Goal: Task Accomplishment & Management: Manage account settings

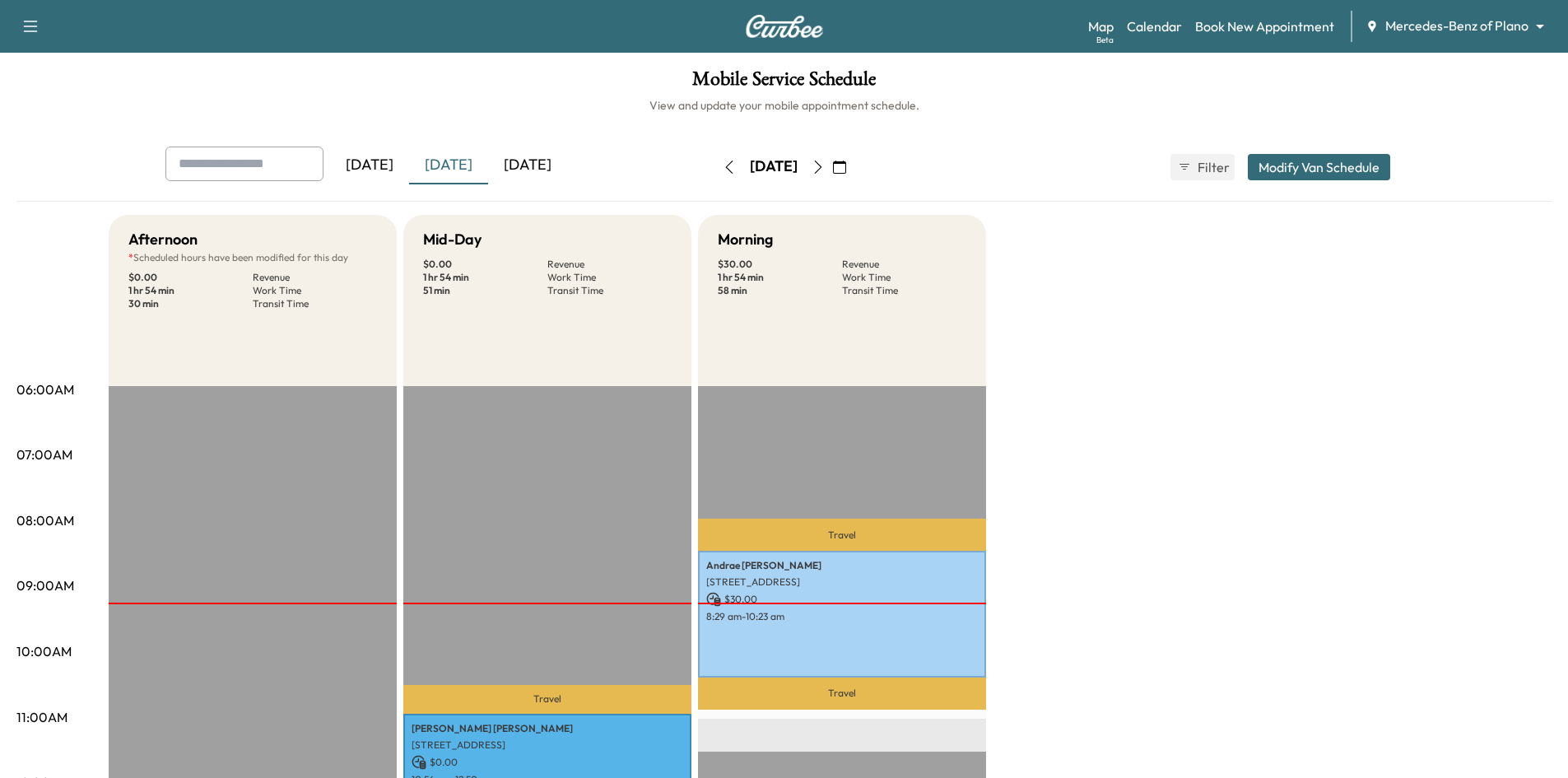
click at [846, 167] on icon "button" at bounding box center [839, 167] width 13 height 13
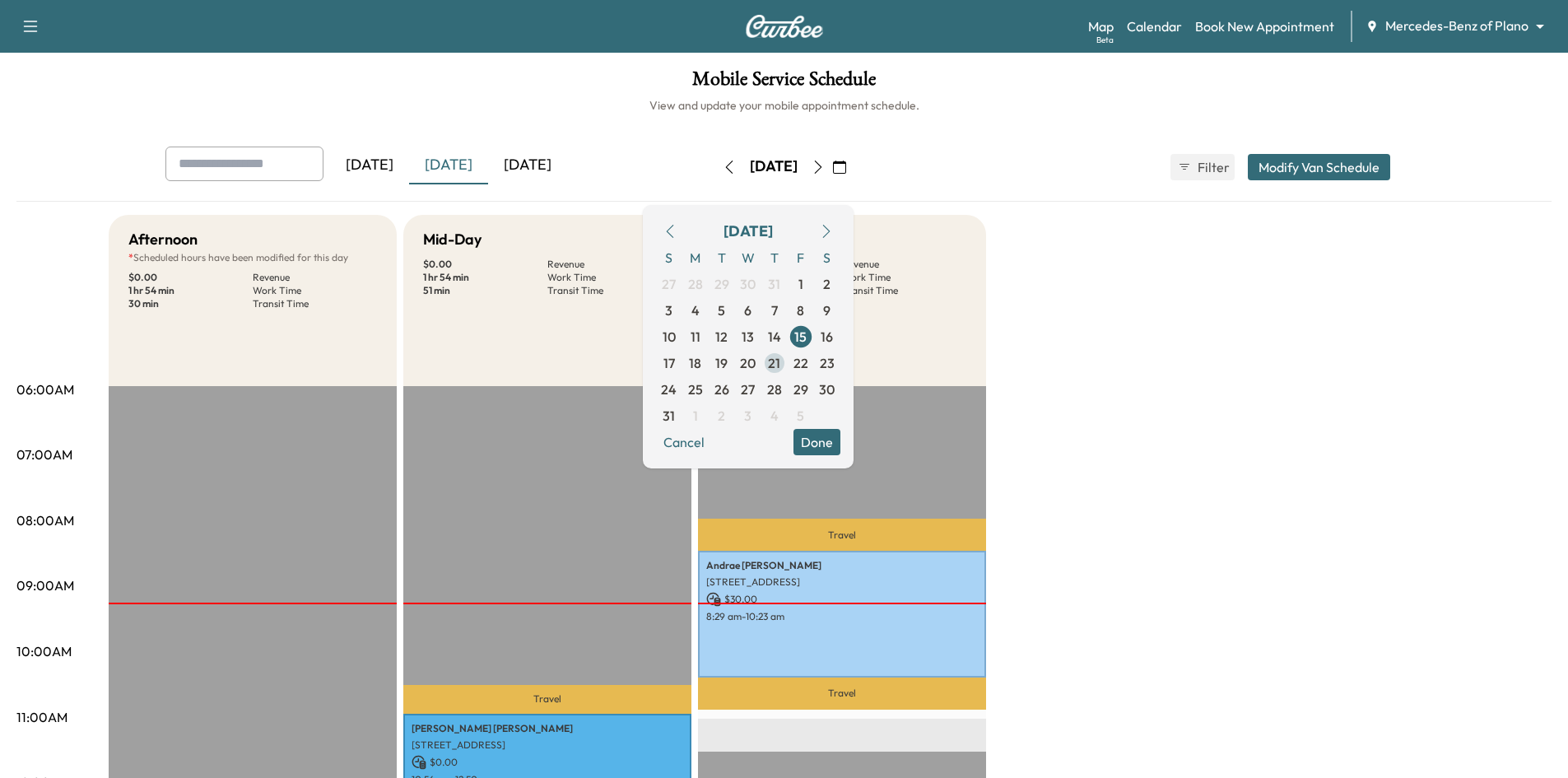
click at [781, 364] on span "21" at bounding box center [774, 363] width 13 height 20
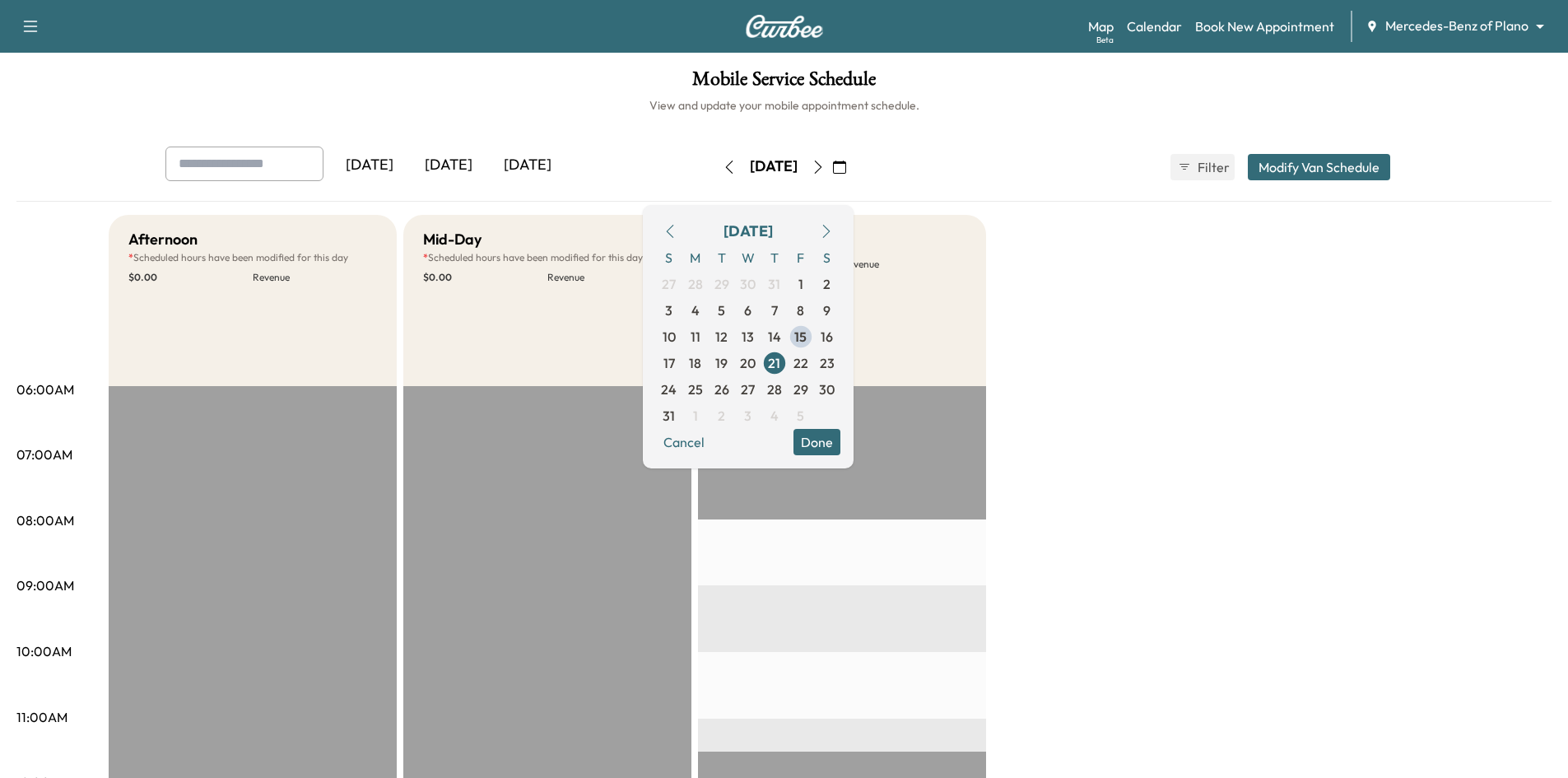
click at [840, 443] on button "Done" at bounding box center [817, 441] width 47 height 26
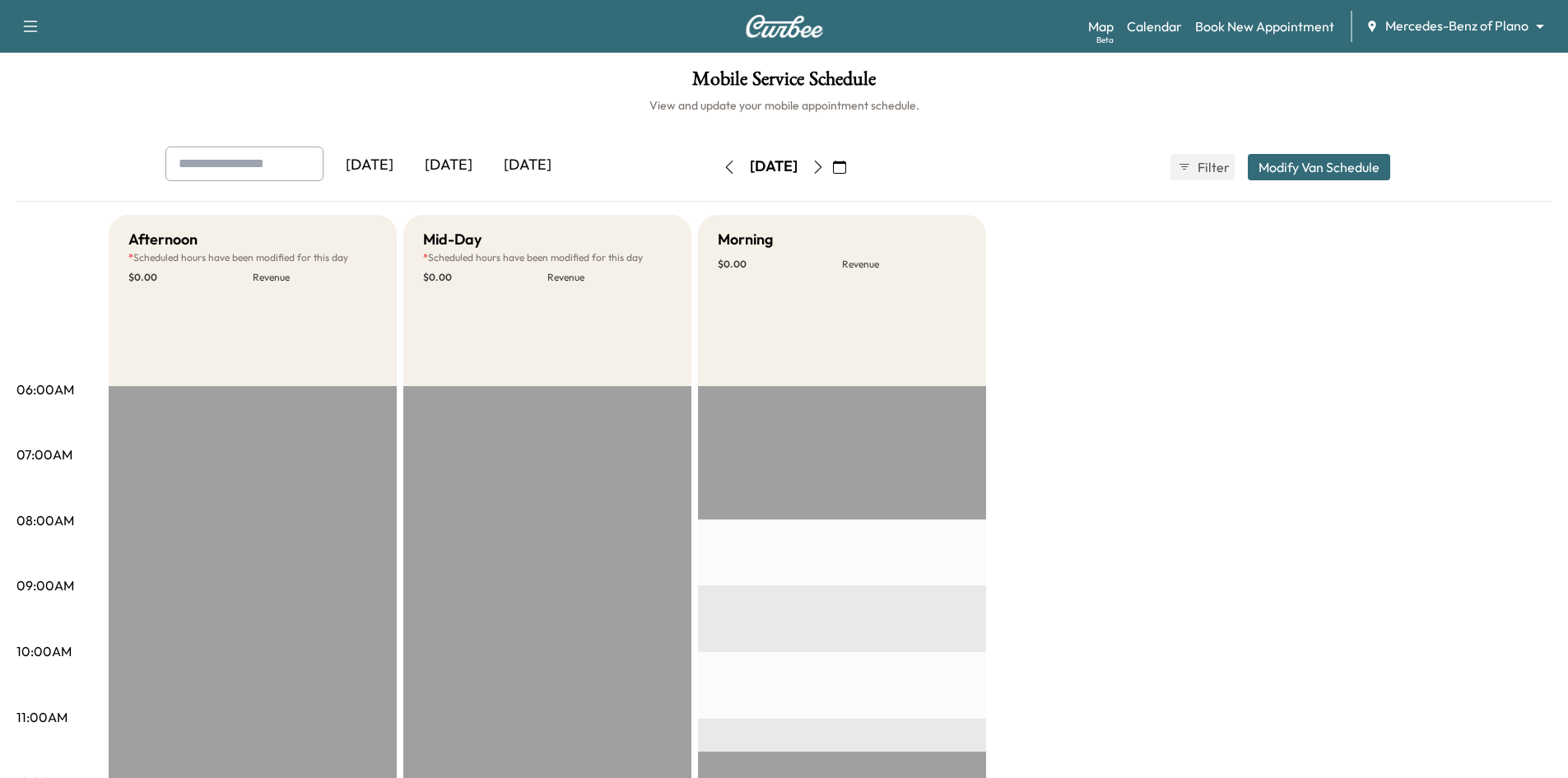
click at [449, 159] on div "[DATE]" at bounding box center [449, 165] width 79 height 38
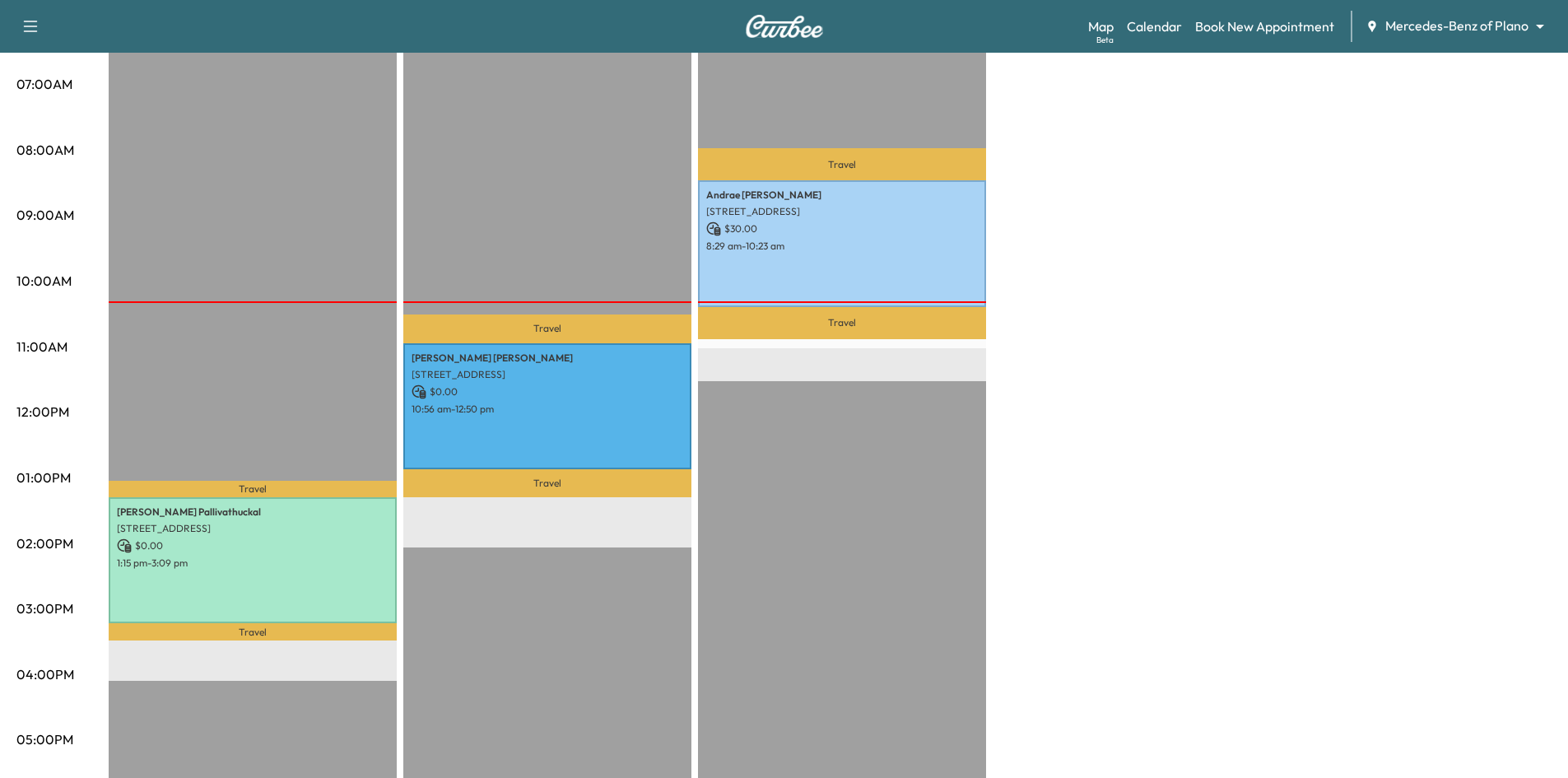
scroll to position [412, 0]
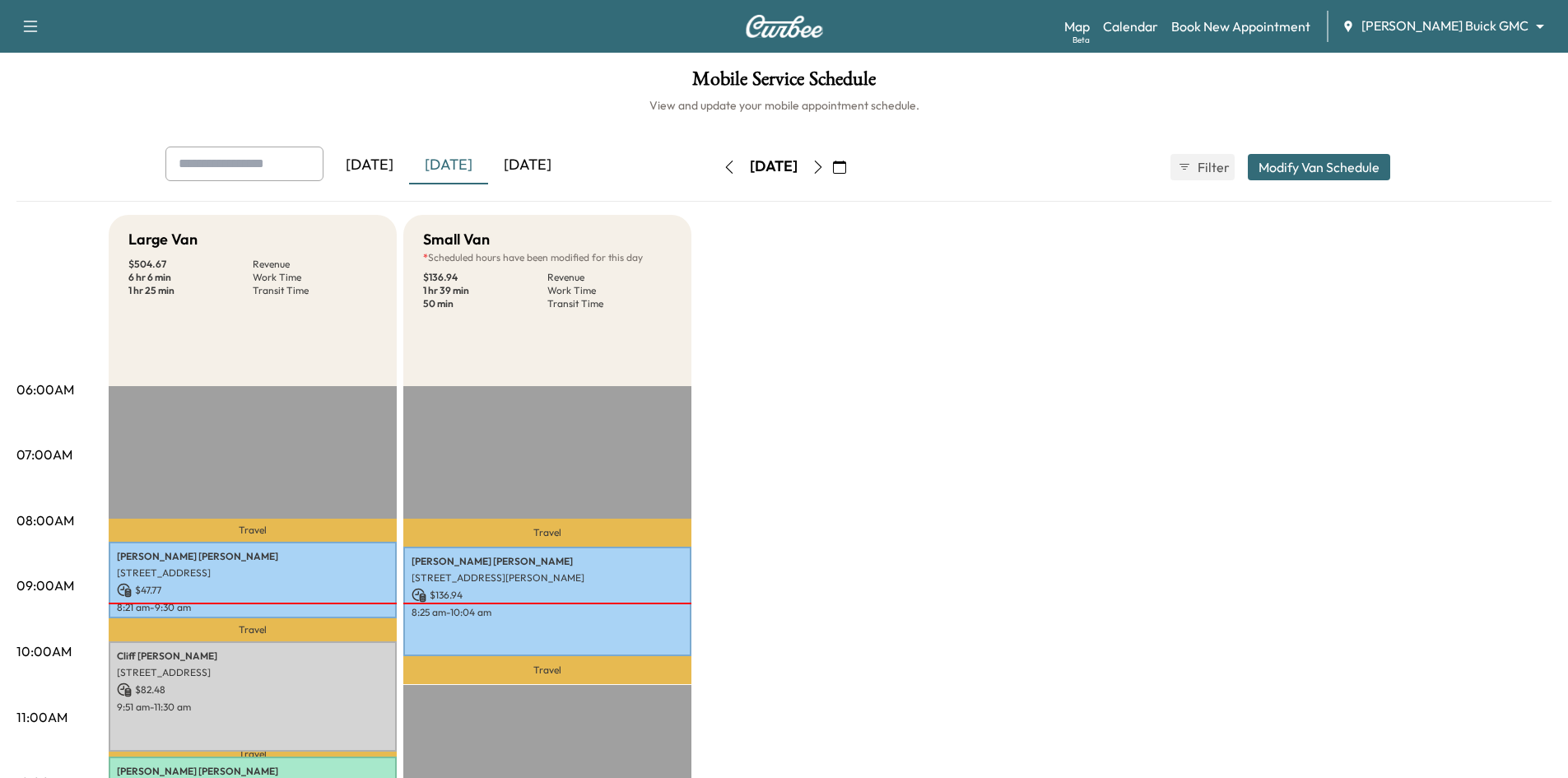
scroll to position [82, 0]
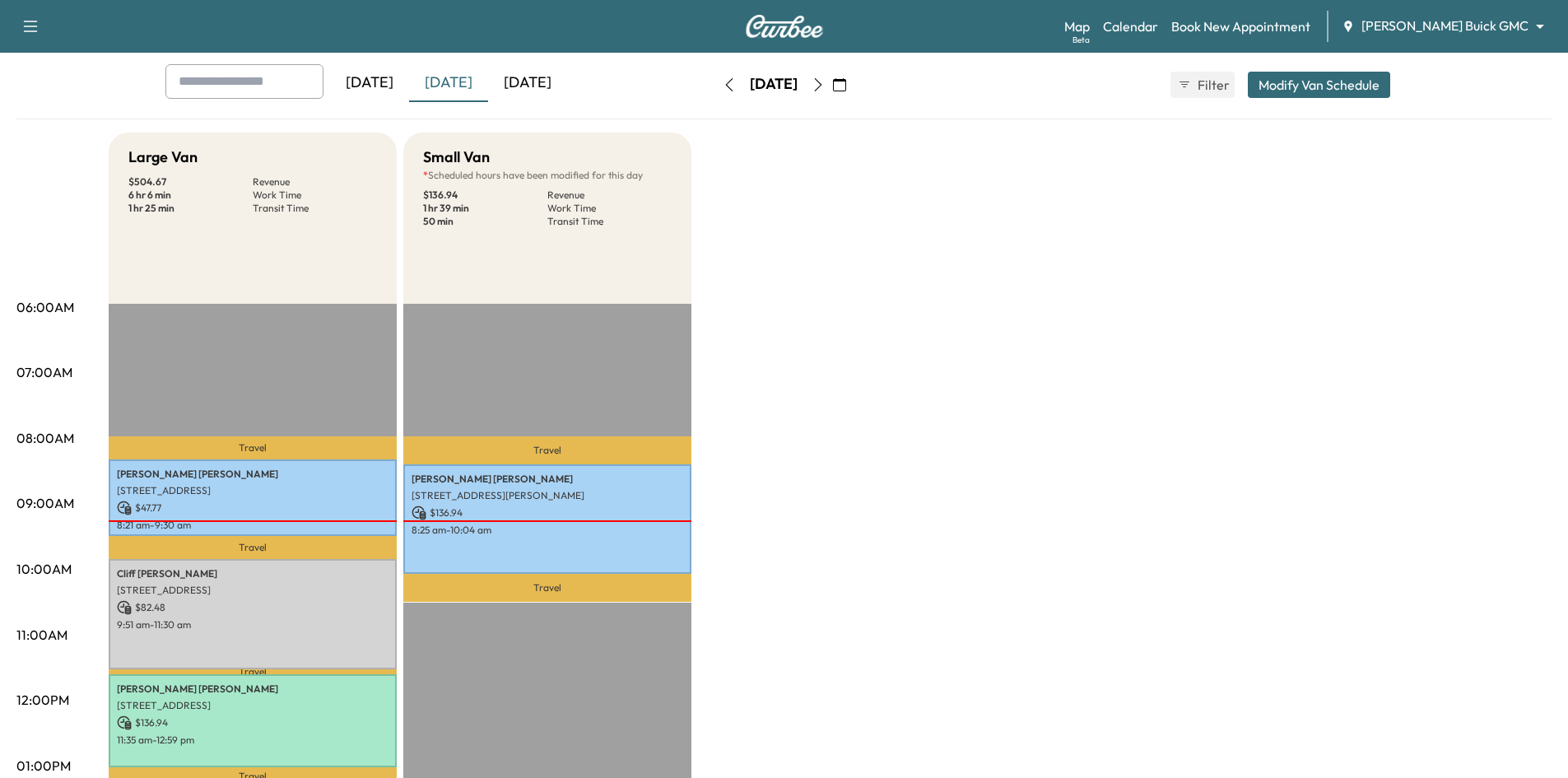
click at [846, 90] on icon "button" at bounding box center [839, 85] width 13 height 13
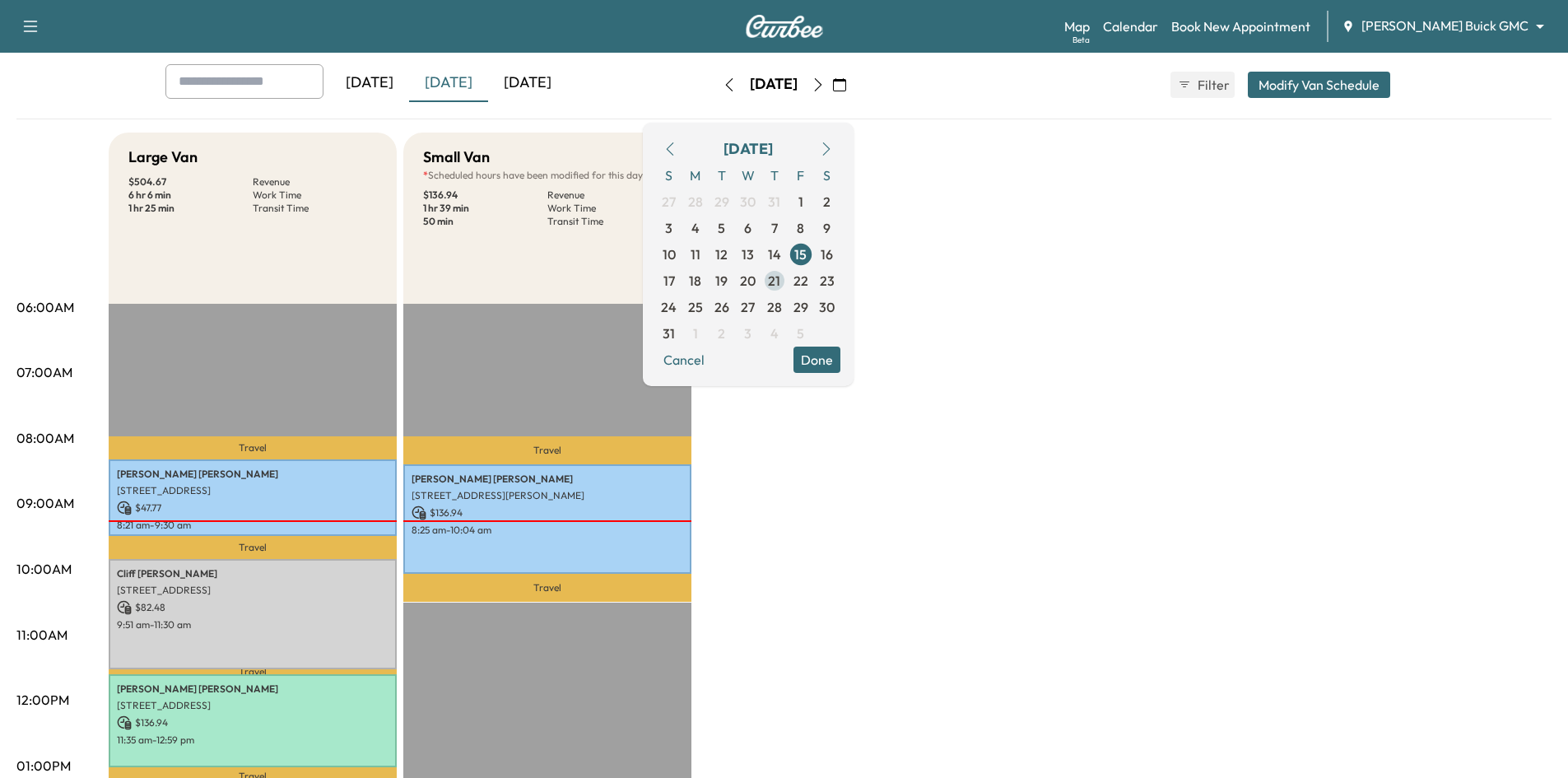
click at [807, 292] on div "S M T W T F S 27 28 29 30 31 1 2 3 4 5 6 7 8 9 10 11 12 13 14 15 16 17 18 19 20…" at bounding box center [748, 254] width 184 height 184
click at [781, 284] on span "21" at bounding box center [774, 281] width 13 height 20
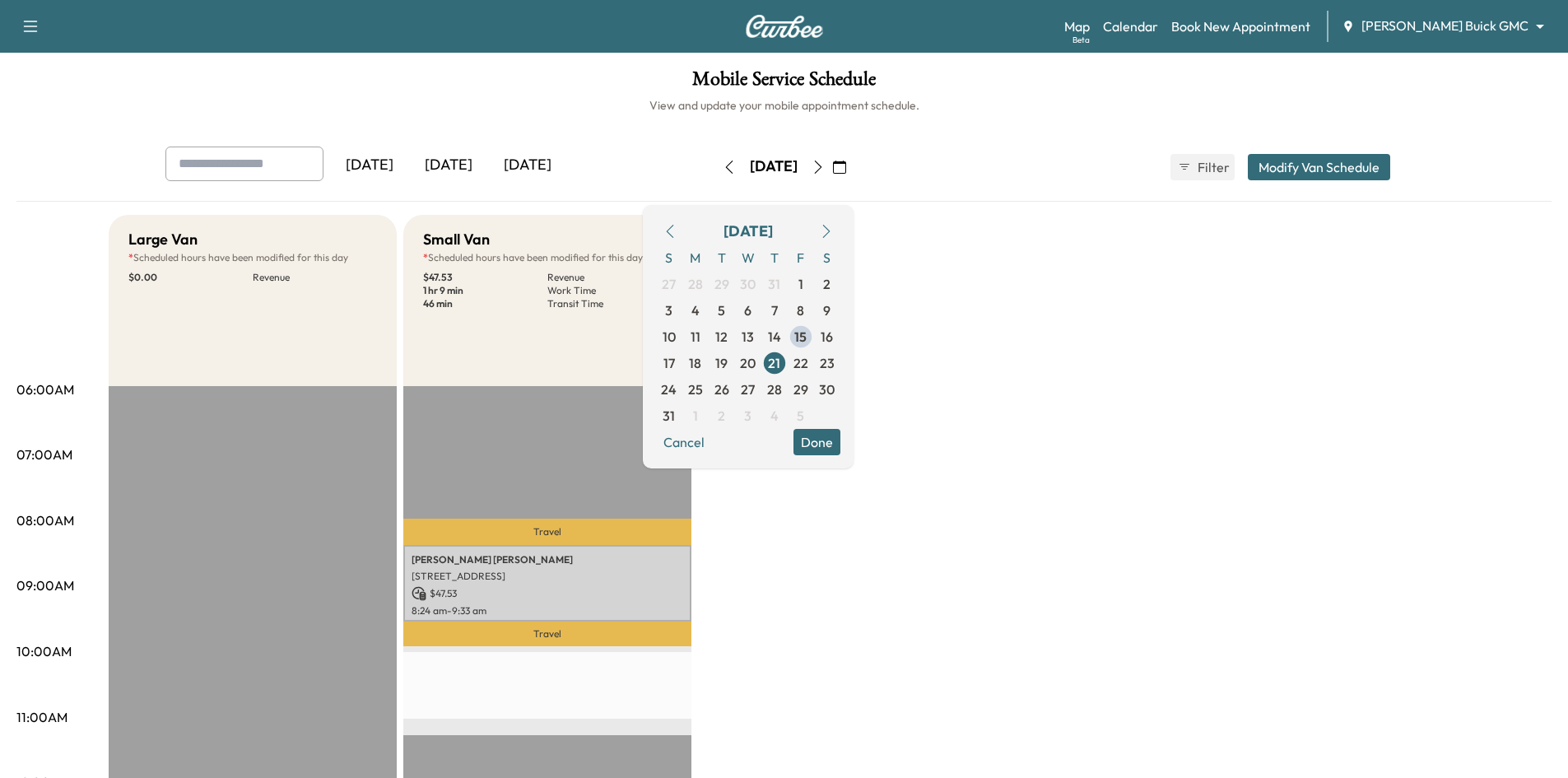
click at [840, 440] on button "Done" at bounding box center [817, 441] width 47 height 26
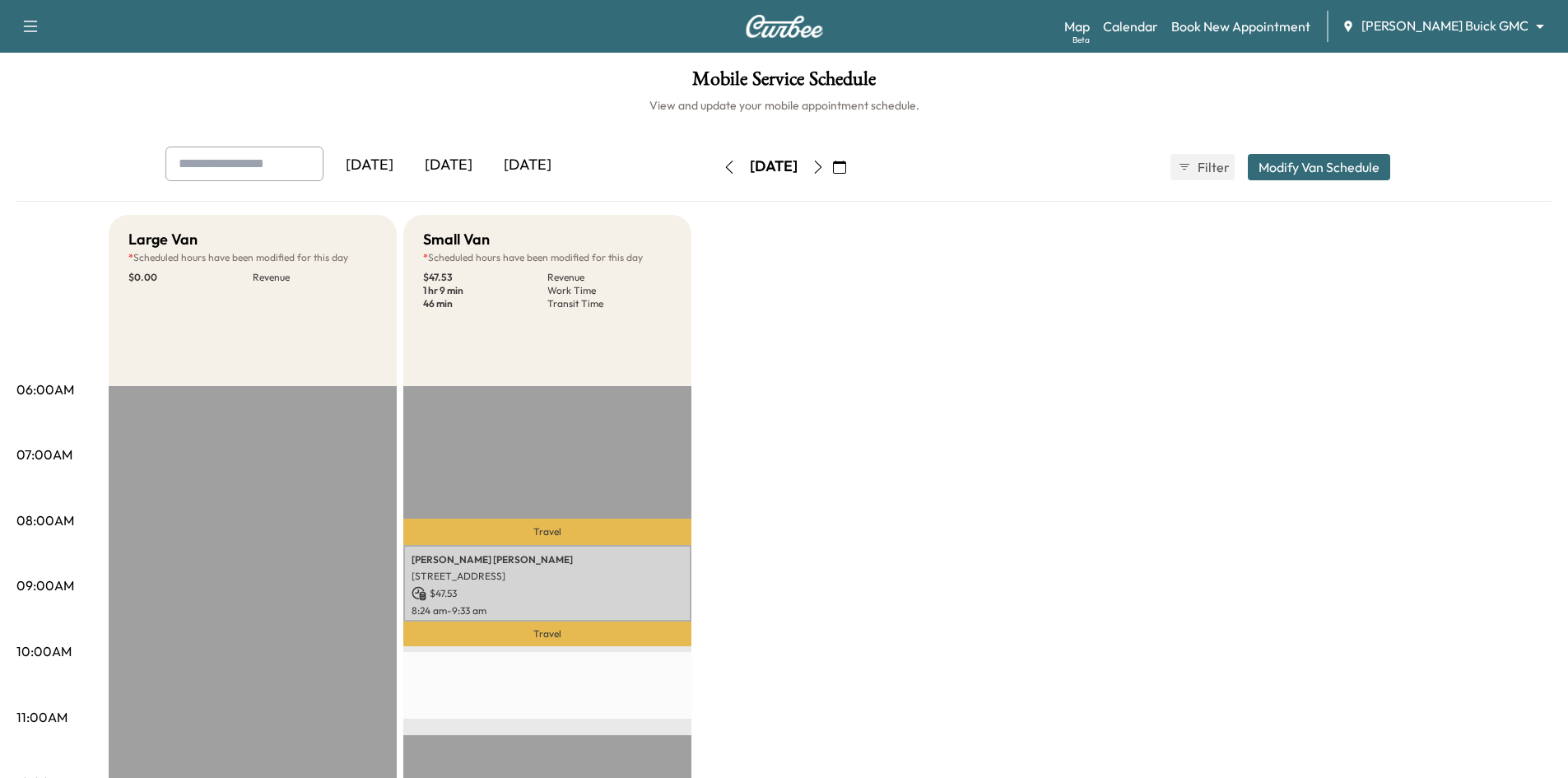
click at [455, 157] on div "[DATE]" at bounding box center [449, 165] width 79 height 38
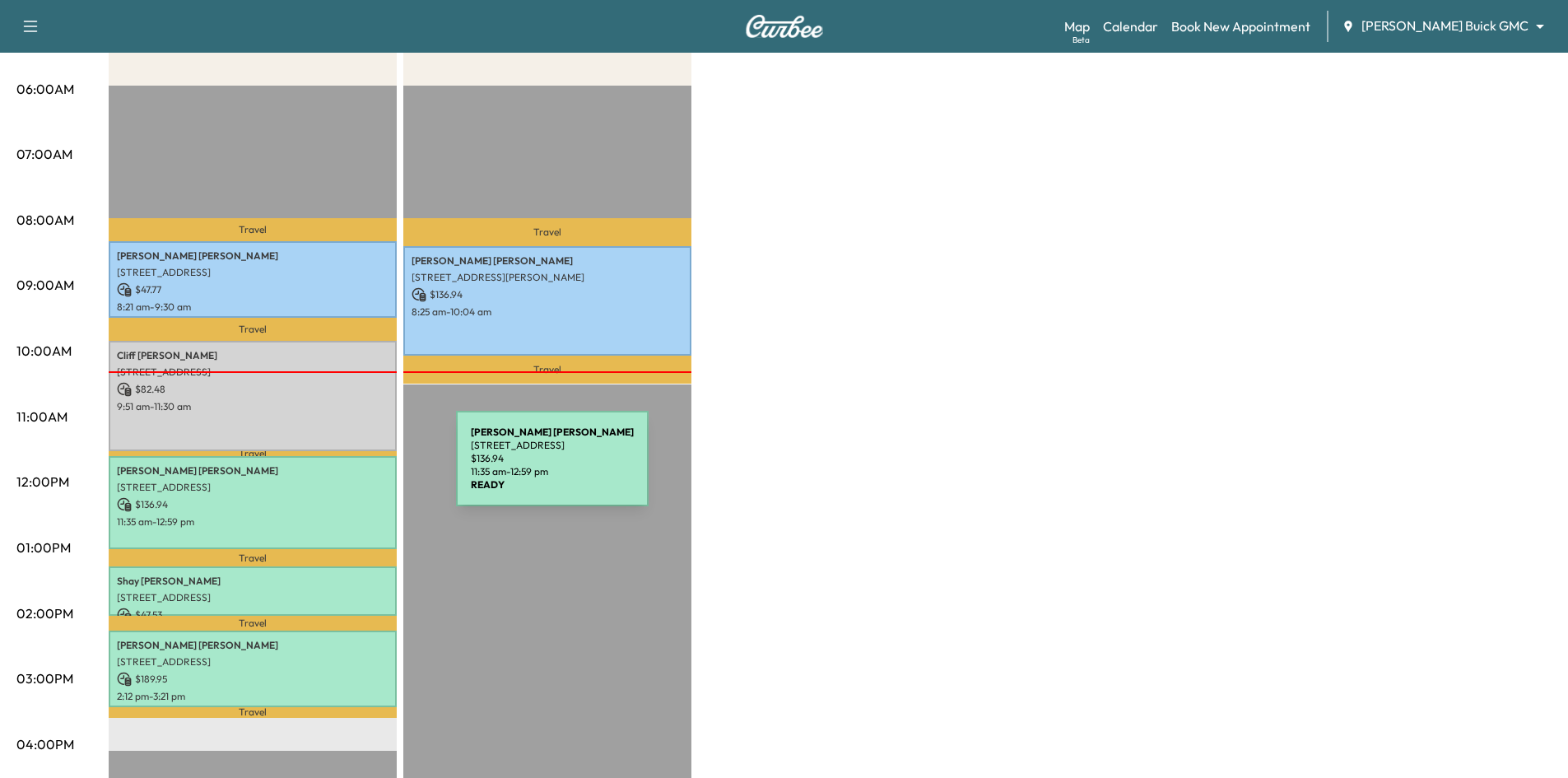
scroll to position [329, 0]
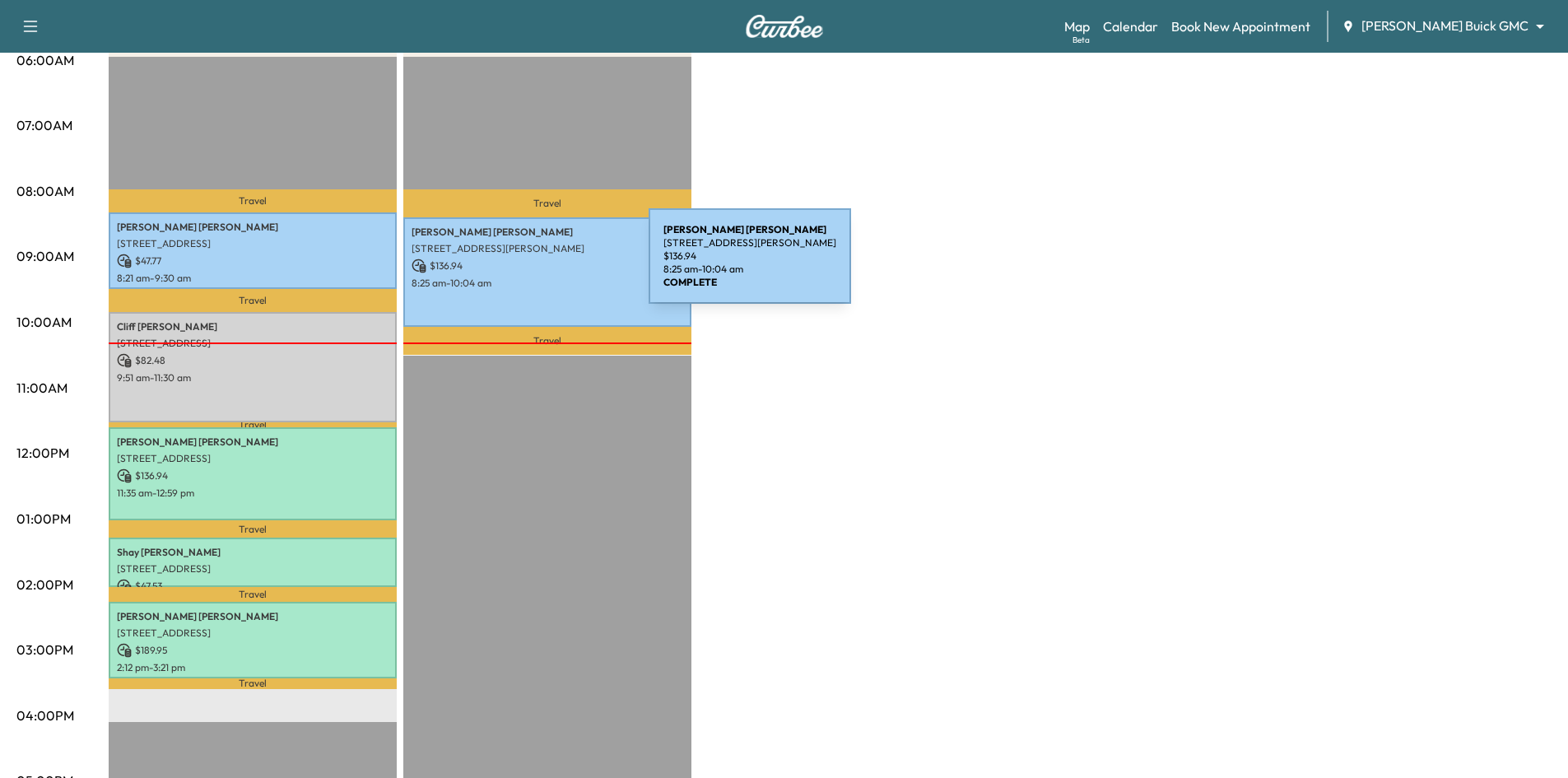
click at [530, 261] on p "$ 136.94" at bounding box center [548, 266] width 272 height 15
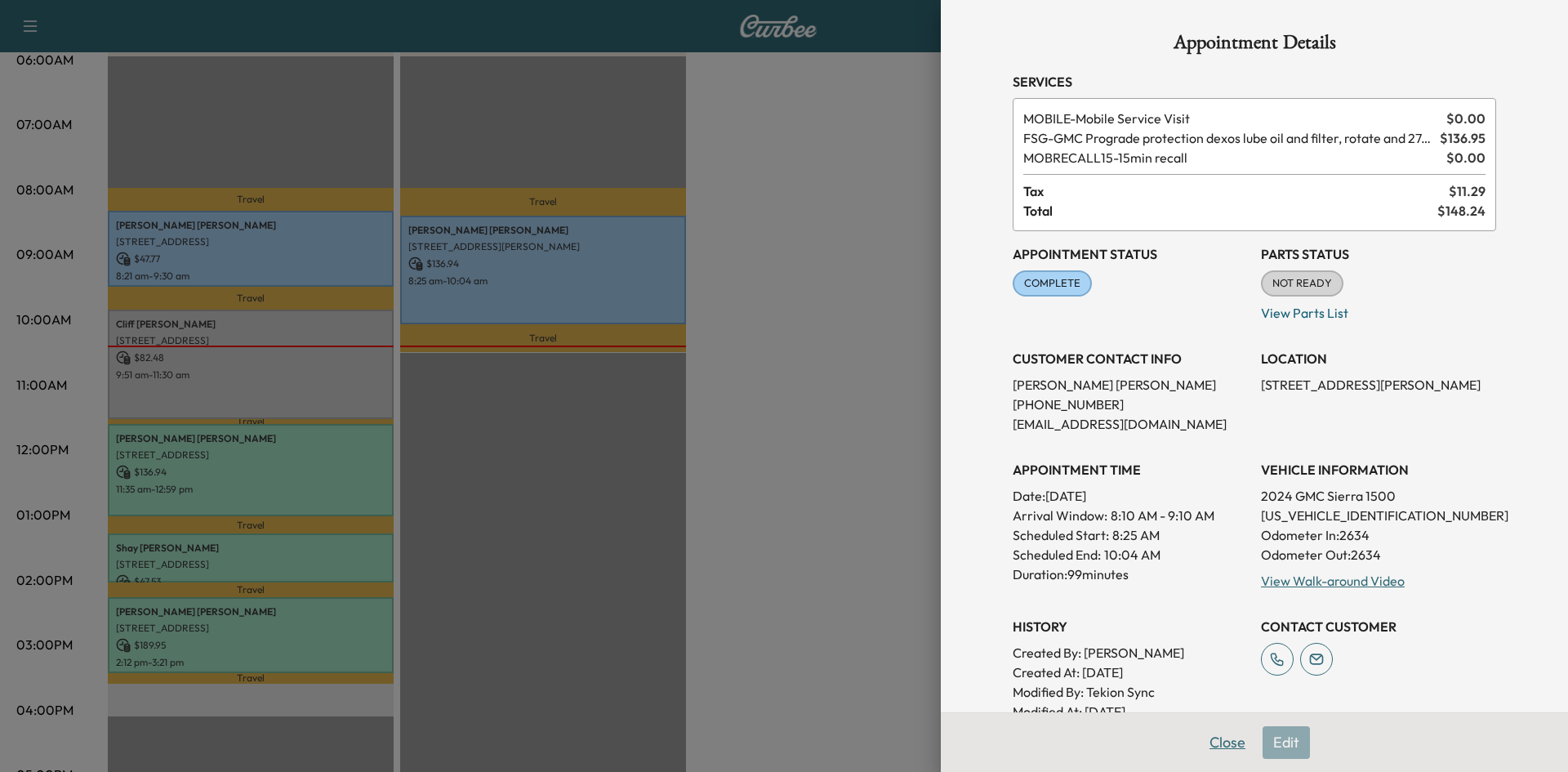
click at [1218, 739] on button "Close" at bounding box center [1227, 742] width 57 height 32
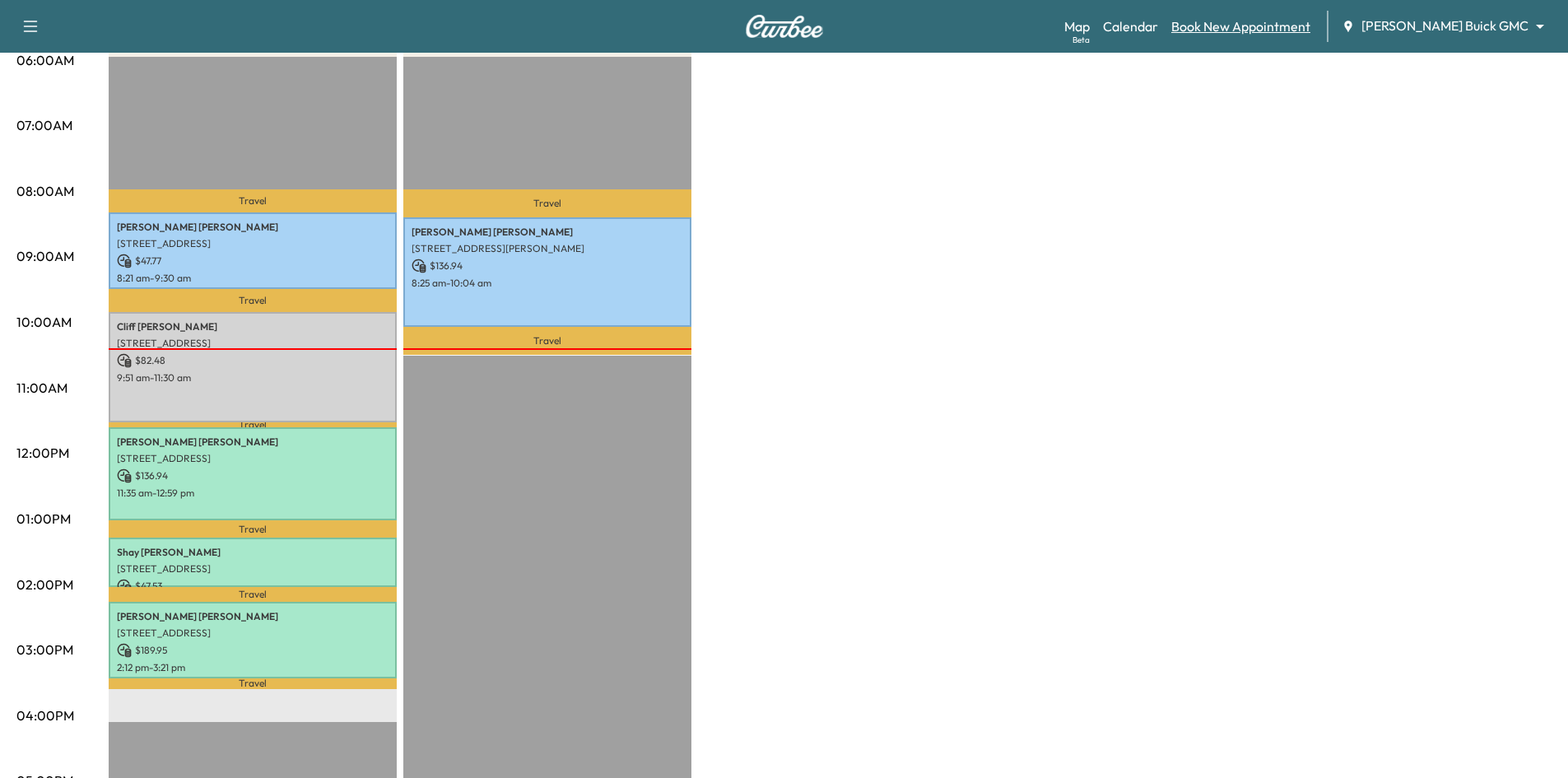
click at [1311, 31] on link "Book New Appointment" at bounding box center [1241, 27] width 139 height 20
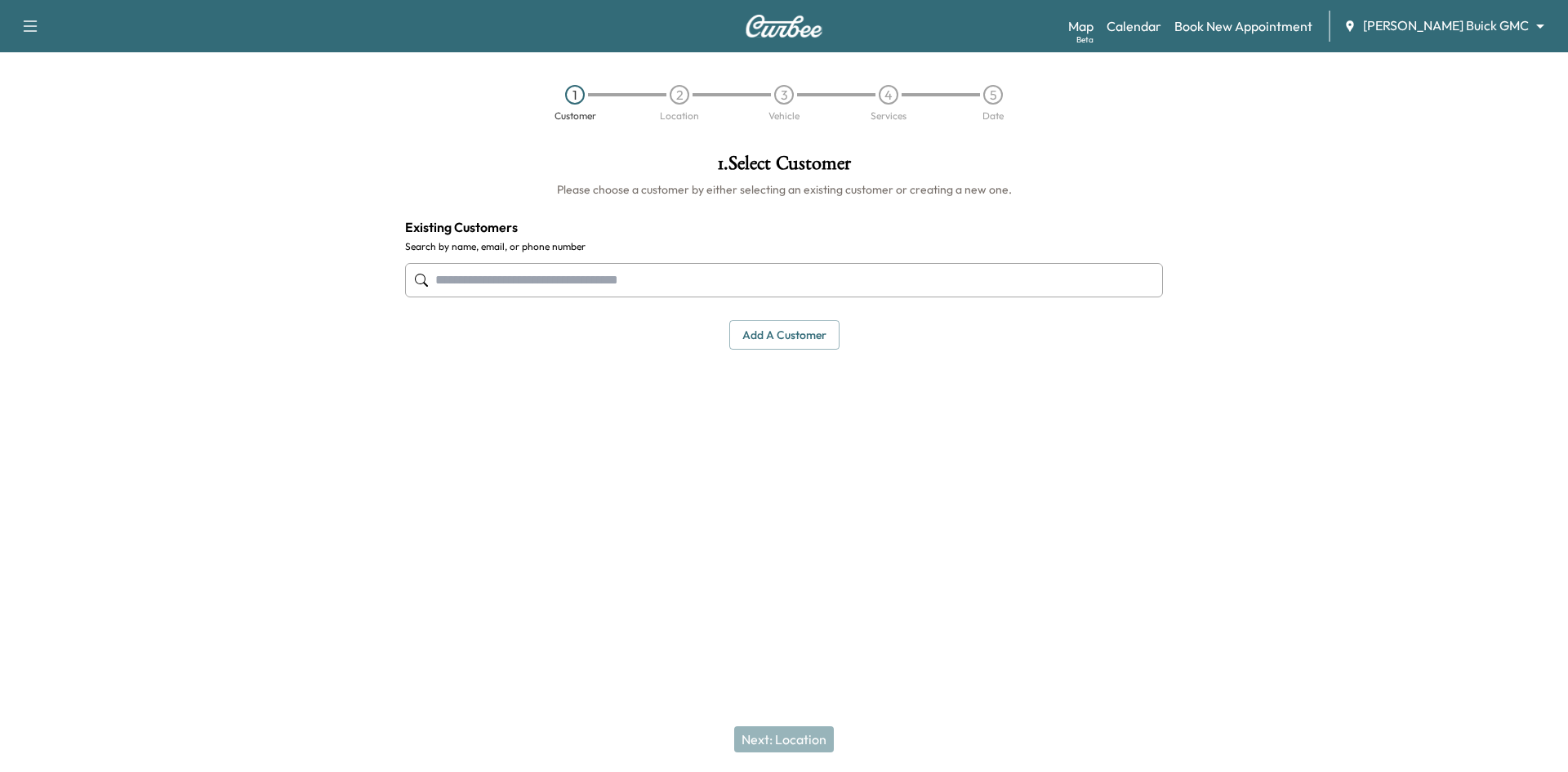
click at [919, 285] on input "text" at bounding box center [784, 280] width 758 height 34
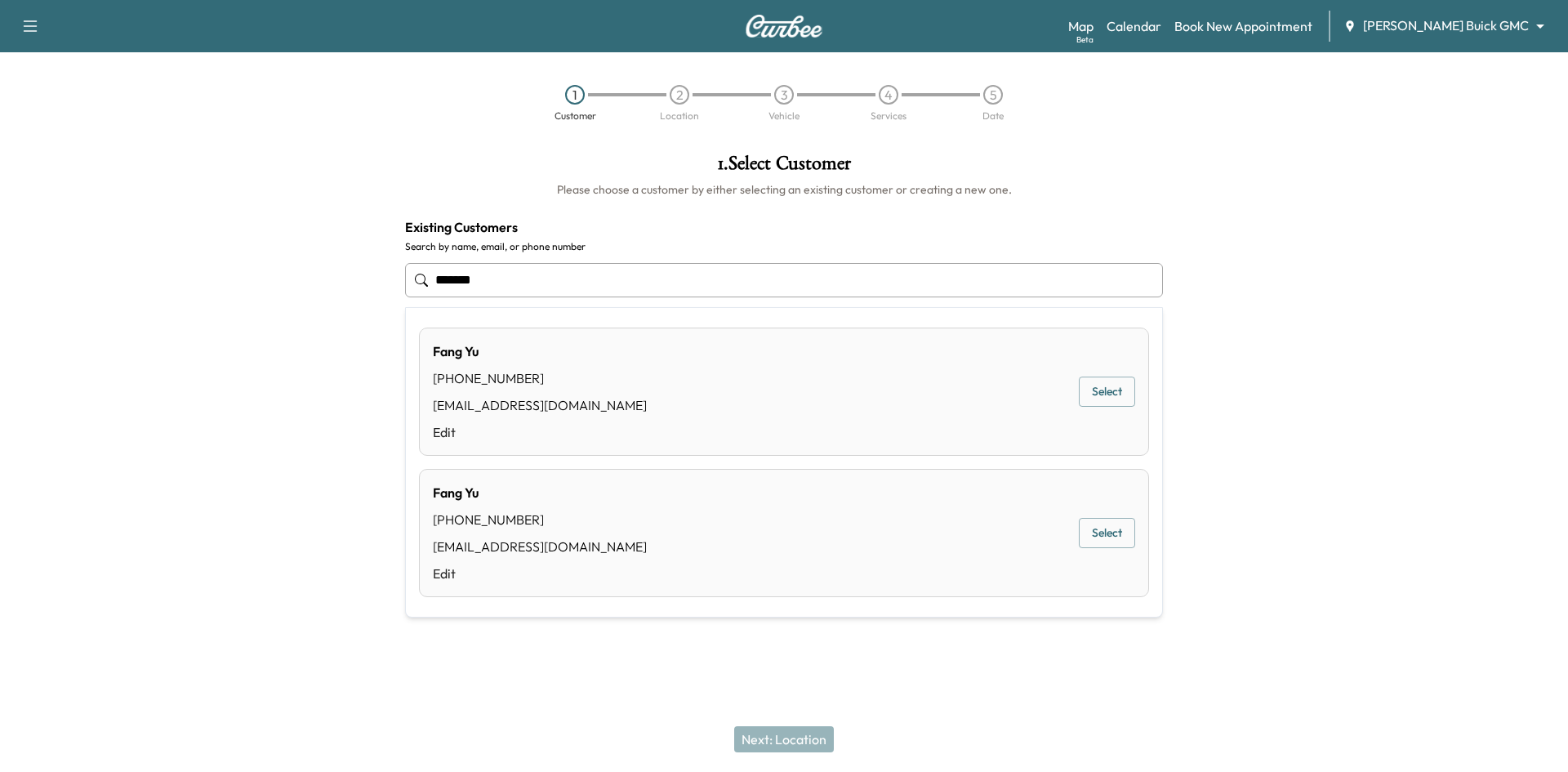
click at [1081, 394] on button "Select" at bounding box center [1107, 392] width 57 height 30
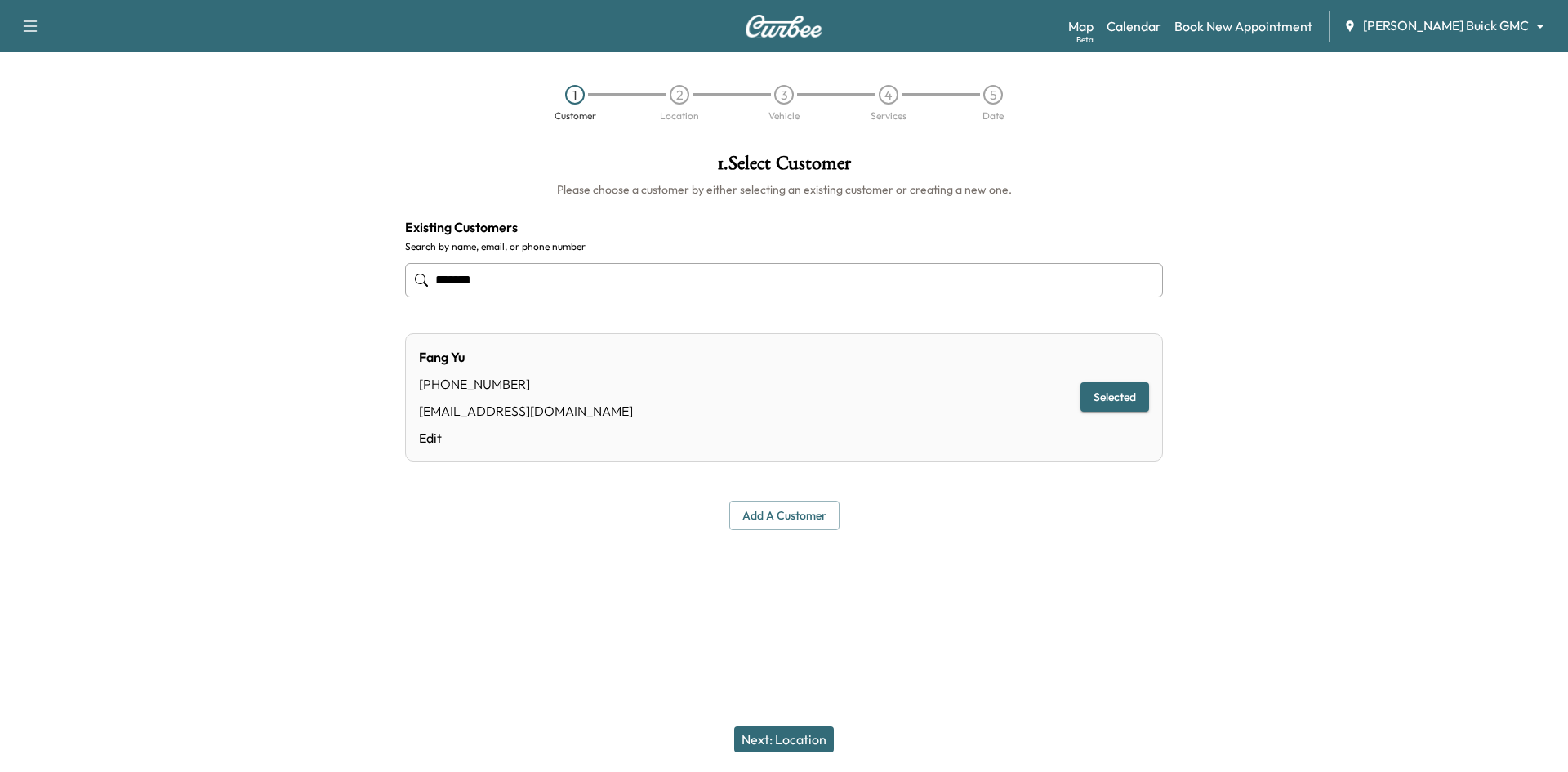
type input "*******"
click at [818, 732] on button "Next: Location" at bounding box center [784, 739] width 100 height 26
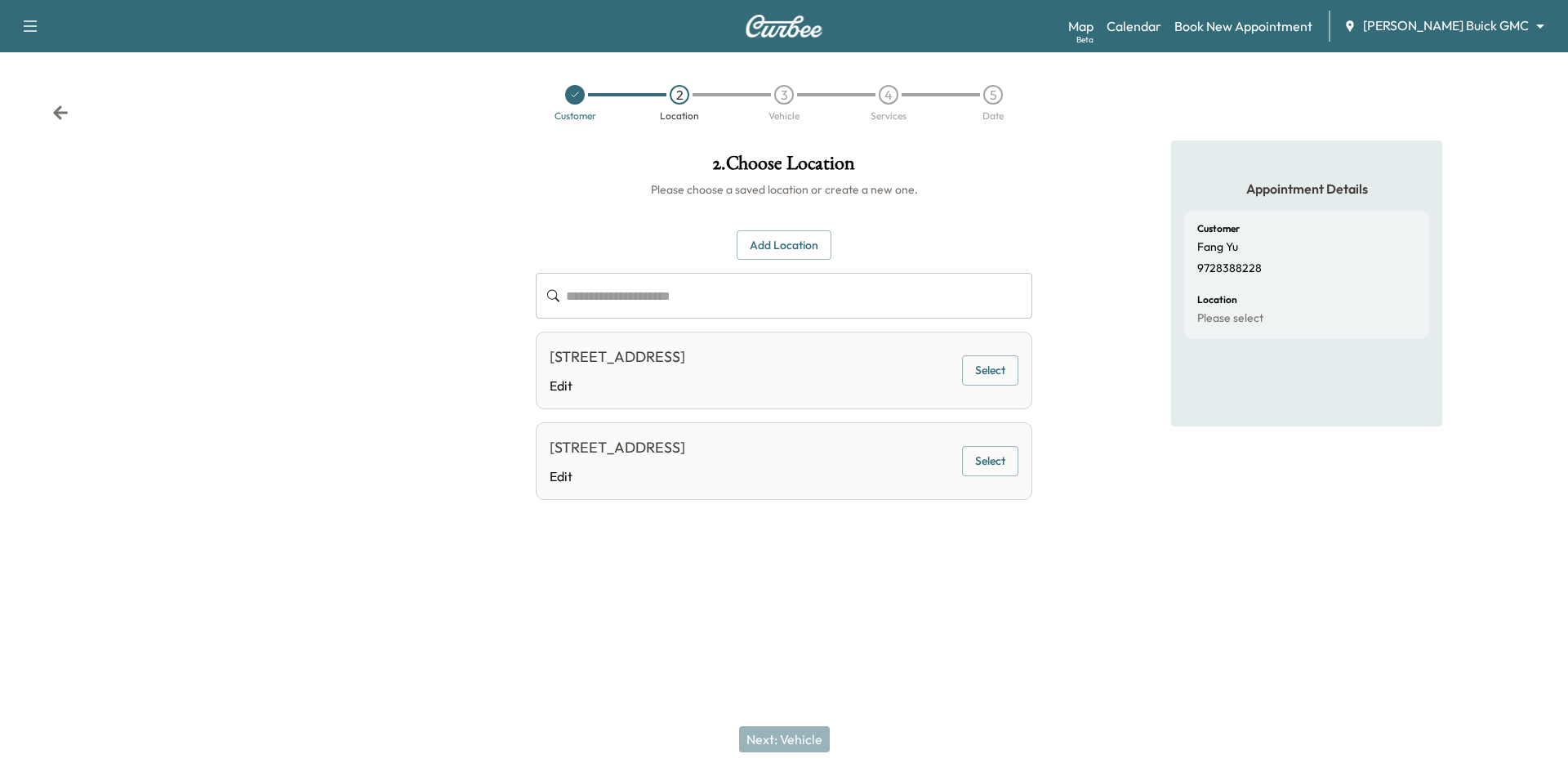
click at [986, 375] on button "Select" at bounding box center [990, 370] width 57 height 30
click at [774, 746] on button "Next: Vehicle" at bounding box center [784, 739] width 91 height 26
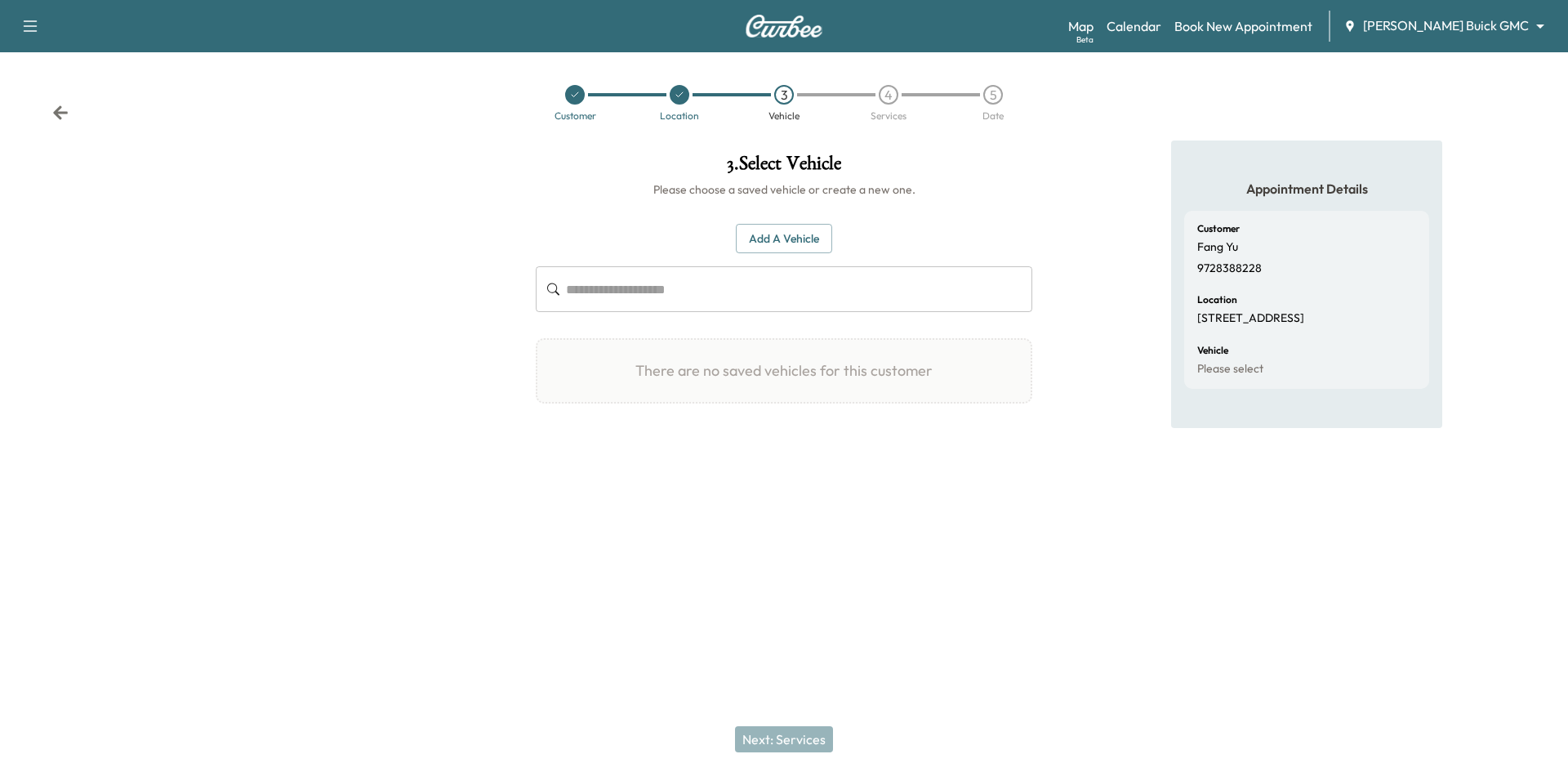
click at [808, 241] on button "Add a Vehicle" at bounding box center [784, 239] width 96 height 30
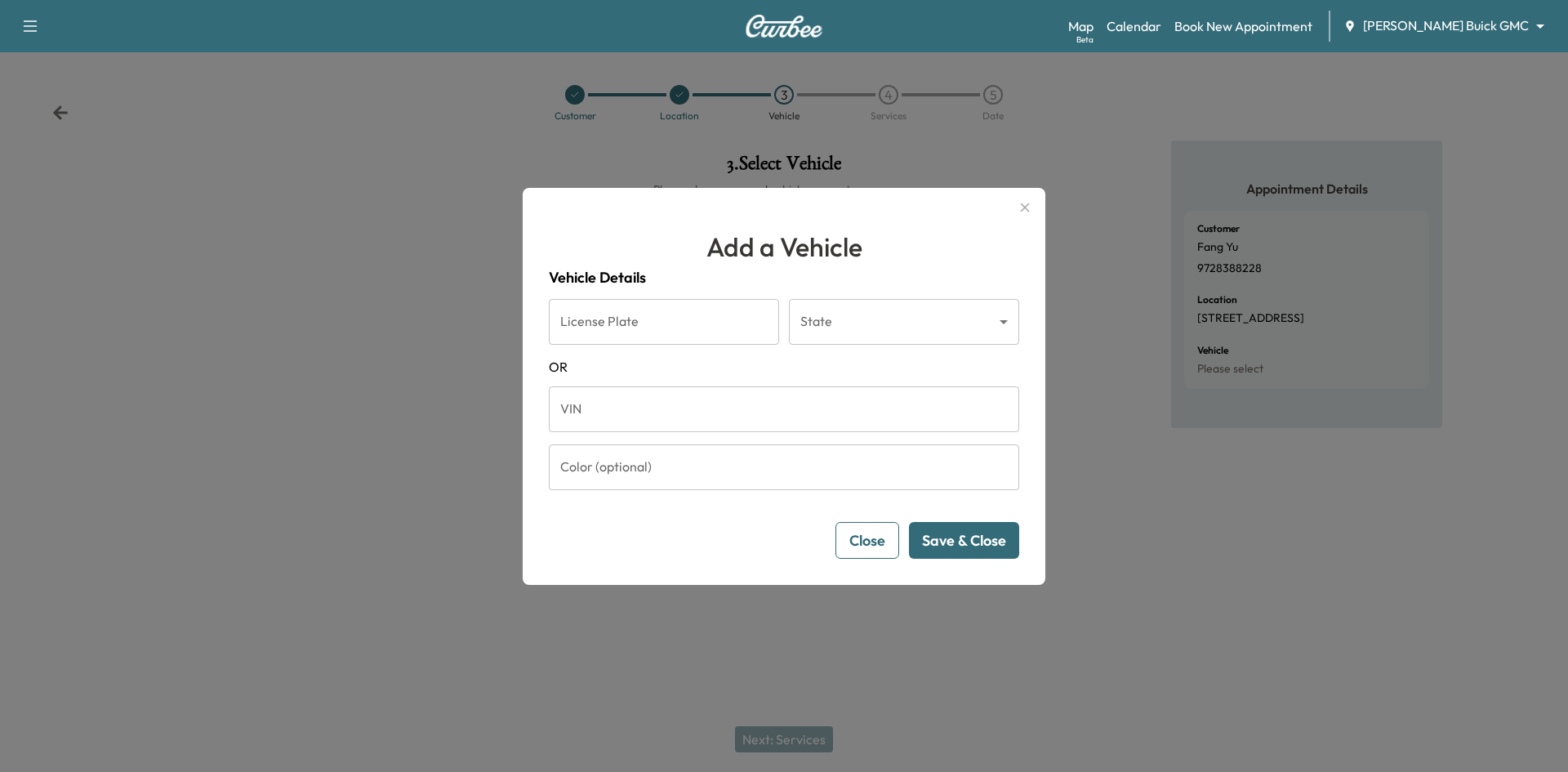
click at [635, 419] on input "VIN" at bounding box center [784, 408] width 470 height 46
drag, startPoint x: 624, startPoint y: 406, endPoint x: 617, endPoint y: 419, distance: 14.8
click at [623, 408] on input "VIN" at bounding box center [784, 408] width 470 height 46
paste input "**********"
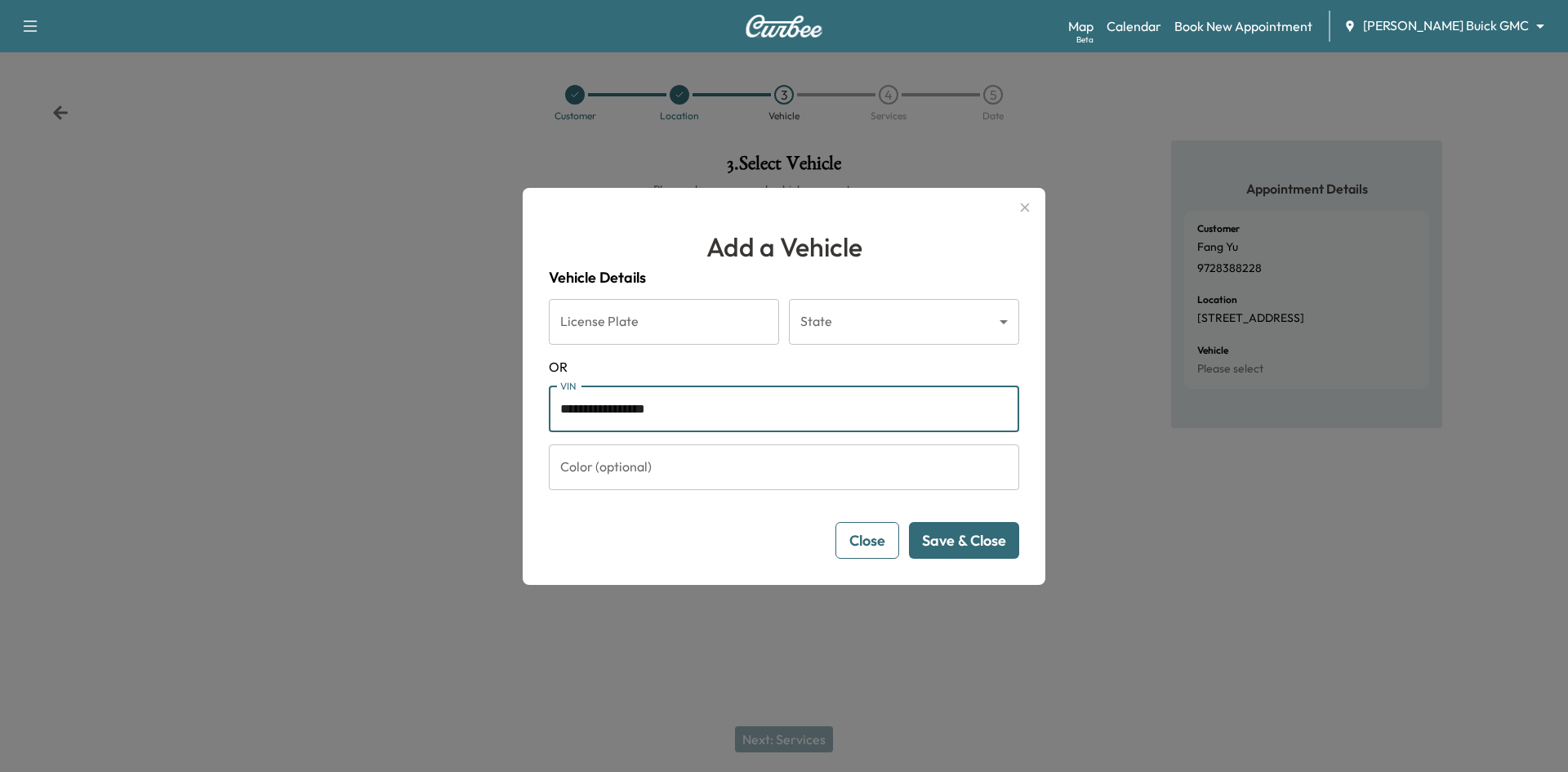
type input "**********"
click at [990, 546] on button "Save & Close" at bounding box center [963, 540] width 111 height 37
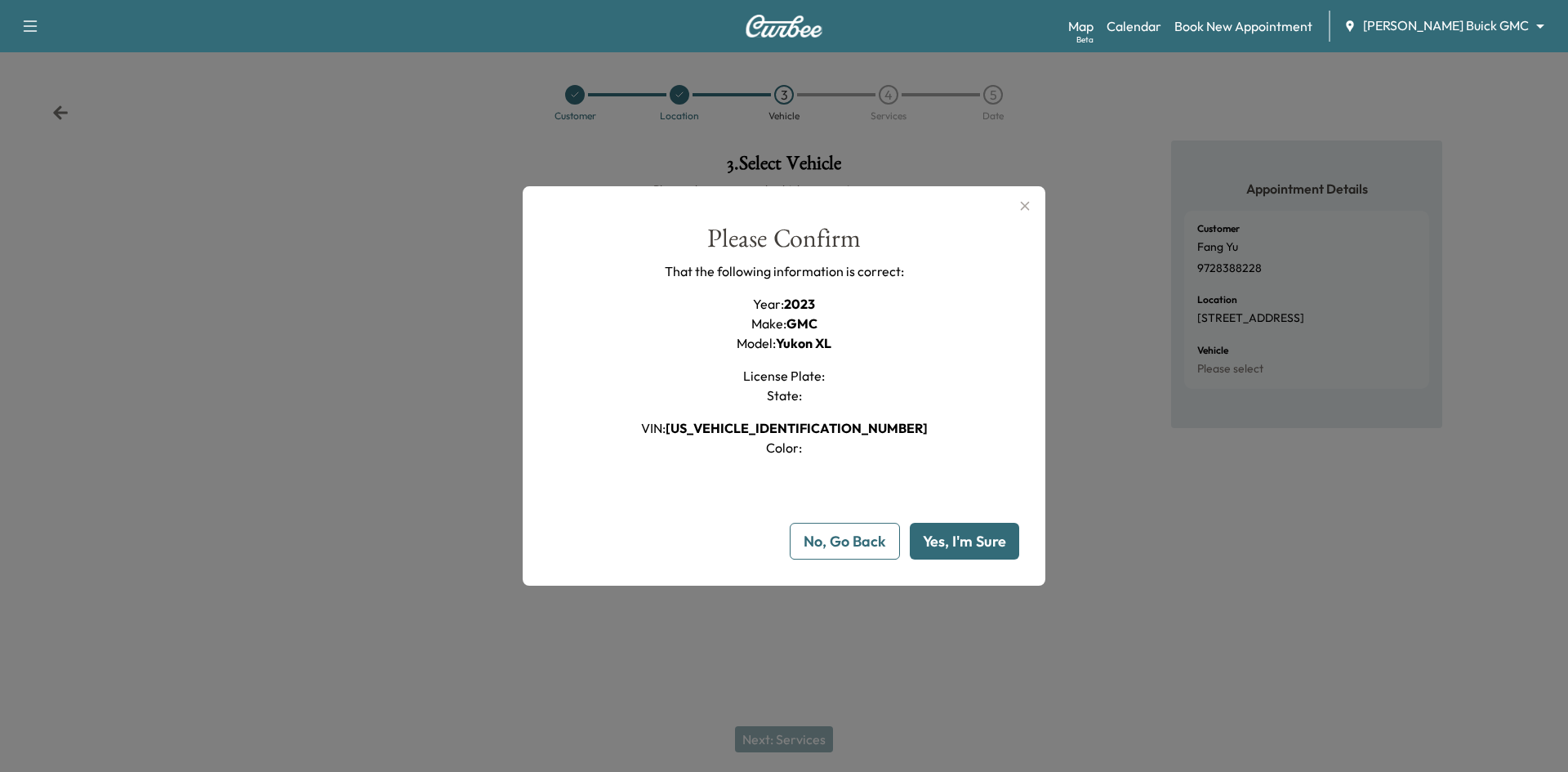
click at [986, 552] on button "Yes, I'm Sure" at bounding box center [964, 541] width 110 height 37
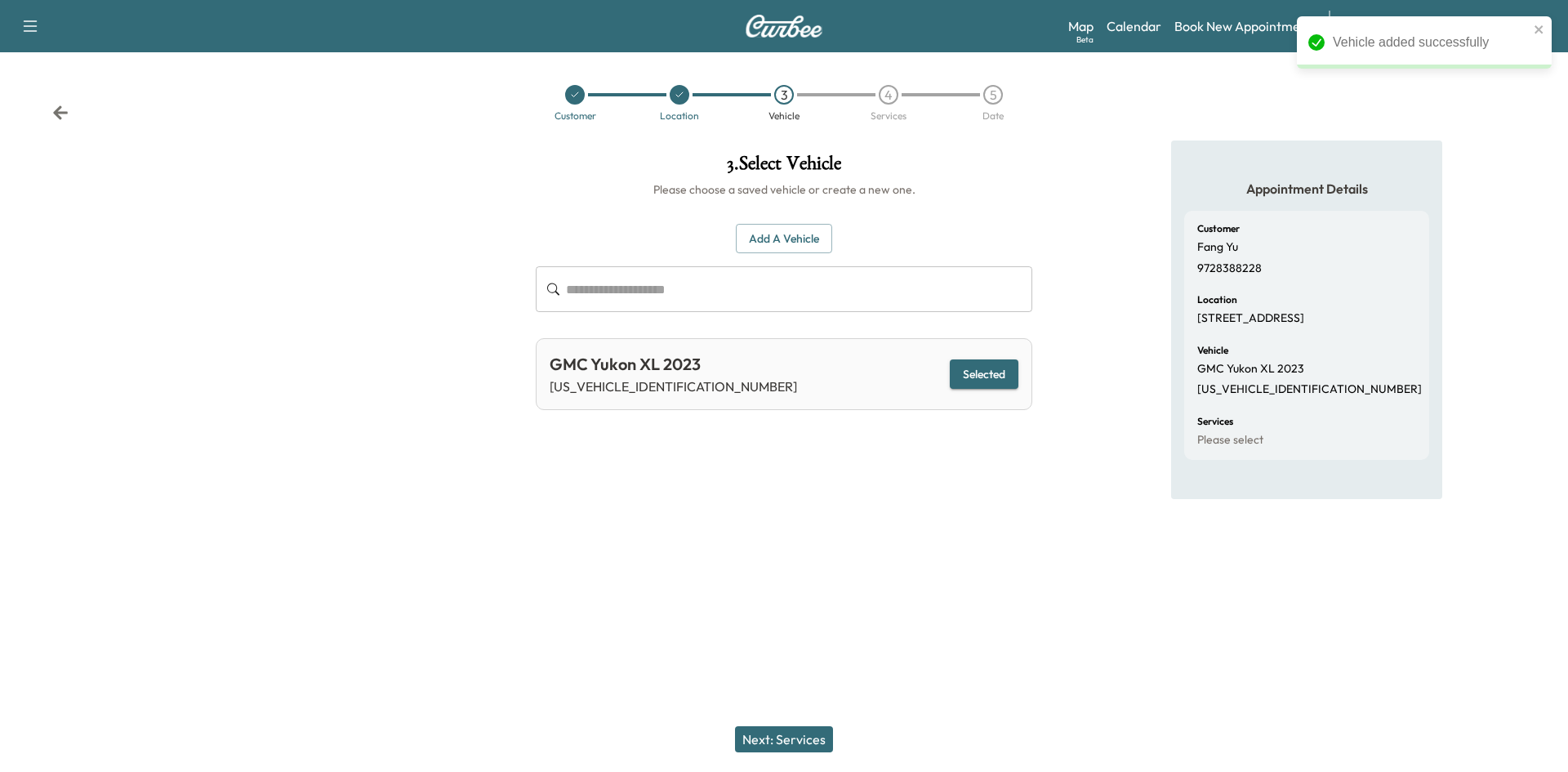
drag, startPoint x: 804, startPoint y: 733, endPoint x: 801, endPoint y: 725, distance: 8.5
click at [804, 730] on button "Next: Services" at bounding box center [784, 739] width 98 height 26
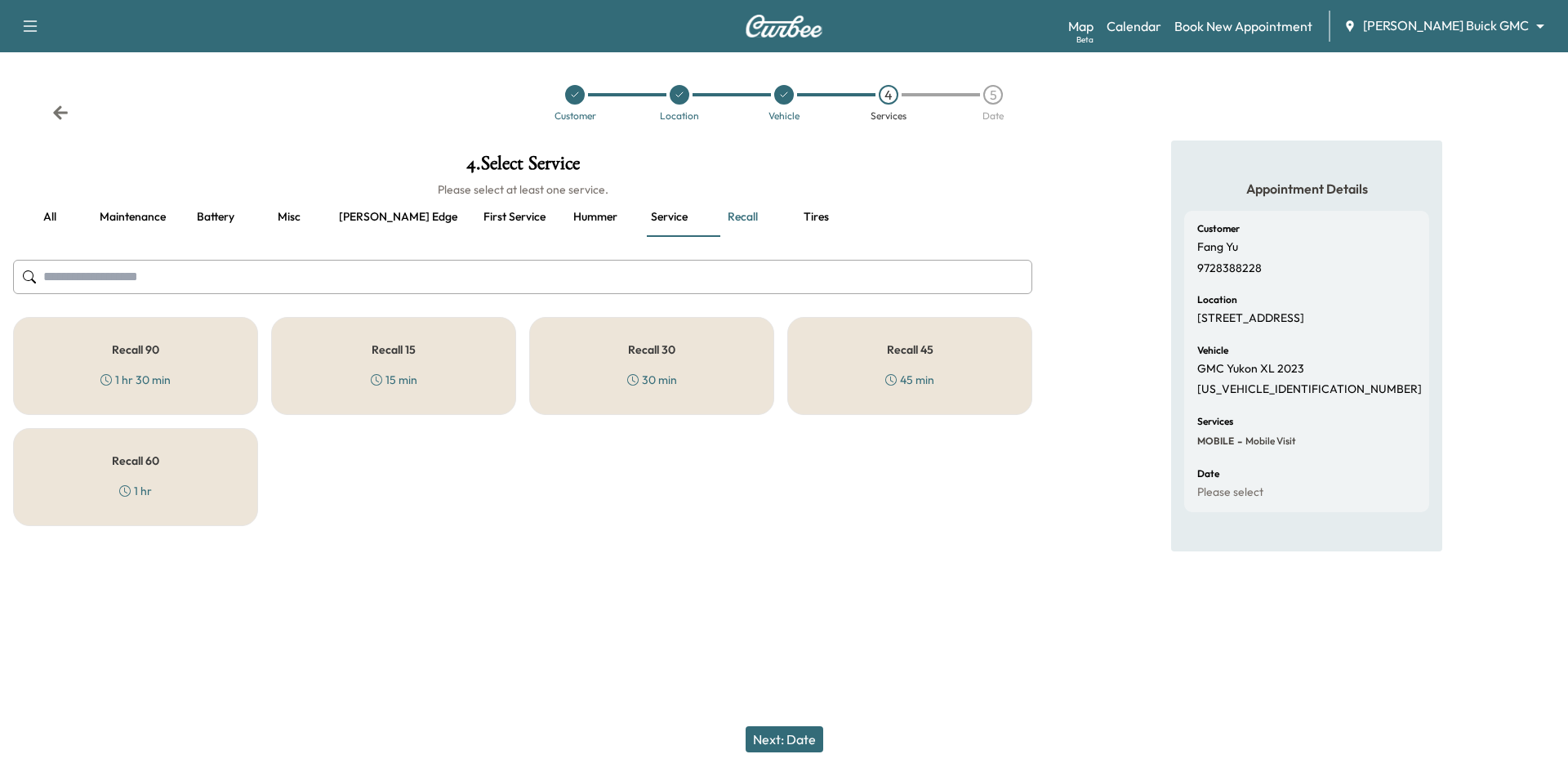
click at [947, 394] on div "Recall 45 45 min" at bounding box center [909, 366] width 245 height 98
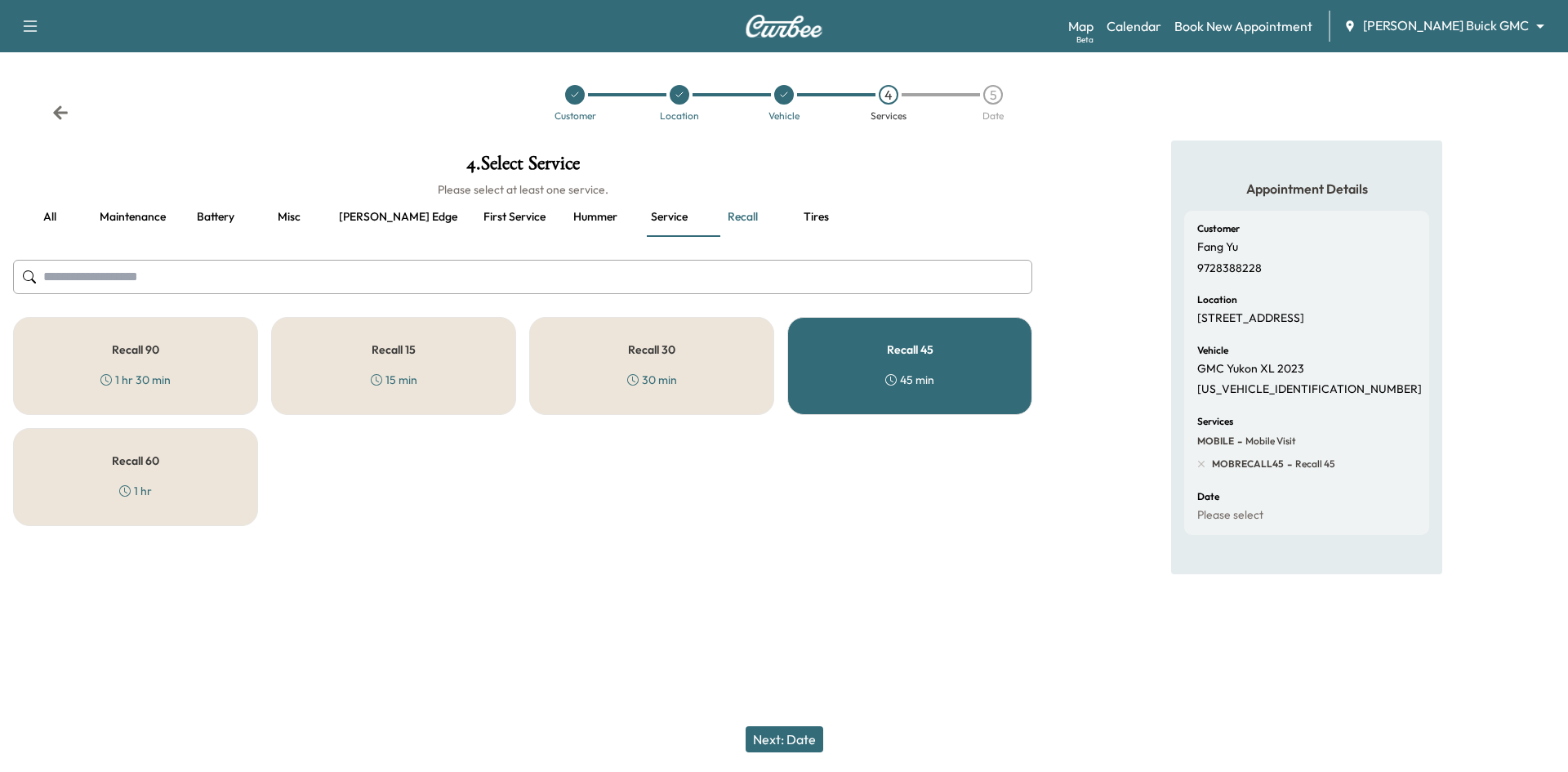
click at [785, 739] on button "Next: Date" at bounding box center [784, 739] width 77 height 26
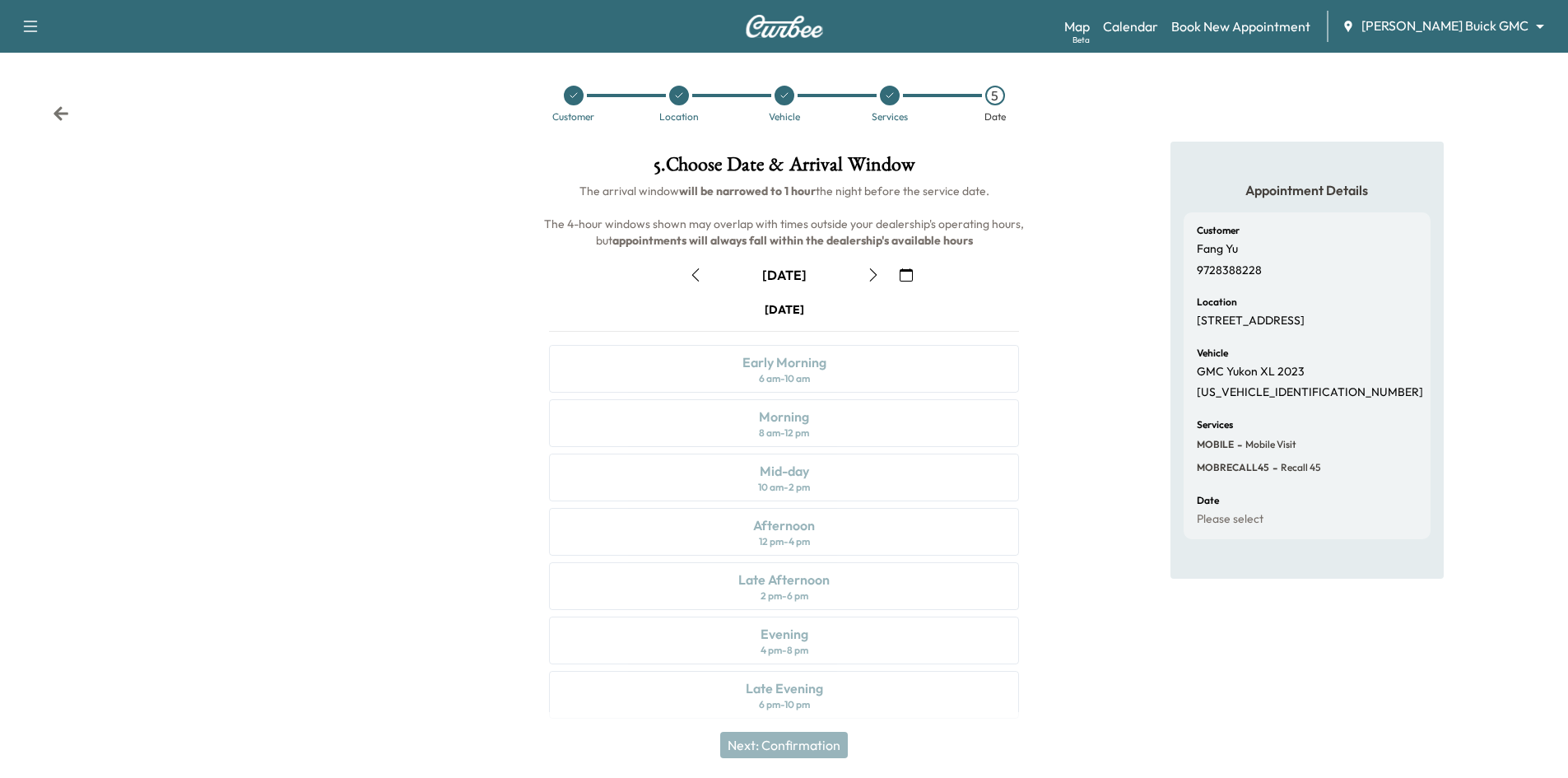
click at [911, 278] on icon "button" at bounding box center [906, 275] width 13 height 13
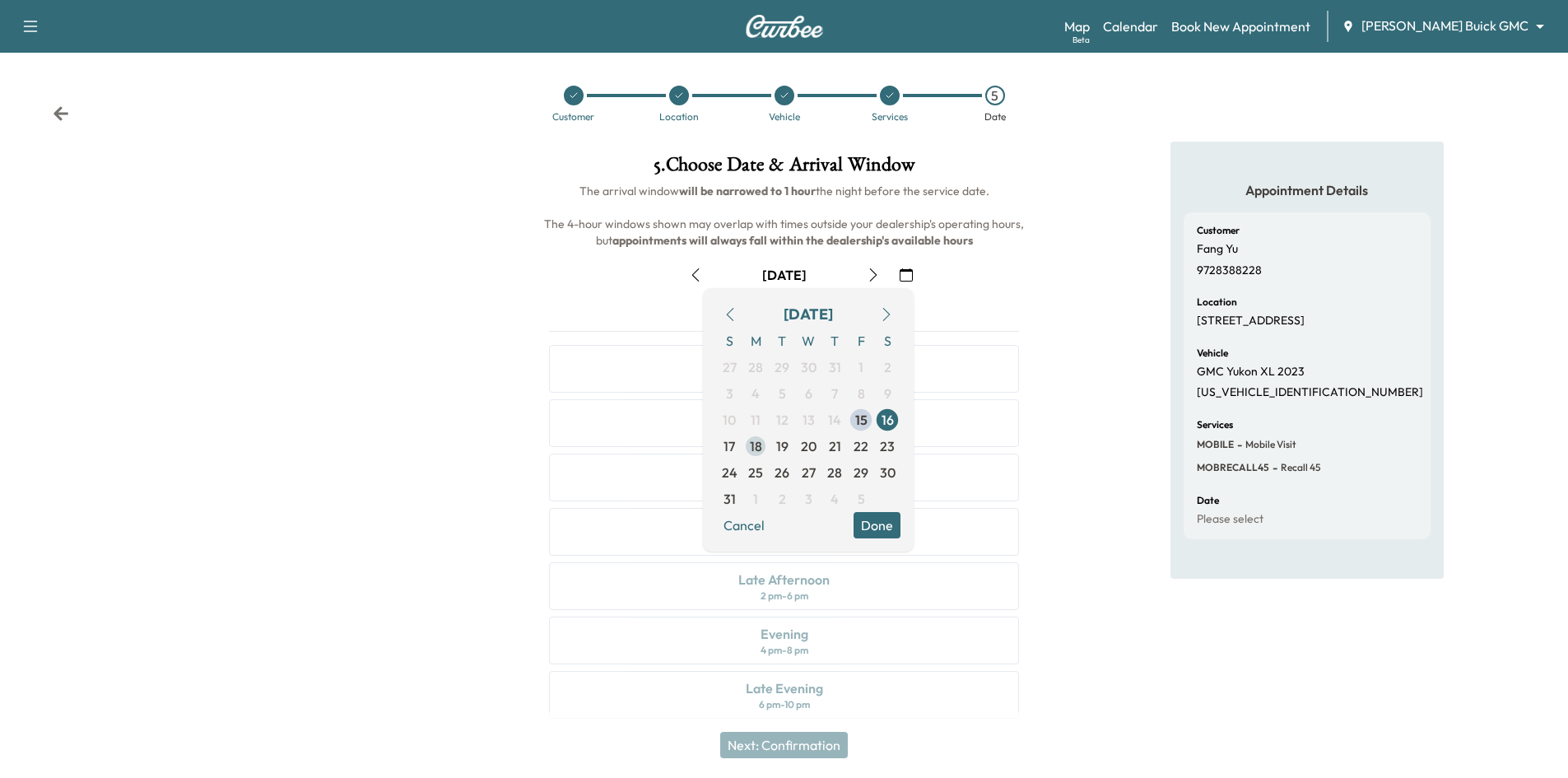
click at [761, 446] on span "18" at bounding box center [755, 446] width 13 height 20
click at [875, 520] on button "Done" at bounding box center [877, 525] width 47 height 26
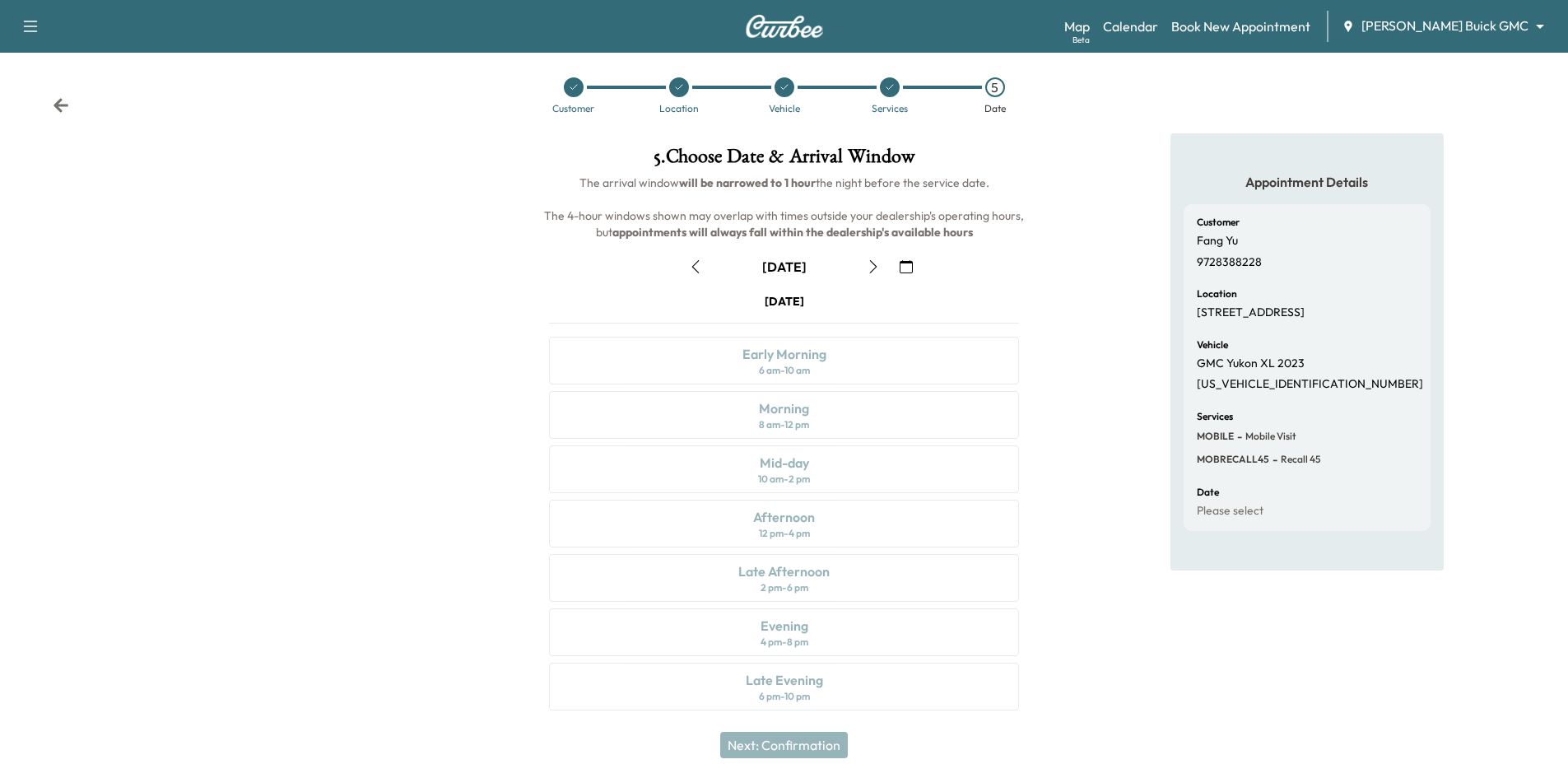
scroll to position [13, 0]
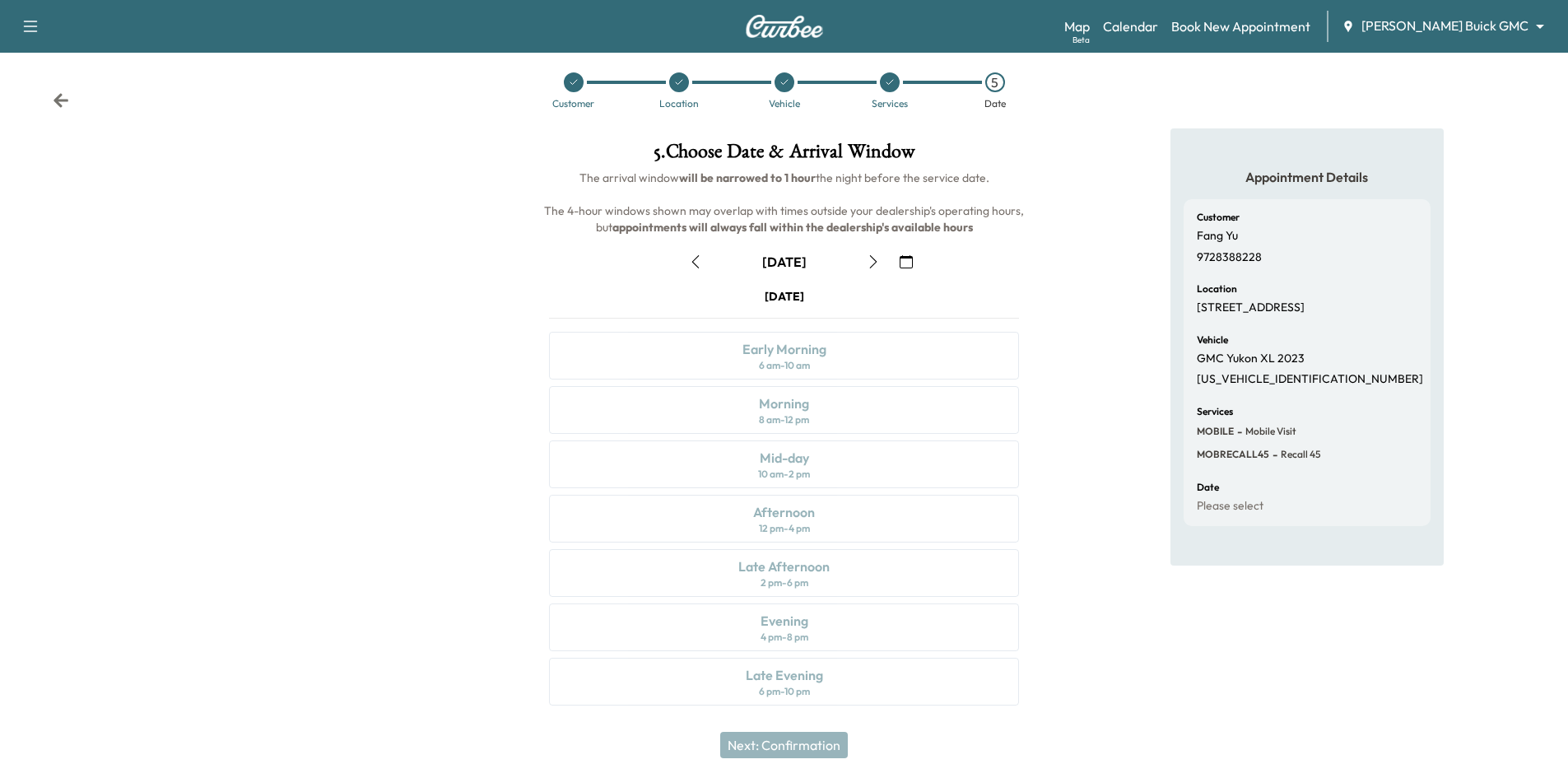
click at [875, 260] on icon "button" at bounding box center [874, 262] width 13 height 13
click at [870, 265] on icon "button" at bounding box center [874, 262] width 13 height 13
click at [876, 262] on icon "button" at bounding box center [874, 262] width 13 height 13
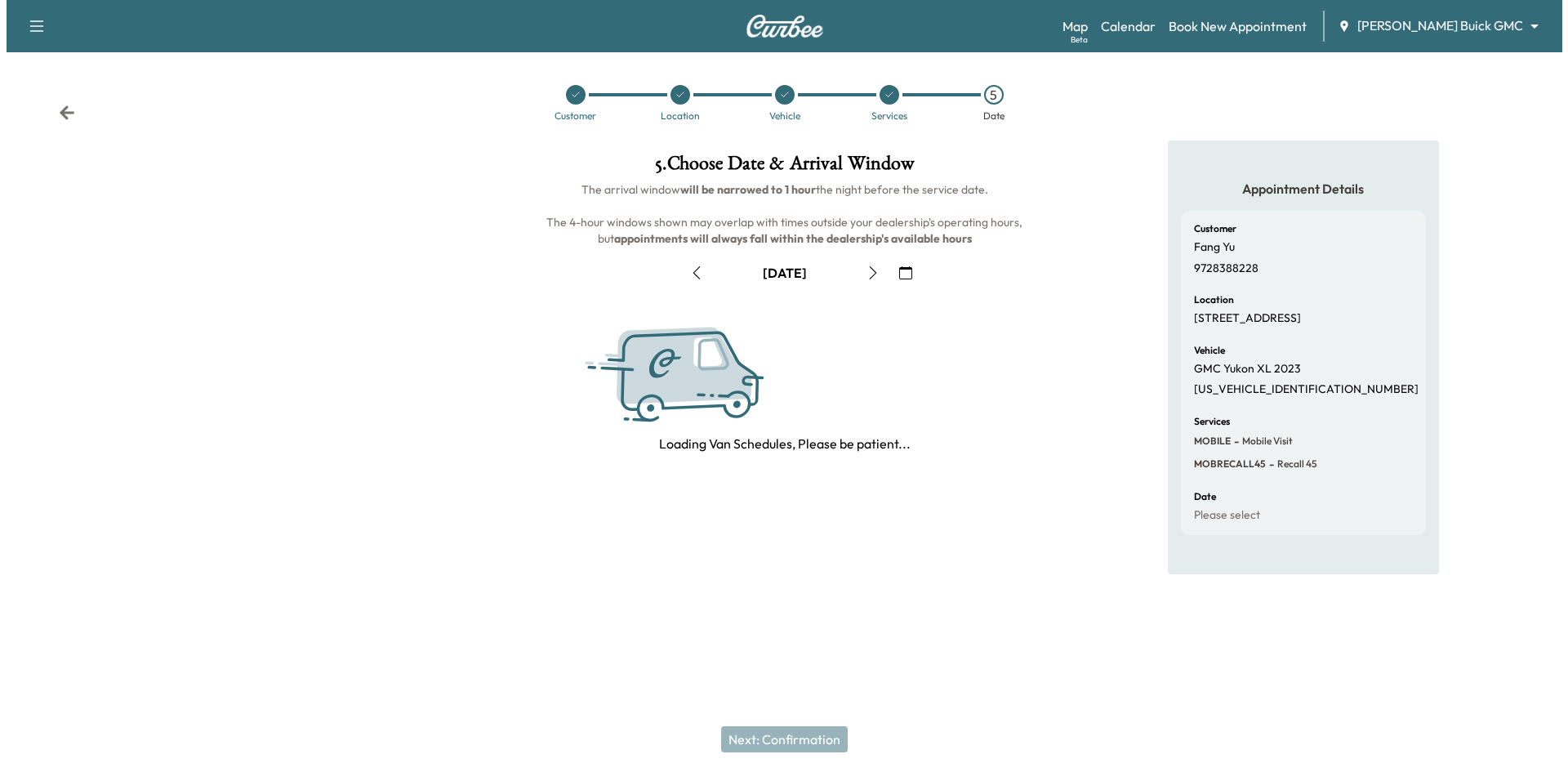
scroll to position [0, 0]
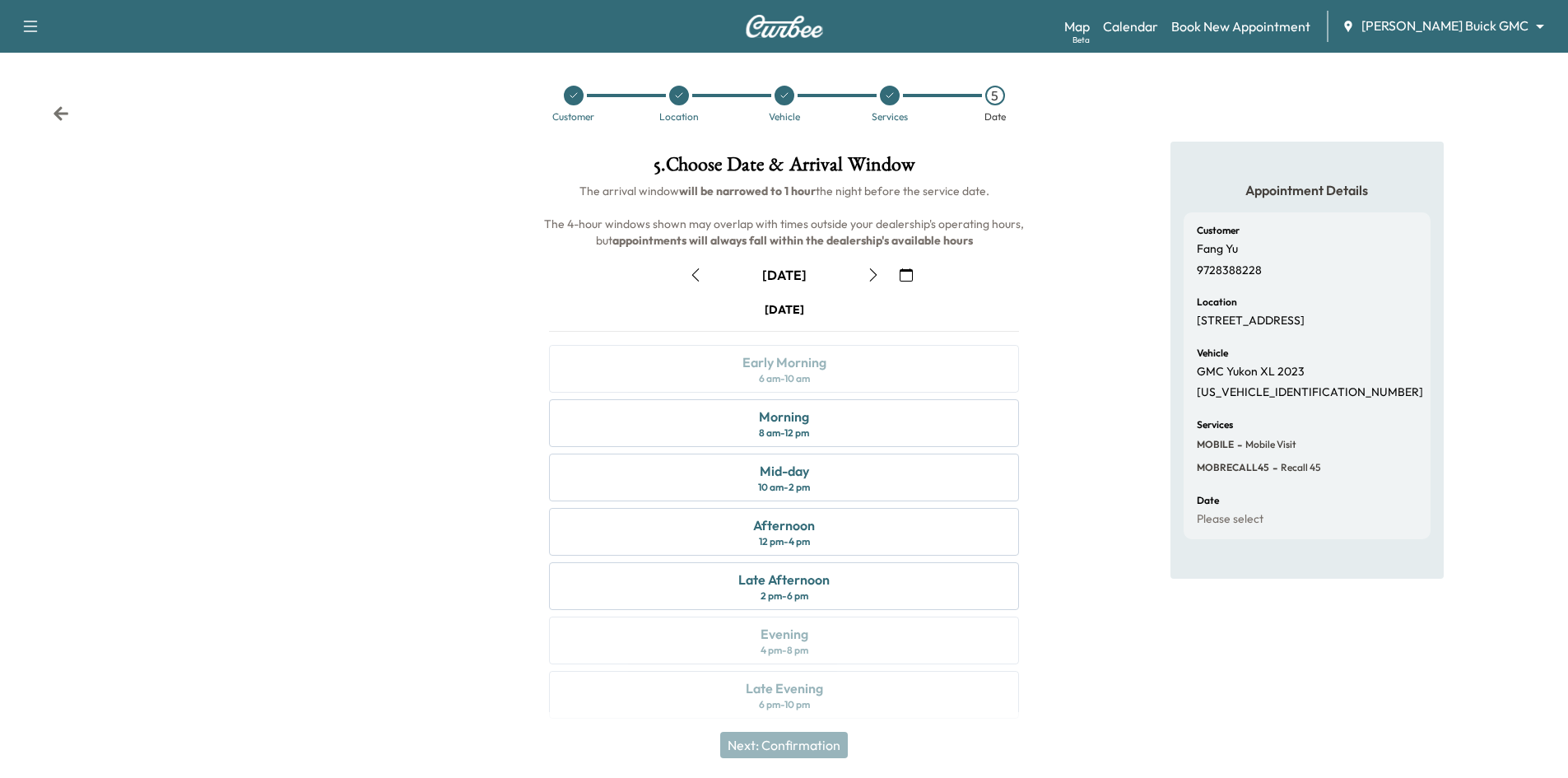
click at [876, 273] on icon "button" at bounding box center [874, 275] width 13 height 13
click at [698, 278] on icon "button" at bounding box center [696, 275] width 13 height 13
click at [873, 273] on icon "button" at bounding box center [874, 275] width 13 height 13
click at [875, 273] on icon "button" at bounding box center [873, 275] width 8 height 13
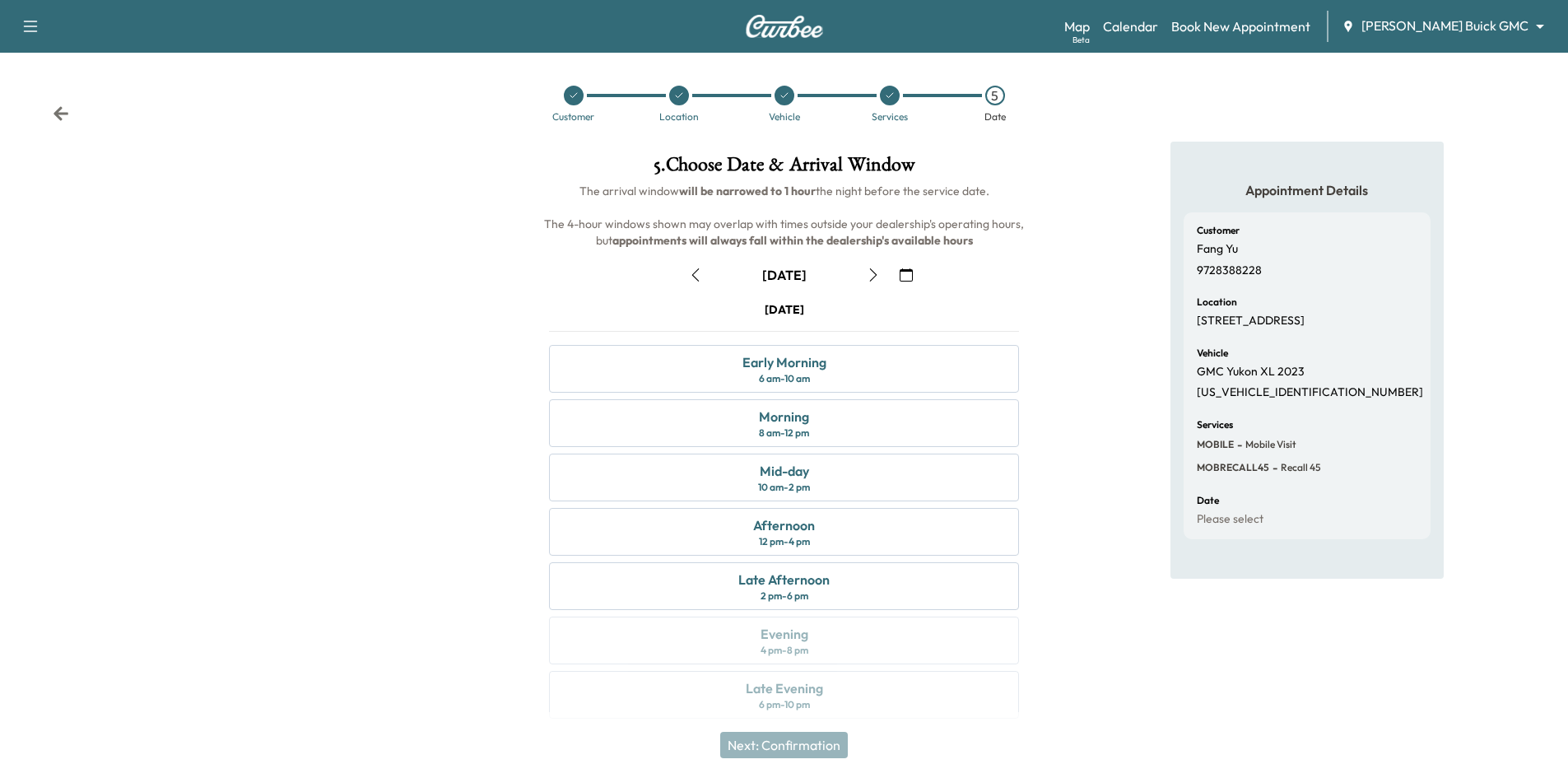
click at [911, 277] on icon "button" at bounding box center [906, 275] width 13 height 13
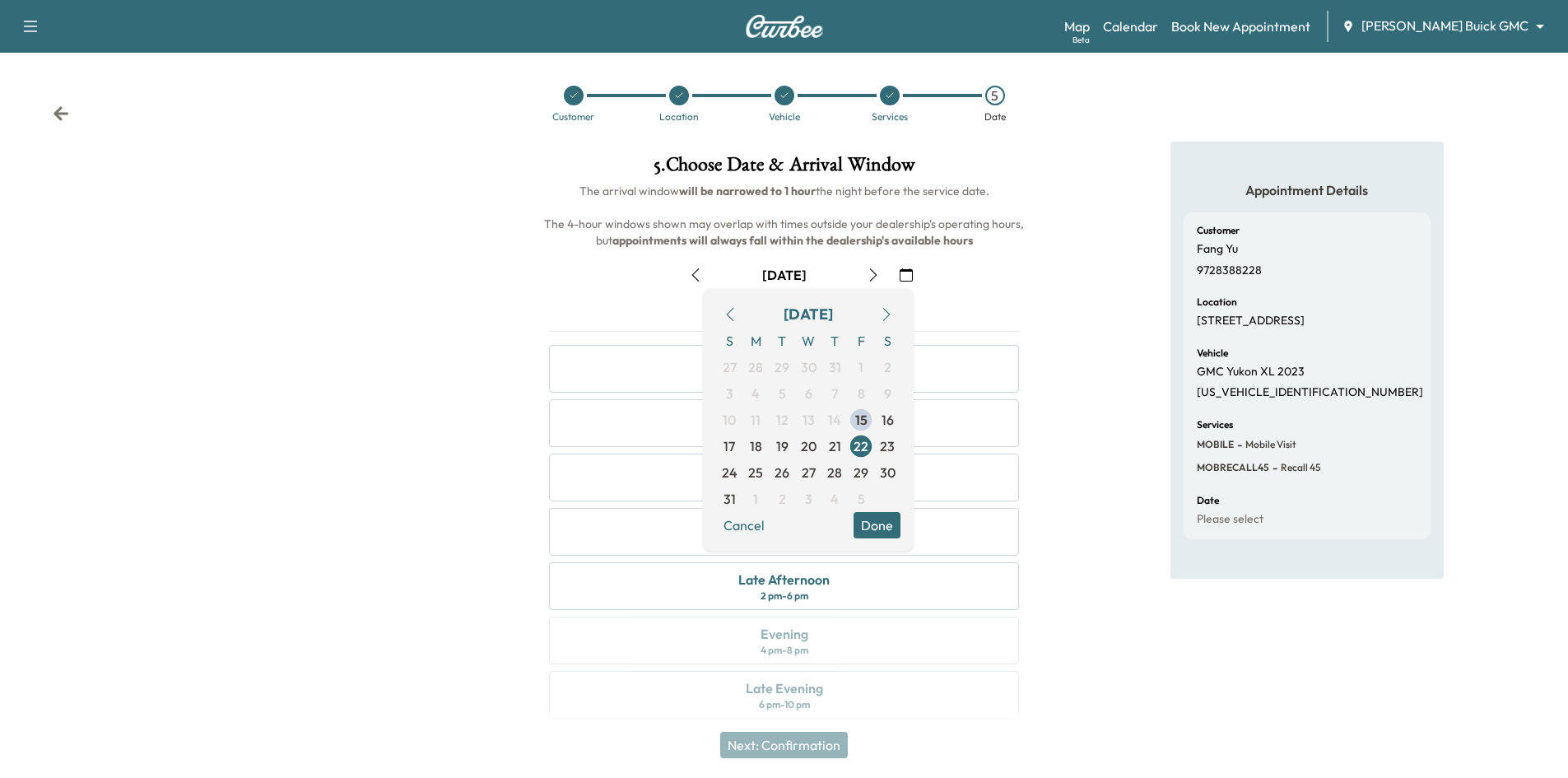
click at [887, 307] on button "button" at bounding box center [885, 314] width 28 height 26
click at [759, 366] on span "1" at bounding box center [755, 366] width 26 height 26
click at [879, 499] on button "Done" at bounding box center [877, 498] width 47 height 26
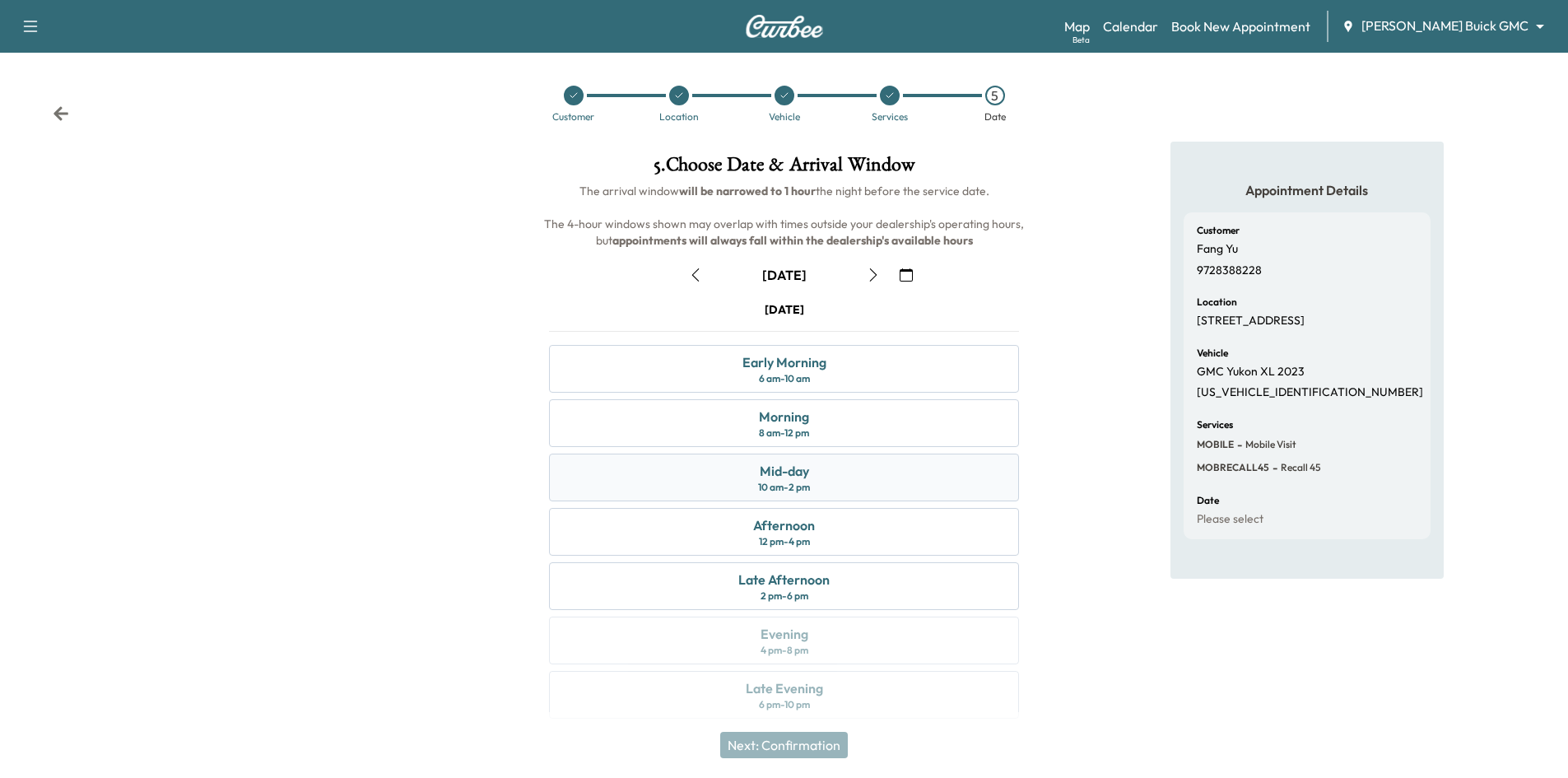
click at [801, 466] on div "Mid-day" at bounding box center [784, 471] width 49 height 20
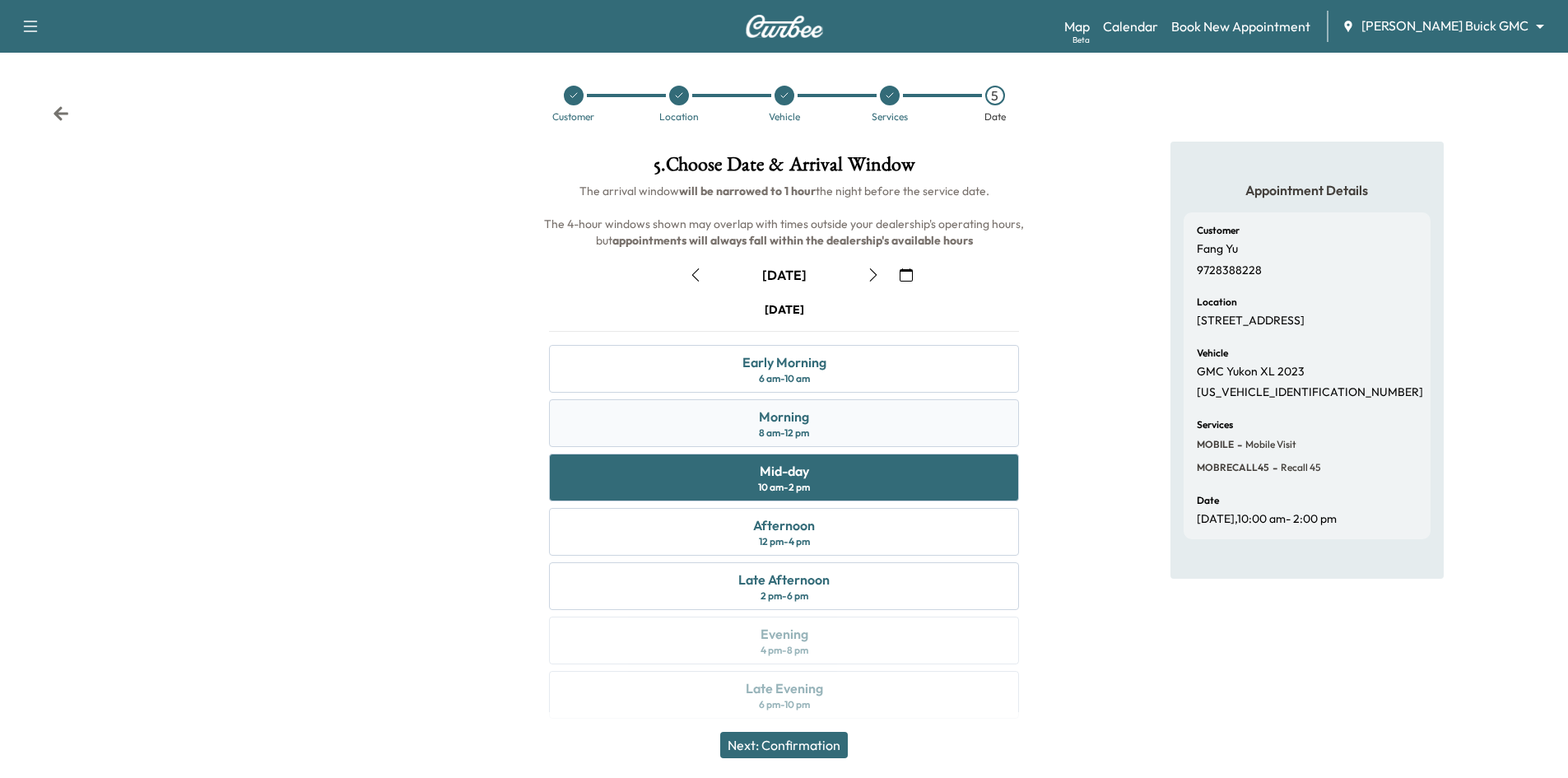
click at [809, 438] on div "8 am - 12 pm" at bounding box center [784, 433] width 50 height 13
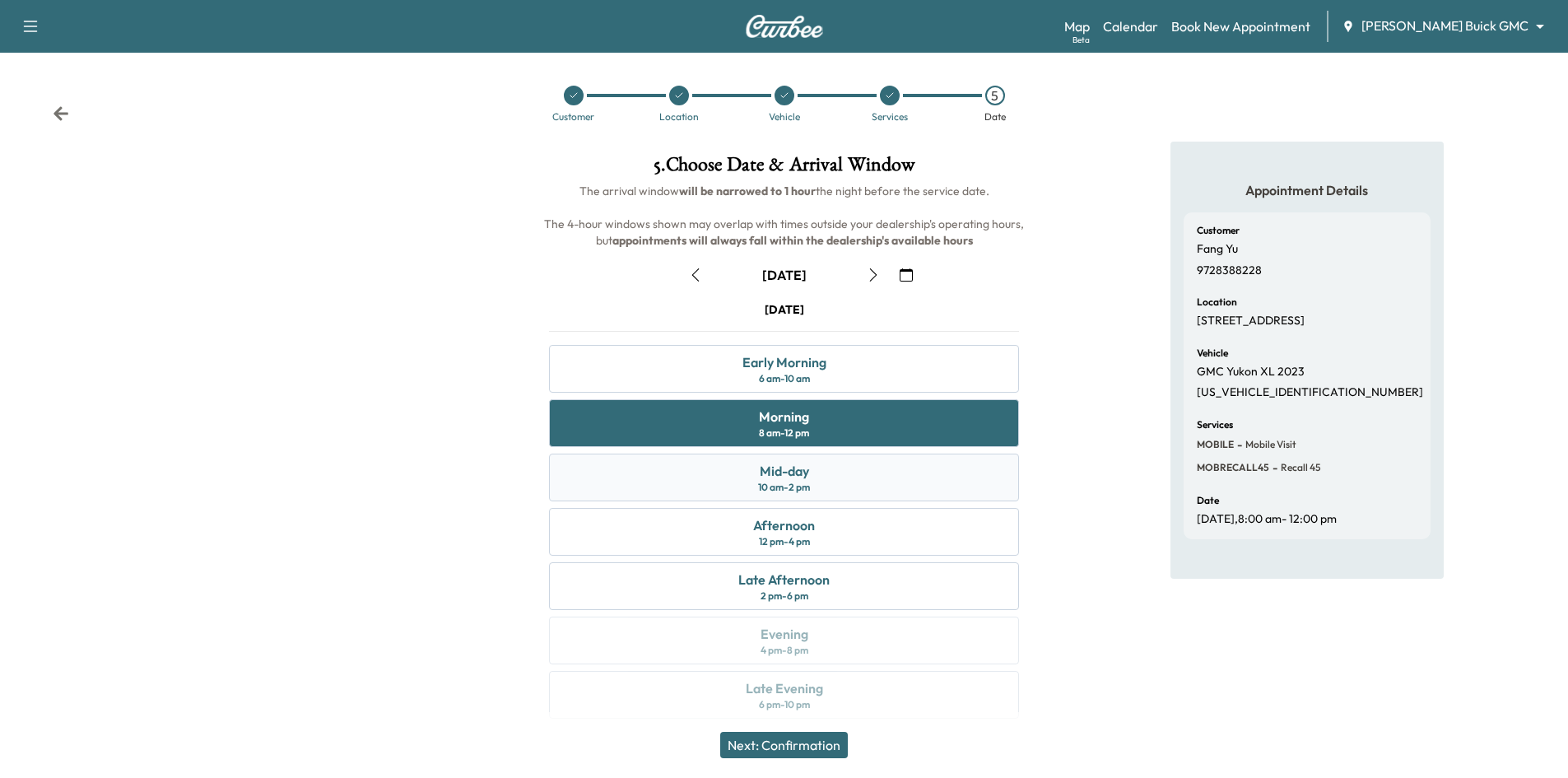
click at [807, 456] on div "Mid-day 10 am - 2 pm" at bounding box center [784, 477] width 470 height 48
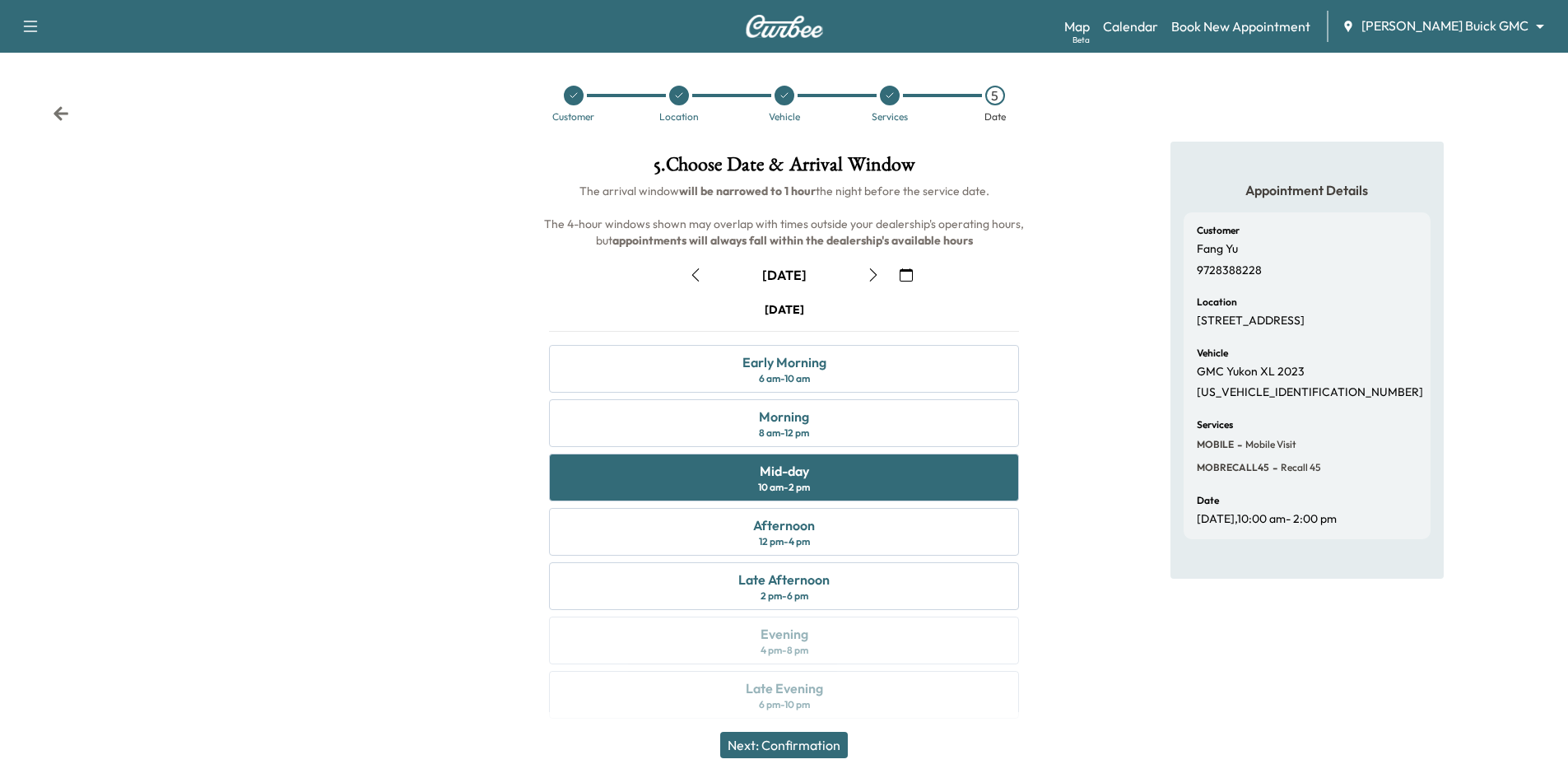
click at [826, 744] on button "Next: Confirmation" at bounding box center [784, 744] width 127 height 26
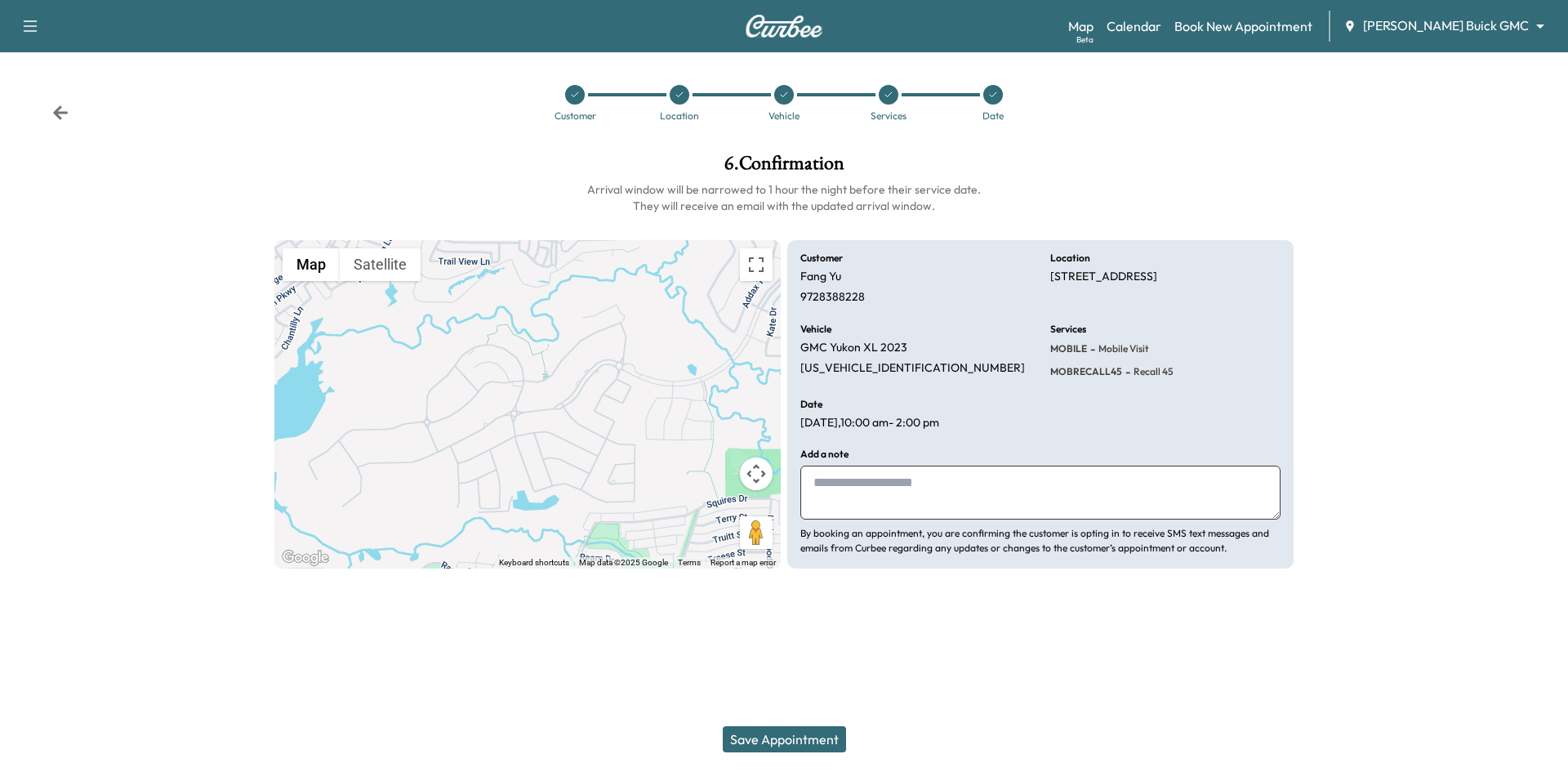
click at [811, 745] on button "Save Appointment" at bounding box center [784, 739] width 123 height 26
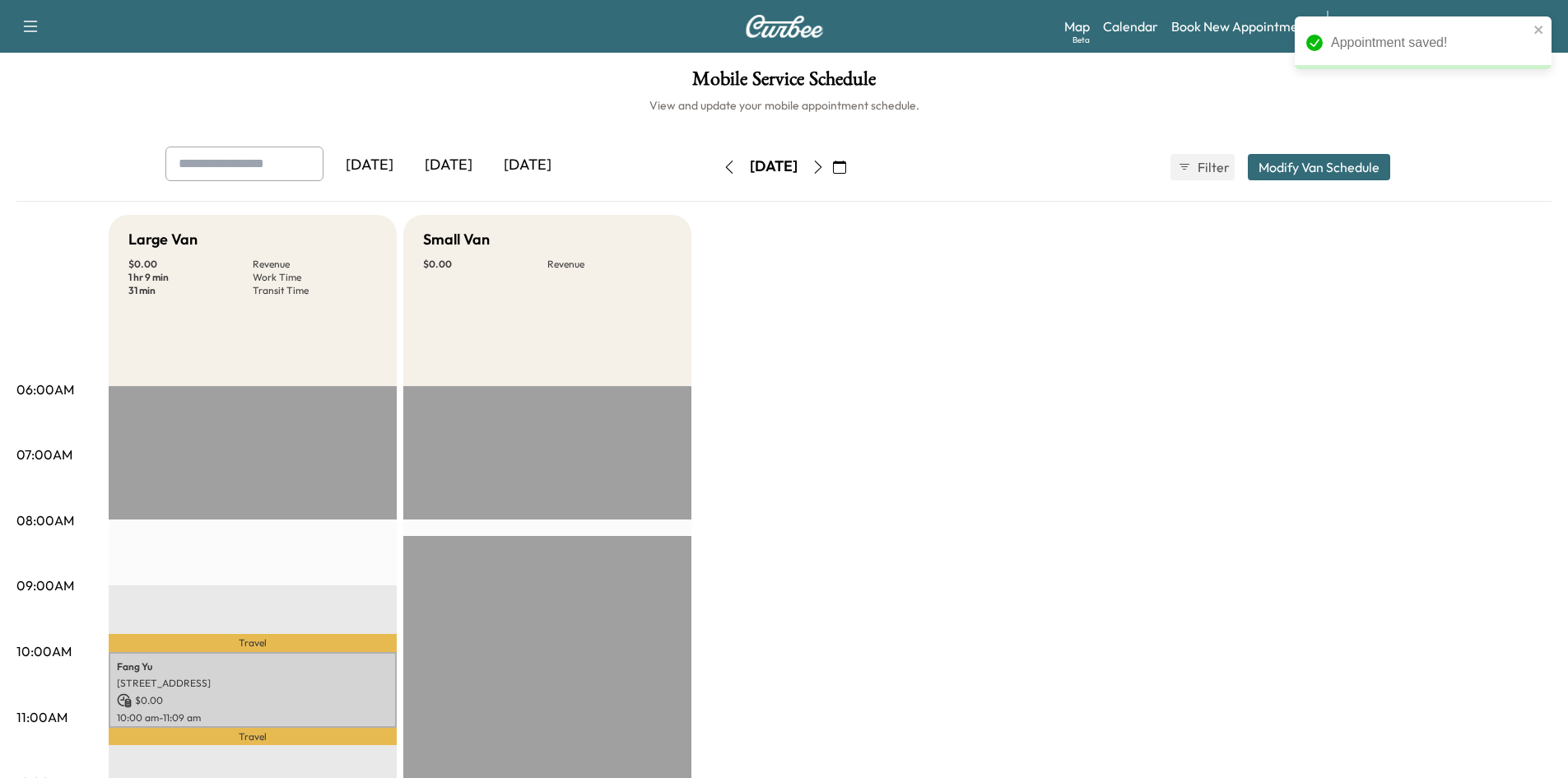
click at [1144, 123] on div "Mobile Service Schedule View and update your mobile appointment schedule. Yeste…" at bounding box center [784, 759] width 1568 height 1413
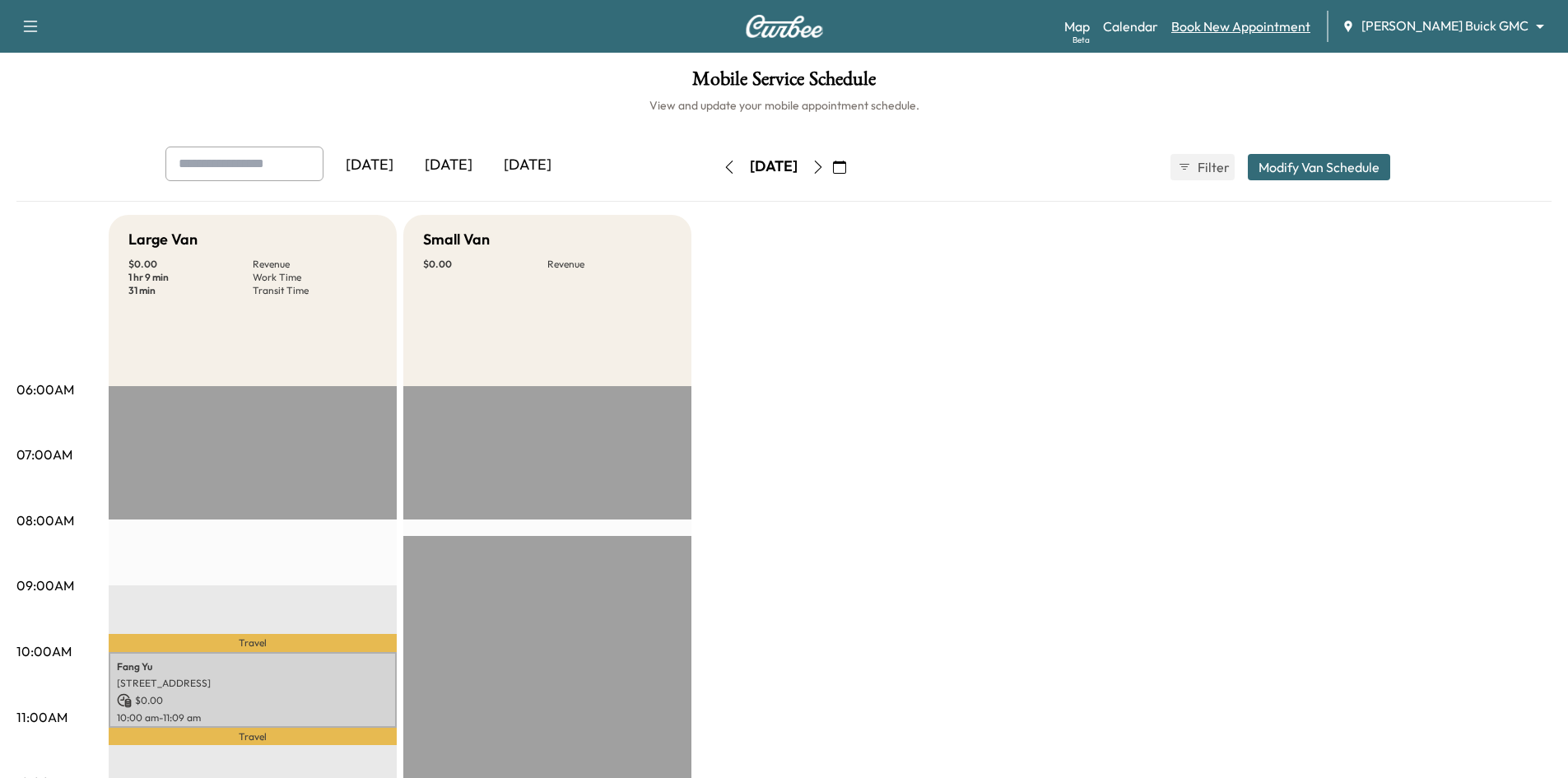
click at [1311, 26] on link "Book New Appointment" at bounding box center [1241, 27] width 139 height 20
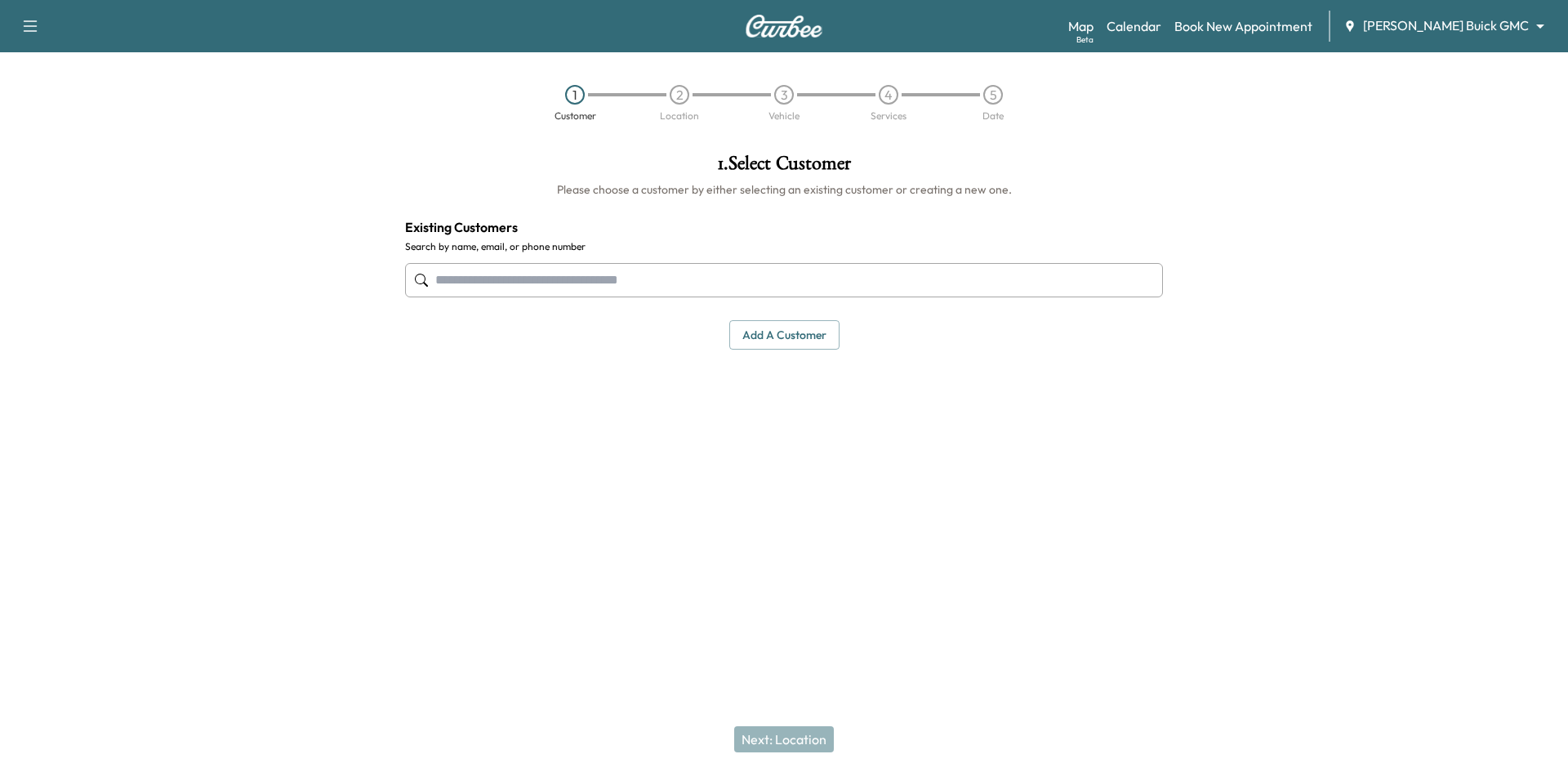
click at [716, 274] on input "text" at bounding box center [784, 280] width 758 height 34
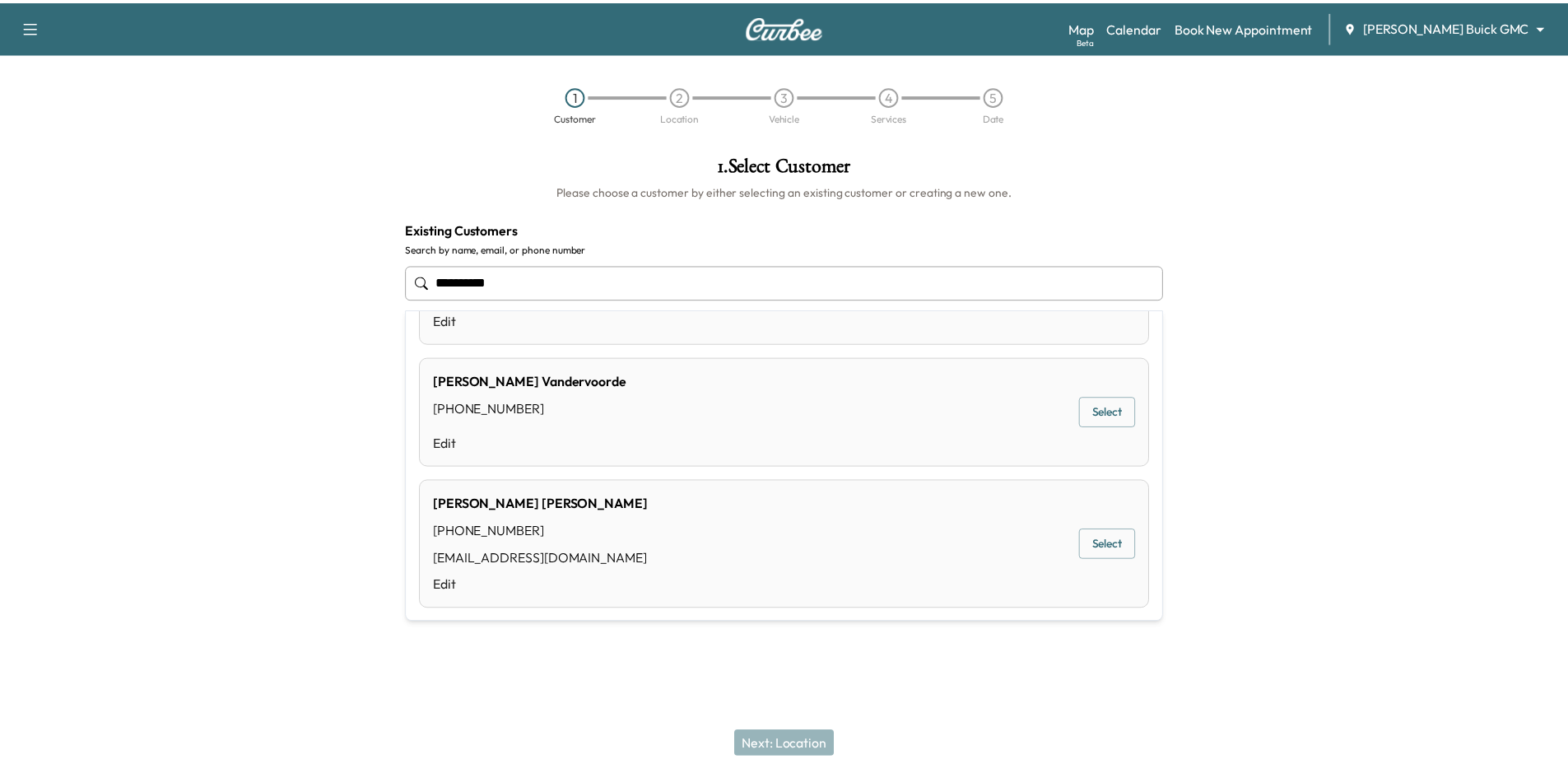
scroll to position [122, 0]
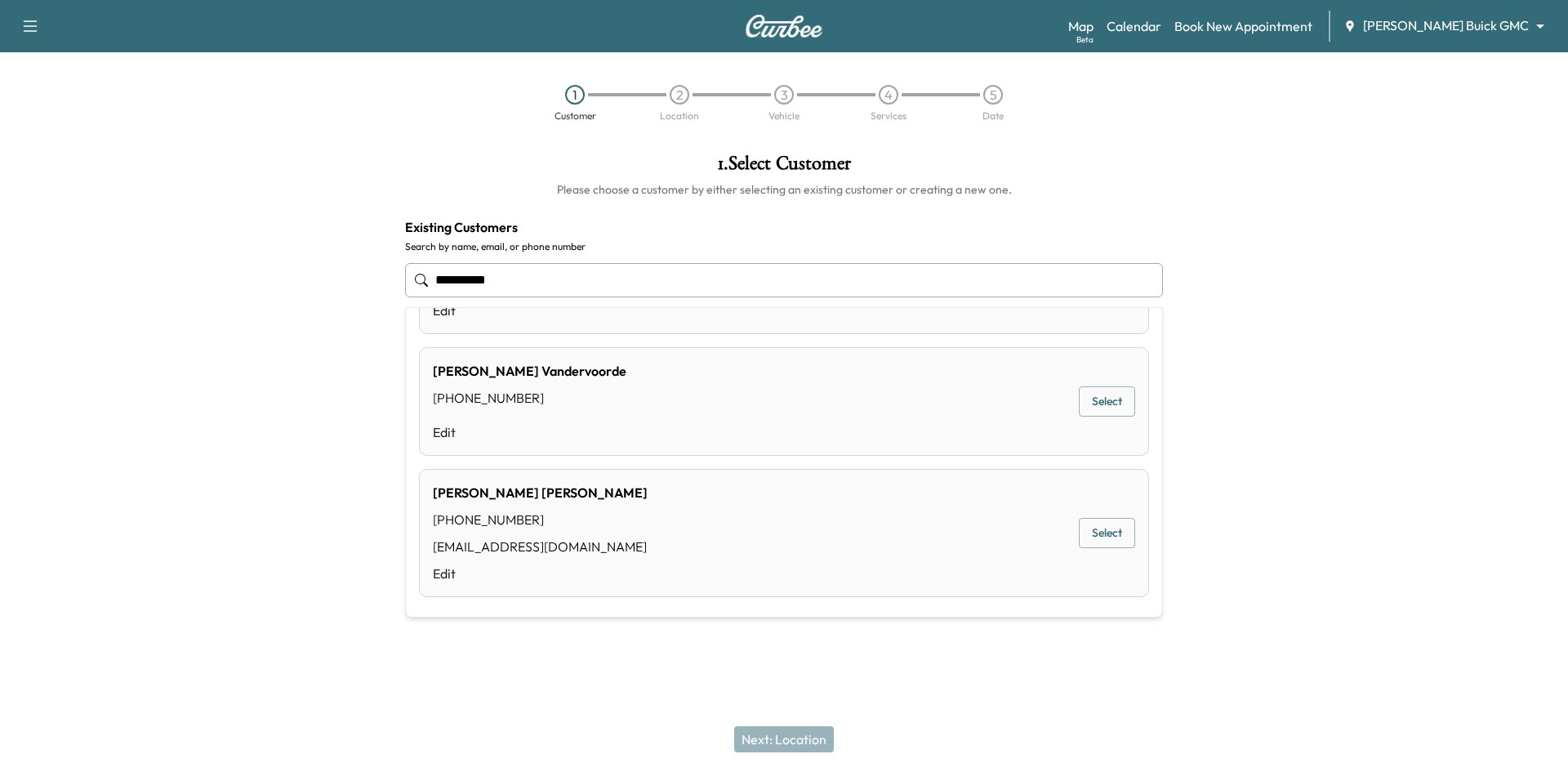
click at [1107, 522] on button "Select" at bounding box center [1107, 532] width 57 height 30
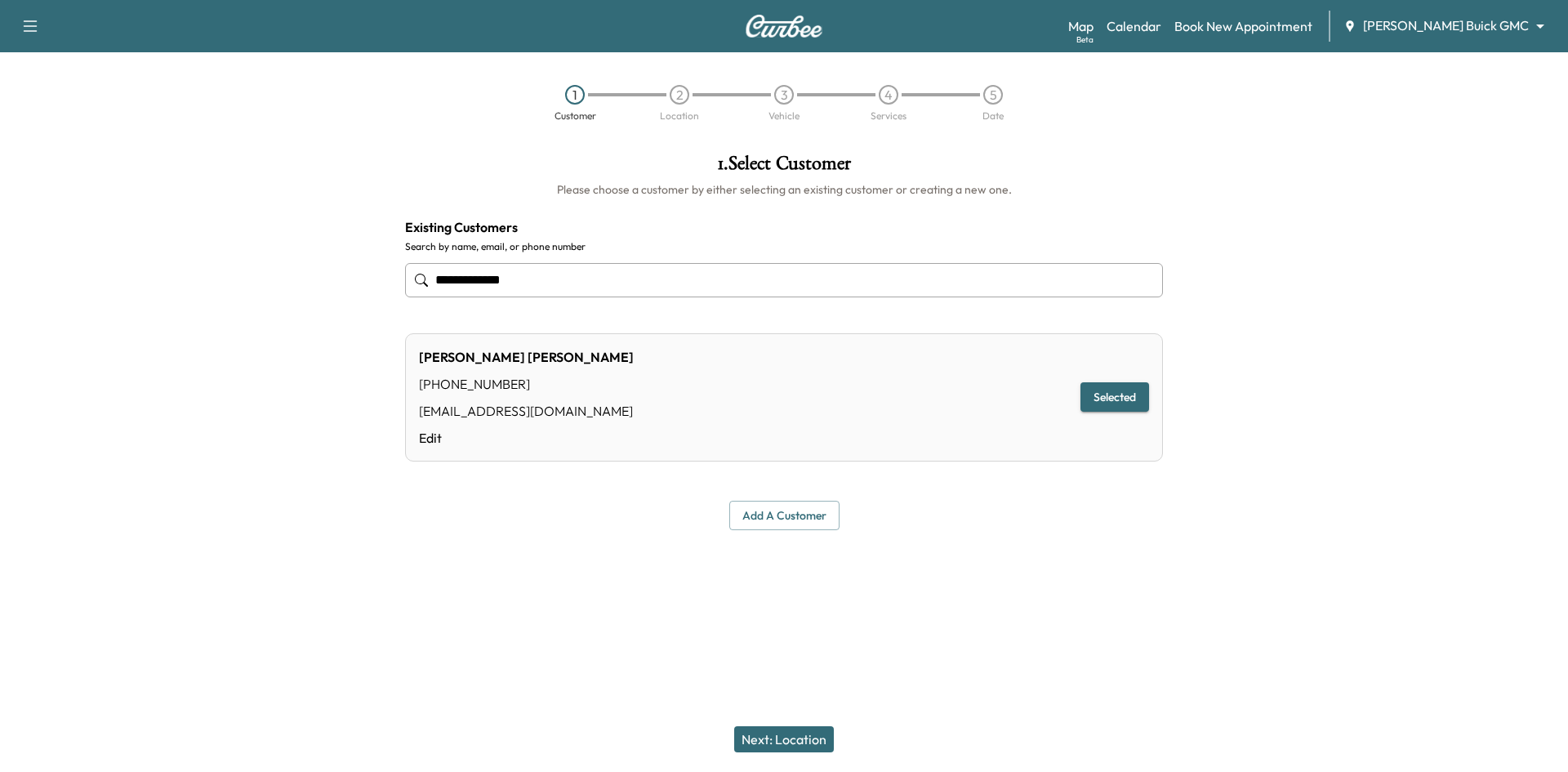
type input "**********"
click at [830, 739] on button "Next: Location" at bounding box center [784, 739] width 100 height 26
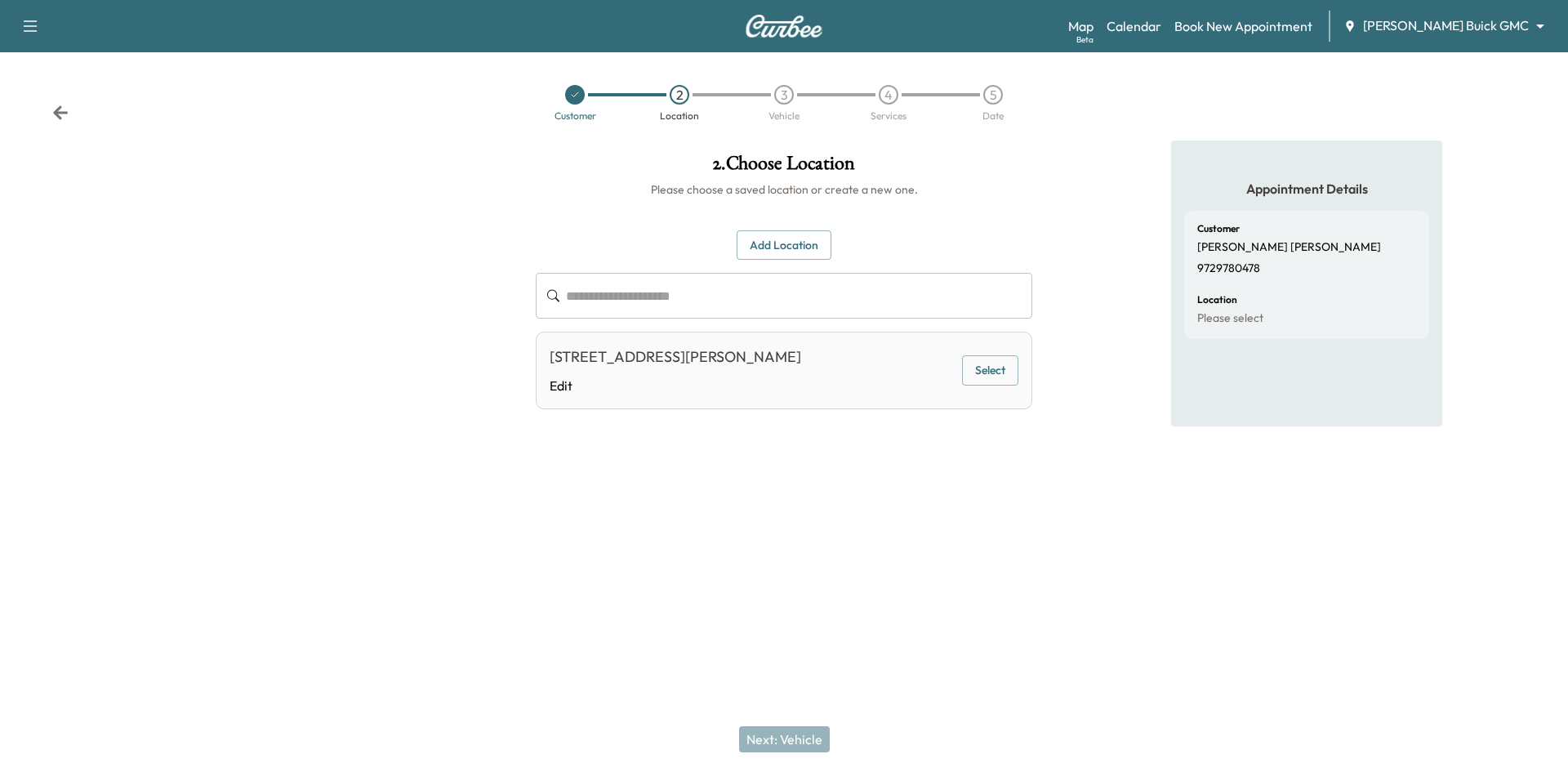
click at [977, 369] on button "Select" at bounding box center [990, 370] width 57 height 30
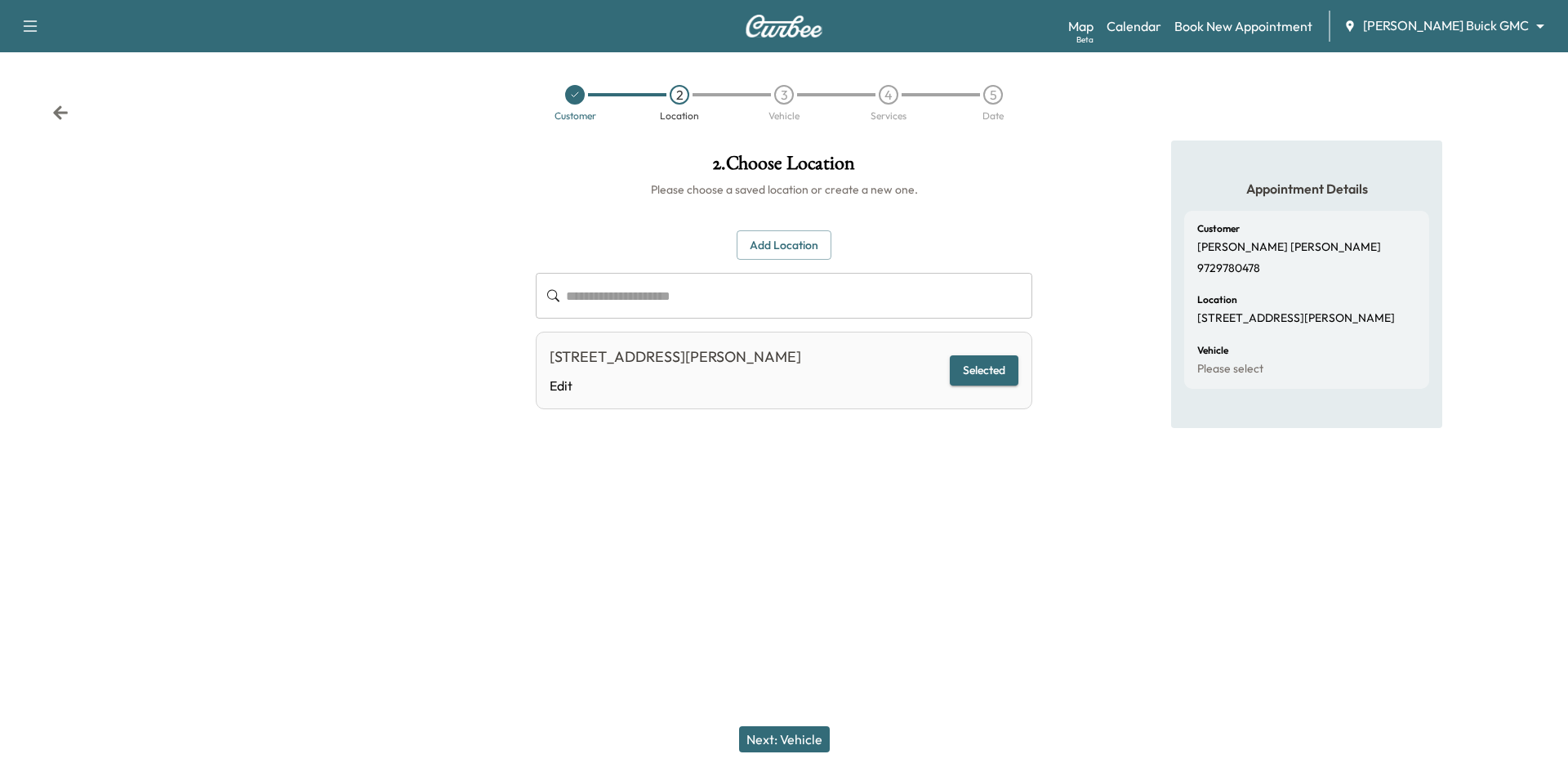
click at [803, 741] on button "Next: Vehicle" at bounding box center [784, 739] width 91 height 26
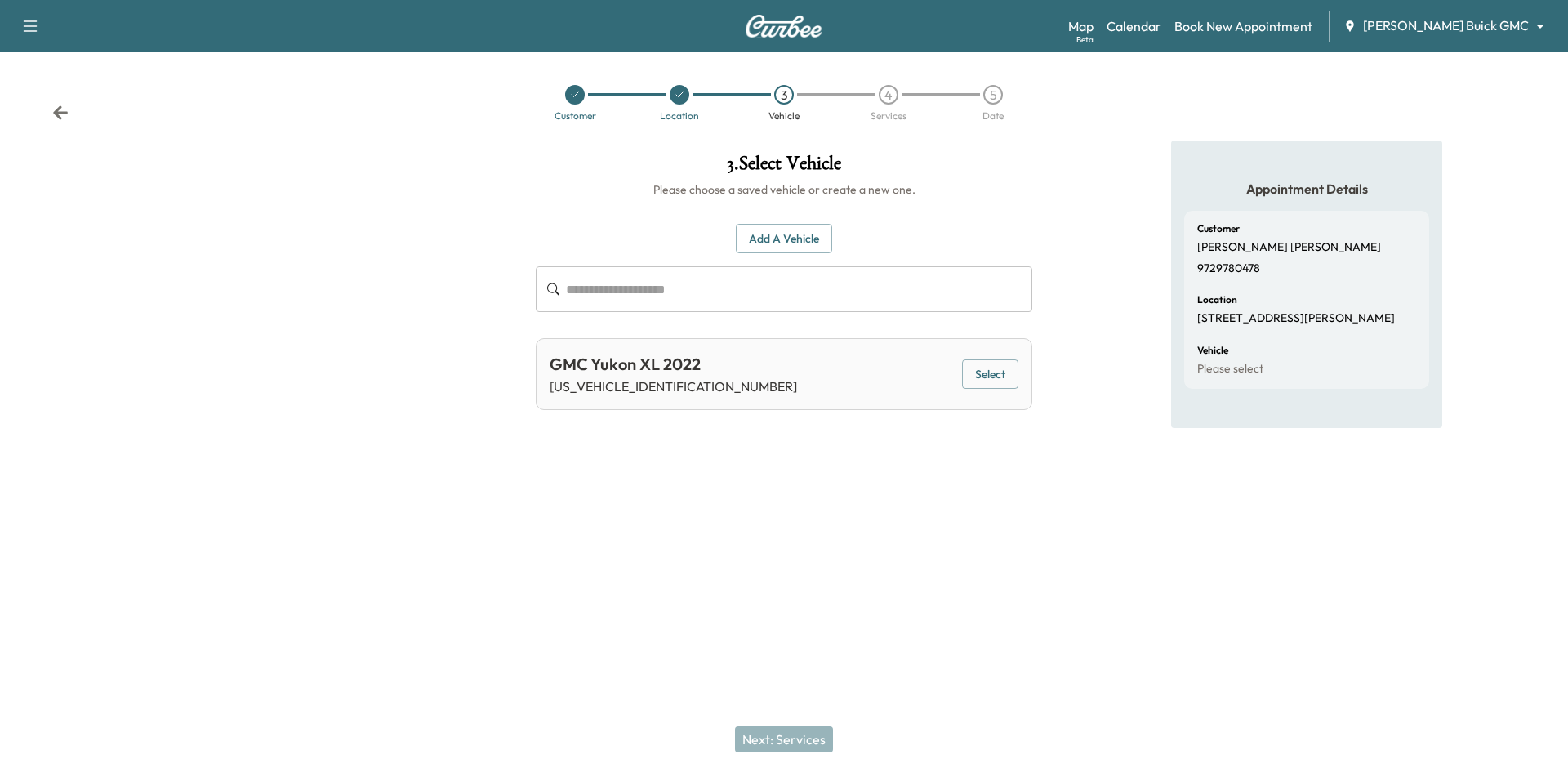
click at [1009, 369] on button "Select" at bounding box center [990, 374] width 57 height 30
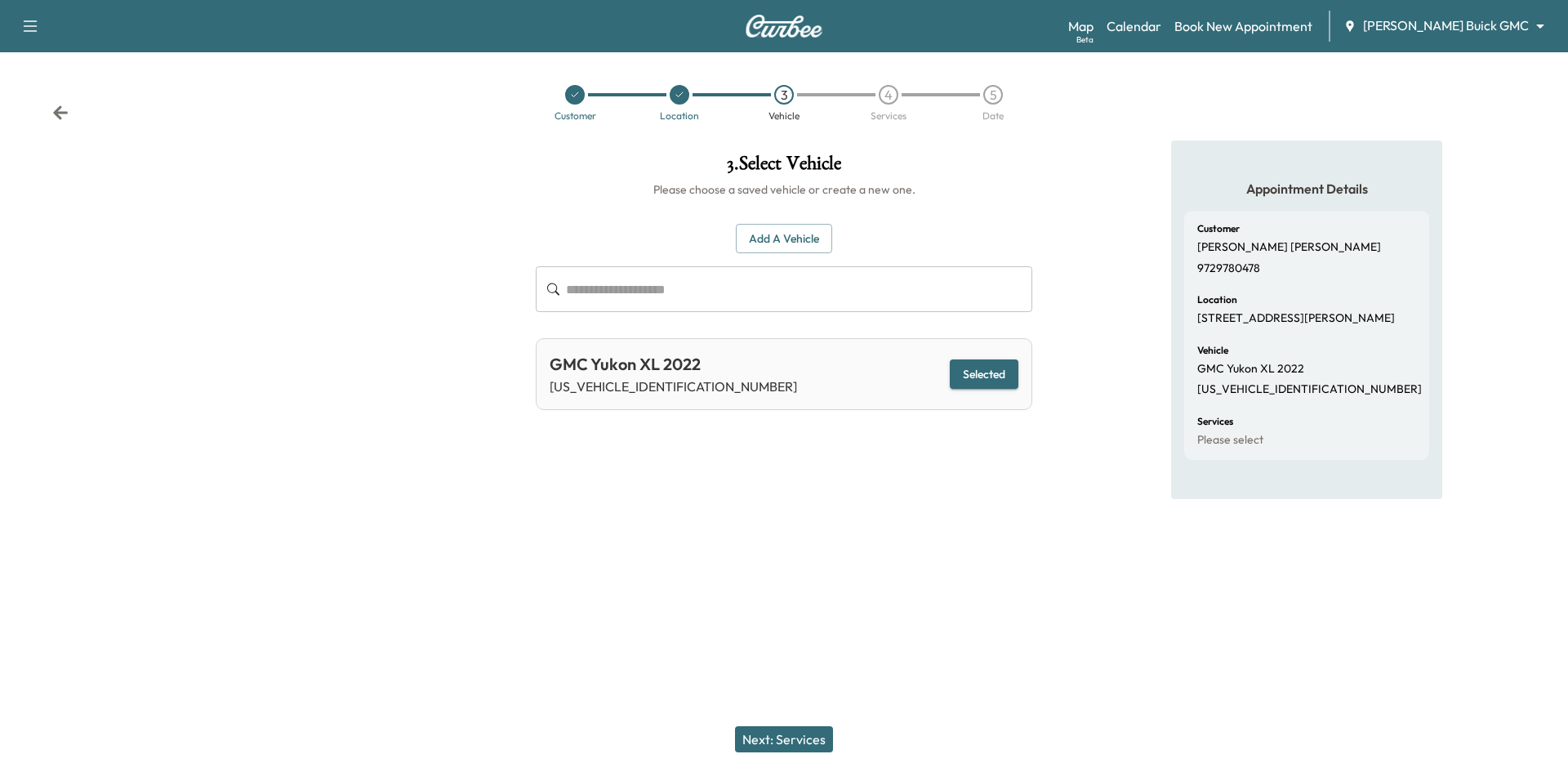
click at [789, 740] on button "Next: Services" at bounding box center [784, 739] width 98 height 26
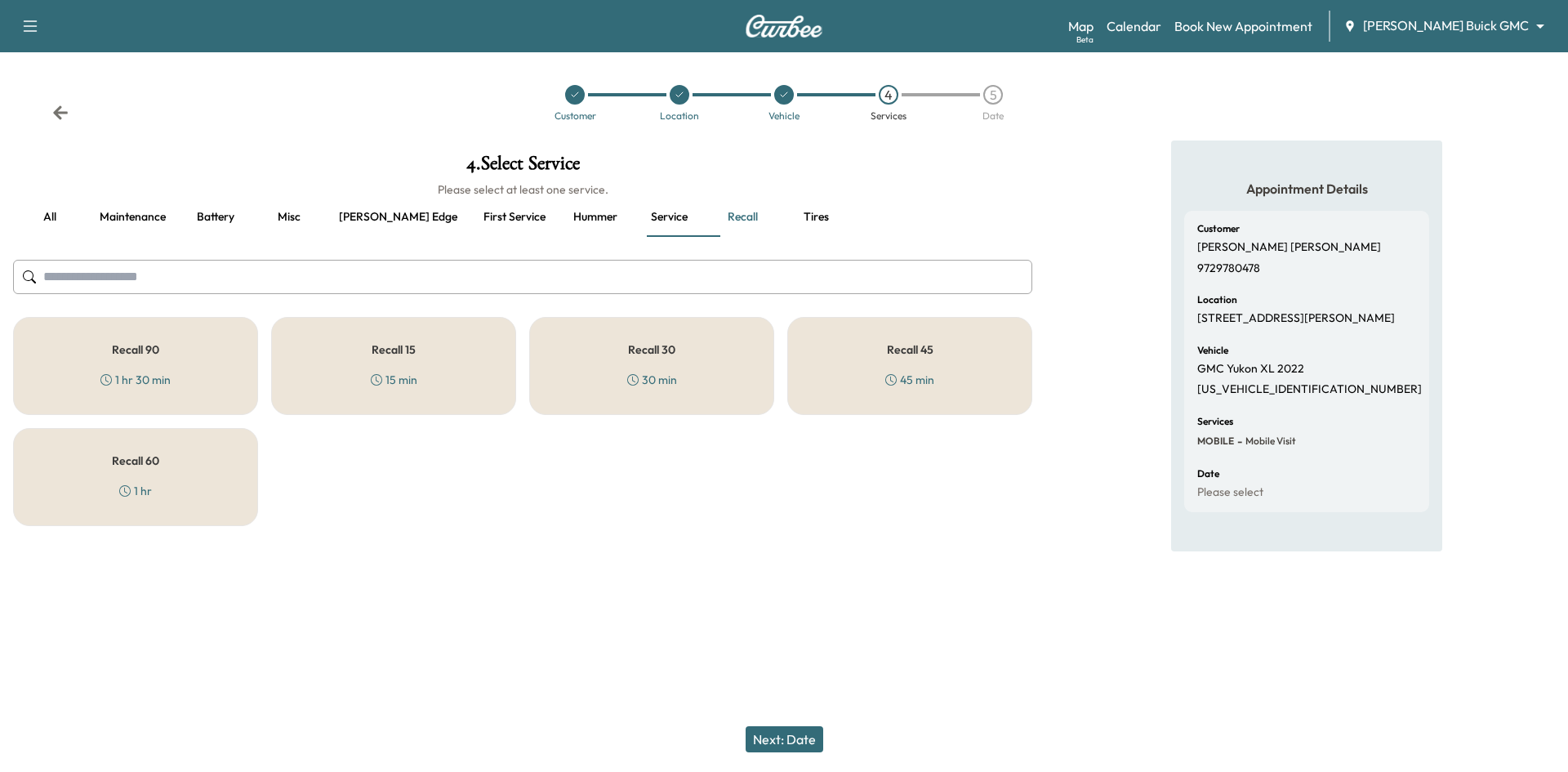
click at [731, 349] on div "Recall 30 30 min" at bounding box center [651, 366] width 245 height 98
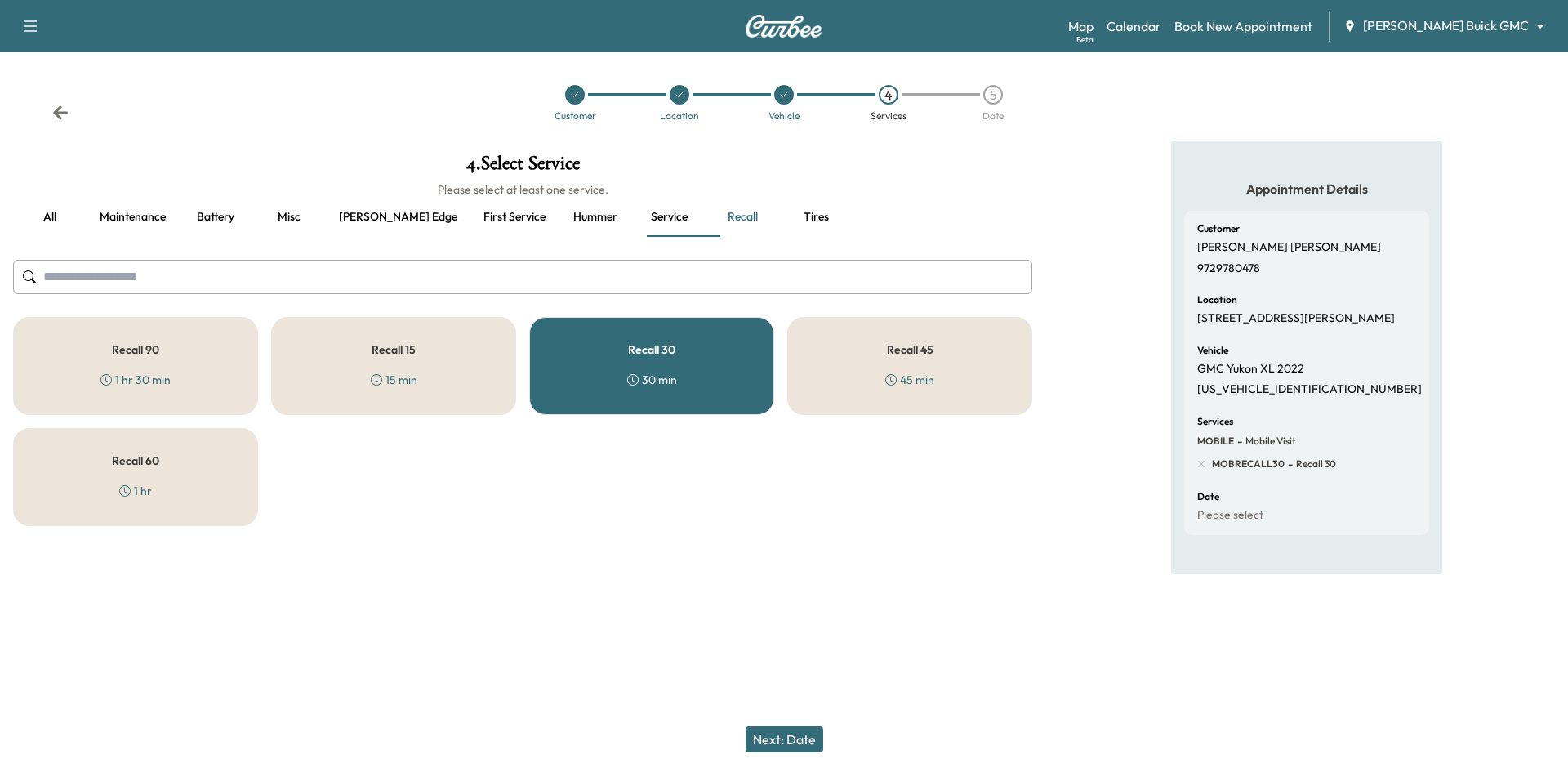
click at [777, 749] on button "Next: Date" at bounding box center [784, 739] width 77 height 26
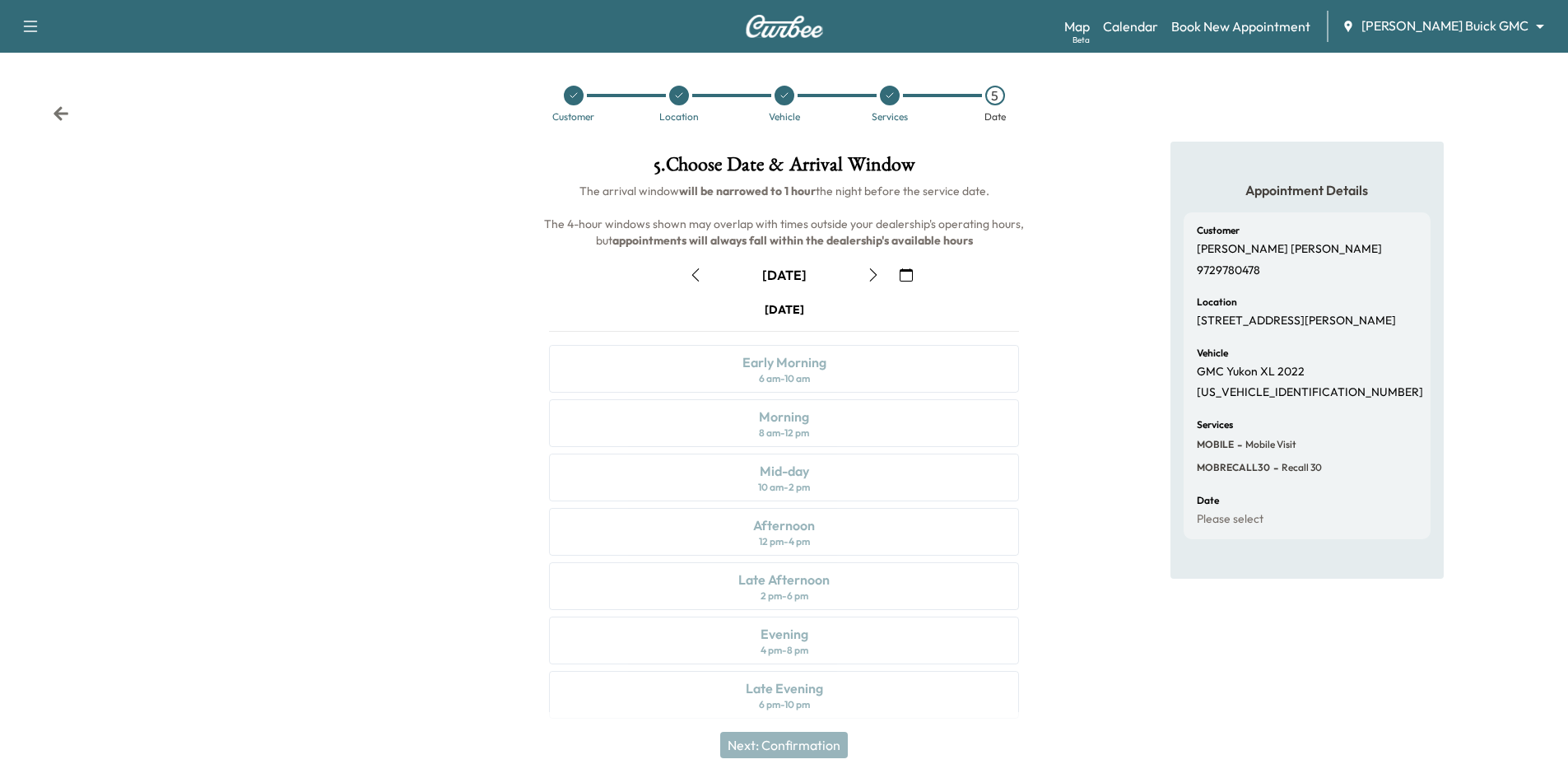
click at [911, 277] on icon "button" at bounding box center [906, 275] width 13 height 13
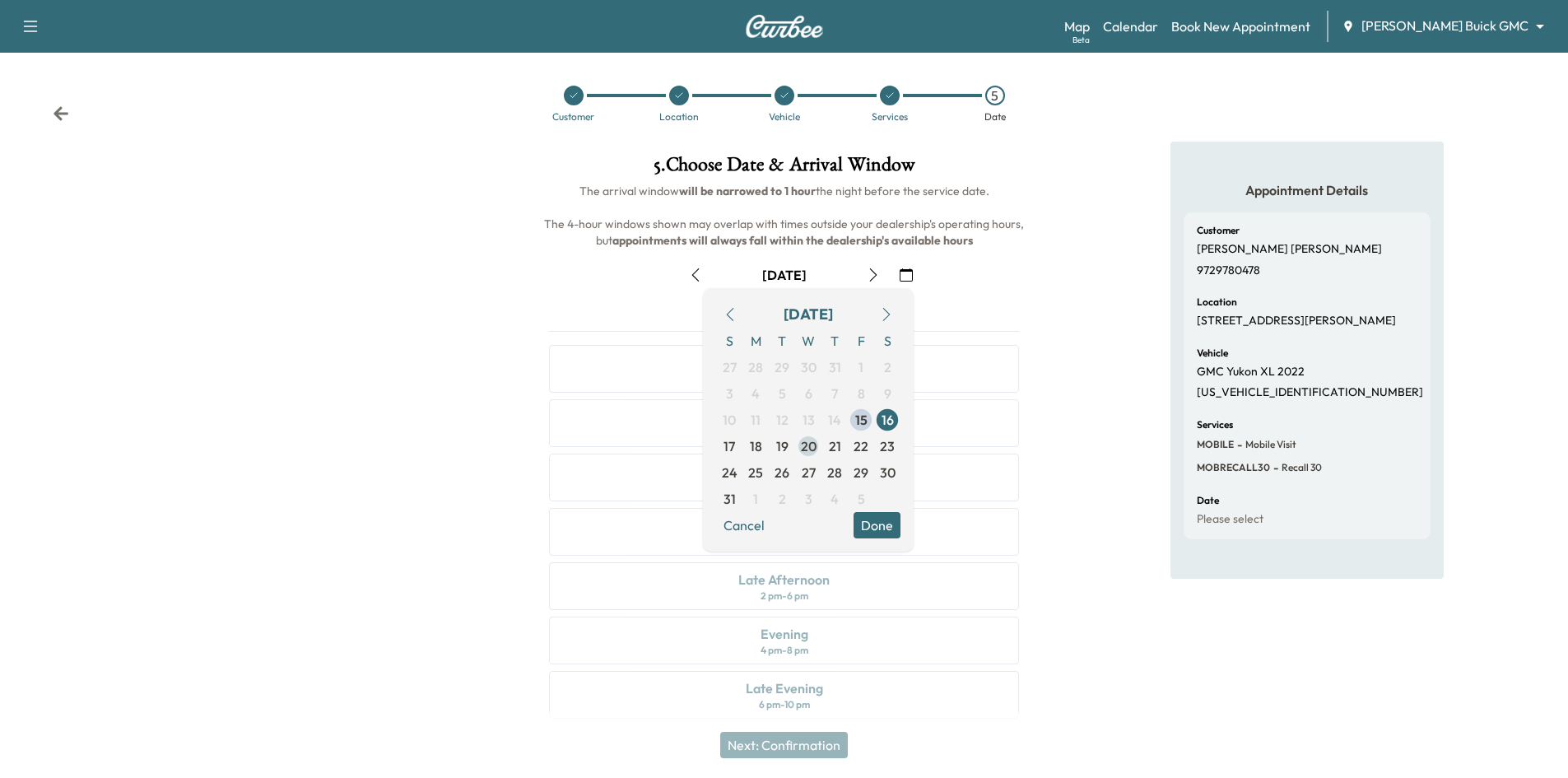
click at [818, 449] on span "20" at bounding box center [807, 445] width 26 height 26
drag, startPoint x: 880, startPoint y: 532, endPoint x: 901, endPoint y: 458, distance: 76.9
click at [880, 530] on button "Done" at bounding box center [877, 525] width 47 height 26
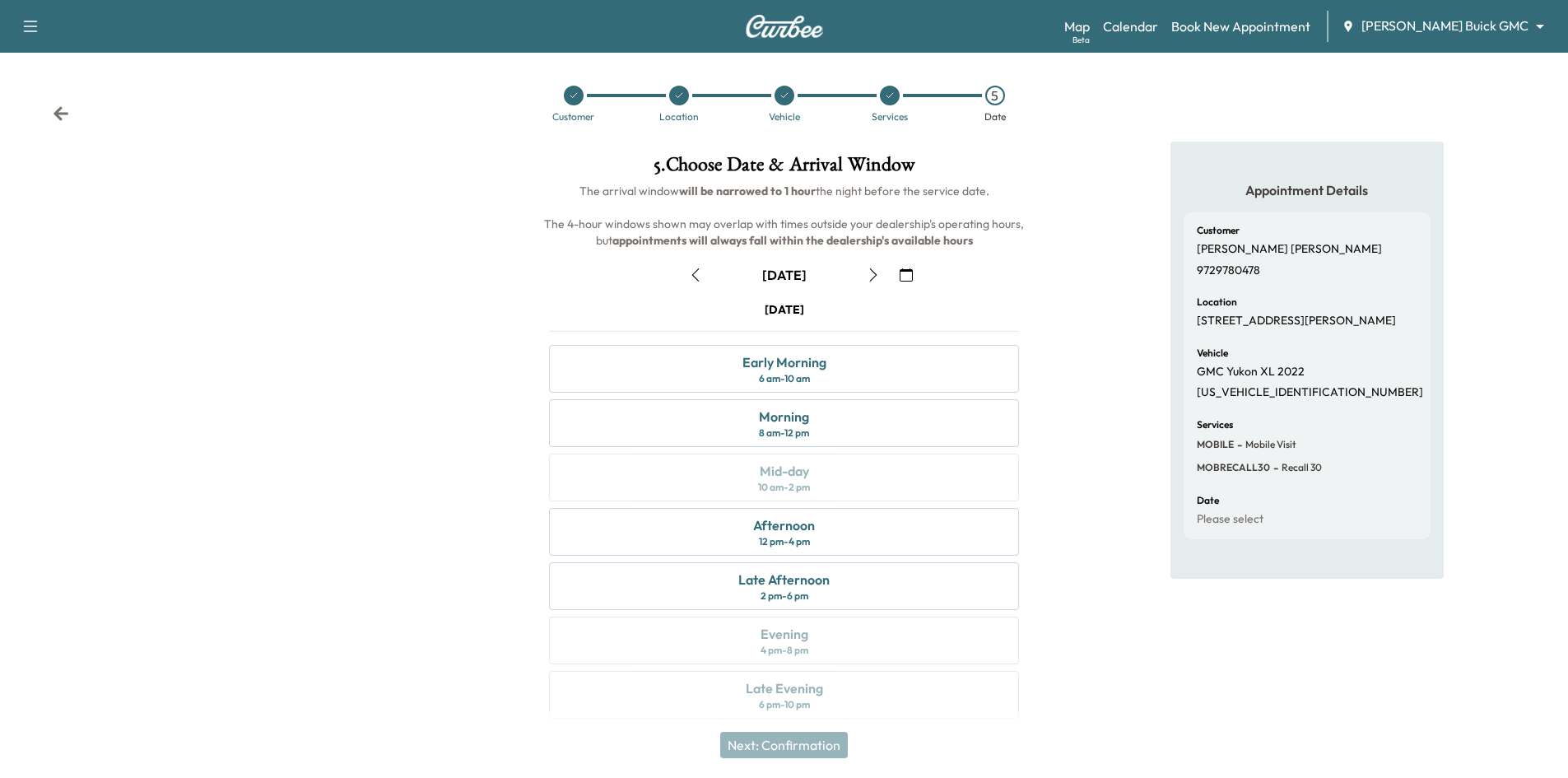
click at [1287, 400] on p "1GKS2JKL7NR213826" at bounding box center [1310, 392] width 226 height 15
copy p "1GKS2JKL7NR213826"
drag, startPoint x: 573, startPoint y: 95, endPoint x: 608, endPoint y: 87, distance: 35.9
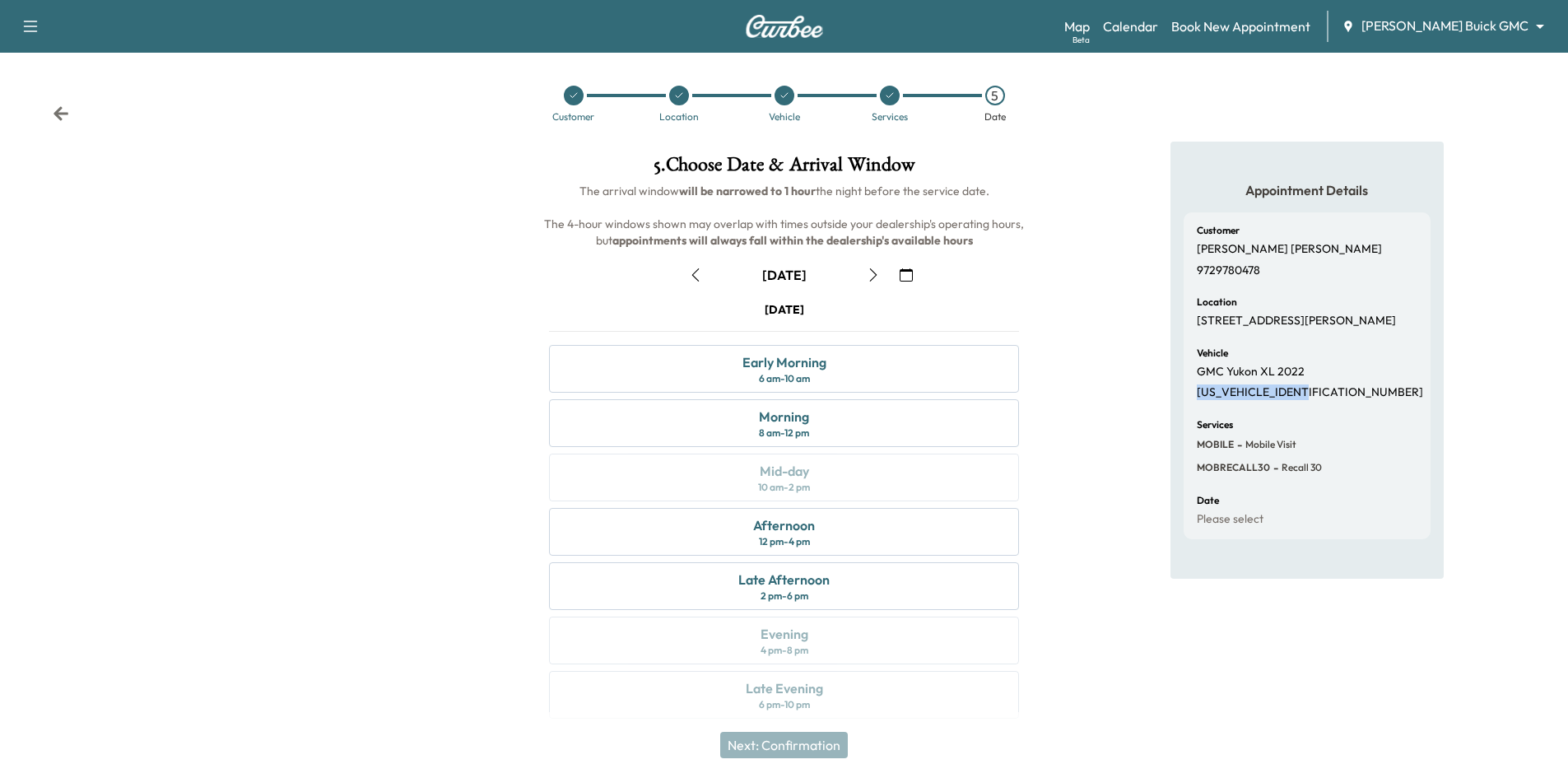
click at [574, 95] on icon at bounding box center [574, 96] width 10 height 10
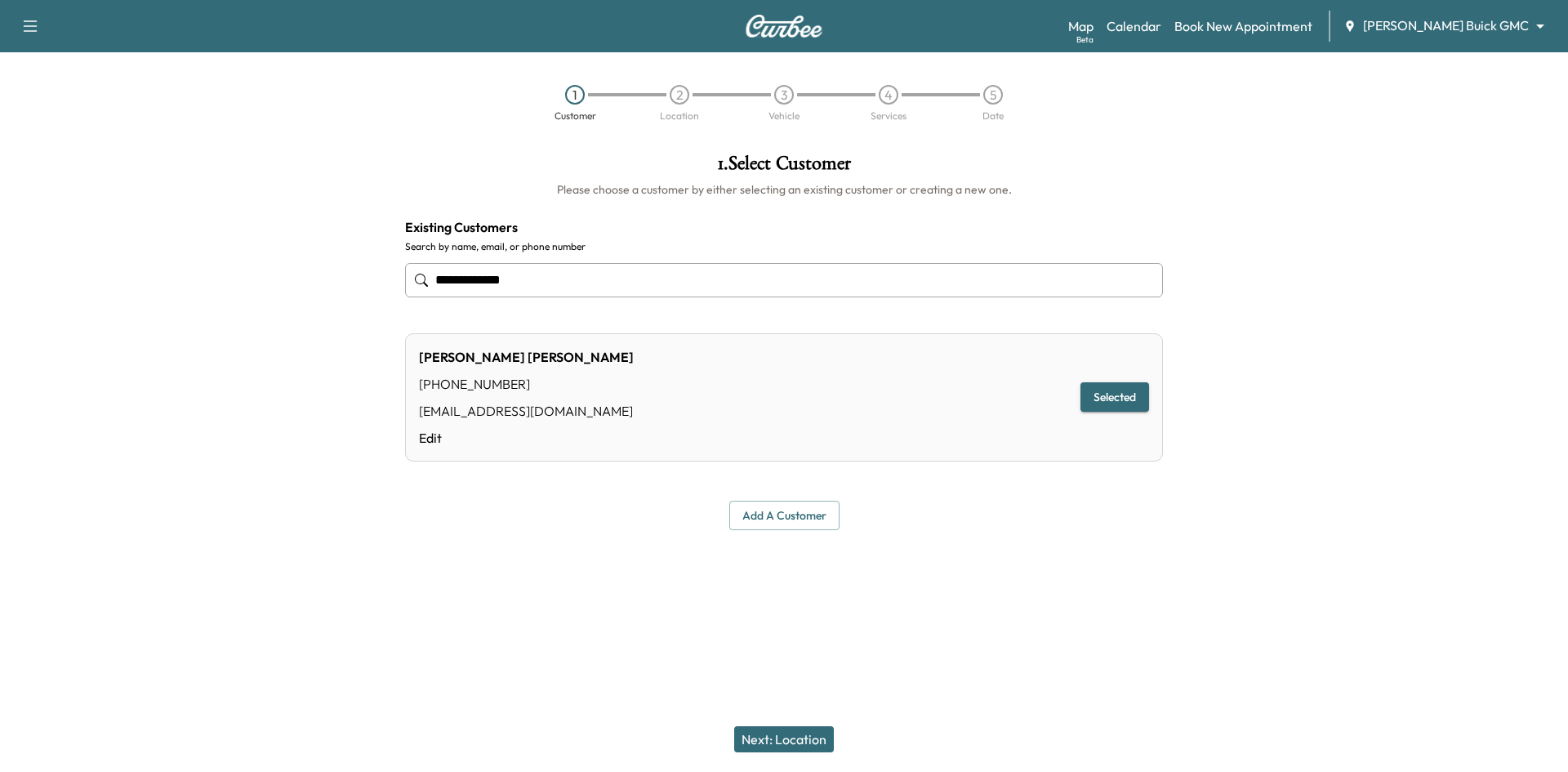
drag, startPoint x: 375, startPoint y: 264, endPoint x: 350, endPoint y: 265, distance: 25.0
click at [351, 265] on div "**********" at bounding box center [784, 342] width 1568 height 403
type input "**********"
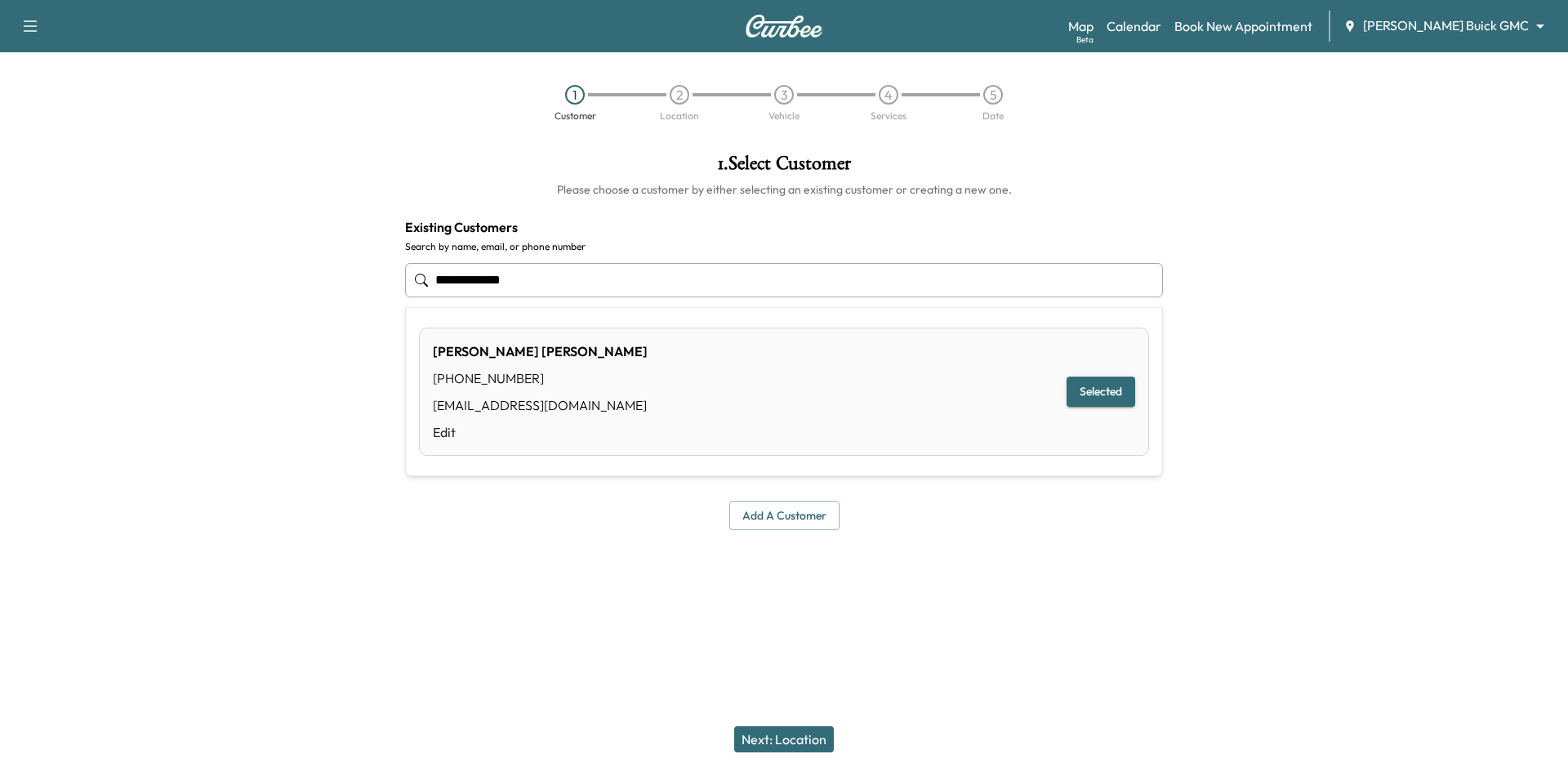
drag, startPoint x: 757, startPoint y: 289, endPoint x: 410, endPoint y: 305, distance: 347.4
click at [397, 317] on div "**********" at bounding box center [784, 342] width 784 height 403
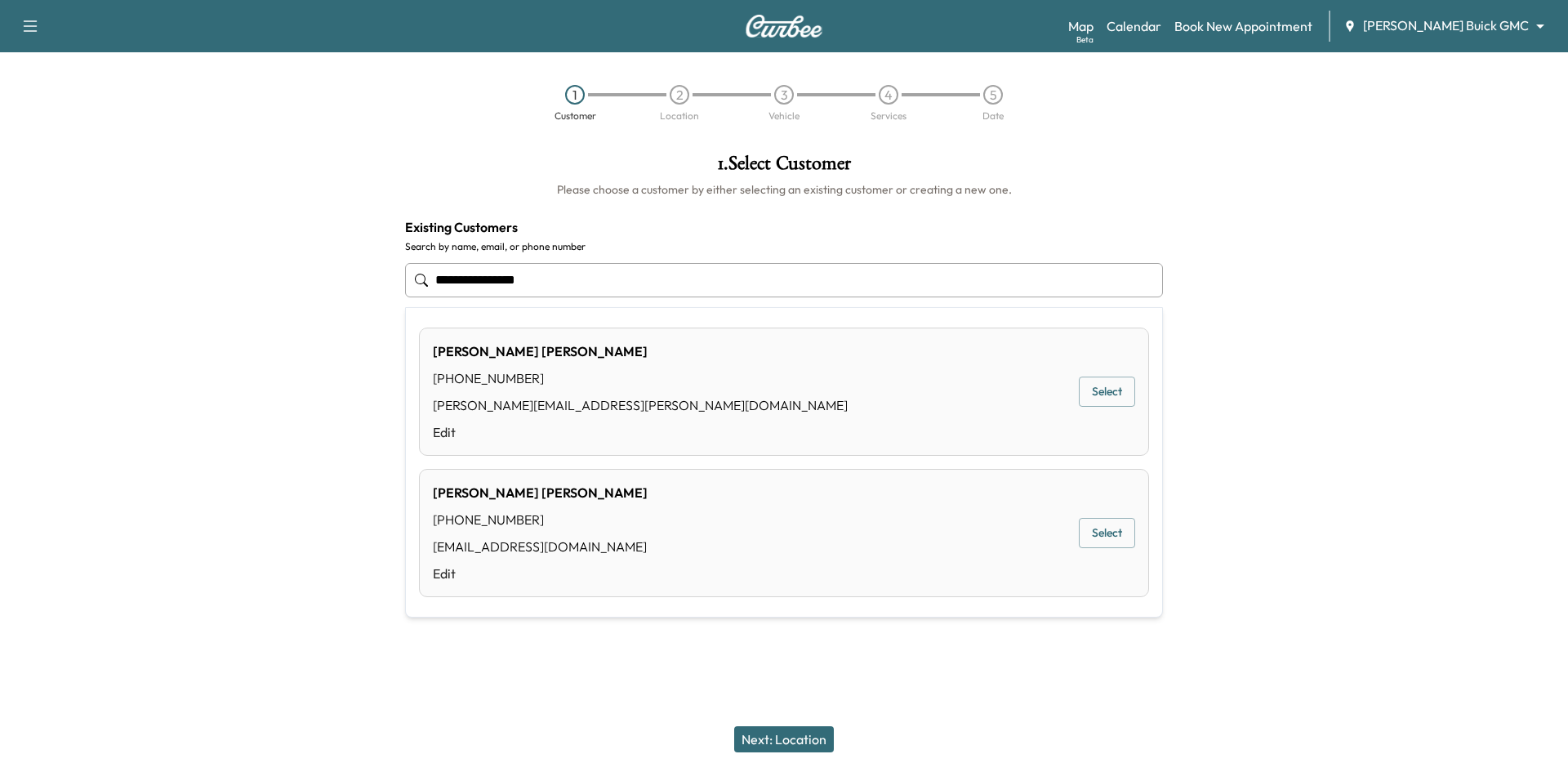
type input "**********"
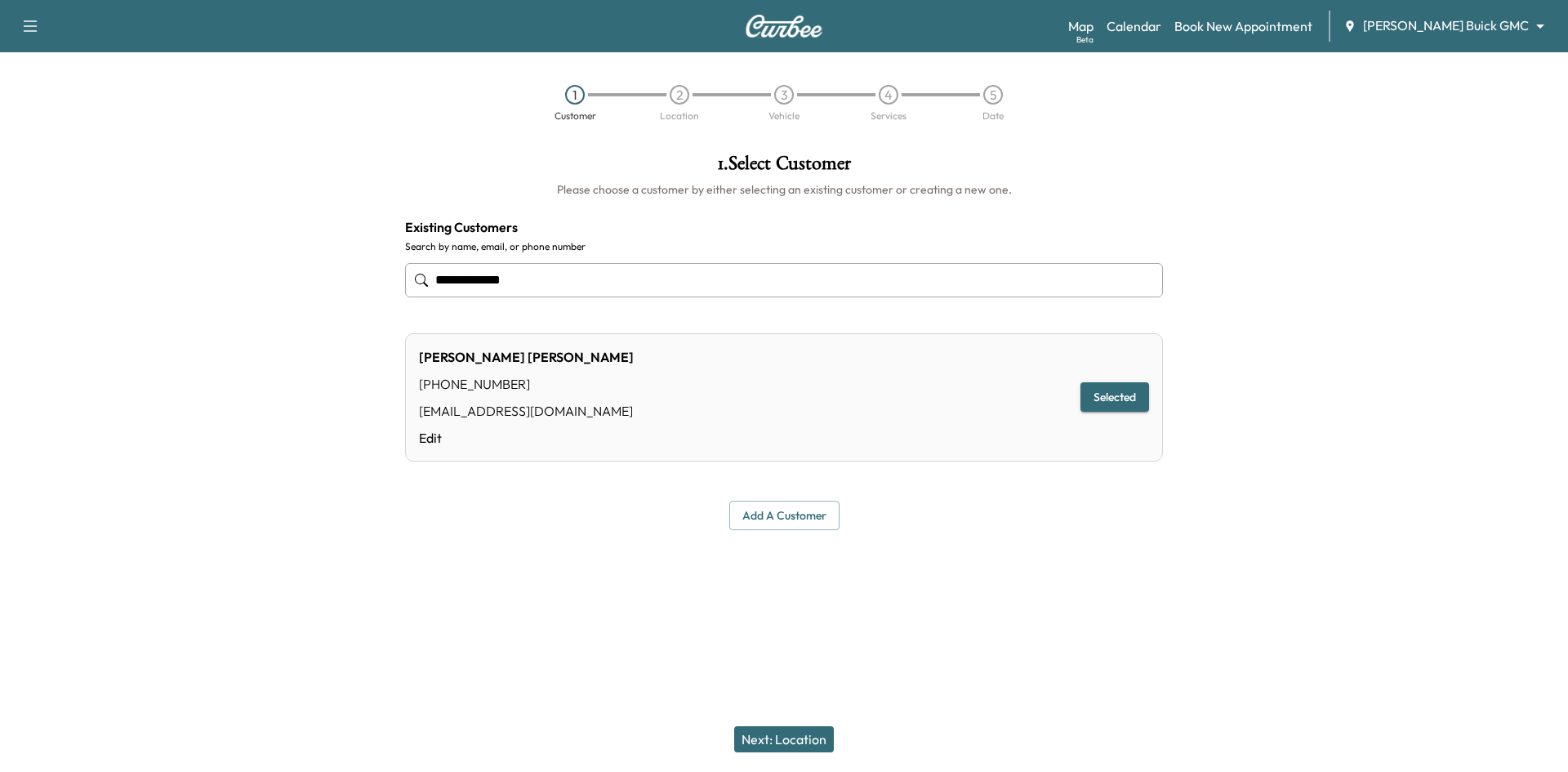
drag, startPoint x: 543, startPoint y: 285, endPoint x: 279, endPoint y: 285, distance: 264.0
click at [281, 289] on div "**********" at bounding box center [784, 342] width 1568 height 403
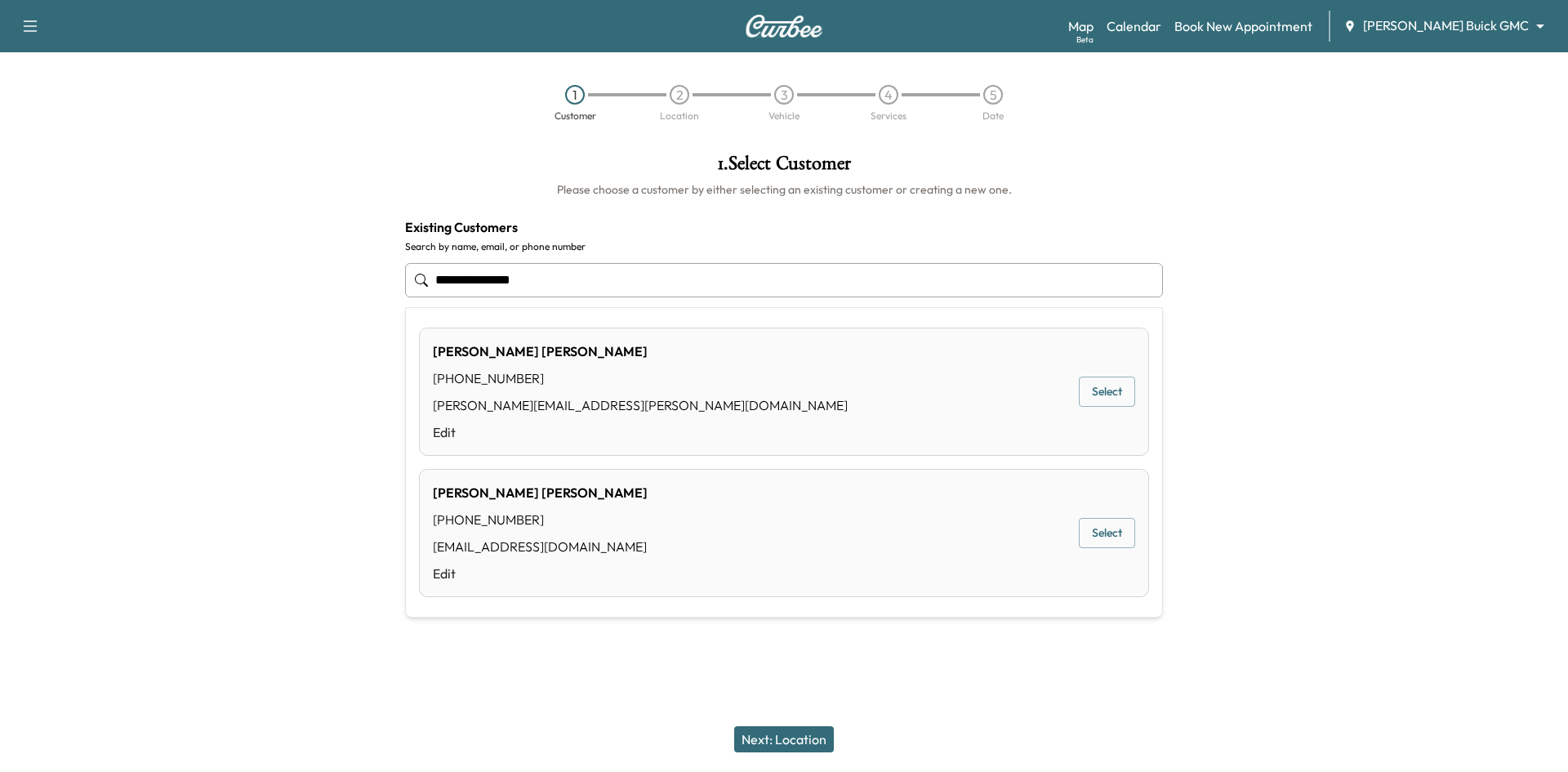
click at [1118, 531] on button "Select" at bounding box center [1107, 532] width 57 height 30
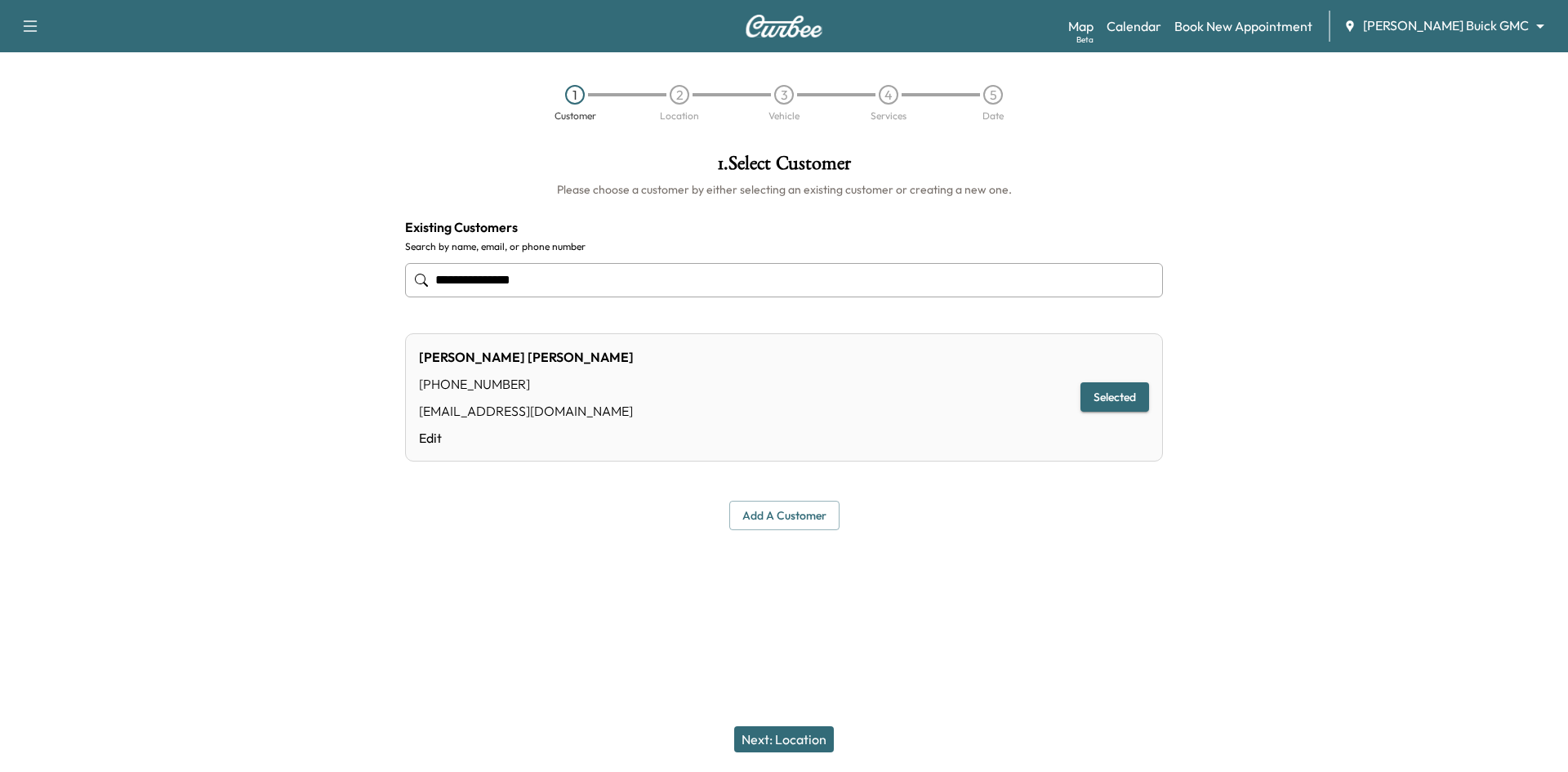
type input "**********"
click at [814, 737] on button "Next: Location" at bounding box center [784, 739] width 100 height 26
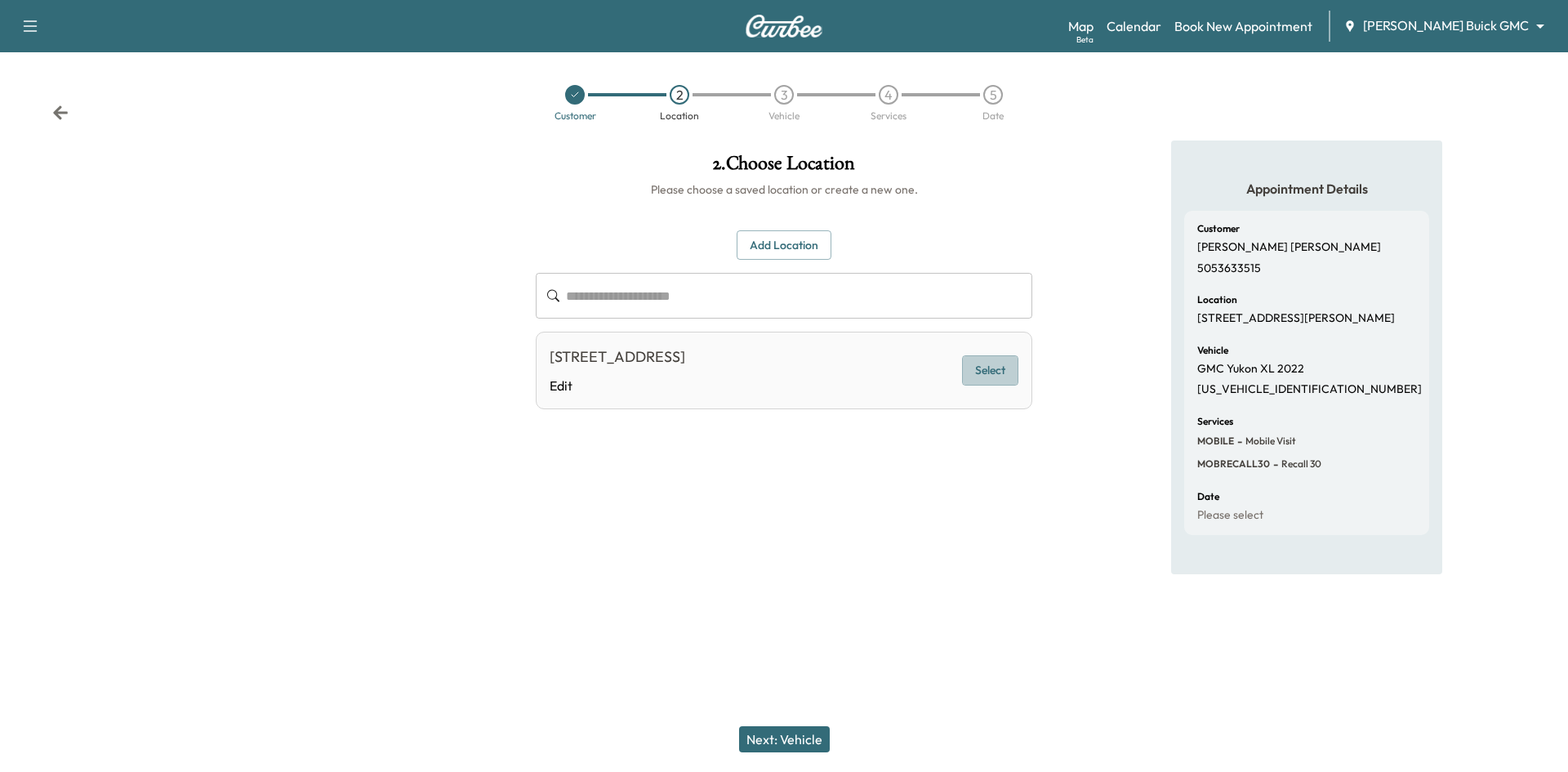
click at [978, 374] on button "Select" at bounding box center [990, 370] width 57 height 30
click at [807, 735] on button "Next: Vehicle" at bounding box center [784, 739] width 91 height 26
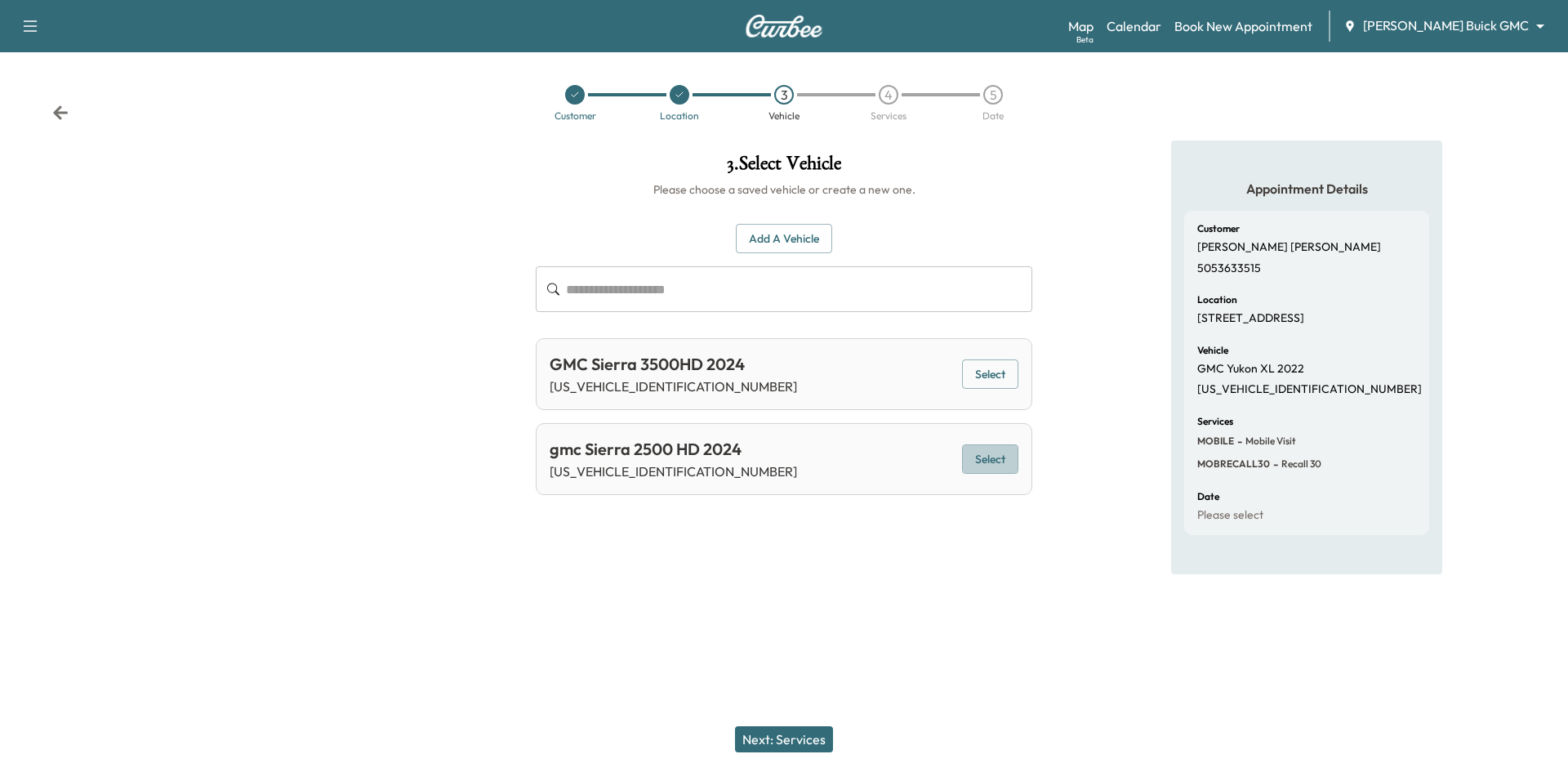
click at [994, 461] on button "Select" at bounding box center [990, 459] width 57 height 30
click at [782, 736] on button "Next: Services" at bounding box center [784, 739] width 98 height 26
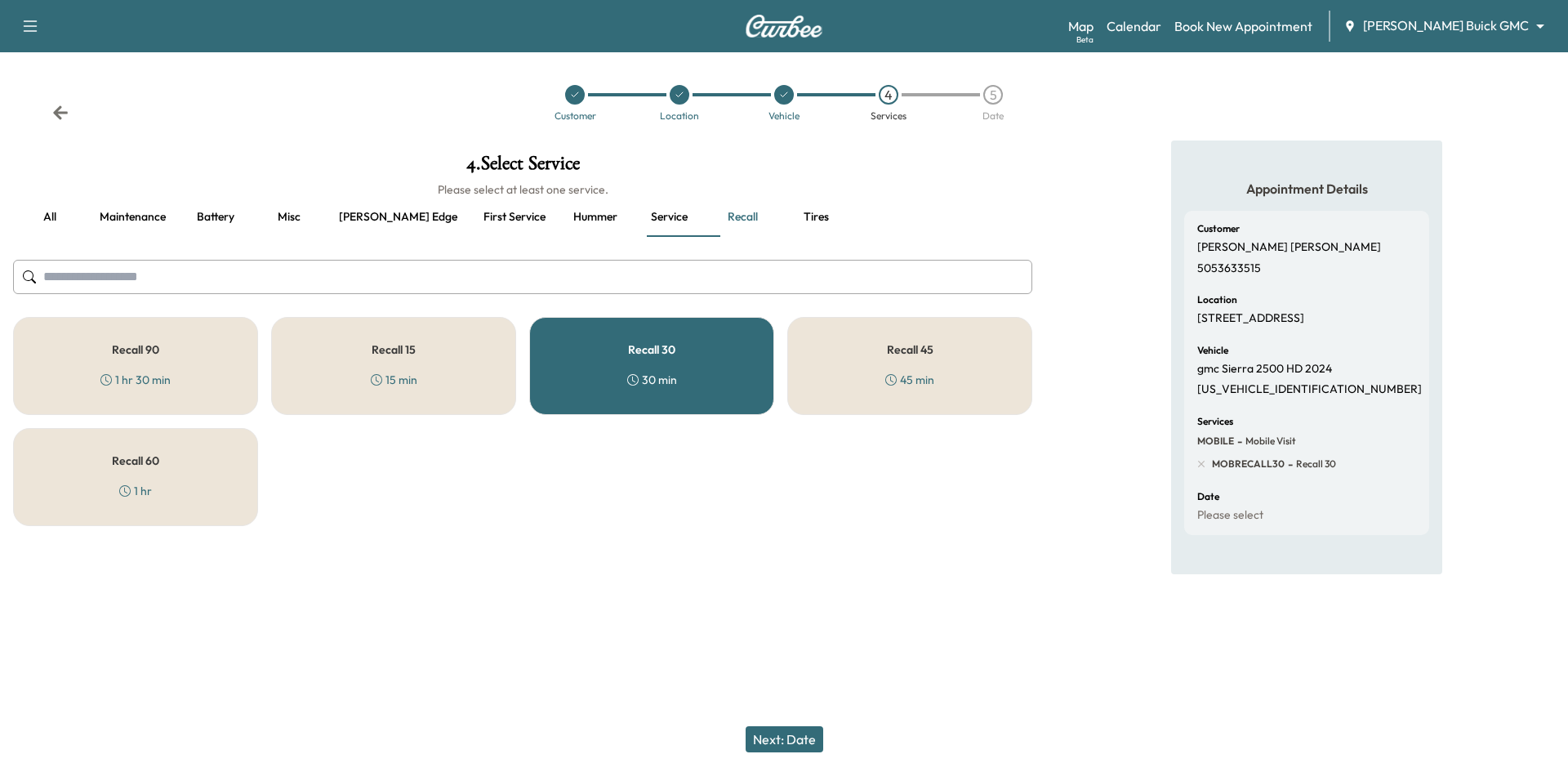
click at [596, 379] on div "Recall 30 30 min" at bounding box center [651, 366] width 245 height 98
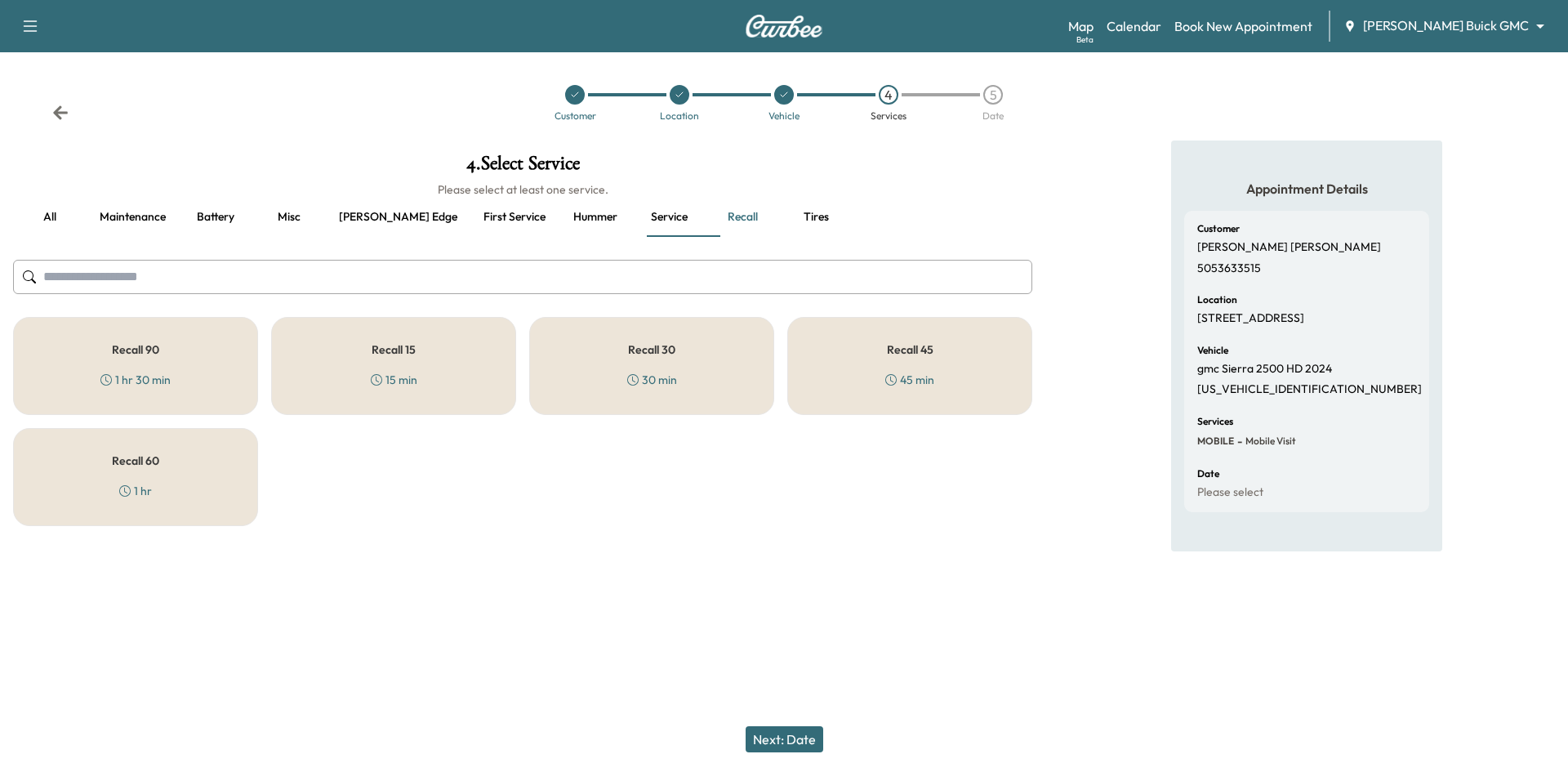
click at [190, 468] on div "Recall 60 1 hr" at bounding box center [136, 477] width 245 height 98
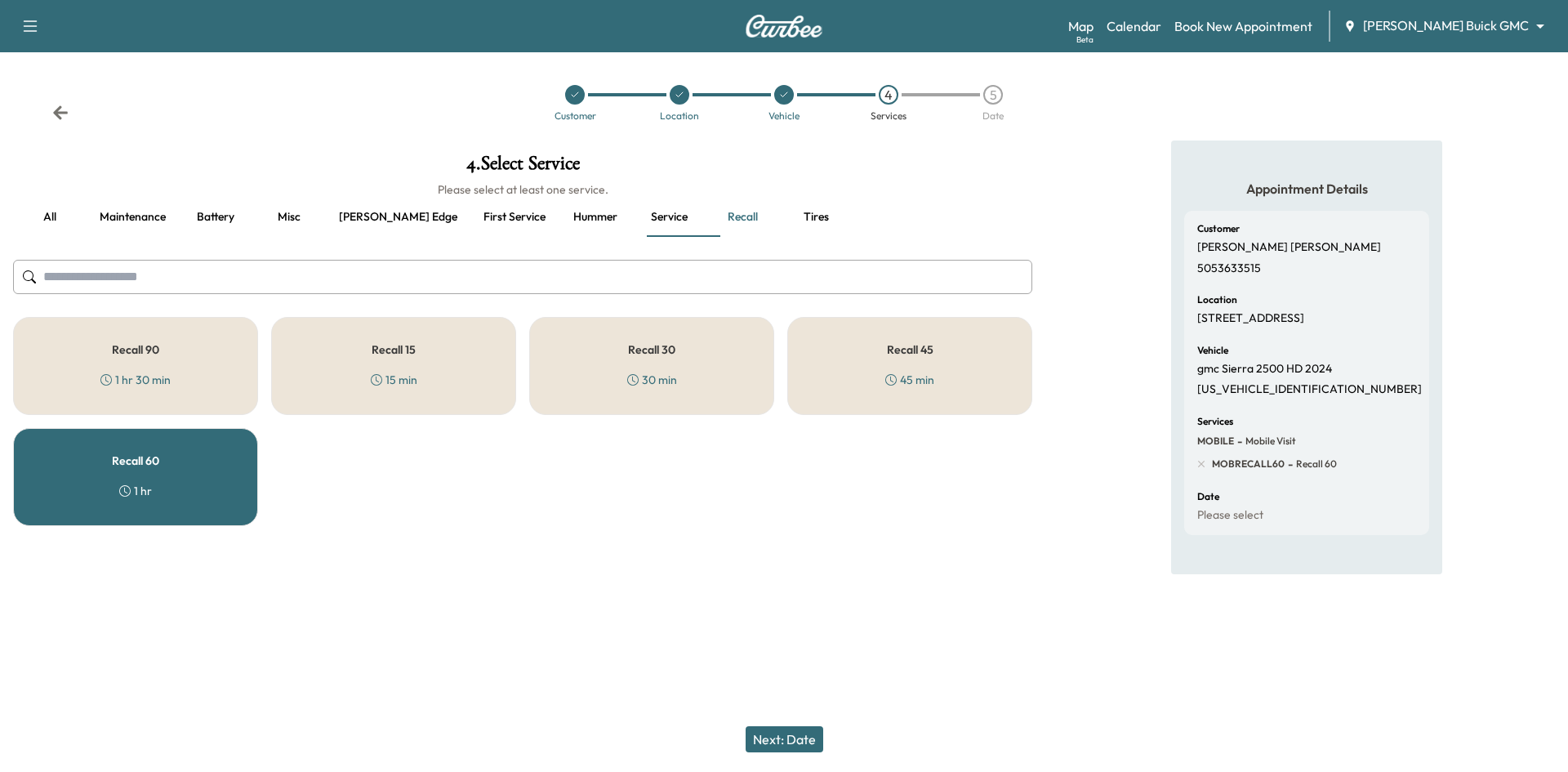
click at [808, 746] on button "Next: Date" at bounding box center [784, 739] width 77 height 26
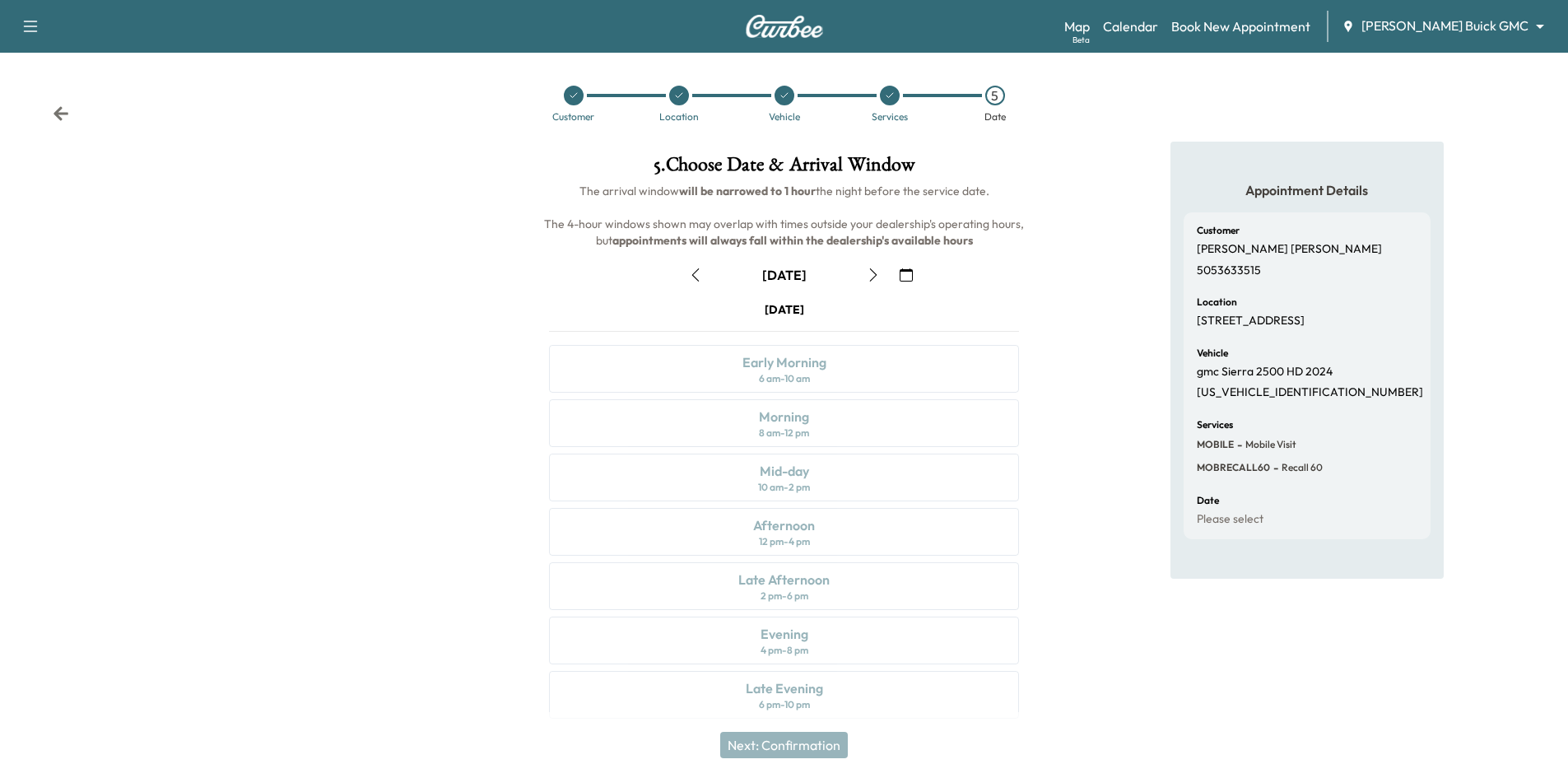
click at [903, 272] on icon "button" at bounding box center [906, 275] width 13 height 13
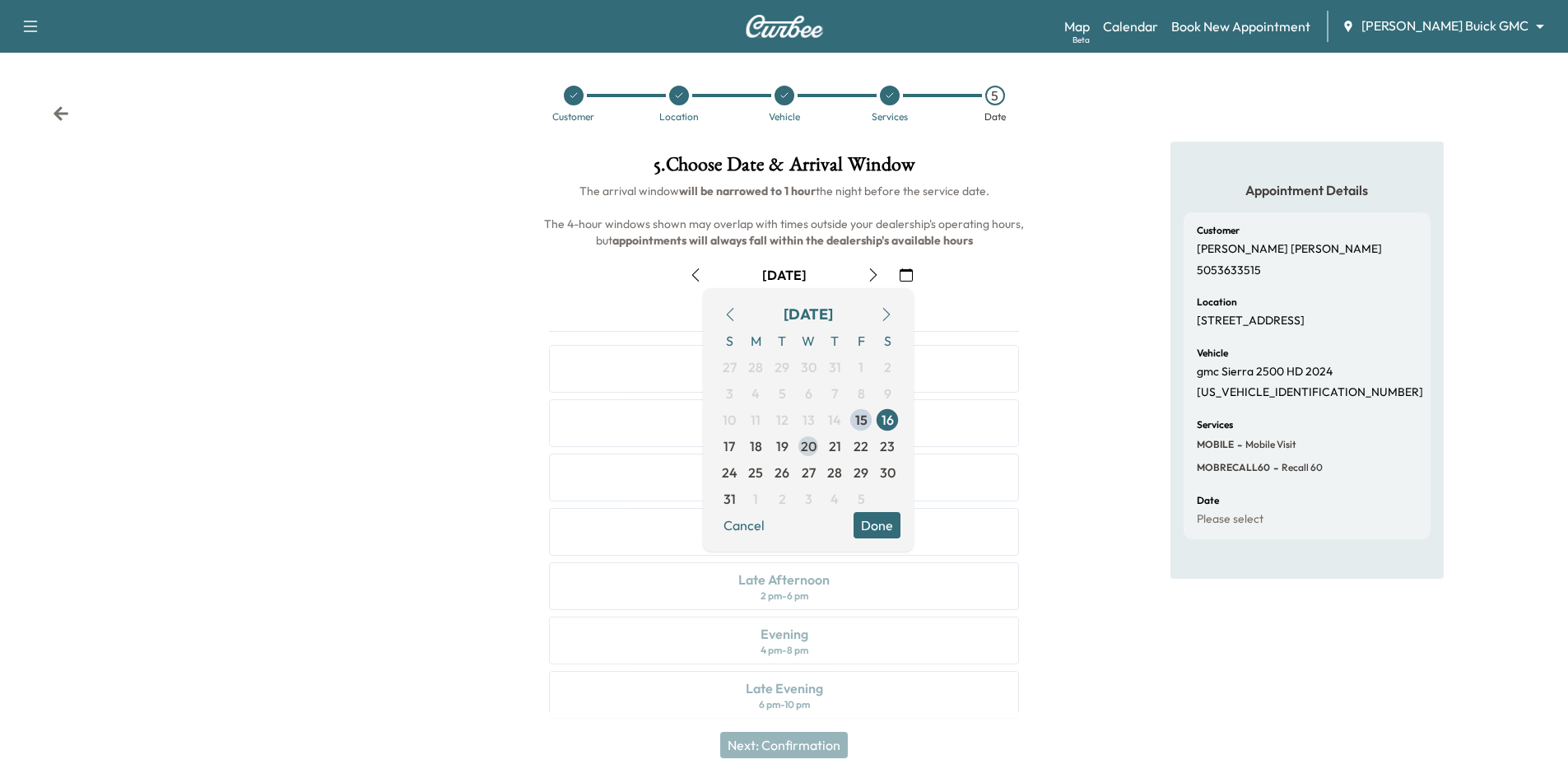
click at [807, 445] on span "20" at bounding box center [808, 446] width 16 height 20
click at [885, 531] on button "Done" at bounding box center [877, 525] width 47 height 26
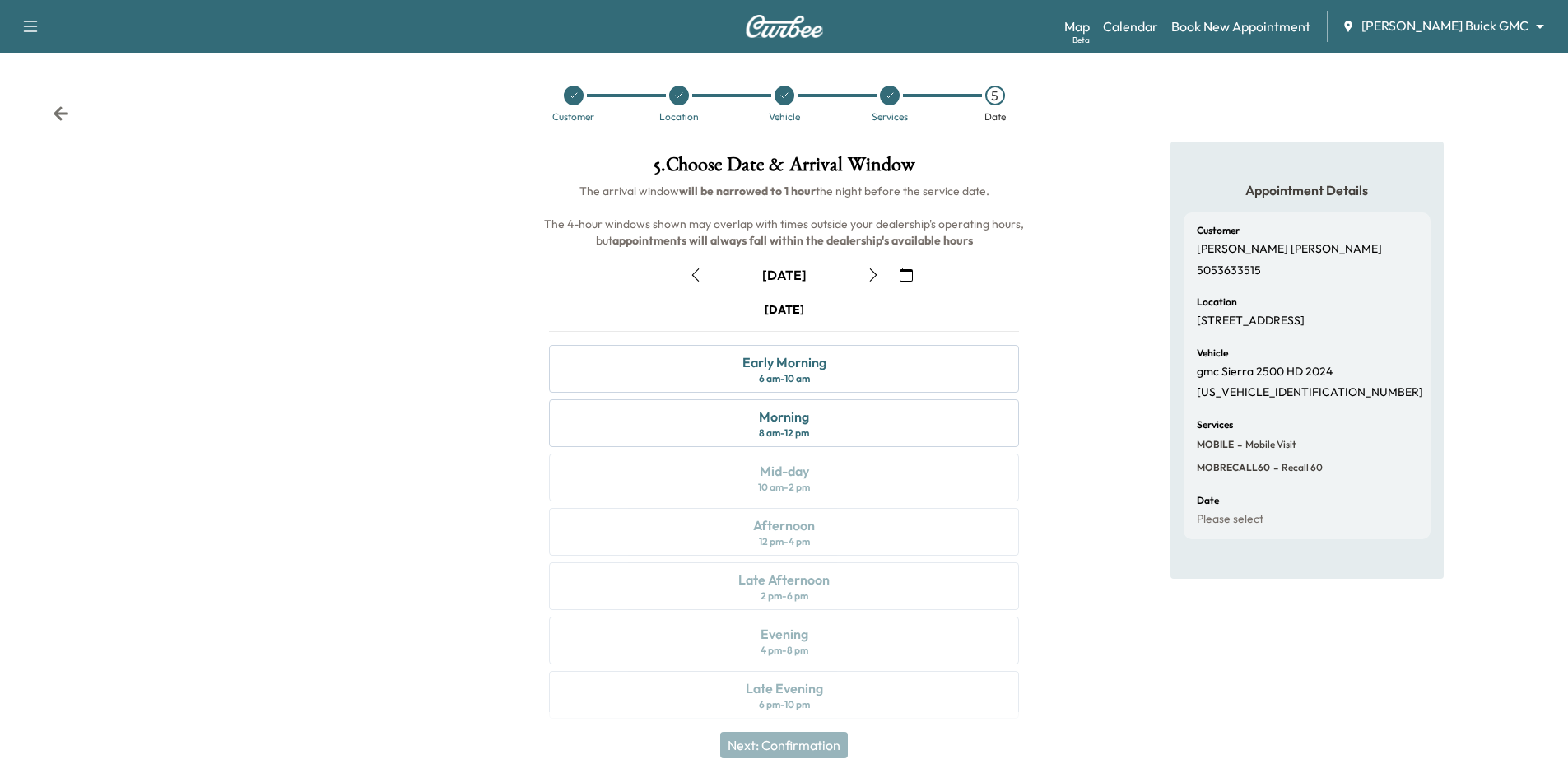
drag, startPoint x: 565, startPoint y: 92, endPoint x: 582, endPoint y: 111, distance: 25.5
click at [565, 92] on div at bounding box center [574, 96] width 20 height 20
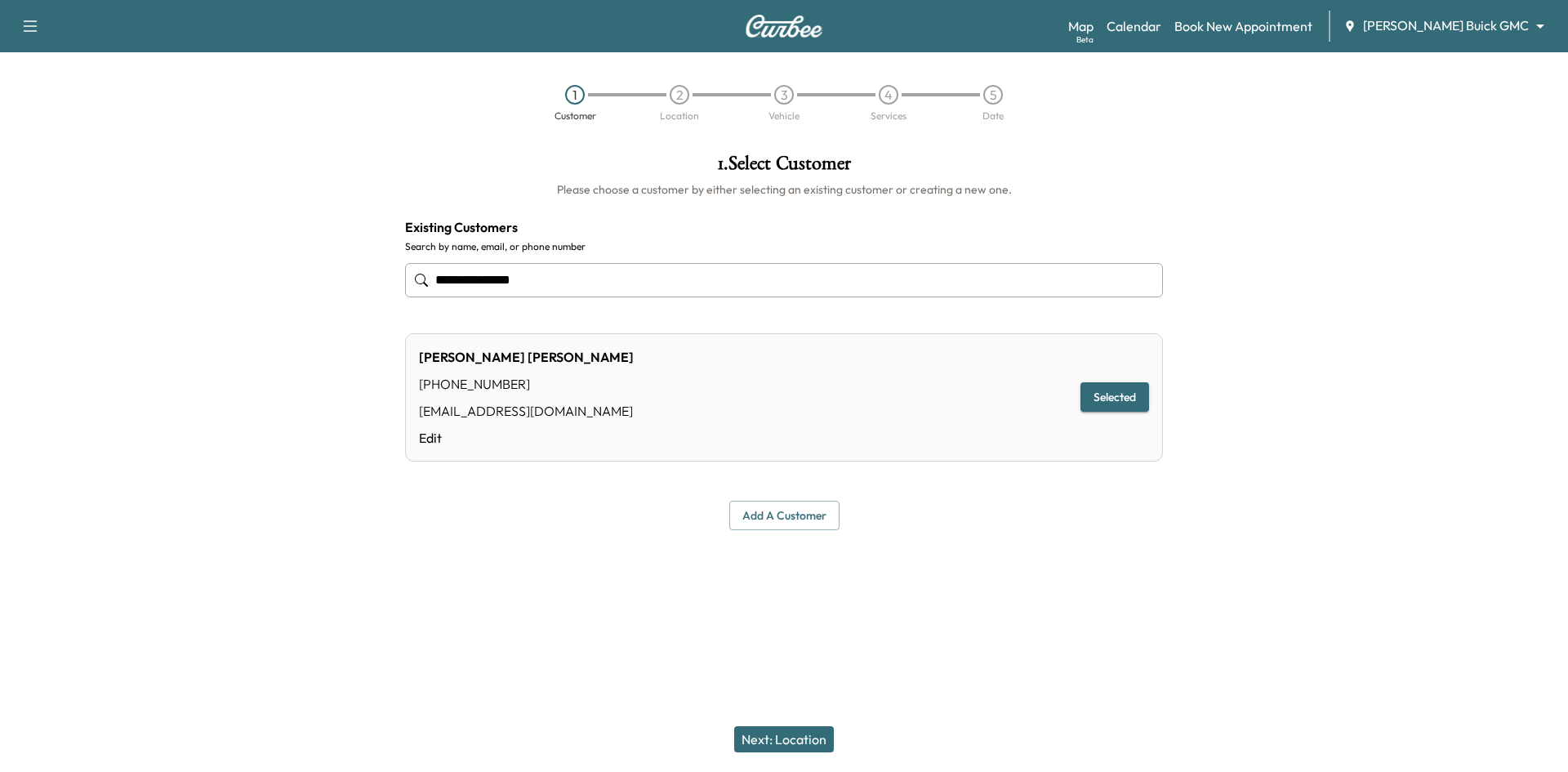
drag, startPoint x: 583, startPoint y: 275, endPoint x: 316, endPoint y: 294, distance: 267.7
click at [323, 296] on div "**********" at bounding box center [784, 342] width 1568 height 403
type input "*"
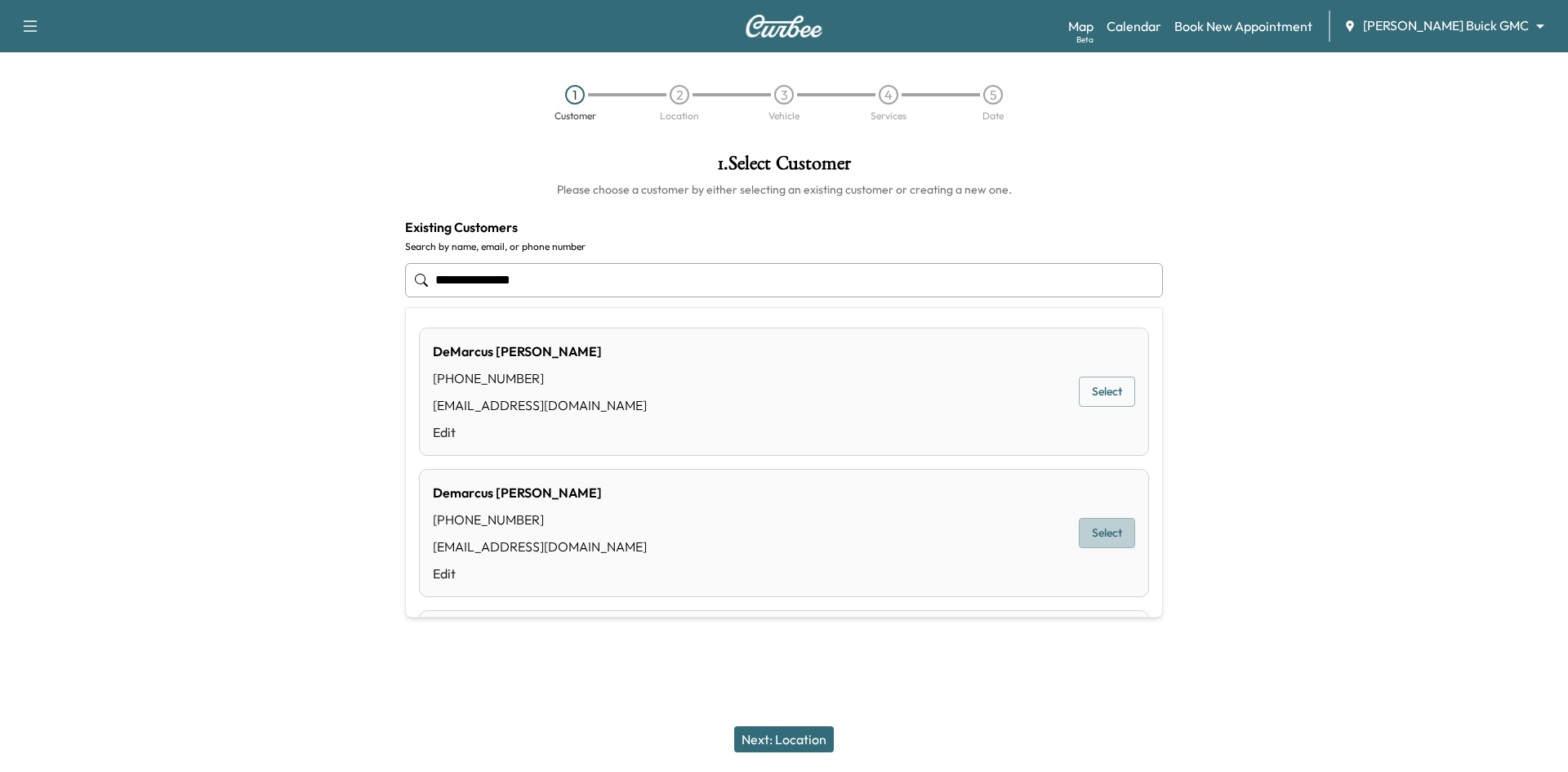
click at [1094, 537] on button "Select" at bounding box center [1107, 532] width 57 height 30
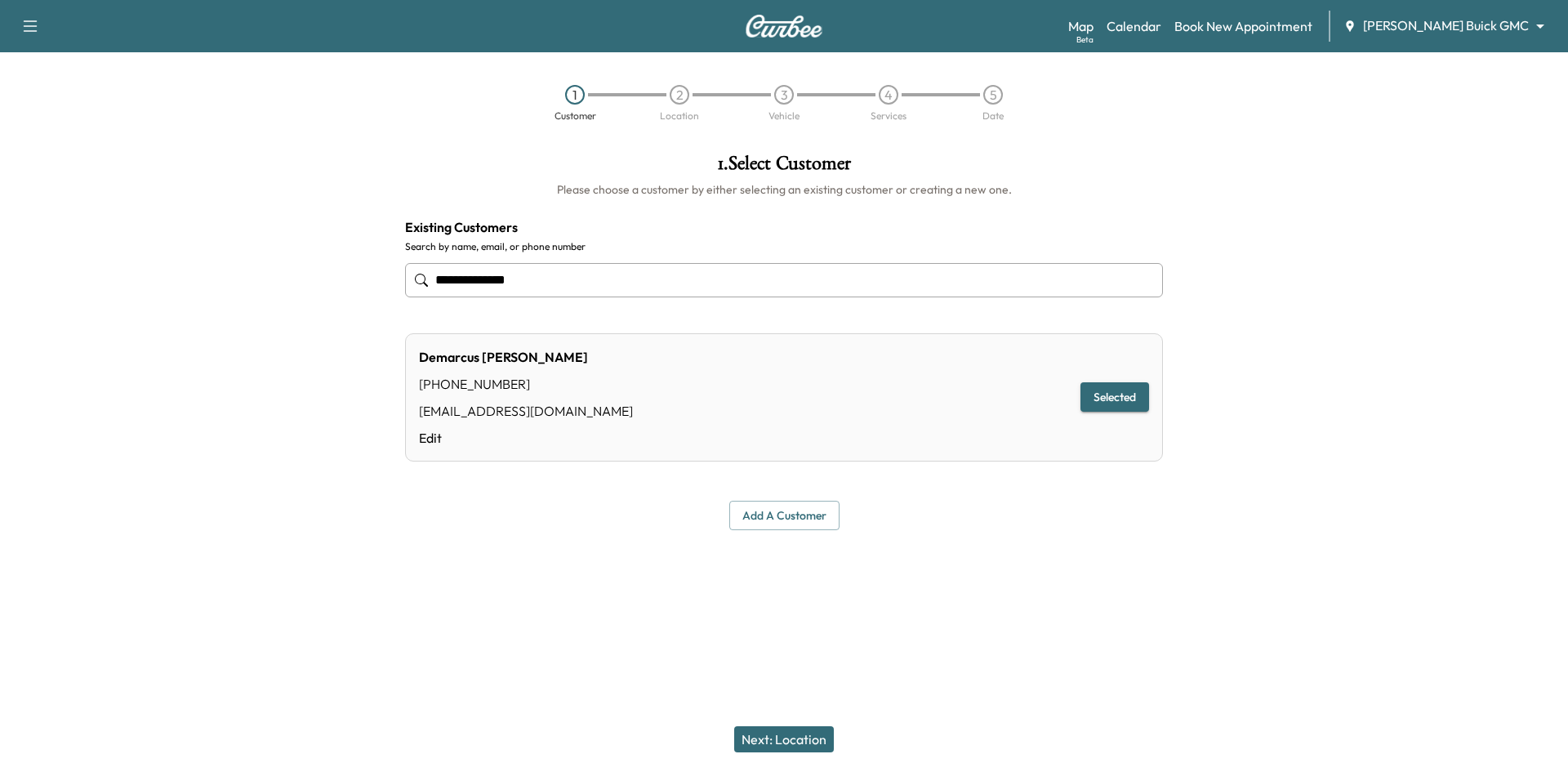
type input "**********"
click at [780, 734] on button "Next: Location" at bounding box center [784, 739] width 100 height 26
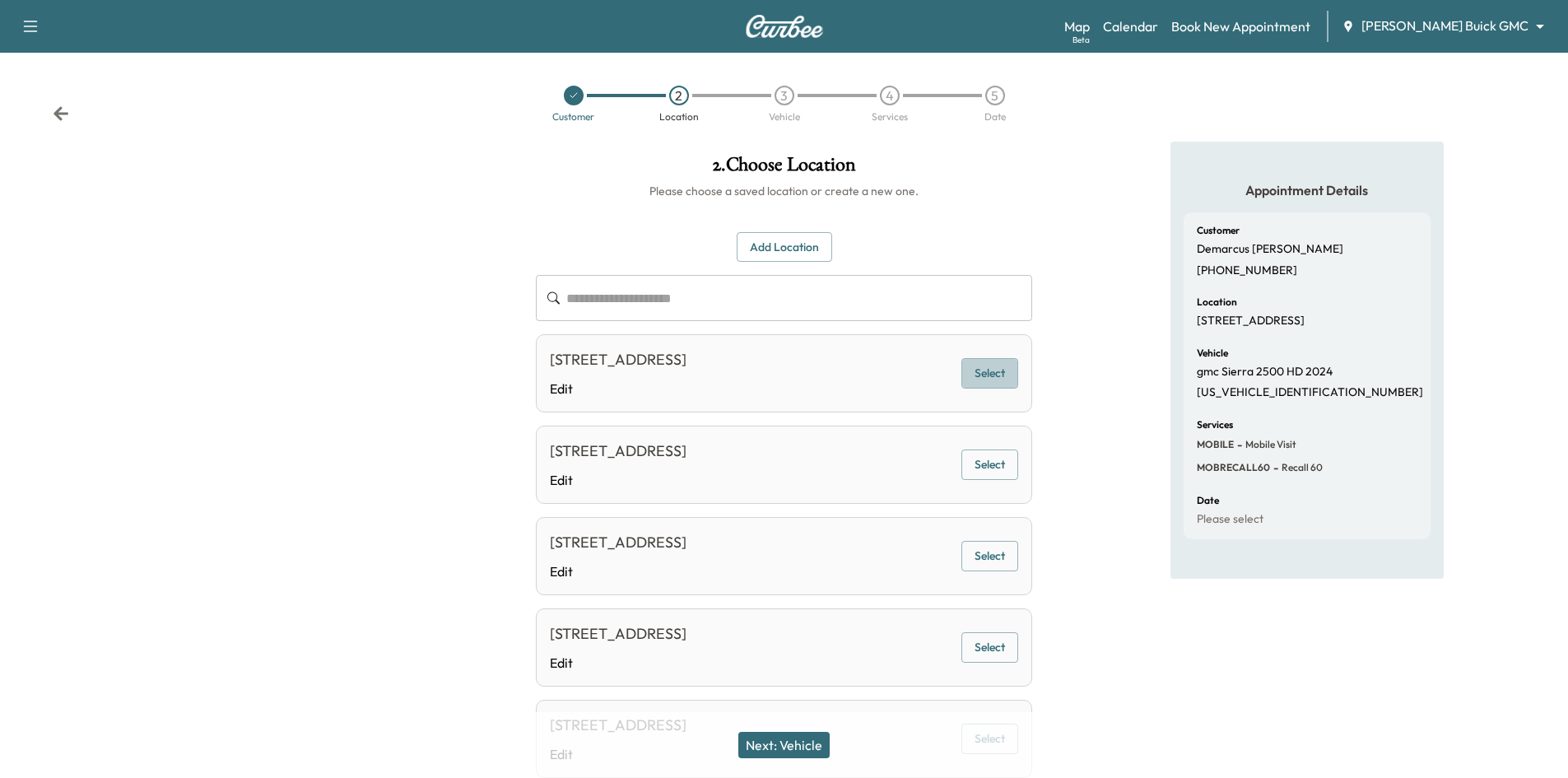
click at [980, 381] on button "Select" at bounding box center [989, 373] width 57 height 30
click at [801, 743] on button "Next: Vehicle" at bounding box center [783, 744] width 91 height 26
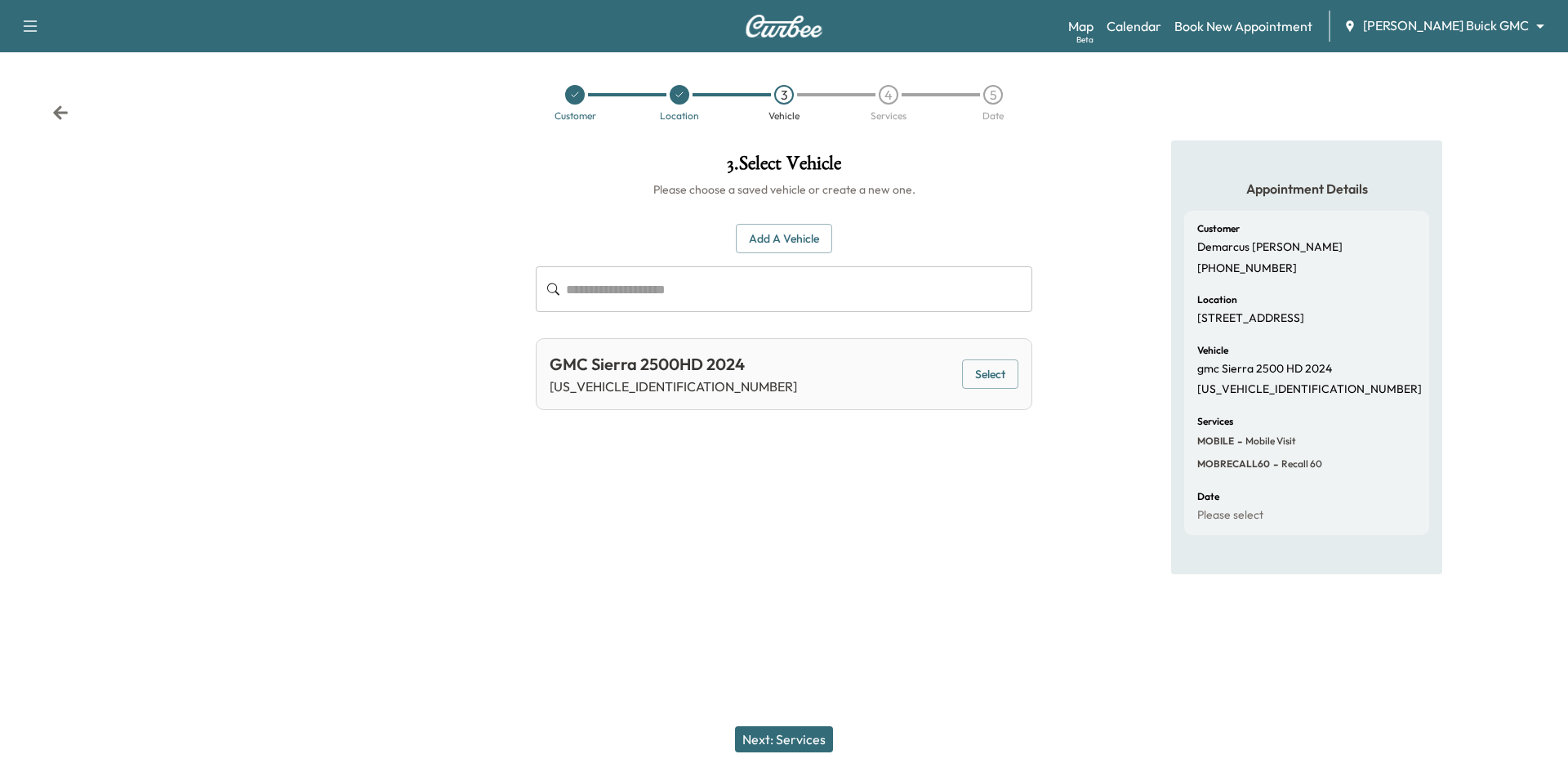
click at [998, 379] on button "Select" at bounding box center [990, 374] width 57 height 30
click at [802, 731] on button "Next: Services" at bounding box center [784, 739] width 98 height 26
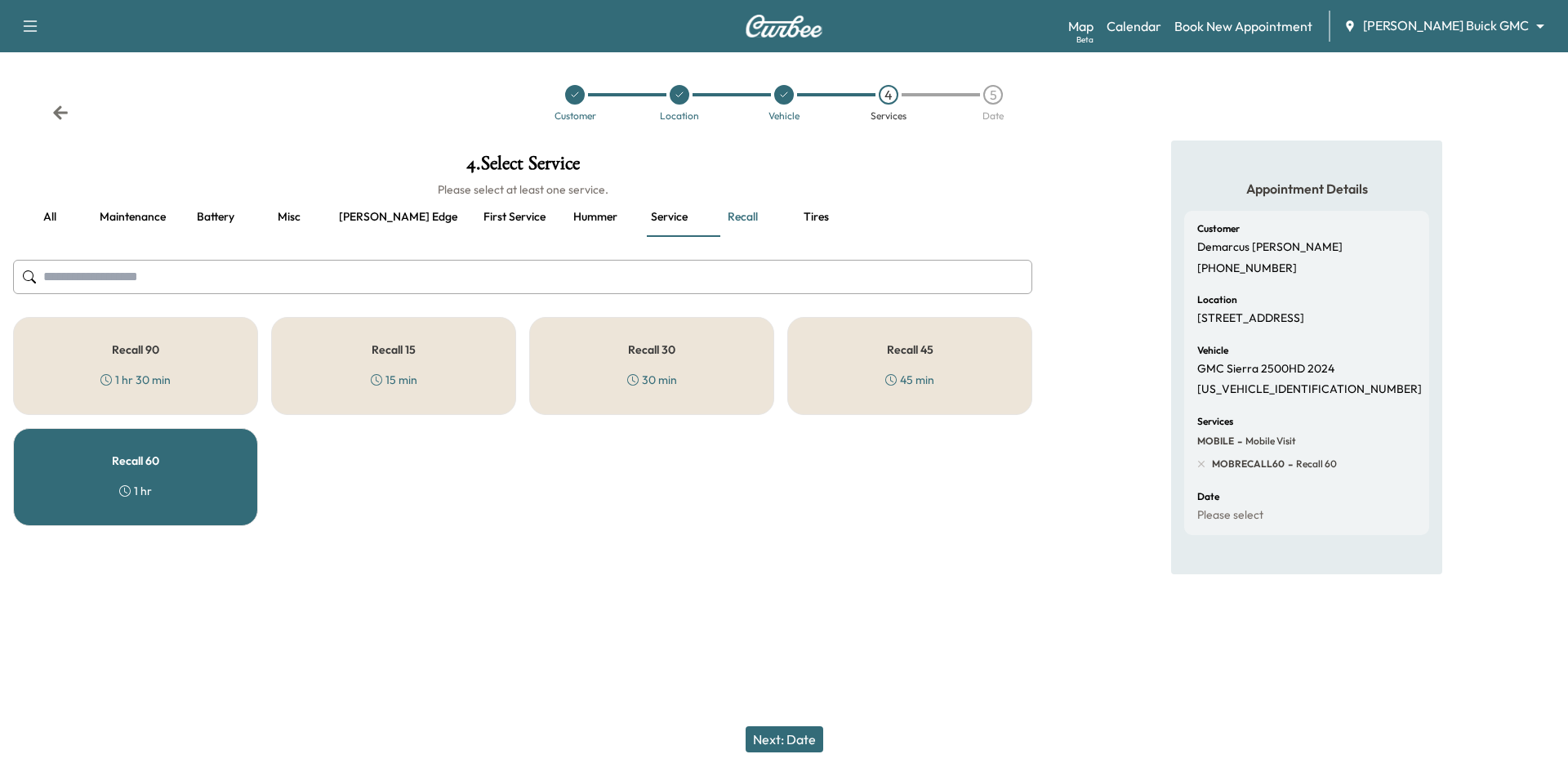
click at [799, 742] on button "Next: Date" at bounding box center [784, 739] width 77 height 26
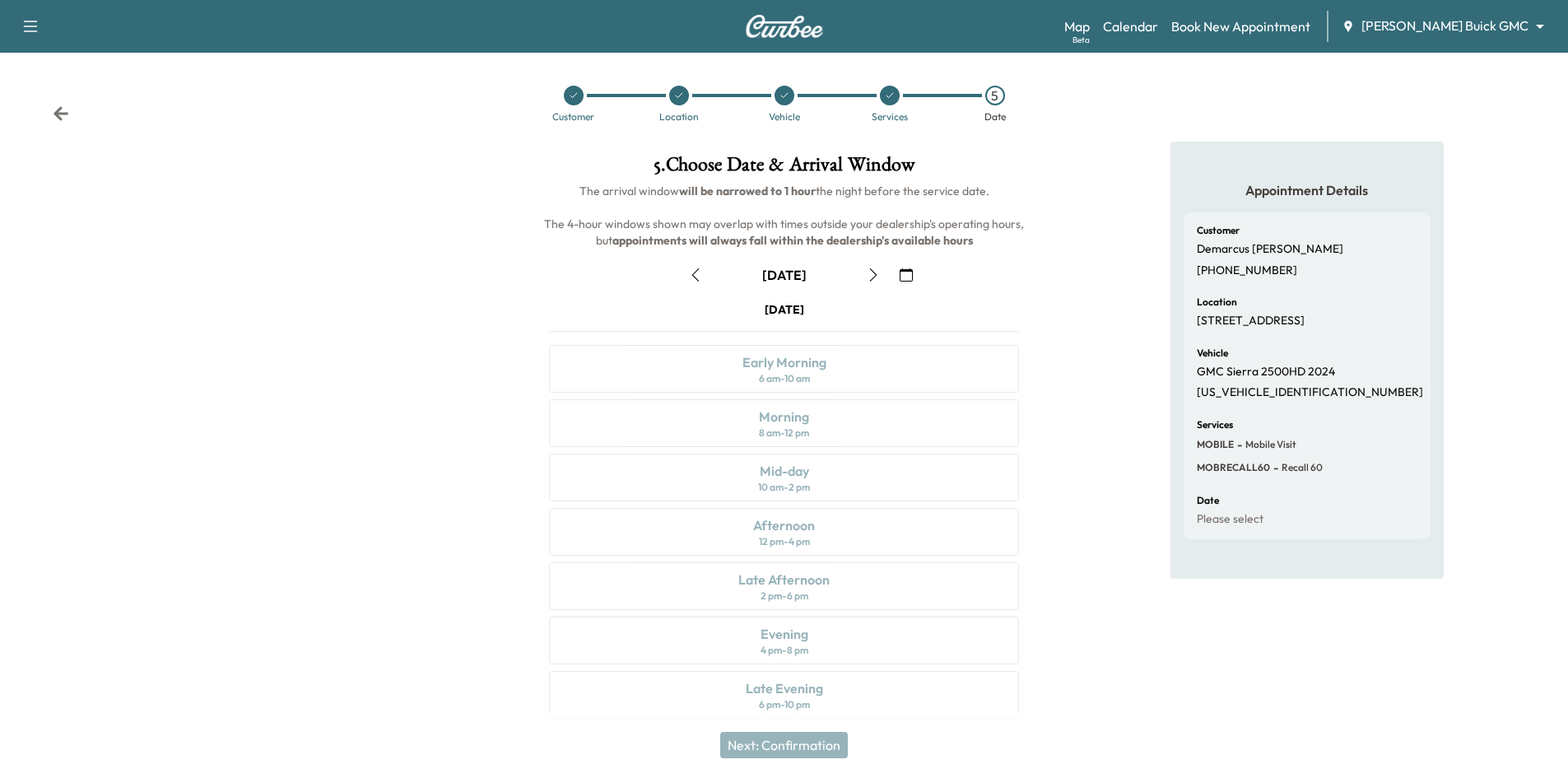
click at [908, 271] on icon "button" at bounding box center [906, 275] width 13 height 13
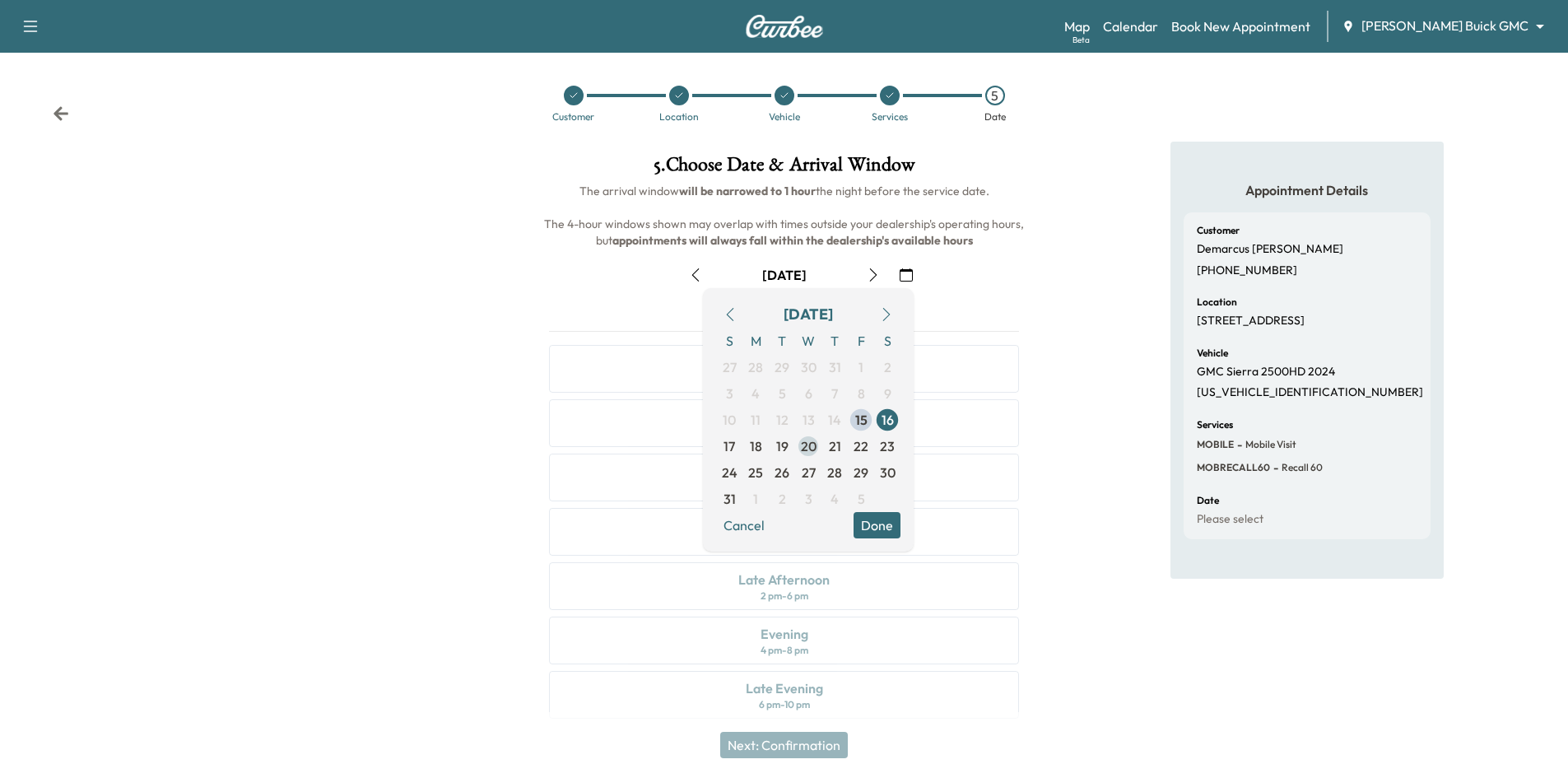
click at [810, 454] on span "20" at bounding box center [808, 446] width 16 height 20
drag, startPoint x: 872, startPoint y: 524, endPoint x: 1022, endPoint y: 355, distance: 226.0
click at [873, 524] on button "Done" at bounding box center [877, 525] width 47 height 26
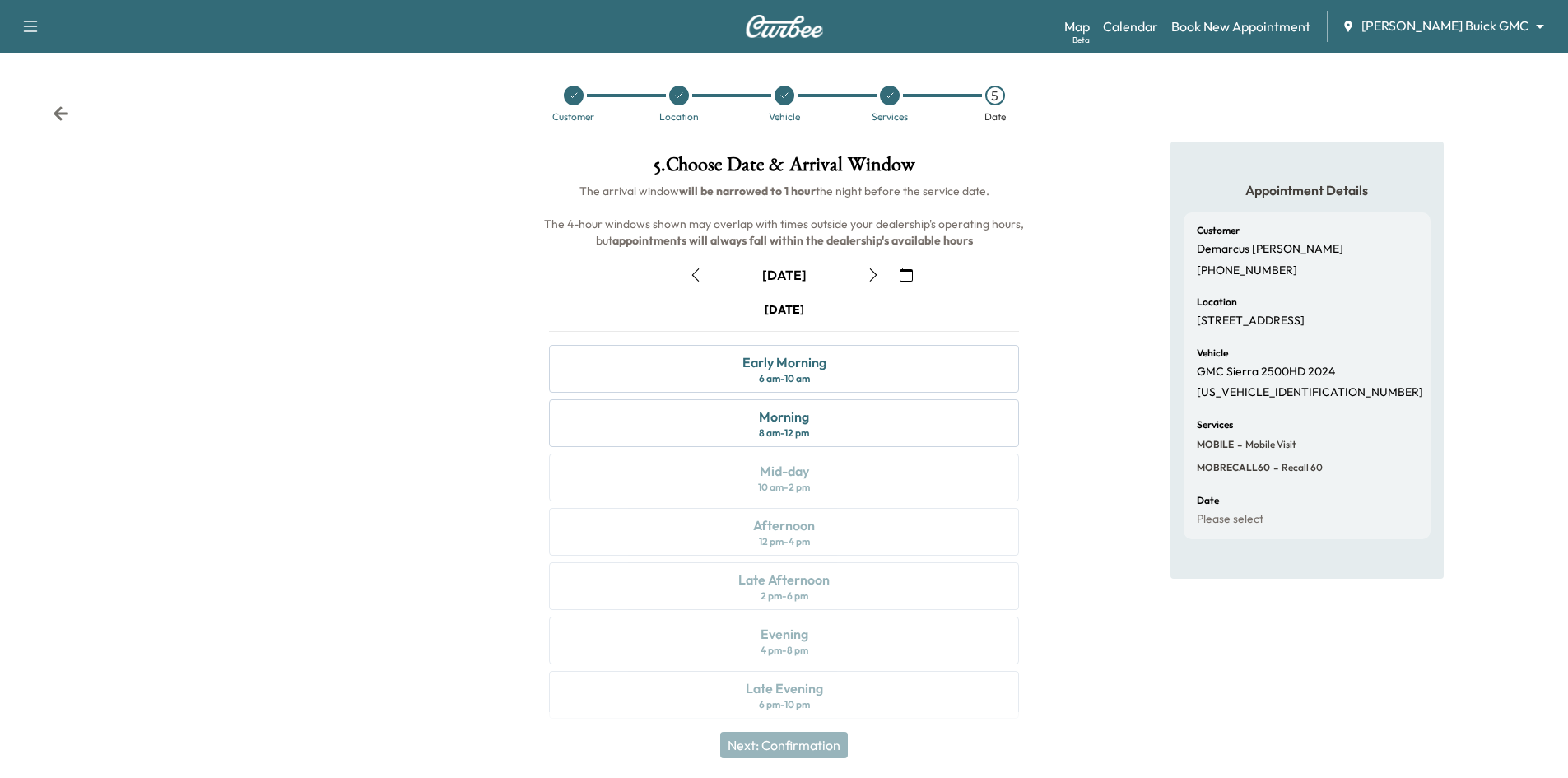
click at [578, 101] on div at bounding box center [574, 96] width 20 height 20
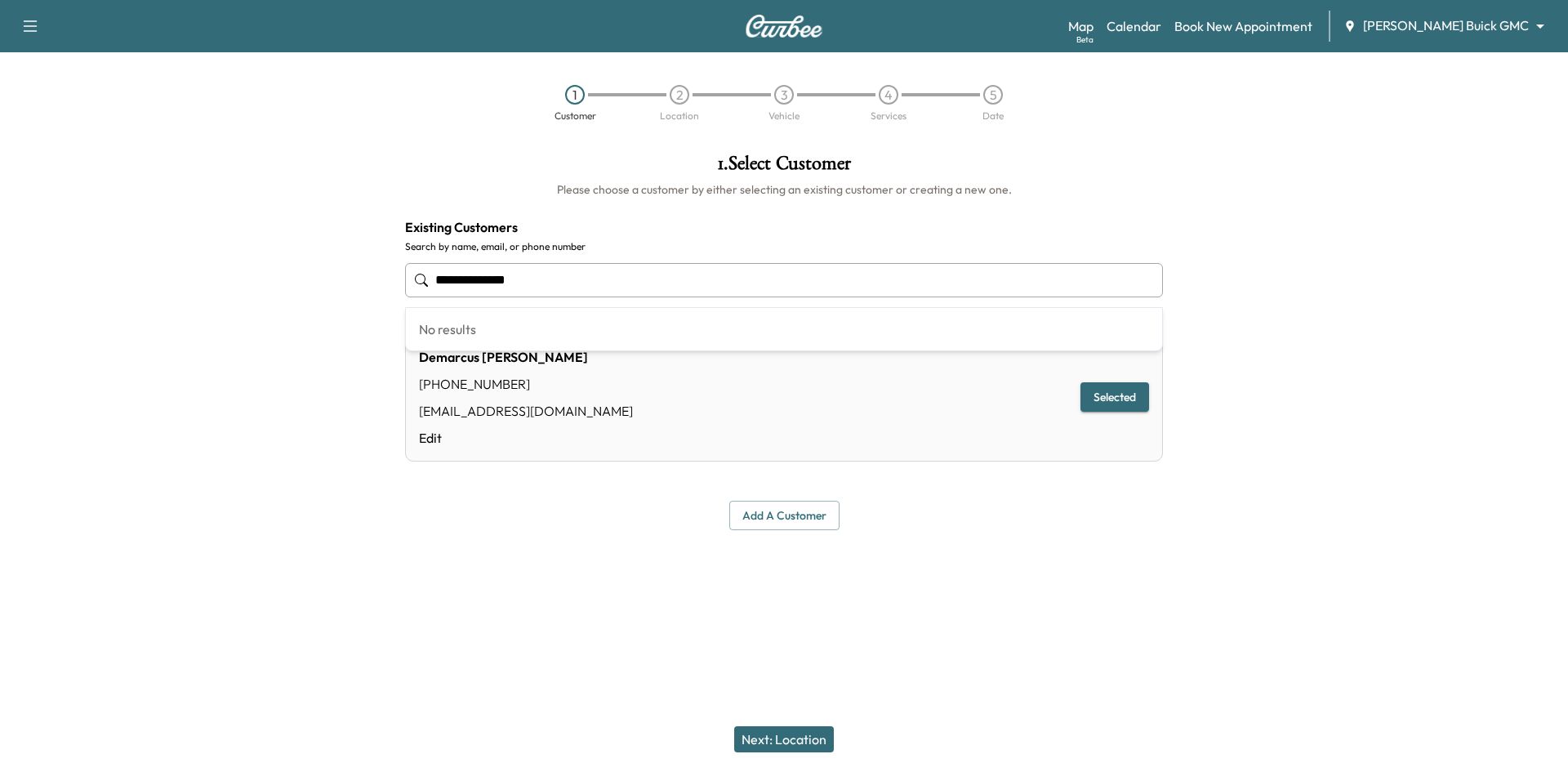
drag, startPoint x: 559, startPoint y: 289, endPoint x: 202, endPoint y: 287, distance: 357.0
click at [190, 290] on div "**********" at bounding box center [784, 342] width 1568 height 403
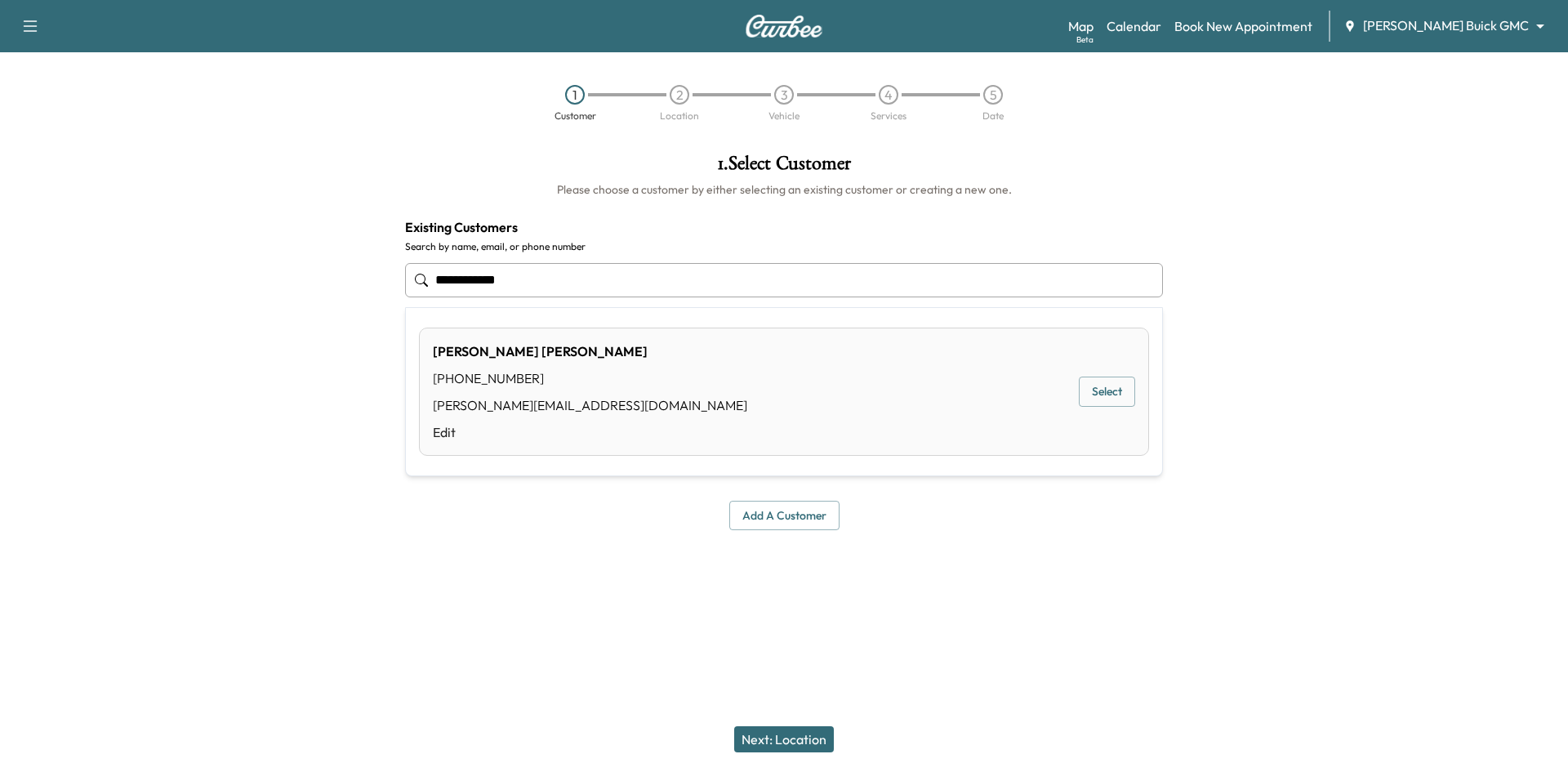
click at [1104, 394] on button "Select" at bounding box center [1107, 392] width 57 height 30
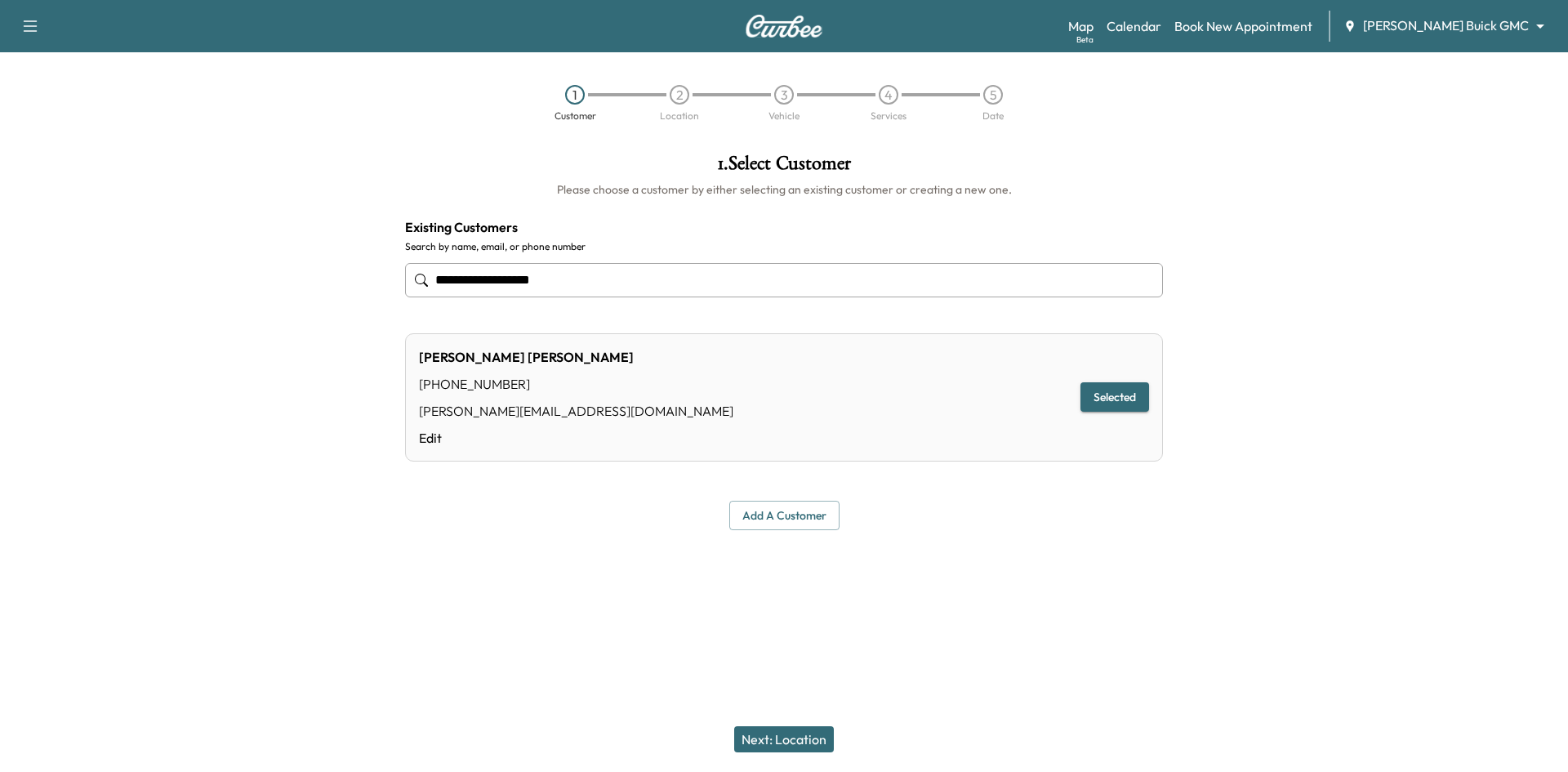
type input "**********"
click at [782, 745] on button "Next: Location" at bounding box center [784, 739] width 100 height 26
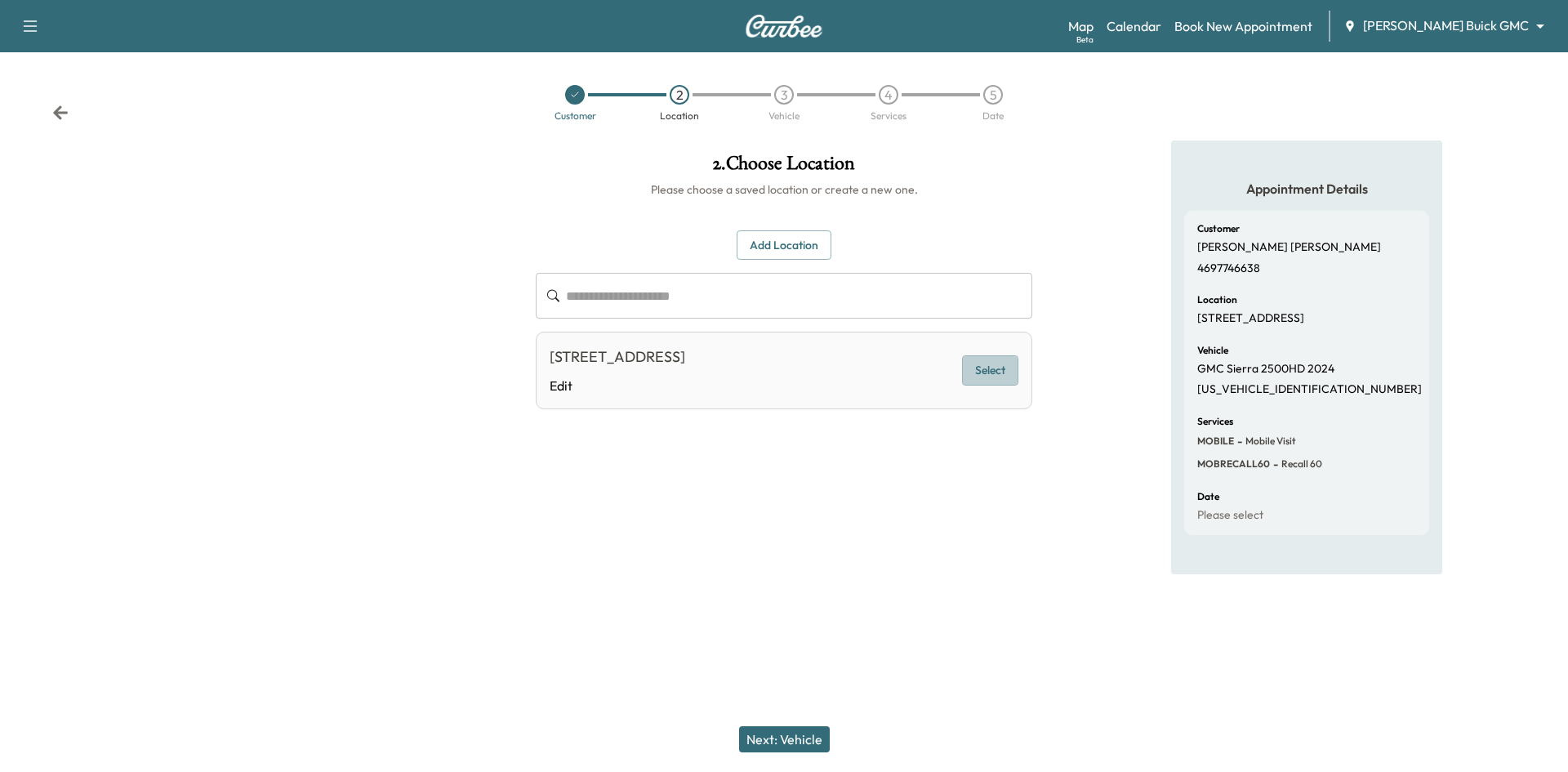
click at [982, 374] on button "Select" at bounding box center [990, 370] width 57 height 30
click at [796, 741] on button "Next: Vehicle" at bounding box center [784, 739] width 91 height 26
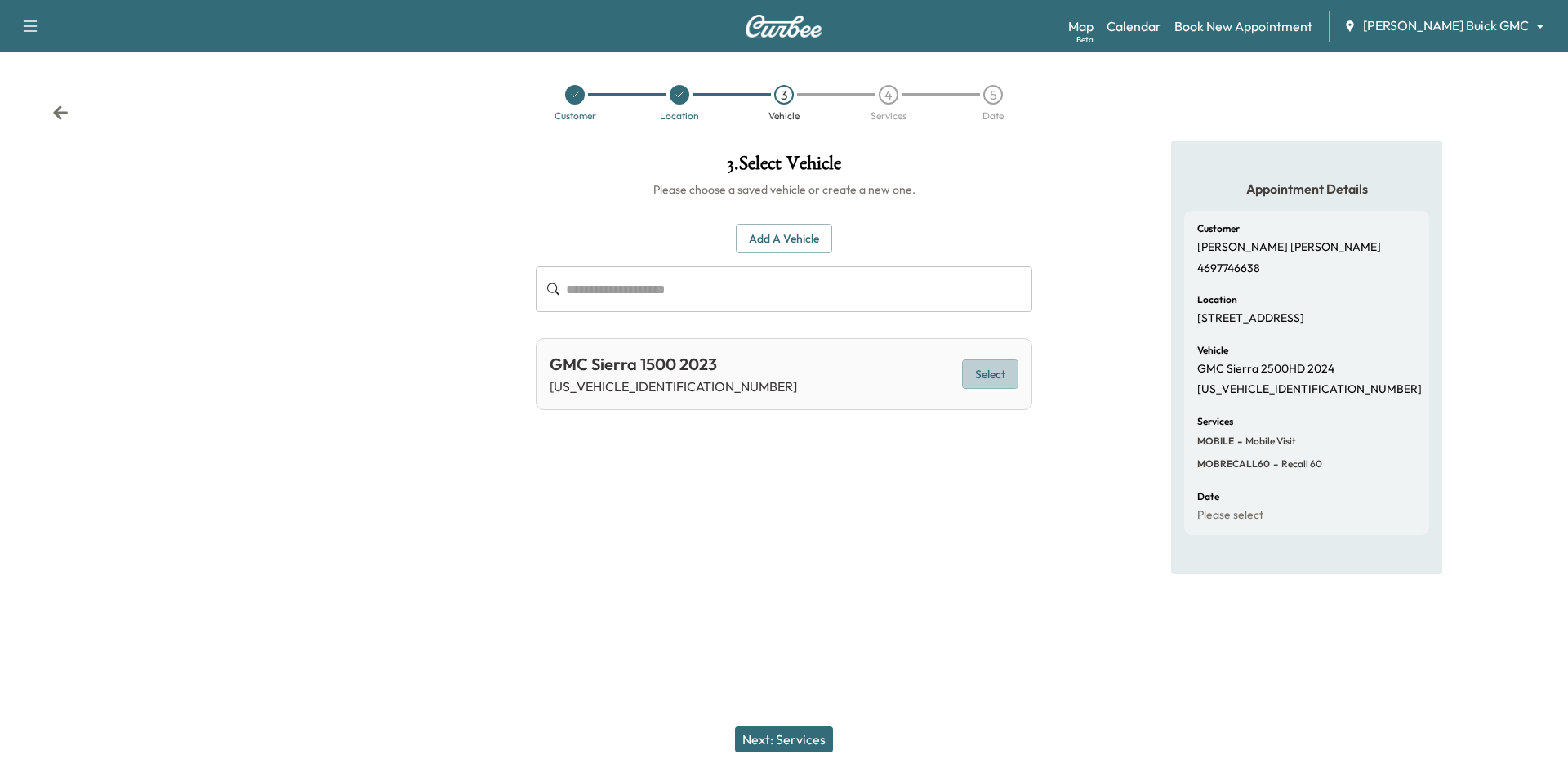
click at [981, 370] on button "Select" at bounding box center [990, 374] width 57 height 30
click at [807, 739] on button "Next: Services" at bounding box center [784, 739] width 98 height 26
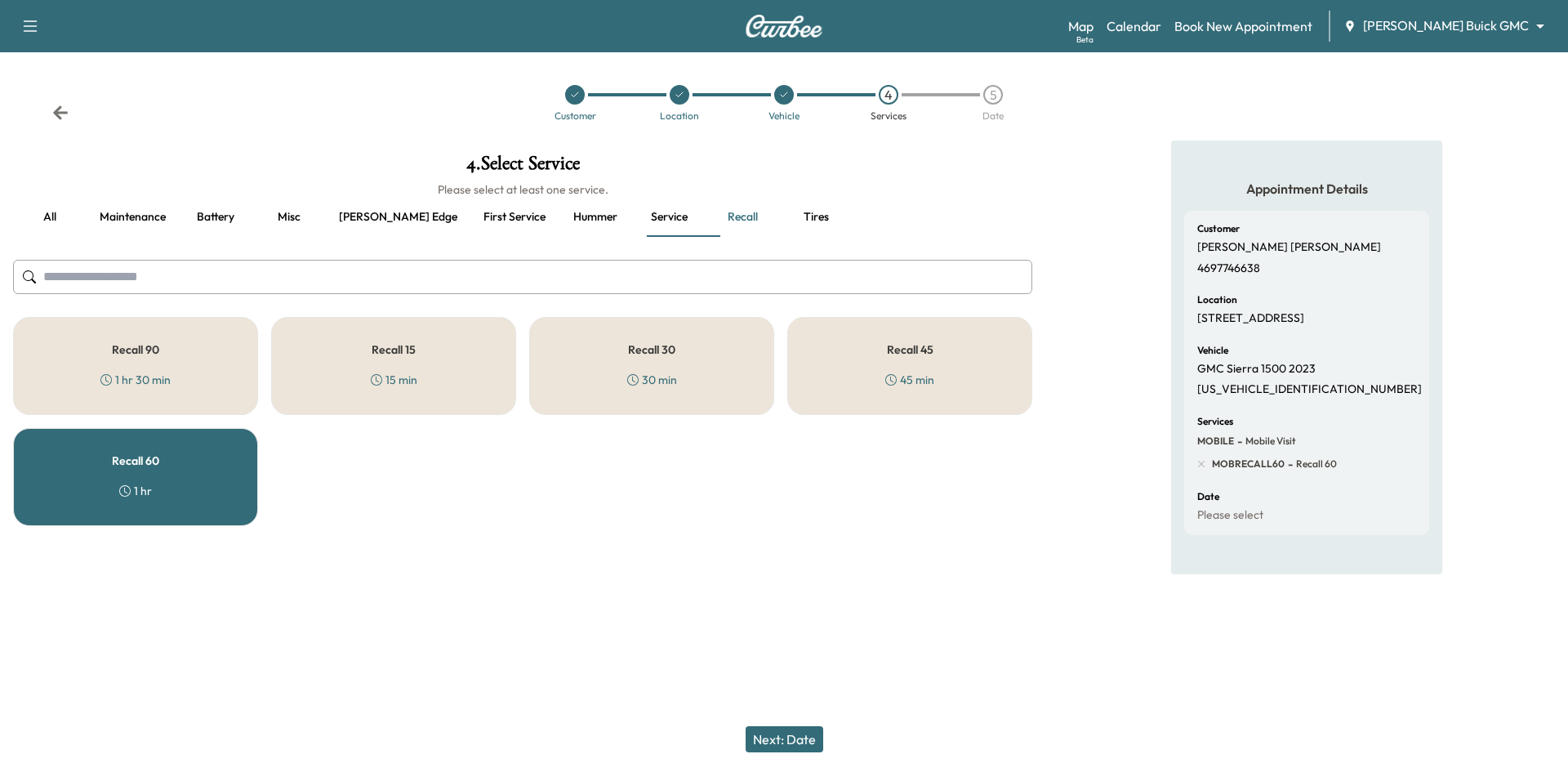
drag, startPoint x: 116, startPoint y: 473, endPoint x: 164, endPoint y: 462, distance: 49.2
click at [117, 473] on div "Recall 60 1 hr" at bounding box center [136, 477] width 245 height 98
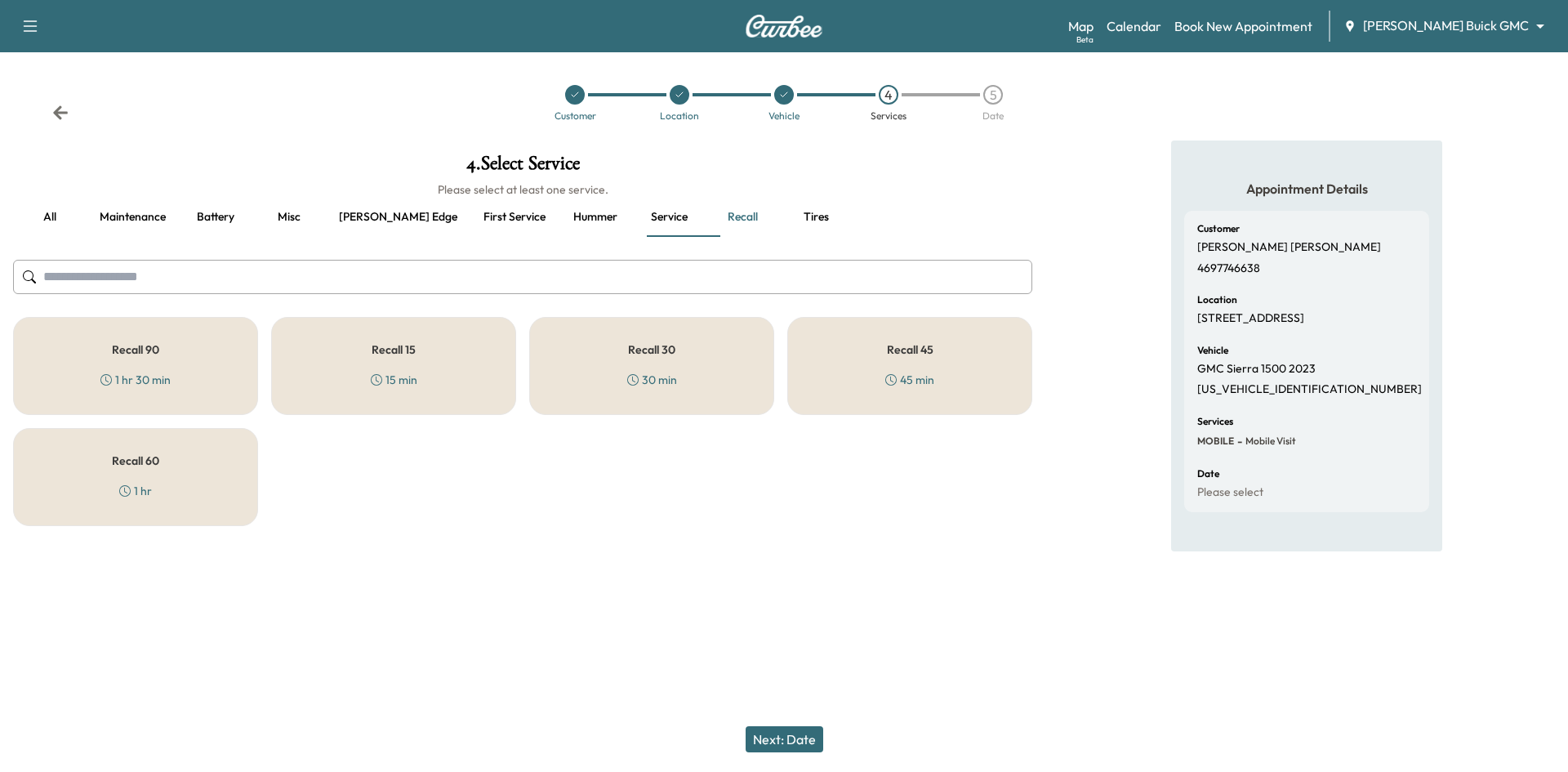
click at [947, 379] on div "Recall 45 45 min" at bounding box center [909, 366] width 245 height 98
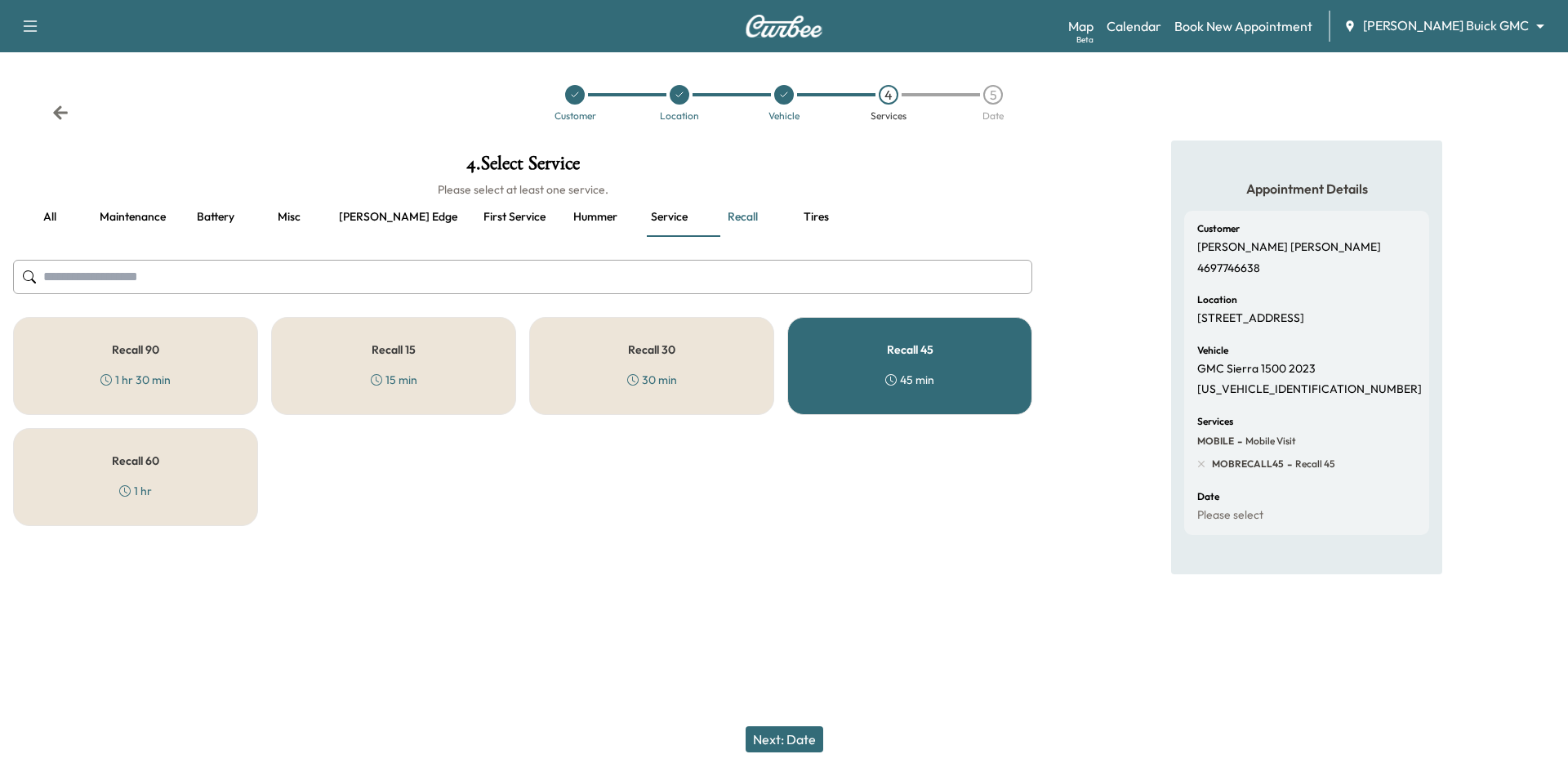
click at [769, 740] on button "Next: Date" at bounding box center [784, 739] width 77 height 26
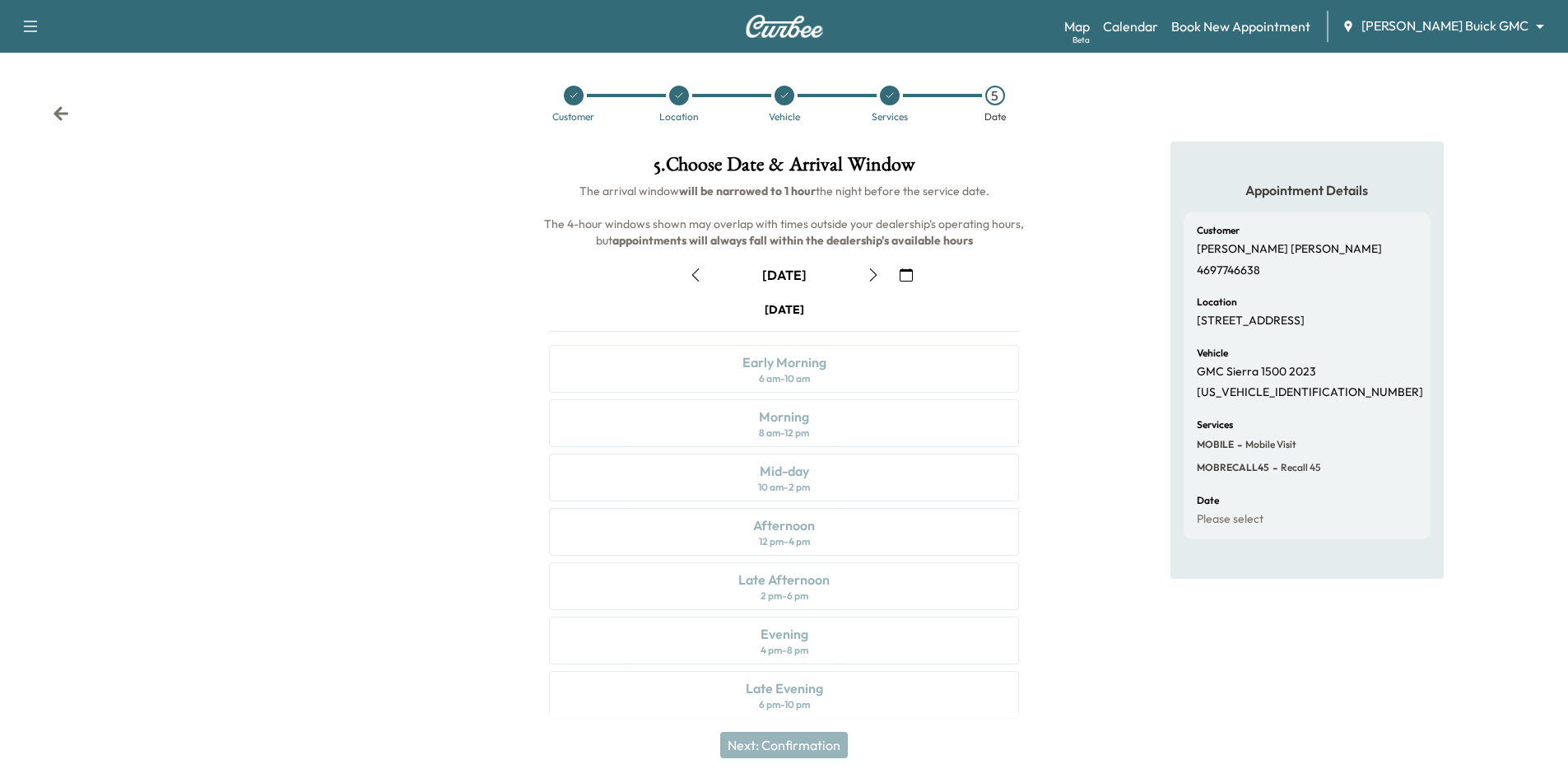
click at [902, 272] on icon "button" at bounding box center [906, 275] width 13 height 13
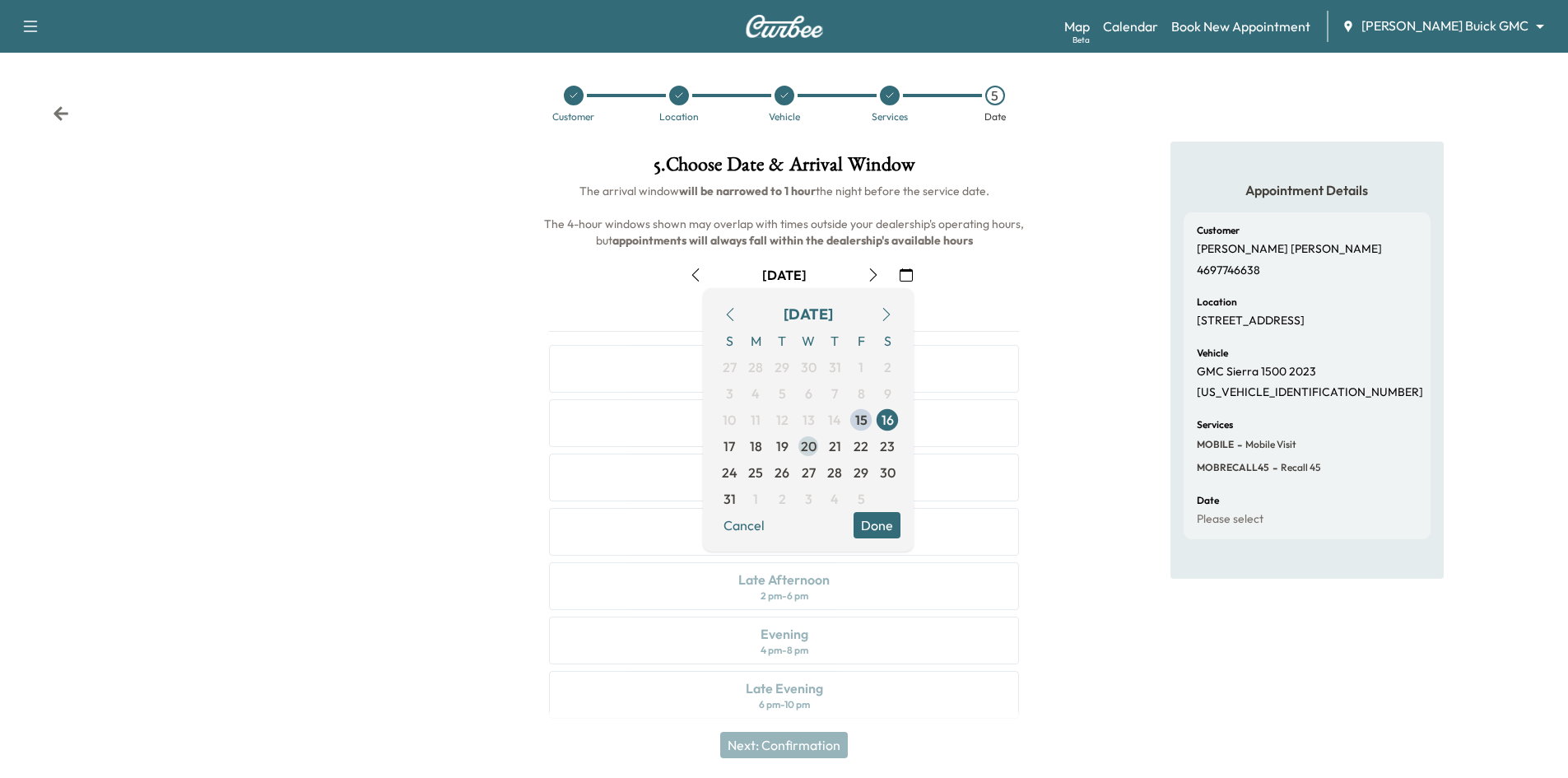
click at [819, 455] on span "20" at bounding box center [807, 445] width 26 height 26
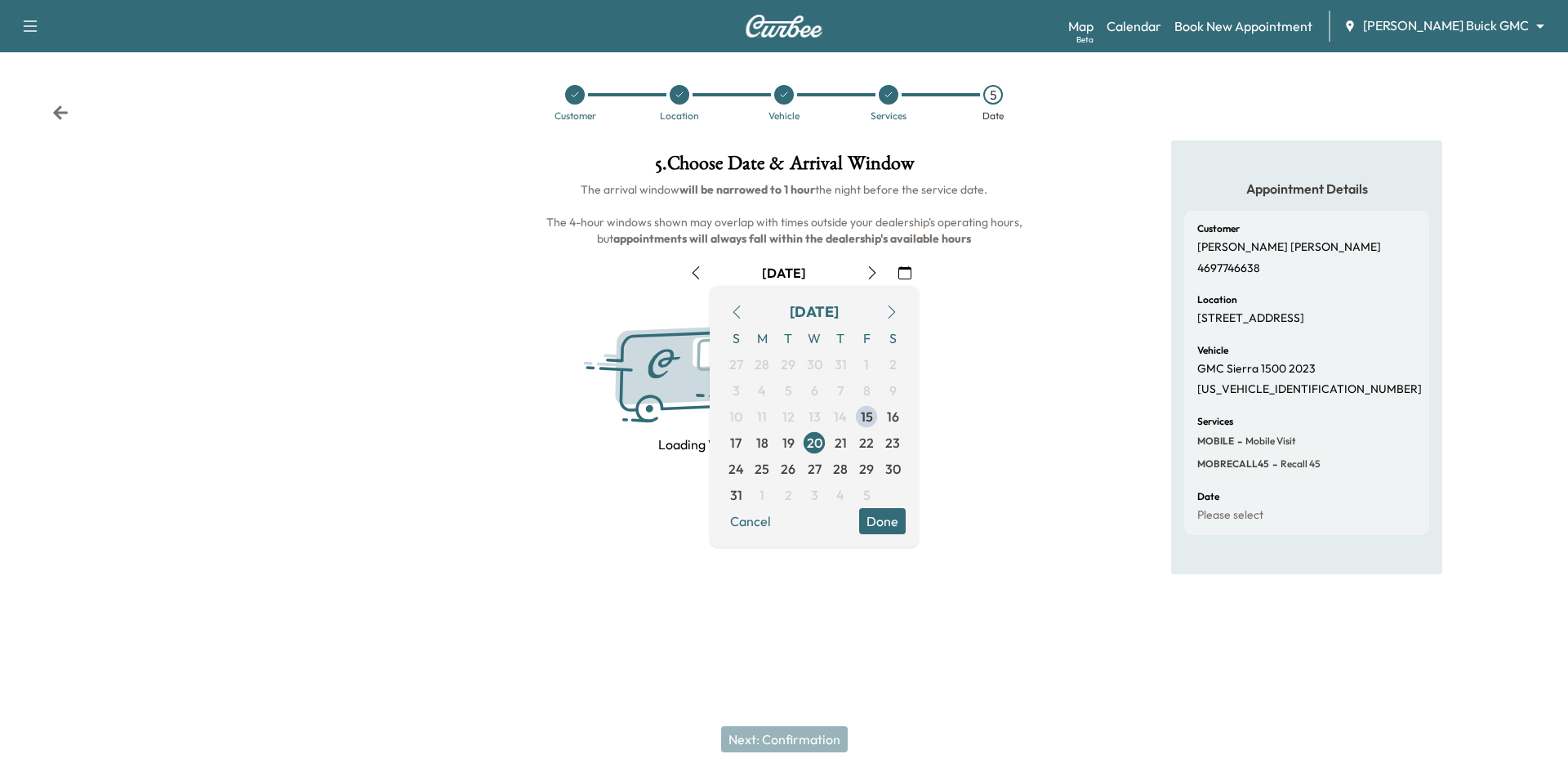
click at [883, 520] on button "Done" at bounding box center [883, 521] width 47 height 26
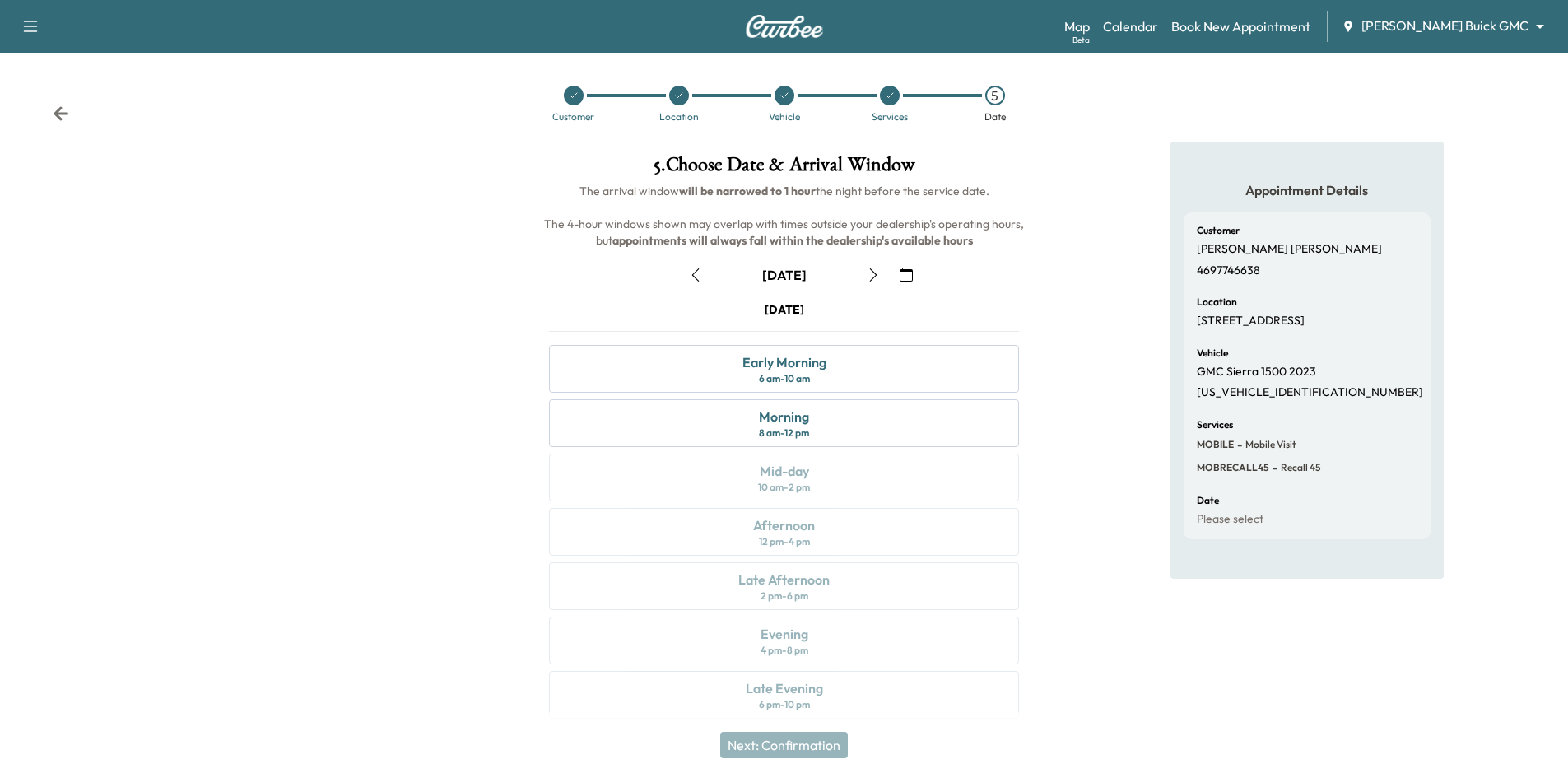
click at [574, 102] on div at bounding box center [574, 96] width 20 height 20
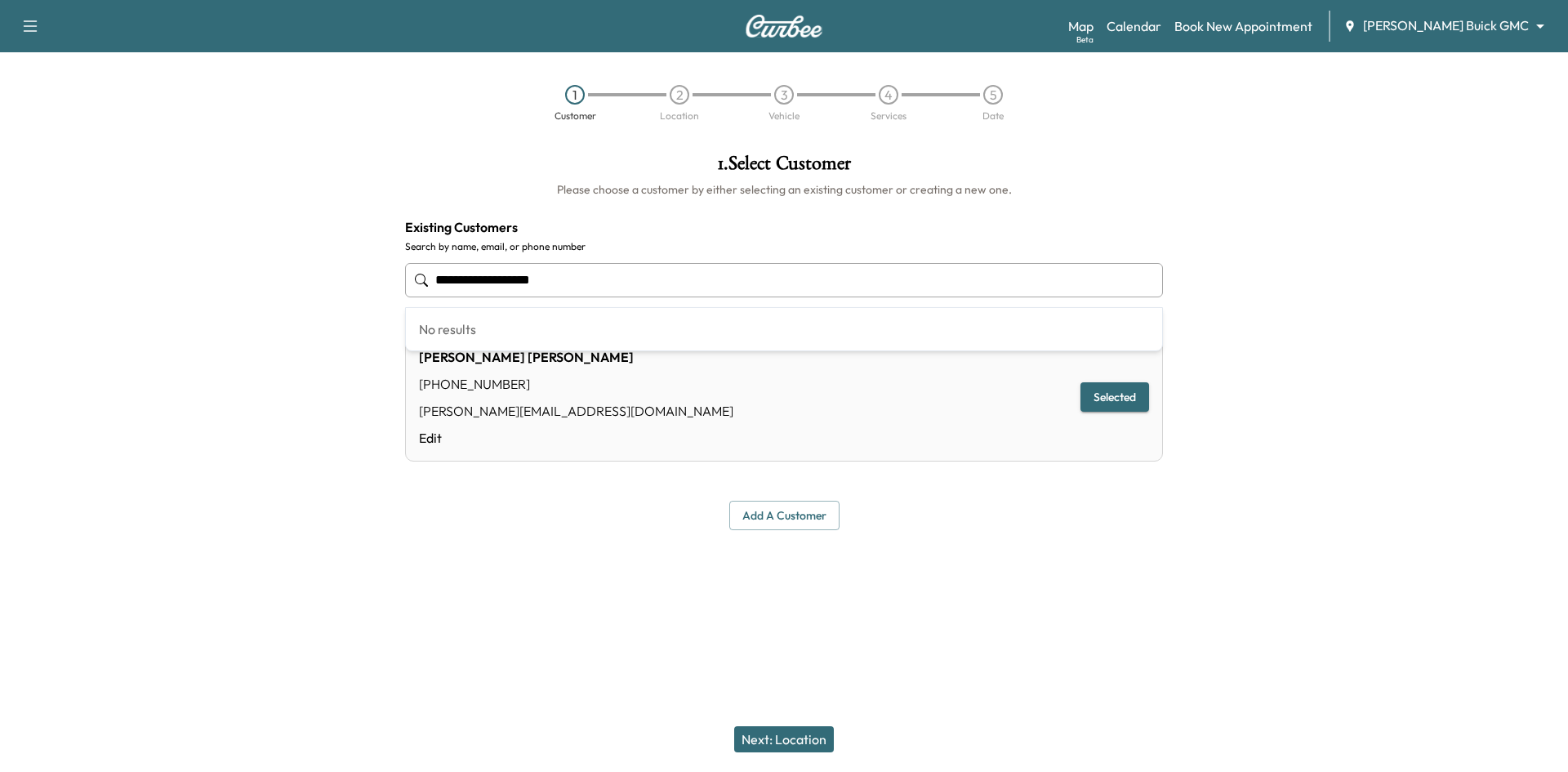
drag, startPoint x: 458, startPoint y: 280, endPoint x: 199, endPoint y: 328, distance: 263.4
click at [147, 314] on div "**********" at bounding box center [784, 342] width 1568 height 403
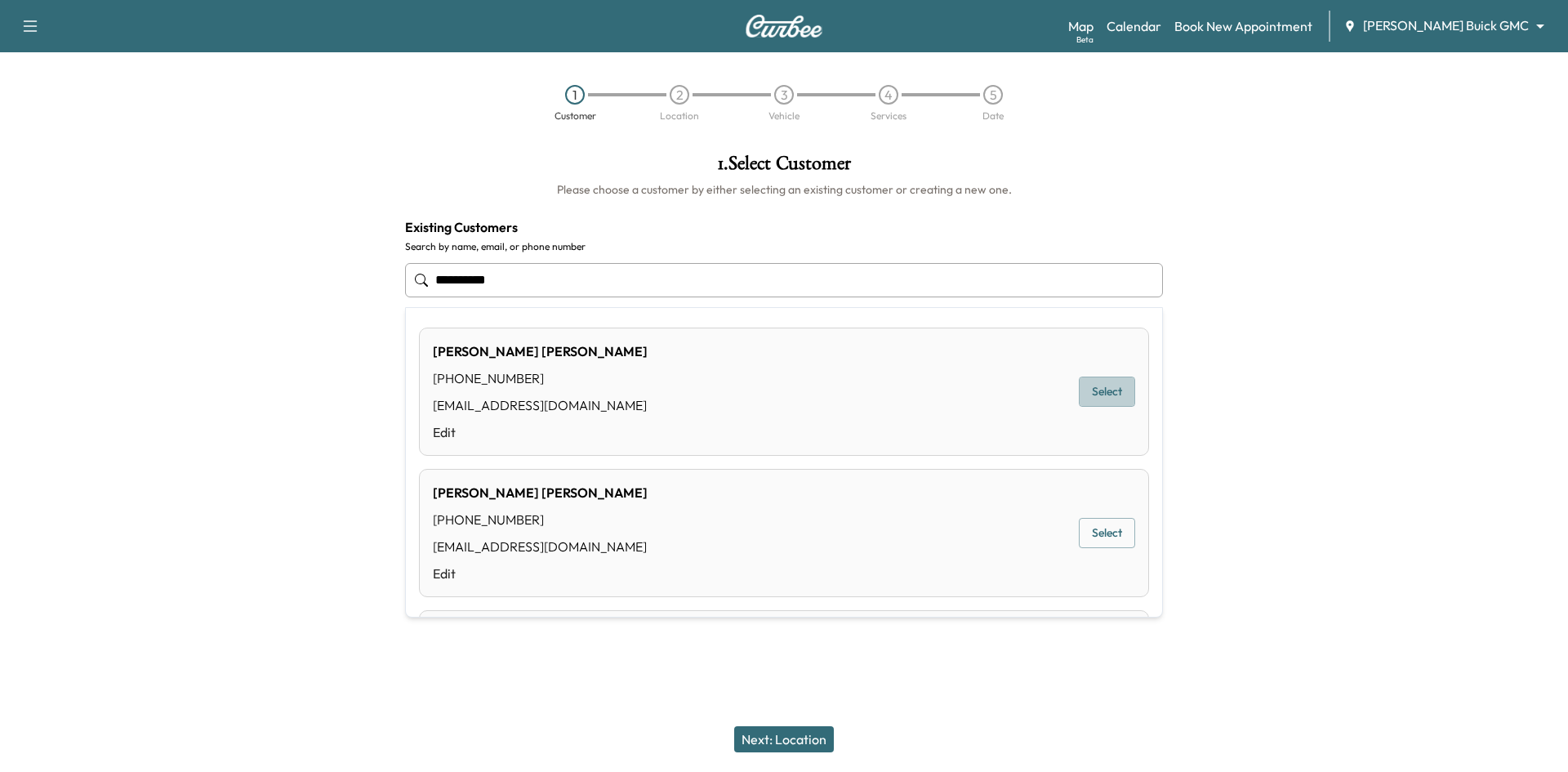
click at [1084, 389] on button "Select" at bounding box center [1107, 392] width 57 height 30
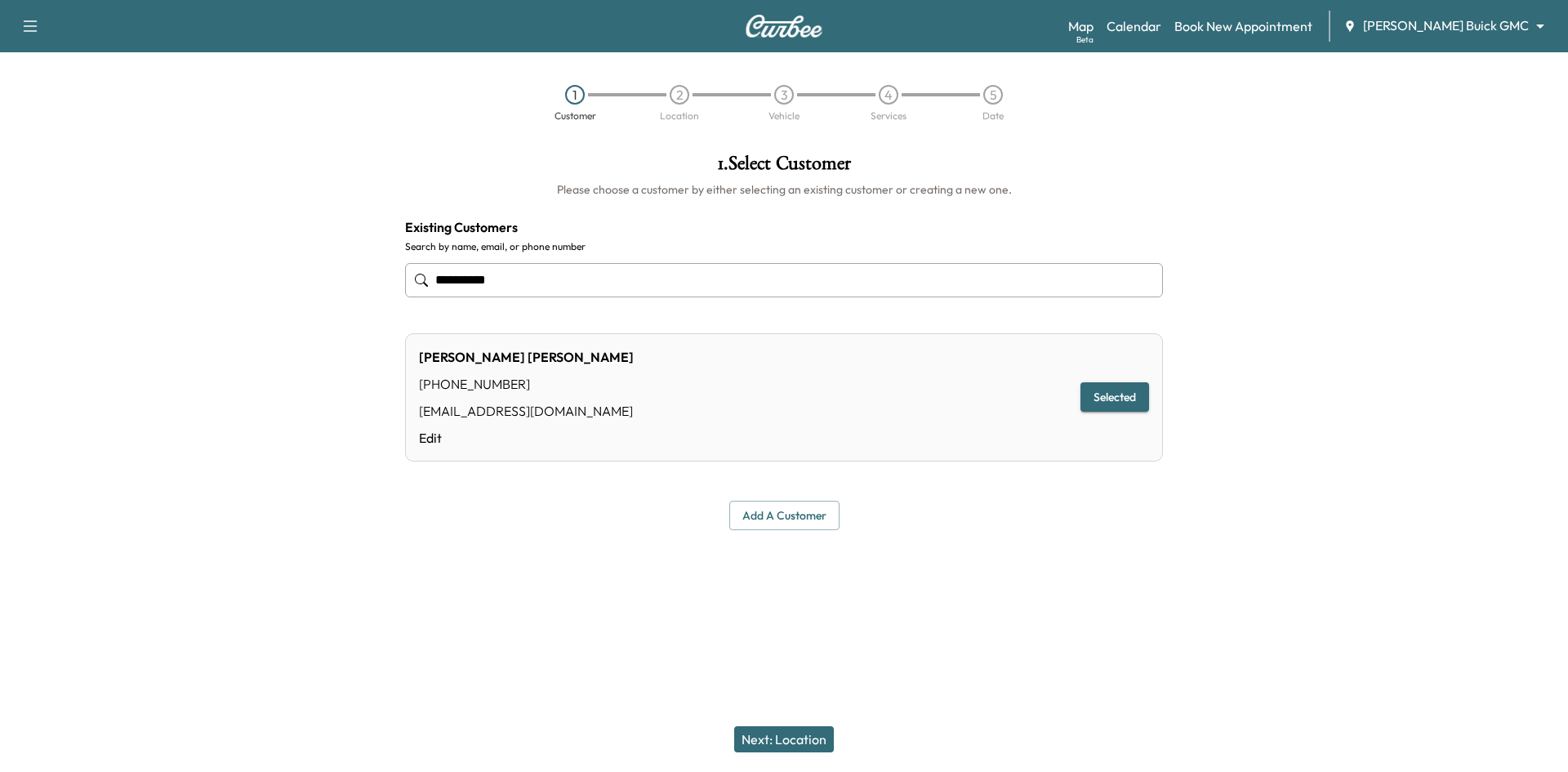
type input "**********"
click at [798, 738] on button "Next: Location" at bounding box center [784, 739] width 100 height 26
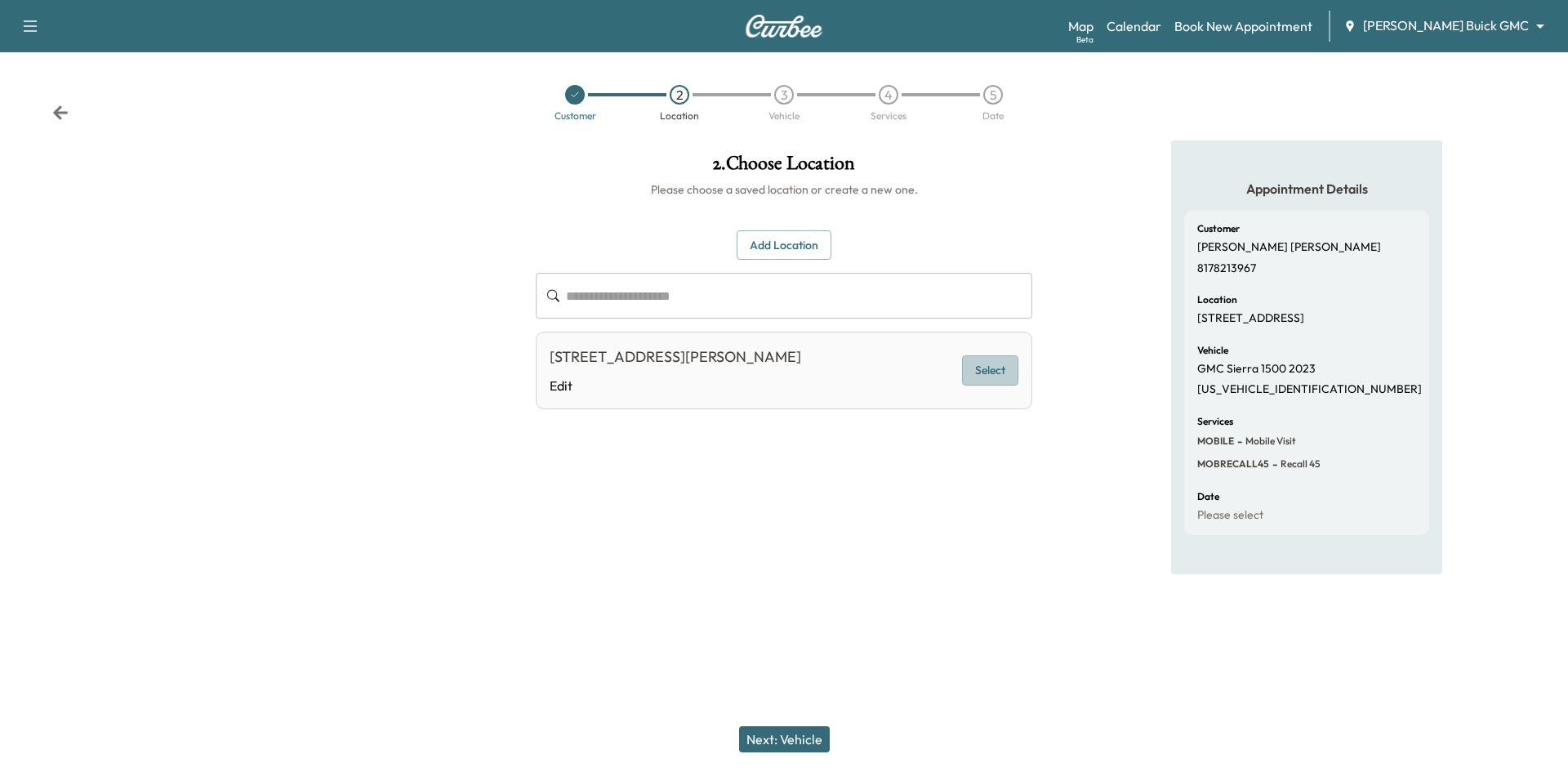
click at [972, 375] on button "Select" at bounding box center [990, 370] width 57 height 30
click at [779, 735] on button "Next: Vehicle" at bounding box center [784, 739] width 91 height 26
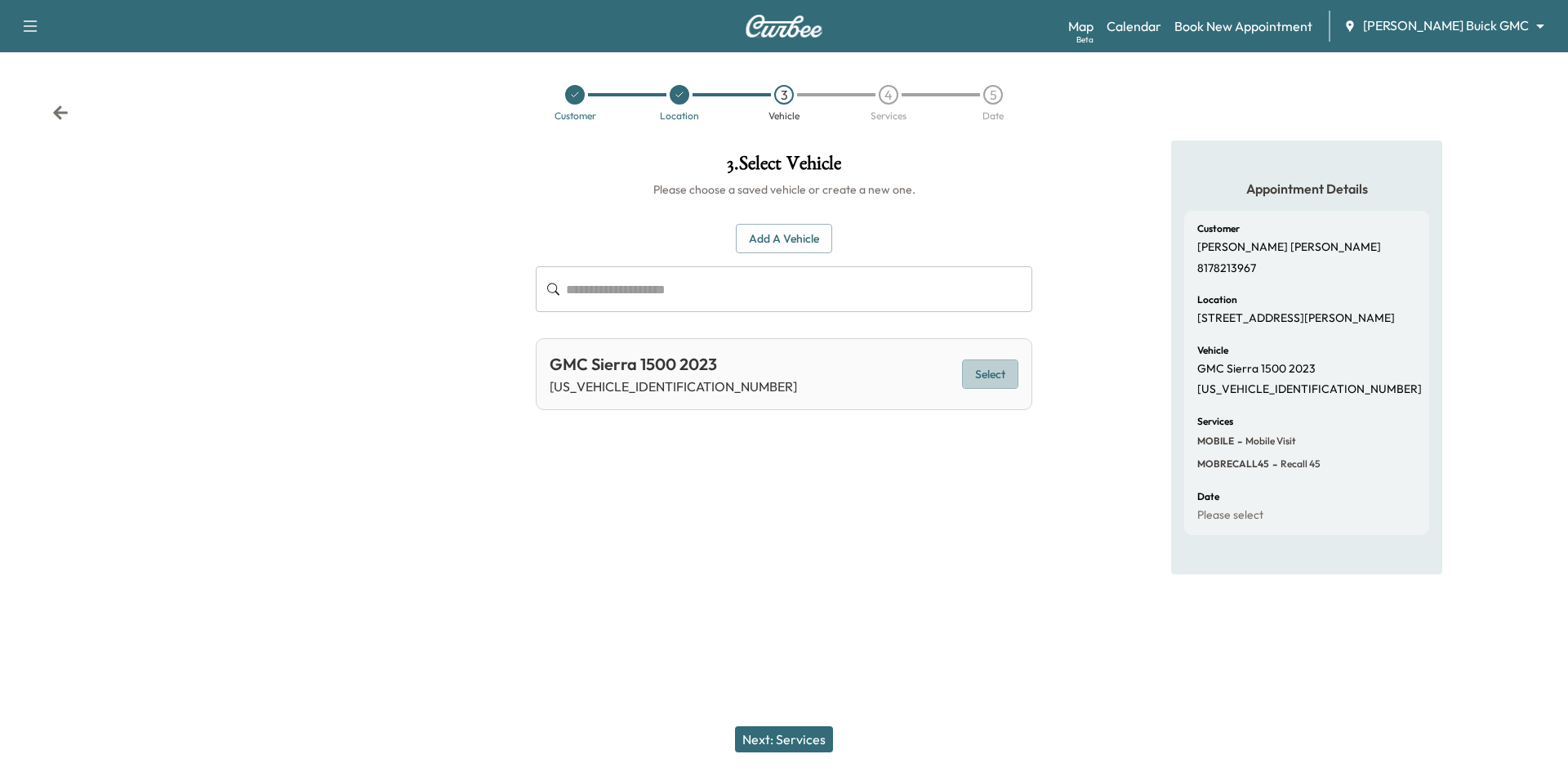
click at [982, 373] on button "Select" at bounding box center [990, 374] width 57 height 30
click at [780, 739] on button "Next: Services" at bounding box center [784, 739] width 98 height 26
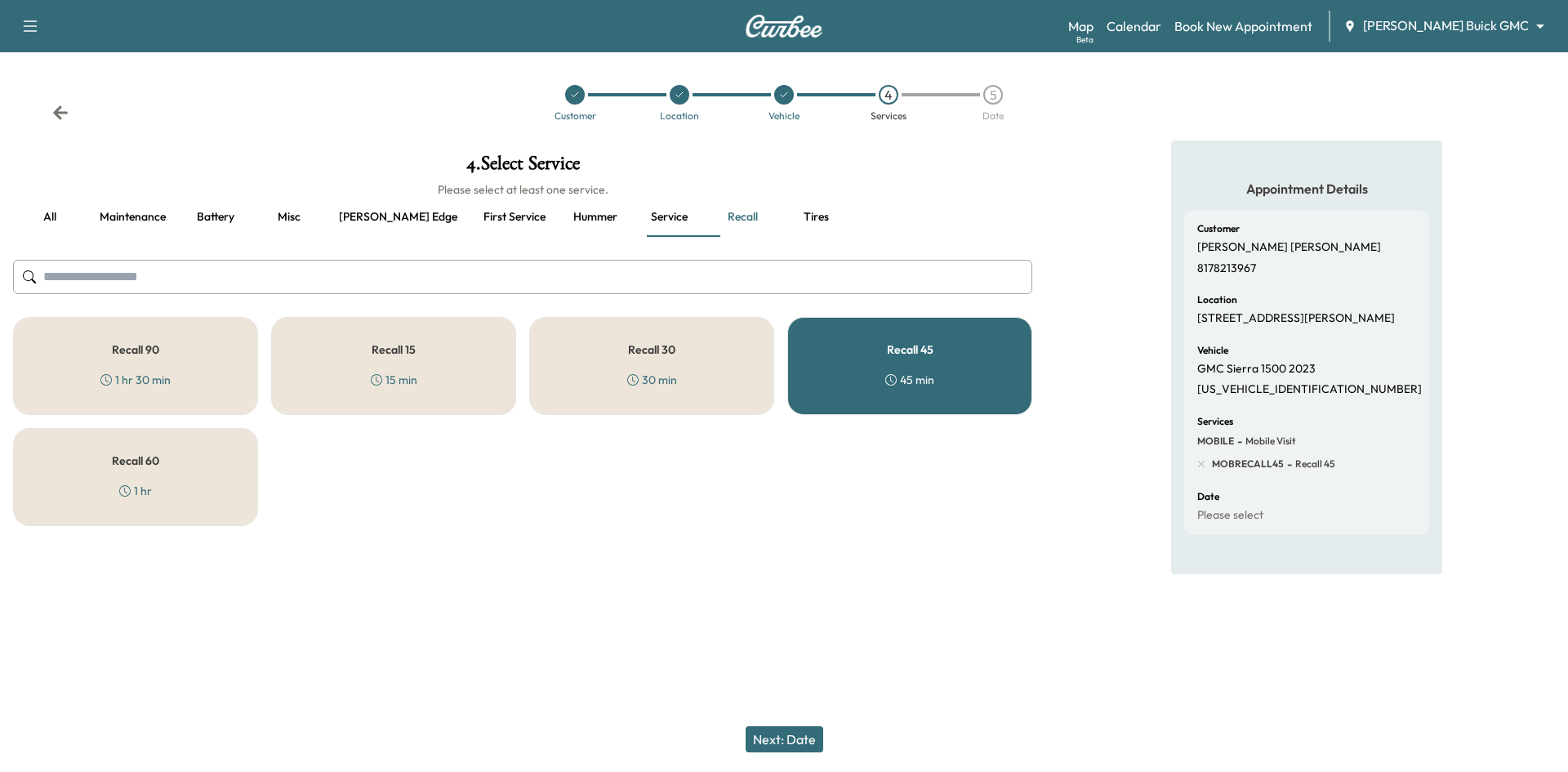
click at [855, 383] on div "Recall 45 45 min" at bounding box center [909, 366] width 245 height 98
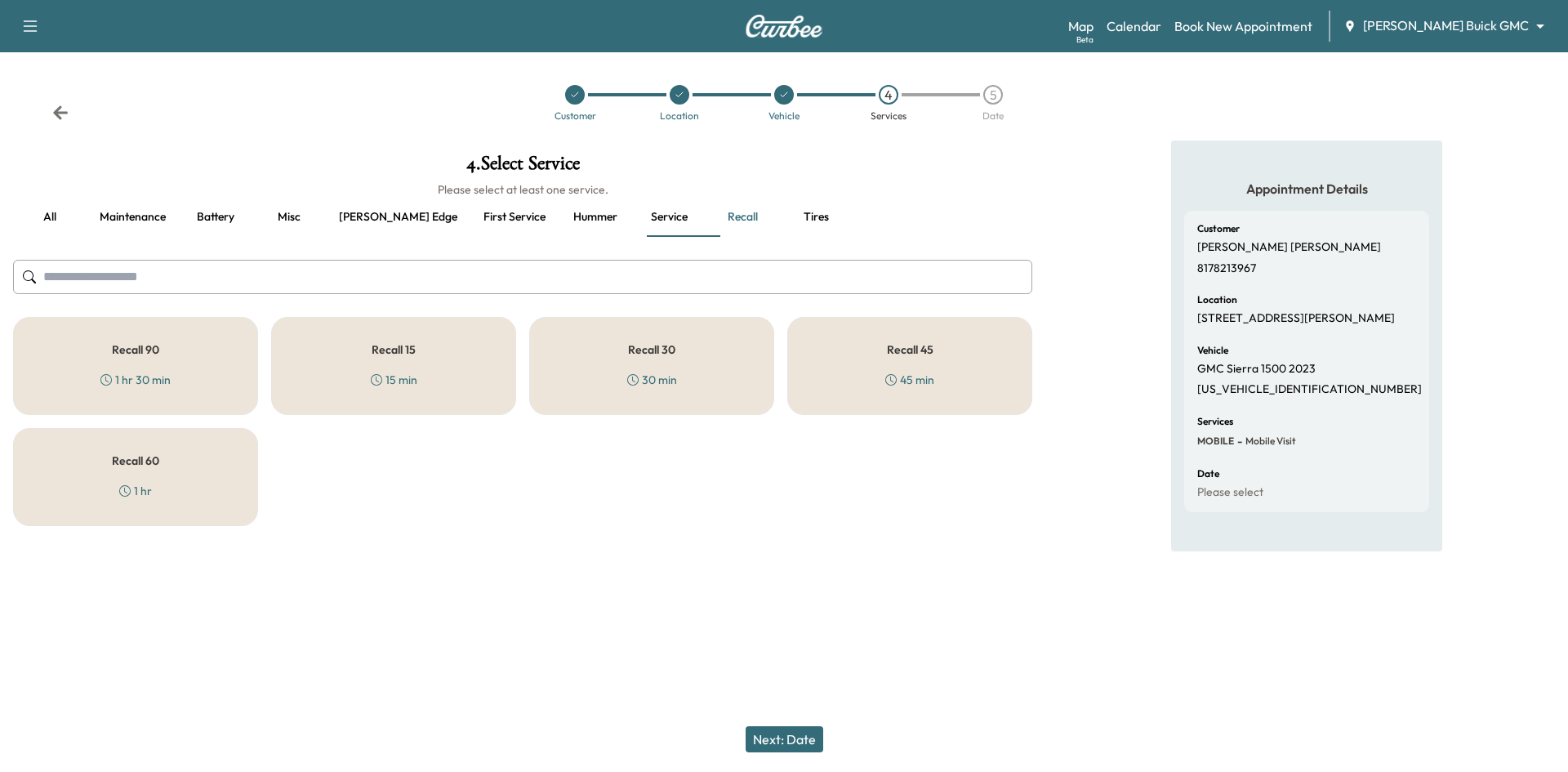
click at [730, 379] on div "Recall 30 30 min" at bounding box center [651, 366] width 245 height 98
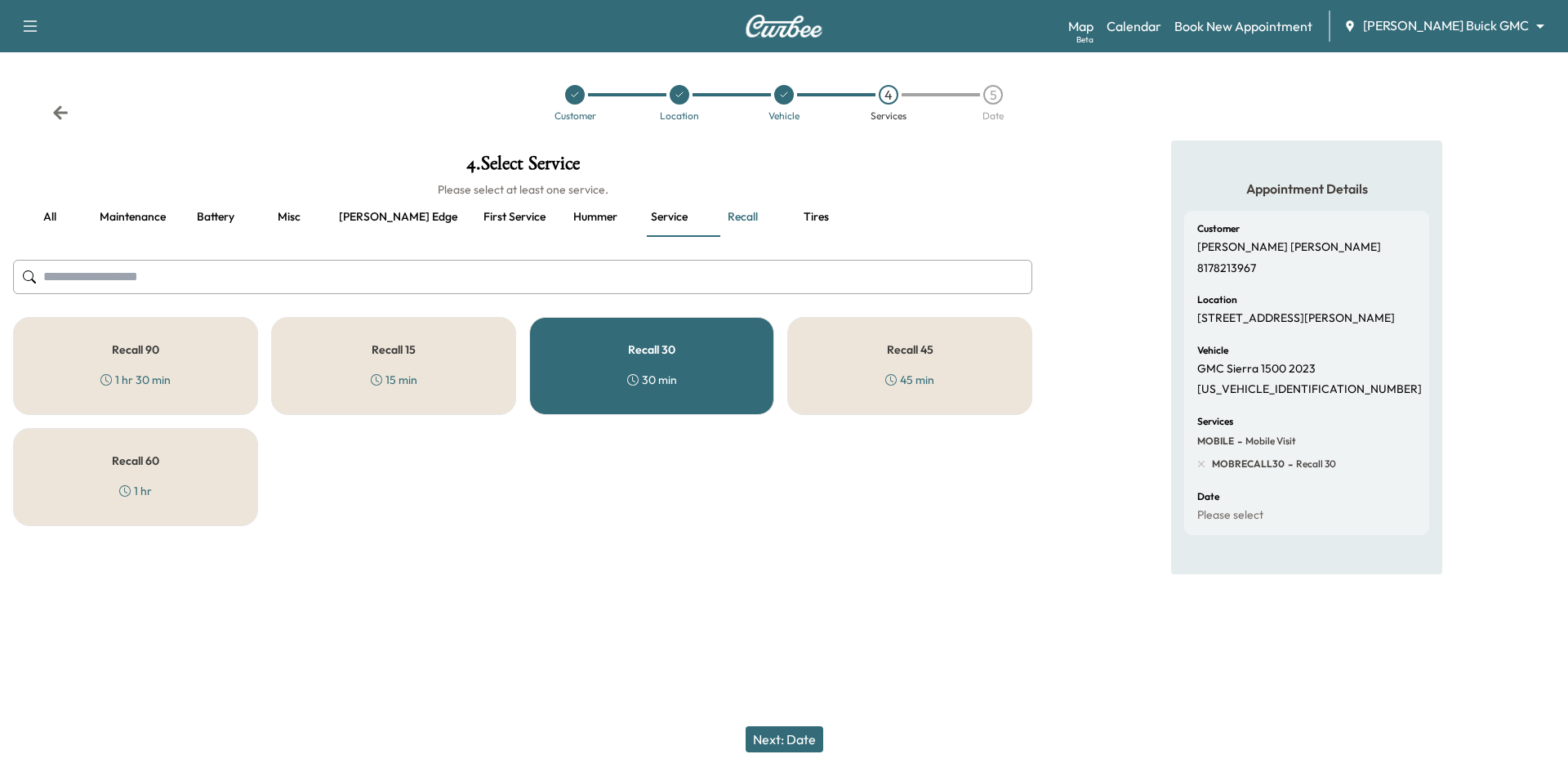
click at [802, 744] on button "Next: Date" at bounding box center [784, 739] width 77 height 26
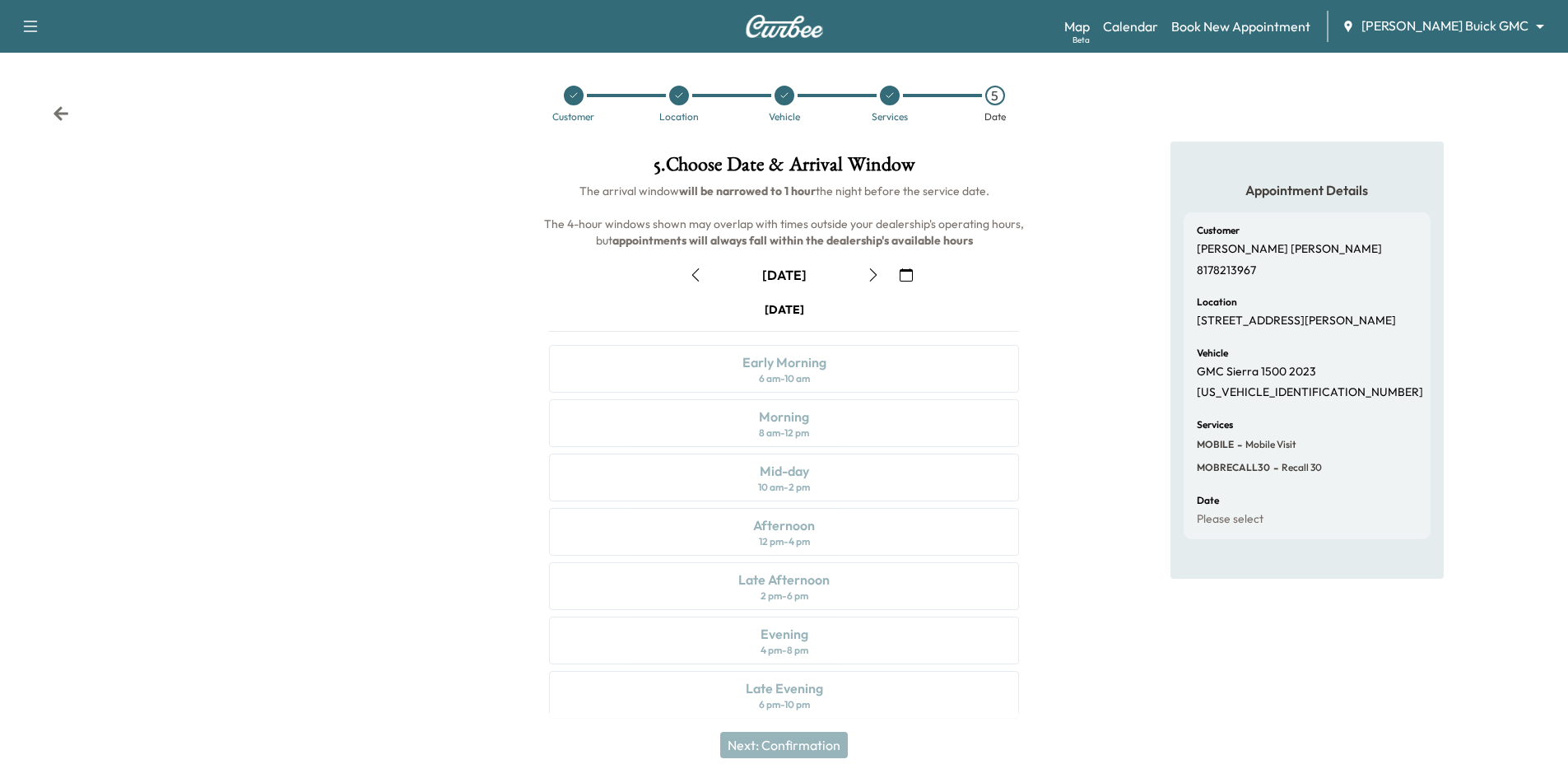
click at [909, 275] on icon "button" at bounding box center [906, 275] width 13 height 13
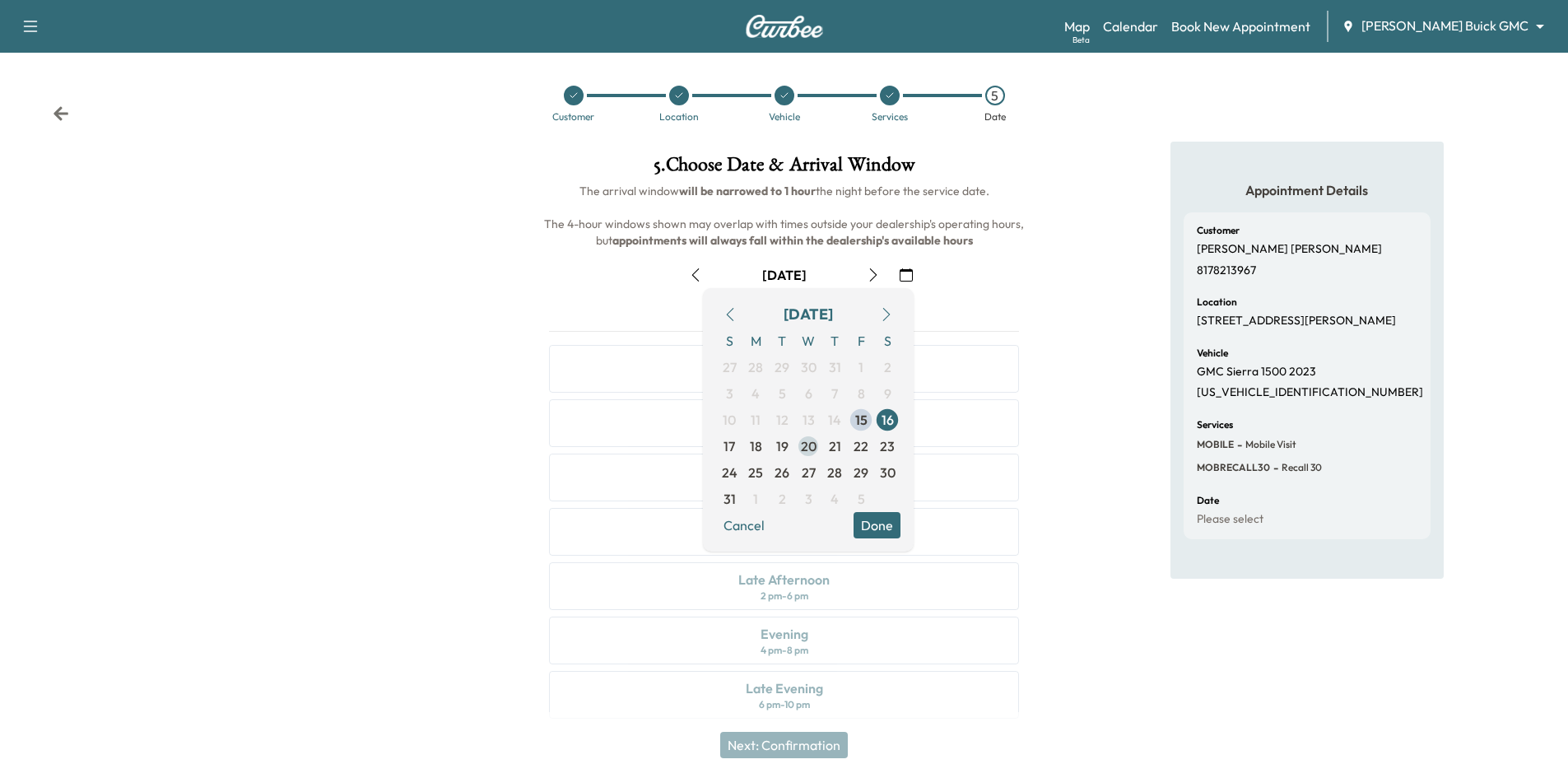
click at [811, 449] on span "20" at bounding box center [808, 446] width 16 height 20
click at [881, 531] on button "Done" at bounding box center [877, 525] width 47 height 26
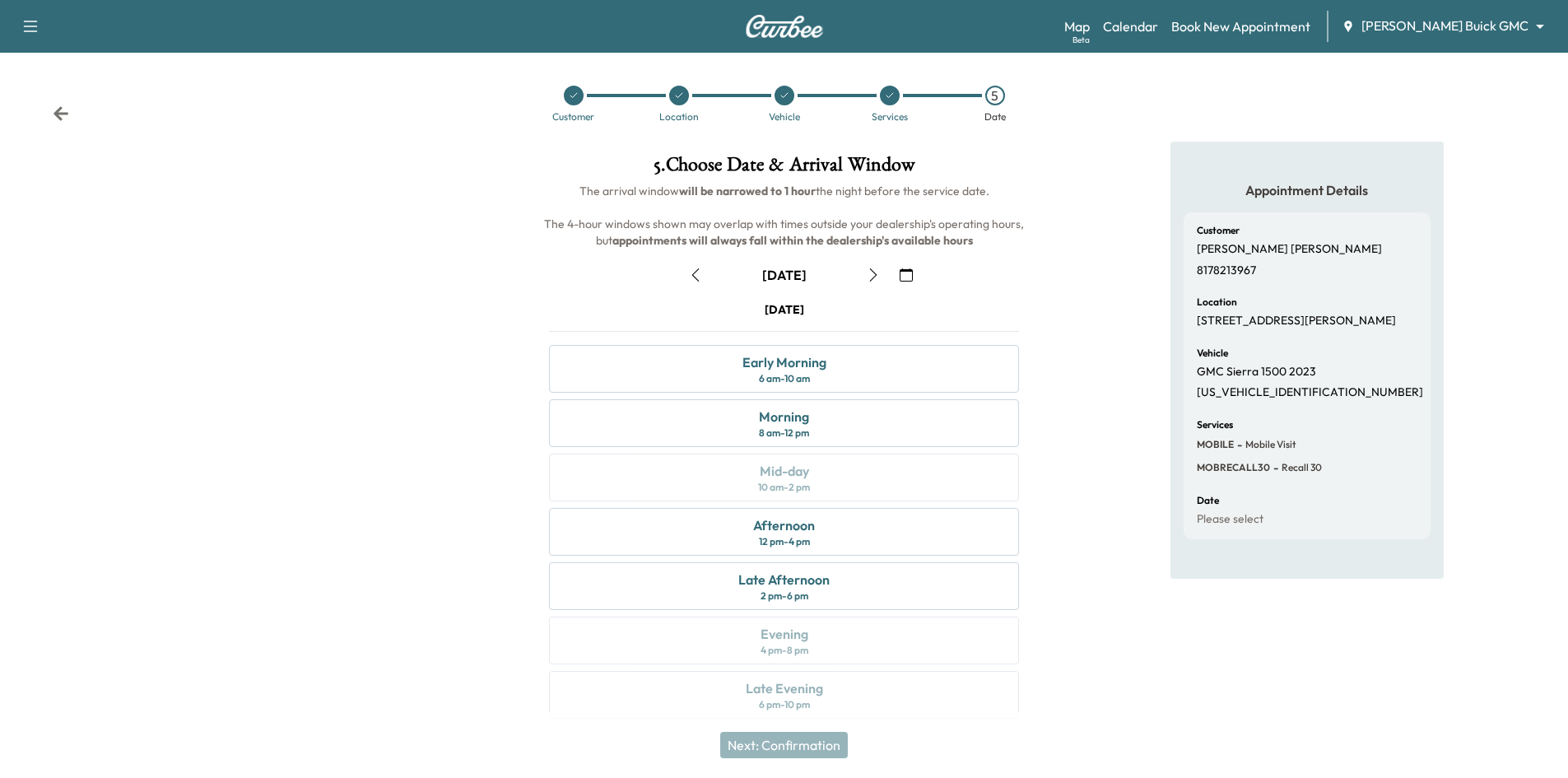
click at [569, 96] on icon at bounding box center [574, 96] width 10 height 10
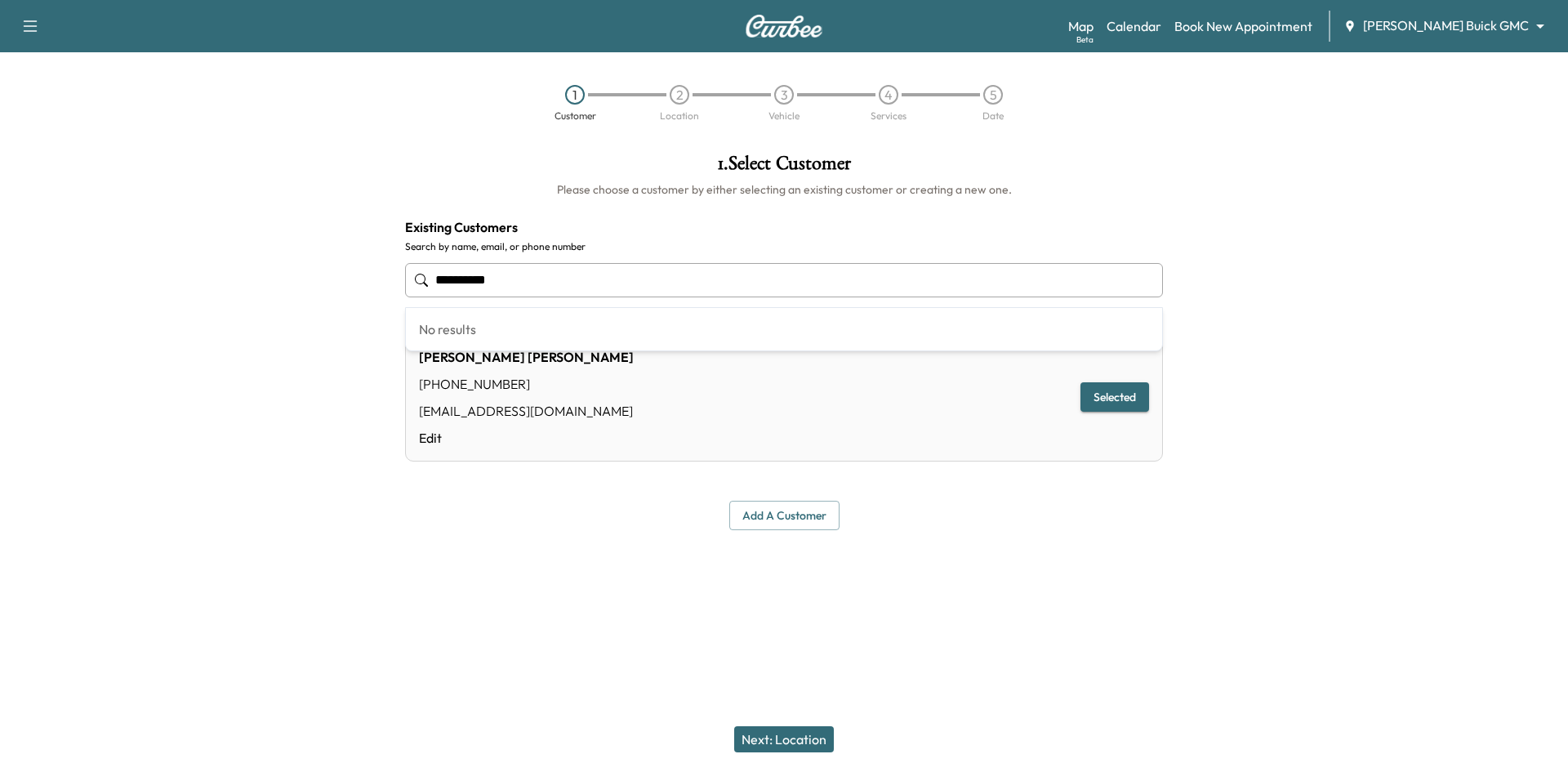
drag, startPoint x: 528, startPoint y: 281, endPoint x: 299, endPoint y: 280, distance: 229.0
click at [290, 280] on div "**********" at bounding box center [784, 342] width 1568 height 403
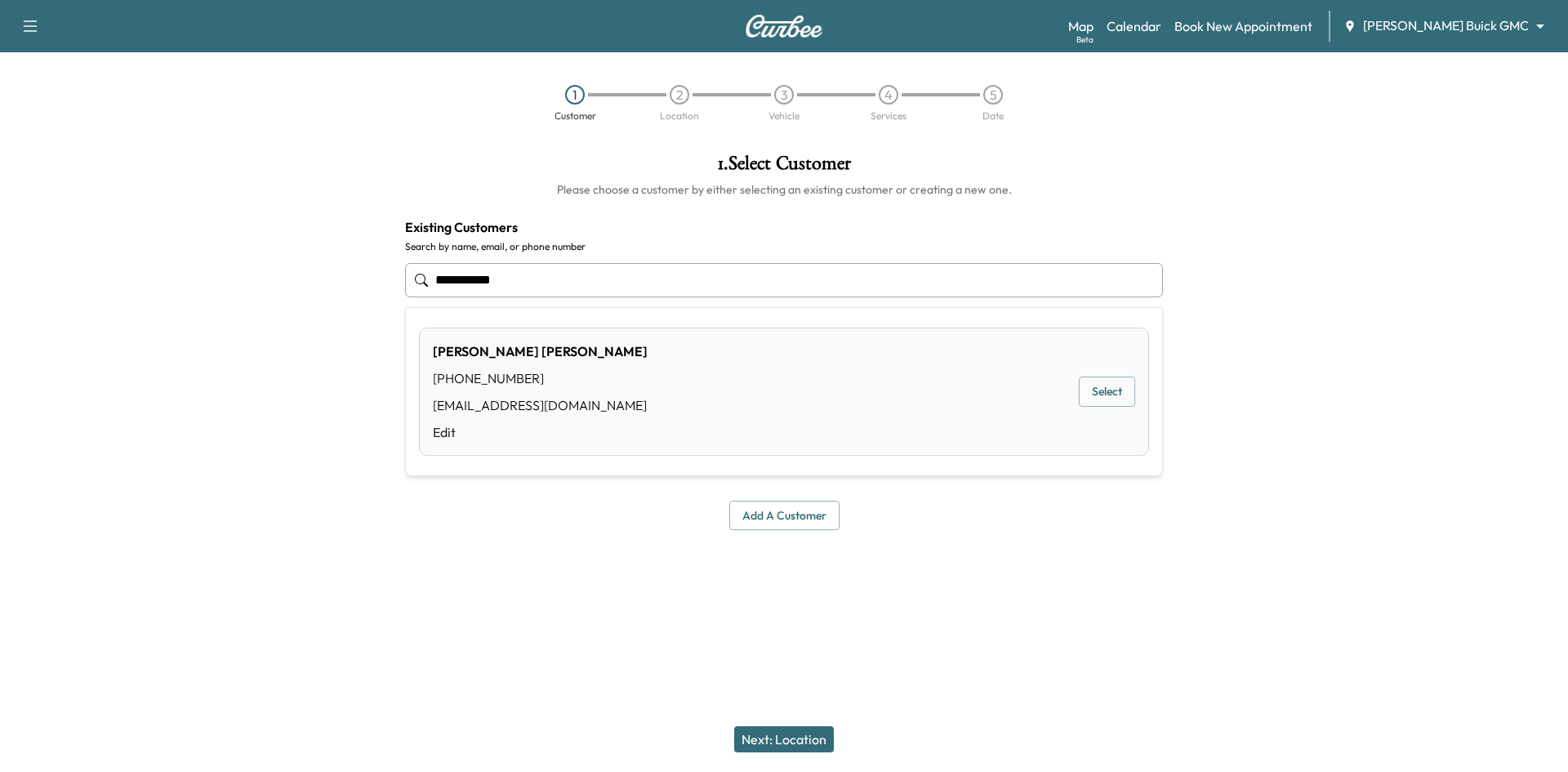
click at [1117, 390] on button "Select" at bounding box center [1107, 392] width 57 height 30
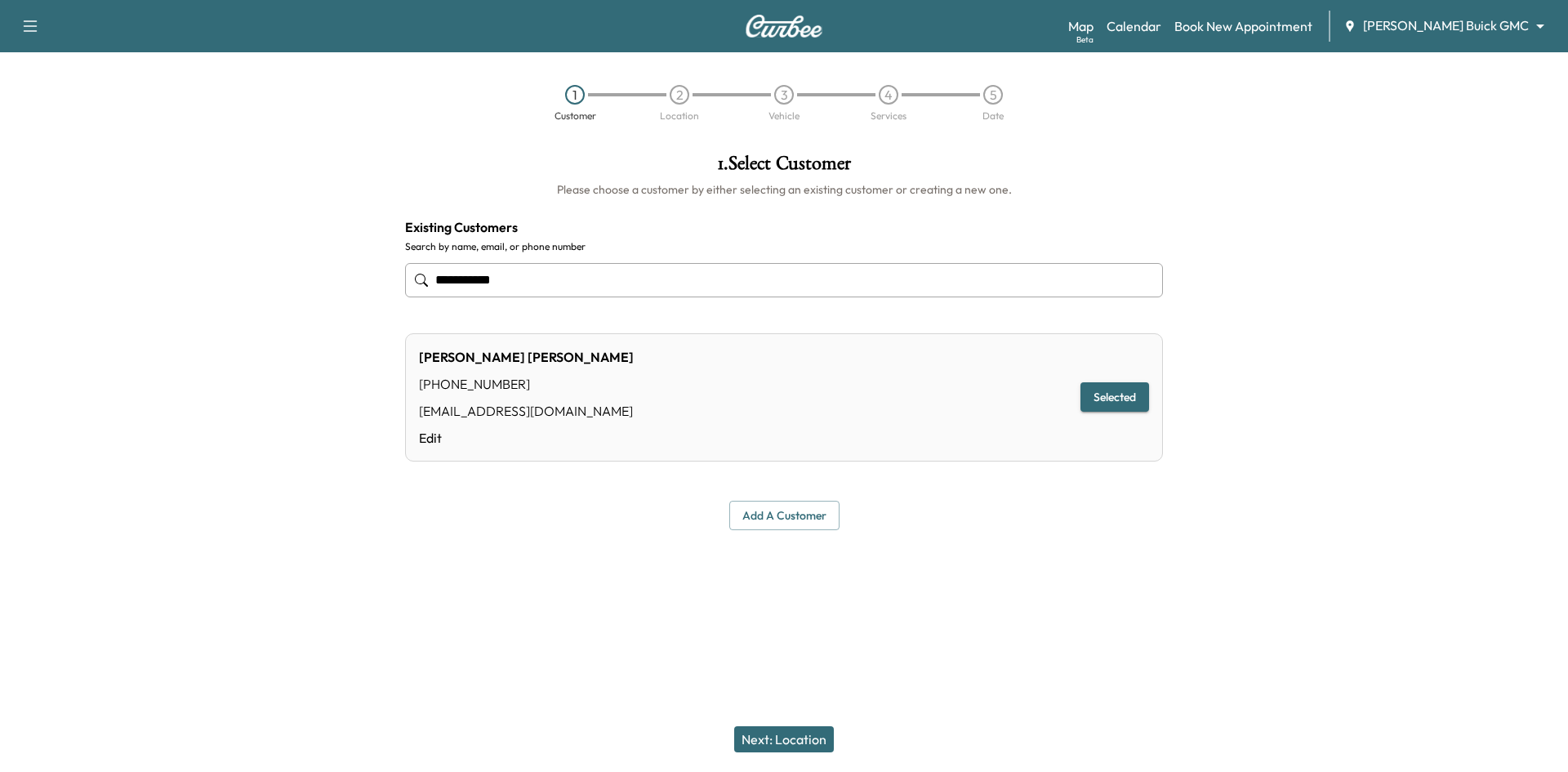
type input "**********"
drag, startPoint x: 788, startPoint y: 744, endPoint x: 804, endPoint y: 685, distance: 61.1
click at [790, 744] on button "Next: Location" at bounding box center [784, 739] width 100 height 26
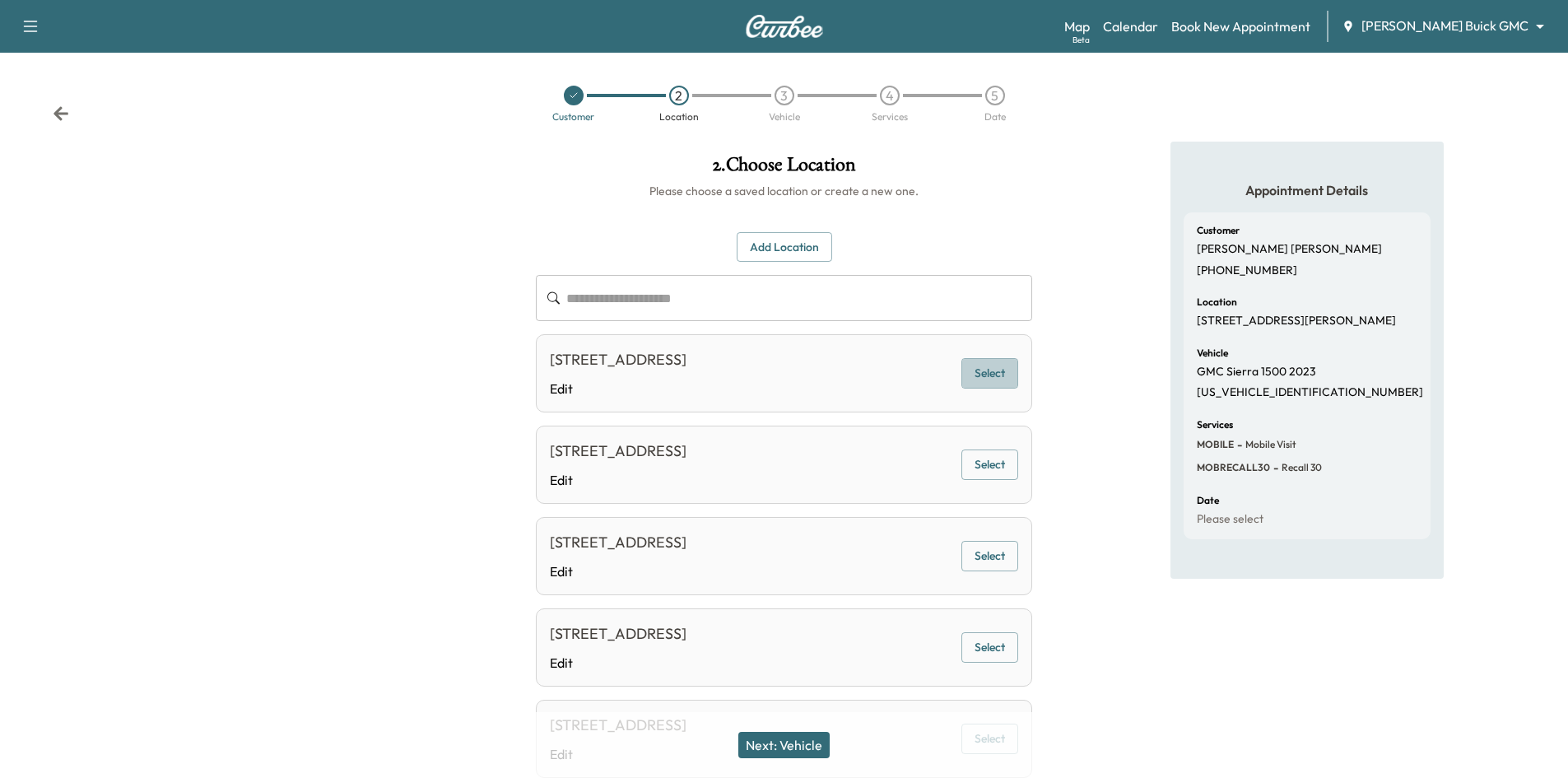
drag, startPoint x: 983, startPoint y: 379, endPoint x: 974, endPoint y: 384, distance: 10.3
click at [982, 380] on button "Select" at bounding box center [989, 373] width 57 height 30
drag, startPoint x: 817, startPoint y: 742, endPoint x: 828, endPoint y: 681, distance: 62.0
click at [817, 743] on button "Next: Vehicle" at bounding box center [783, 744] width 91 height 26
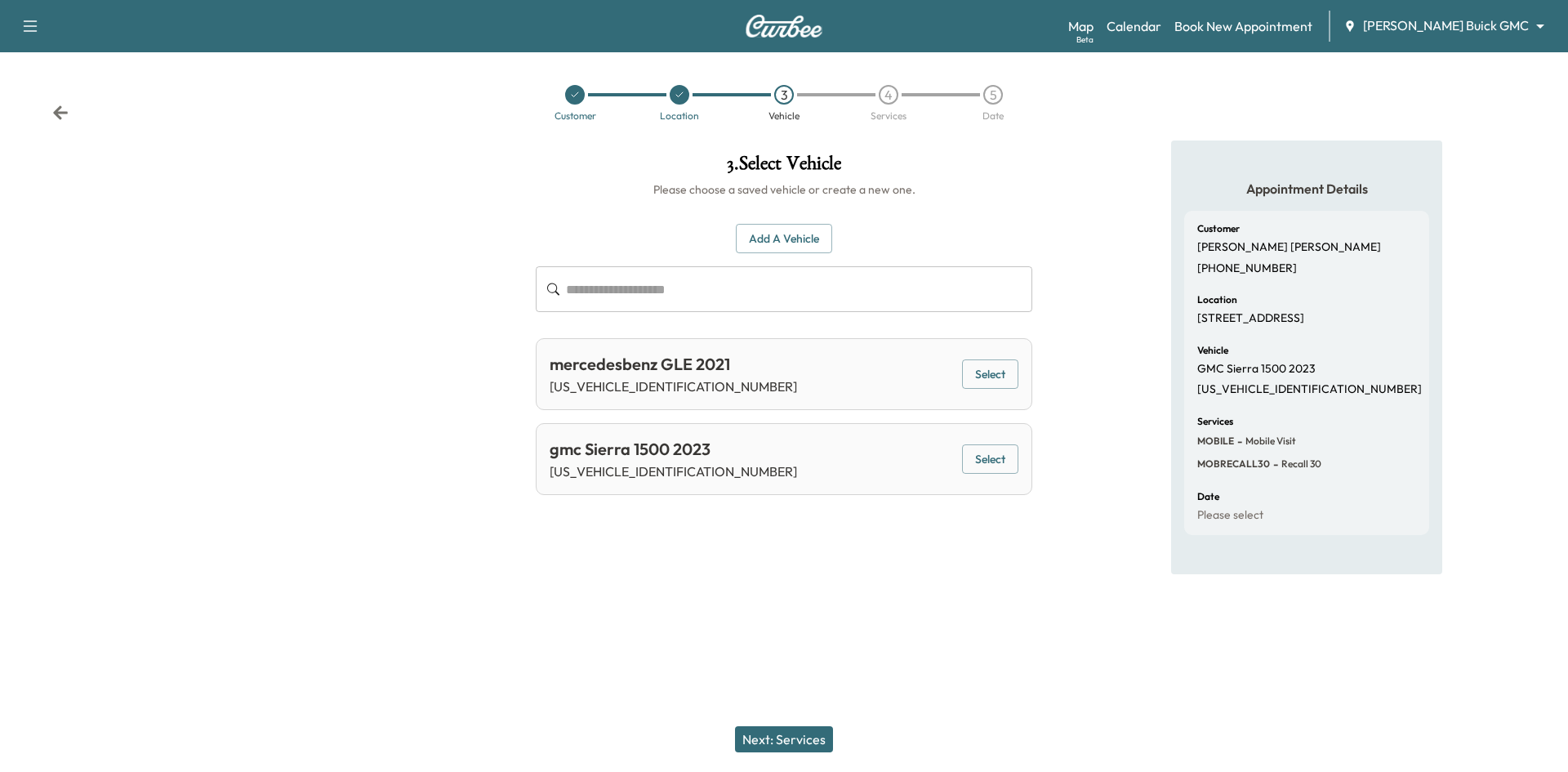
click at [987, 469] on button "Select" at bounding box center [990, 459] width 57 height 30
drag, startPoint x: 781, startPoint y: 737, endPoint x: 801, endPoint y: 721, distance: 25.6
click at [784, 737] on button "Next: Services" at bounding box center [784, 739] width 98 height 26
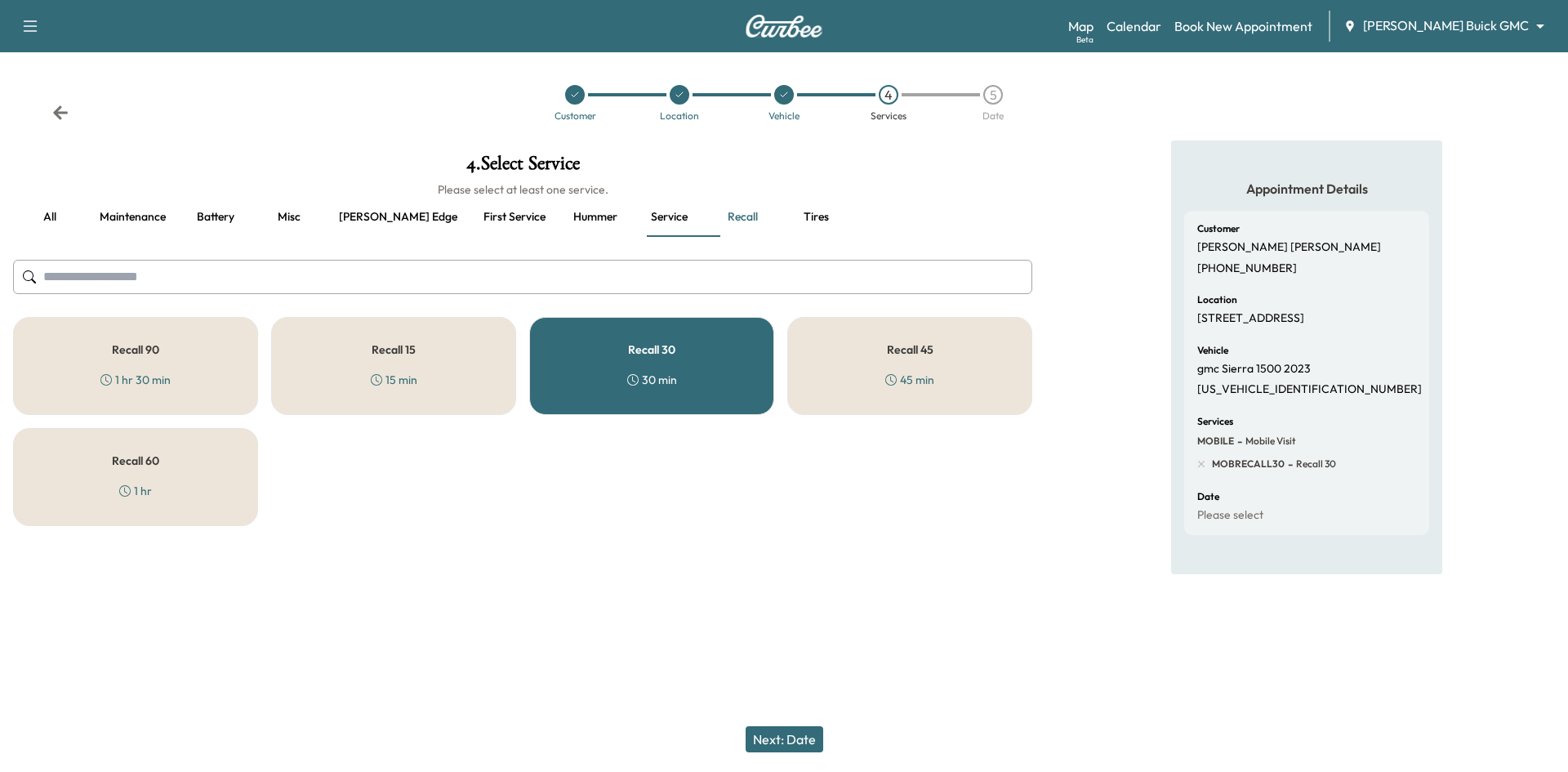
drag, startPoint x: 793, startPoint y: 740, endPoint x: 804, endPoint y: 728, distance: 16.3
click at [802, 737] on button "Next: Date" at bounding box center [784, 739] width 77 height 26
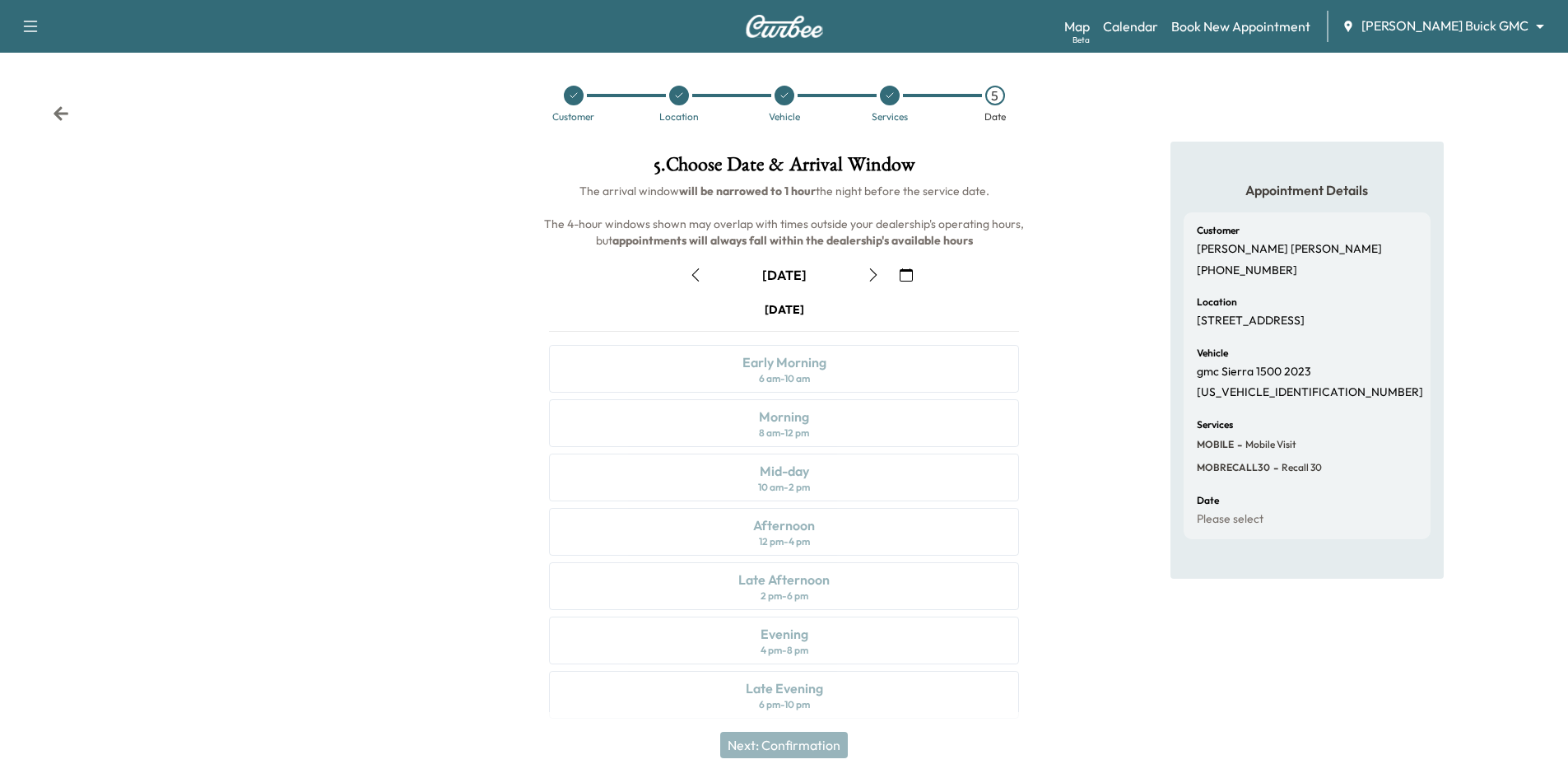
click at [904, 273] on icon "button" at bounding box center [906, 275] width 13 height 13
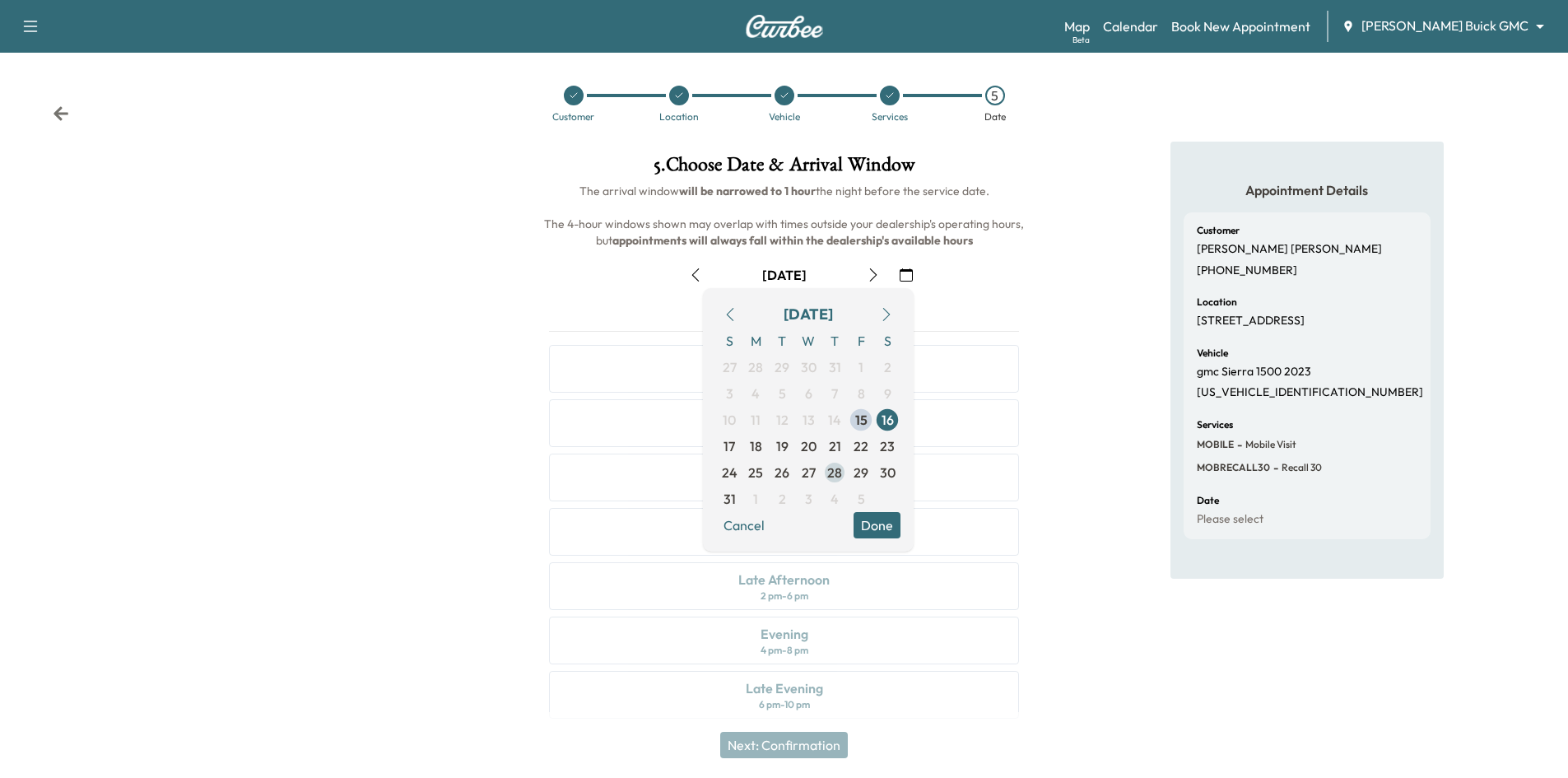
drag, startPoint x: 813, startPoint y: 452, endPoint x: 828, endPoint y: 464, distance: 19.2
click at [817, 466] on div "S M T W T F S 27 28 29 30 31 1 2 3 4 5 6 7 8 9 10 11 12 13 14 15 16 17 18 19 20…" at bounding box center [808, 420] width 184 height 184
click at [802, 443] on span "20" at bounding box center [808, 446] width 16 height 20
click at [1020, 306] on div "Wednesday August 20 Early Morning 6 am - 10 am Morning 8 am - 12 pm Mid-day 10 …" at bounding box center [784, 513] width 496 height 424
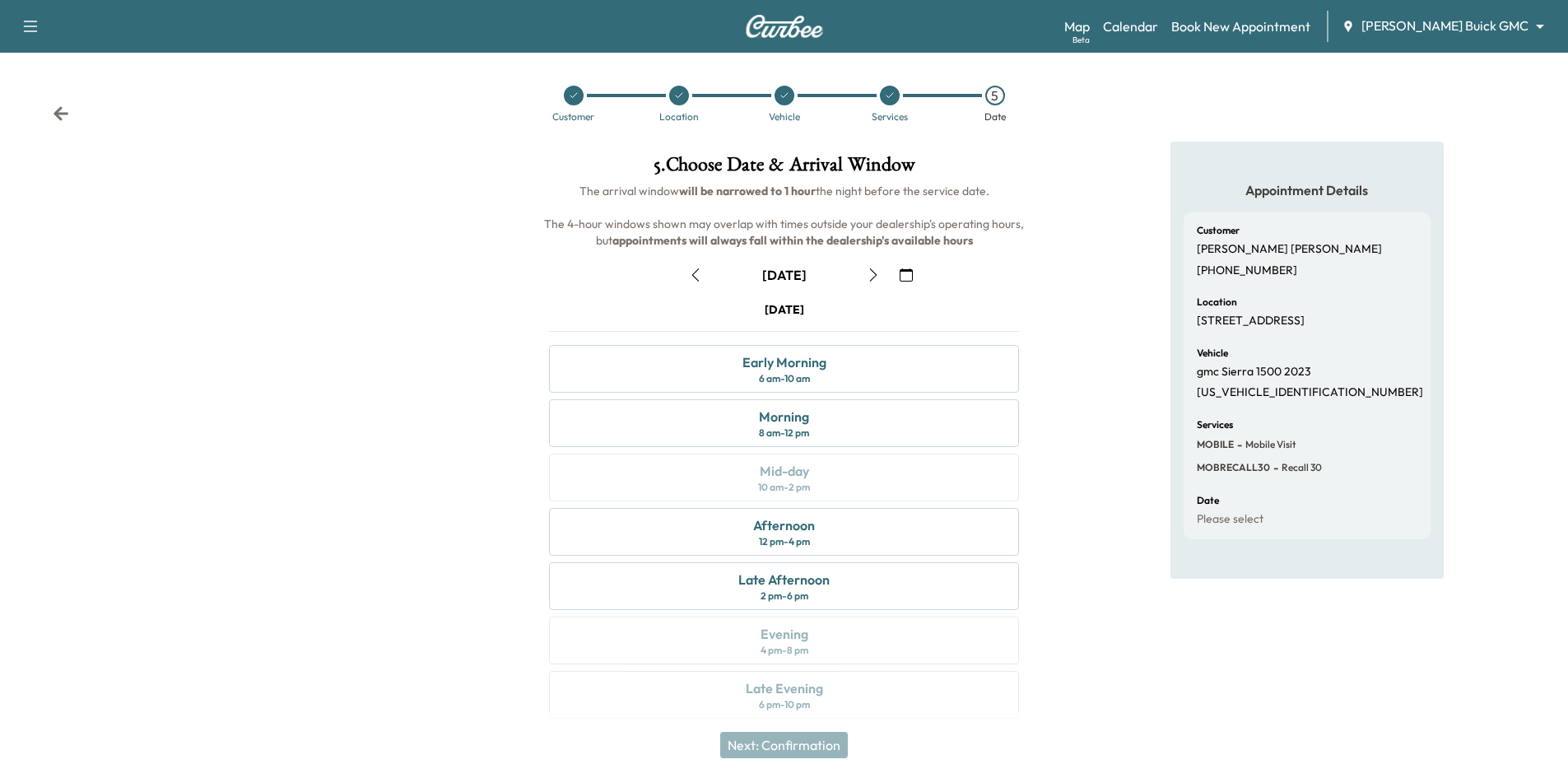
click at [576, 96] on icon at bounding box center [574, 96] width 10 height 10
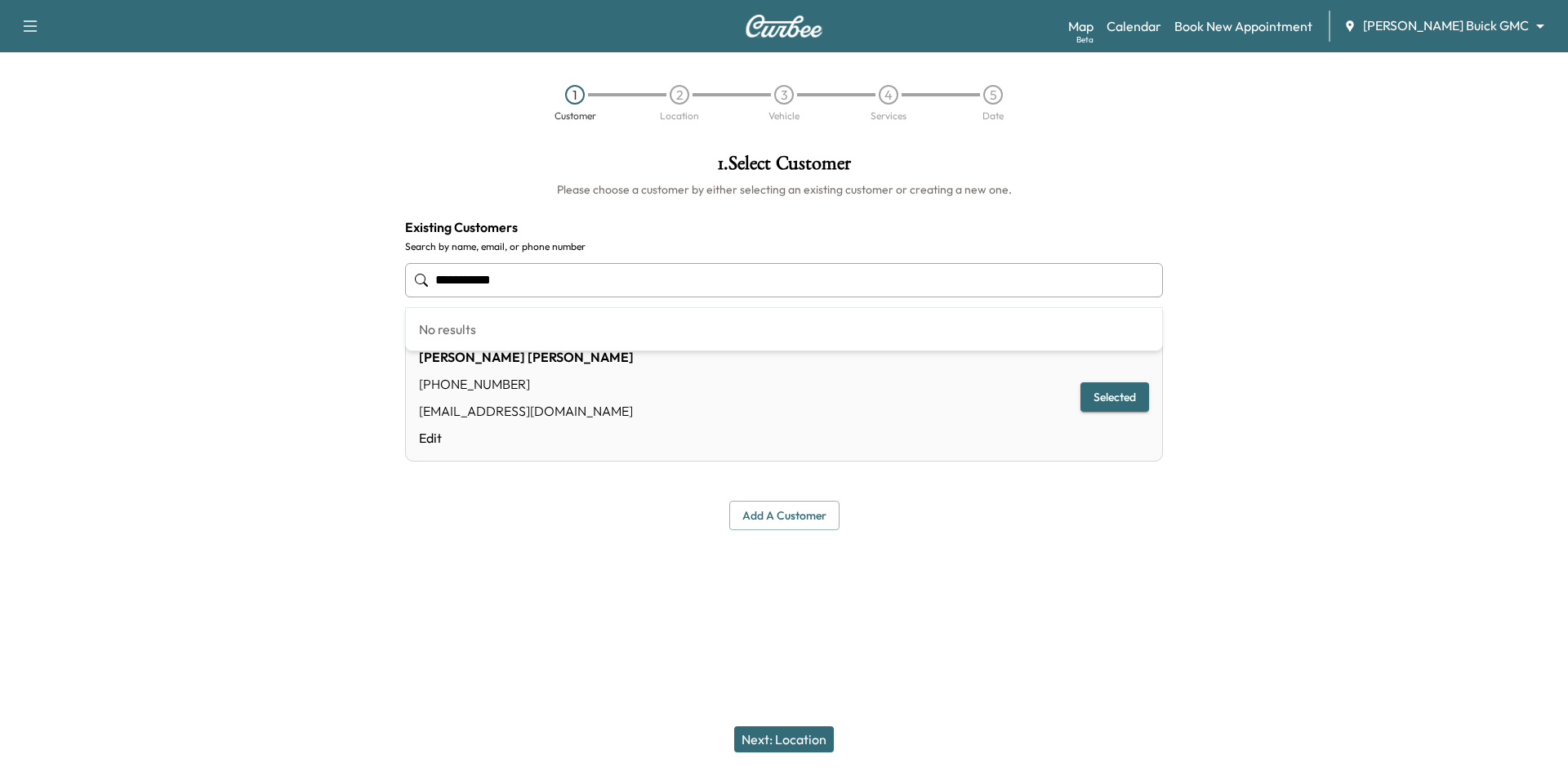
drag, startPoint x: 529, startPoint y: 288, endPoint x: 340, endPoint y: 287, distance: 189.0
click at [330, 294] on div "**********" at bounding box center [784, 342] width 1568 height 403
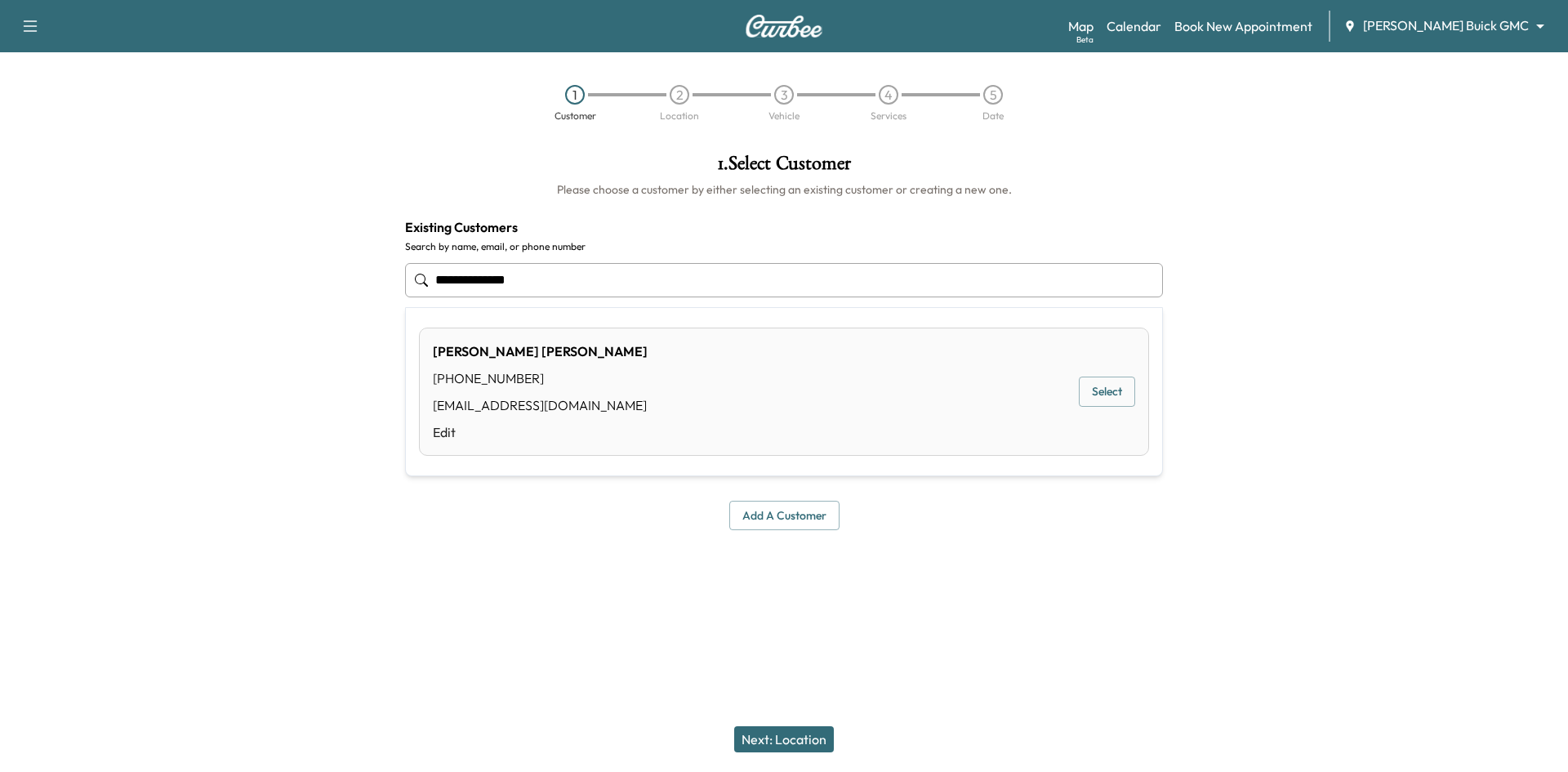
click at [1109, 389] on button "Select" at bounding box center [1107, 392] width 57 height 30
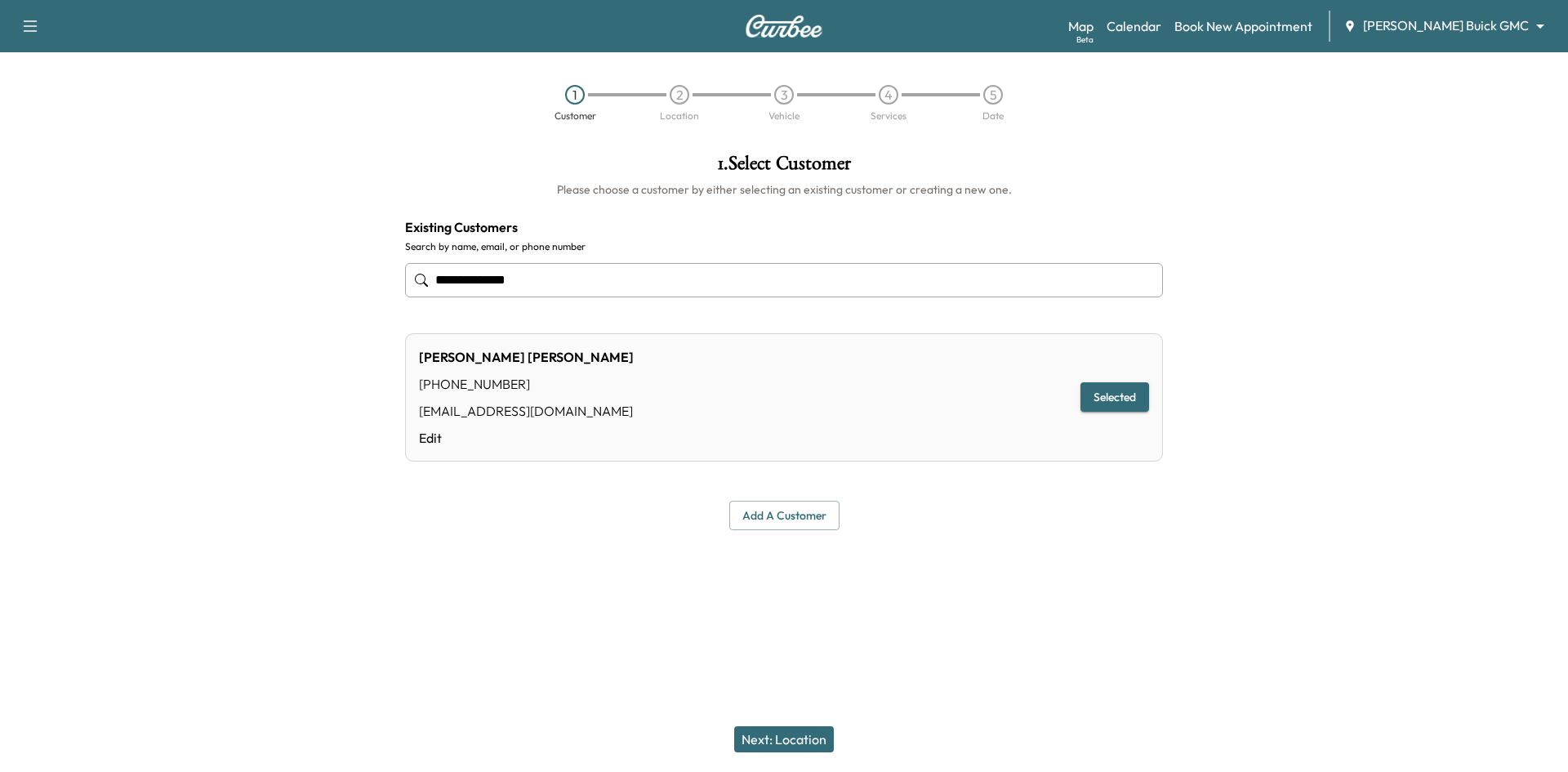
type input "**********"
click at [815, 512] on button "Add a customer" at bounding box center [784, 516] width 111 height 30
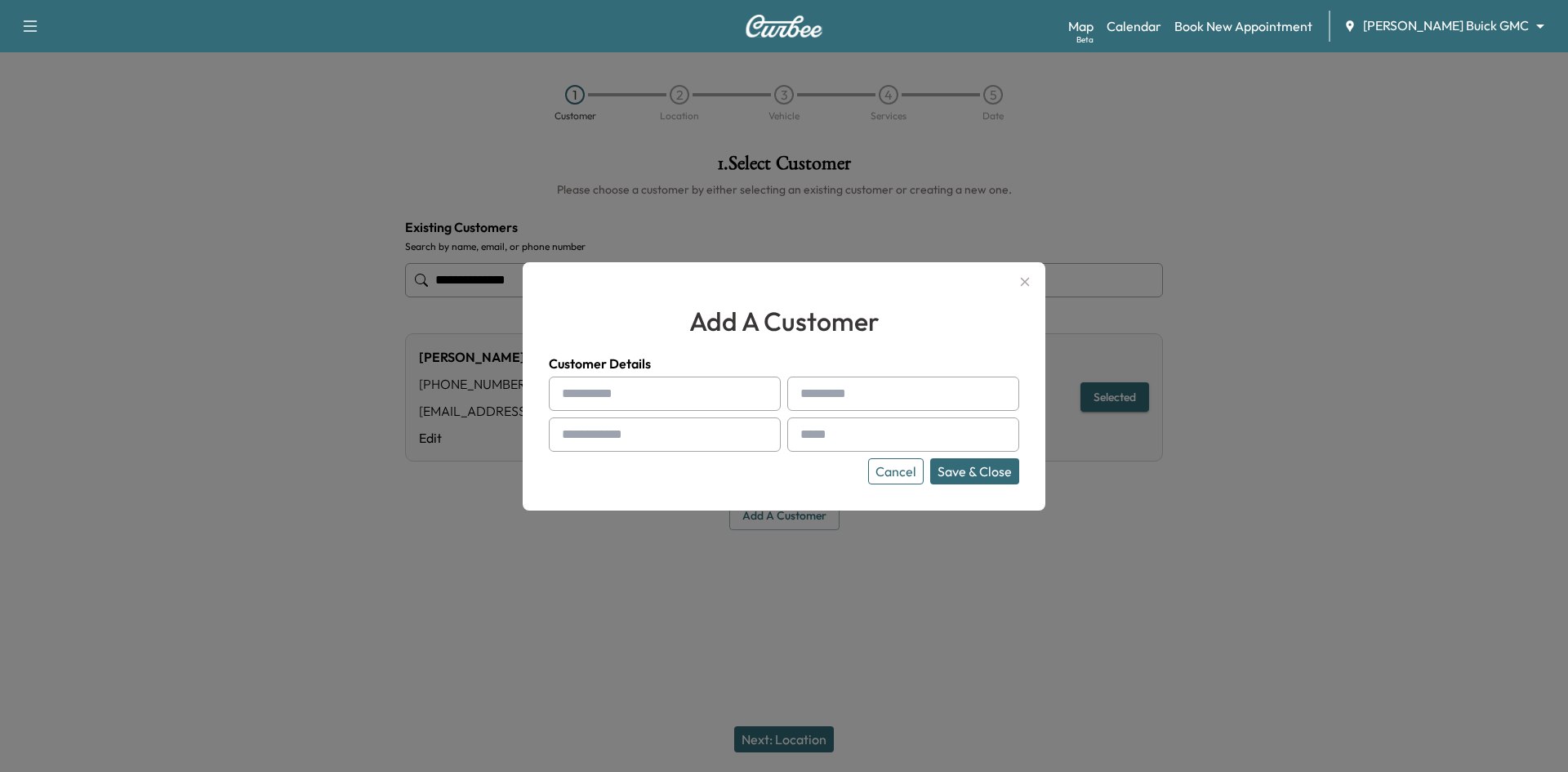
click at [910, 473] on button "Cancel" at bounding box center [895, 471] width 56 height 26
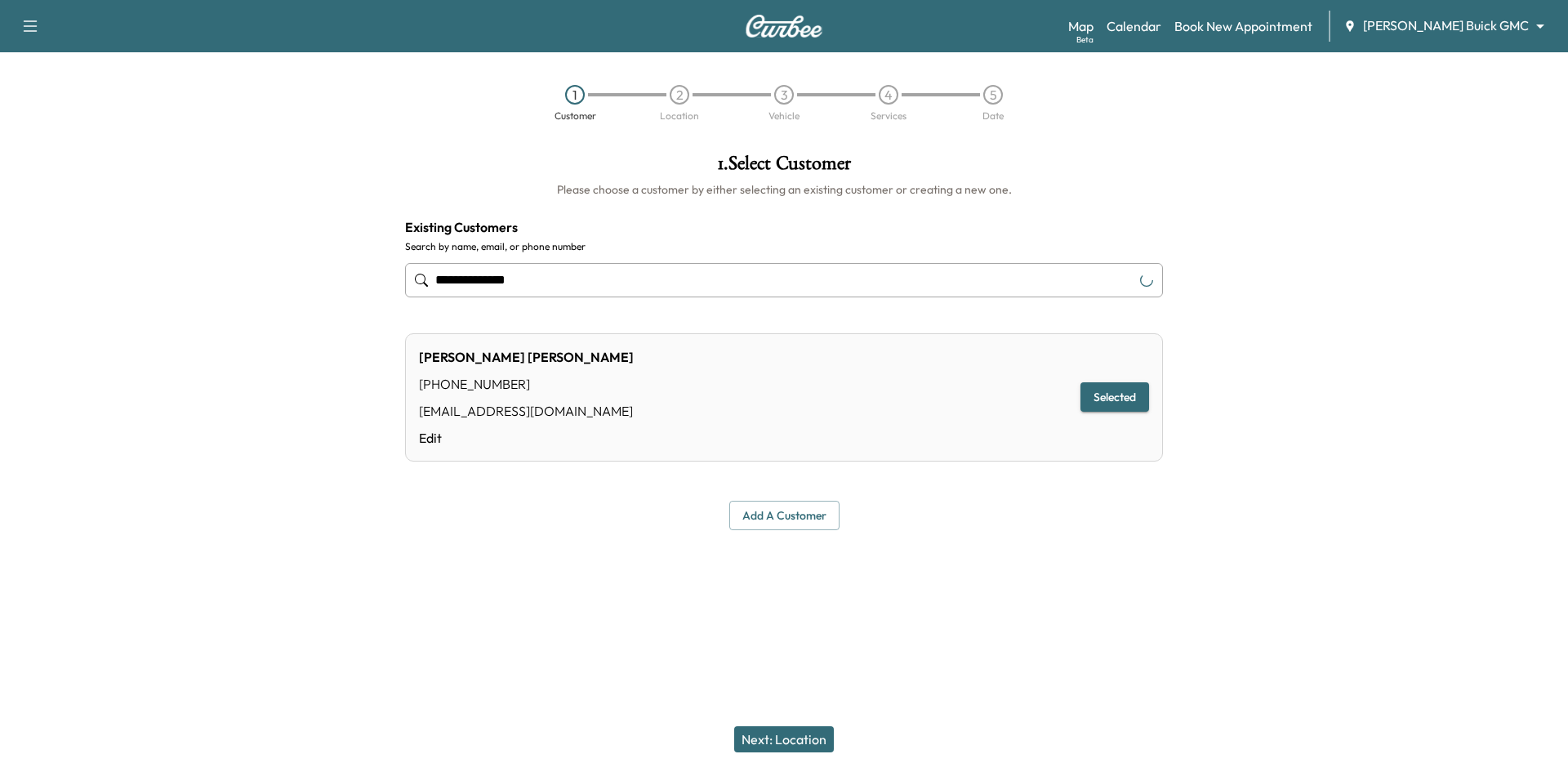
click at [784, 733] on button "Next: Location" at bounding box center [784, 739] width 100 height 26
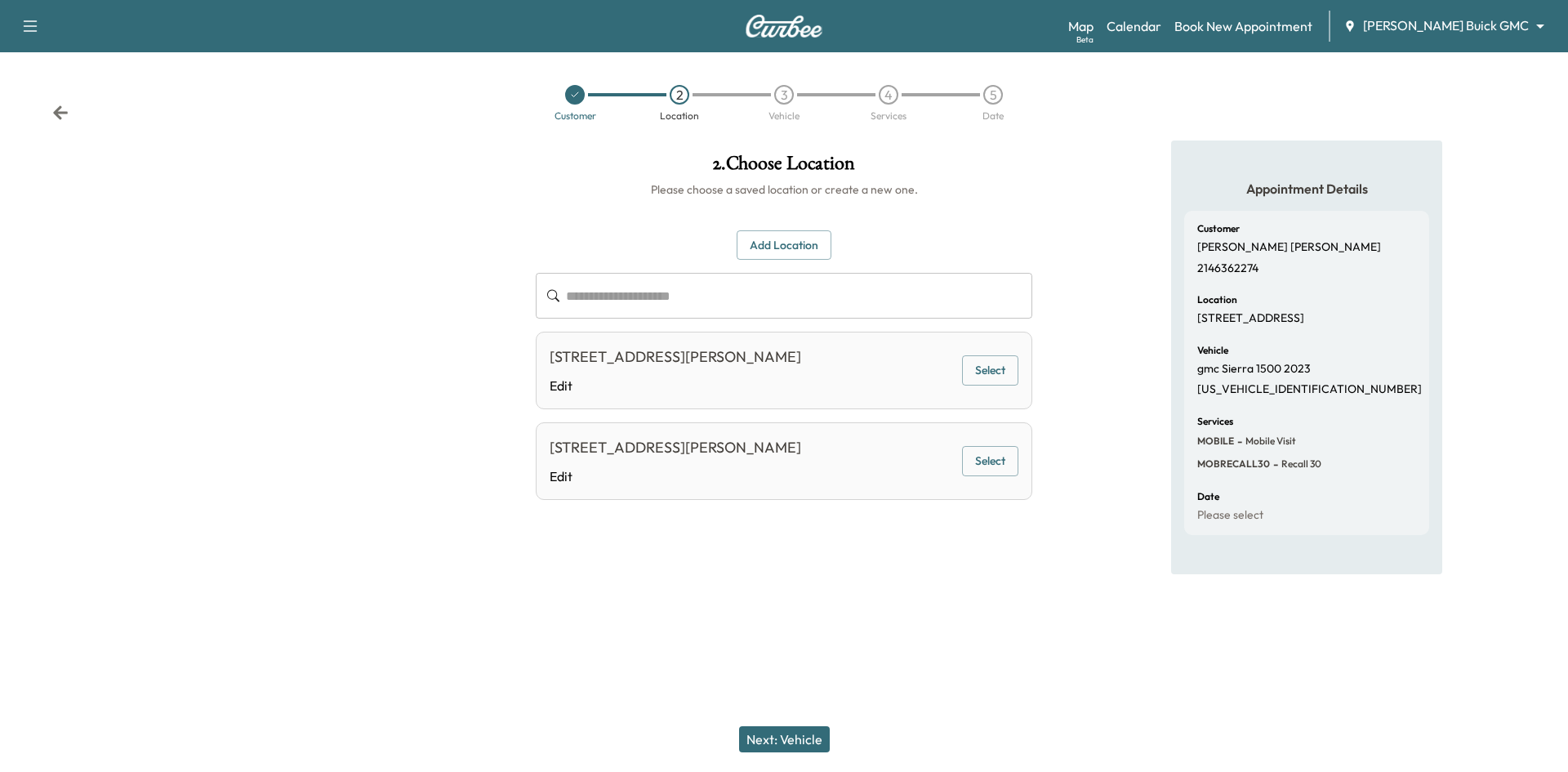
click at [972, 378] on button "Select" at bounding box center [990, 370] width 57 height 30
click at [805, 732] on button "Next: Vehicle" at bounding box center [784, 739] width 91 height 26
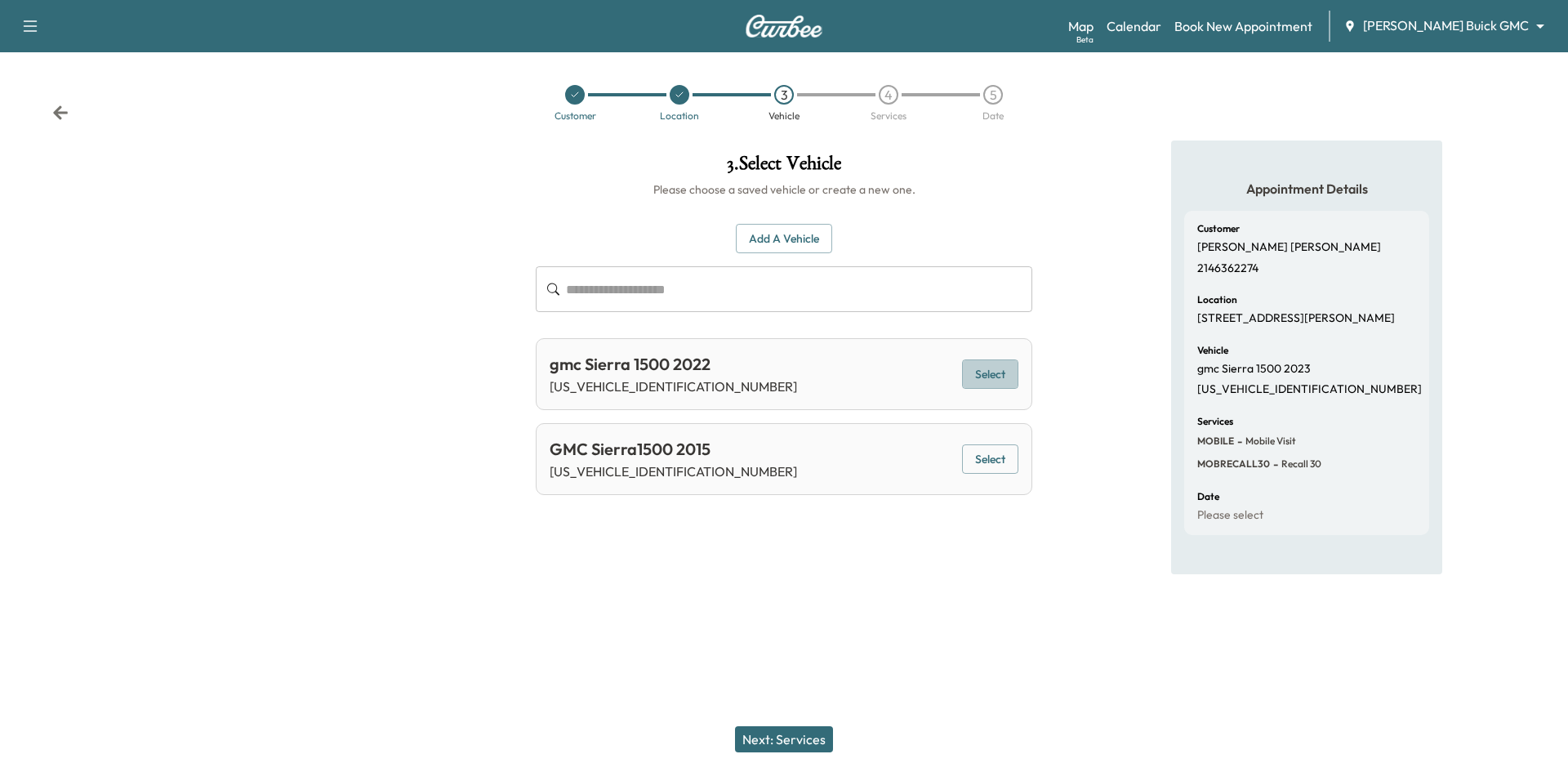
click at [1001, 377] on button "Select" at bounding box center [990, 374] width 57 height 30
click at [818, 745] on button "Next: Services" at bounding box center [784, 739] width 98 height 26
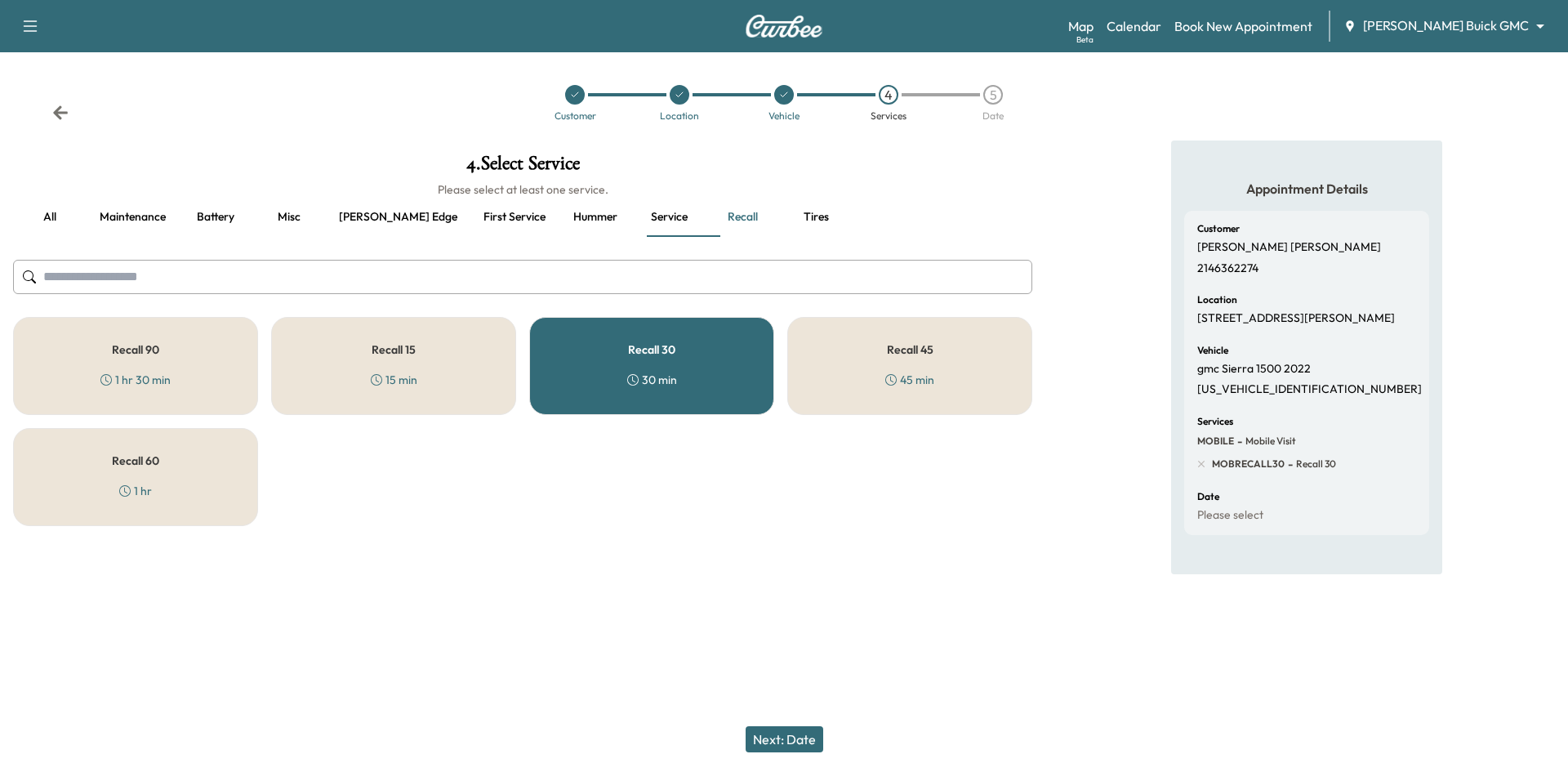
click at [796, 736] on button "Next: Date" at bounding box center [784, 739] width 77 height 26
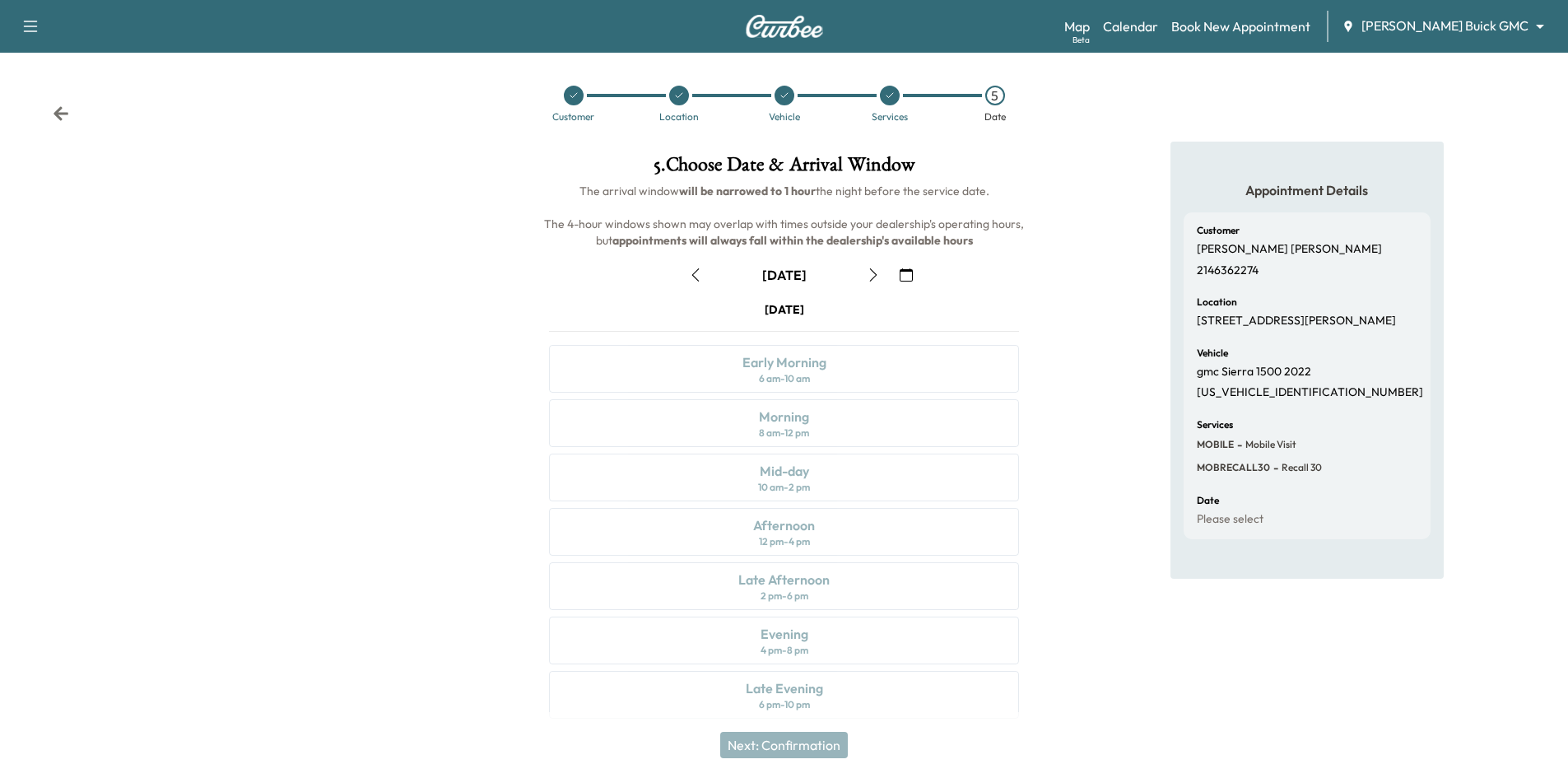
click at [907, 274] on icon "button" at bounding box center [906, 275] width 13 height 13
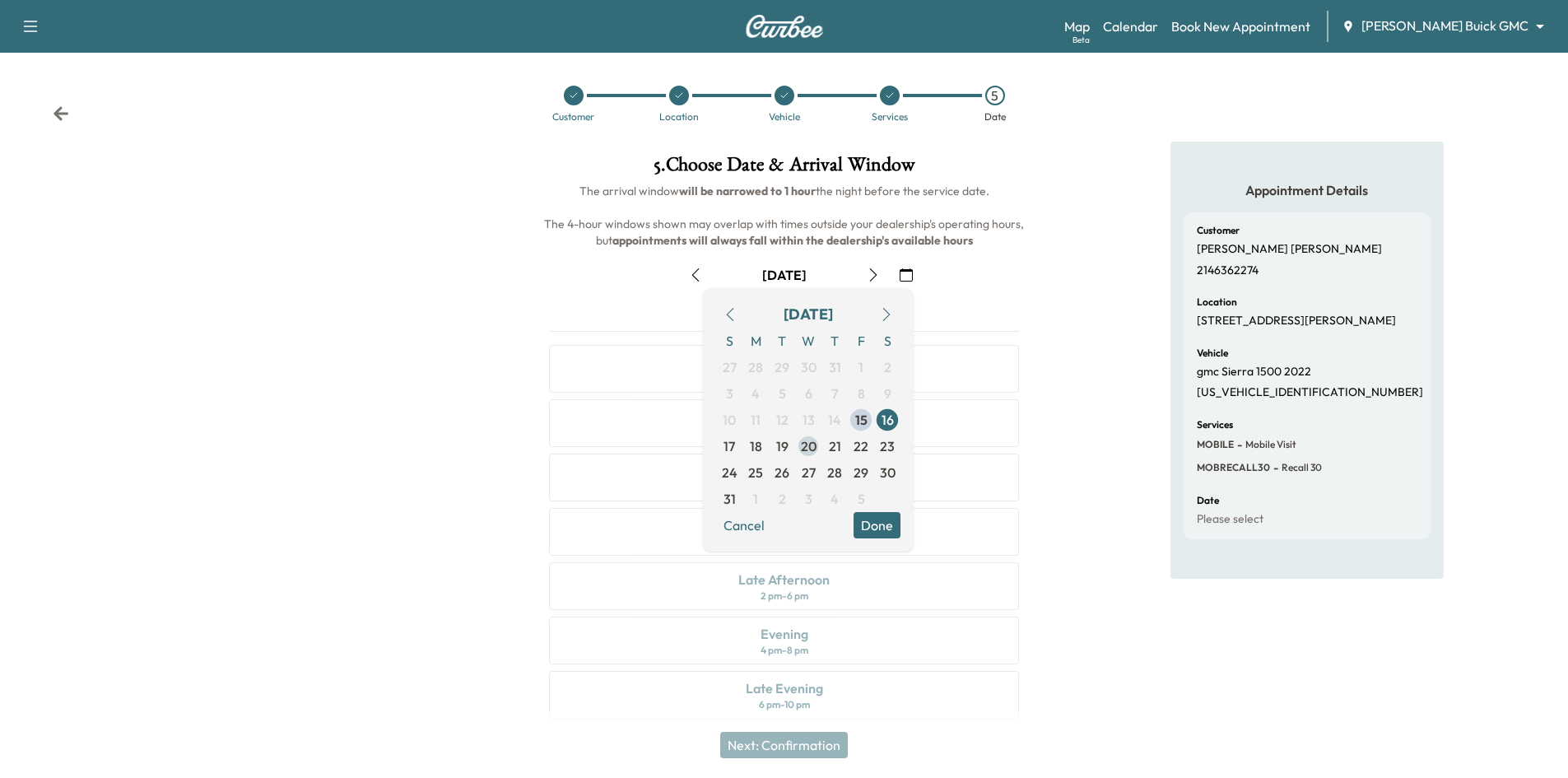
click at [812, 449] on span "20" at bounding box center [808, 446] width 16 height 20
click at [868, 536] on button "Done" at bounding box center [877, 525] width 47 height 26
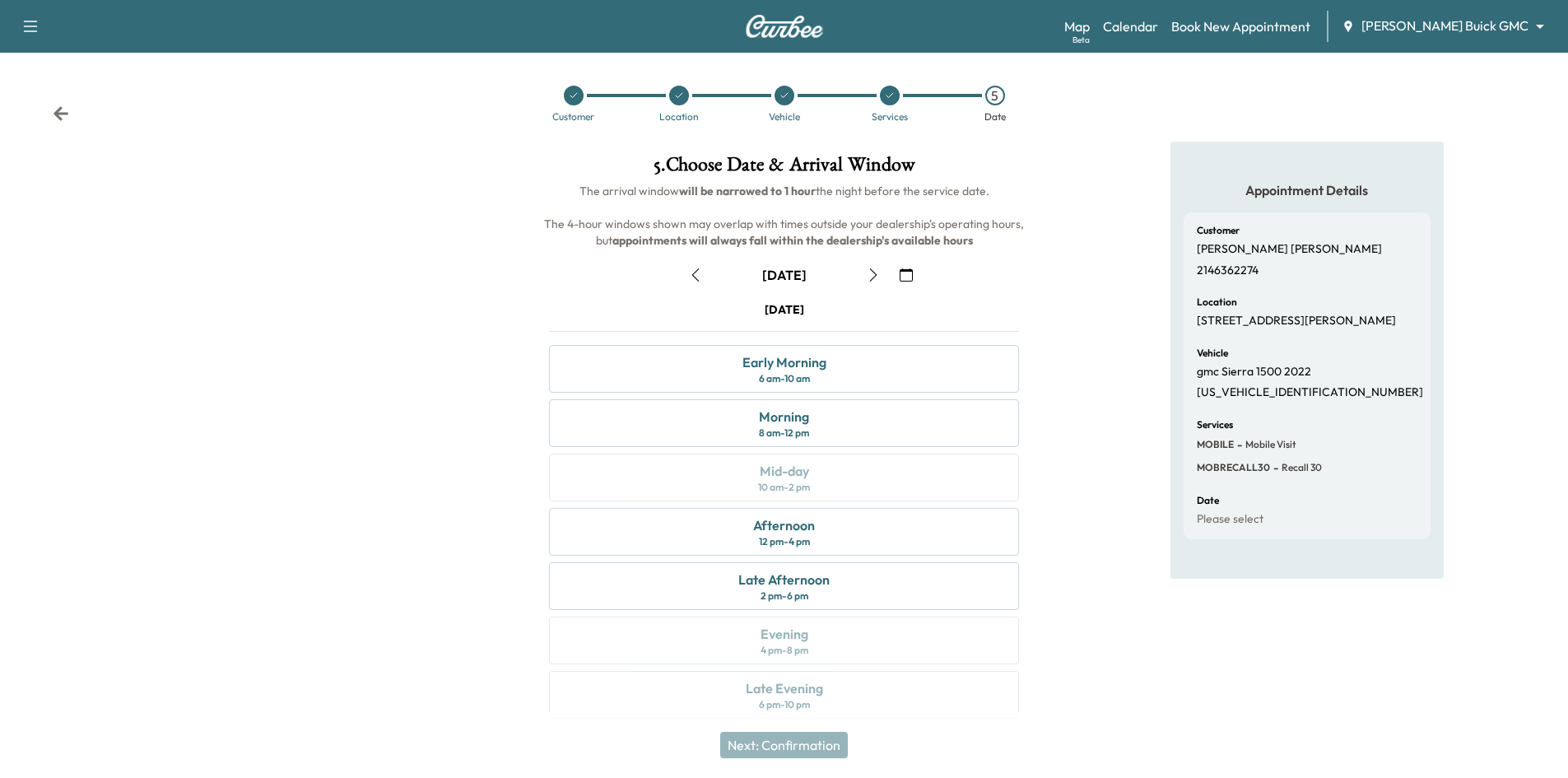
click at [910, 275] on icon "button" at bounding box center [906, 275] width 13 height 13
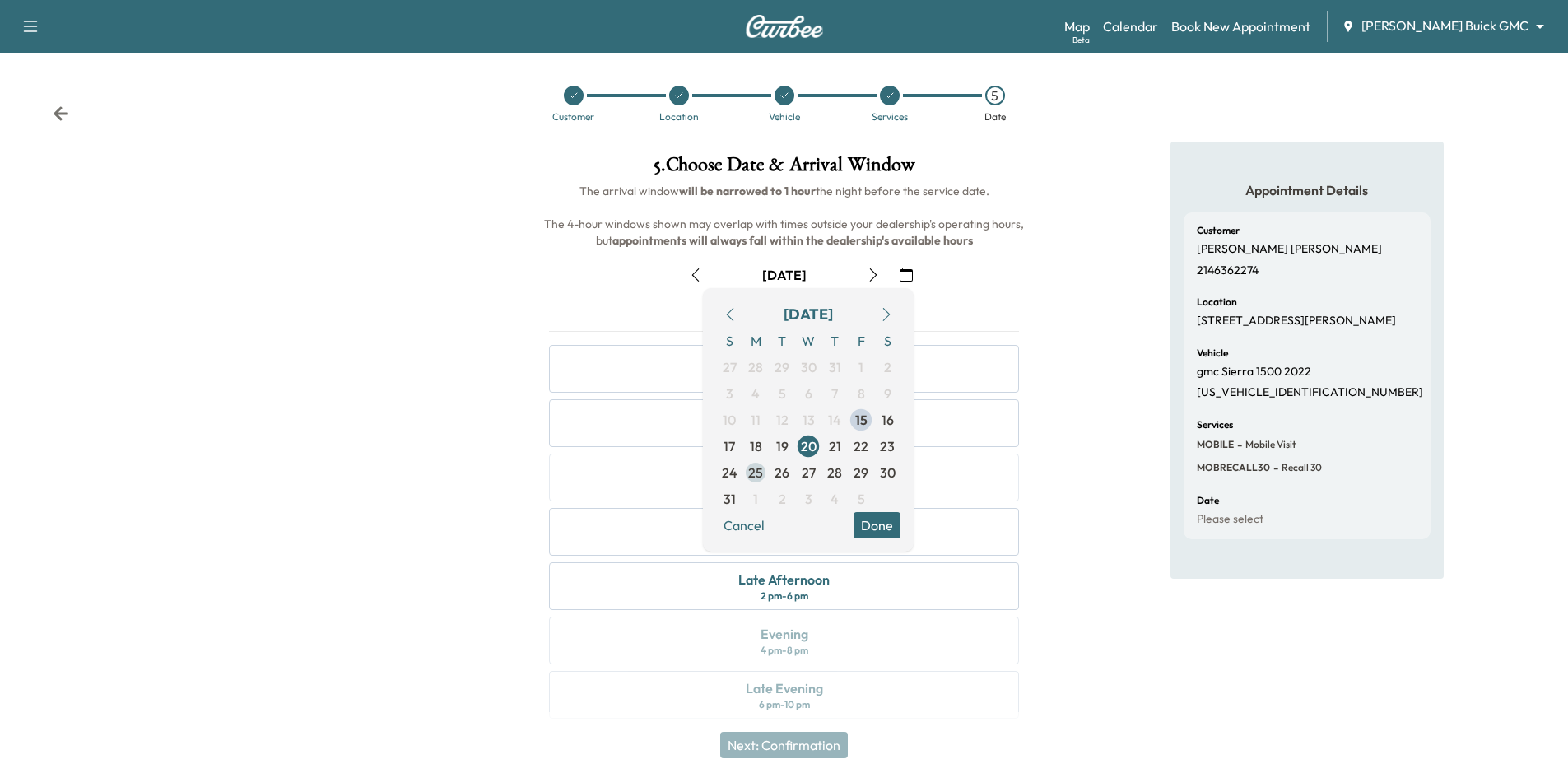
click at [764, 477] on span "25" at bounding box center [755, 472] width 26 height 26
click at [883, 524] on button "Done" at bounding box center [877, 525] width 47 height 26
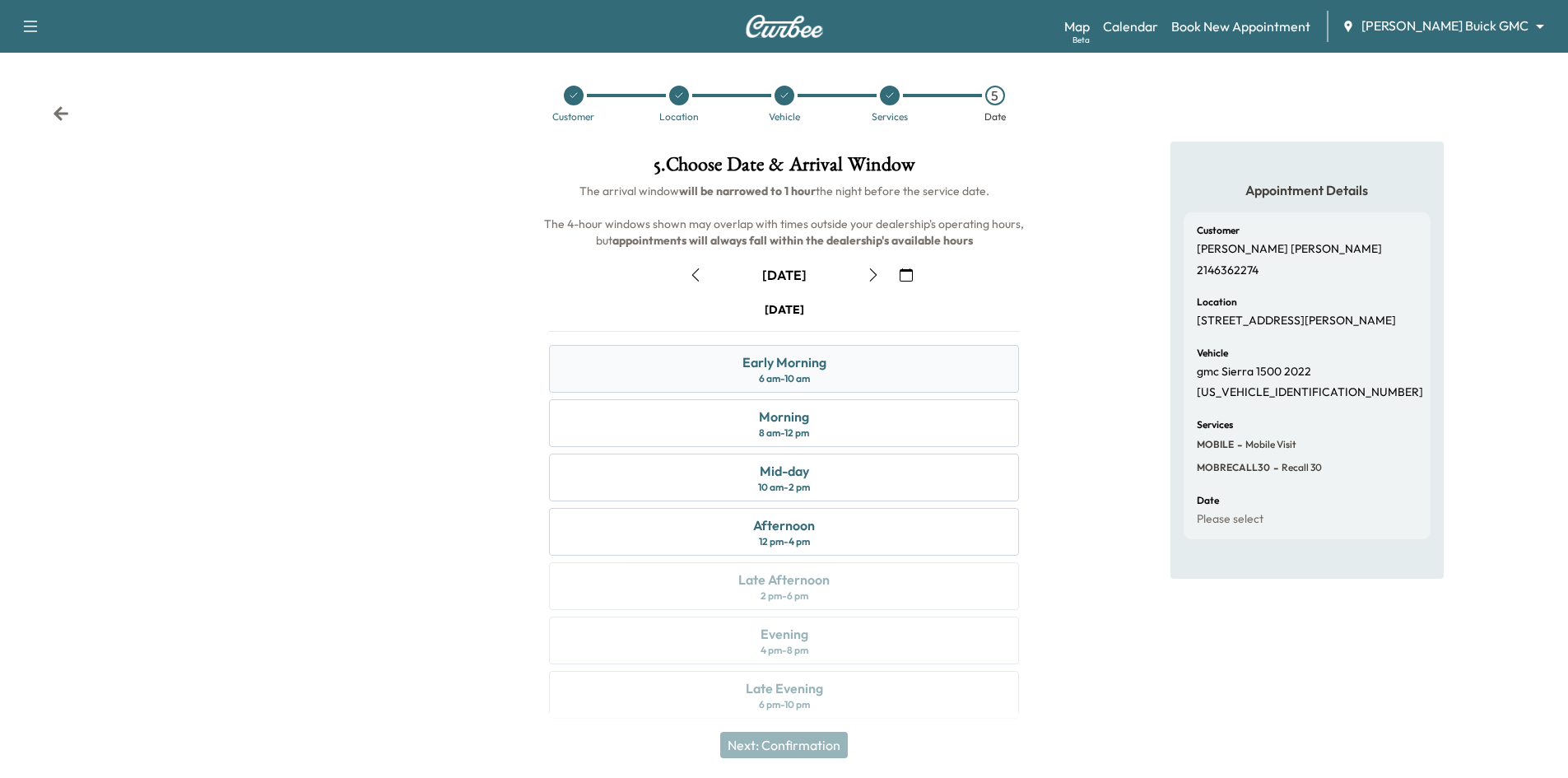
click at [937, 372] on div "Early Morning 6 am - 10 am" at bounding box center [784, 368] width 470 height 48
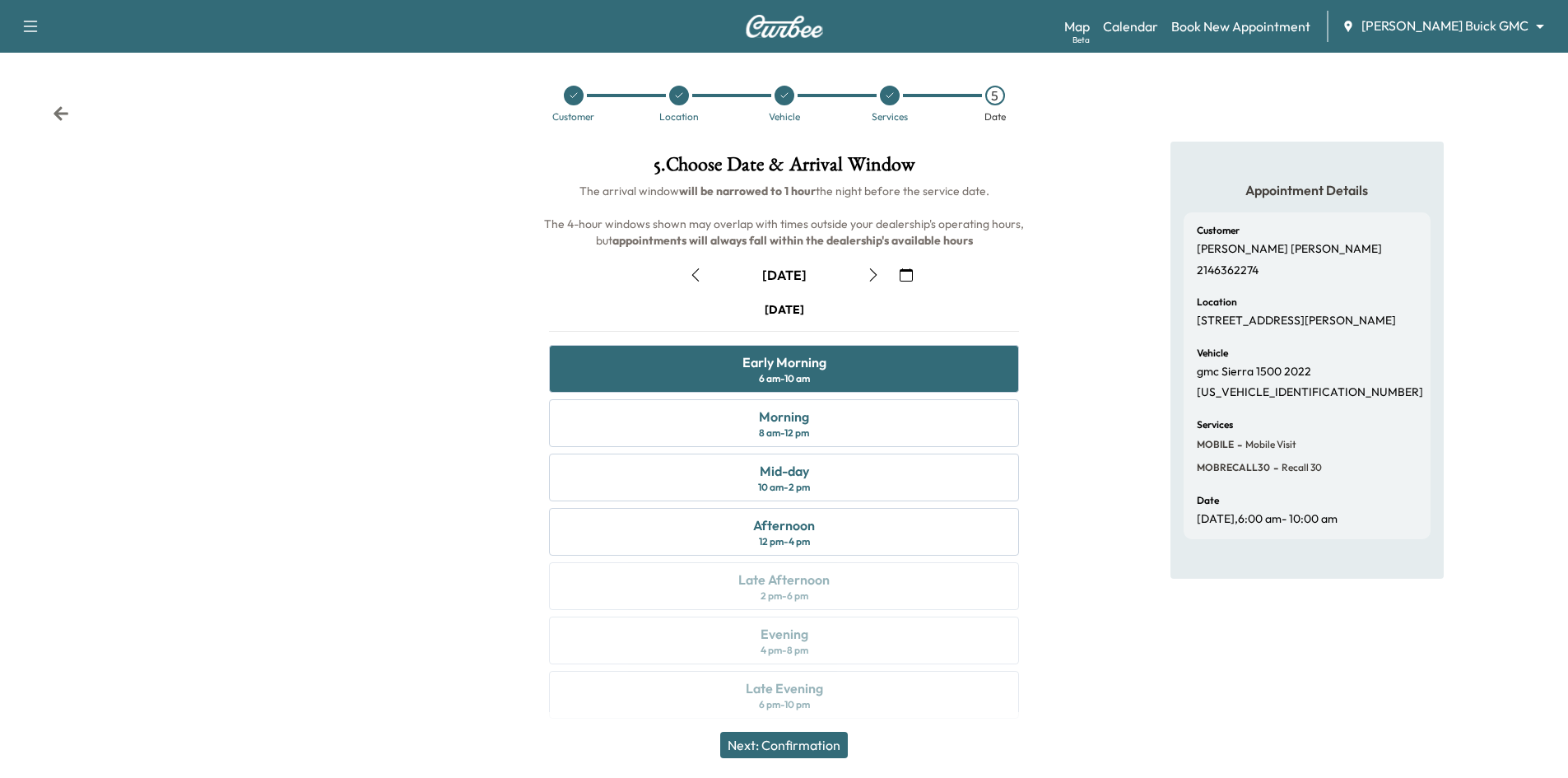
drag, startPoint x: 799, startPoint y: 742, endPoint x: 806, endPoint y: 735, distance: 9.9
click at [800, 741] on button "Next: Confirmation" at bounding box center [784, 744] width 127 height 26
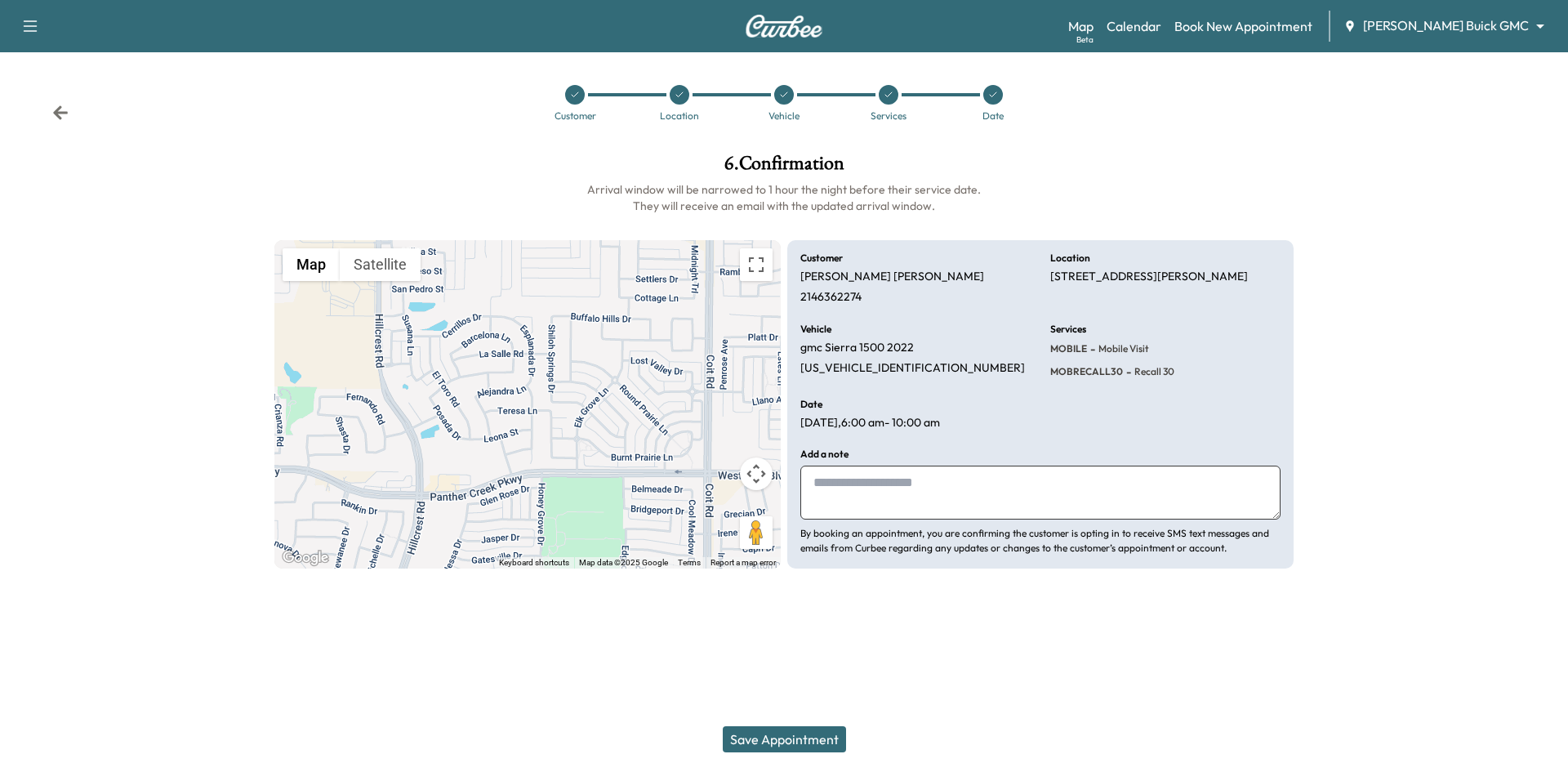
click at [883, 92] on icon at bounding box center [888, 95] width 10 height 10
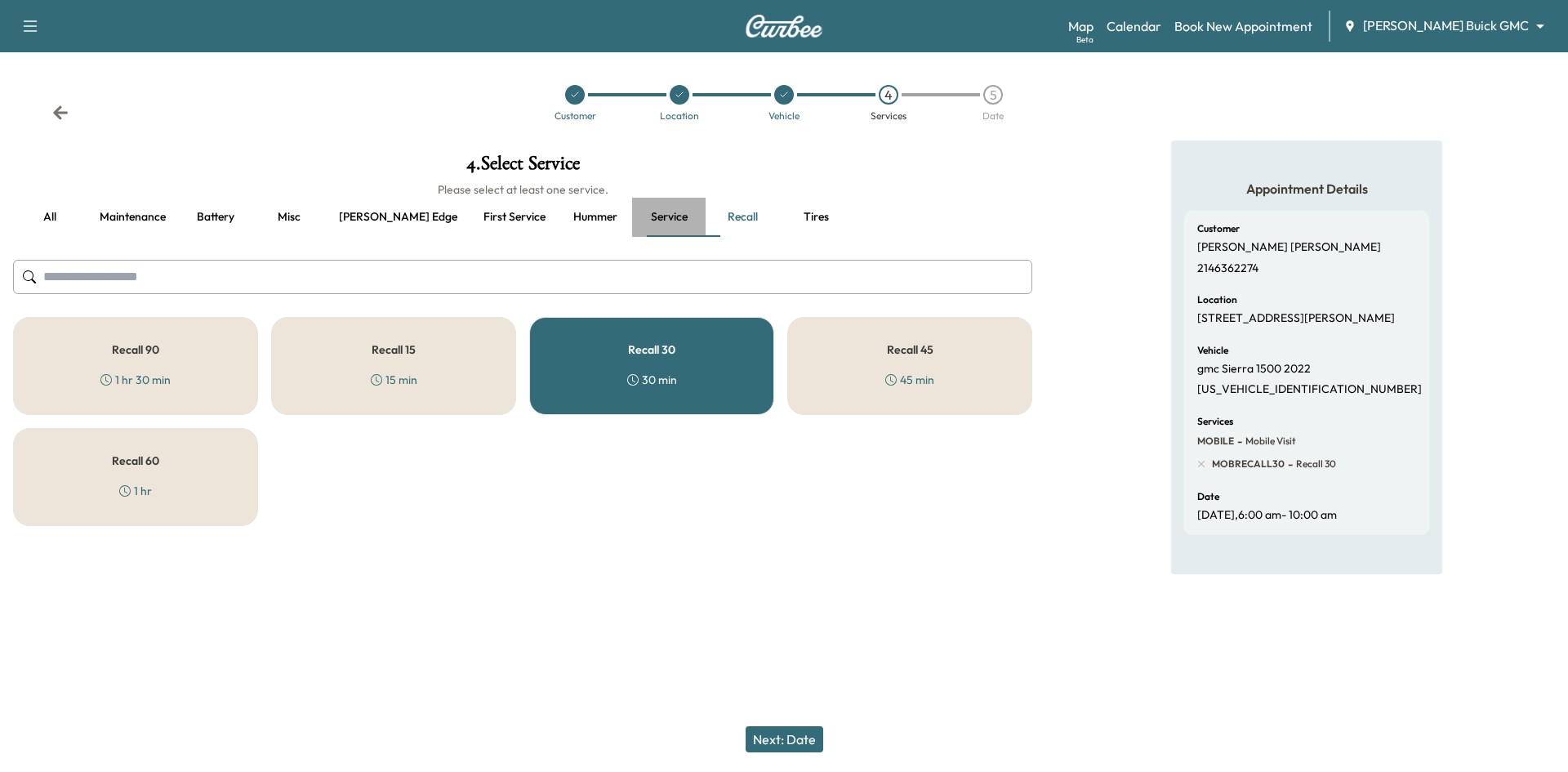
click at [632, 213] on button "Service" at bounding box center [669, 217] width 73 height 39
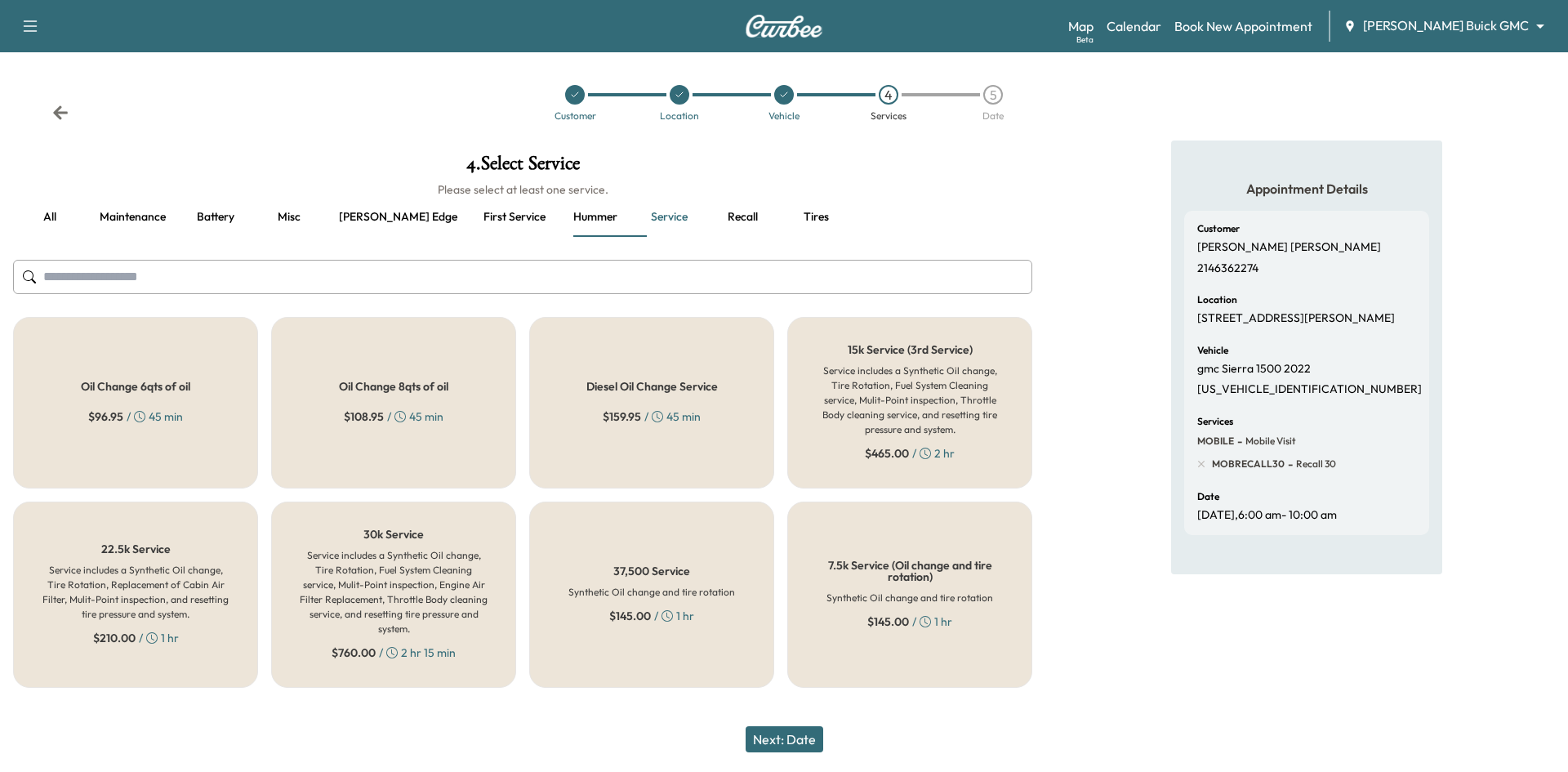
click at [166, 217] on button "Maintenance" at bounding box center [132, 217] width 92 height 39
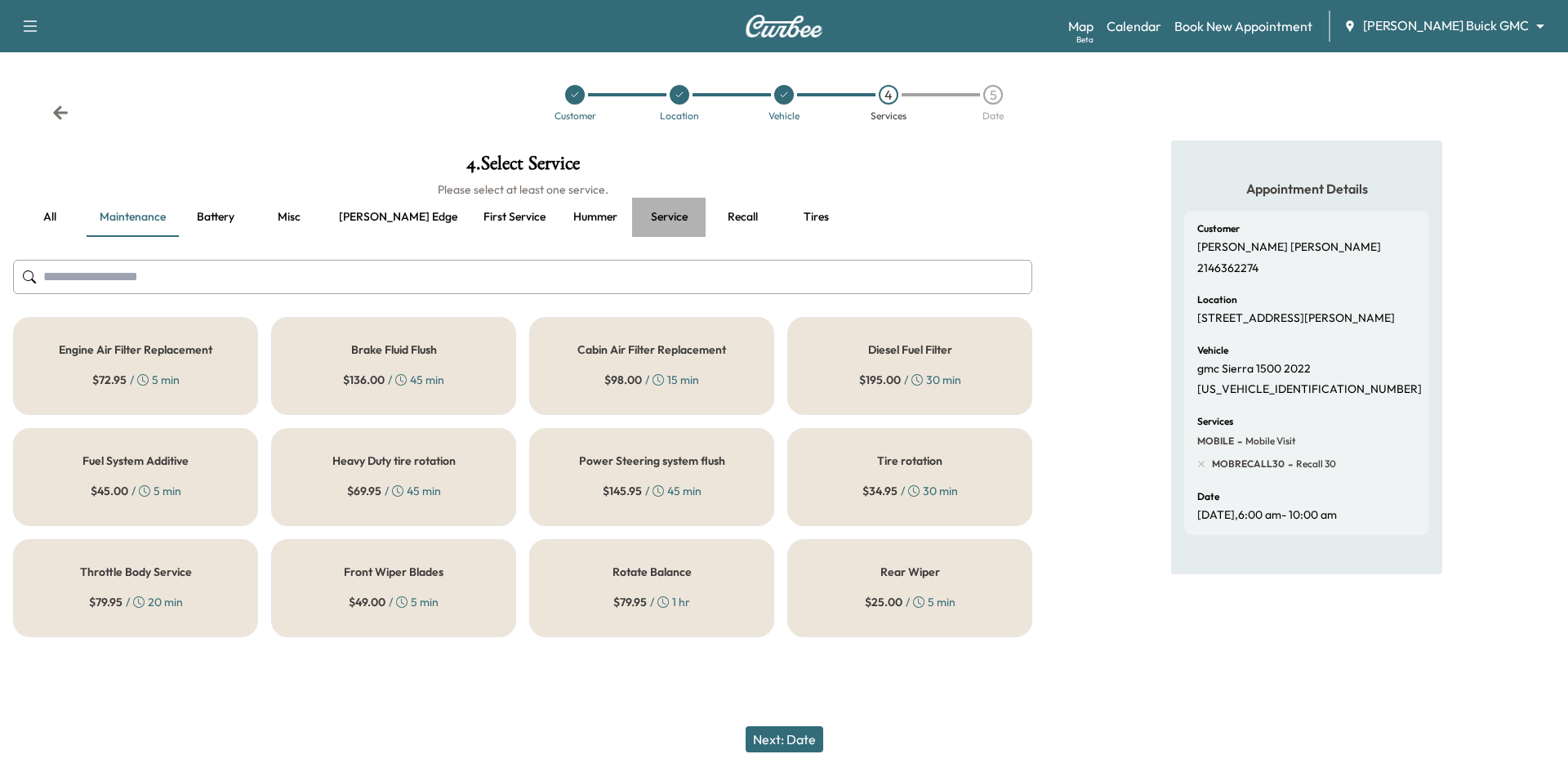
click at [632, 217] on button "Service" at bounding box center [669, 217] width 73 height 39
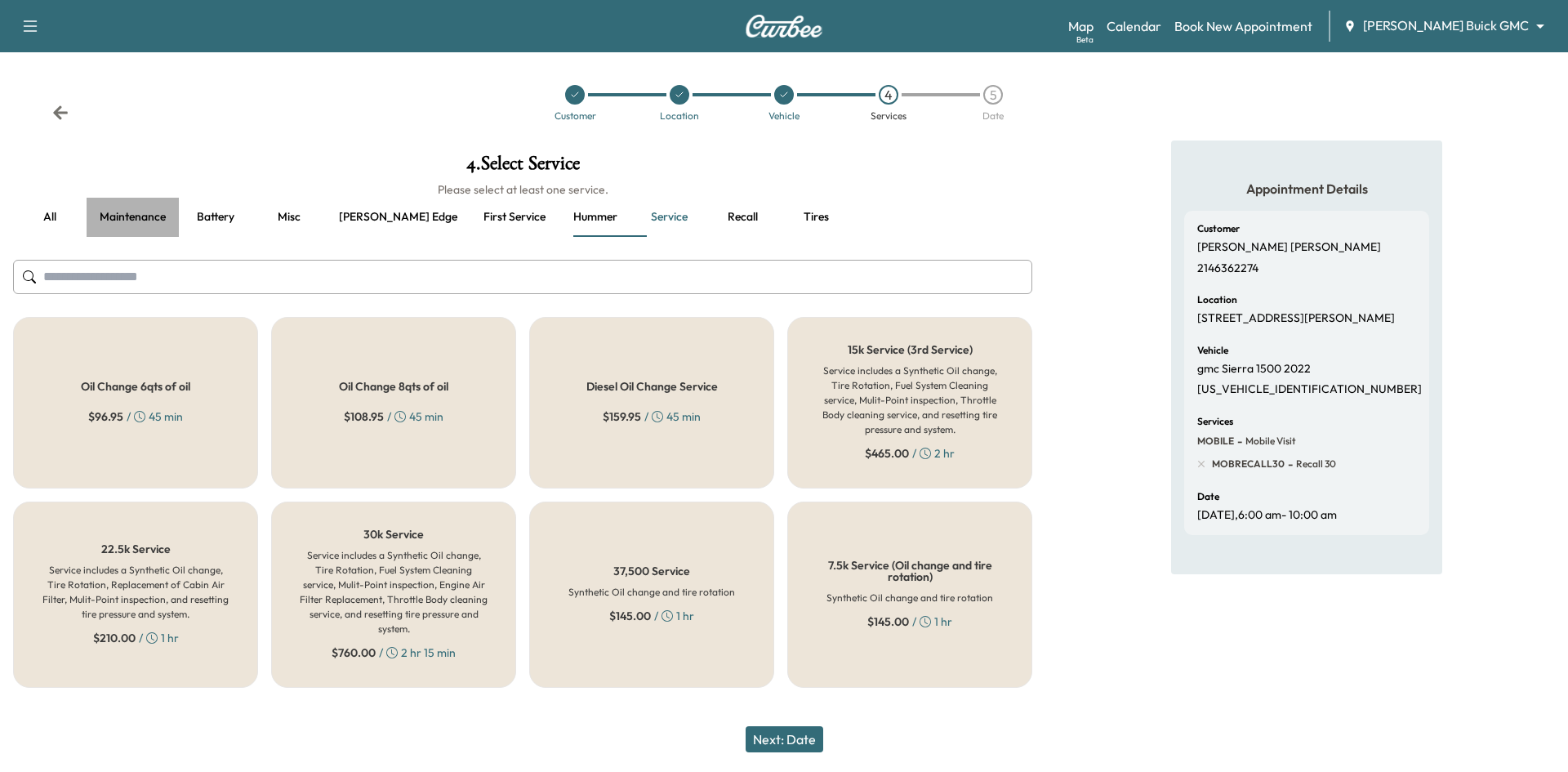
click at [153, 221] on button "Maintenance" at bounding box center [132, 217] width 92 height 39
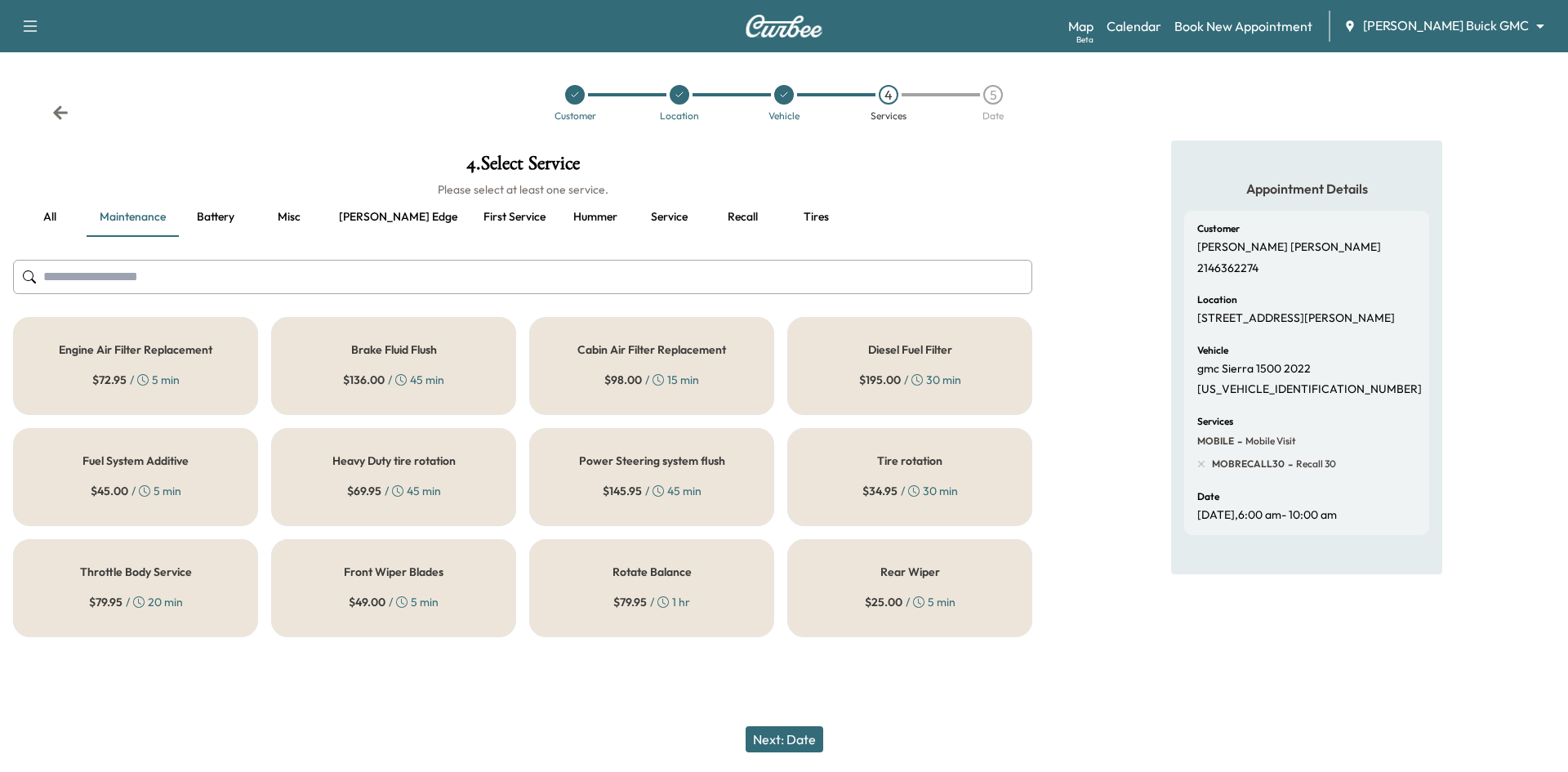
click at [212, 377] on div "Engine Air Filter Replacement $ 72.95 / 5 min" at bounding box center [136, 366] width 245 height 98
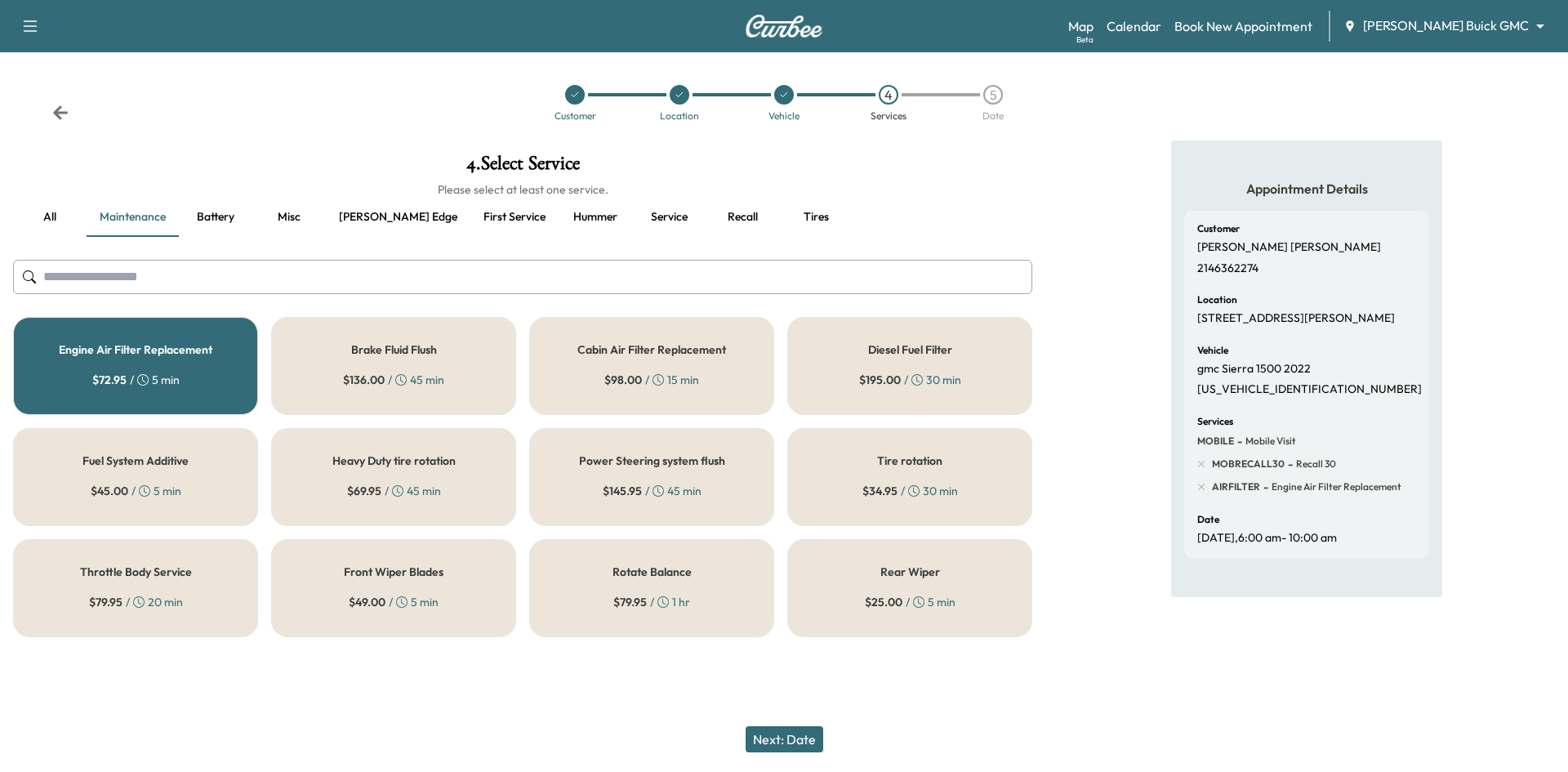
click at [571, 384] on div "Cabin Air Filter Replacement $ 98.00 / 15 min" at bounding box center [651, 366] width 245 height 98
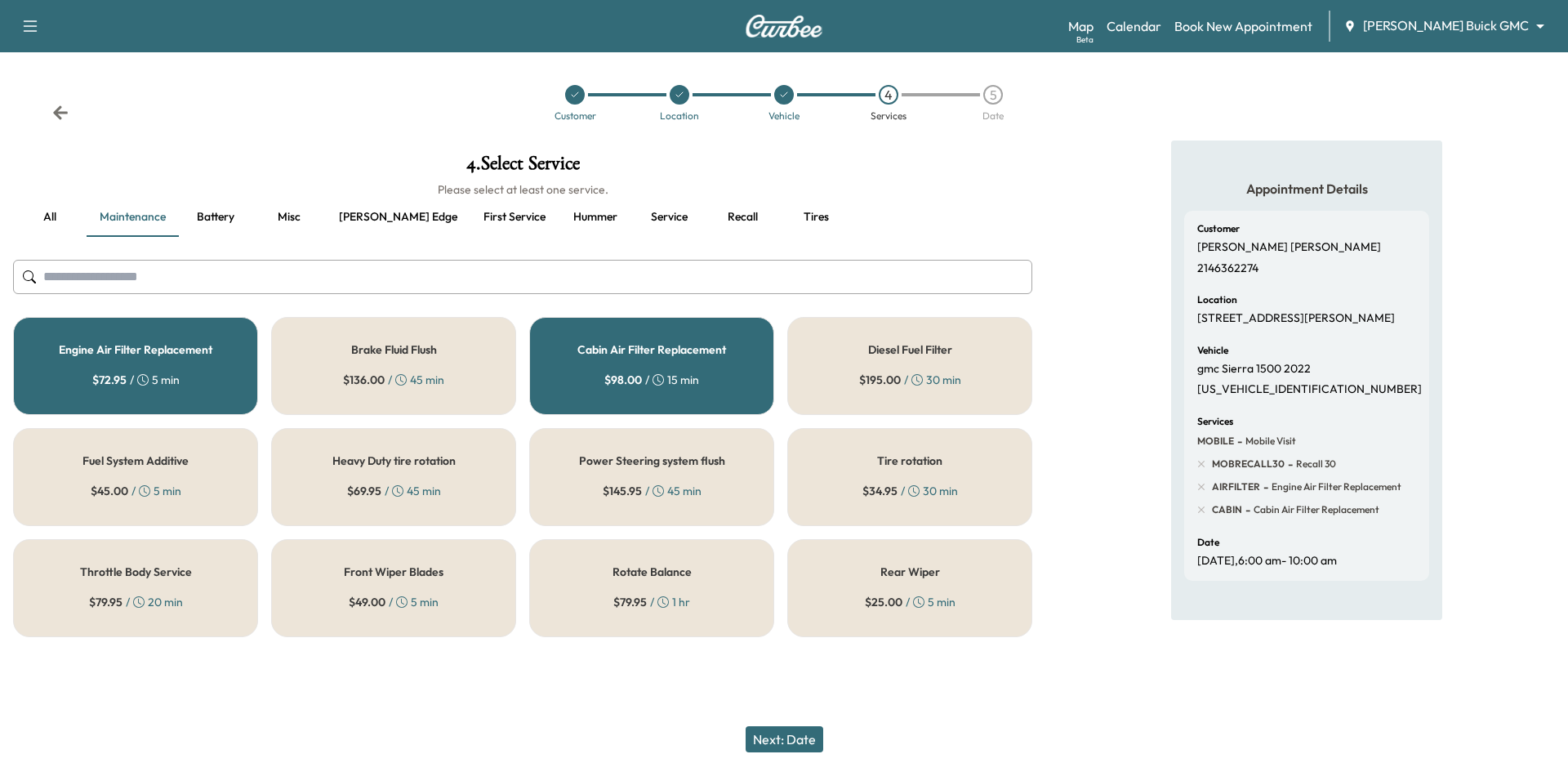
click at [826, 454] on div "Tire rotation $ 34.95 / 30 min" at bounding box center [909, 477] width 245 height 98
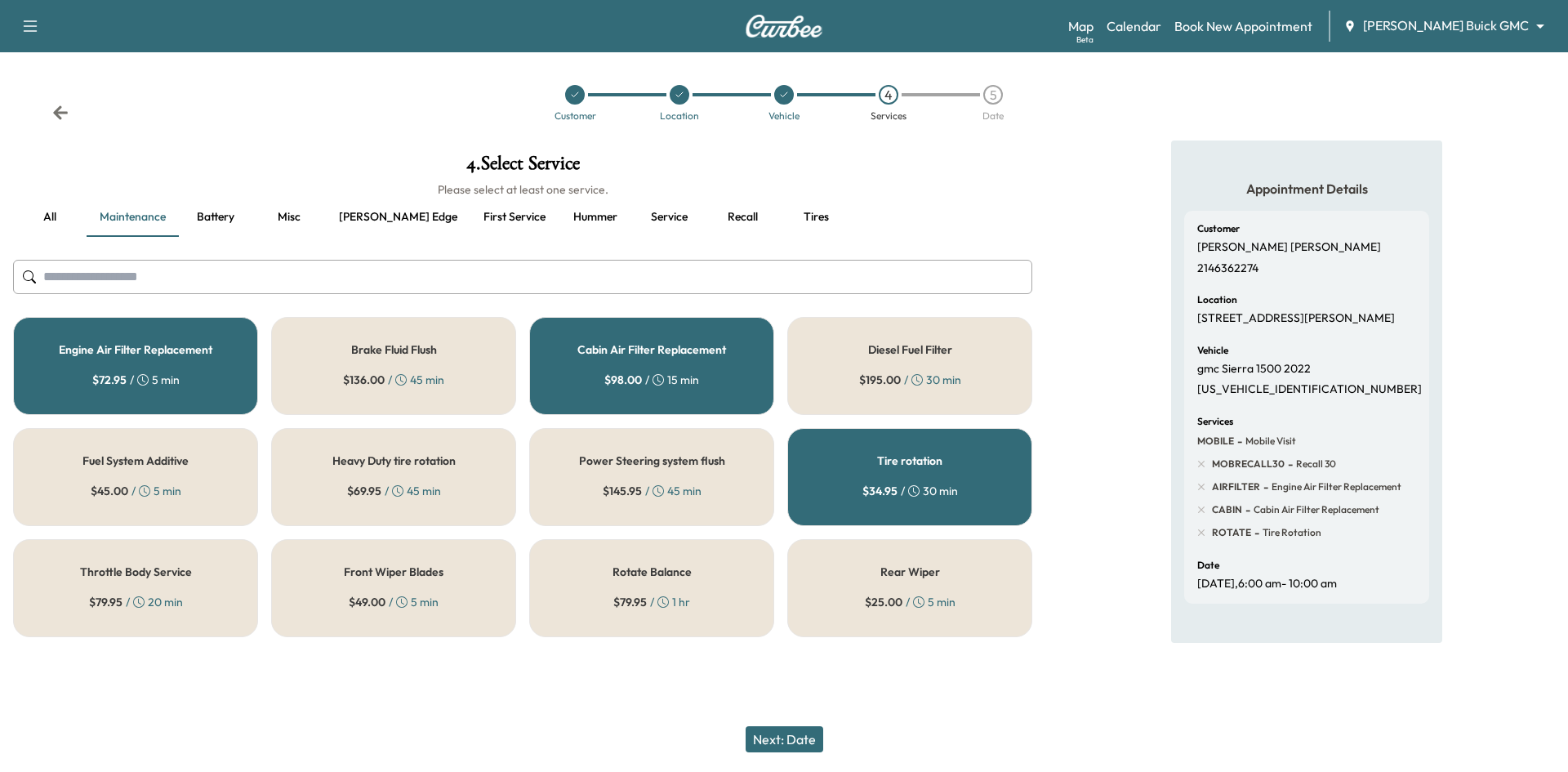
click at [472, 606] on div "Front Wiper Blades $ 49.00 / 5 min" at bounding box center [393, 588] width 245 height 98
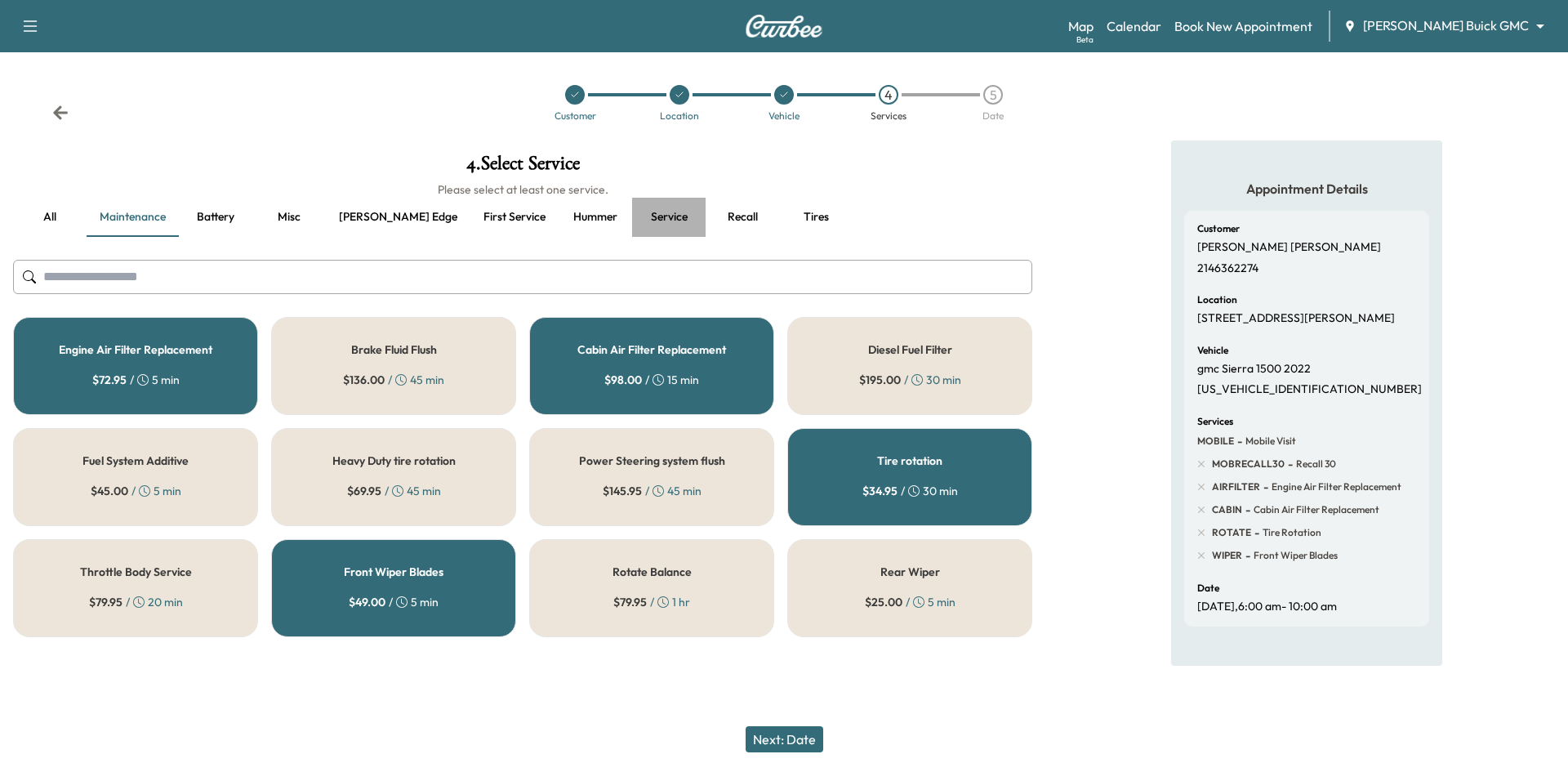
click at [632, 218] on button "Service" at bounding box center [669, 217] width 73 height 39
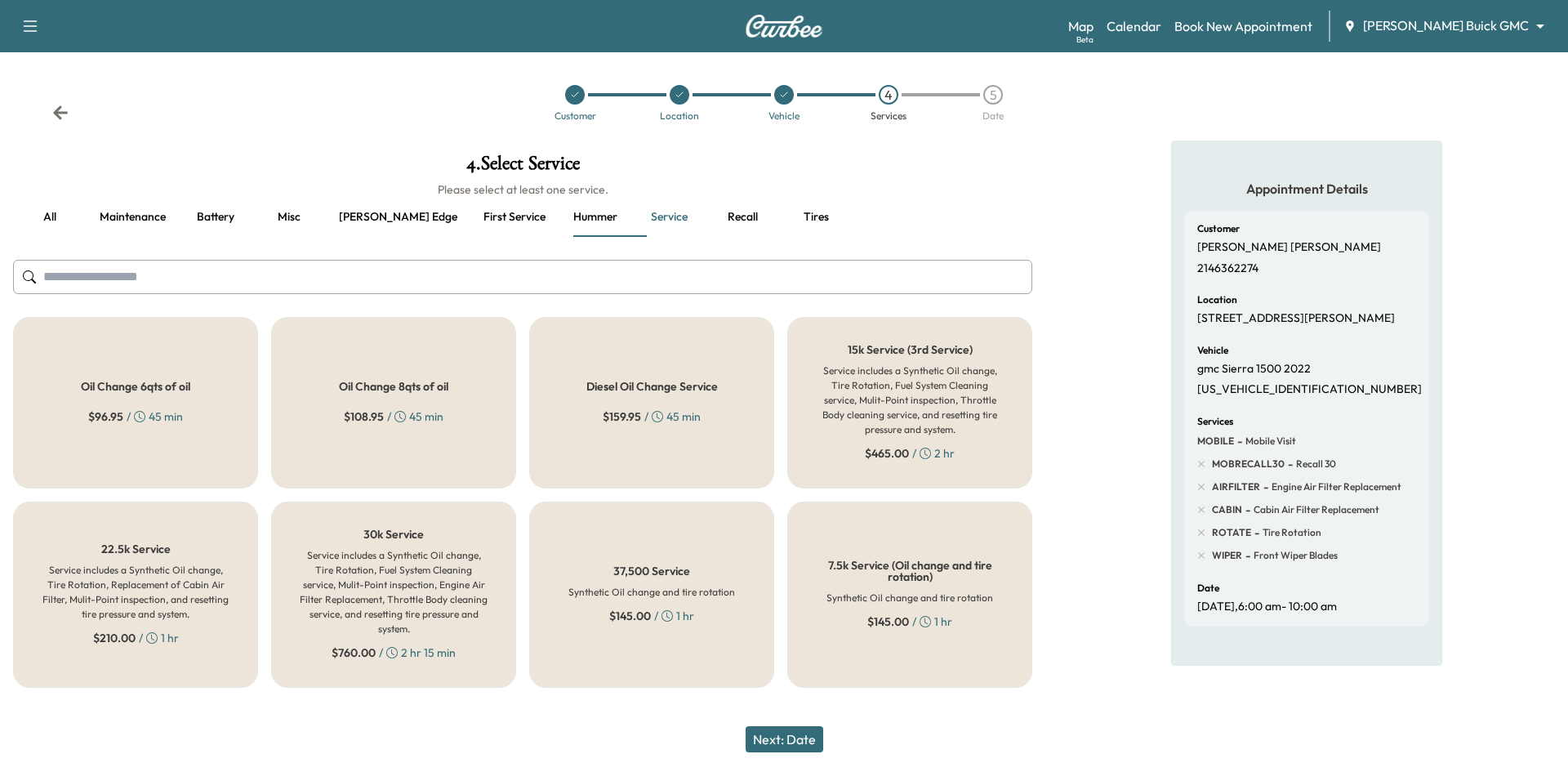
click at [473, 404] on div "Oil Change 8qts of oil $ 108.95 / 45 min" at bounding box center [393, 403] width 245 height 171
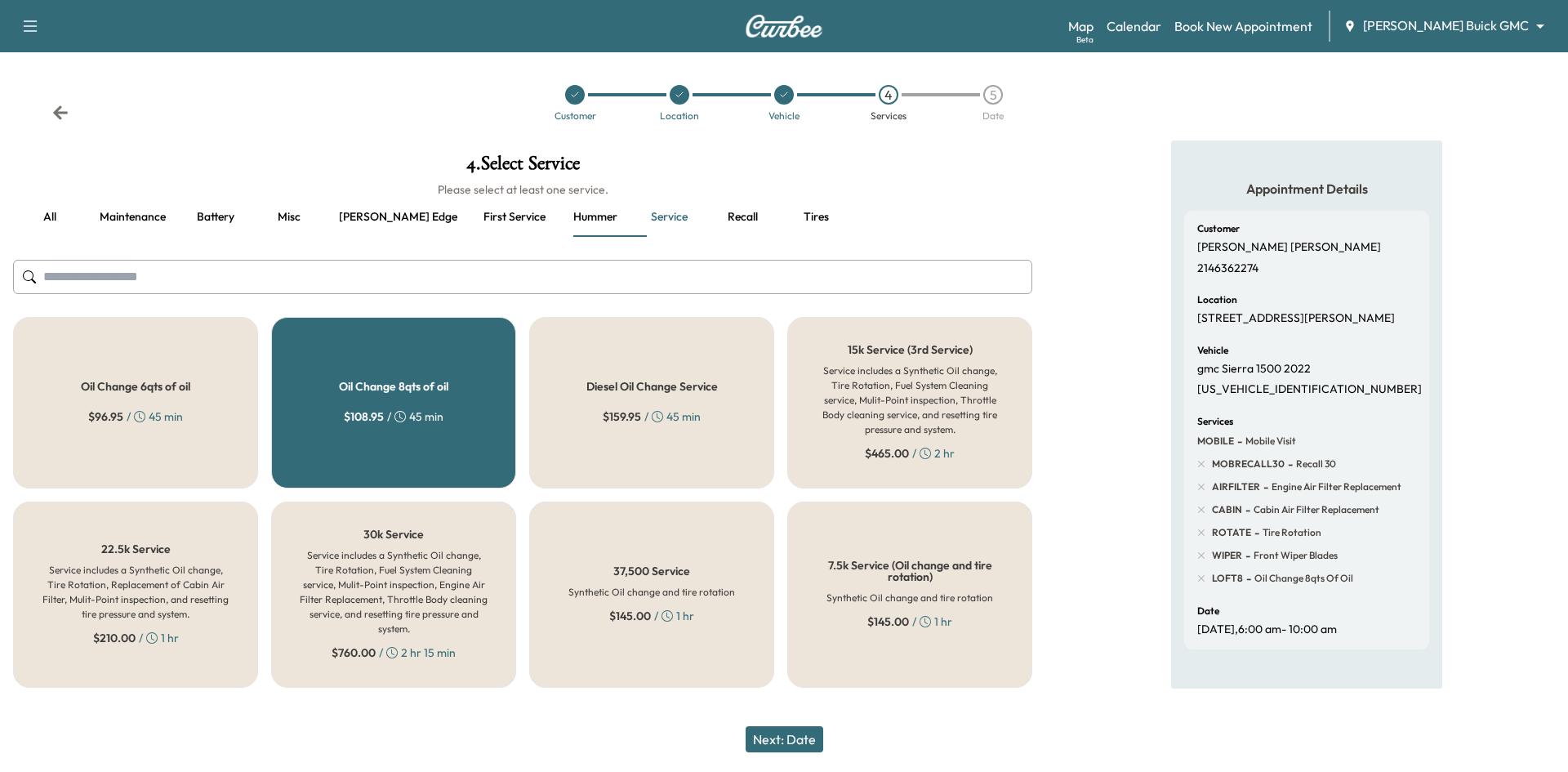
click at [812, 743] on button "Next: Date" at bounding box center [784, 739] width 77 height 26
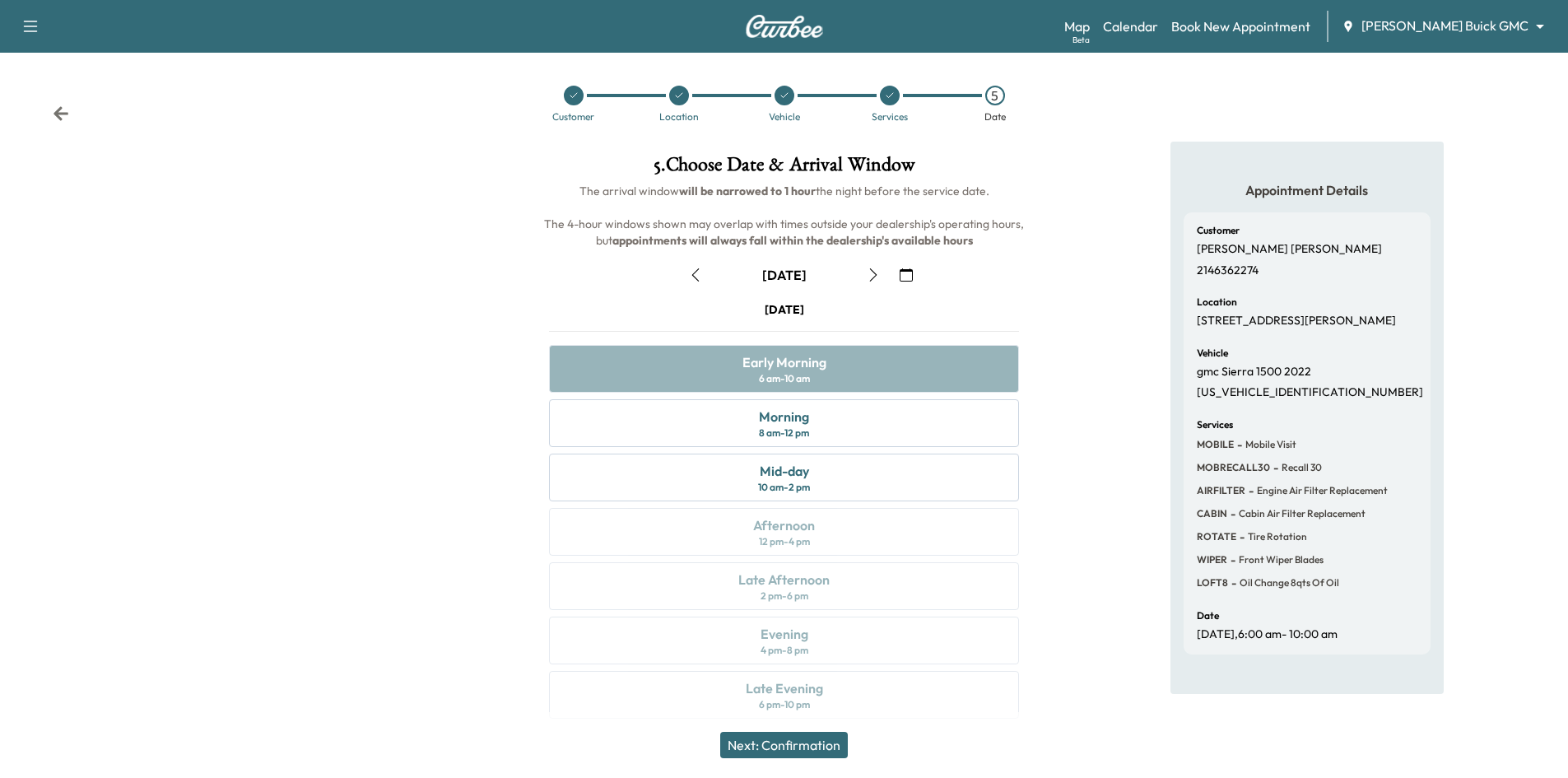
click at [833, 376] on div "Monday August 25 Early Morning 6 am - 10 am Morning 8 am - 12 pm Mid-day 10 am …" at bounding box center [784, 513] width 496 height 424
click at [816, 744] on button "Next: Confirmation" at bounding box center [784, 744] width 127 height 26
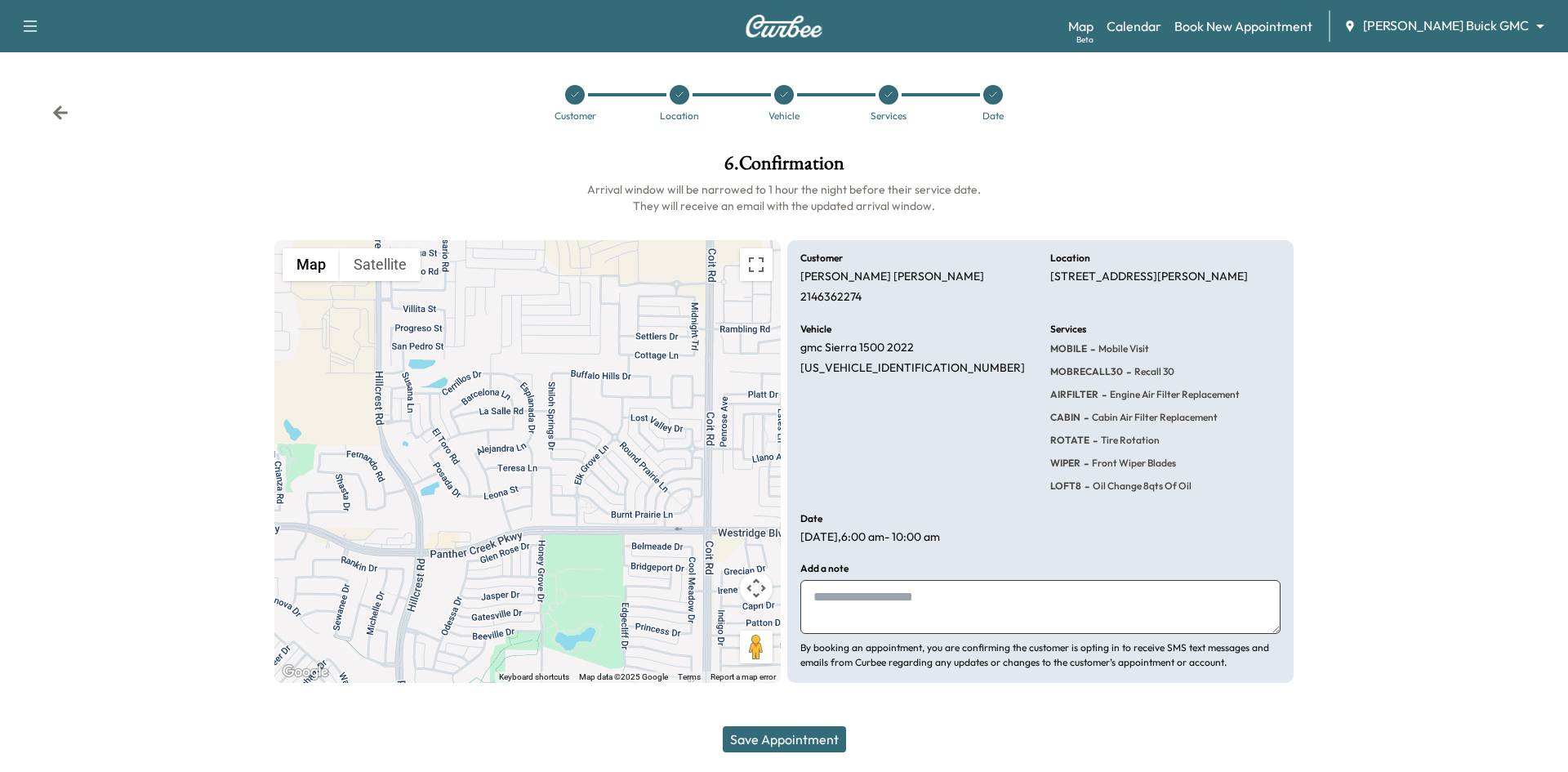
click at [809, 738] on button "Save Appointment" at bounding box center [784, 739] width 123 height 26
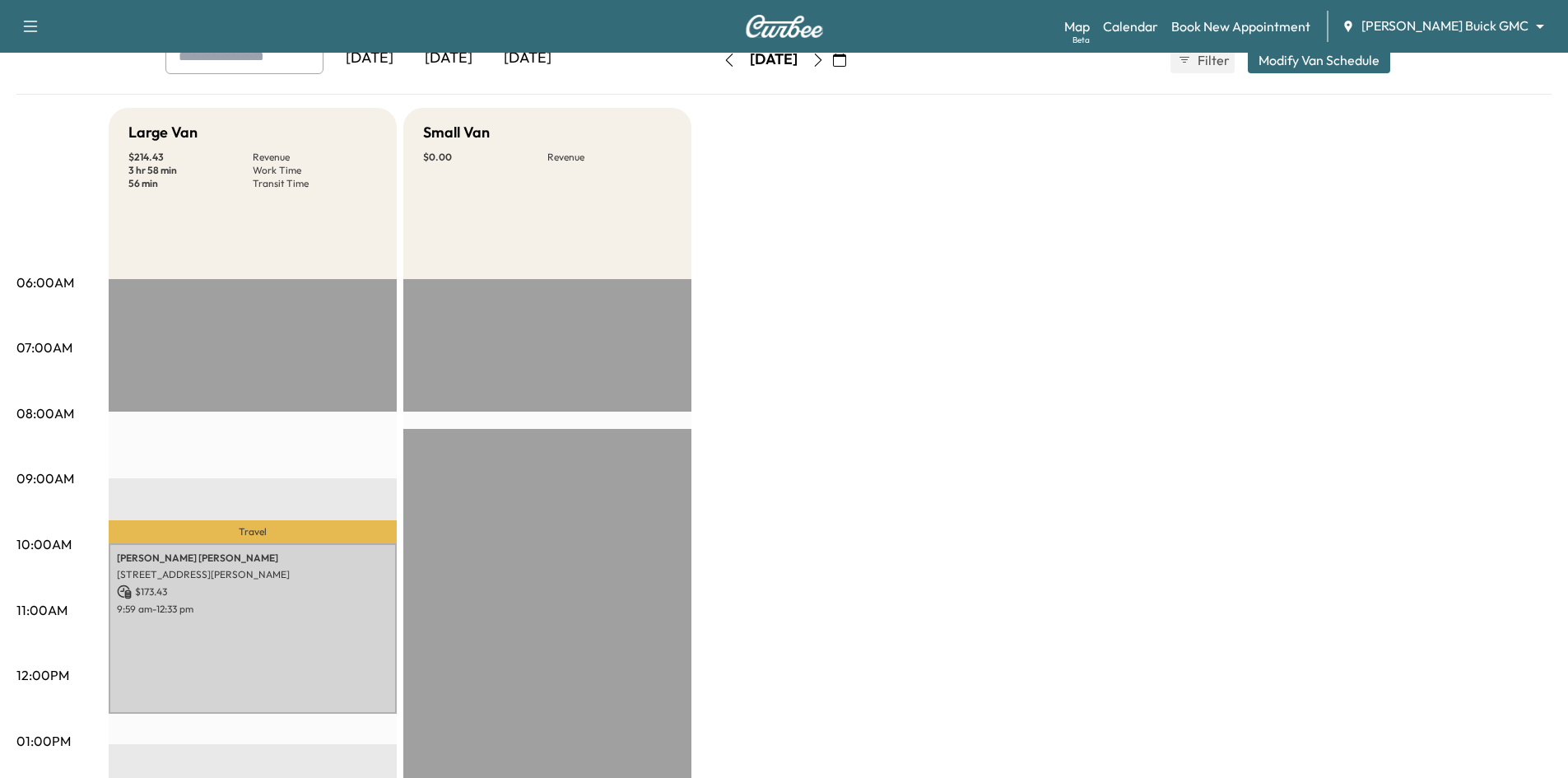
scroll to position [82, 0]
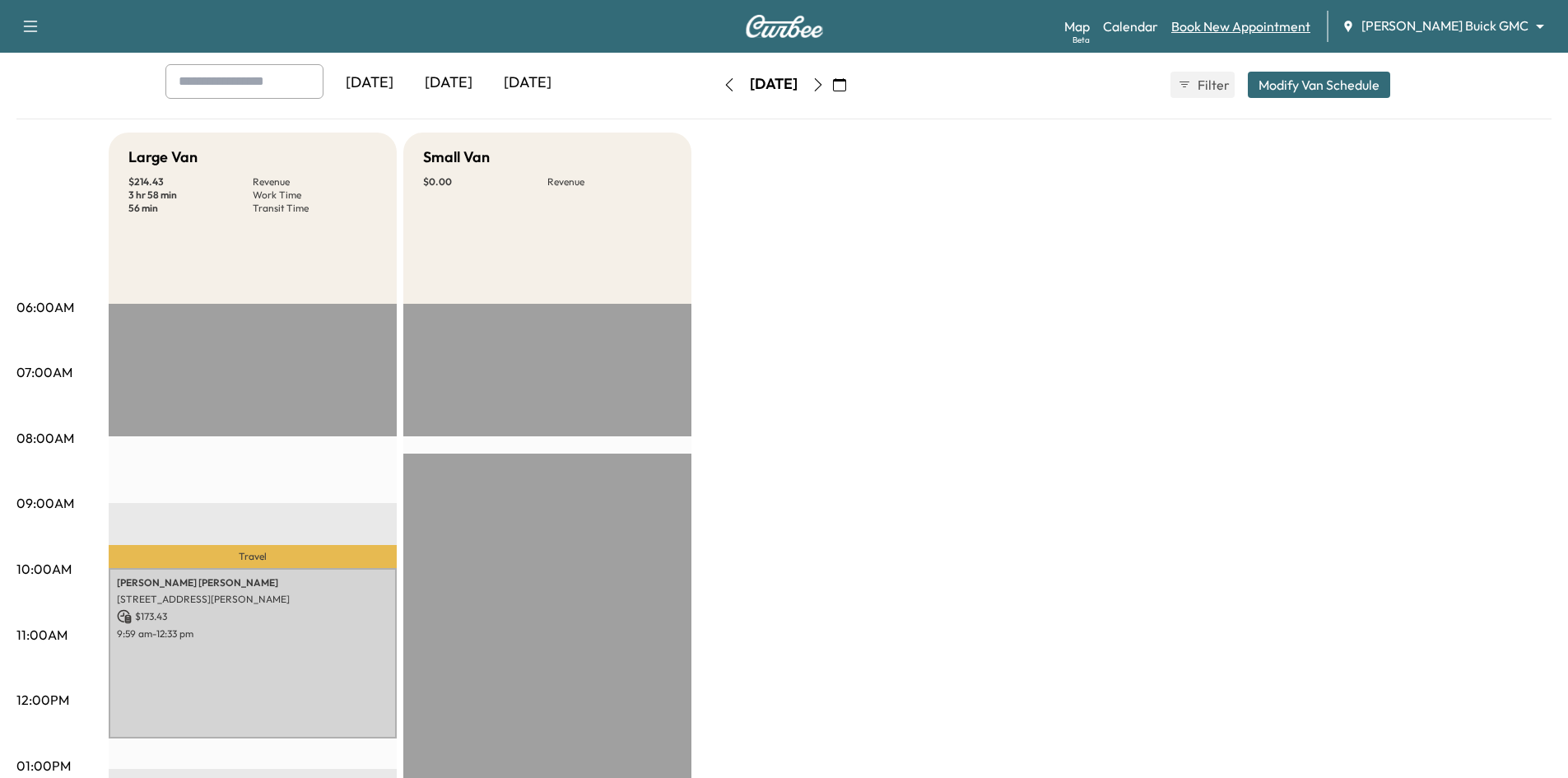
click at [1248, 29] on link "Book New Appointment" at bounding box center [1241, 27] width 139 height 20
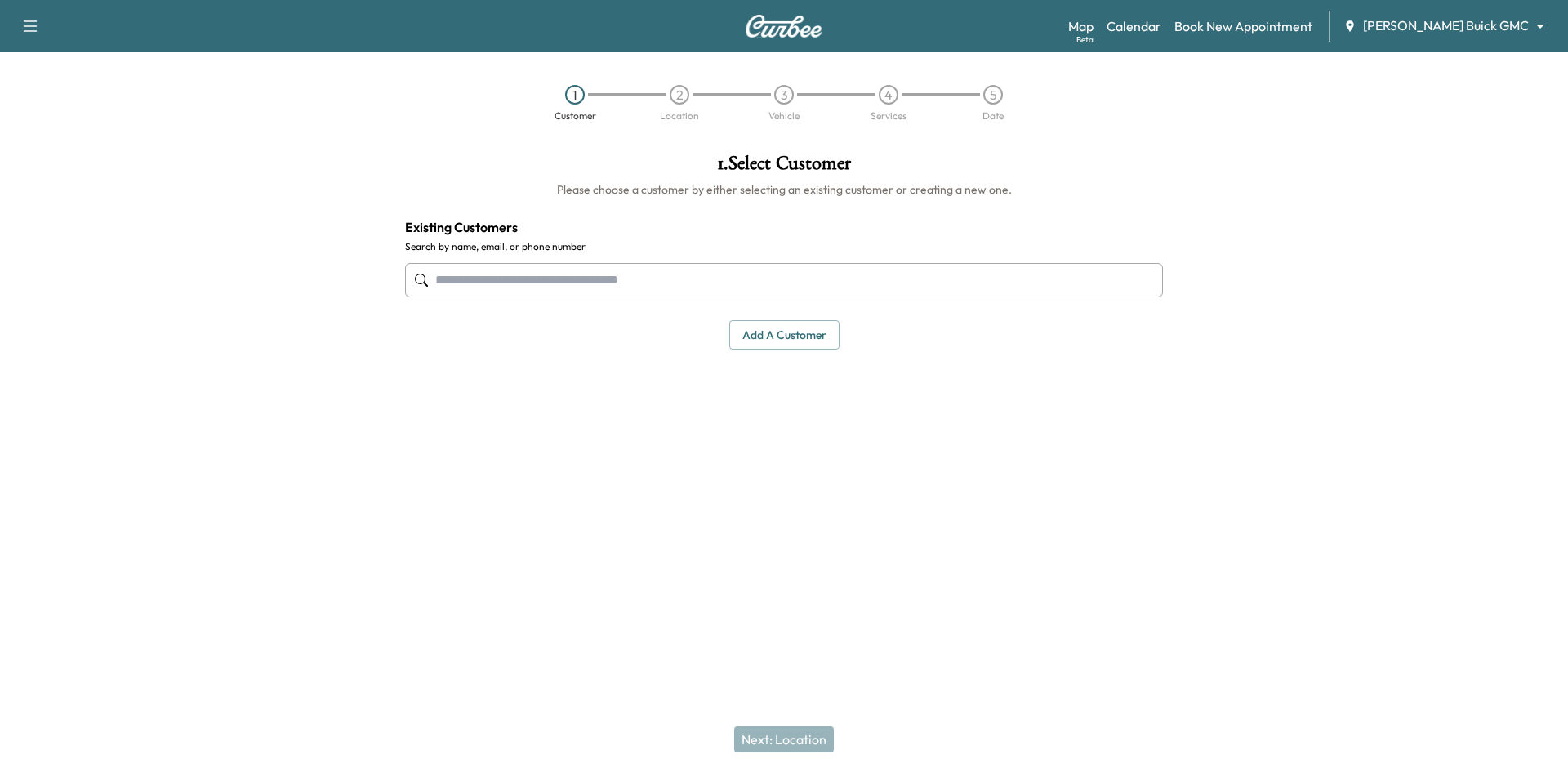
click at [606, 282] on input "text" at bounding box center [784, 280] width 758 height 34
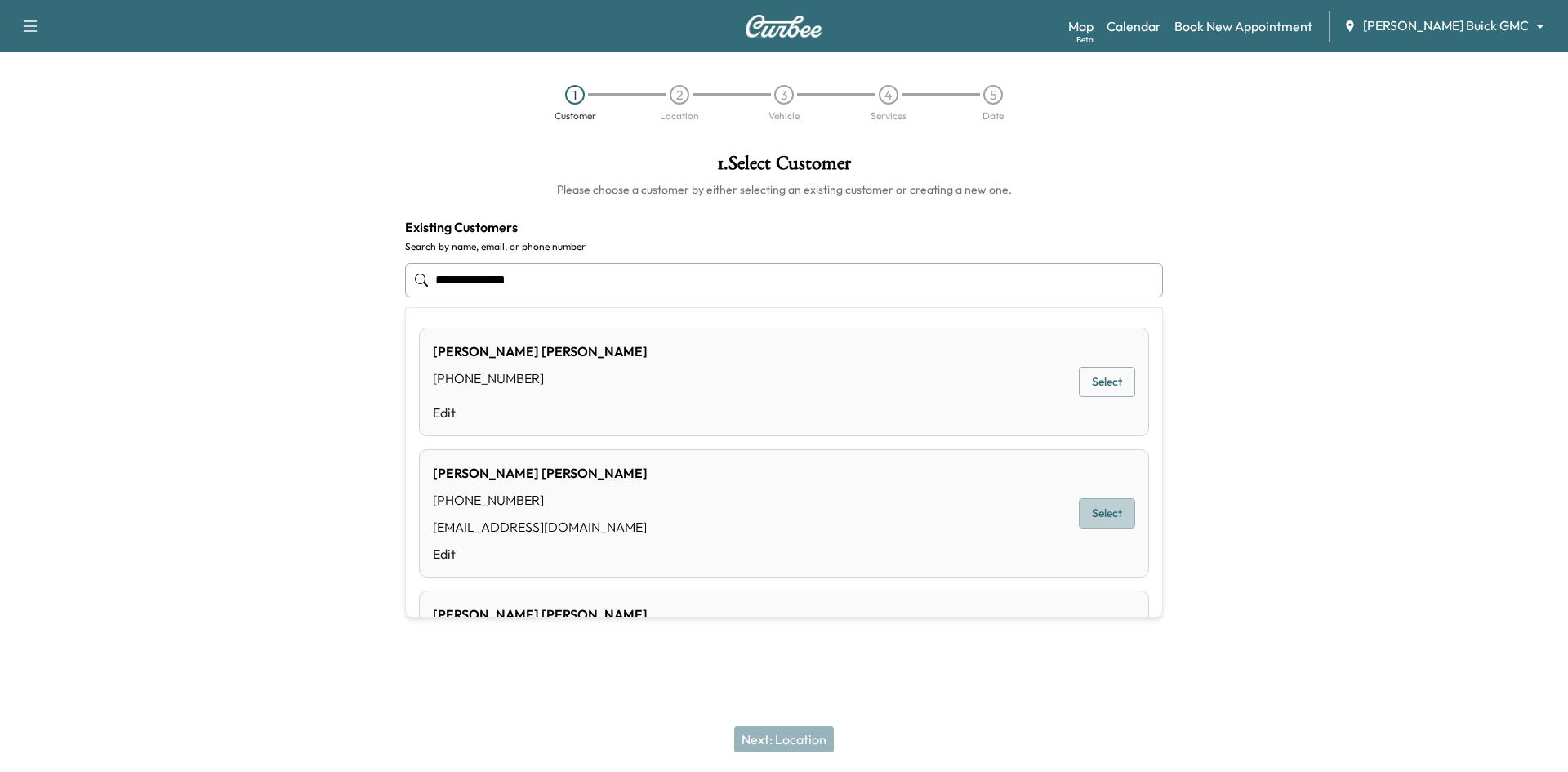
drag, startPoint x: 1110, startPoint y: 512, endPoint x: 1101, endPoint y: 517, distance: 10.3
click at [1109, 513] on button "Select" at bounding box center [1107, 513] width 57 height 30
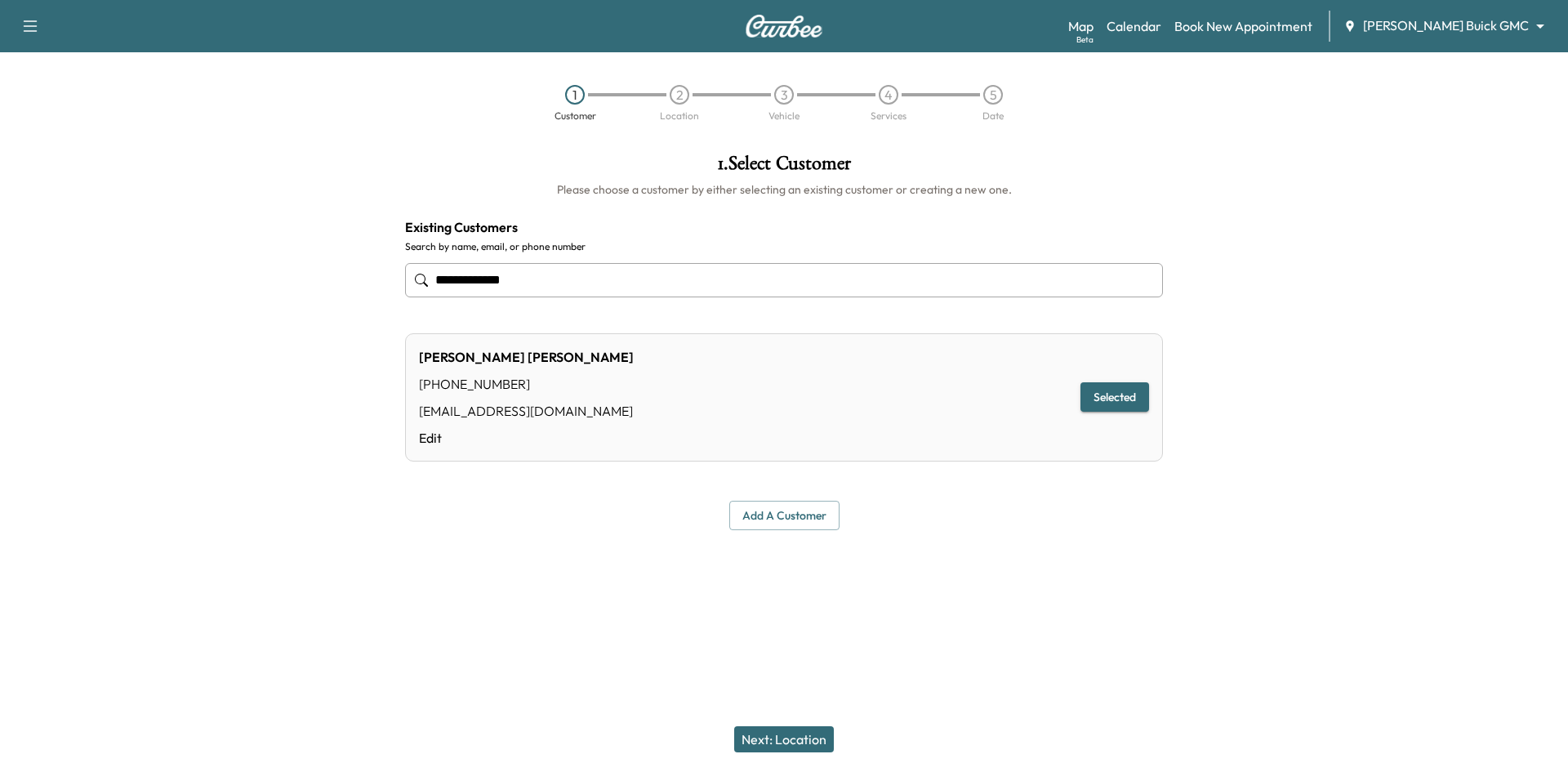
type input "**********"
drag, startPoint x: 781, startPoint y: 737, endPoint x: 853, endPoint y: 660, distance: 105.4
click at [784, 737] on button "Next: Location" at bounding box center [784, 739] width 100 height 26
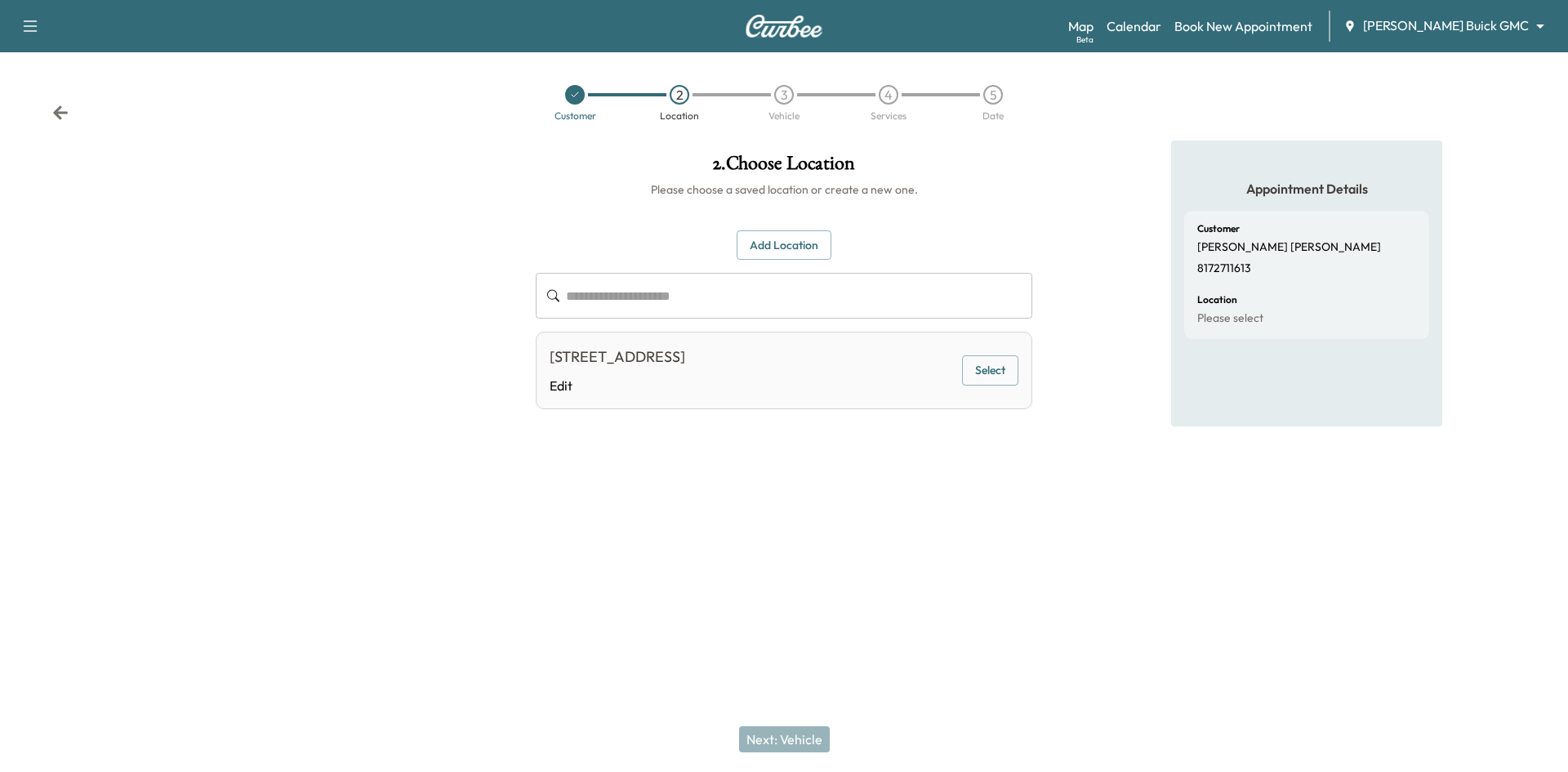
click at [994, 369] on button "Select" at bounding box center [990, 370] width 57 height 30
click at [775, 737] on button "Next: Vehicle" at bounding box center [784, 739] width 91 height 26
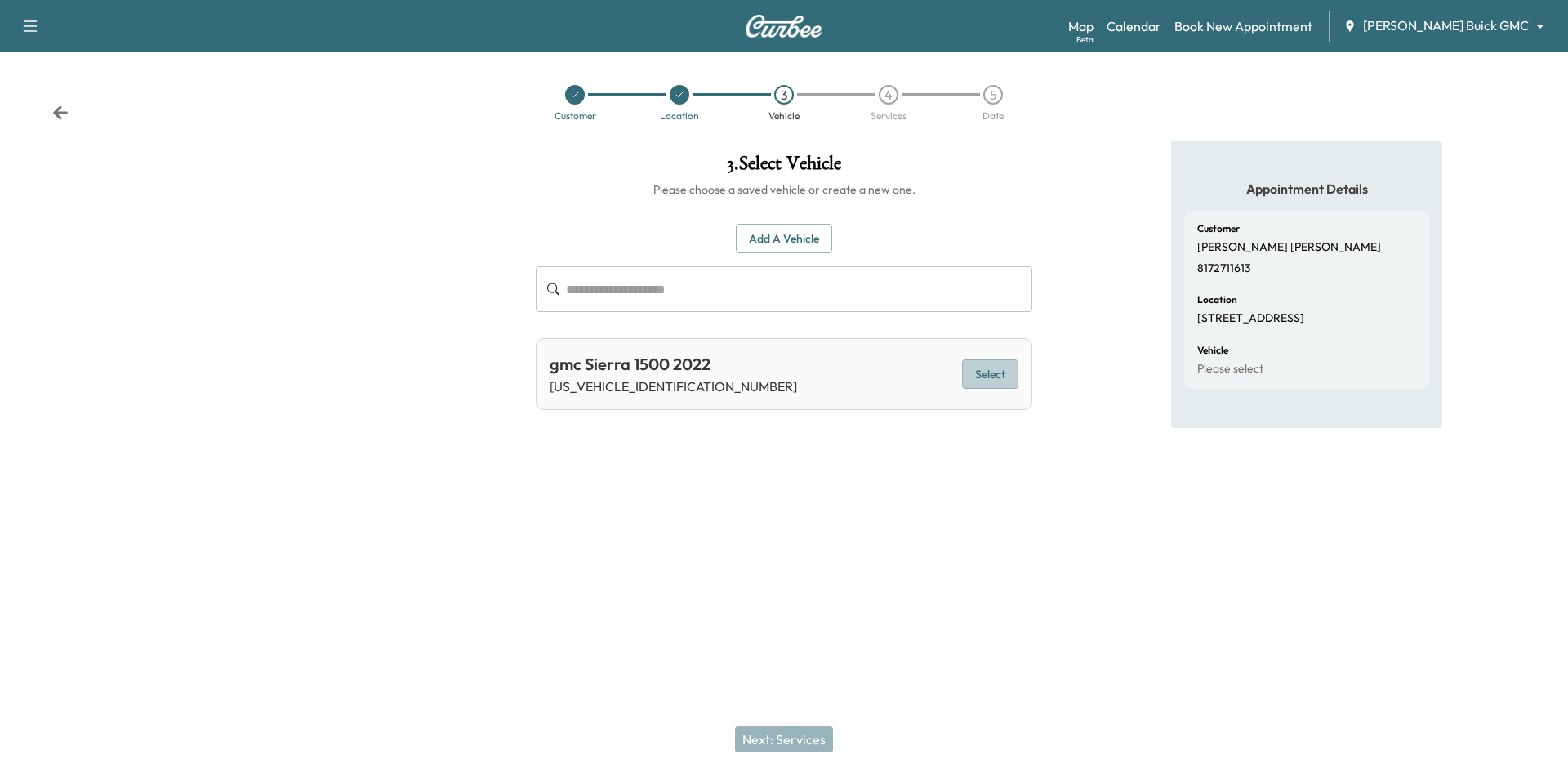
click at [970, 379] on button "Select" at bounding box center [990, 374] width 57 height 30
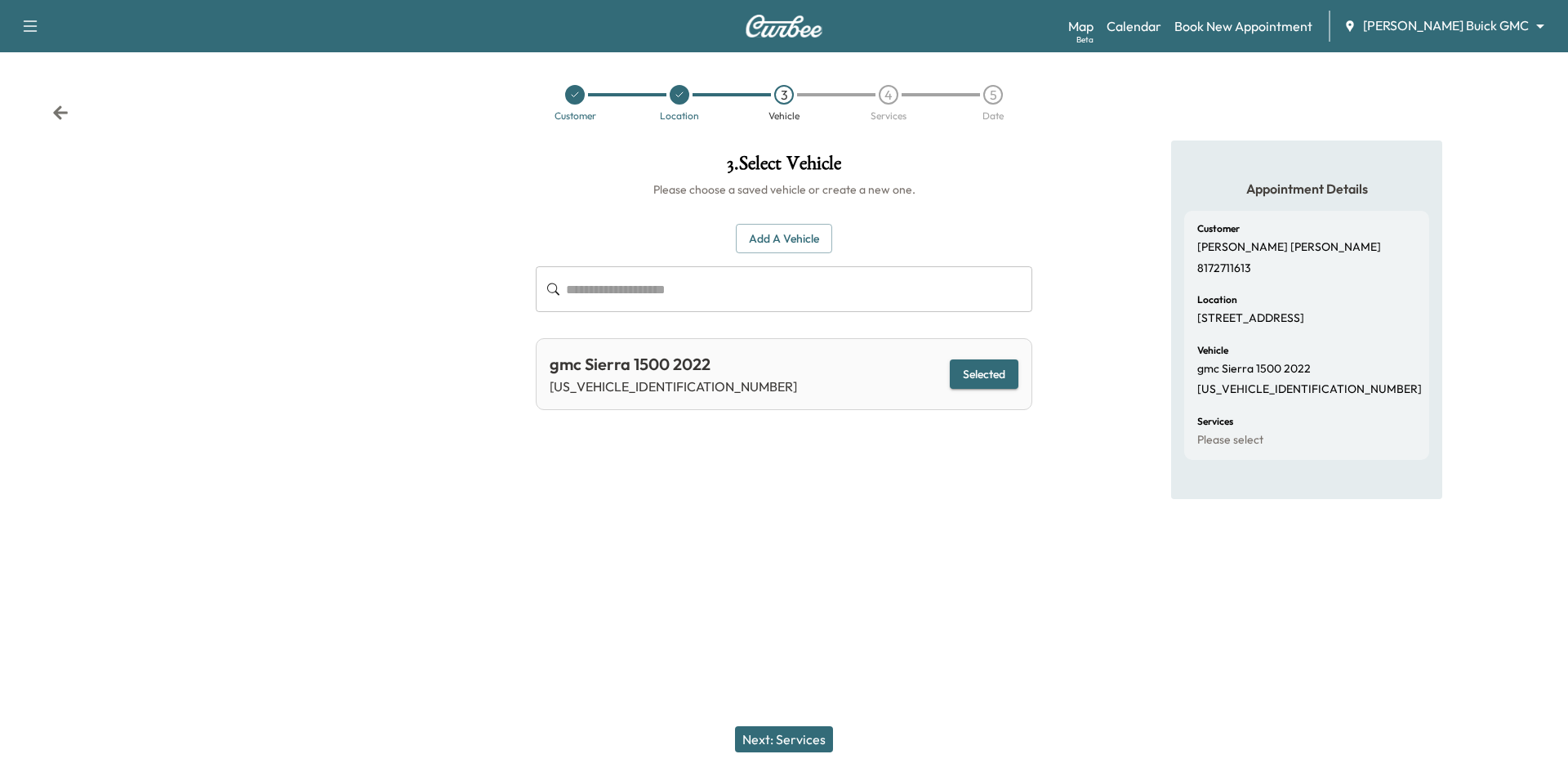
click at [769, 743] on button "Next: Services" at bounding box center [784, 739] width 98 height 26
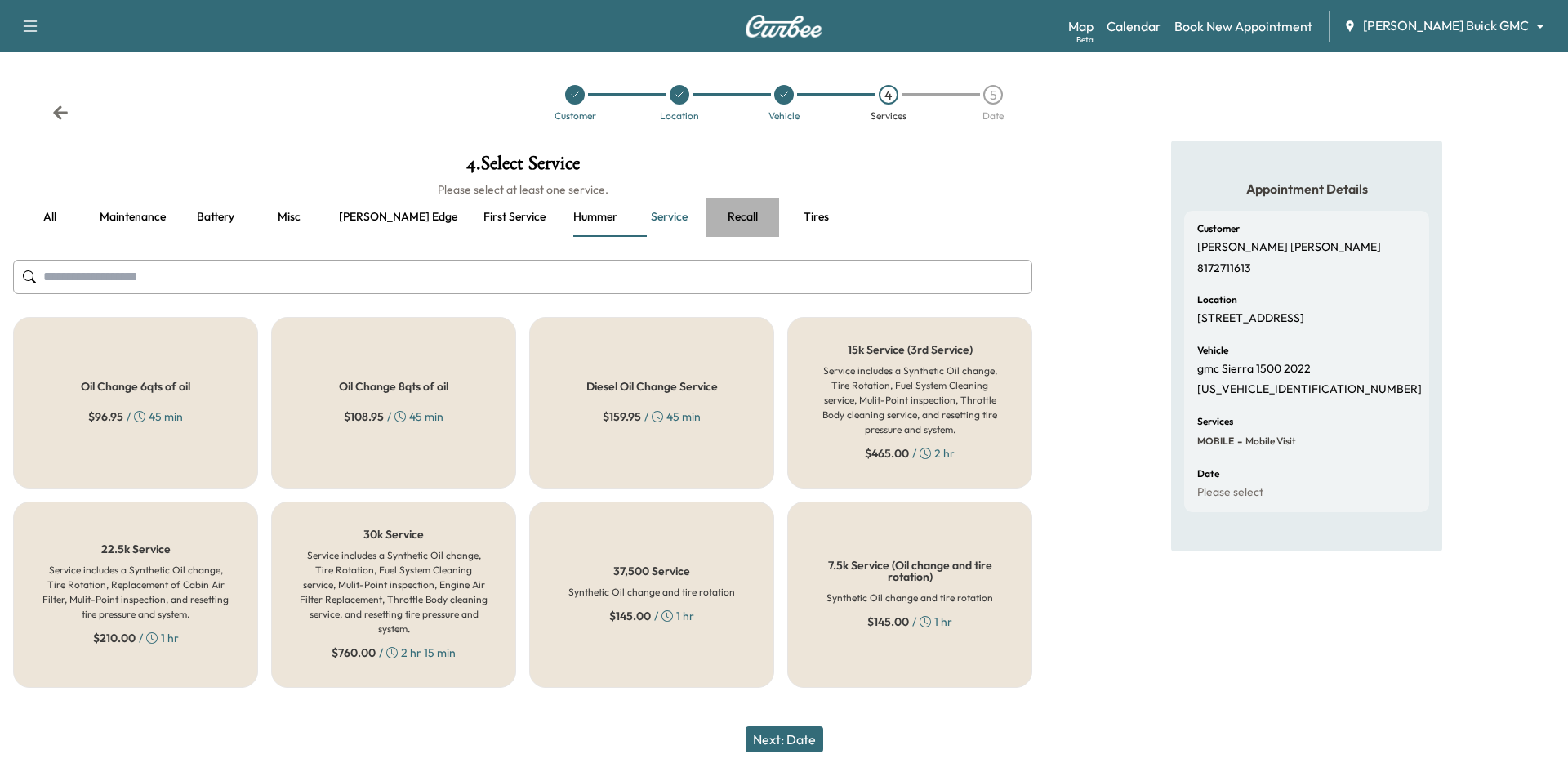
click at [705, 217] on button "Recall" at bounding box center [742, 217] width 73 height 39
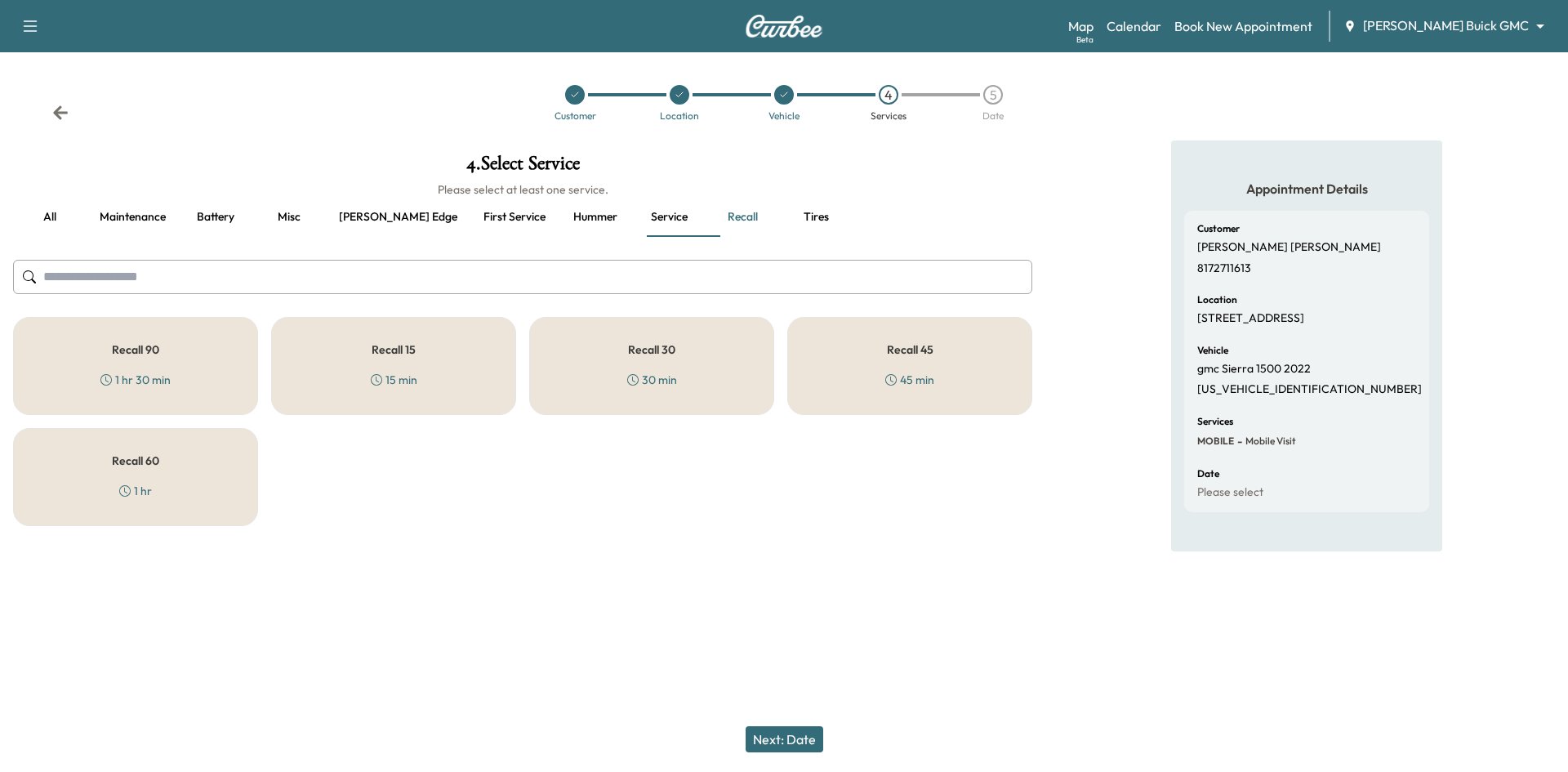
click at [852, 372] on div "Recall 45 45 min" at bounding box center [909, 366] width 245 height 98
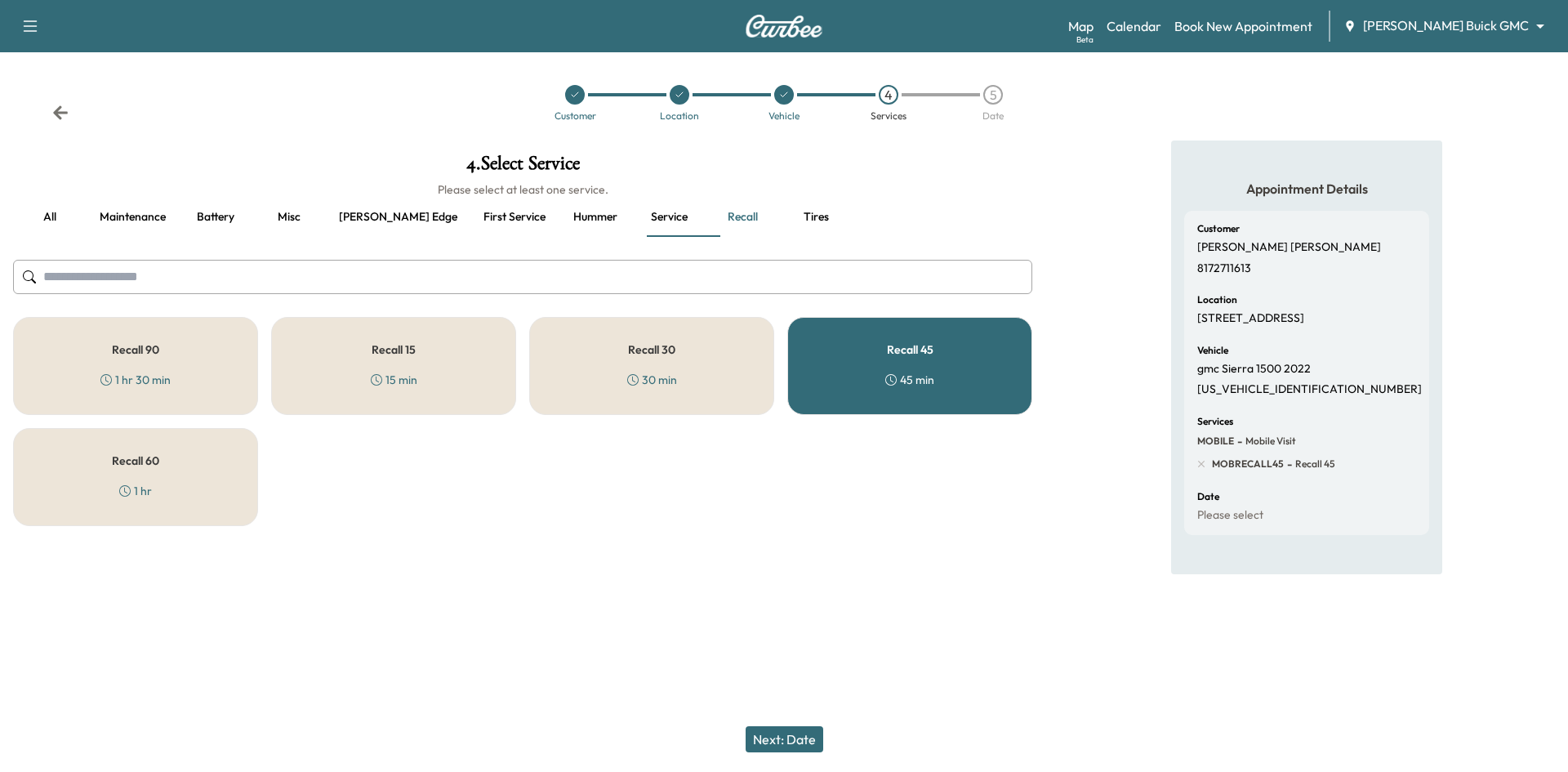
click at [796, 738] on button "Next: Date" at bounding box center [784, 739] width 77 height 26
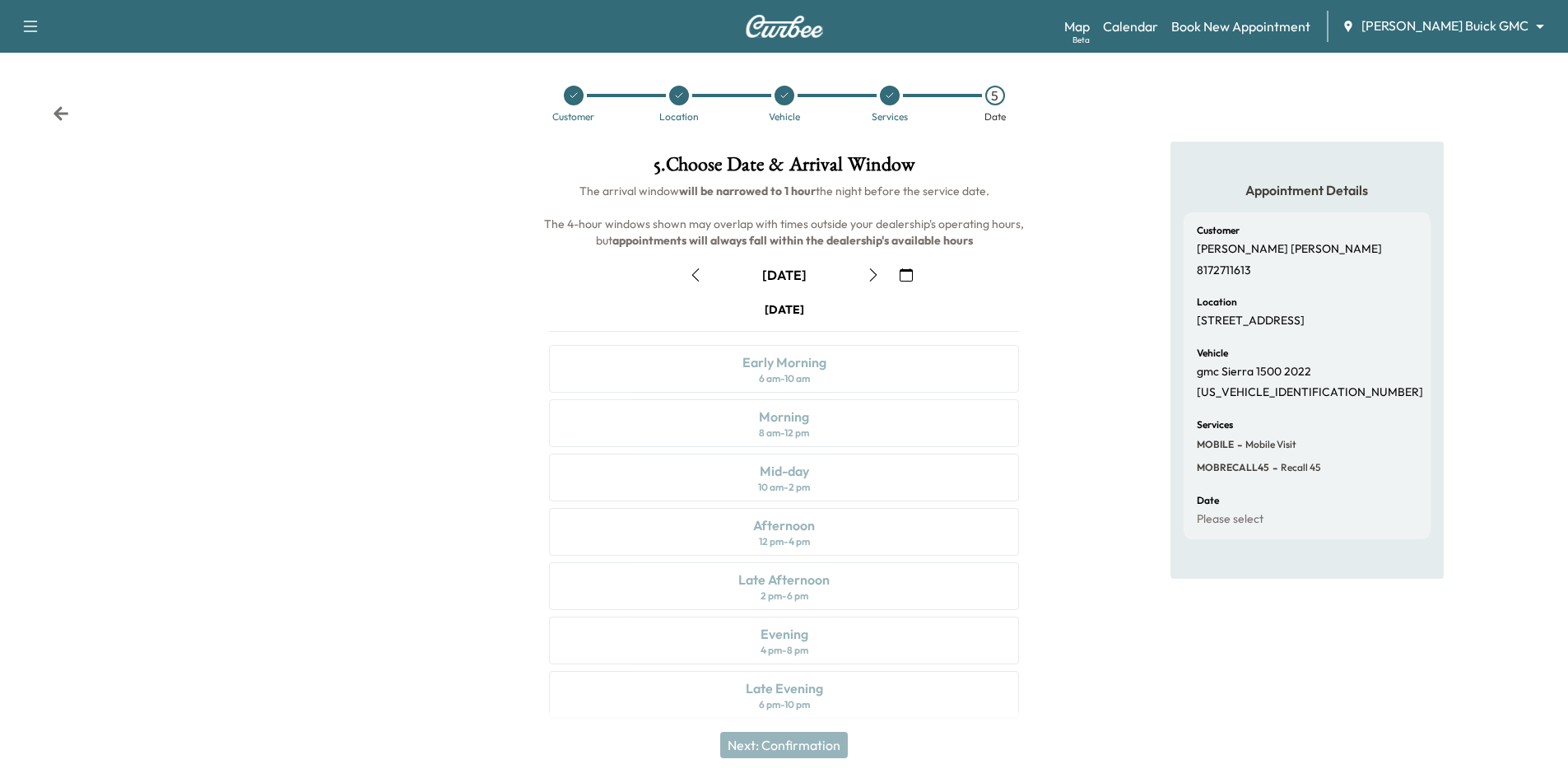
click at [897, 270] on button "button" at bounding box center [906, 274] width 28 height 26
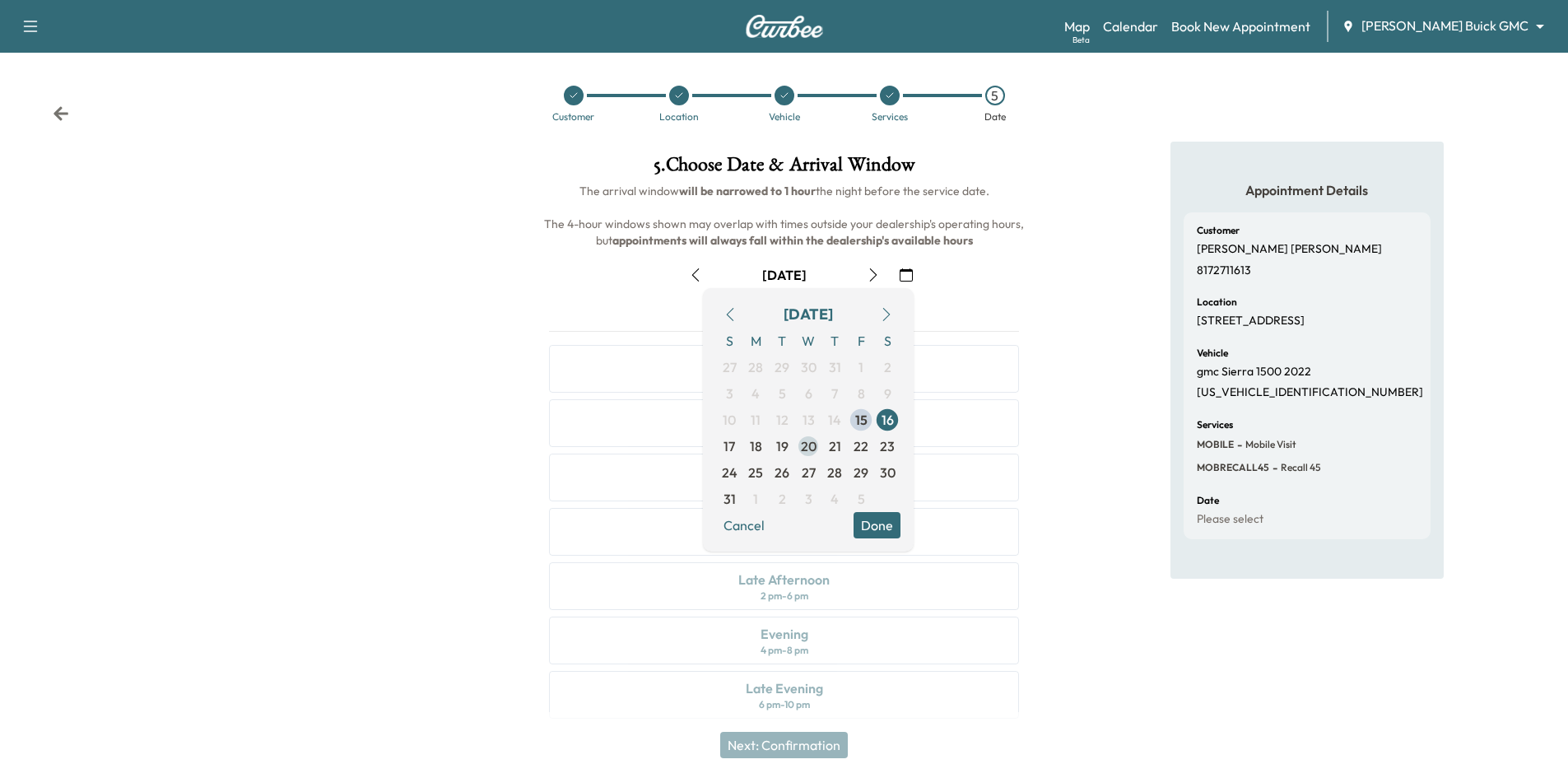
click at [811, 436] on span "20" at bounding box center [808, 446] width 16 height 20
click at [890, 530] on button "Done" at bounding box center [877, 525] width 47 height 26
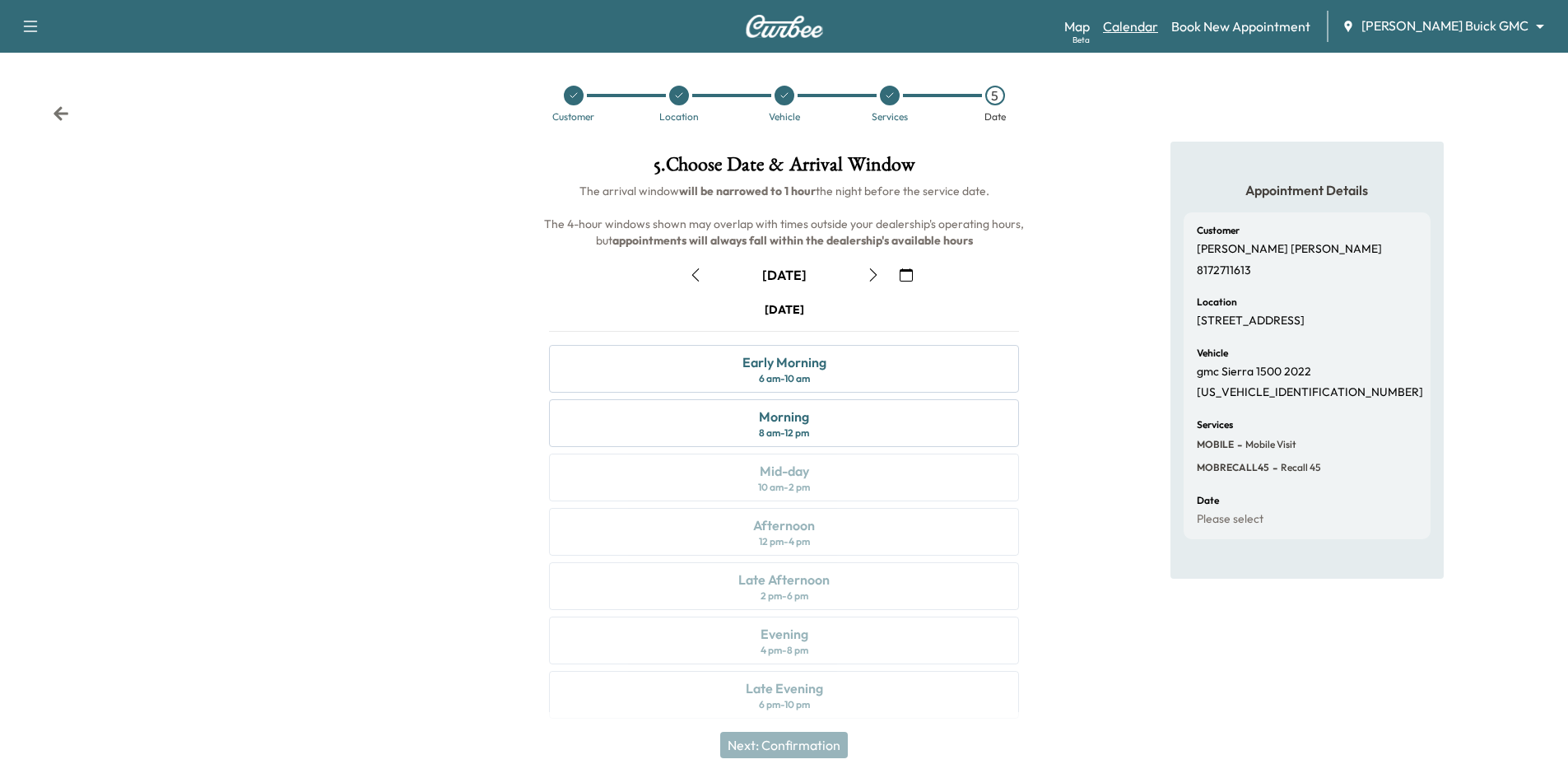
click at [1158, 24] on link "Calendar" at bounding box center [1130, 27] width 55 height 20
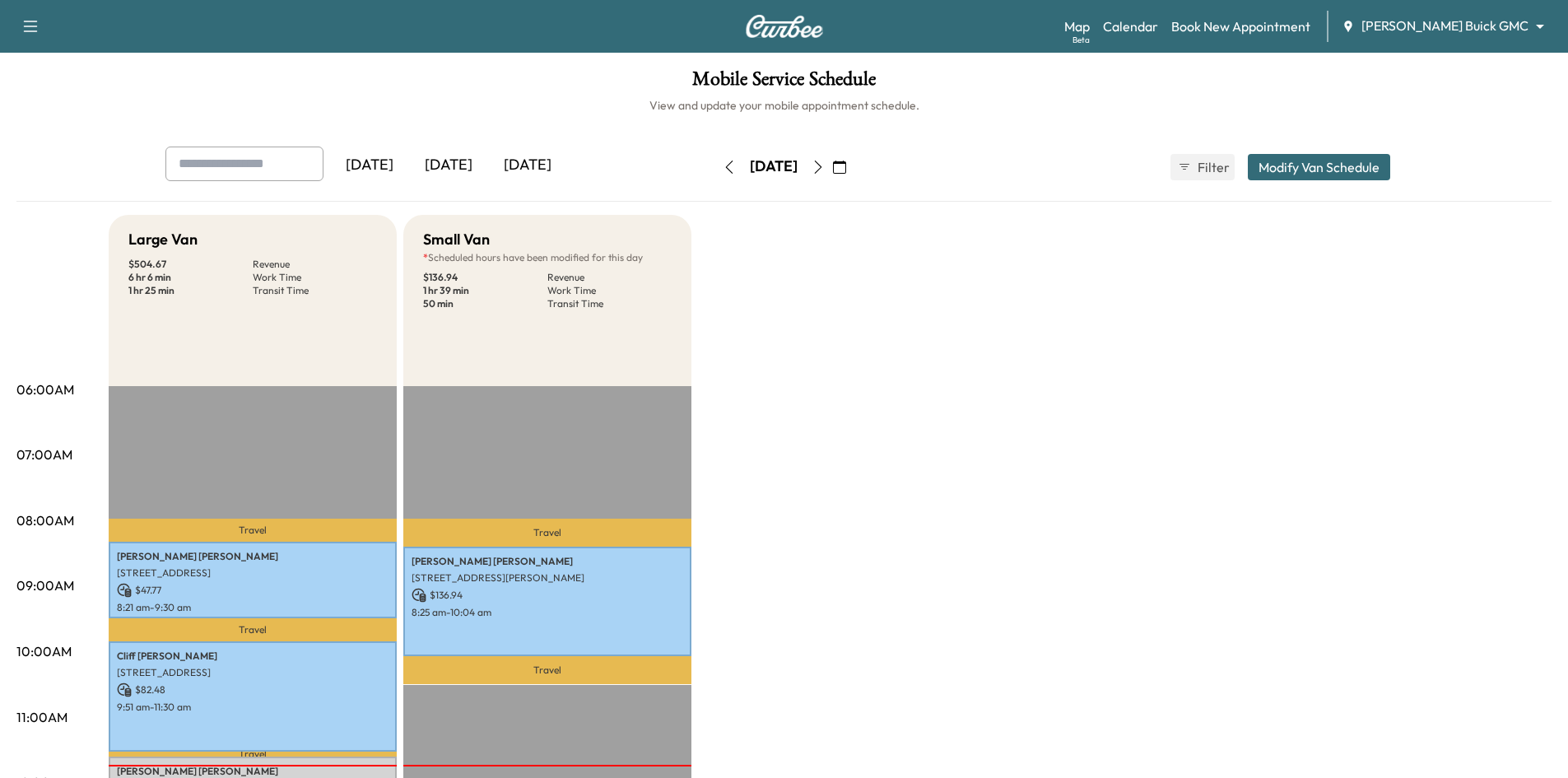
click at [846, 169] on icon "button" at bounding box center [839, 167] width 13 height 13
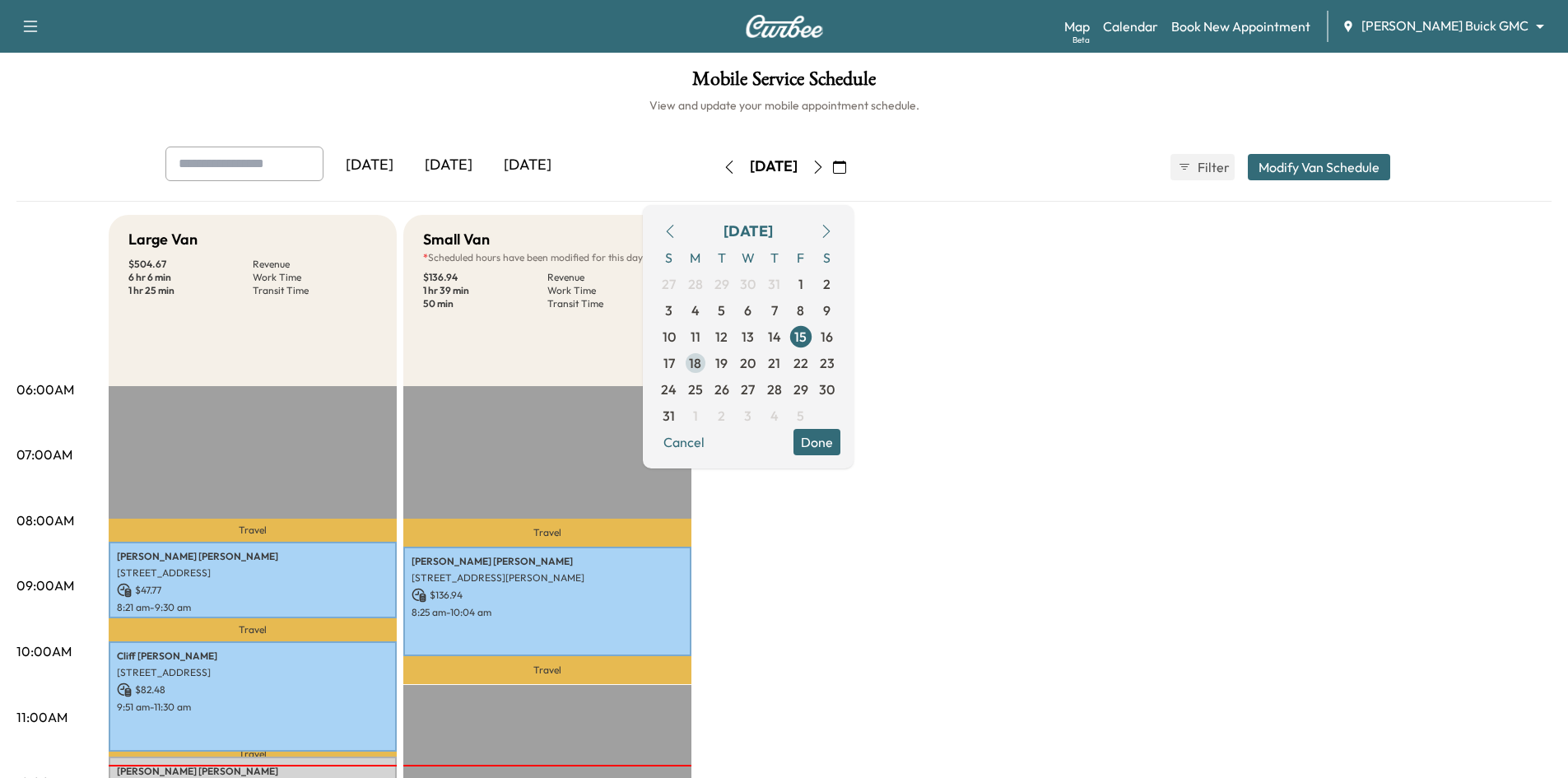
click at [701, 368] on span "18" at bounding box center [695, 363] width 13 height 20
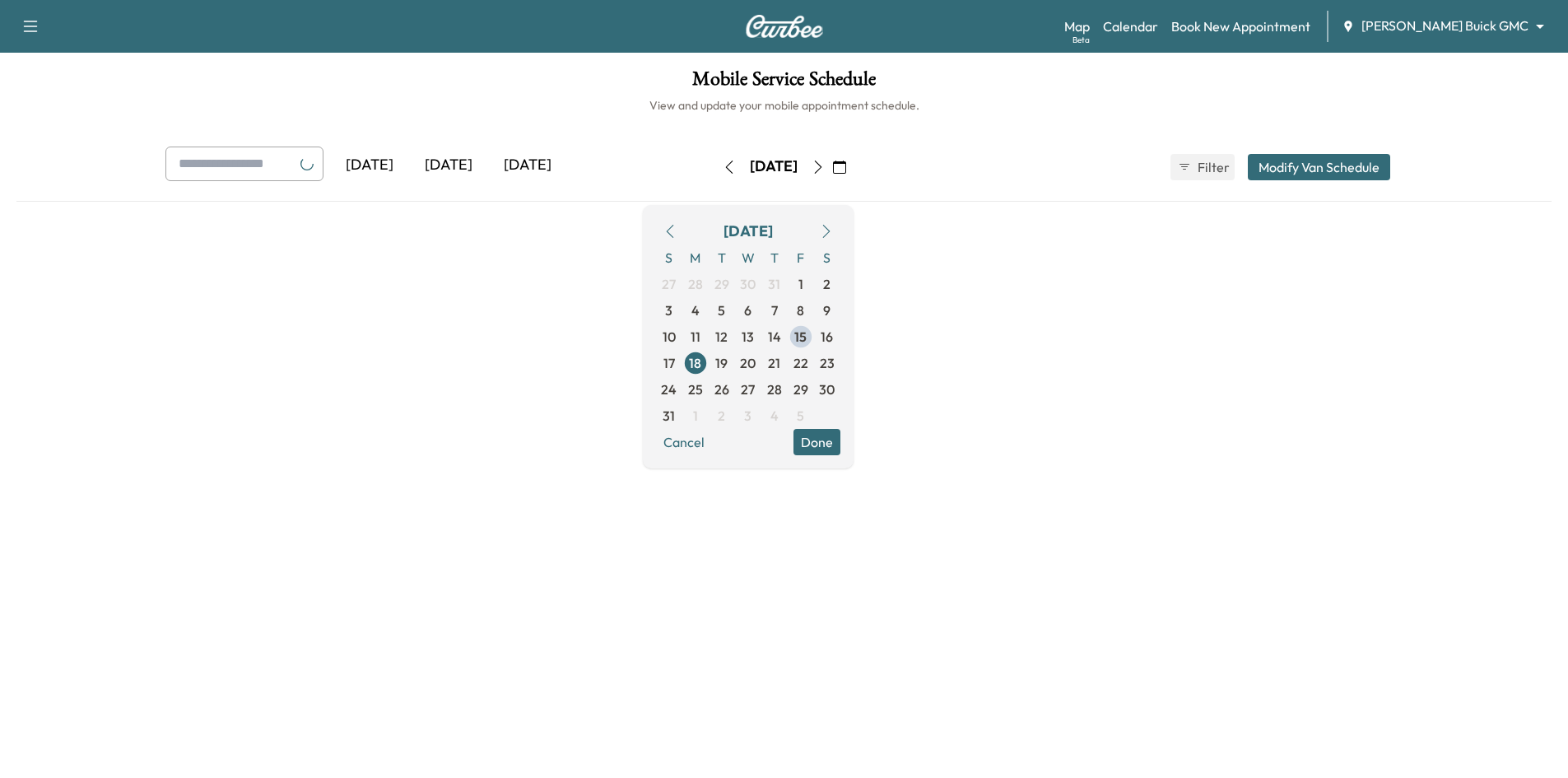
click at [840, 438] on button "Done" at bounding box center [817, 441] width 47 height 26
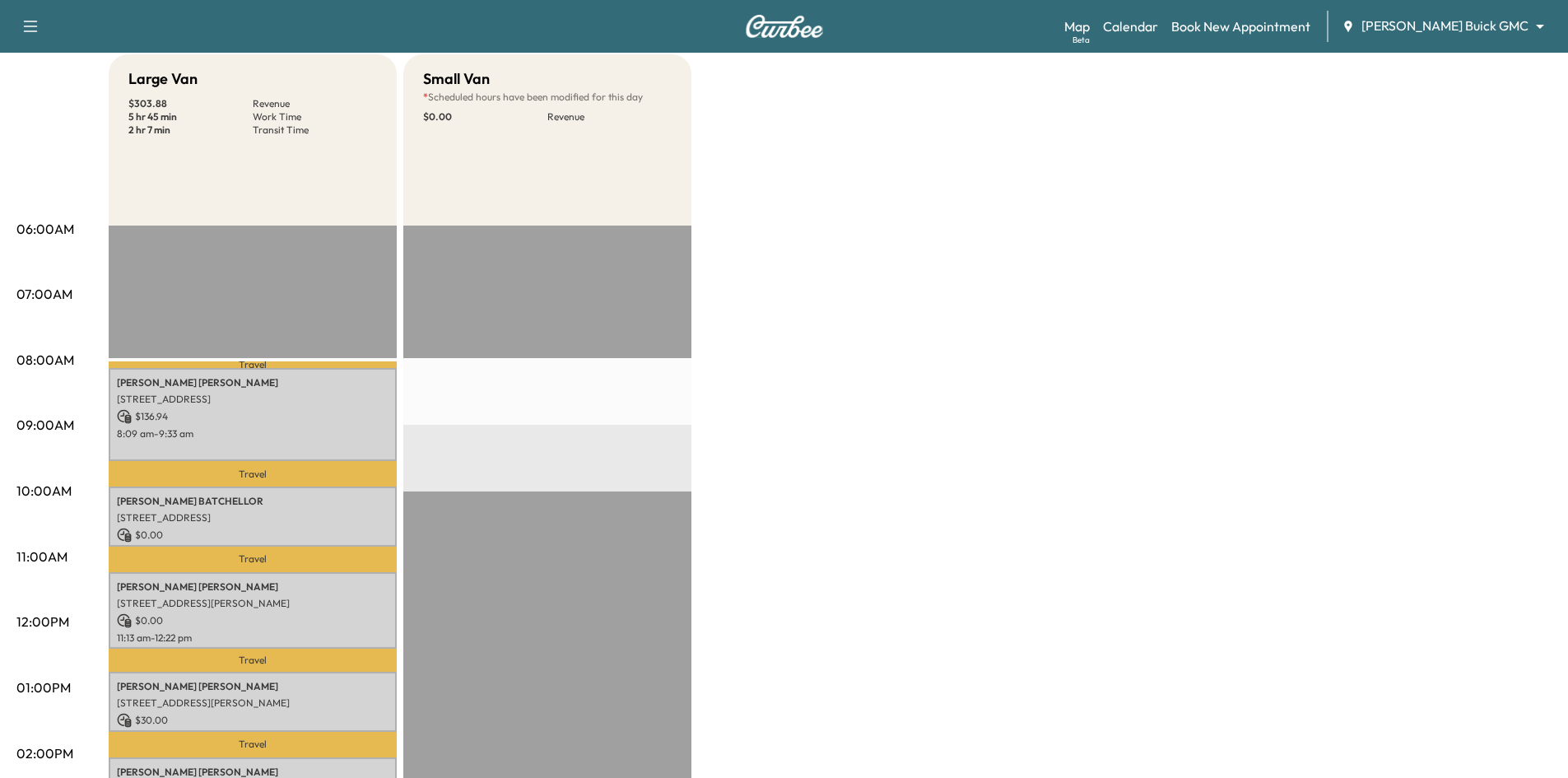
scroll to position [329, 0]
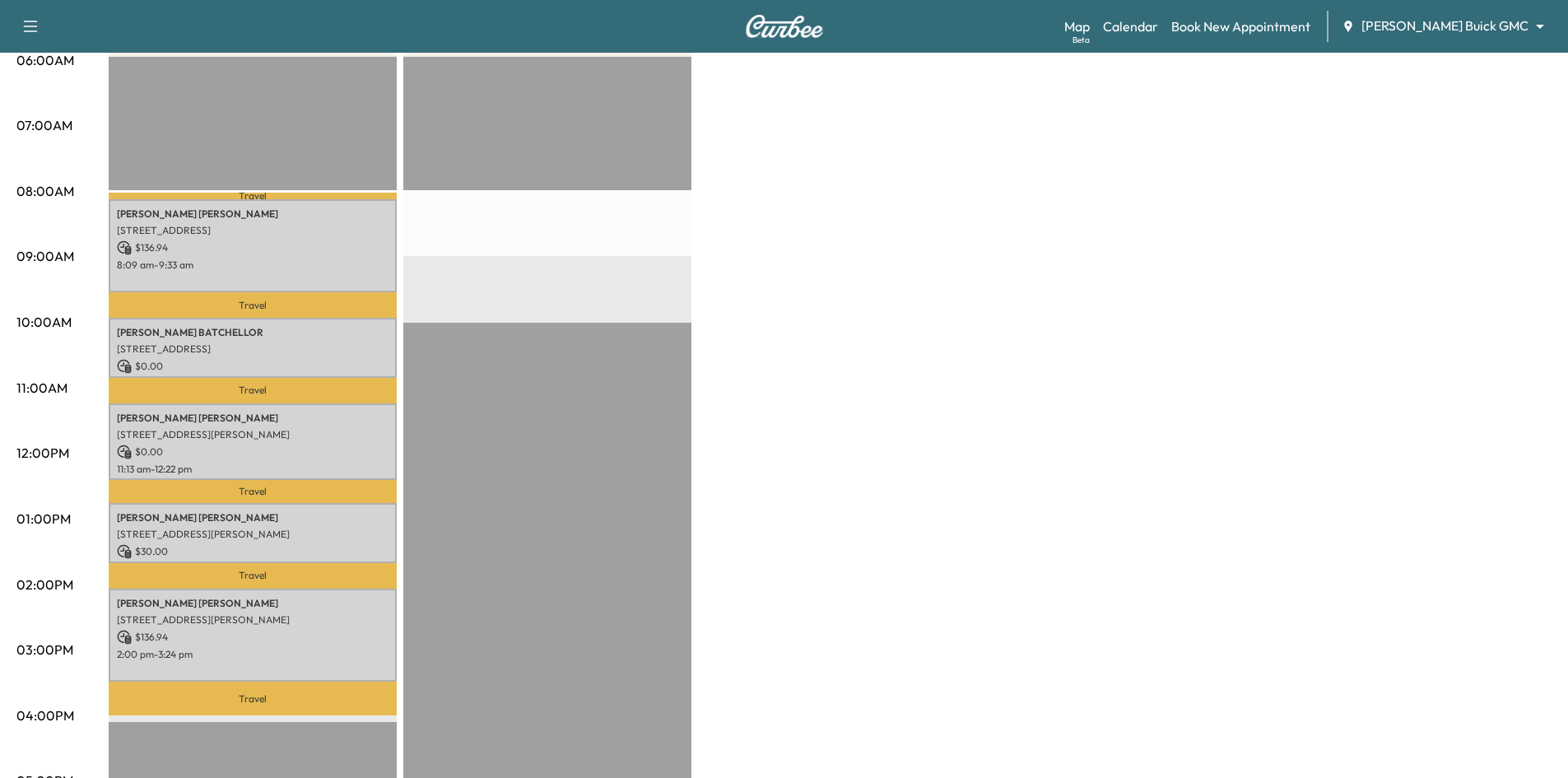
click at [411, 201] on div "EST Start" at bounding box center [548, 589] width 288 height 1063
click at [522, 220] on div "EST Start" at bounding box center [548, 589] width 288 height 1063
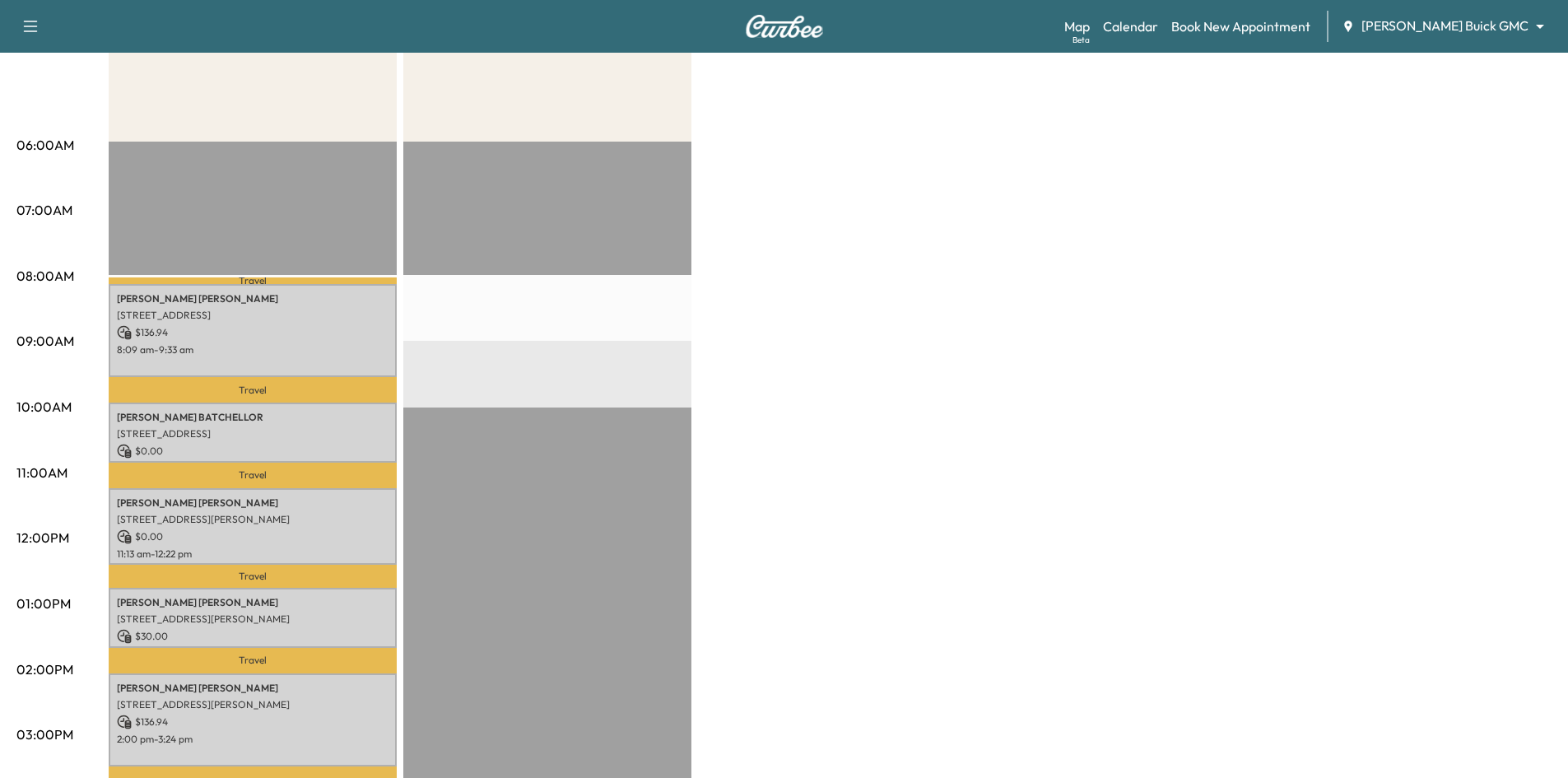
scroll to position [164, 0]
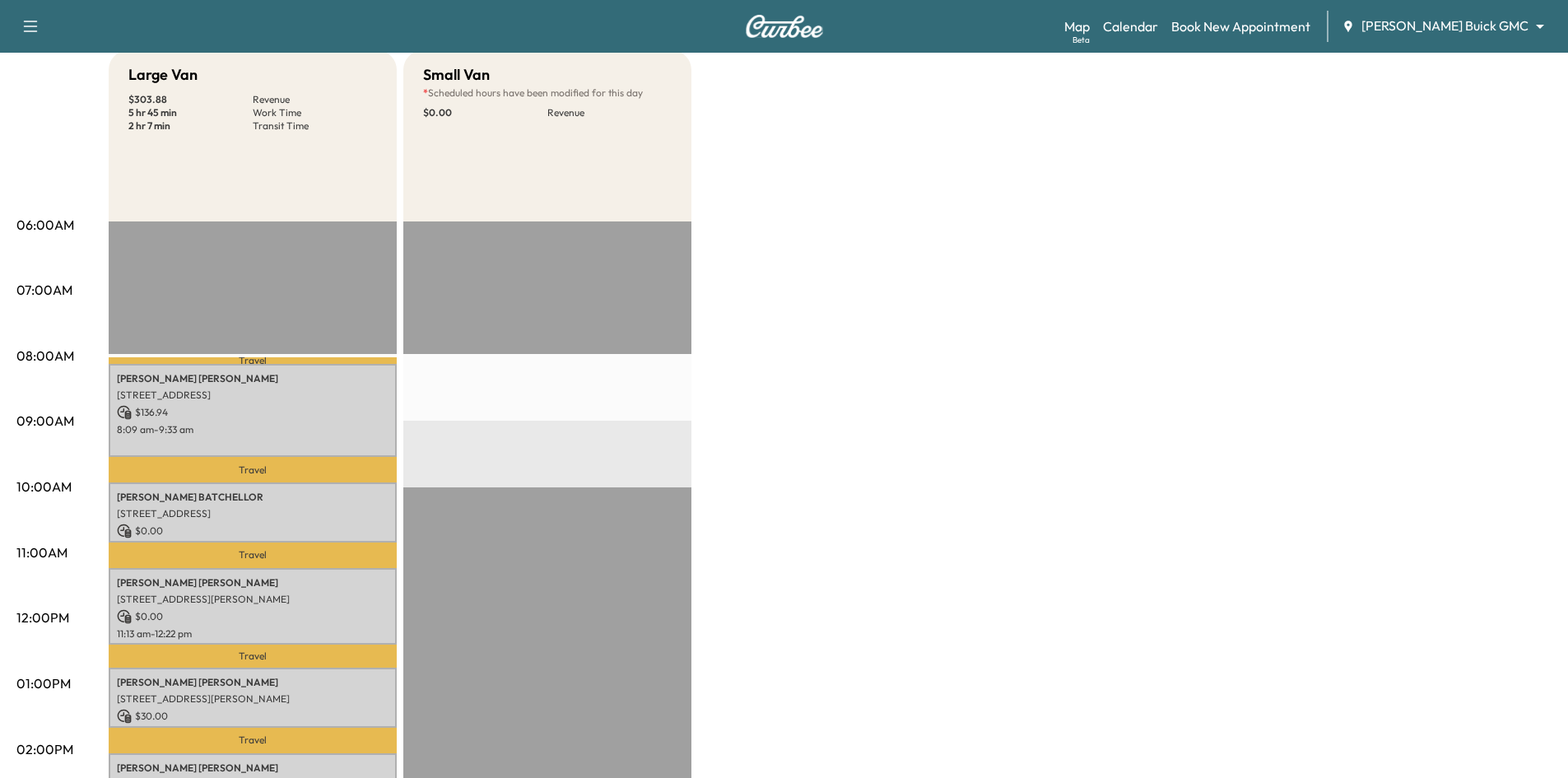
click at [603, 117] on p "Revenue" at bounding box center [610, 113] width 124 height 13
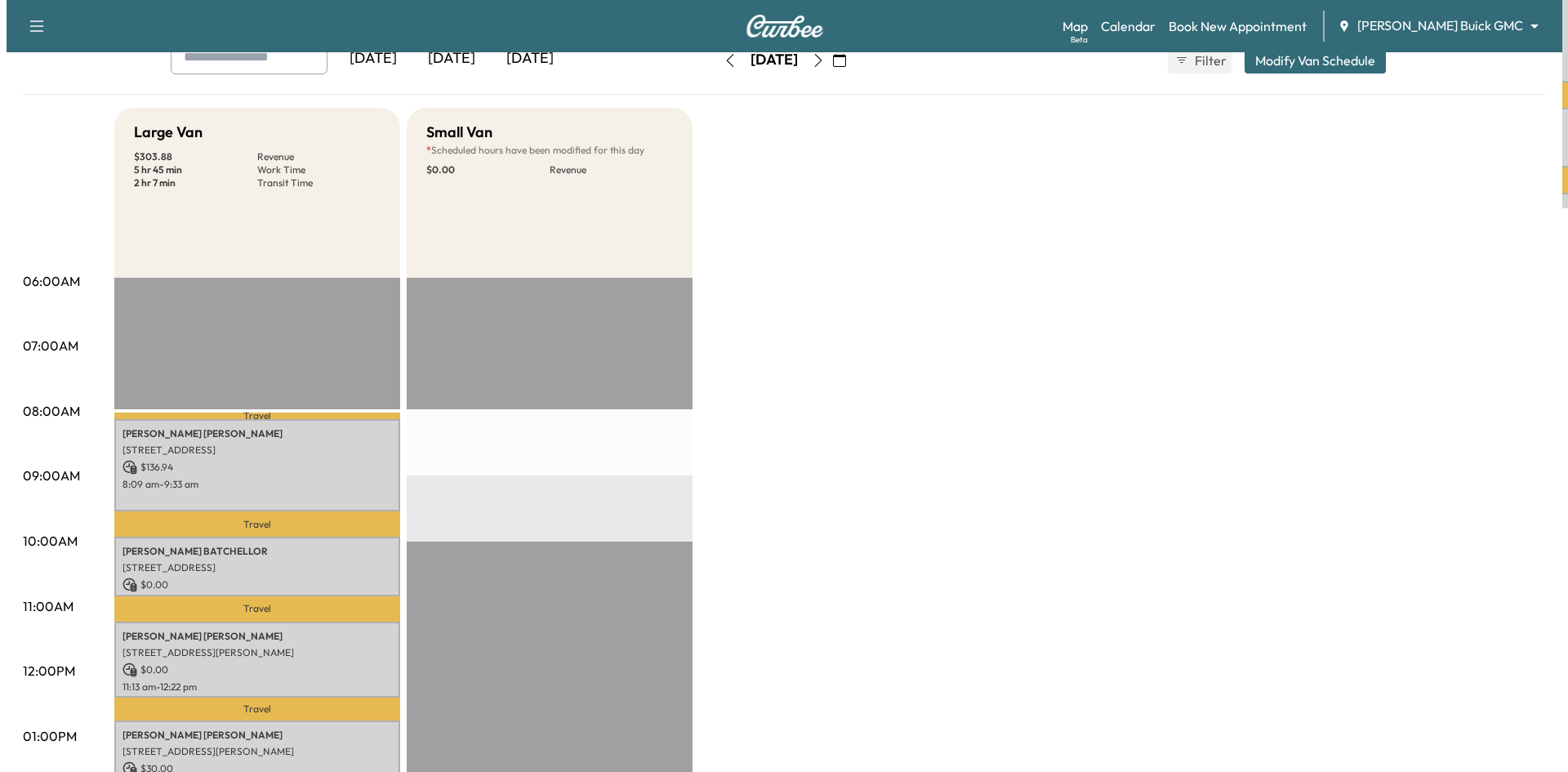
scroll to position [0, 0]
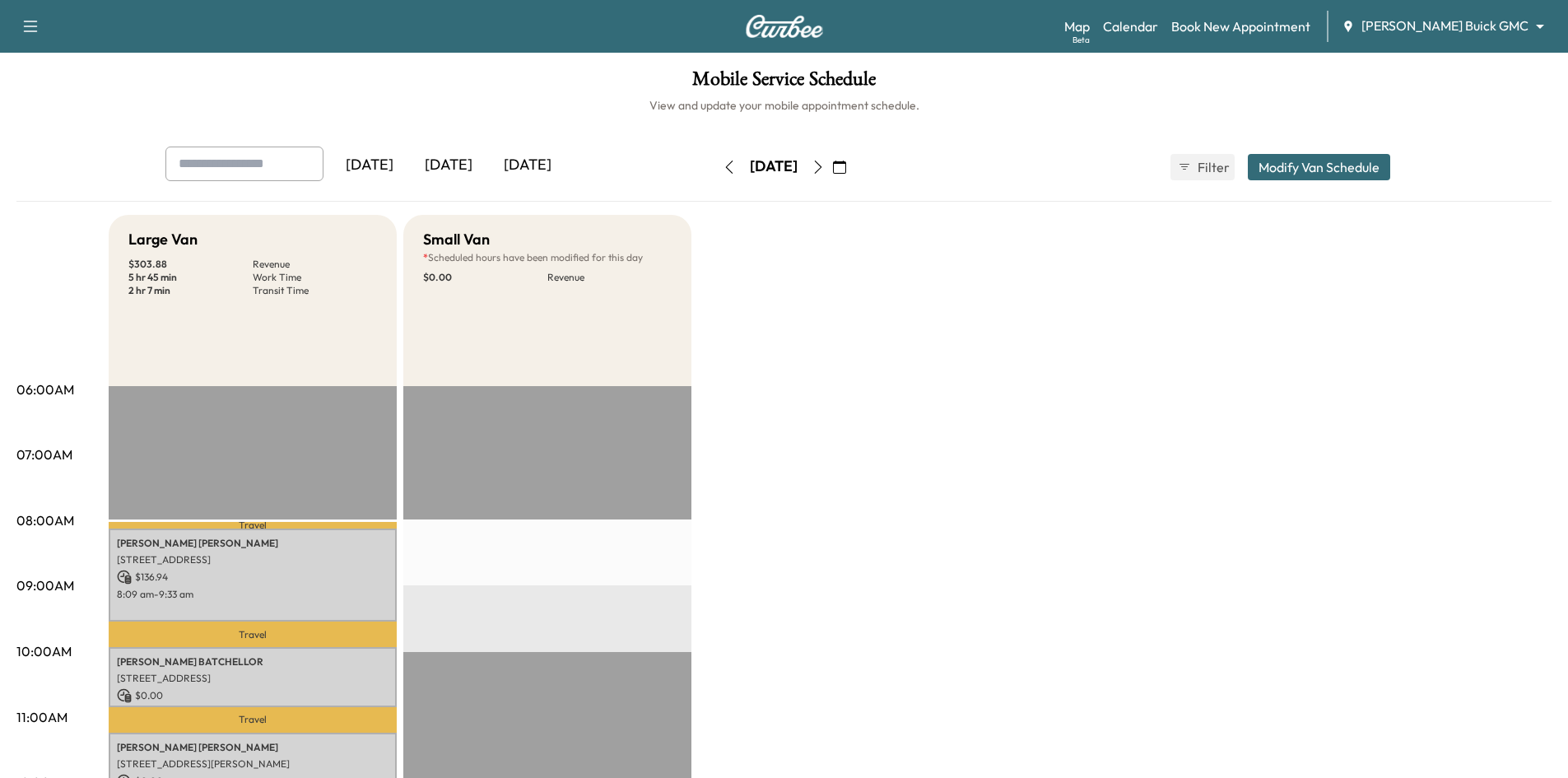
click at [1291, 170] on button "Modify Van Schedule" at bounding box center [1319, 167] width 143 height 26
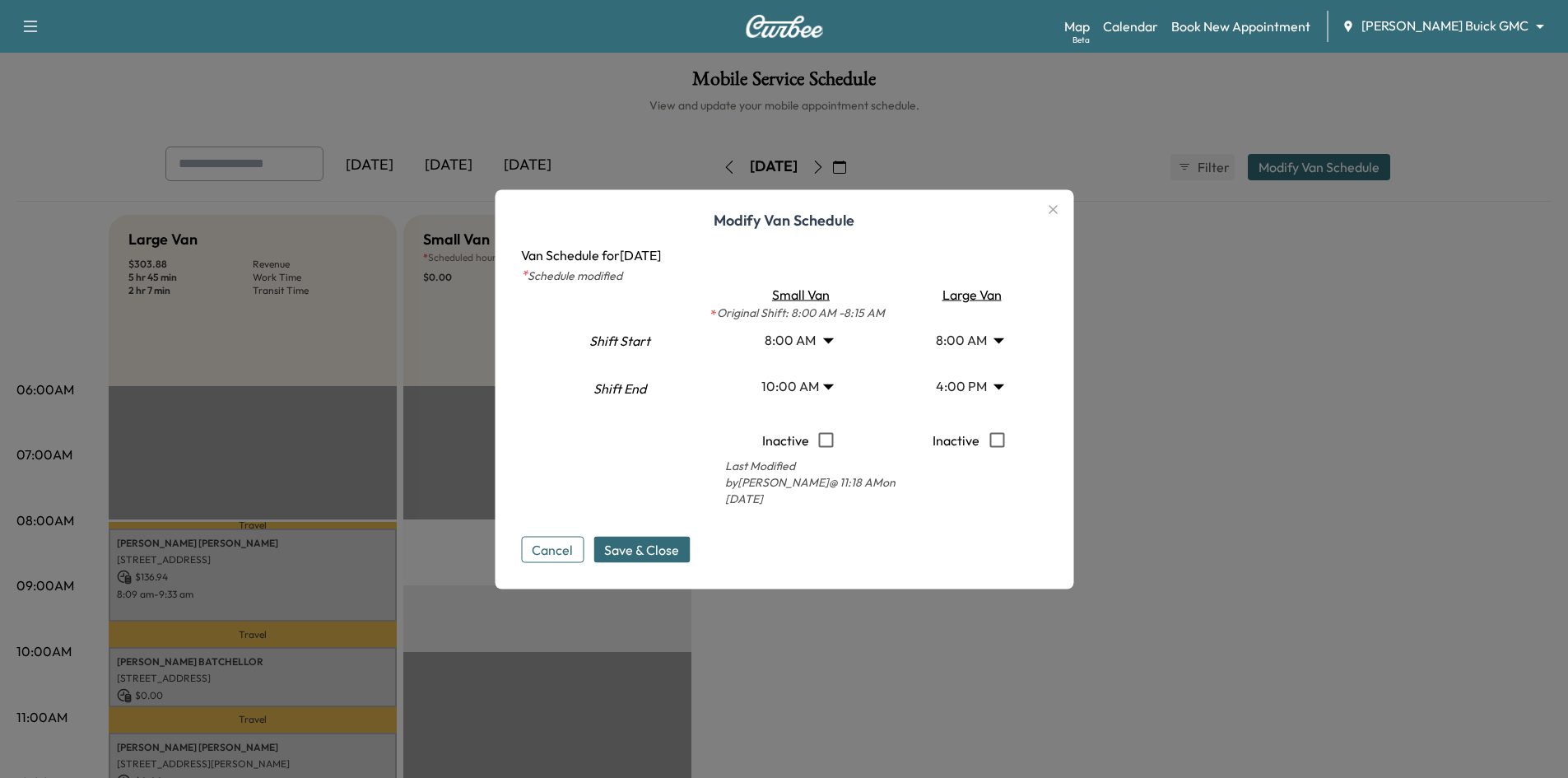
click at [666, 552] on span "Save & Close" at bounding box center [641, 549] width 75 height 20
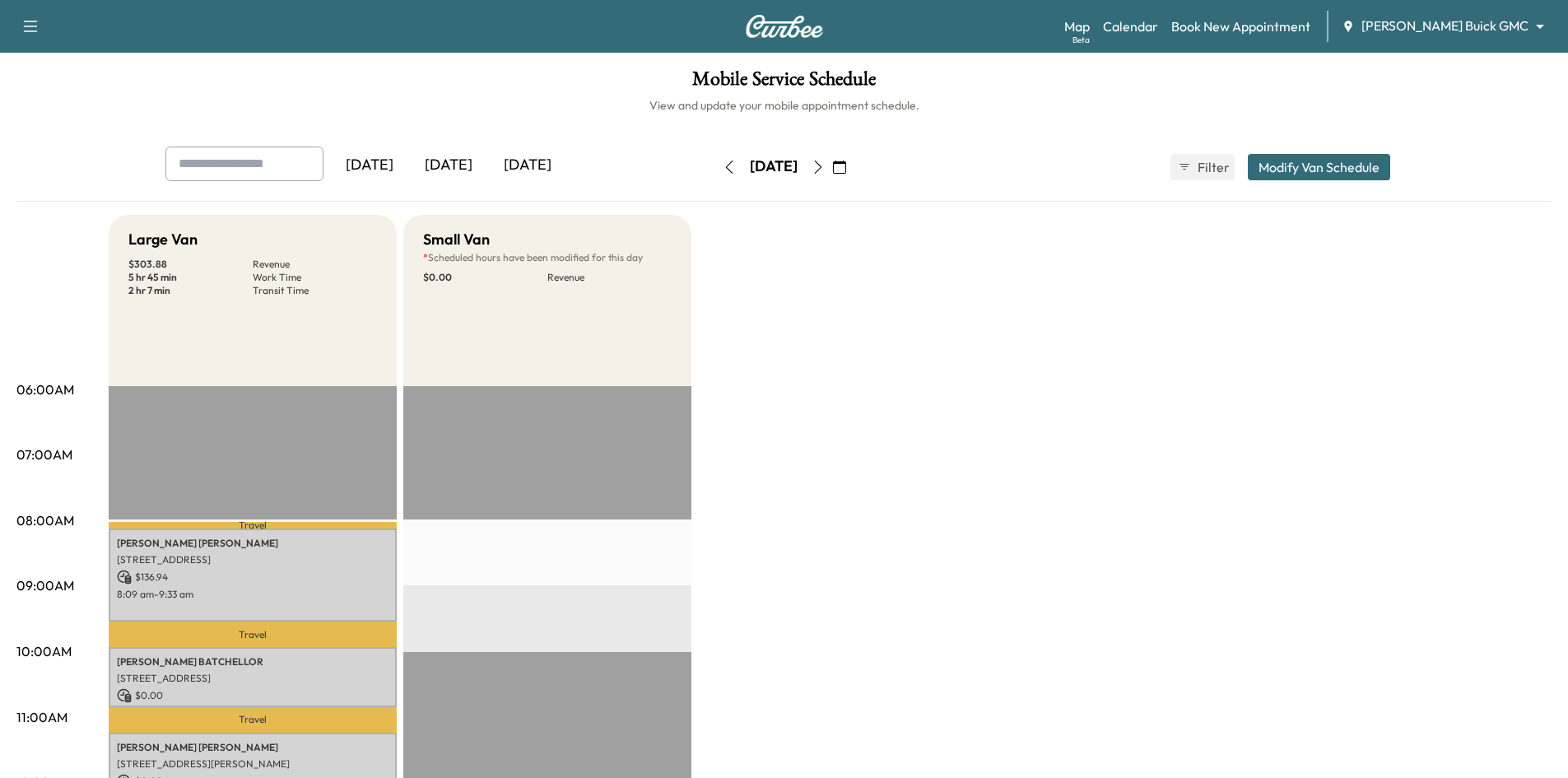
click at [1275, 30] on link "Book New Appointment" at bounding box center [1241, 27] width 139 height 20
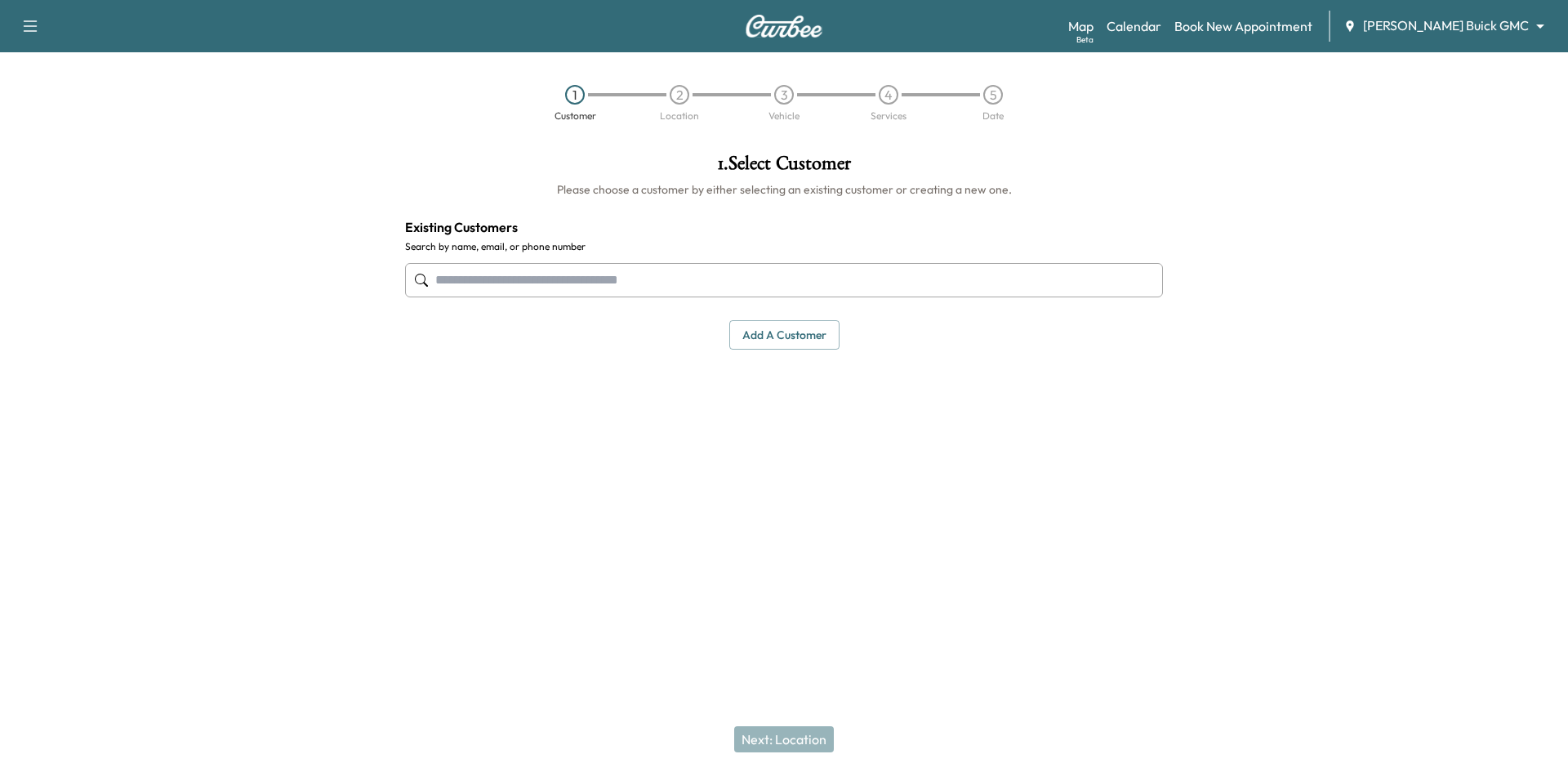
click at [607, 275] on input "text" at bounding box center [784, 280] width 758 height 34
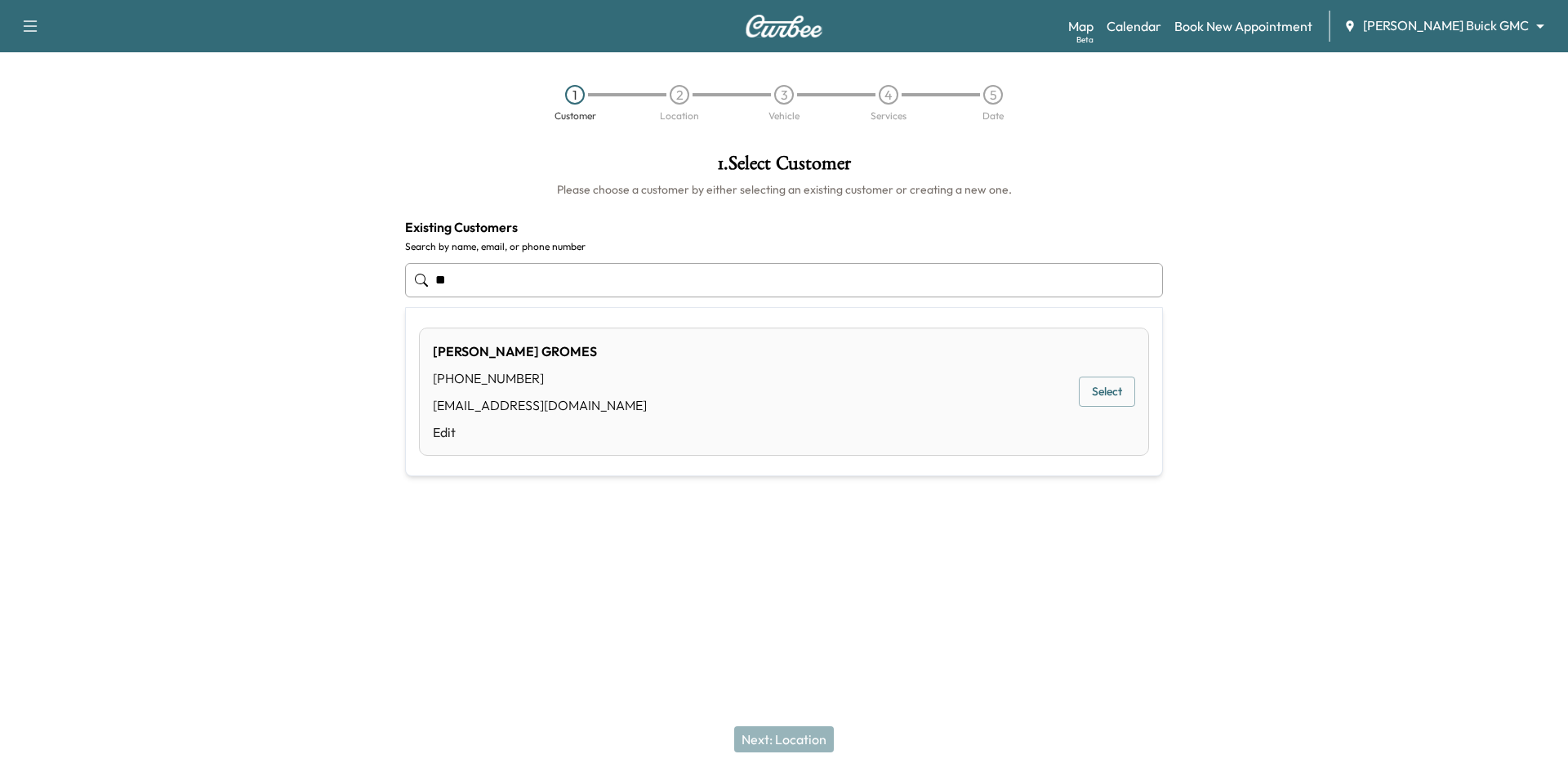
type input "*"
type input "**********"
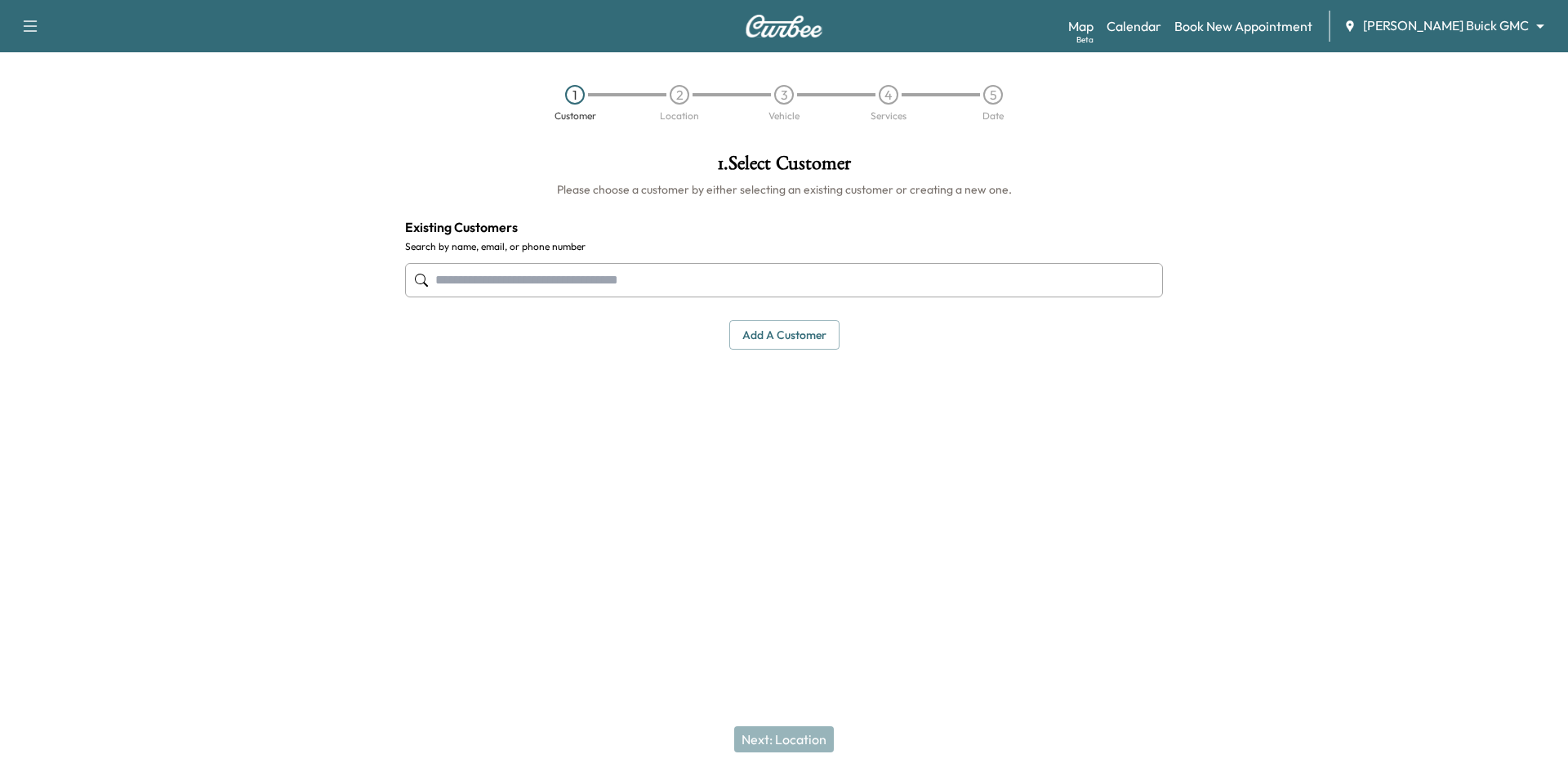
click at [817, 280] on input "text" at bounding box center [784, 280] width 758 height 34
type input "*"
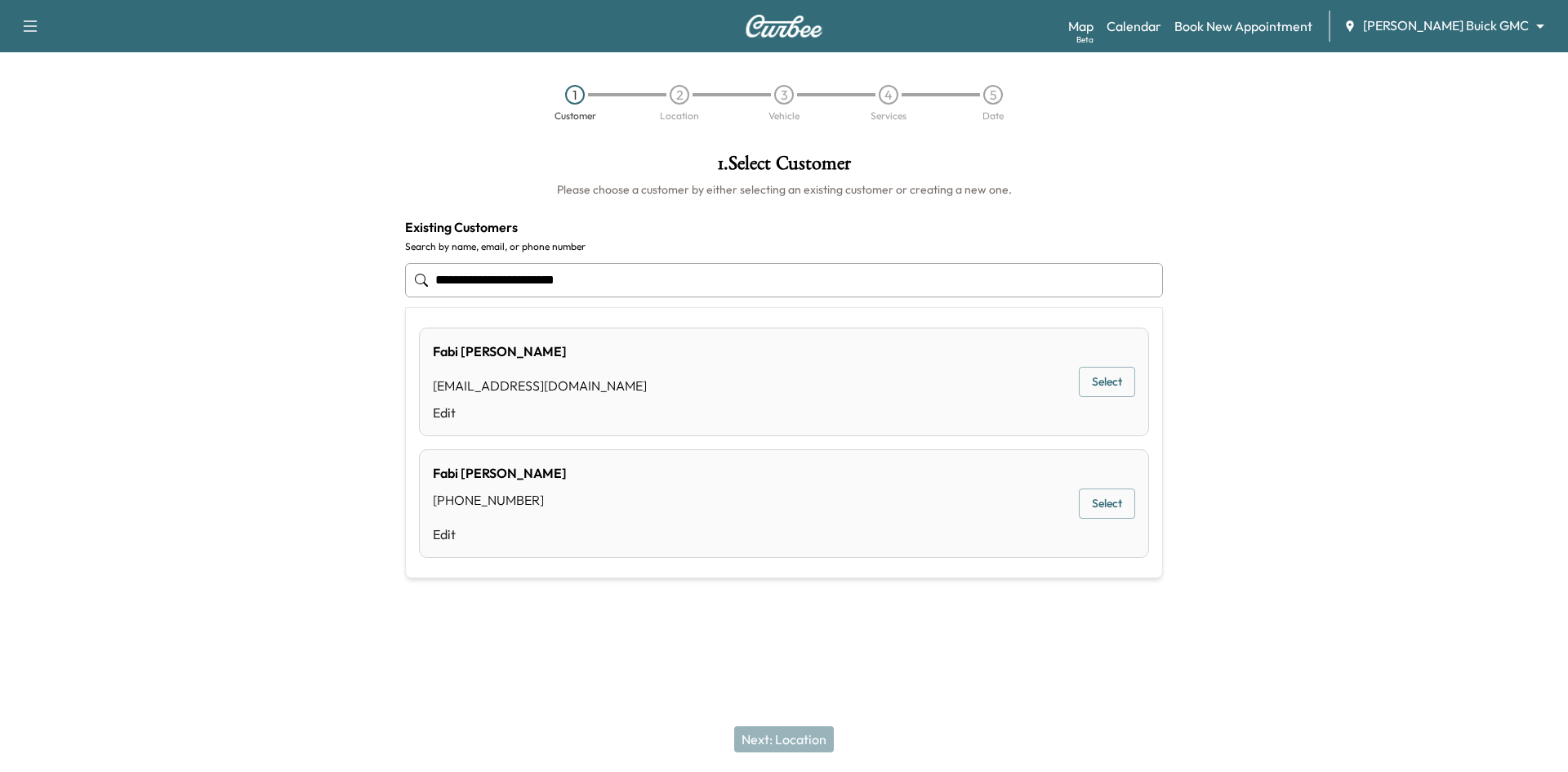
type input "**********"
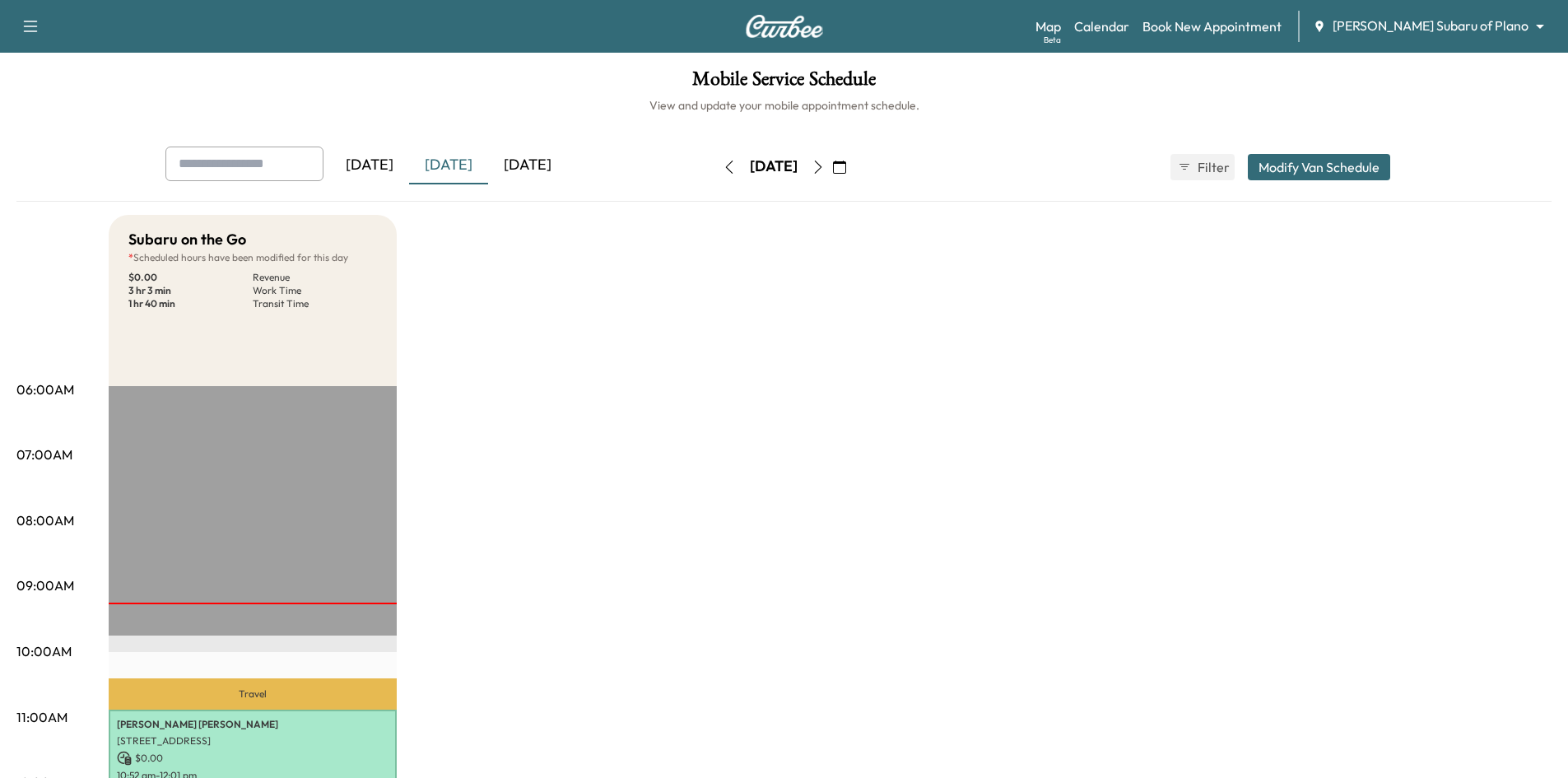
scroll to position [82, 0]
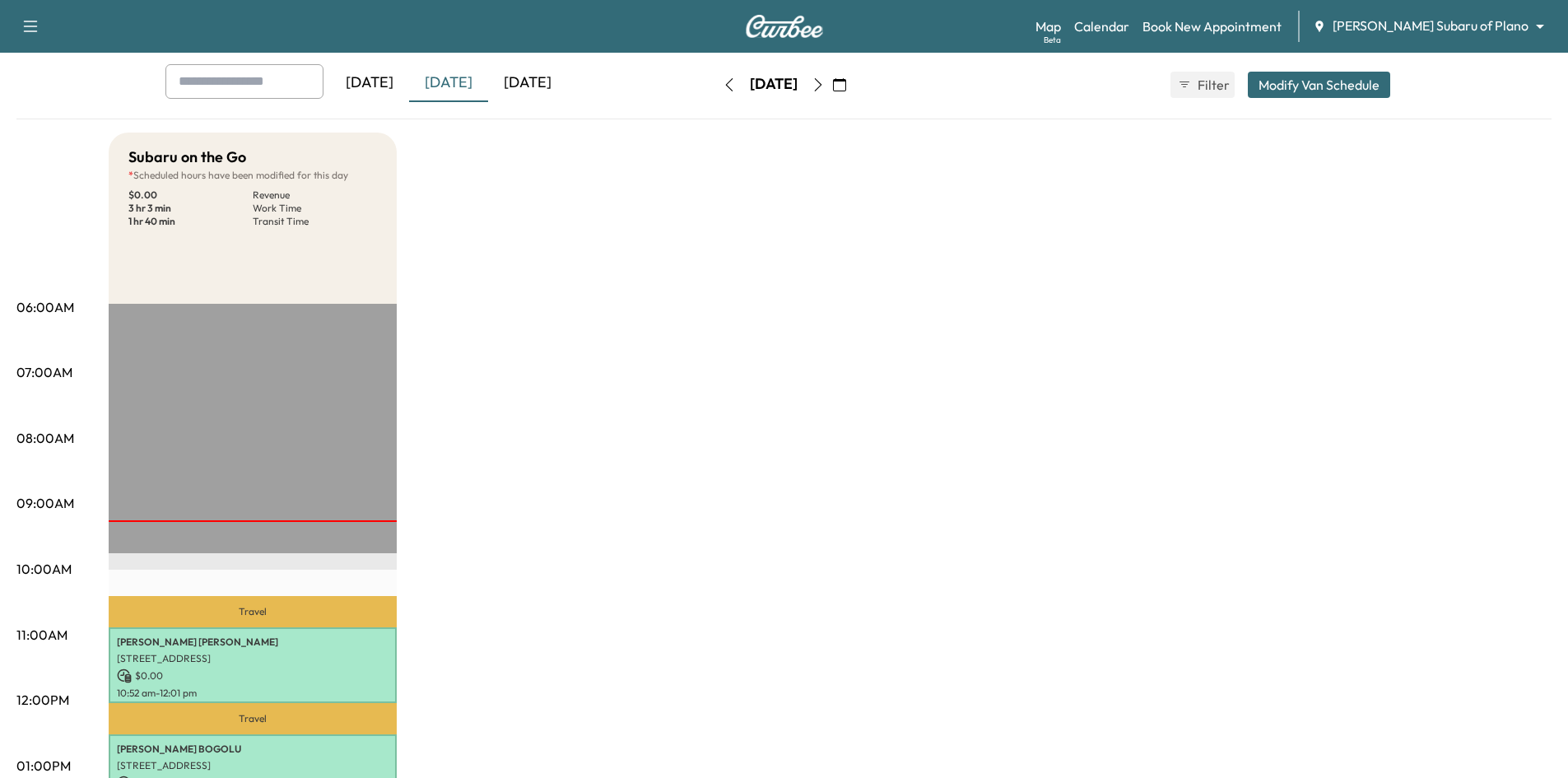
click at [846, 86] on icon "button" at bounding box center [839, 85] width 13 height 13
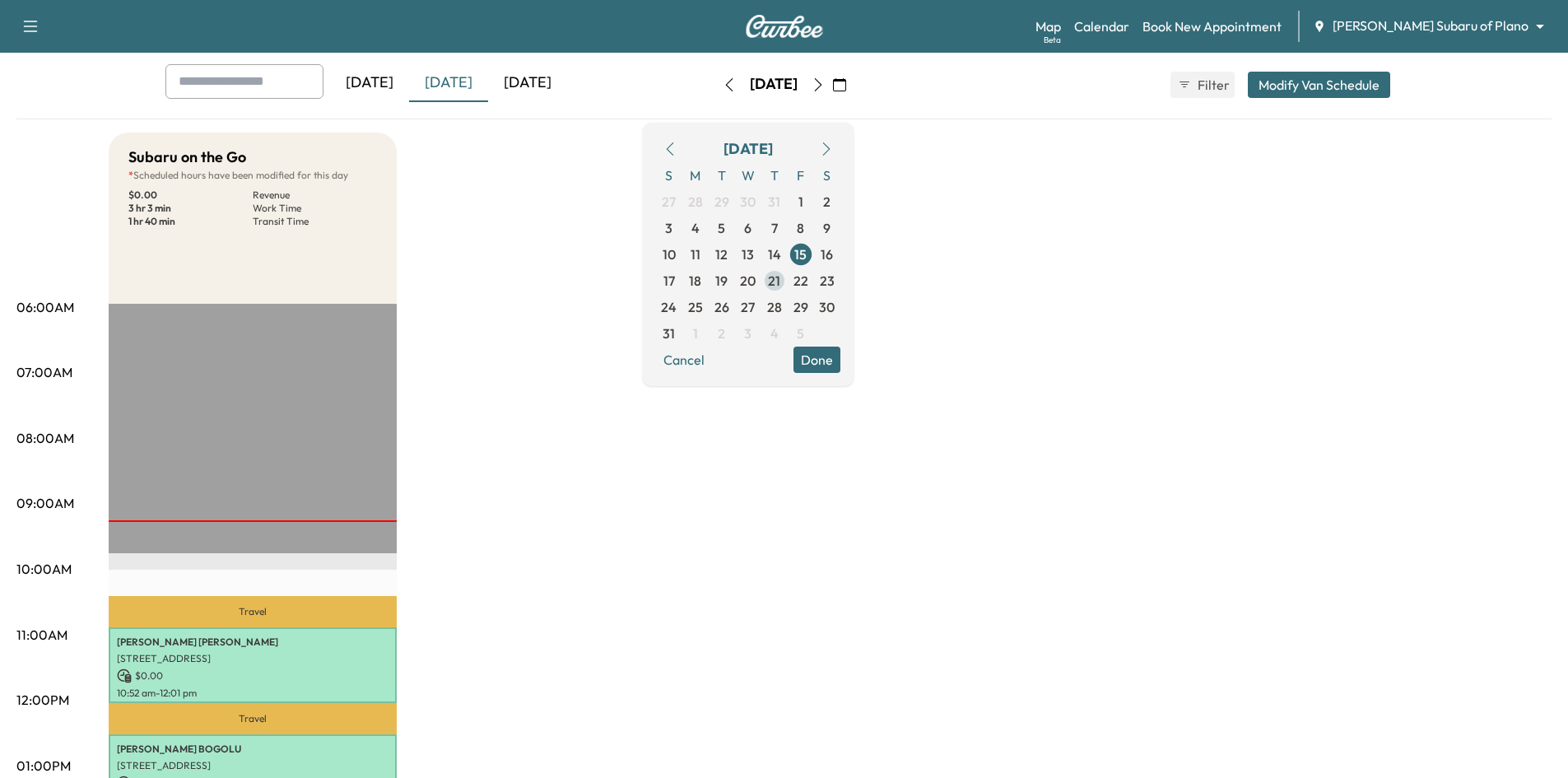
click at [787, 279] on span "21" at bounding box center [774, 280] width 26 height 26
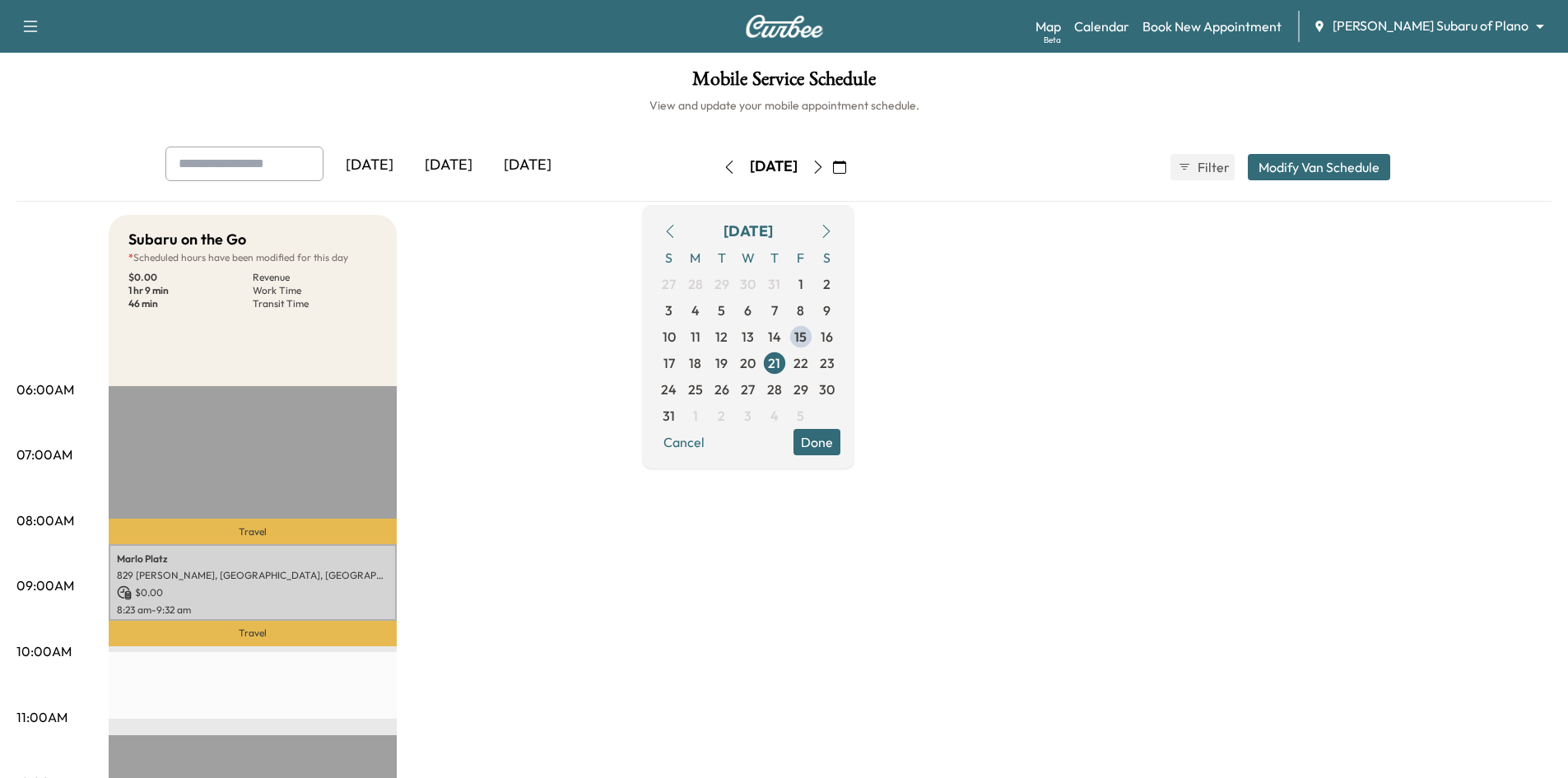
drag, startPoint x: 853, startPoint y: 444, endPoint x: 668, endPoint y: 458, distance: 185.5
click at [840, 443] on button "Done" at bounding box center [817, 441] width 47 height 26
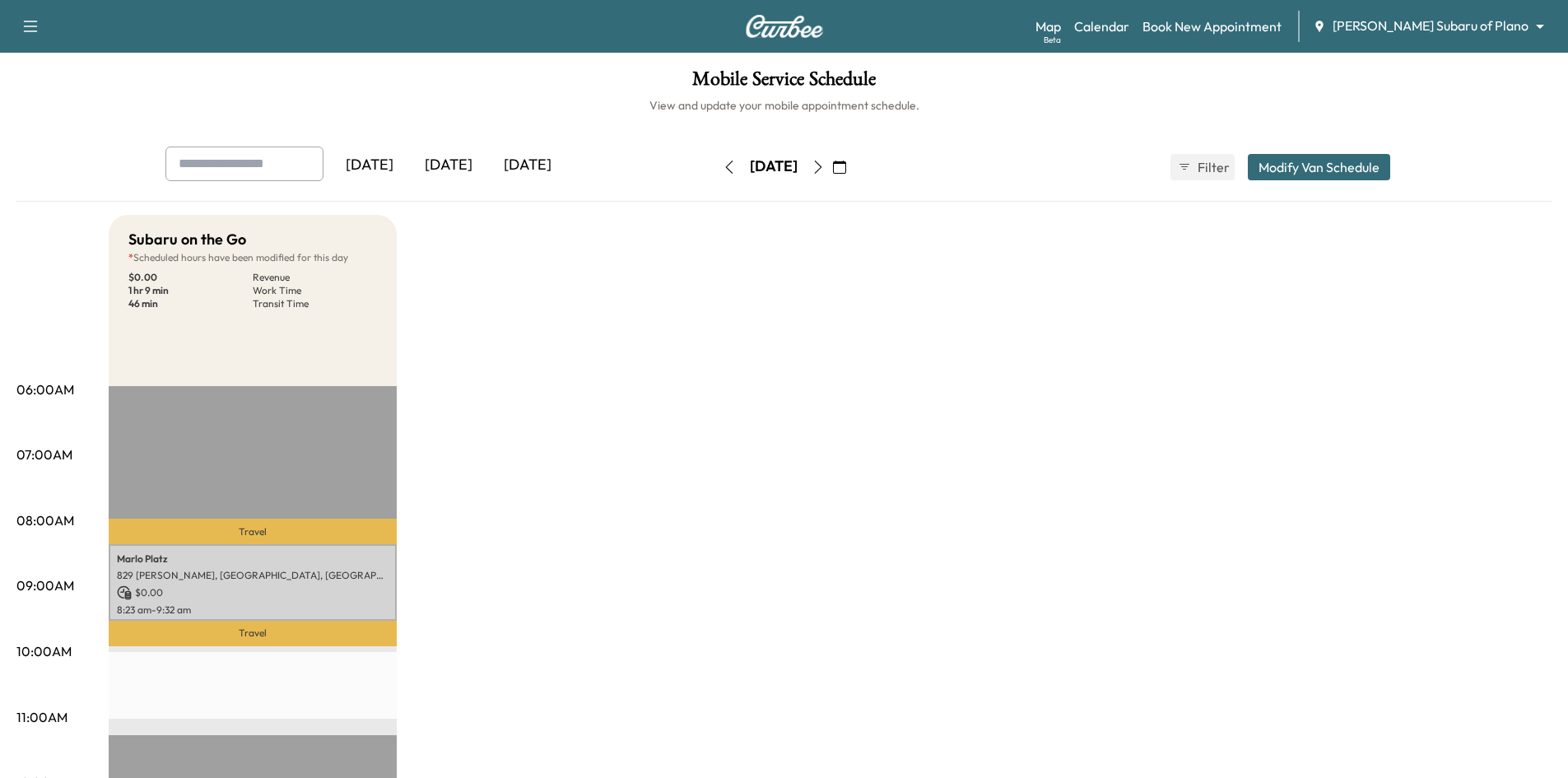
click at [452, 165] on div "[DATE]" at bounding box center [449, 165] width 79 height 38
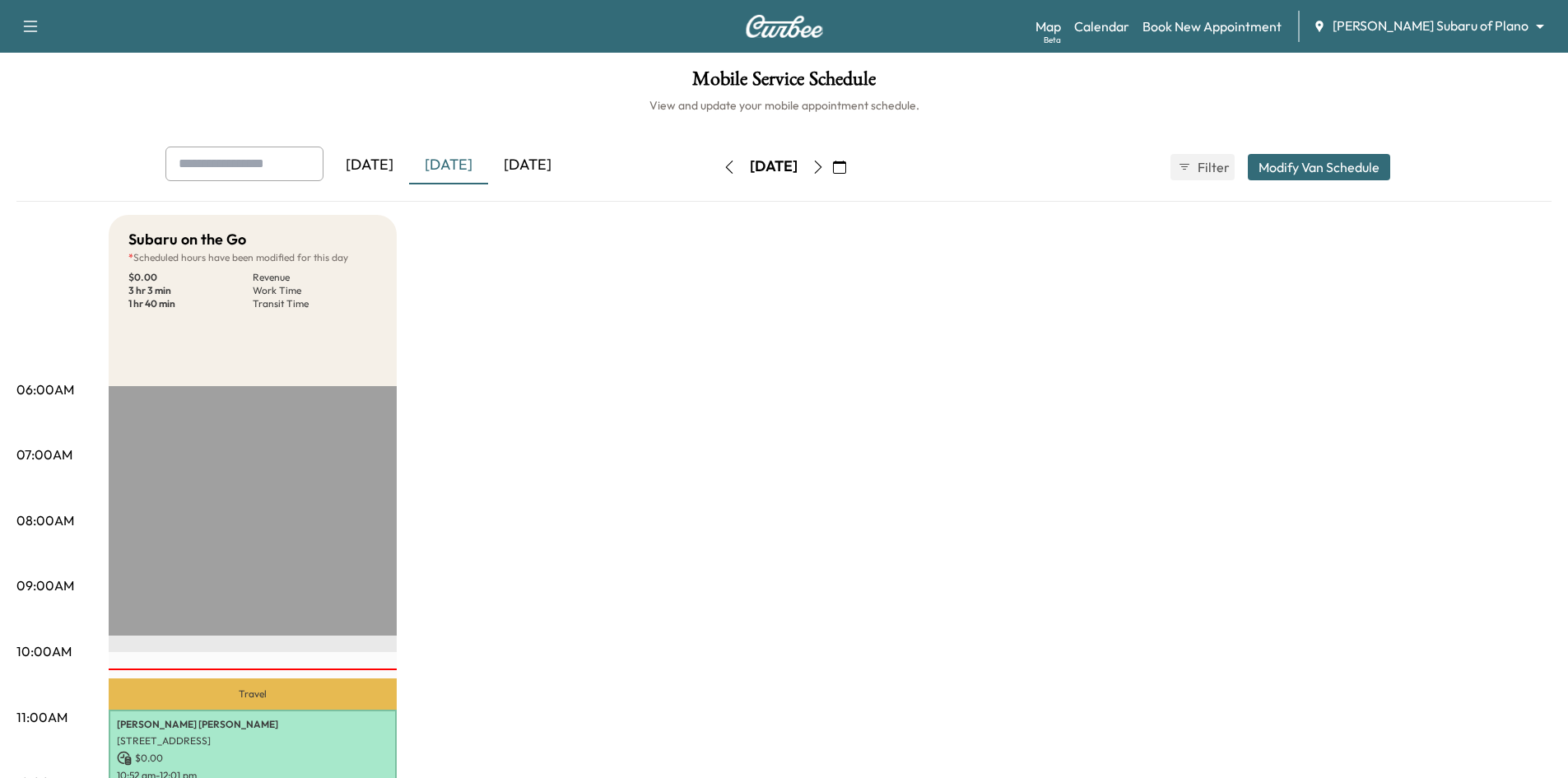
click at [854, 169] on button "button" at bounding box center [839, 167] width 28 height 26
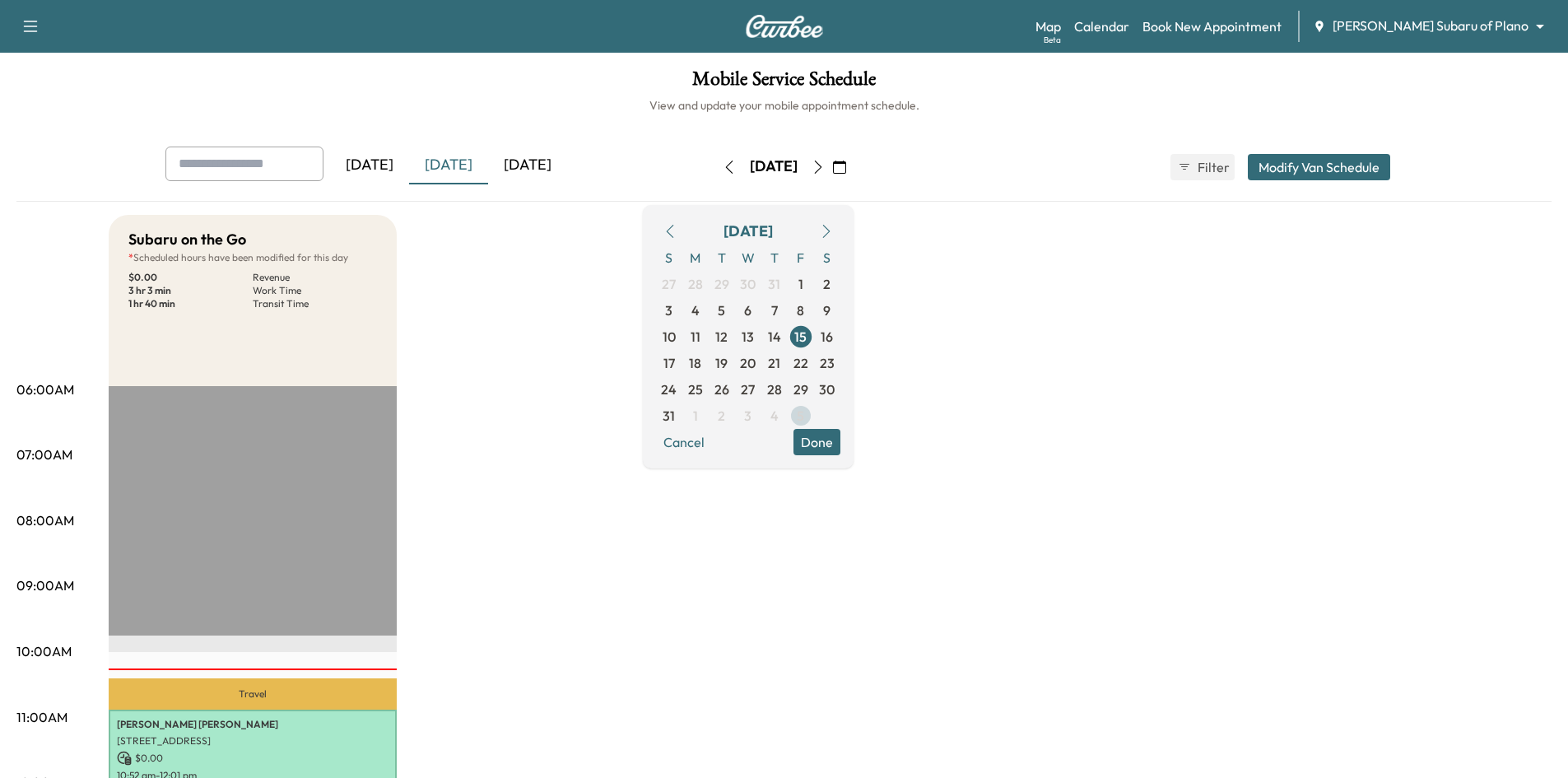
drag, startPoint x: 802, startPoint y: 360, endPoint x: 829, endPoint y: 410, distance: 56.8
click at [781, 361] on span "21" at bounding box center [774, 363] width 13 height 20
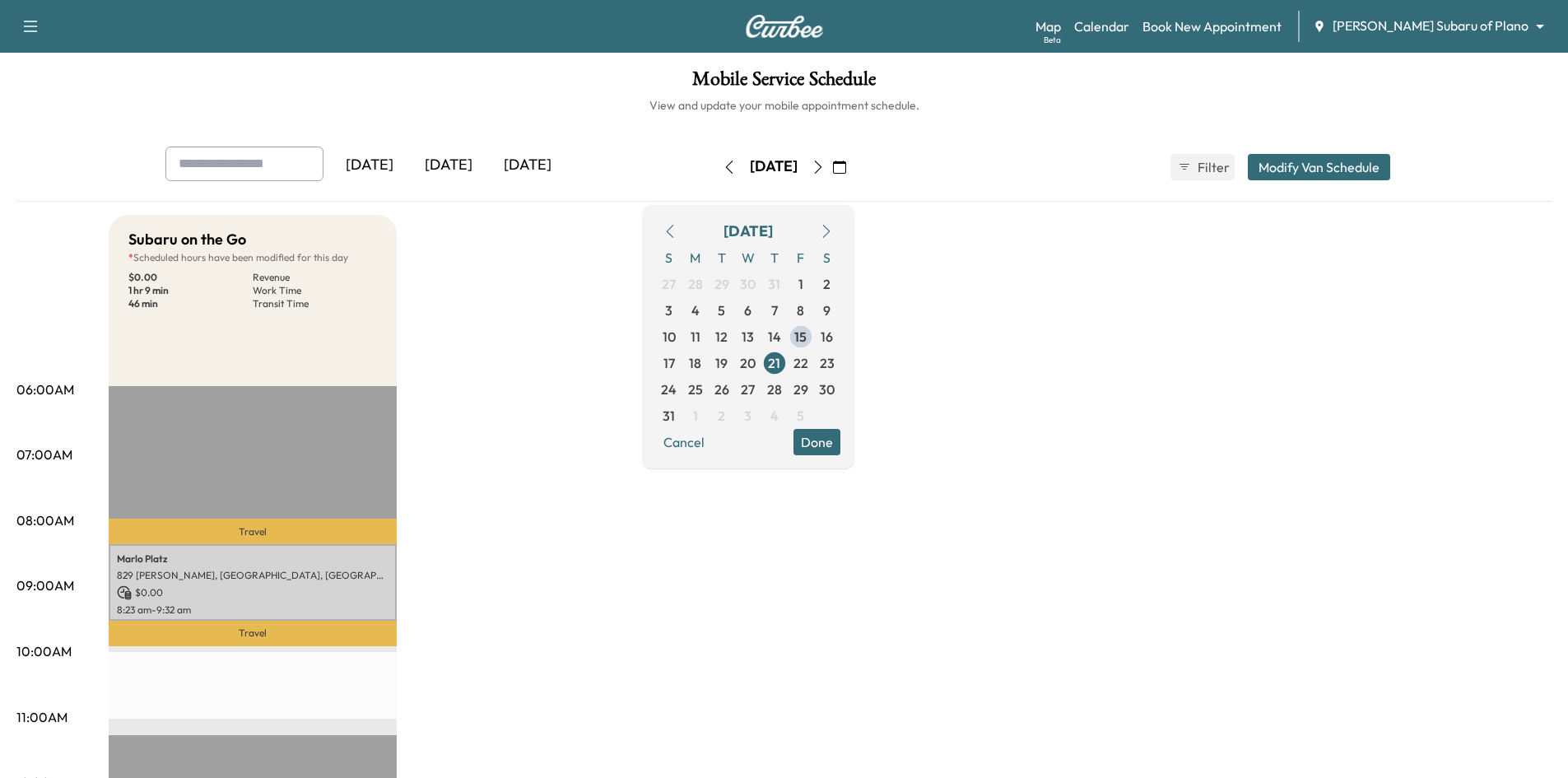
click at [840, 444] on button "Done" at bounding box center [817, 441] width 47 height 26
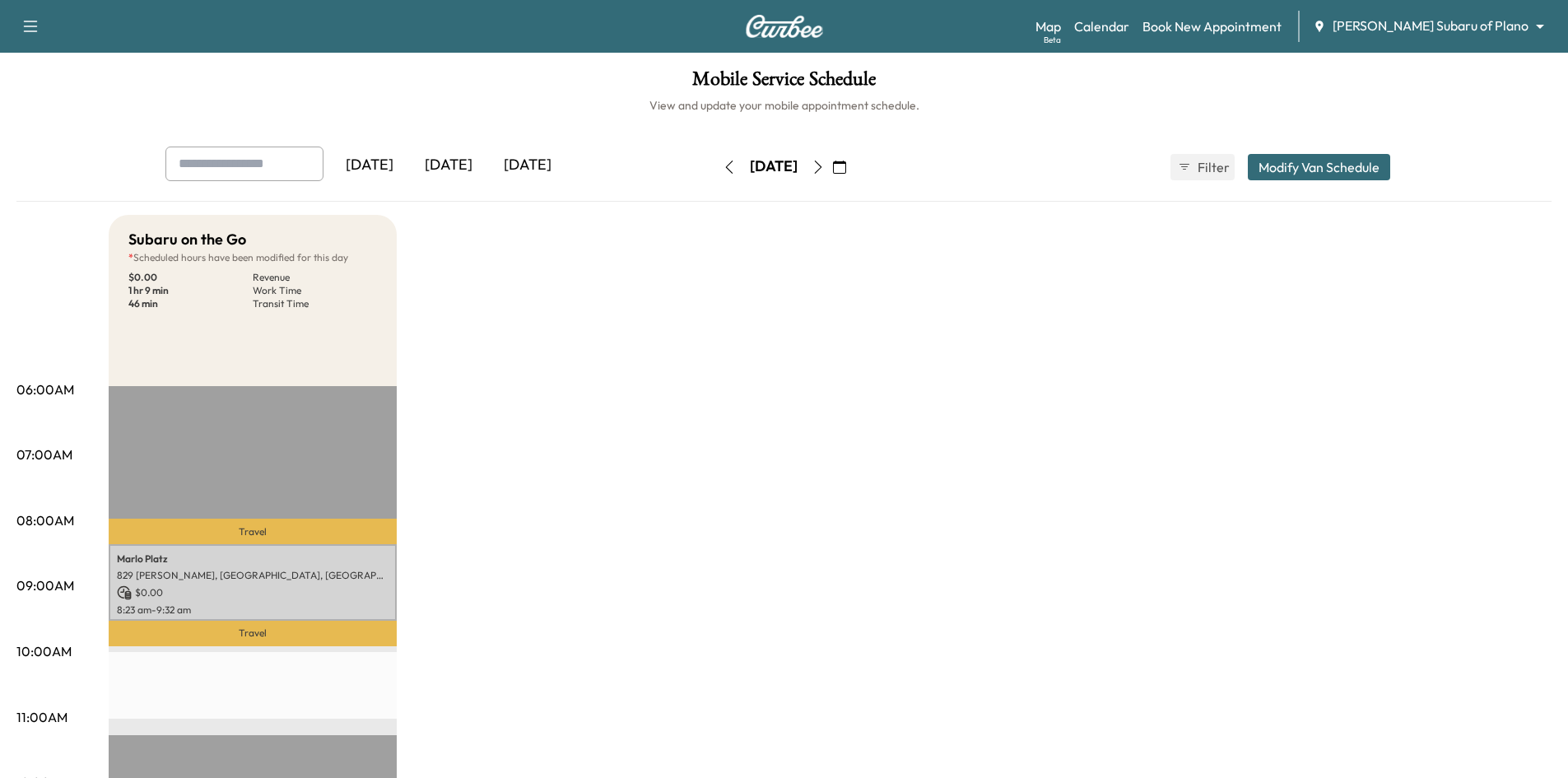
drag, startPoint x: 443, startPoint y: 165, endPoint x: 442, endPoint y: 112, distance: 53.0
click at [444, 158] on div "[DATE]" at bounding box center [449, 165] width 79 height 38
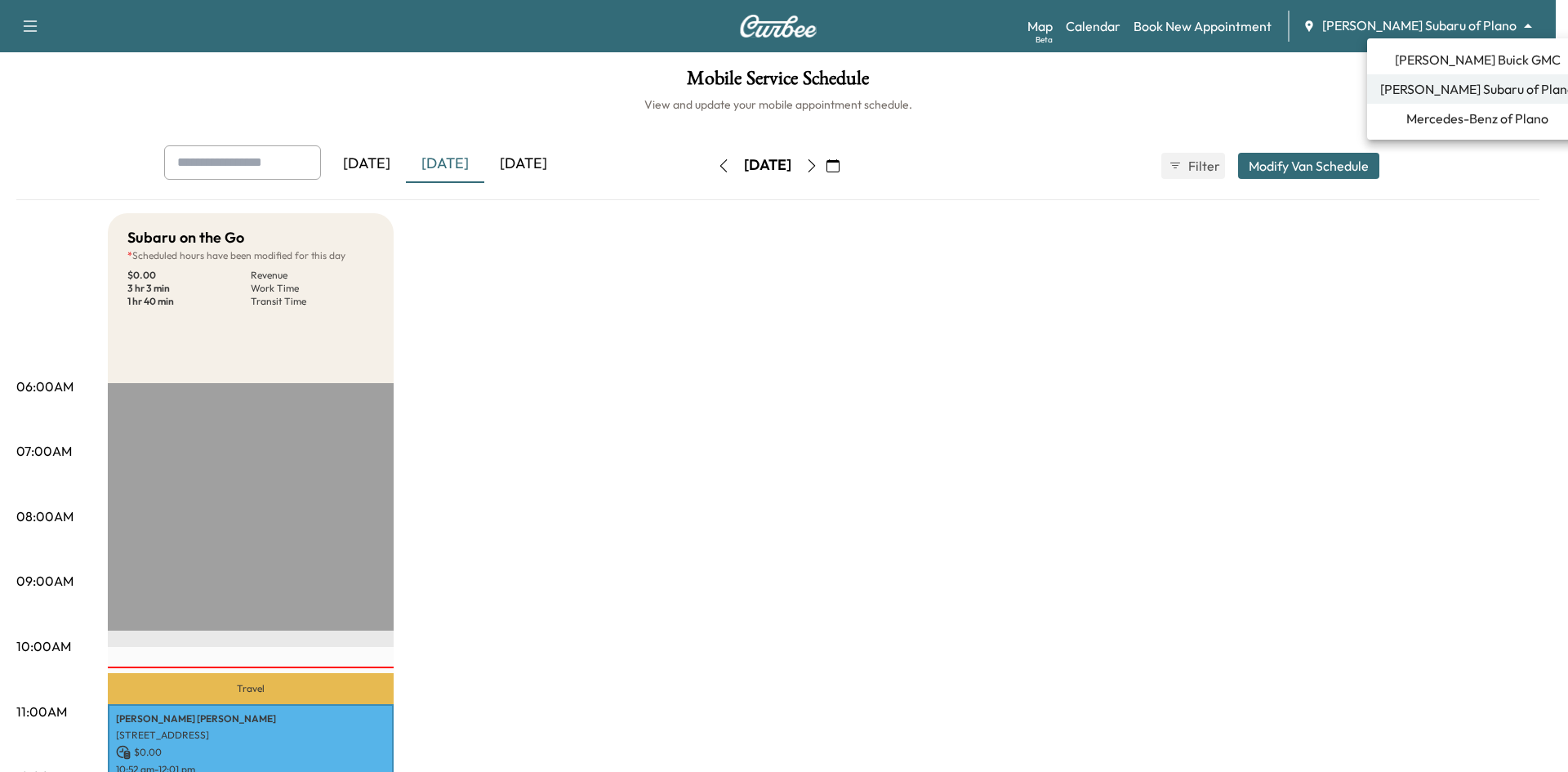
click at [1407, 31] on body "Support Log Out Map Beta Calendar Book New Appointment [PERSON_NAME] Subaru of …" at bounding box center [784, 386] width 1568 height 772
click at [1454, 66] on span "[PERSON_NAME] Buick GMC" at bounding box center [1477, 60] width 166 height 20
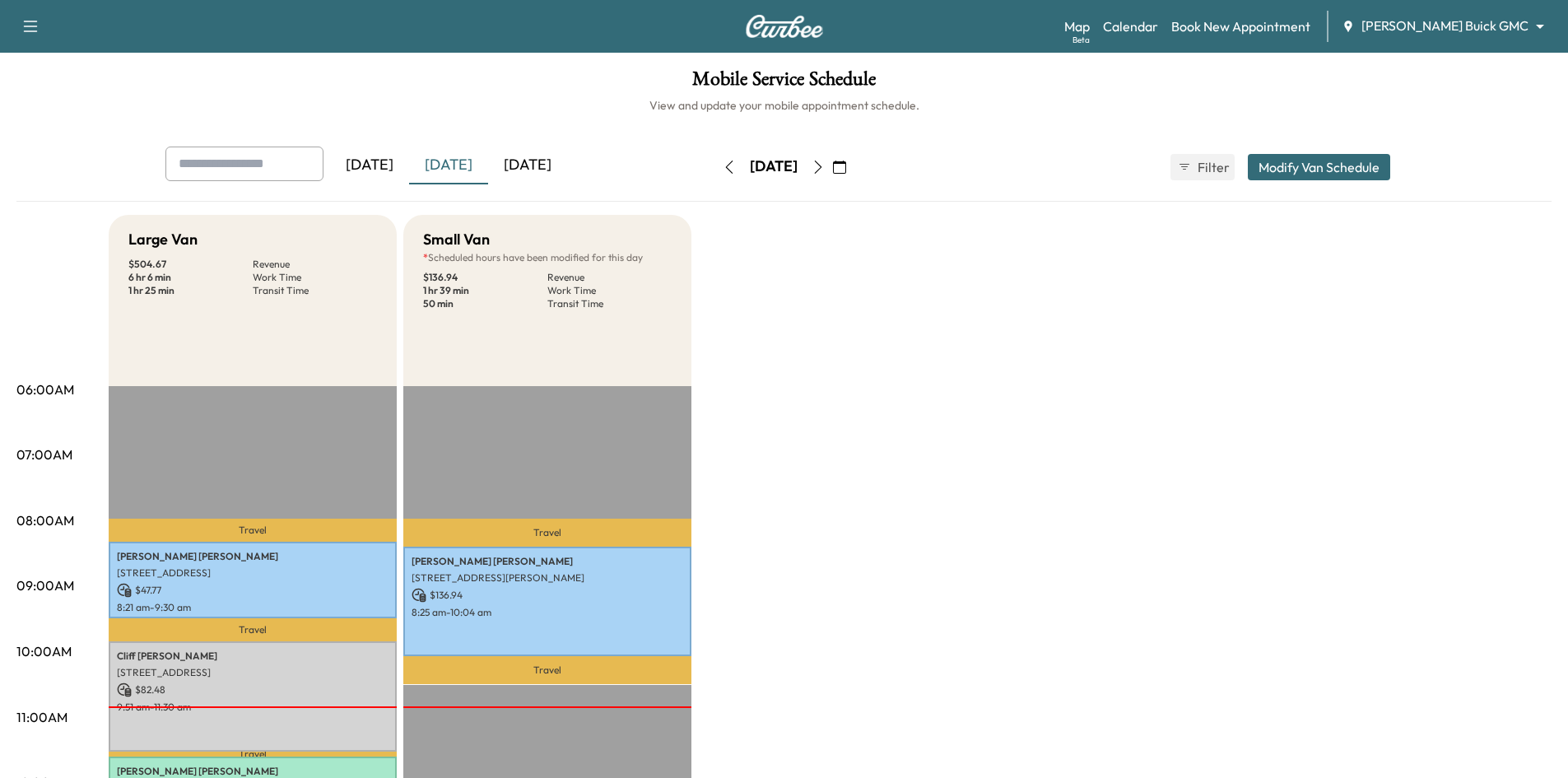
click at [846, 172] on icon "button" at bounding box center [839, 167] width 13 height 13
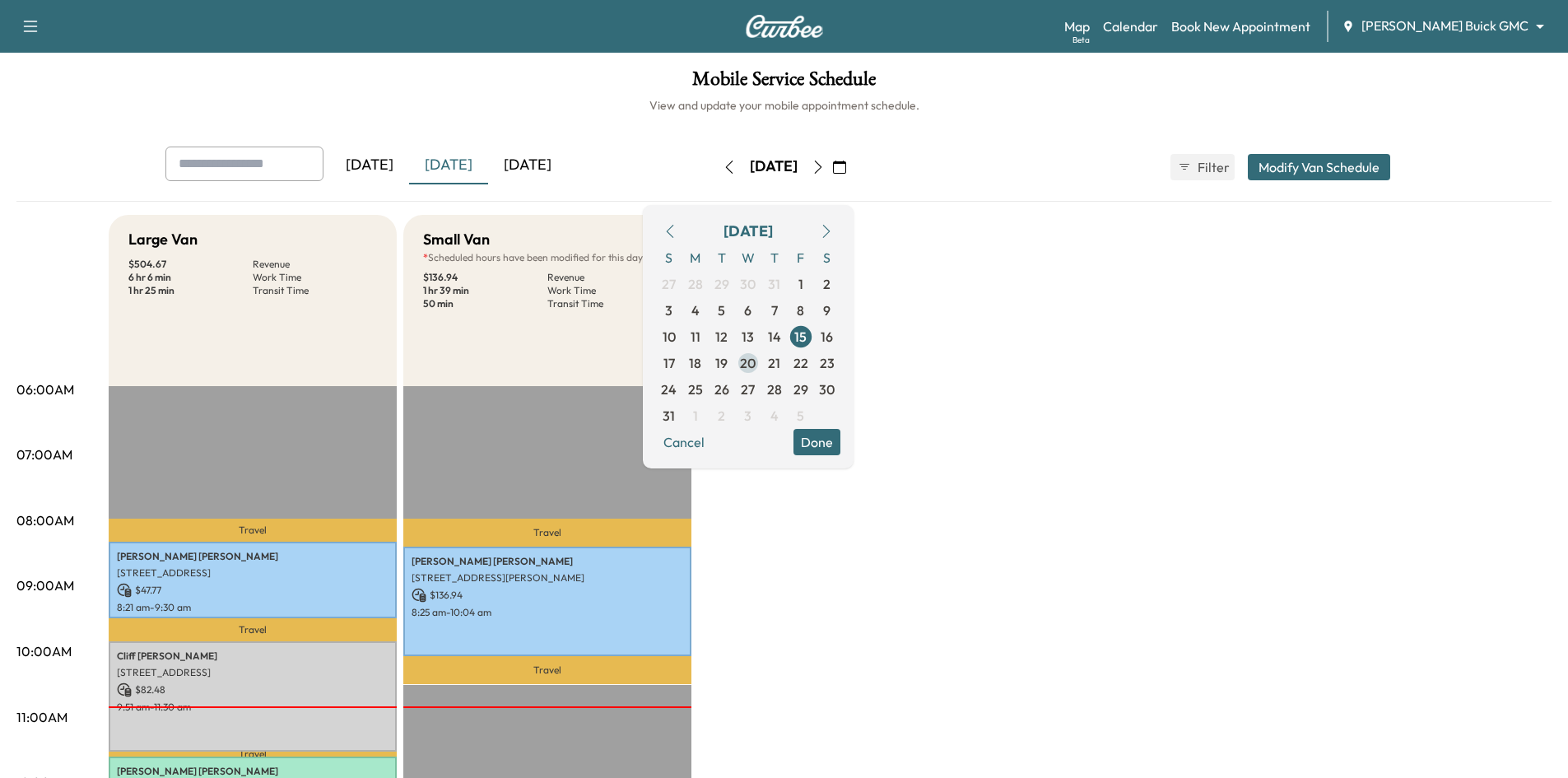
click at [755, 363] on span "20" at bounding box center [747, 363] width 16 height 20
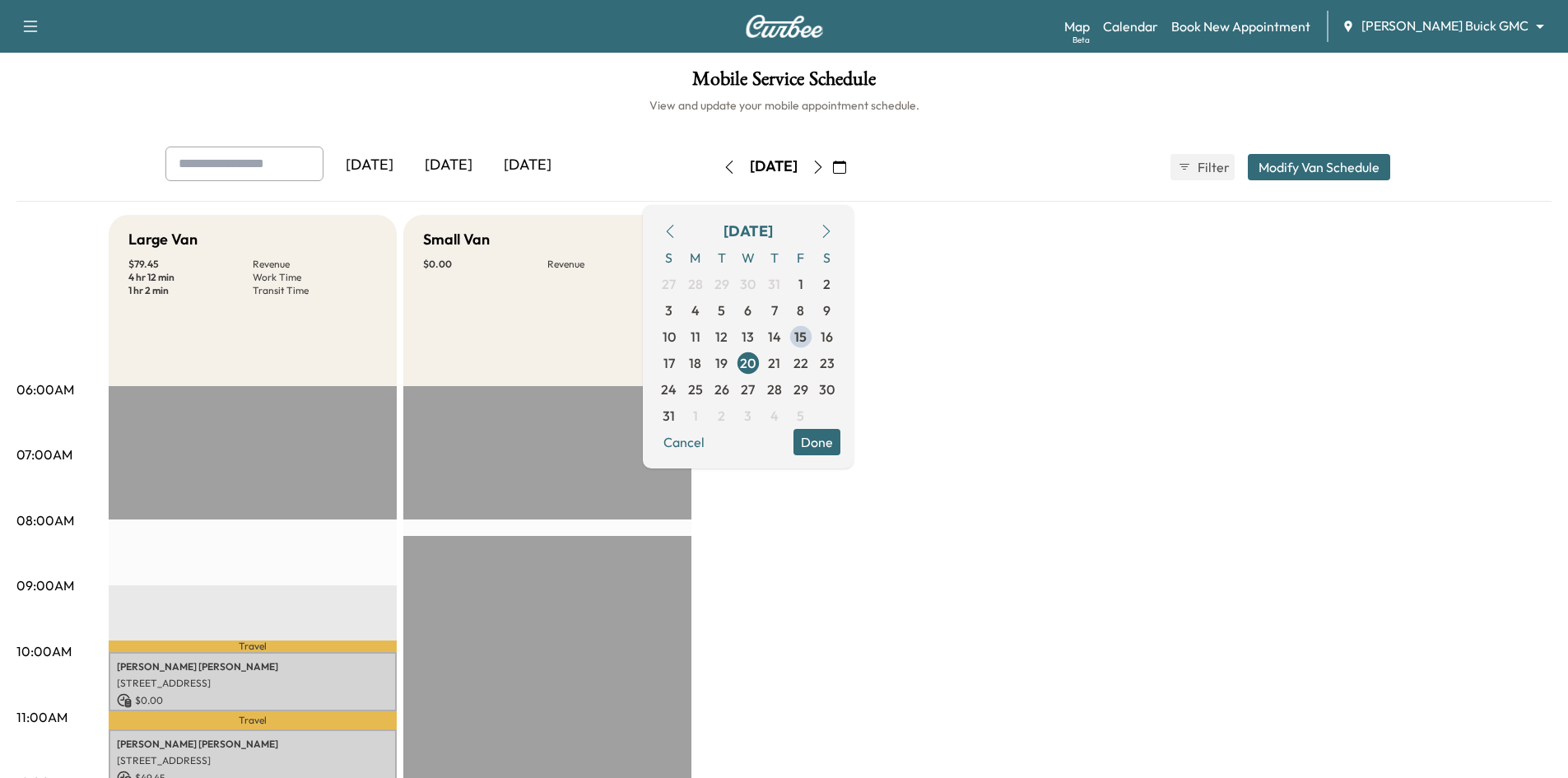
click at [604, 91] on h1 "Mobile Service Schedule" at bounding box center [784, 82] width 1535 height 28
click at [840, 440] on button "Done" at bounding box center [817, 441] width 47 height 26
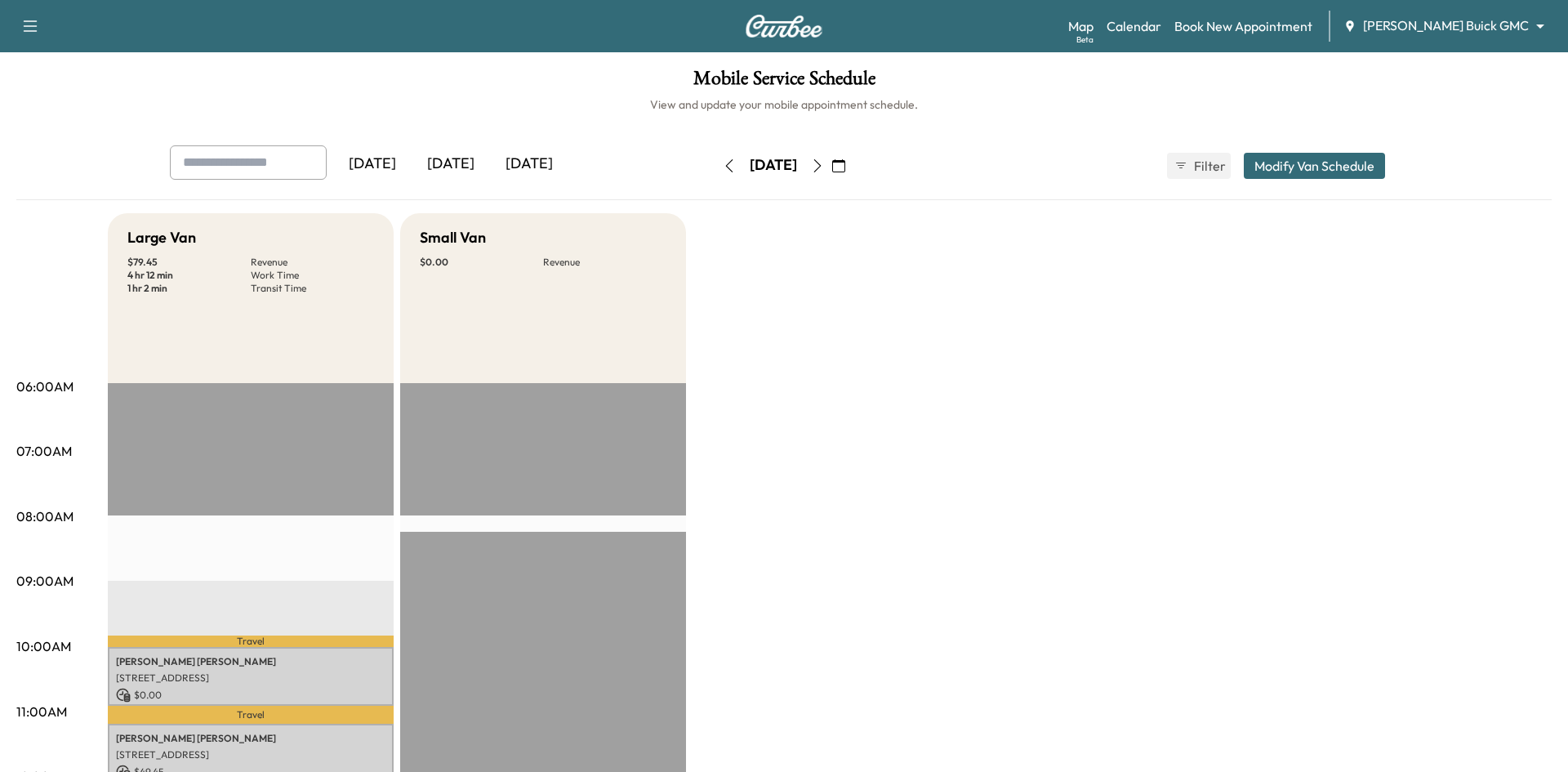
click at [1519, 27] on body "Support Log Out Map Beta Calendar Book New Appointment Ewing Buick GMC ********…" at bounding box center [784, 386] width 1568 height 772
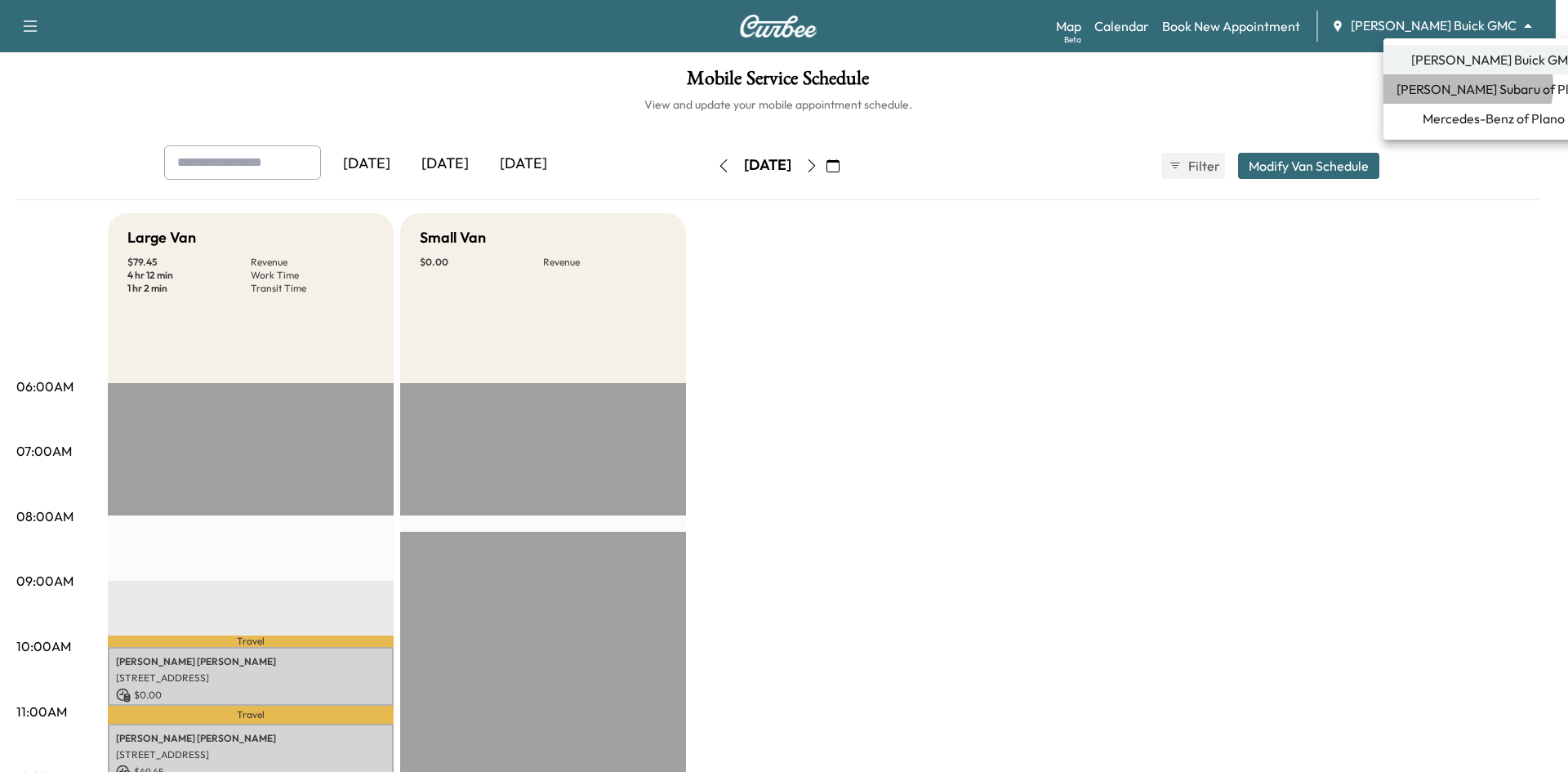
click at [1457, 86] on span "Ewing Subaru of Plano" at bounding box center [1493, 89] width 195 height 20
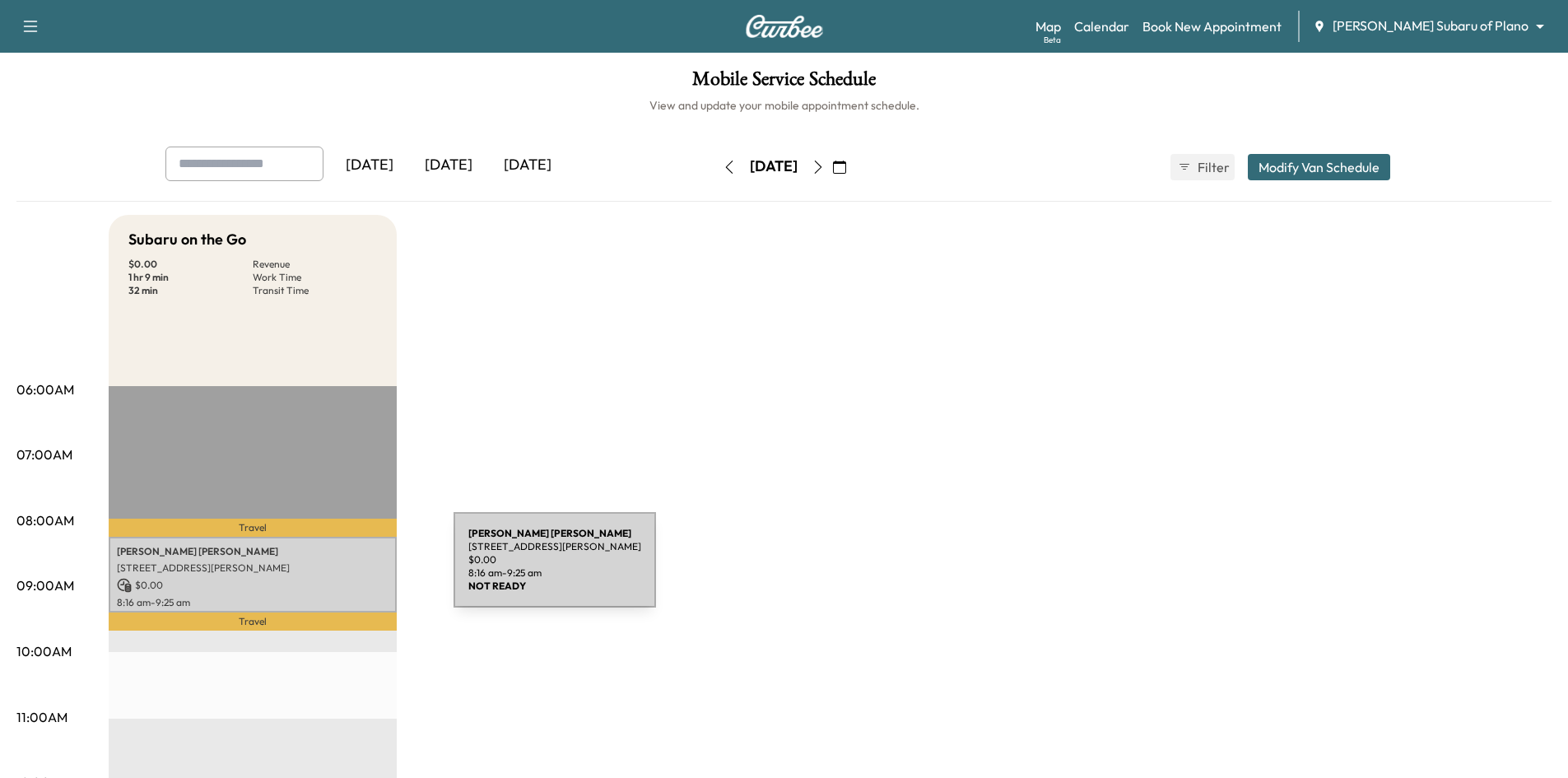
click at [330, 569] on p "3420 Nancy Ct, Plano, TX 75023, United States of America" at bounding box center [252, 568] width 272 height 13
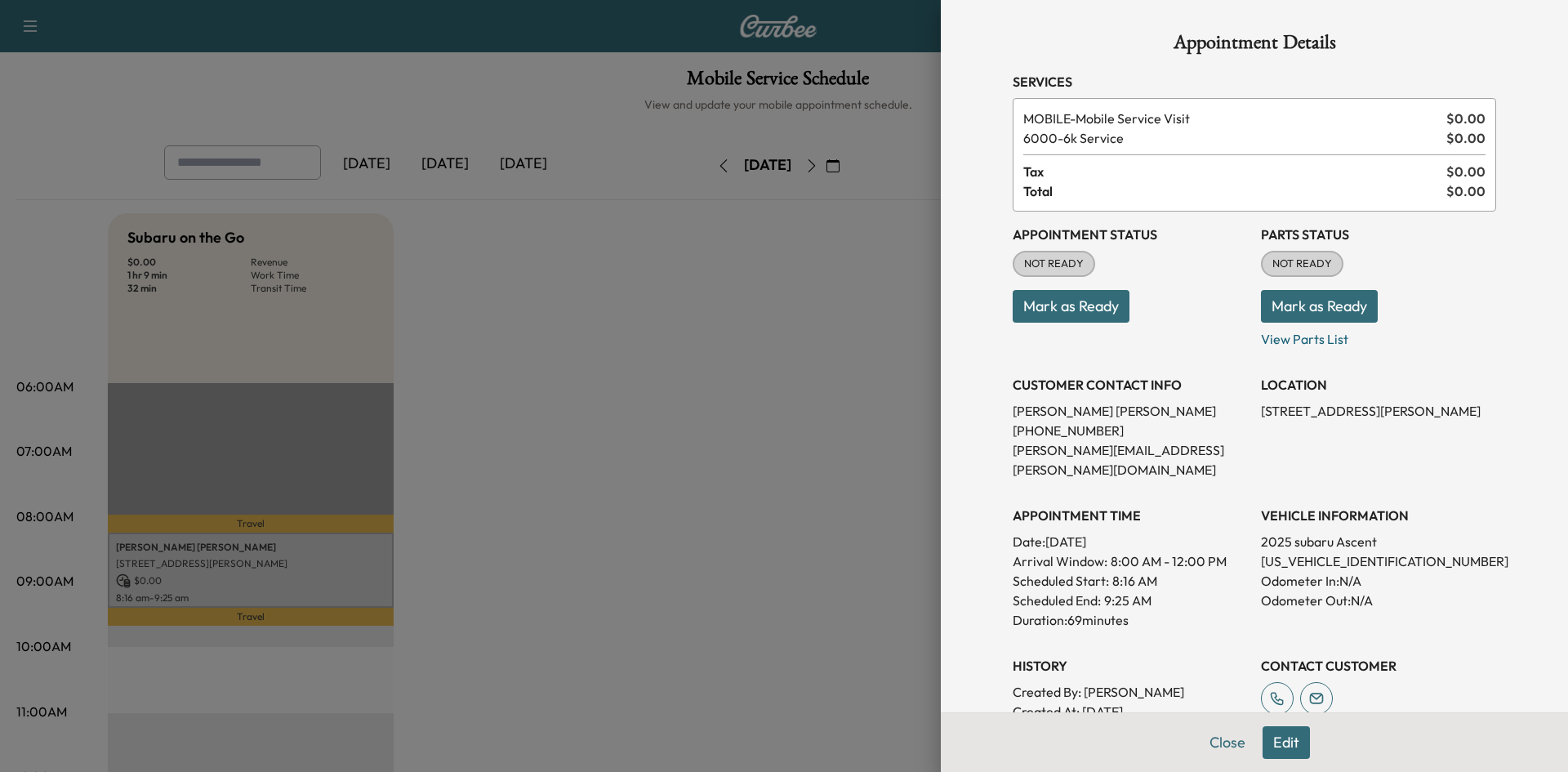
click at [826, 411] on div at bounding box center [784, 386] width 1568 height 772
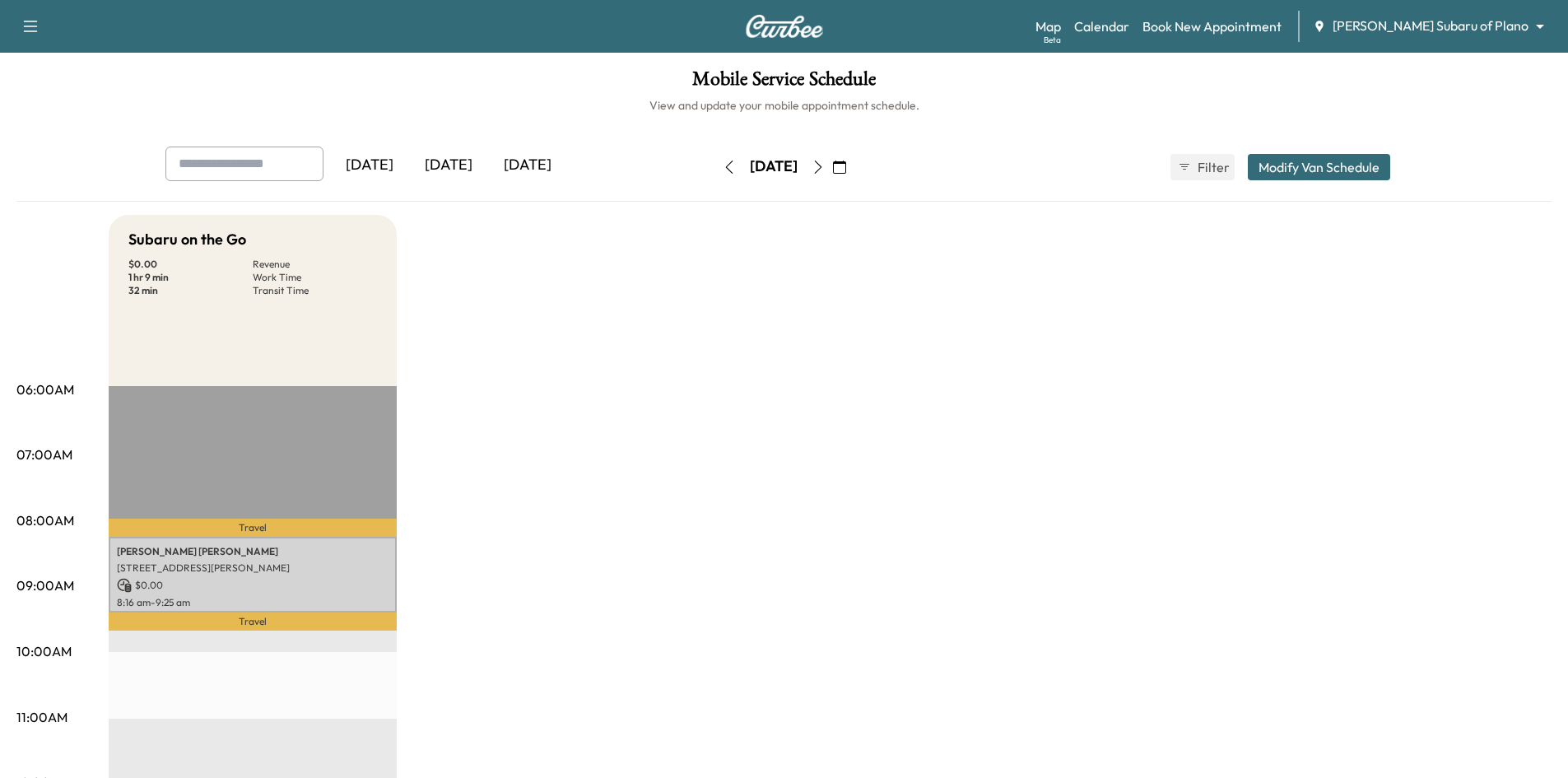
click at [469, 161] on div "[DATE]" at bounding box center [449, 165] width 79 height 38
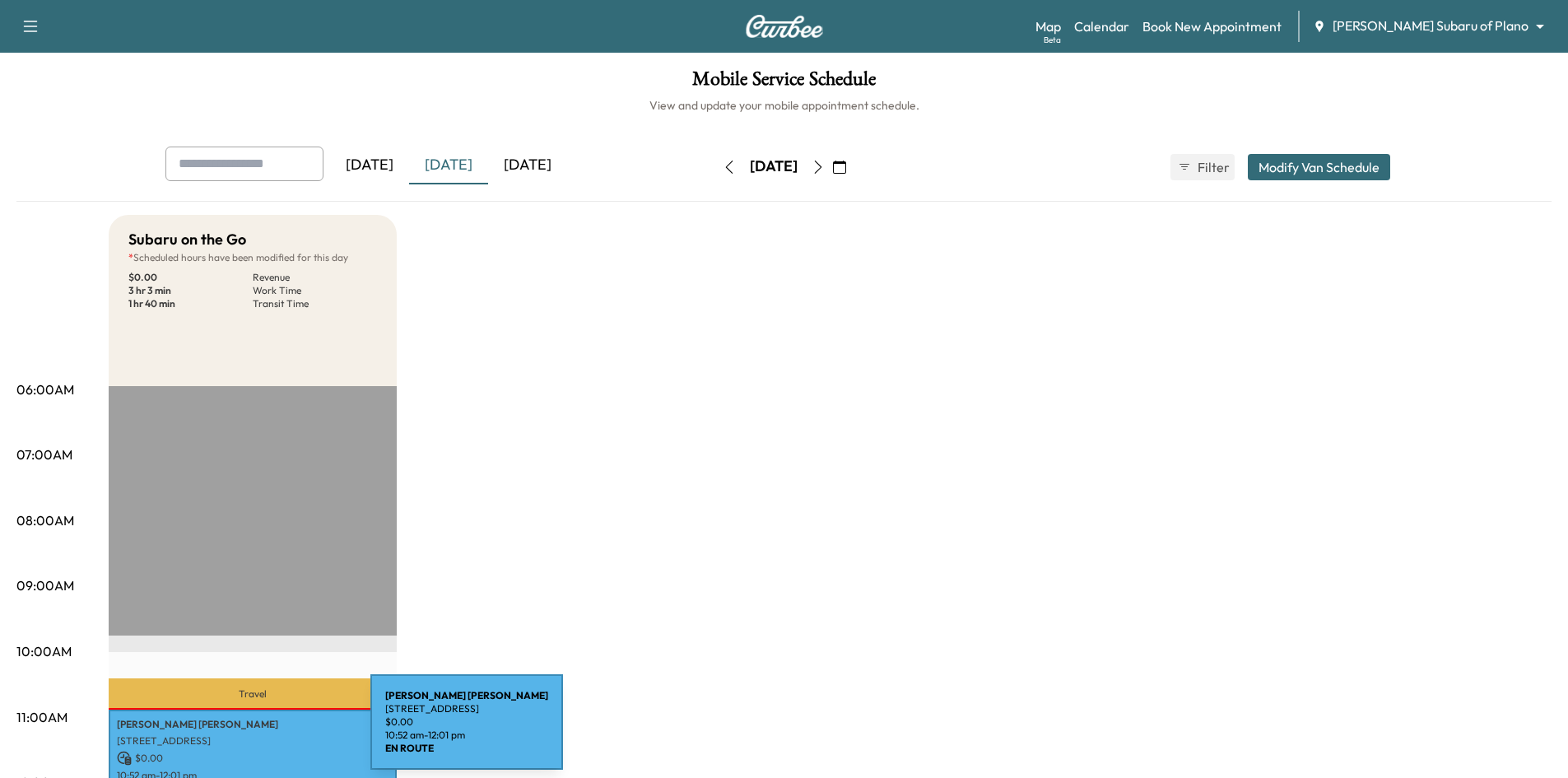
click at [247, 734] on p "2318 Ranch Rd, Sachse, TX 75048, USA" at bounding box center [252, 741] width 272 height 13
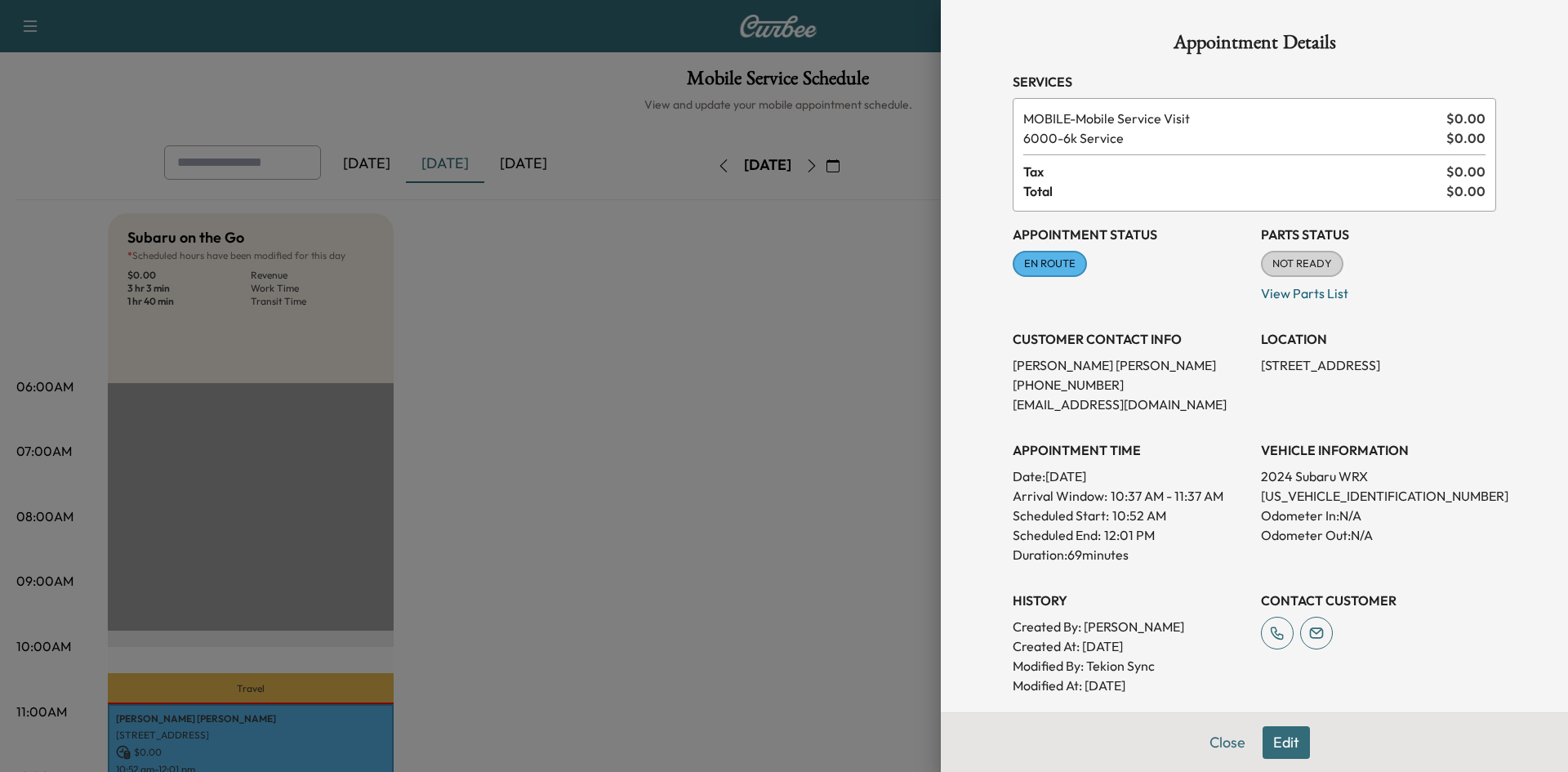
click at [1312, 496] on p "JF1VBAH69R9809090" at bounding box center [1378, 496] width 235 height 20
copy p "JF1VBAH69R9809090"
click at [802, 439] on div at bounding box center [784, 386] width 1568 height 772
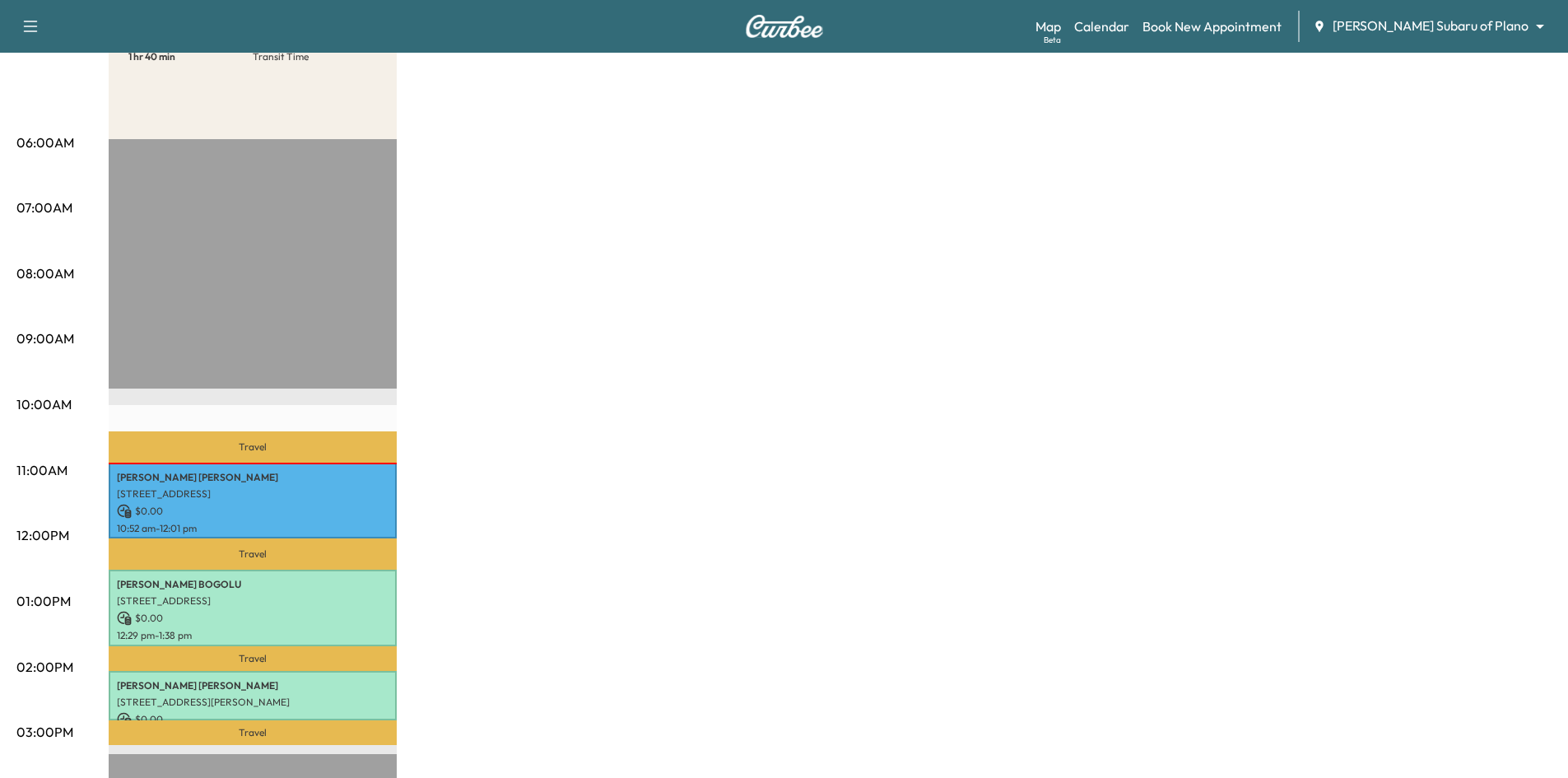
scroll to position [329, 0]
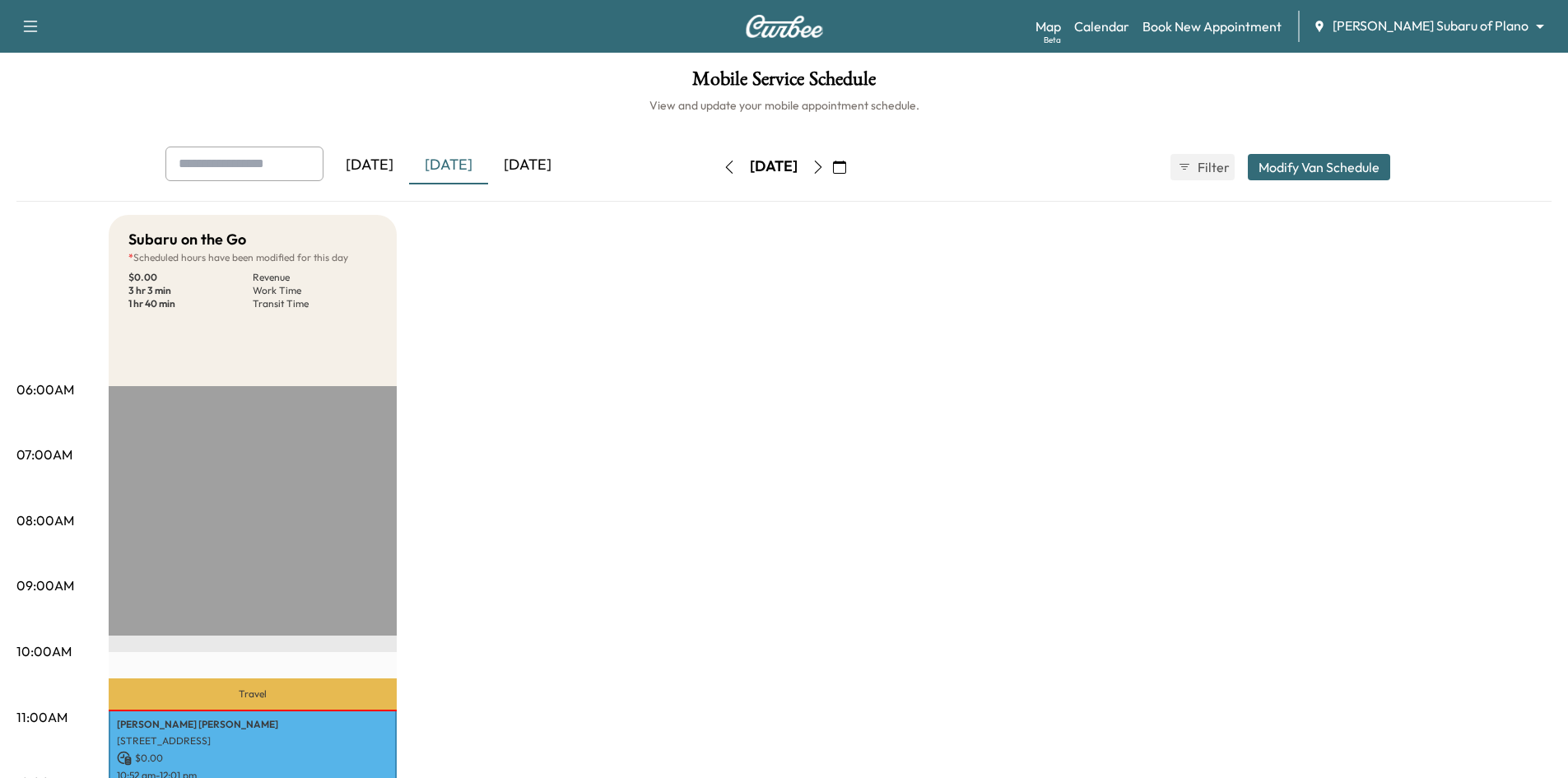
click at [846, 167] on icon "button" at bounding box center [839, 167] width 13 height 13
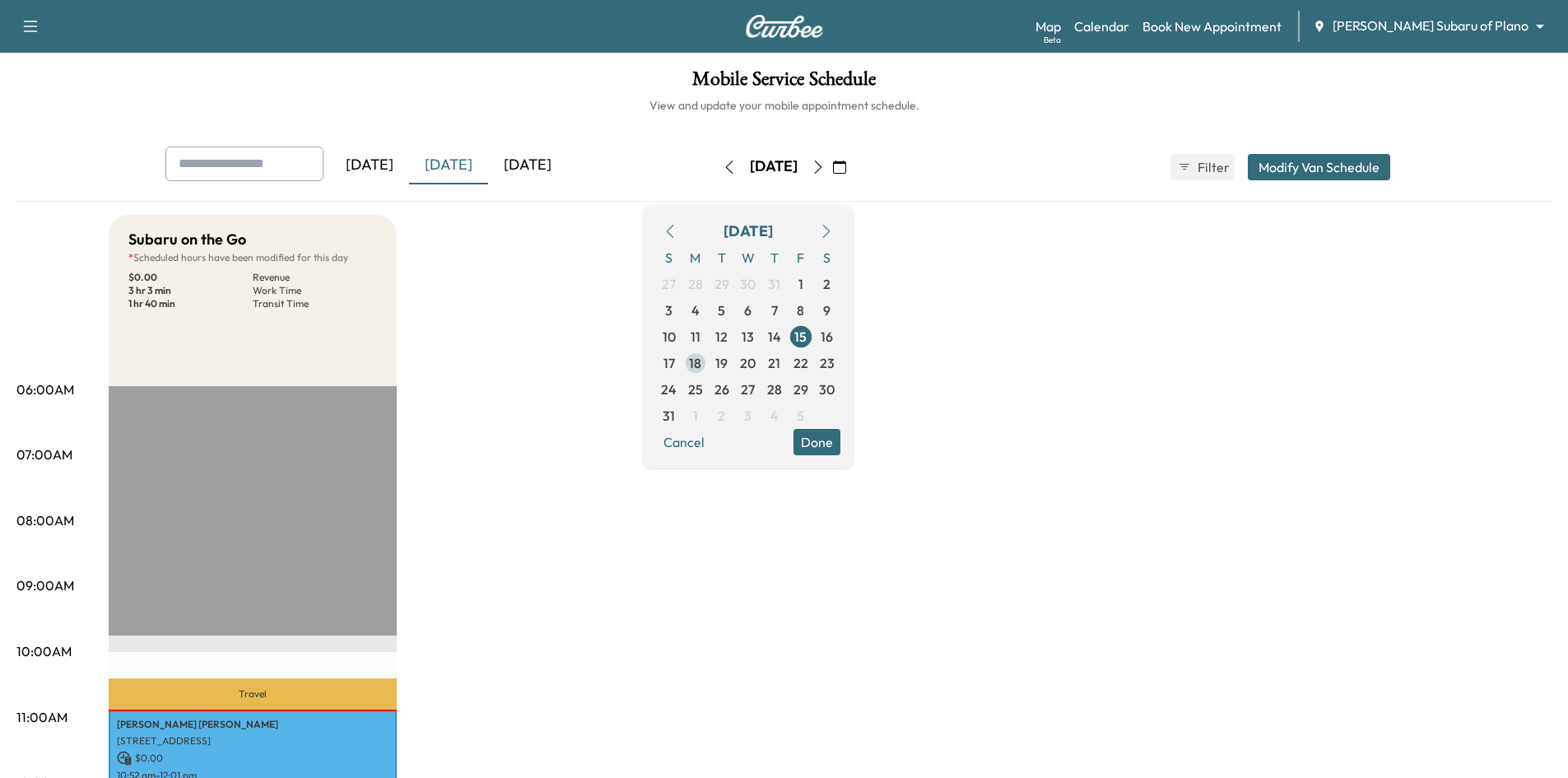
click at [709, 367] on span "18" at bounding box center [695, 362] width 26 height 26
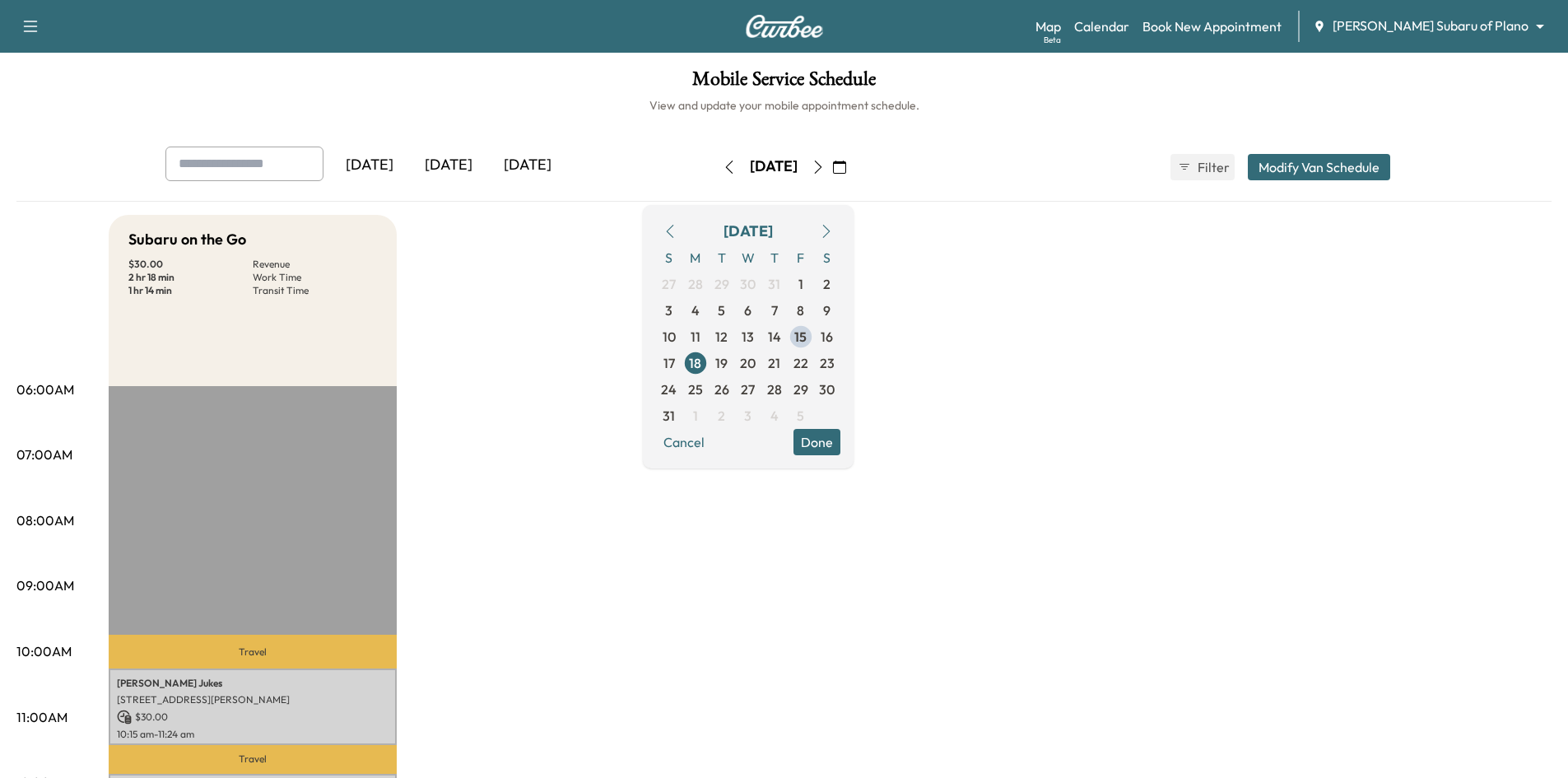
click at [840, 443] on button "Done" at bounding box center [817, 441] width 47 height 26
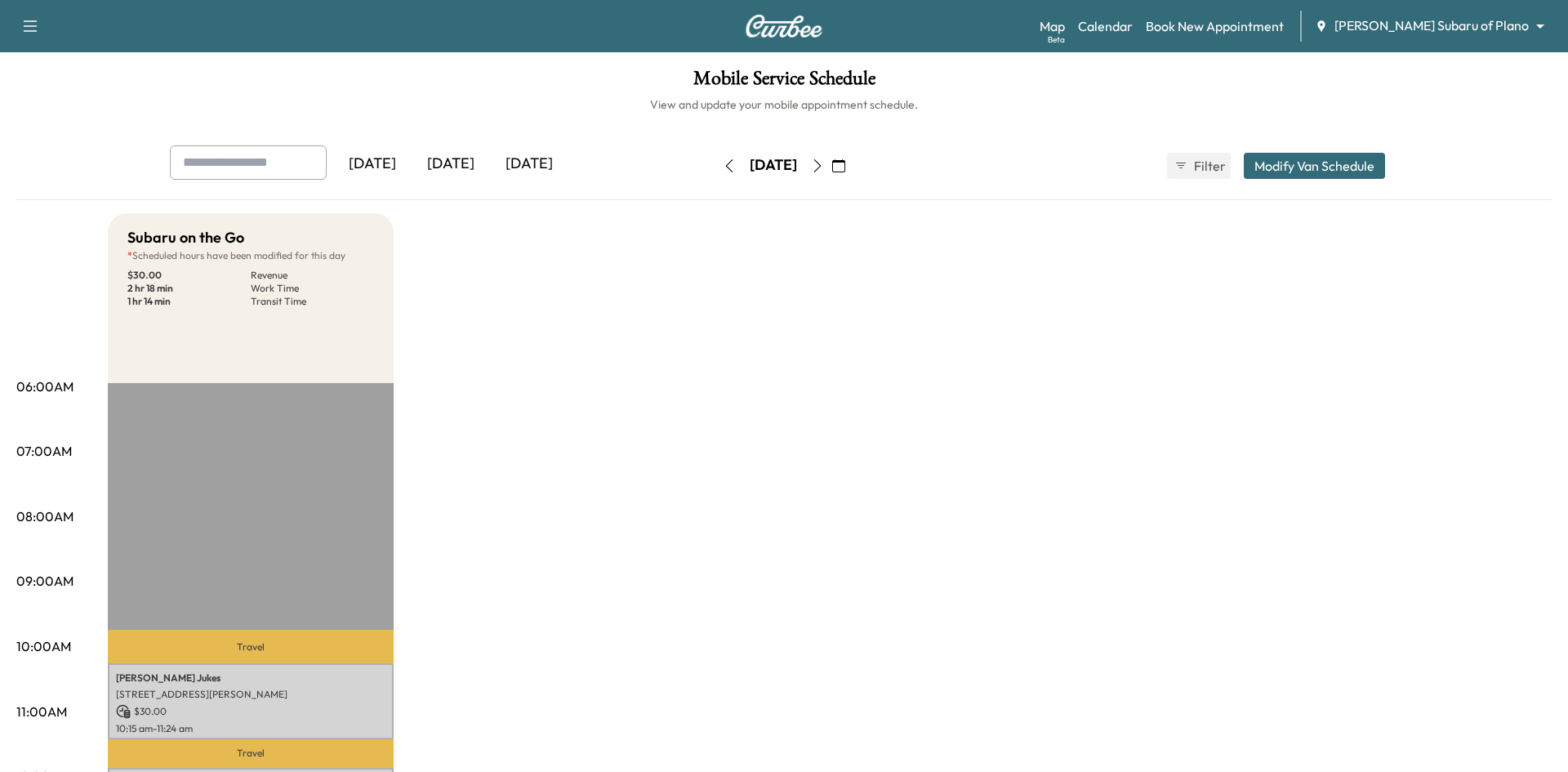
click at [1439, 26] on body "Support Log Out Map Beta Calendar Book New Appointment Ewing Subaru of Plano **…" at bounding box center [784, 386] width 1568 height 772
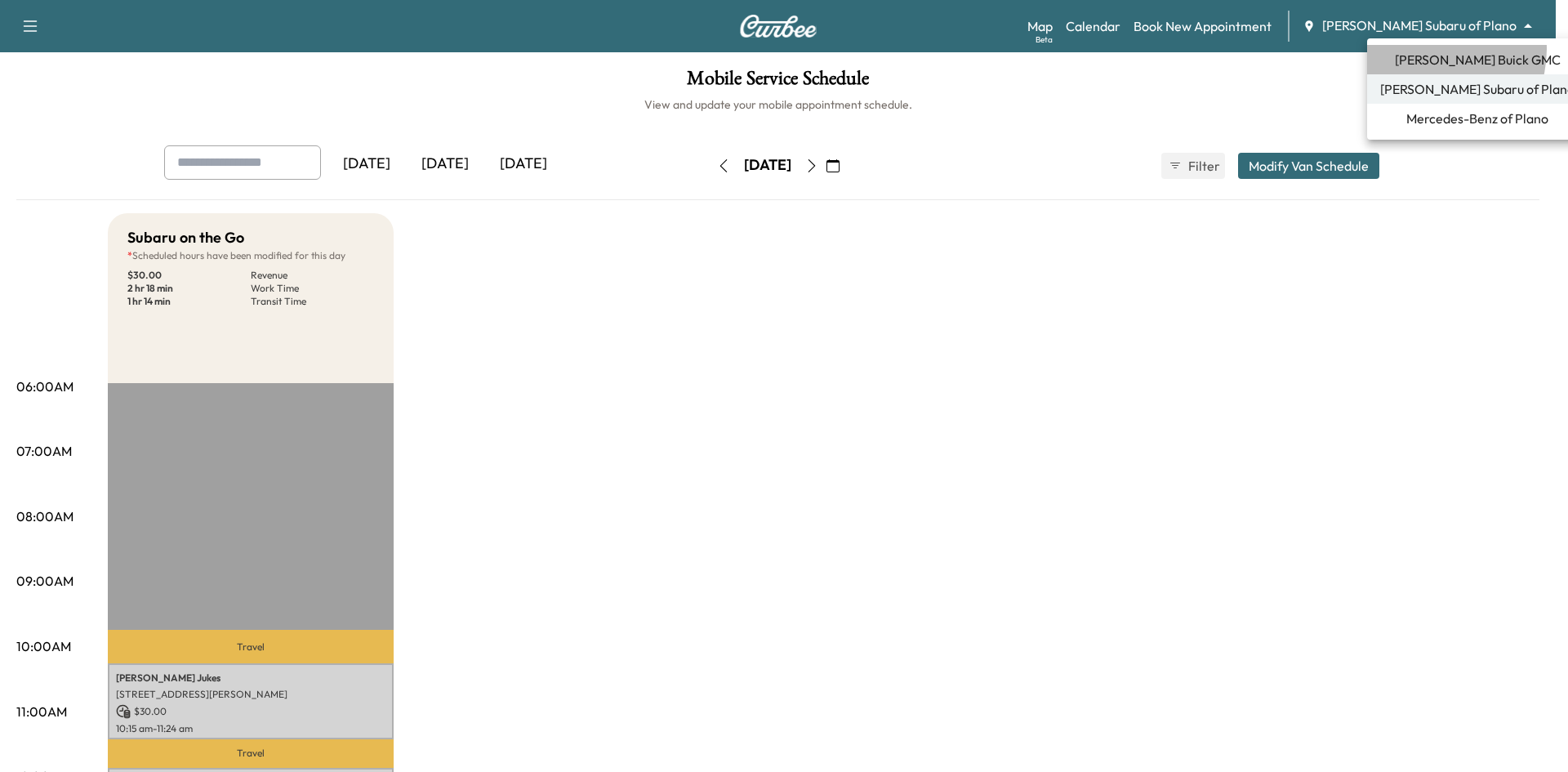
click at [1430, 49] on li "[PERSON_NAME] Buick GMC" at bounding box center [1476, 59] width 220 height 29
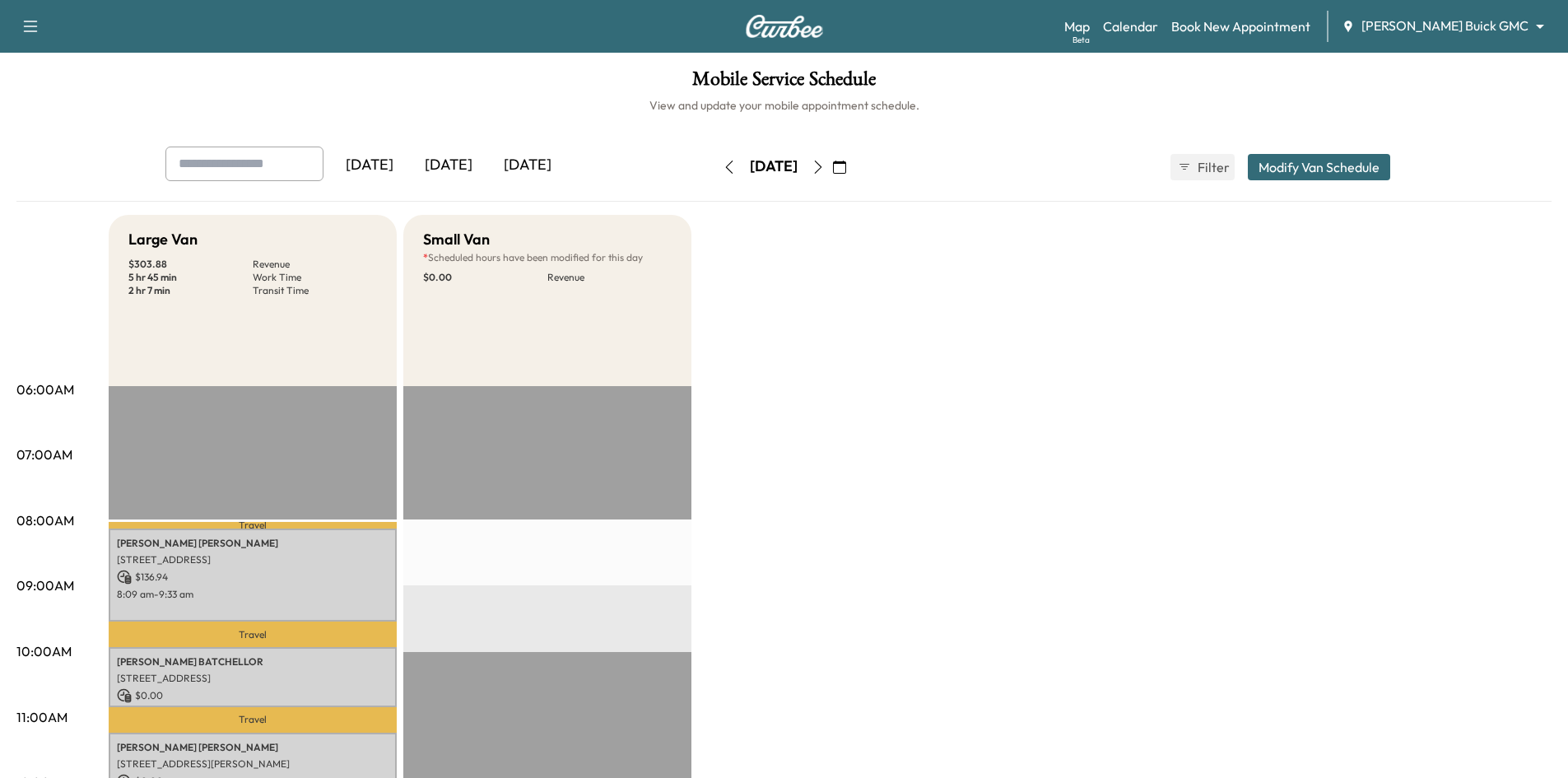
click at [511, 243] on div "Small Van" at bounding box center [548, 239] width 248 height 23
click at [1297, 159] on button "Modify Van Schedule" at bounding box center [1319, 167] width 143 height 26
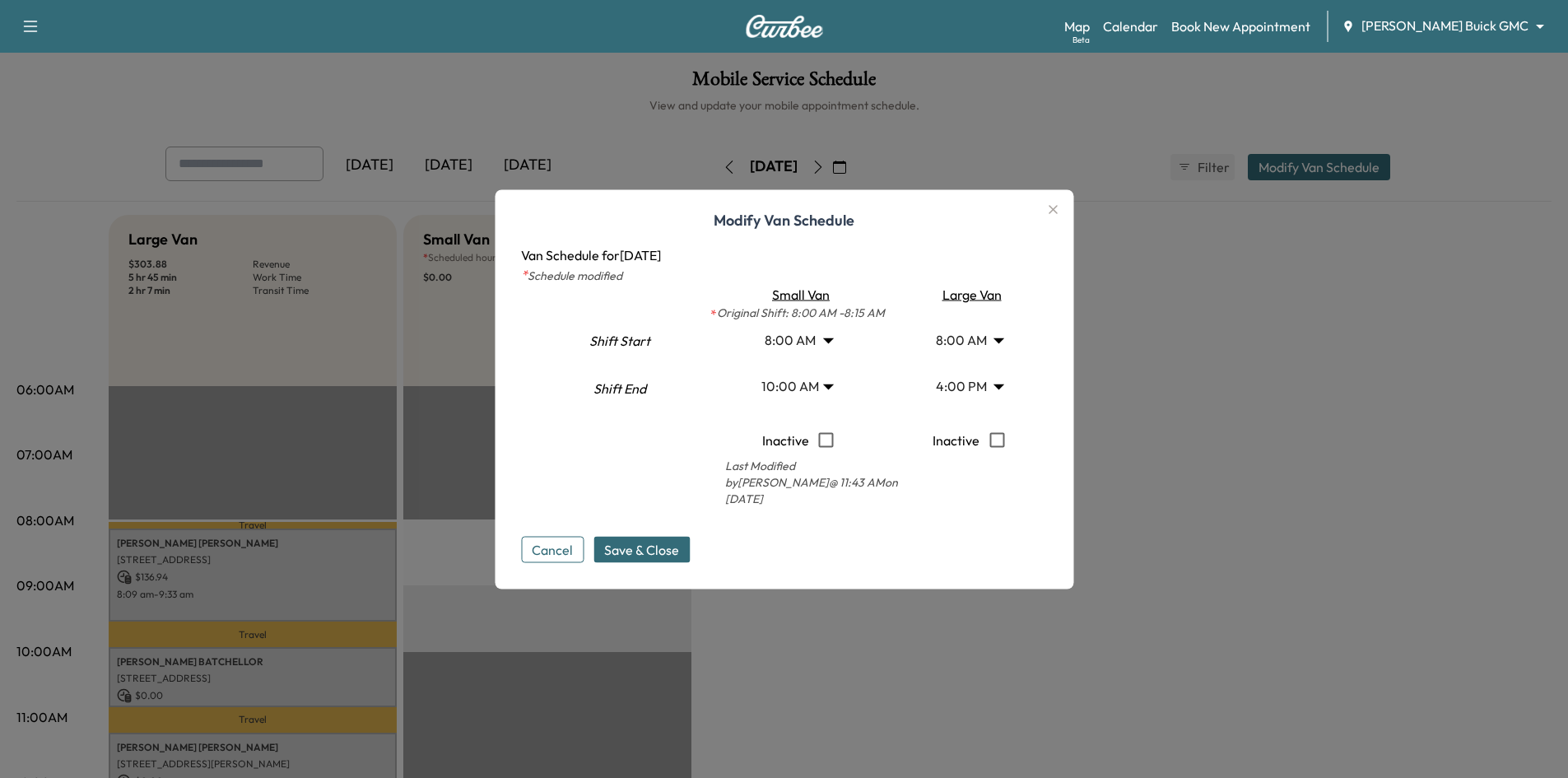
click at [1057, 214] on icon "button" at bounding box center [1053, 209] width 9 height 9
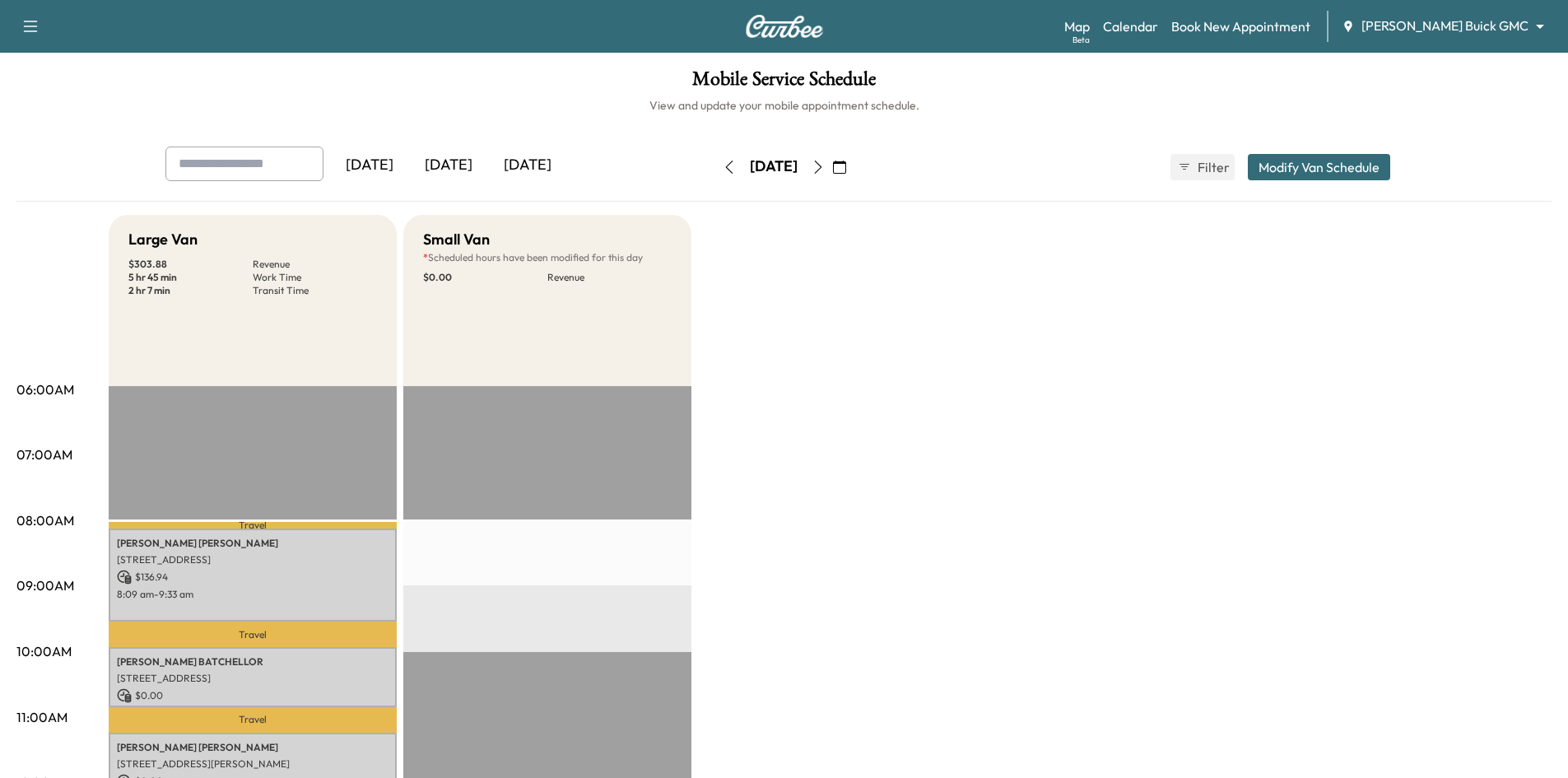
click at [472, 162] on div "[DATE]" at bounding box center [449, 165] width 79 height 38
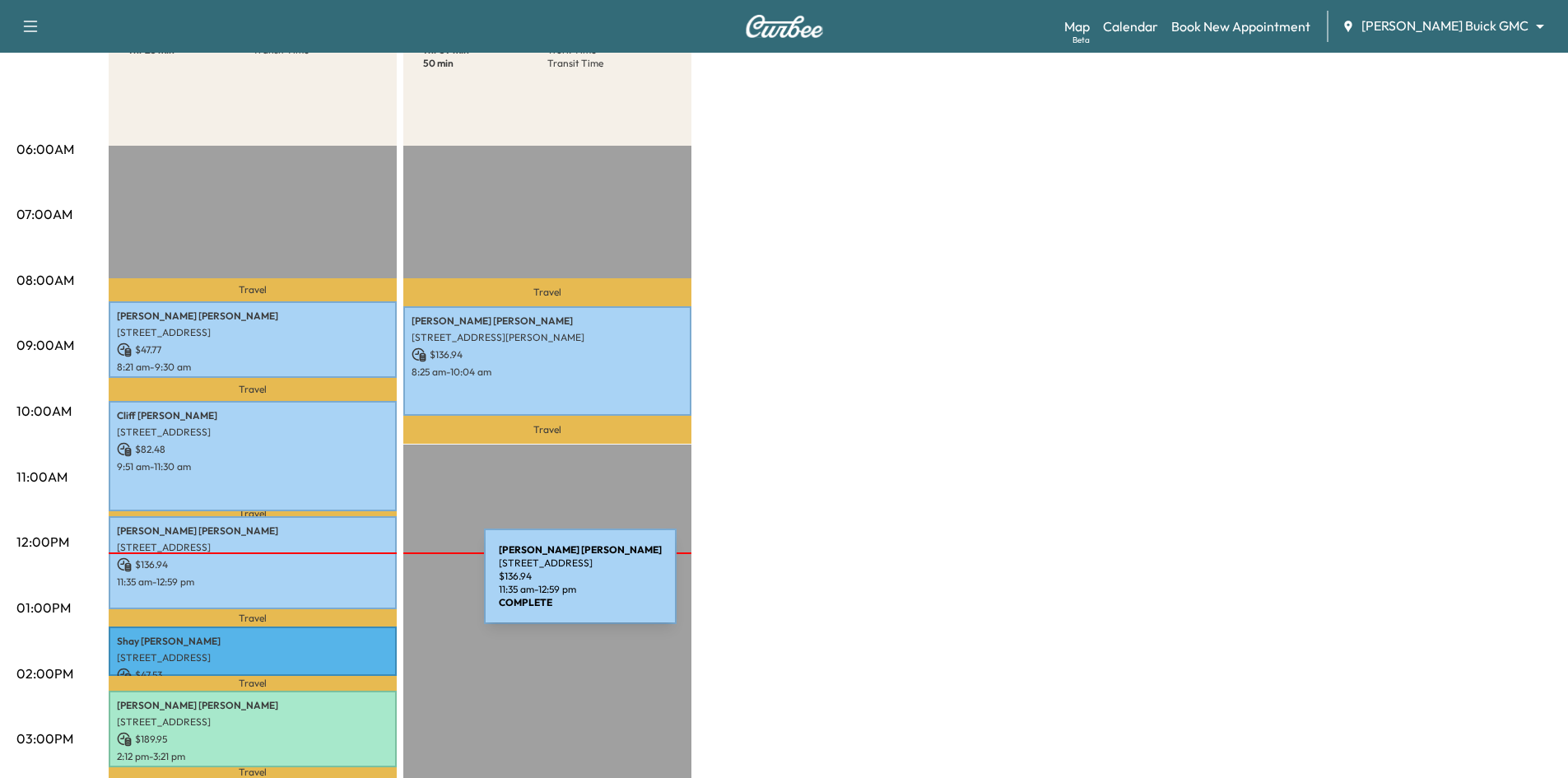
scroll to position [246, 0]
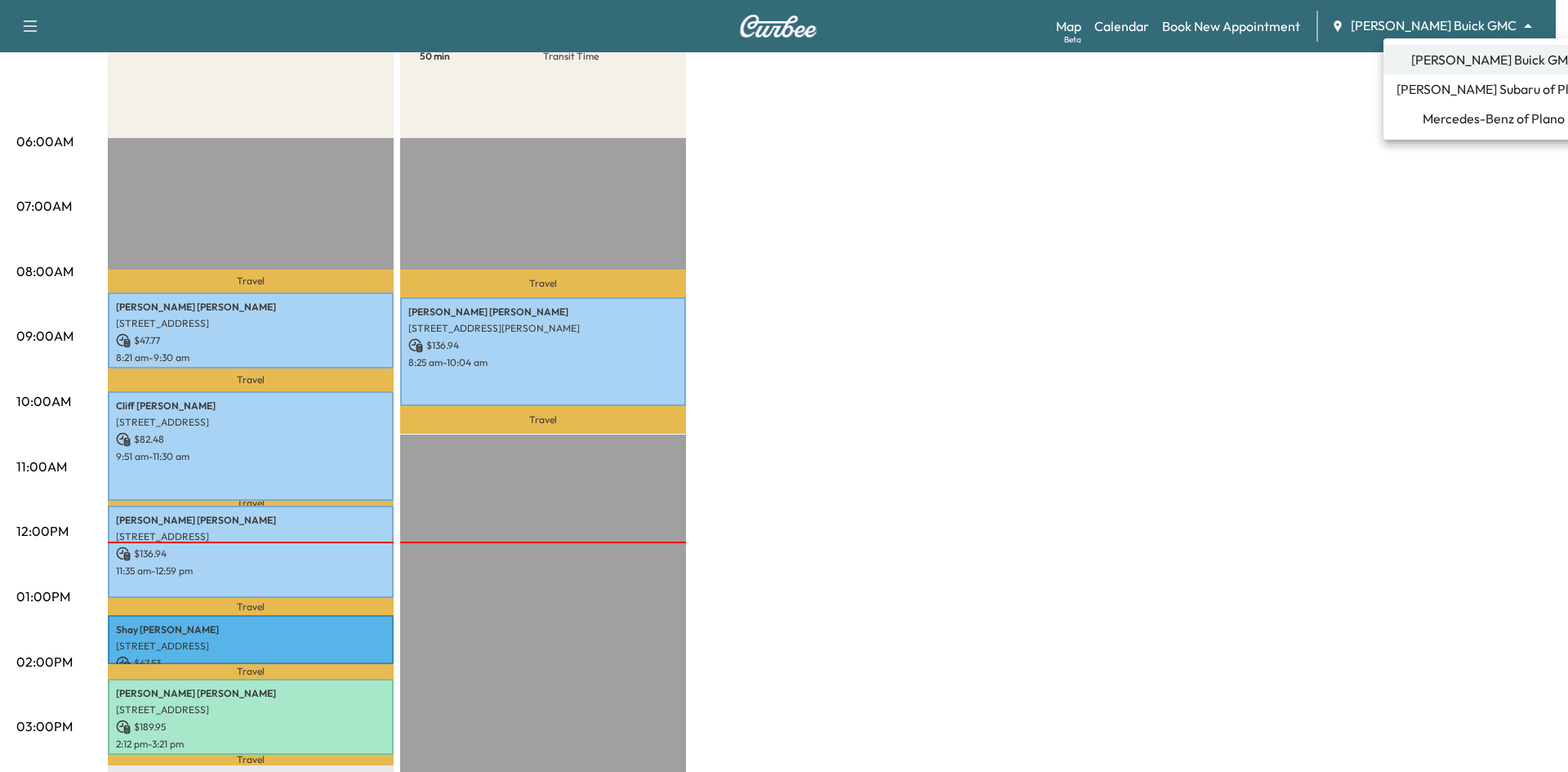
click at [1425, 23] on body "Support Log Out Map Beta Calendar Book New Appointment Ewing Buick GMC ********…" at bounding box center [784, 141] width 1568 height 772
click at [1427, 97] on span "[PERSON_NAME] Subaru of Plano" at bounding box center [1493, 89] width 195 height 20
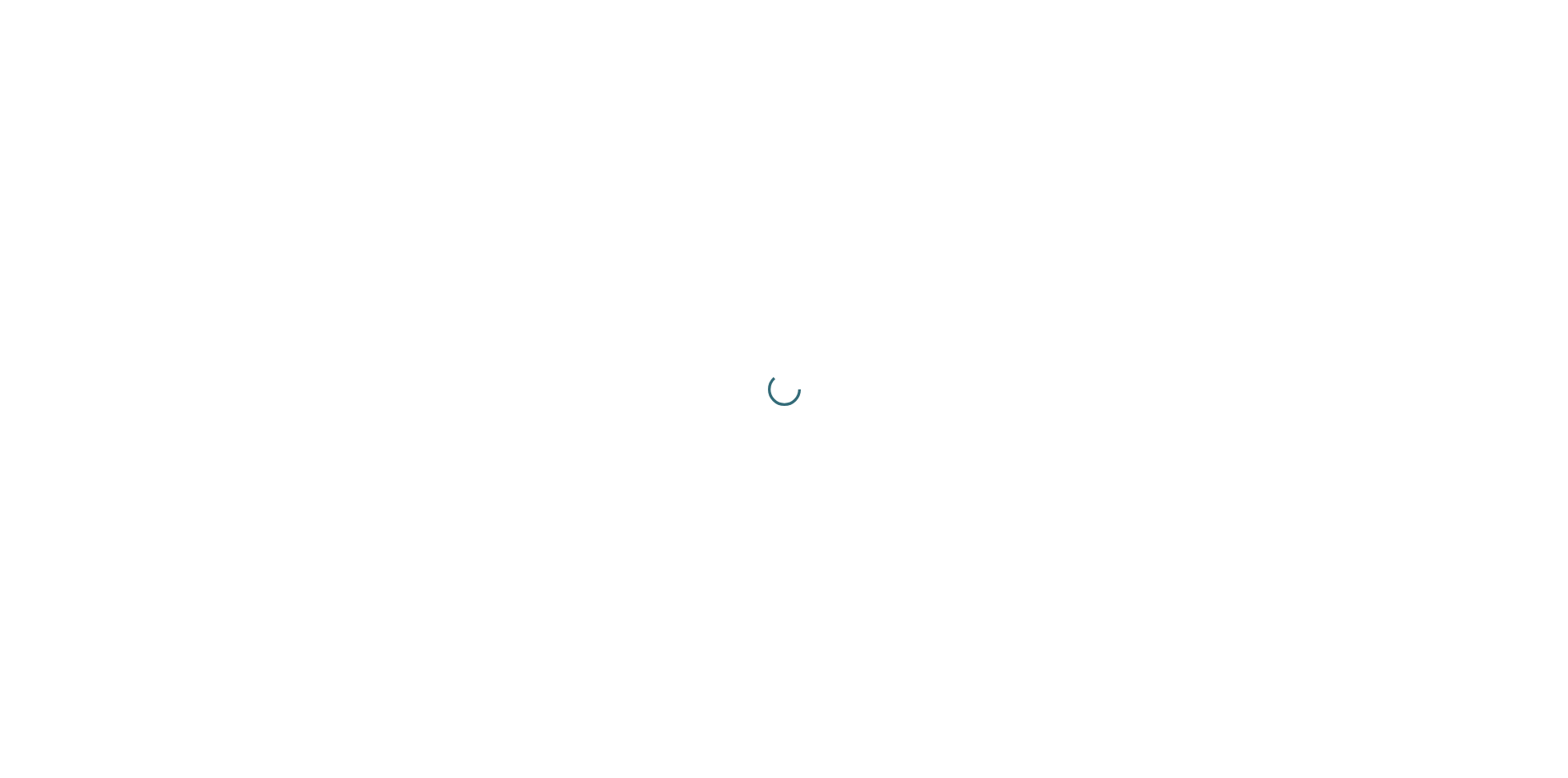
scroll to position [0, 0]
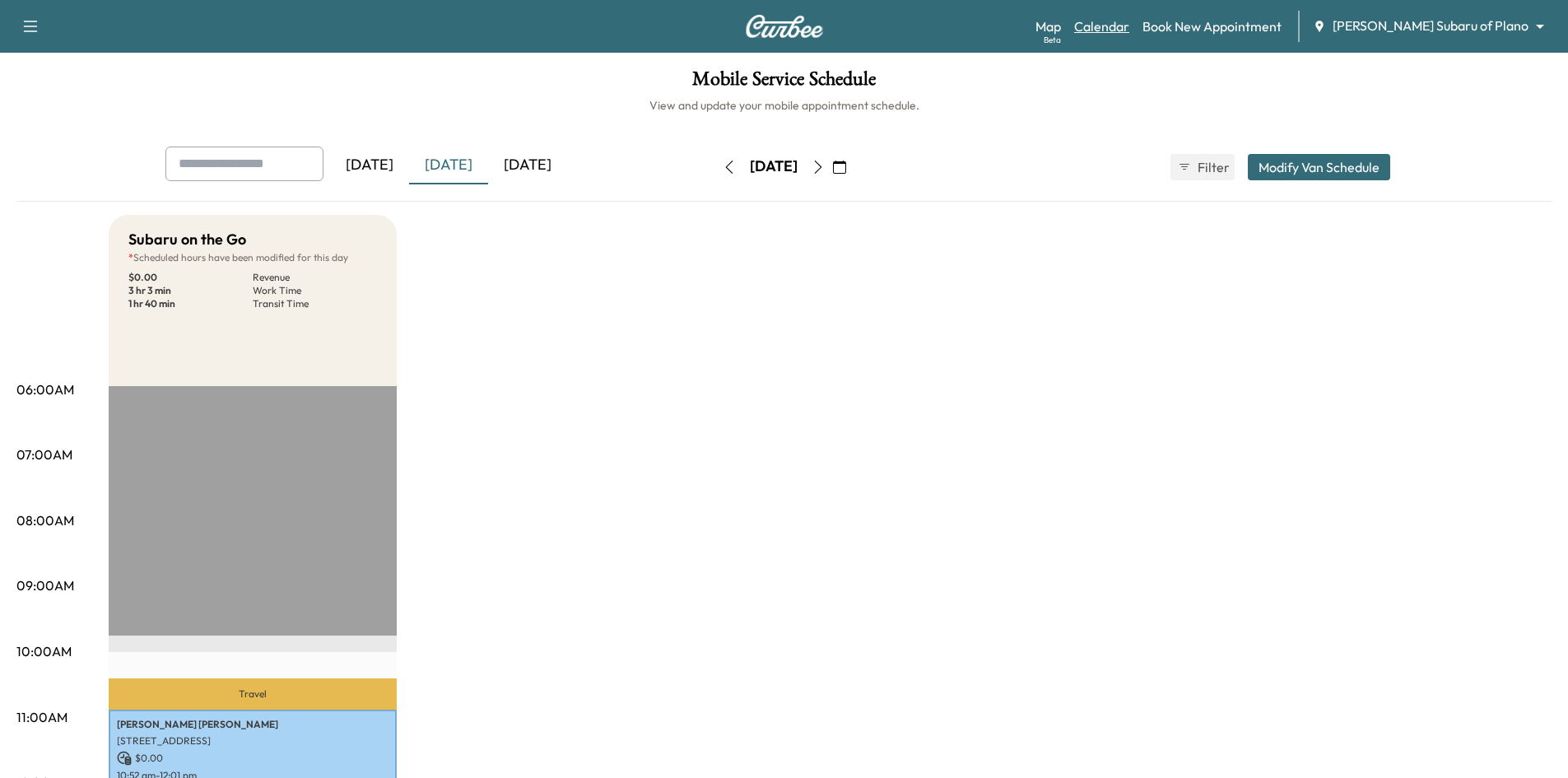
click at [1129, 24] on link "Calendar" at bounding box center [1102, 27] width 55 height 20
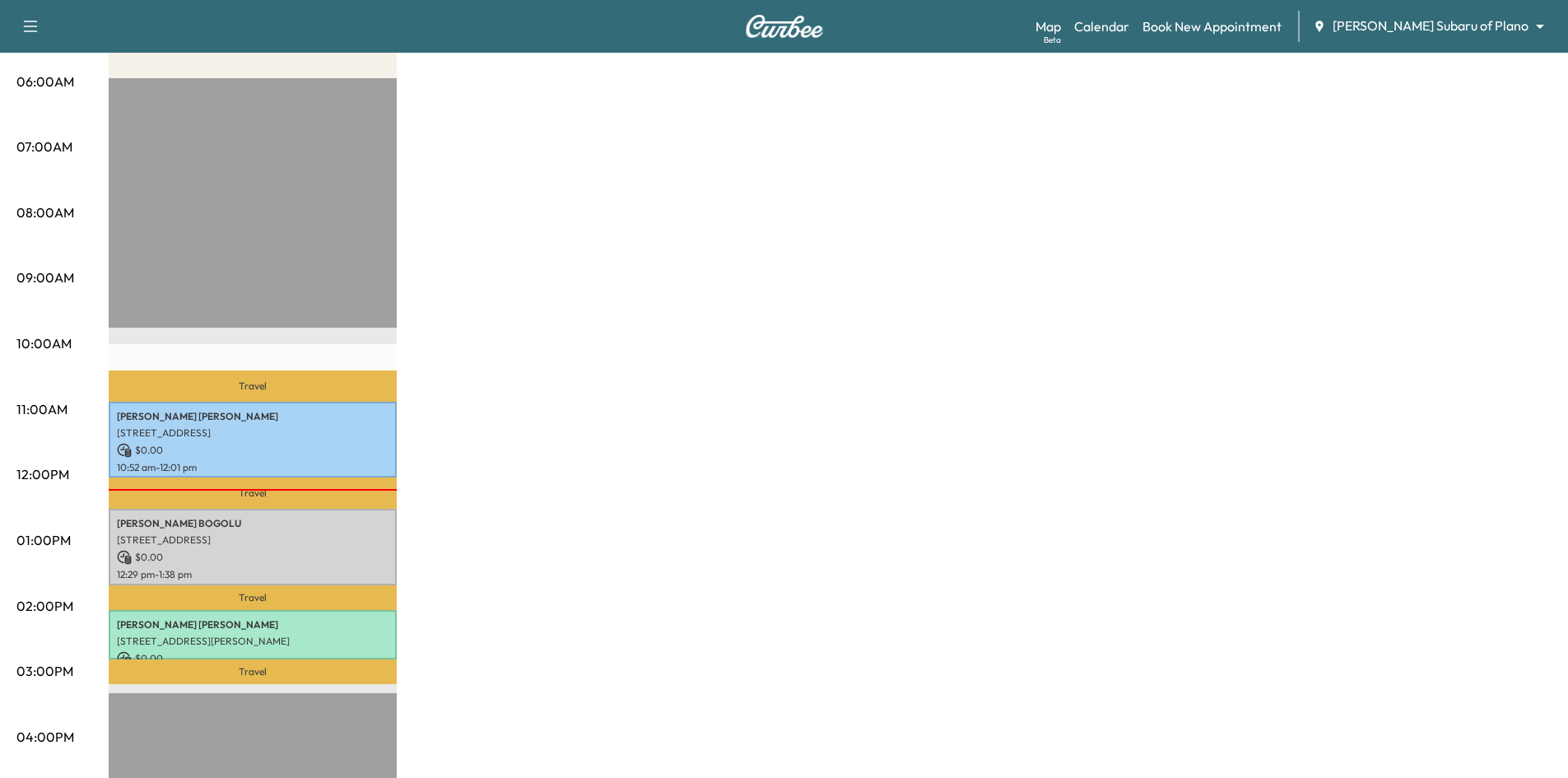
scroll to position [494, 0]
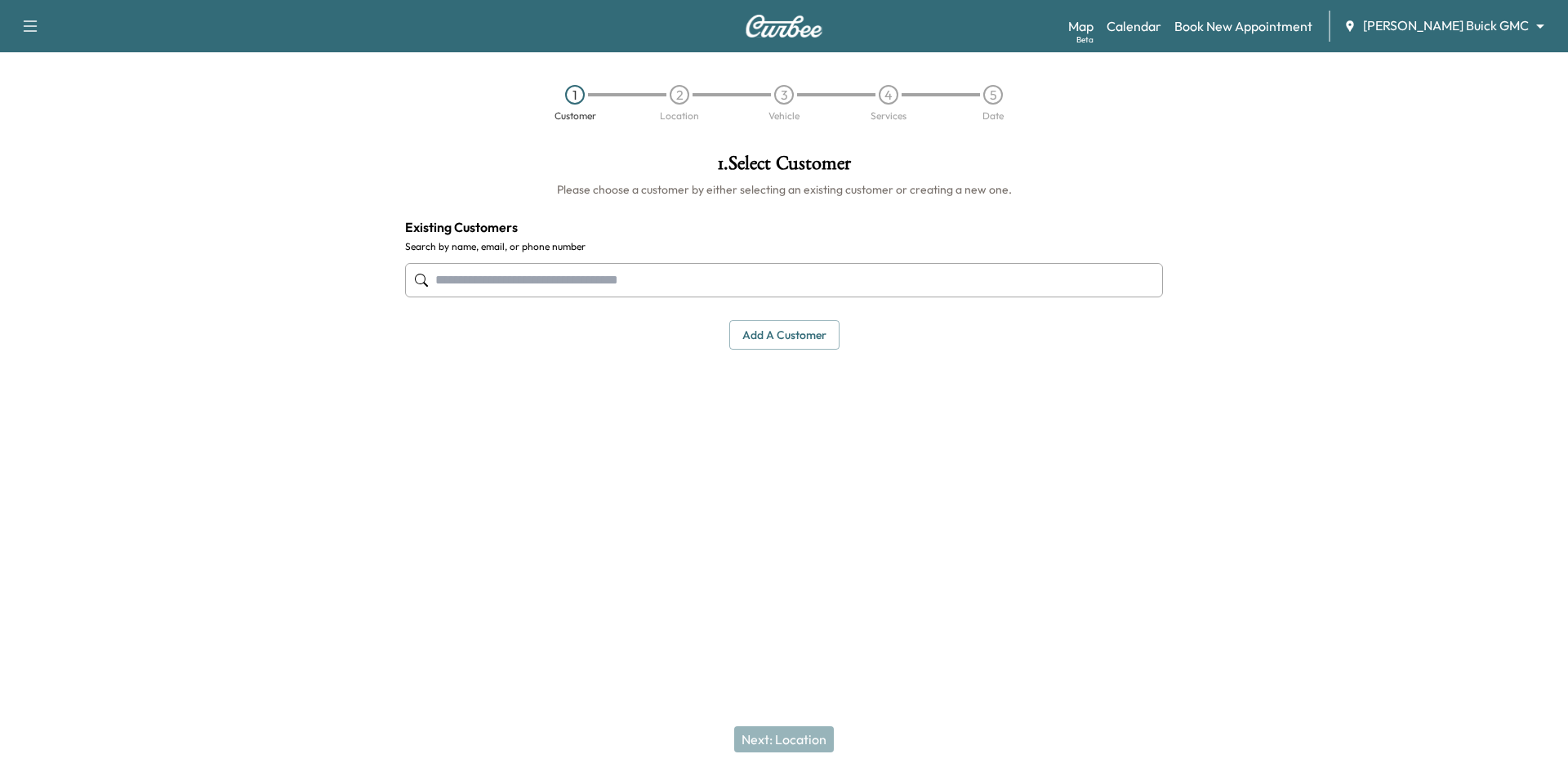
click at [923, 280] on input "text" at bounding box center [784, 280] width 758 height 34
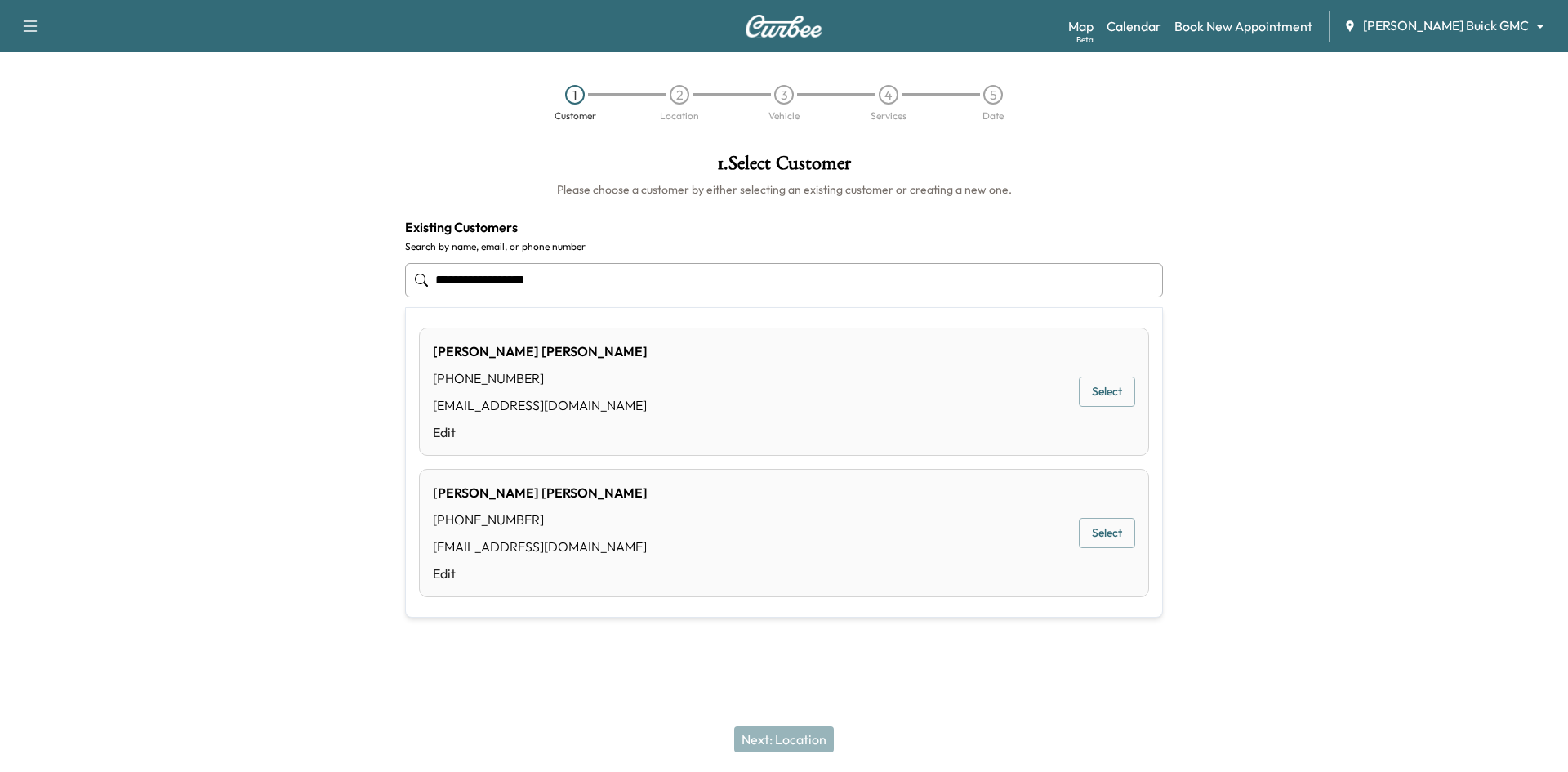
click at [1109, 394] on button "Select" at bounding box center [1107, 392] width 57 height 30
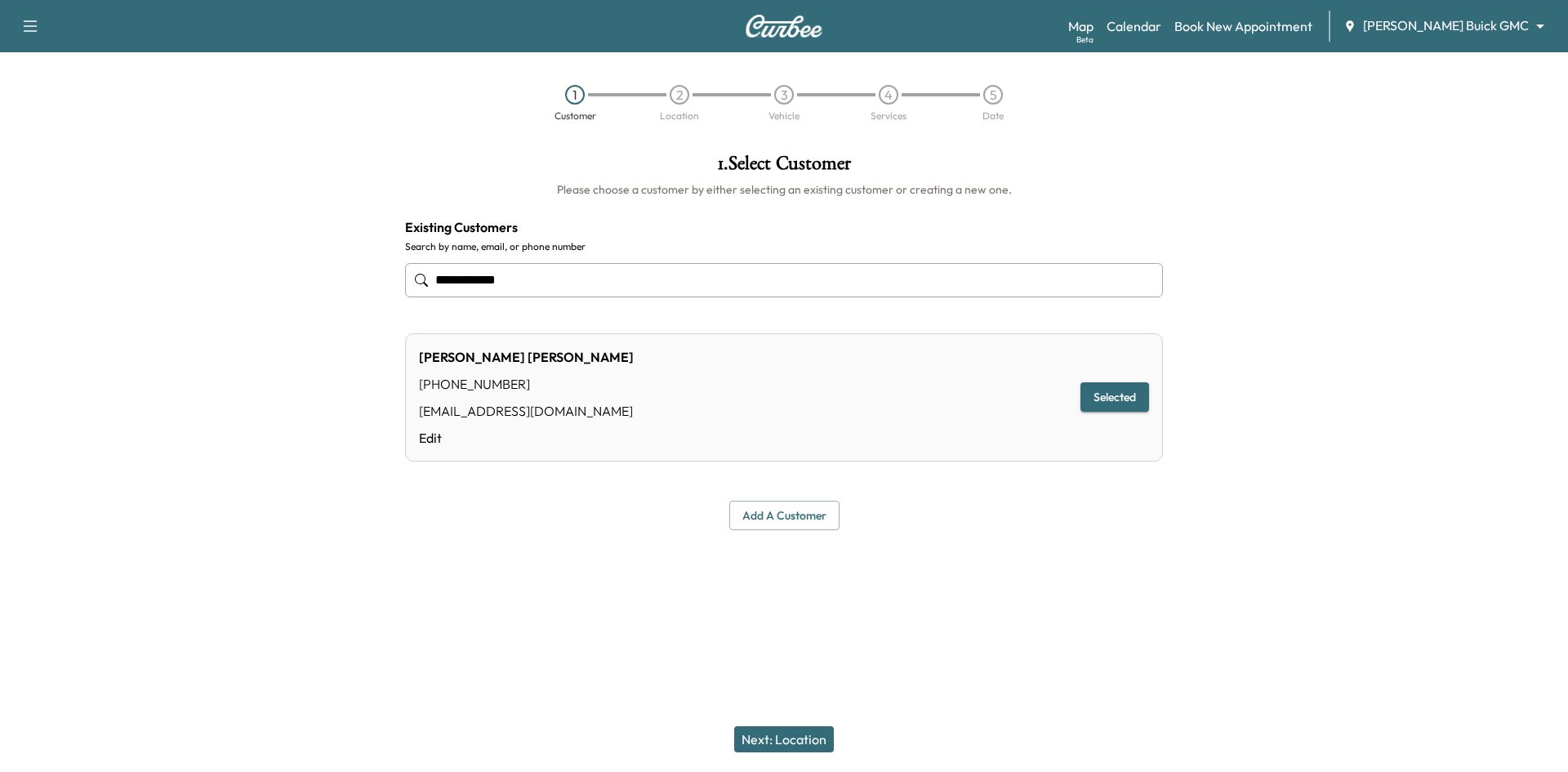
type input "**********"
click at [812, 743] on button "Next: Location" at bounding box center [784, 739] width 100 height 26
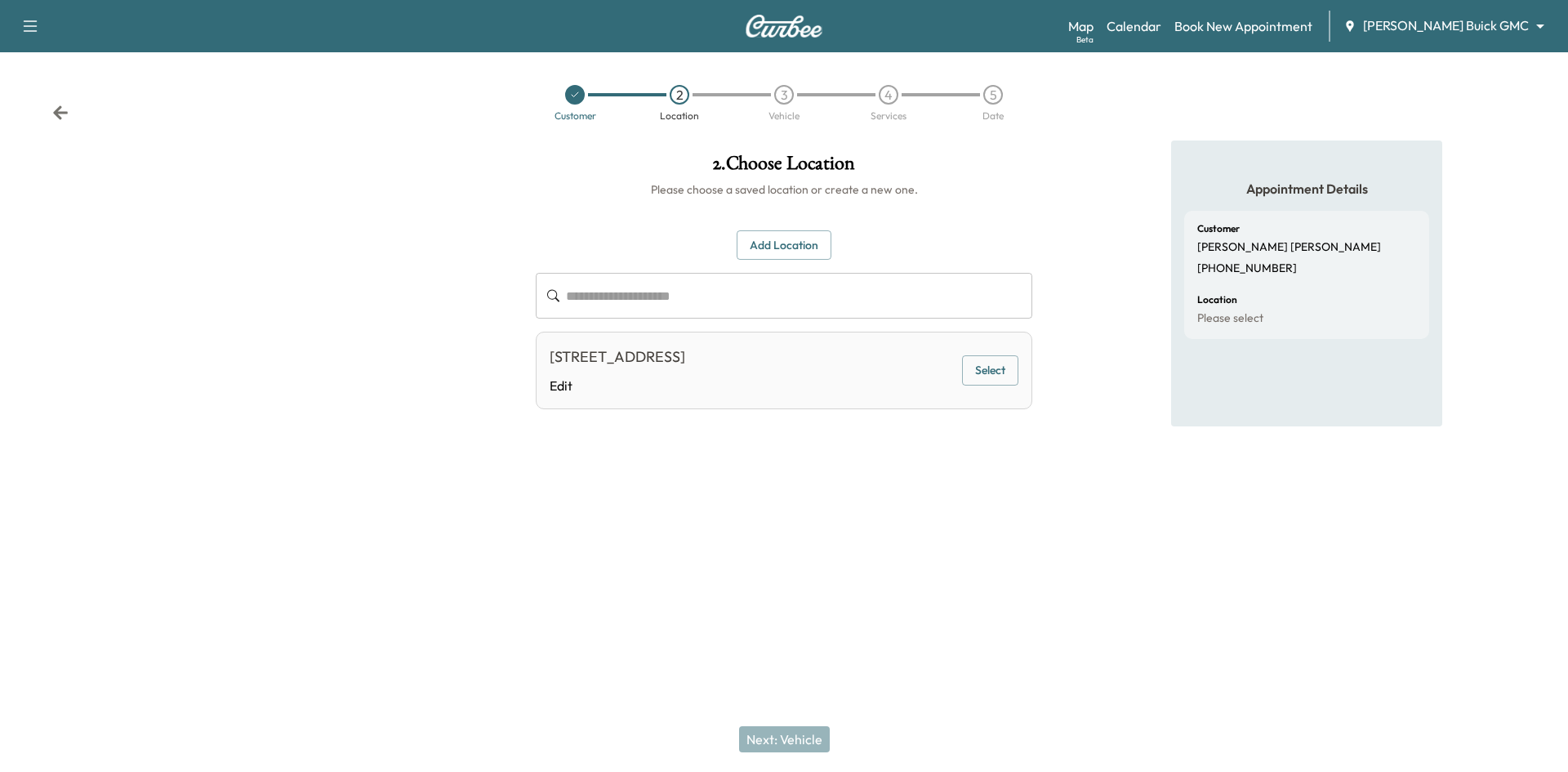
click at [970, 379] on button "Select" at bounding box center [990, 370] width 57 height 30
click at [805, 741] on button "Next: Vehicle" at bounding box center [784, 739] width 91 height 26
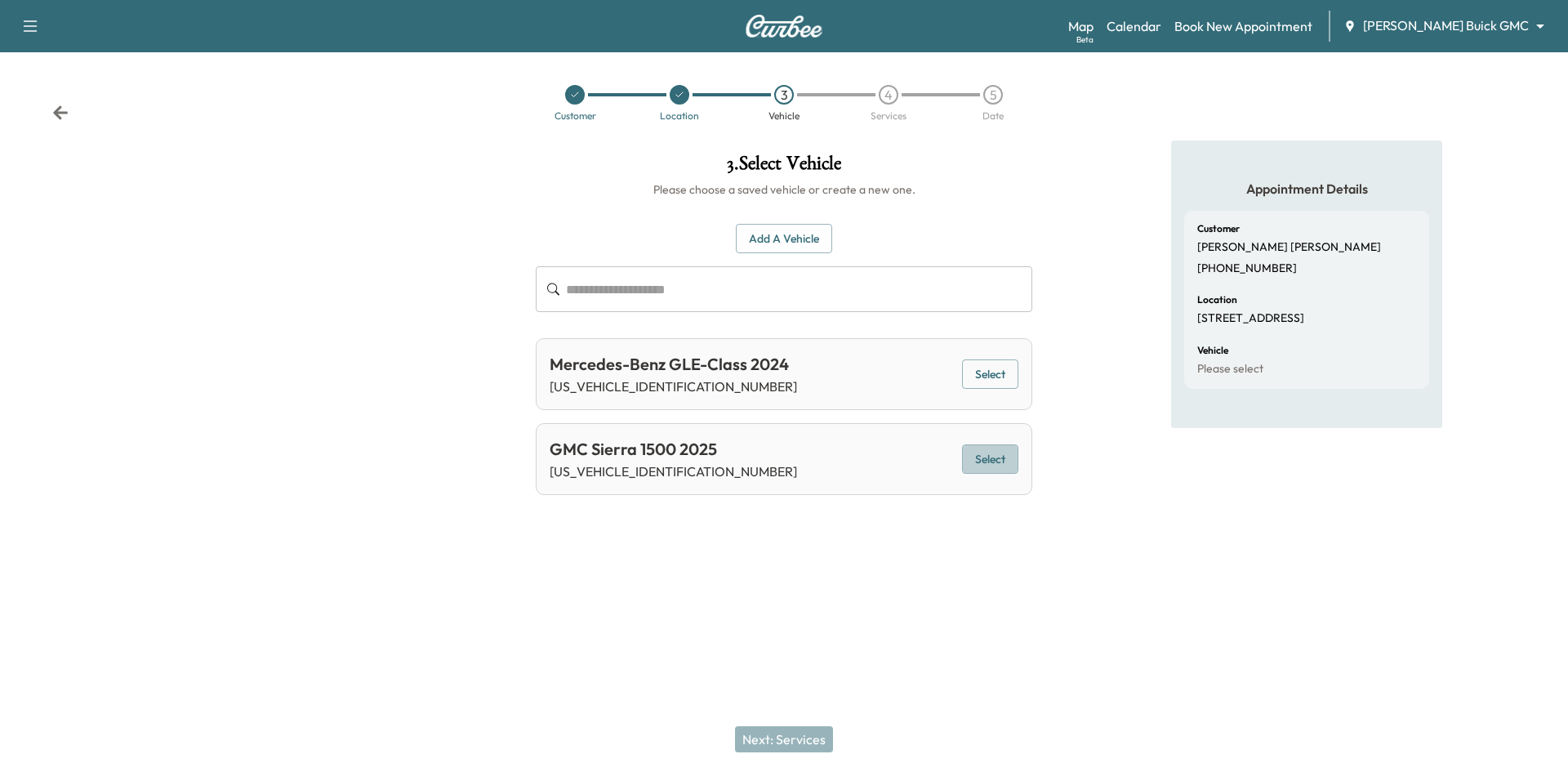
click at [968, 461] on button "Select" at bounding box center [990, 459] width 57 height 30
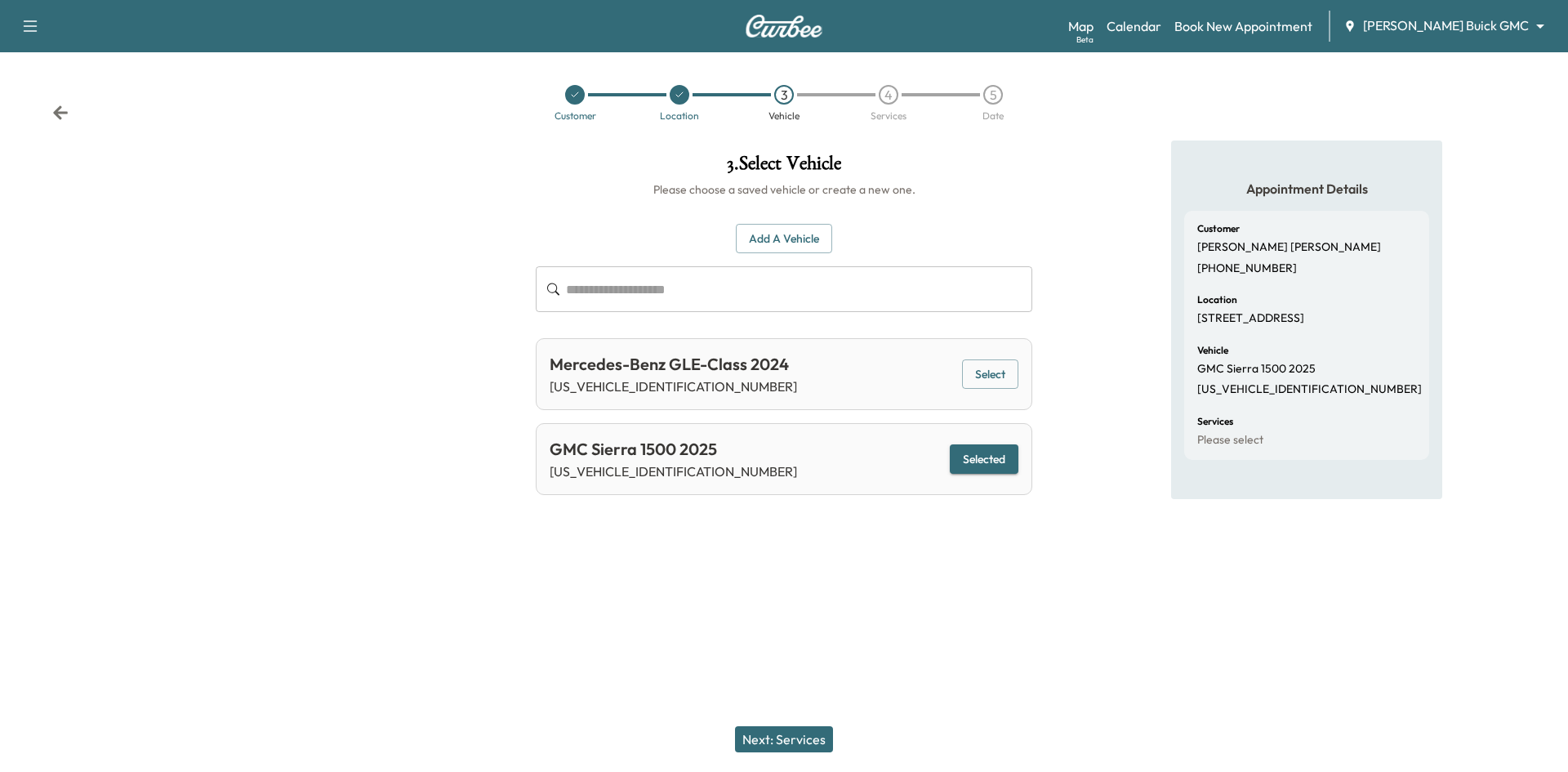
click at [802, 734] on button "Next: Services" at bounding box center [784, 739] width 98 height 26
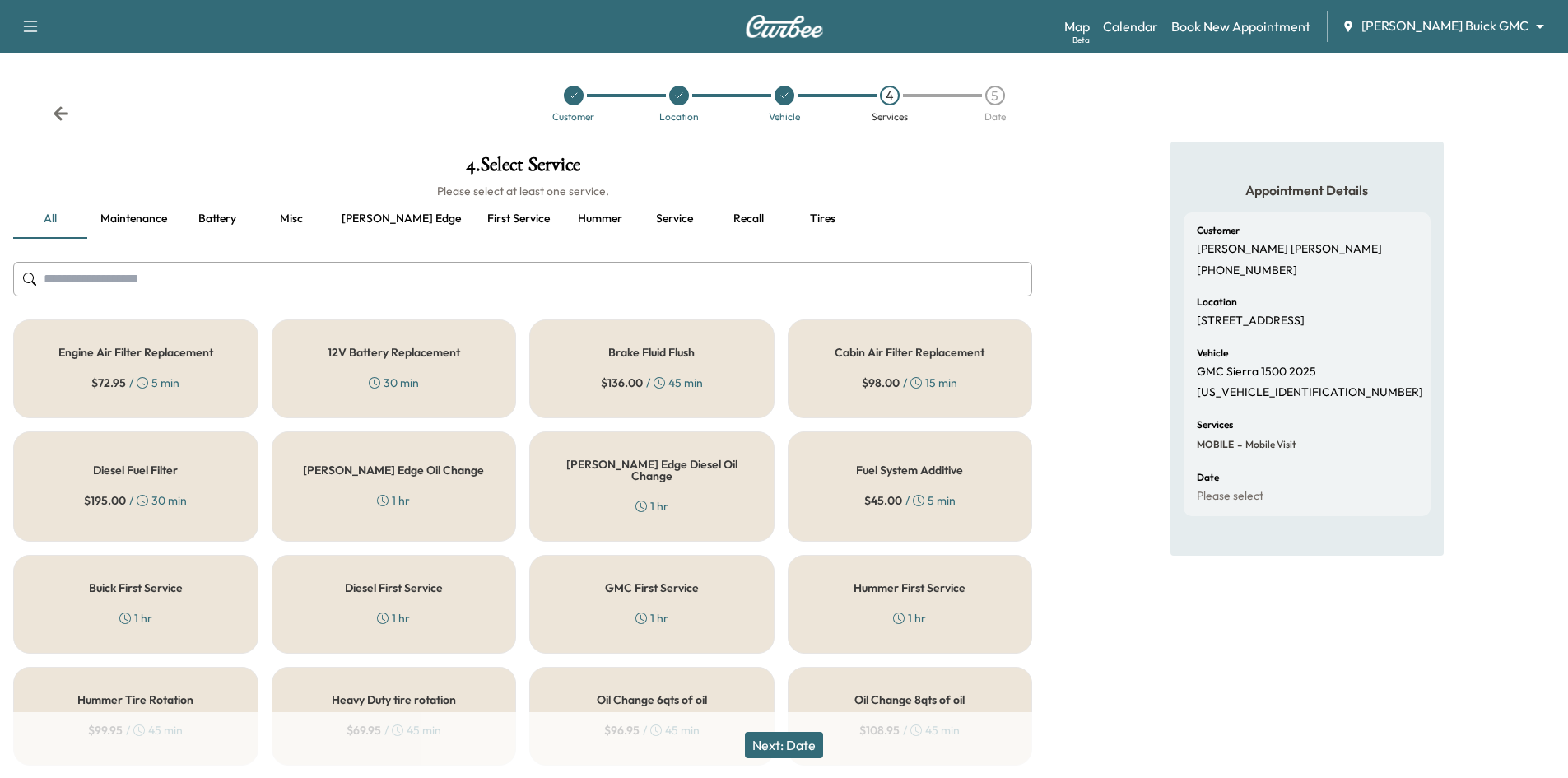
click at [474, 221] on button "First service" at bounding box center [518, 219] width 89 height 39
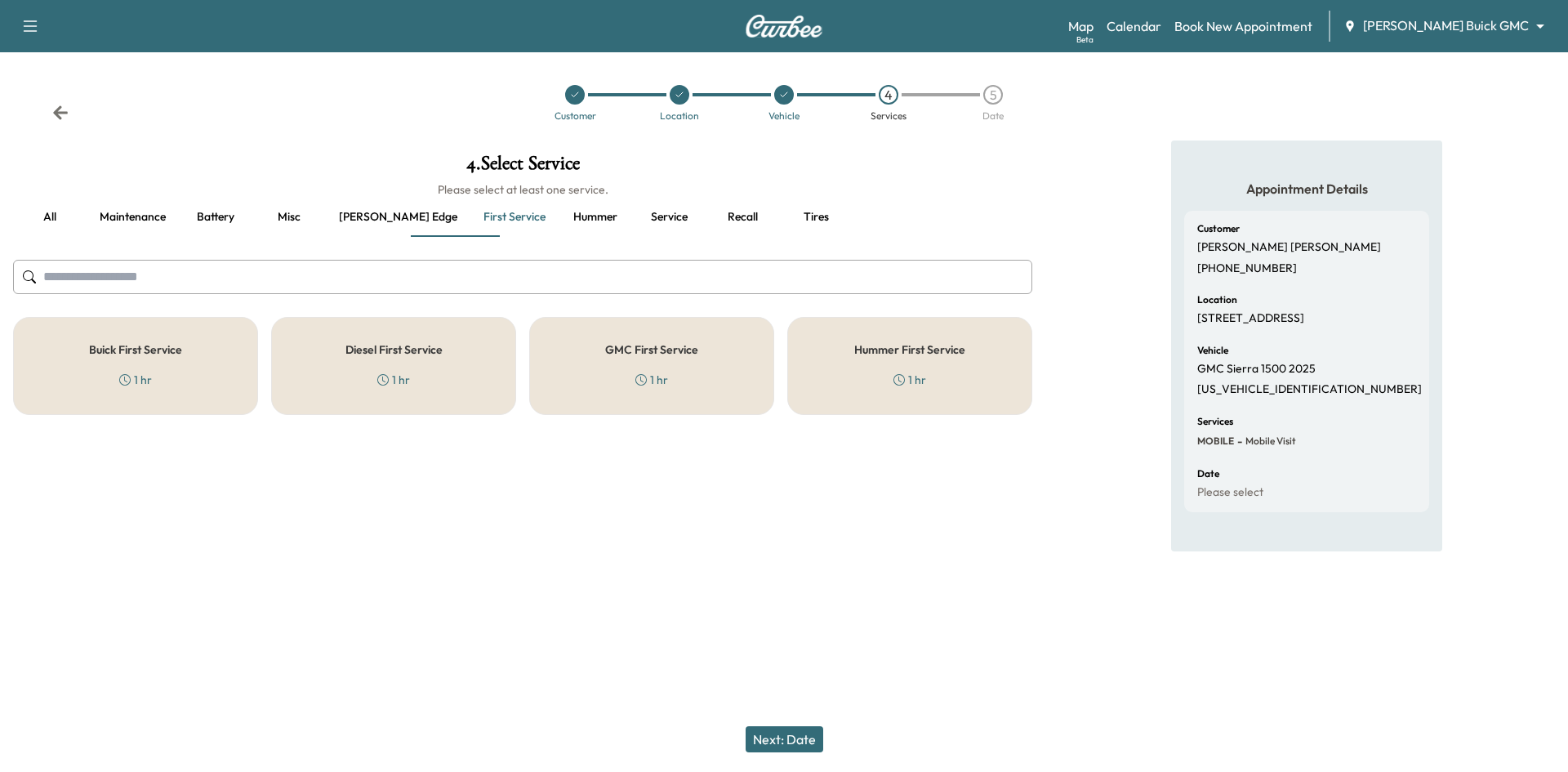
click at [679, 369] on div "GMC First Service 1 hr" at bounding box center [651, 366] width 245 height 98
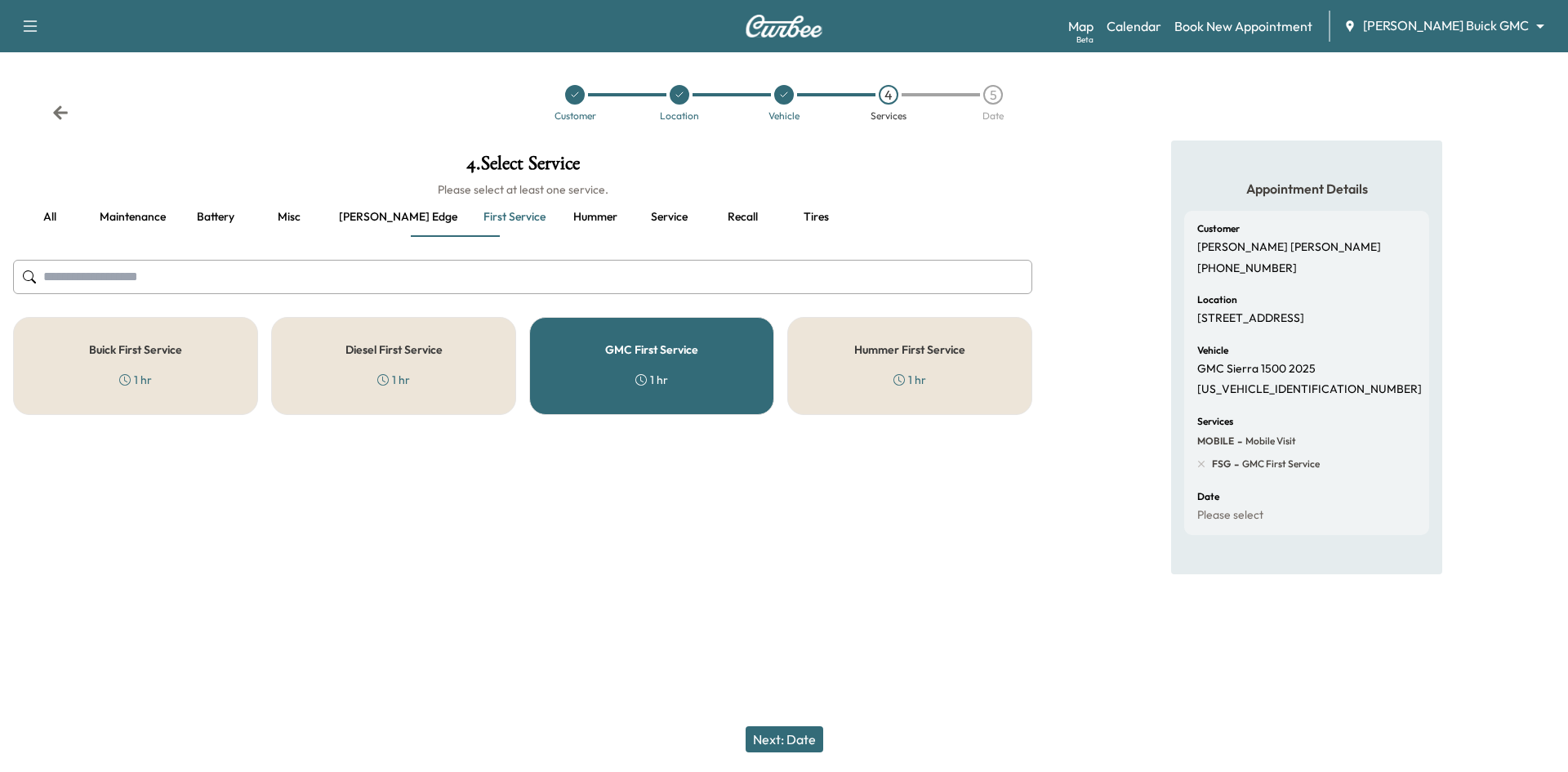
drag, startPoint x: 793, startPoint y: 736, endPoint x: 791, endPoint y: 726, distance: 10.2
click at [793, 734] on button "Next: Date" at bounding box center [784, 739] width 77 height 26
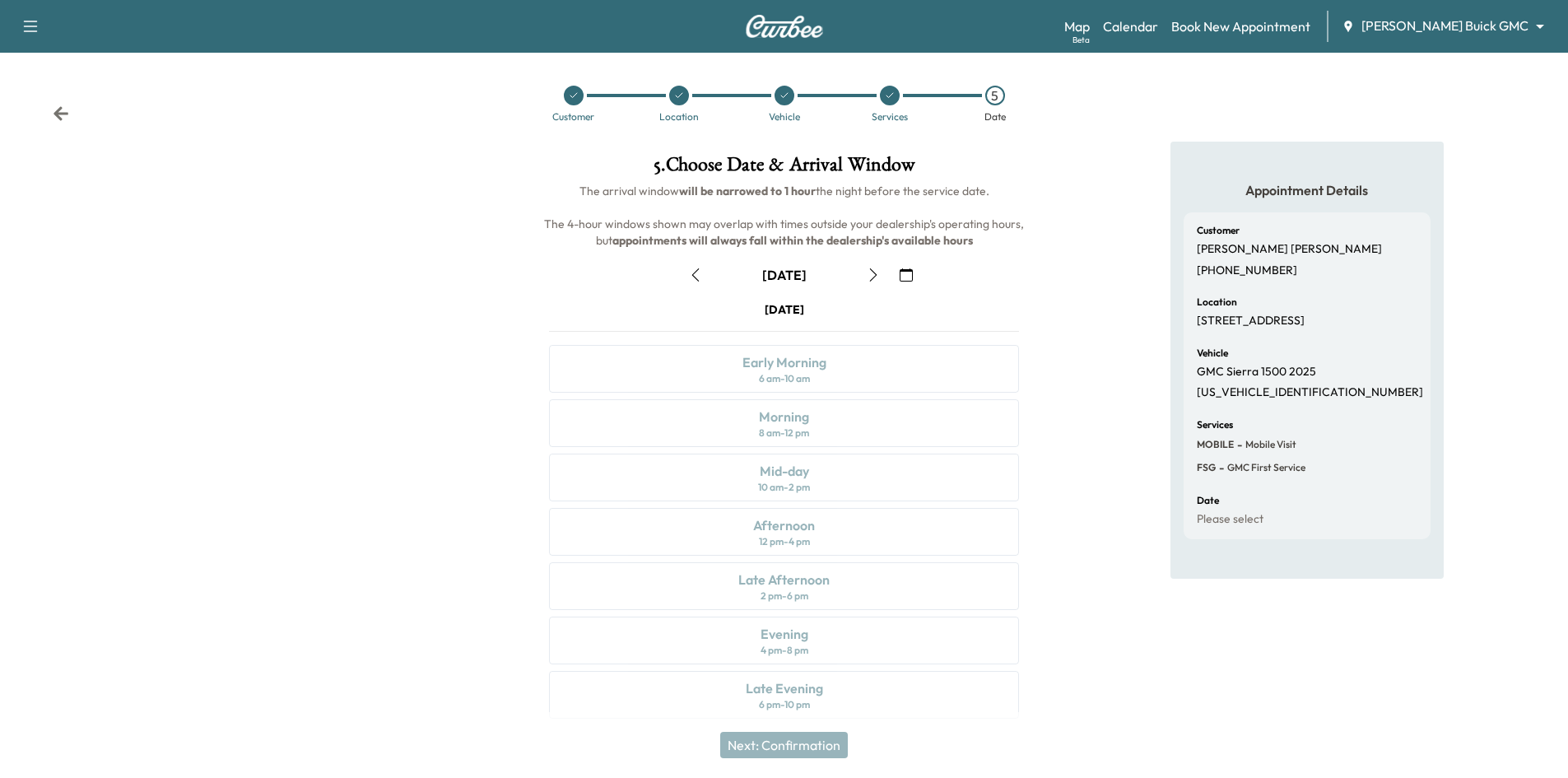
click at [904, 269] on icon "button" at bounding box center [906, 275] width 13 height 13
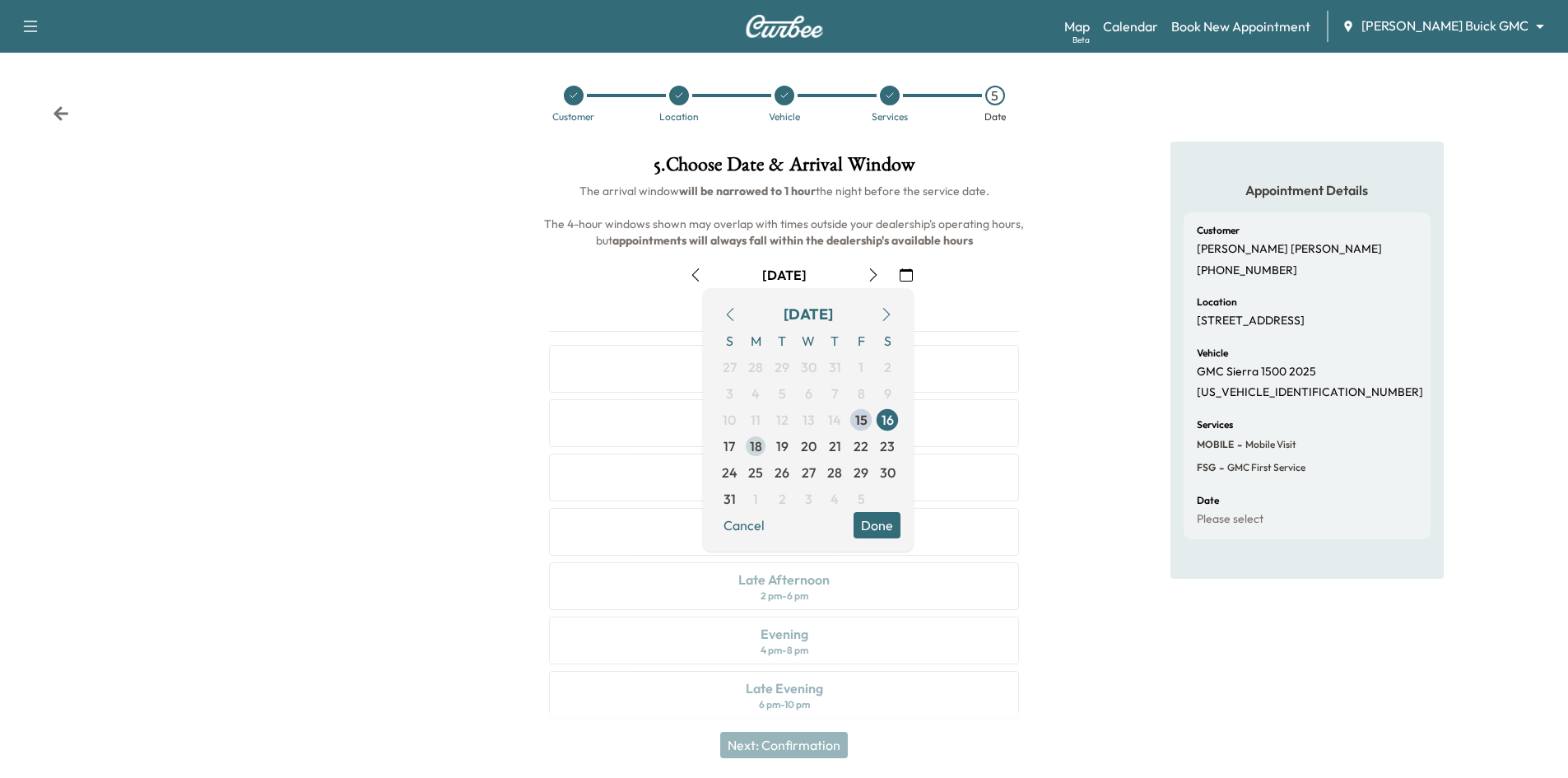
click at [759, 449] on span "18" at bounding box center [755, 446] width 13 height 20
click at [880, 523] on button "Done" at bounding box center [877, 525] width 47 height 26
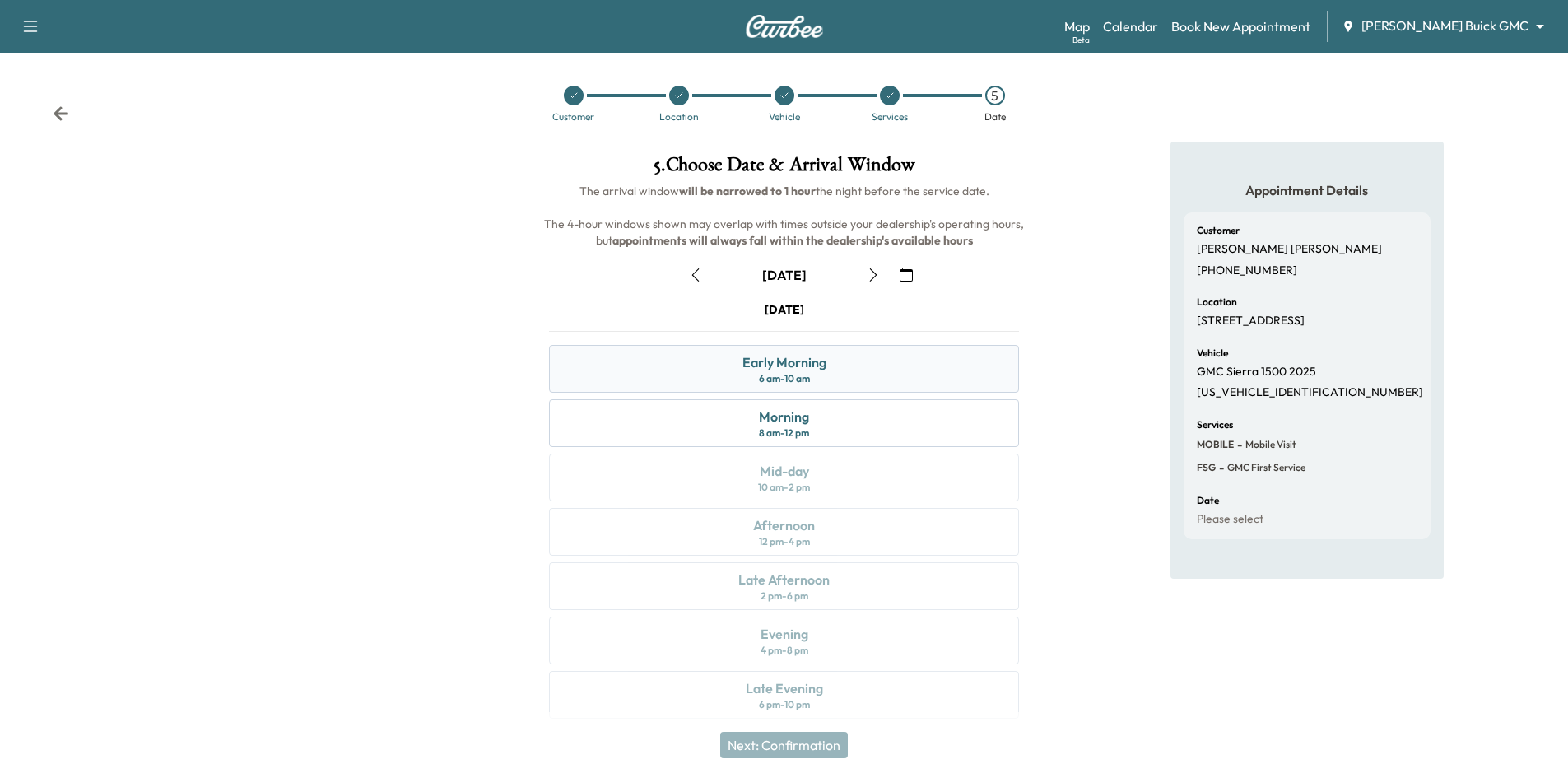
click at [823, 371] on div "Early Morning" at bounding box center [784, 362] width 84 height 20
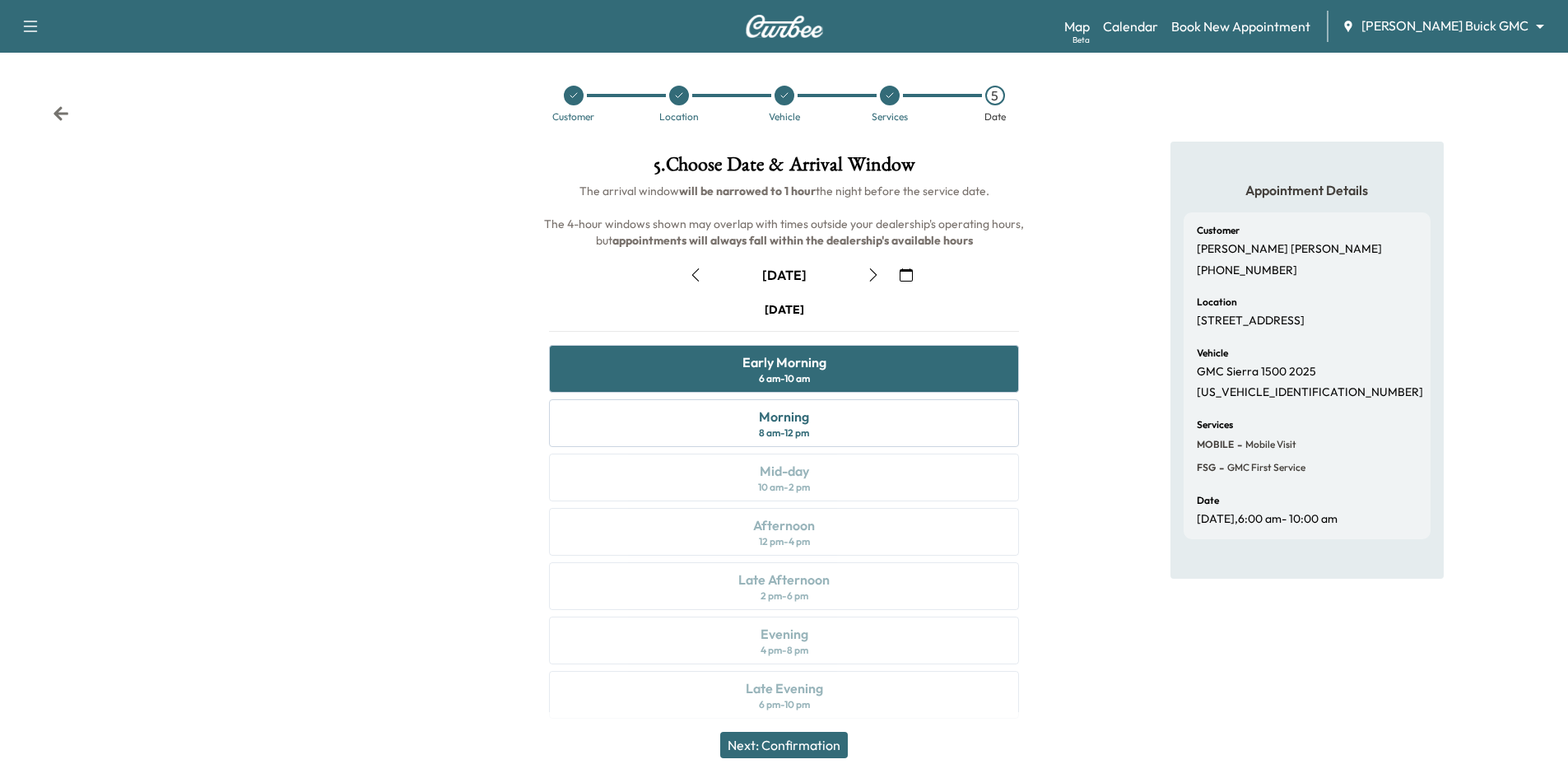
click at [811, 742] on button "Next: Confirmation" at bounding box center [784, 744] width 127 height 26
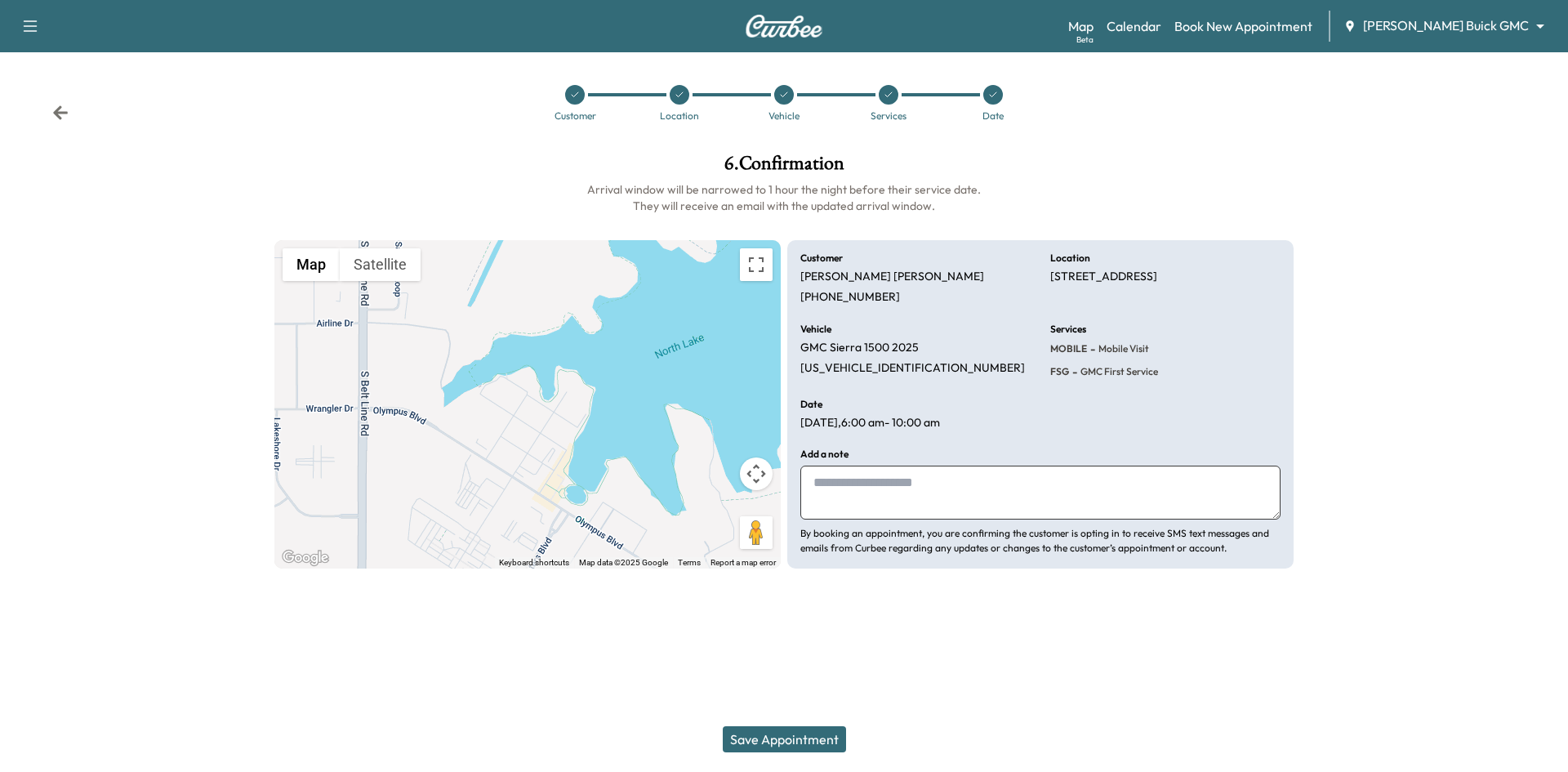
drag, startPoint x: 811, startPoint y: 740, endPoint x: 833, endPoint y: 735, distance: 22.6
click at [813, 740] on button "Save Appointment" at bounding box center [784, 739] width 123 height 26
click at [581, 97] on div at bounding box center [575, 95] width 20 height 20
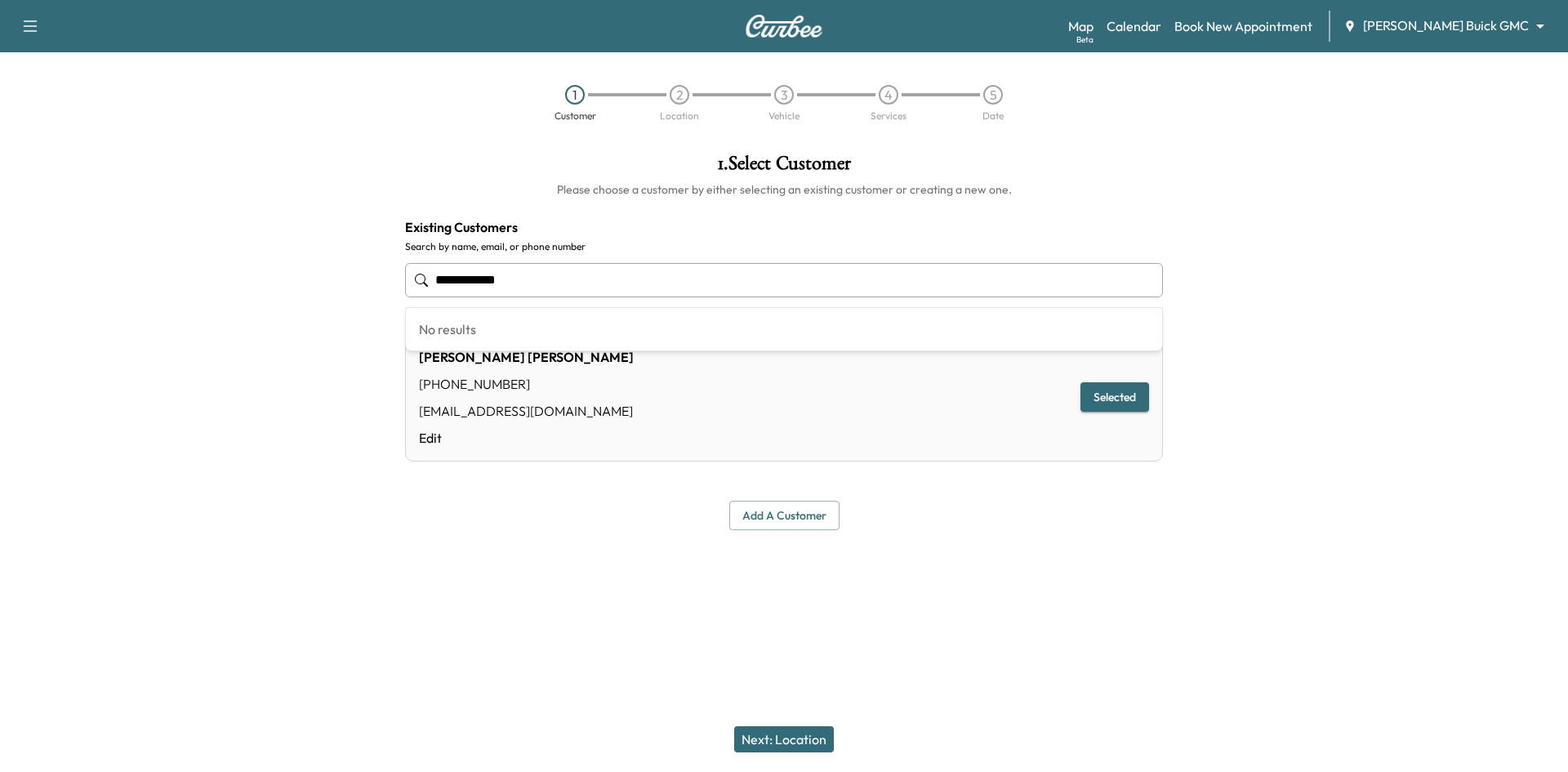
drag, startPoint x: 558, startPoint y: 283, endPoint x: 277, endPoint y: 306, distance: 281.9
click at [200, 276] on div "**********" at bounding box center [784, 342] width 1568 height 403
type input "**********"
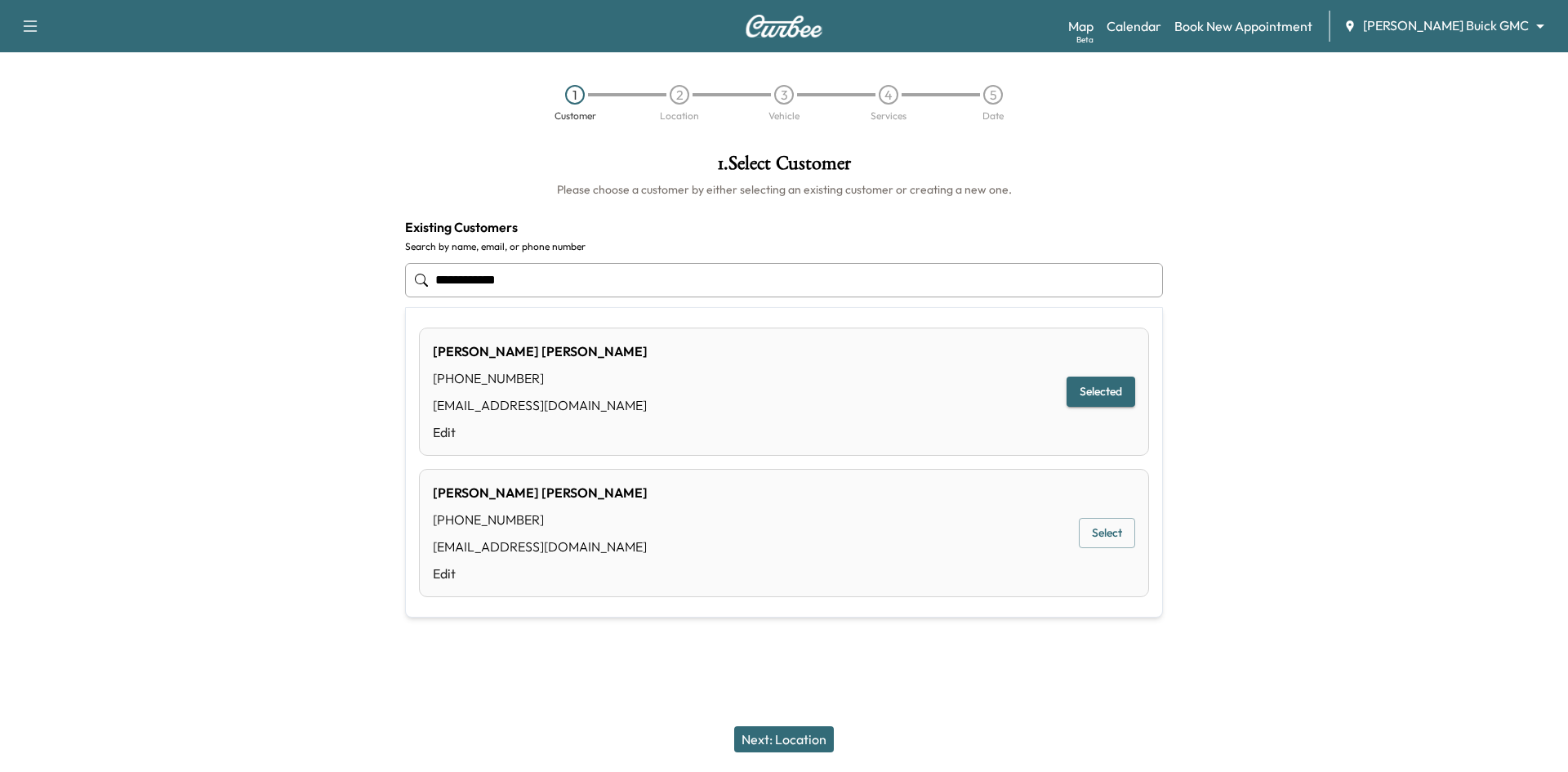
drag, startPoint x: 560, startPoint y: 277, endPoint x: 359, endPoint y: 278, distance: 201.0
click at [338, 283] on div "**********" at bounding box center [784, 342] width 1568 height 403
type input "**********"
drag, startPoint x: 537, startPoint y: 253, endPoint x: 364, endPoint y: 269, distance: 173.7
click at [364, 269] on div "**********" at bounding box center [784, 342] width 1568 height 403
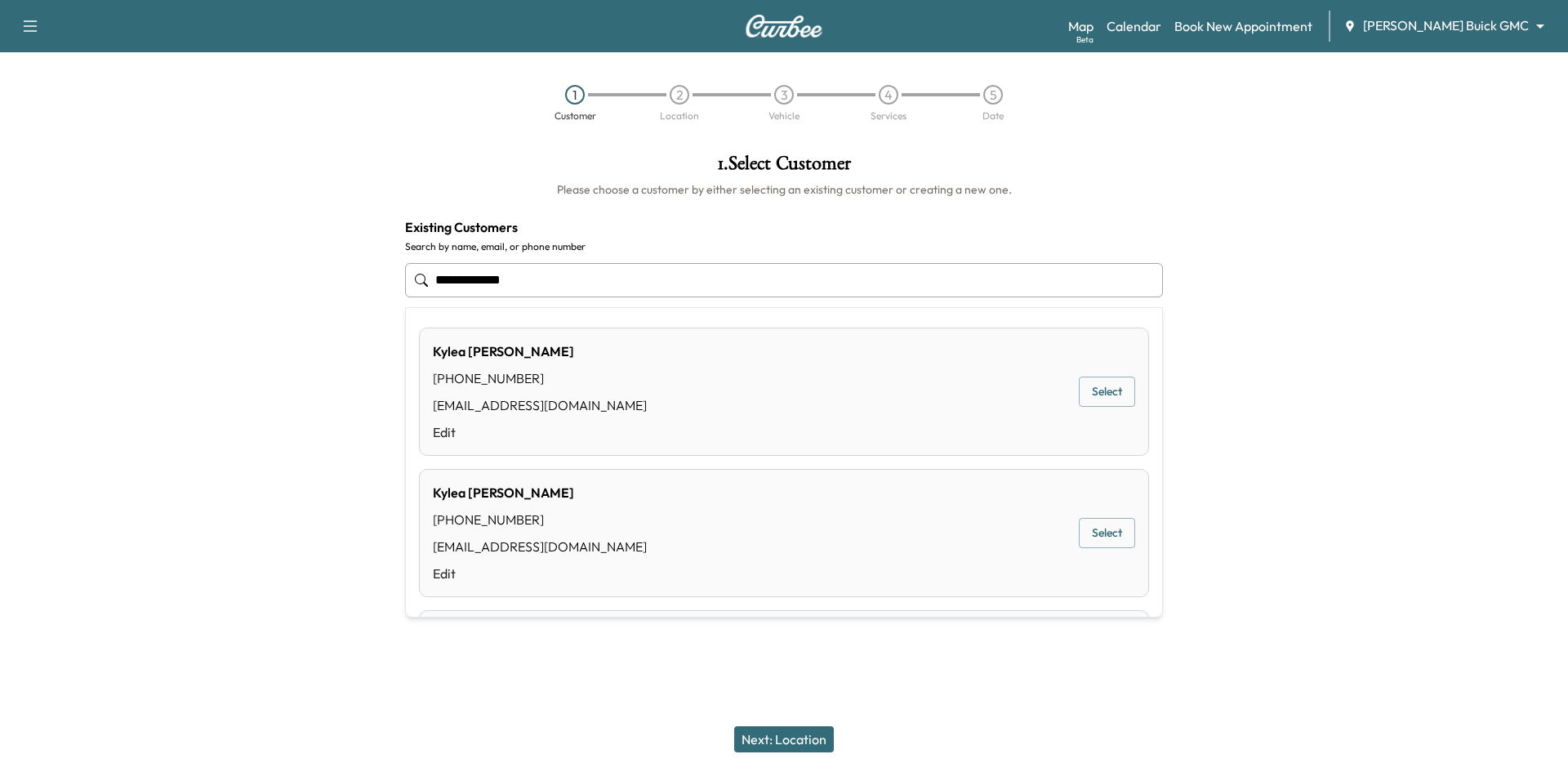
drag, startPoint x: 1087, startPoint y: 394, endPoint x: 1103, endPoint y: 397, distance: 16.3
click at [1096, 395] on button "Select" at bounding box center [1107, 392] width 57 height 30
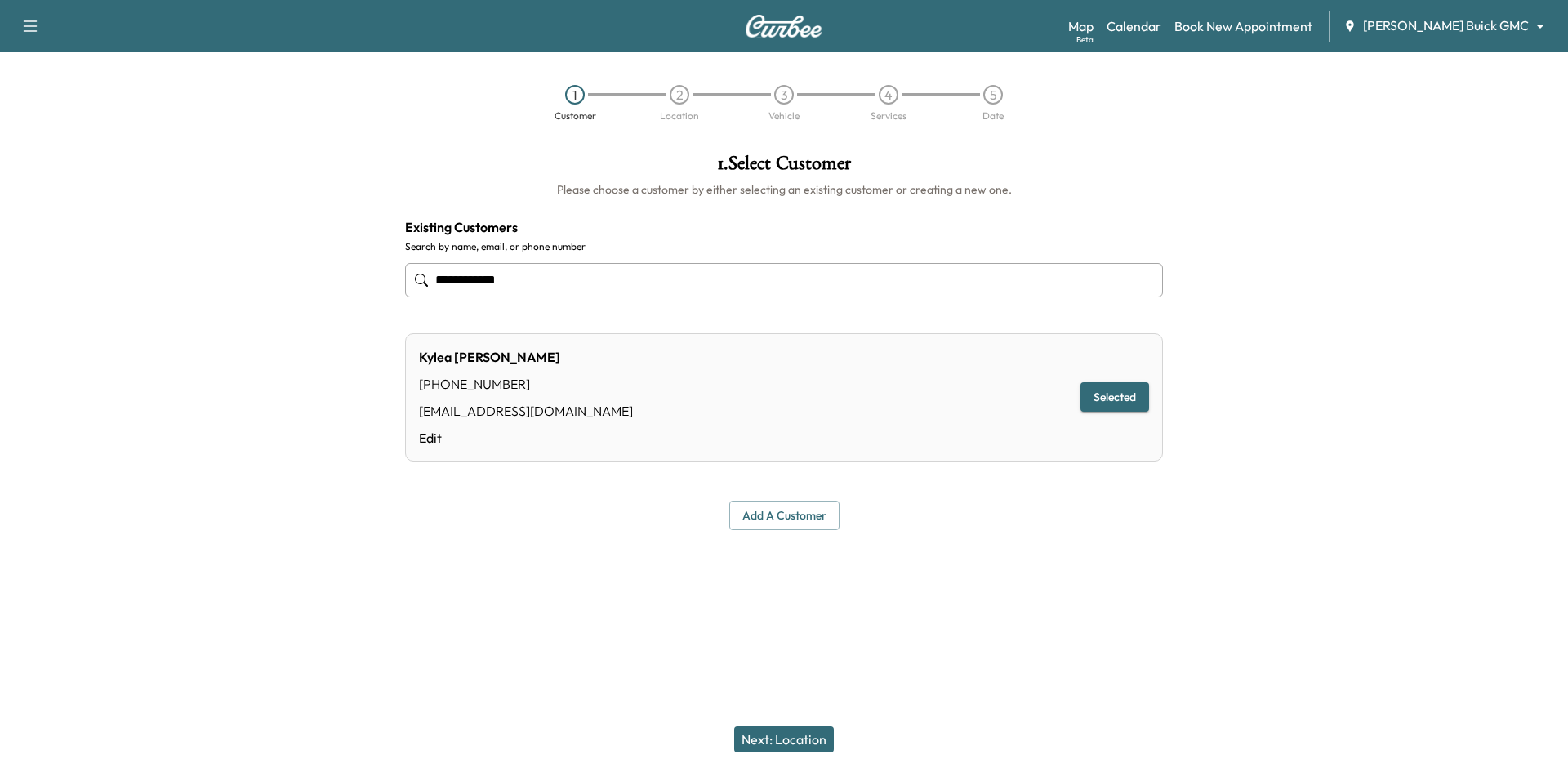
type input "**********"
drag, startPoint x: 781, startPoint y: 739, endPoint x: 835, endPoint y: 687, distance: 75.0
click at [782, 739] on button "Next: Location" at bounding box center [784, 739] width 100 height 26
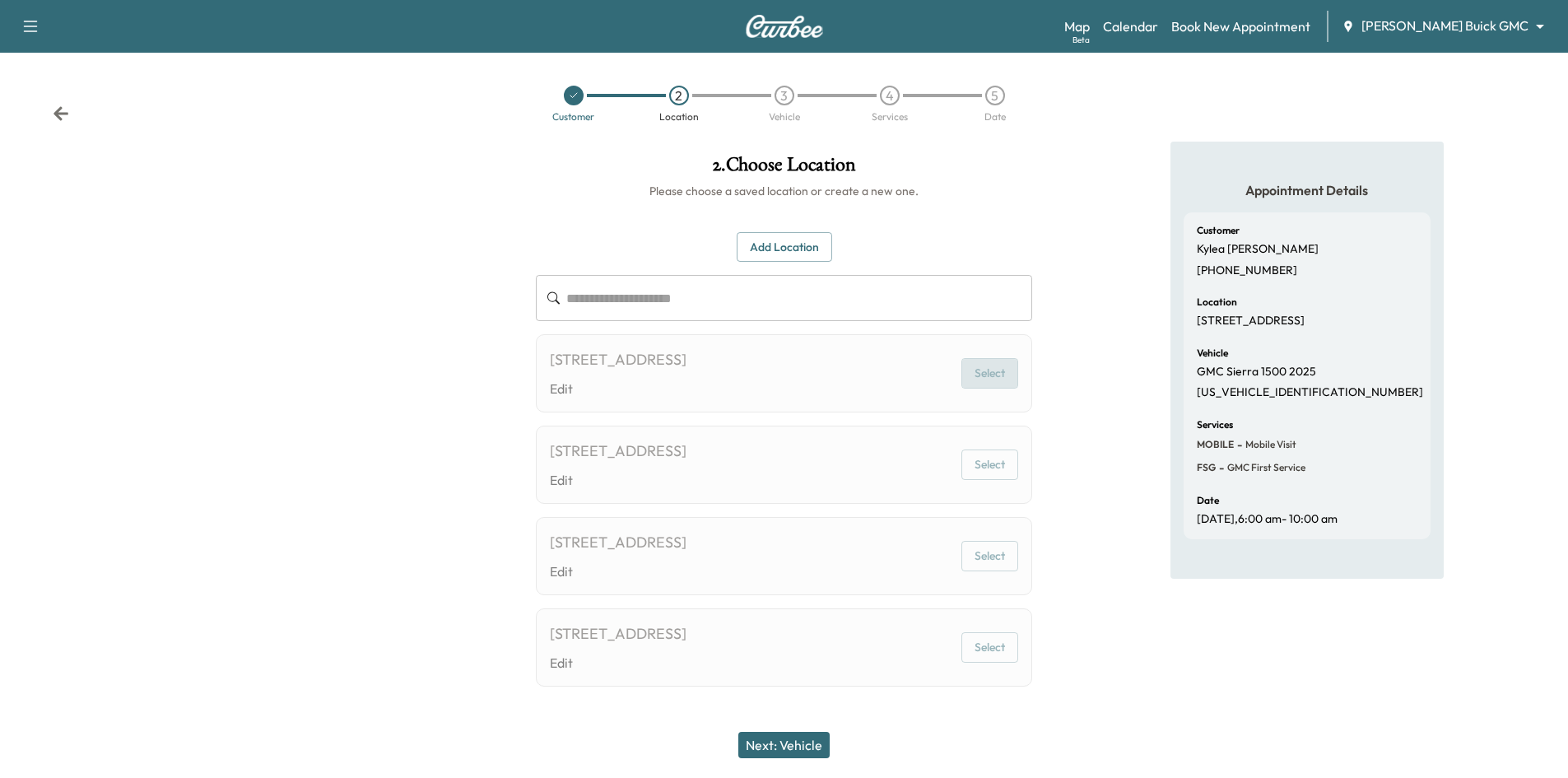
click at [989, 378] on button "Select" at bounding box center [989, 373] width 57 height 30
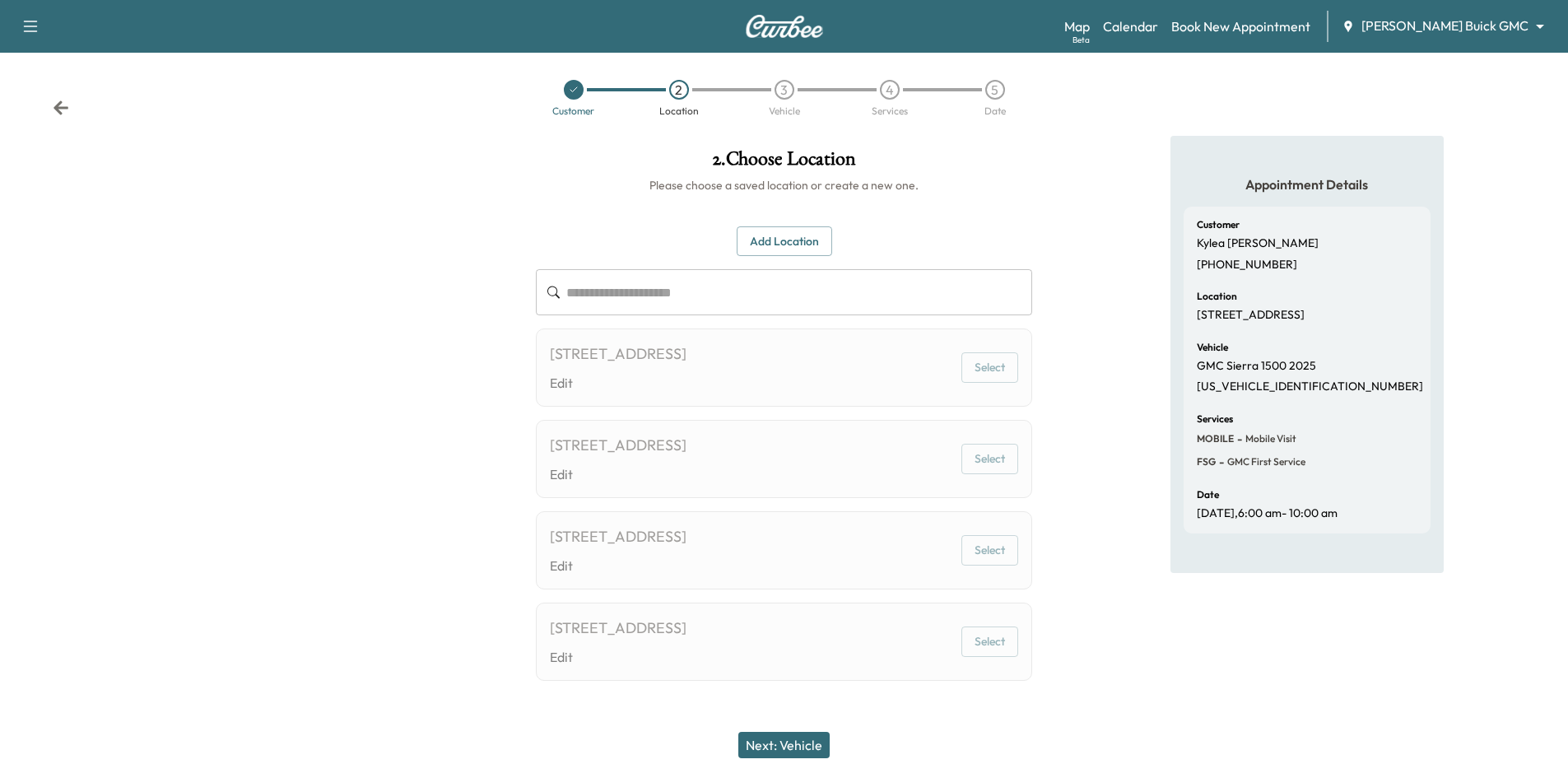
scroll to position [8, 0]
click at [998, 462] on button "Select" at bounding box center [989, 457] width 57 height 30
click at [761, 245] on button "Add Location" at bounding box center [784, 240] width 96 height 30
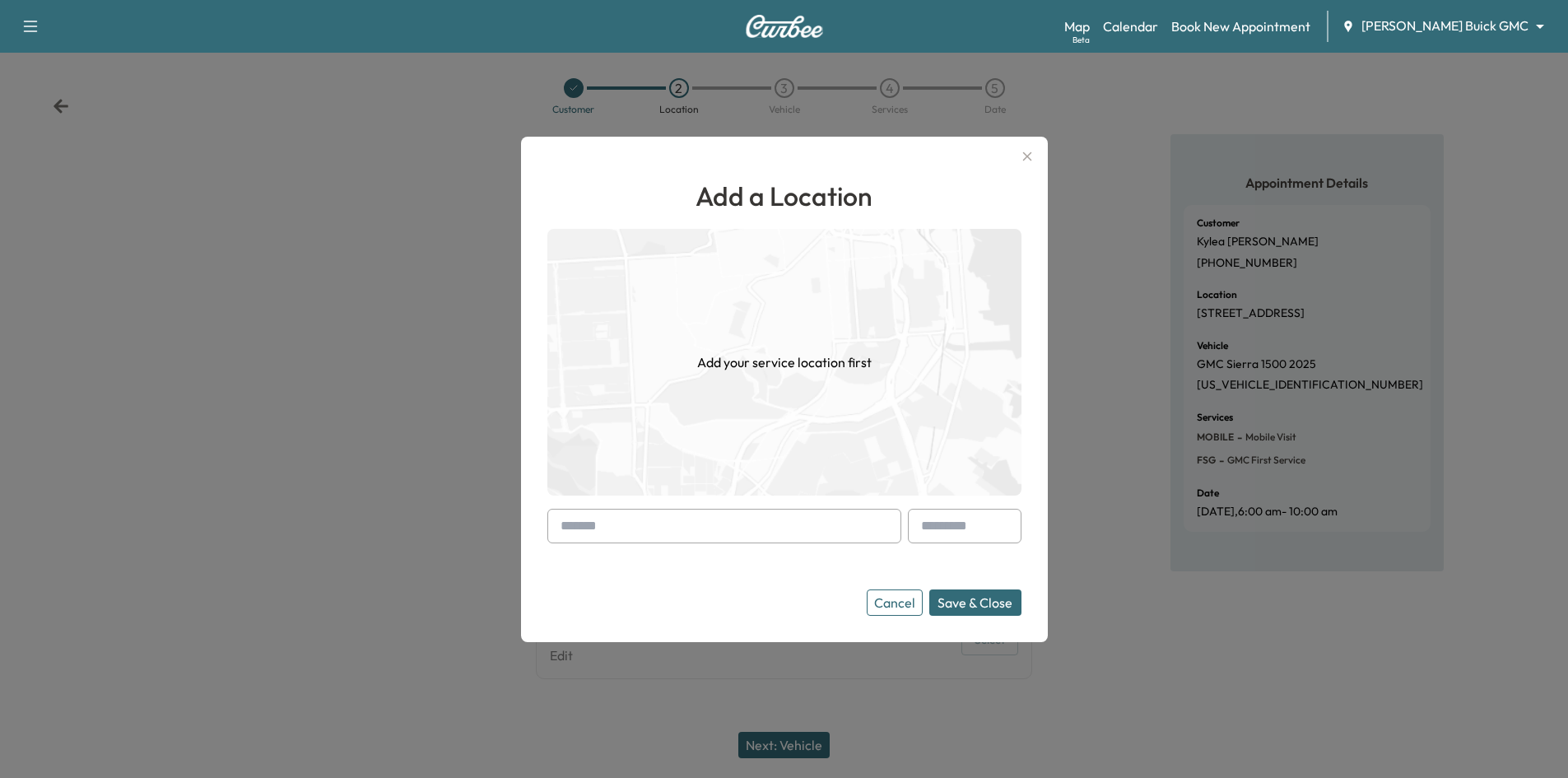
click at [704, 527] on input "text" at bounding box center [724, 526] width 354 height 34
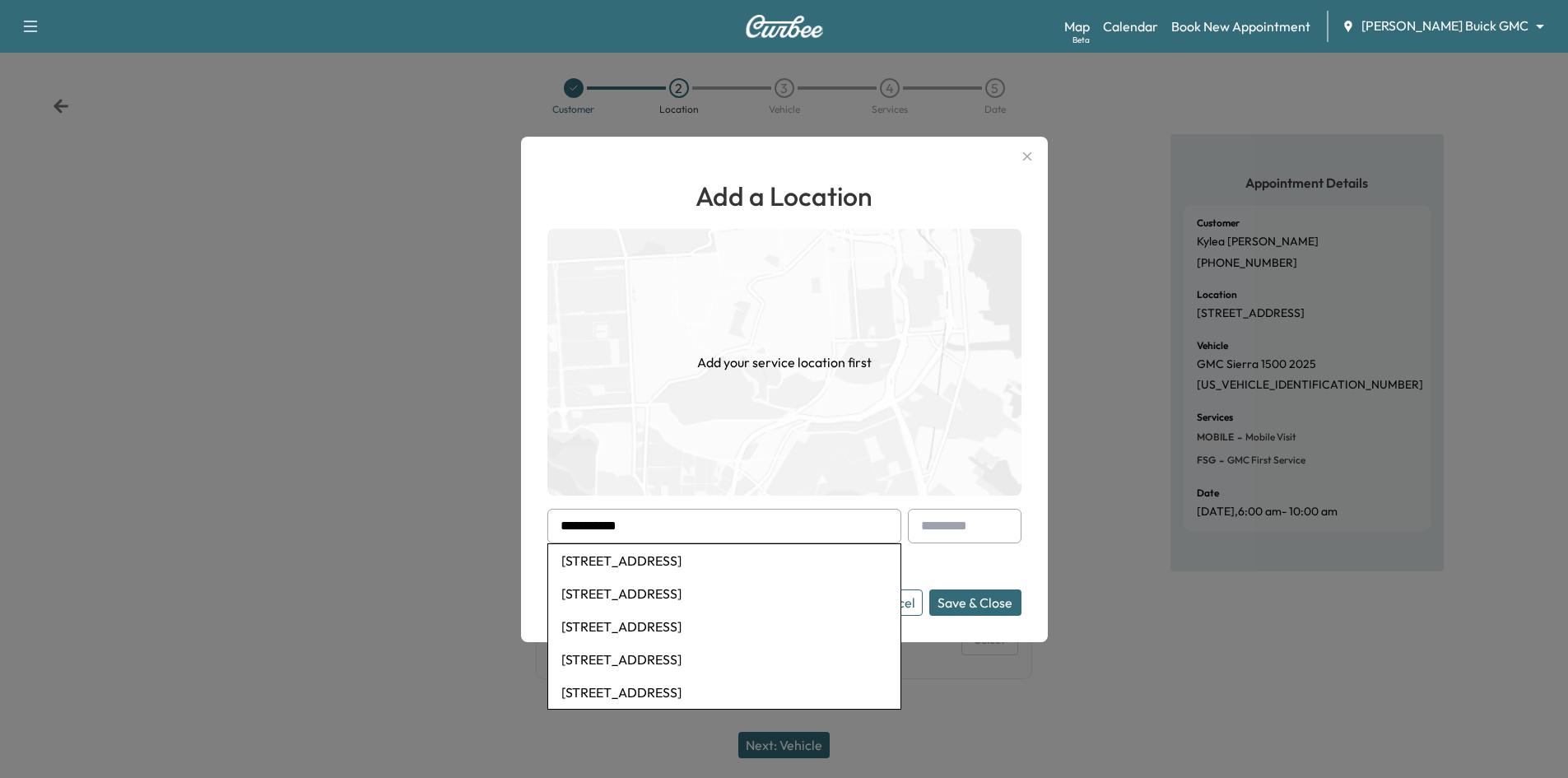
click at [798, 575] on li "[STREET_ADDRESS]" at bounding box center [724, 560] width 352 height 33
type input "**********"
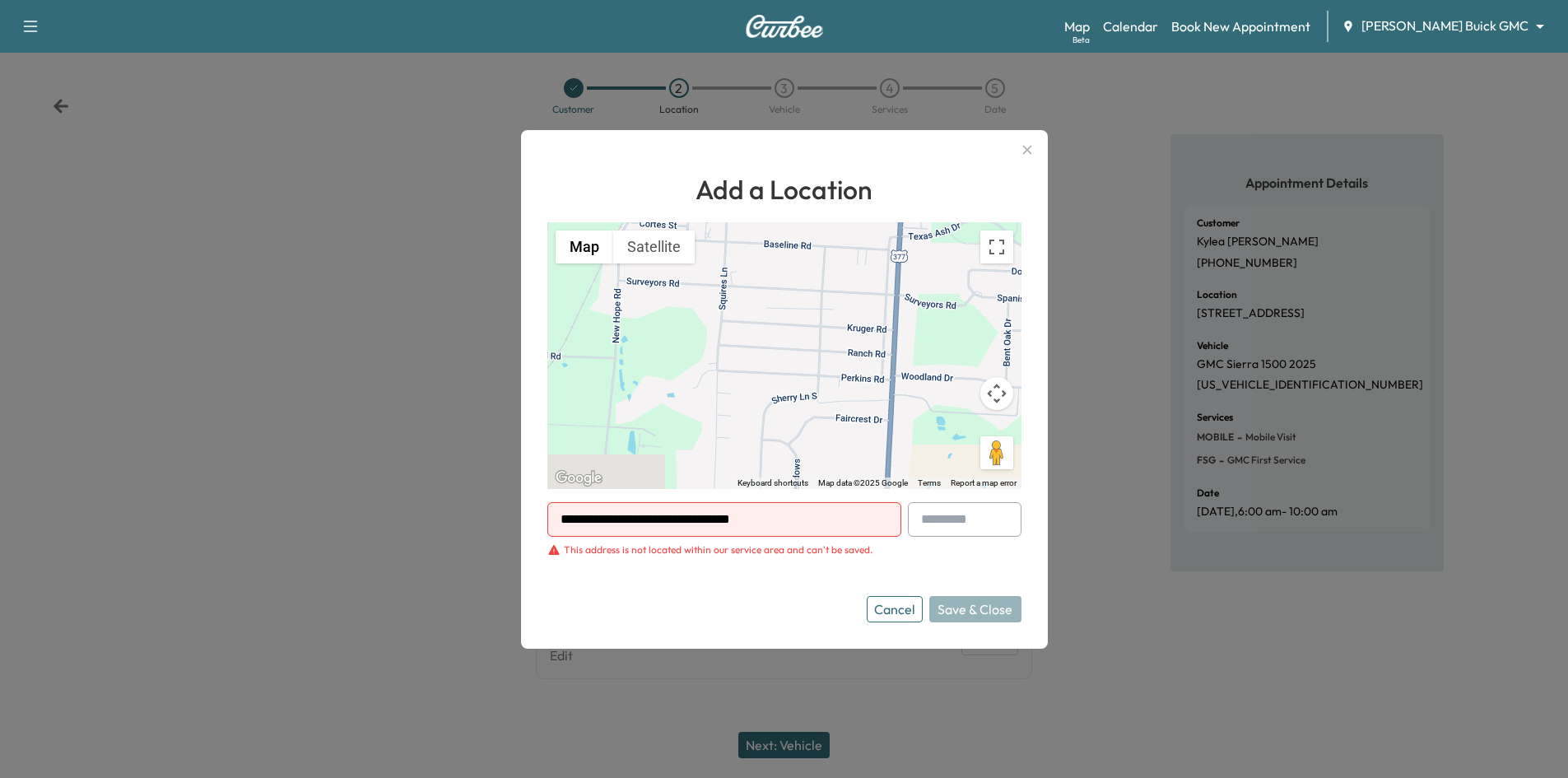
click at [907, 615] on button "Cancel" at bounding box center [895, 609] width 56 height 26
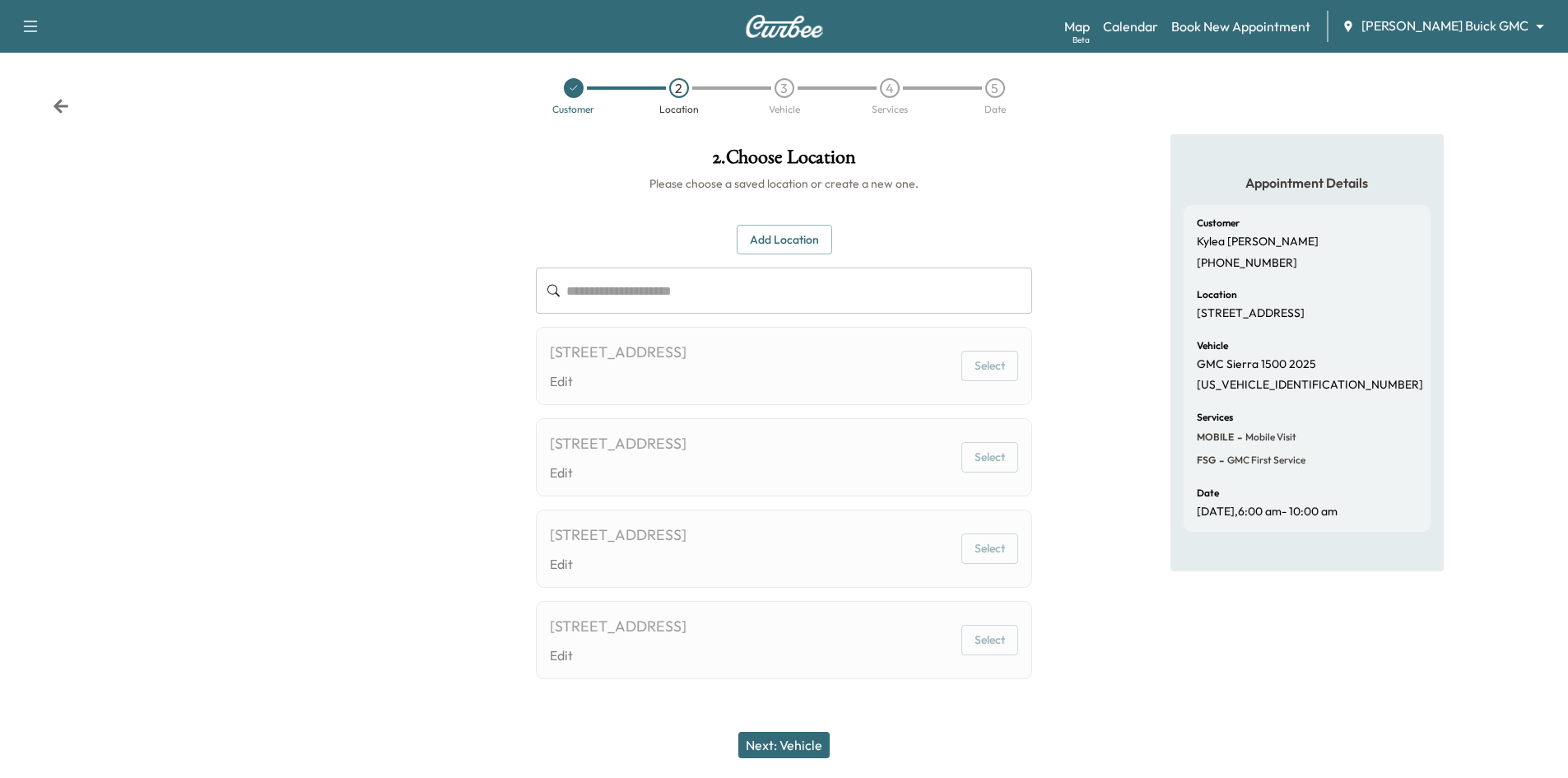
click at [572, 94] on div at bounding box center [574, 88] width 20 height 20
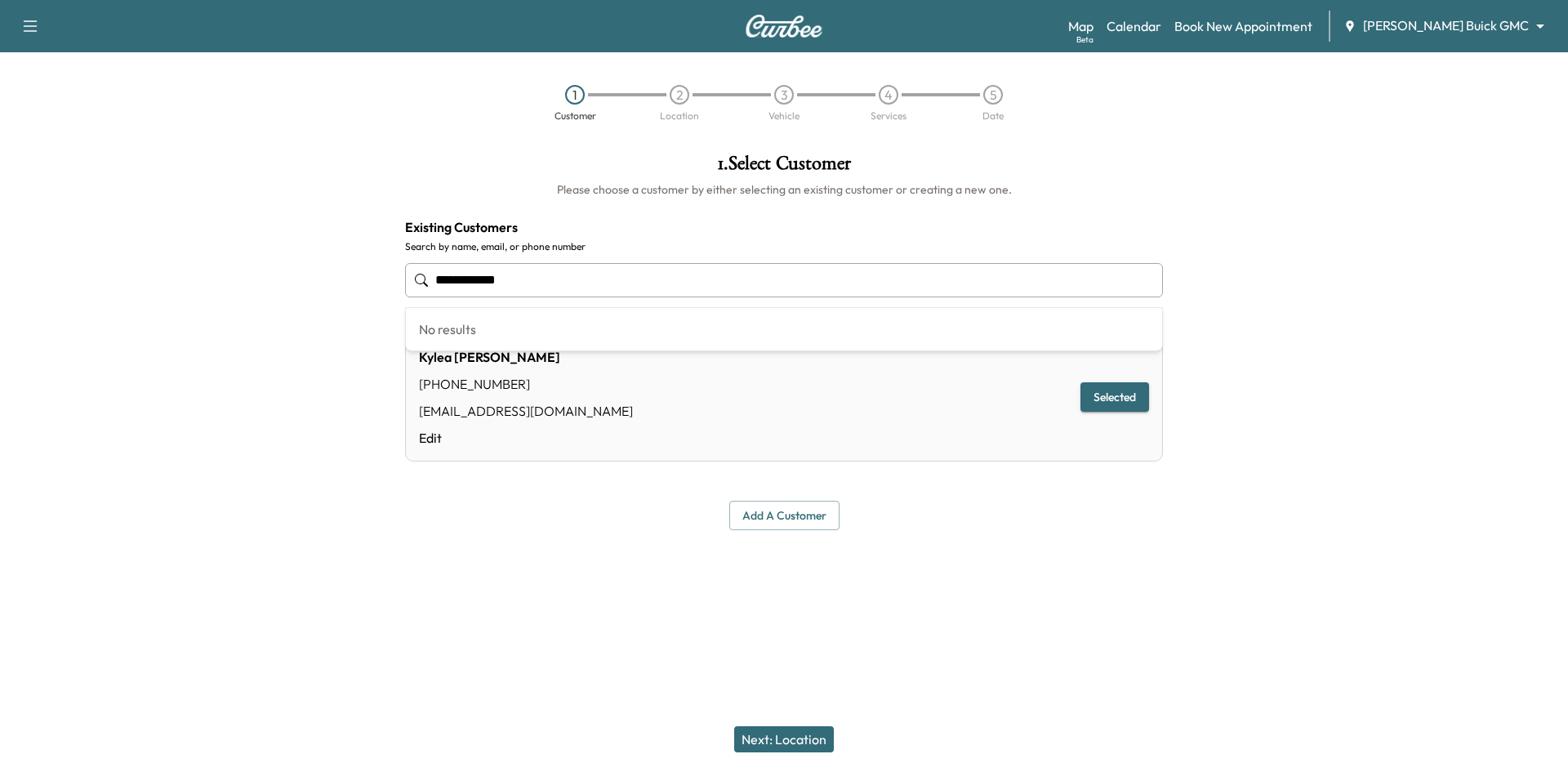
drag, startPoint x: 564, startPoint y: 288, endPoint x: 379, endPoint y: 285, distance: 185.0
click at [363, 299] on div "**********" at bounding box center [784, 342] width 1568 height 403
click at [1108, 389] on button "Select" at bounding box center [1107, 392] width 57 height 30
type input "**********"
drag, startPoint x: 769, startPoint y: 750, endPoint x: 774, endPoint y: 742, distance: 9.4
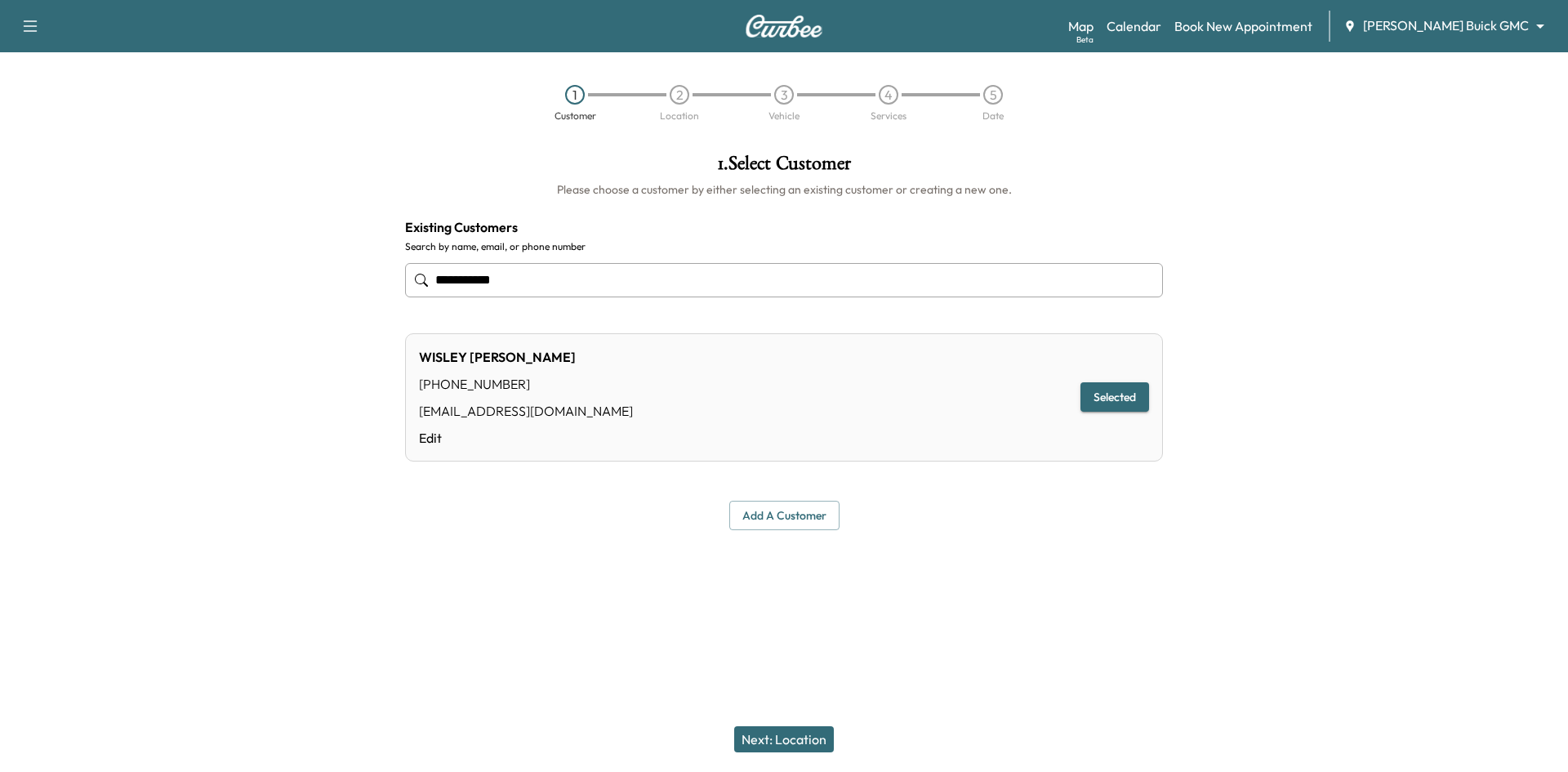
click at [776, 749] on button "Next: Location" at bounding box center [784, 739] width 100 height 26
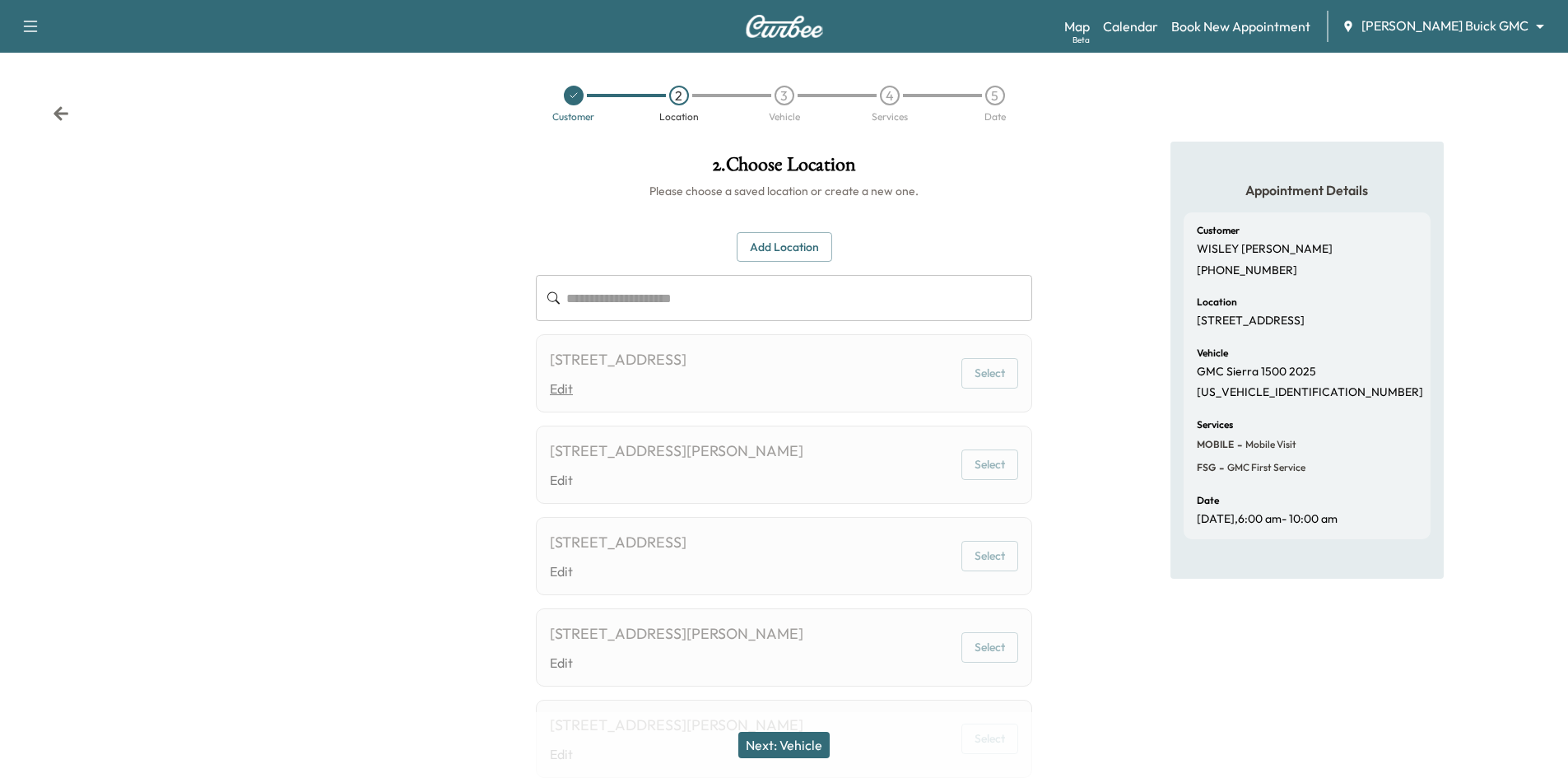
click at [687, 386] on link "Edit" at bounding box center [618, 389] width 137 height 20
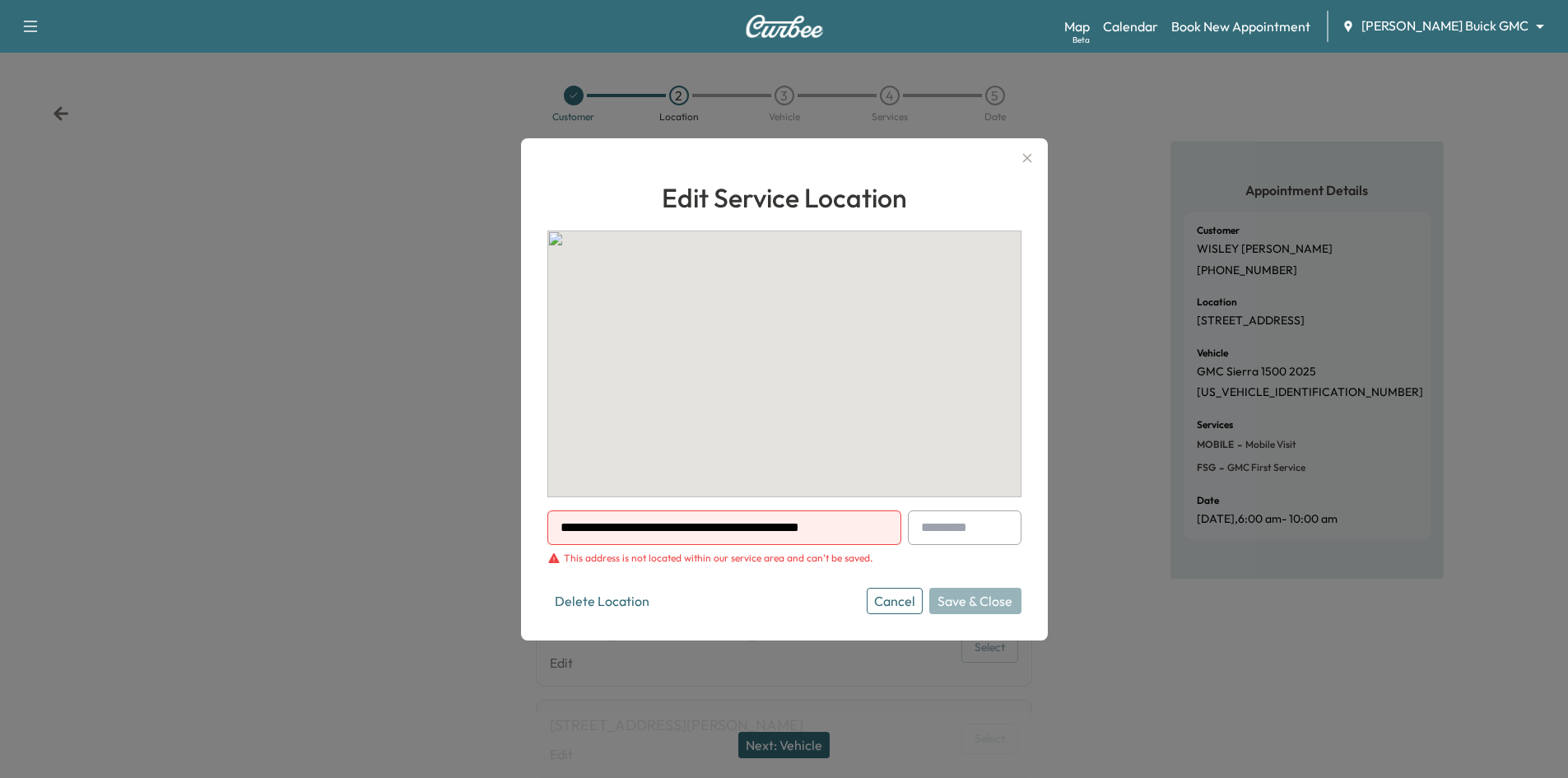
click at [780, 369] on div "To activate drag with keyboard, press Alt + Enter. Once in keyboard drag state,…" at bounding box center [784, 364] width 474 height 267
click at [1029, 161] on icon "button" at bounding box center [1026, 158] width 9 height 9
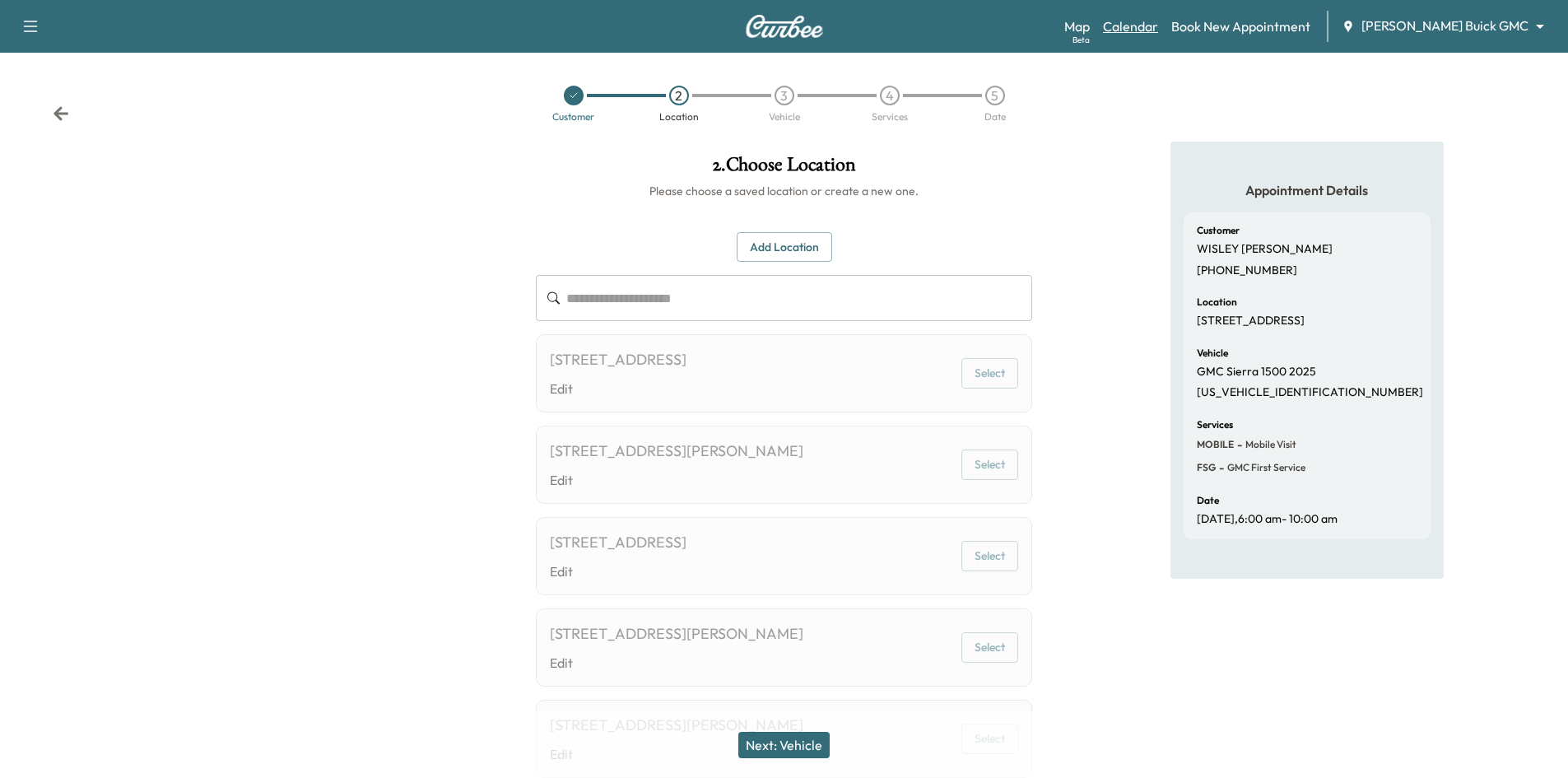
click at [1158, 23] on link "Calendar" at bounding box center [1130, 27] width 55 height 20
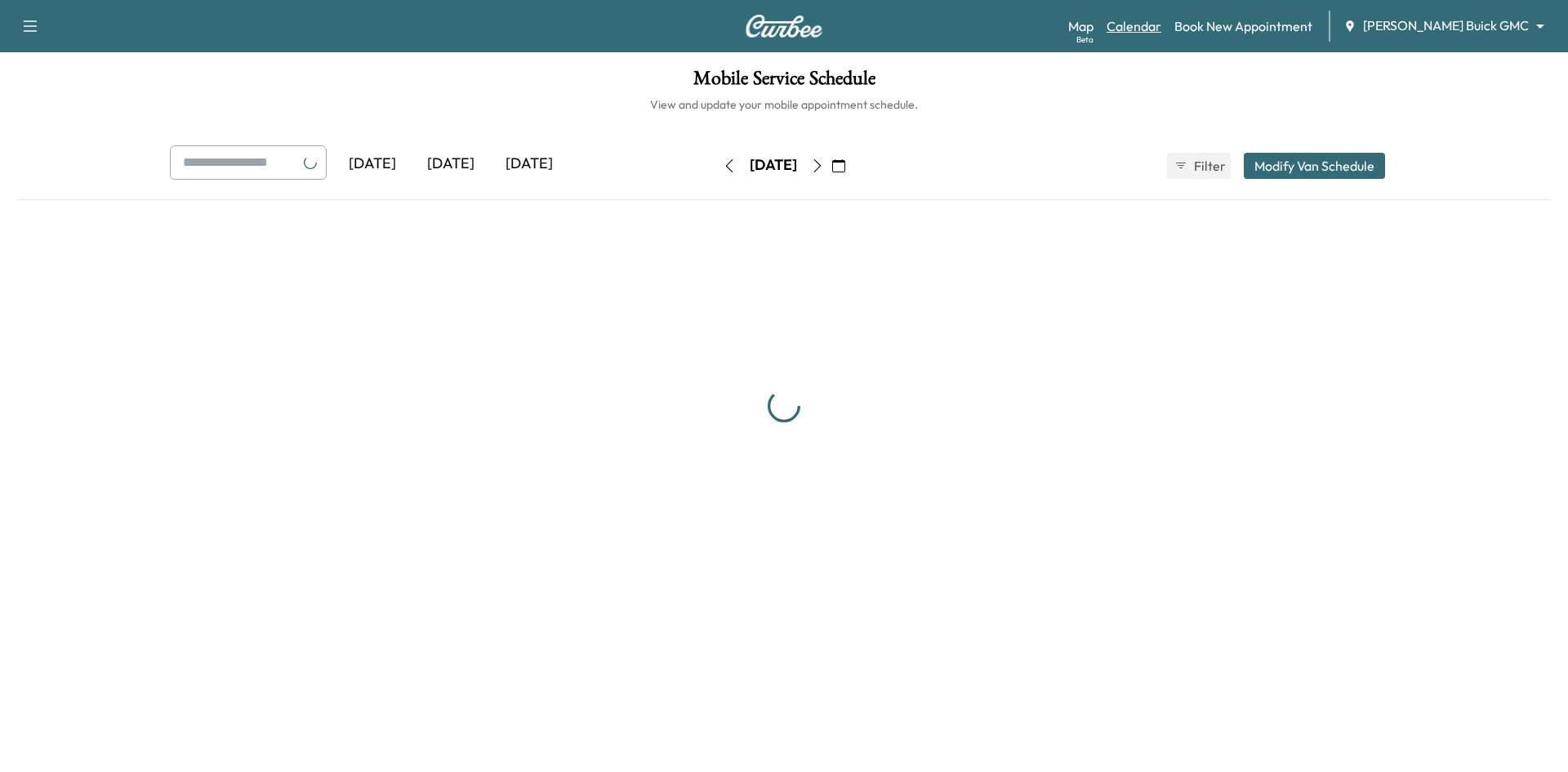
click at [1161, 24] on link "Calendar" at bounding box center [1134, 27] width 55 height 20
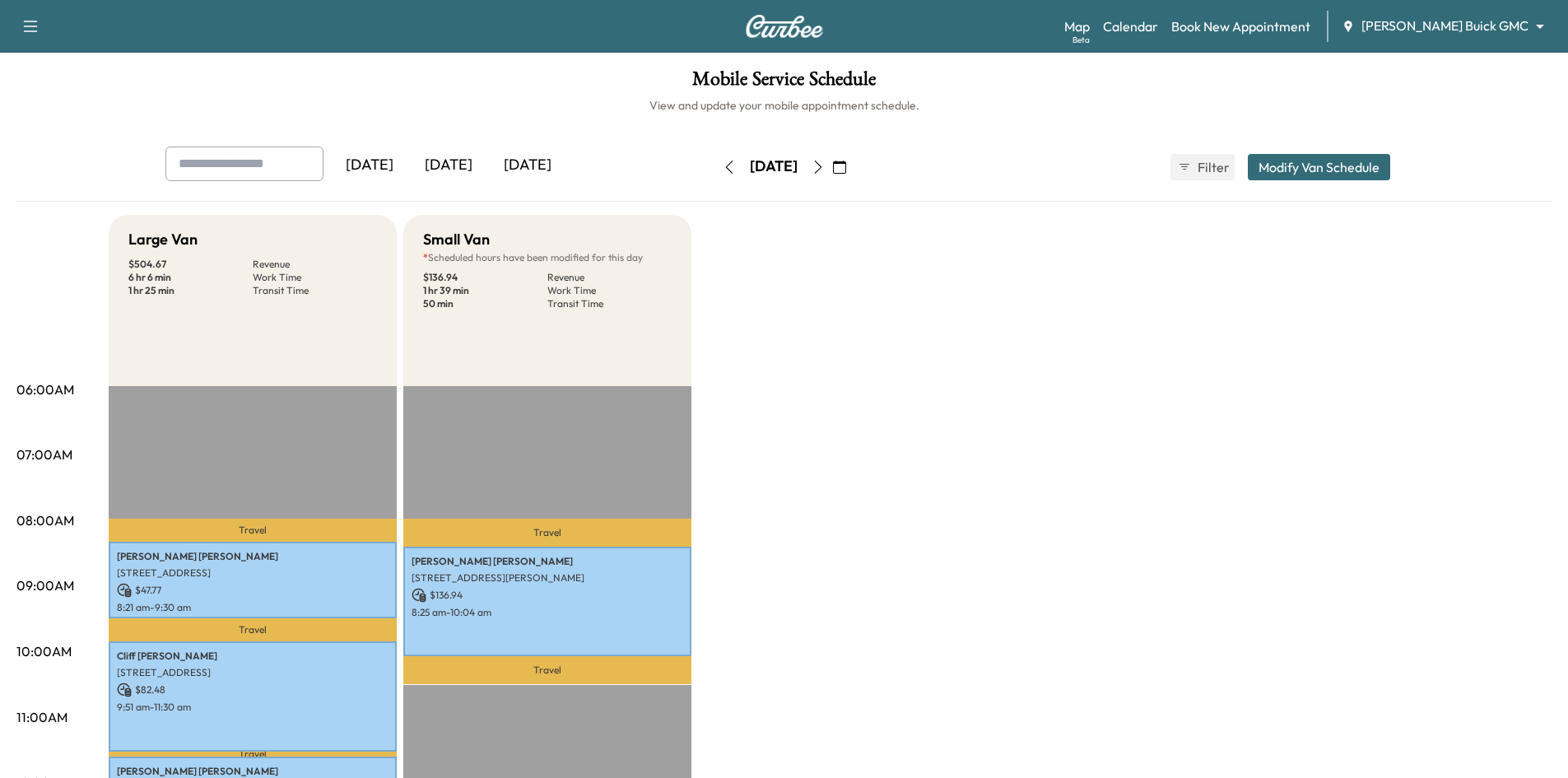
click at [466, 163] on div "[DATE]" at bounding box center [449, 165] width 79 height 38
click at [846, 164] on icon "button" at bounding box center [839, 167] width 13 height 13
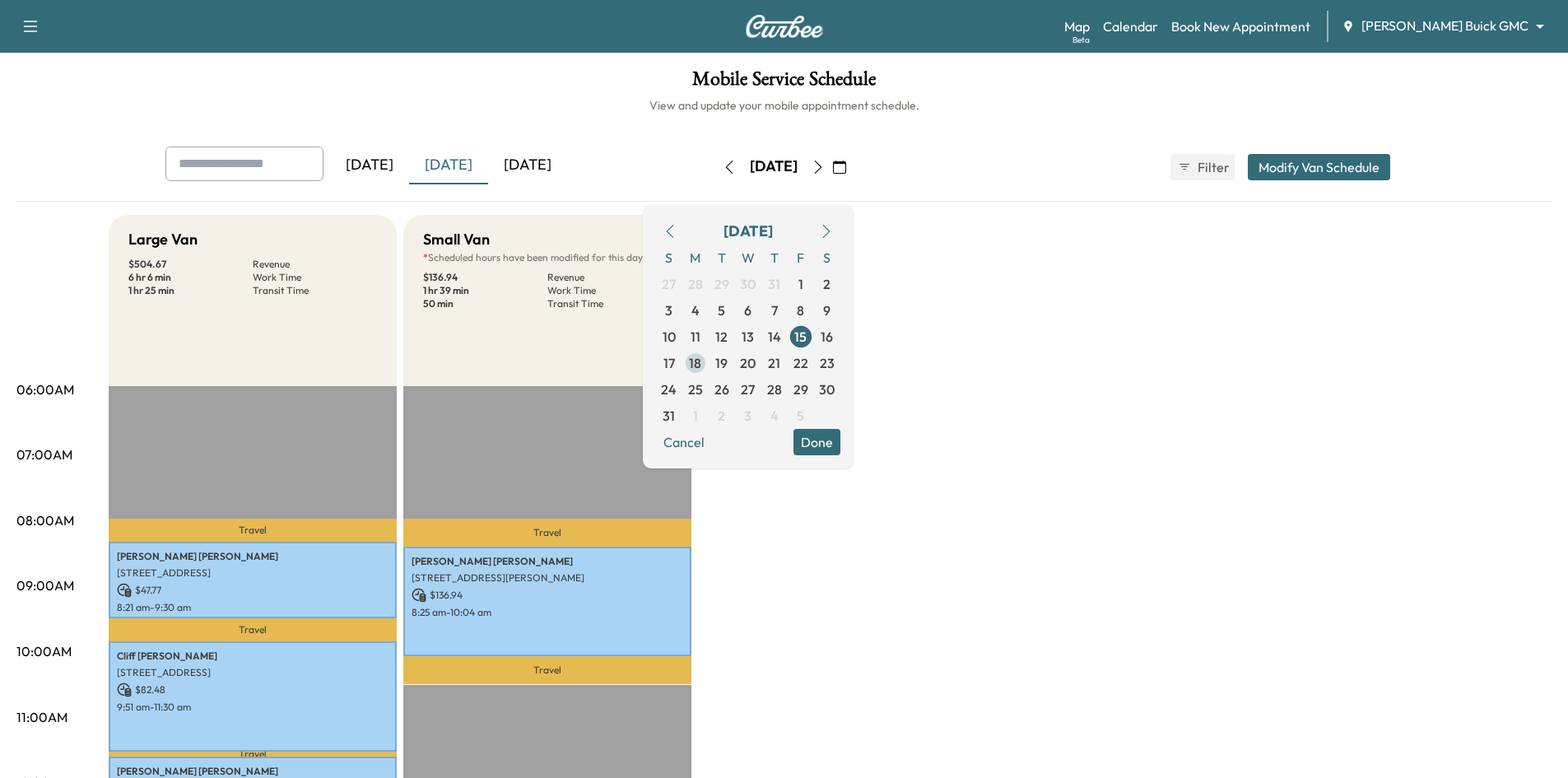
click at [709, 368] on span "18" at bounding box center [695, 362] width 26 height 26
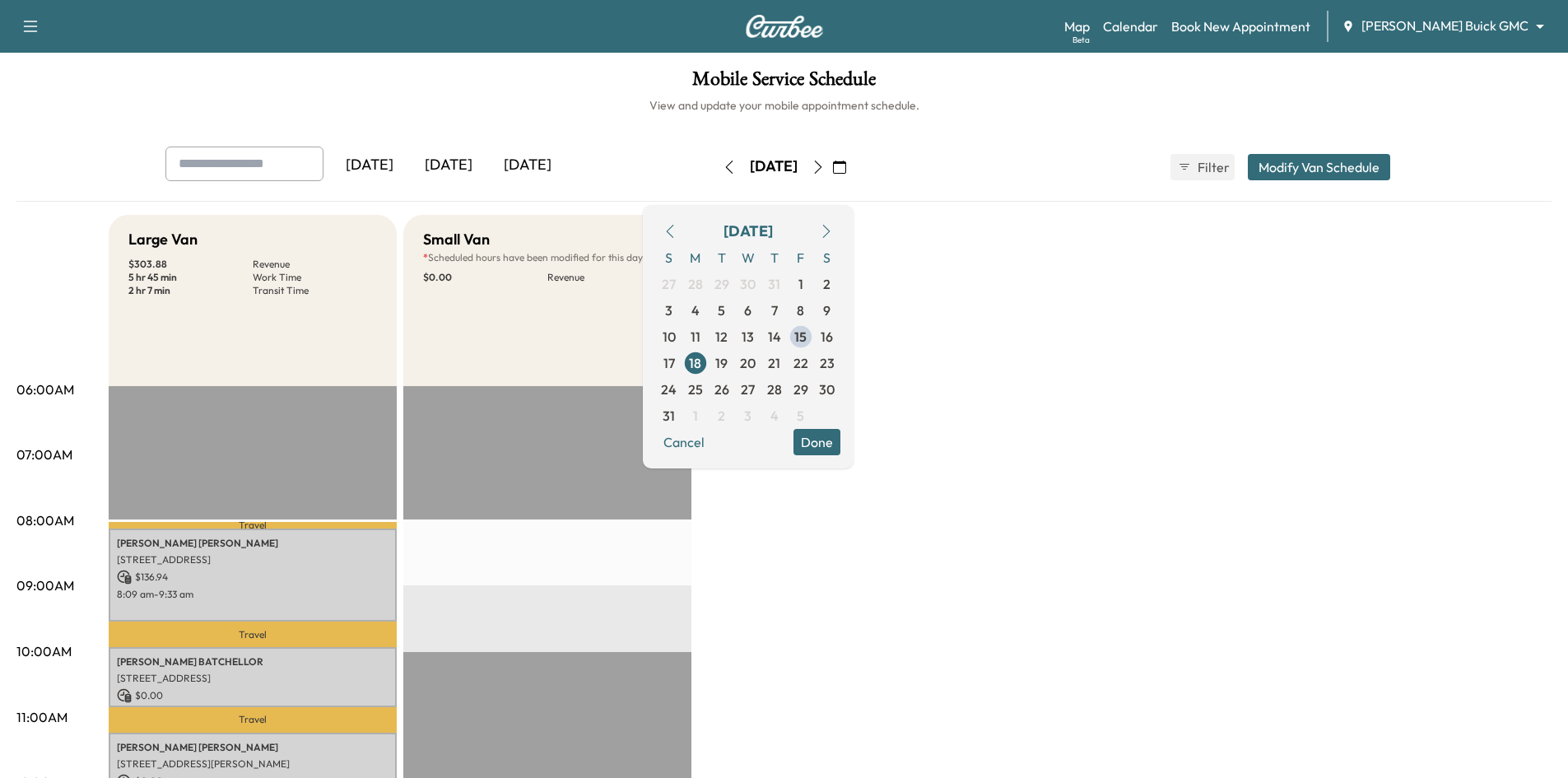
click at [840, 453] on button "Done" at bounding box center [817, 441] width 47 height 26
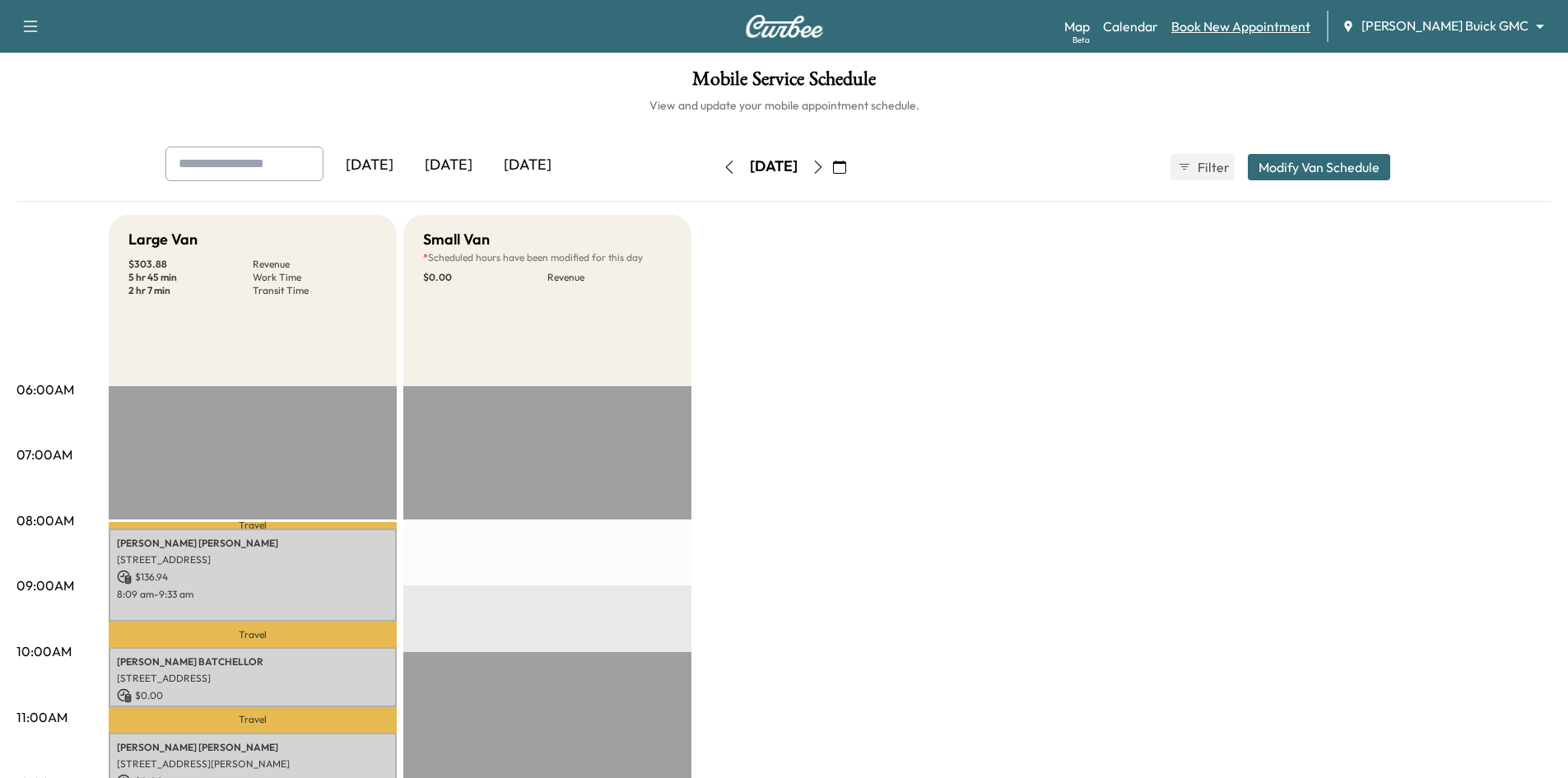
click at [1306, 29] on link "Book New Appointment" at bounding box center [1241, 27] width 139 height 20
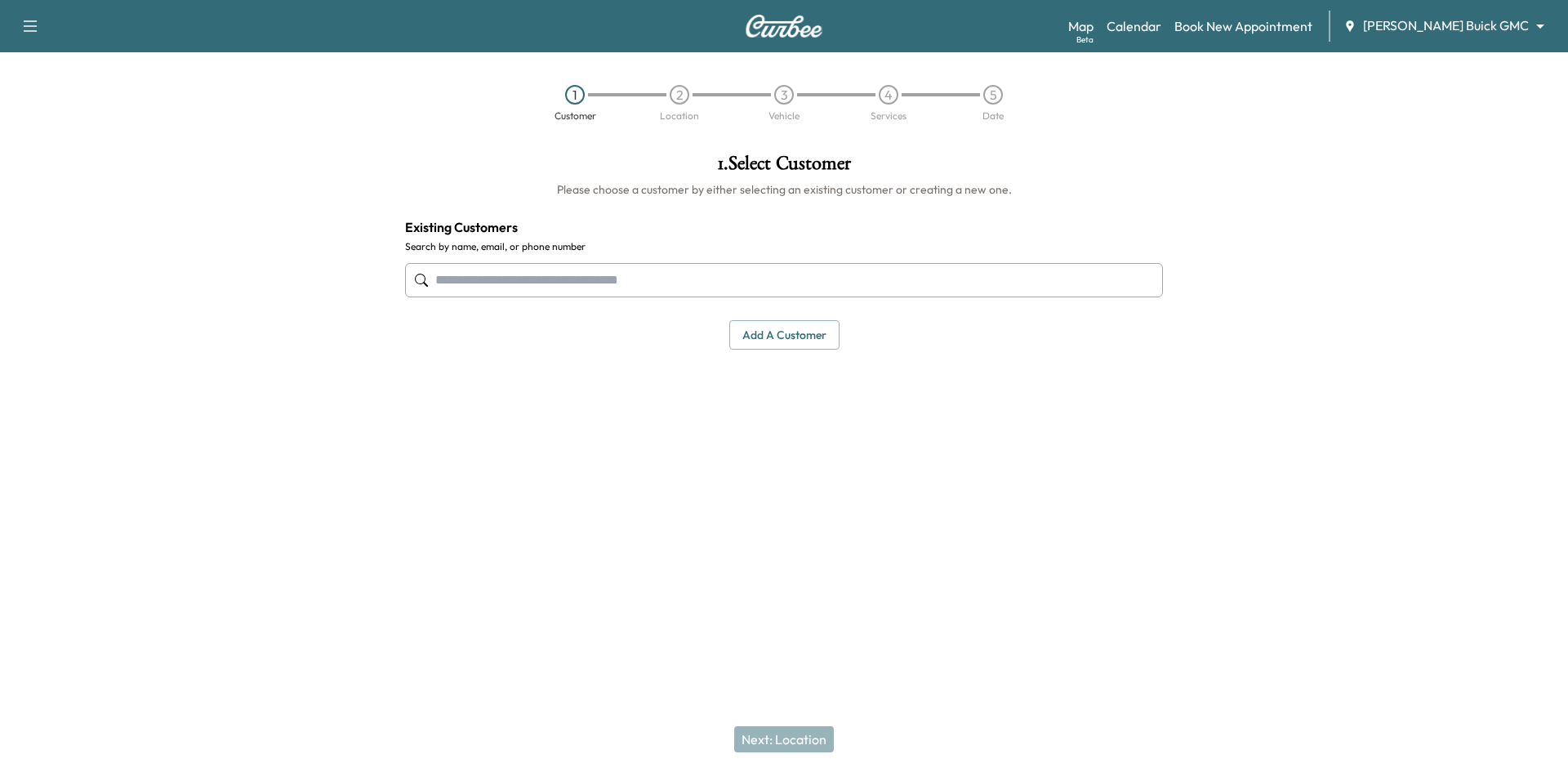
click at [739, 287] on input "text" at bounding box center [784, 280] width 758 height 34
type input "*"
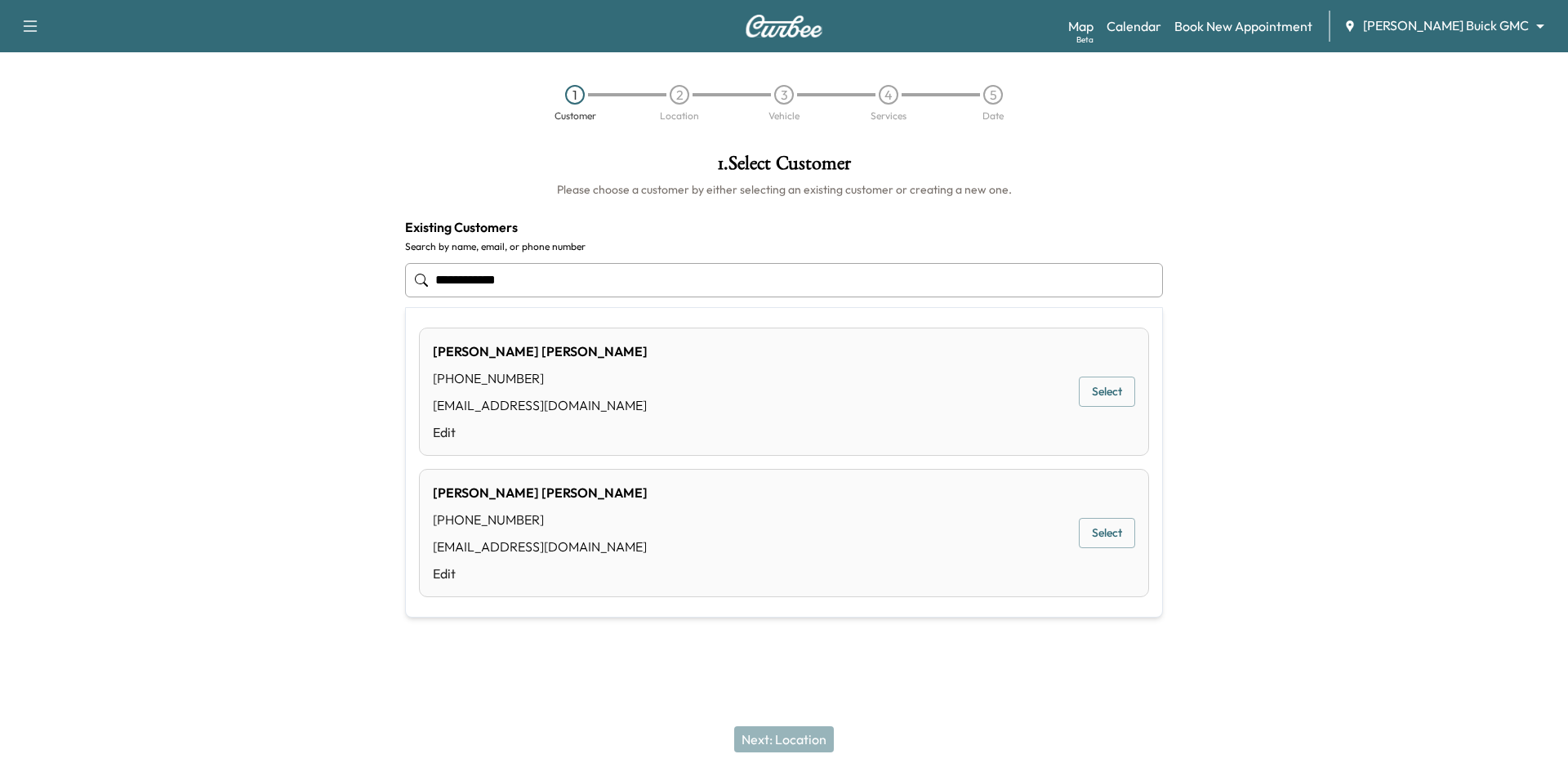
type input "**********"
click at [443, 146] on div "1 . Select Customer Please choose a customer by either selecting an existing cu…" at bounding box center [784, 251] width 784 height 222
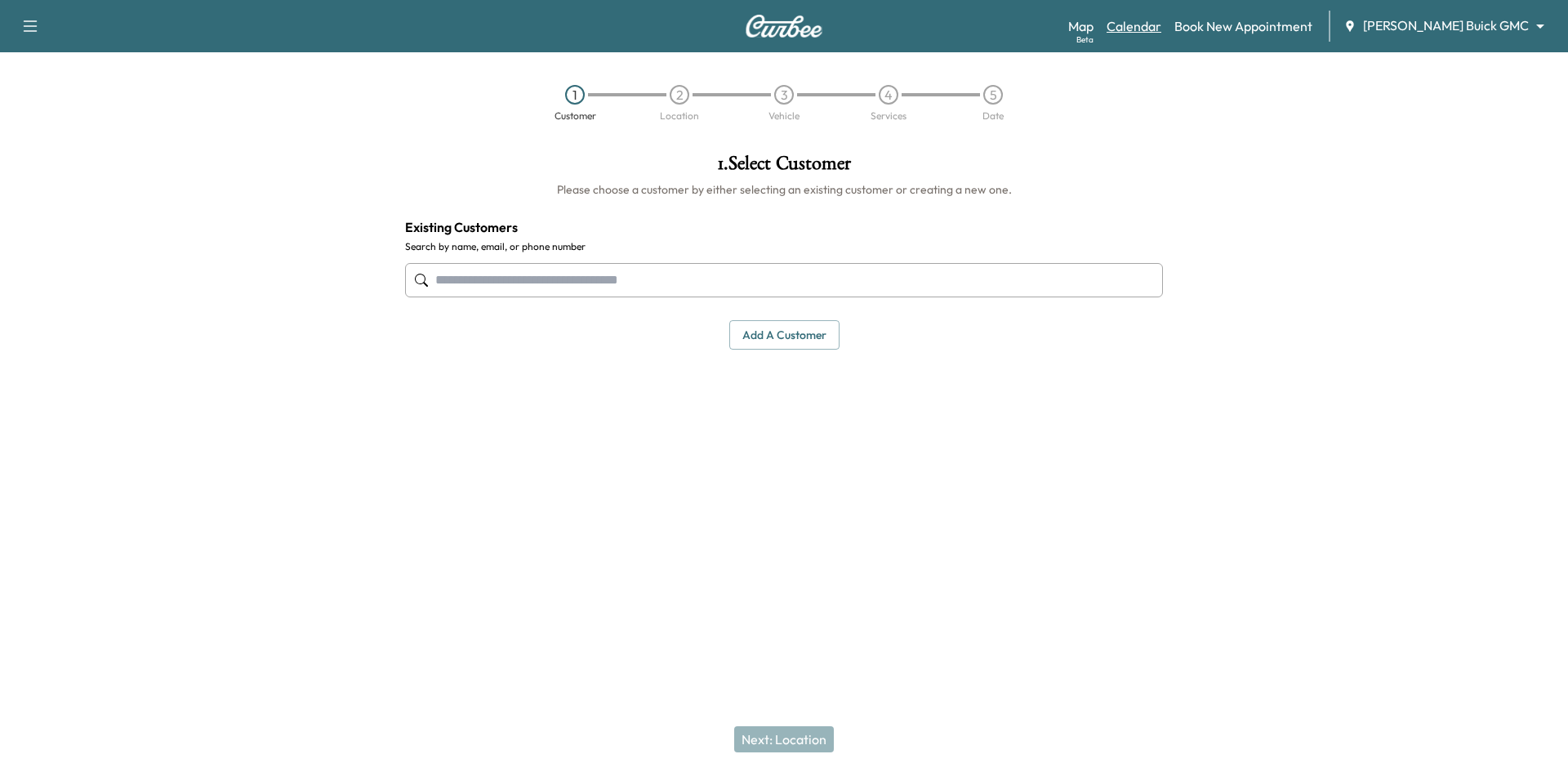
click at [1161, 24] on link "Calendar" at bounding box center [1134, 27] width 55 height 20
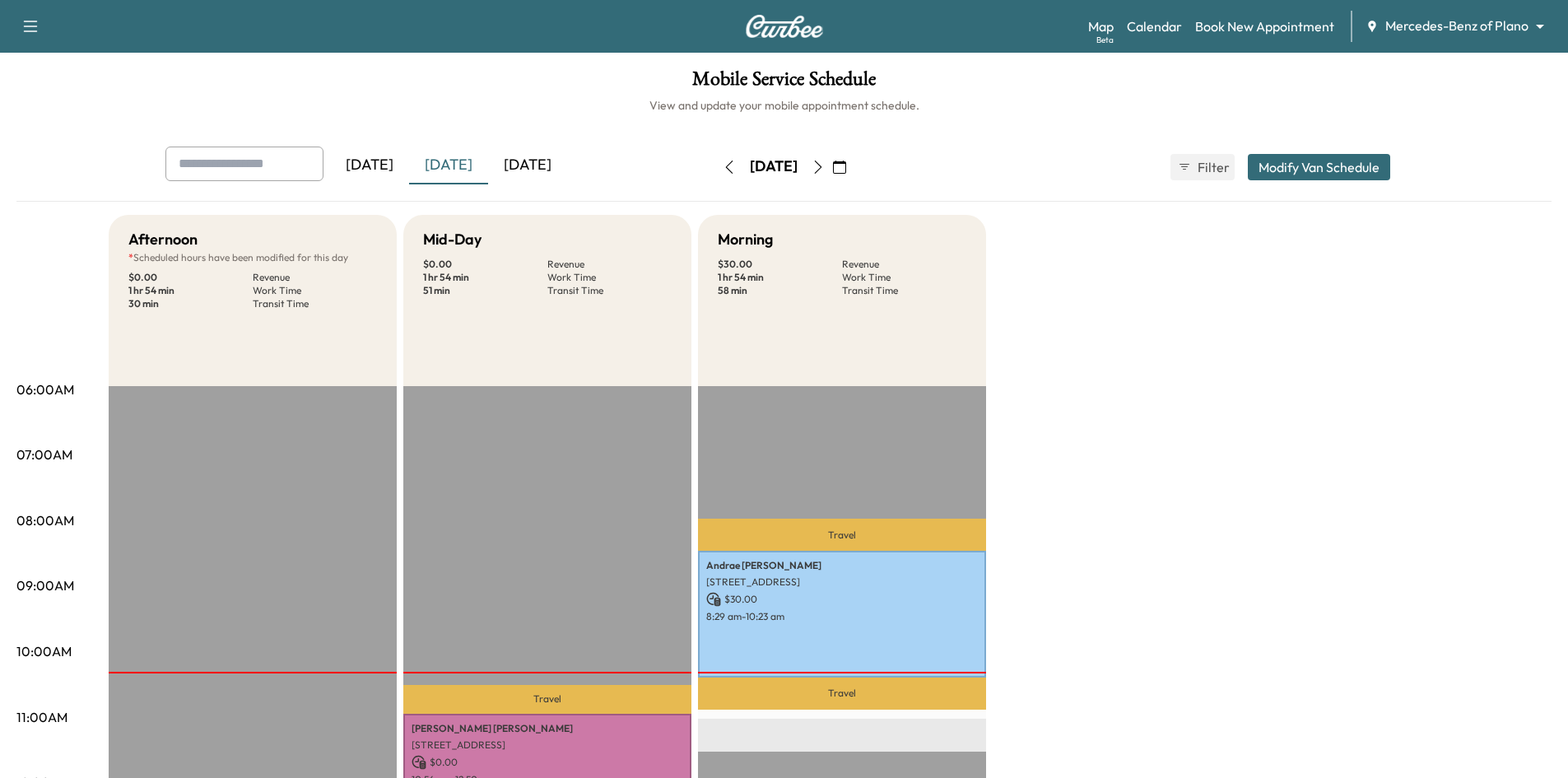
click at [846, 167] on icon "button" at bounding box center [839, 167] width 13 height 13
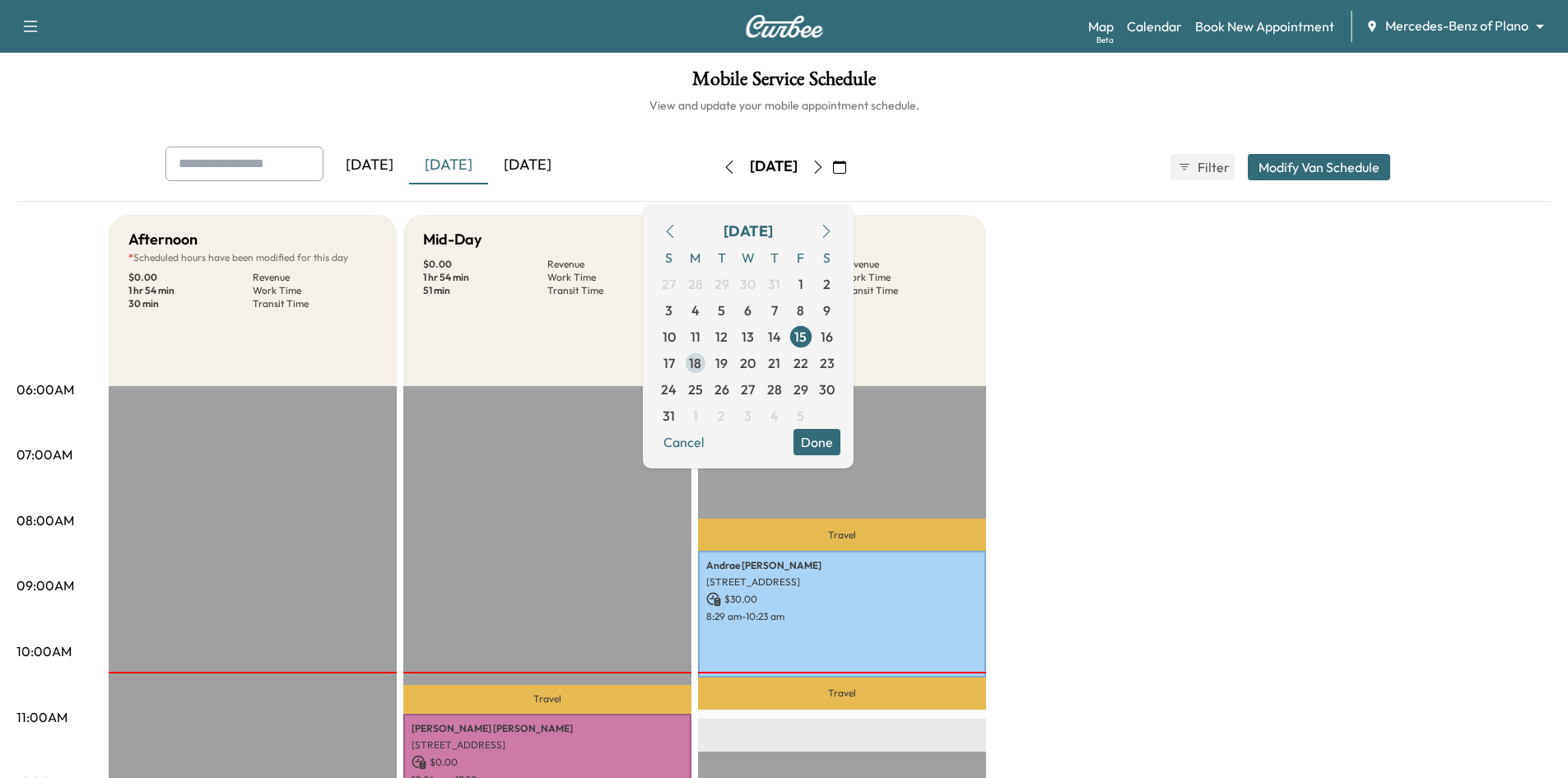
click at [709, 371] on span "18" at bounding box center [695, 362] width 26 height 26
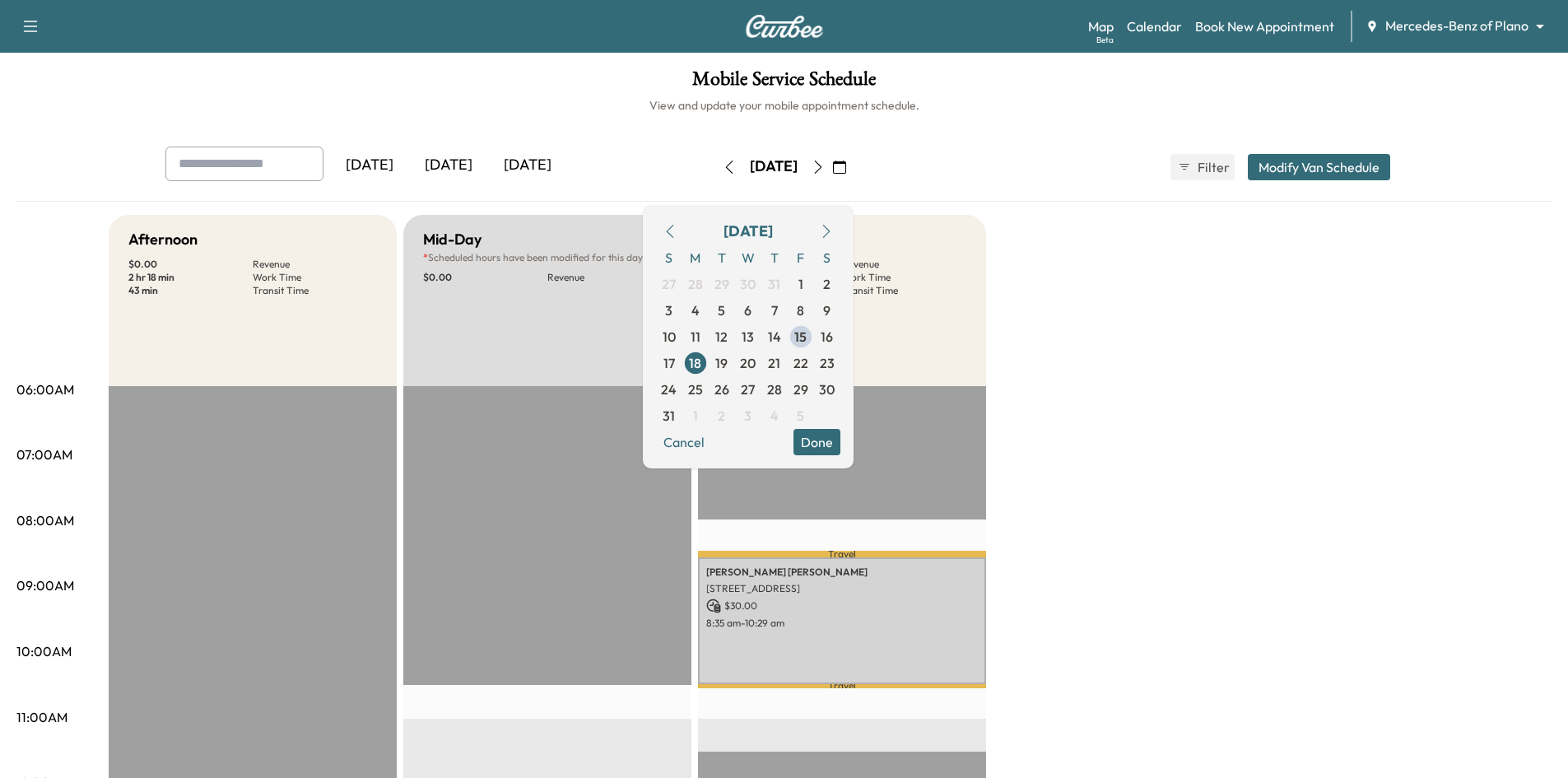
drag, startPoint x: 847, startPoint y: 445, endPoint x: 836, endPoint y: 444, distance: 11.0
click at [840, 445] on button "Done" at bounding box center [817, 441] width 47 height 26
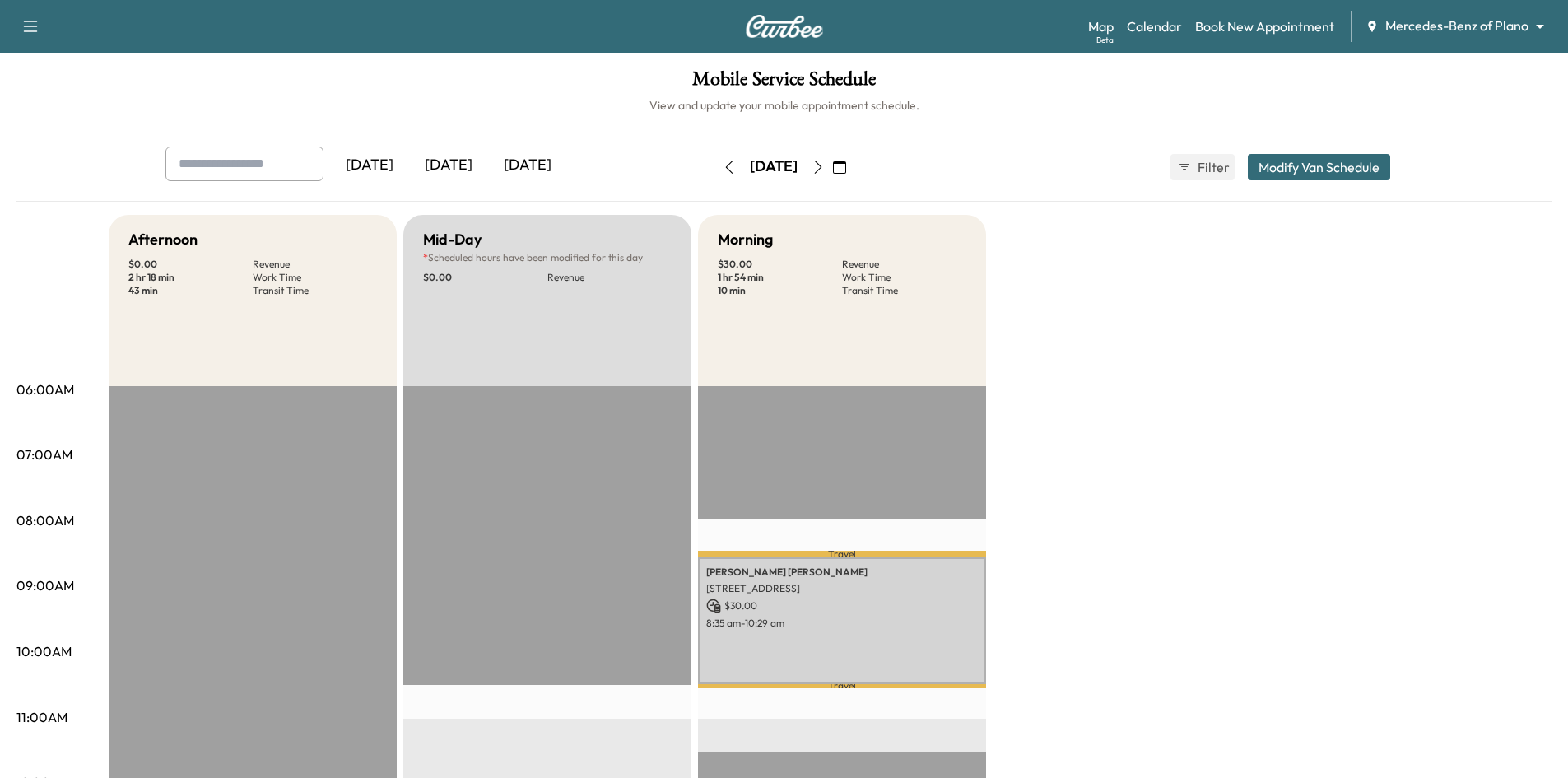
click at [846, 166] on icon "button" at bounding box center [839, 167] width 13 height 13
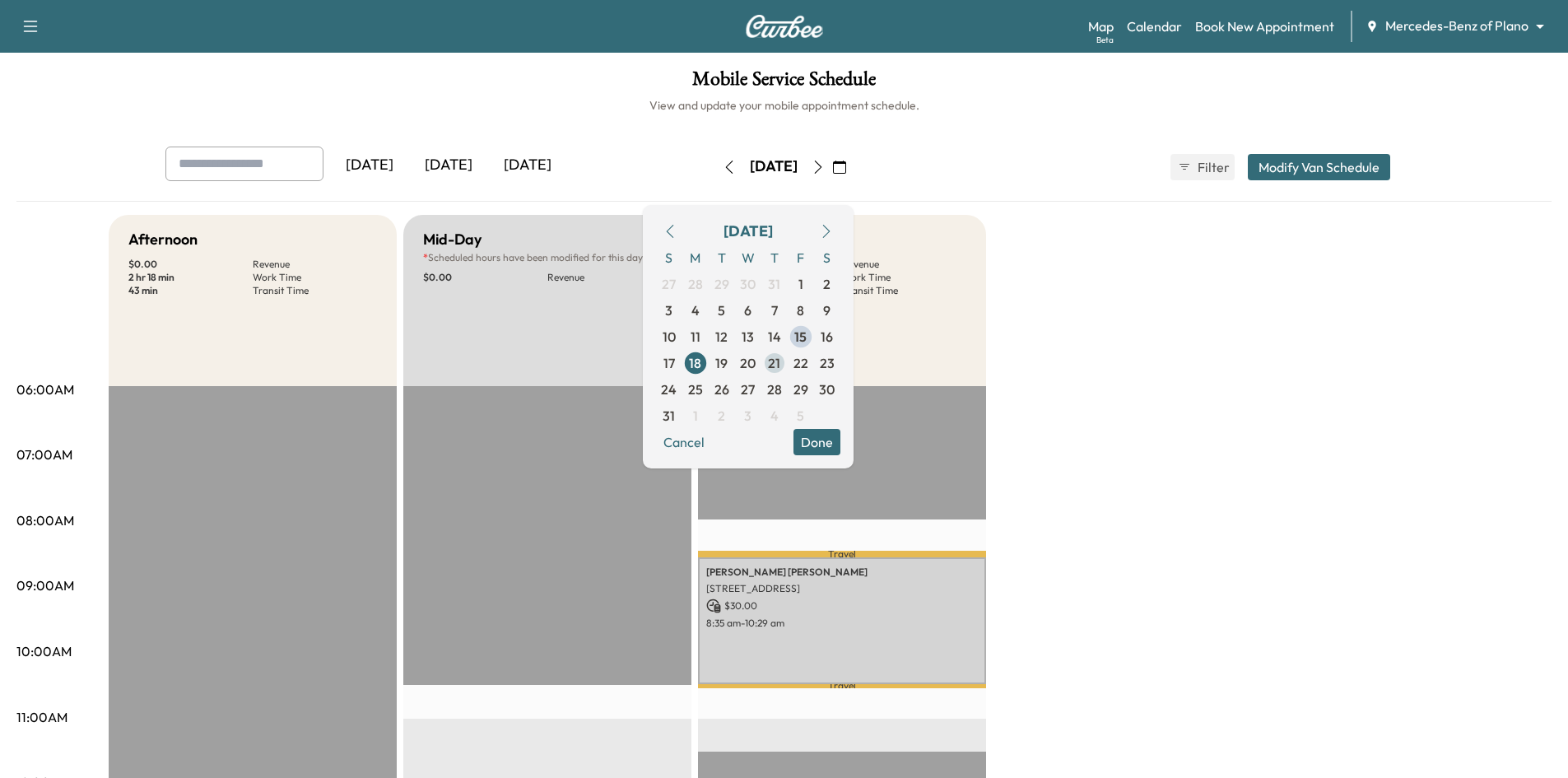
click at [781, 362] on span "21" at bounding box center [774, 363] width 13 height 20
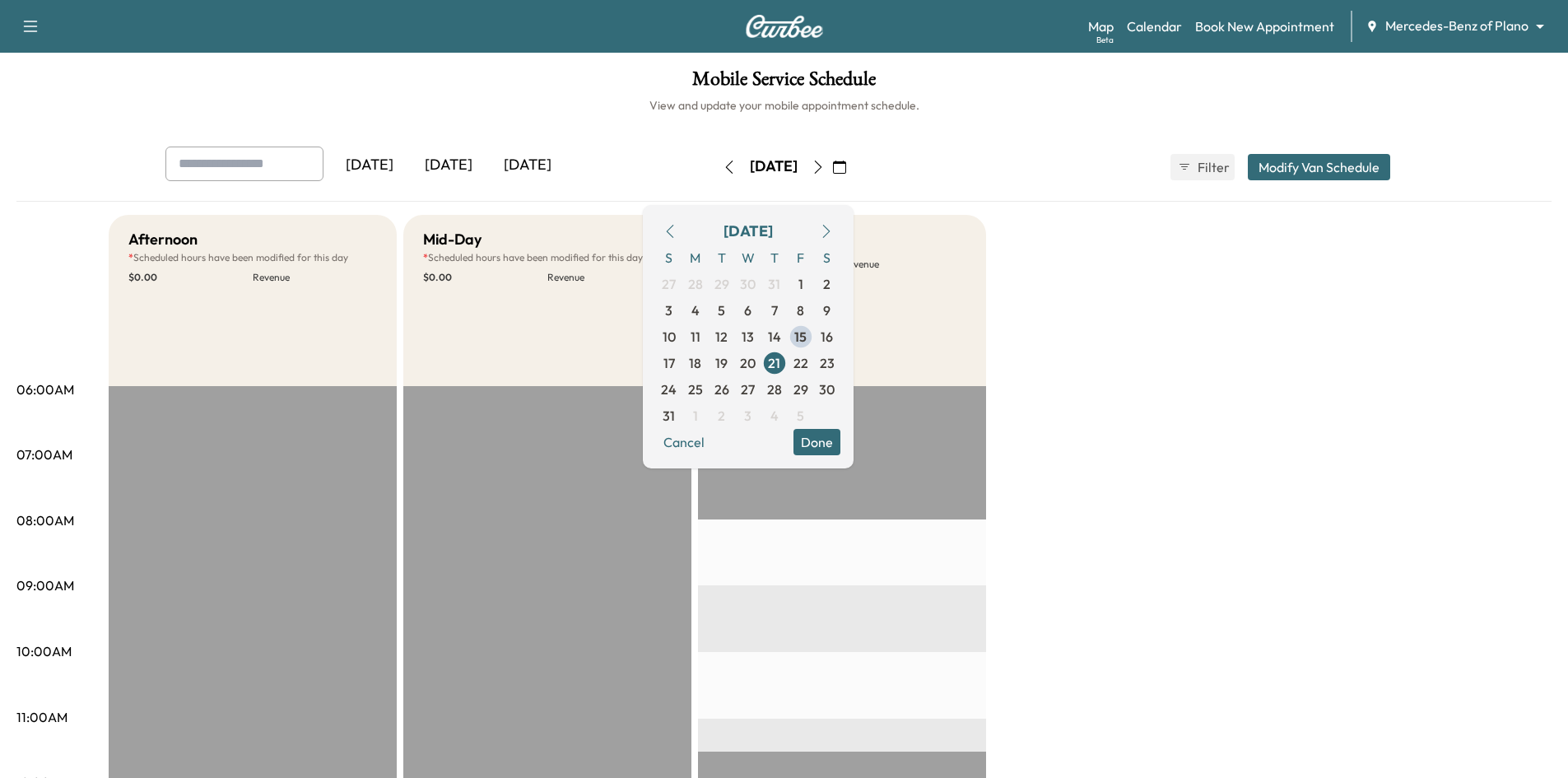
click at [840, 441] on button "Done" at bounding box center [817, 441] width 47 height 26
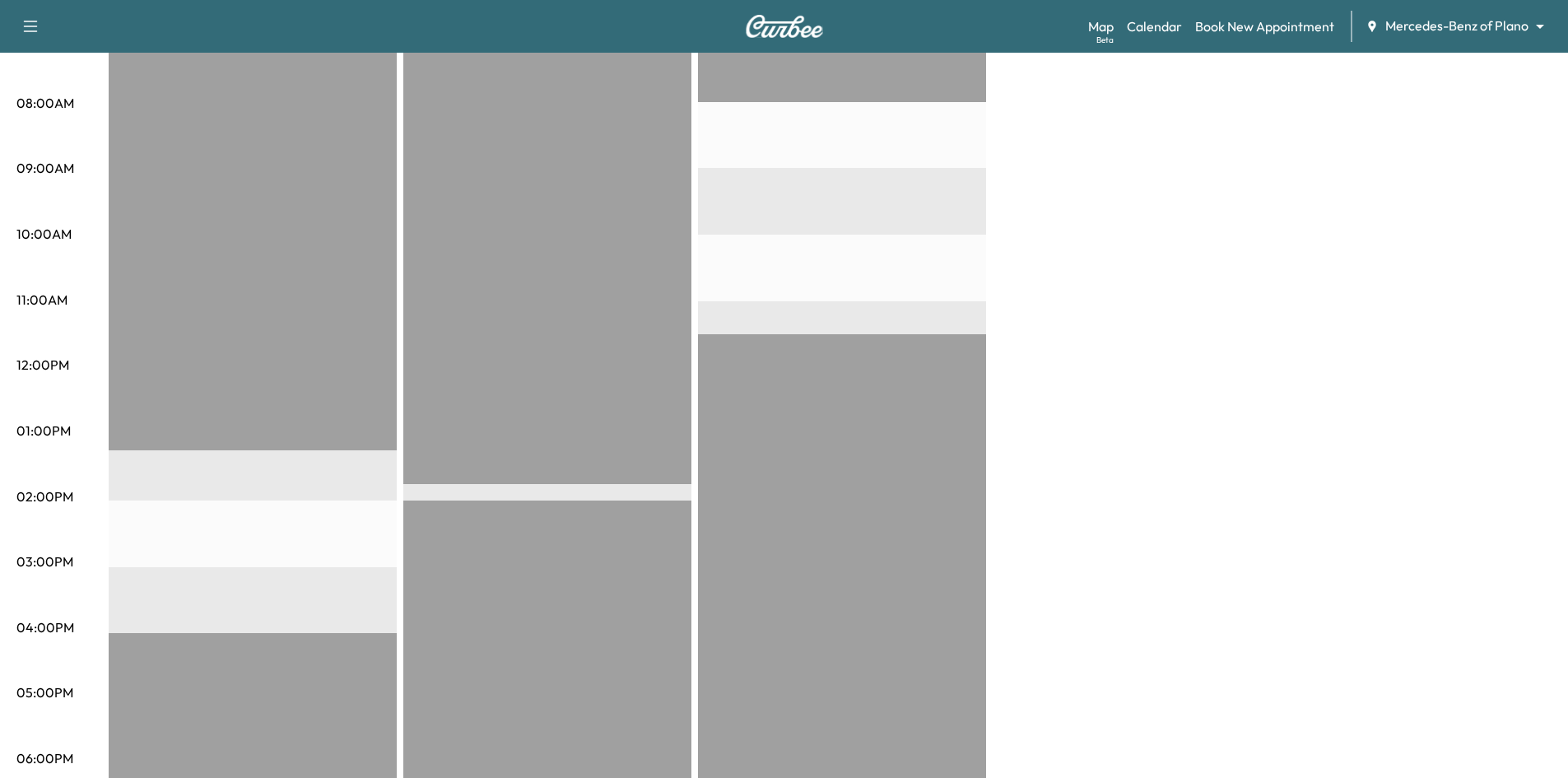
scroll to position [494, 0]
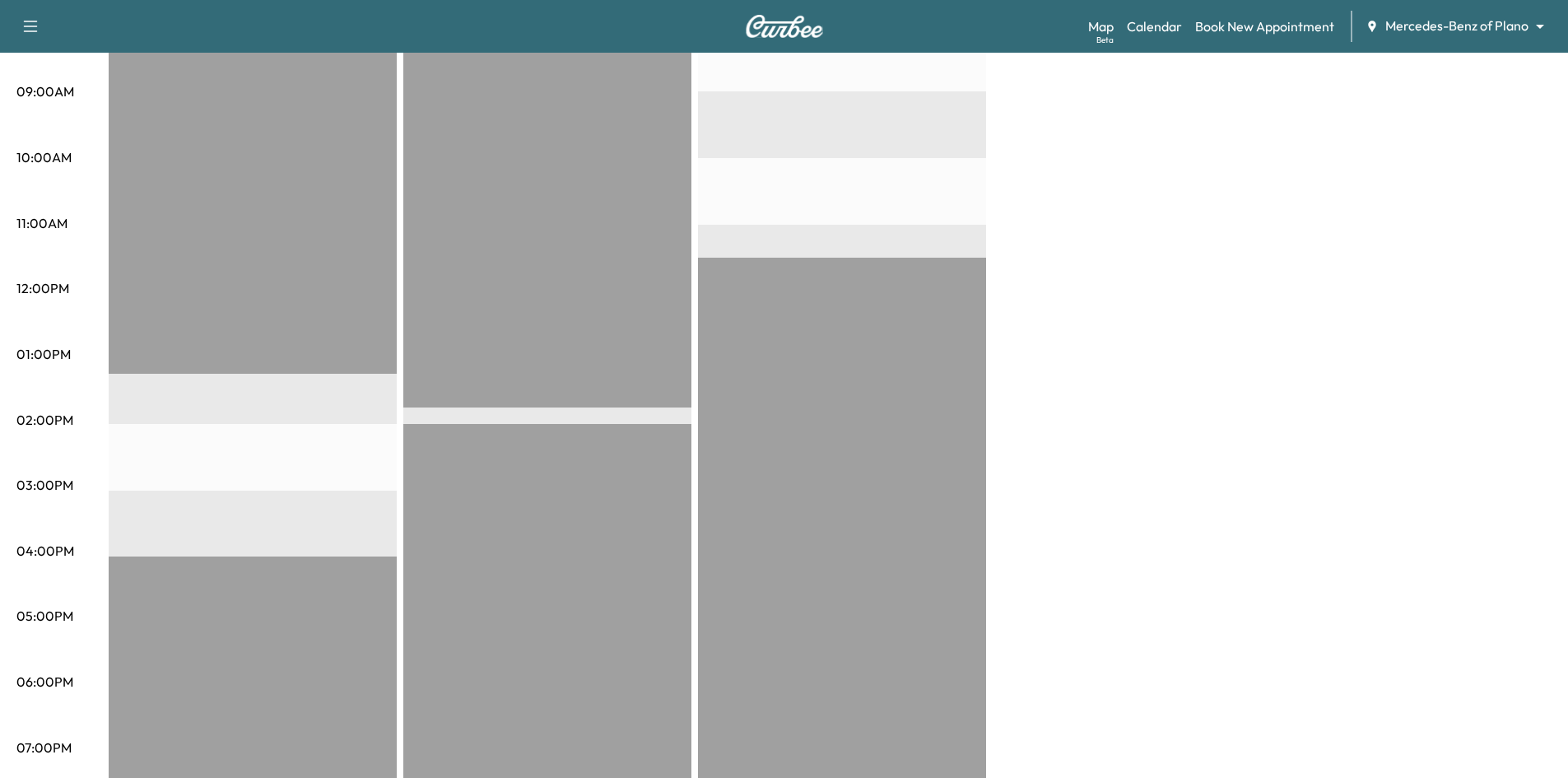
click at [267, 393] on div "EST Start" at bounding box center [253, 423] width 288 height 1063
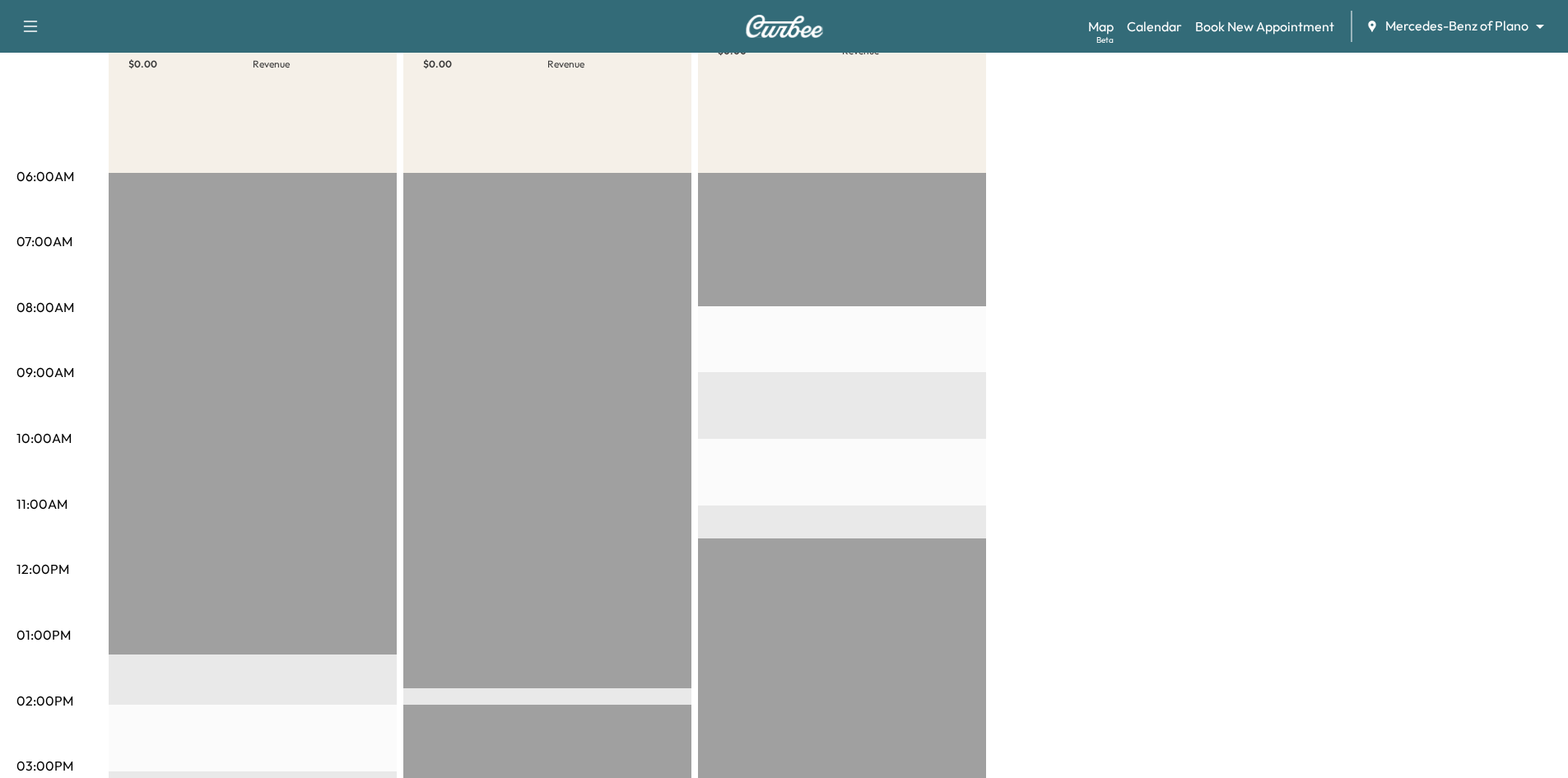
scroll to position [82, 0]
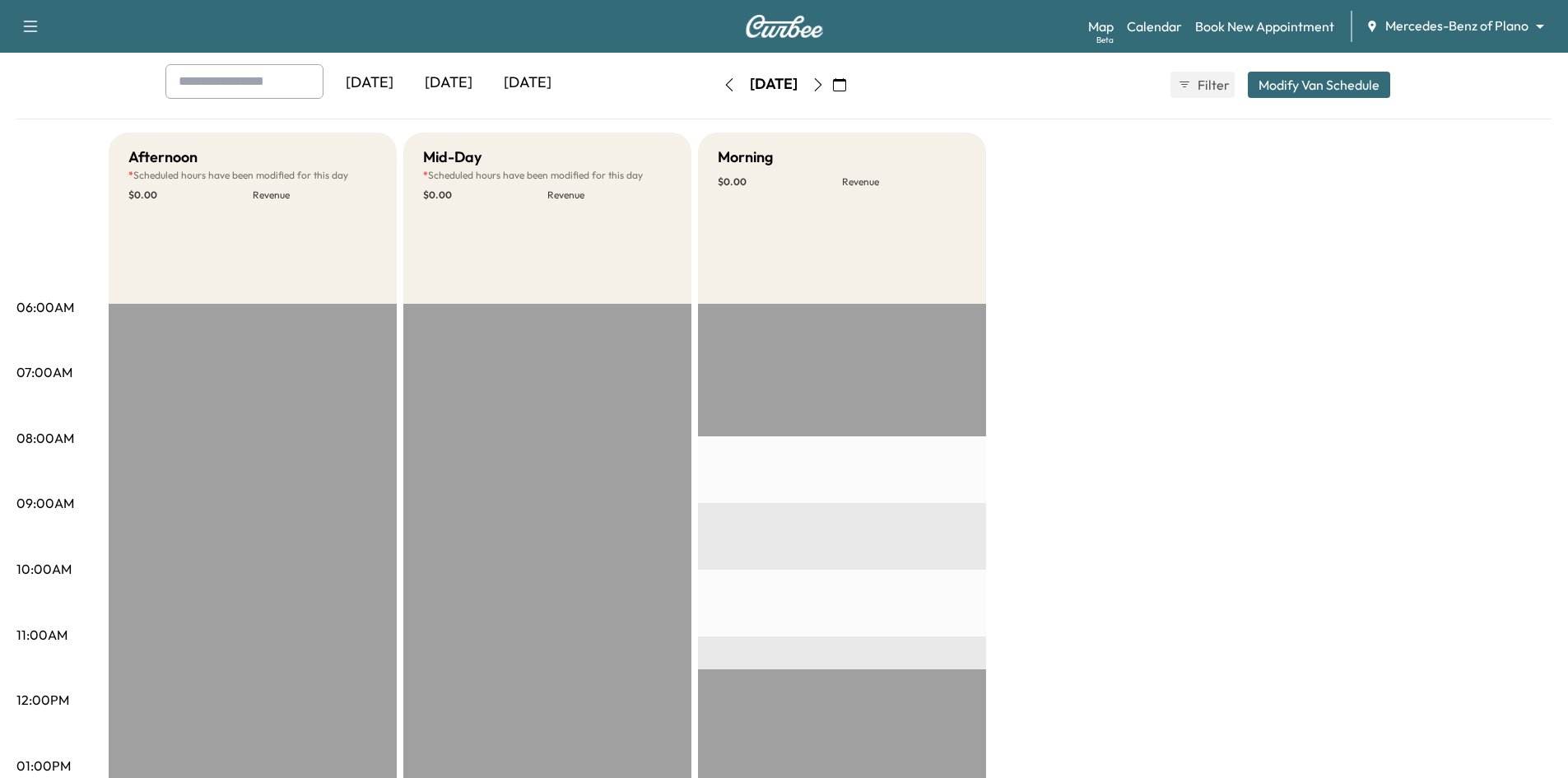
click at [1290, 83] on button "Modify Van Schedule" at bounding box center [1319, 84] width 143 height 26
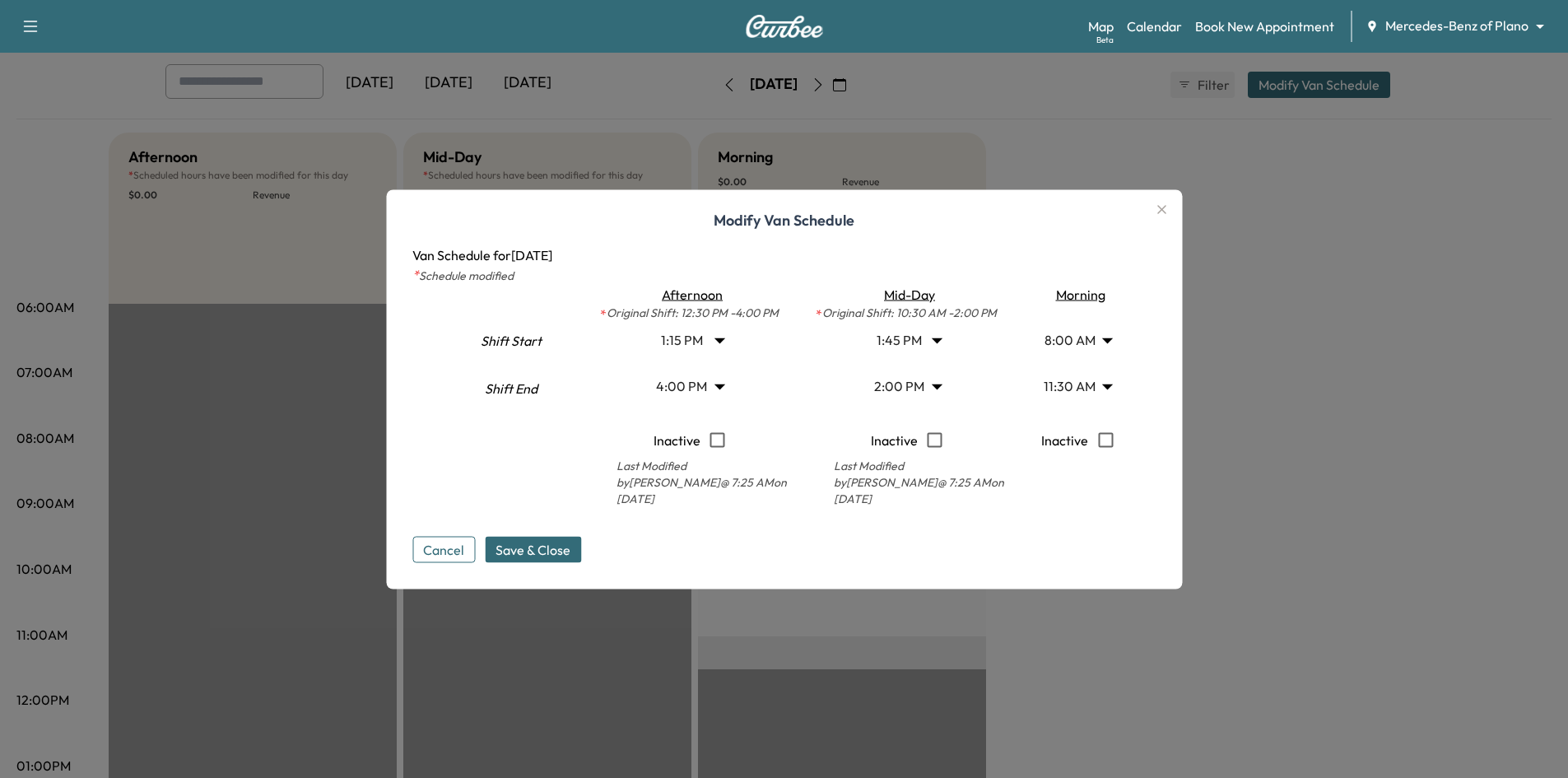
click at [1150, 205] on div "Modify Van Schedule Van Schedule for [DATE] * Schedule modified Shift Start Shi…" at bounding box center [783, 389] width 796 height 399
click at [1171, 207] on icon "button" at bounding box center [1161, 210] width 20 height 20
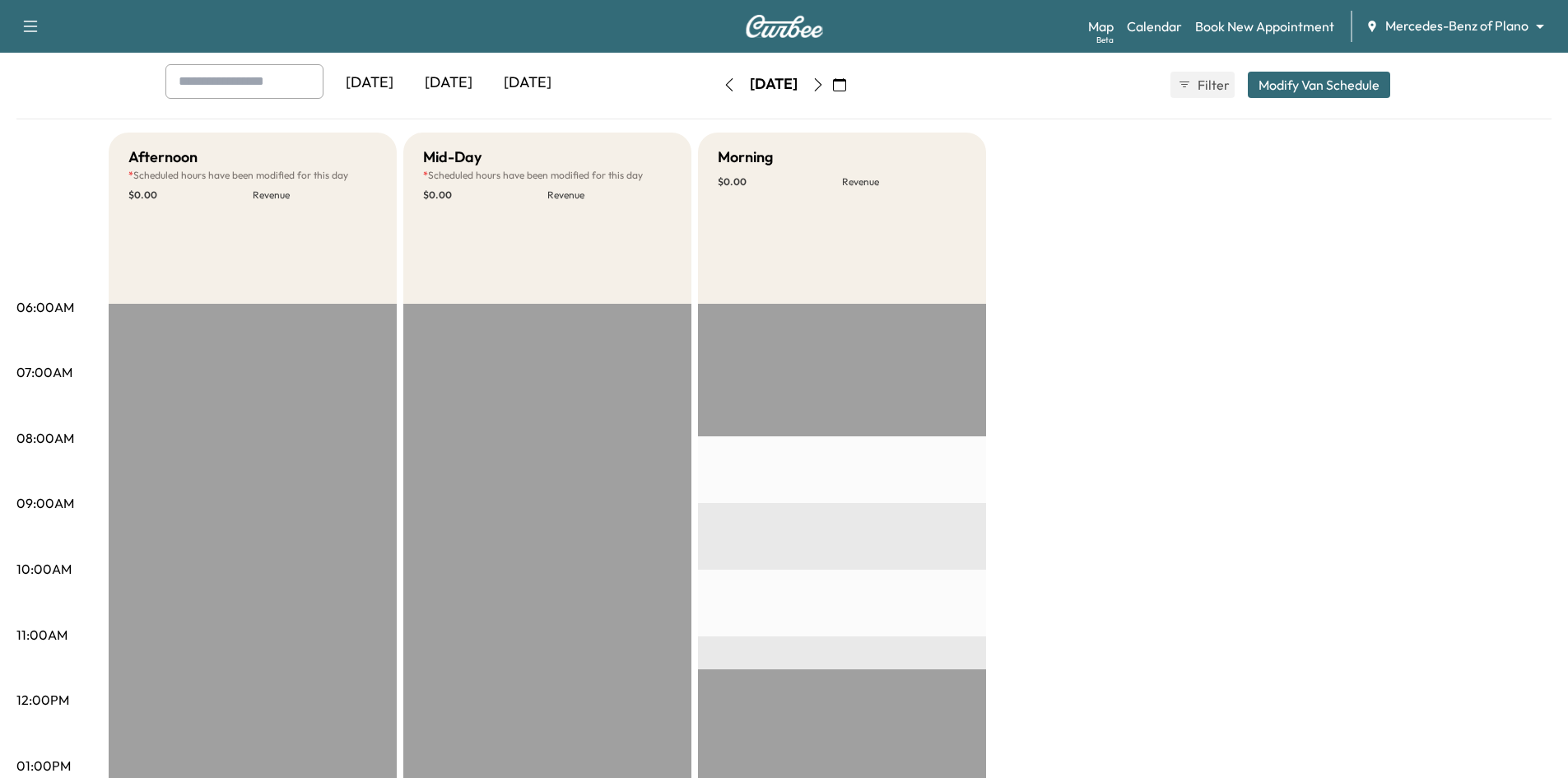
click at [454, 87] on div "[DATE]" at bounding box center [449, 83] width 79 height 38
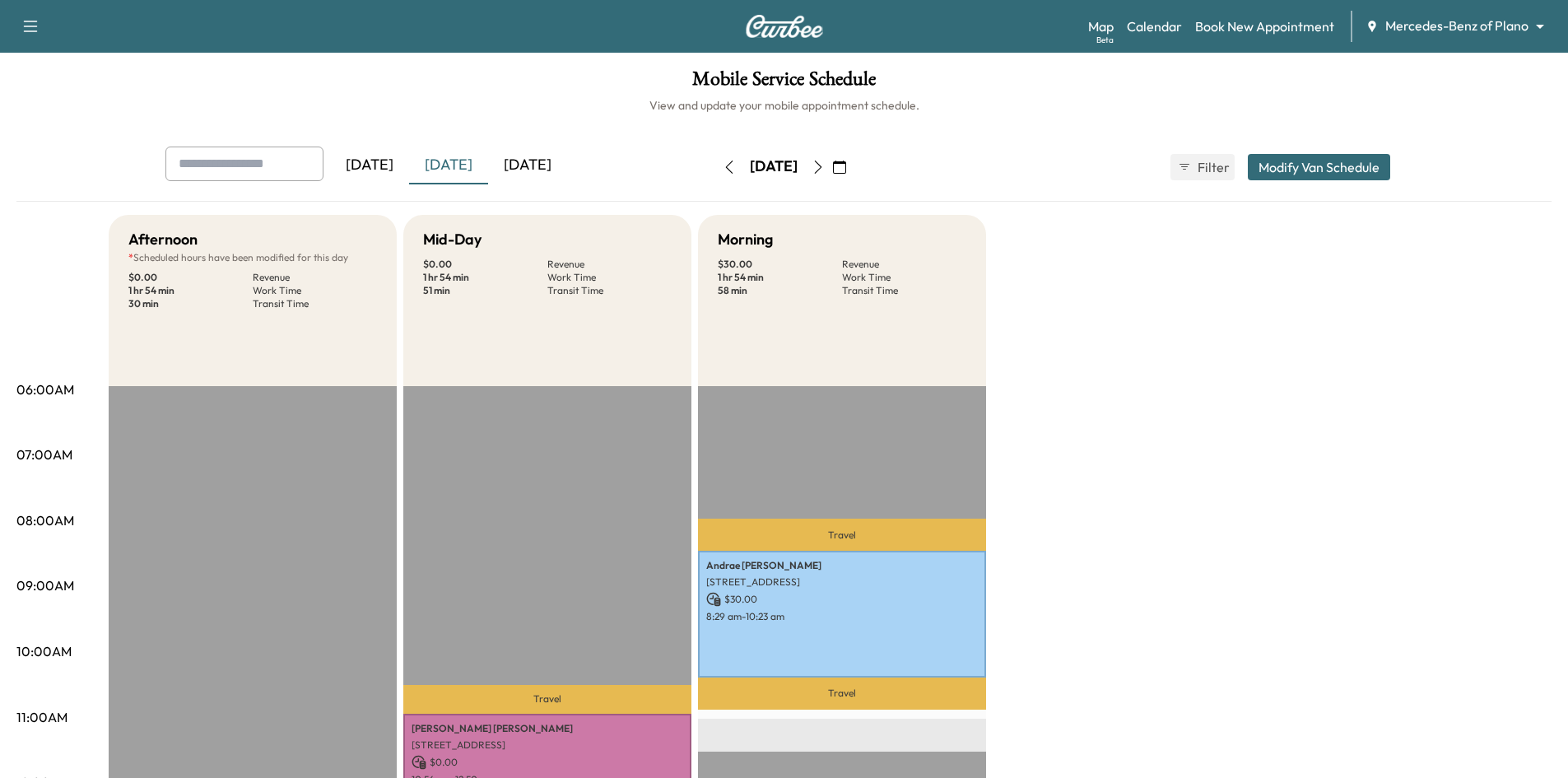
click at [846, 169] on icon "button" at bounding box center [839, 167] width 13 height 13
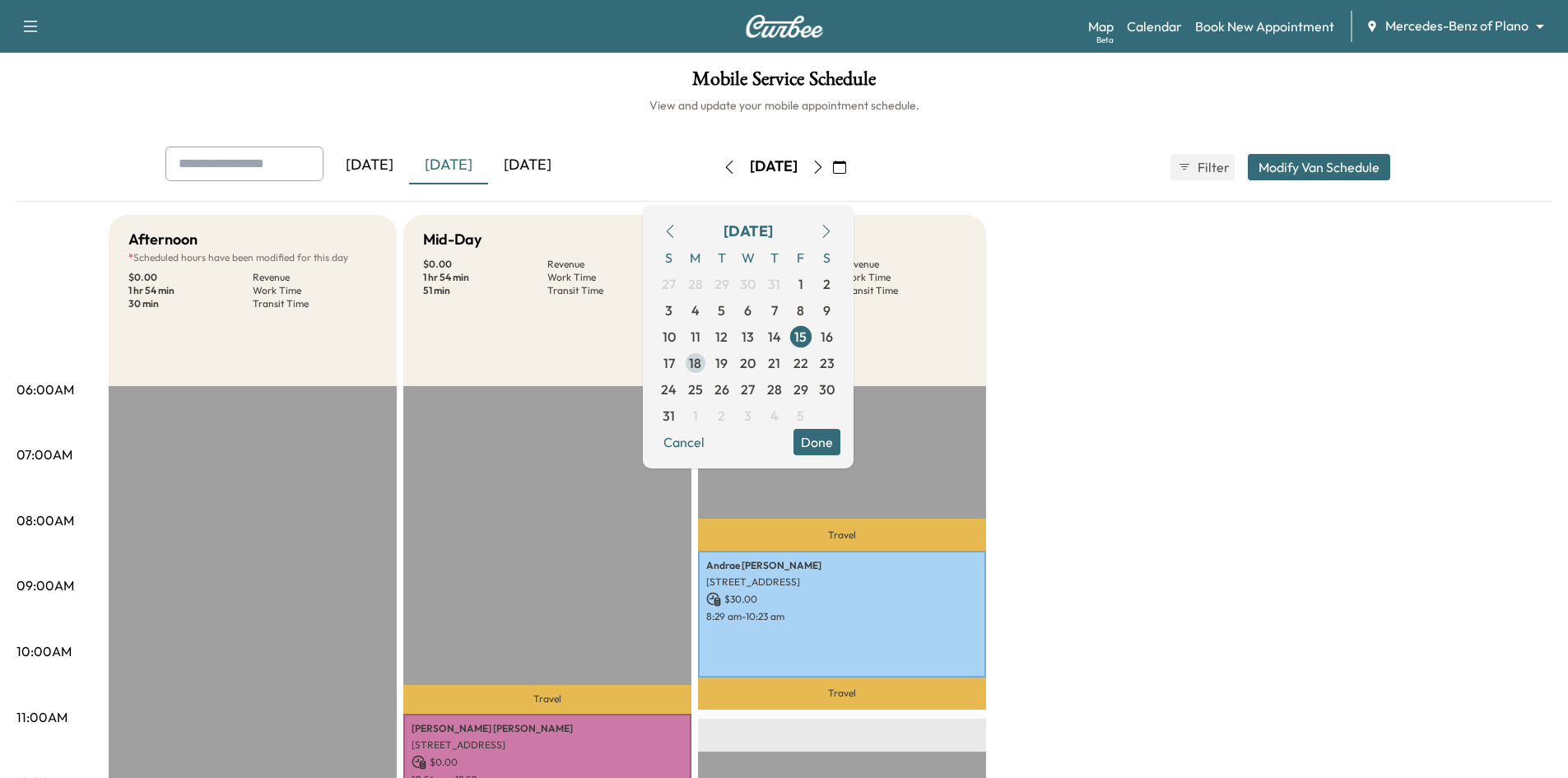
click at [709, 365] on span "18" at bounding box center [695, 362] width 26 height 26
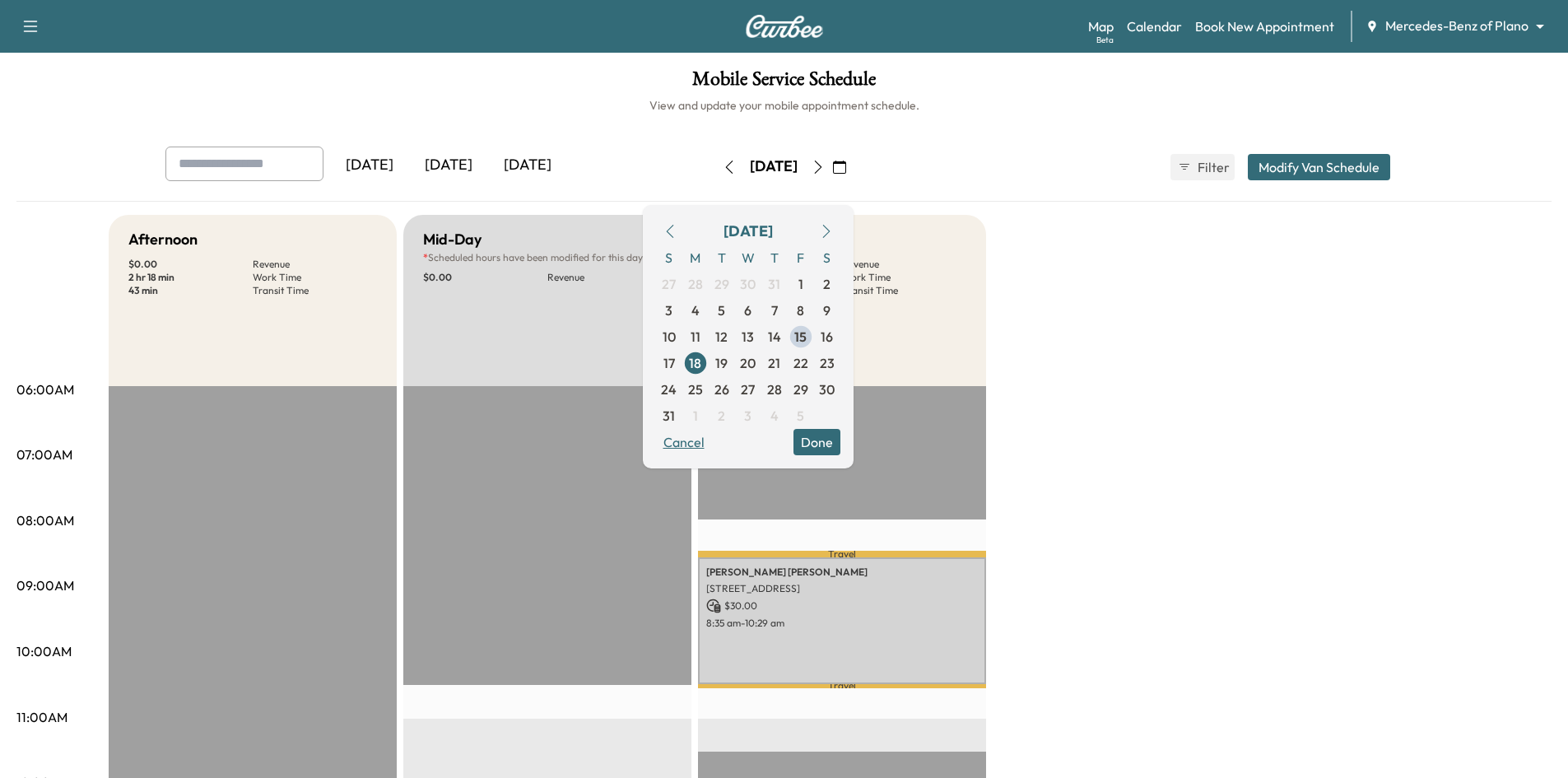
click at [712, 444] on button "Cancel" at bounding box center [683, 441] width 56 height 26
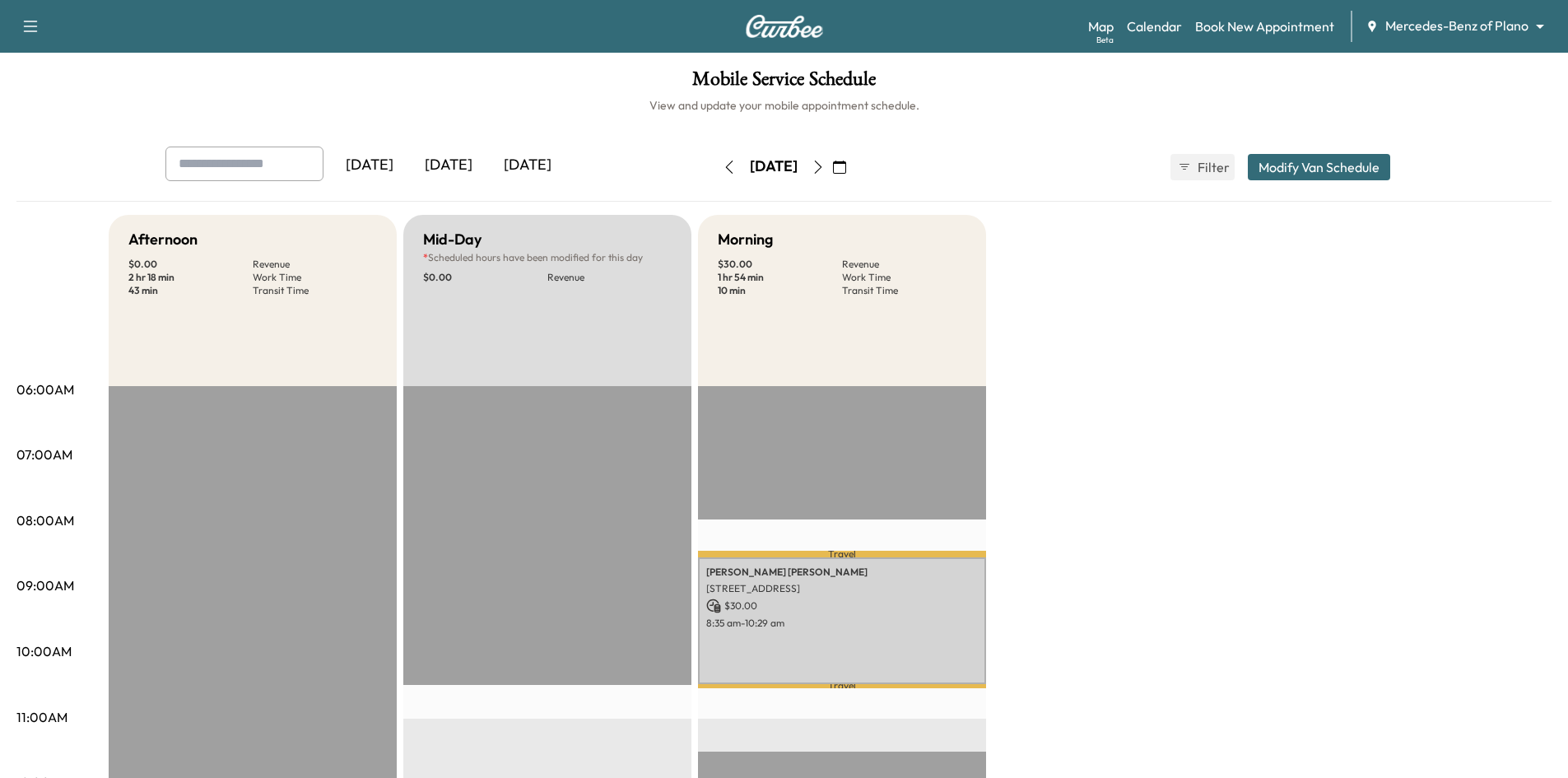
click at [459, 168] on div "[DATE]" at bounding box center [449, 165] width 79 height 38
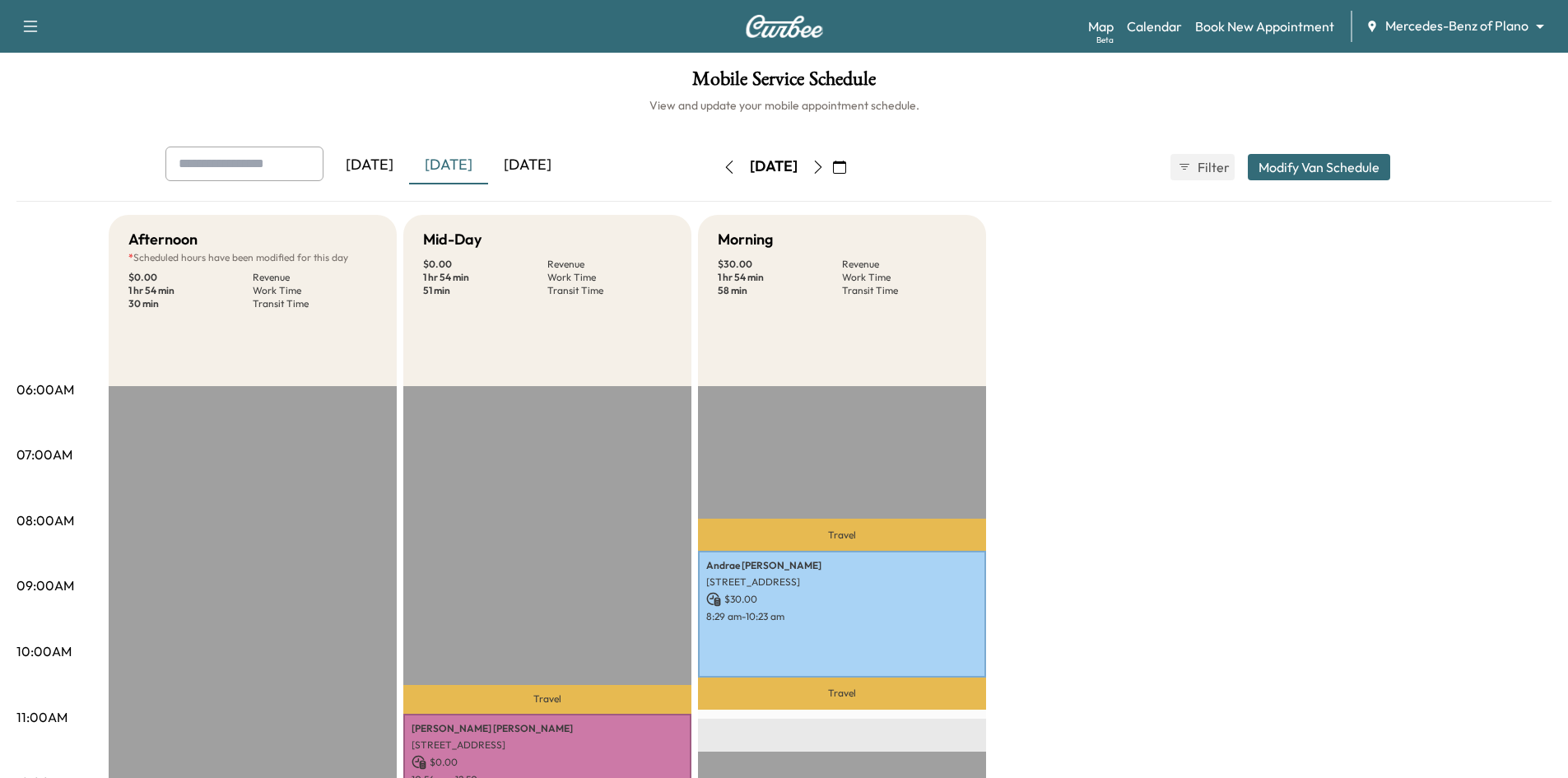
click at [470, 169] on div "[DATE]" at bounding box center [449, 165] width 79 height 38
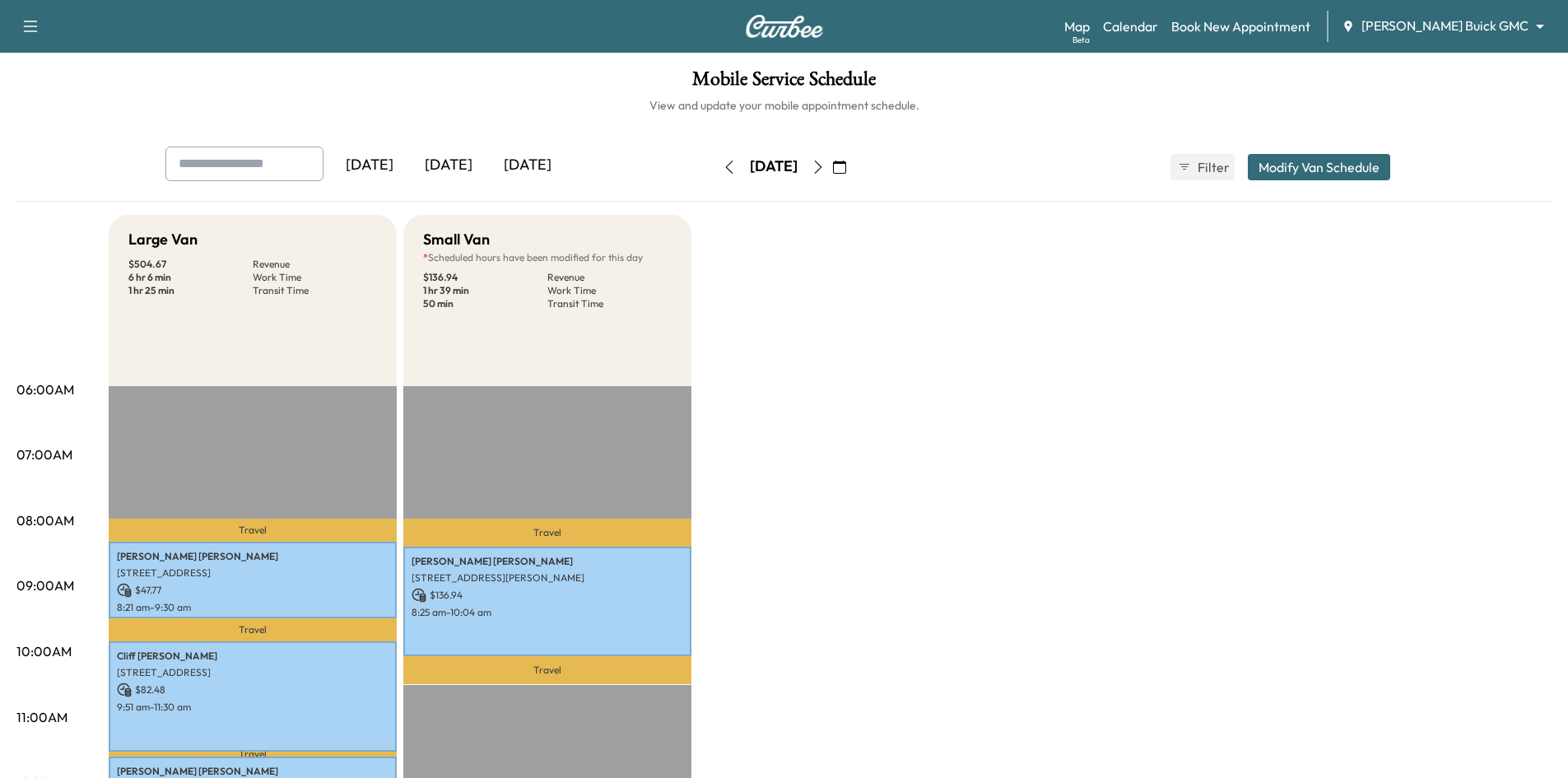
click at [846, 169] on icon "button" at bounding box center [839, 167] width 13 height 13
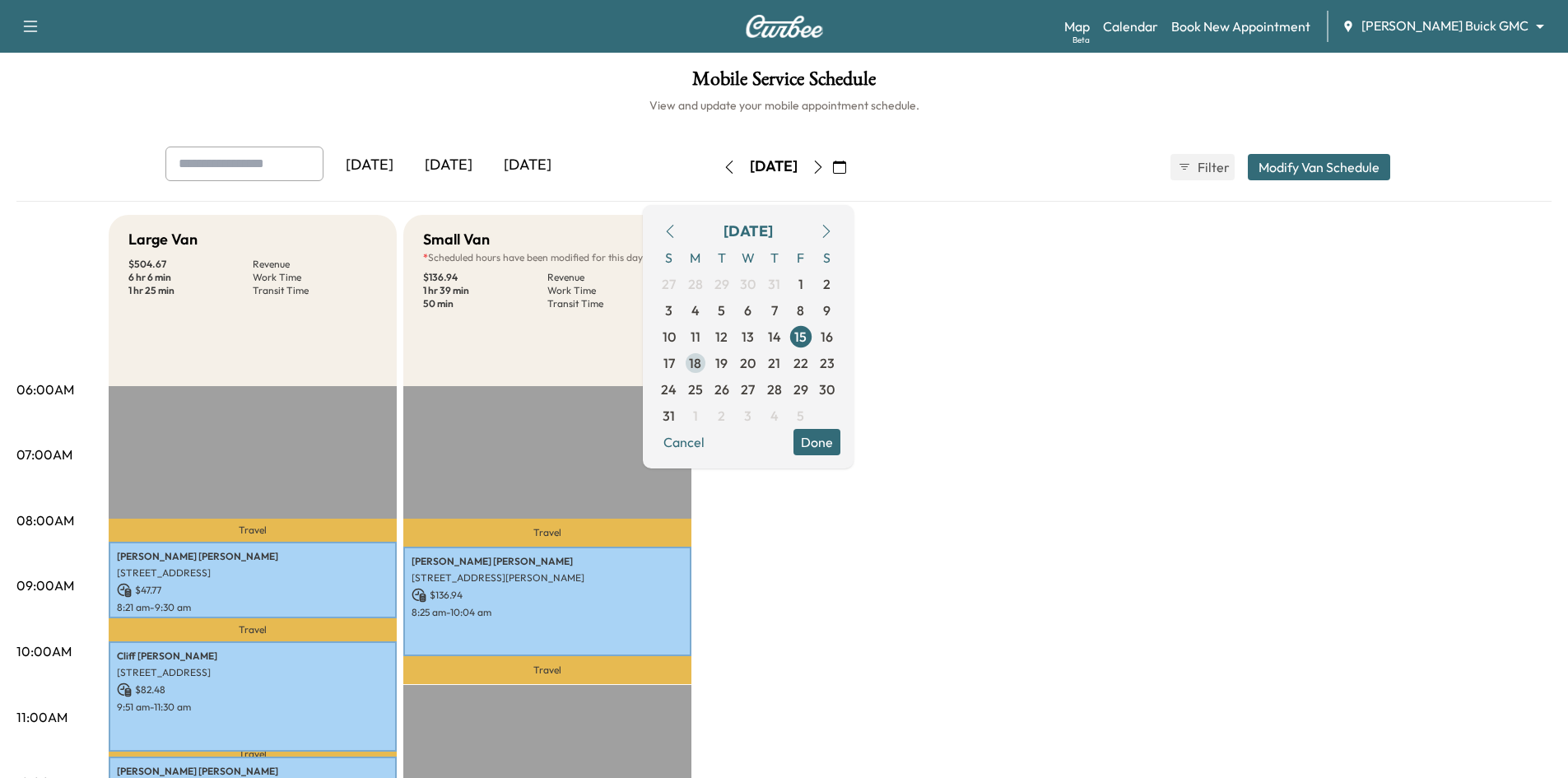
click at [709, 364] on span "18" at bounding box center [695, 362] width 26 height 26
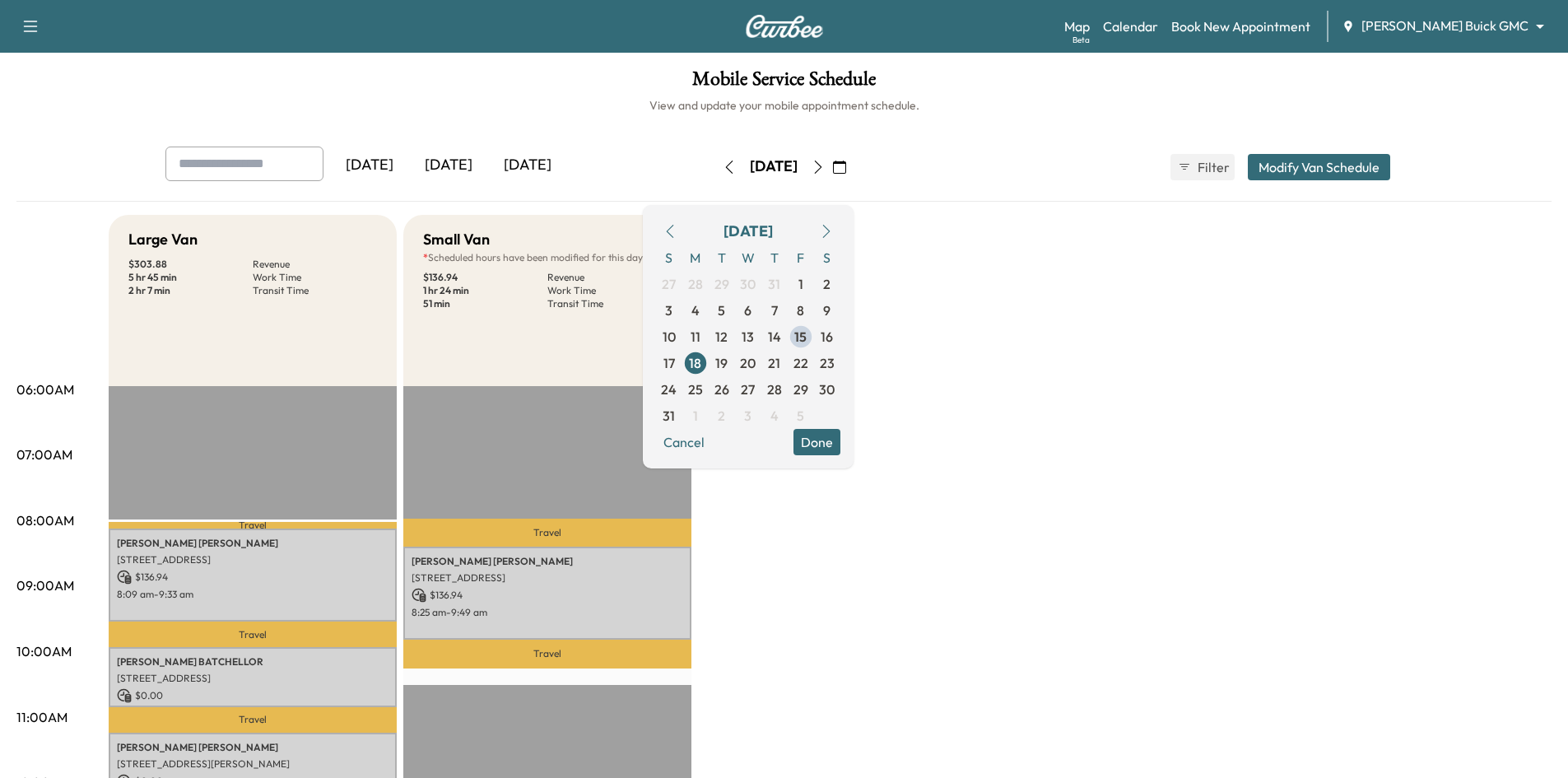
click at [840, 440] on button "Done" at bounding box center [817, 441] width 47 height 26
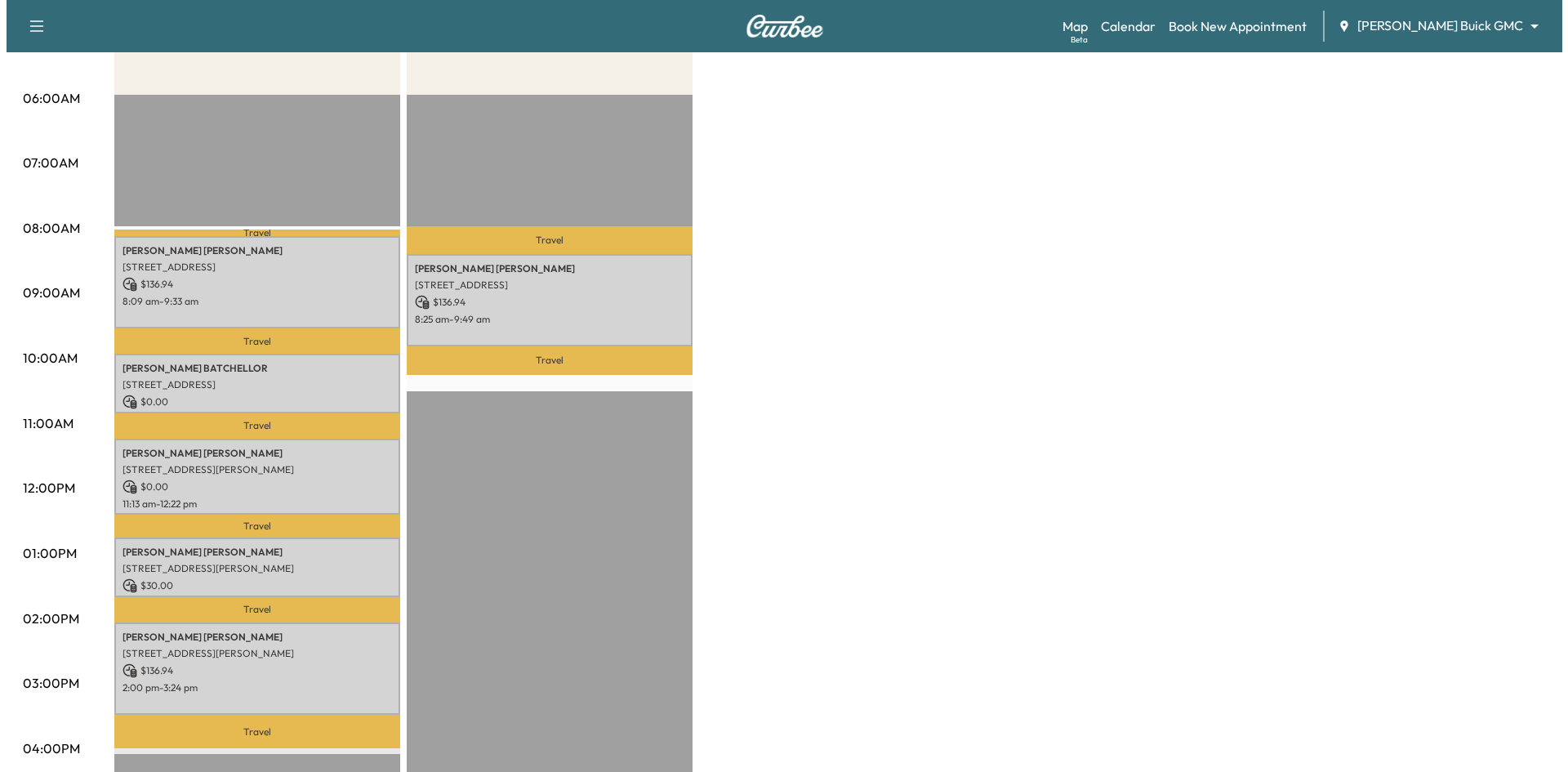
scroll to position [327, 0]
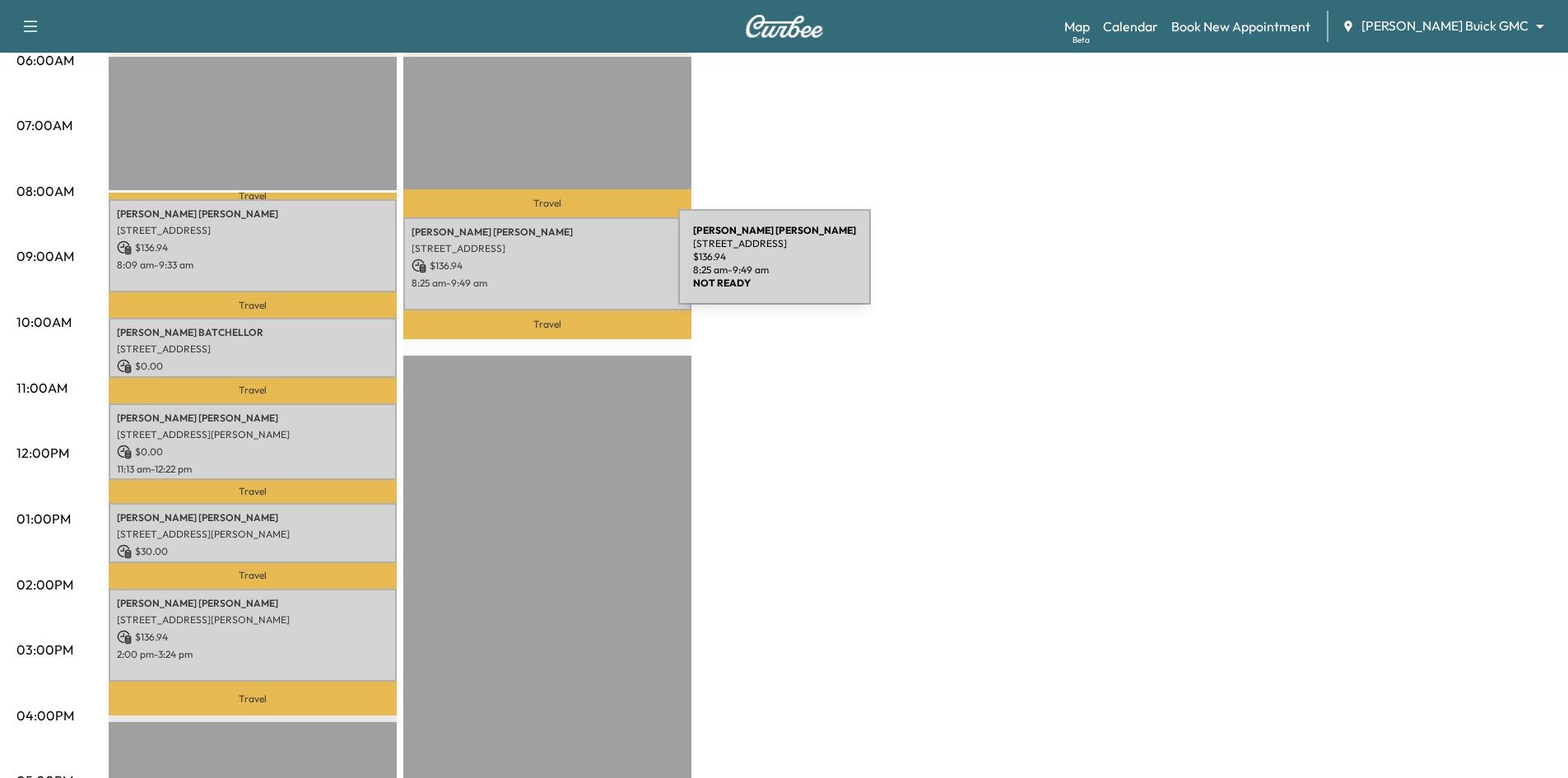
click at [555, 267] on p "$ 136.94" at bounding box center [548, 266] width 272 height 15
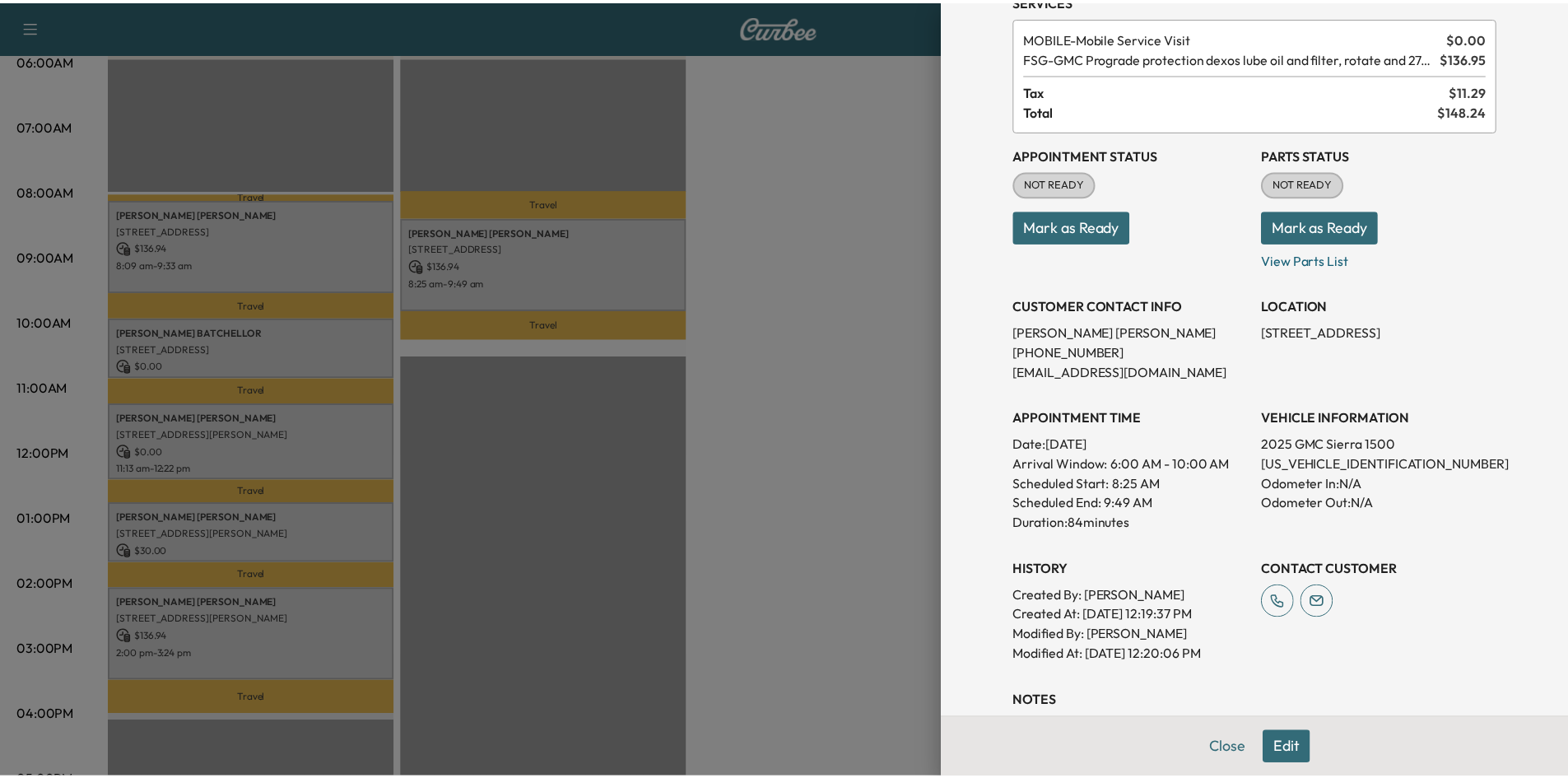
scroll to position [0, 0]
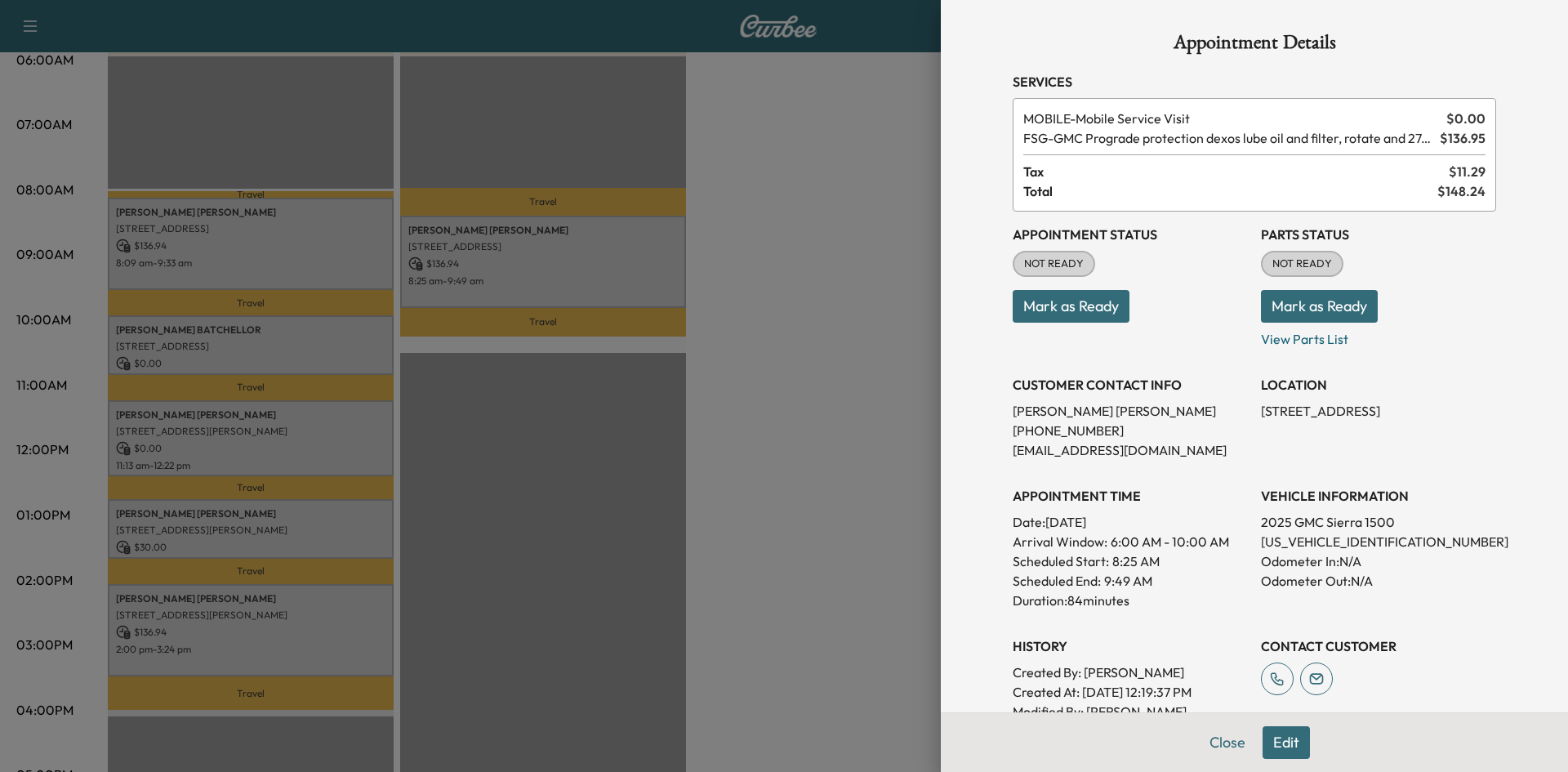
click at [818, 491] on div at bounding box center [784, 386] width 1568 height 772
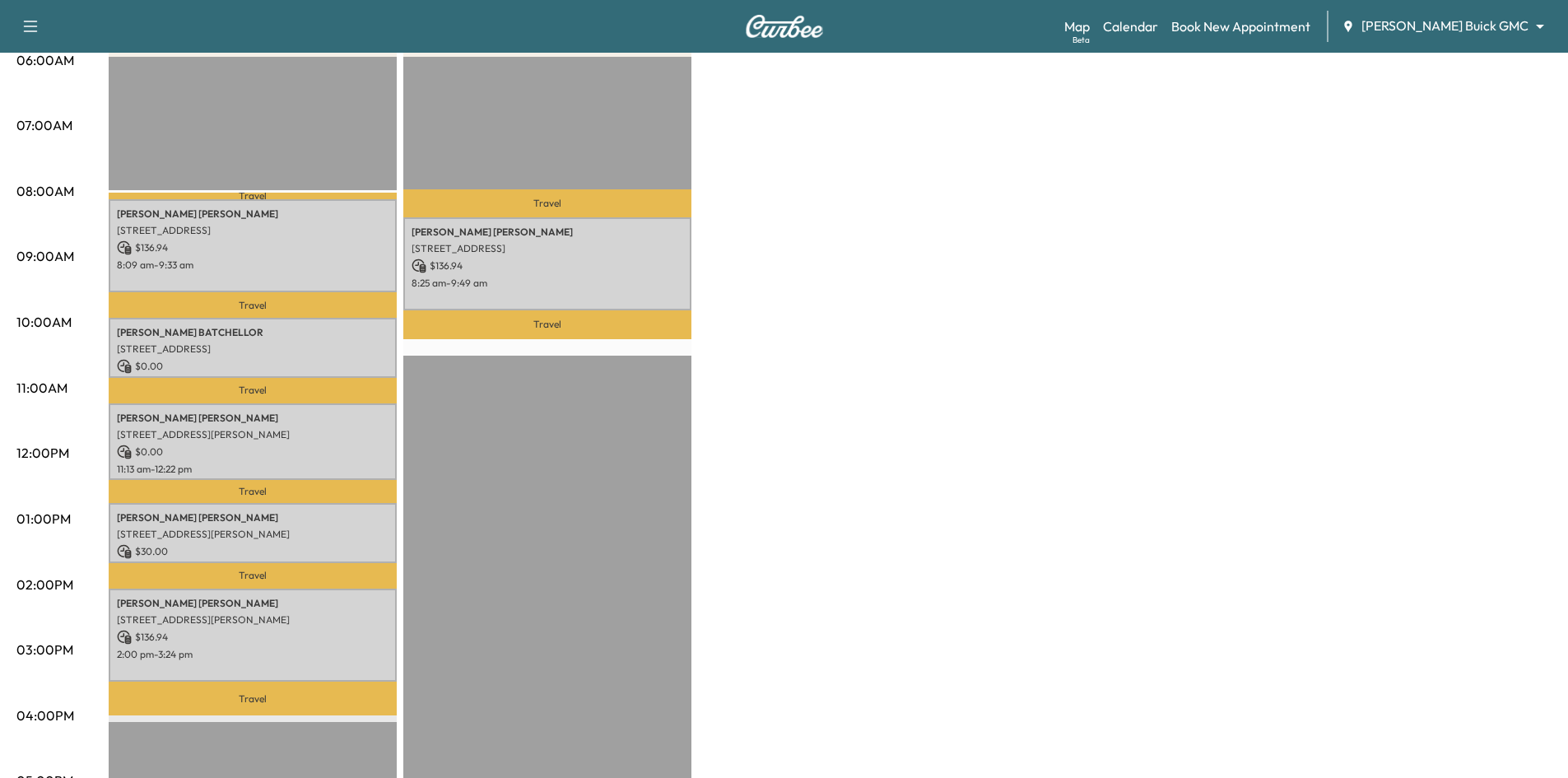
click at [280, 85] on div "Travel Joshua Carter 2904 Amesbury Dr, Plano, TX 75093, USA $ 136.94 8:09 am - …" at bounding box center [253, 589] width 288 height 1063
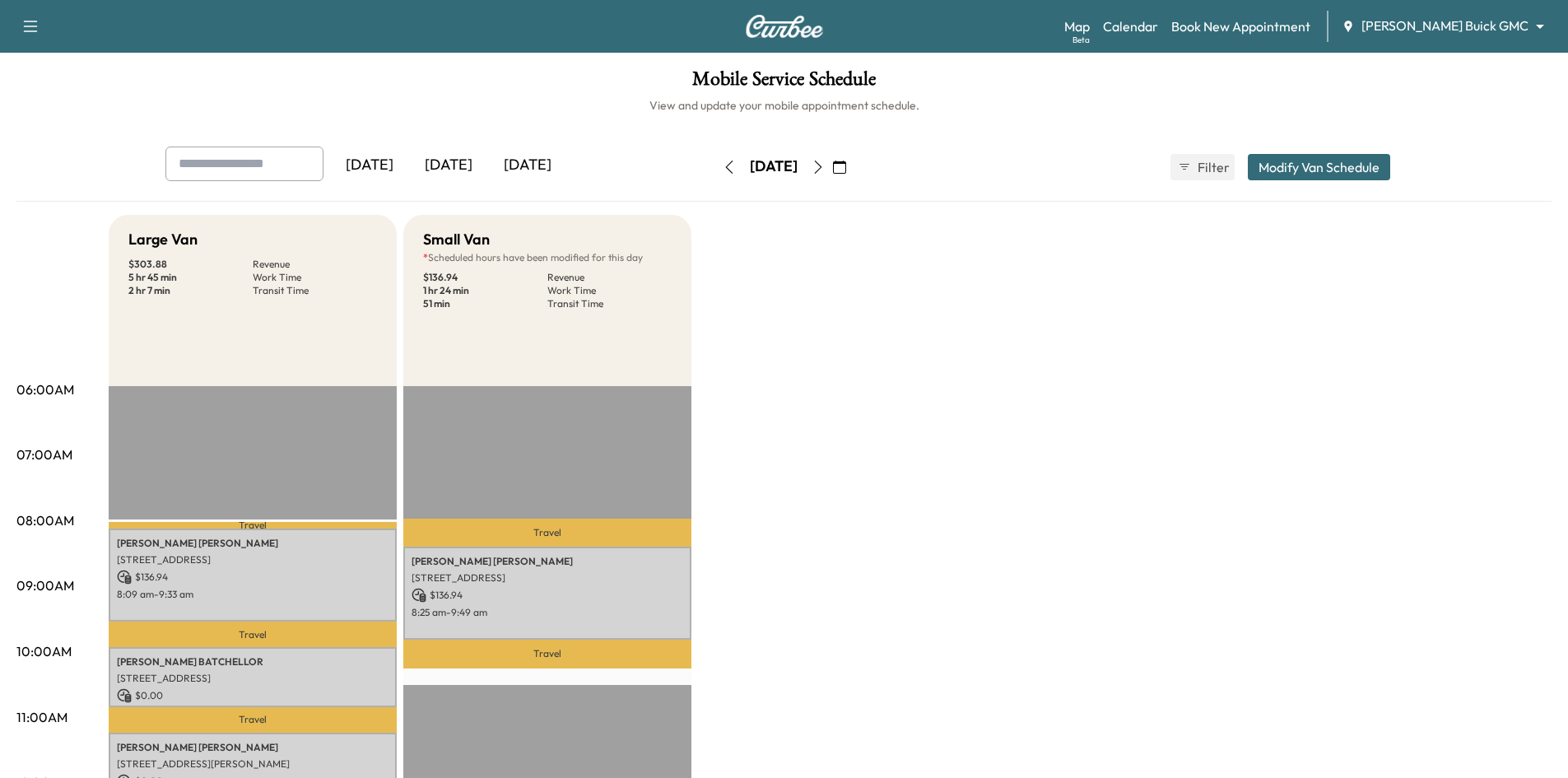
click at [467, 166] on div "[DATE]" at bounding box center [449, 165] width 79 height 38
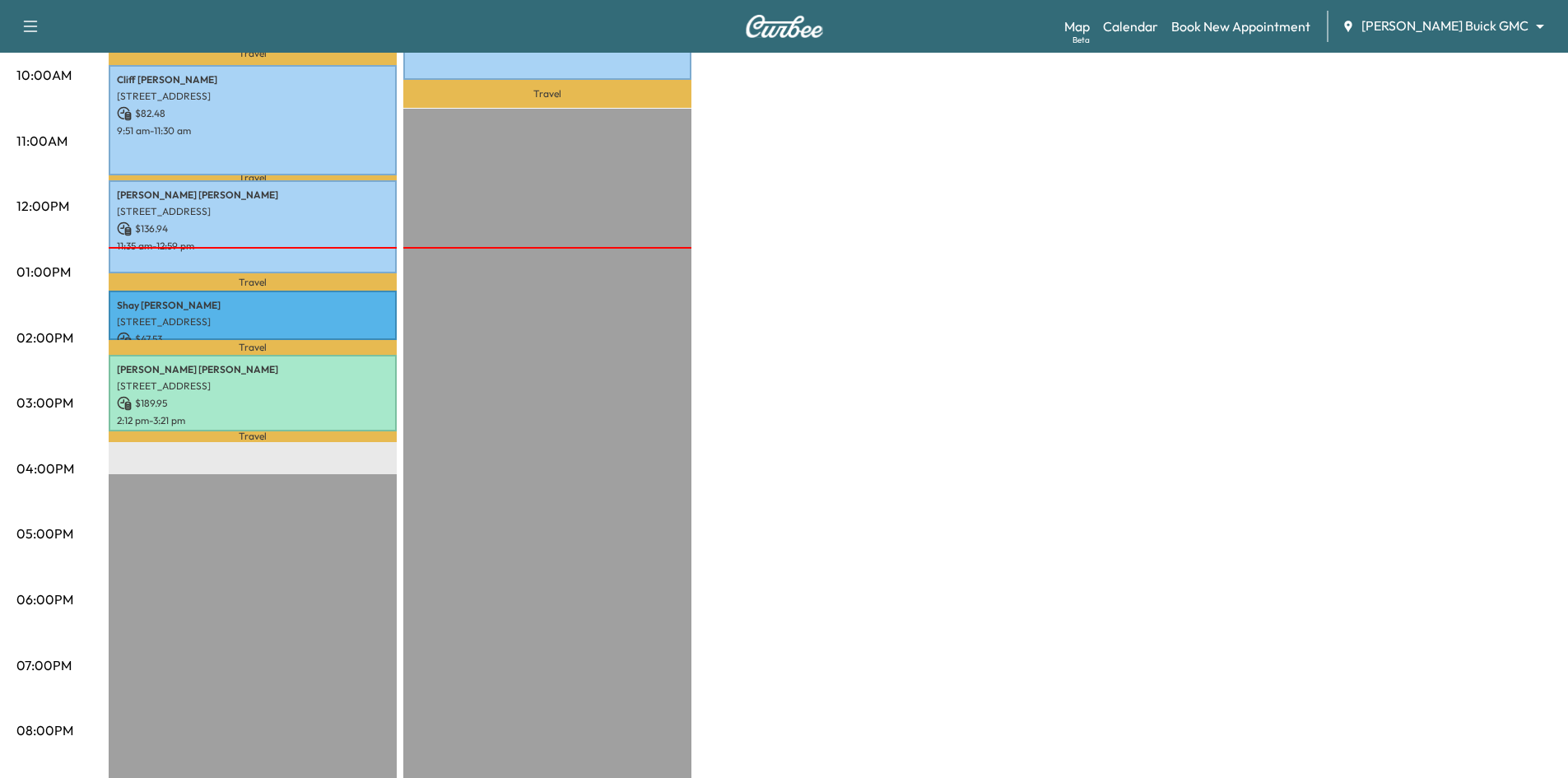
scroll to position [494, 0]
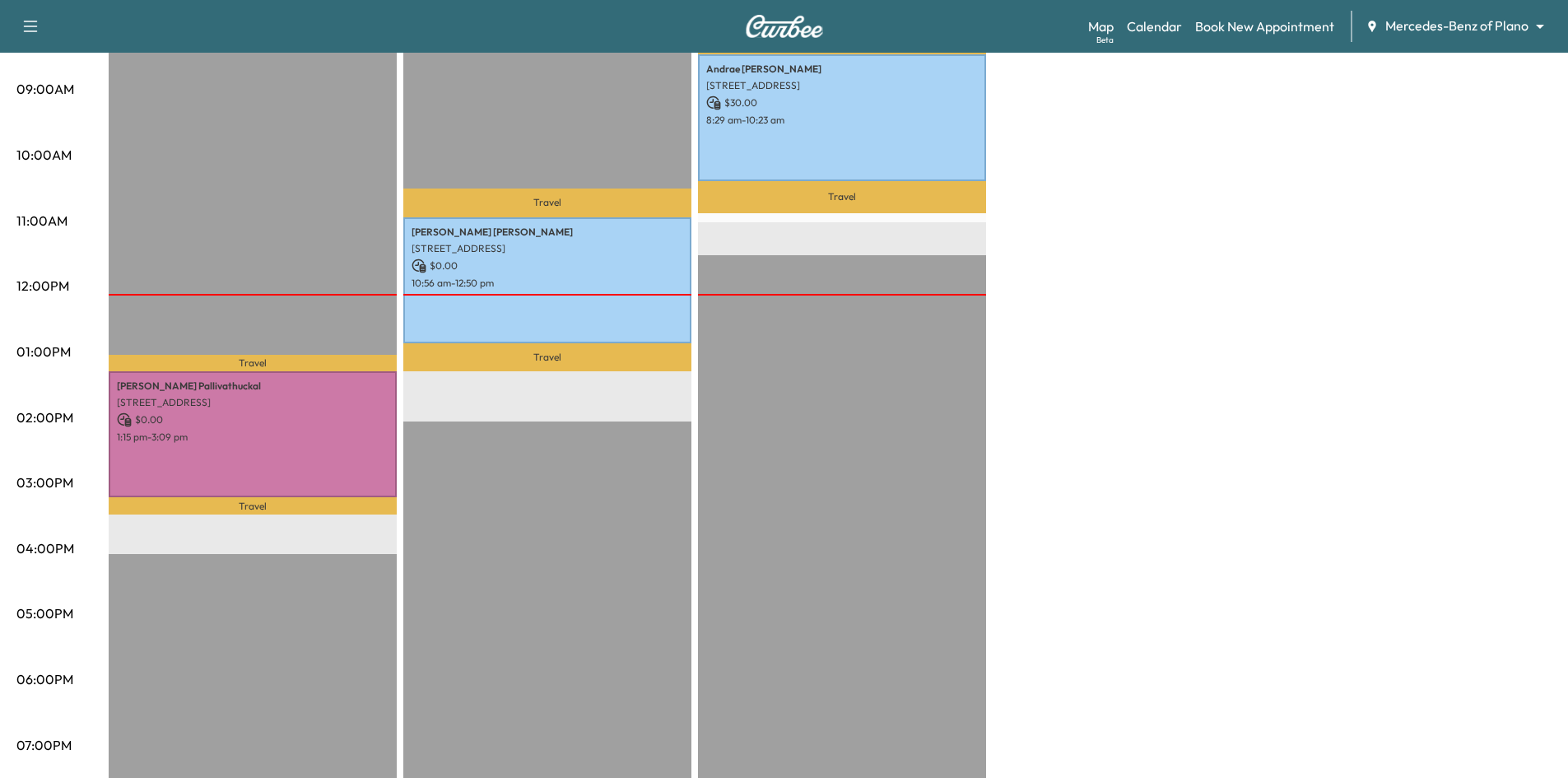
scroll to position [576, 0]
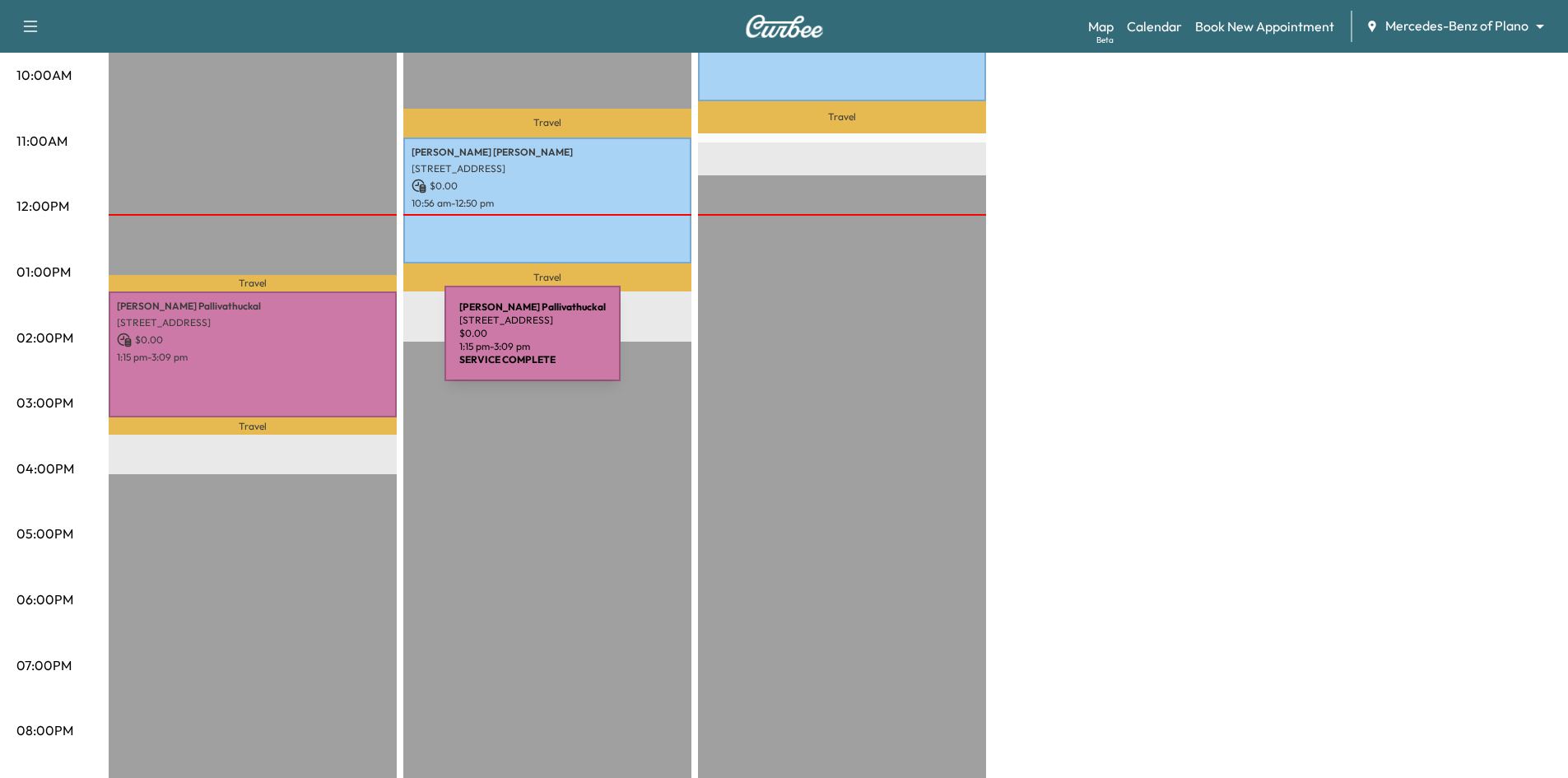
click at [321, 343] on div "[PERSON_NAME] [STREET_ADDRESS] $ 0.00 1:15 pm - 3:09 pm" at bounding box center [253, 354] width 288 height 126
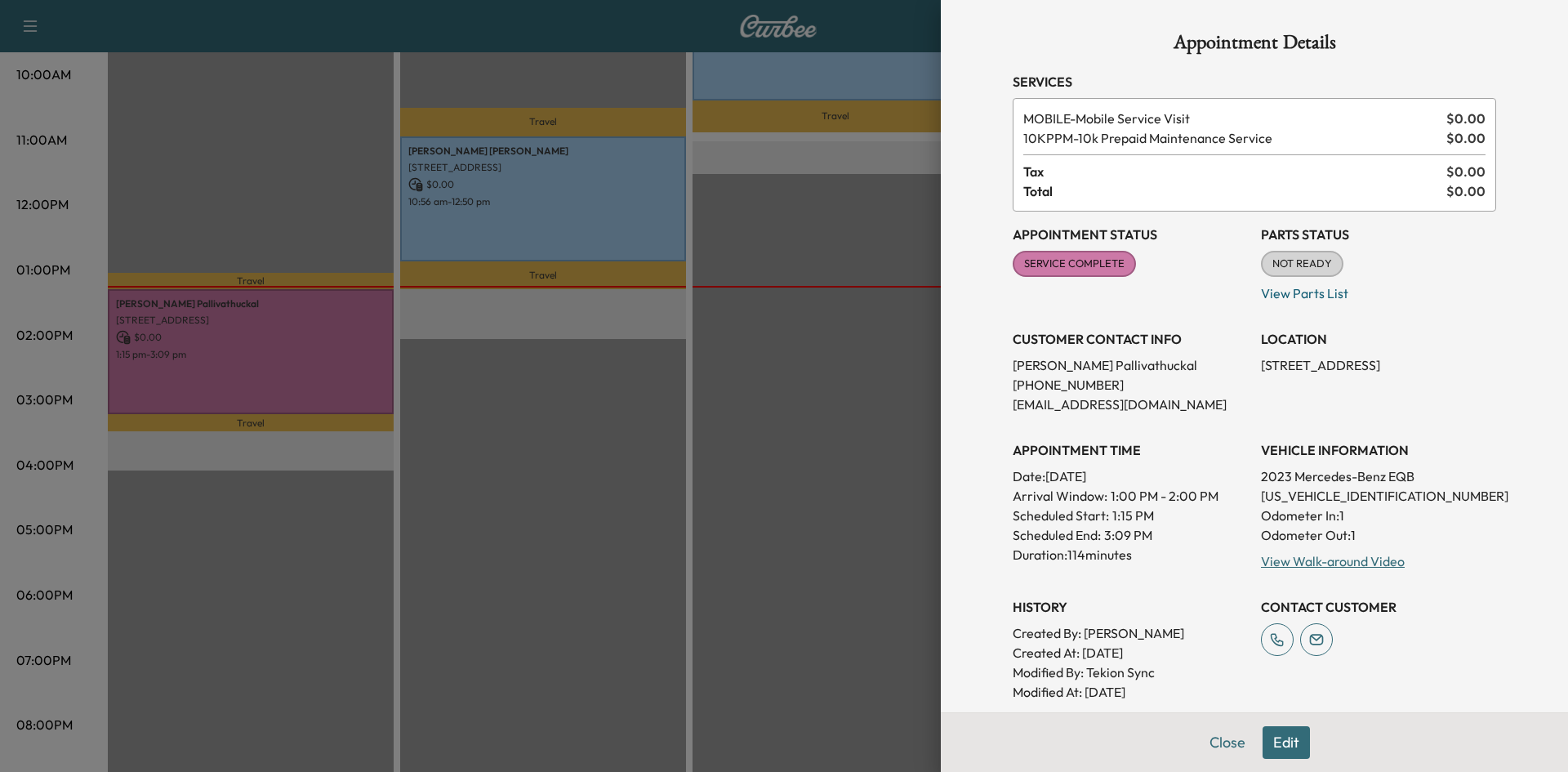
click at [560, 389] on div at bounding box center [784, 386] width 1568 height 772
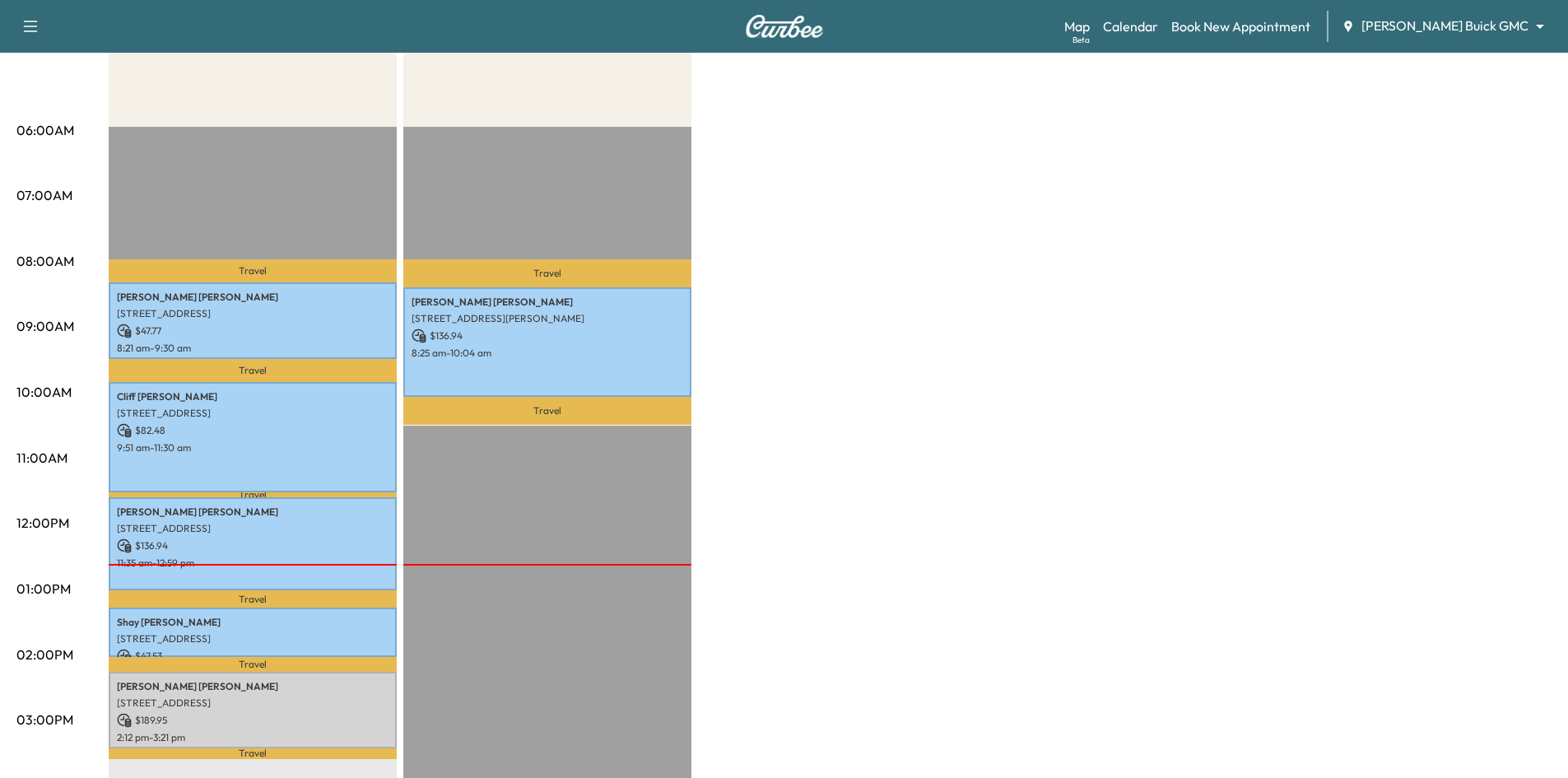
scroll to position [82, 0]
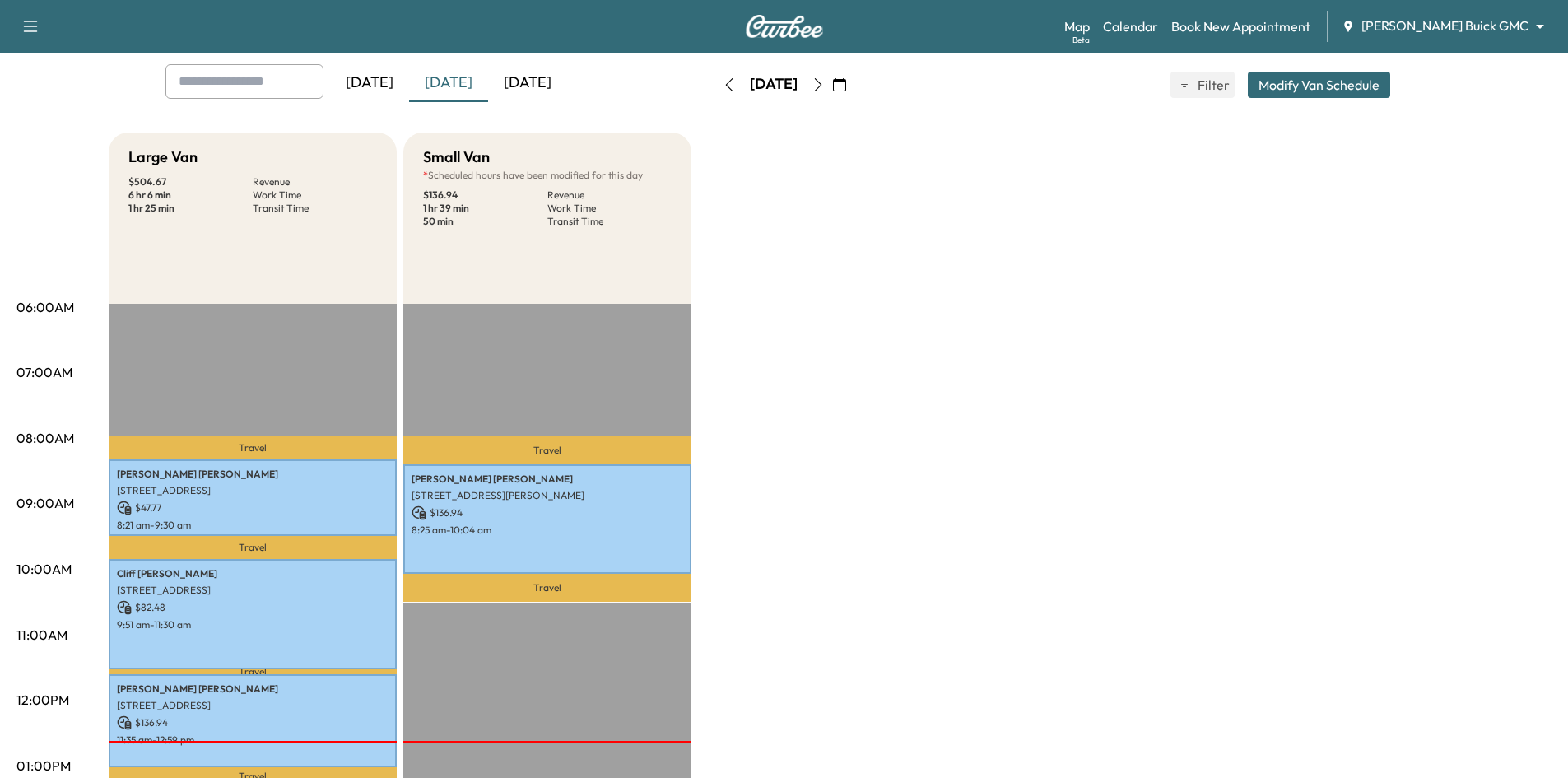
click at [846, 88] on icon "button" at bounding box center [839, 85] width 13 height 13
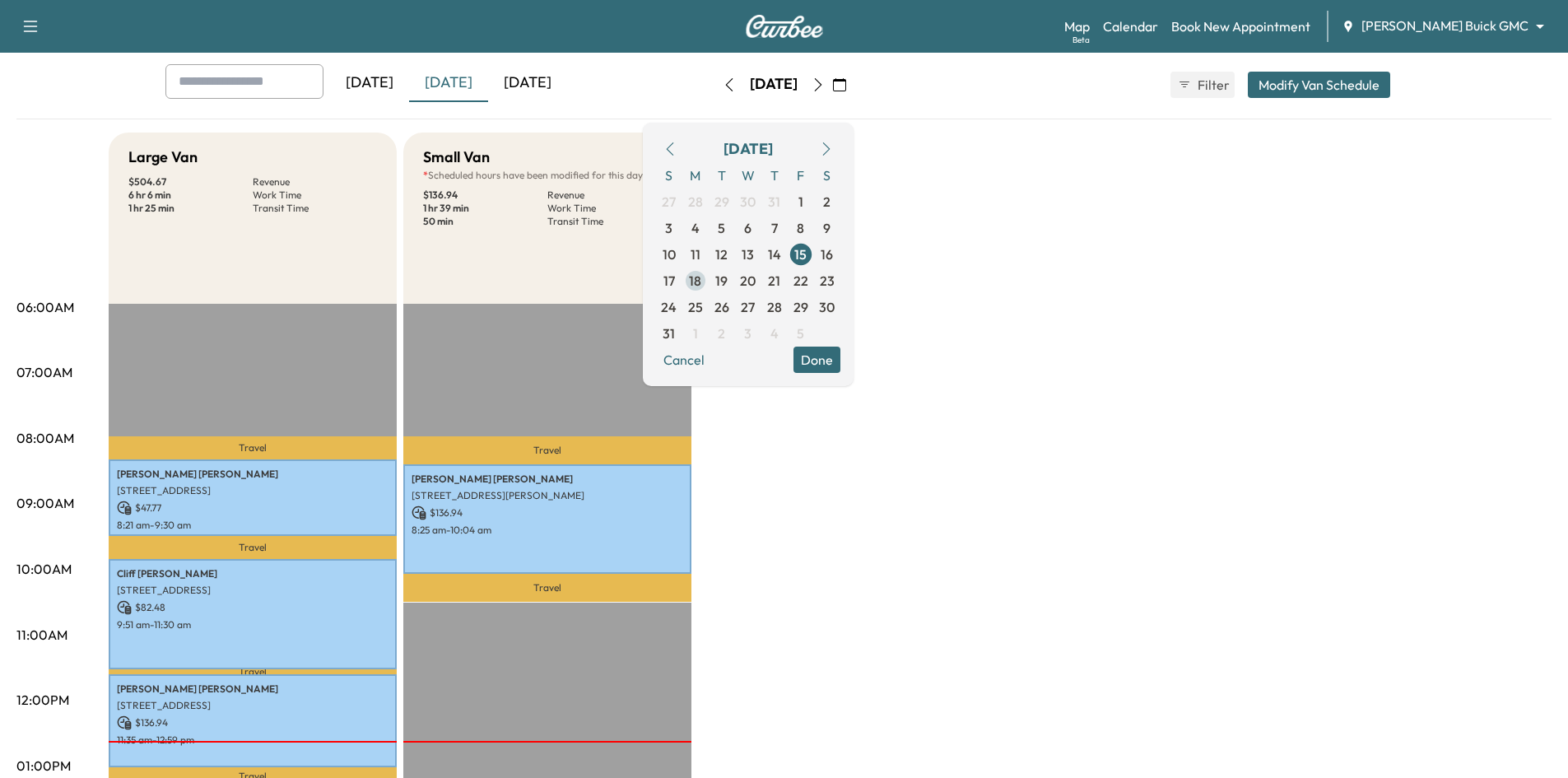
click at [701, 287] on span "18" at bounding box center [695, 281] width 13 height 20
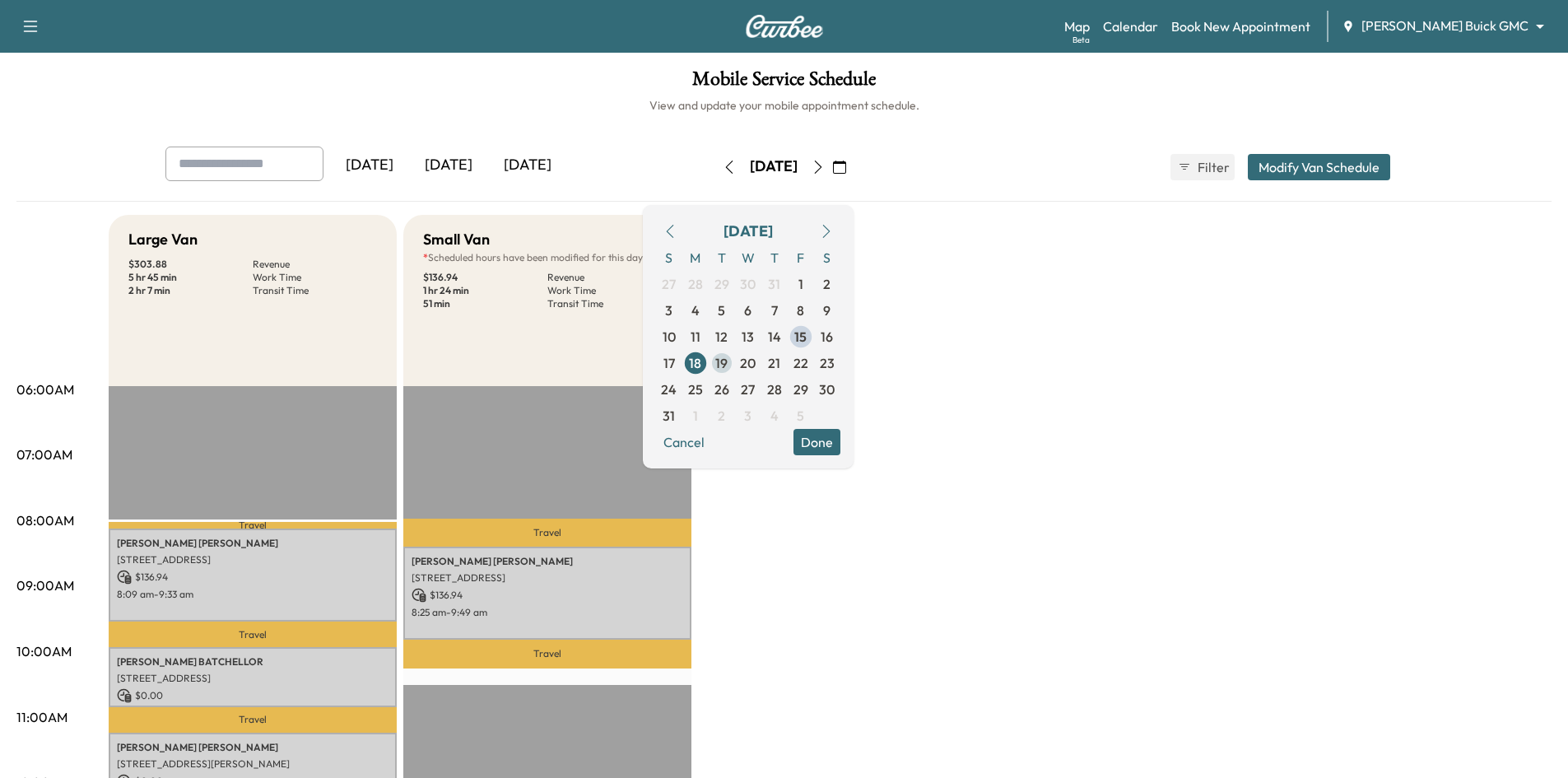
click at [735, 362] on span "19" at bounding box center [721, 362] width 26 height 26
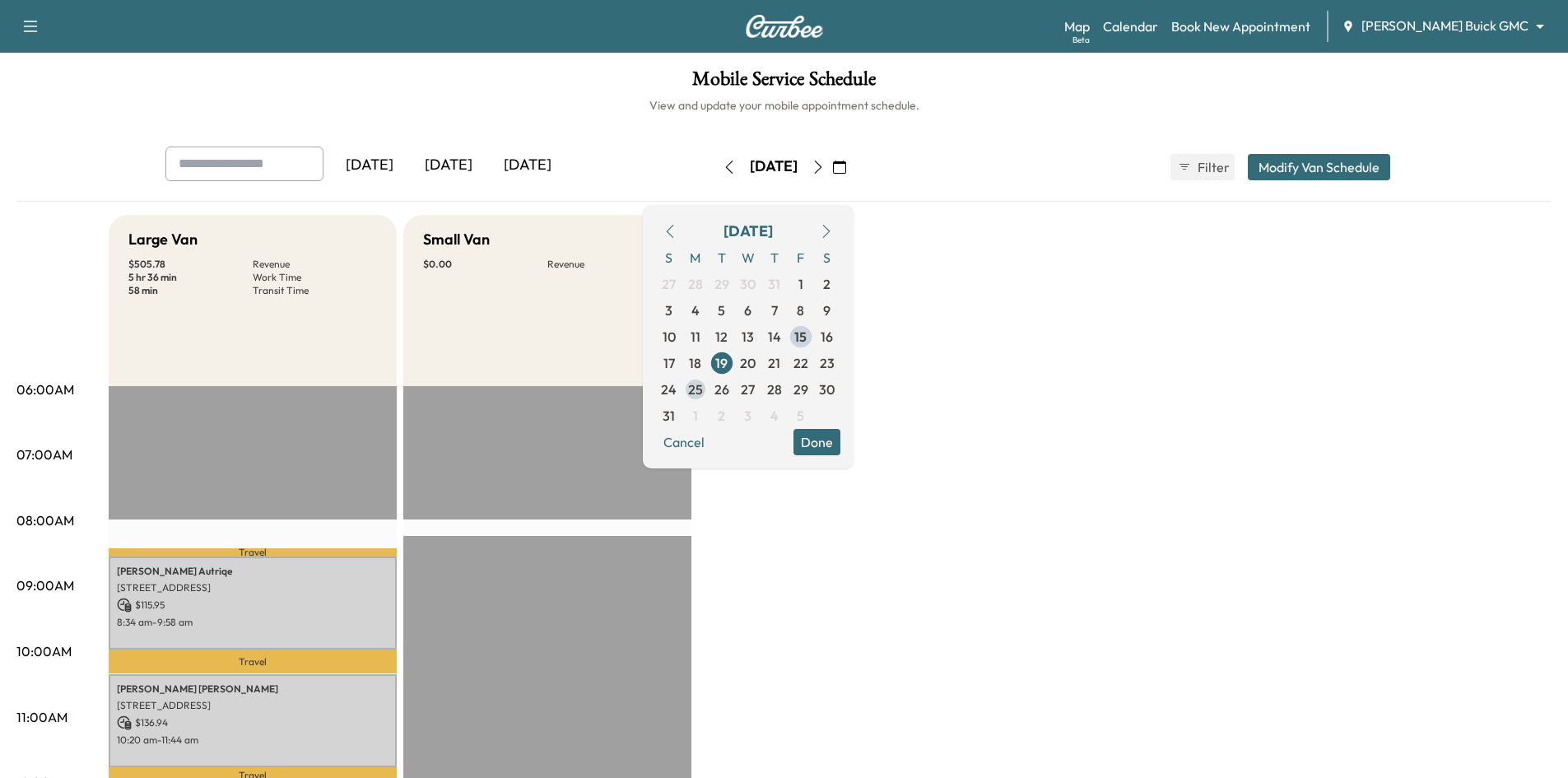
click at [703, 392] on span "25" at bounding box center [696, 390] width 15 height 20
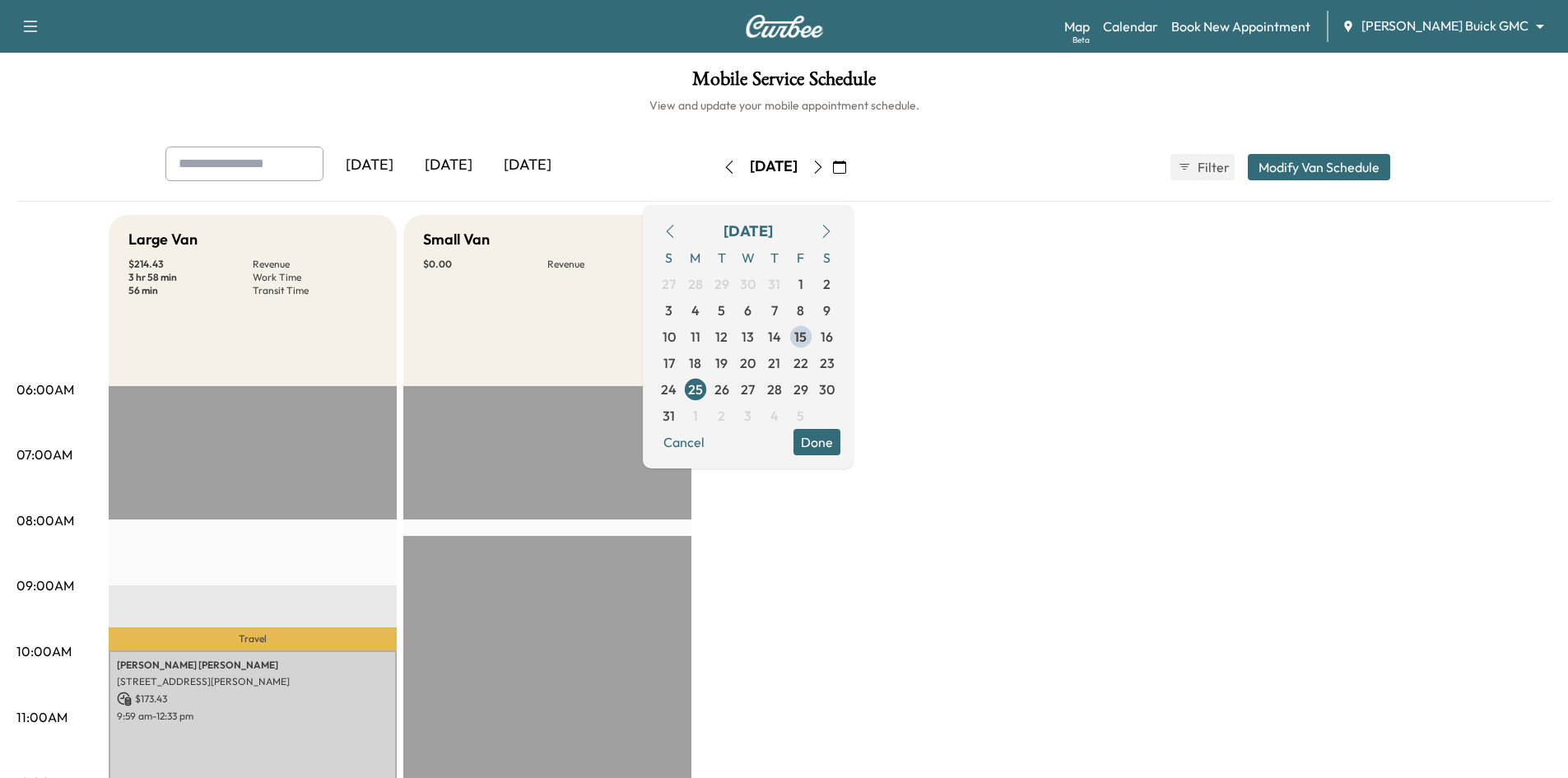
click at [626, 123] on div "Mobile Service Schedule View and update your mobile appointment schedule. Yeste…" at bounding box center [784, 759] width 1568 height 1413
click at [257, 687] on div "Jonathan Reale 11682 TERESA LN, FRISCO, TX 75035, USA $ 173.43 9:59 am - 12:33 …" at bounding box center [253, 734] width 288 height 170
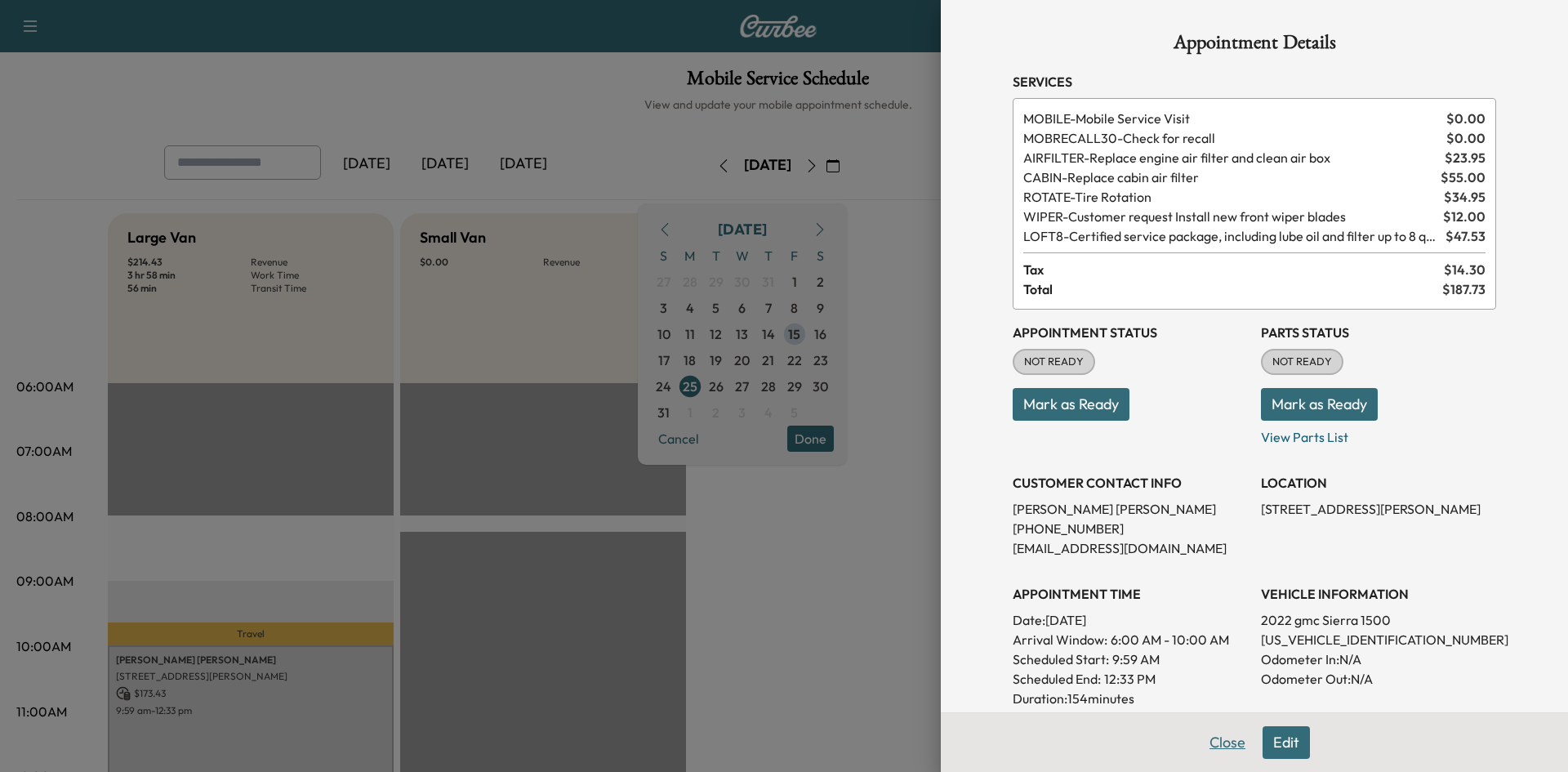
click at [1217, 745] on button "Close" at bounding box center [1227, 742] width 57 height 32
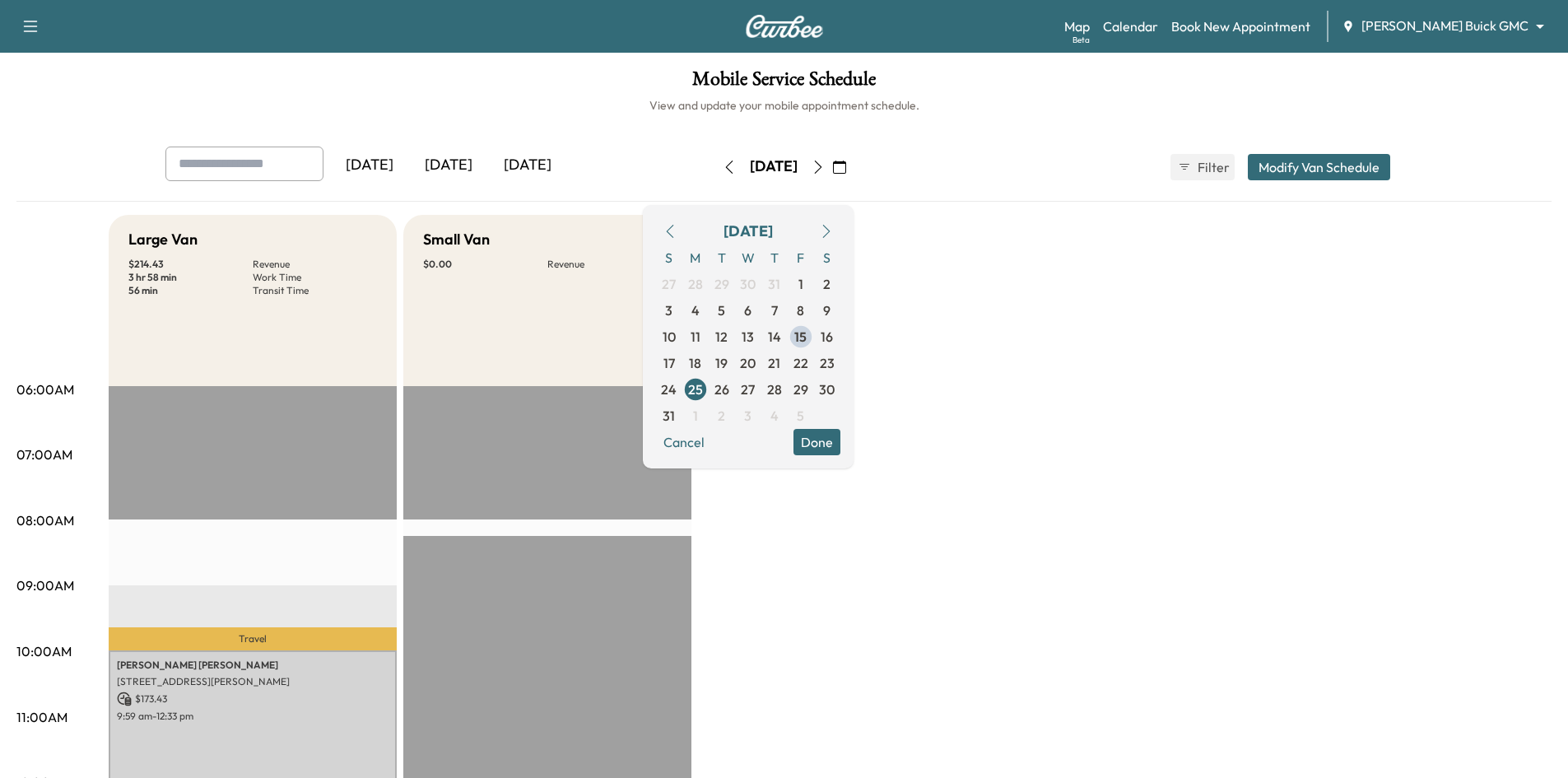
click at [840, 451] on button "Done" at bounding box center [817, 441] width 47 height 26
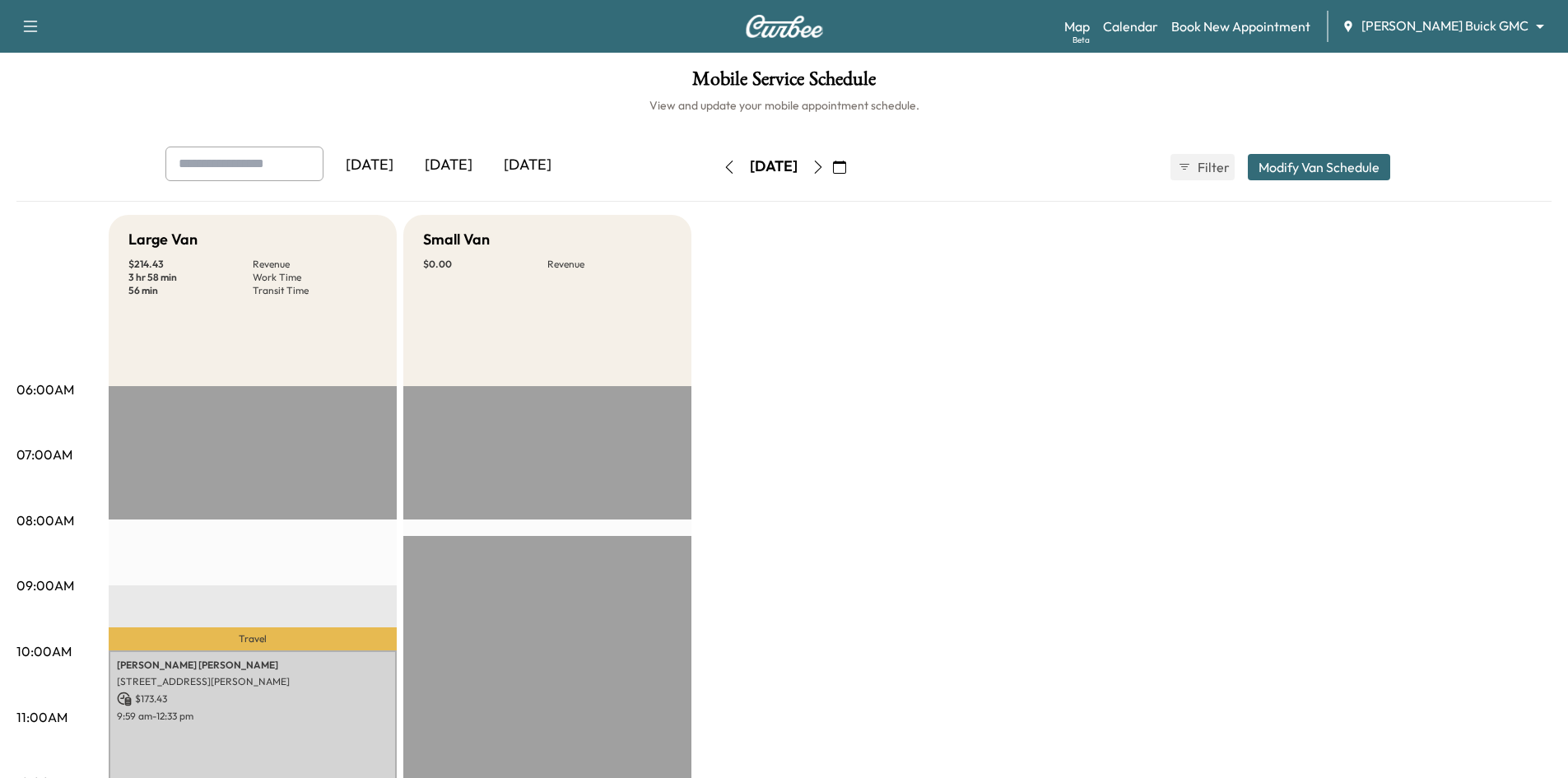
click at [453, 158] on div "[DATE]" at bounding box center [449, 165] width 79 height 38
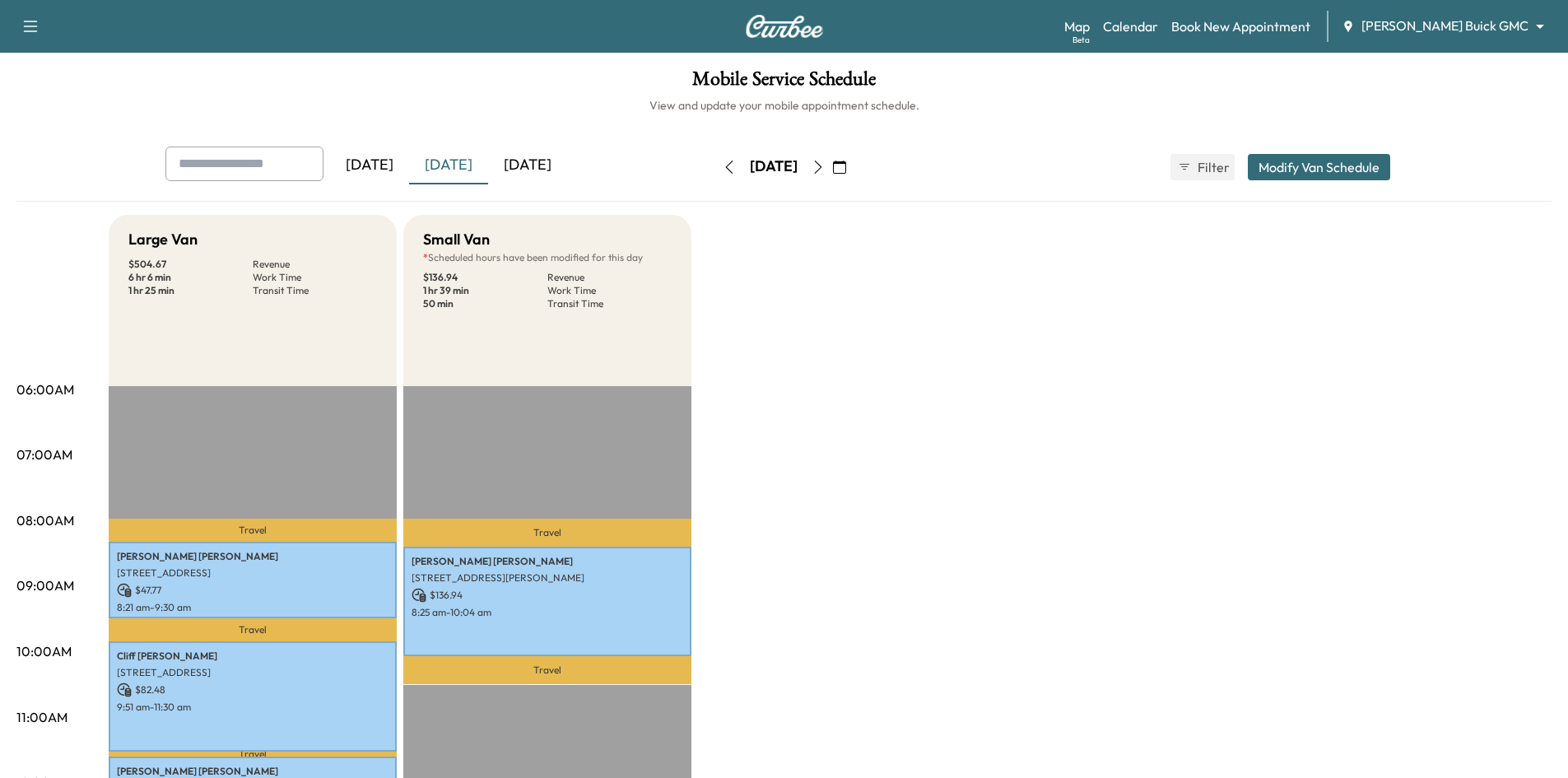
click at [854, 168] on button "button" at bounding box center [839, 167] width 28 height 26
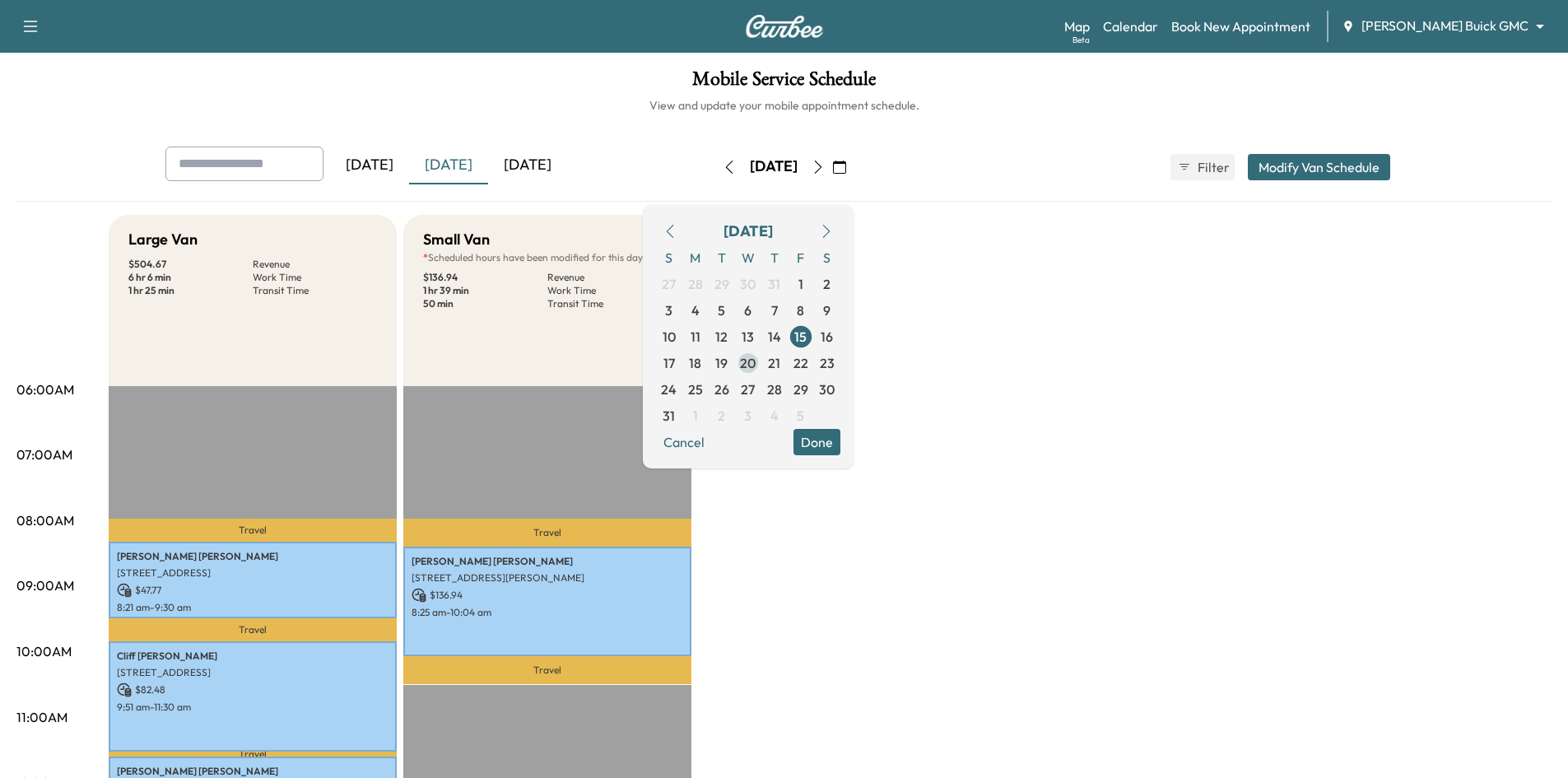
click at [755, 366] on span "20" at bounding box center [747, 363] width 16 height 20
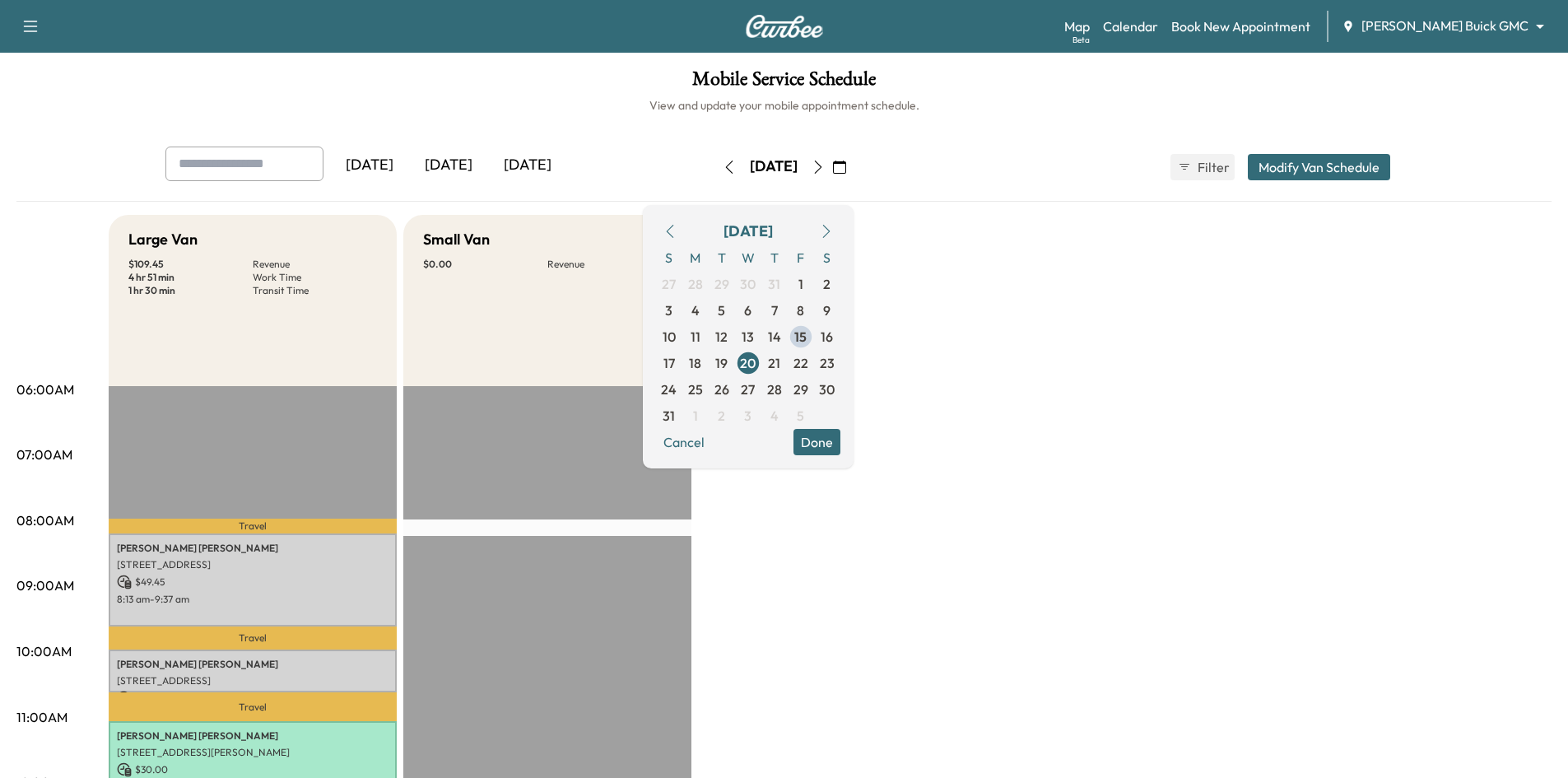
click at [579, 342] on div "Small Van $ 0.00 Revenue" at bounding box center [548, 300] width 288 height 171
click at [840, 443] on button "Done" at bounding box center [817, 441] width 47 height 26
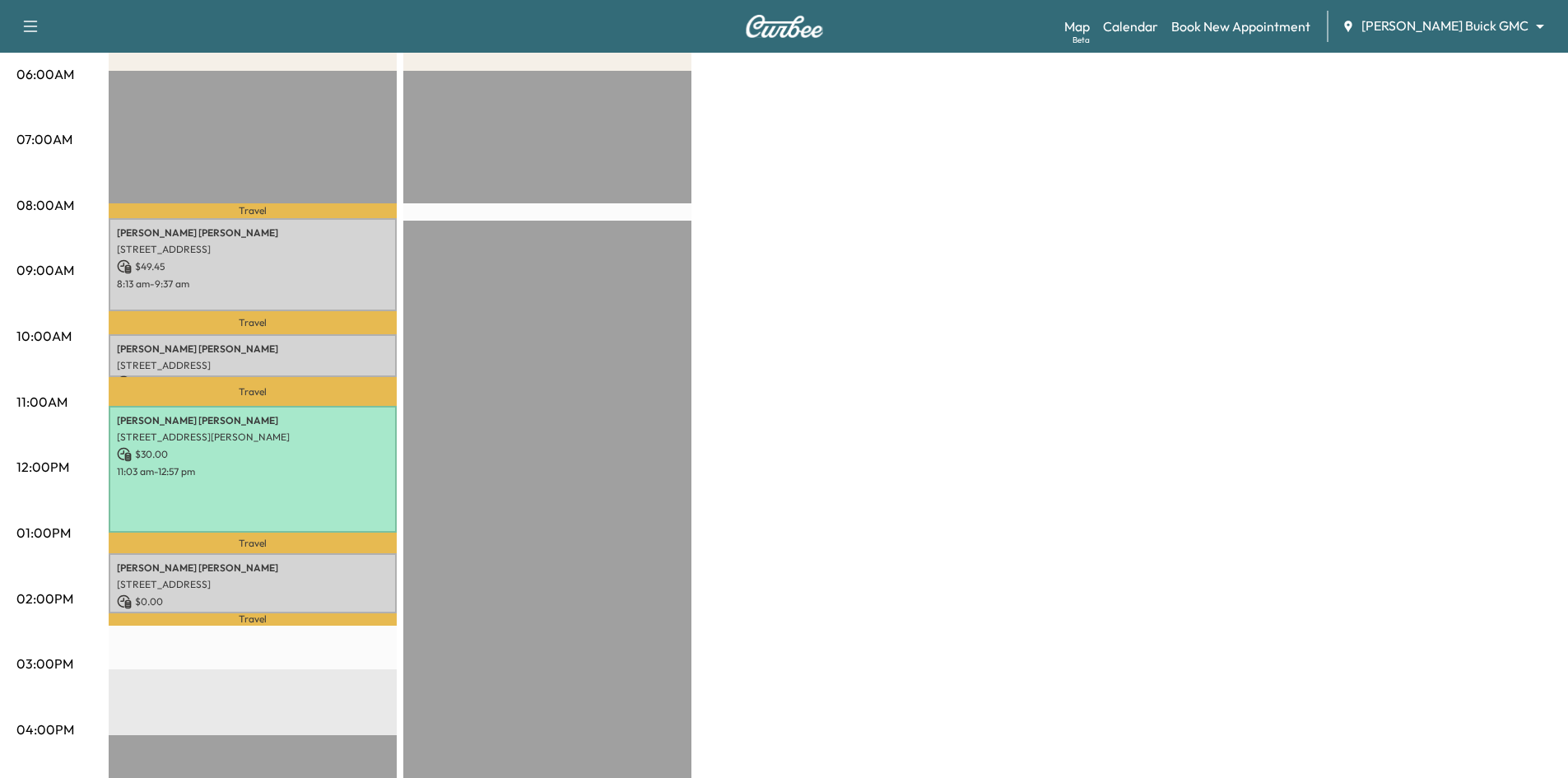
scroll to position [329, 0]
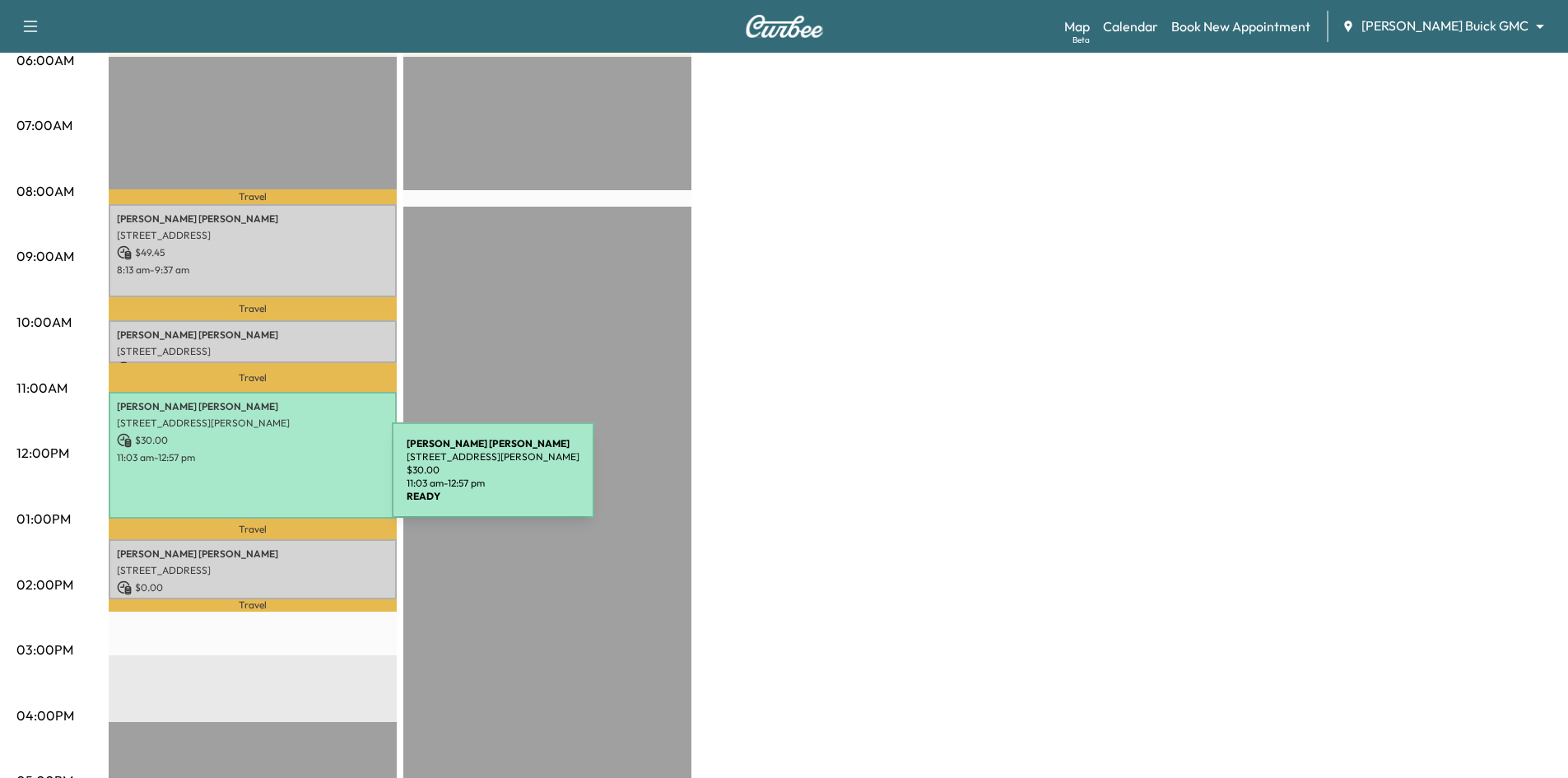
click at [268, 480] on div "John Wallace 9191 Kyser Way, Frisco, TX 75033, US $ 30.00 11:03 am - 12:57 pm" at bounding box center [253, 454] width 288 height 126
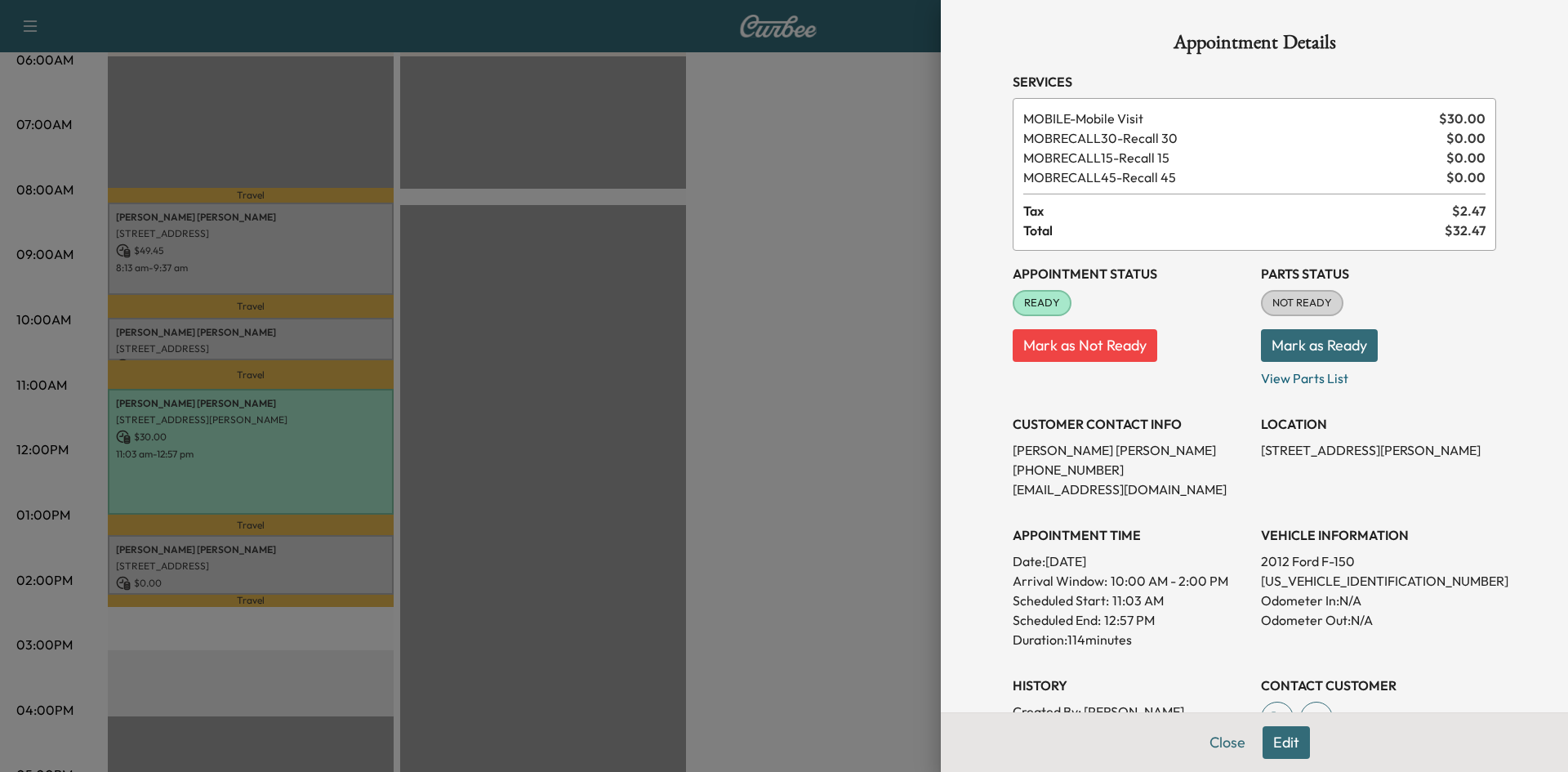
click at [561, 538] on div at bounding box center [784, 386] width 1568 height 772
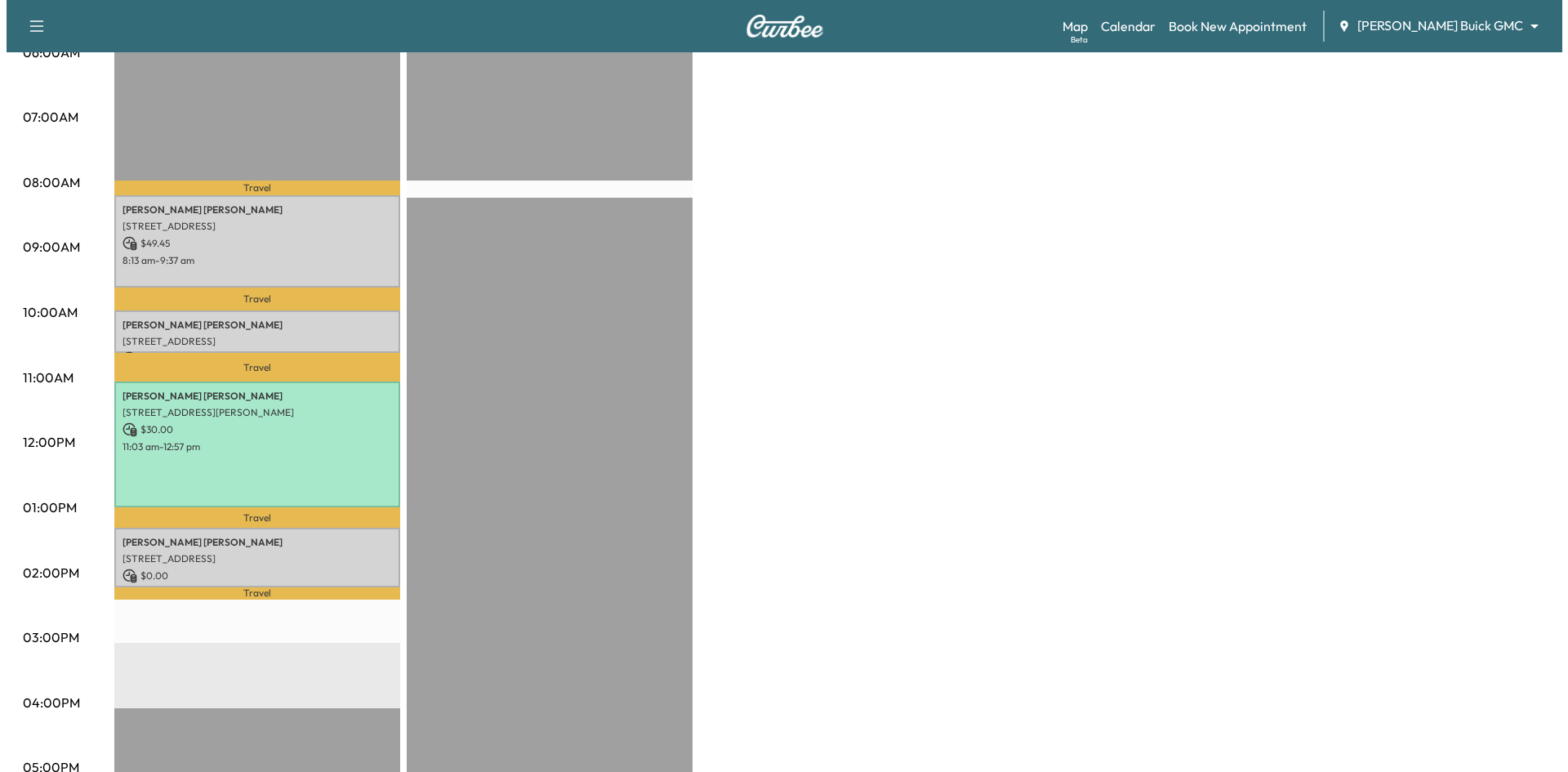
scroll to position [490, 0]
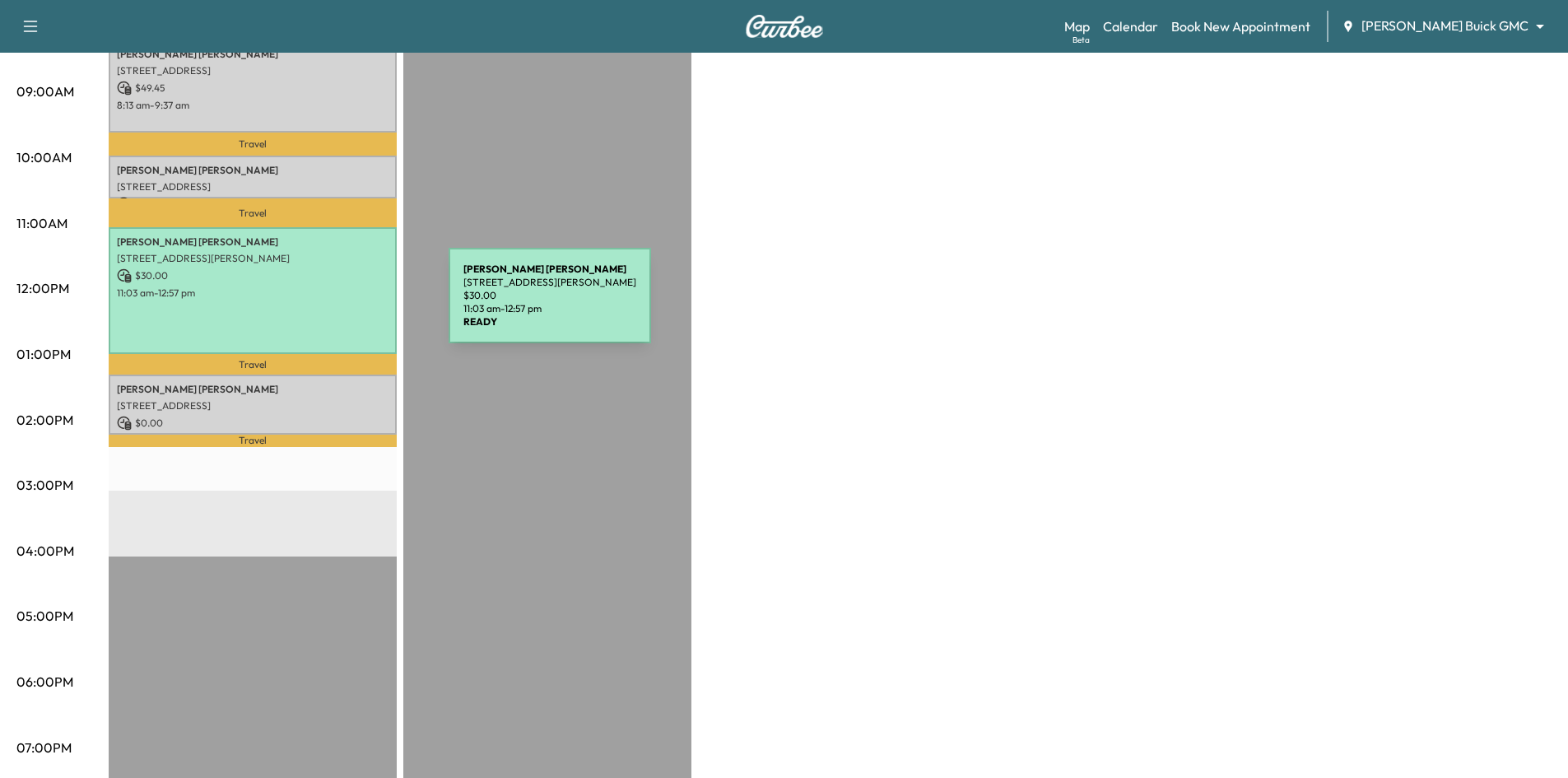
click at [325, 305] on div "John Wallace 9191 Kyser Way, Frisco, TX 75033, US $ 30.00 11:03 am - 12:57 pm" at bounding box center [253, 290] width 288 height 126
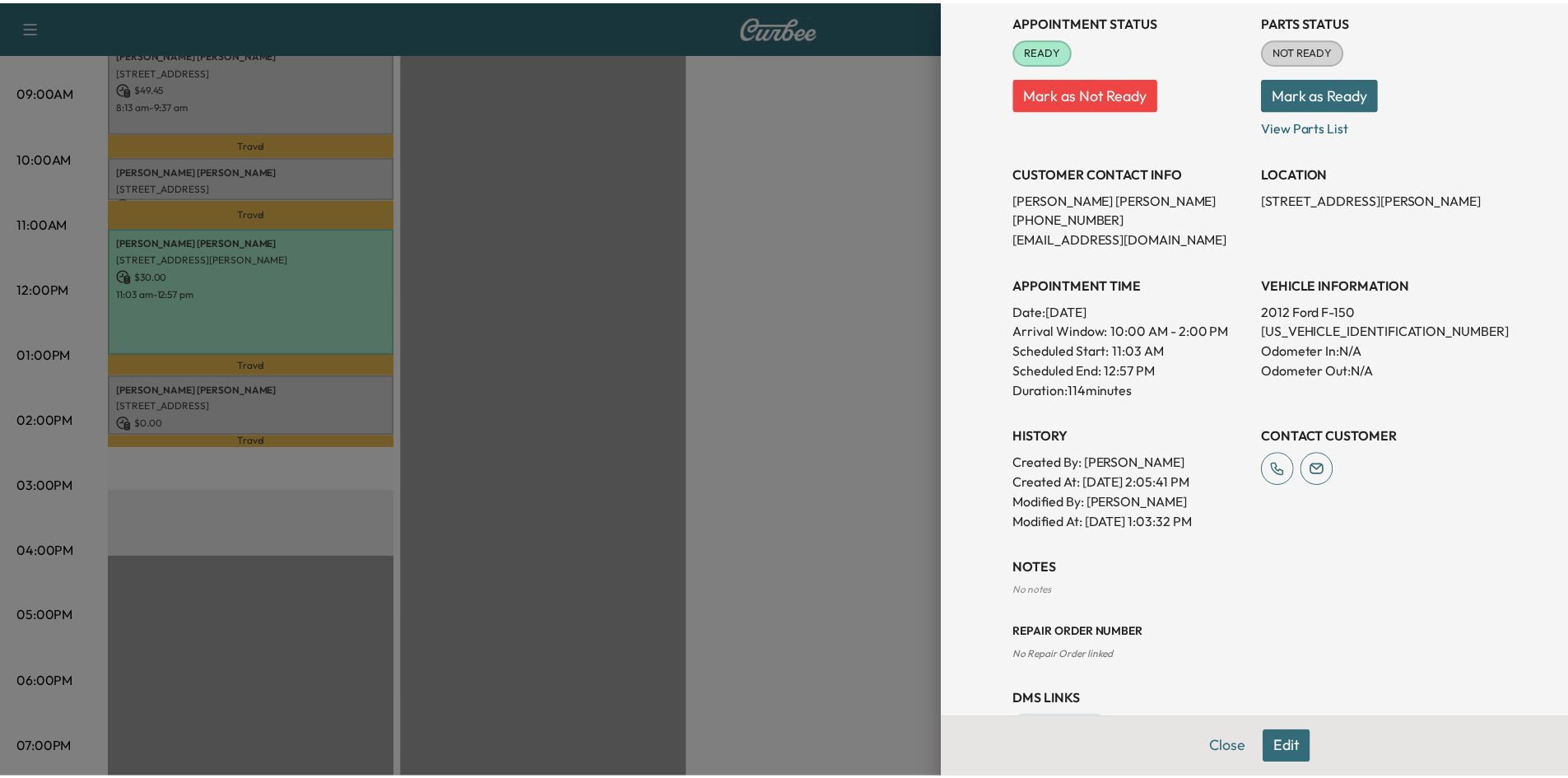
scroll to position [309, 0]
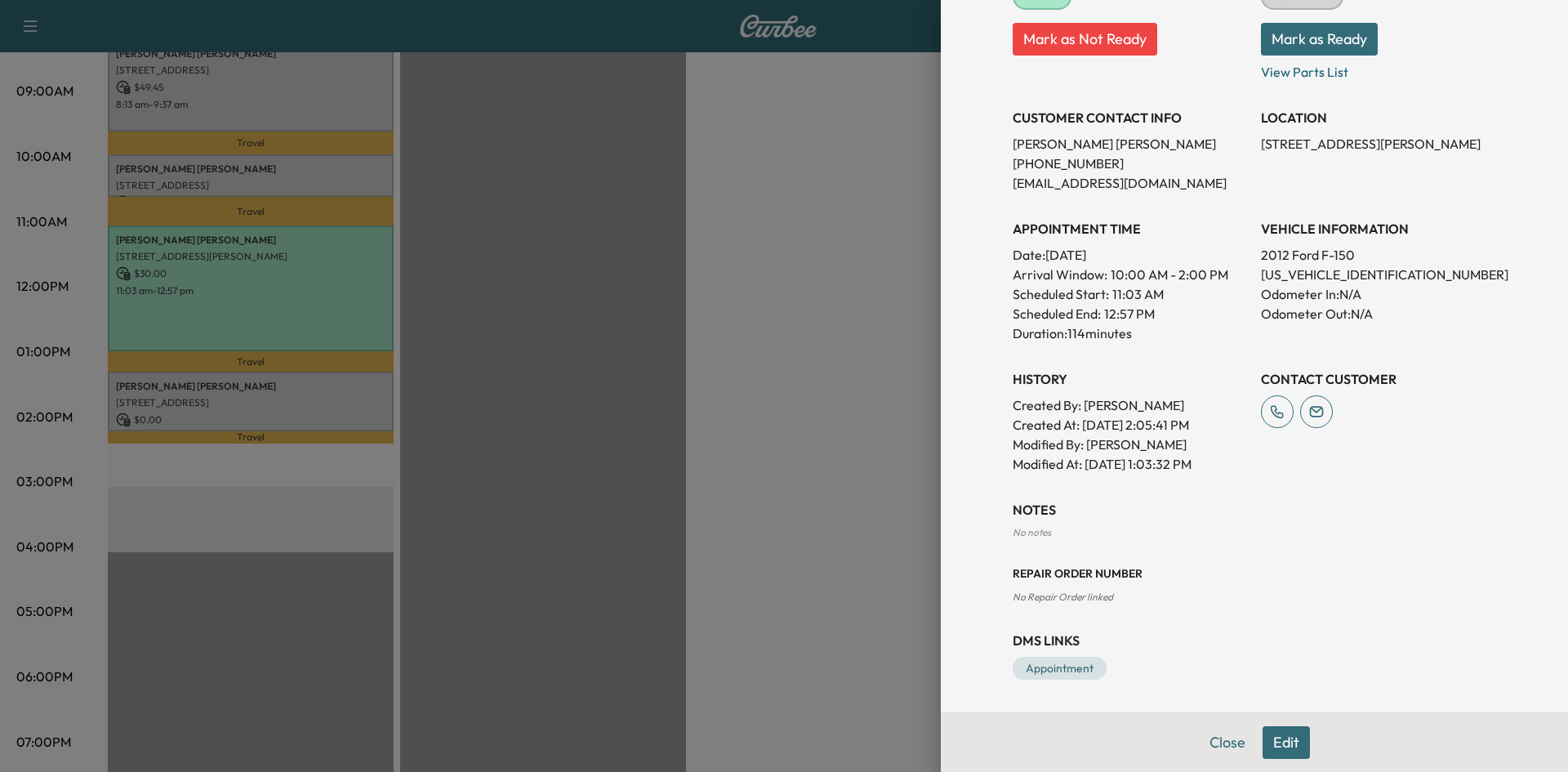
click at [833, 445] on div at bounding box center [784, 386] width 1568 height 772
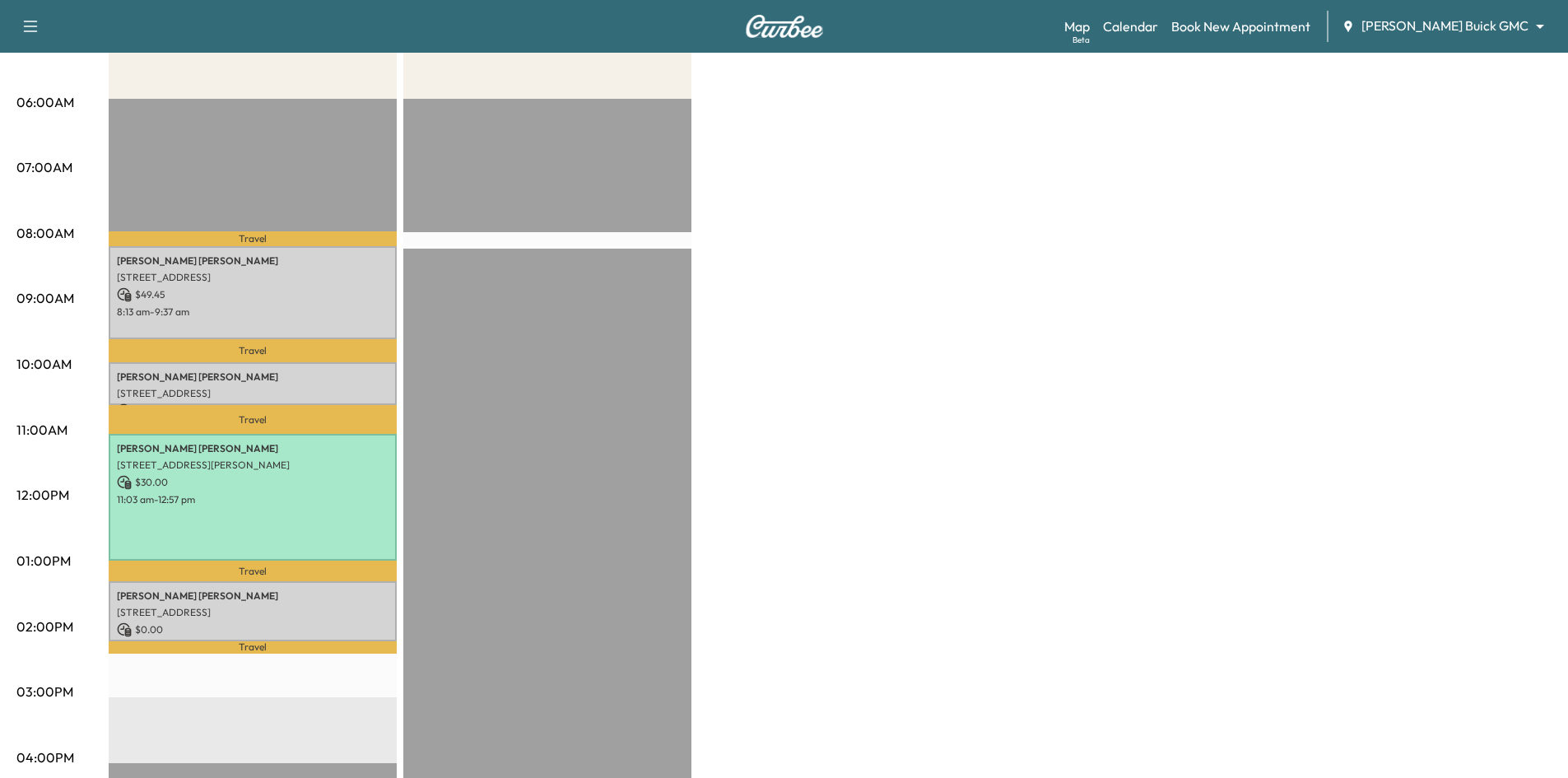
scroll to position [164, 0]
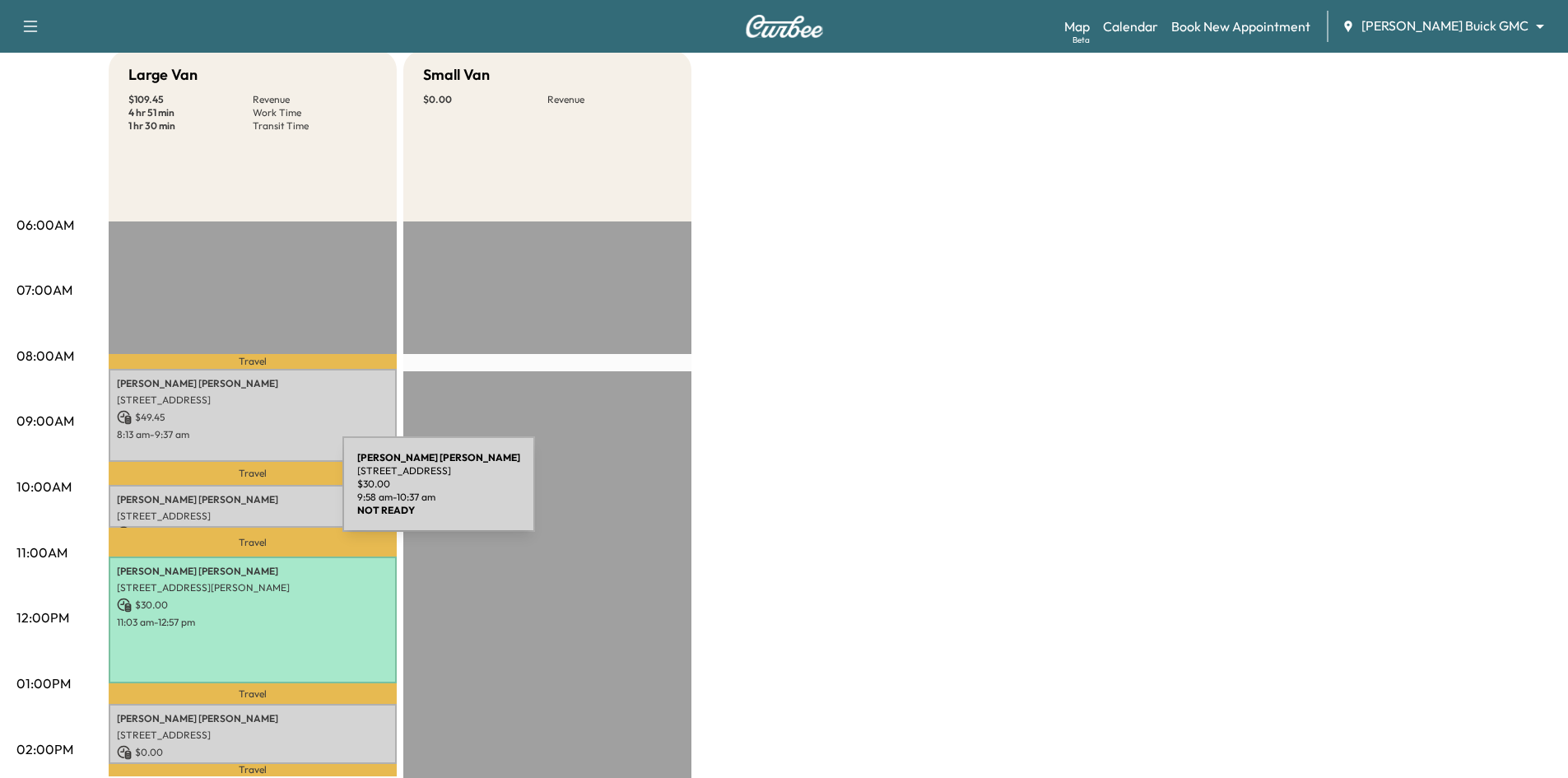
click at [219, 495] on p "Fernando Ramirez" at bounding box center [252, 500] width 272 height 13
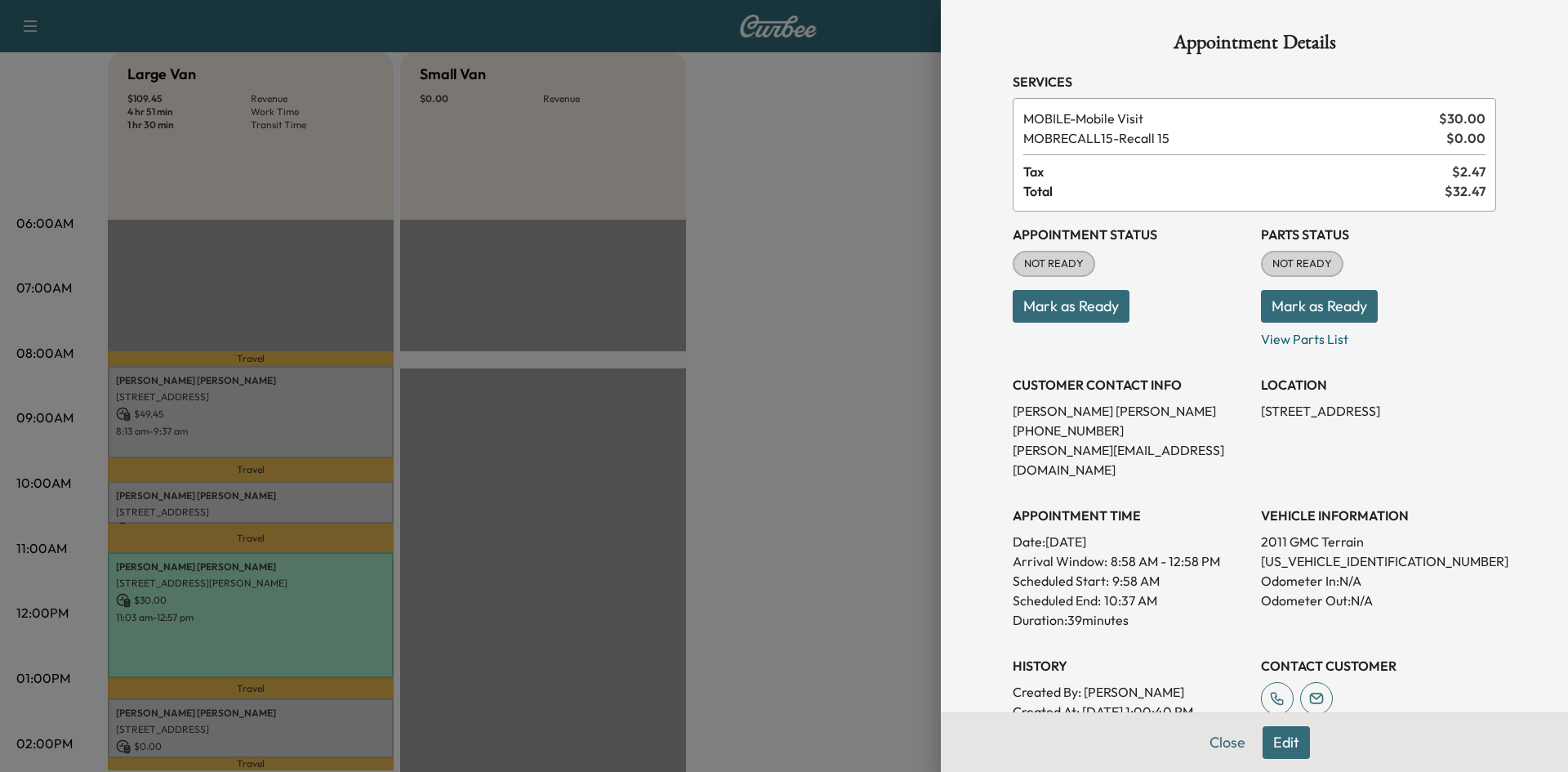
click at [202, 713] on div at bounding box center [784, 386] width 1568 height 772
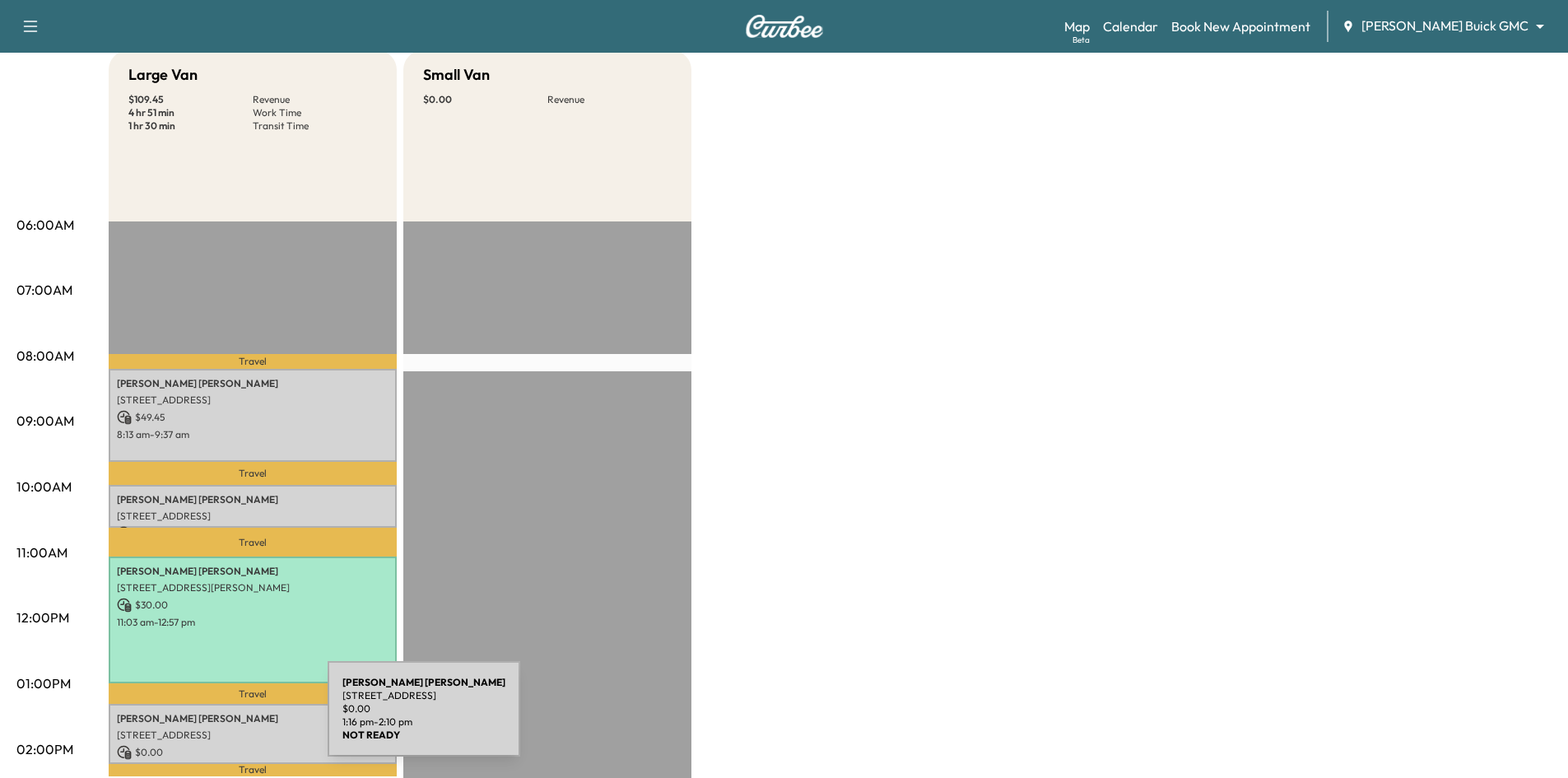
click at [204, 718] on p "Dee Lanier" at bounding box center [252, 718] width 272 height 13
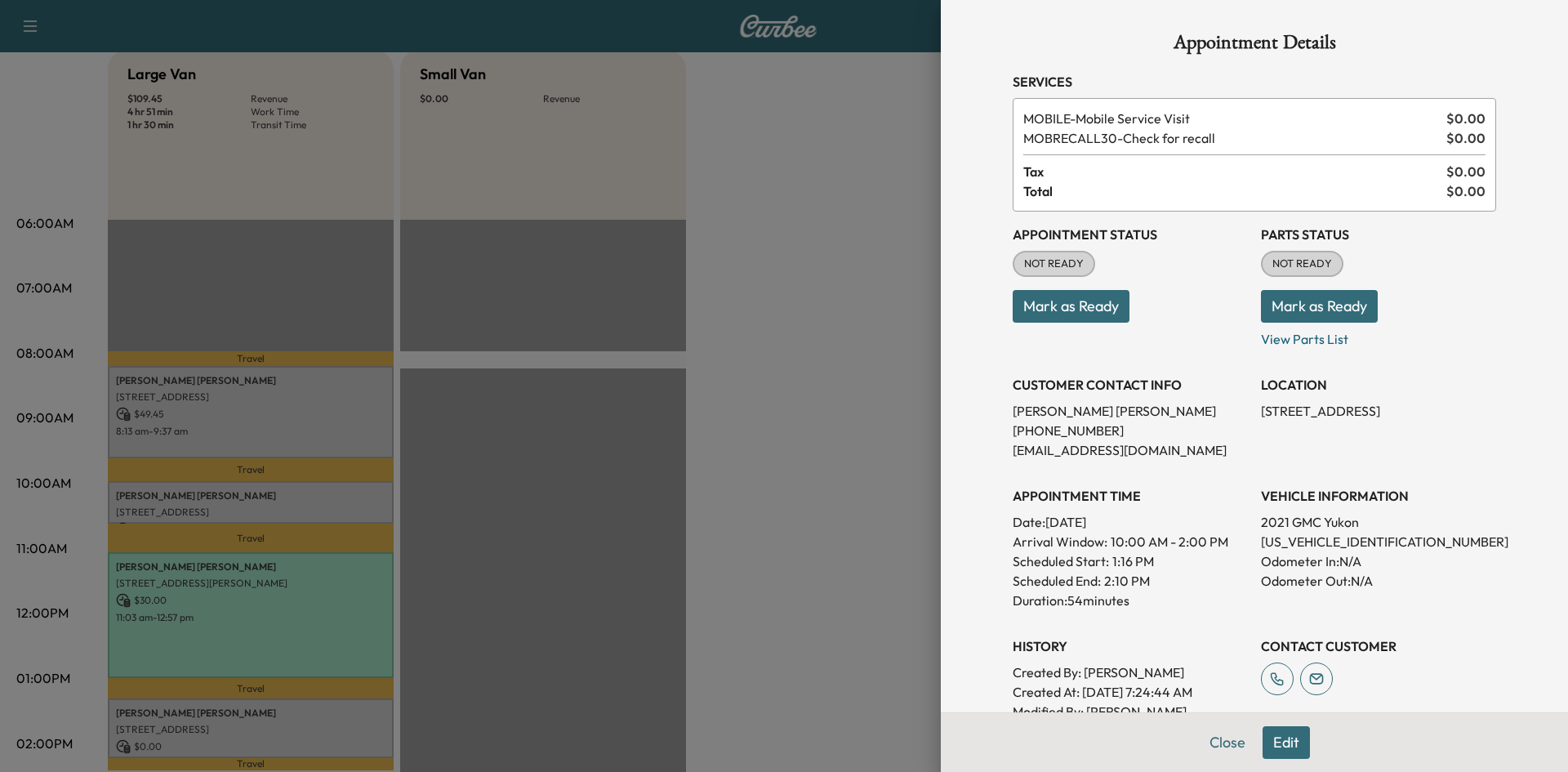
click at [221, 428] on div at bounding box center [784, 386] width 1568 height 772
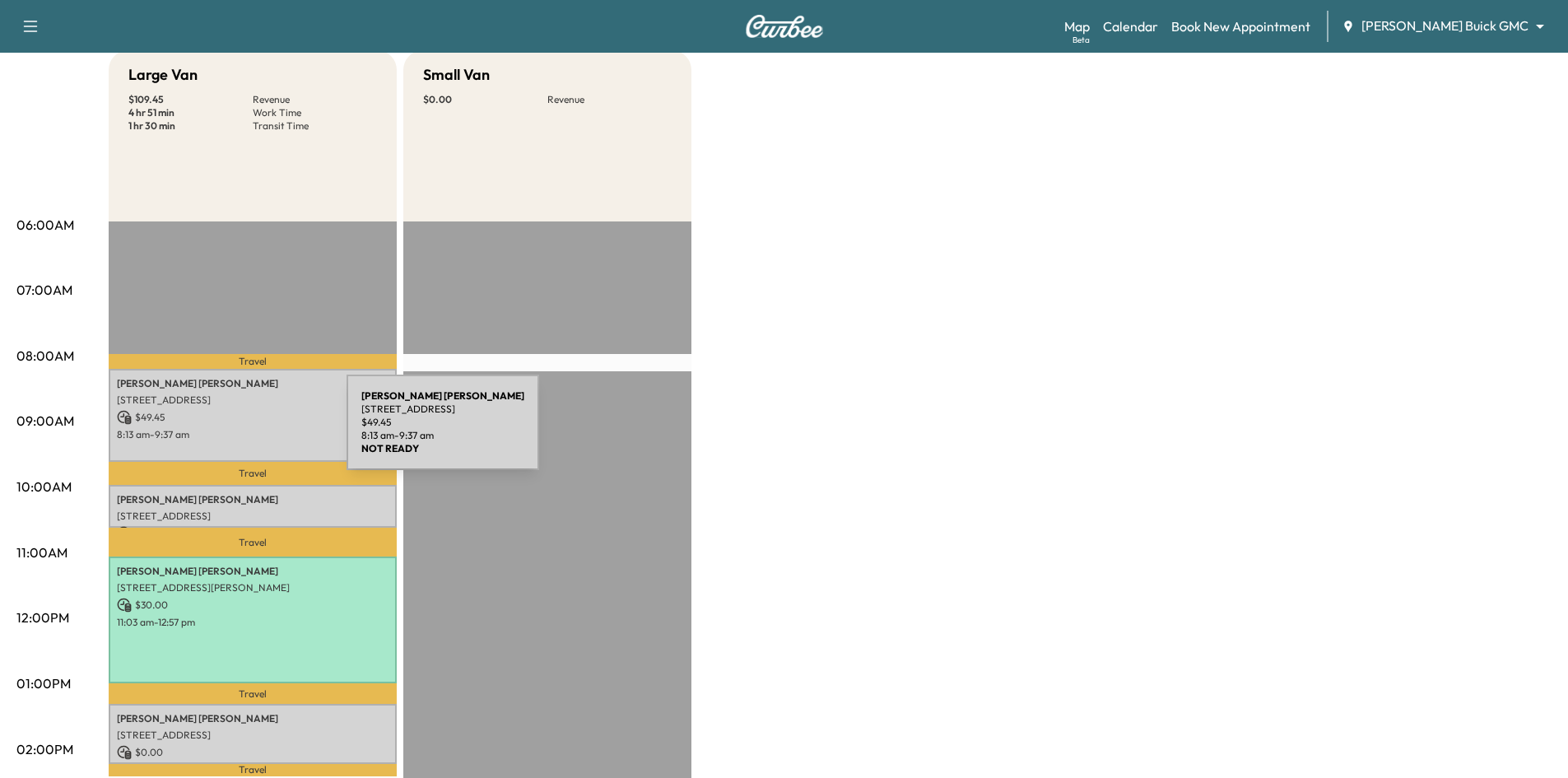
click at [223, 432] on p "8:13 am - 9:37 am" at bounding box center [252, 434] width 272 height 13
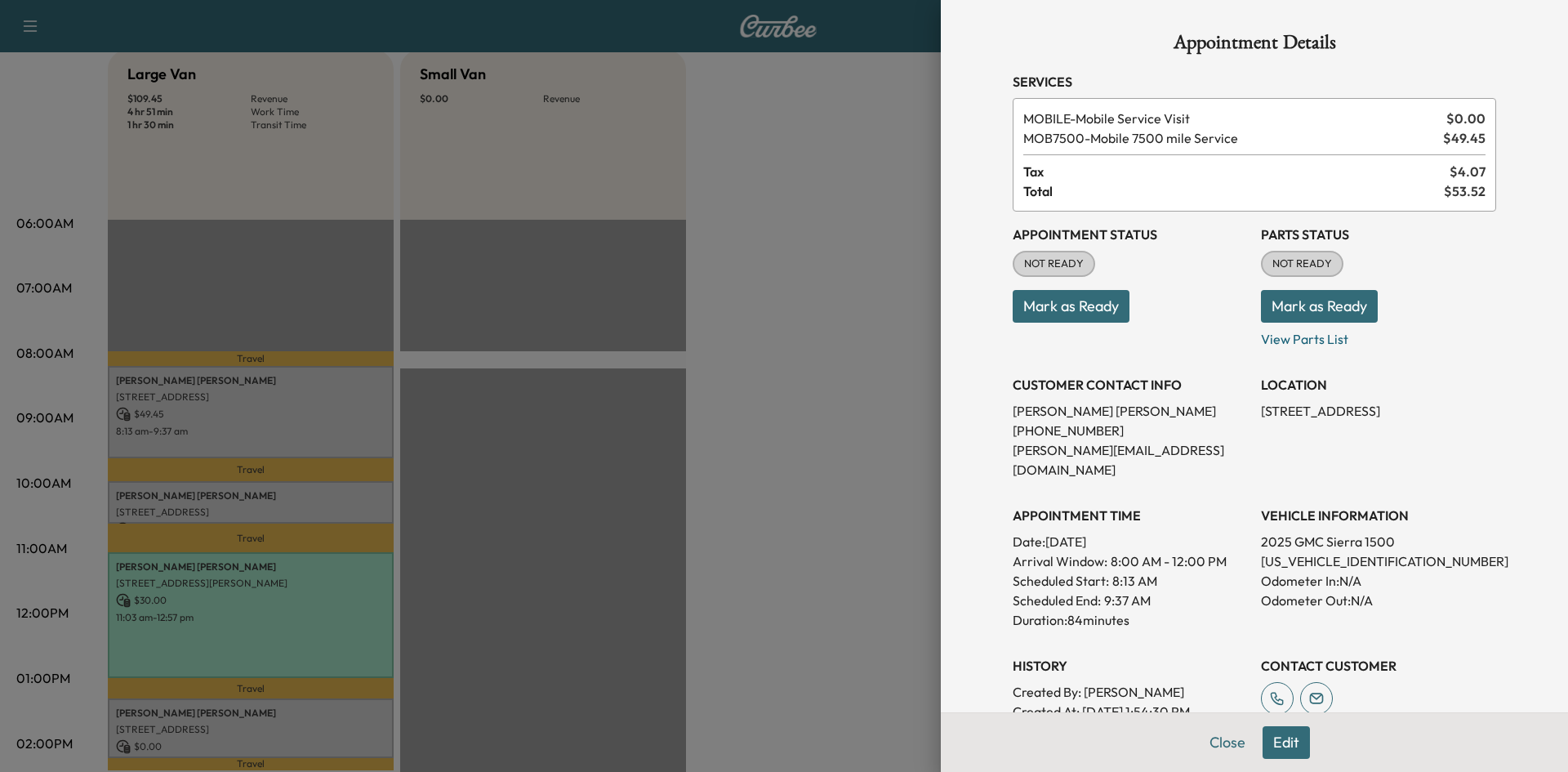
click at [296, 239] on div at bounding box center [784, 386] width 1568 height 772
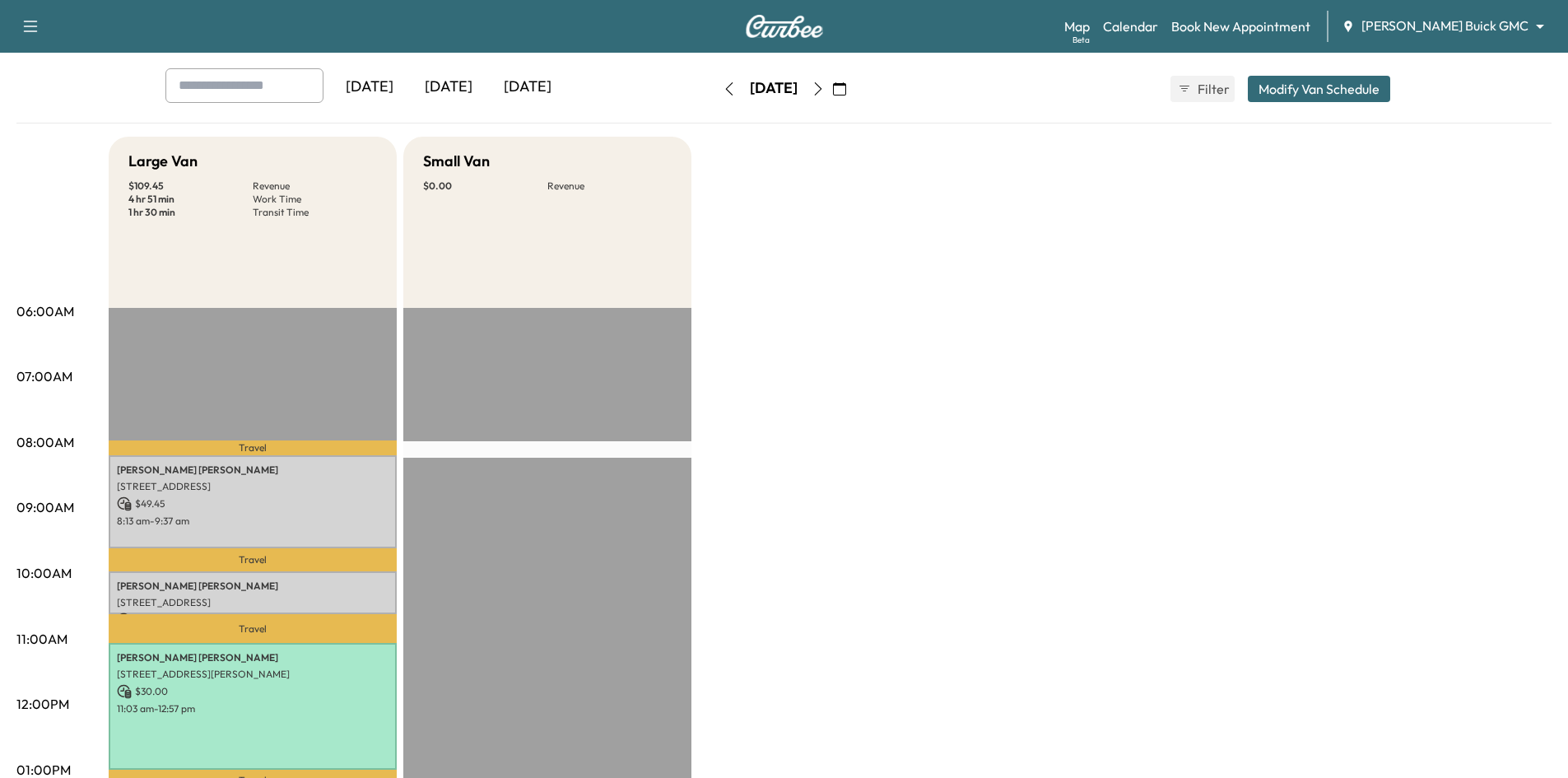
scroll to position [0, 0]
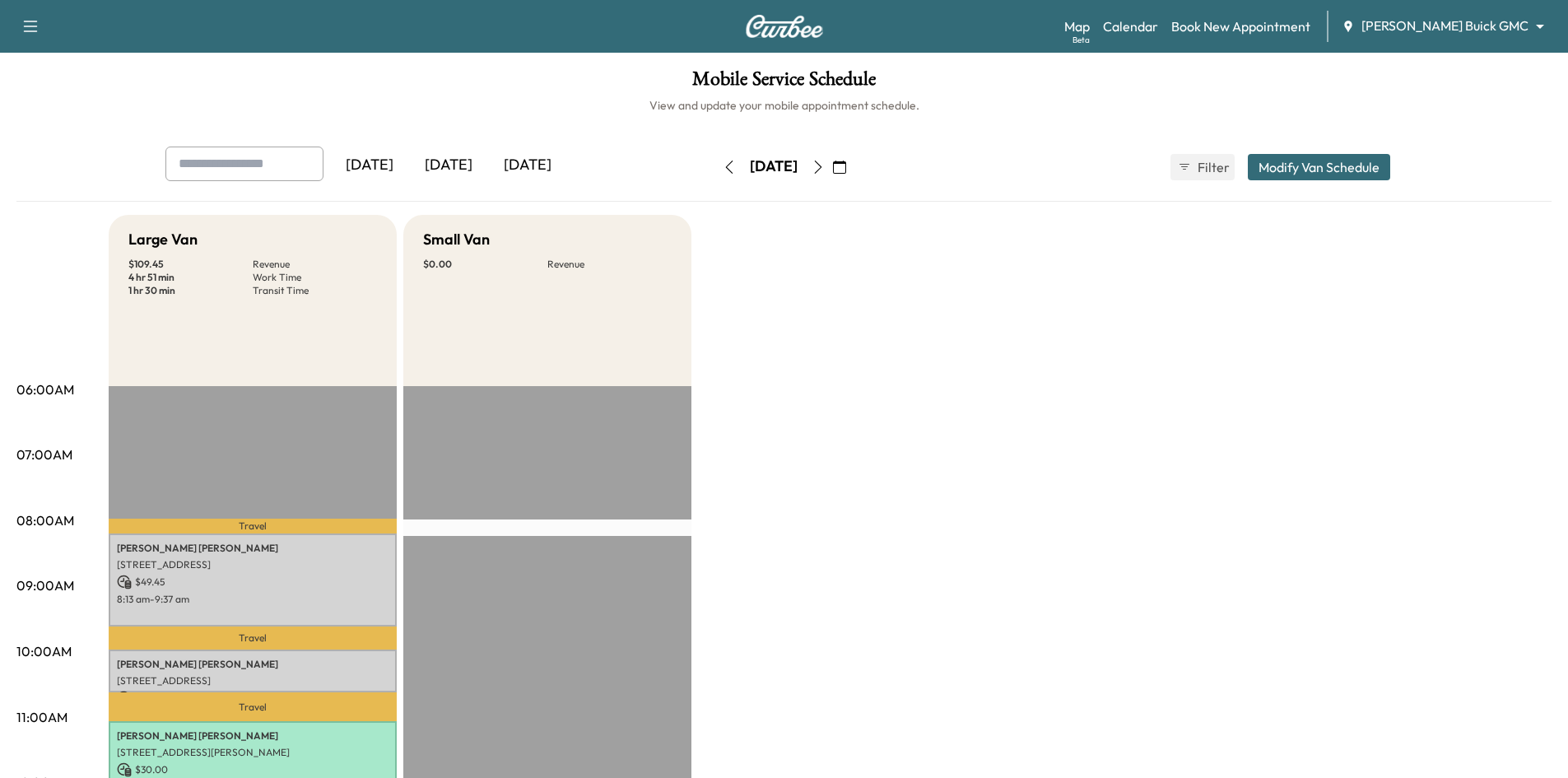
click at [451, 165] on div "[DATE]" at bounding box center [449, 165] width 79 height 38
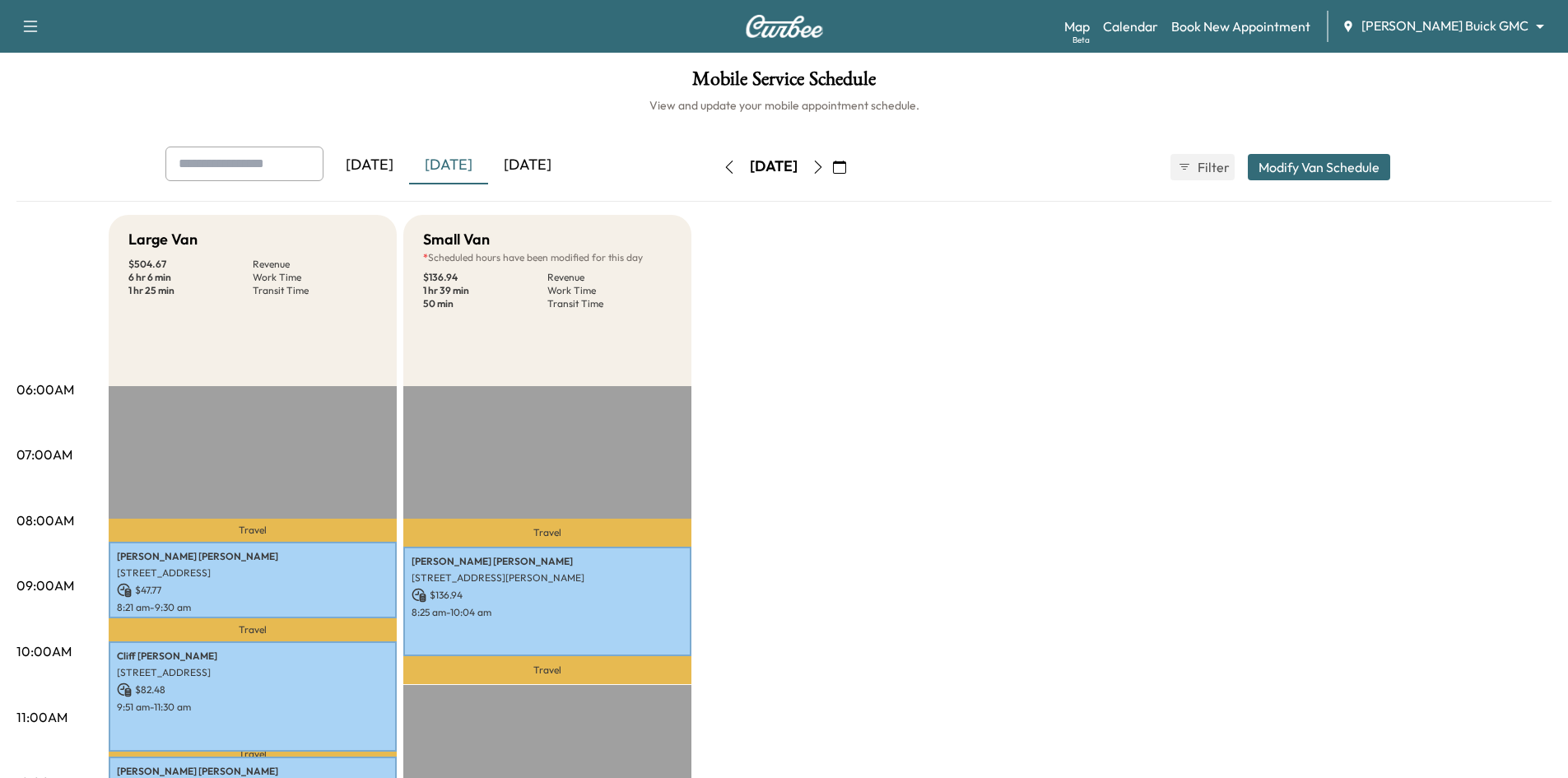
click at [854, 174] on button "button" at bounding box center [839, 167] width 28 height 26
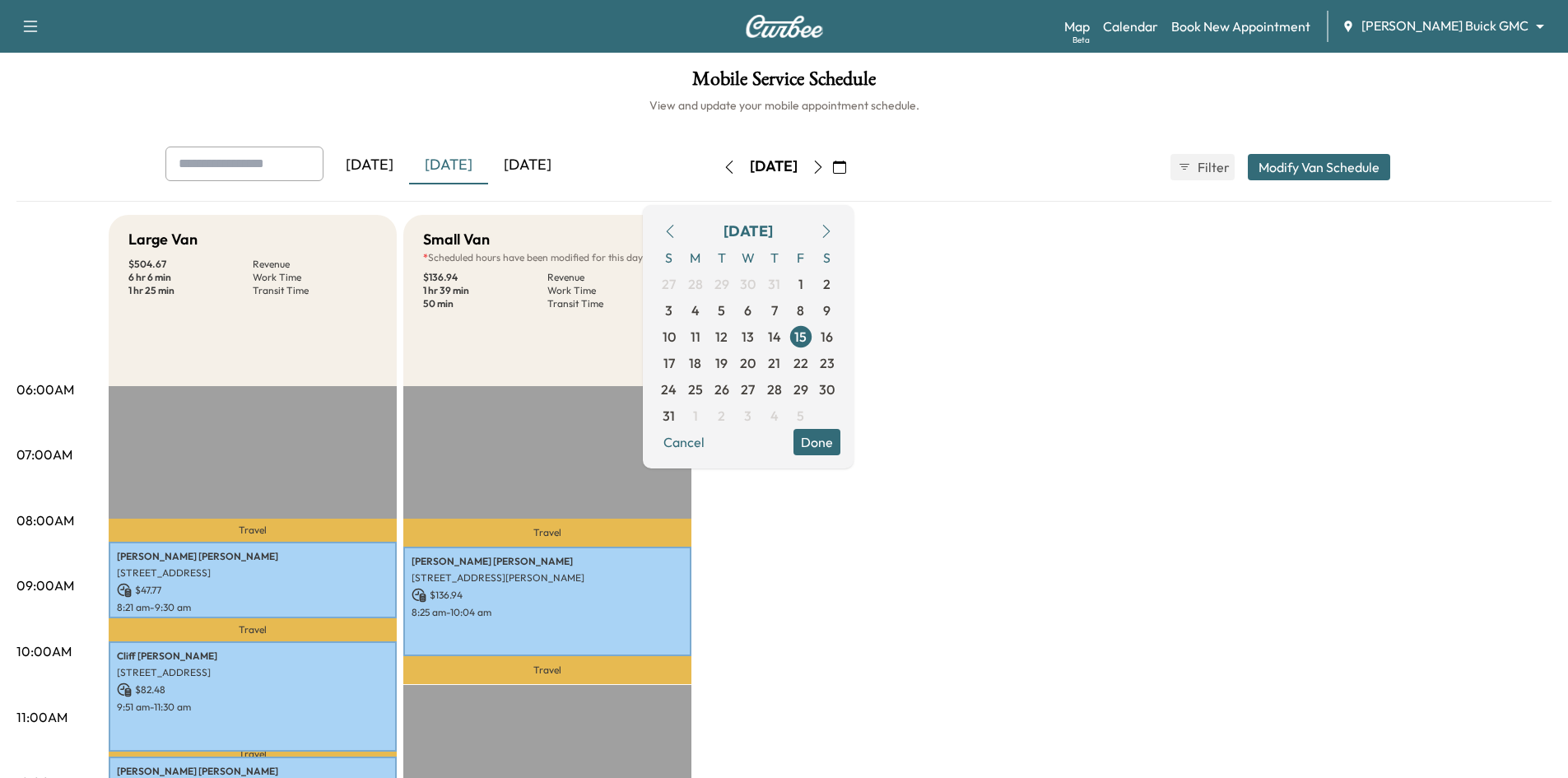
drag, startPoint x: 723, startPoint y: 361, endPoint x: 751, endPoint y: 369, distance: 29.1
click at [701, 361] on span "18" at bounding box center [695, 363] width 13 height 20
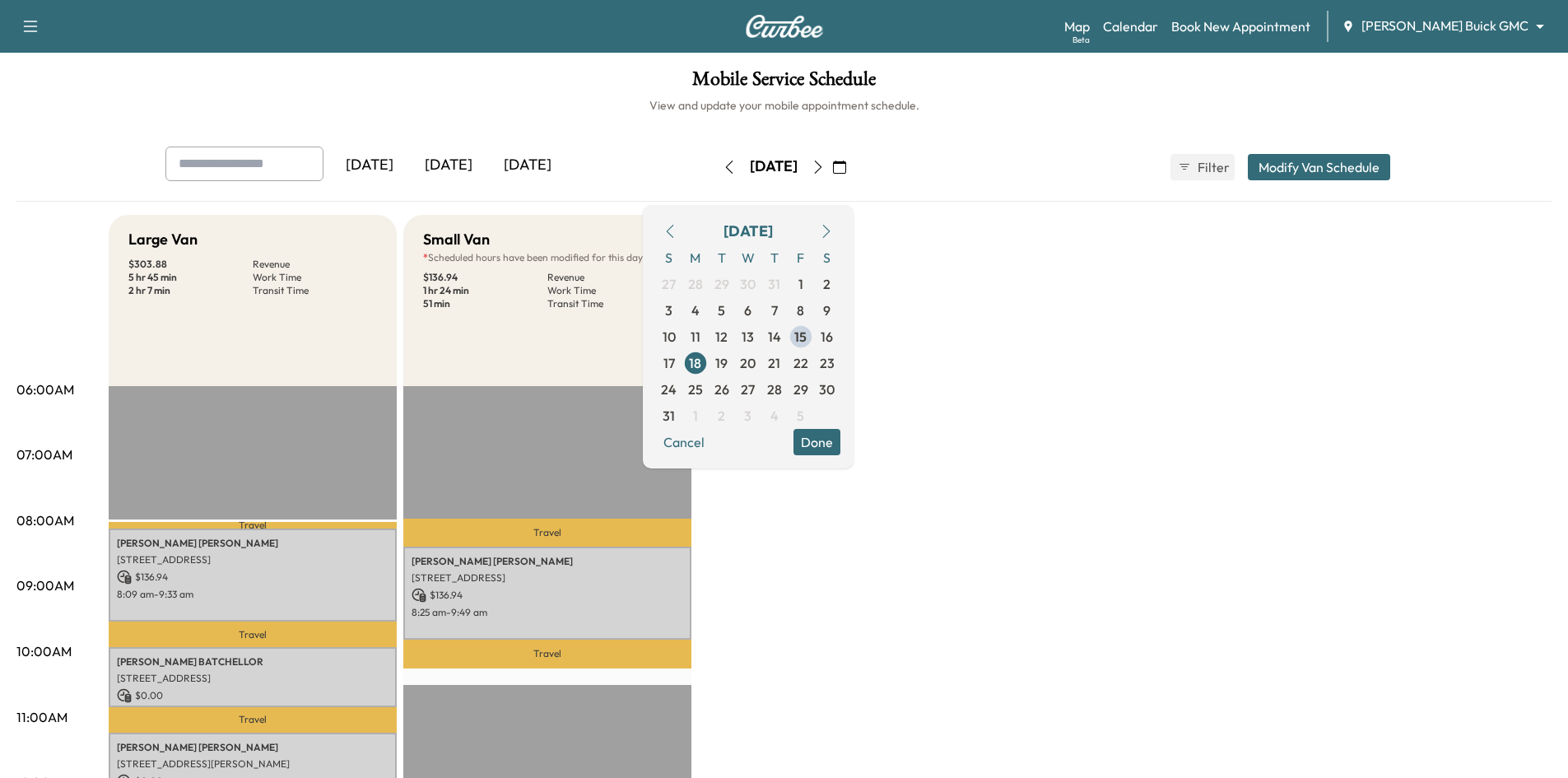
click at [840, 445] on button "Done" at bounding box center [817, 441] width 47 height 26
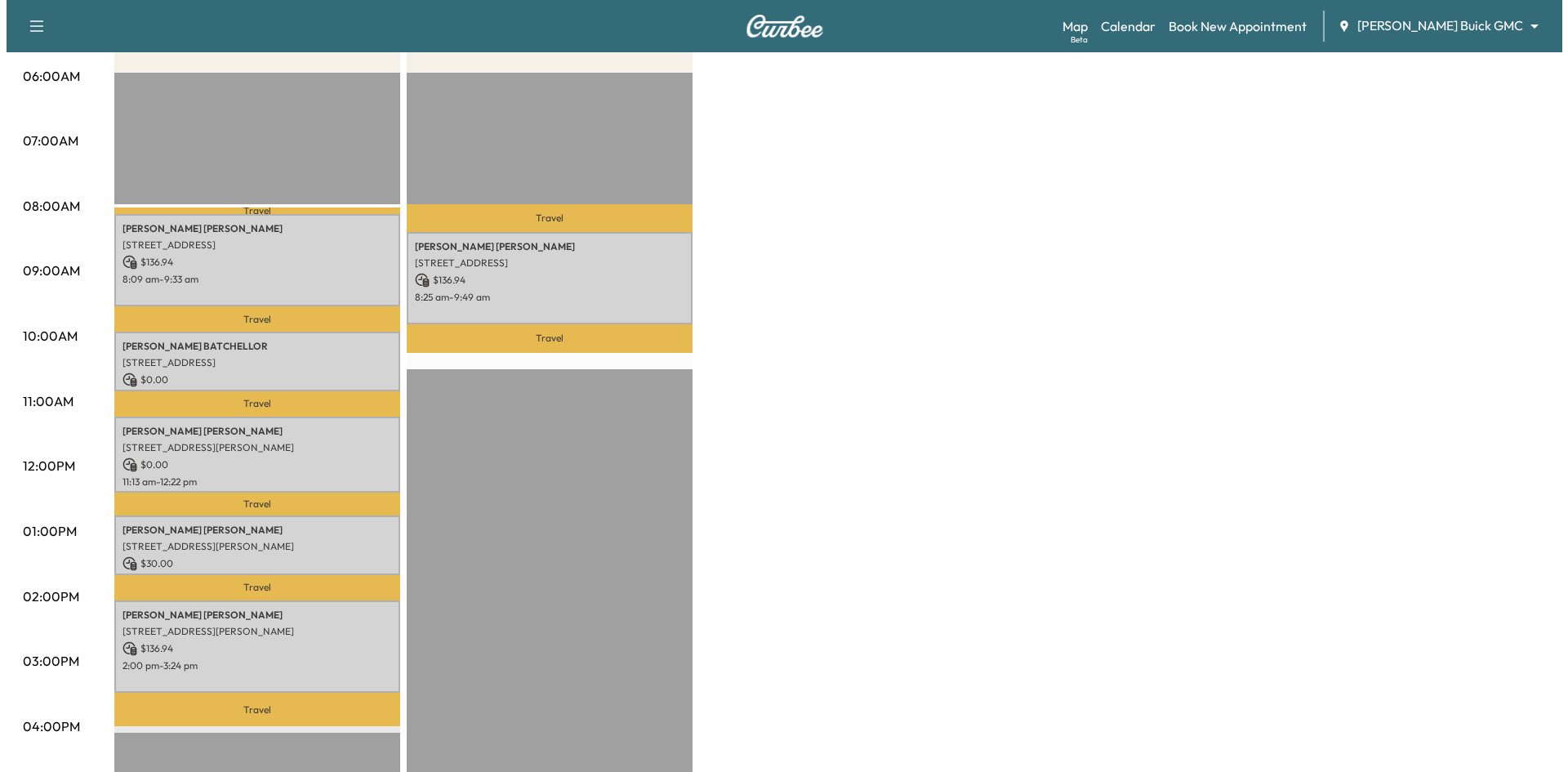
scroll to position [327, 0]
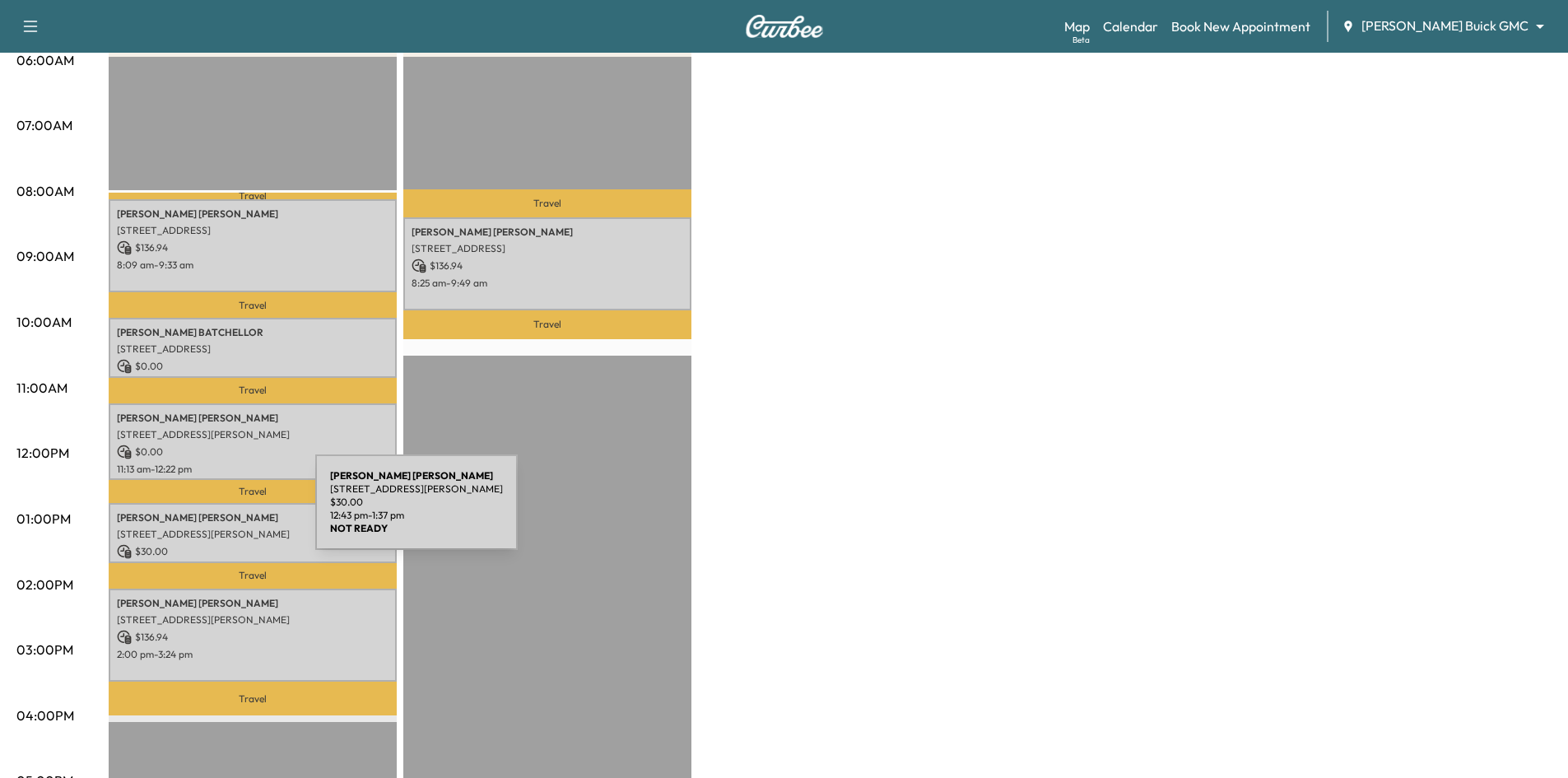
click at [192, 511] on p "John Wallace" at bounding box center [252, 518] width 272 height 13
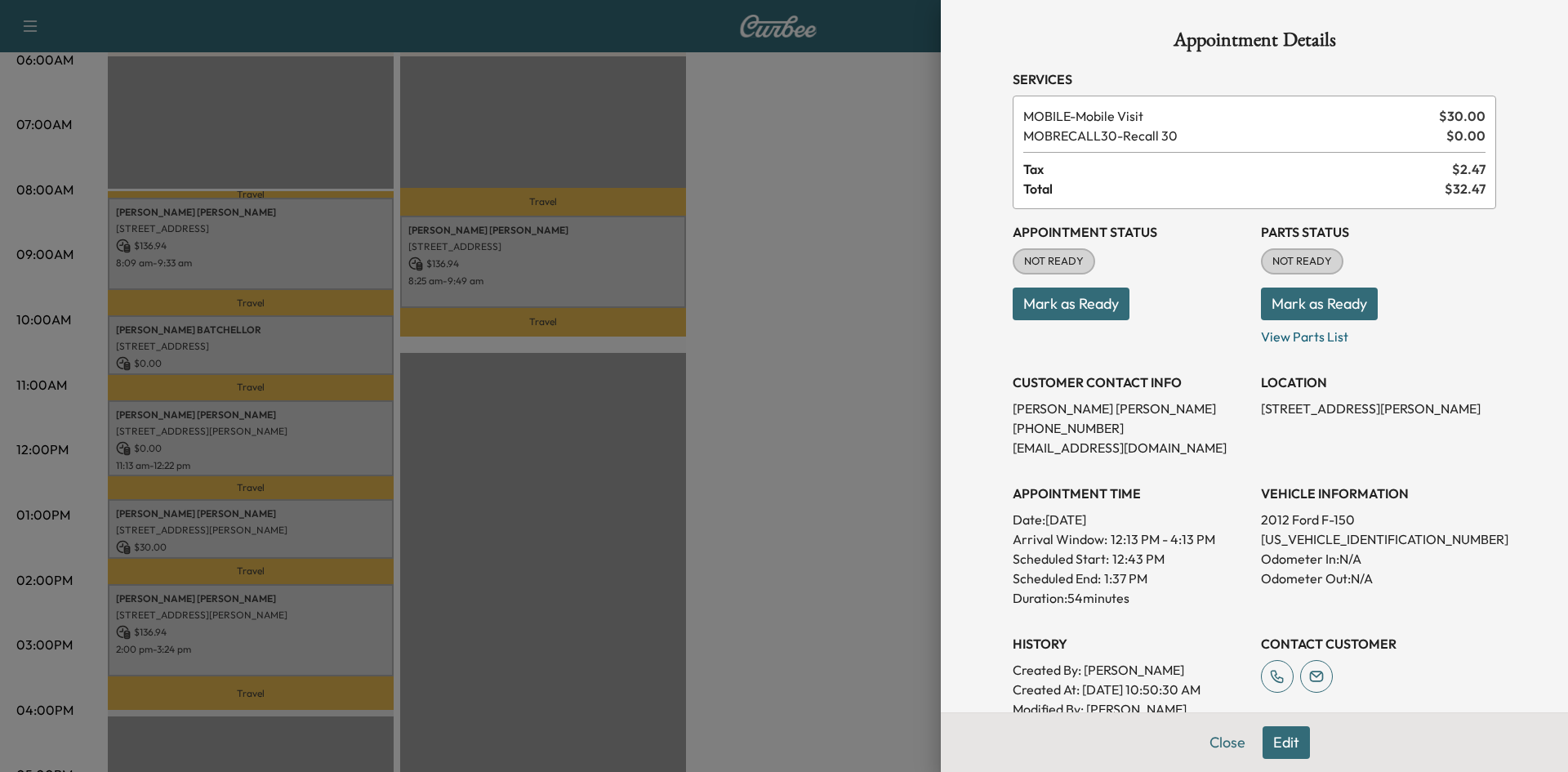
scroll to position [0, 0]
click at [787, 394] on div at bounding box center [784, 386] width 1568 height 772
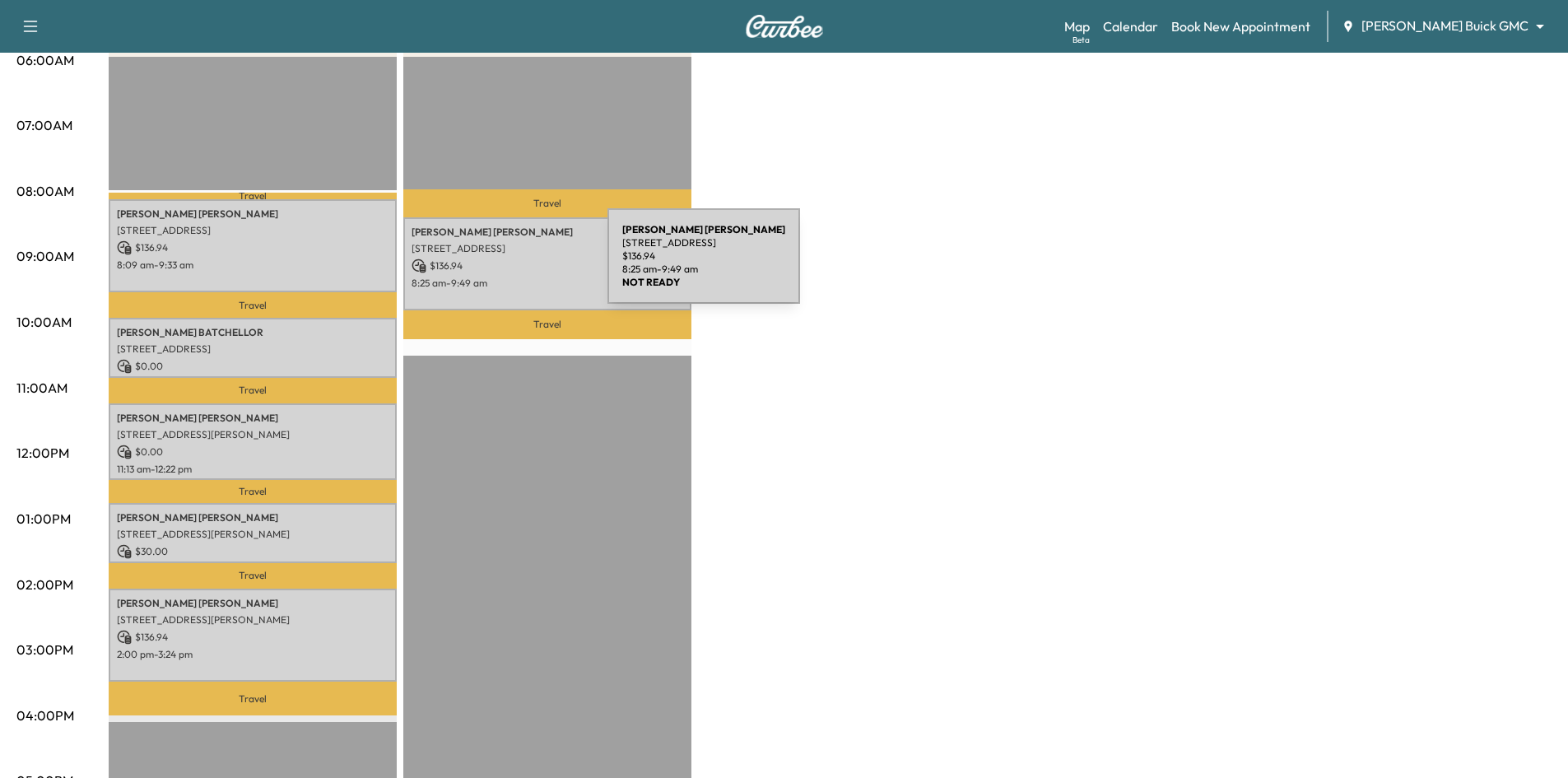
click at [484, 266] on p "$ 136.94" at bounding box center [548, 266] width 272 height 15
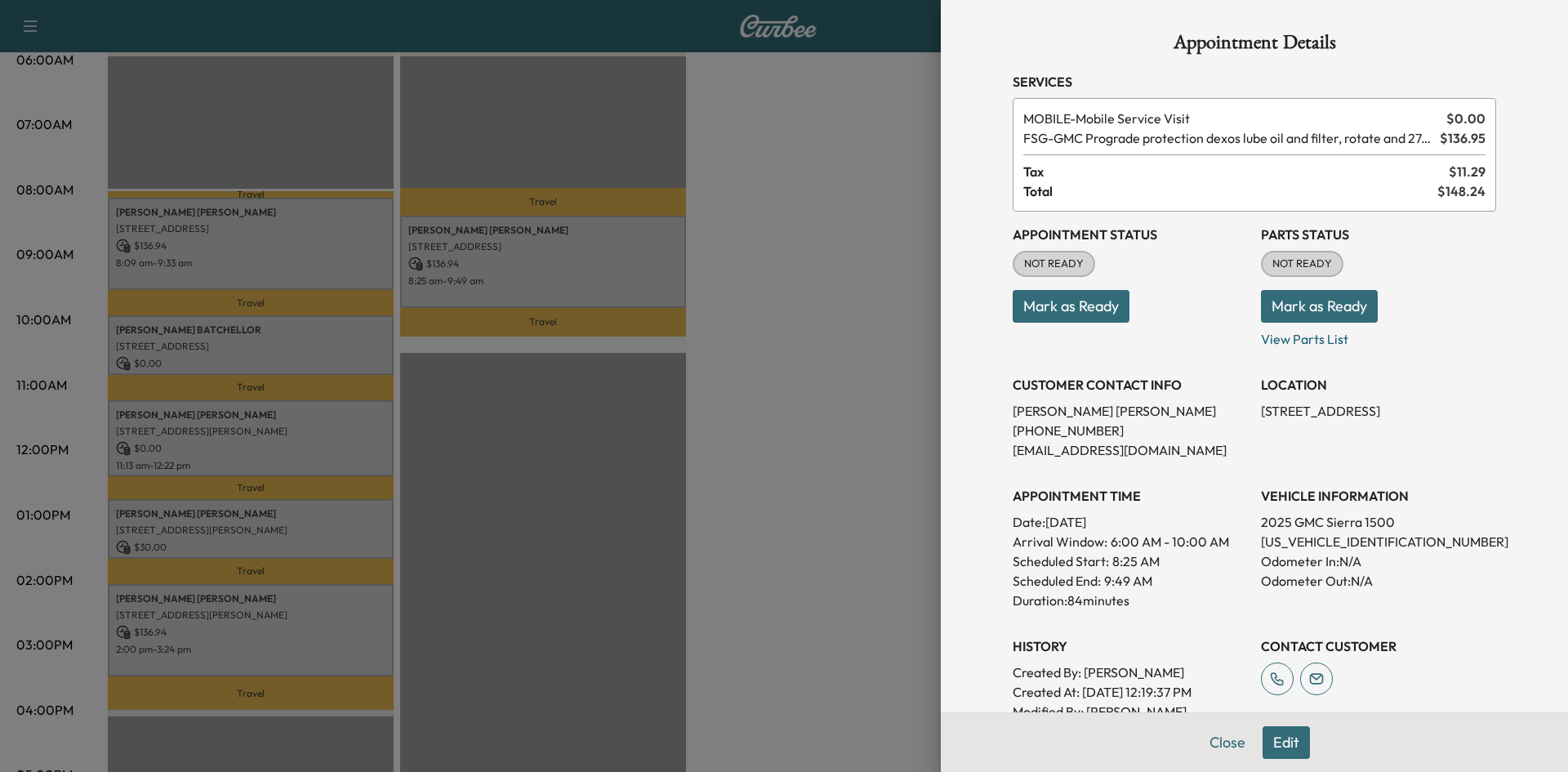
drag, startPoint x: 1069, startPoint y: 299, endPoint x: 882, endPoint y: 286, distance: 187.5
click at [1066, 296] on button "Mark as Ready" at bounding box center [1071, 305] width 116 height 32
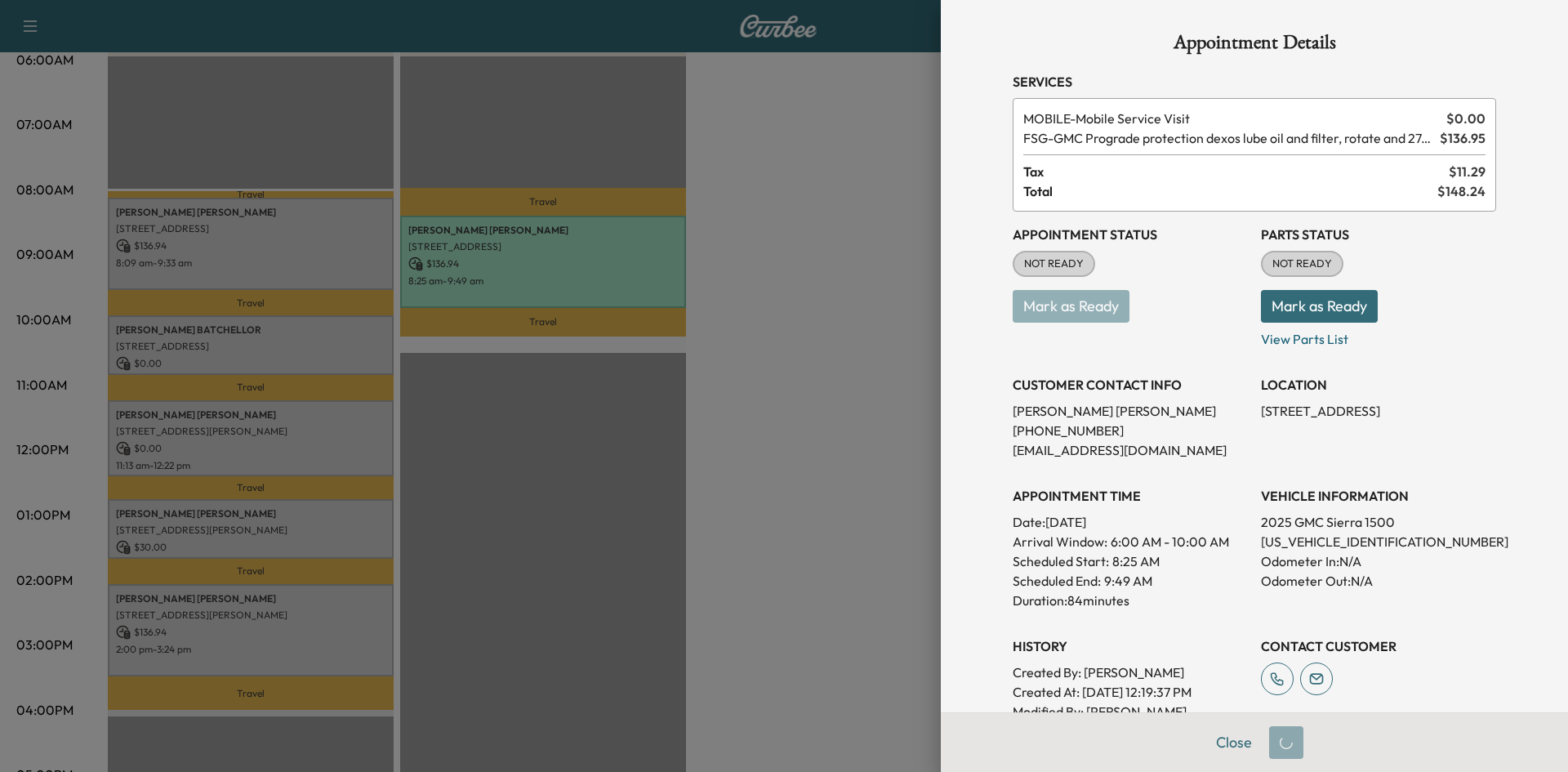
click at [291, 266] on div at bounding box center [784, 386] width 1568 height 772
click at [293, 240] on div at bounding box center [784, 386] width 1568 height 772
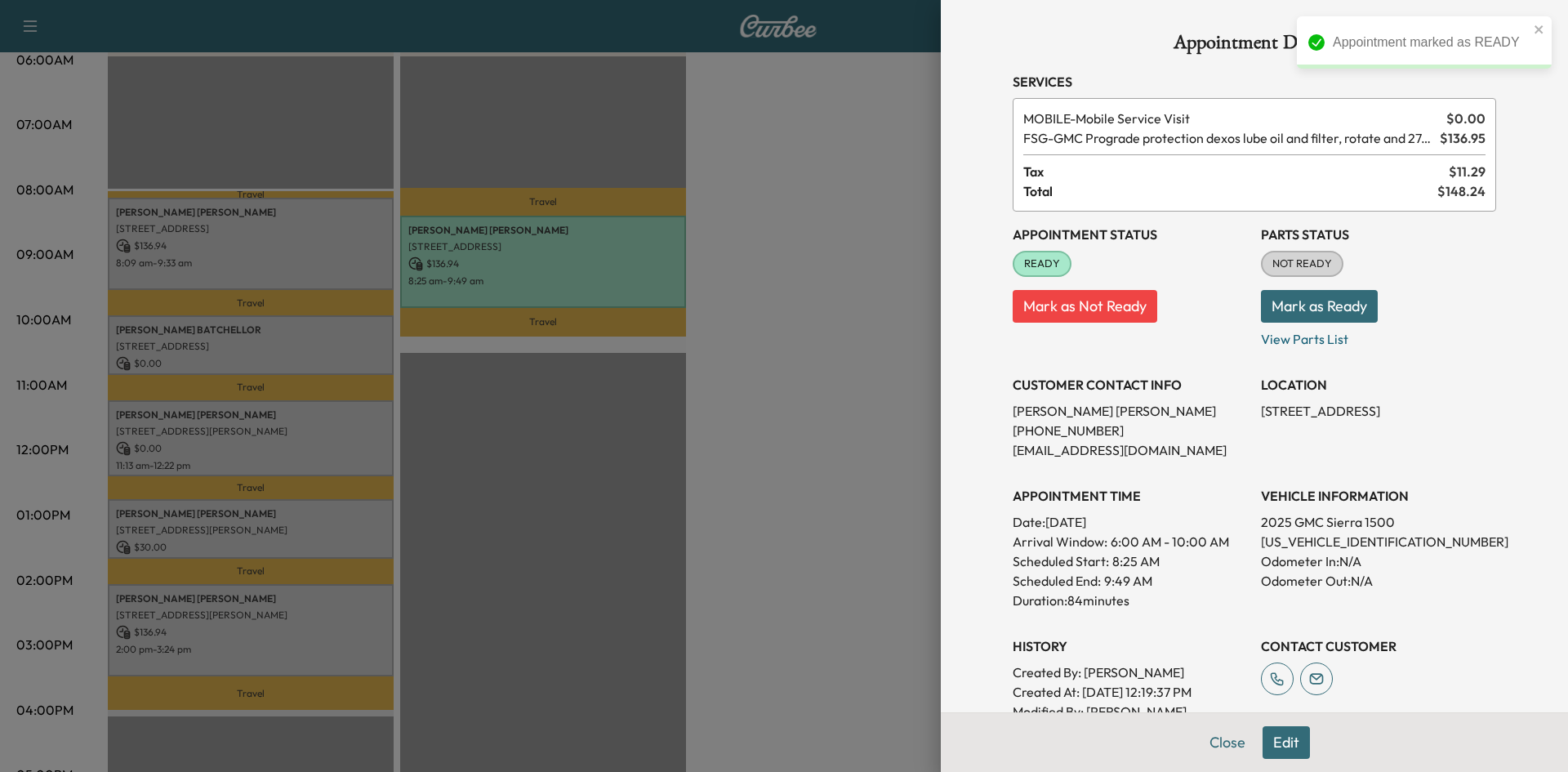
click at [233, 274] on div at bounding box center [784, 386] width 1568 height 772
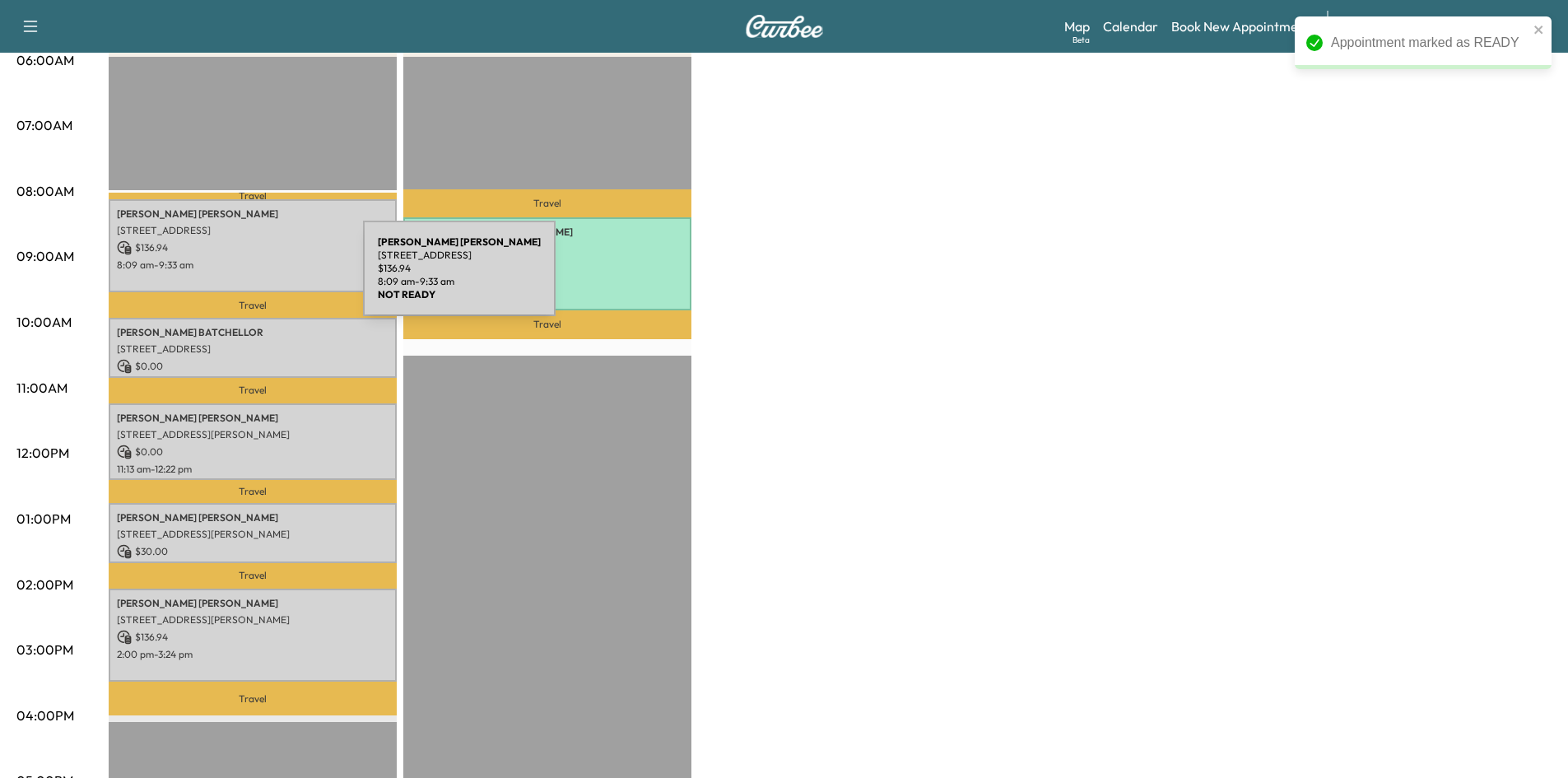
click at [240, 278] on div "Joshua Carter 2904 Amesbury Dr, Plano, TX 75093, USA $ 136.94 8:09 am - 9:33 am" at bounding box center [253, 246] width 288 height 93
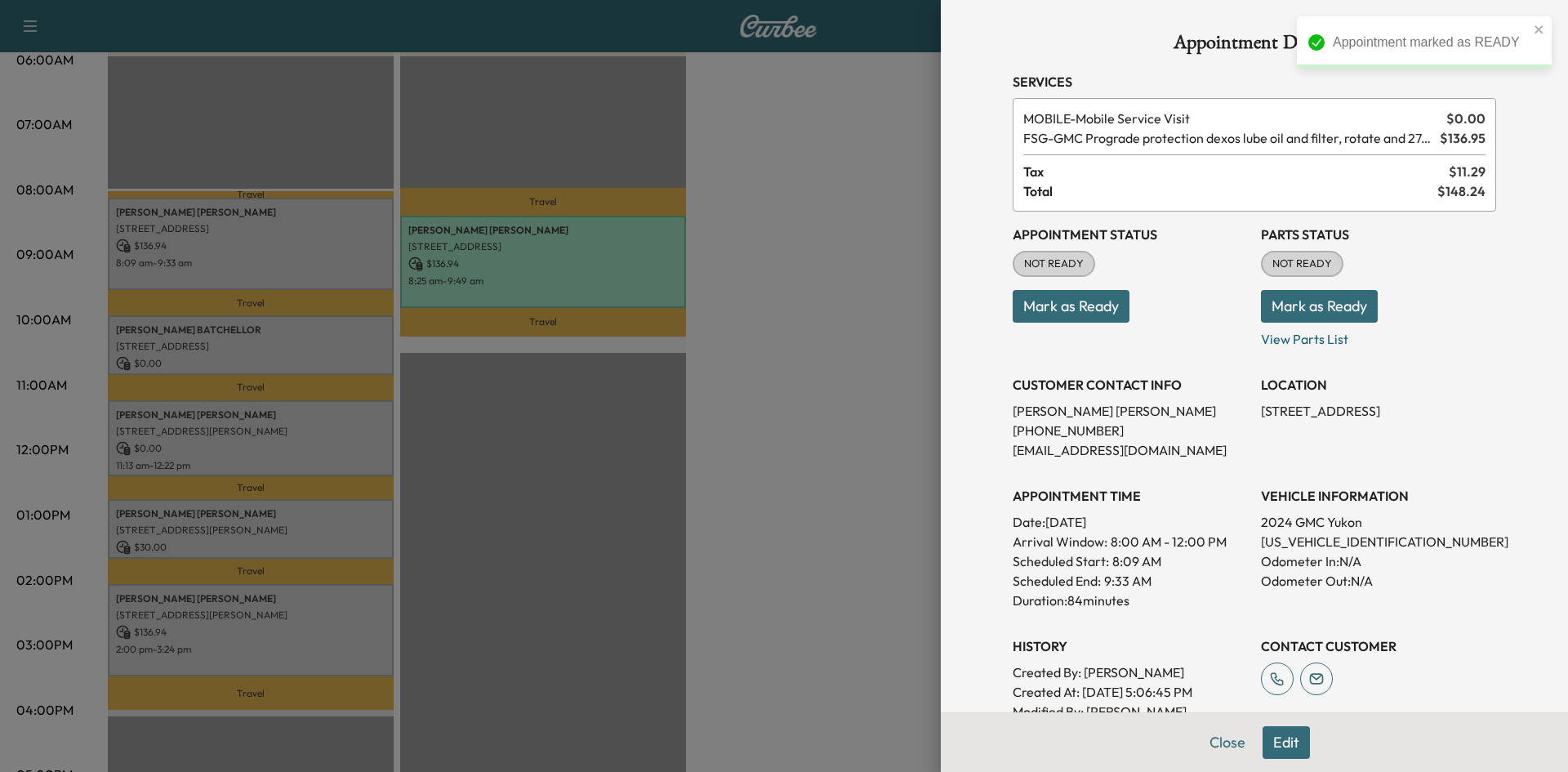
click at [1101, 315] on button "Mark as Ready" at bounding box center [1071, 305] width 116 height 32
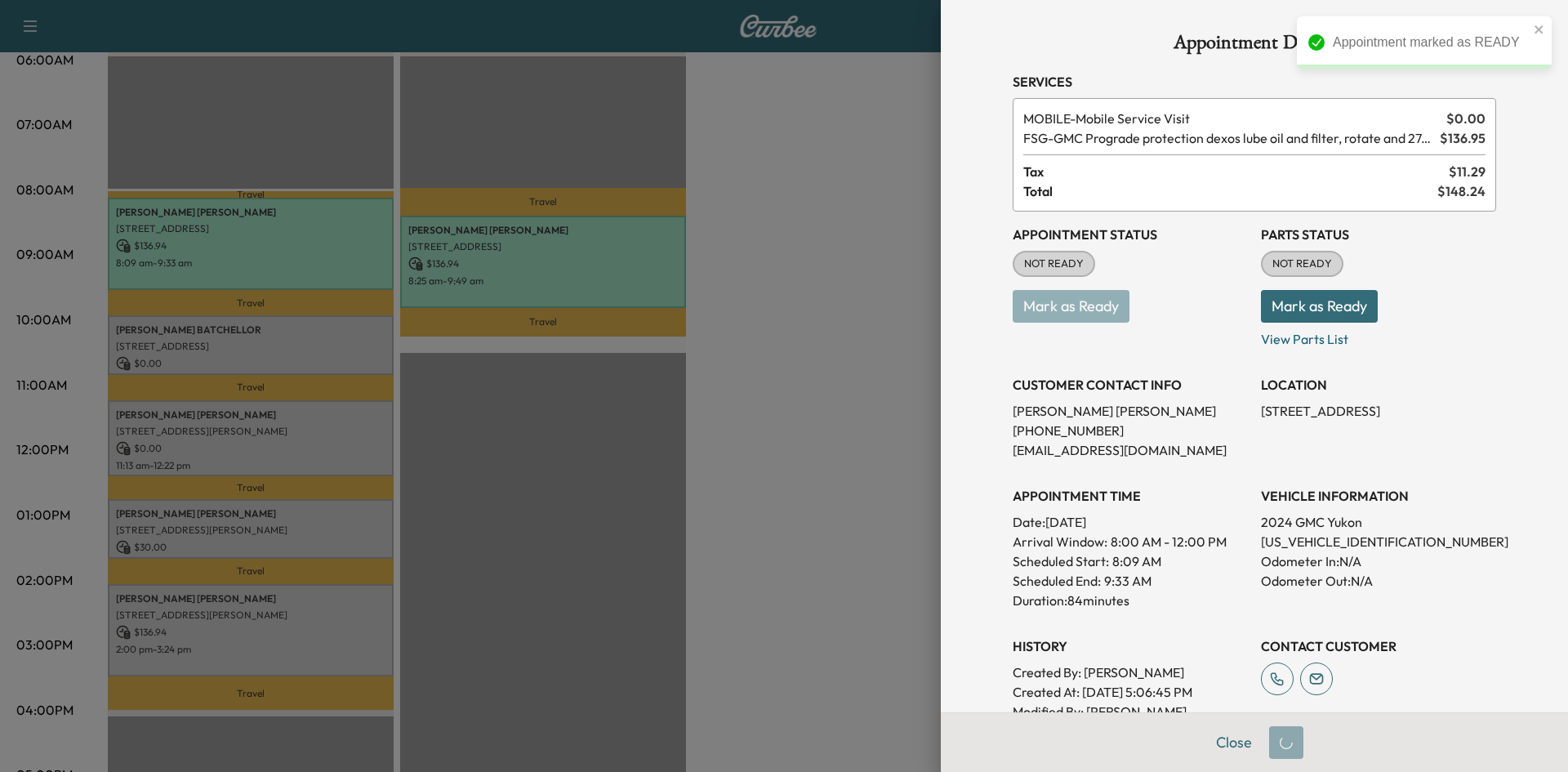
click at [316, 314] on div at bounding box center [784, 386] width 1568 height 772
click at [319, 344] on div at bounding box center [784, 386] width 1568 height 772
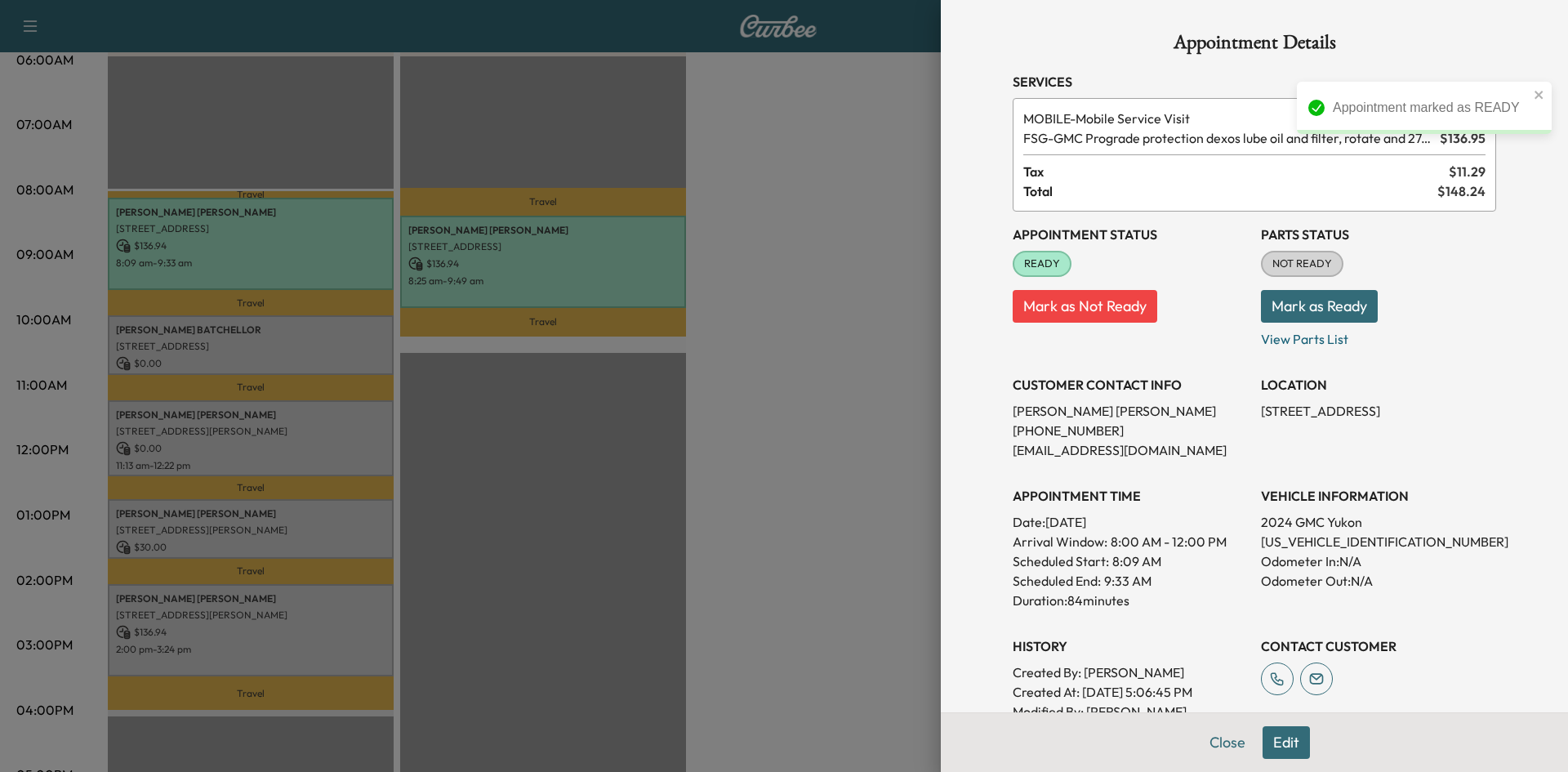
click at [319, 344] on div at bounding box center [784, 386] width 1568 height 772
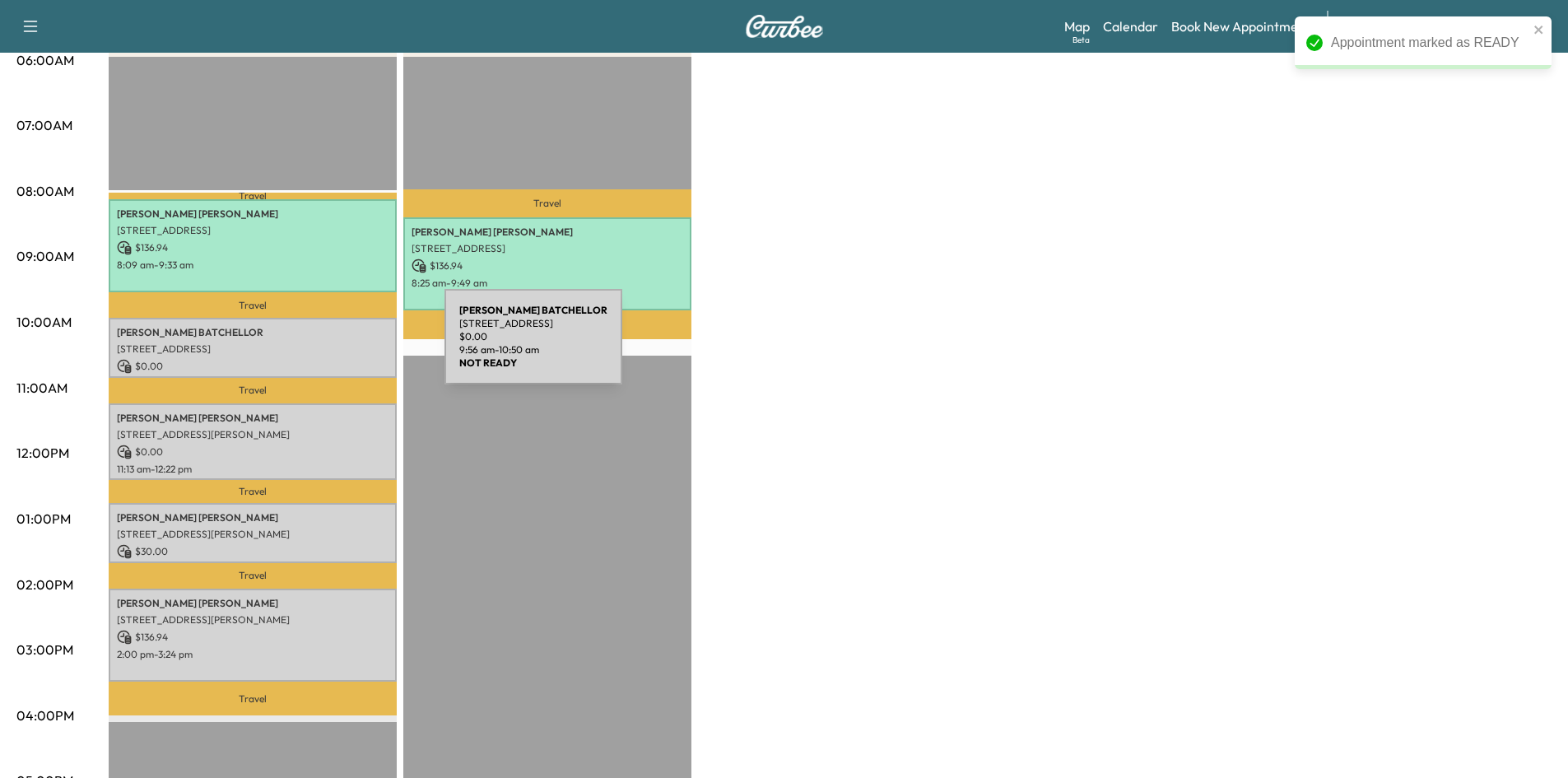
click at [321, 346] on p "3716 Birmington, The Colony, TX 75056, USA" at bounding box center [252, 349] width 272 height 13
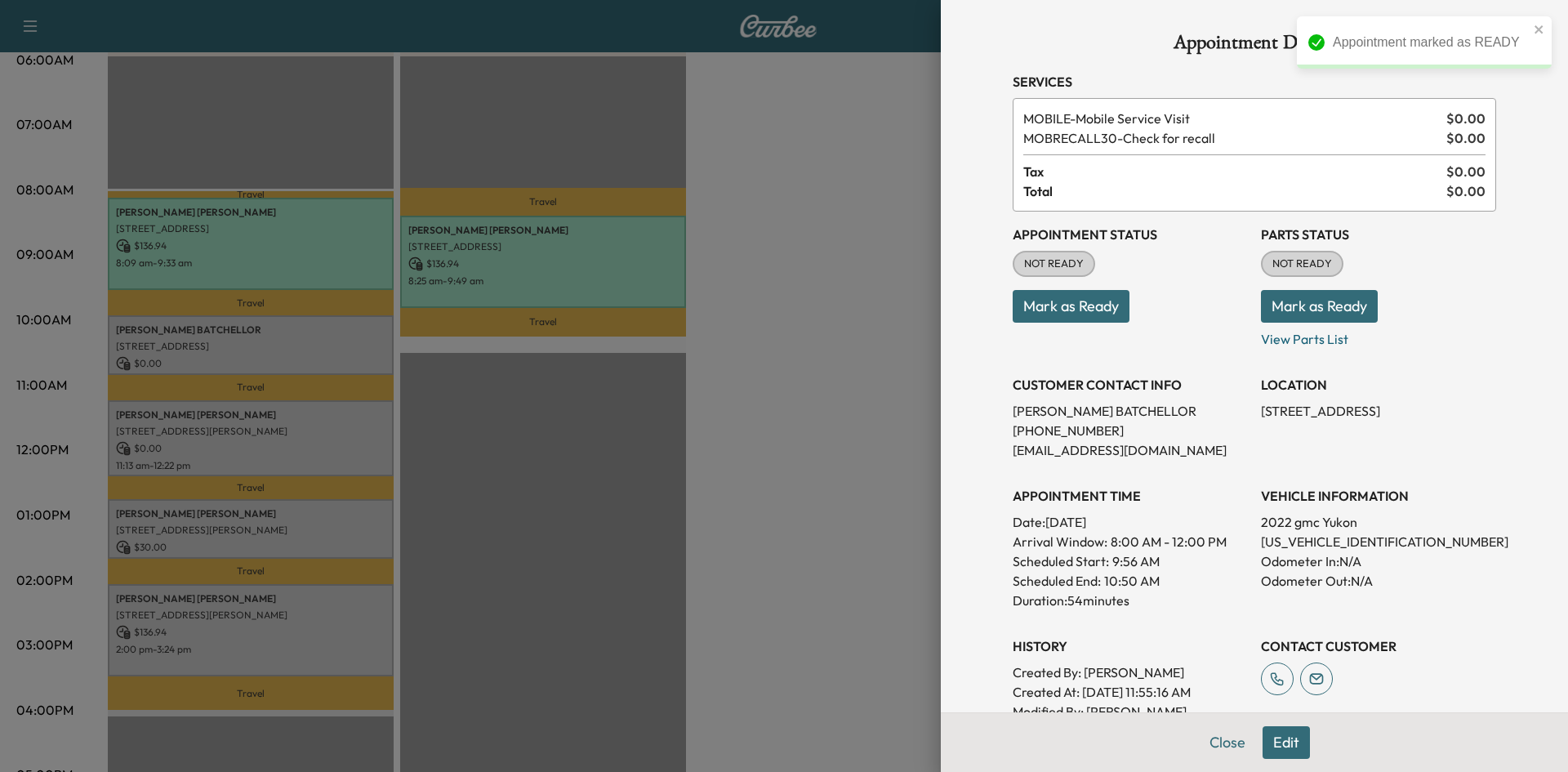
click at [1080, 323] on div "Appointment Status NOT READY Mark as Ready" at bounding box center [1130, 280] width 235 height 137
drag, startPoint x: 1076, startPoint y: 321, endPoint x: 1066, endPoint y: 316, distance: 11.2
click at [1076, 320] on button "Mark as Ready" at bounding box center [1071, 305] width 116 height 32
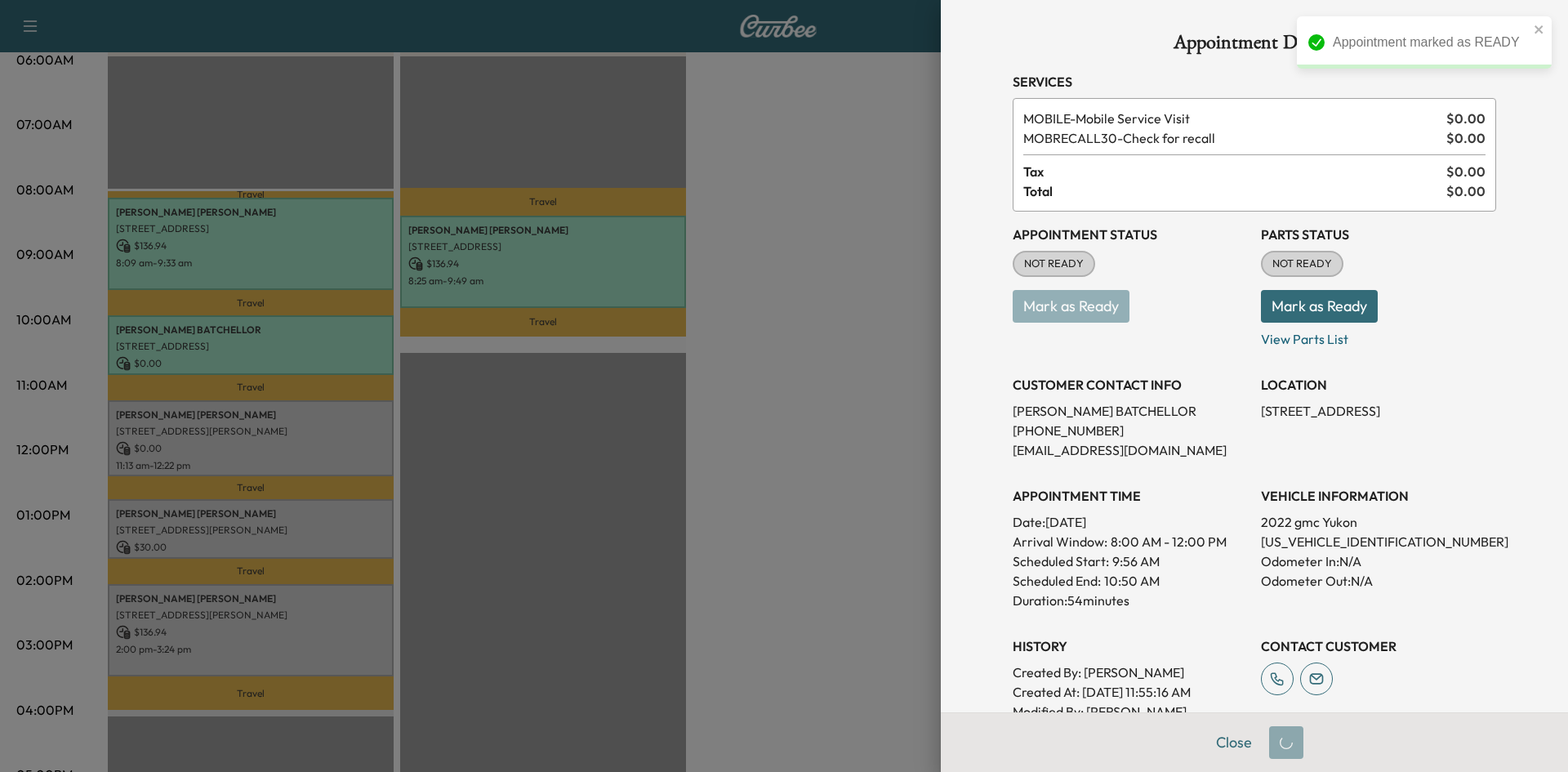
click at [502, 385] on div at bounding box center [784, 386] width 1568 height 772
click at [468, 402] on div at bounding box center [784, 386] width 1568 height 772
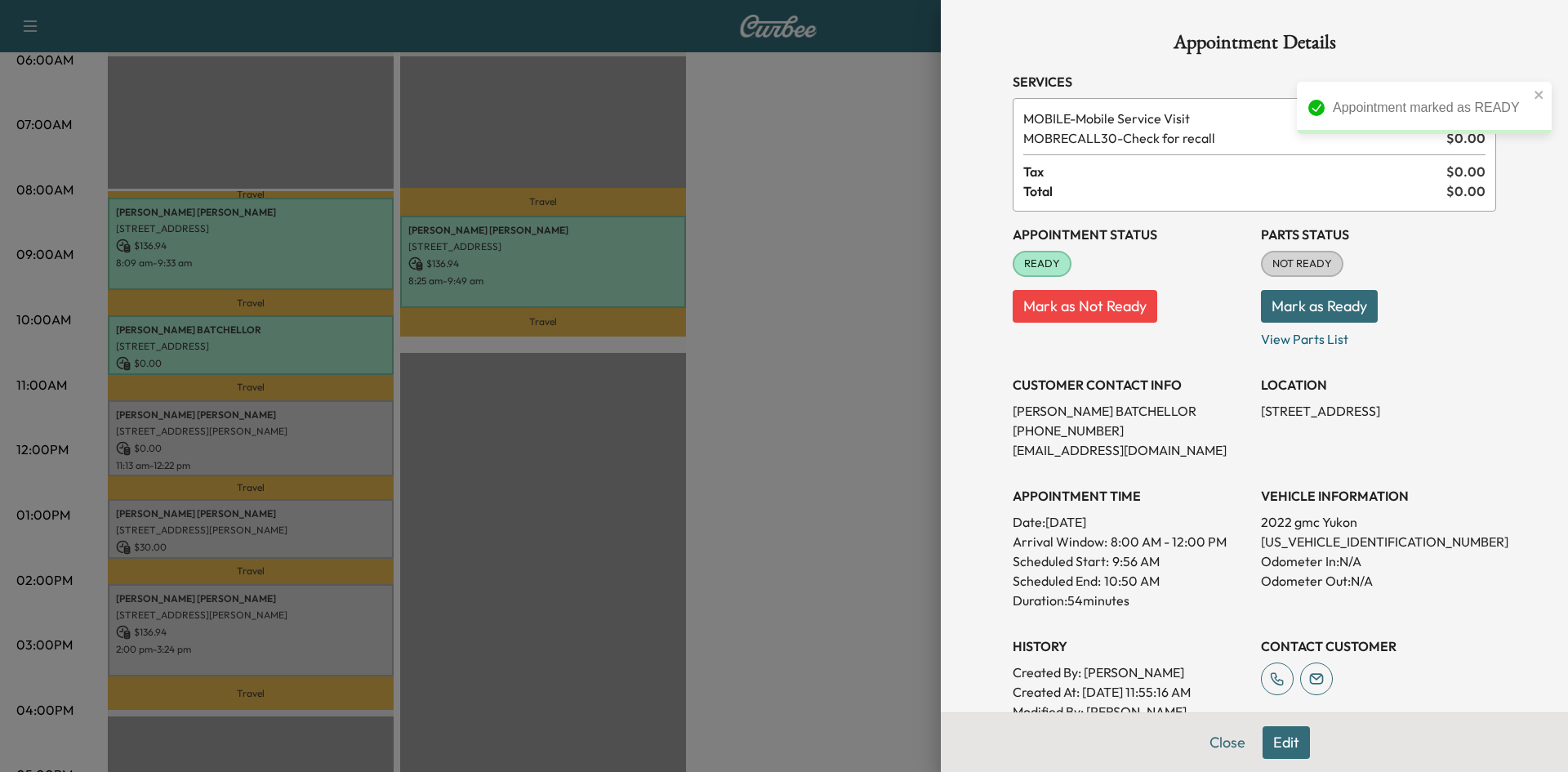
click at [468, 403] on div at bounding box center [784, 386] width 1568 height 772
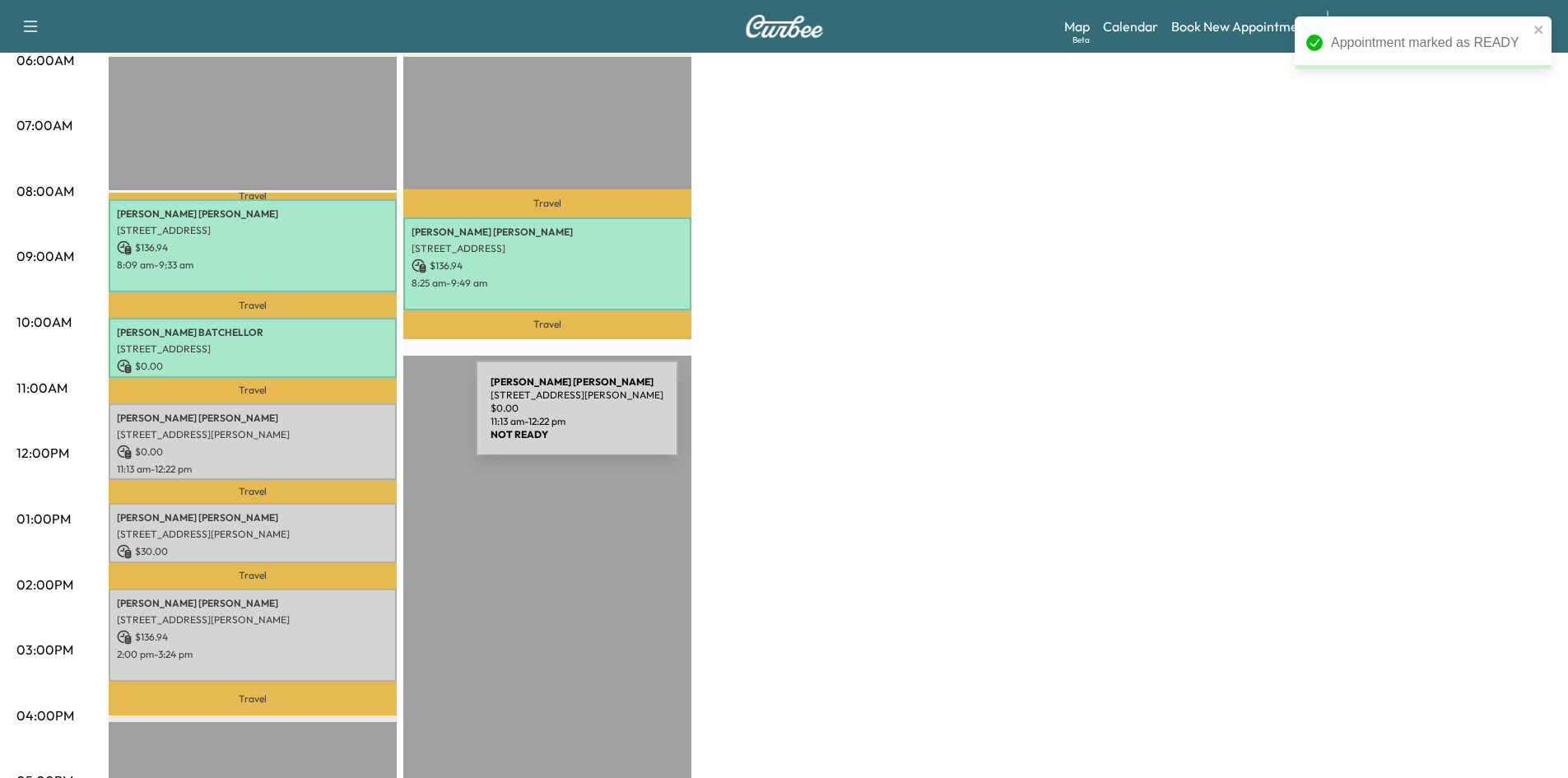
click at [345, 419] on p "Melissa Bates" at bounding box center [252, 418] width 272 height 13
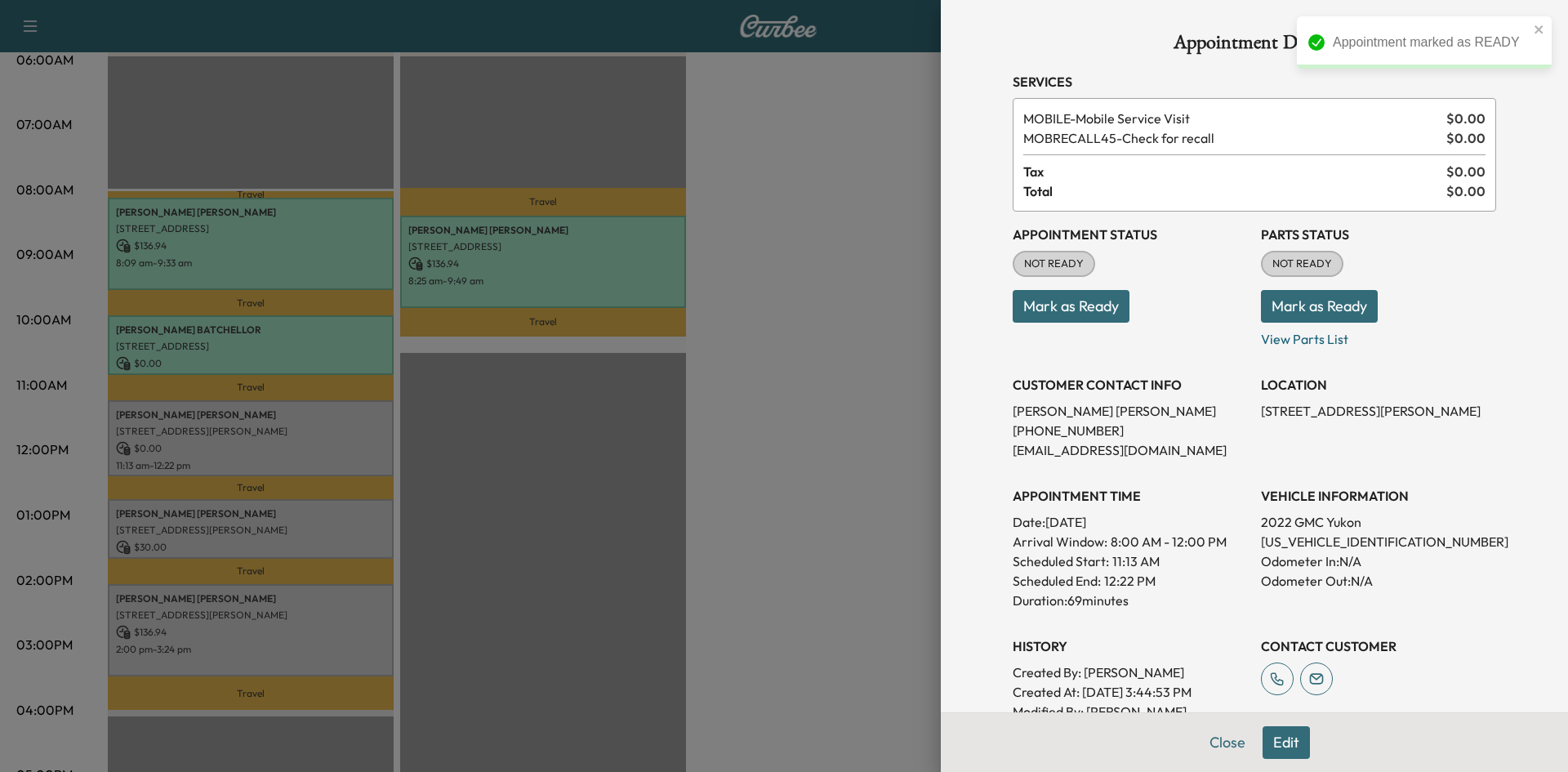
click at [1068, 317] on button "Mark as Ready" at bounding box center [1071, 305] width 116 height 32
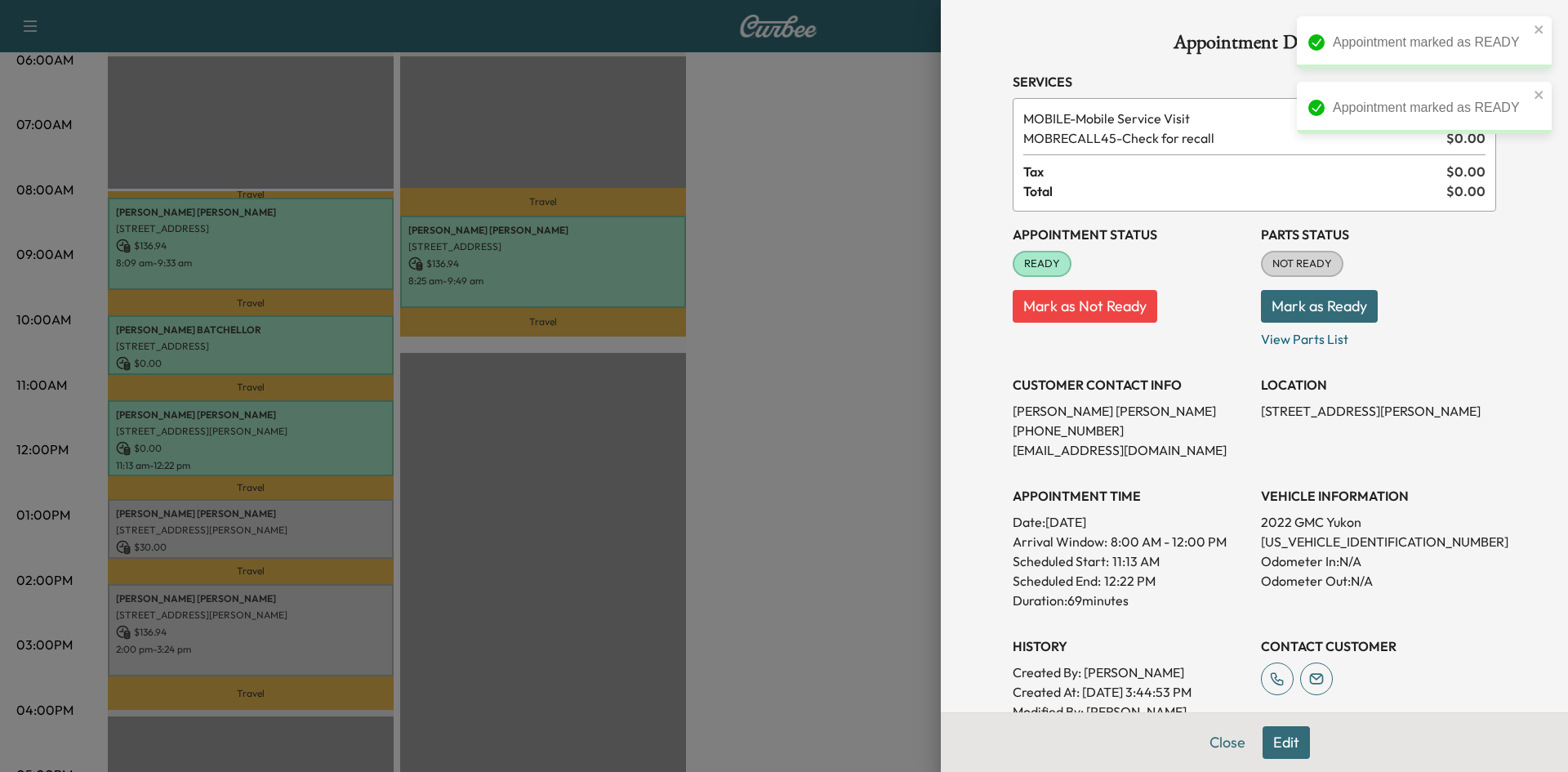
click at [626, 505] on div at bounding box center [784, 386] width 1568 height 772
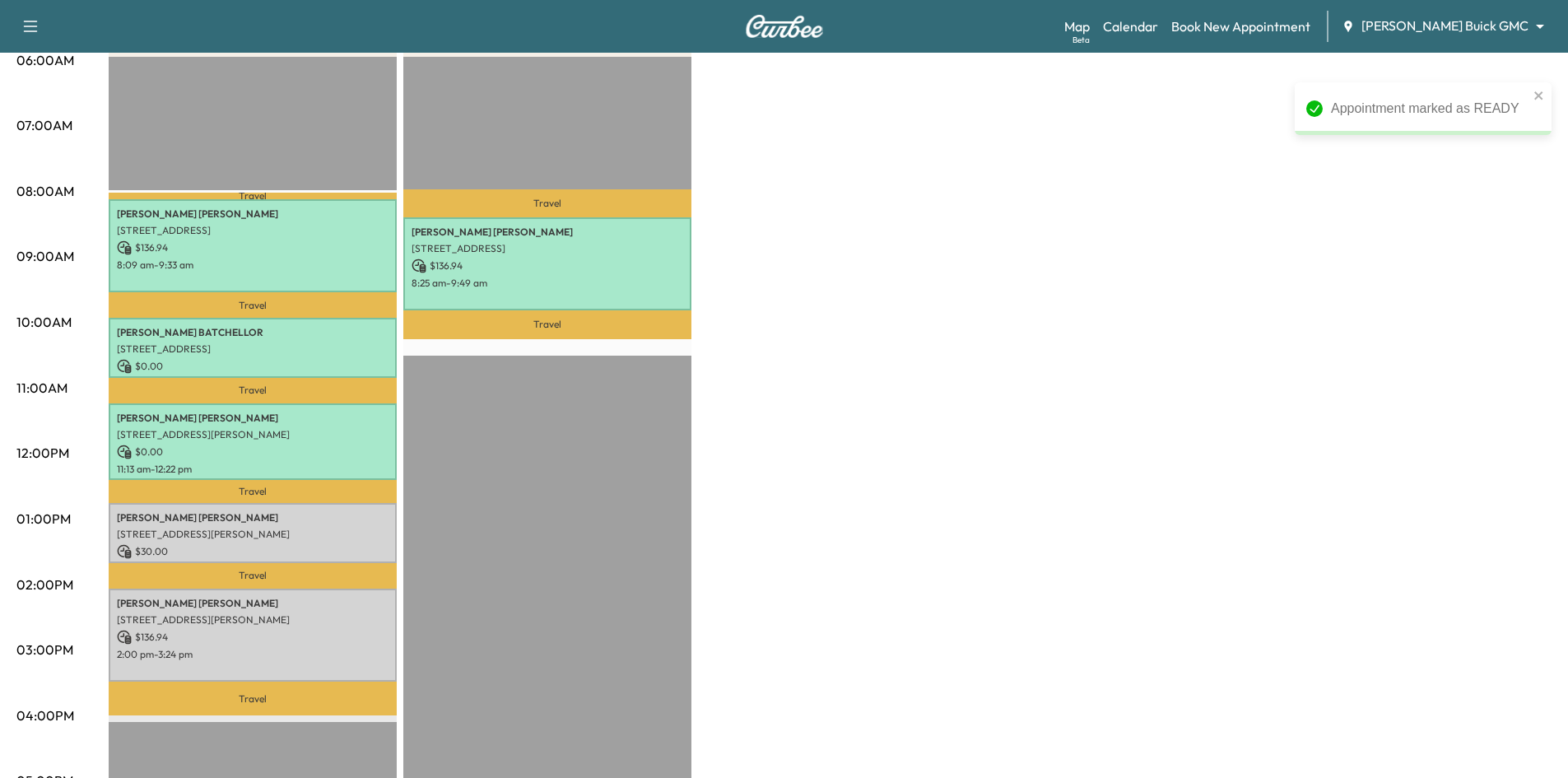
drag, startPoint x: 631, startPoint y: 509, endPoint x: 539, endPoint y: 513, distance: 92.1
click at [629, 509] on div "Travel fadi bahnam 9707 Harpers Ln, Coppell, TX 75019, USA $ 136.94 8:25 am - 9…" at bounding box center [548, 589] width 288 height 1063
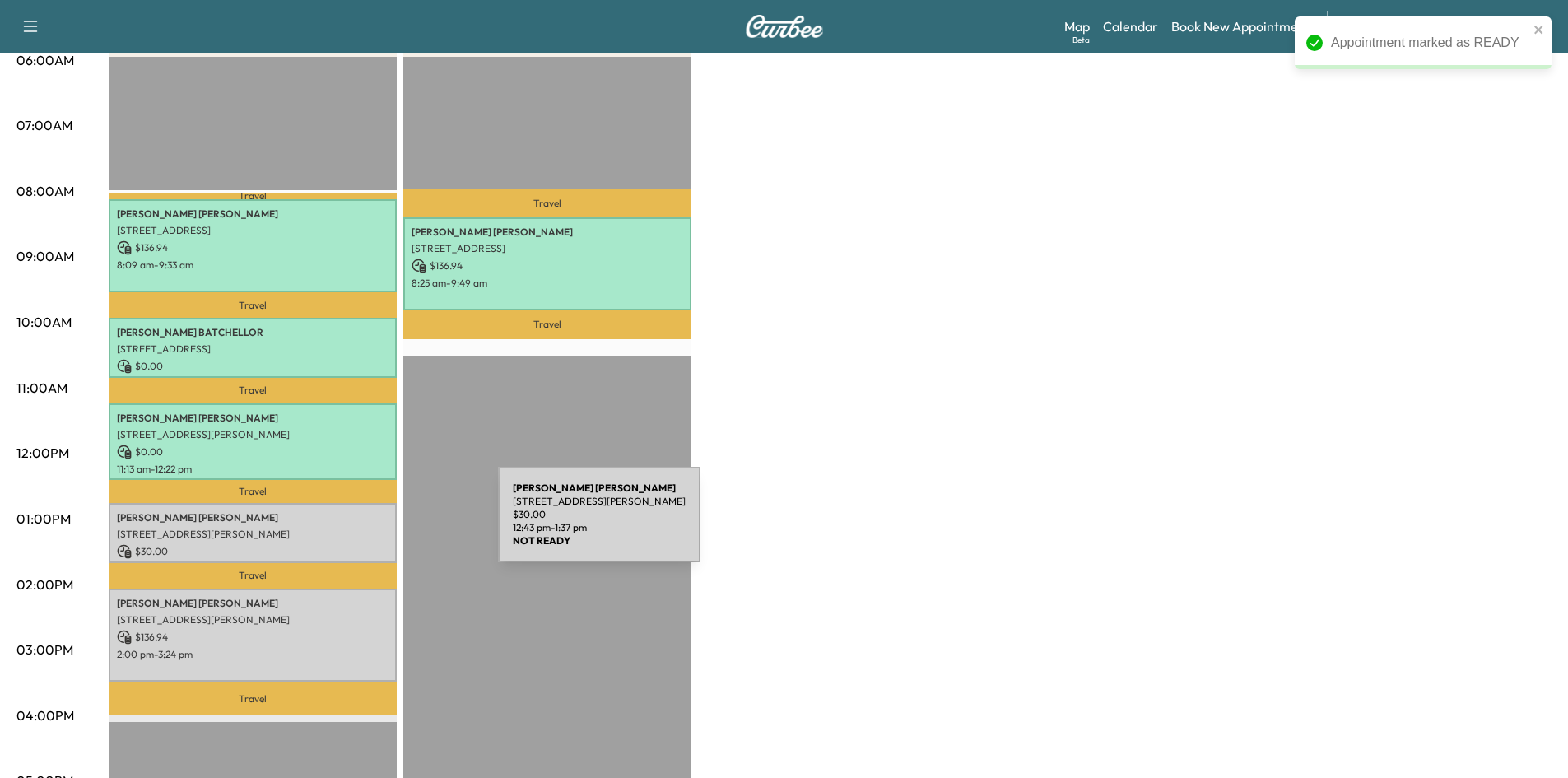
click at [375, 527] on p "9191 Kyser Way, Frisco, TX 75033, US" at bounding box center [252, 534] width 272 height 13
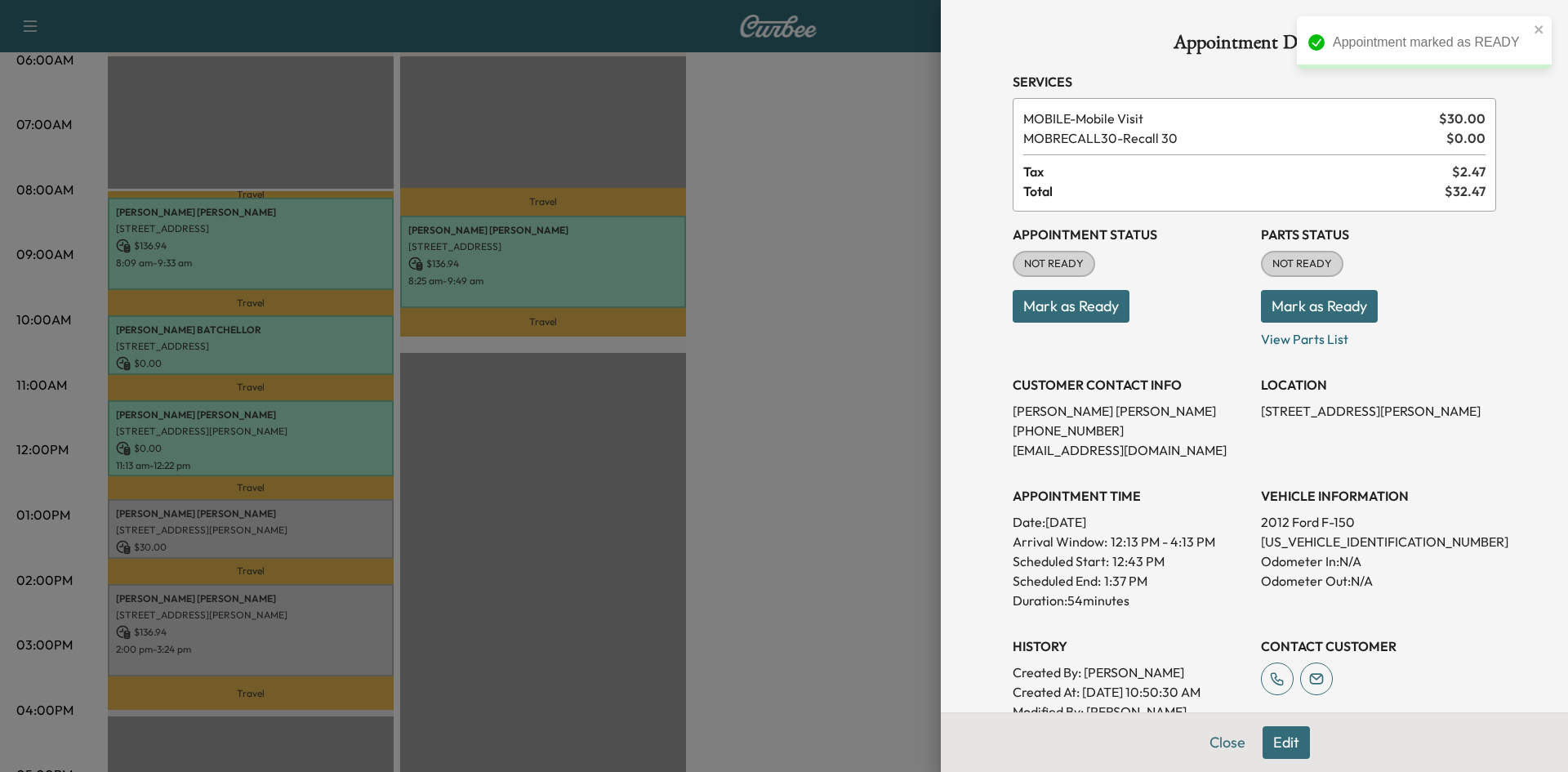
click at [1040, 302] on p "Mark as Ready" at bounding box center [1130, 299] width 235 height 46
drag, startPoint x: 1040, startPoint y: 302, endPoint x: 1015, endPoint y: 310, distance: 26.2
click at [1039, 304] on button "Mark as Ready" at bounding box center [1071, 305] width 116 height 32
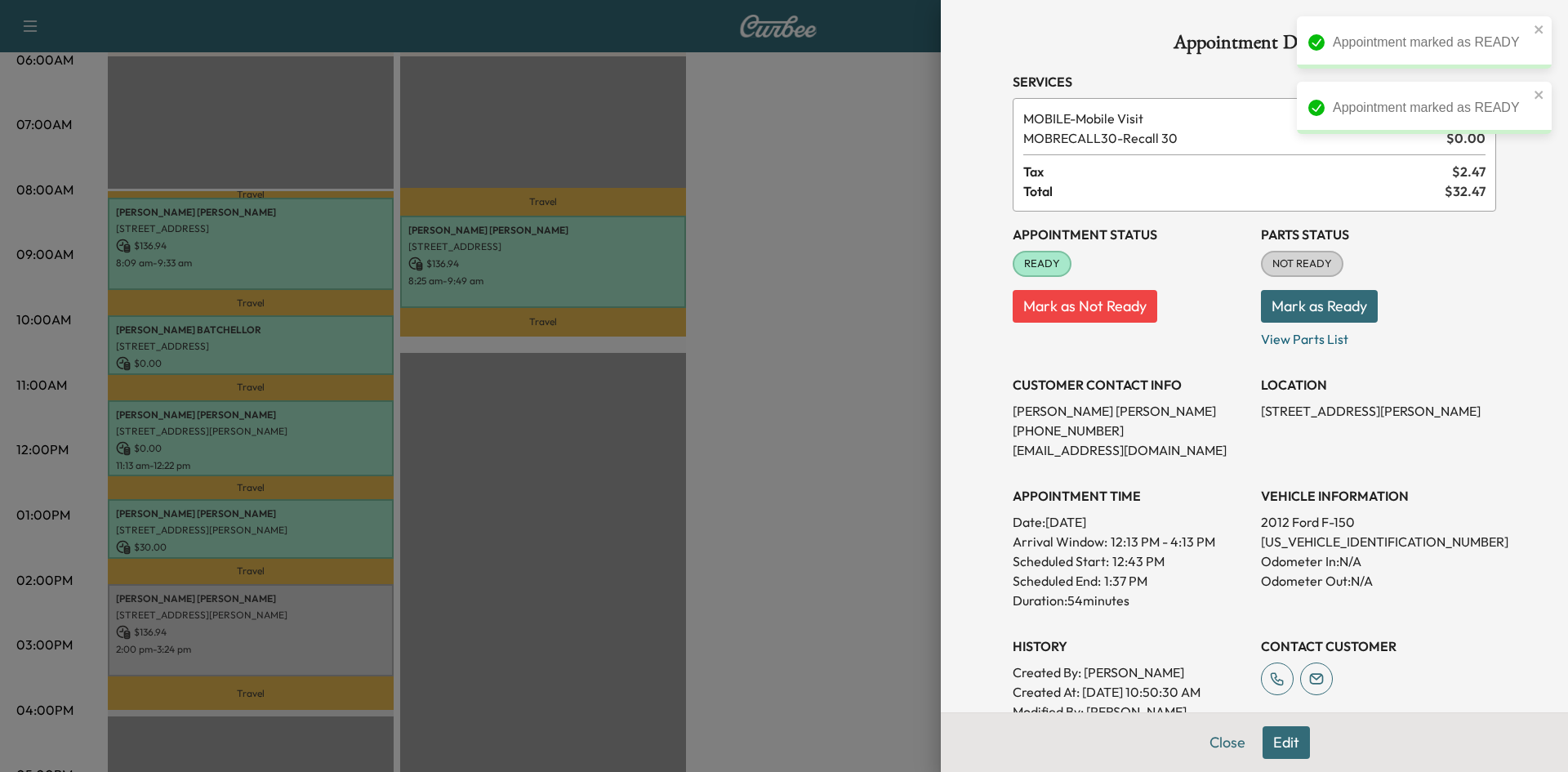
click at [742, 409] on div at bounding box center [784, 386] width 1568 height 772
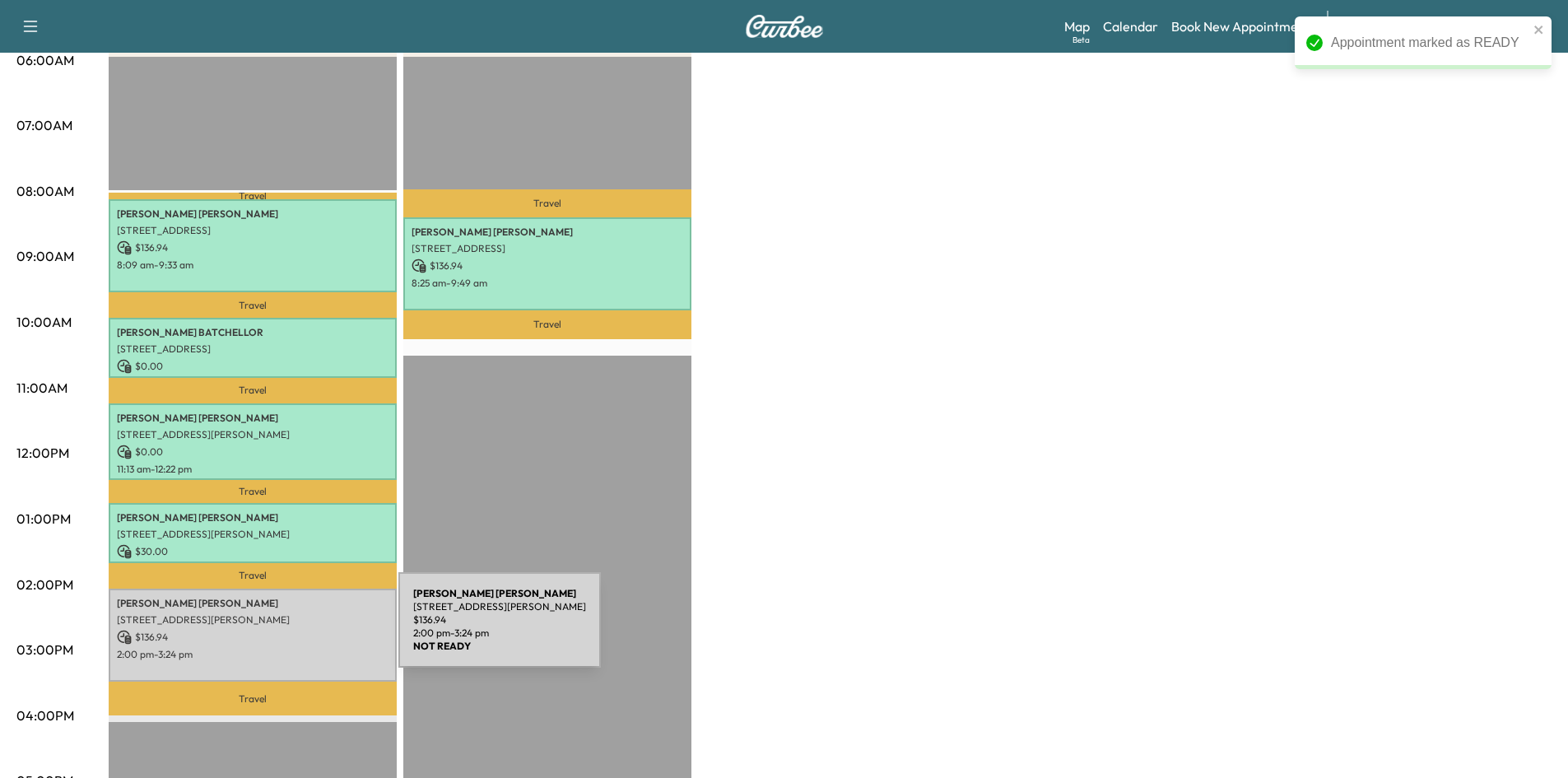
click at [273, 630] on p "$ 136.94" at bounding box center [252, 637] width 272 height 15
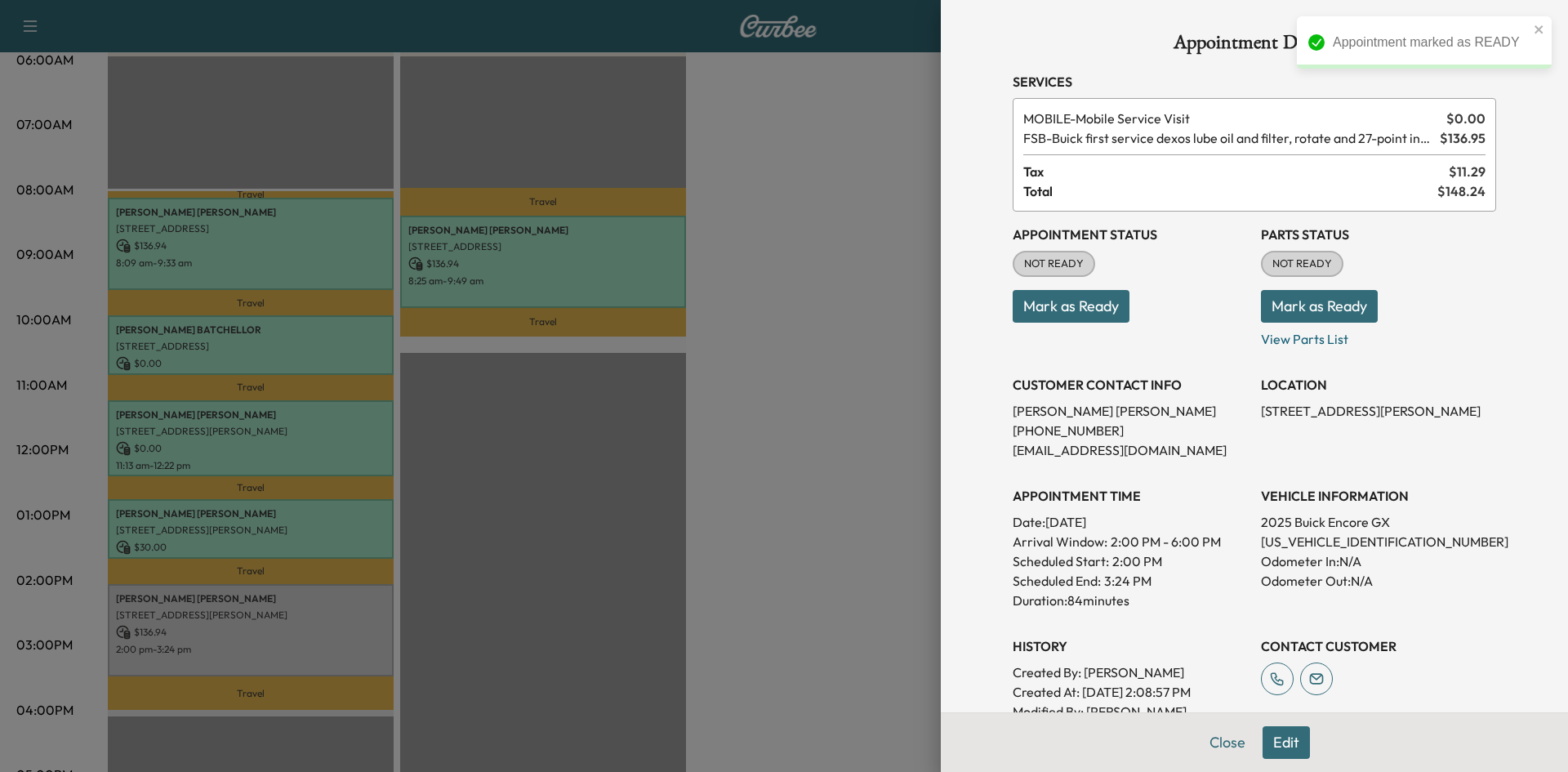
click at [1070, 313] on button "Mark as Ready" at bounding box center [1071, 305] width 116 height 32
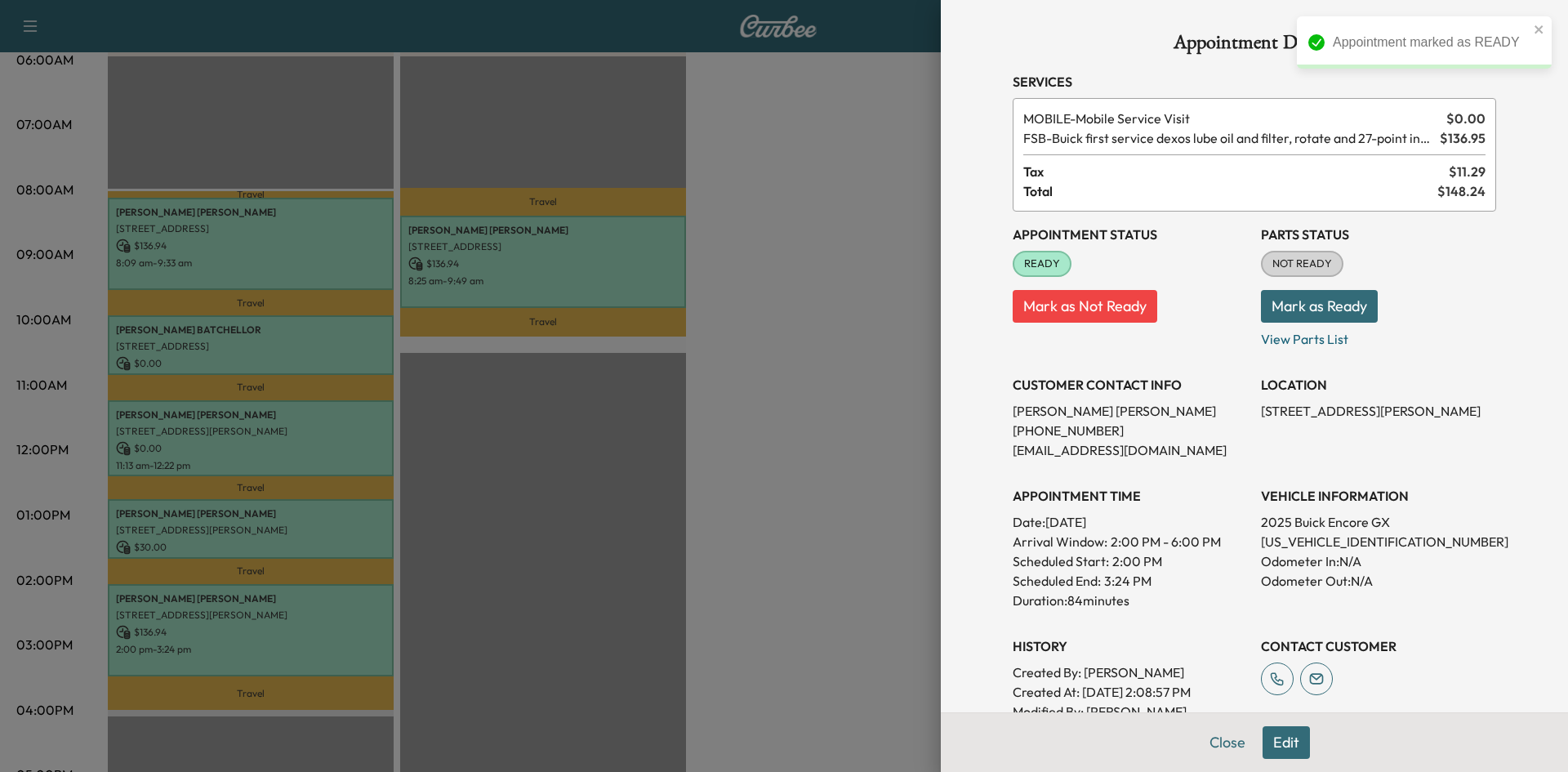
drag, startPoint x: 597, startPoint y: 126, endPoint x: 601, endPoint y: 106, distance: 20.4
click at [597, 125] on div at bounding box center [784, 386] width 1568 height 772
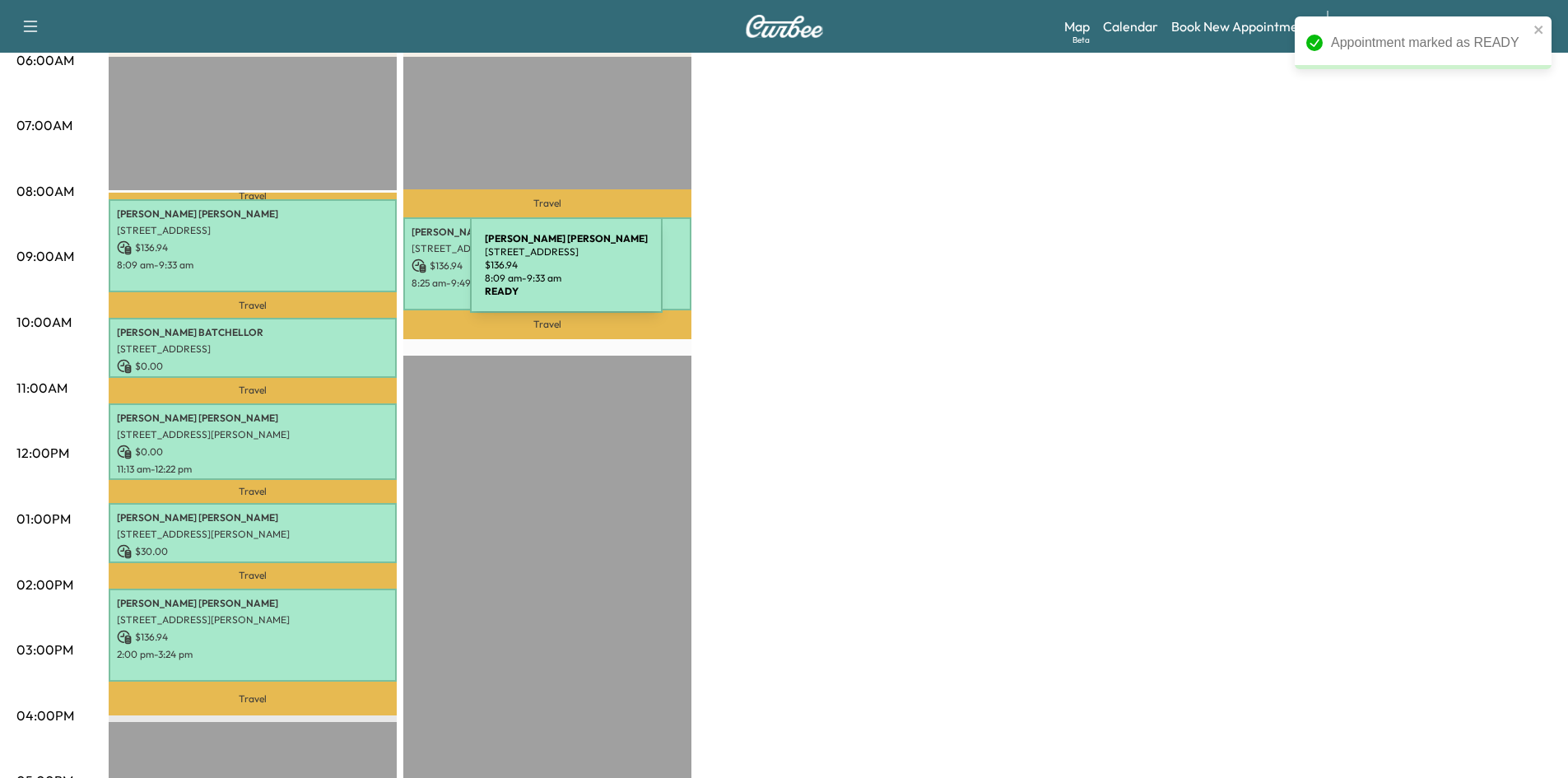
click at [346, 274] on div "Joshua Carter 2904 Amesbury Dr, Plano, TX 75093, USA $ 136.94 8:09 am - 9:33 am" at bounding box center [253, 246] width 288 height 93
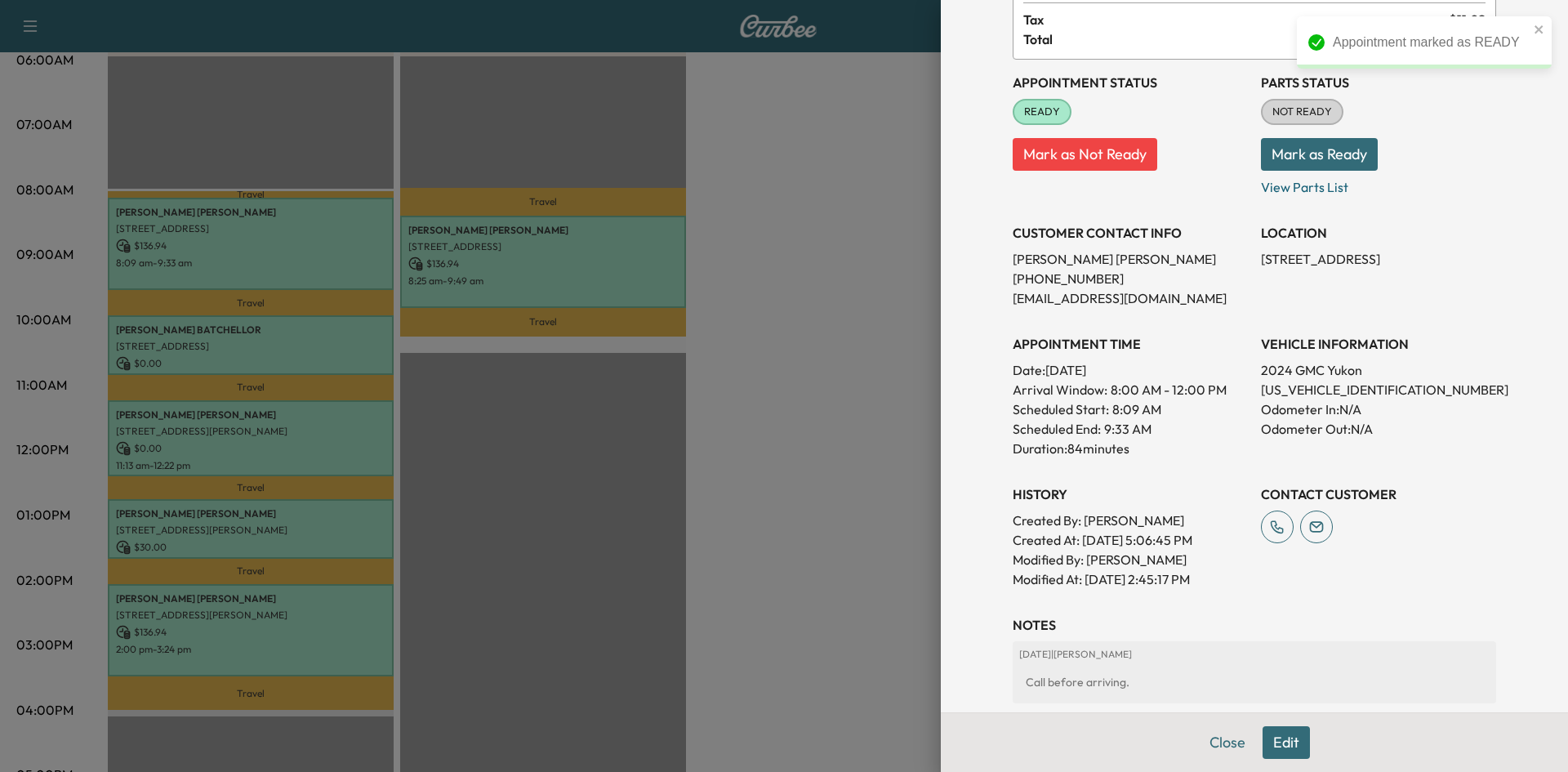
scroll to position [329, 0]
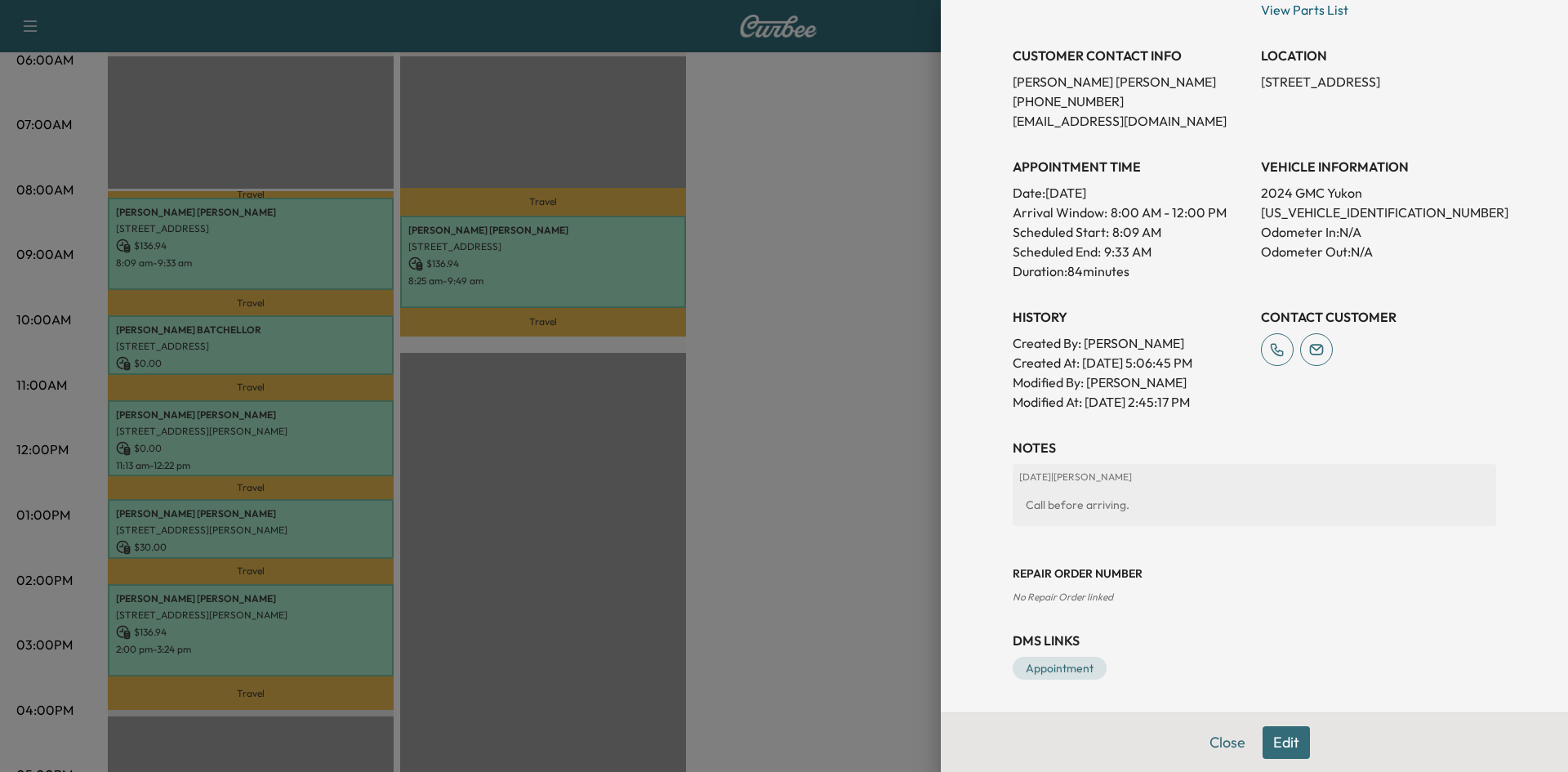
click at [344, 353] on div at bounding box center [784, 386] width 1568 height 772
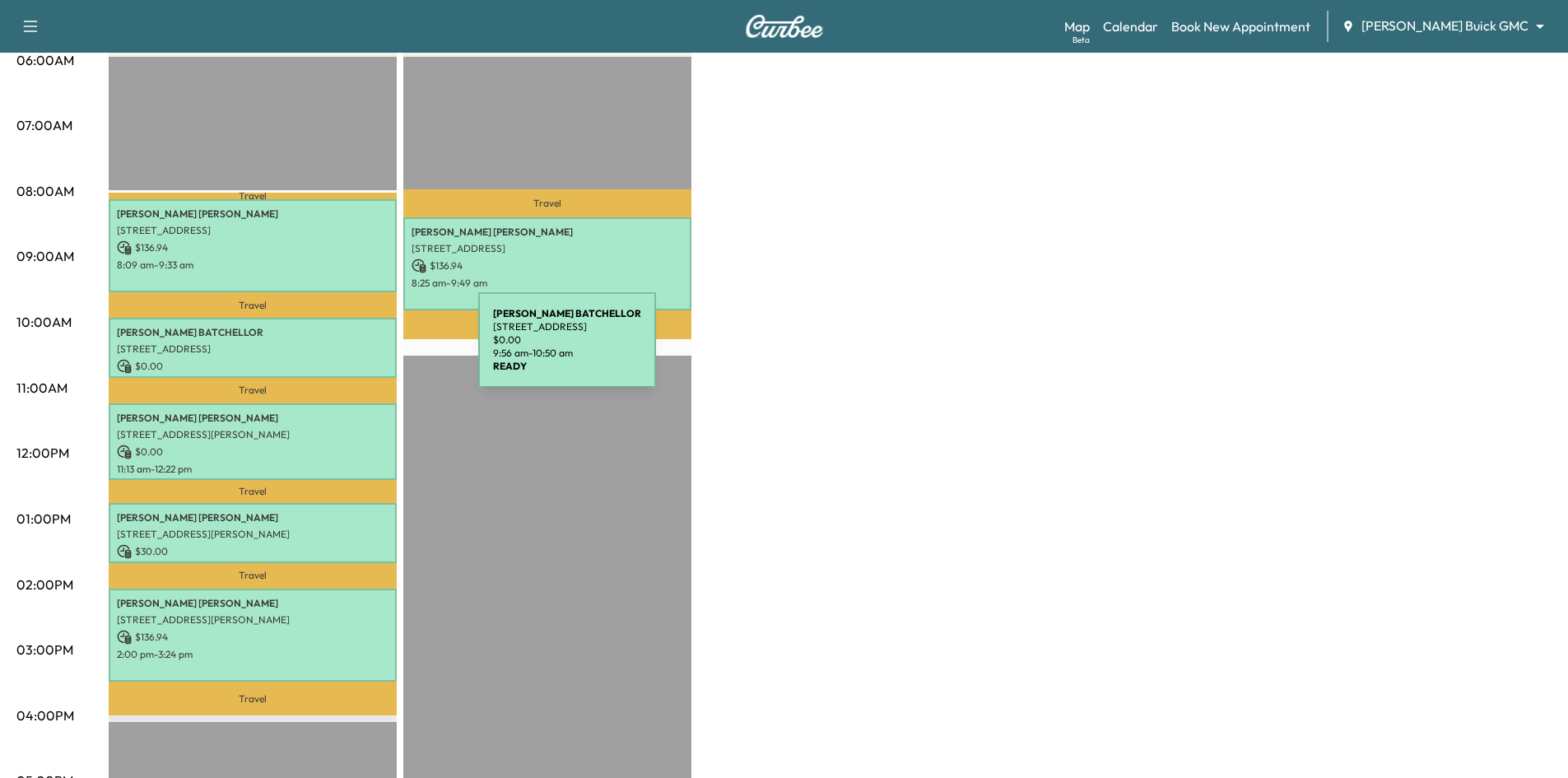
click at [350, 348] on p "[STREET_ADDRESS]" at bounding box center [252, 349] width 272 height 13
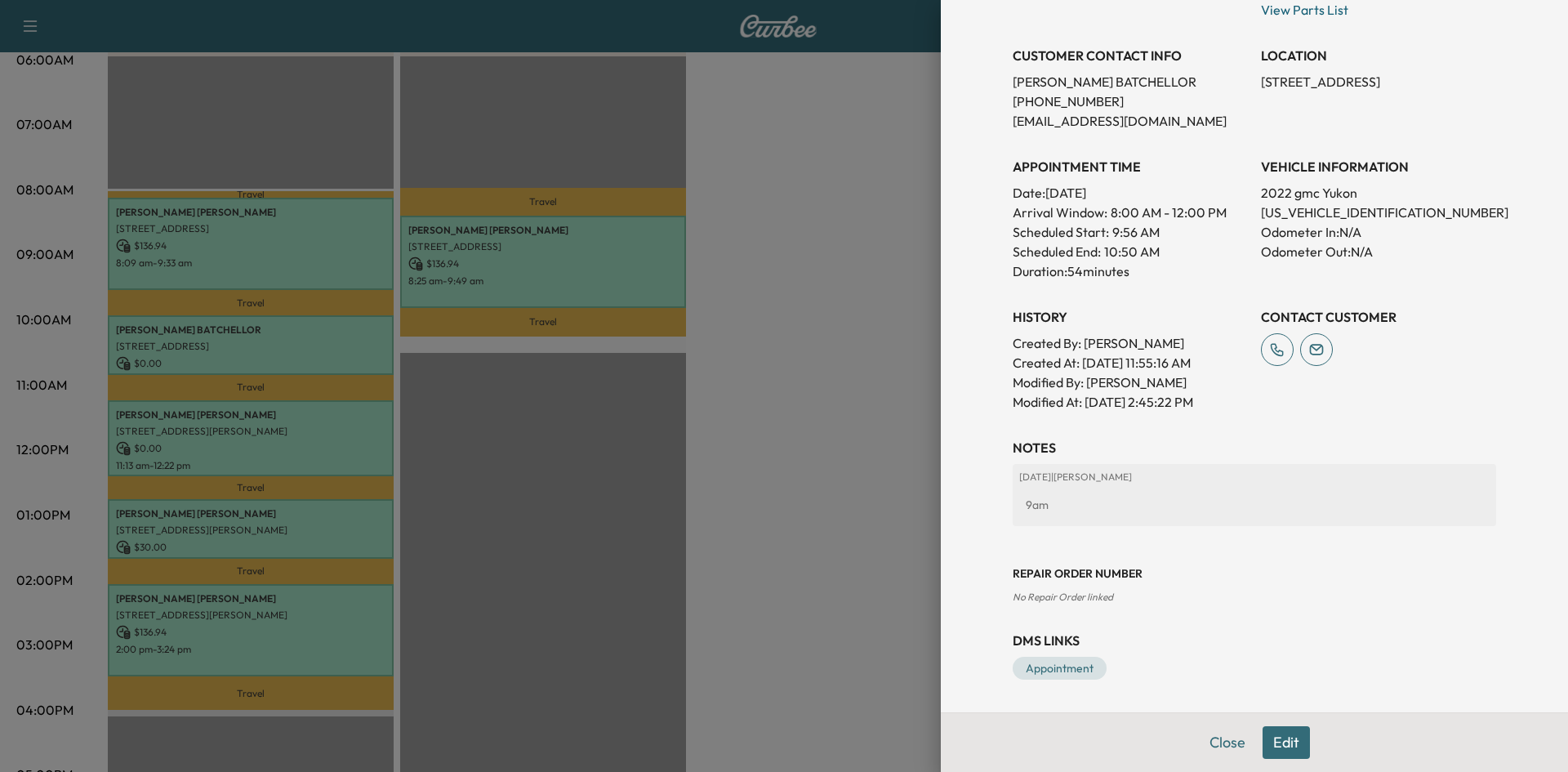
click at [331, 413] on div at bounding box center [784, 386] width 1568 height 772
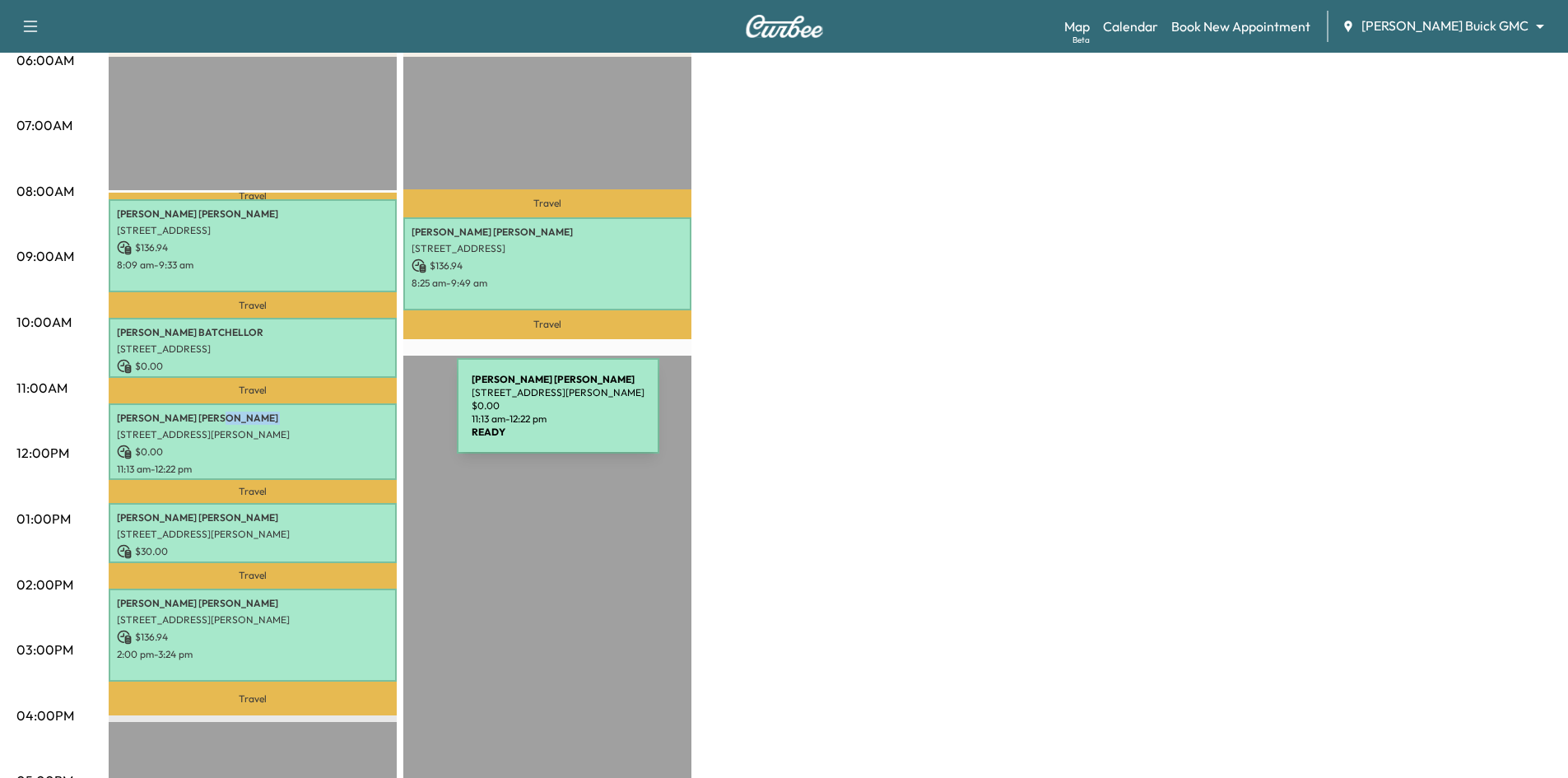
click at [334, 416] on p "Melissa Bates" at bounding box center [252, 418] width 272 height 13
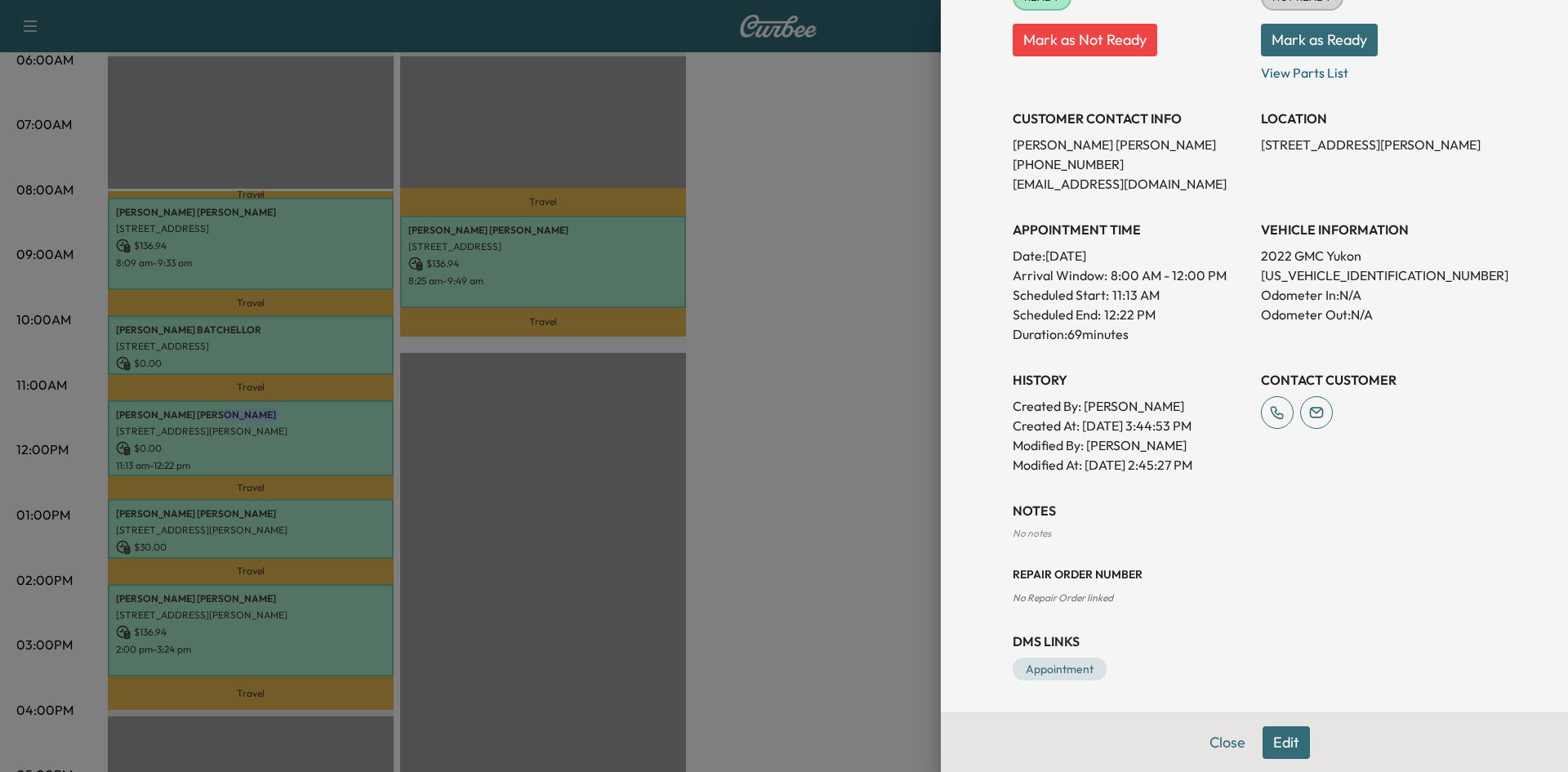
scroll to position [267, 0]
click at [288, 502] on div at bounding box center [784, 386] width 1568 height 772
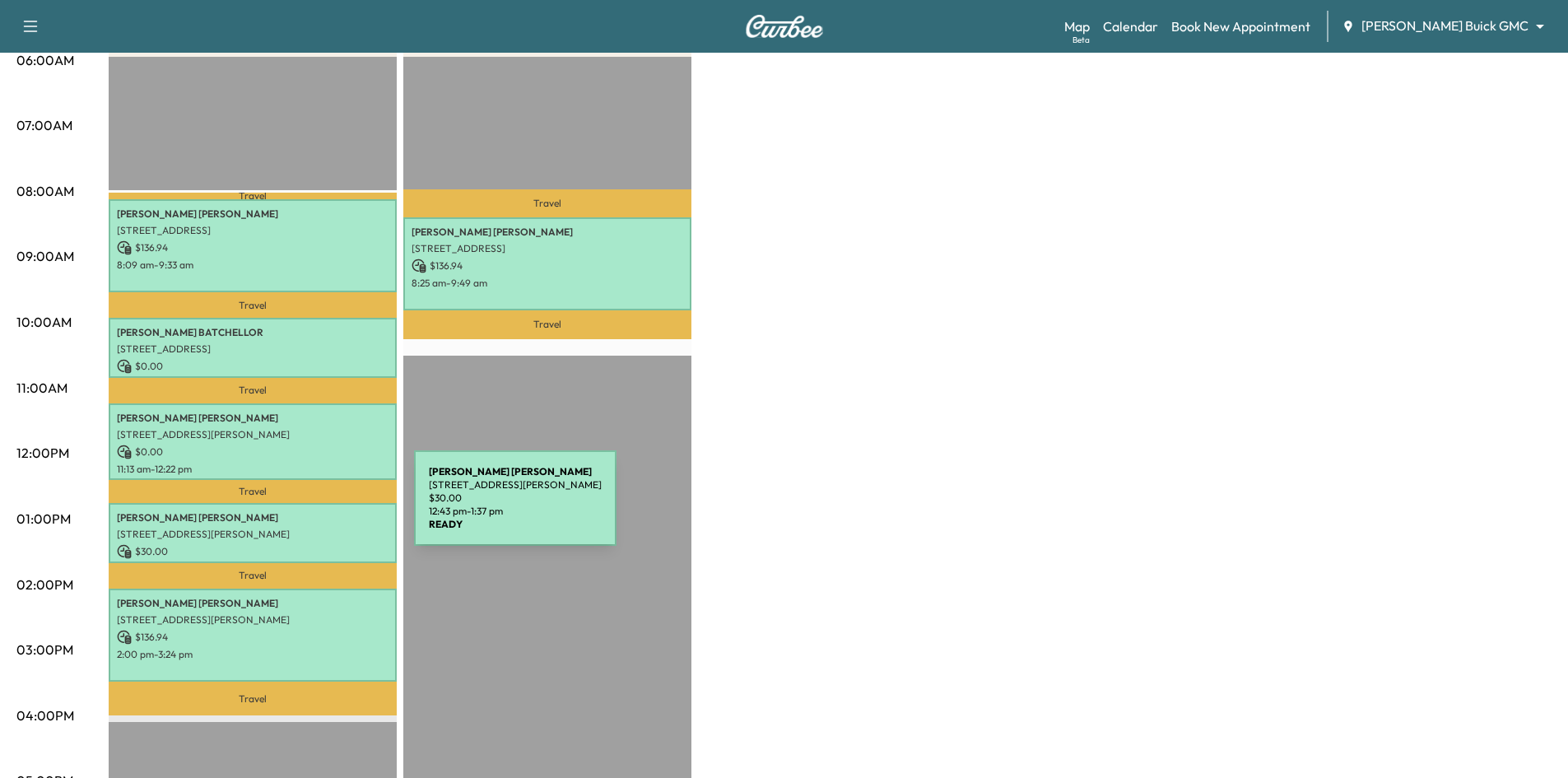
click at [290, 511] on p "John Wallace" at bounding box center [252, 518] width 272 height 13
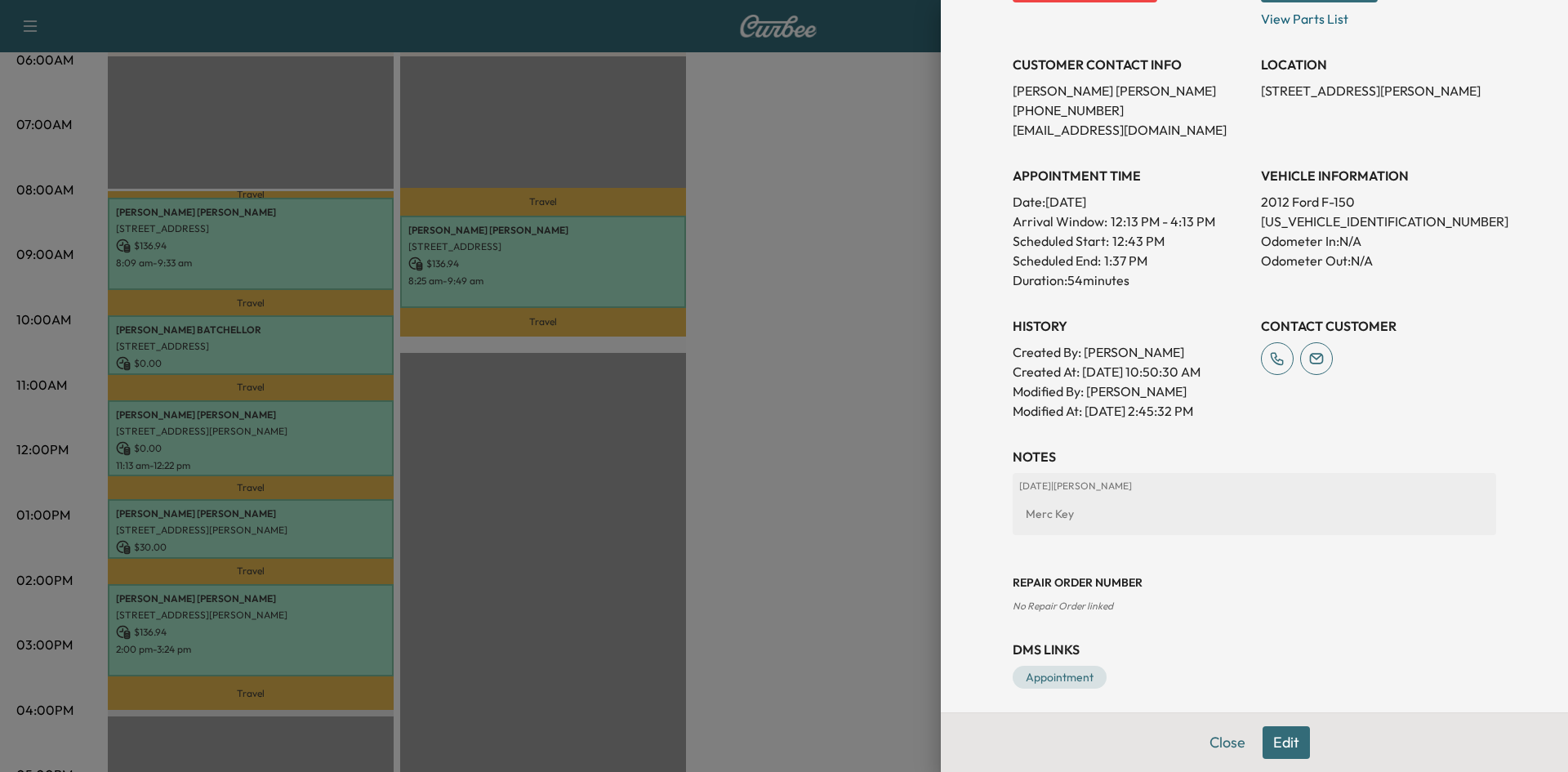
scroll to position [329, 0]
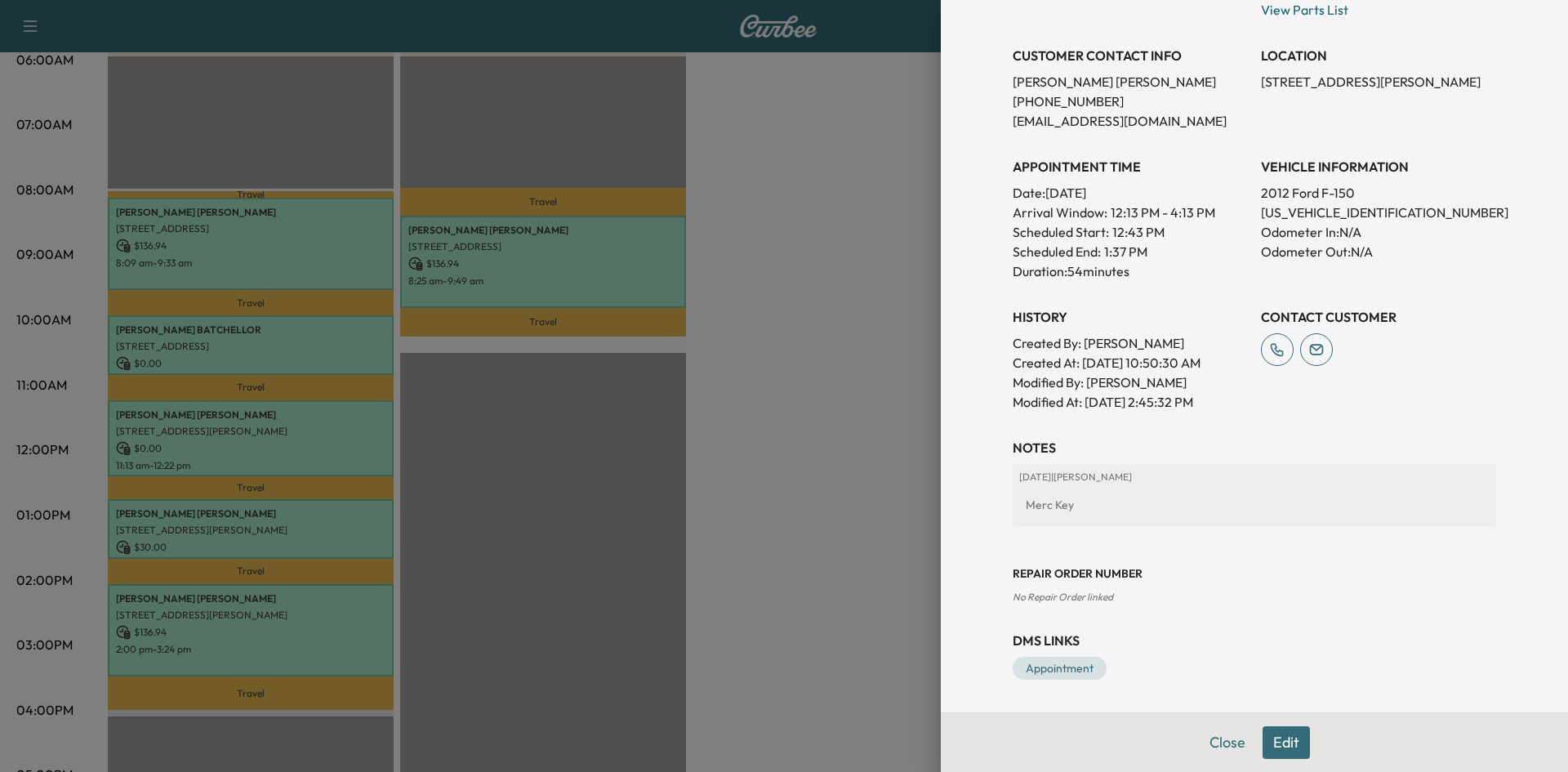
click at [364, 645] on div at bounding box center [784, 386] width 1568 height 772
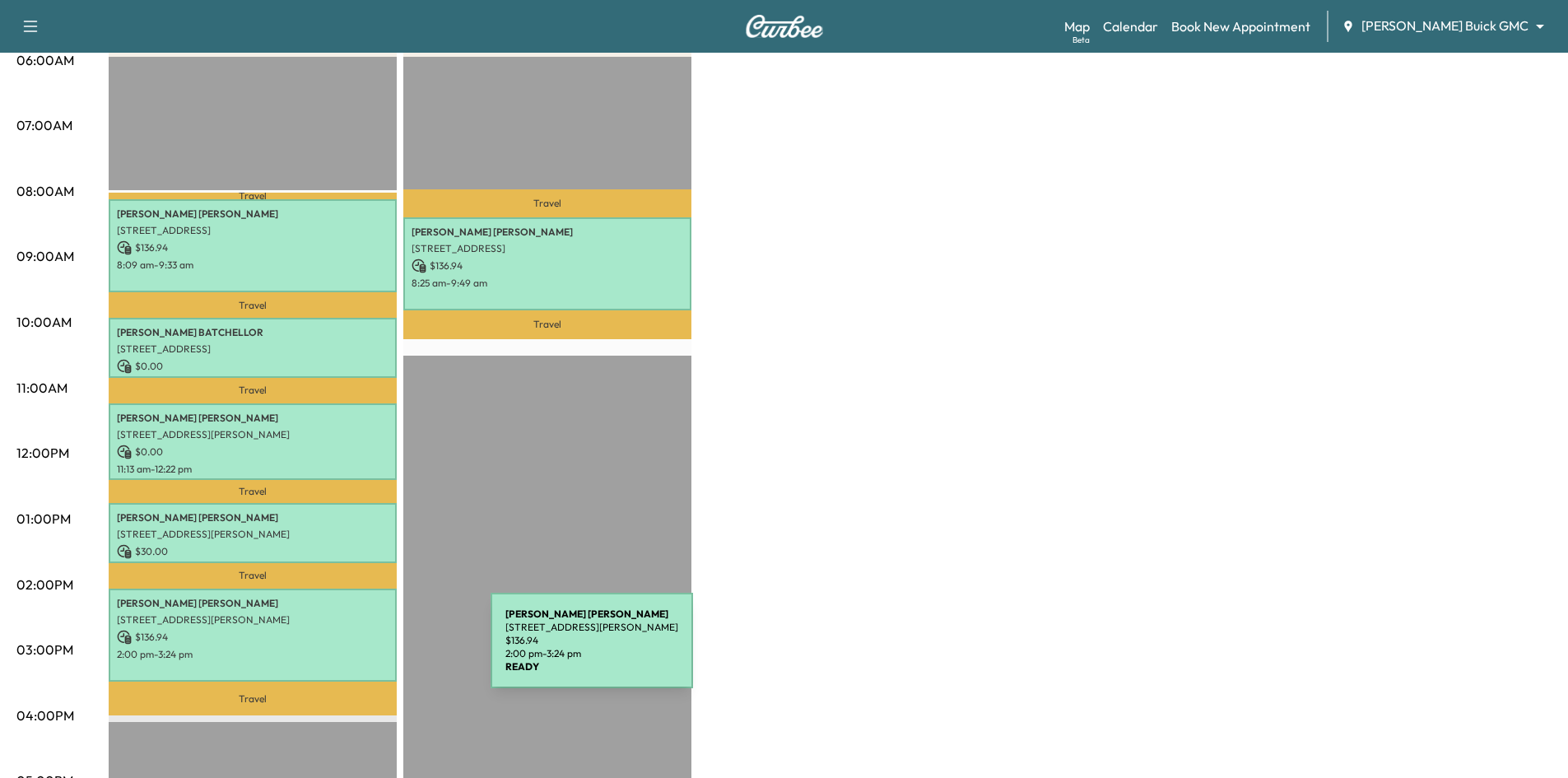
click at [367, 650] on p "2:00 pm - 3:24 pm" at bounding box center [252, 654] width 272 height 13
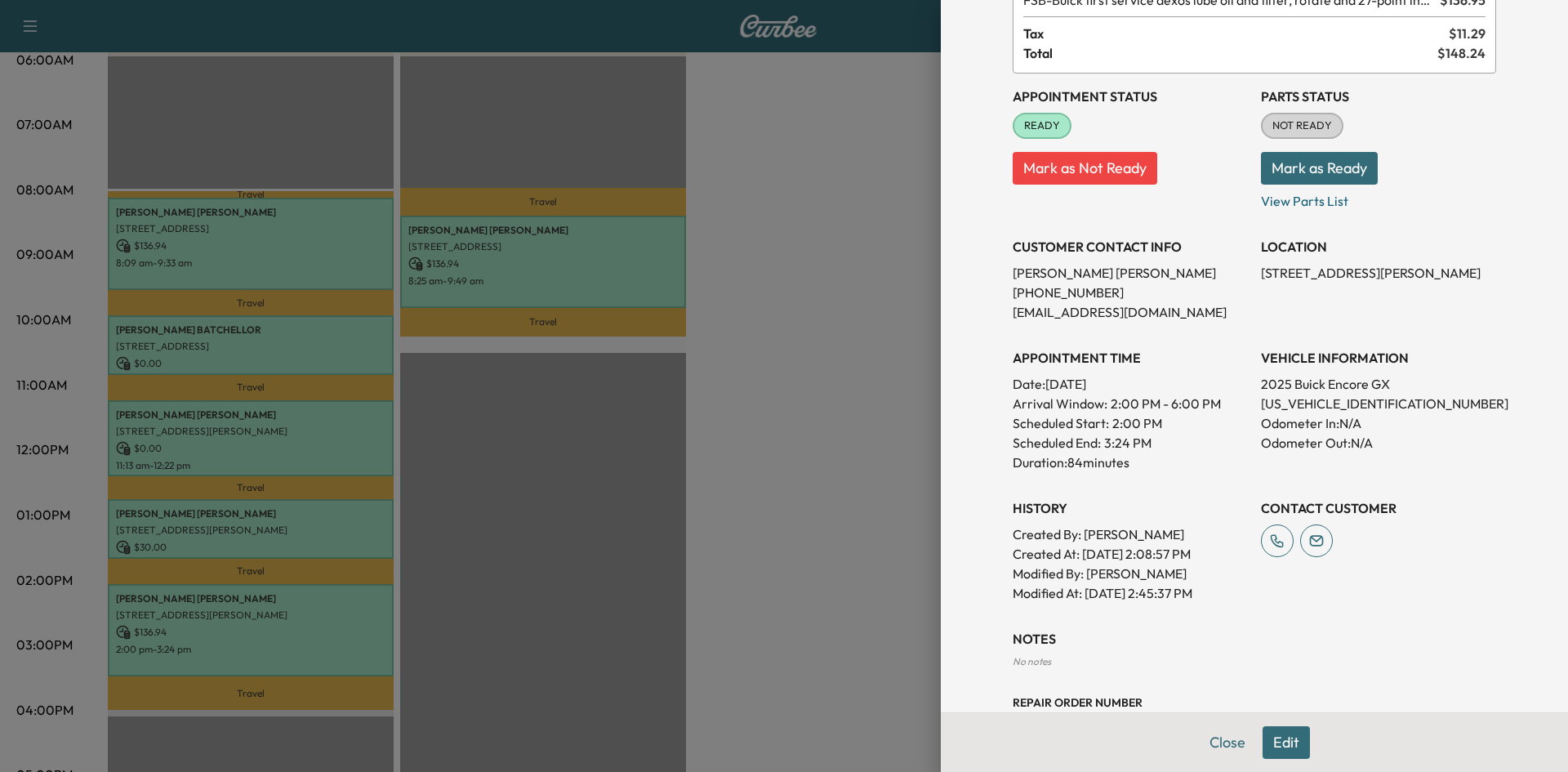
scroll to position [267, 0]
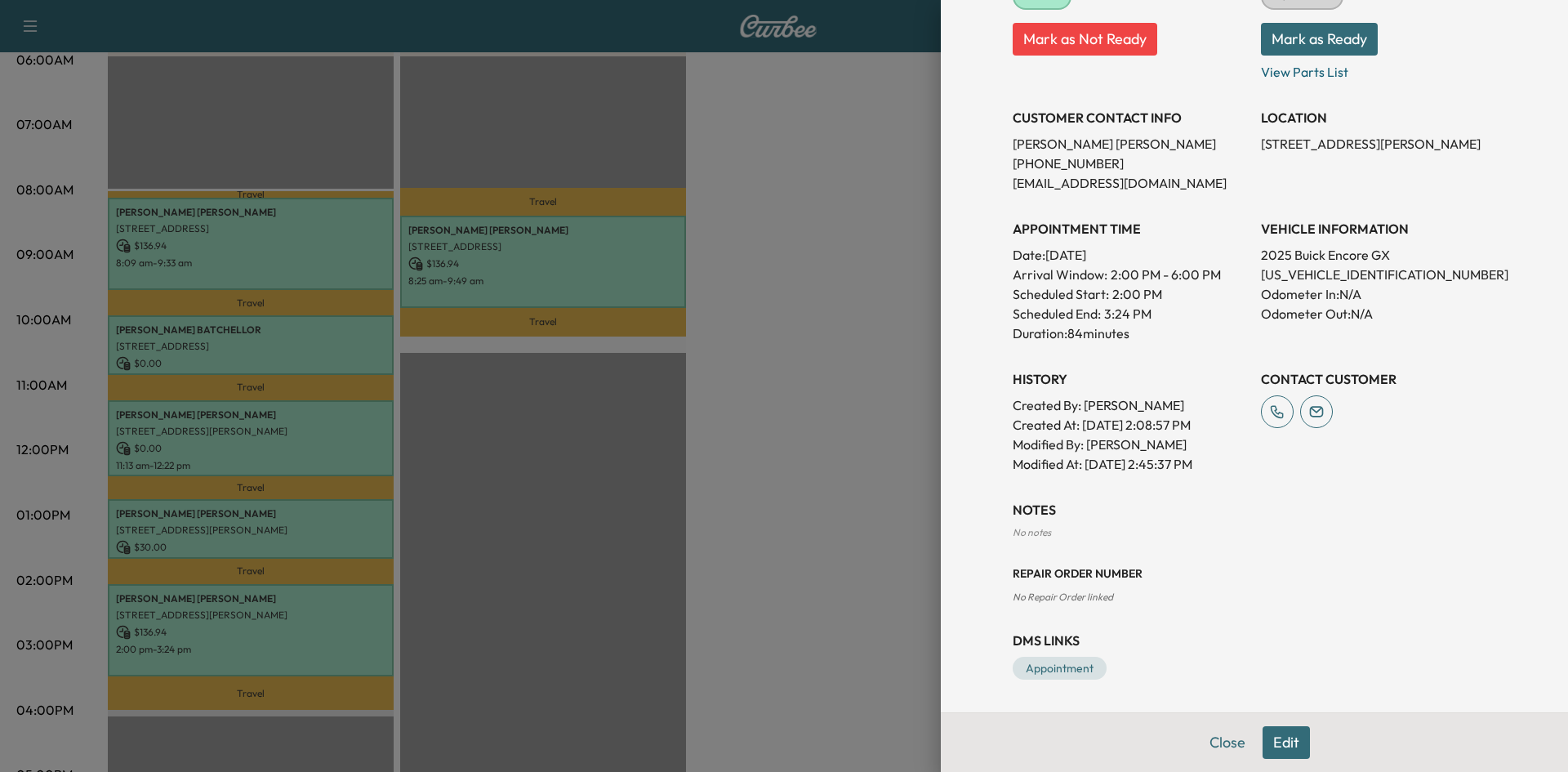
drag, startPoint x: 853, startPoint y: 523, endPoint x: 700, endPoint y: 537, distance: 153.6
click at [852, 523] on div at bounding box center [784, 386] width 1568 height 772
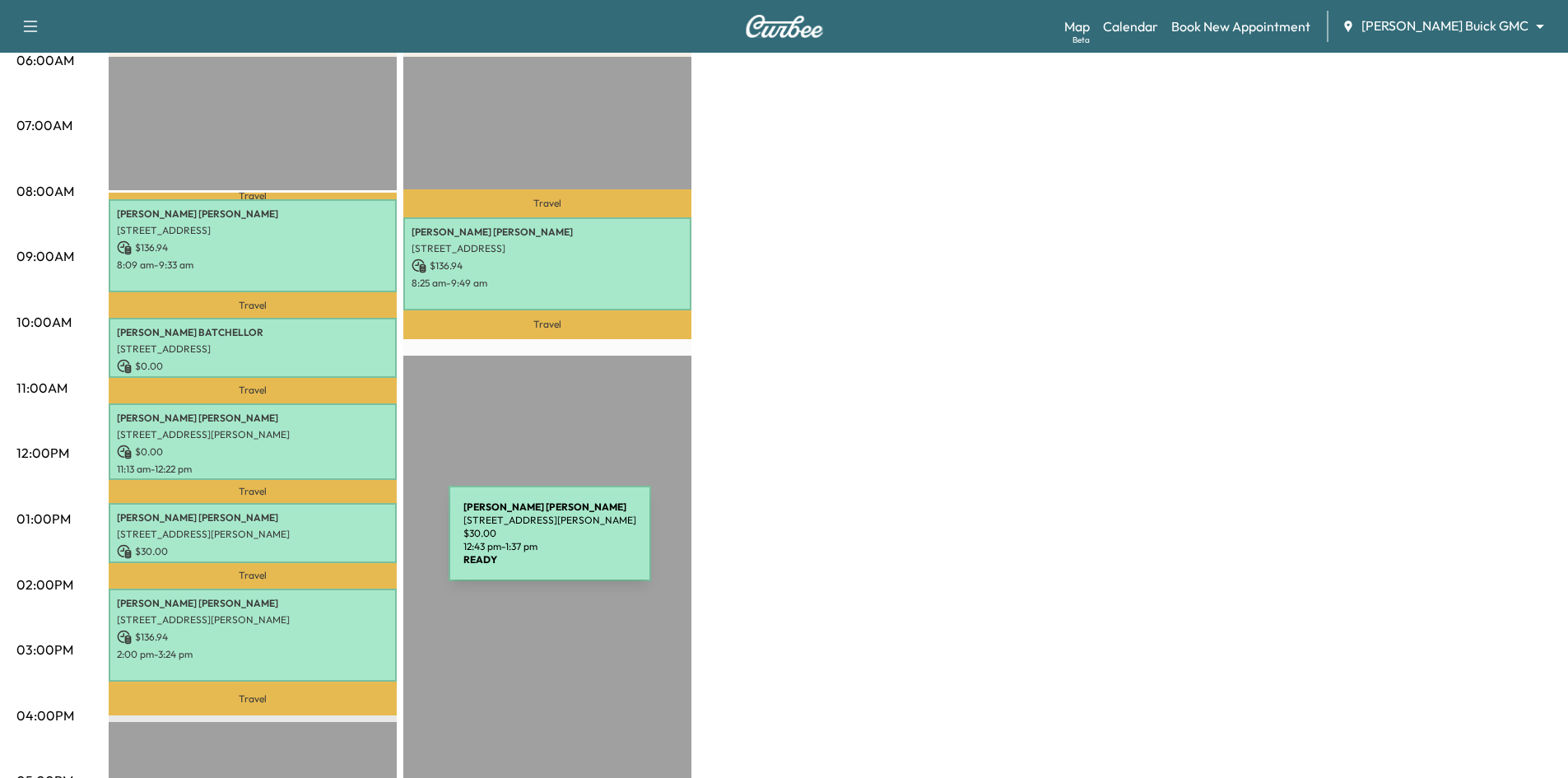
click at [325, 544] on p "$ 30.00" at bounding box center [252, 552] width 272 height 15
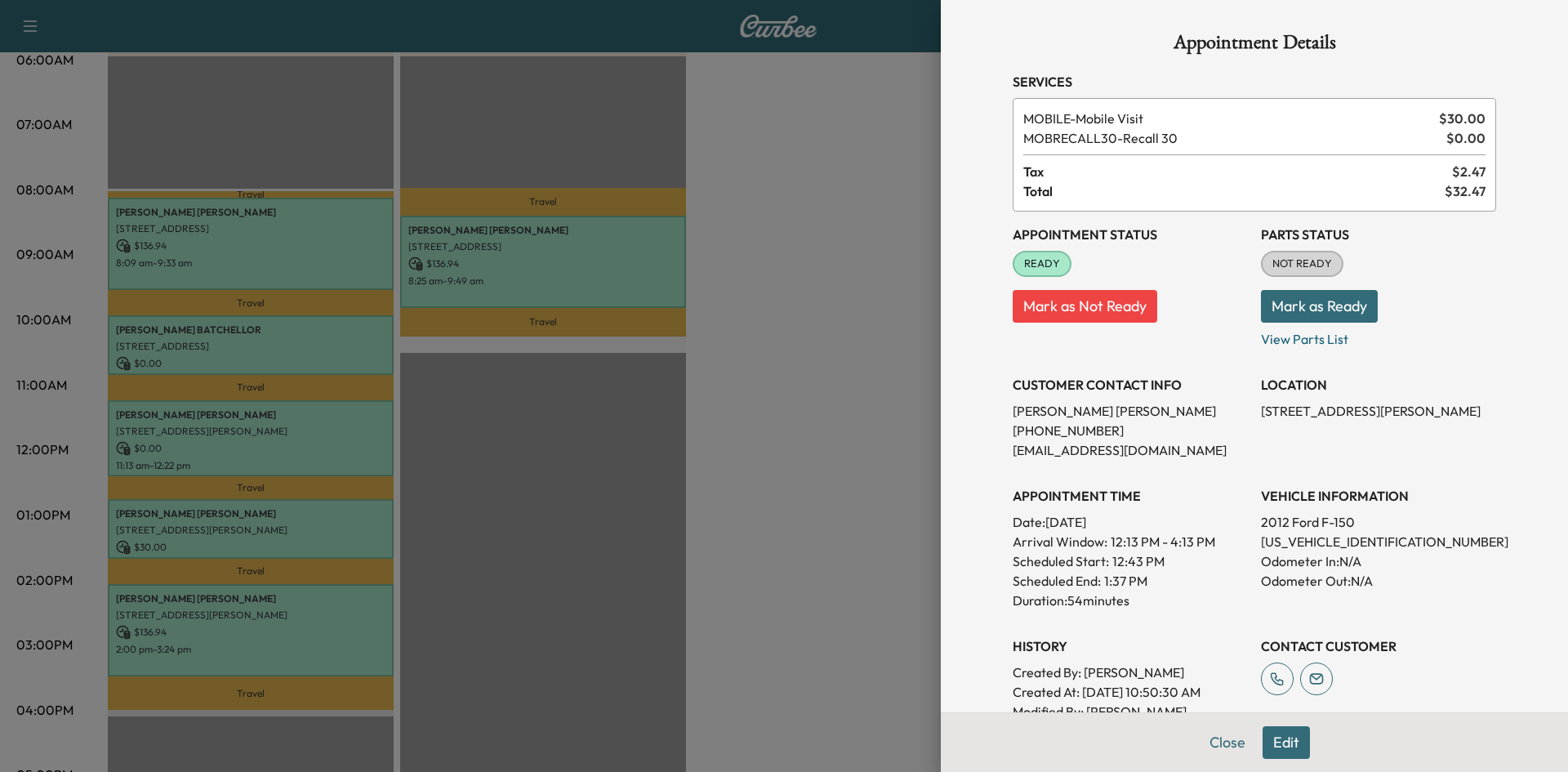
click at [1114, 306] on button "Mark as Not Ready" at bounding box center [1085, 305] width 145 height 32
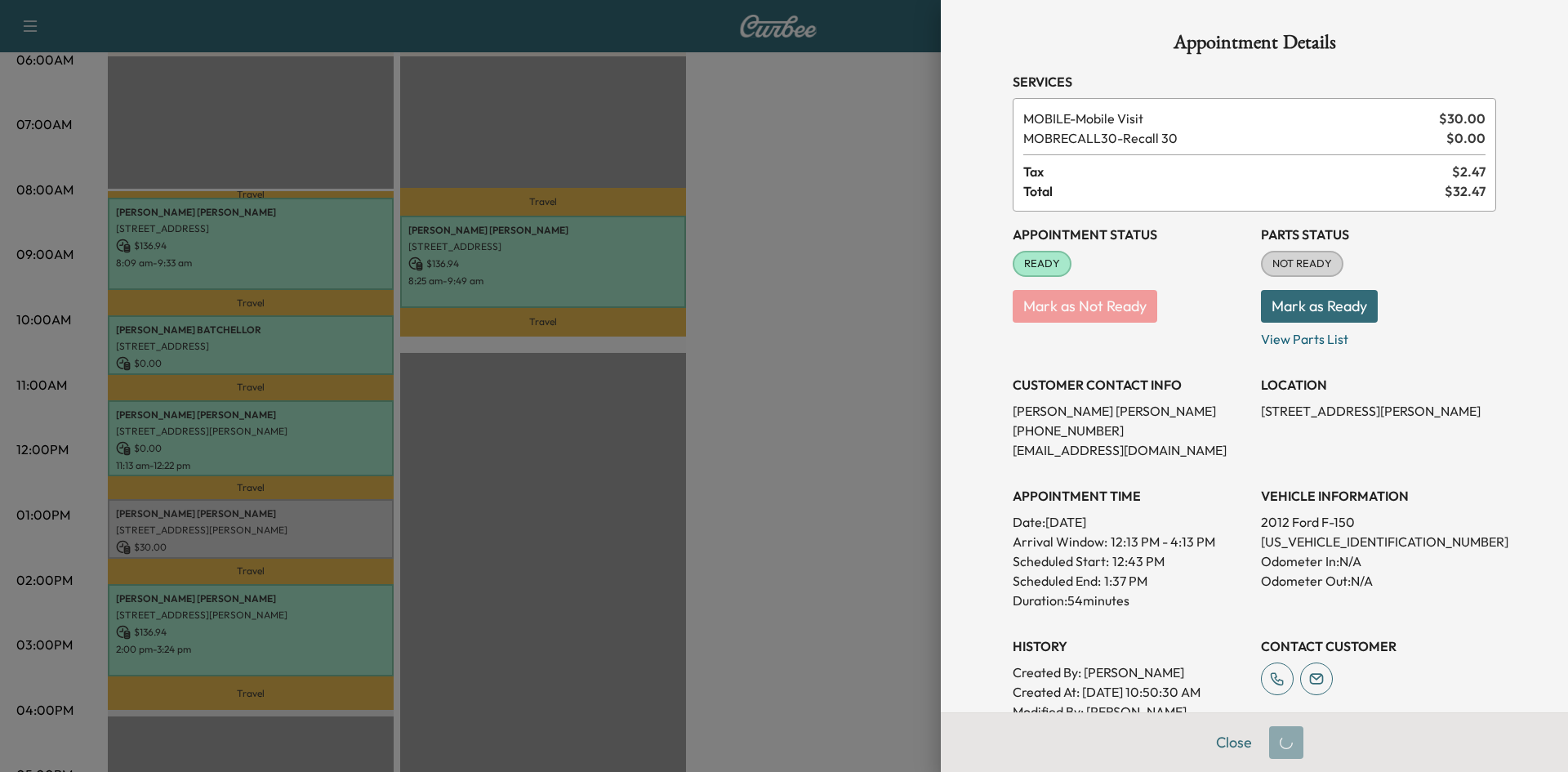
click at [548, 256] on div at bounding box center [784, 386] width 1568 height 772
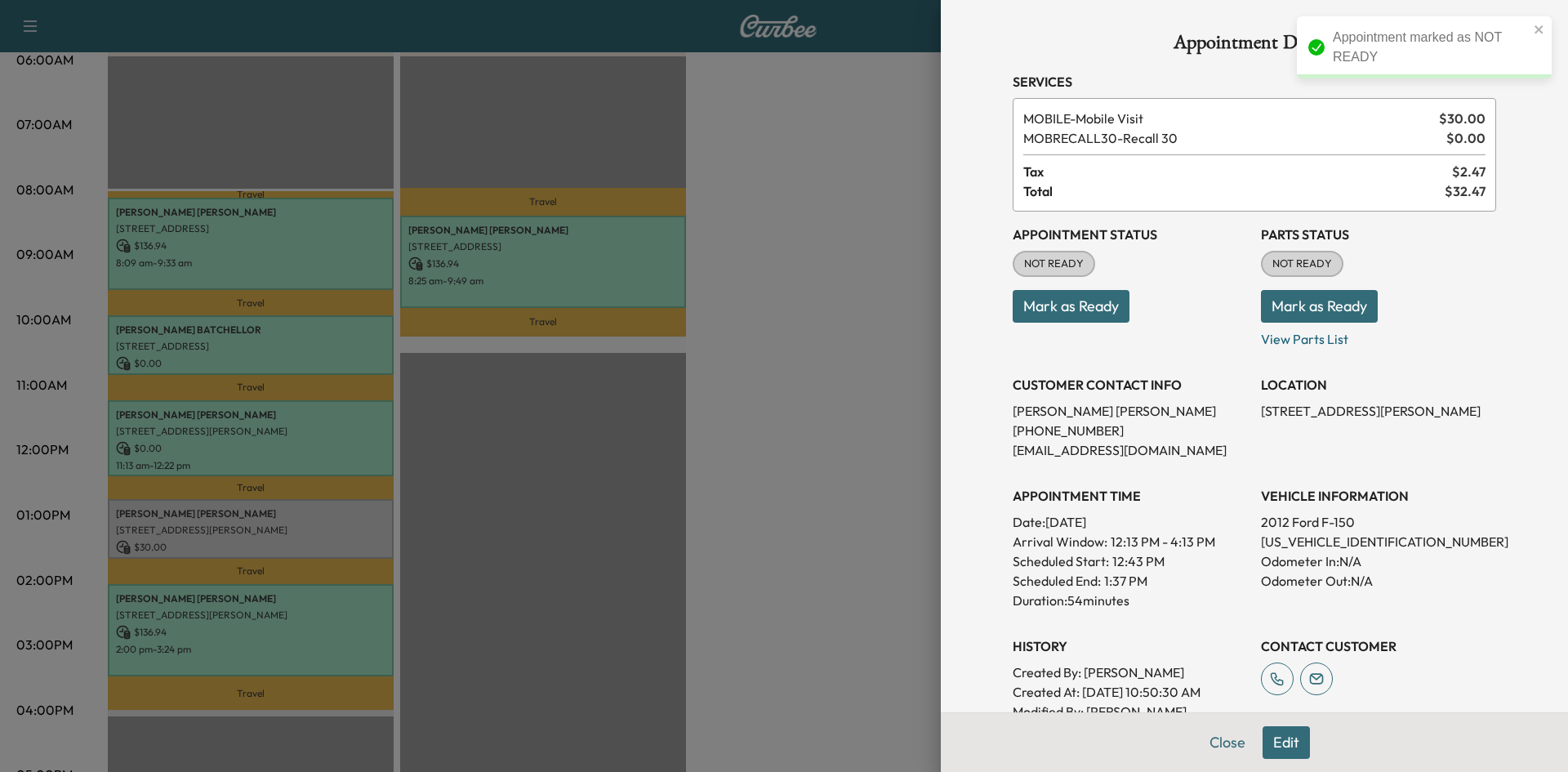
click at [614, 279] on div at bounding box center [784, 386] width 1568 height 772
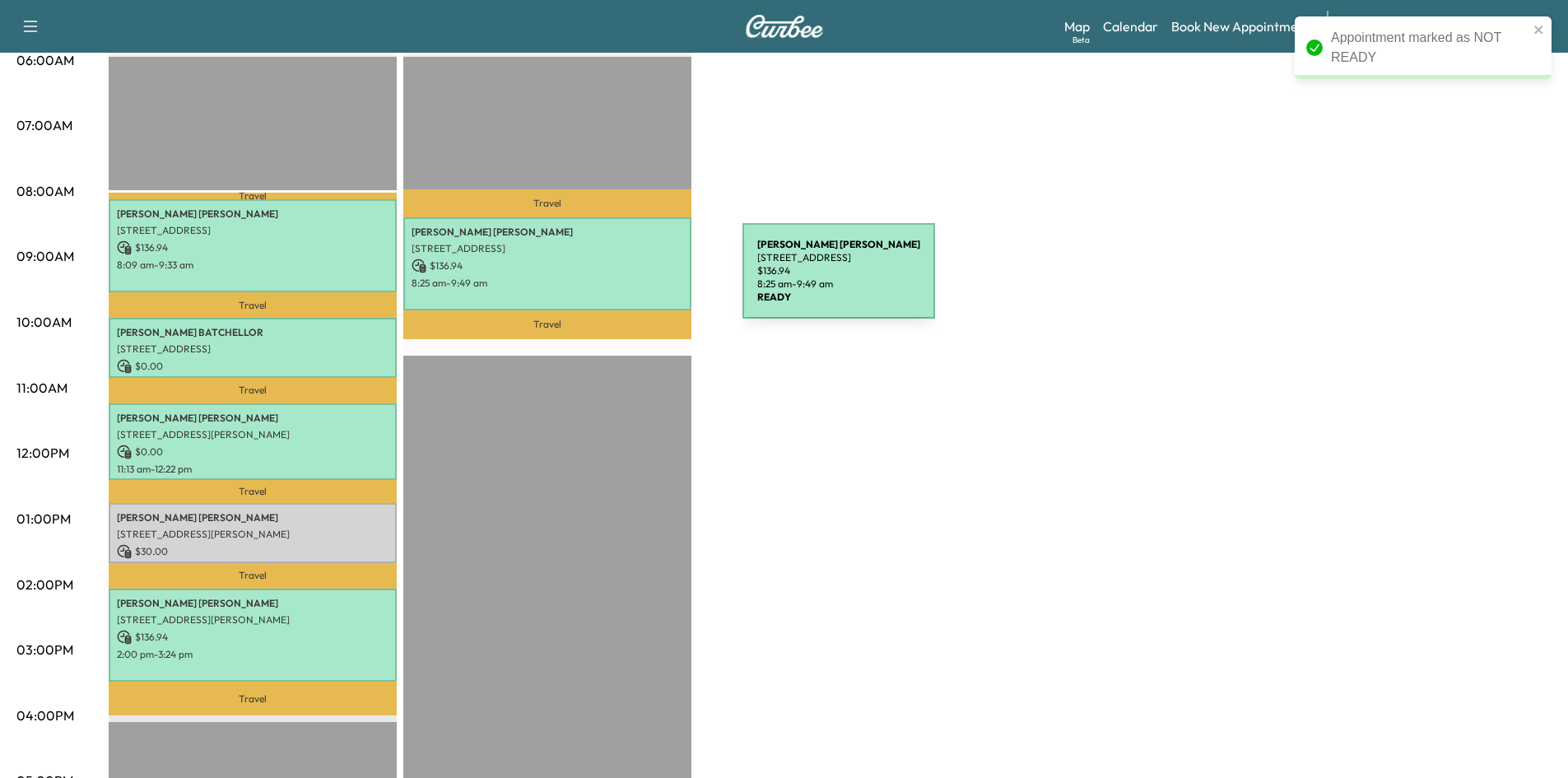
click at [620, 280] on p "8:25 am - 9:49 am" at bounding box center [548, 283] width 272 height 13
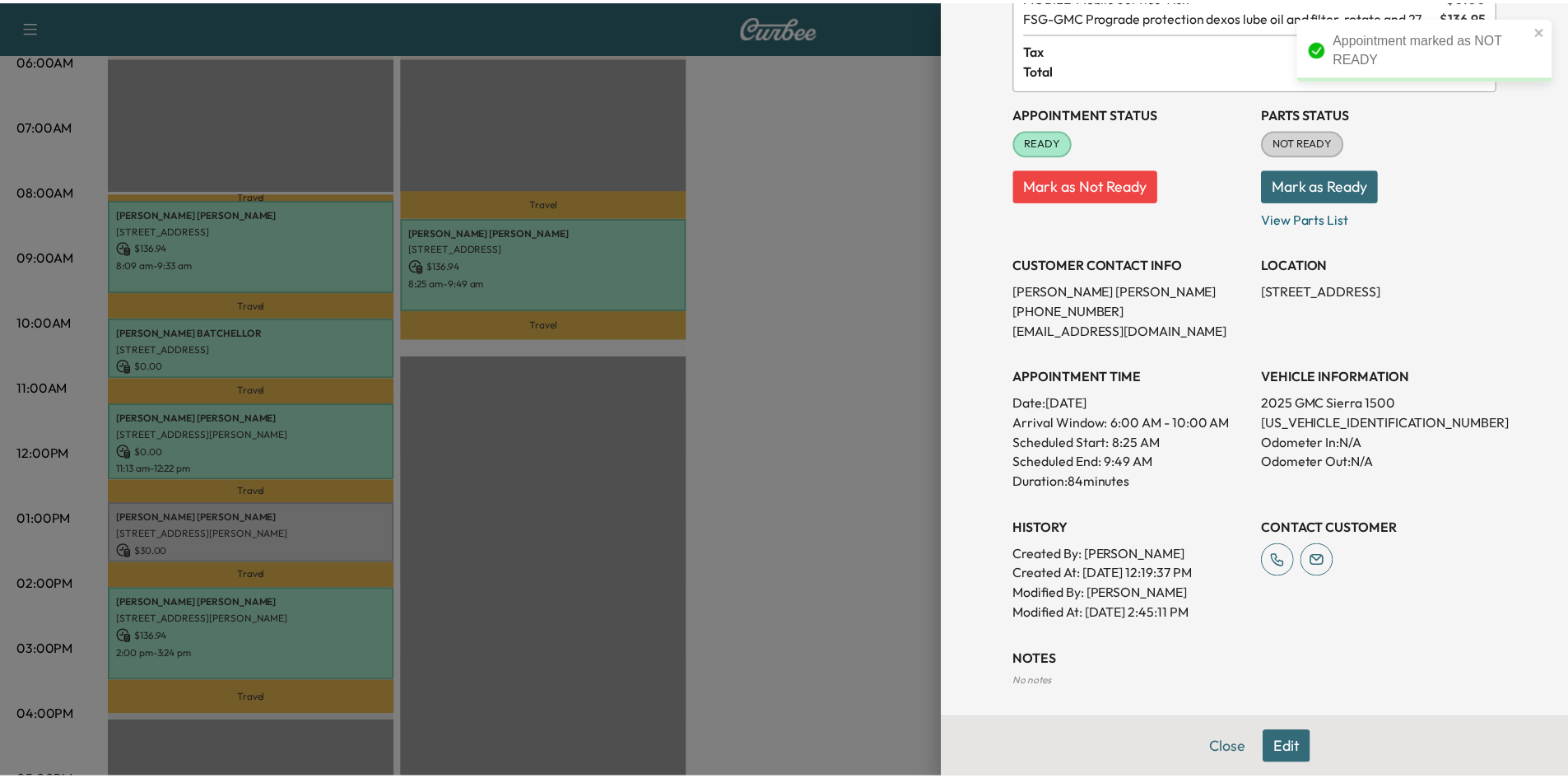
scroll to position [23, 0]
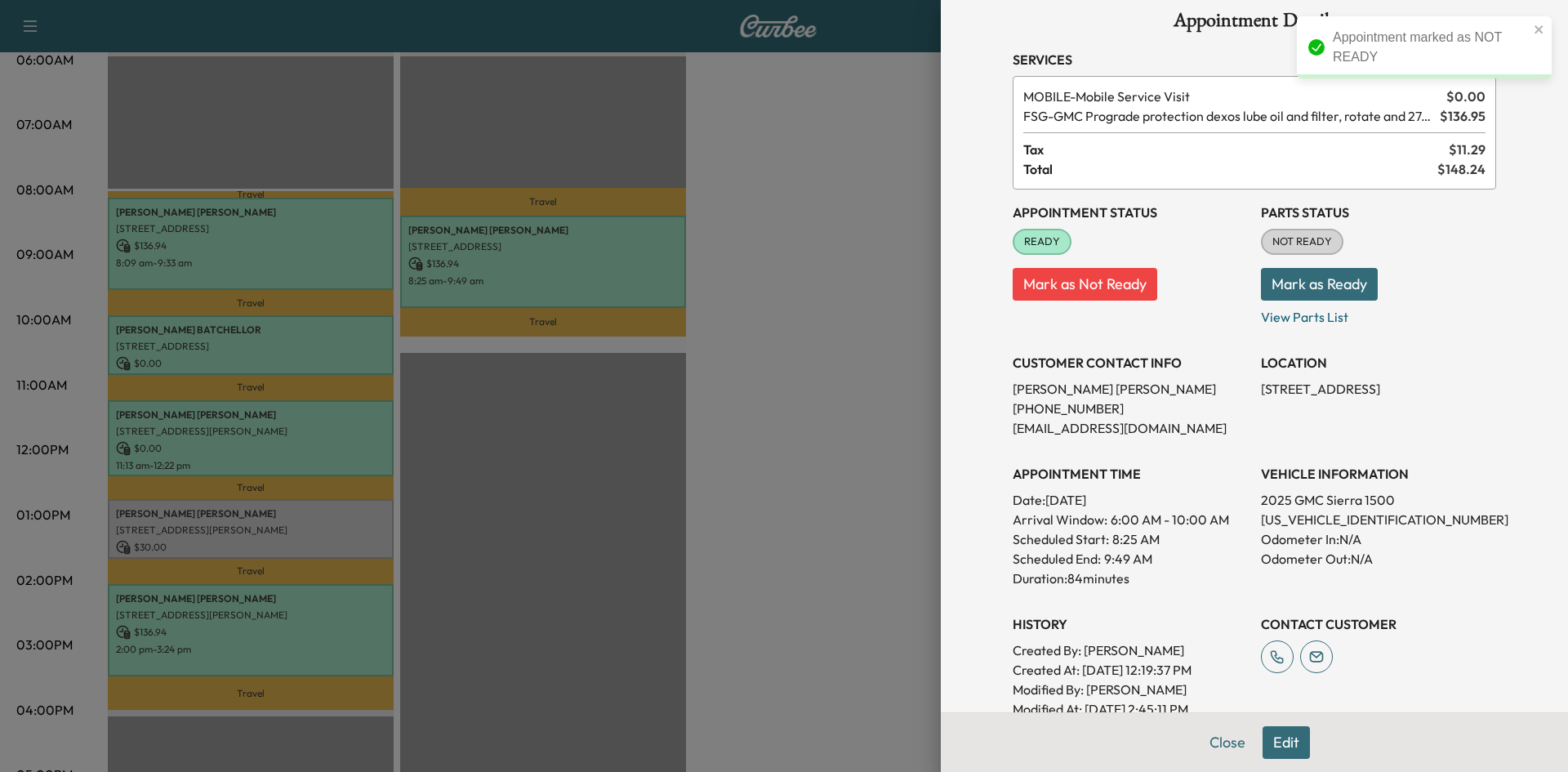
drag, startPoint x: 849, startPoint y: 466, endPoint x: 702, endPoint y: 316, distance: 210.0
click at [848, 463] on div at bounding box center [784, 386] width 1568 height 772
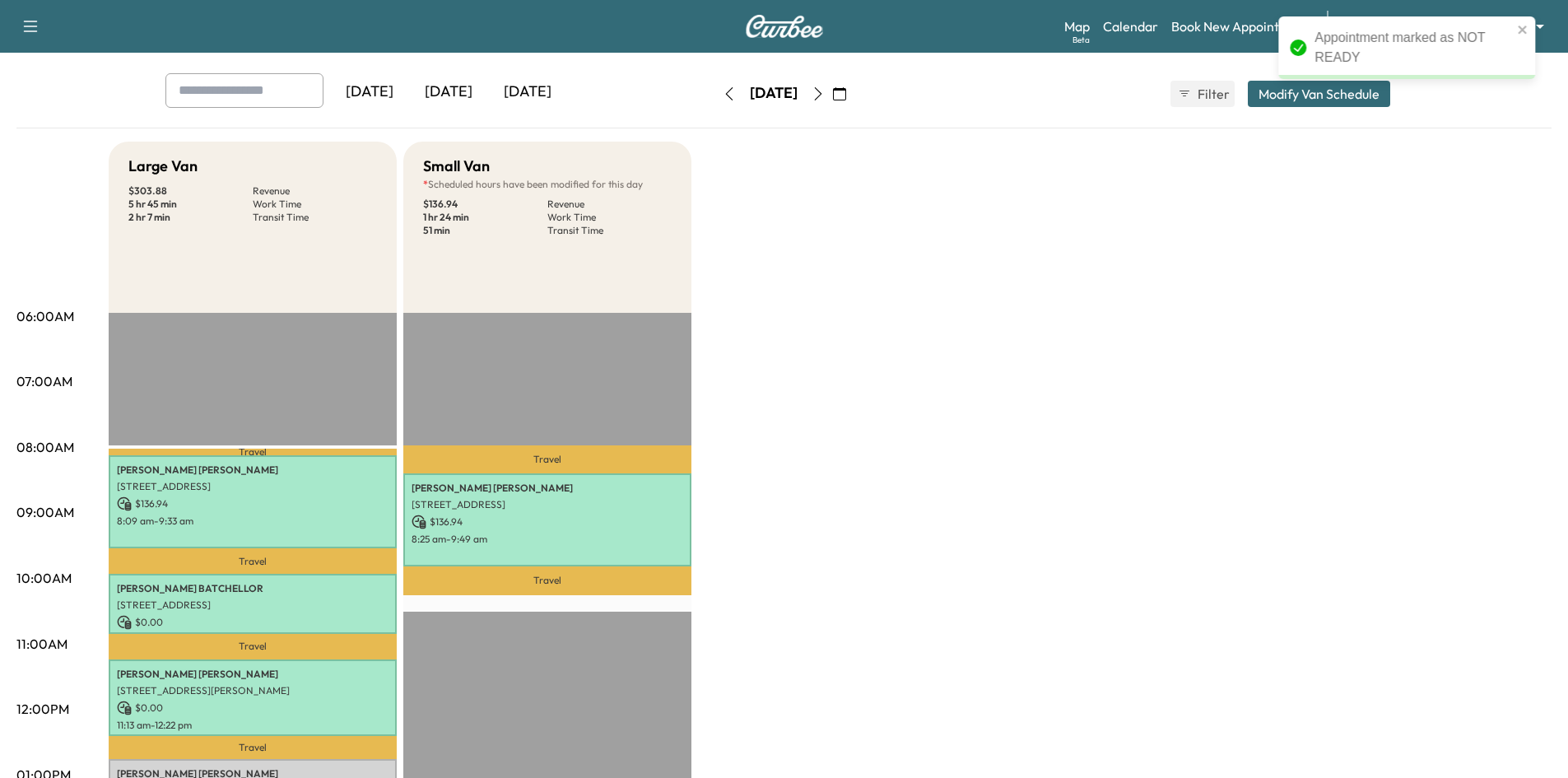
scroll to position [0, 0]
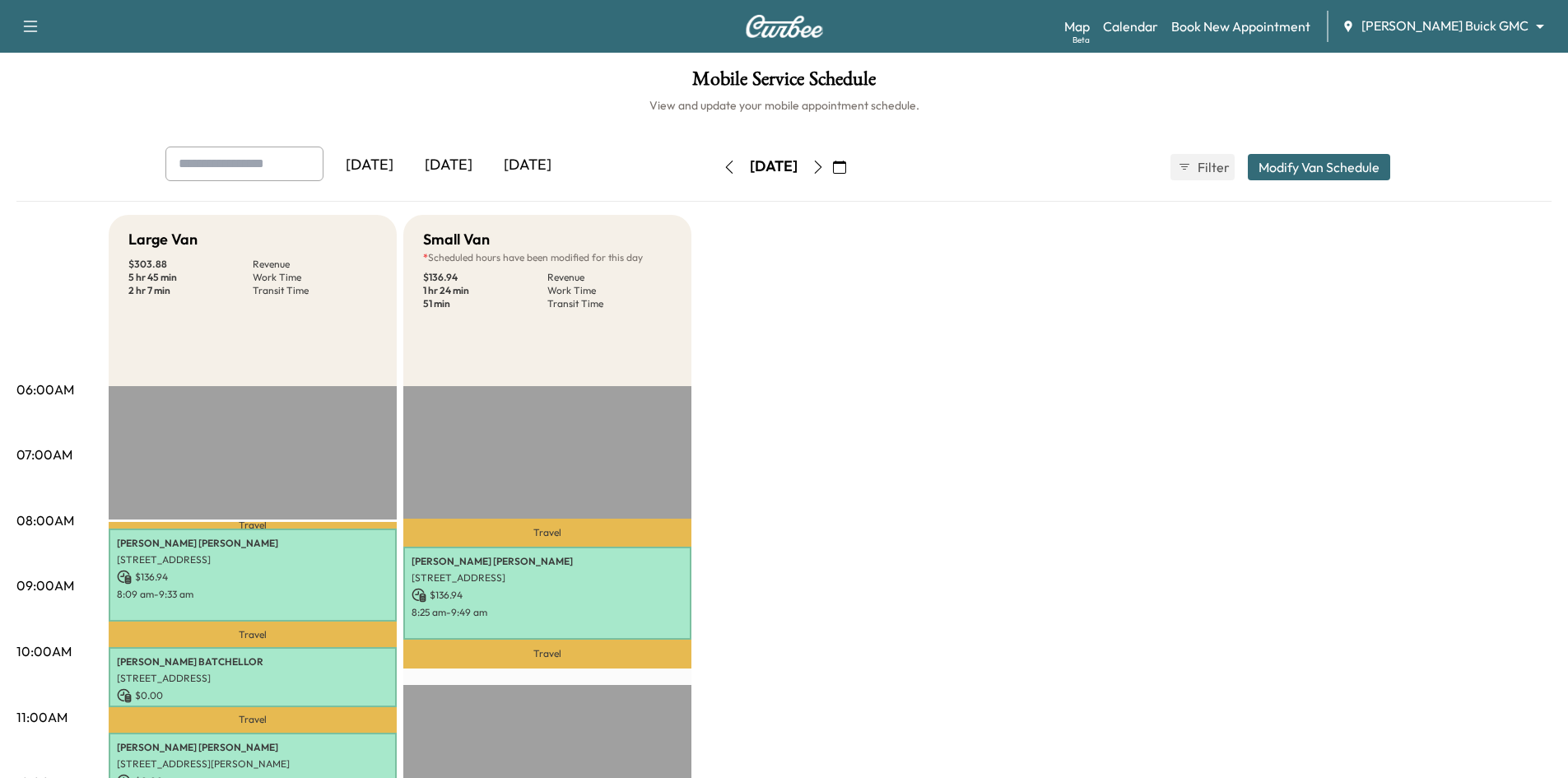
click at [846, 167] on icon "button" at bounding box center [839, 167] width 13 height 13
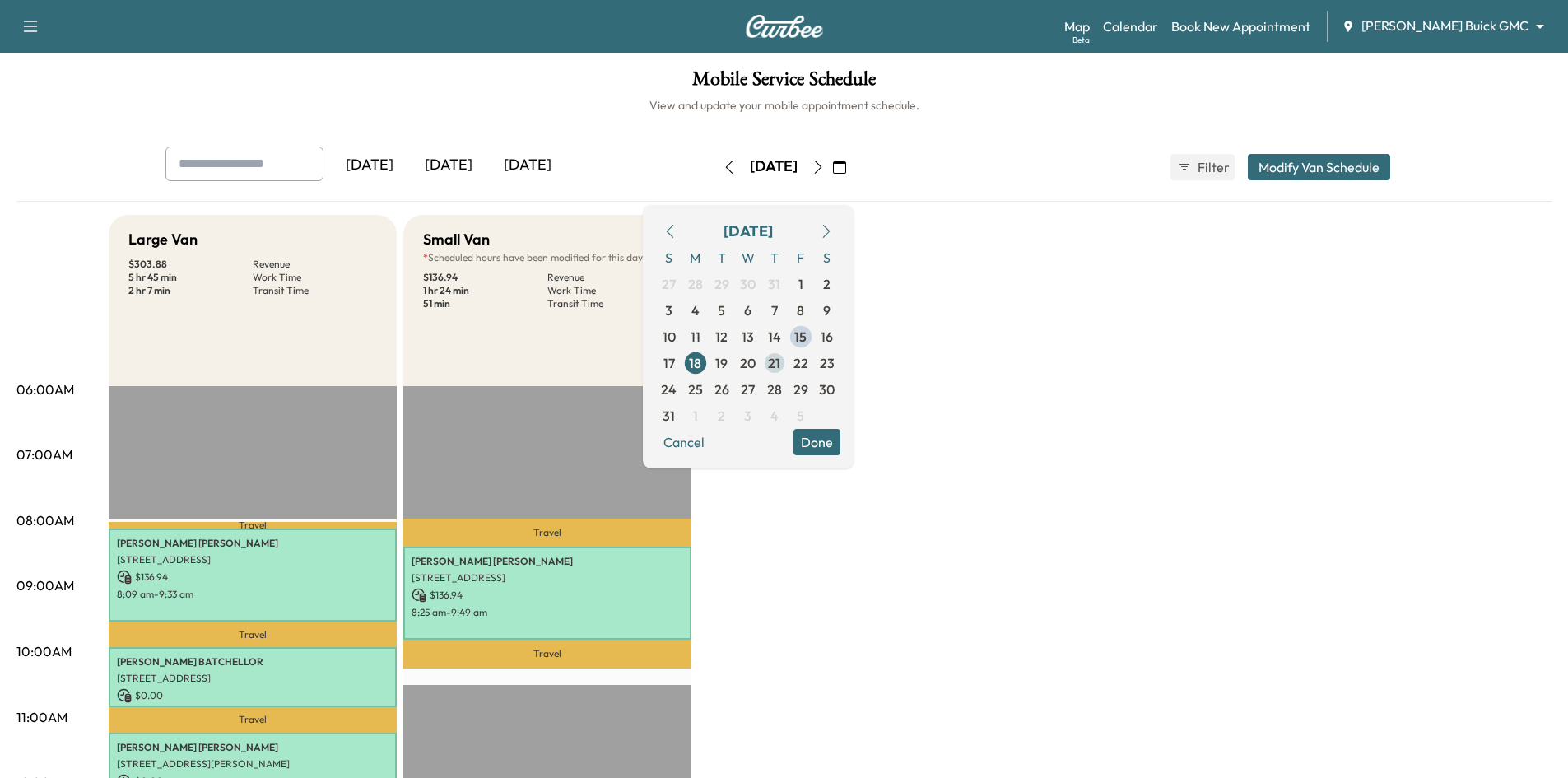
click at [781, 364] on span "21" at bounding box center [774, 363] width 13 height 20
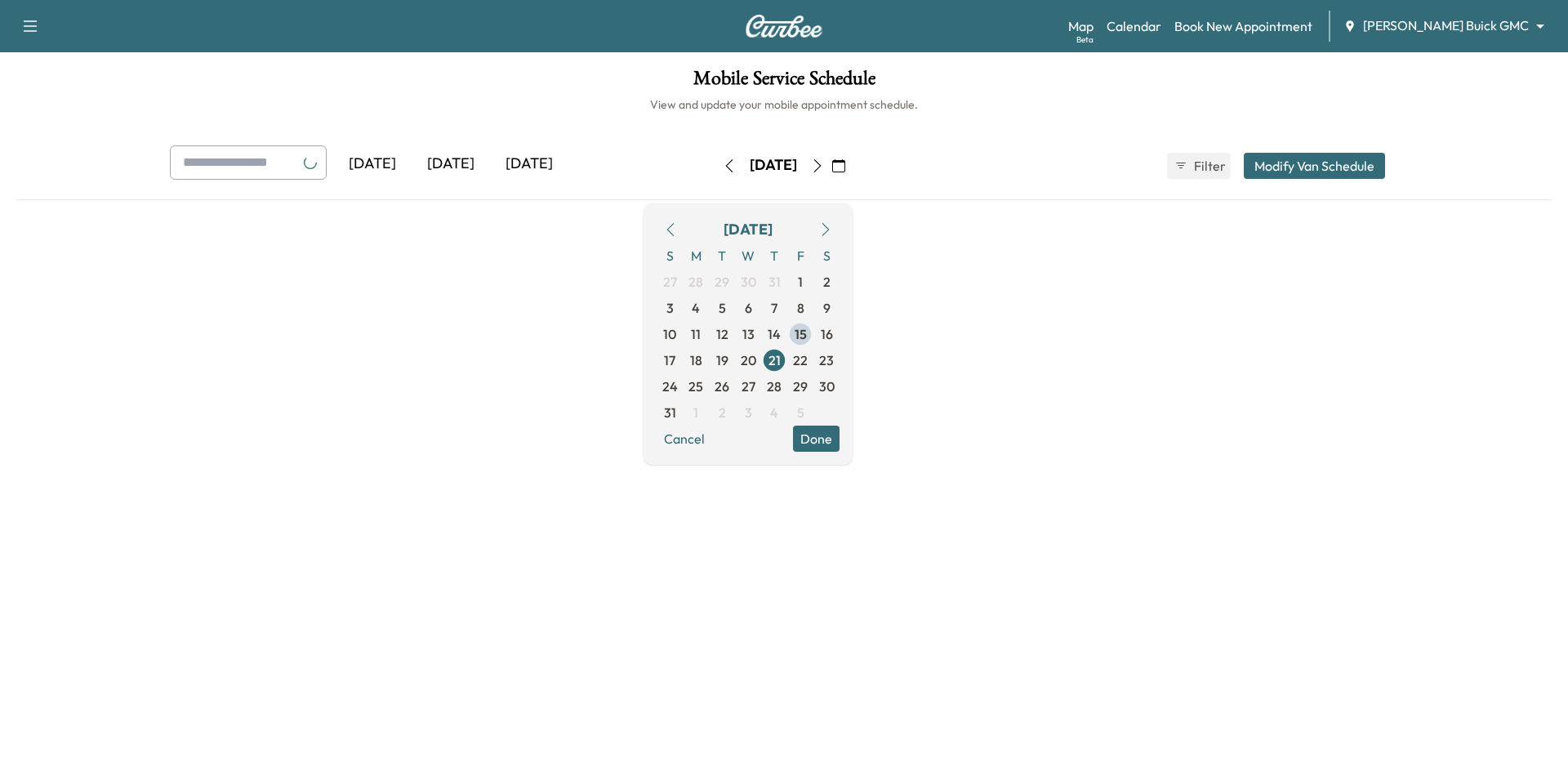
click at [839, 438] on button "Done" at bounding box center [816, 438] width 47 height 26
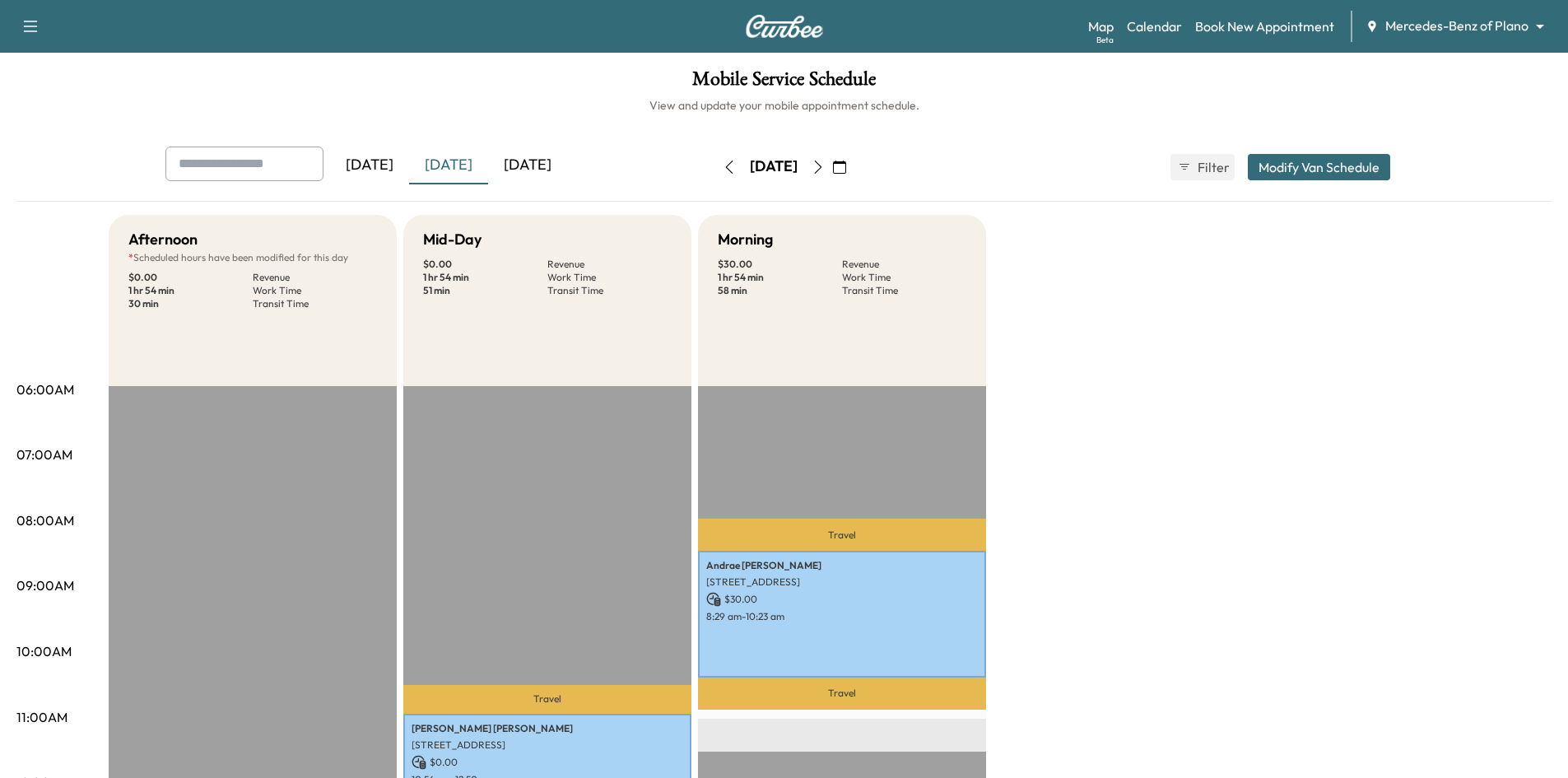
click at [854, 163] on button "button" at bounding box center [839, 167] width 28 height 26
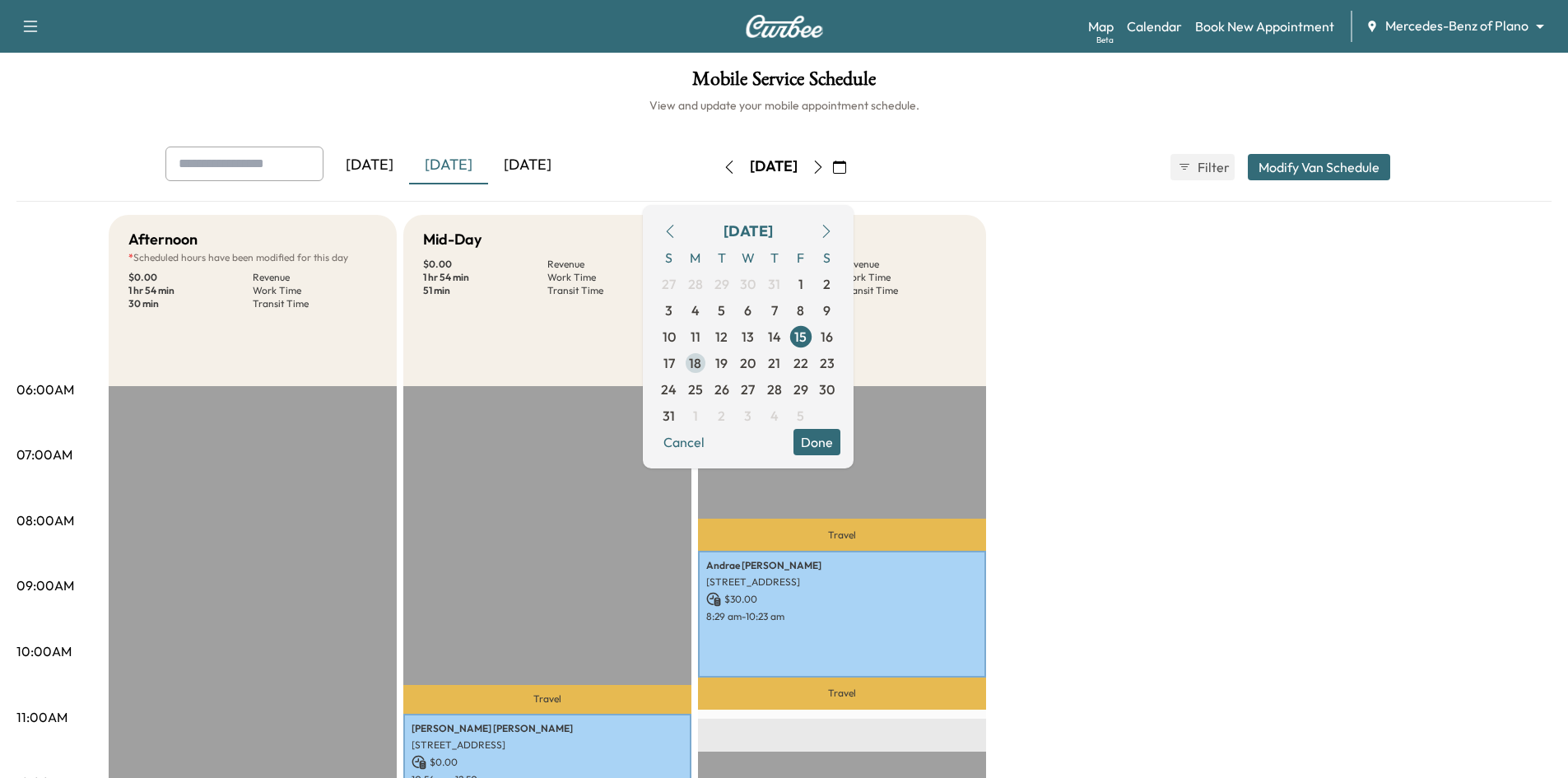
drag, startPoint x: 730, startPoint y: 366, endPoint x: 766, endPoint y: 372, distance: 36.5
click at [701, 366] on span "18" at bounding box center [695, 363] width 13 height 20
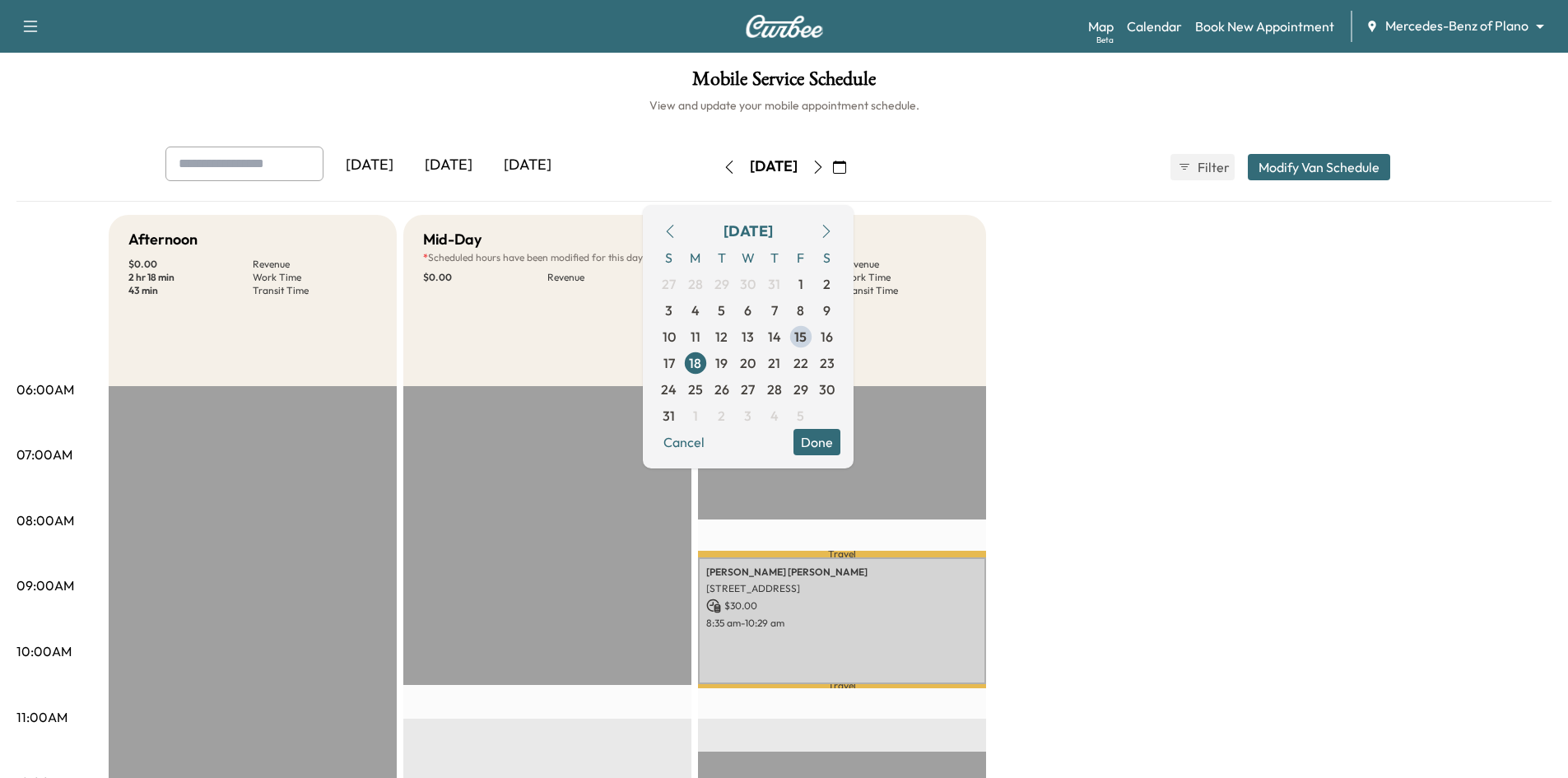
click at [840, 443] on button "Done" at bounding box center [817, 441] width 47 height 26
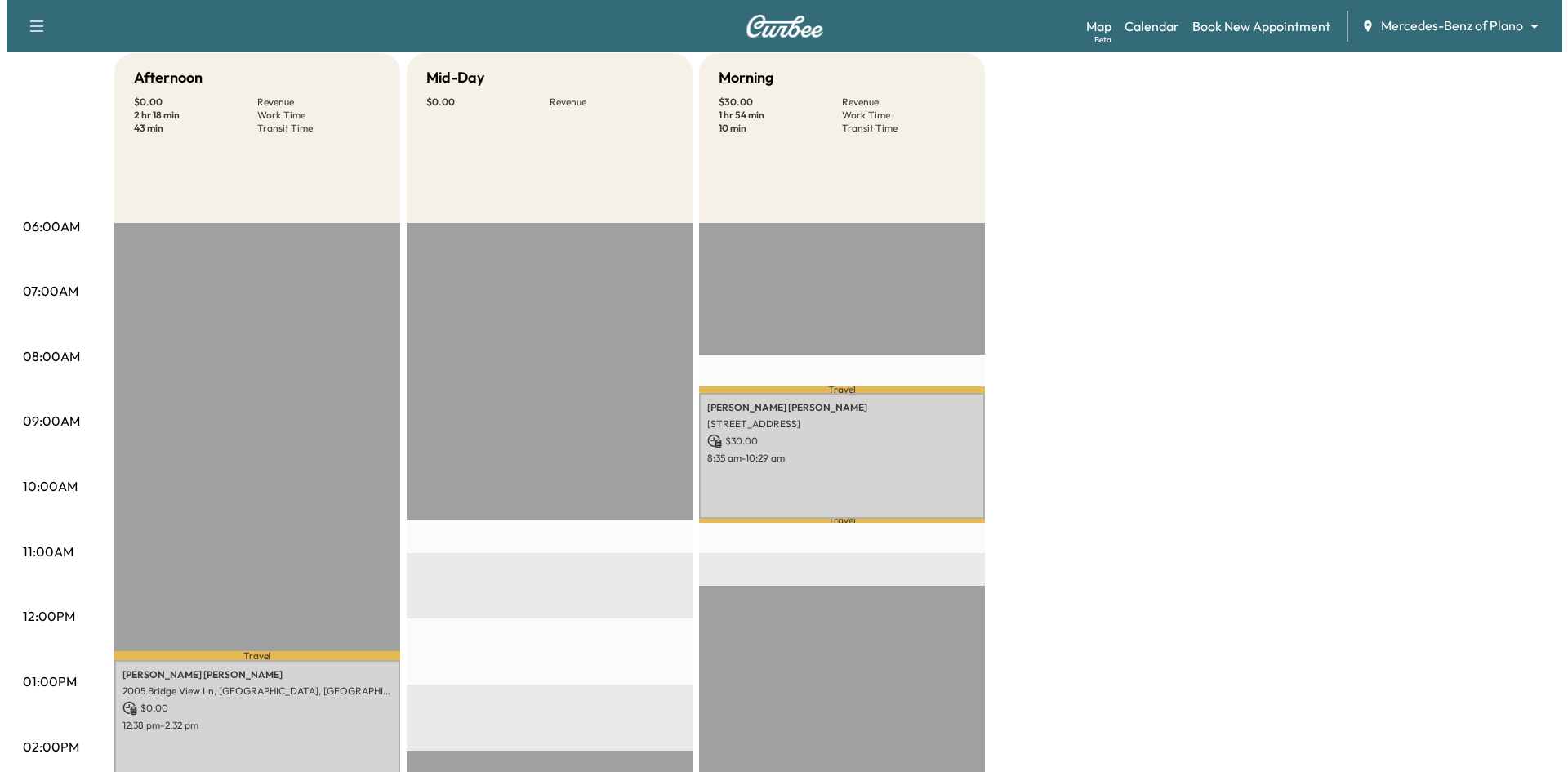
scroll to position [327, 0]
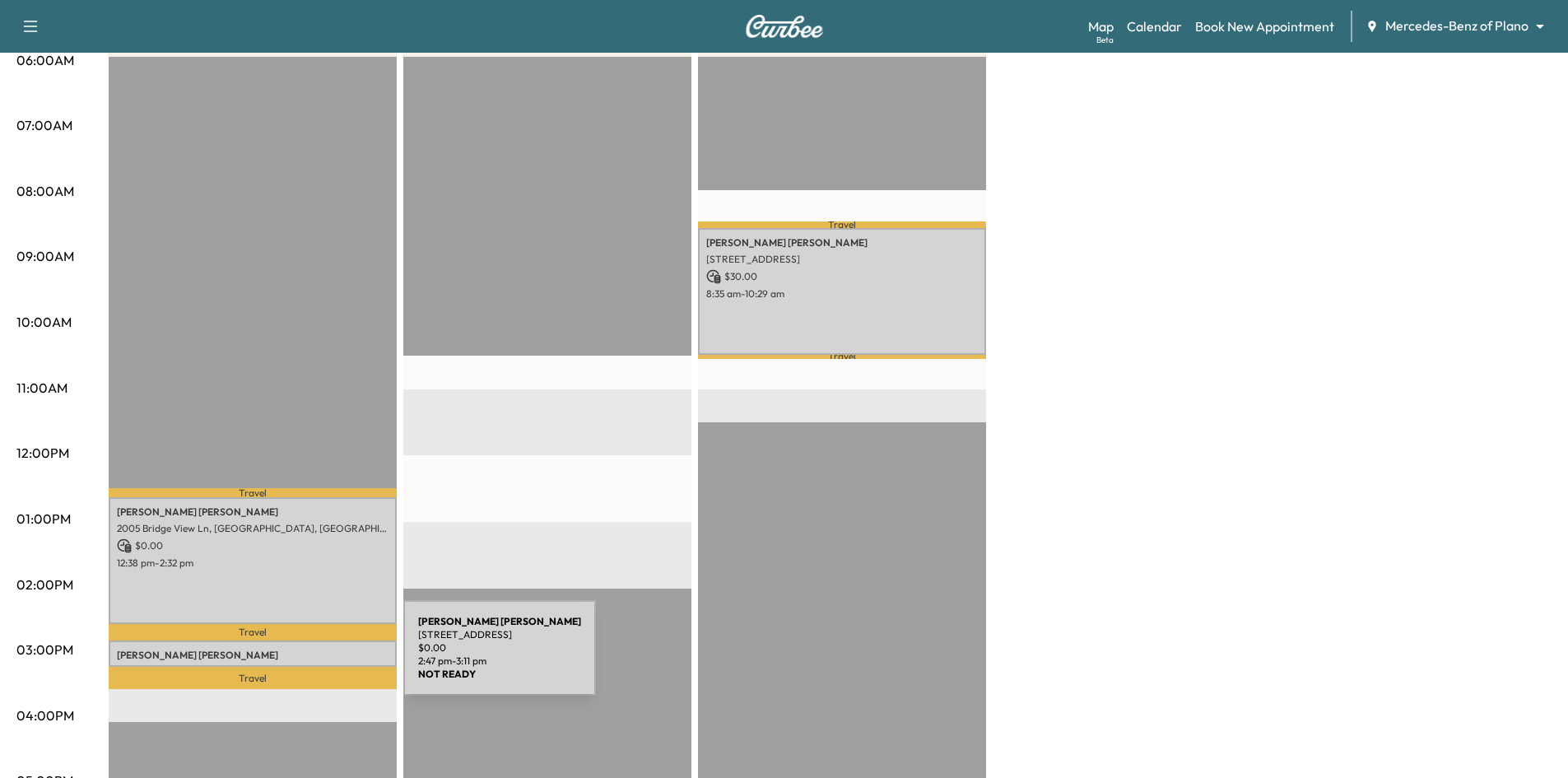
click at [280, 665] on p "[STREET_ADDRESS]" at bounding box center [252, 672] width 272 height 13
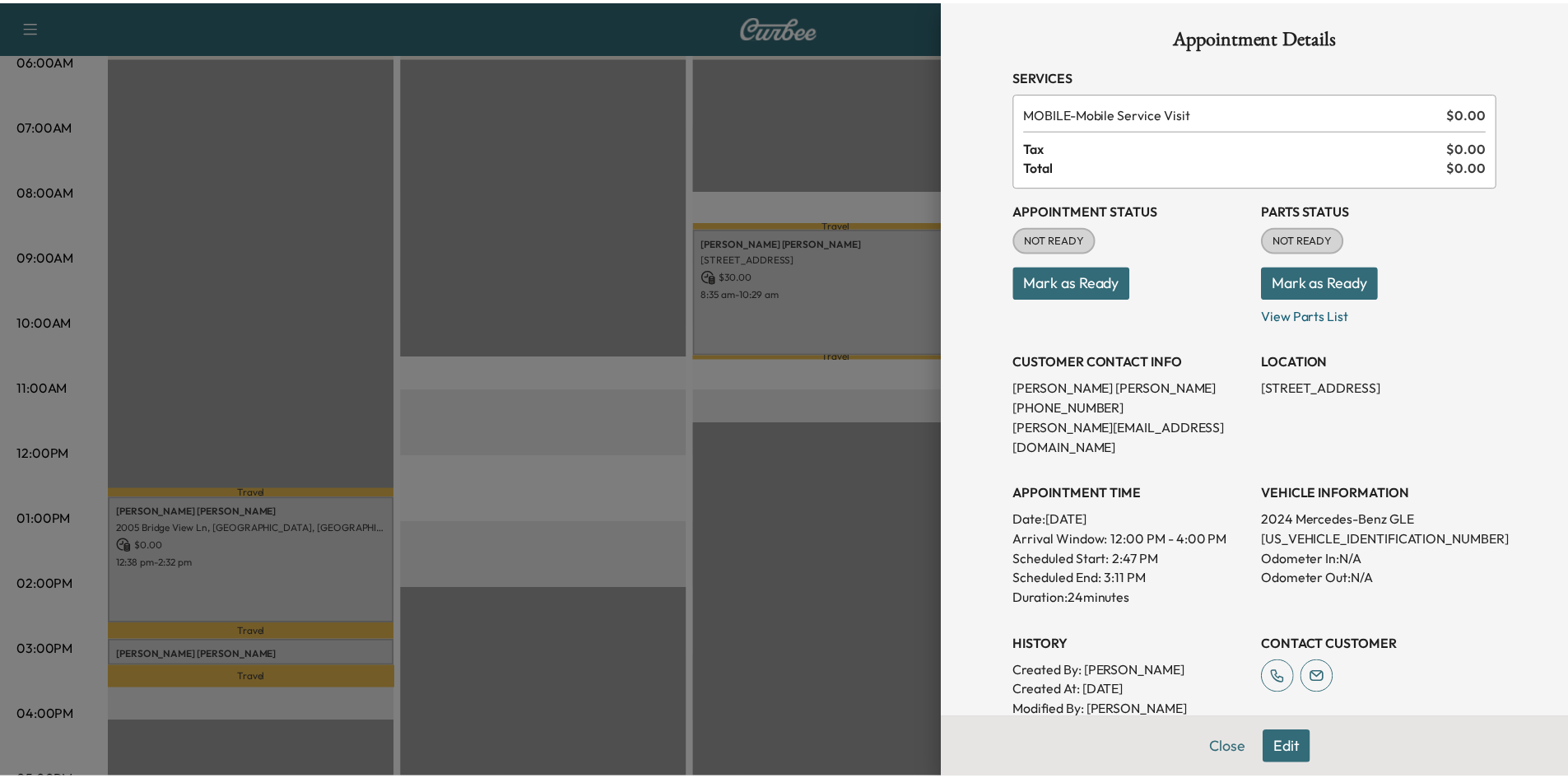
scroll to position [0, 0]
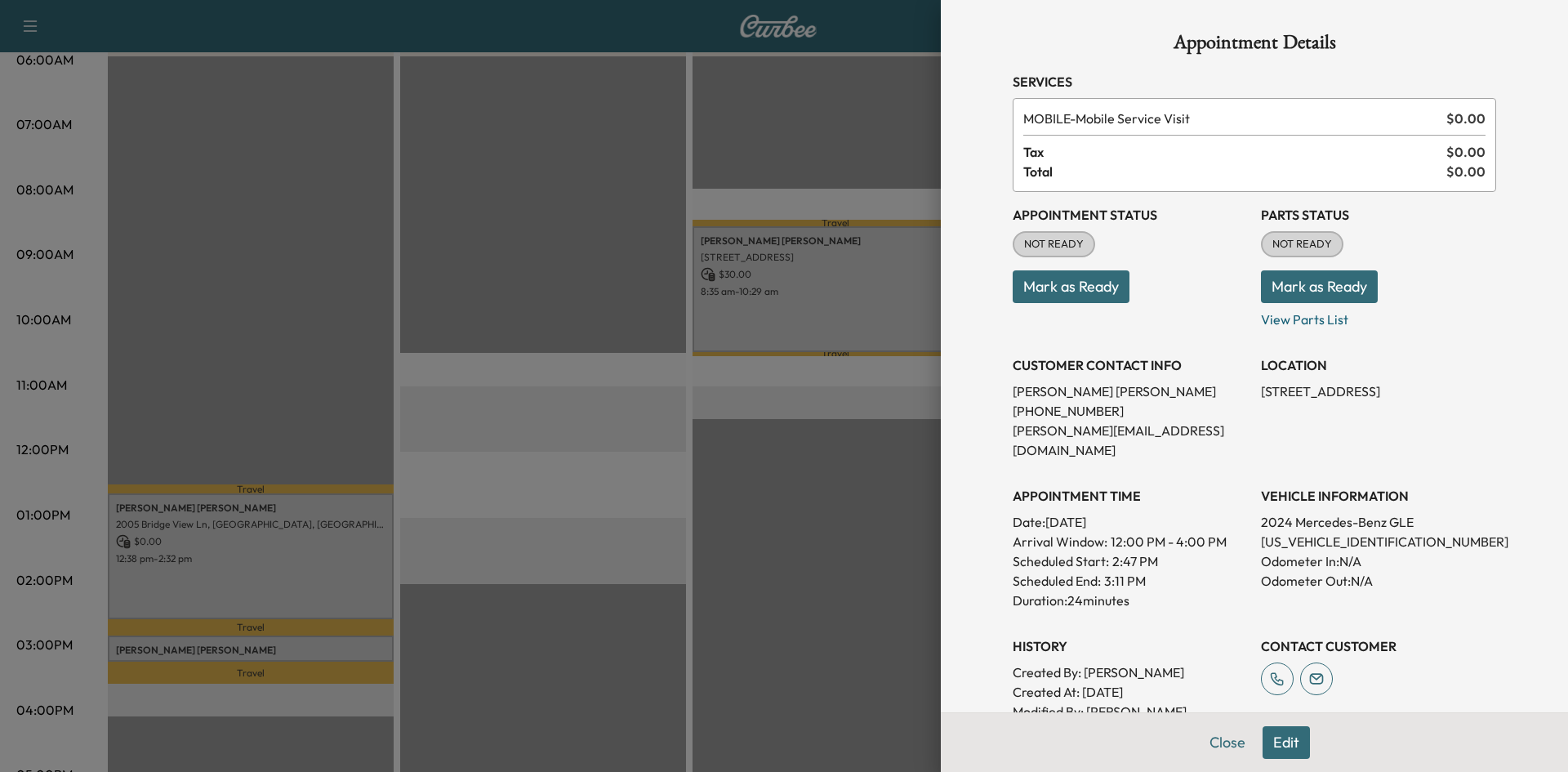
drag, startPoint x: 377, startPoint y: 255, endPoint x: 378, endPoint y: 213, distance: 42.0
click at [378, 227] on div at bounding box center [784, 386] width 1568 height 772
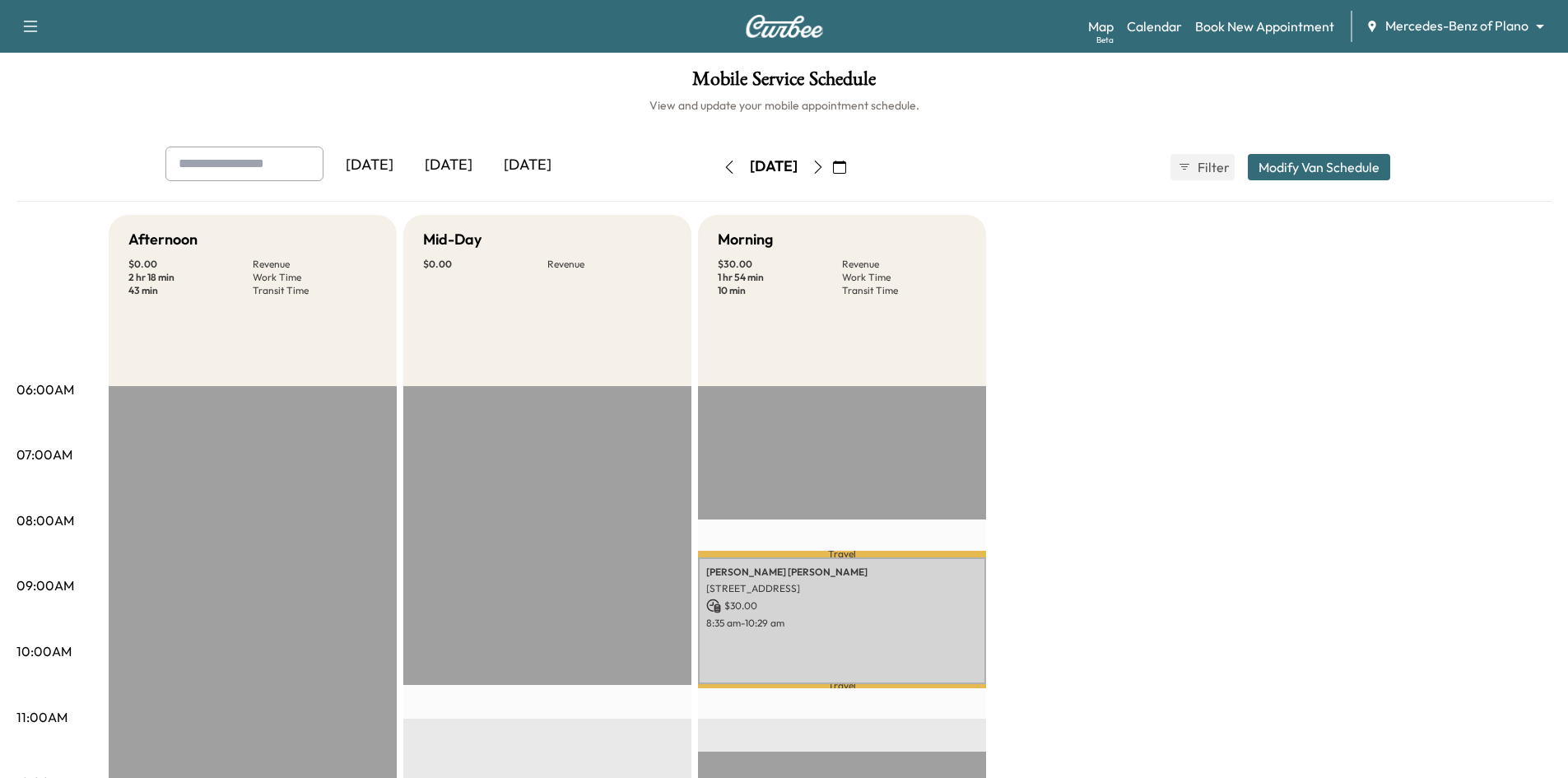
click at [854, 168] on button "button" at bounding box center [839, 167] width 28 height 26
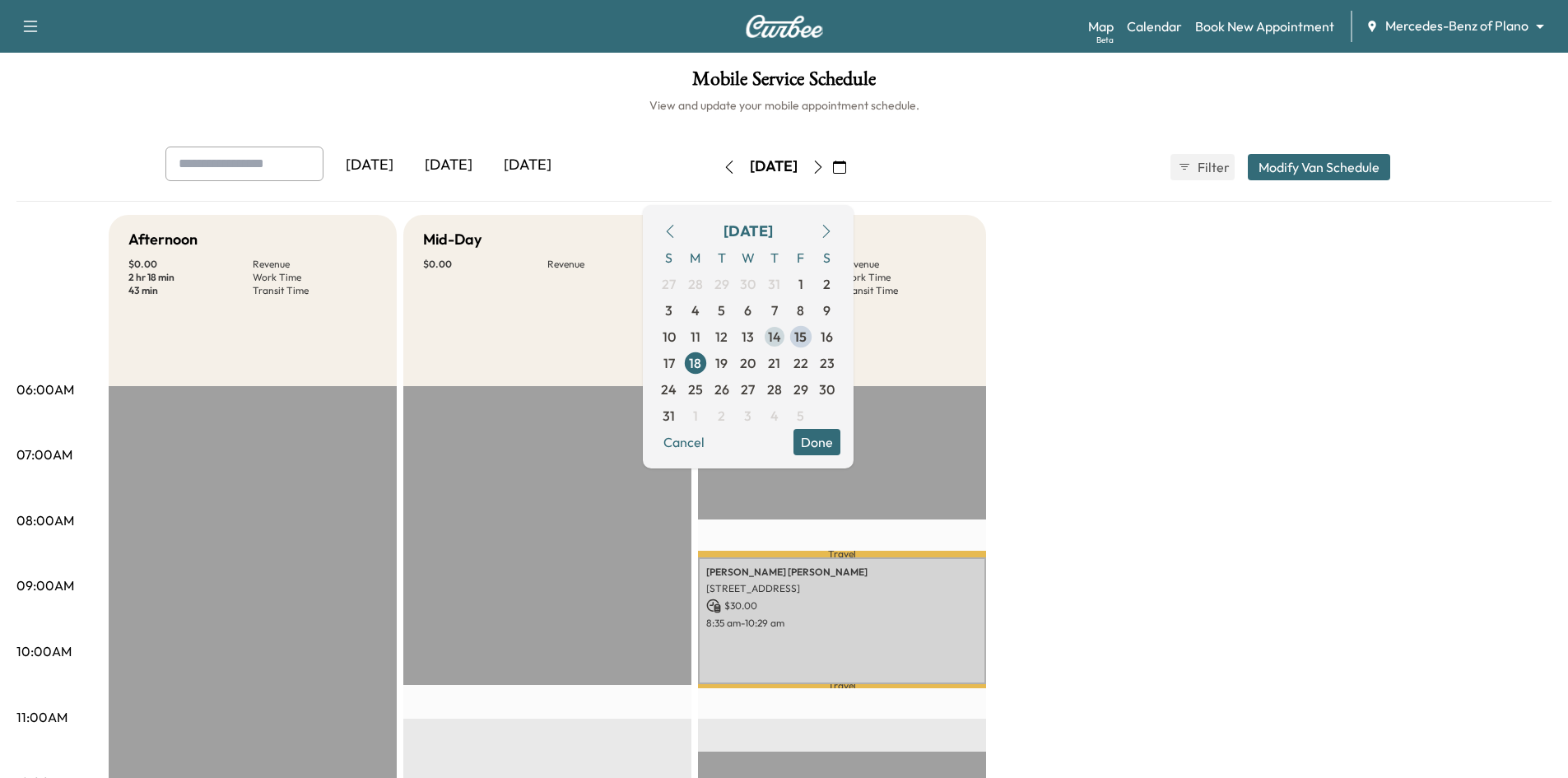
click at [781, 339] on span "14" at bounding box center [775, 337] width 13 height 20
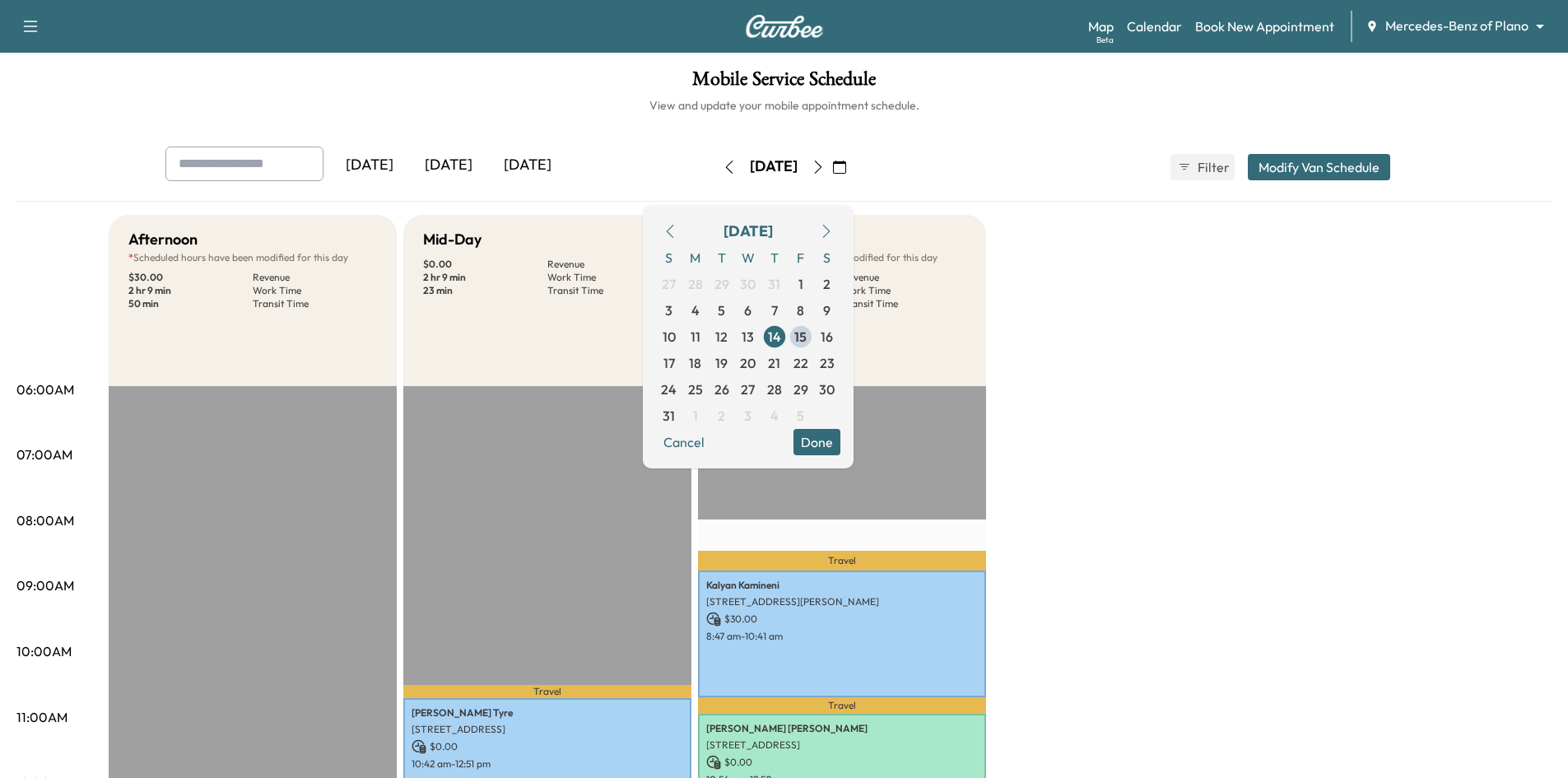
click at [723, 170] on icon "button" at bounding box center [729, 167] width 13 height 13
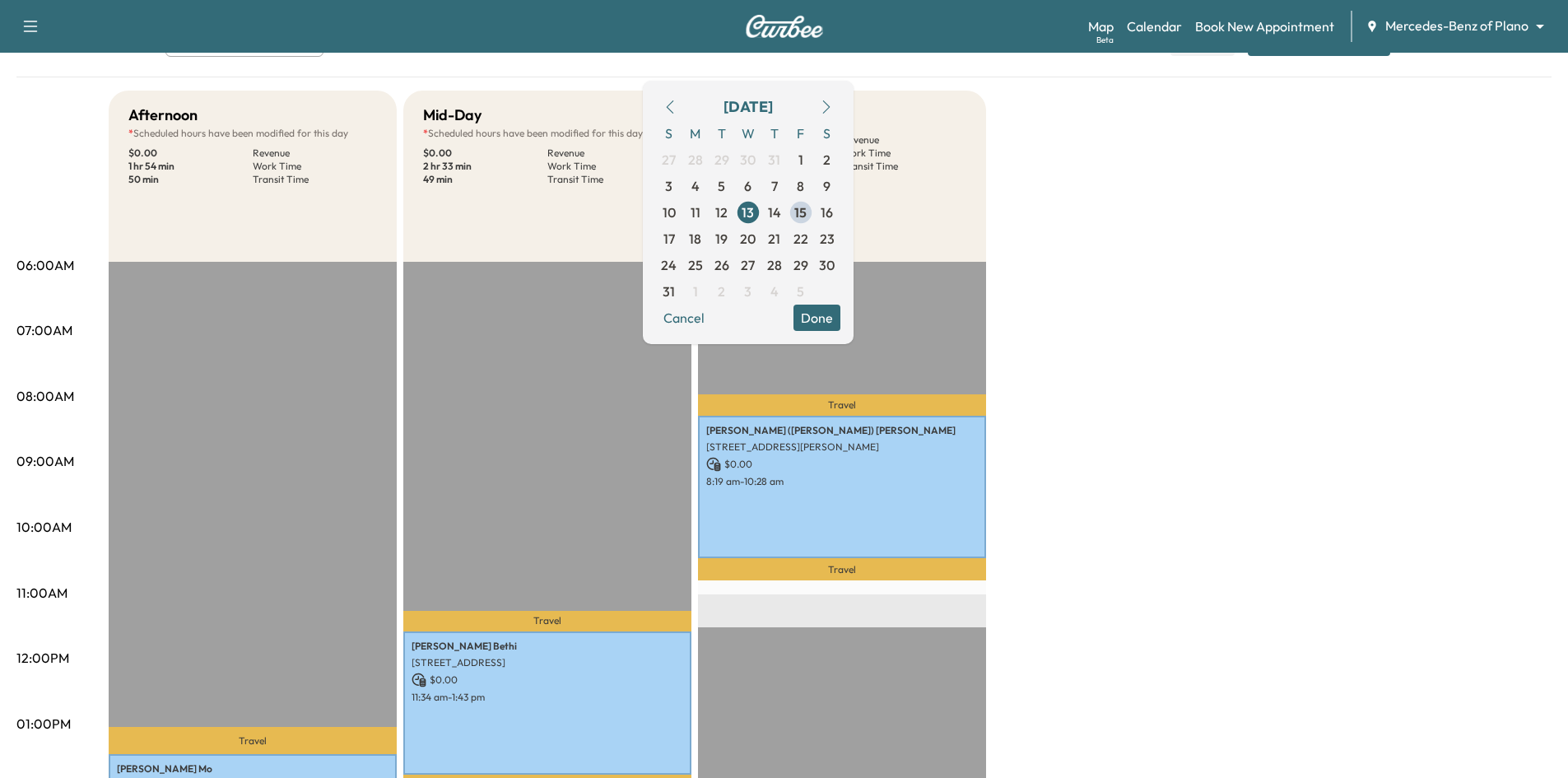
scroll to position [329, 0]
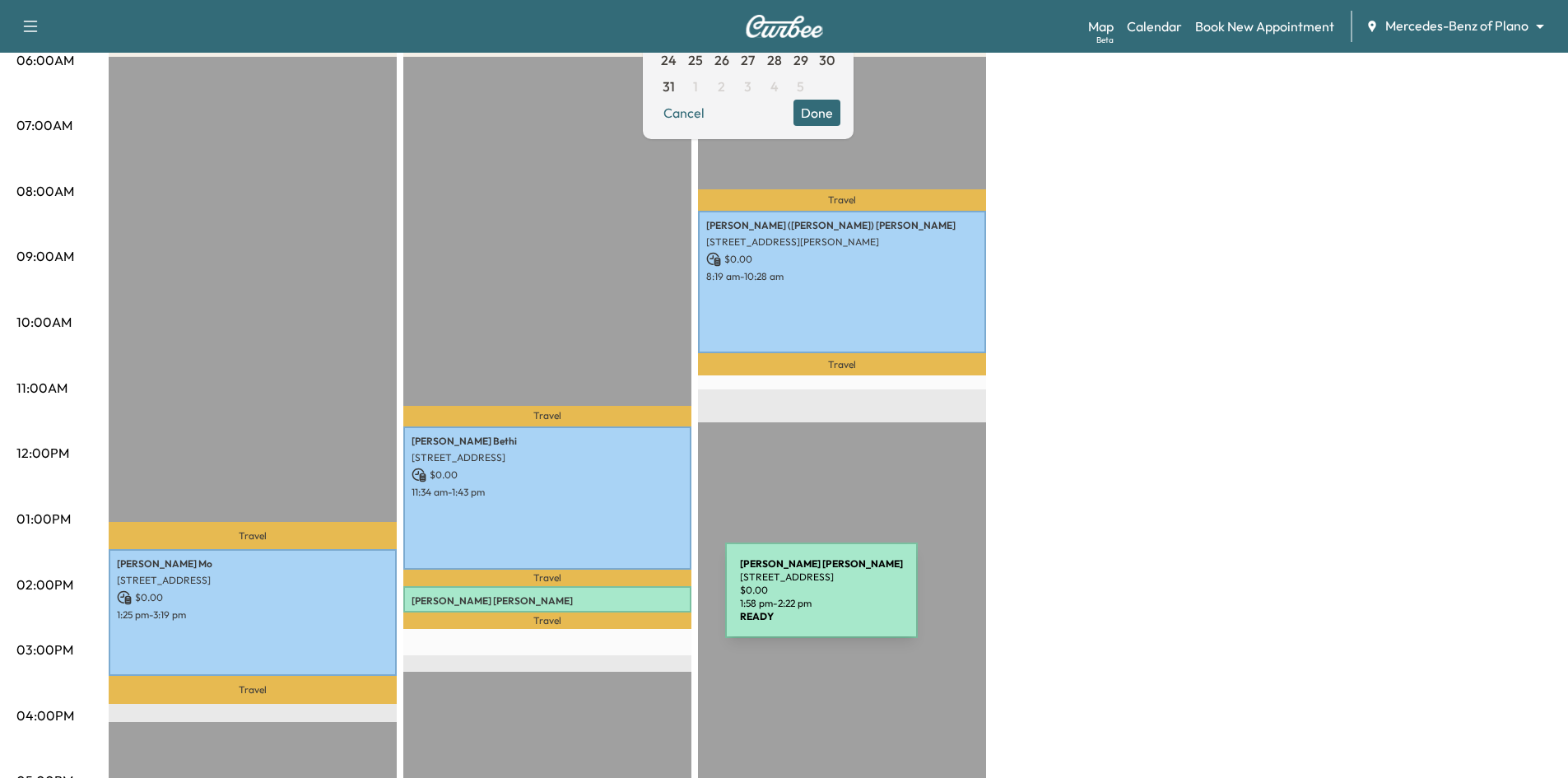
click at [602, 600] on p "[PERSON_NAME]" at bounding box center [548, 601] width 272 height 13
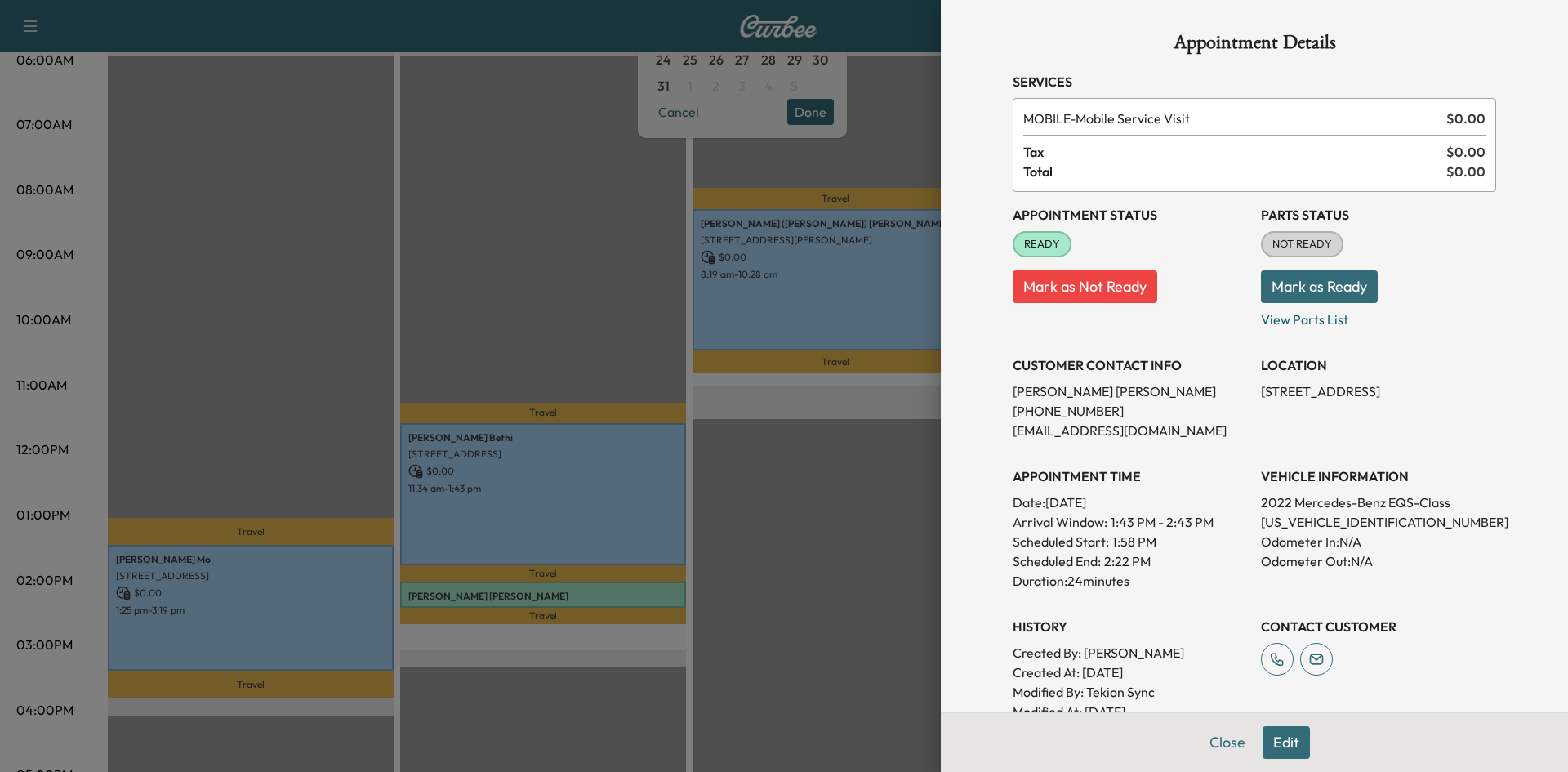
click at [357, 155] on div at bounding box center [784, 386] width 1568 height 772
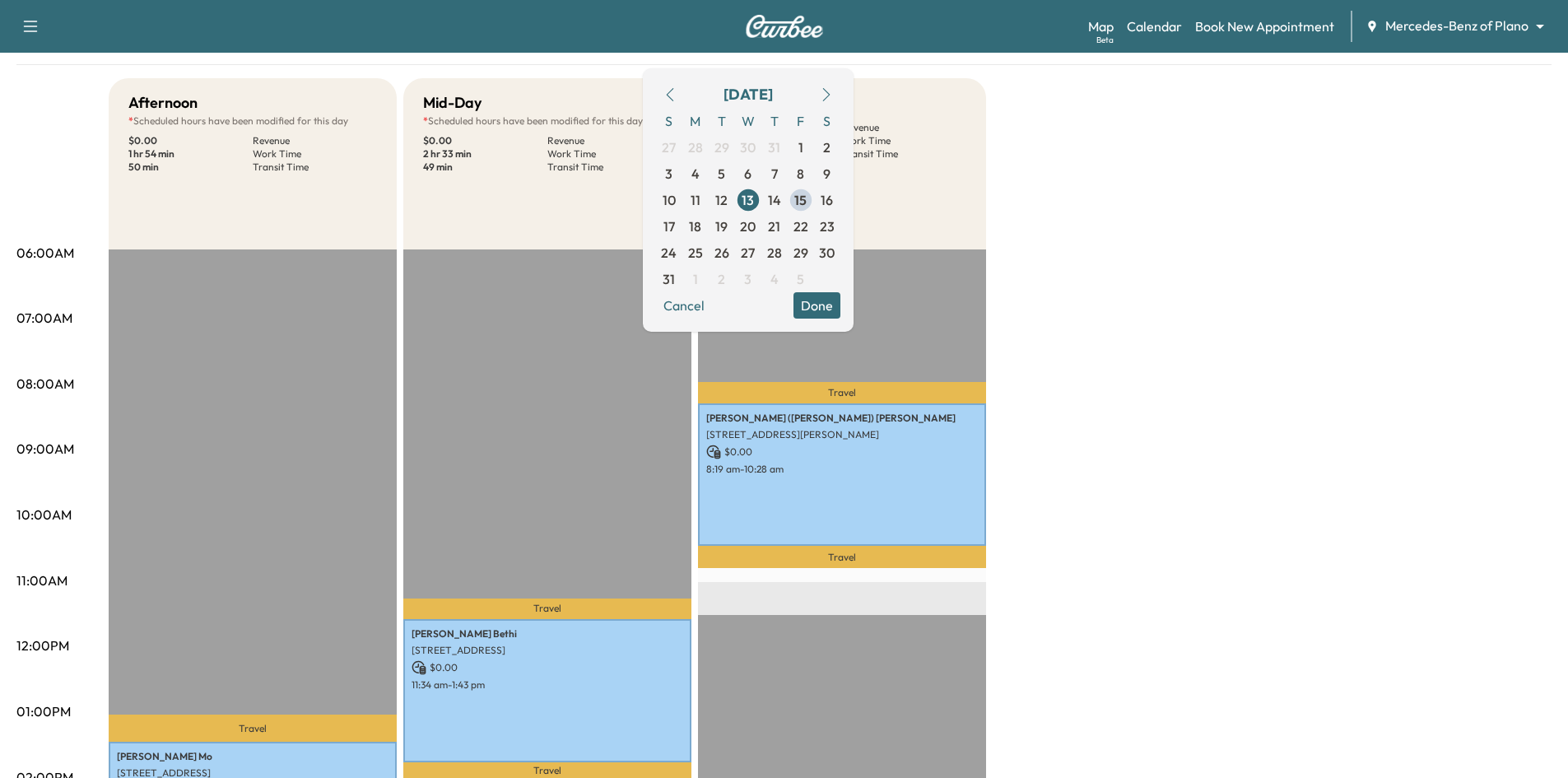
scroll to position [164, 0]
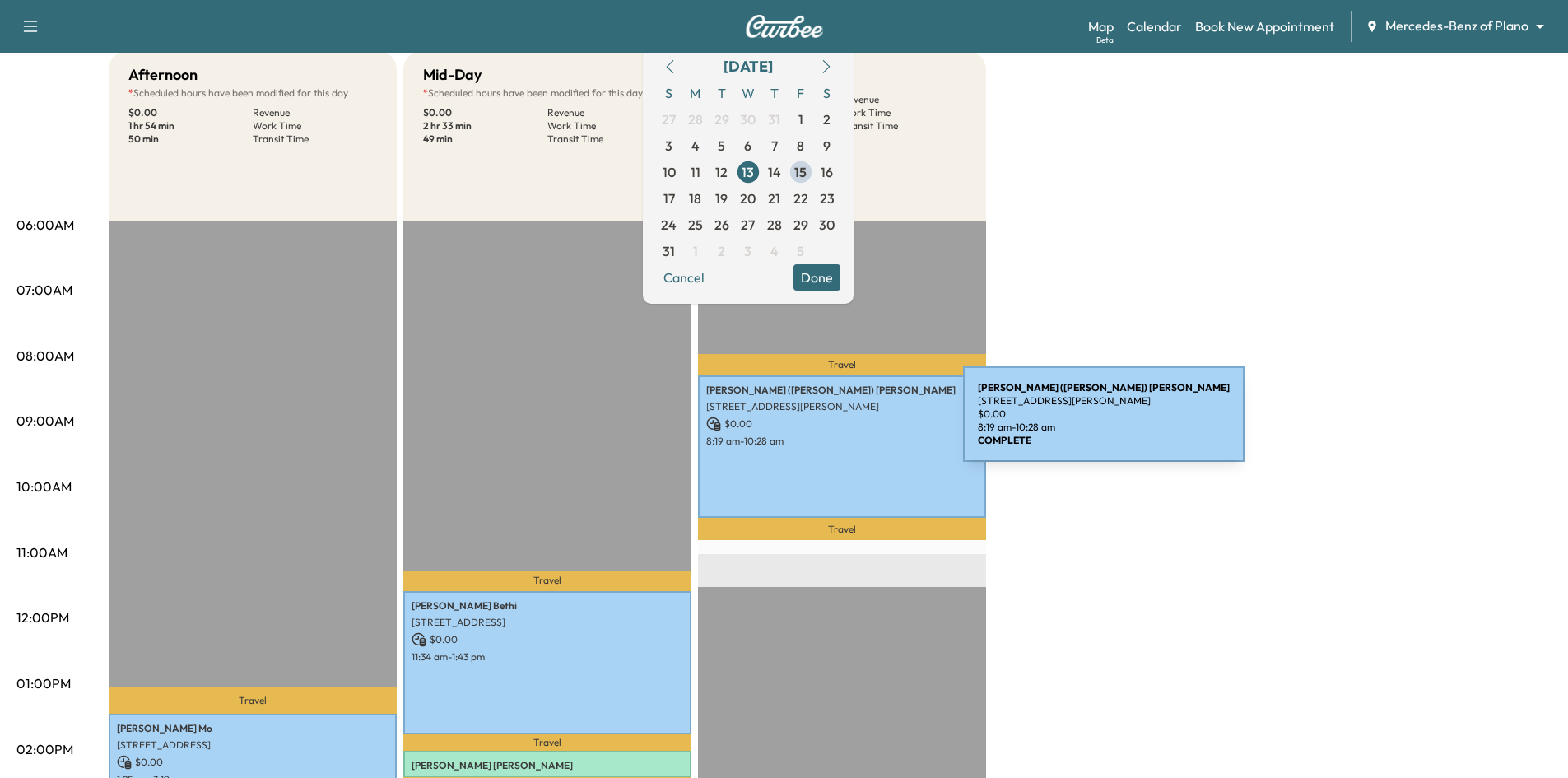
click at [839, 424] on p "$ 0.00" at bounding box center [842, 424] width 272 height 15
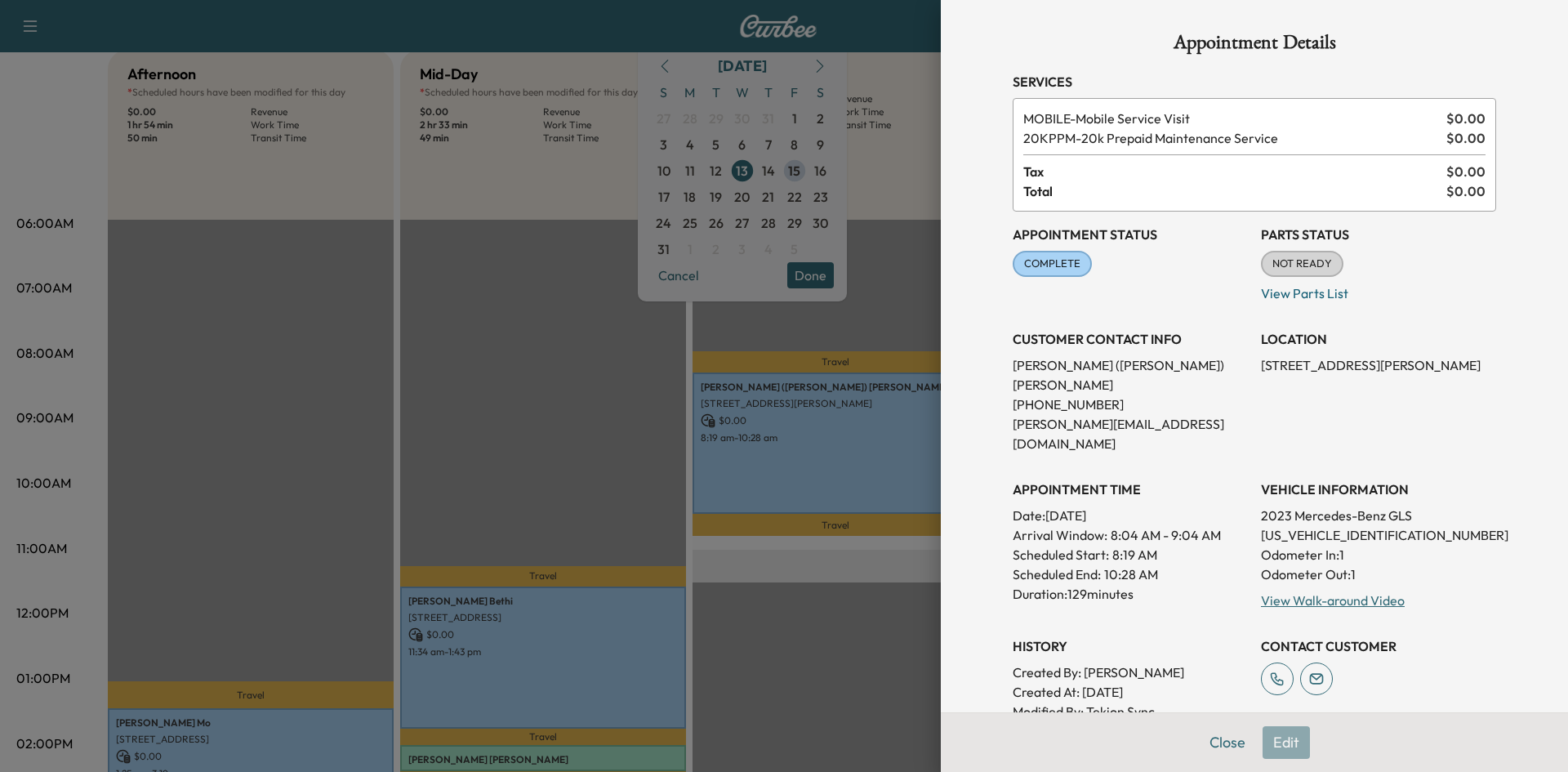
click at [609, 382] on div at bounding box center [784, 386] width 1568 height 772
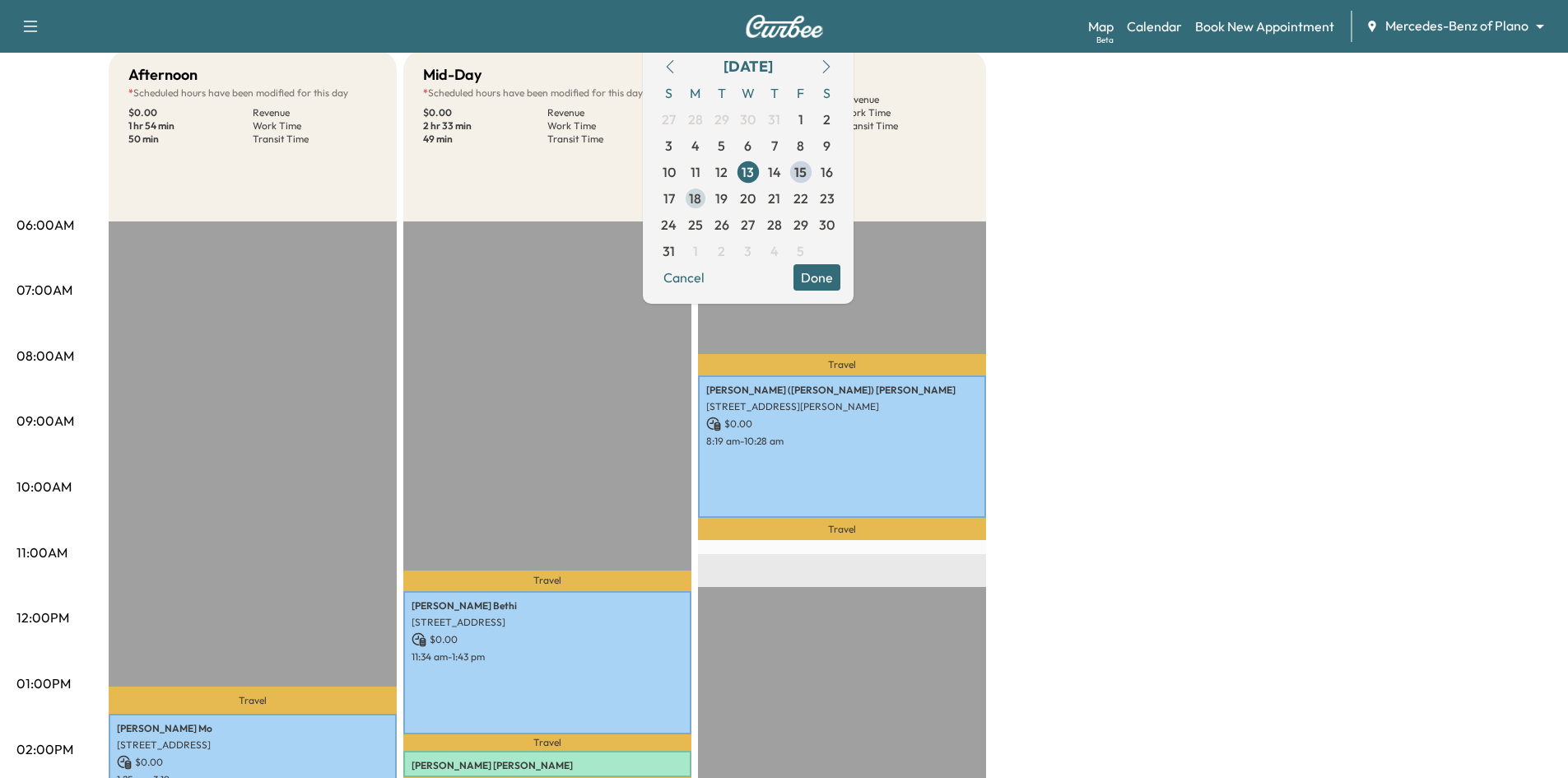
click at [709, 201] on span "18" at bounding box center [695, 198] width 26 height 26
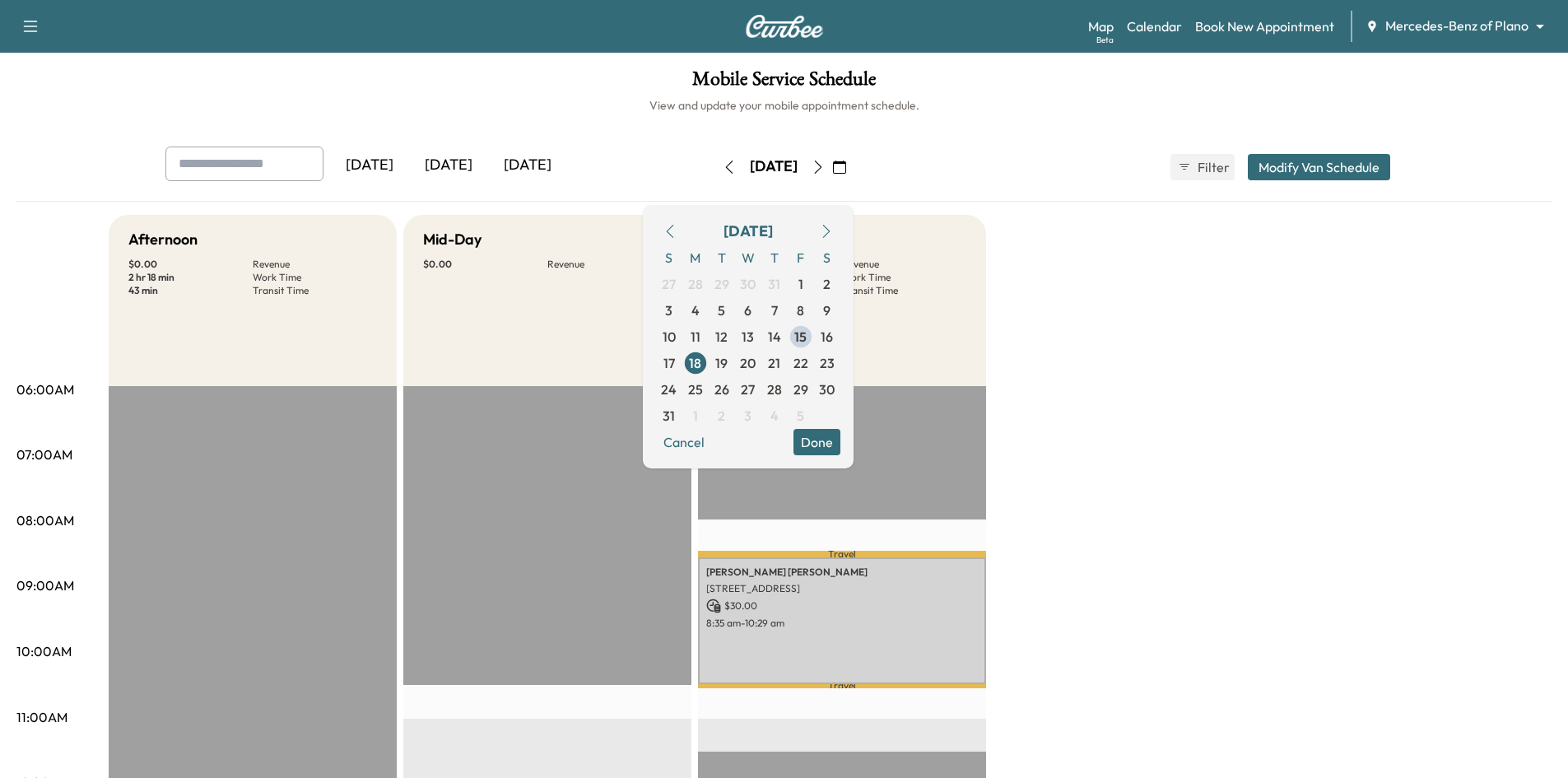
click at [840, 444] on button "Done" at bounding box center [817, 441] width 47 height 26
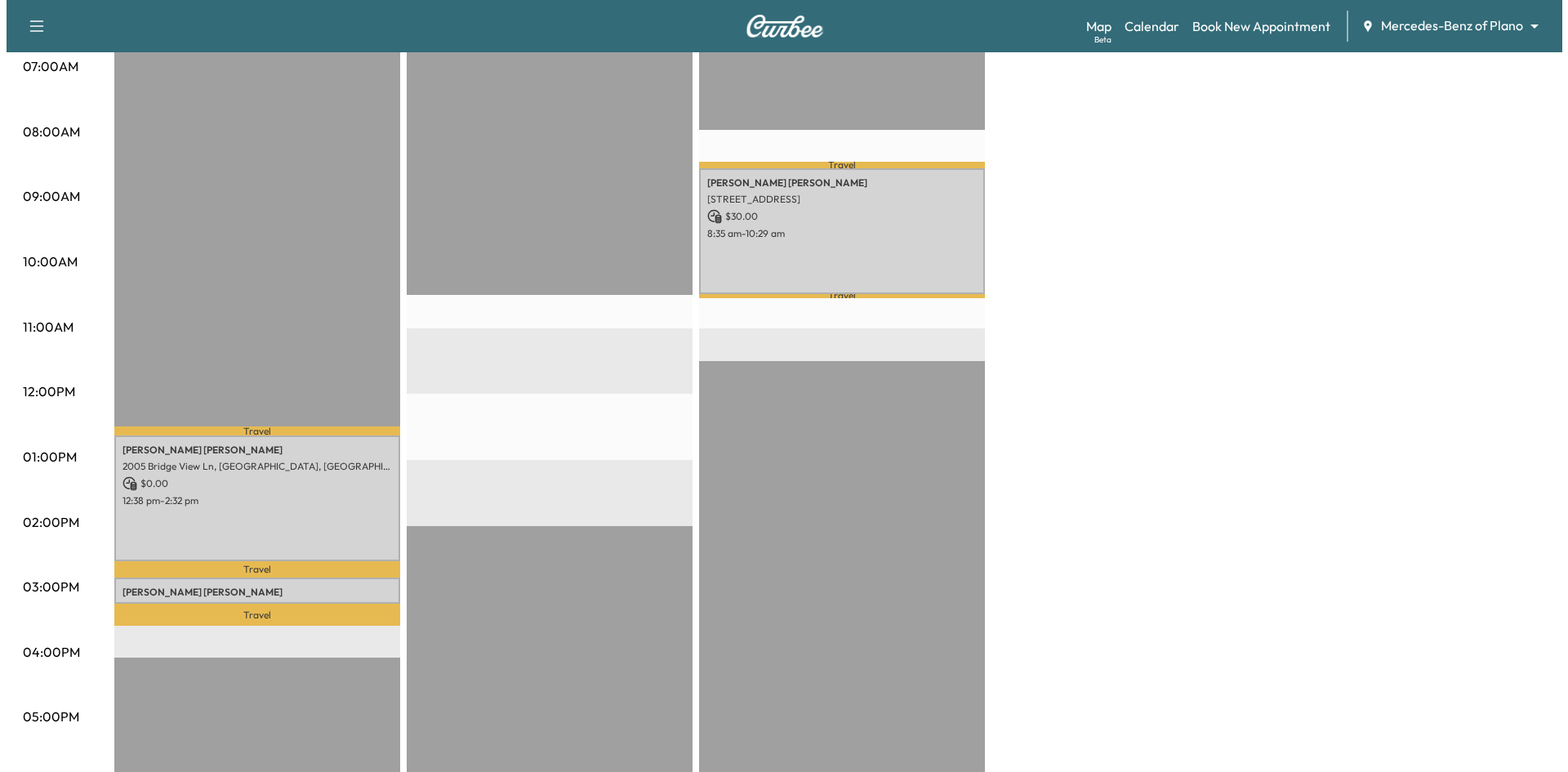
scroll to position [245, 0]
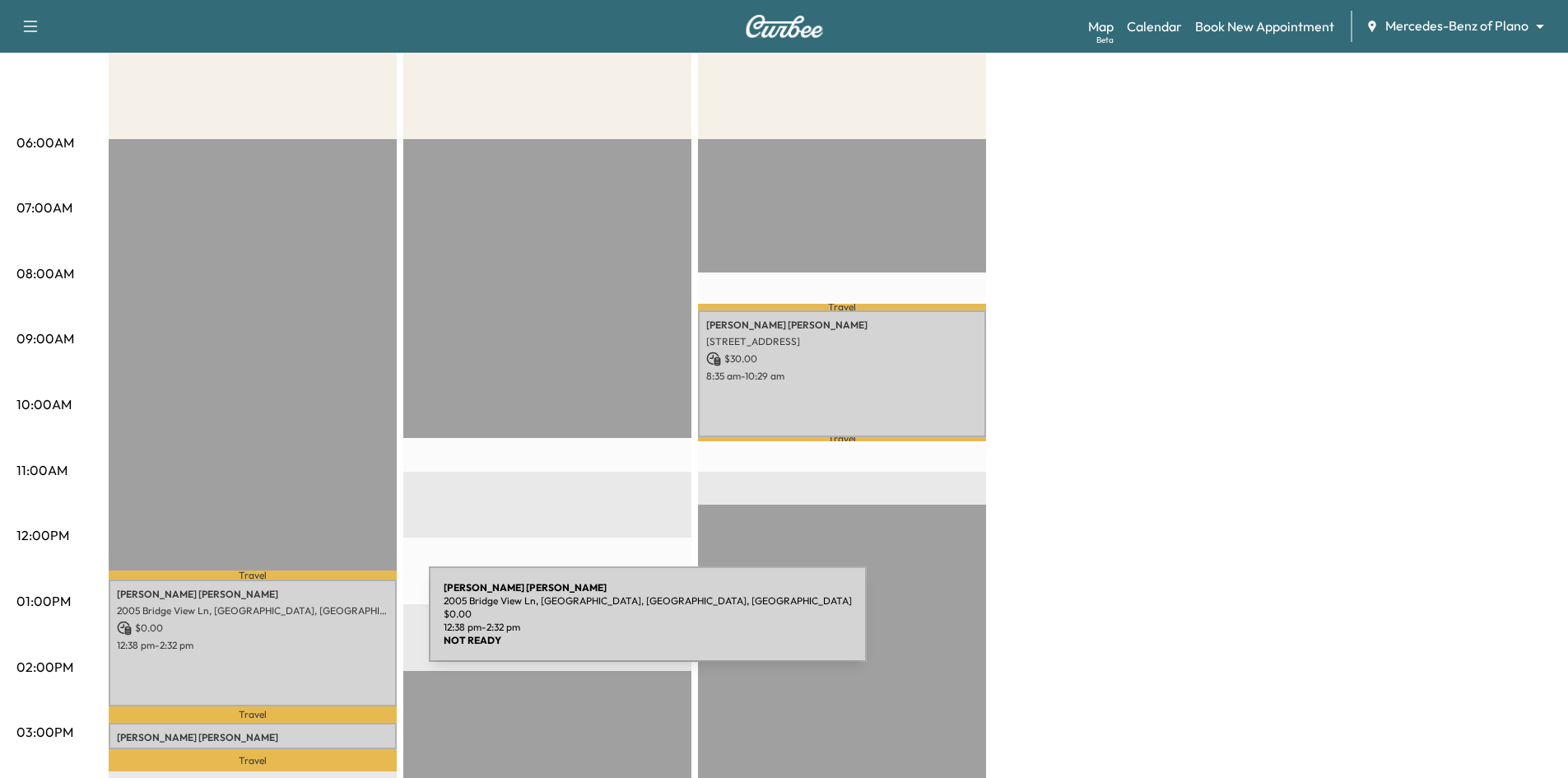
click at [305, 624] on p "$ 0.00" at bounding box center [252, 628] width 272 height 15
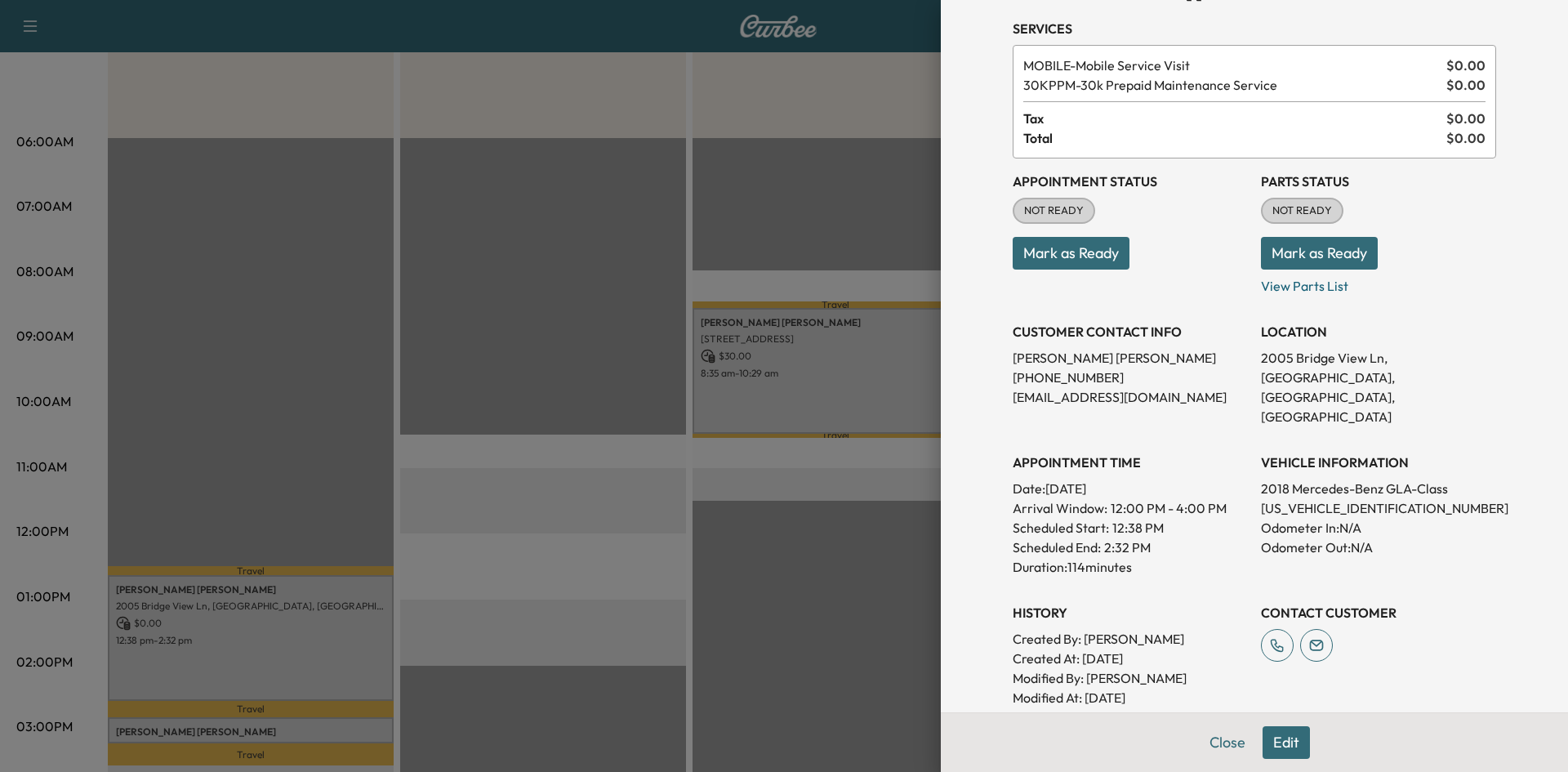
scroll to position [82, 0]
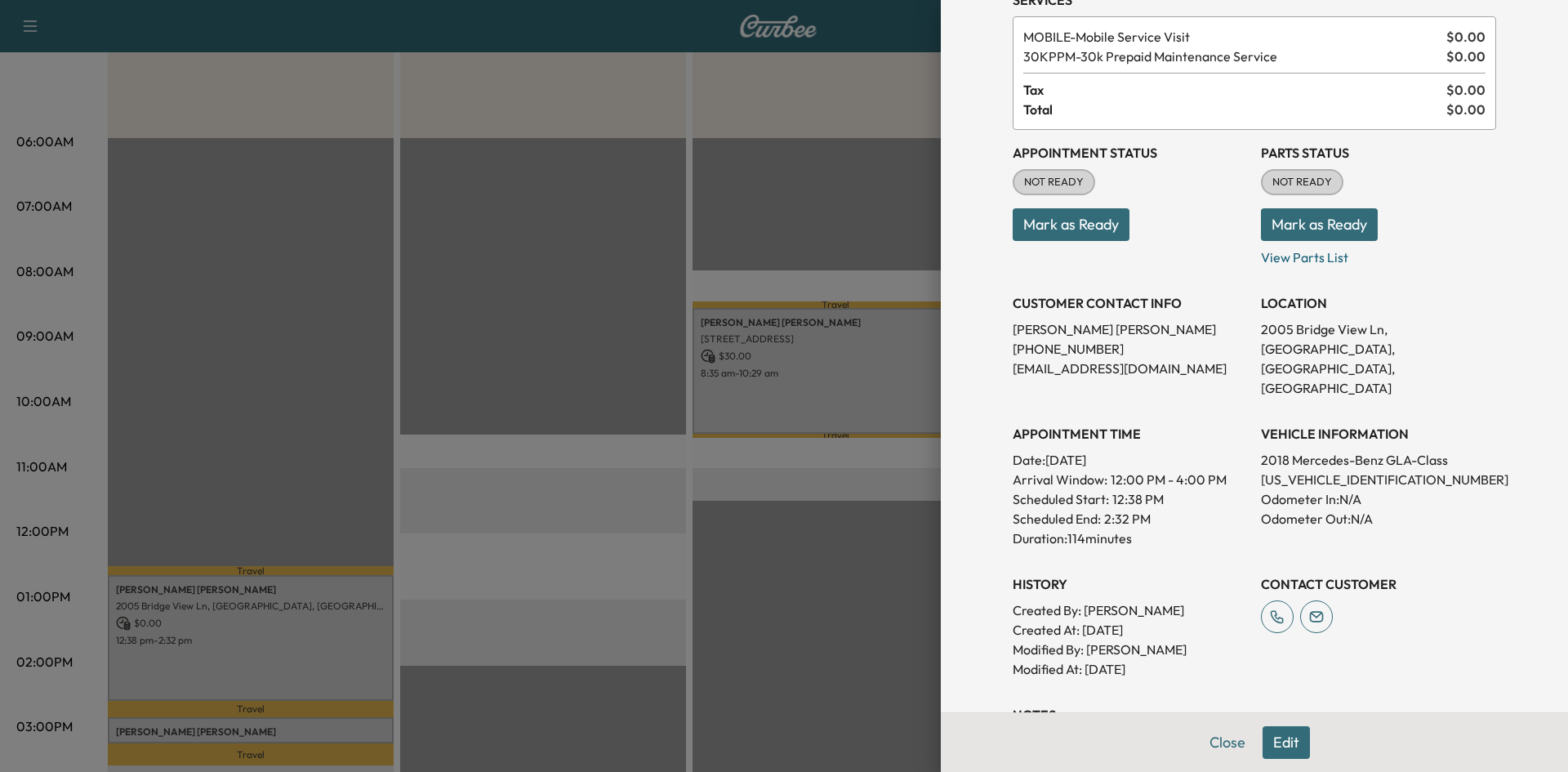
click at [1205, 561] on div "History Created By : [PERSON_NAME] Created At : [DATE] Modified By : [PERSON_NA…" at bounding box center [1130, 619] width 235 height 117
click at [1228, 745] on button "Close" at bounding box center [1227, 742] width 57 height 32
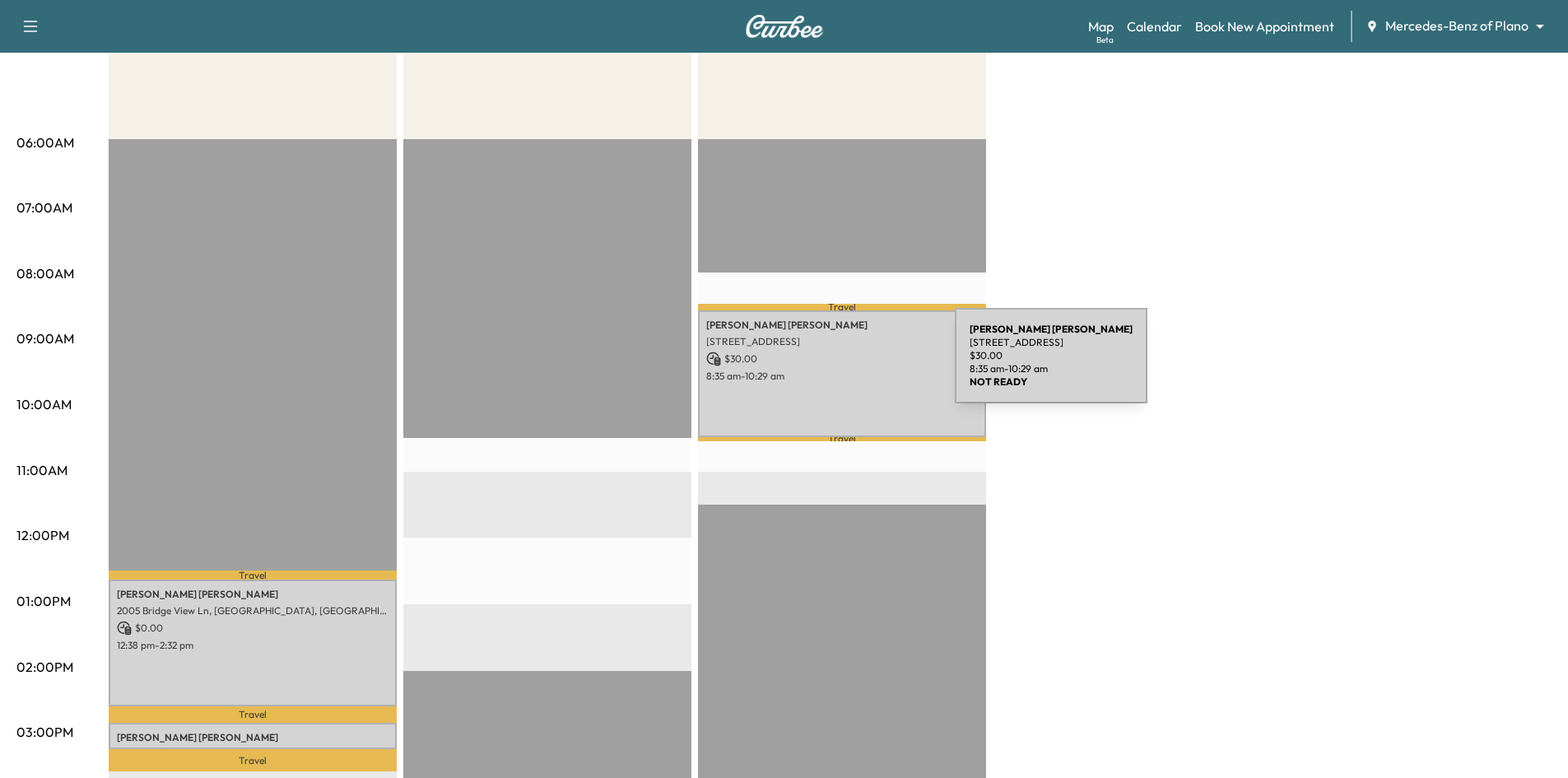
click at [831, 366] on div "[PERSON_NAME] [STREET_ADDRESS] $ 30.00 8:35 am - 10:29 am" at bounding box center [842, 373] width 288 height 126
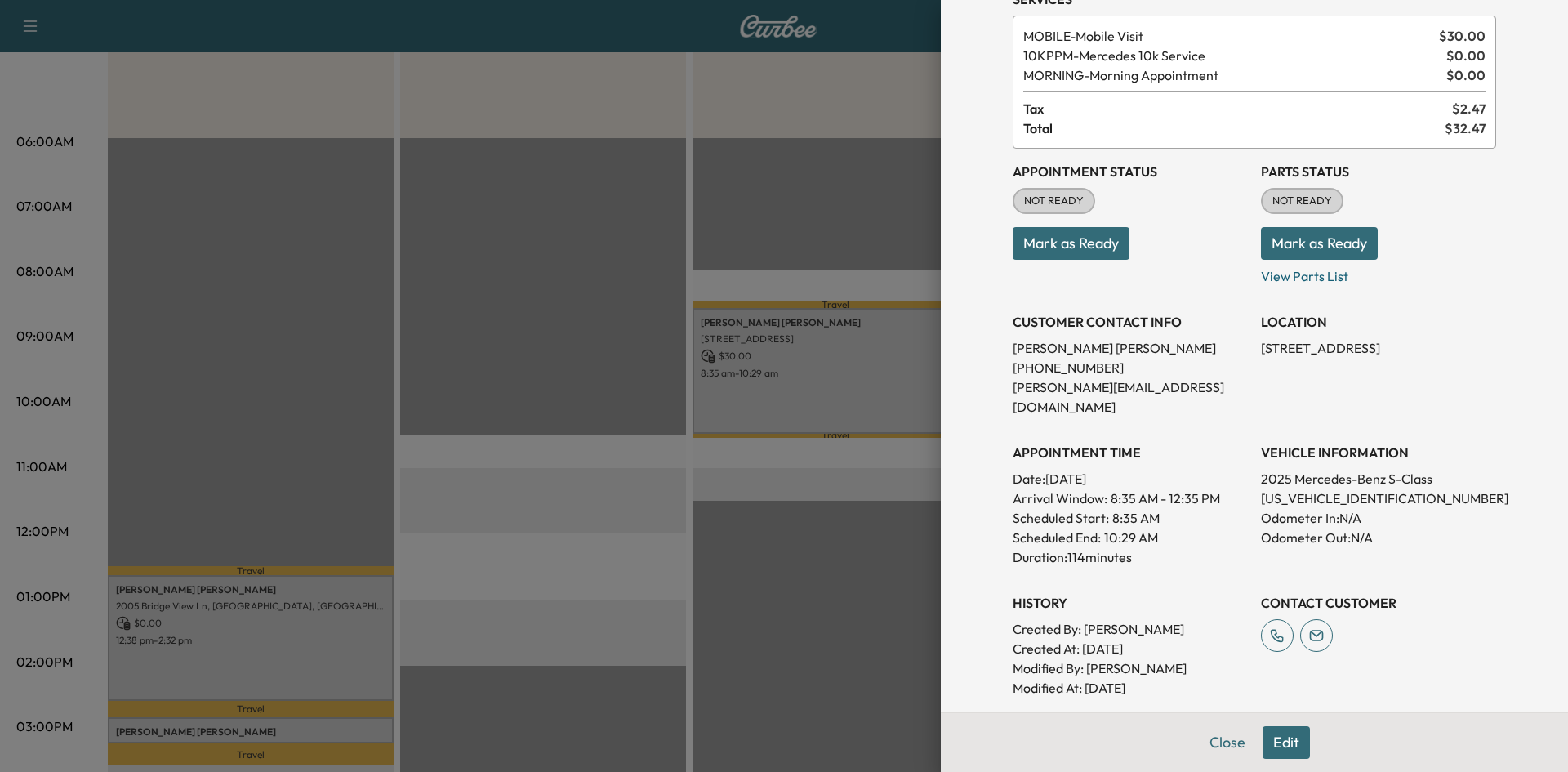
scroll to position [327, 0]
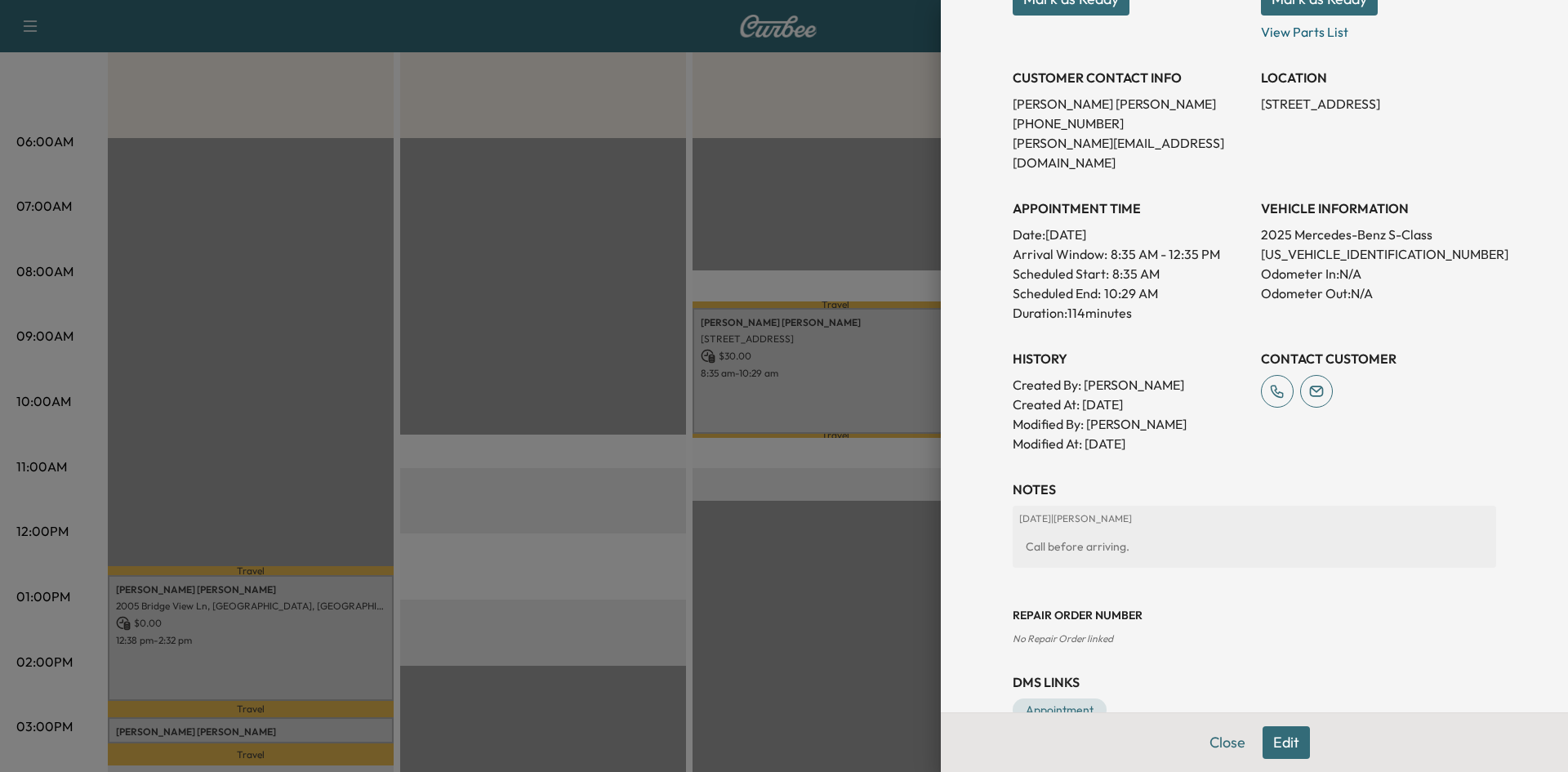
drag, startPoint x: 463, startPoint y: 572, endPoint x: 448, endPoint y: 573, distance: 15.0
click at [462, 572] on div at bounding box center [784, 386] width 1568 height 772
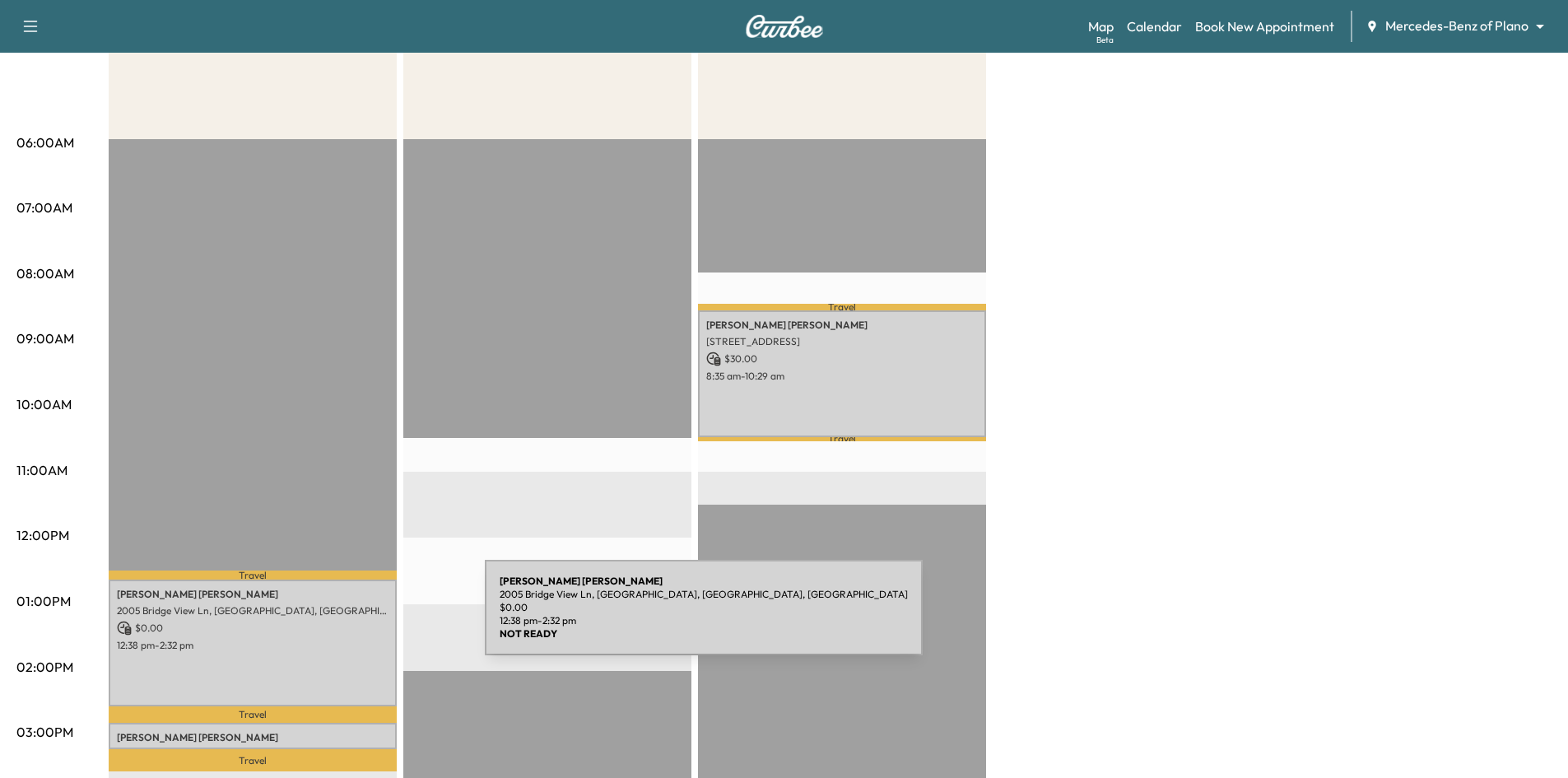
click at [360, 620] on p "$ 0.00" at bounding box center [252, 628] width 272 height 15
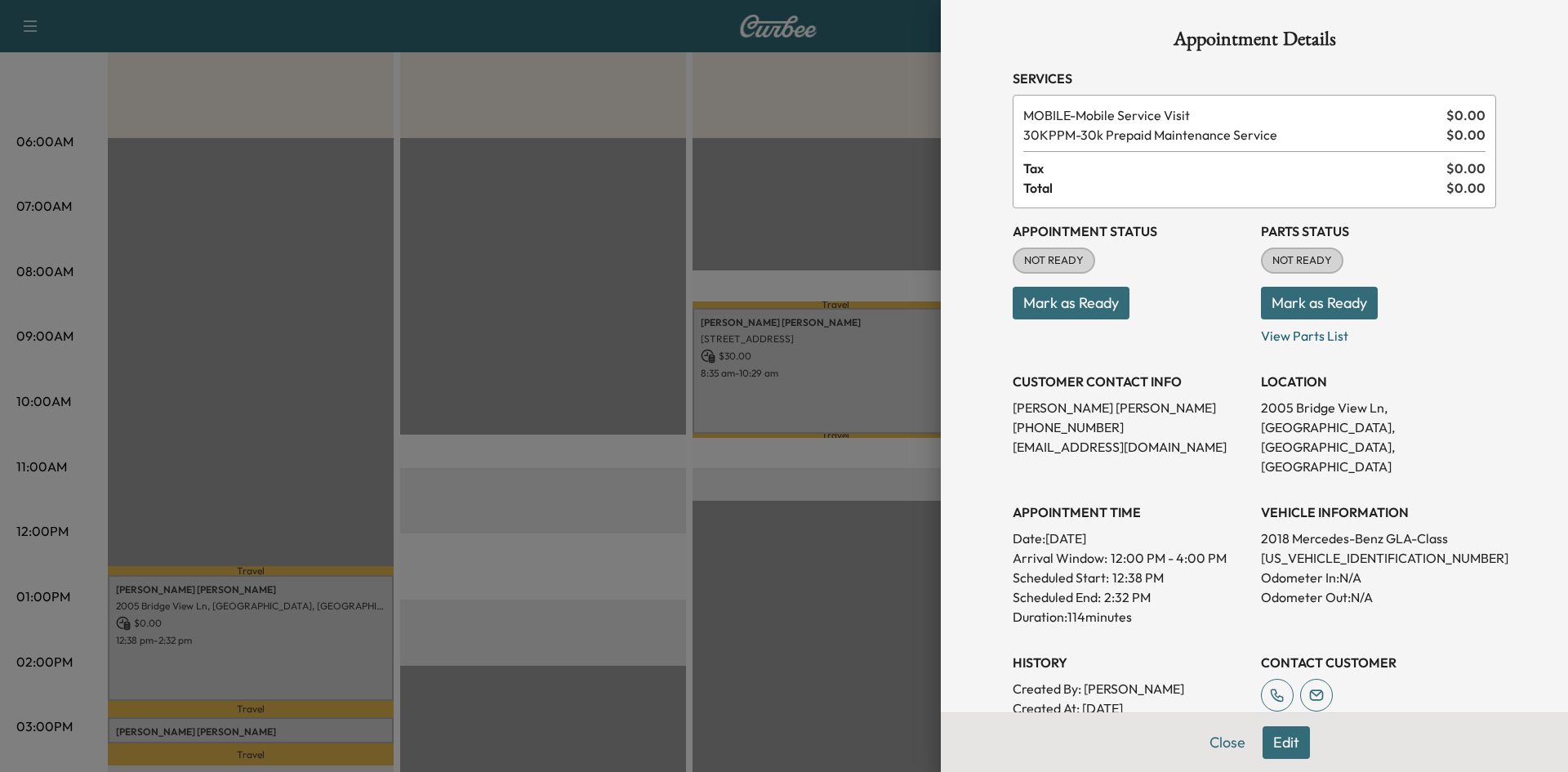
scroll to position [0, 0]
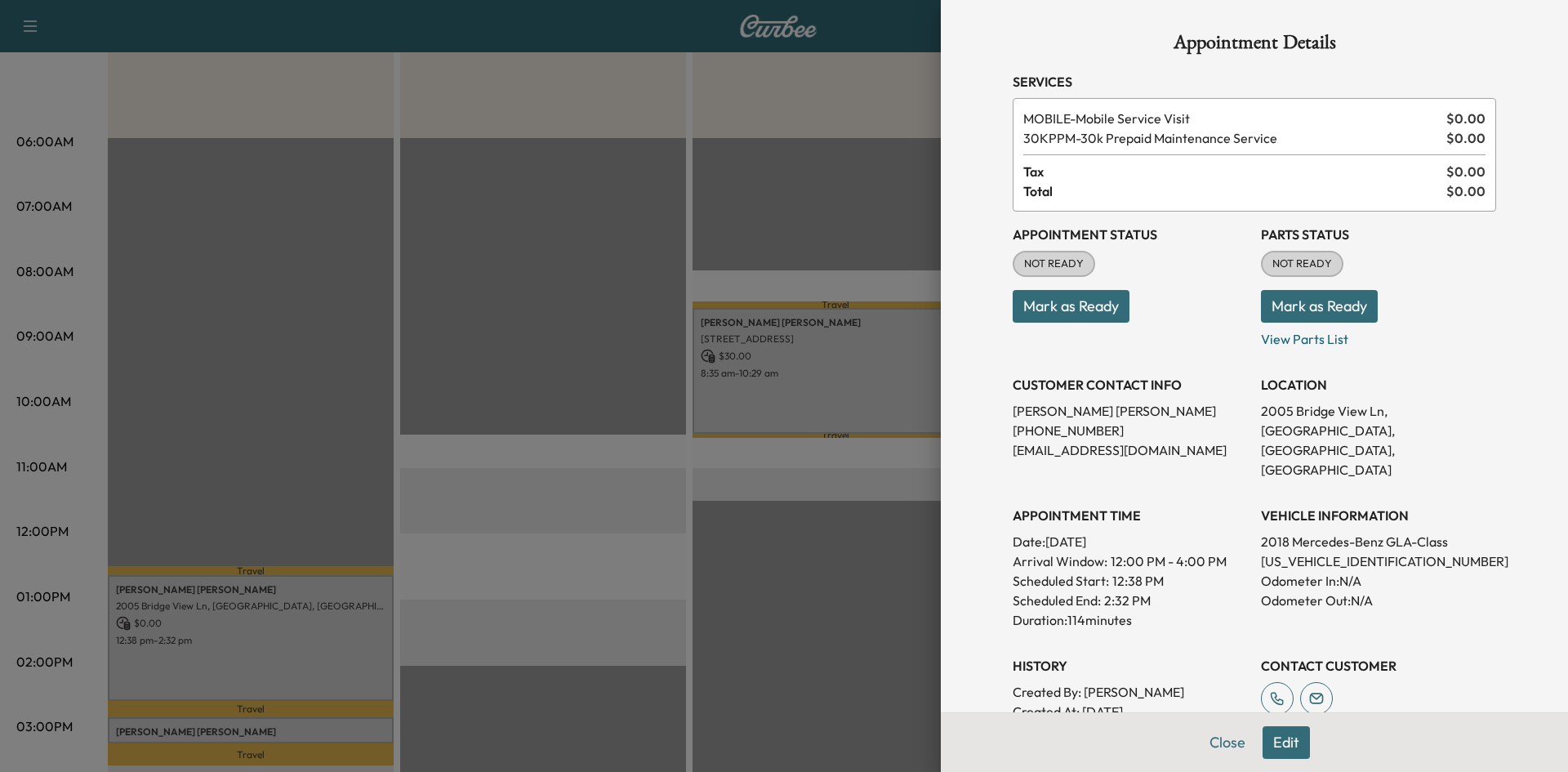
click at [322, 727] on div at bounding box center [784, 386] width 1568 height 772
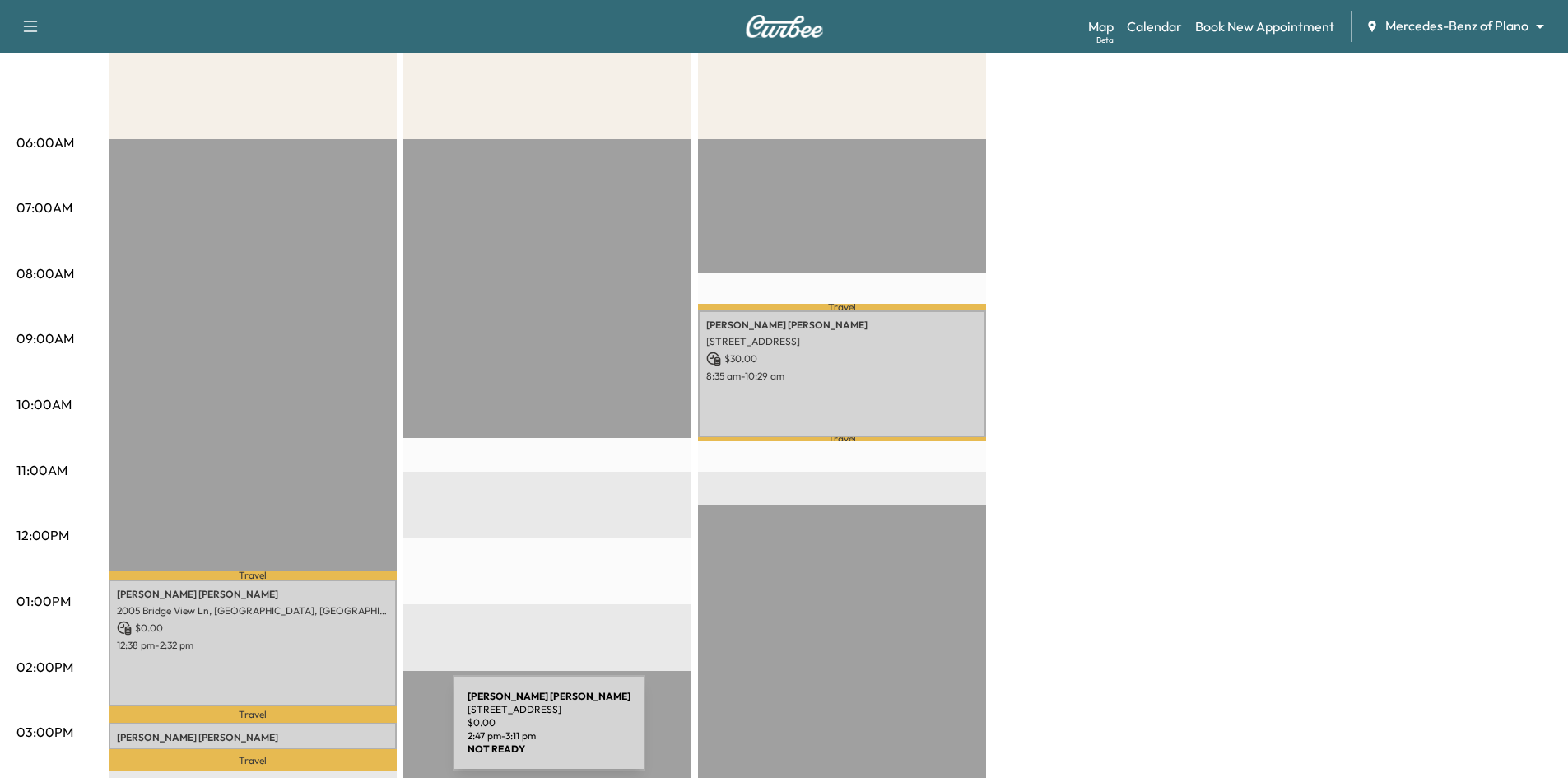
click at [330, 733] on p "[PERSON_NAME]" at bounding box center [252, 738] width 272 height 13
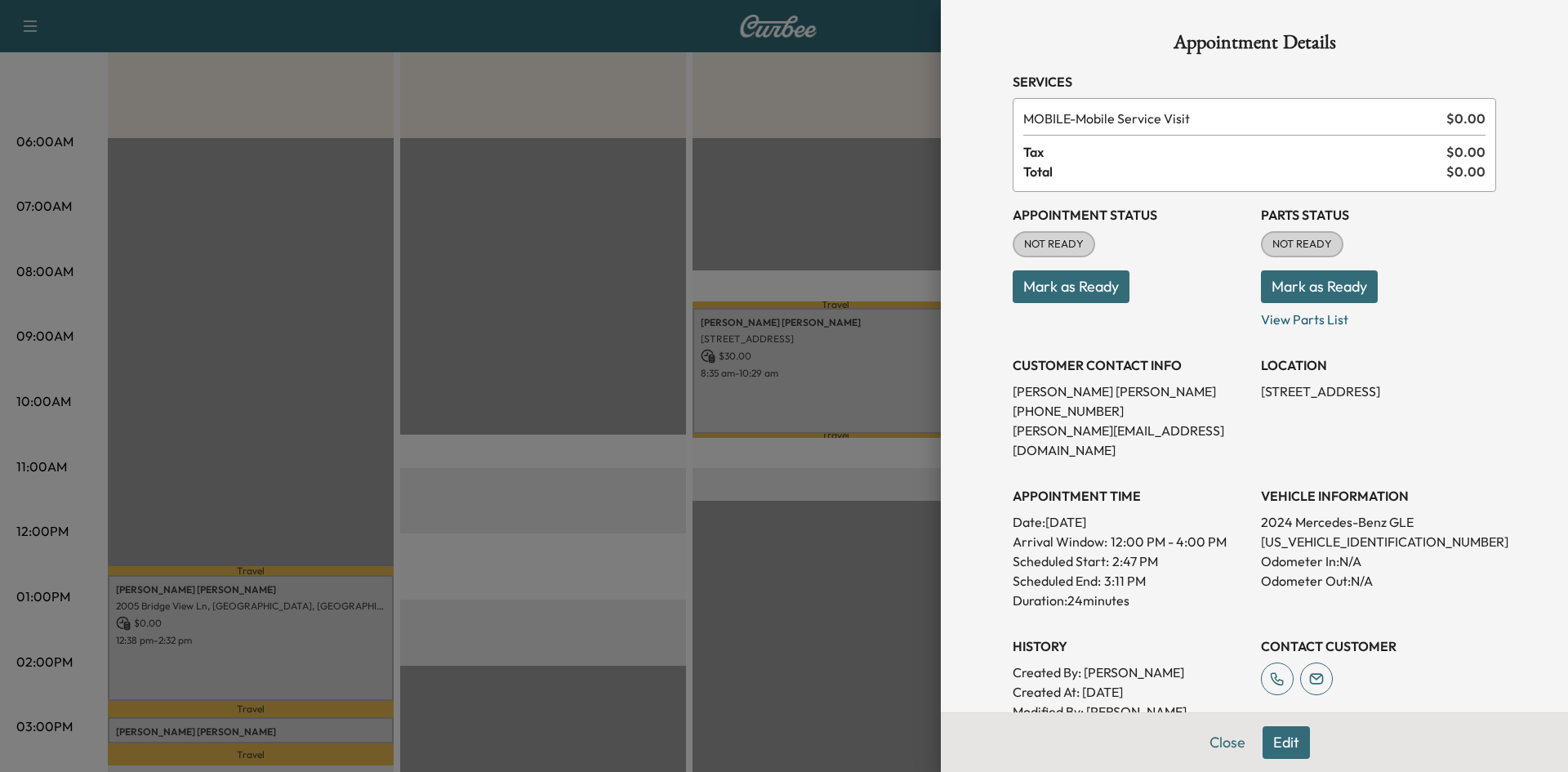
click at [715, 633] on div at bounding box center [784, 386] width 1568 height 772
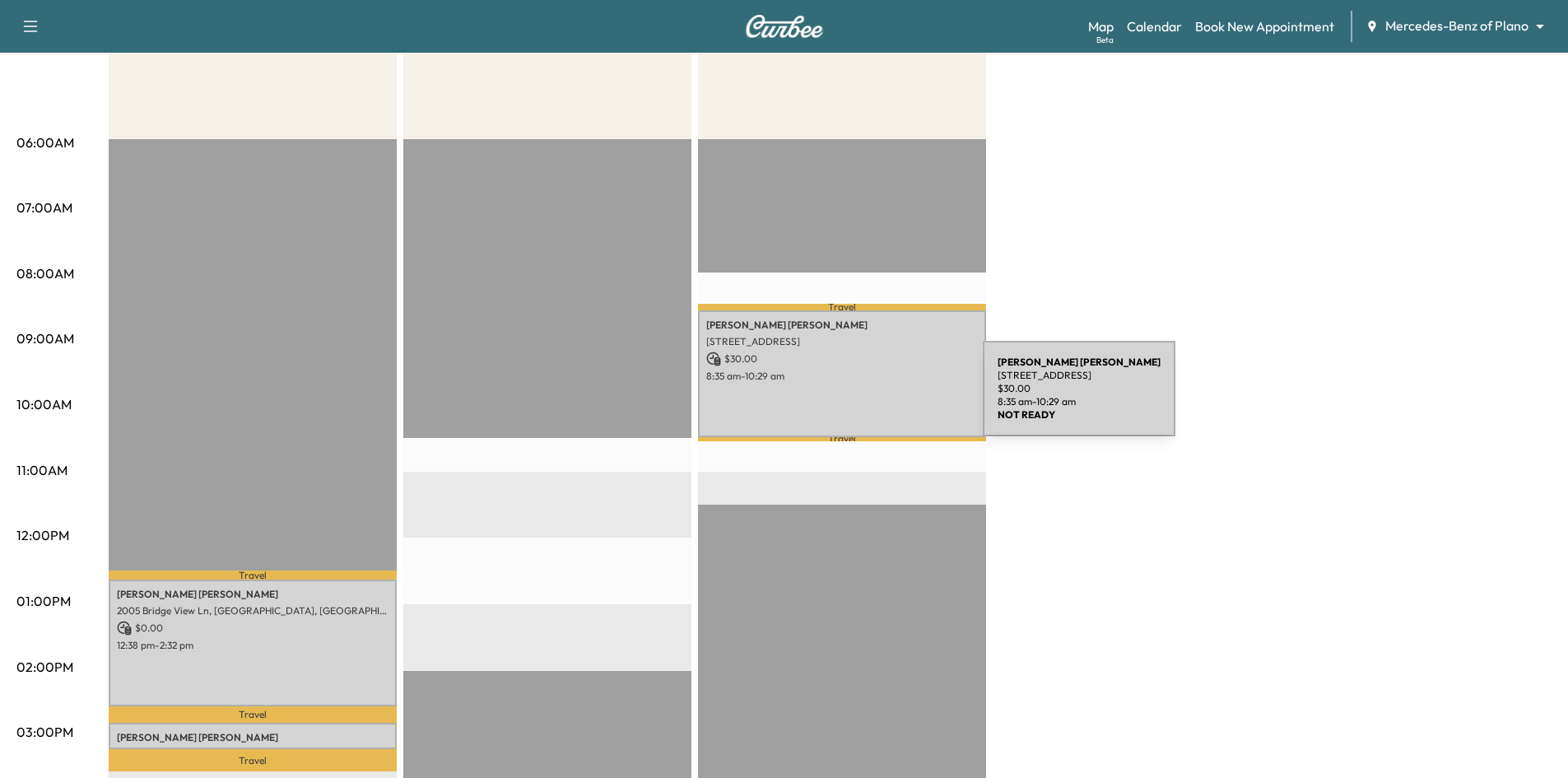
click at [859, 395] on div "[PERSON_NAME] [STREET_ADDRESS] $ 30.00 8:35 am - 10:29 am" at bounding box center [842, 373] width 288 height 126
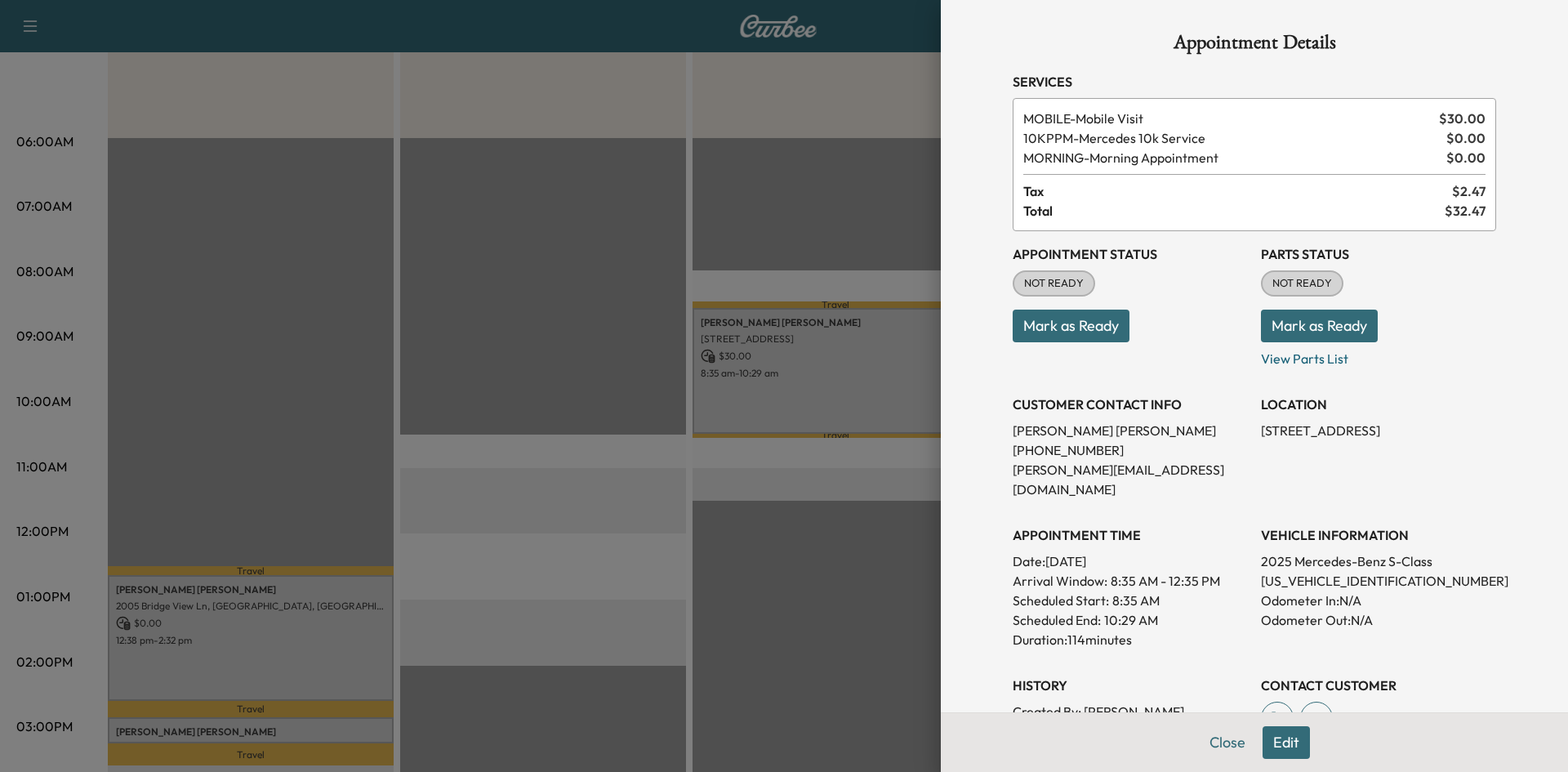
click at [1081, 326] on button "Mark as Ready" at bounding box center [1071, 325] width 116 height 32
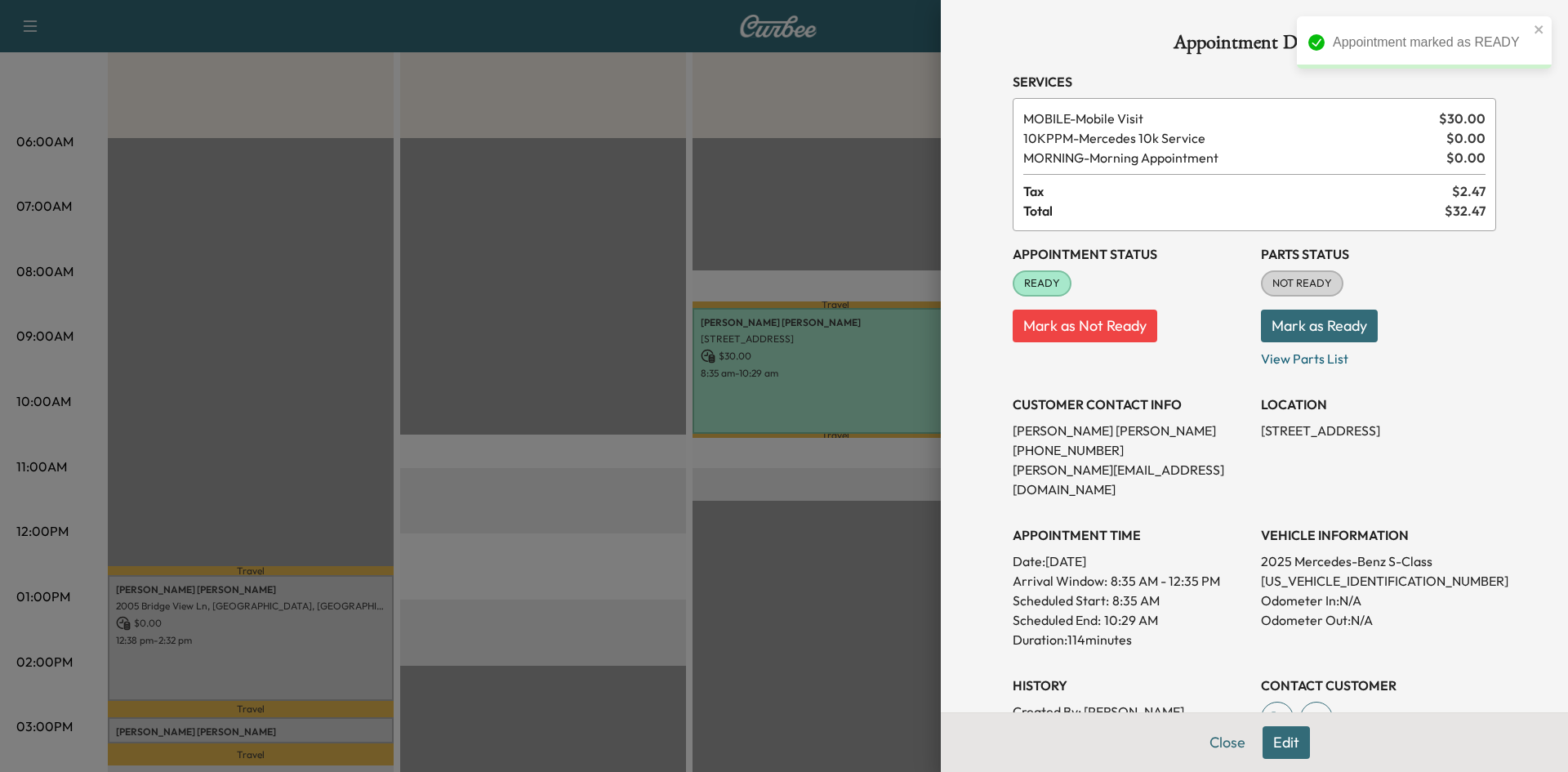
click at [508, 492] on div at bounding box center [784, 386] width 1568 height 772
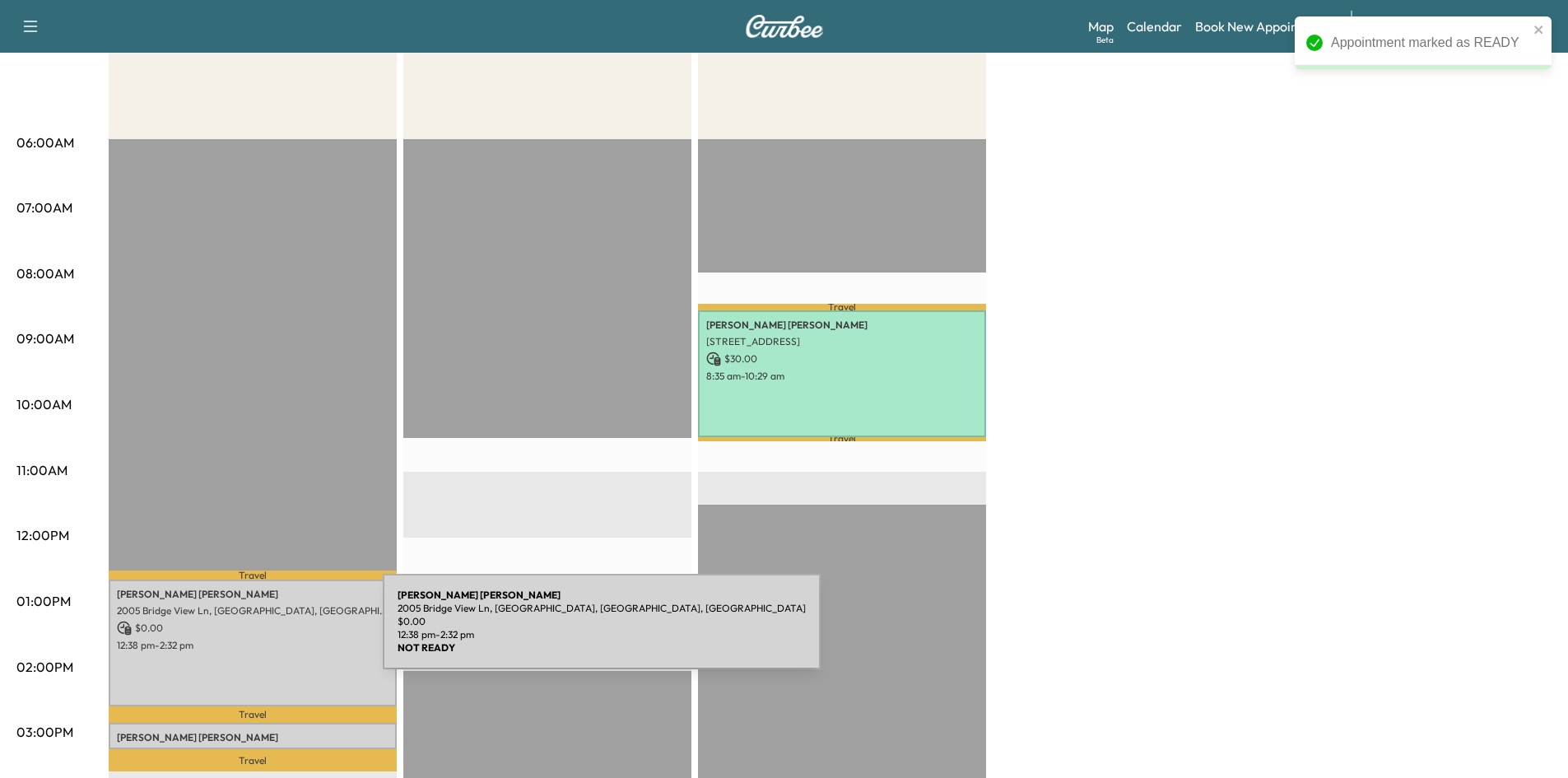
click at [269, 646] on p "12:38 pm - 2:32 pm" at bounding box center [252, 646] width 272 height 13
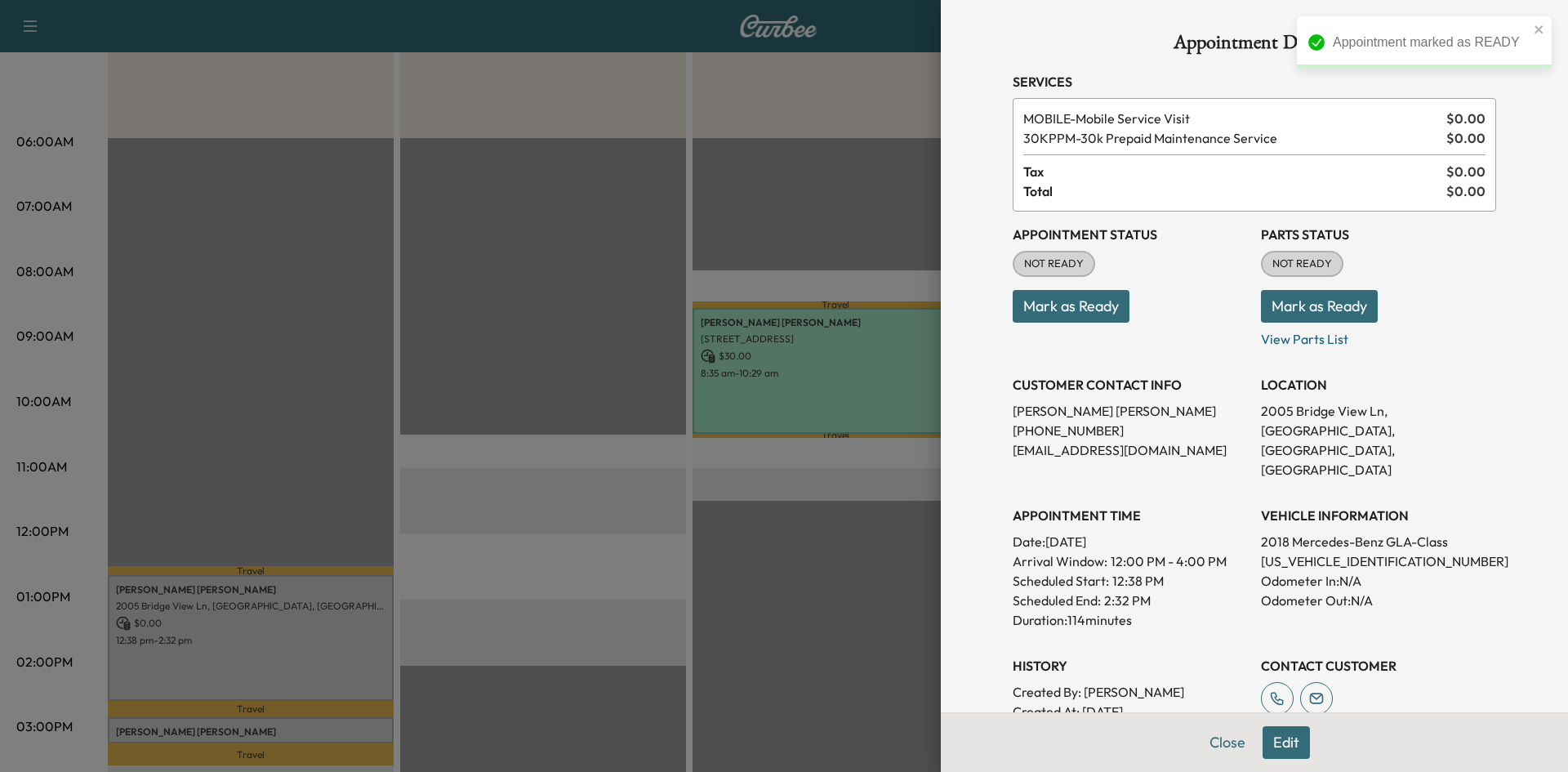
click at [1061, 319] on button "Mark as Ready" at bounding box center [1071, 305] width 116 height 32
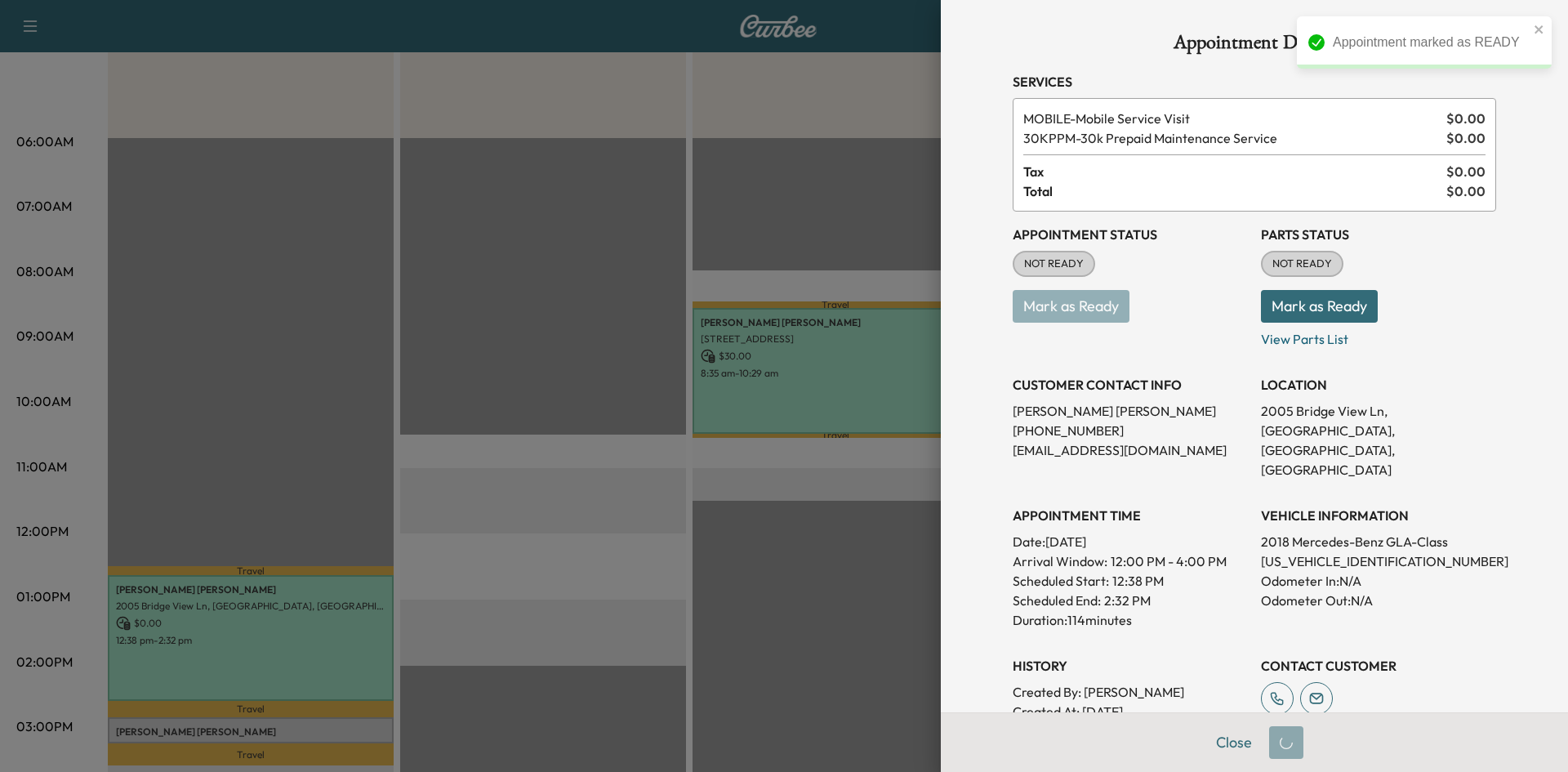
click at [690, 374] on div at bounding box center [784, 386] width 1568 height 772
click at [669, 383] on div at bounding box center [784, 386] width 1568 height 772
drag, startPoint x: 558, startPoint y: 438, endPoint x: 528, endPoint y: 503, distance: 71.6
click at [551, 450] on div at bounding box center [784, 386] width 1568 height 772
click at [434, 692] on div at bounding box center [784, 386] width 1568 height 772
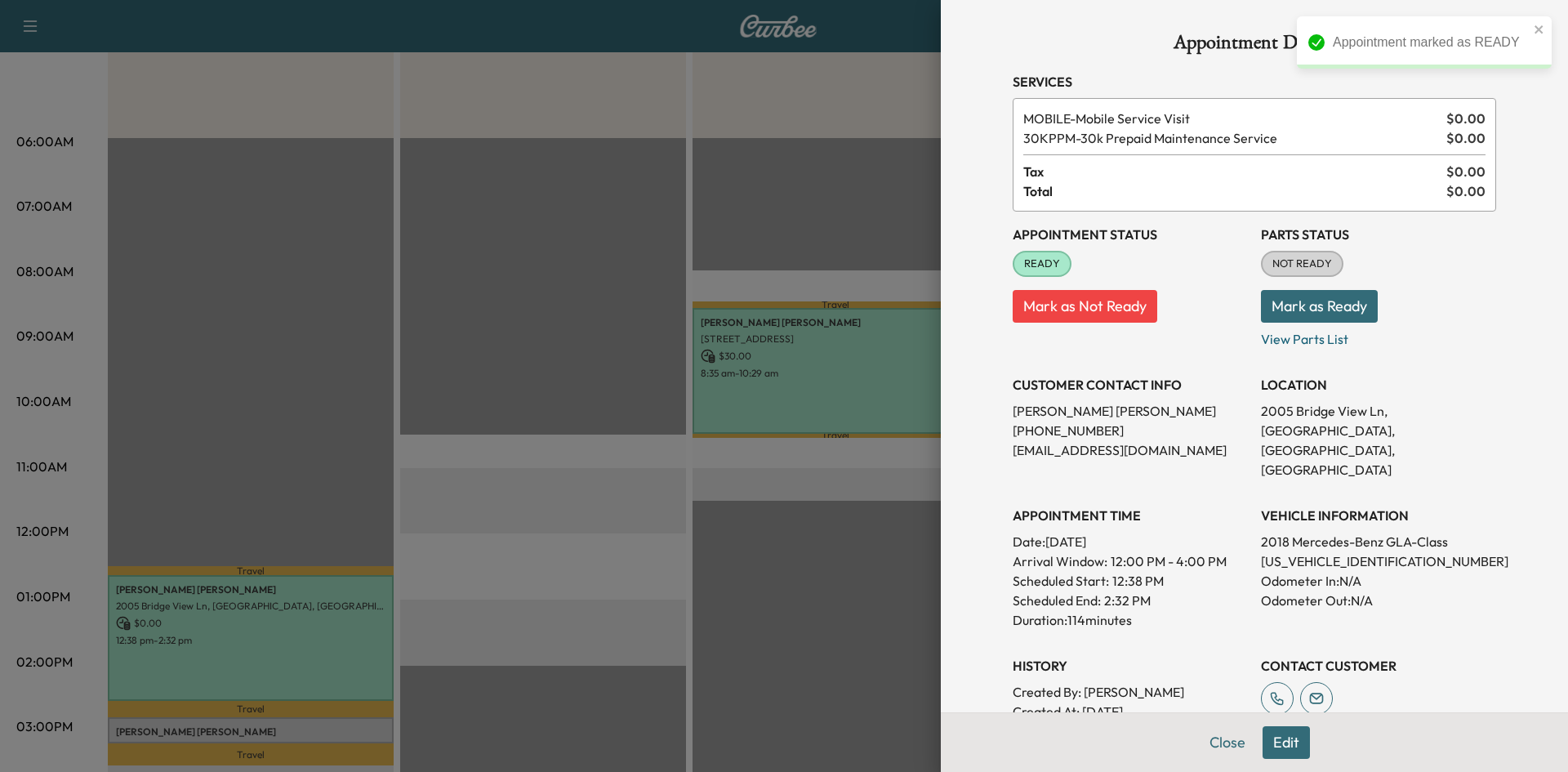
drag, startPoint x: 894, startPoint y: 628, endPoint x: 744, endPoint y: 658, distance: 153.0
click at [893, 630] on div at bounding box center [784, 386] width 1568 height 772
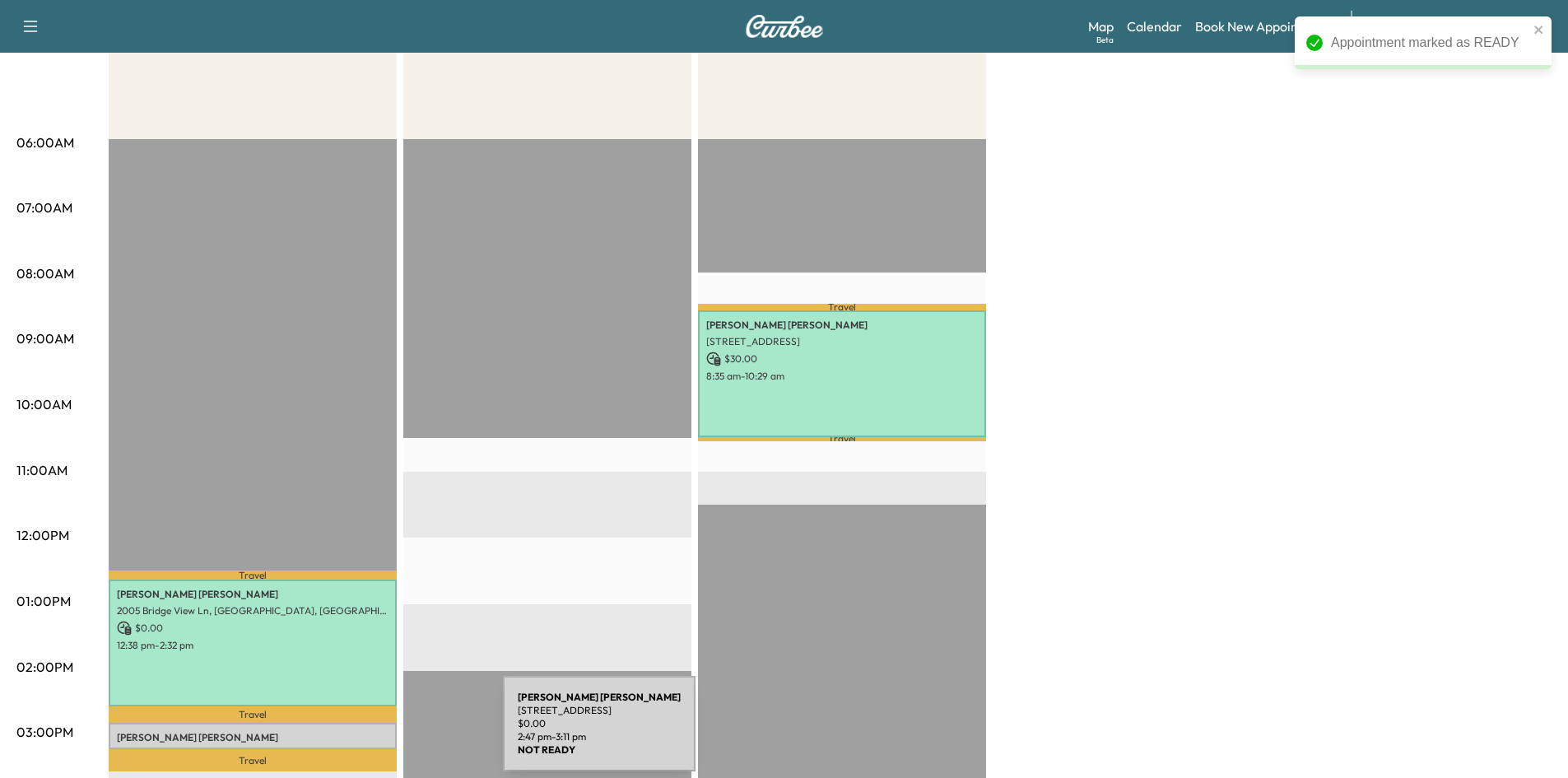
click at [376, 735] on p "[PERSON_NAME]" at bounding box center [252, 738] width 272 height 13
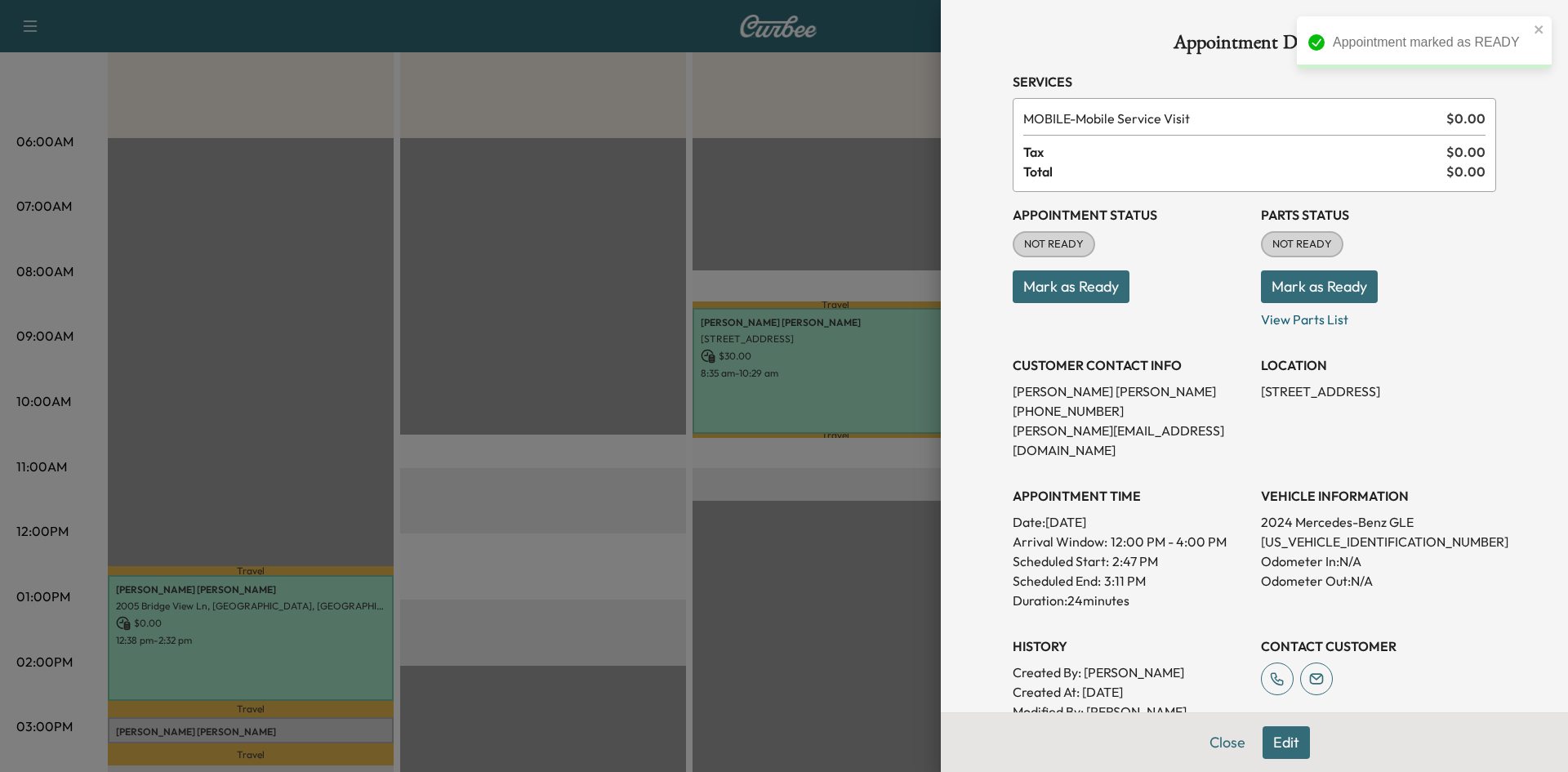
click at [1075, 298] on button "Mark as Ready" at bounding box center [1071, 286] width 116 height 32
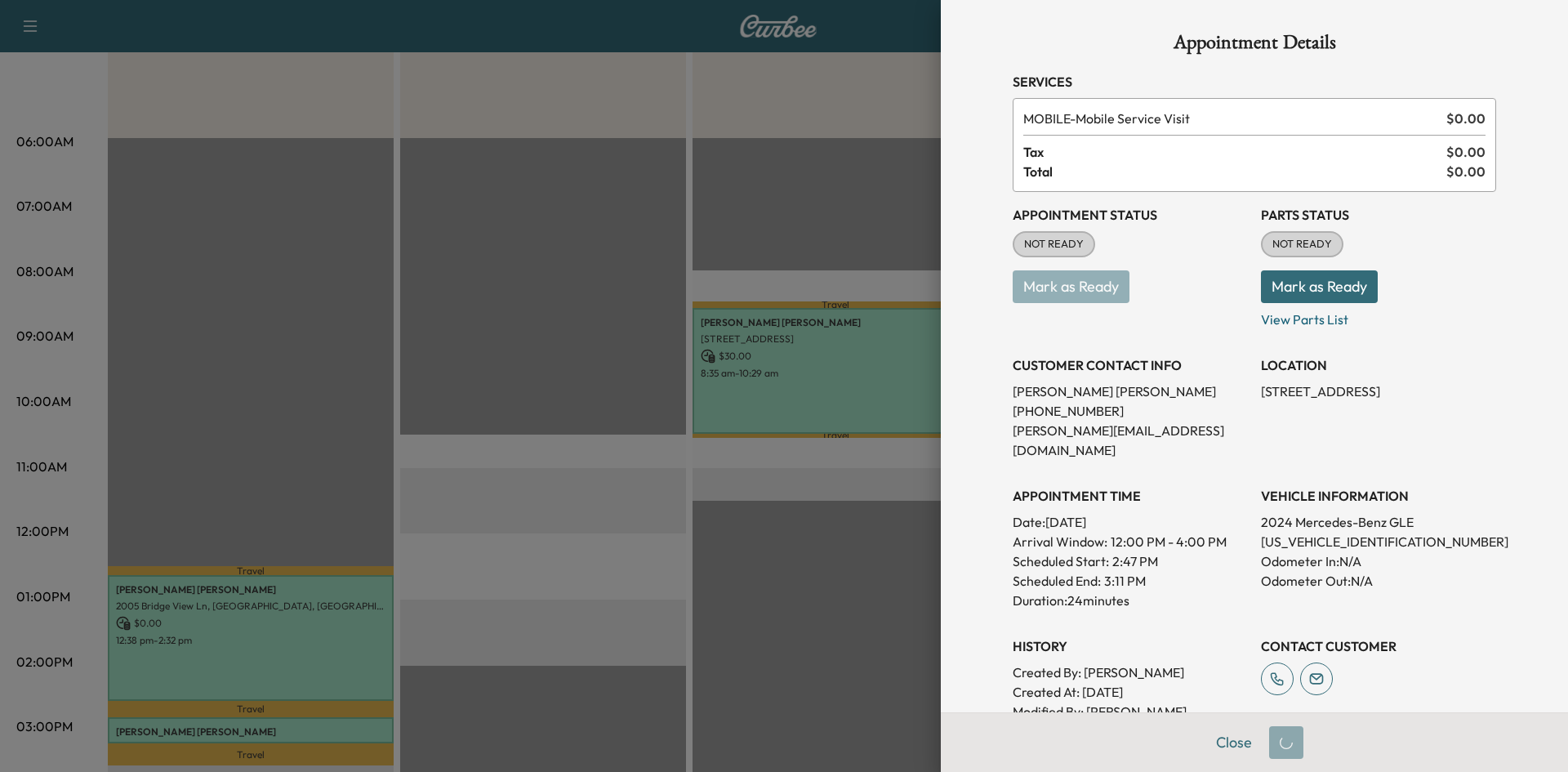
click at [601, 523] on div at bounding box center [784, 386] width 1568 height 772
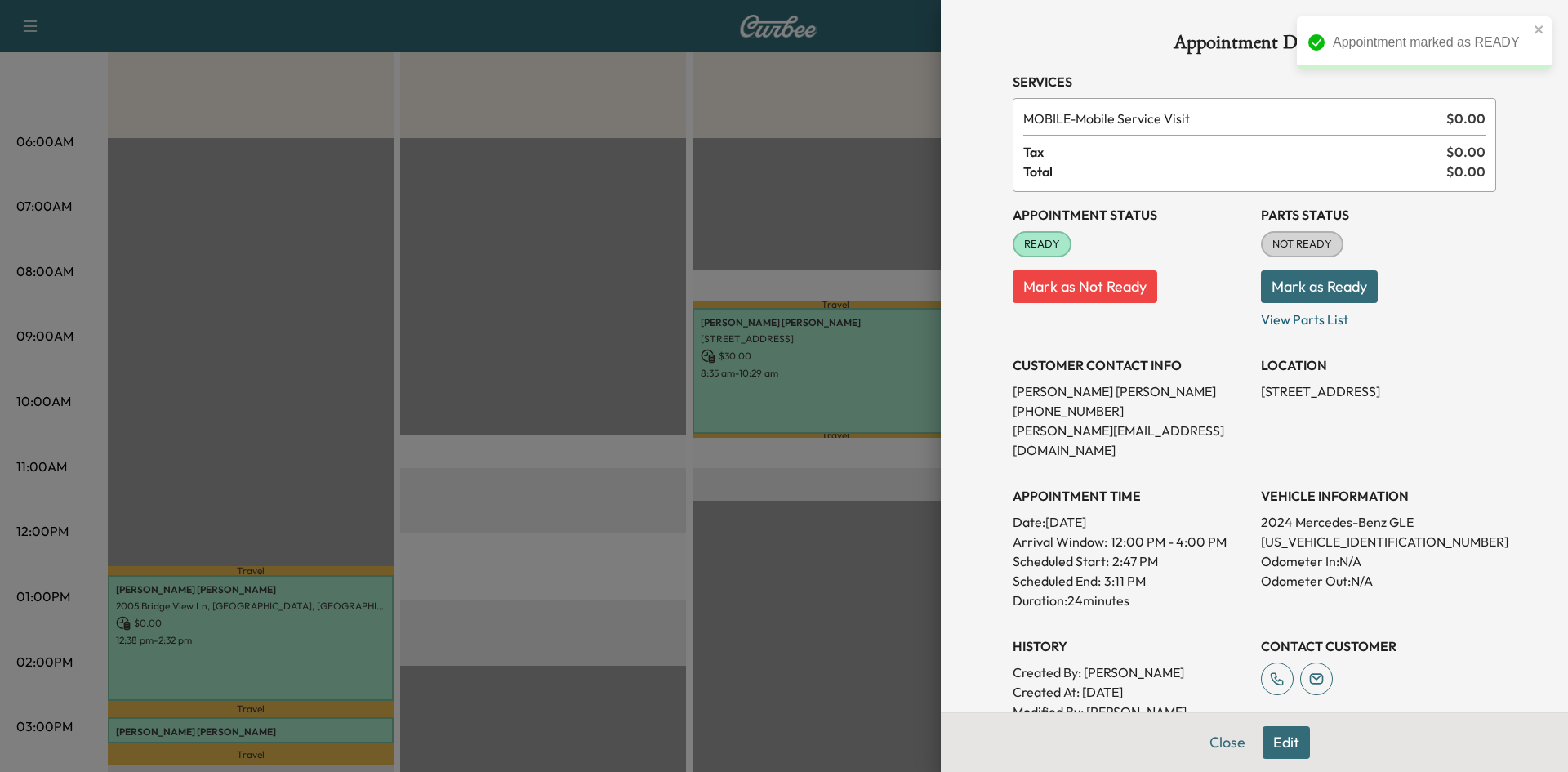
click at [565, 469] on div at bounding box center [784, 386] width 1568 height 772
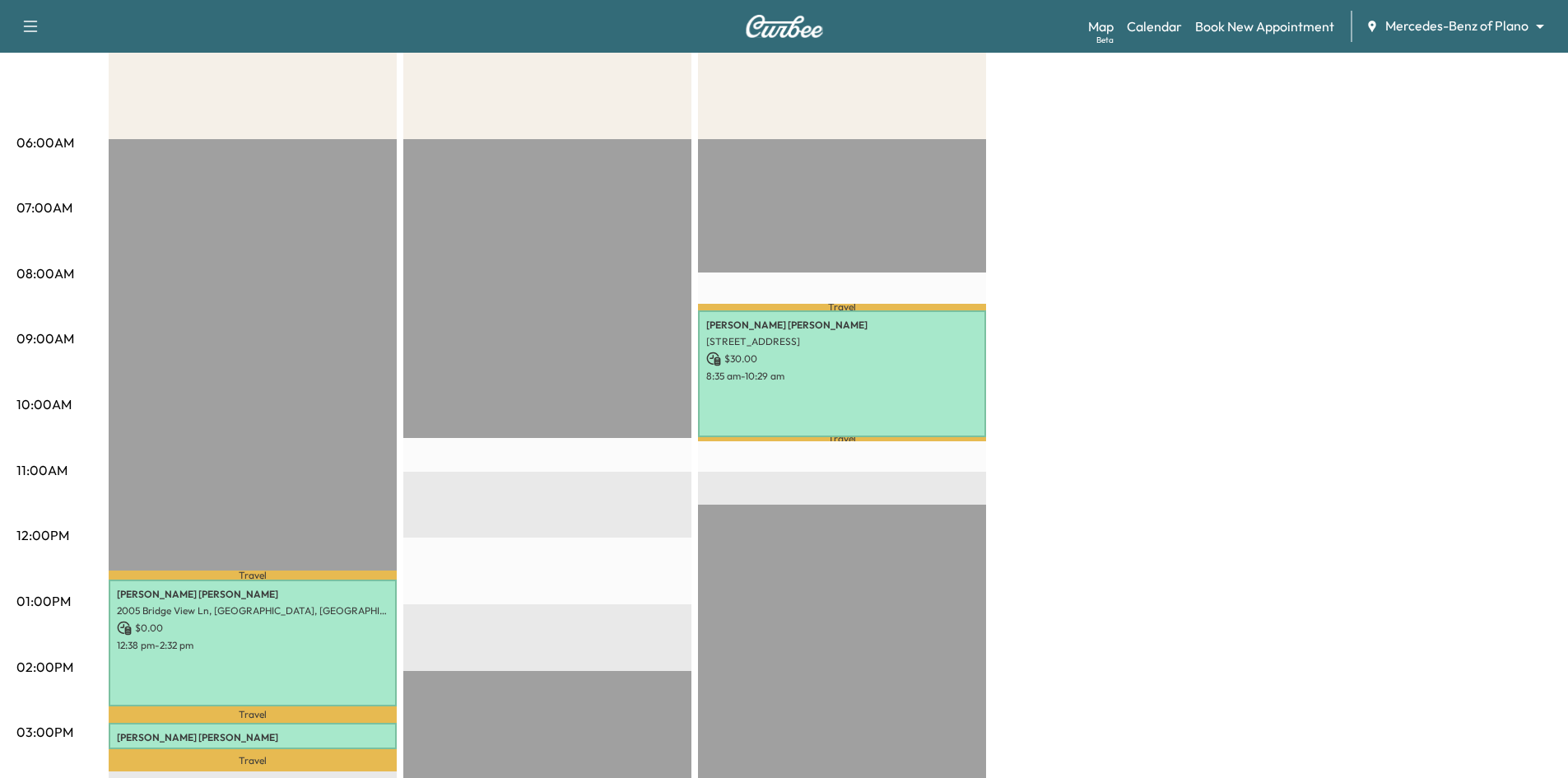
click at [331, 736] on p "[PERSON_NAME]" at bounding box center [252, 738] width 272 height 13
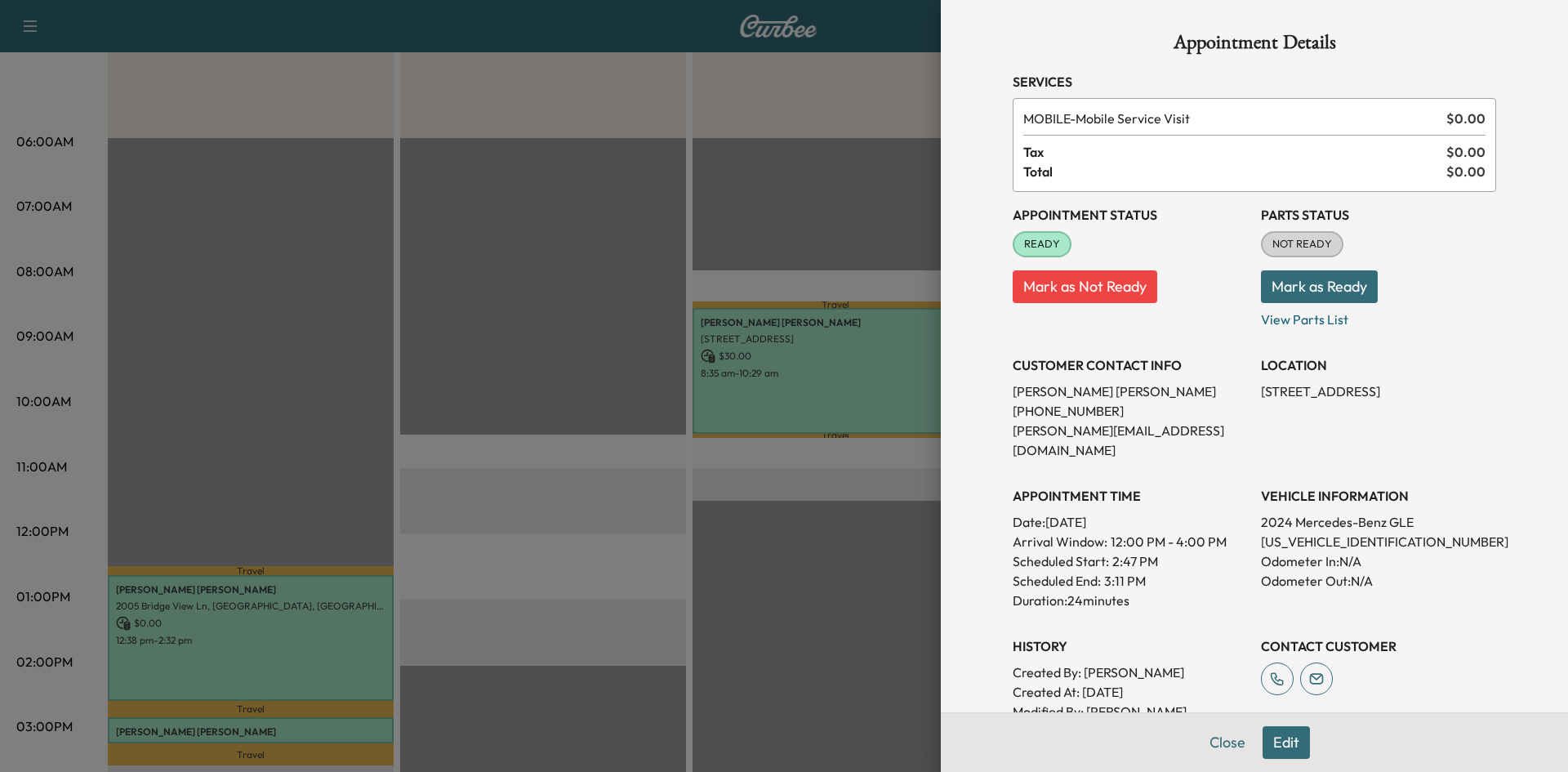
click at [1030, 277] on button "Mark as Not Ready" at bounding box center [1085, 286] width 145 height 32
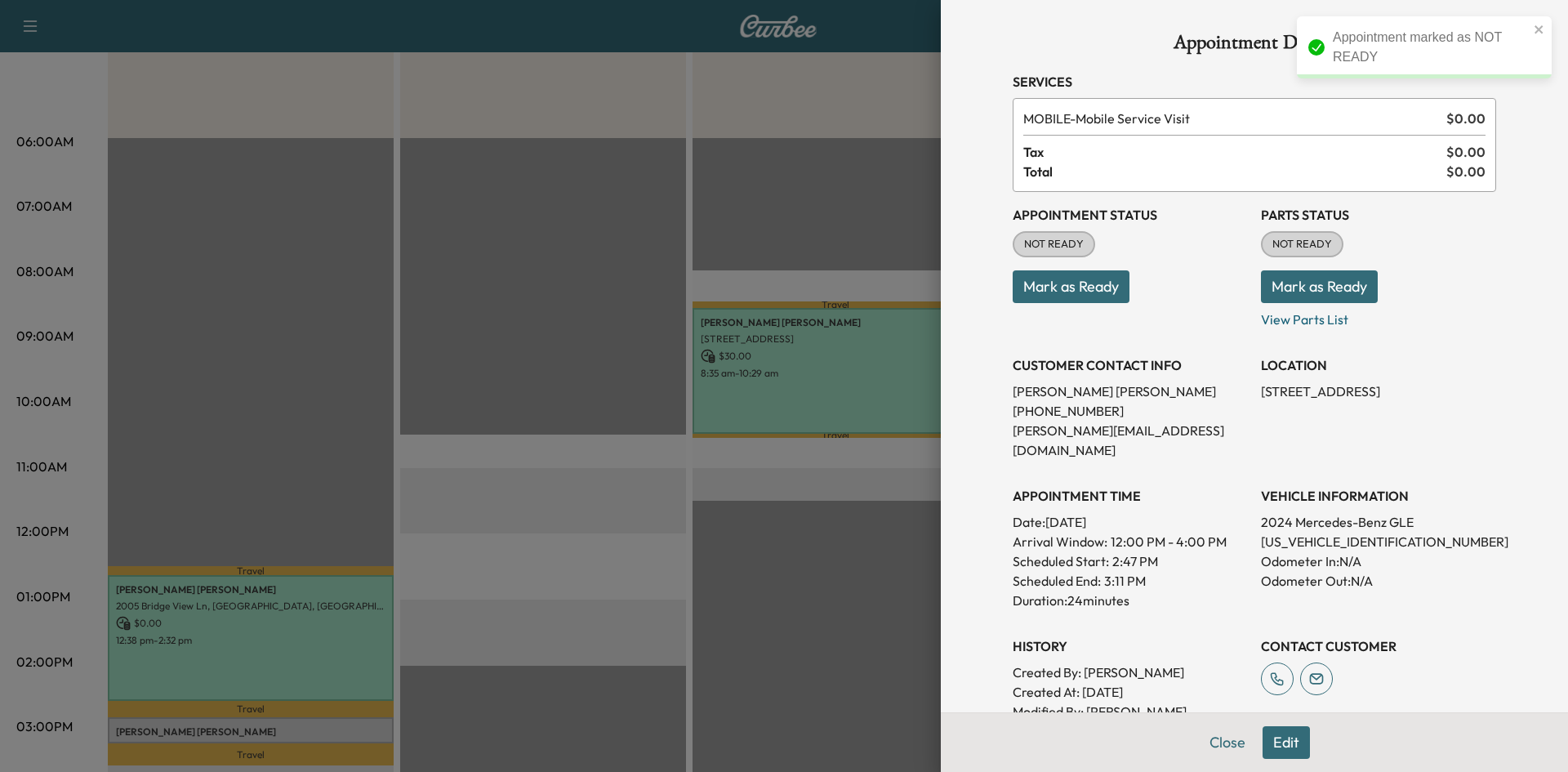
click at [789, 184] on div at bounding box center [784, 386] width 1568 height 772
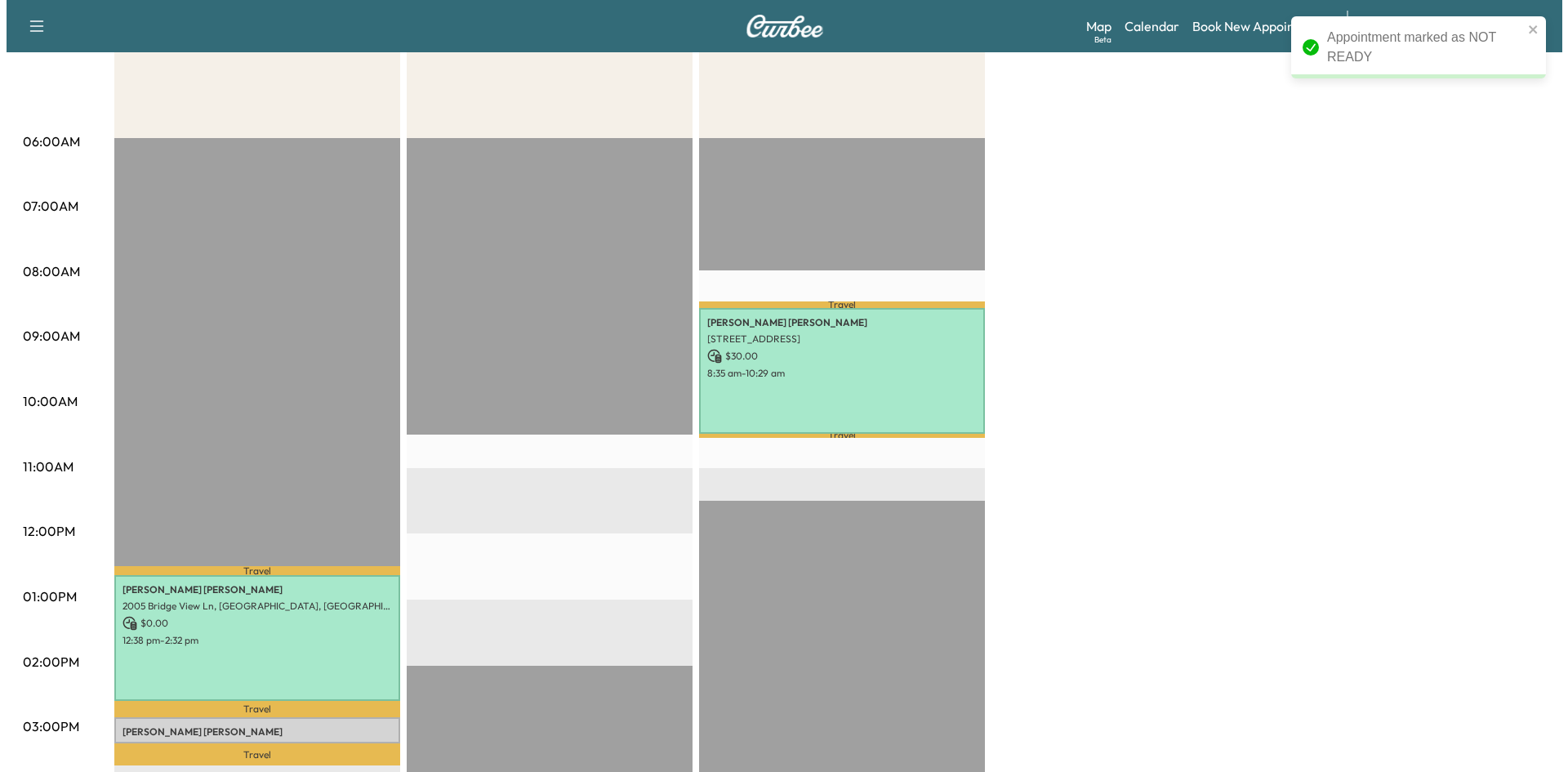
scroll to position [490, 0]
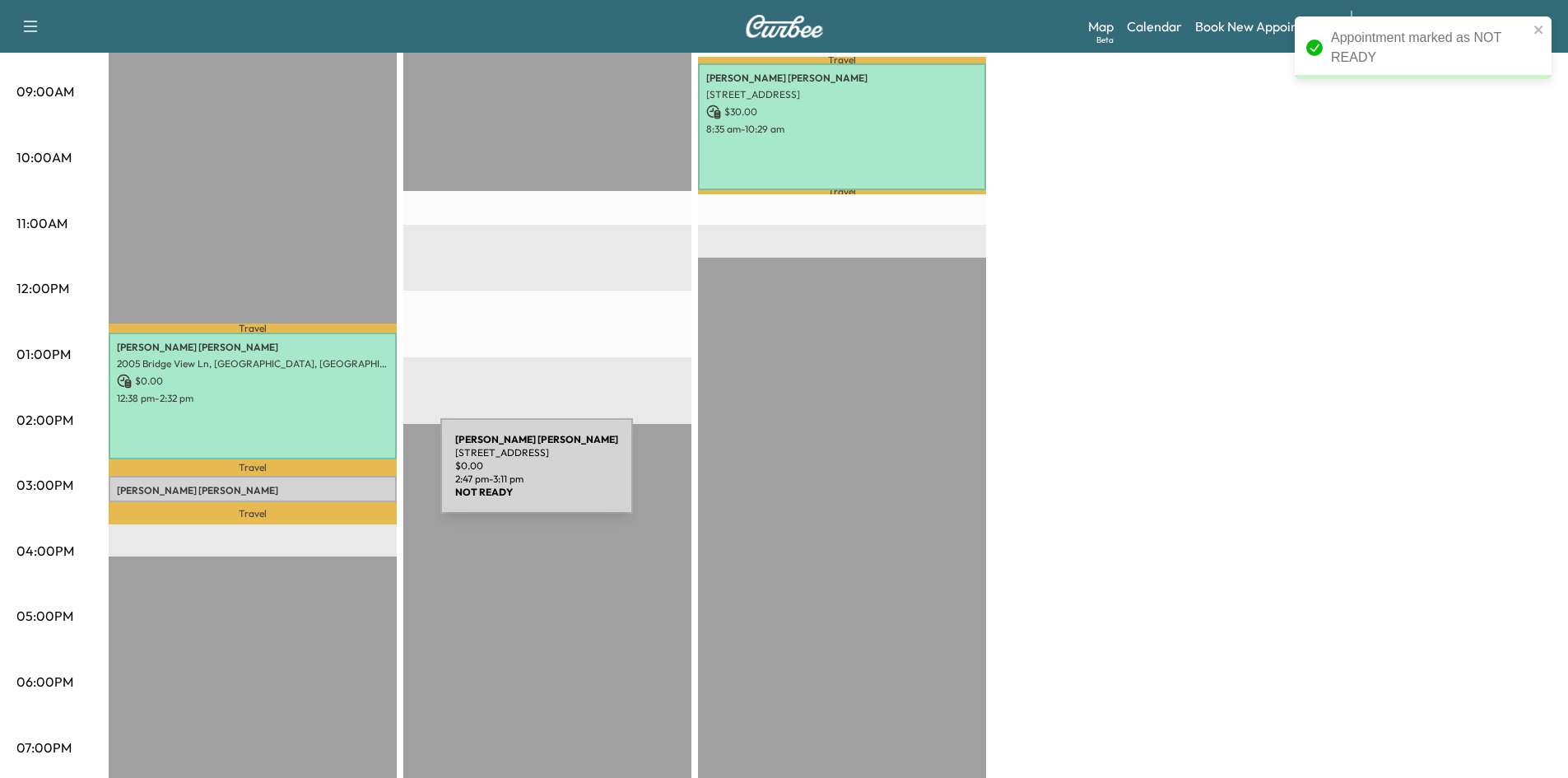
click at [314, 478] on div "[PERSON_NAME] [STREET_ADDRESS] $ 0.00 2:47 pm - 3:11 pm" at bounding box center [253, 488] width 288 height 26
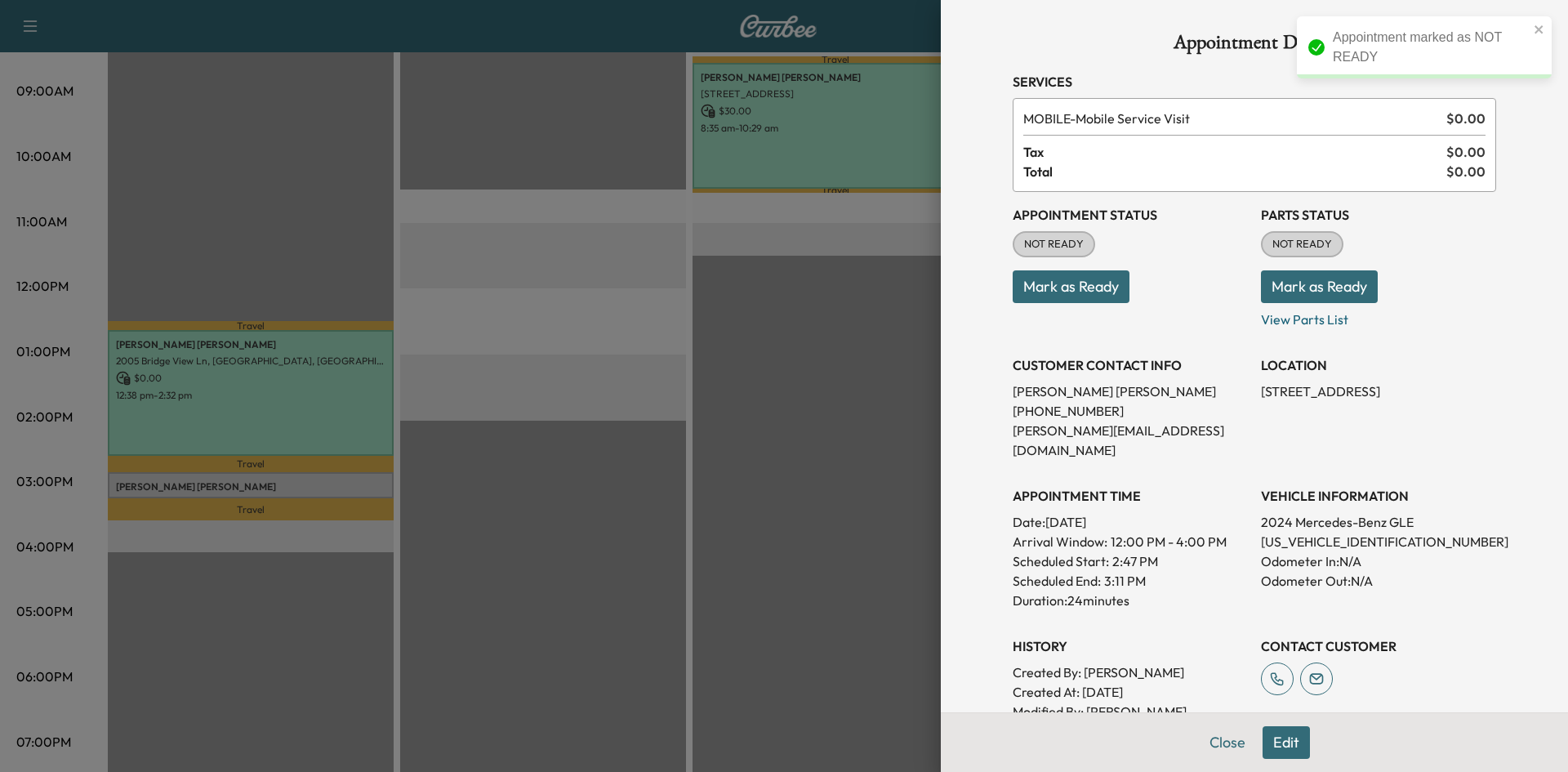
click at [1078, 293] on button "Mark as Ready" at bounding box center [1071, 286] width 116 height 32
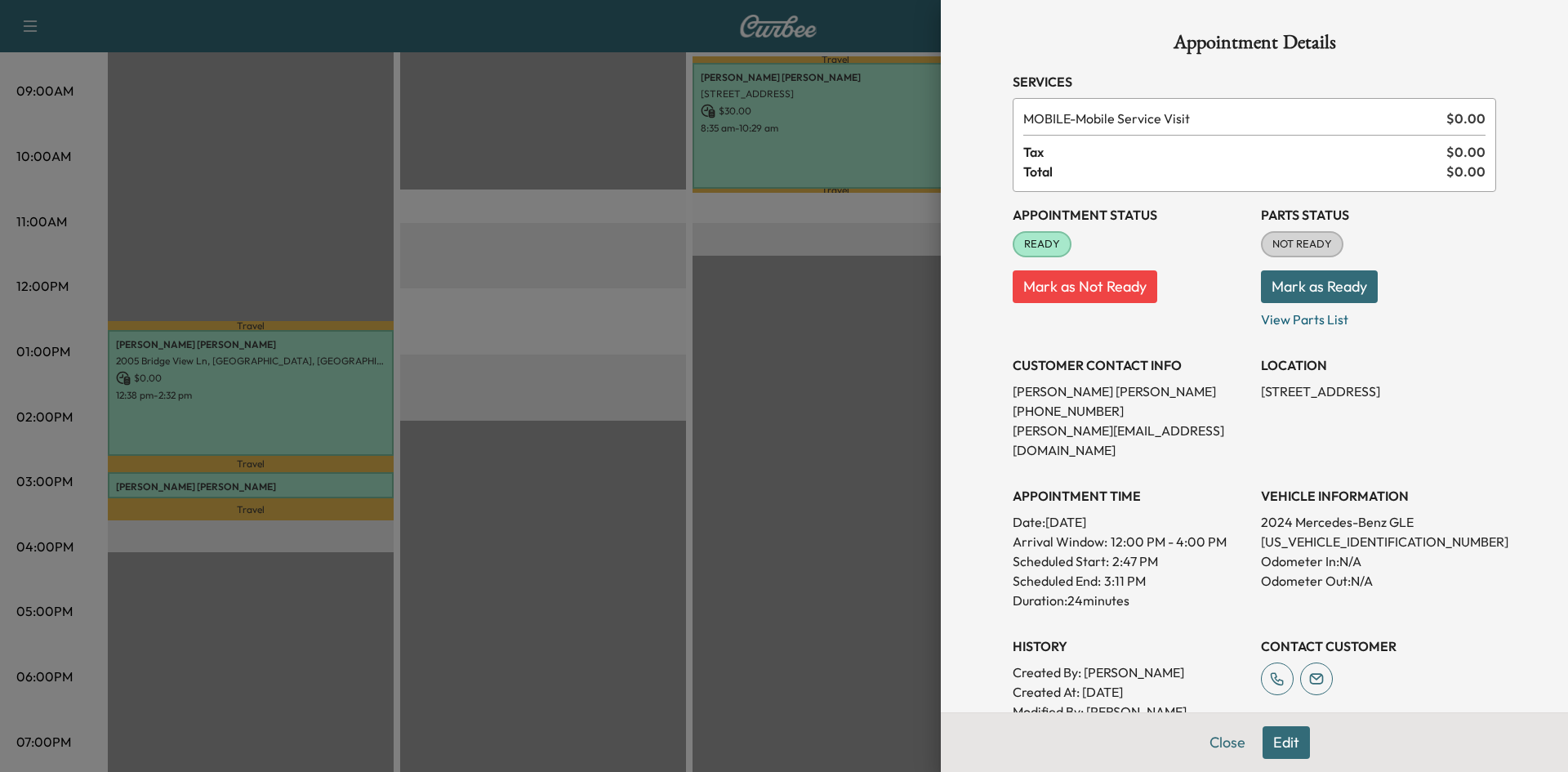
scroll to position [247, 0]
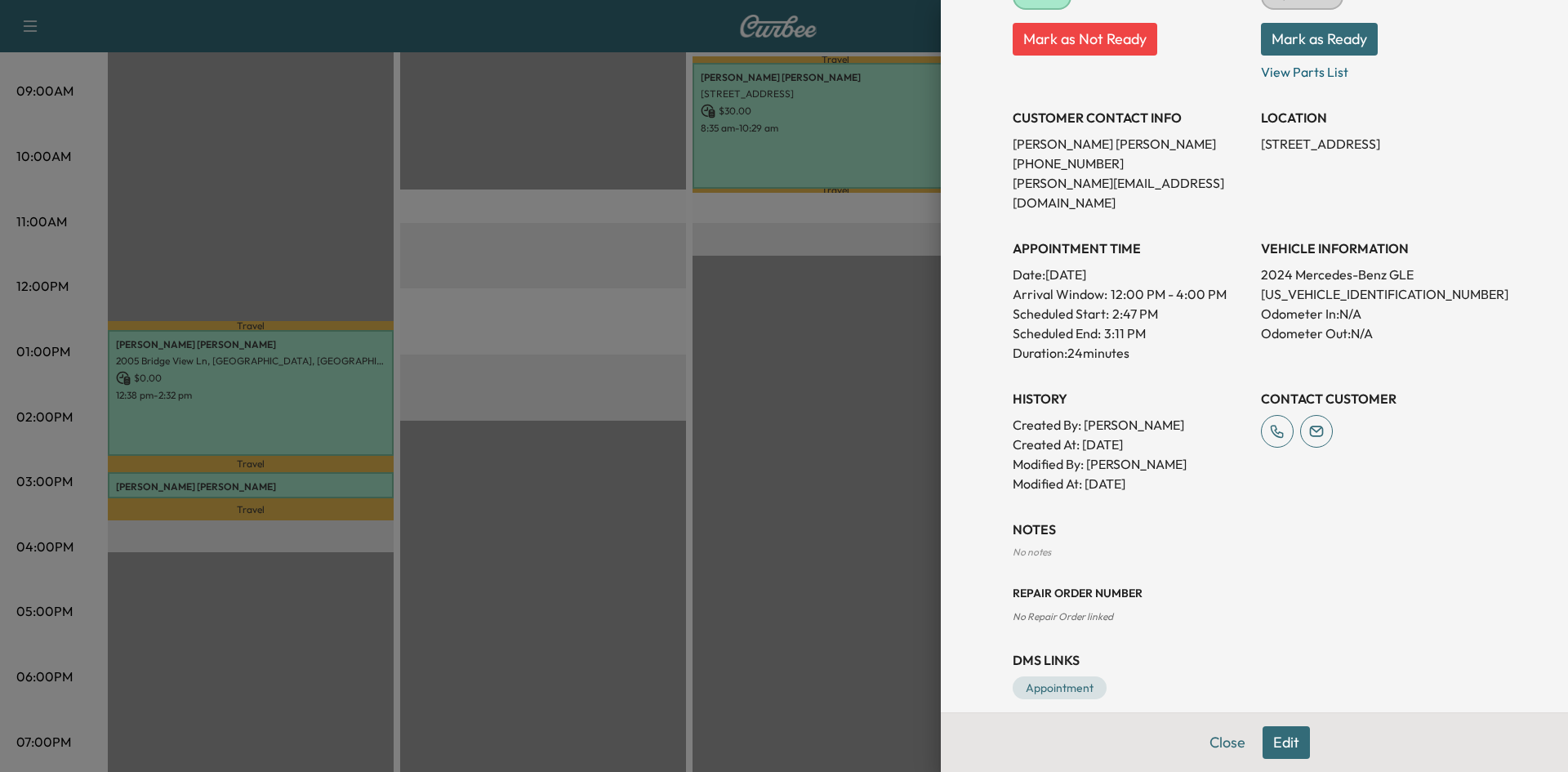
click at [713, 572] on div at bounding box center [784, 386] width 1568 height 772
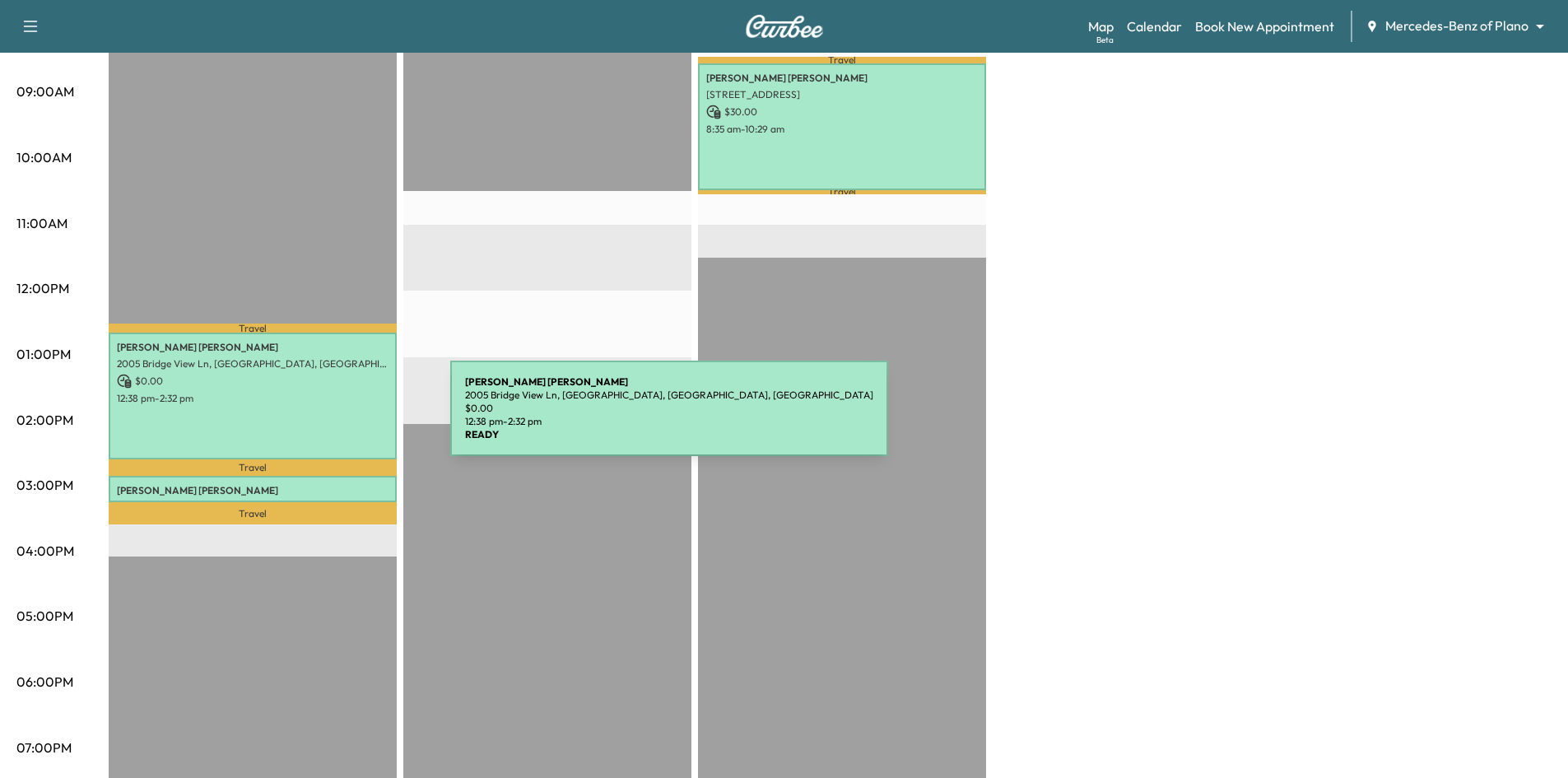
click at [327, 418] on div "[PERSON_NAME] [STREET_ADDRESS] $ 0.00 12:38 pm - 2:32 pm" at bounding box center [253, 396] width 288 height 126
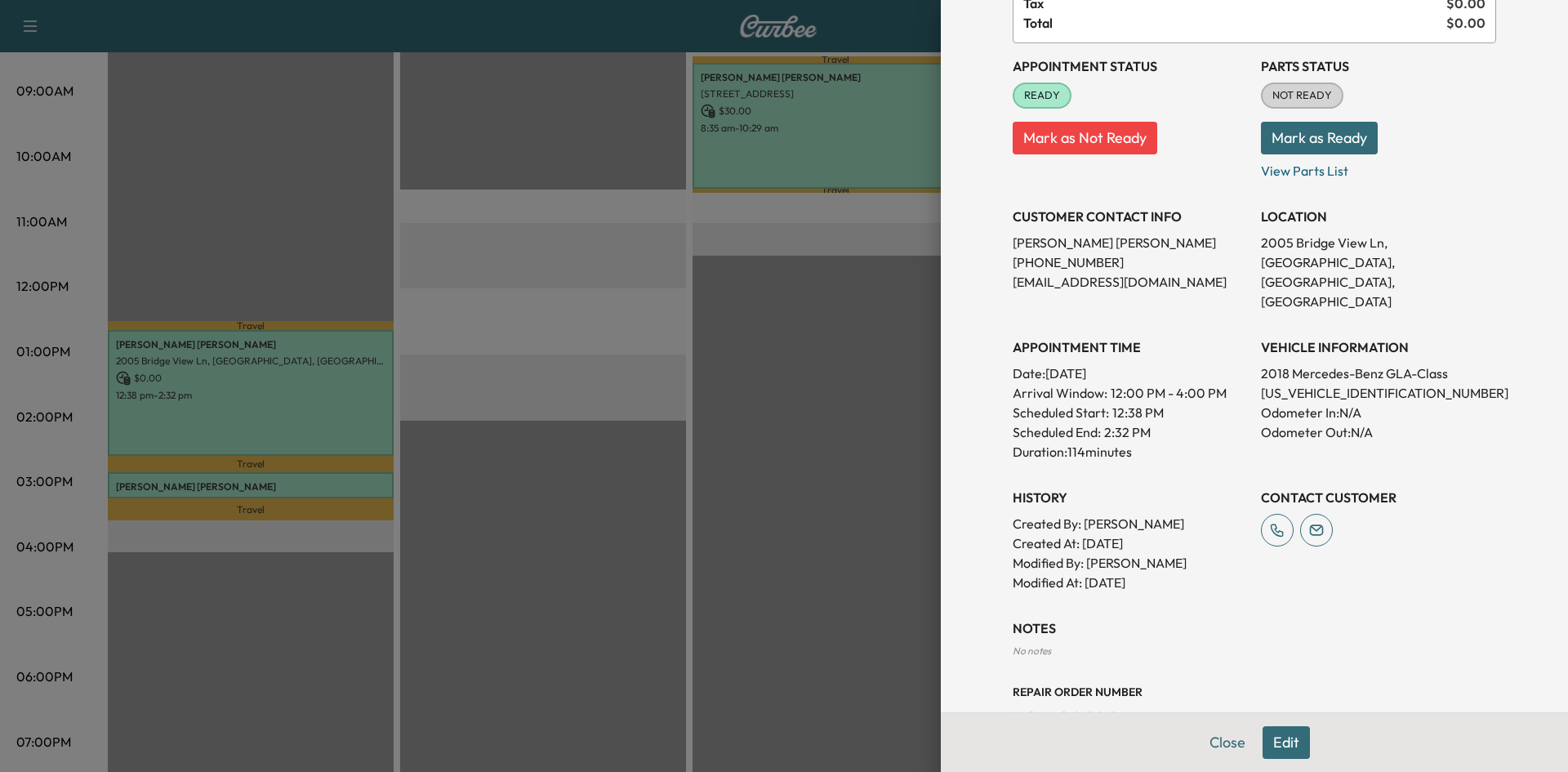
scroll to position [267, 0]
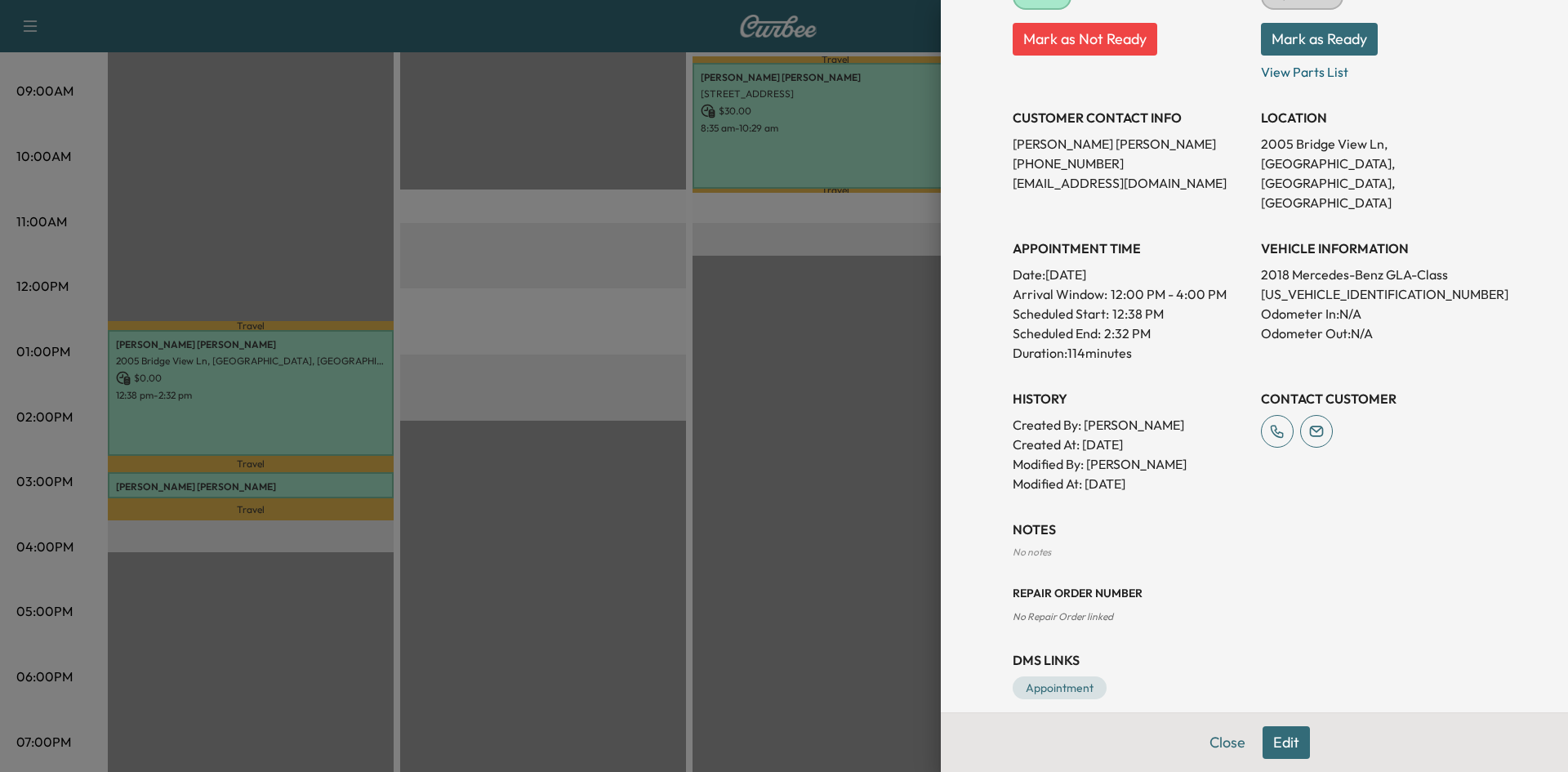
drag, startPoint x: 877, startPoint y: 438, endPoint x: 819, endPoint y: 299, distance: 150.6
click at [873, 426] on div at bounding box center [784, 386] width 1568 height 772
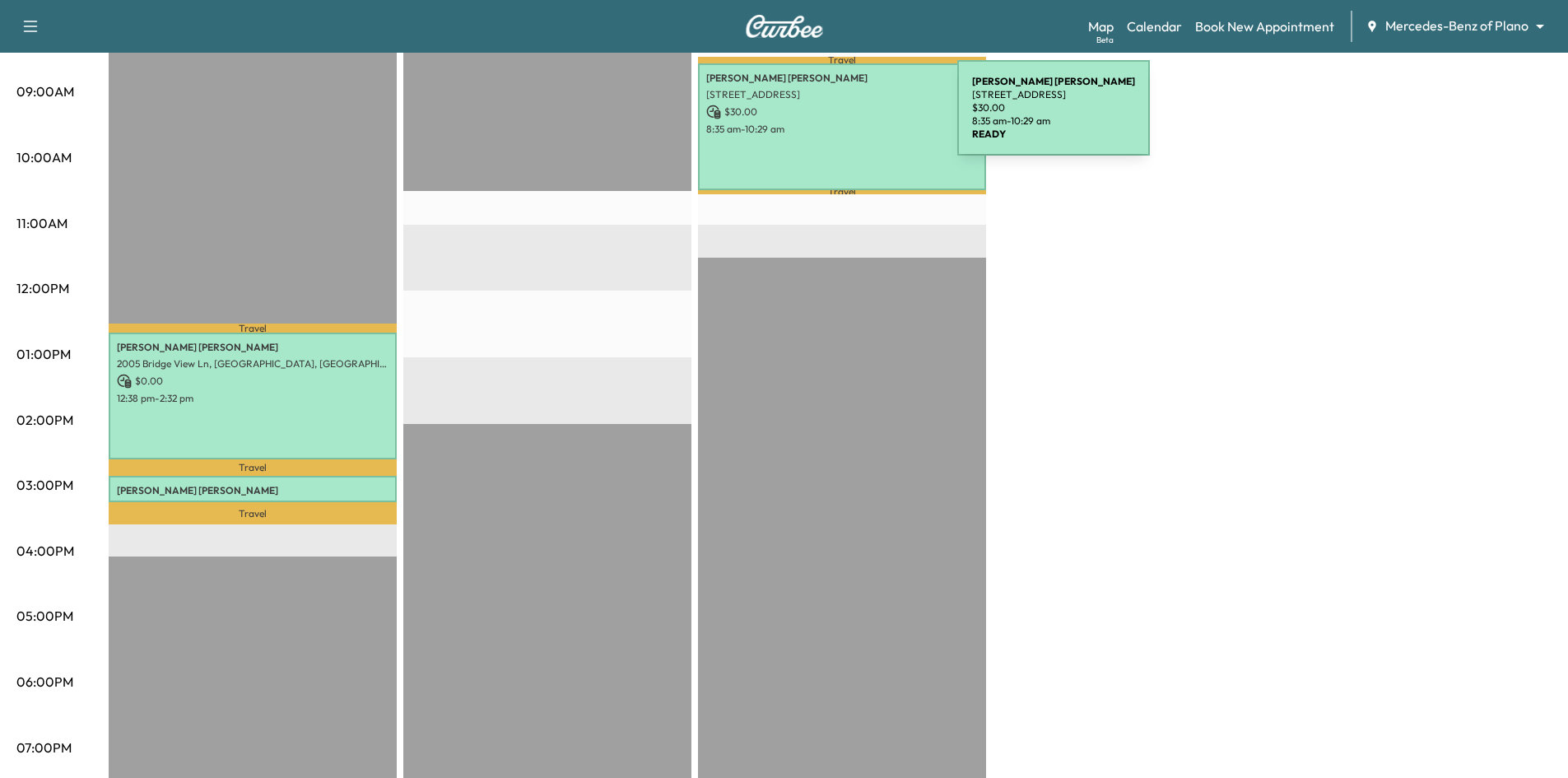
click at [833, 117] on div "[PERSON_NAME] [STREET_ADDRESS] $ 30.00 8:35 am - 10:29 am" at bounding box center [842, 127] width 288 height 126
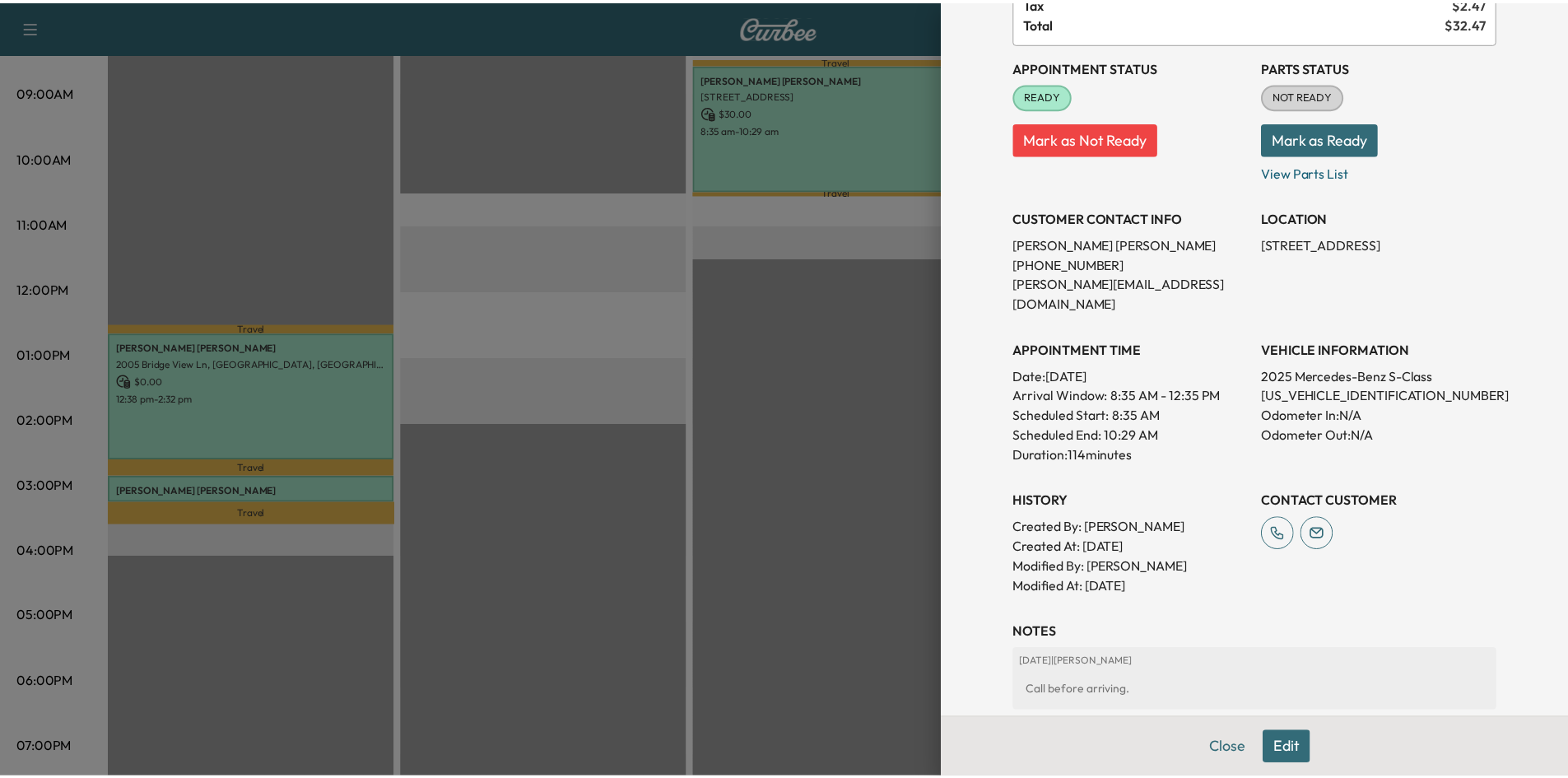
scroll to position [351, 0]
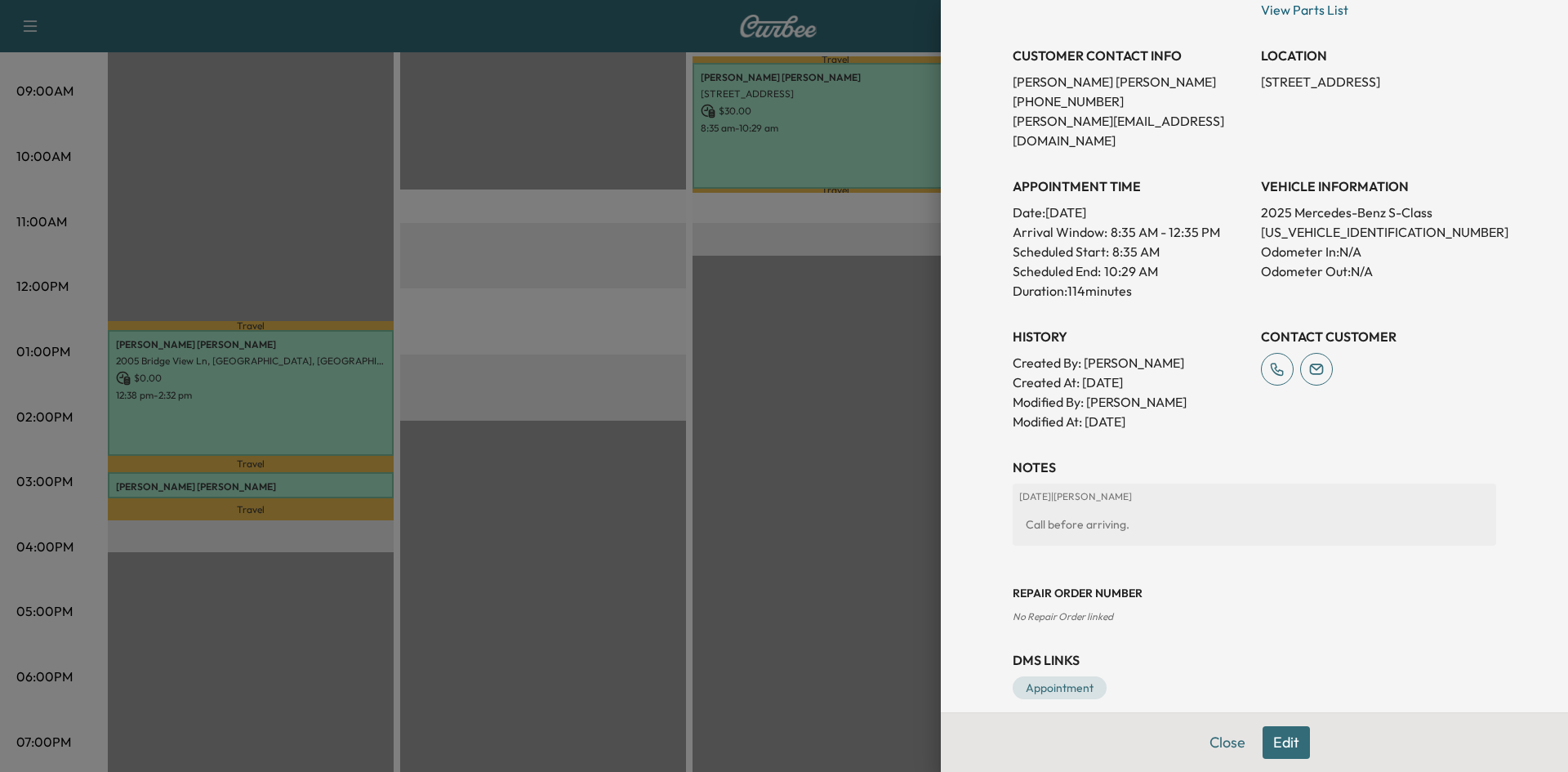
click at [868, 532] on div at bounding box center [784, 386] width 1568 height 772
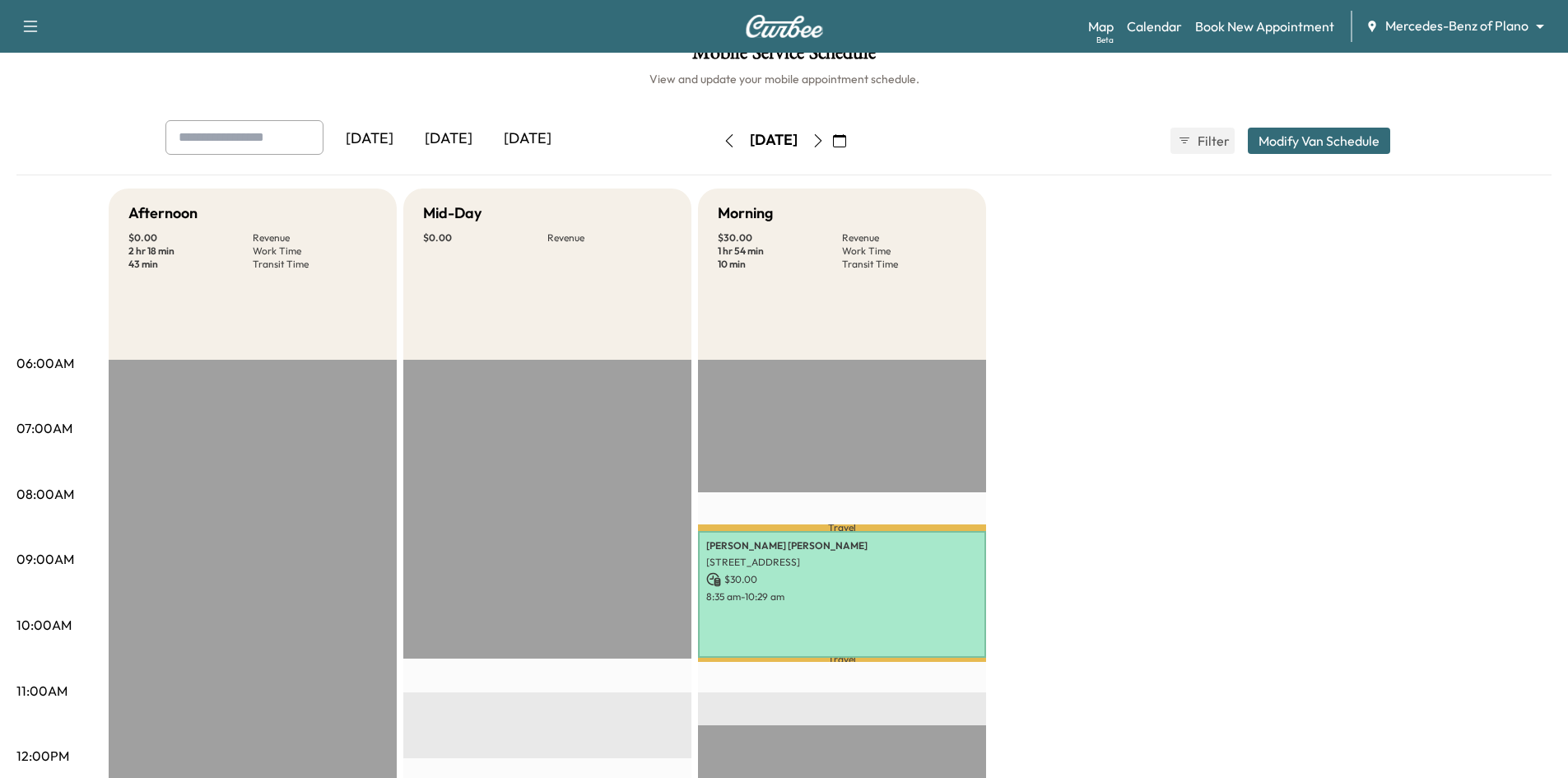
scroll to position [0, 0]
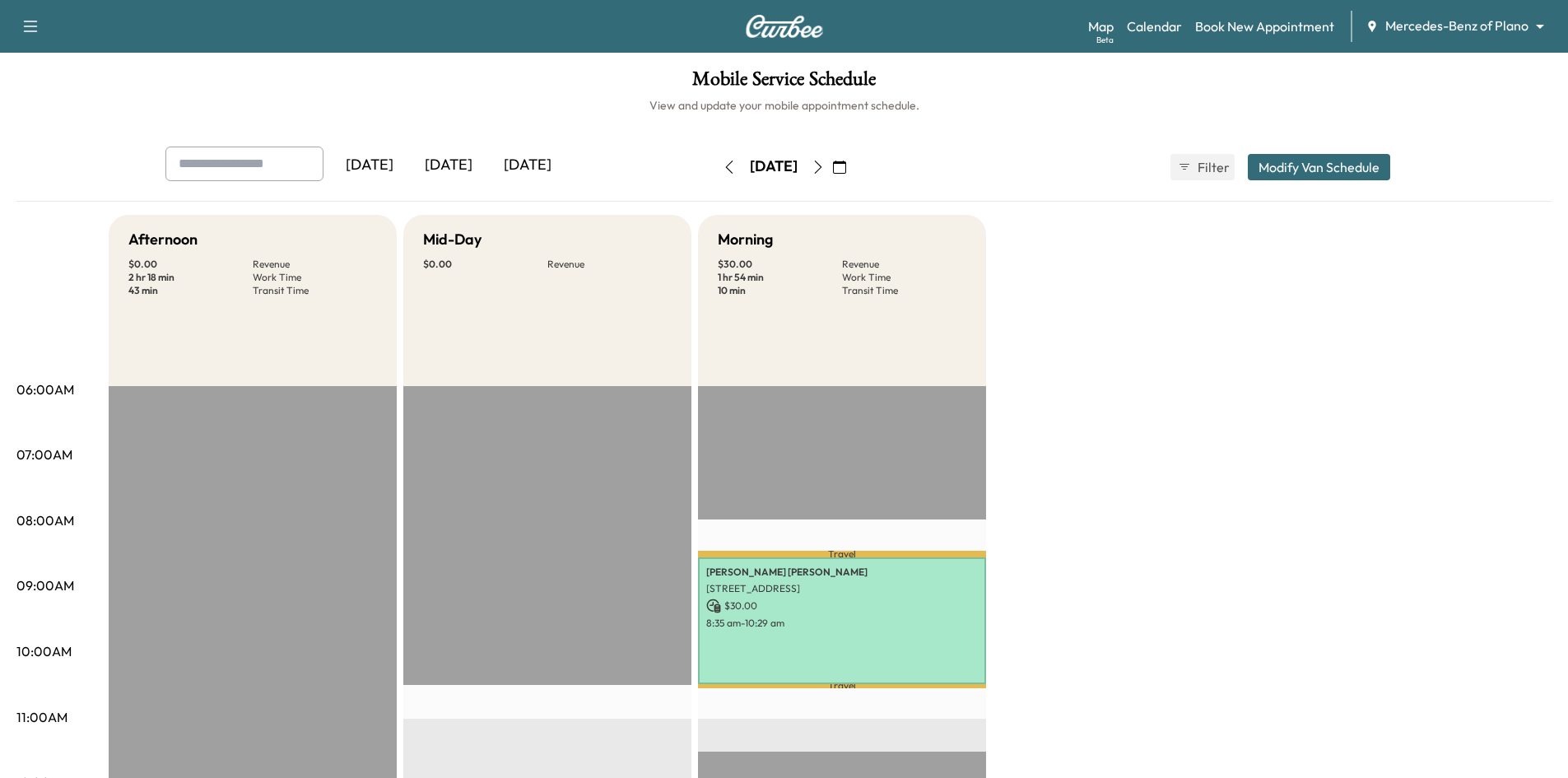
click at [846, 167] on icon "button" at bounding box center [839, 167] width 13 height 13
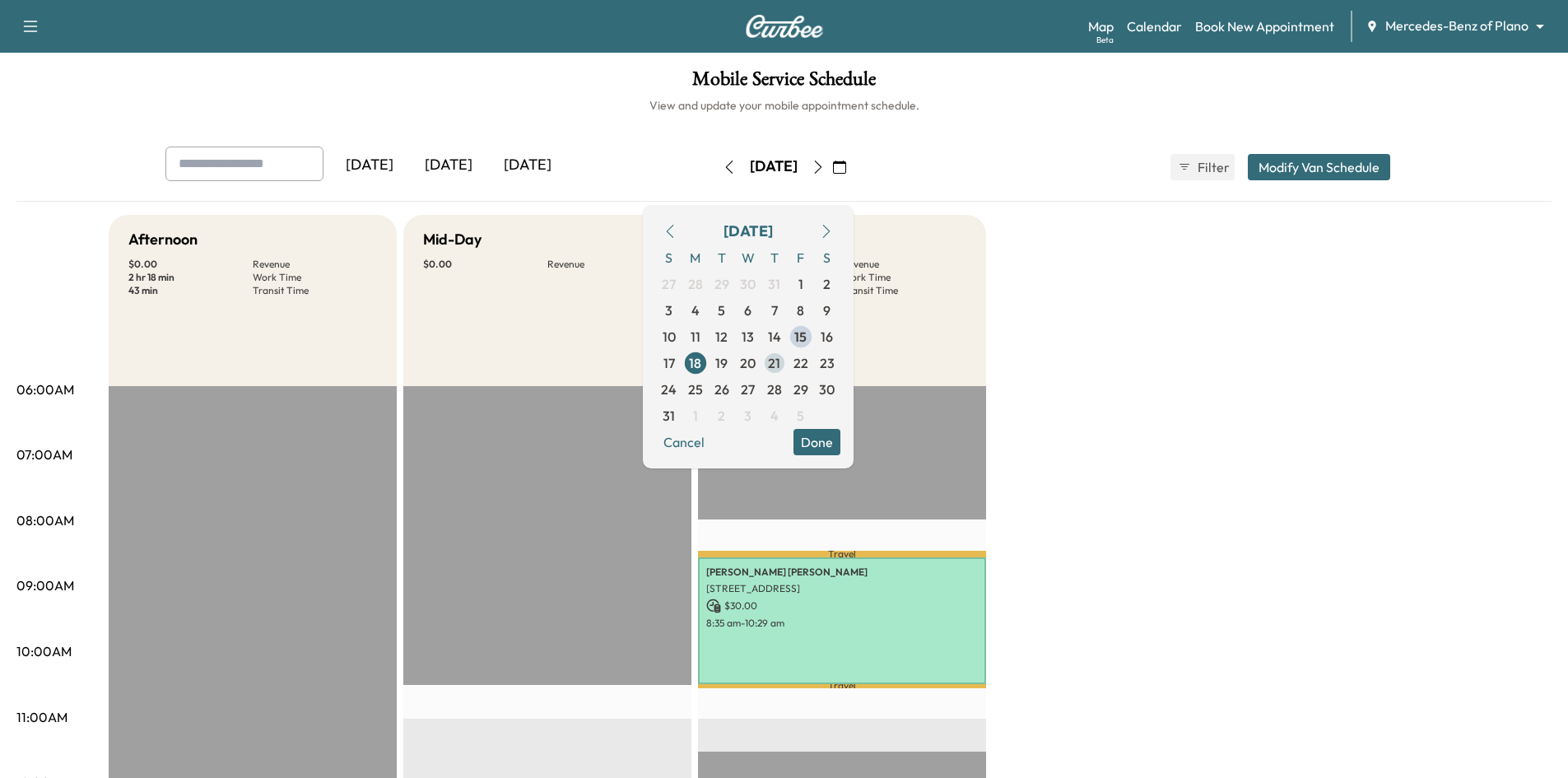
click at [787, 361] on span "21" at bounding box center [774, 362] width 26 height 26
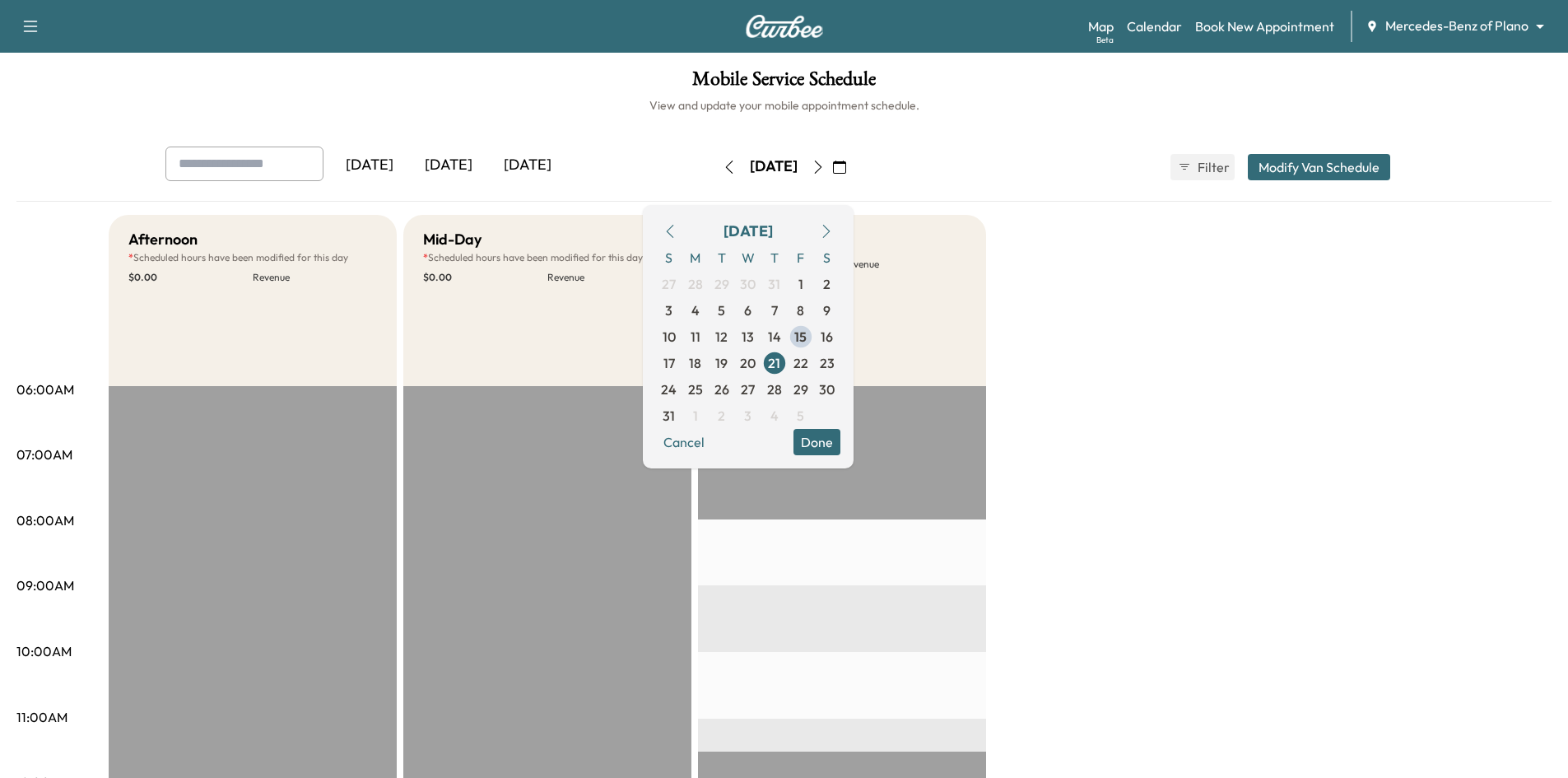
click at [840, 442] on button "Done" at bounding box center [817, 441] width 47 height 26
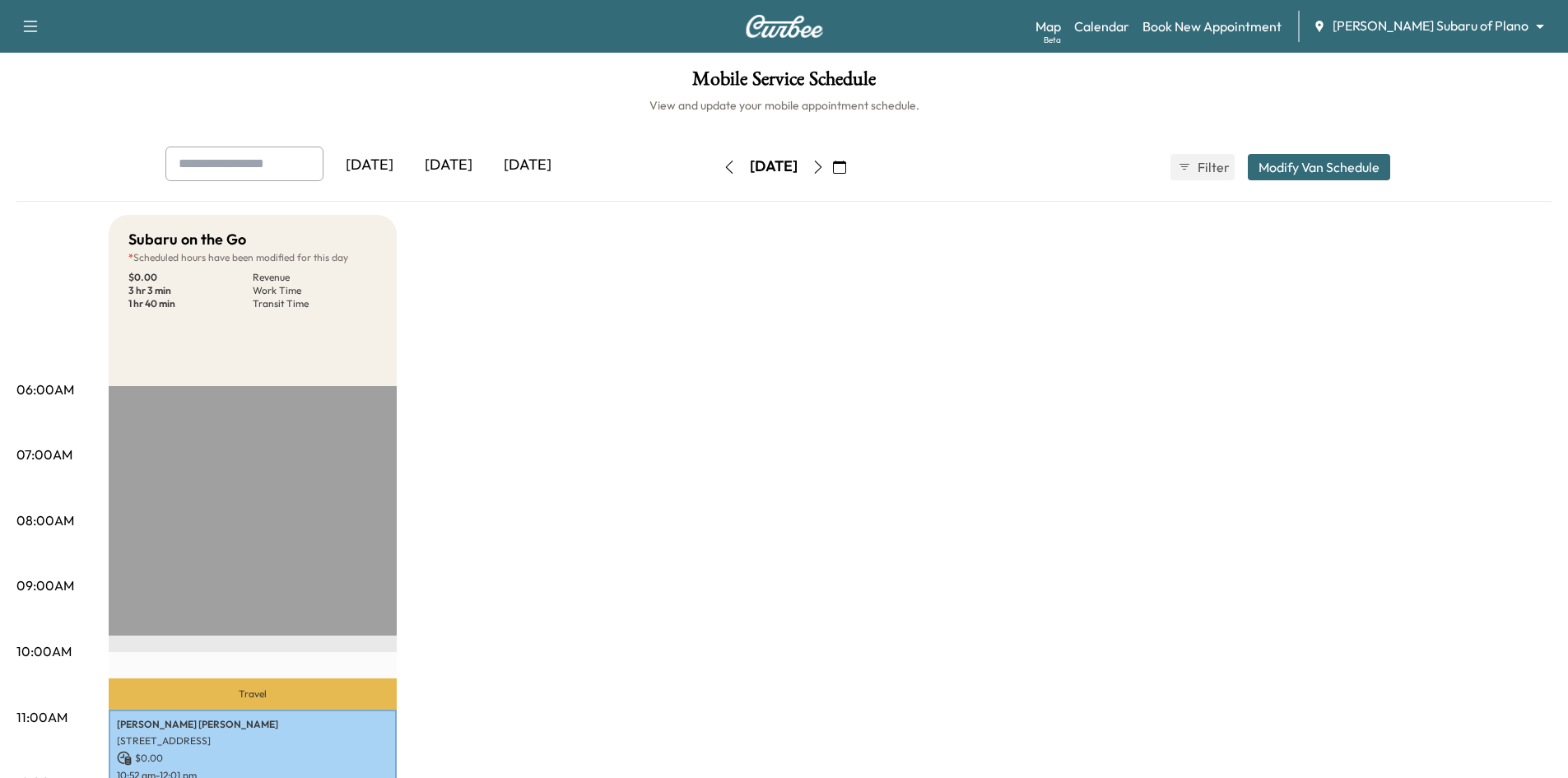
click at [846, 173] on icon "button" at bounding box center [839, 167] width 13 height 13
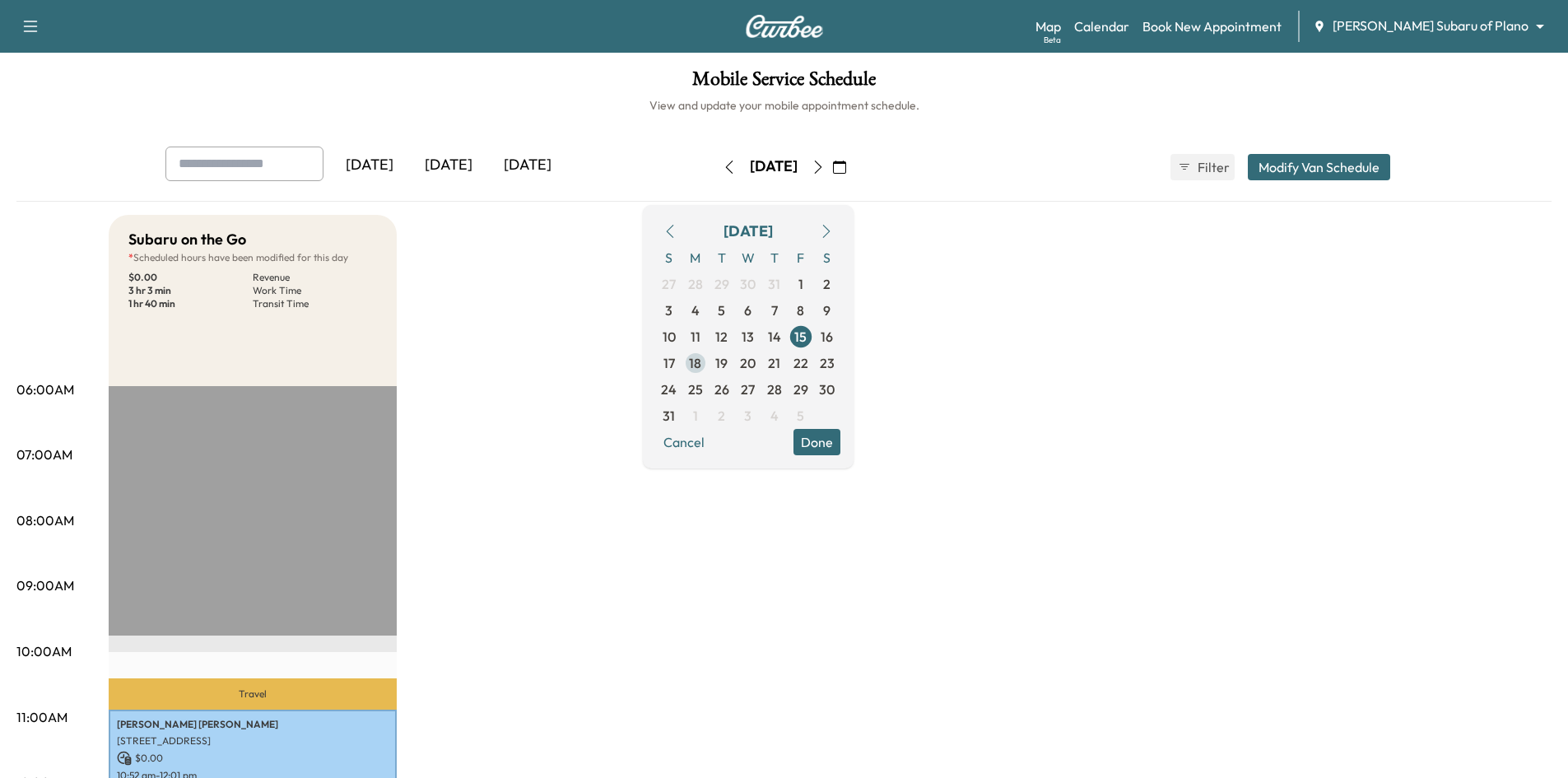
click at [709, 360] on span "18" at bounding box center [695, 362] width 26 height 26
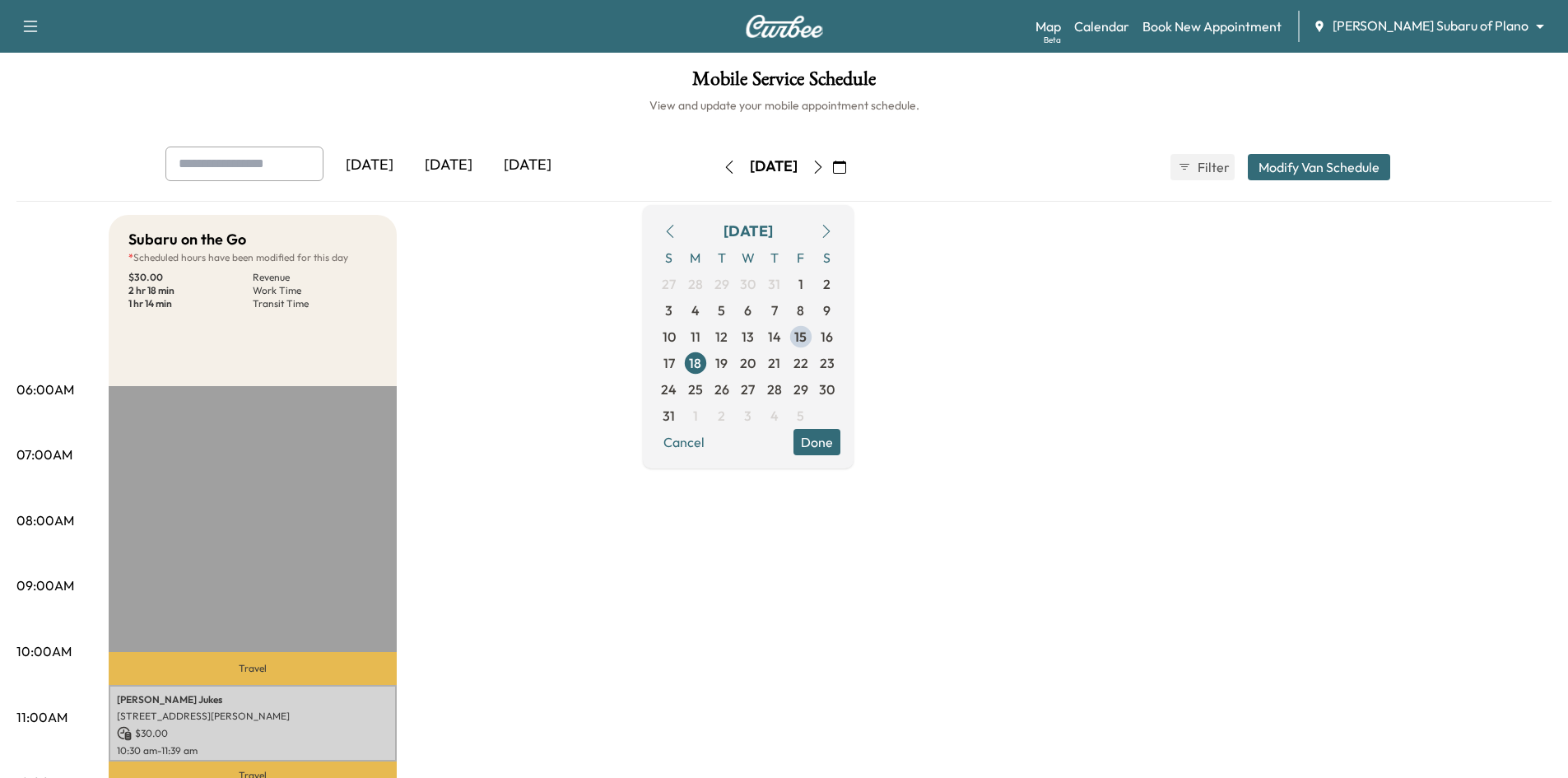
click at [840, 445] on button "Done" at bounding box center [817, 441] width 47 height 26
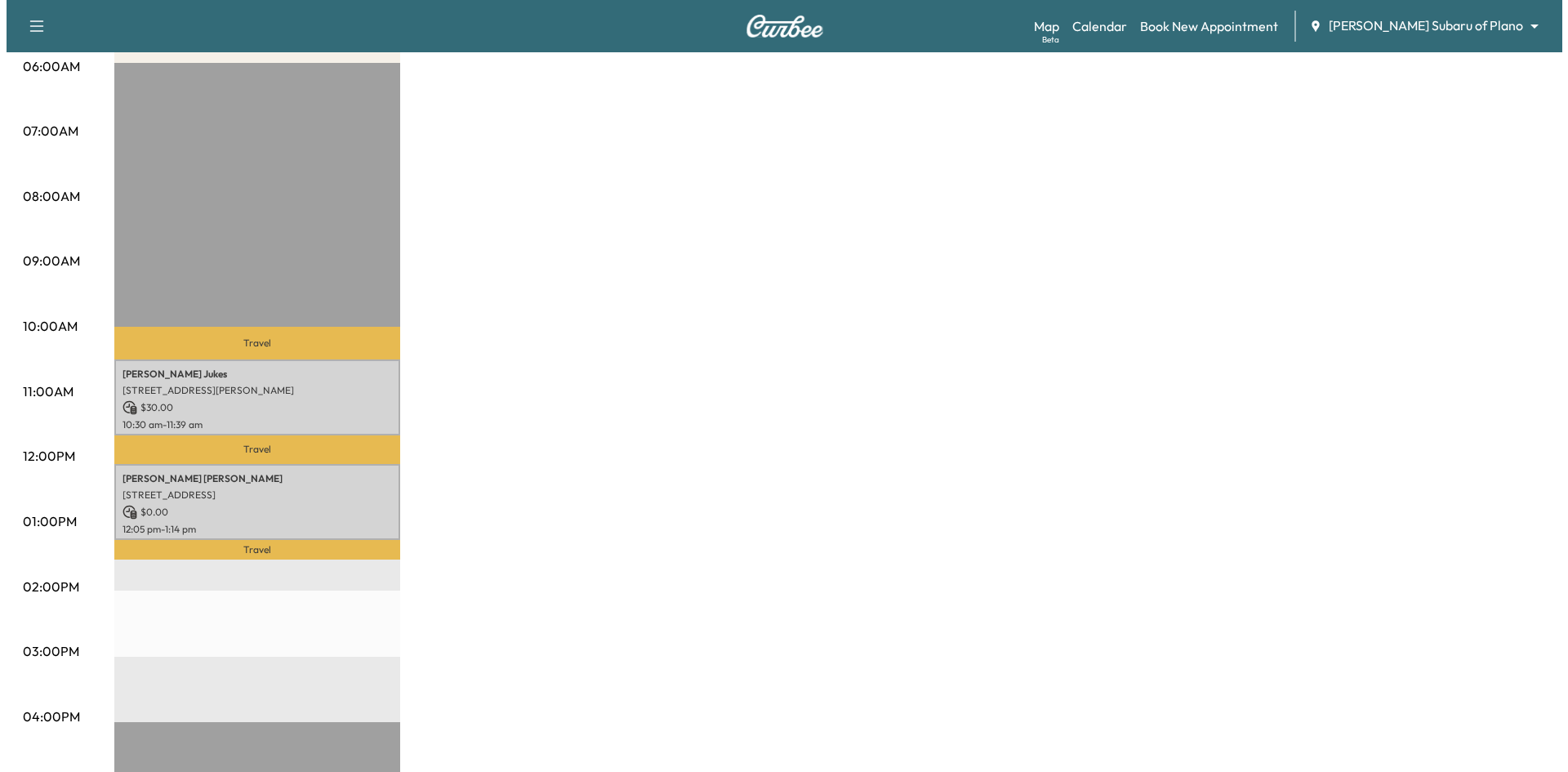
scroll to position [327, 0]
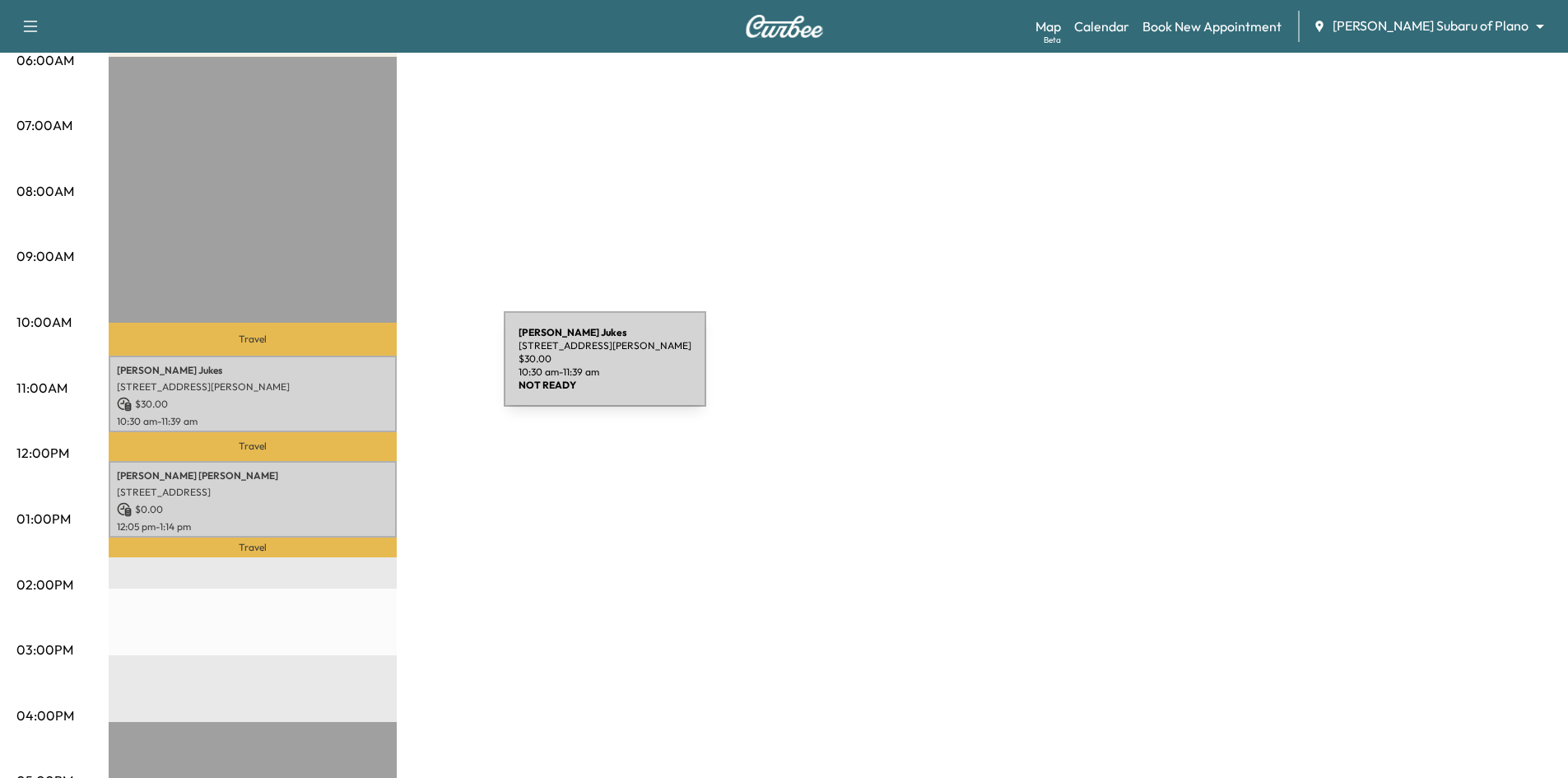
click at [361, 376] on div "[PERSON_NAME] [STREET_ADDRESS][PERSON_NAME][PERSON_NAME] $ 30.00 10:30 am - 11:…" at bounding box center [253, 393] width 288 height 76
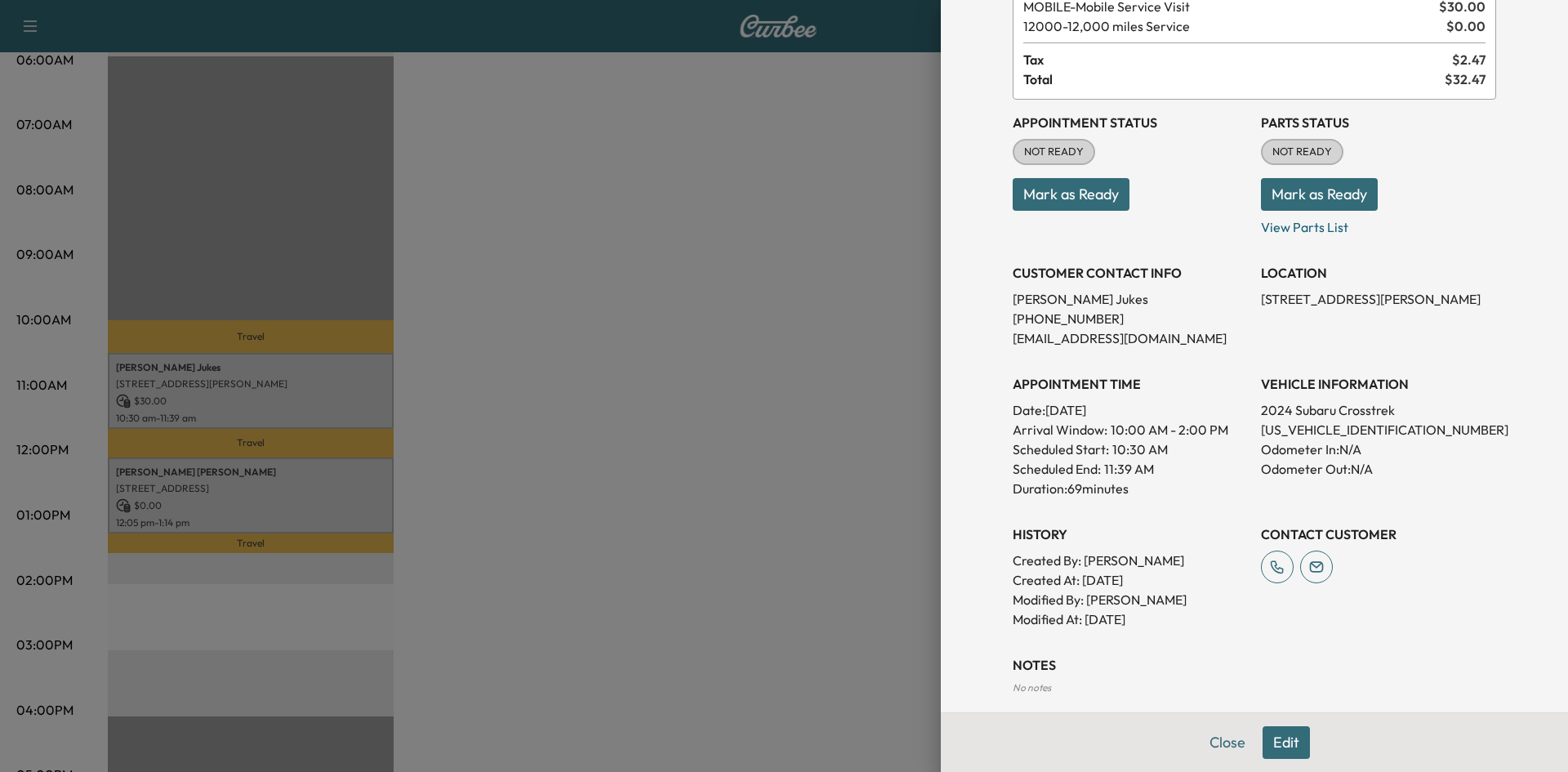
scroll to position [267, 0]
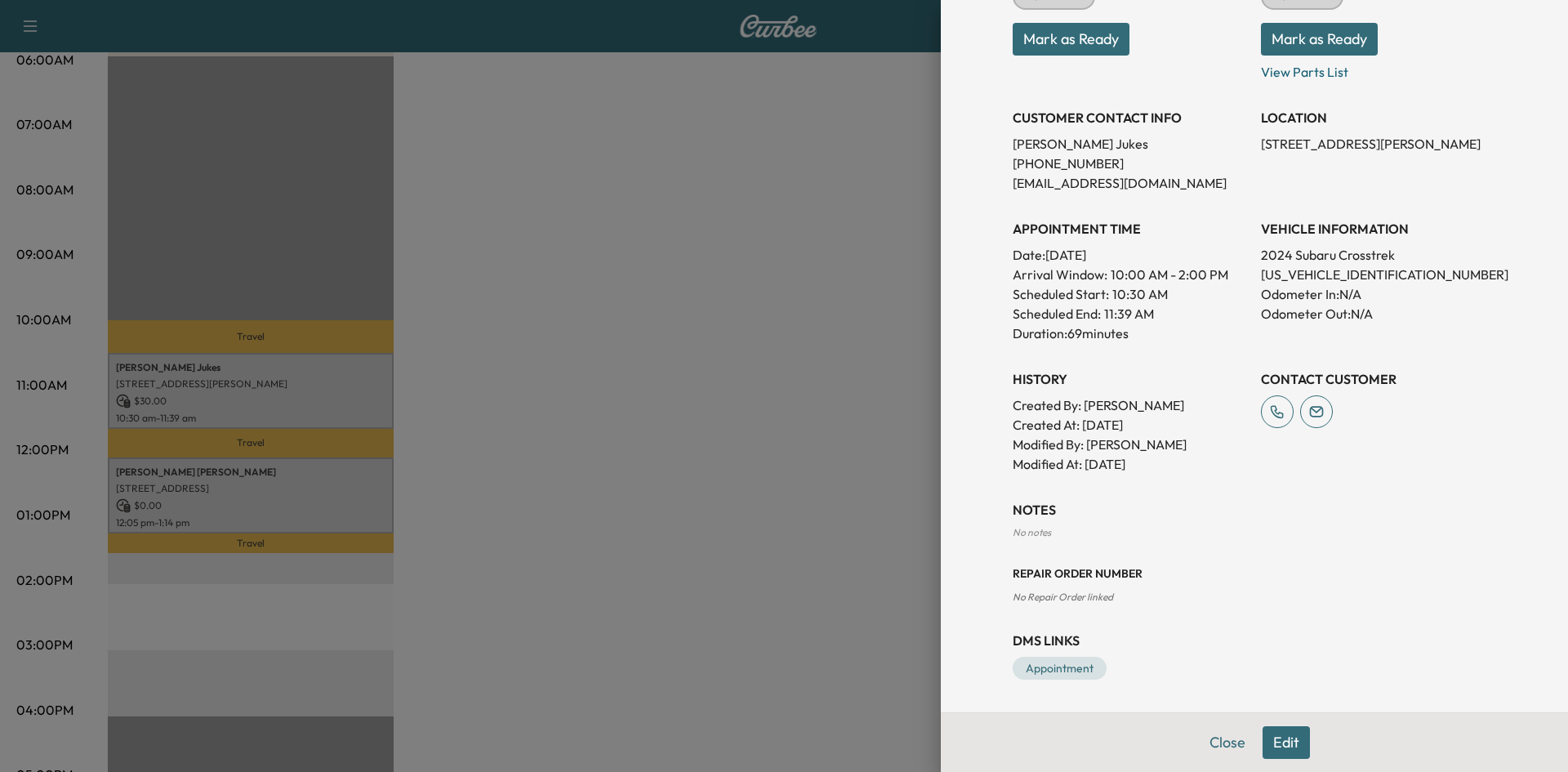
click at [366, 489] on div at bounding box center [784, 386] width 1568 height 772
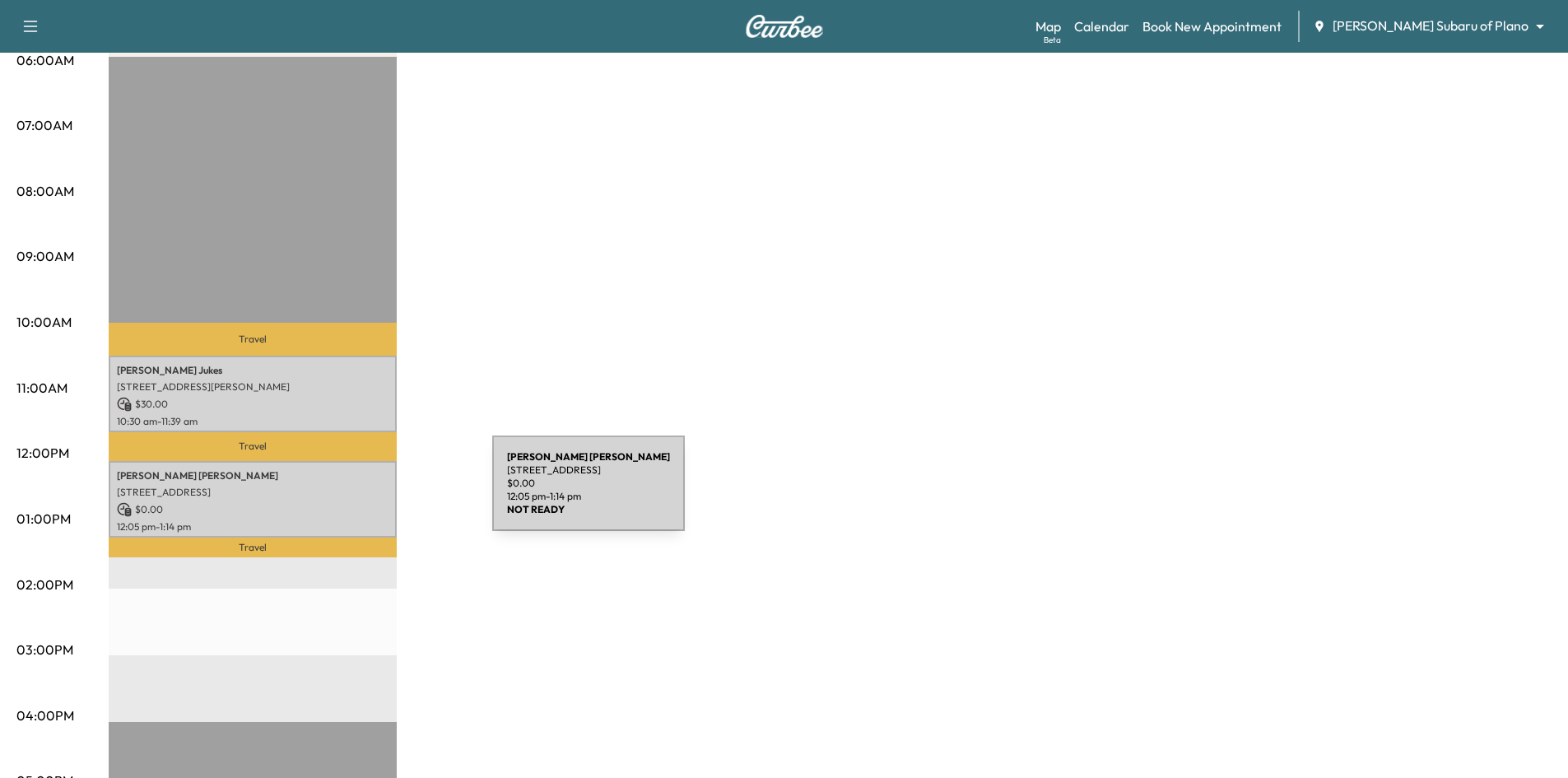
click at [369, 493] on p "[STREET_ADDRESS]" at bounding box center [252, 492] width 272 height 13
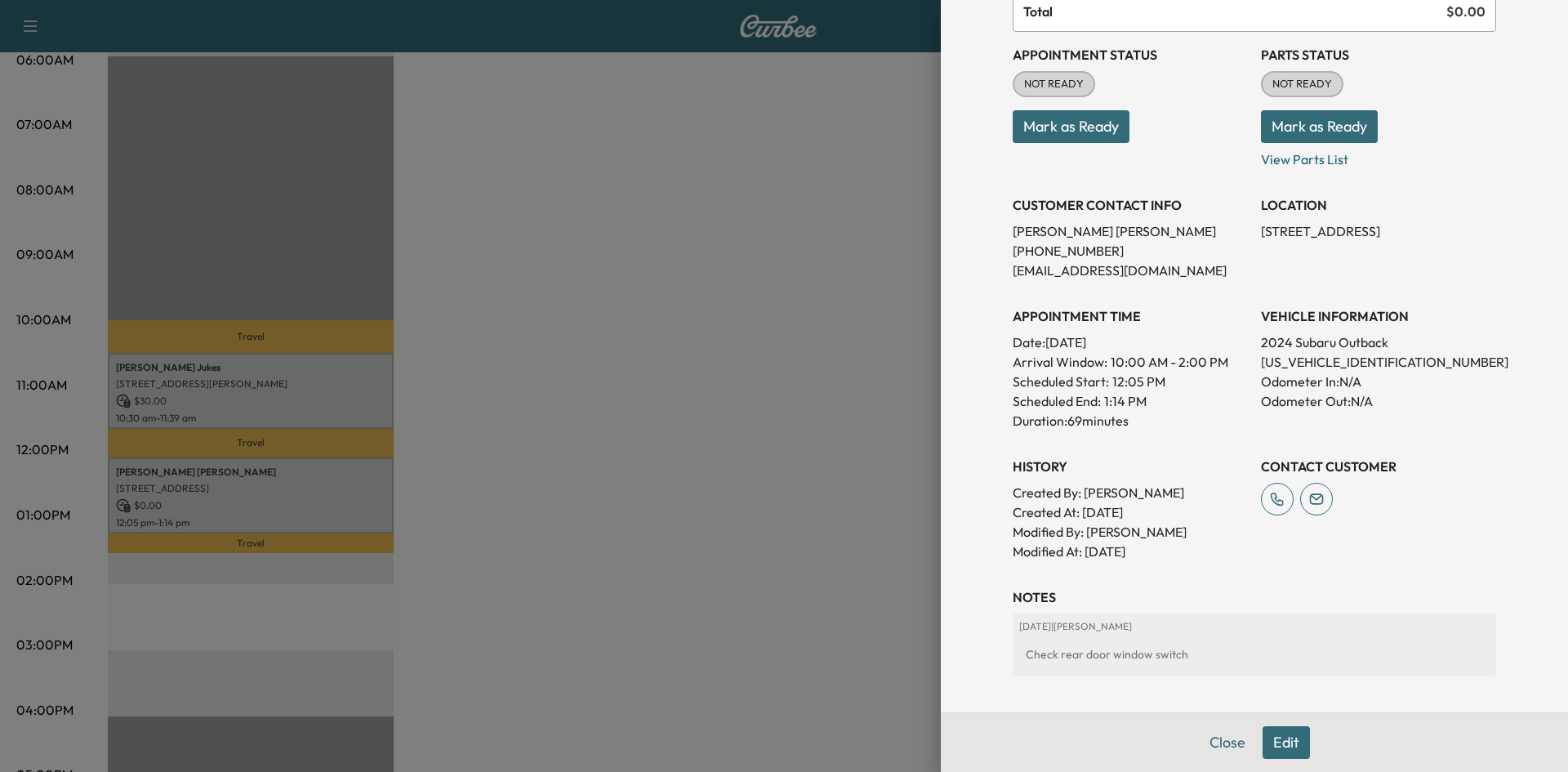
scroll to position [2, 0]
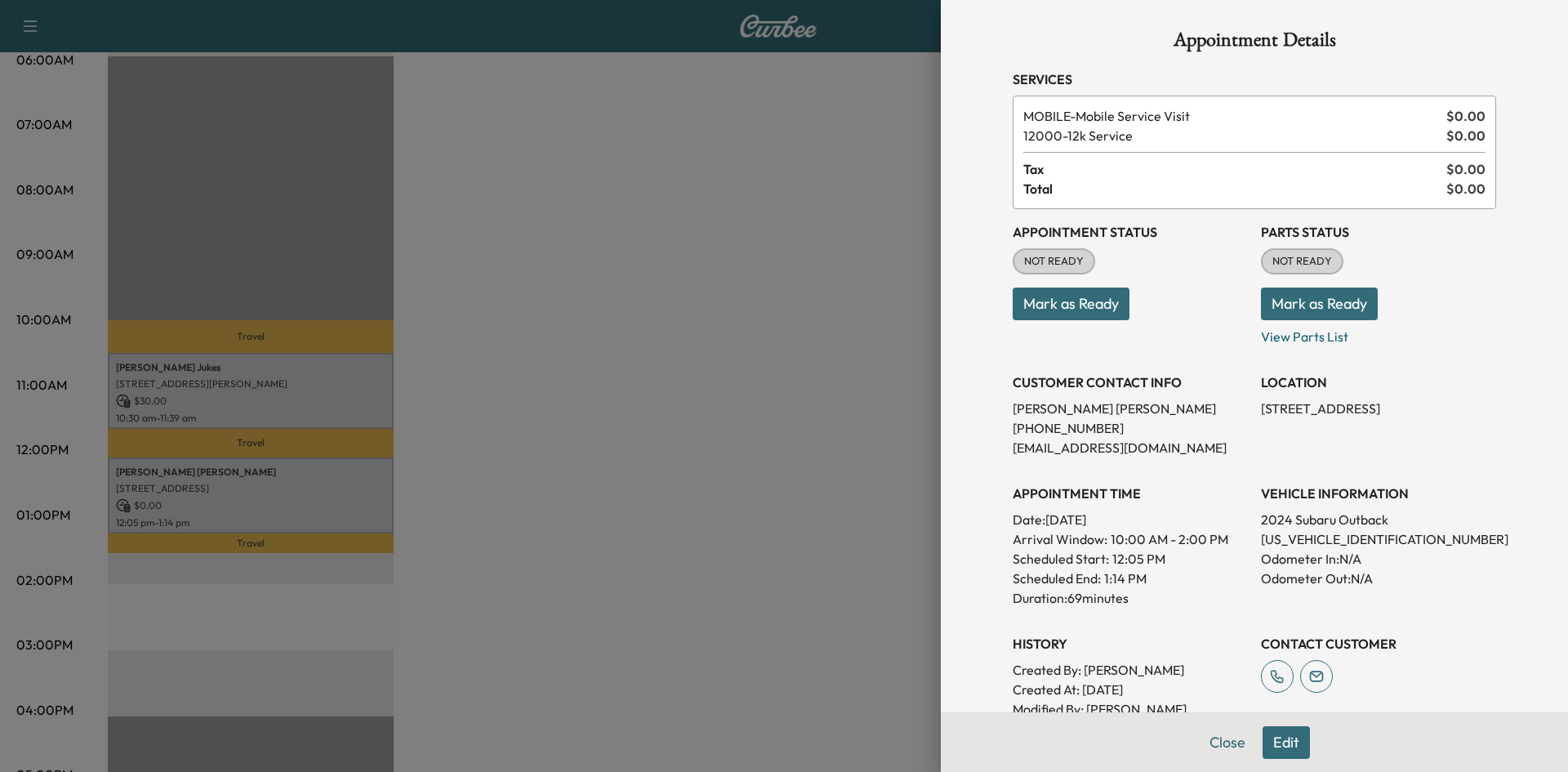
click at [840, 492] on div at bounding box center [784, 386] width 1568 height 772
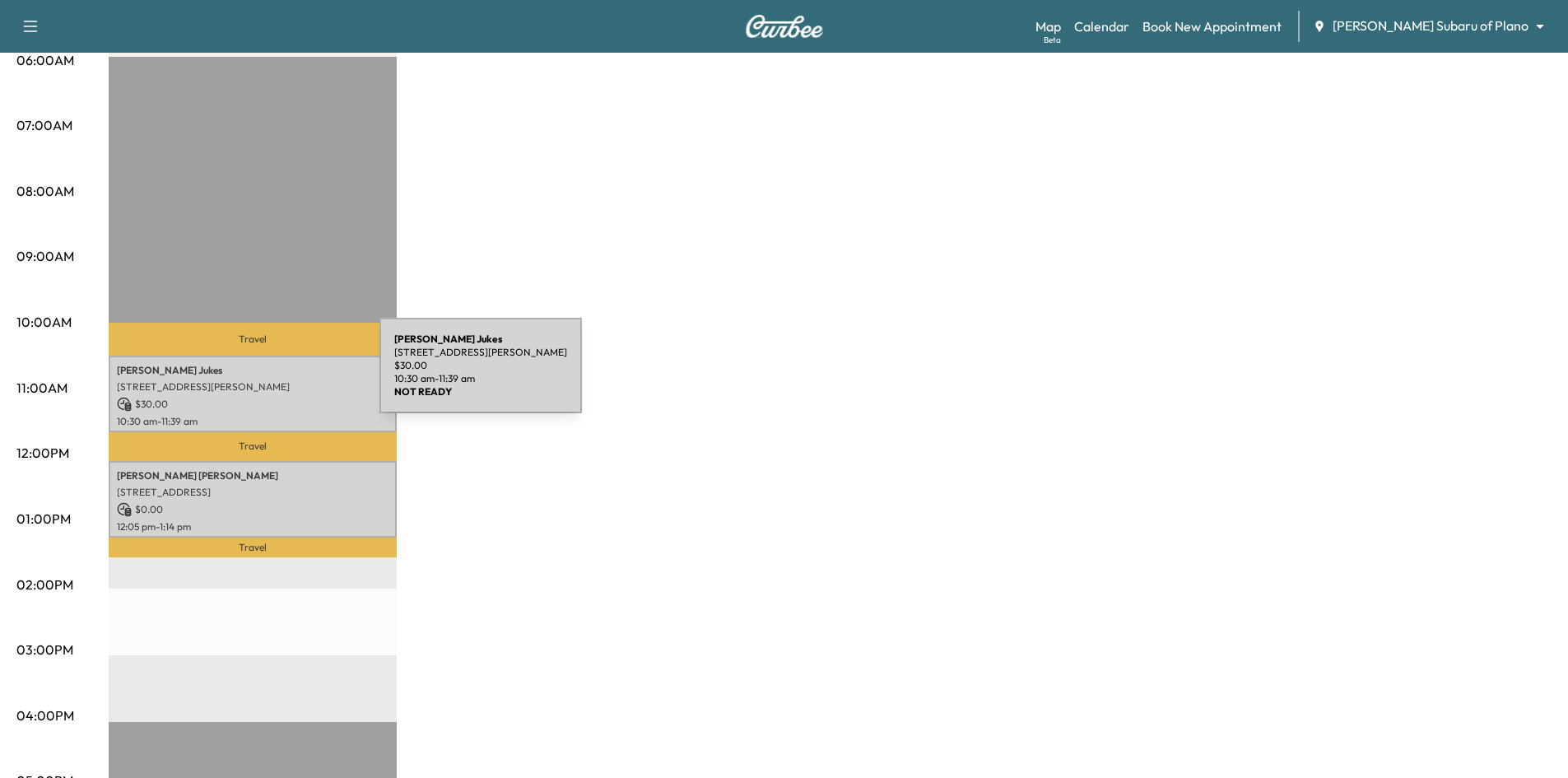
click at [257, 376] on div "[PERSON_NAME] [STREET_ADDRESS][PERSON_NAME][PERSON_NAME] $ 30.00 10:30 am - 11:…" at bounding box center [253, 393] width 288 height 76
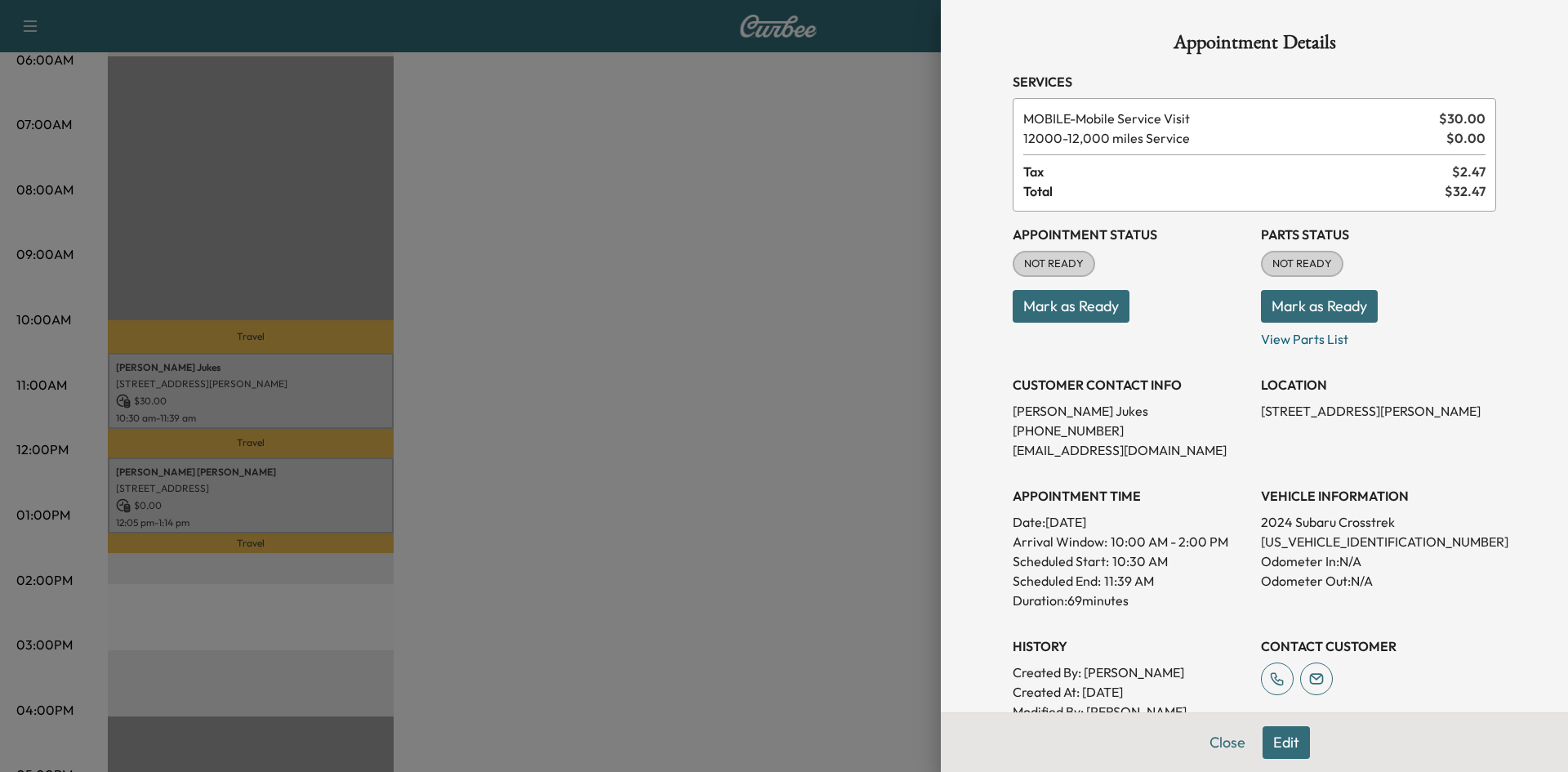
scroll to position [267, 0]
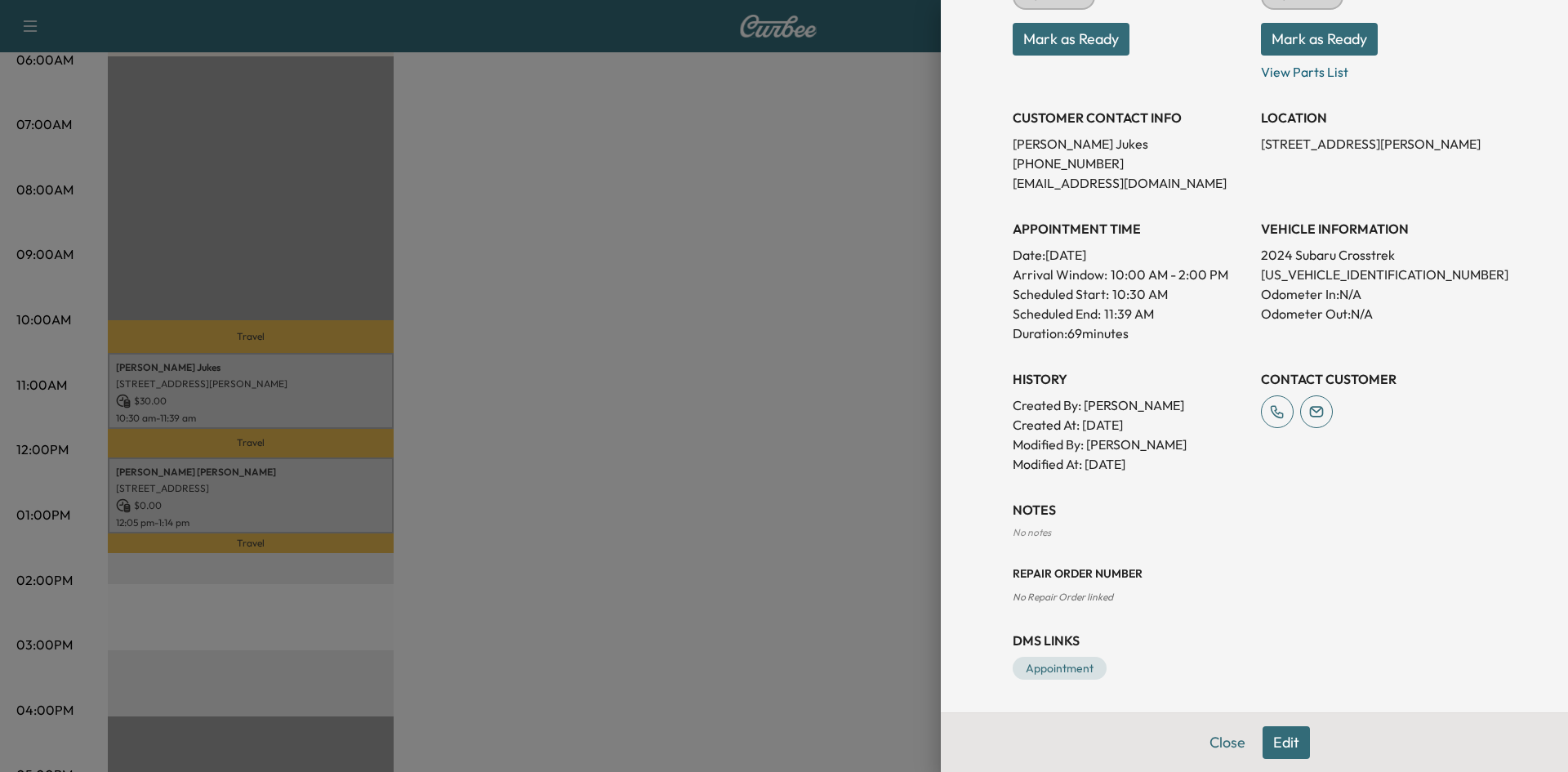
drag, startPoint x: 1260, startPoint y: 744, endPoint x: 1256, endPoint y: 727, distance: 17.5
click at [1262, 740] on button "Edit" at bounding box center [1285, 742] width 47 height 32
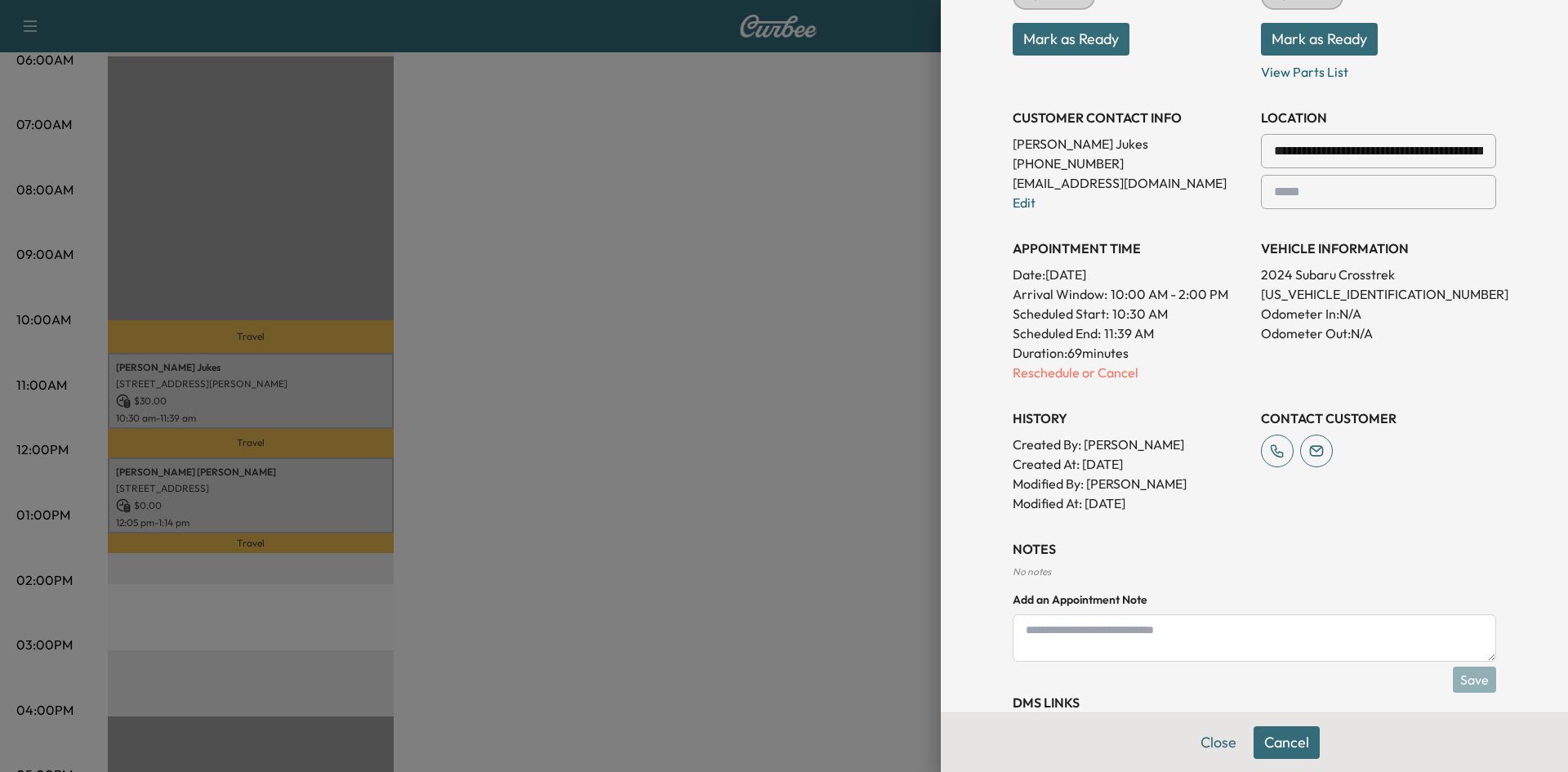
click at [1100, 647] on textarea at bounding box center [1254, 637] width 483 height 47
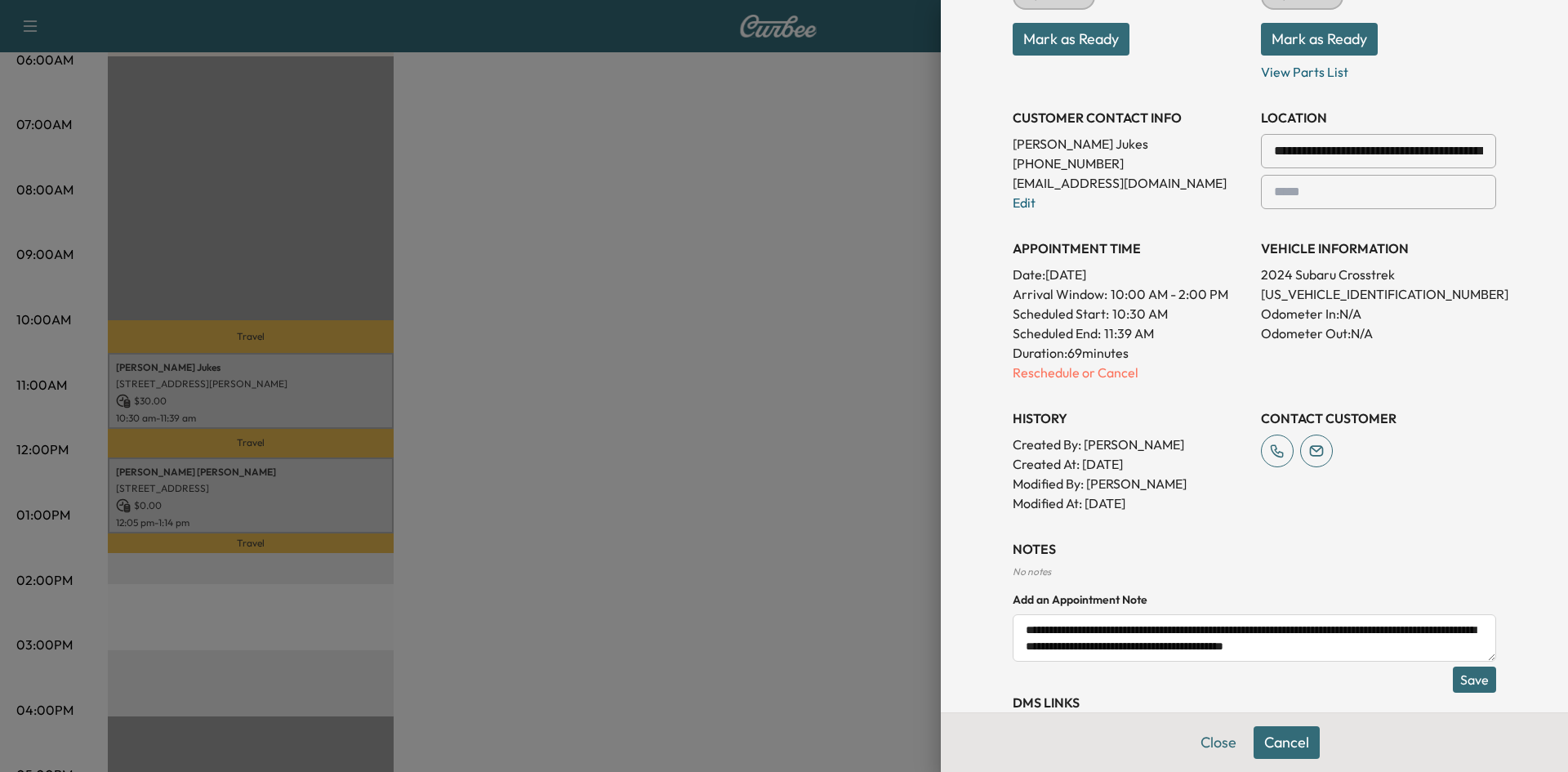
click at [1460, 633] on textarea "**********" at bounding box center [1254, 637] width 483 height 47
click at [1448, 642] on textarea "**********" at bounding box center [1254, 637] width 483 height 47
click at [1443, 630] on textarea "**********" at bounding box center [1254, 637] width 483 height 47
click at [1451, 633] on textarea "**********" at bounding box center [1254, 637] width 483 height 47
click at [1452, 633] on textarea "**********" at bounding box center [1254, 637] width 483 height 47
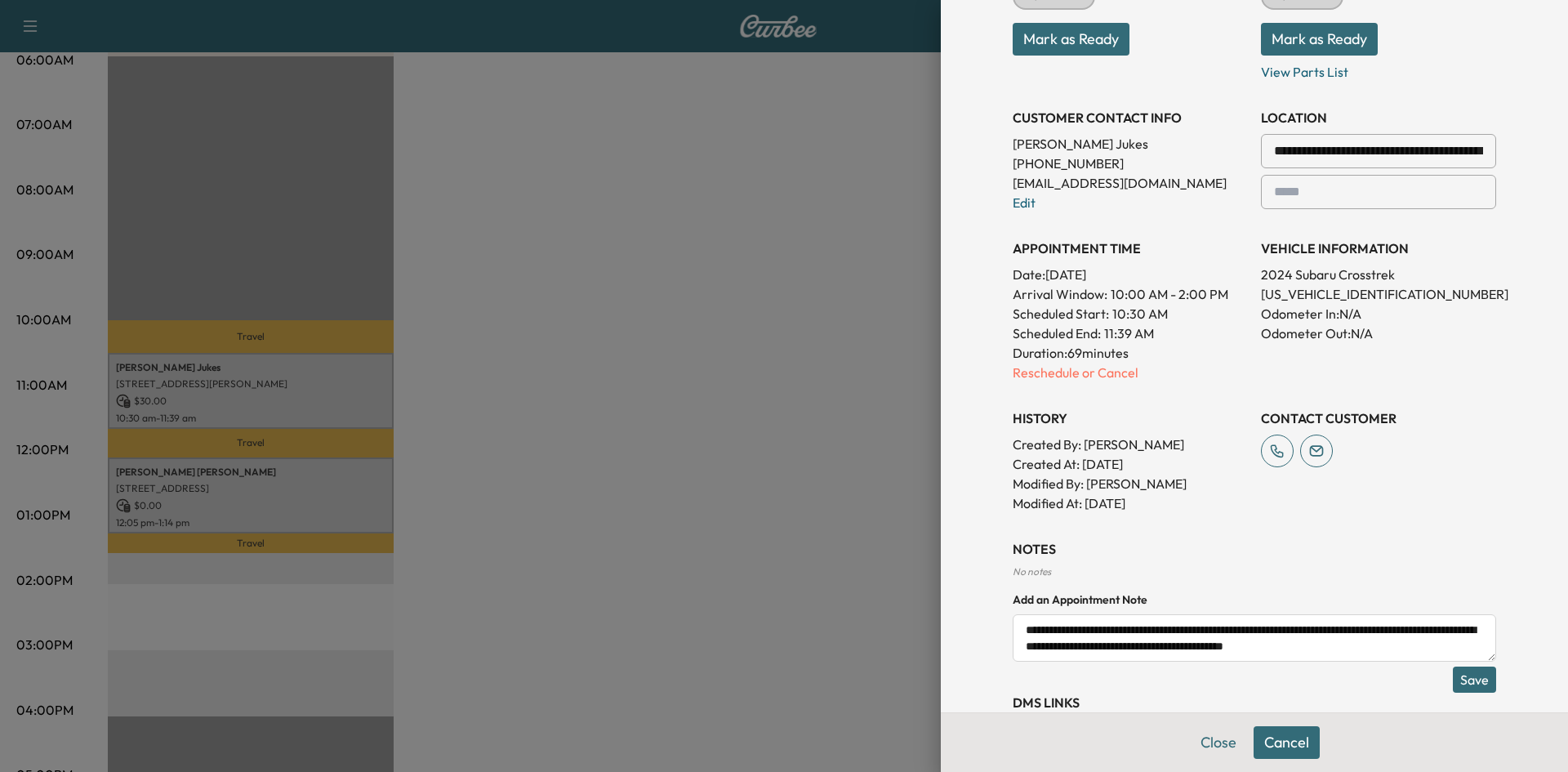
click at [1452, 633] on textarea "**********" at bounding box center [1254, 637] width 483 height 47
click at [1459, 626] on textarea "**********" at bounding box center [1254, 637] width 483 height 47
type textarea "**********"
click at [1463, 681] on button "Save" at bounding box center [1474, 679] width 43 height 26
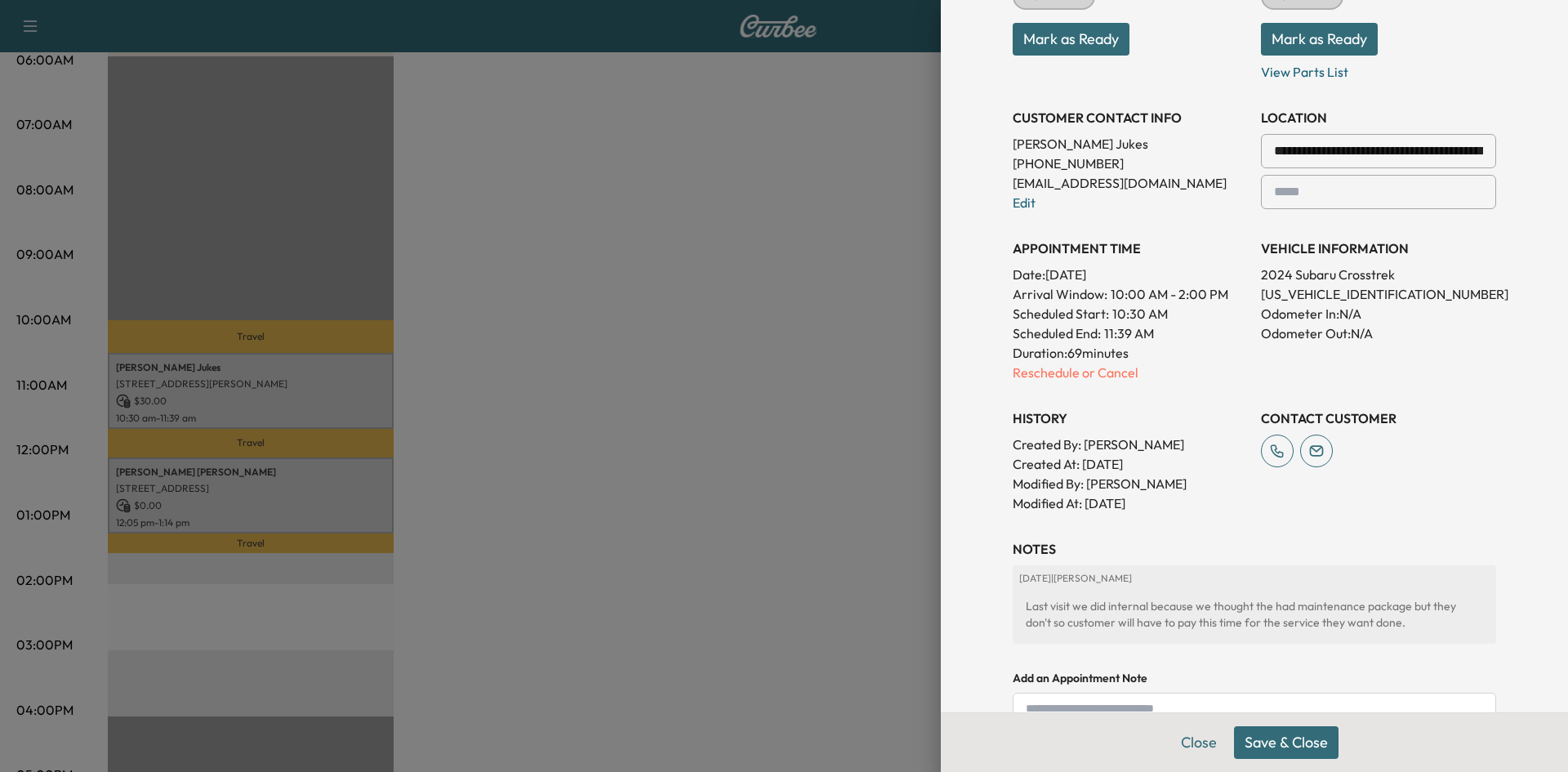
click at [1253, 738] on button "Save & Close" at bounding box center [1286, 742] width 105 height 32
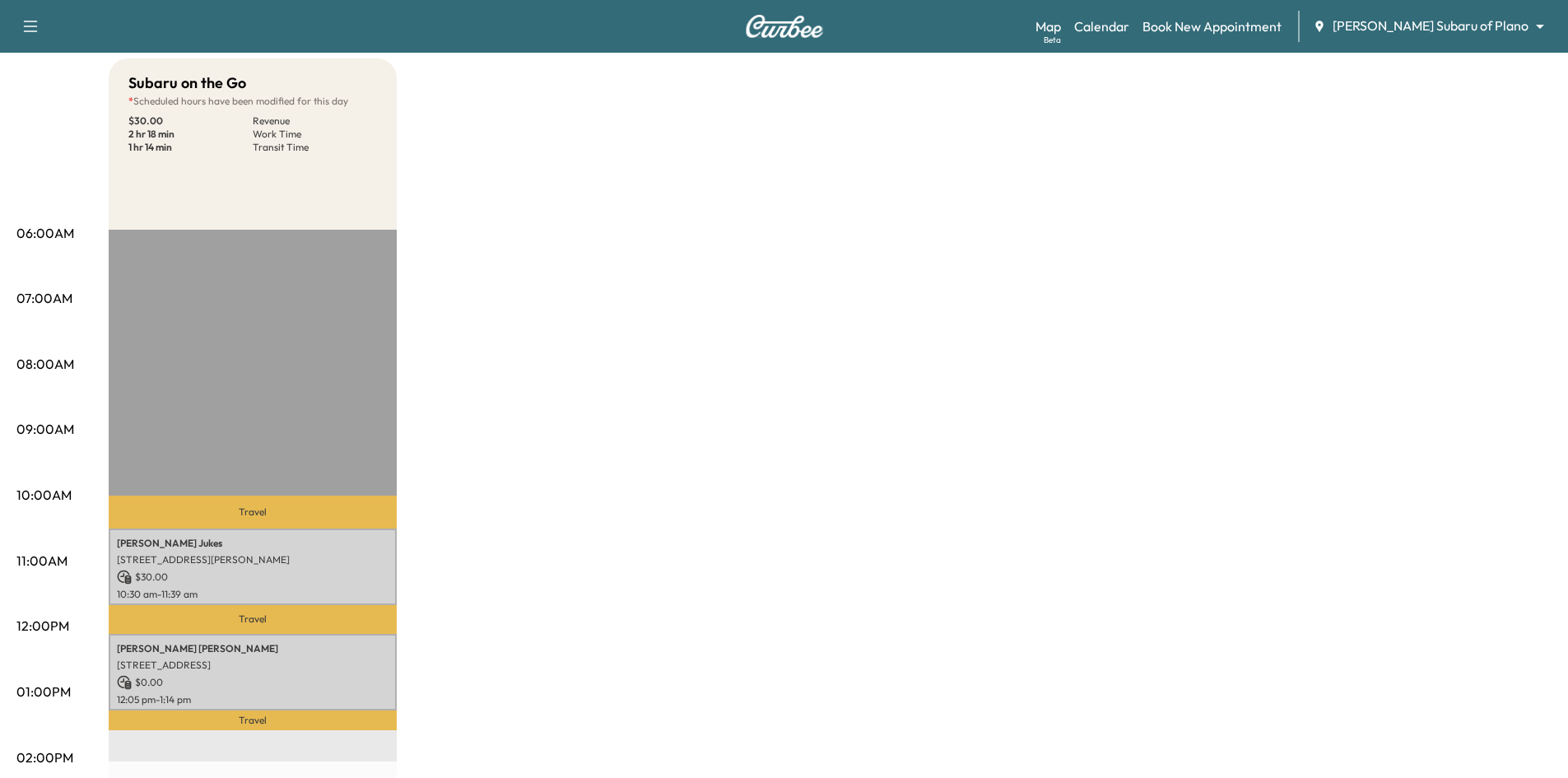
scroll to position [0, 0]
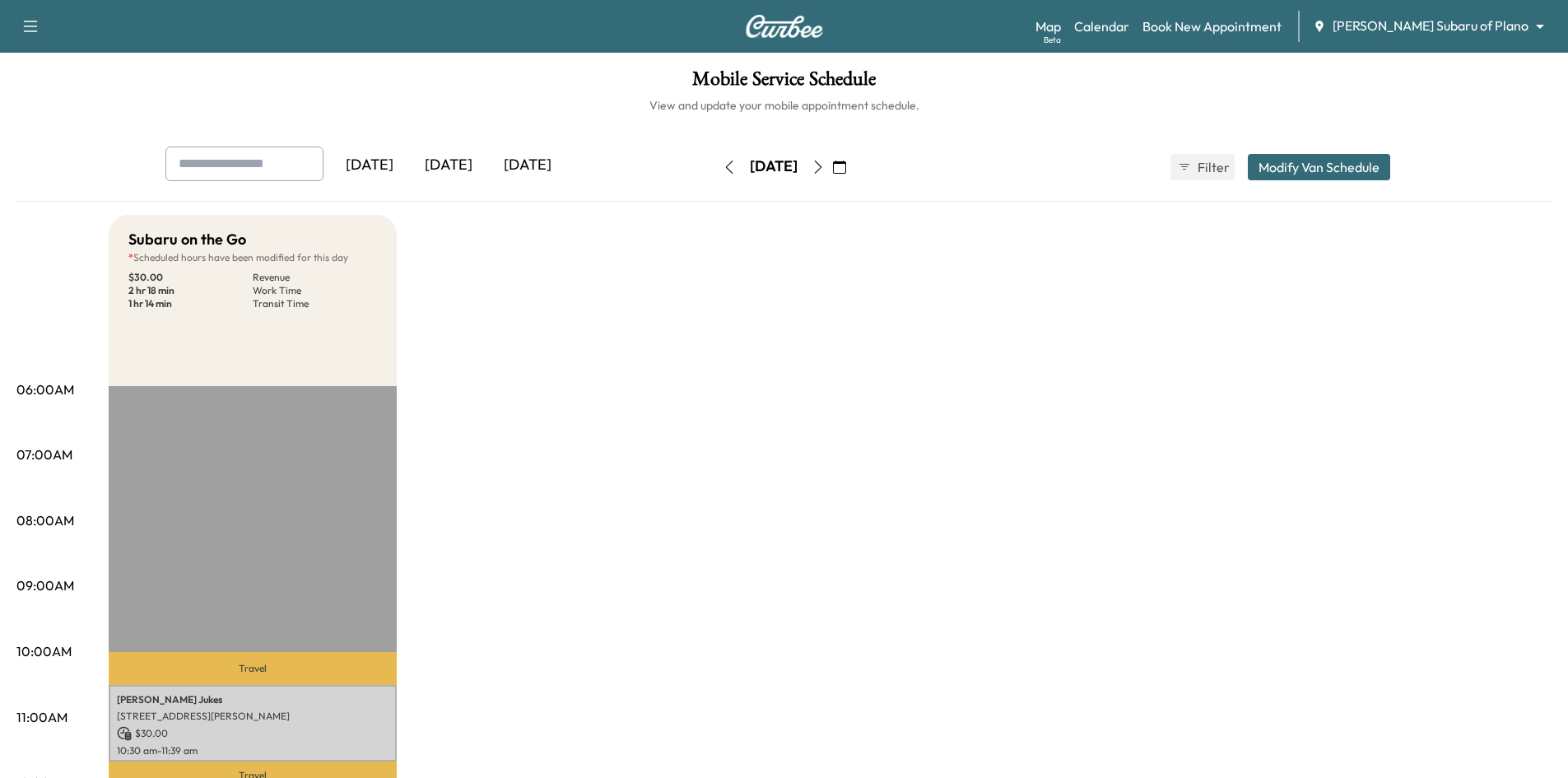
click at [846, 164] on icon "button" at bounding box center [839, 167] width 13 height 13
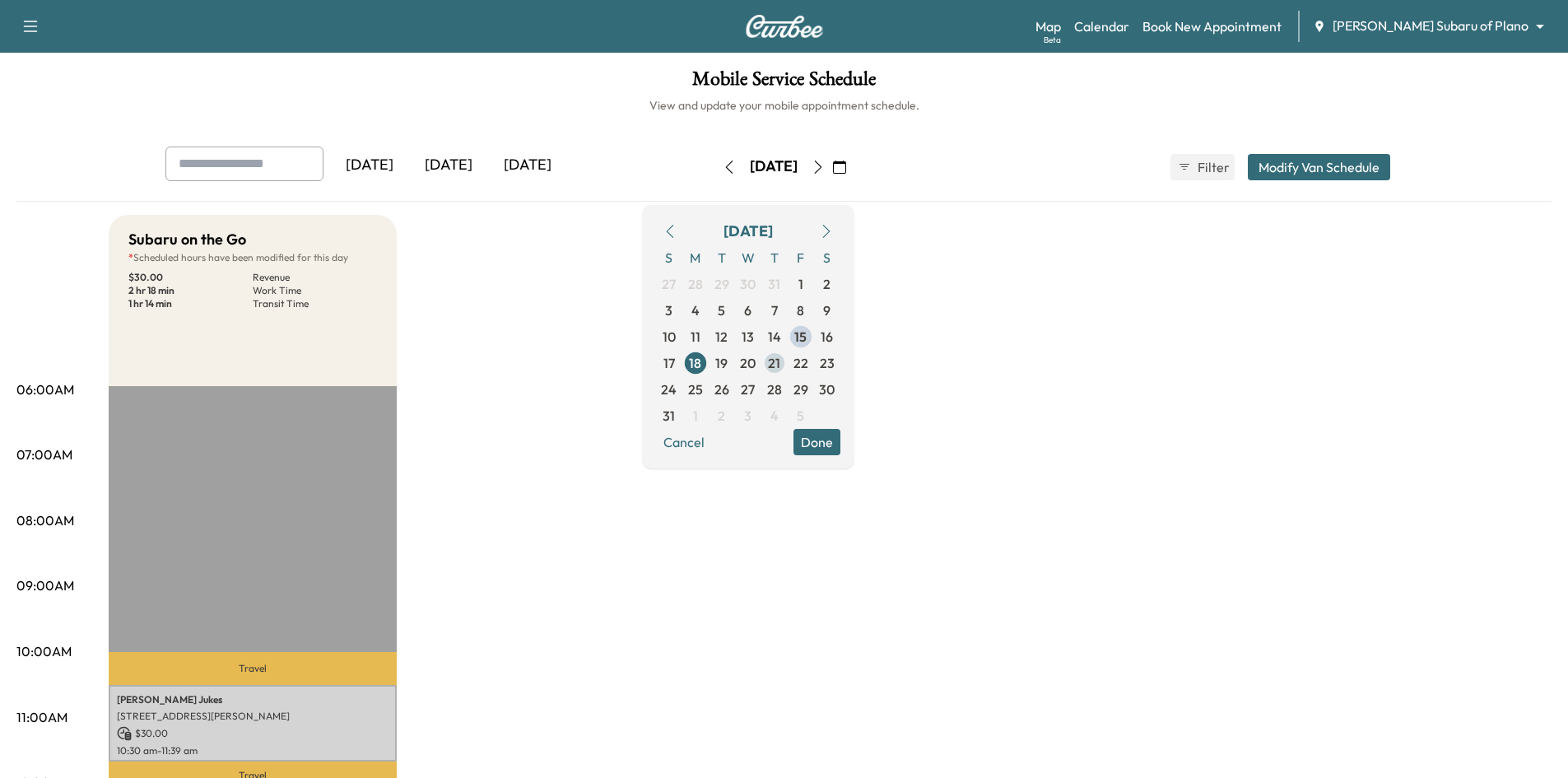
click at [781, 366] on span "21" at bounding box center [774, 363] width 13 height 20
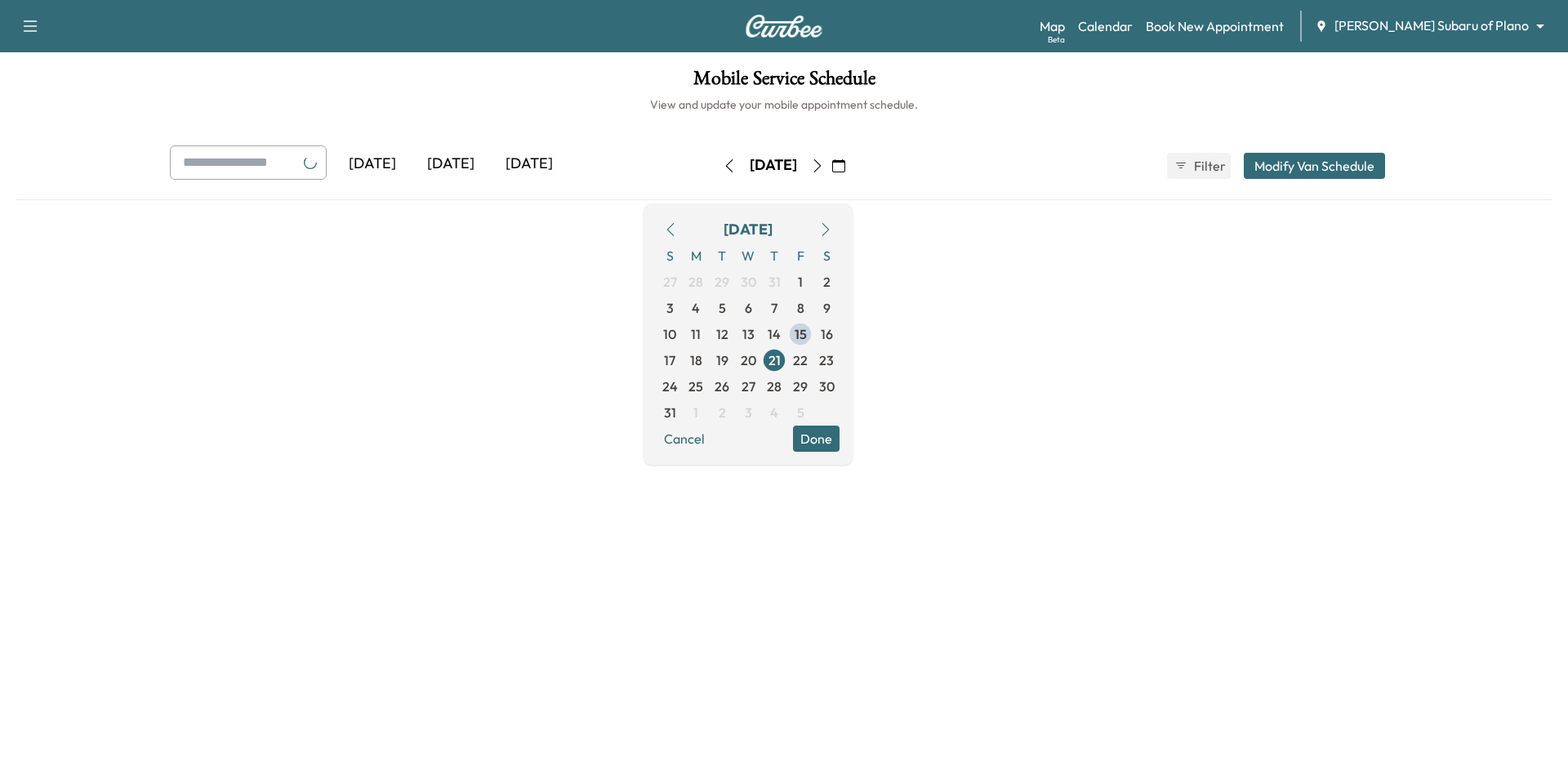
click at [839, 435] on button "Done" at bounding box center [816, 438] width 47 height 26
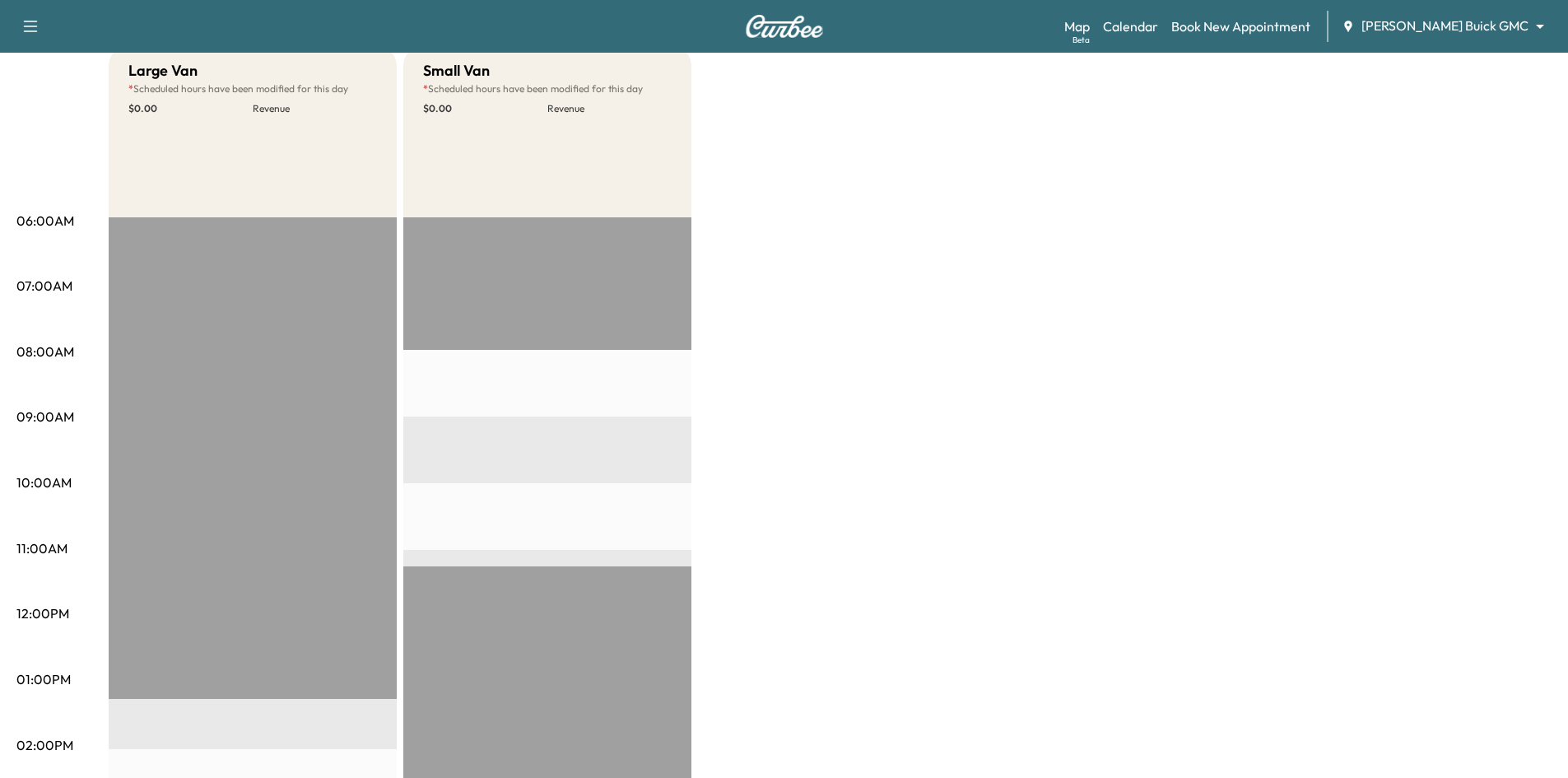
scroll to position [82, 0]
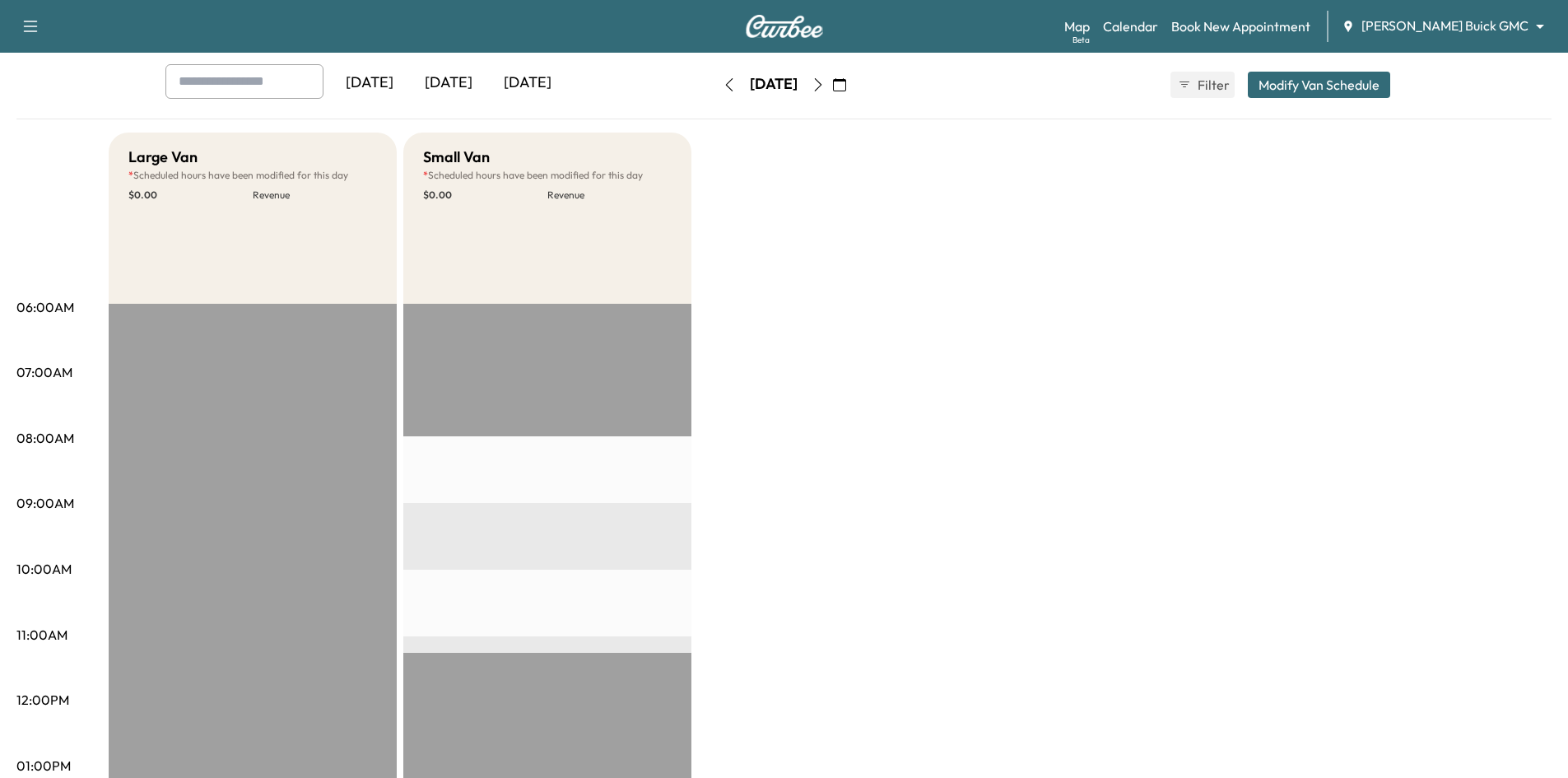
click at [846, 79] on icon "button" at bounding box center [839, 85] width 13 height 13
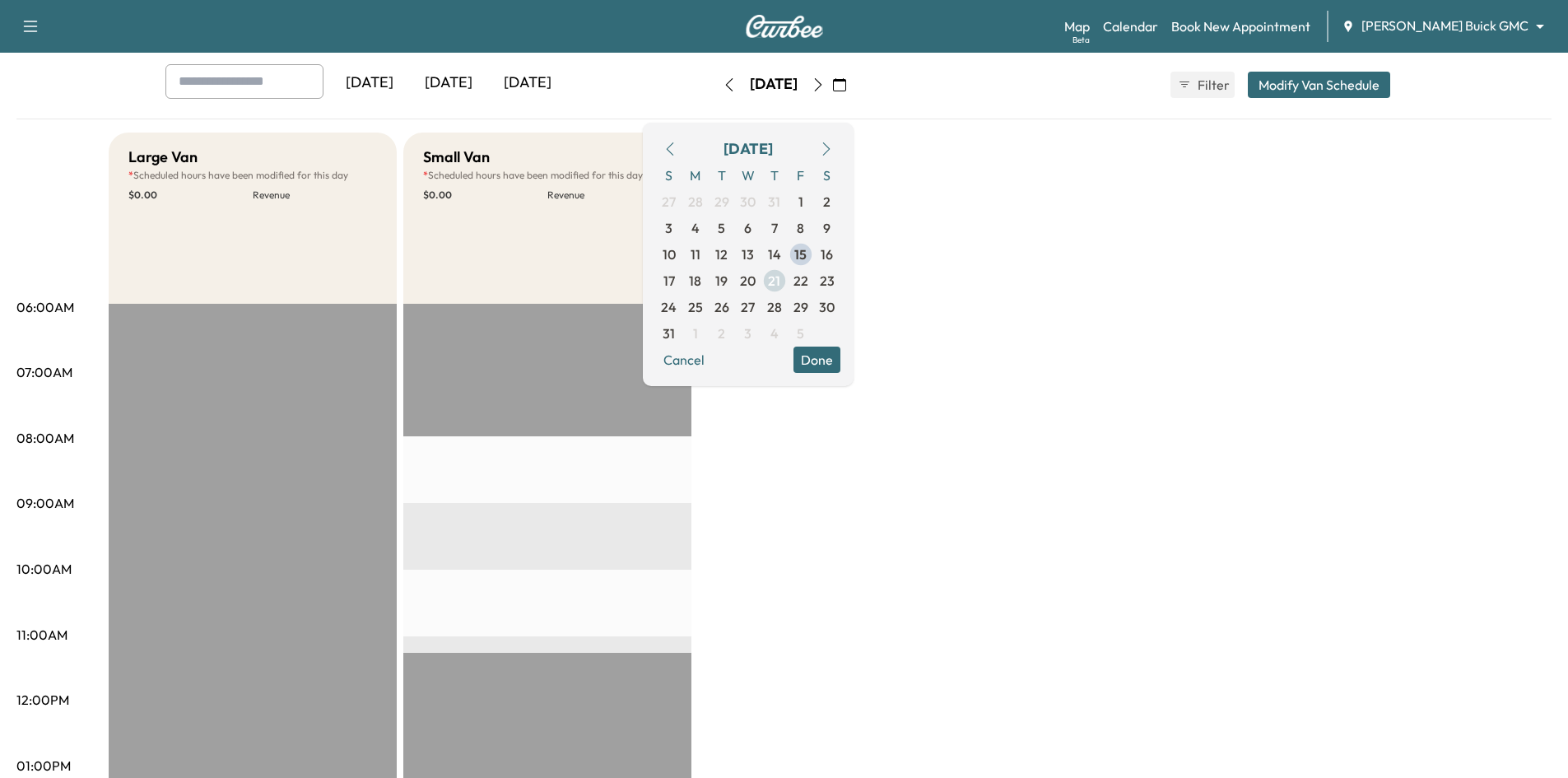
click at [781, 283] on span "21" at bounding box center [774, 281] width 13 height 20
click at [840, 363] on button "Done" at bounding box center [817, 359] width 47 height 26
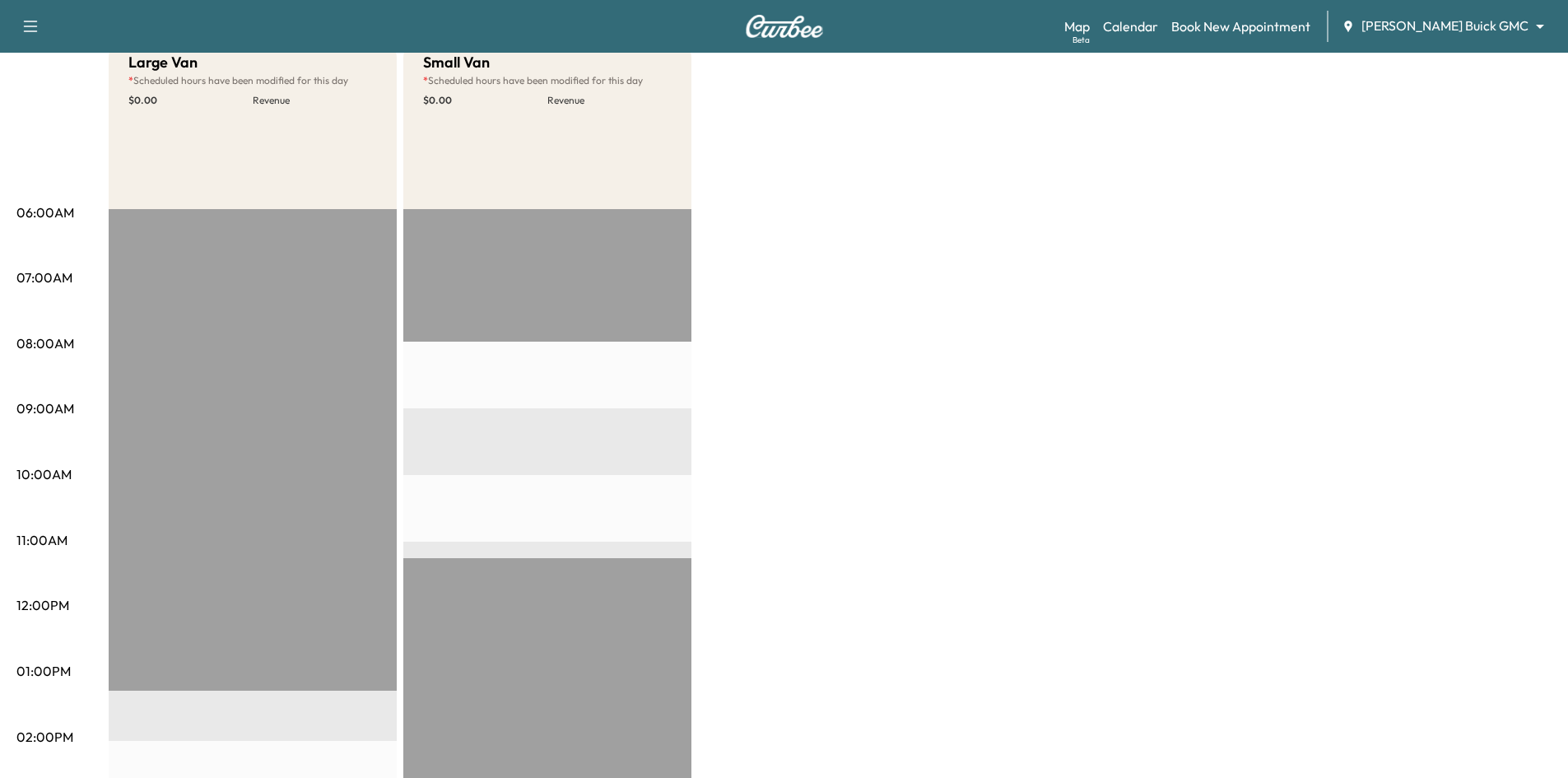
scroll to position [0, 0]
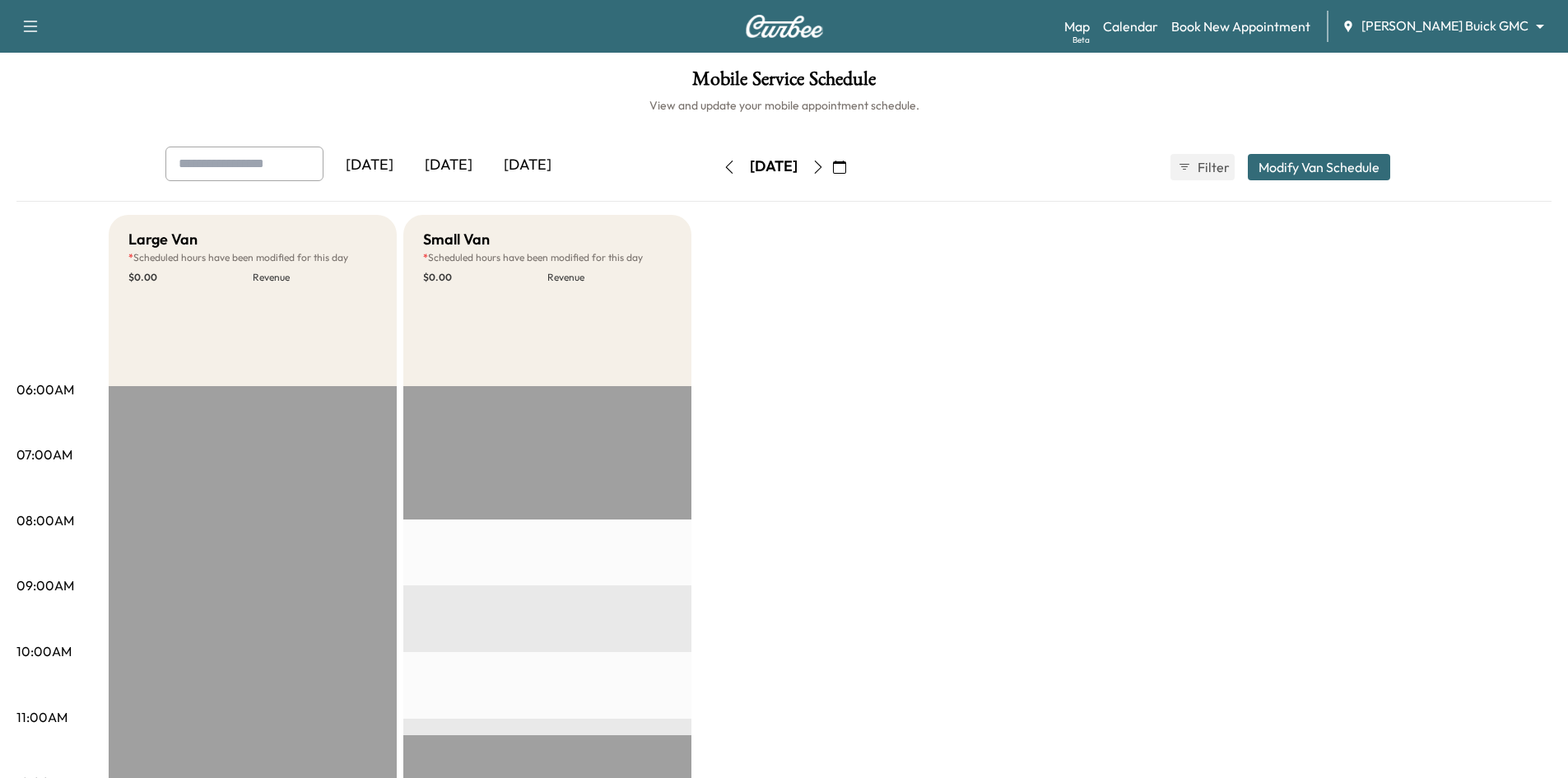
click at [846, 169] on icon "button" at bounding box center [839, 167] width 13 height 13
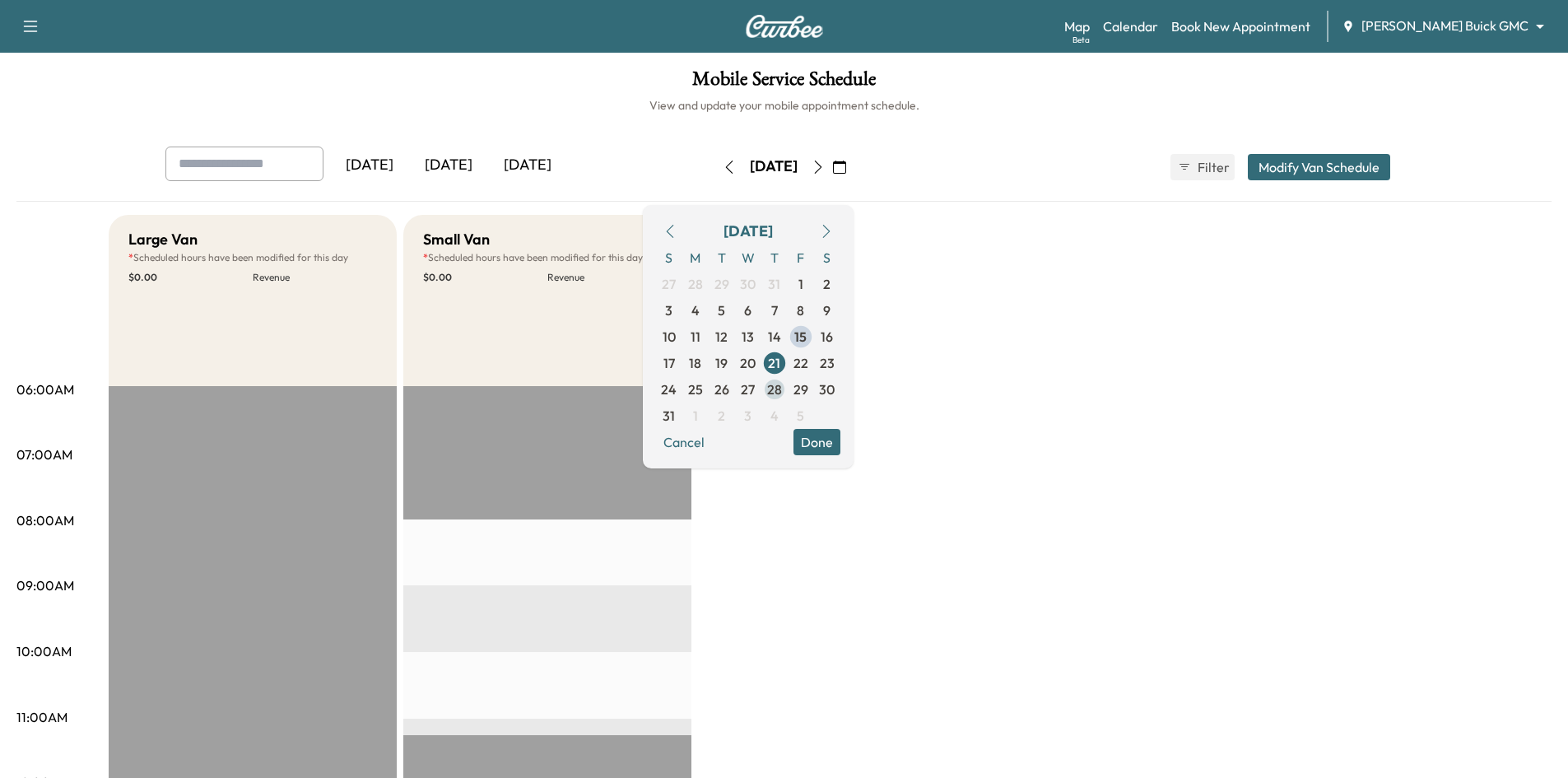
click at [781, 390] on span "28" at bounding box center [775, 390] width 15 height 20
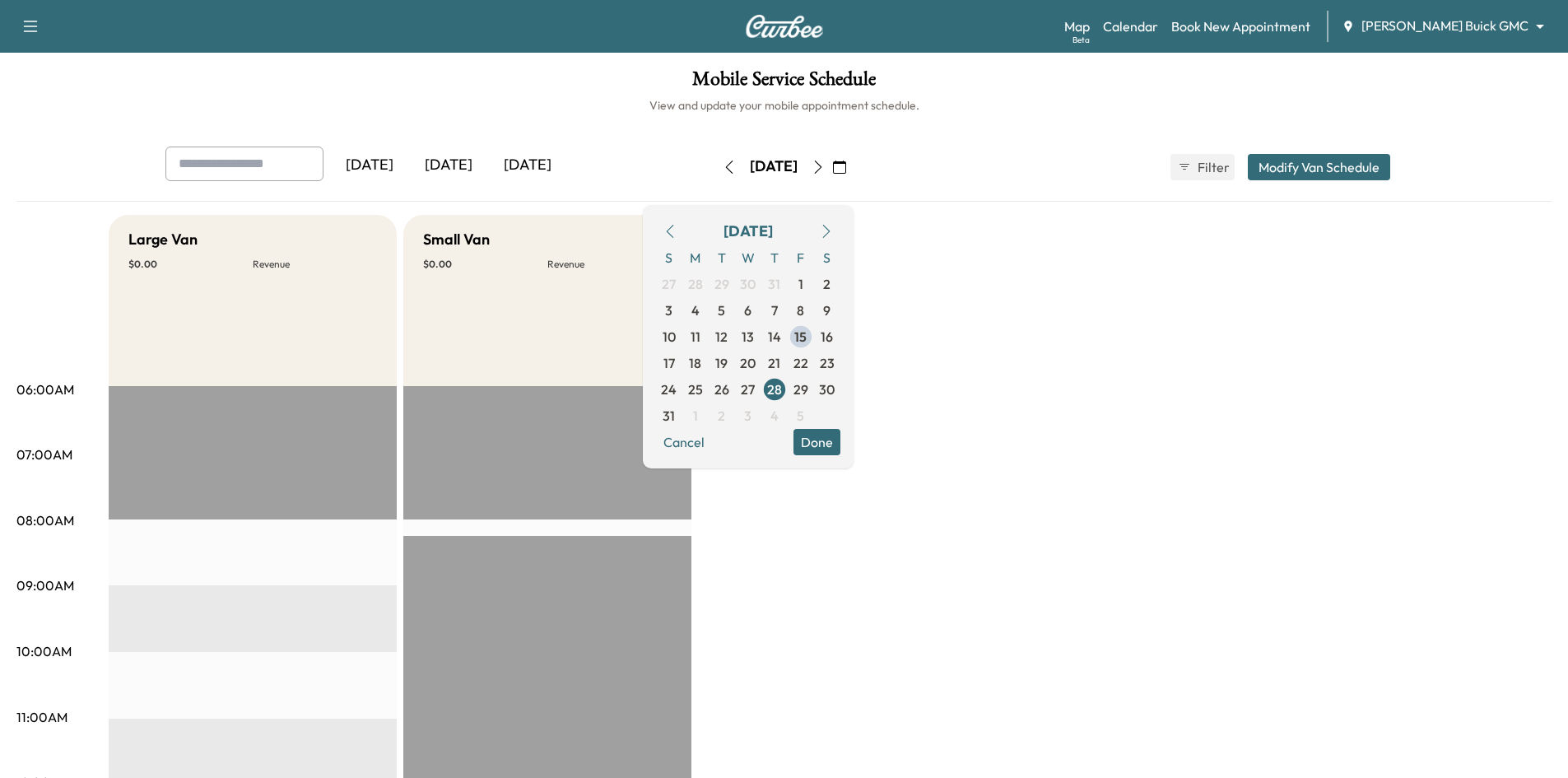
drag, startPoint x: 870, startPoint y: 226, endPoint x: 856, endPoint y: 257, distance: 34.0
click at [833, 226] on icon "button" at bounding box center [827, 231] width 13 height 13
click at [779, 288] on span "4" at bounding box center [775, 284] width 8 height 20
click at [780, 312] on span "11" at bounding box center [775, 310] width 10 height 20
click at [781, 337] on span "18" at bounding box center [774, 337] width 13 height 20
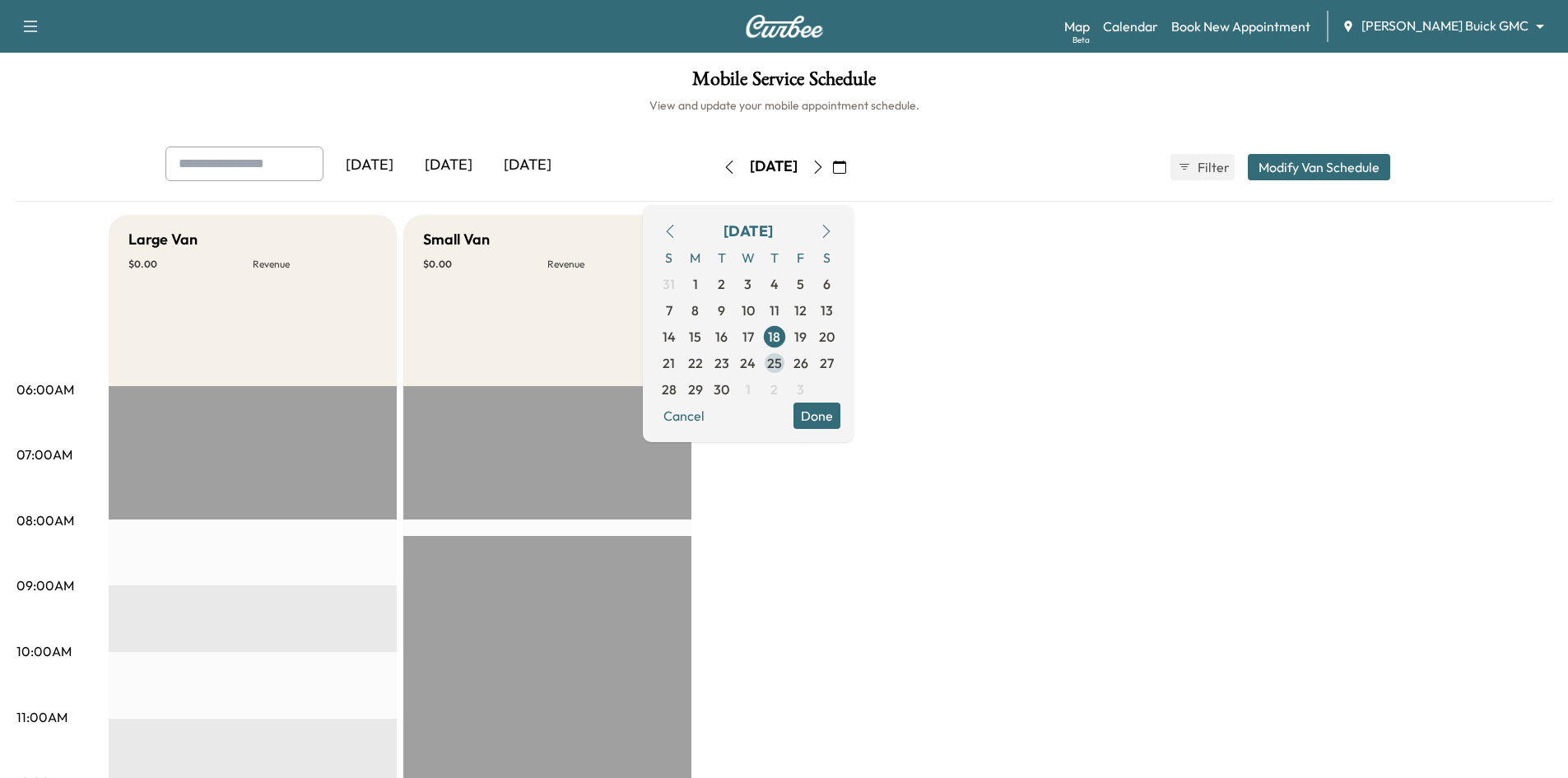
click at [781, 368] on span "25" at bounding box center [775, 363] width 15 height 20
click at [677, 227] on icon "button" at bounding box center [670, 231] width 13 height 13
click at [751, 313] on span "6" at bounding box center [747, 310] width 8 height 20
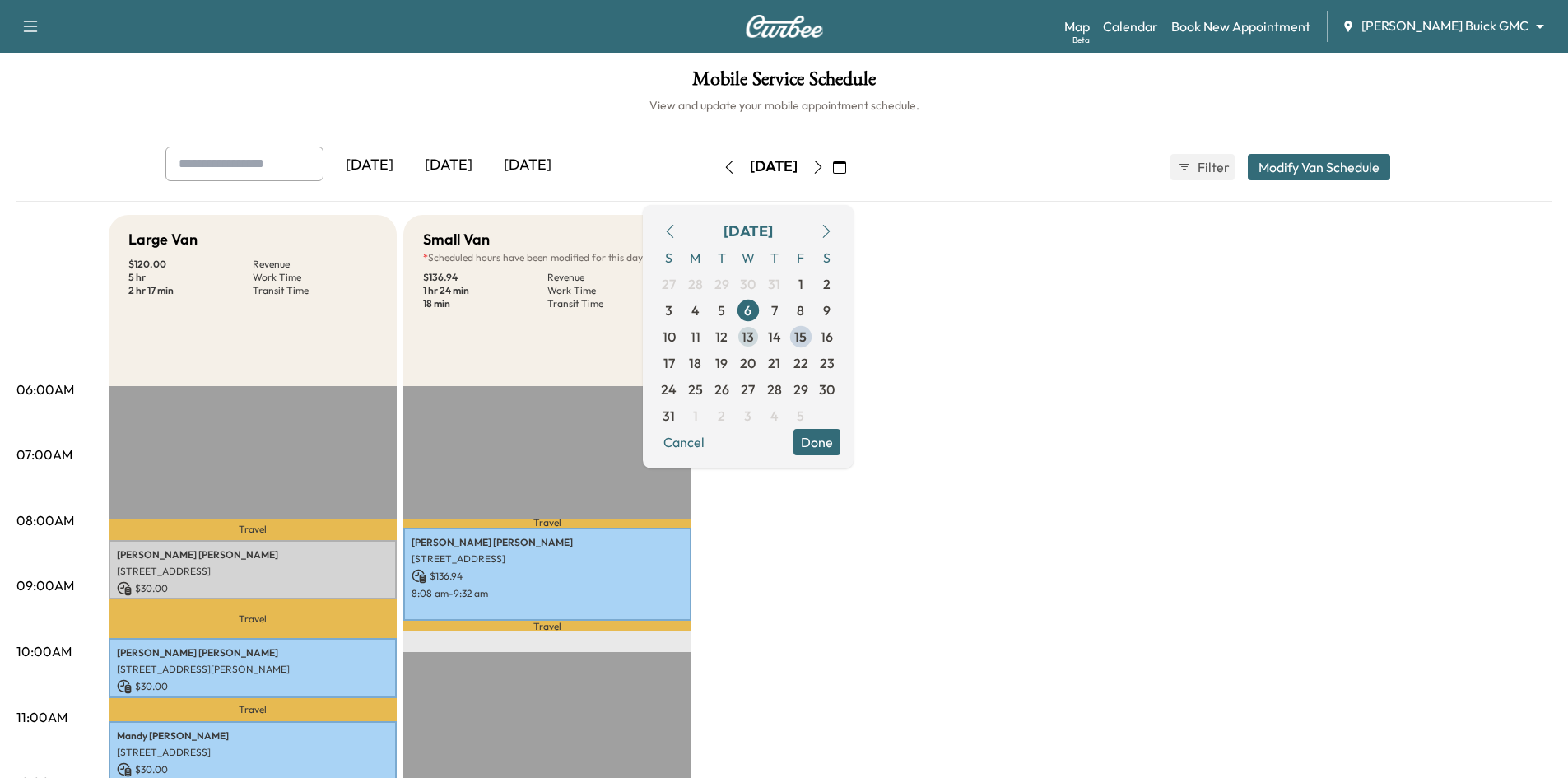
click at [761, 343] on span "13" at bounding box center [748, 336] width 26 height 26
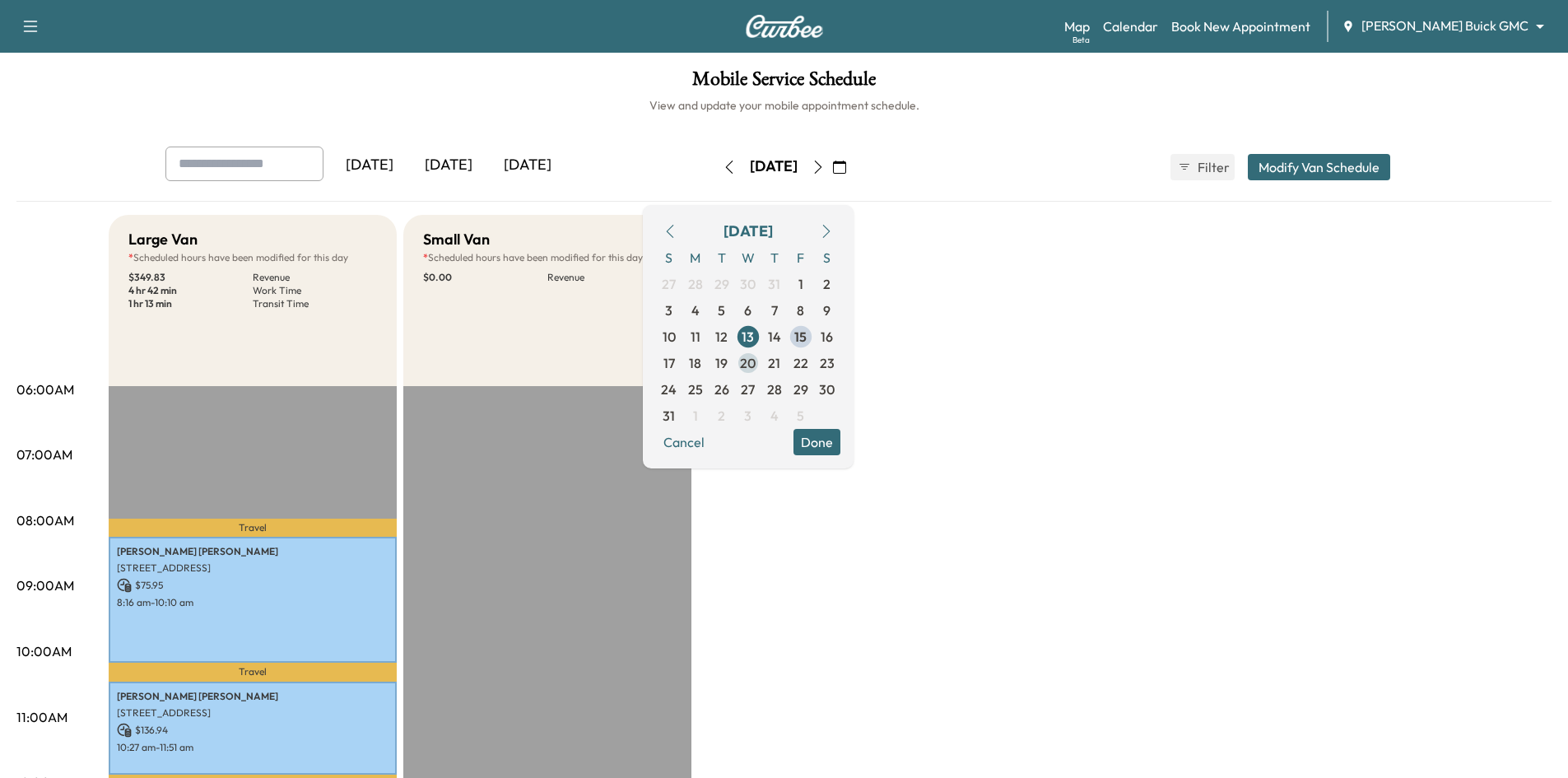
click at [761, 361] on span "20" at bounding box center [748, 362] width 26 height 26
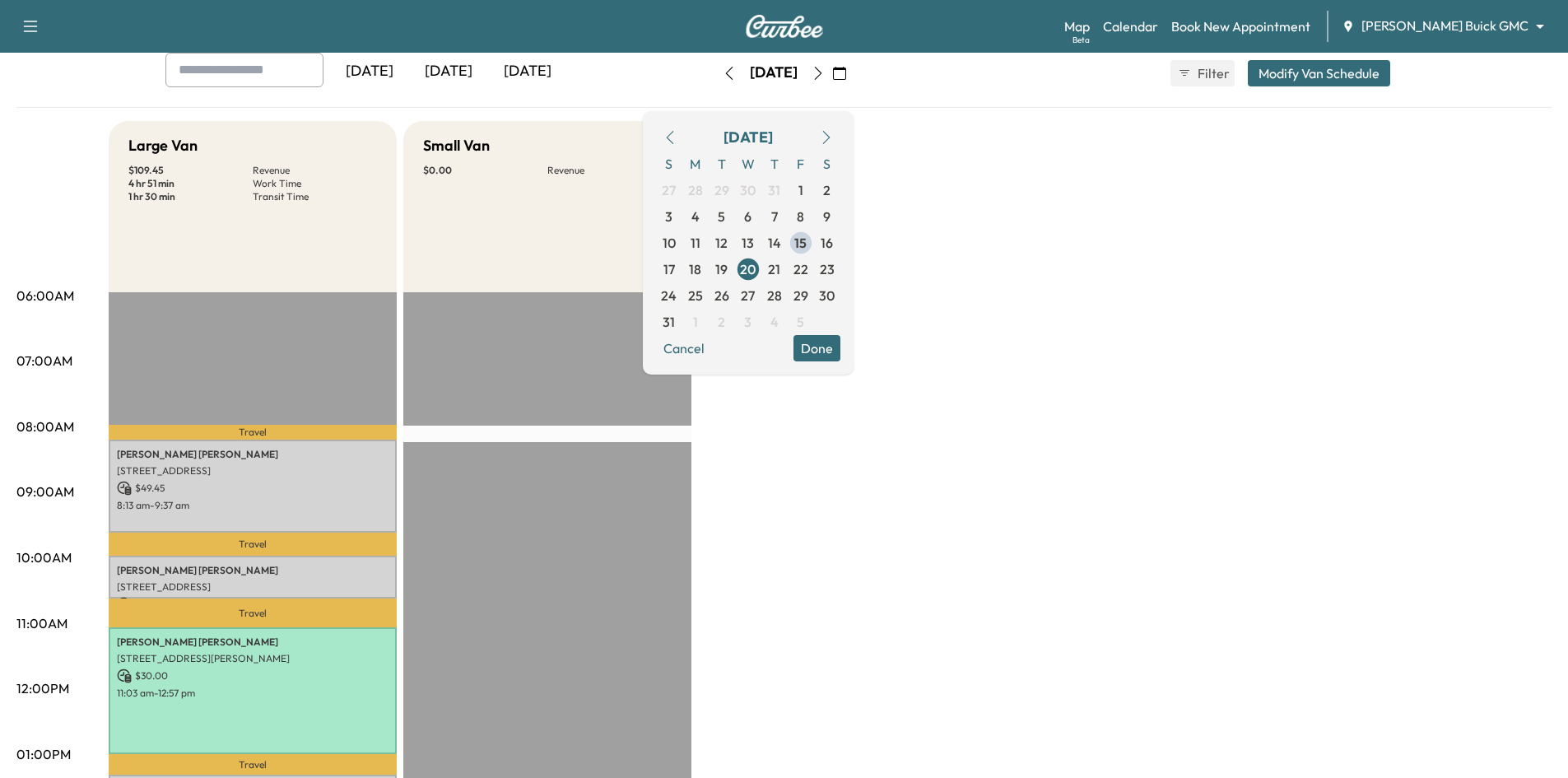
scroll to position [82, 0]
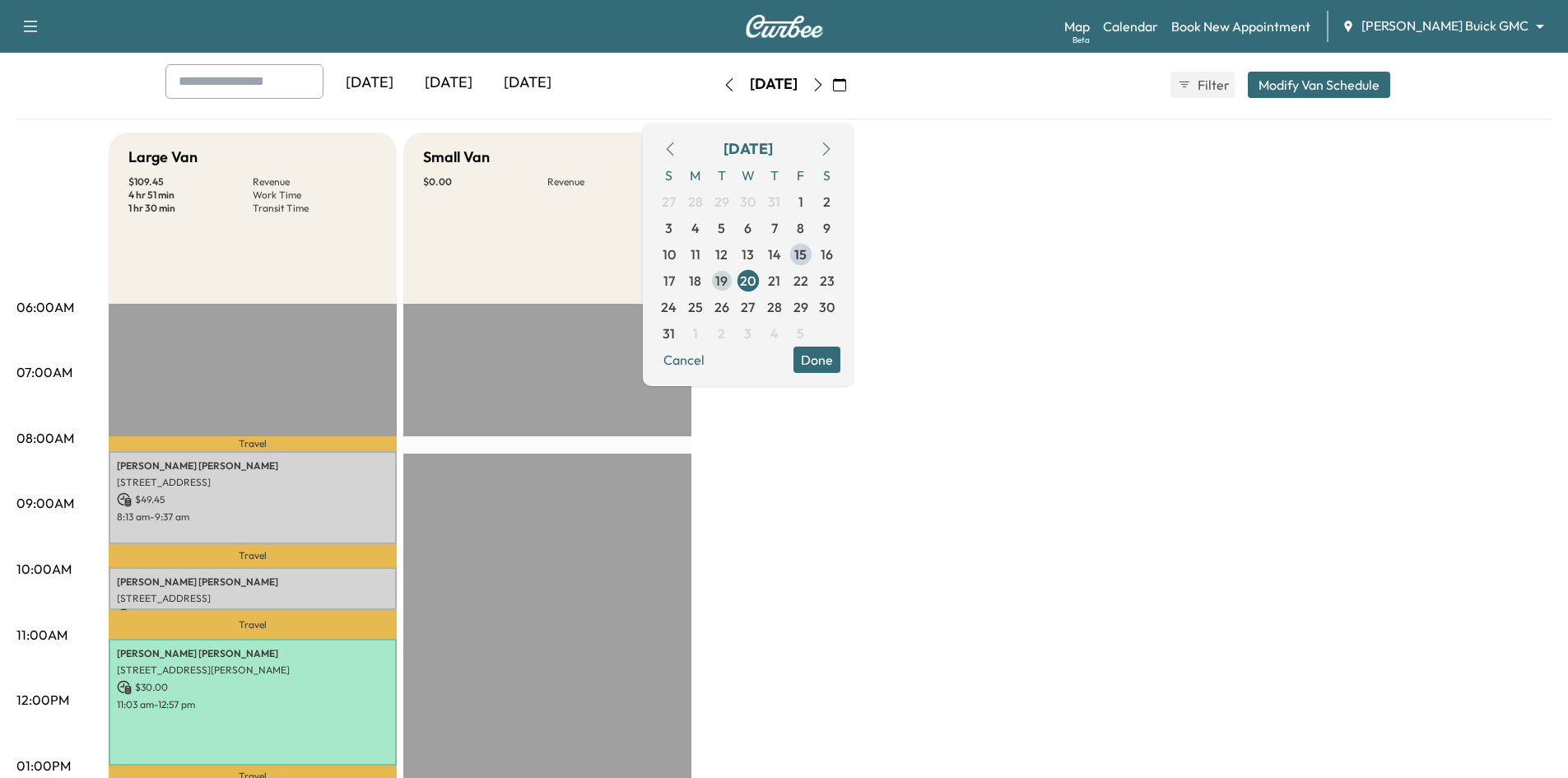
click at [728, 284] on span "19" at bounding box center [721, 281] width 13 height 20
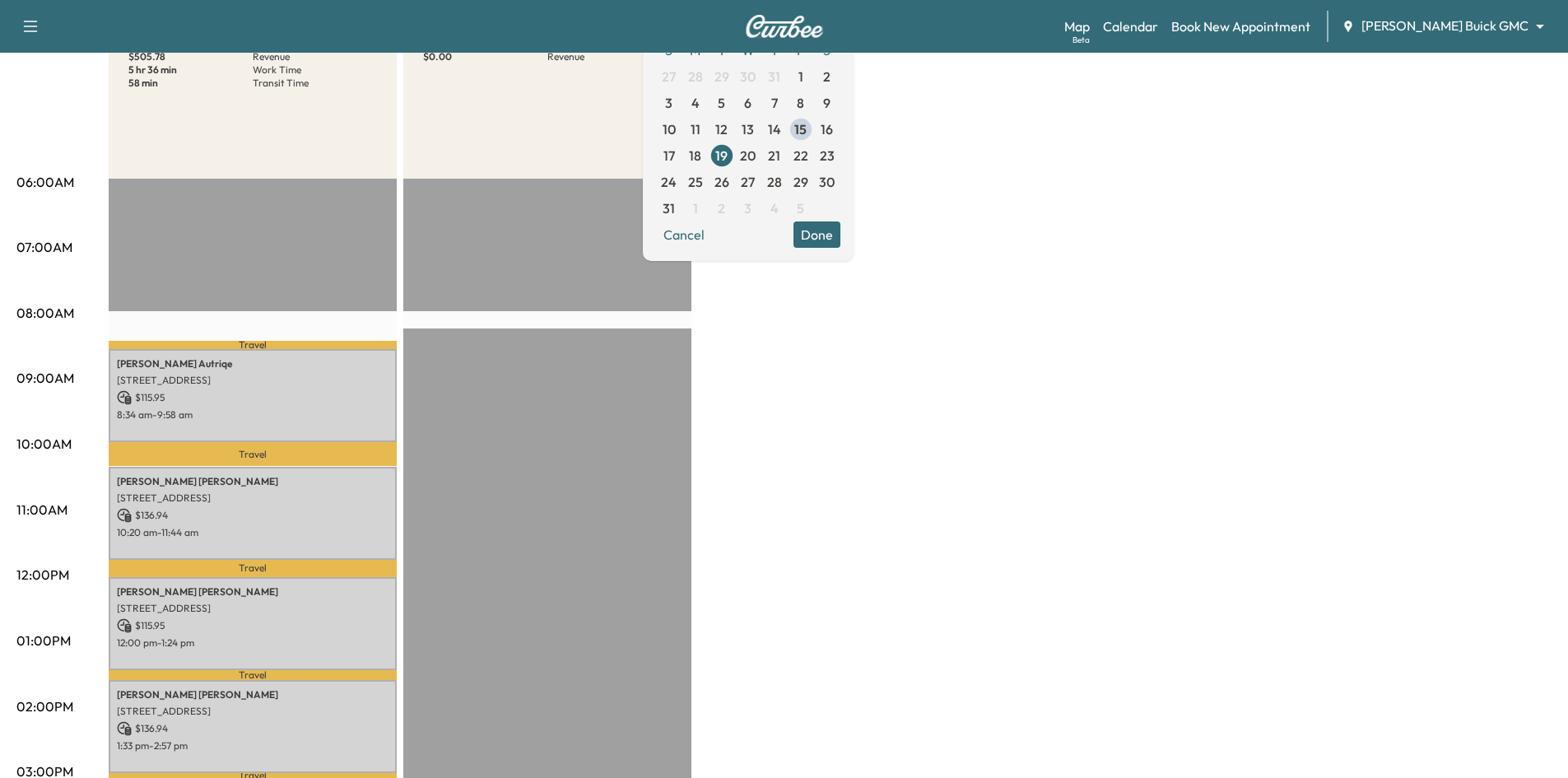
scroll to position [246, 0]
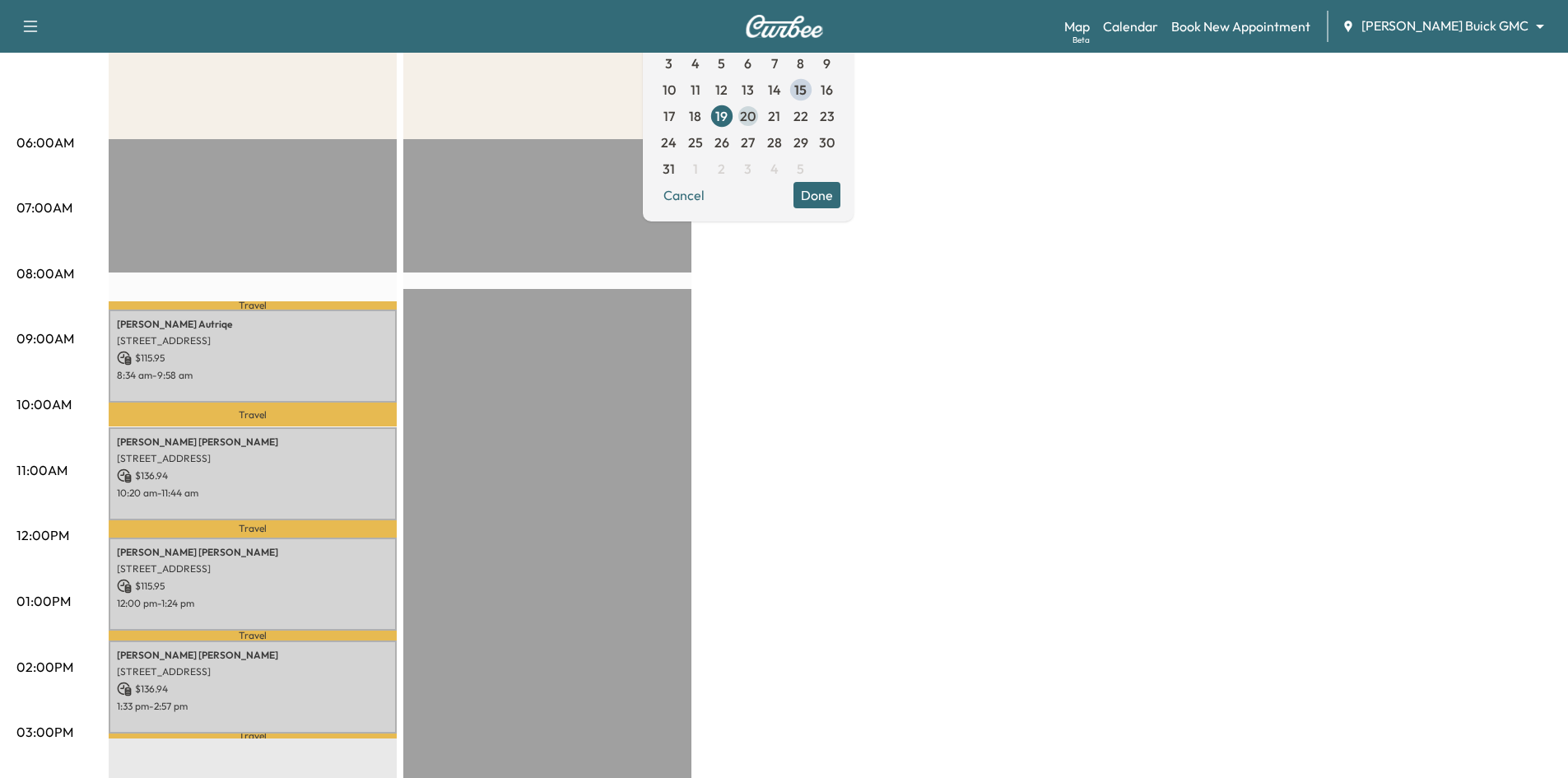
click at [755, 115] on span "20" at bounding box center [747, 117] width 16 height 20
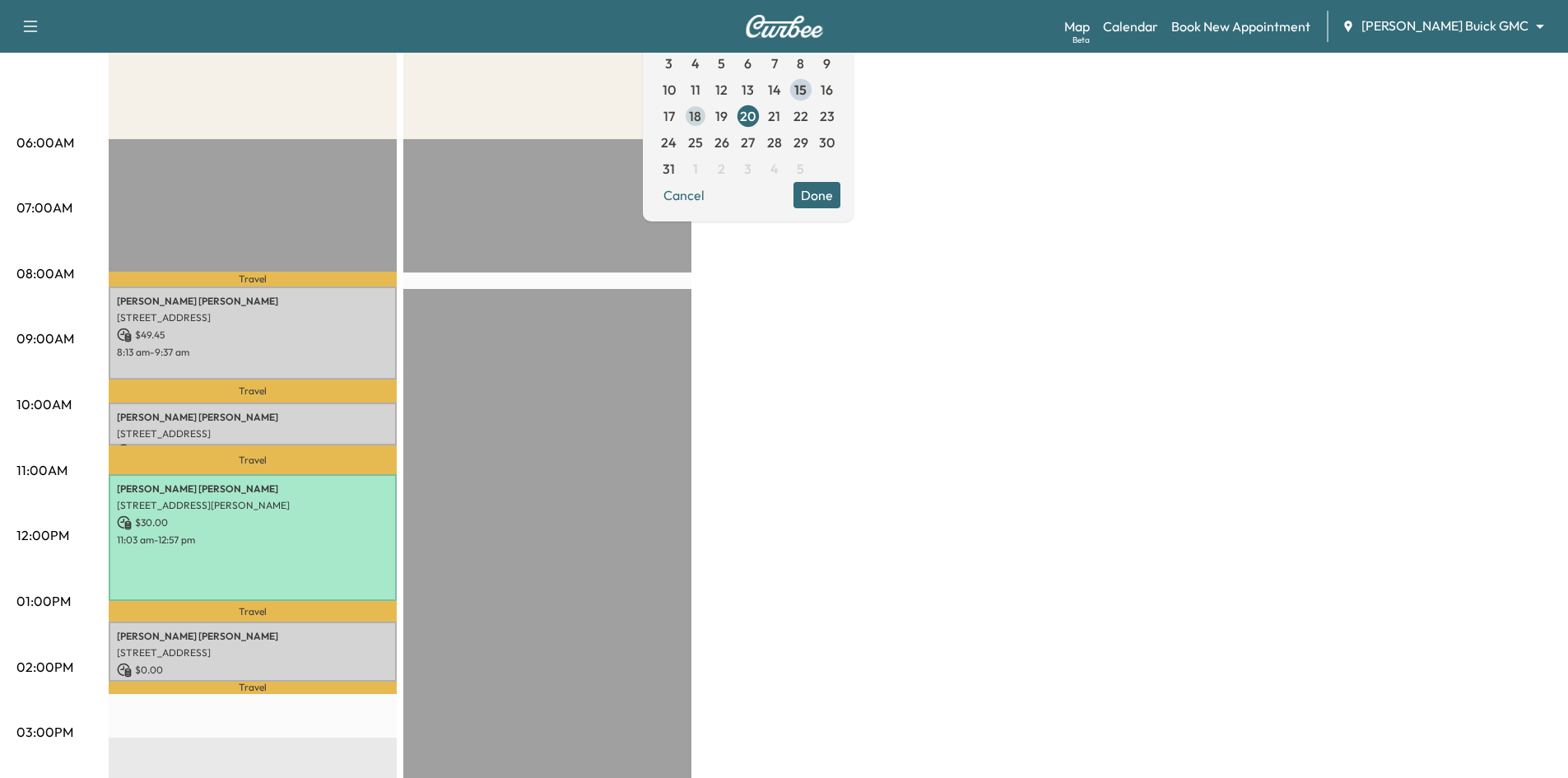
click at [709, 122] on span "18" at bounding box center [695, 116] width 26 height 26
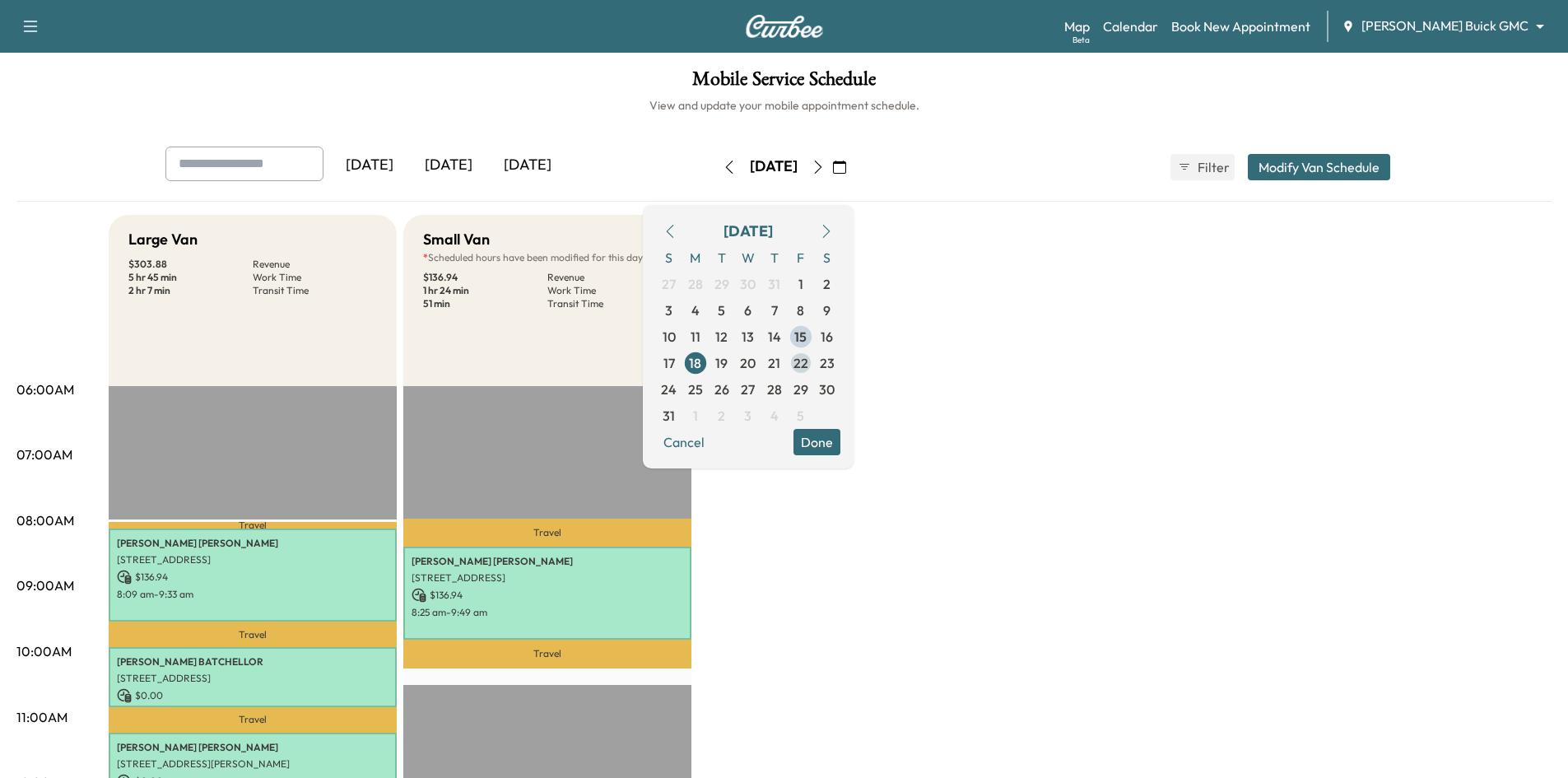
click at [808, 360] on span "22" at bounding box center [801, 363] width 15 height 20
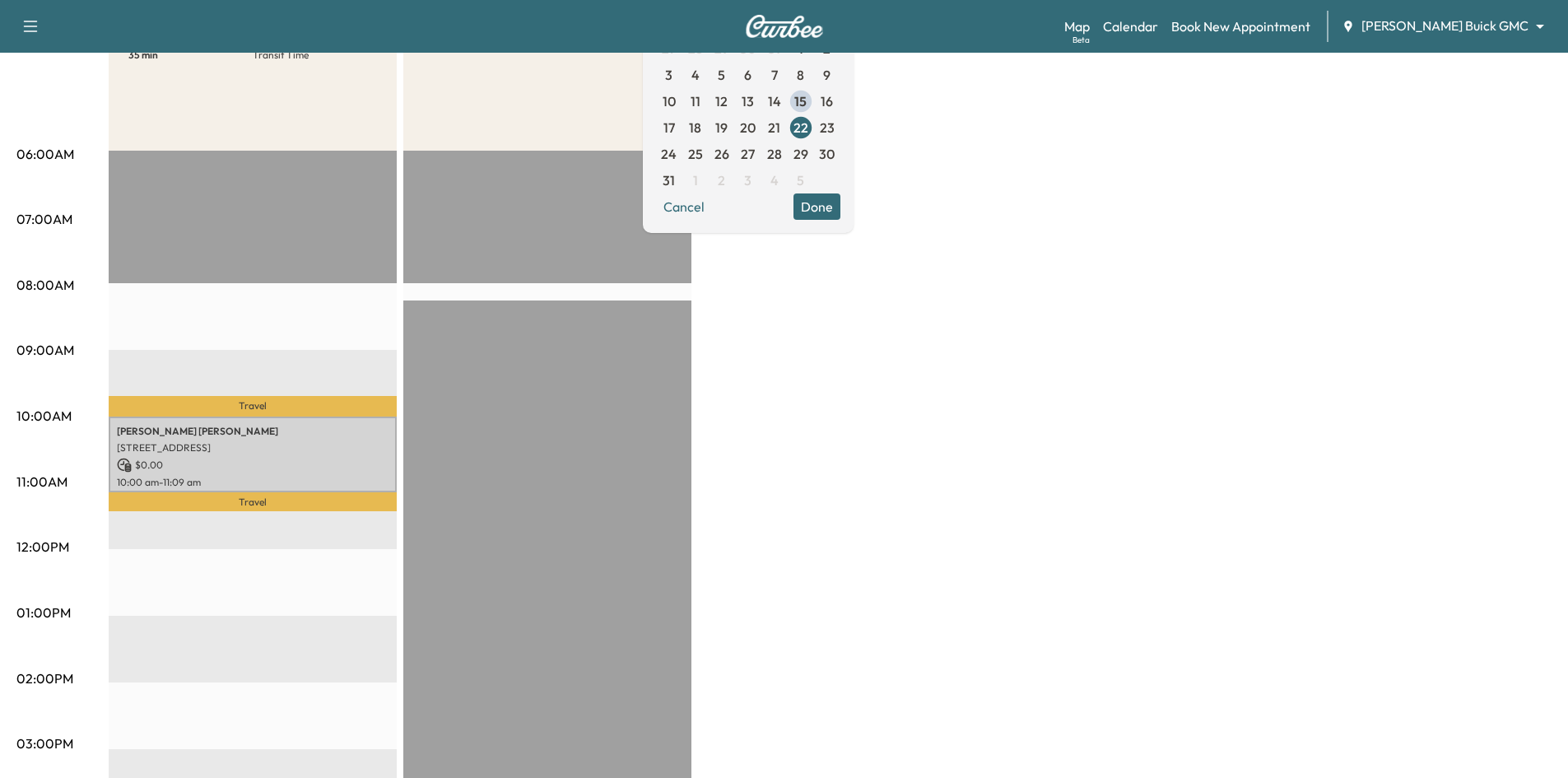
scroll to position [246, 0]
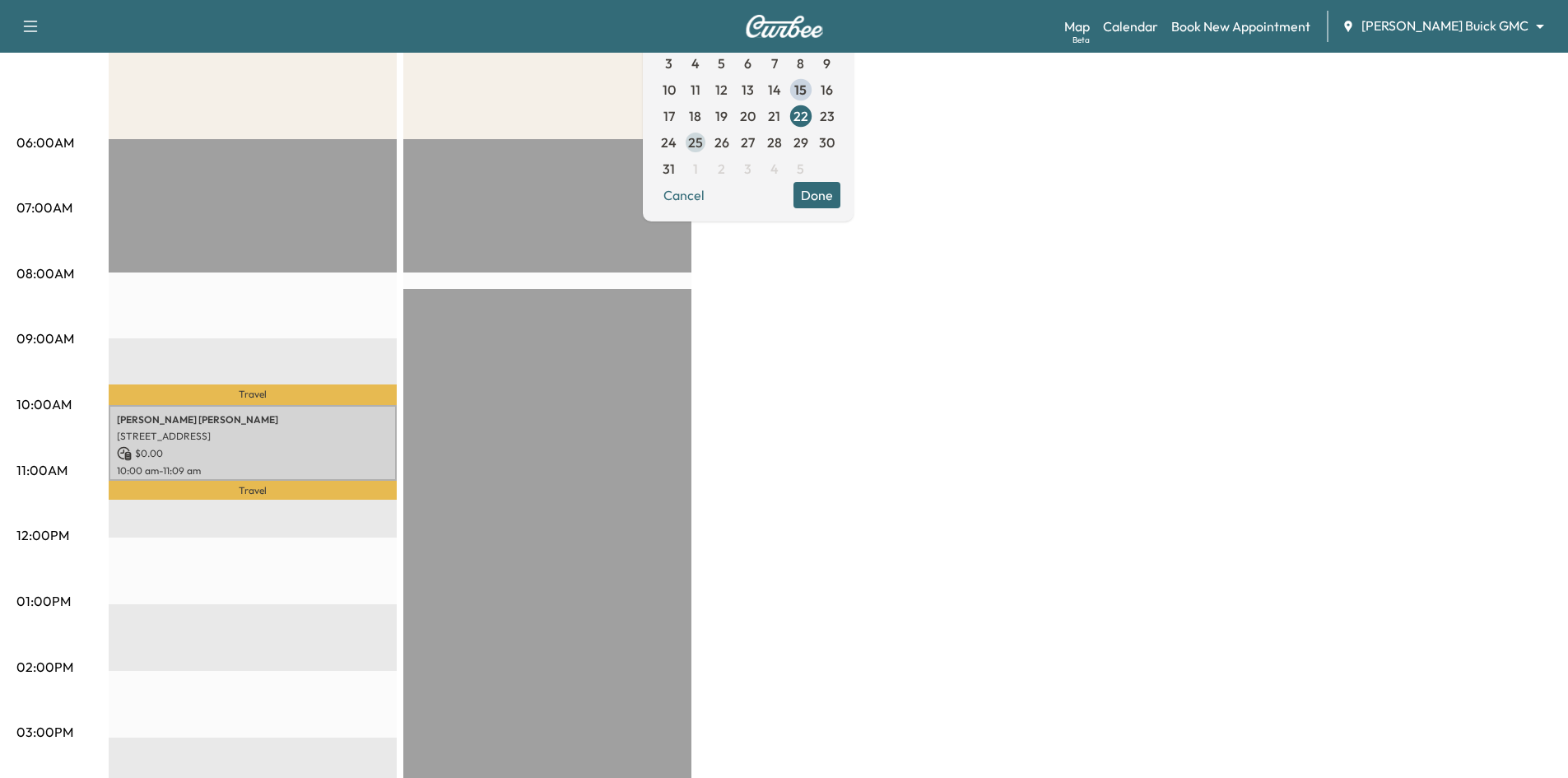
click at [703, 143] on span "25" at bounding box center [696, 143] width 15 height 20
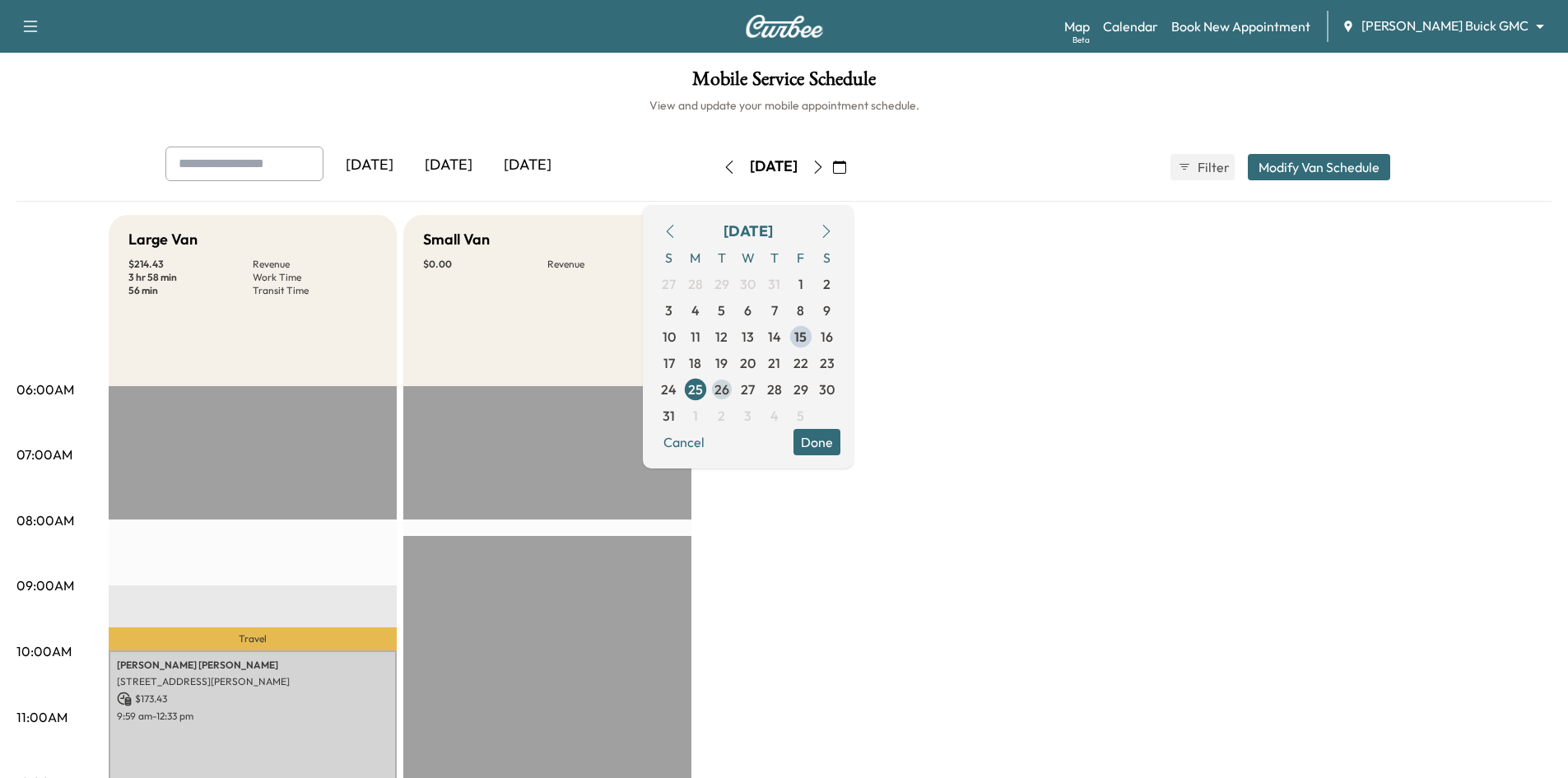
click at [729, 390] on span "26" at bounding box center [722, 390] width 15 height 20
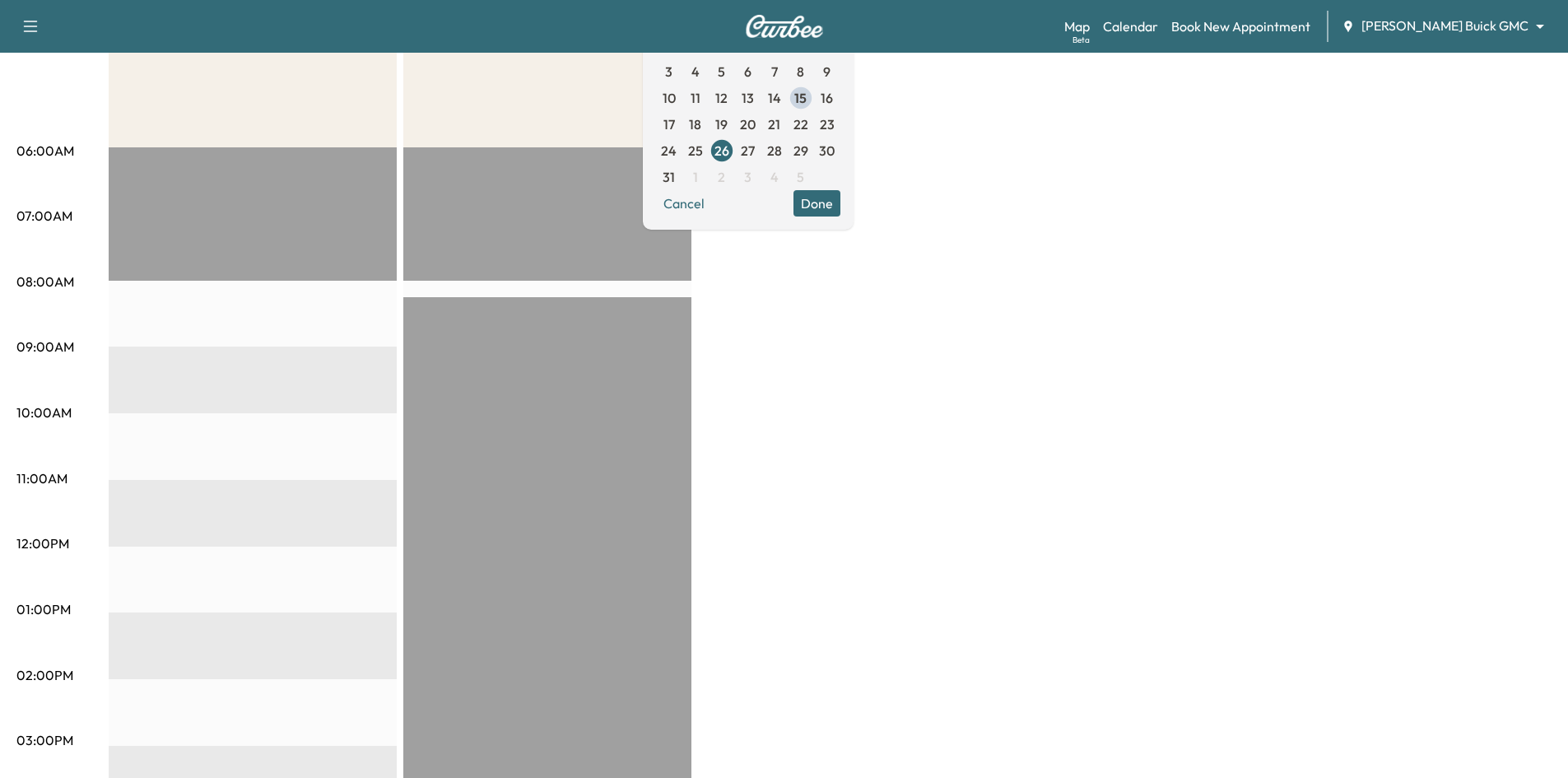
scroll to position [82, 0]
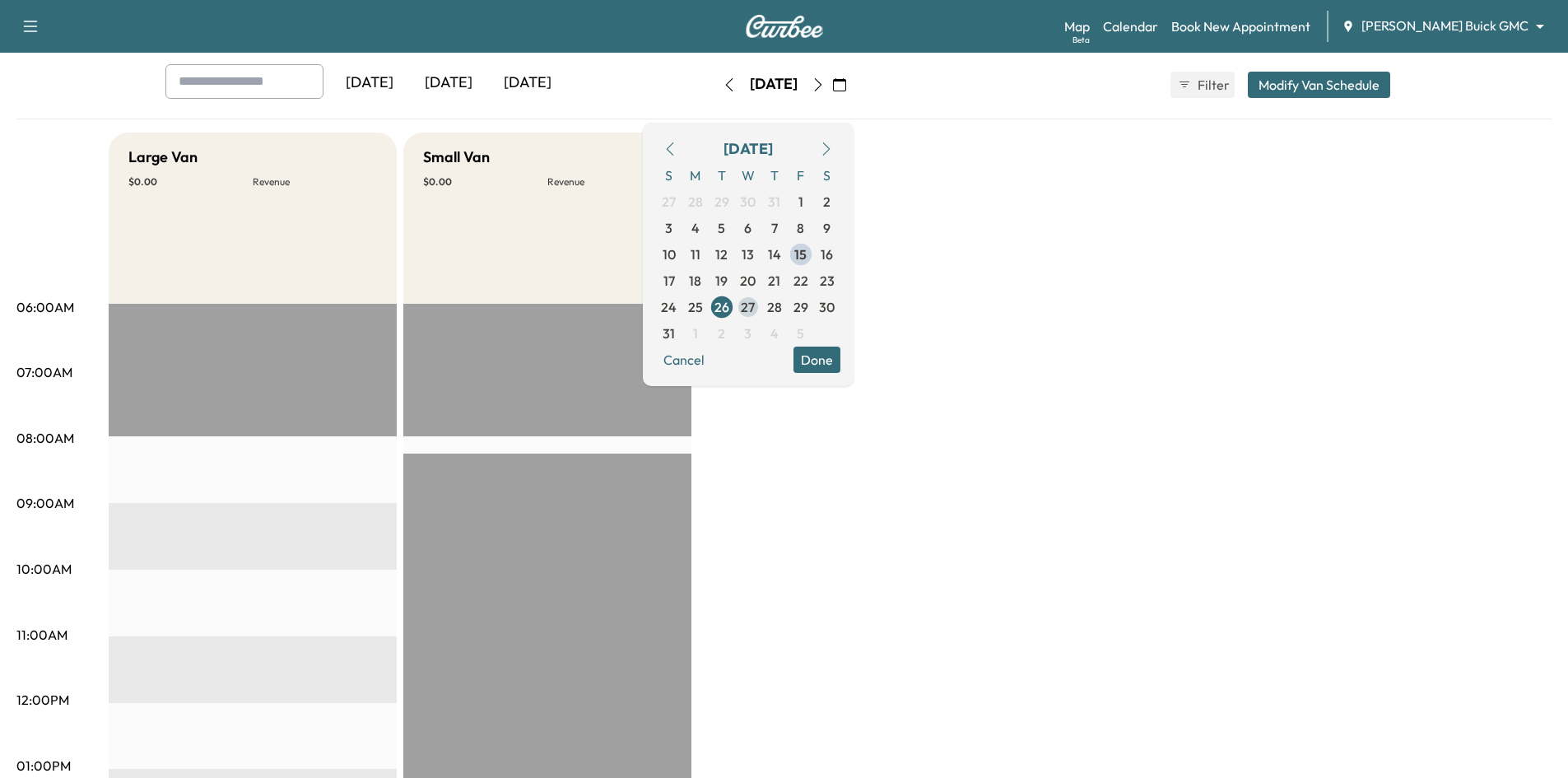
click at [755, 306] on span "27" at bounding box center [747, 307] width 14 height 20
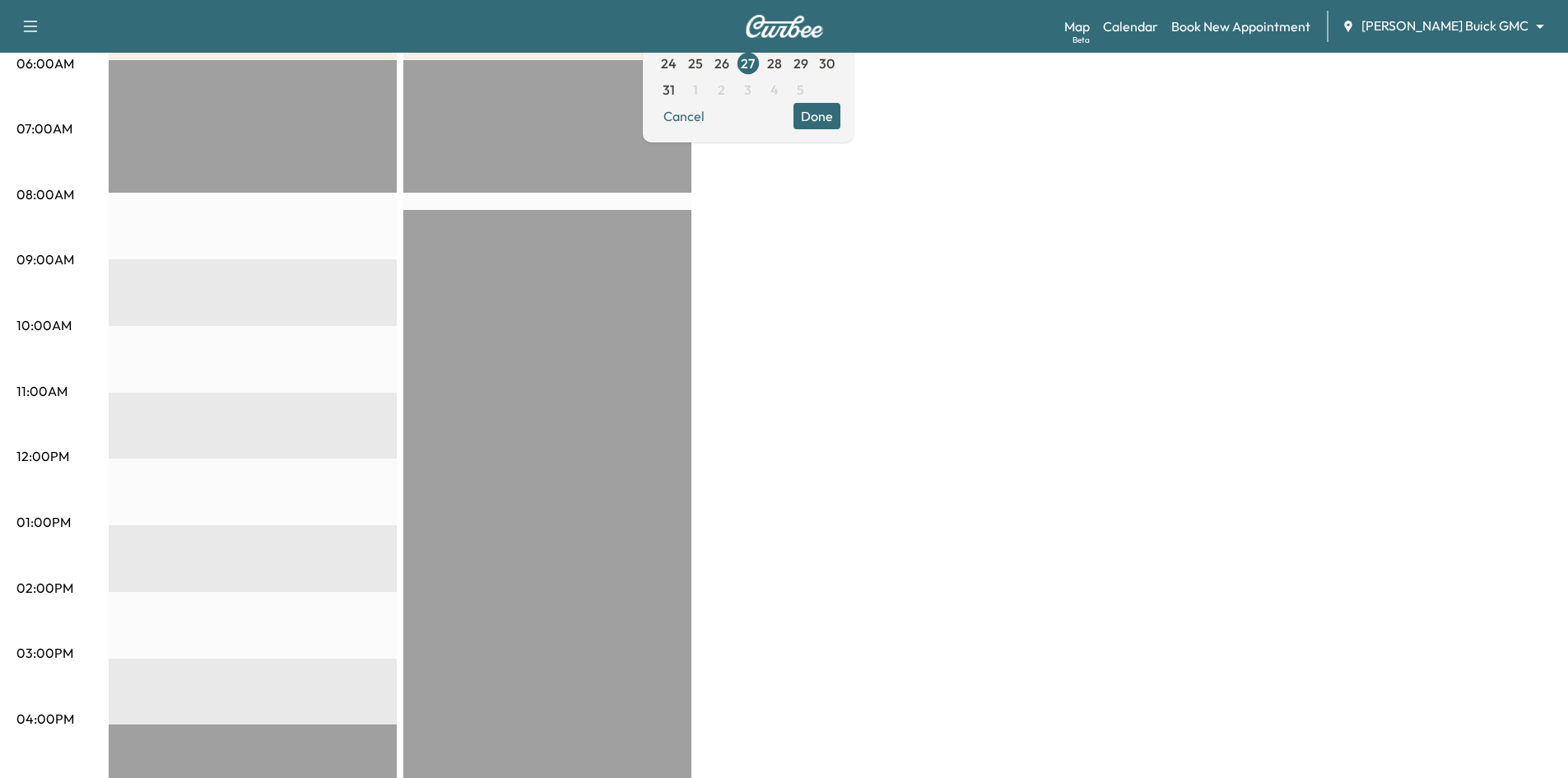
scroll to position [82, 0]
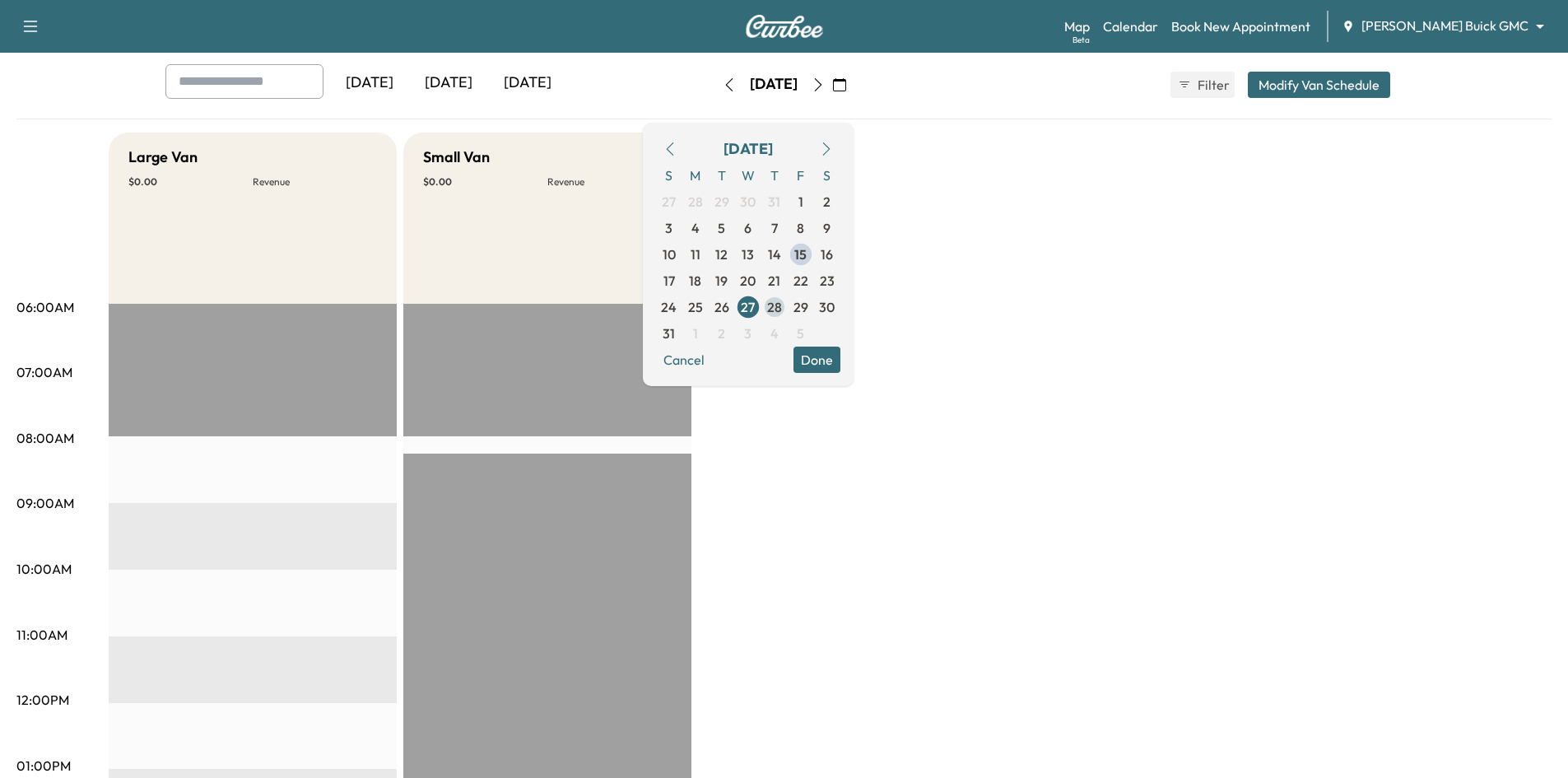
click at [781, 309] on span "28" at bounding box center [775, 307] width 15 height 20
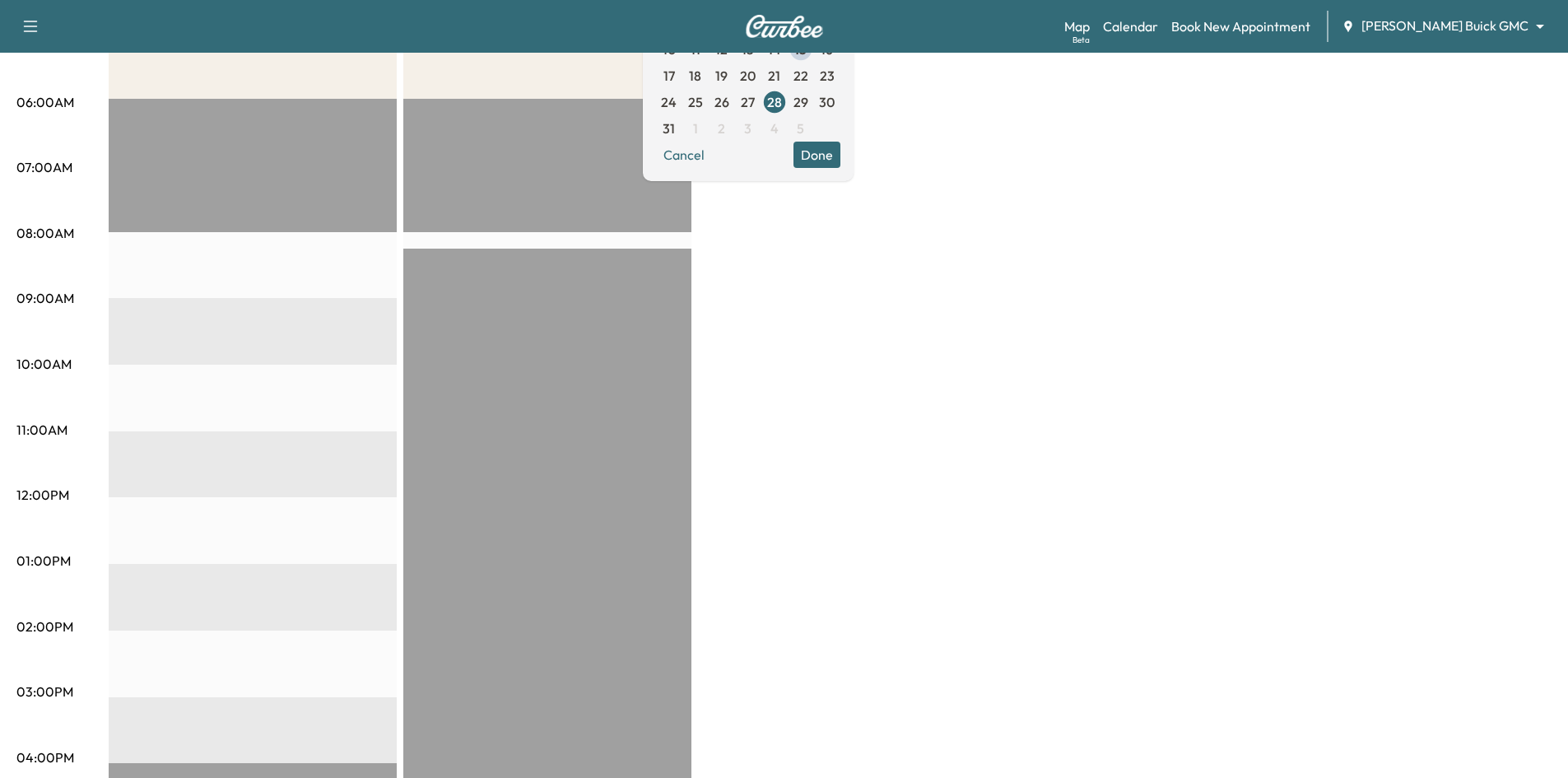
scroll to position [164, 0]
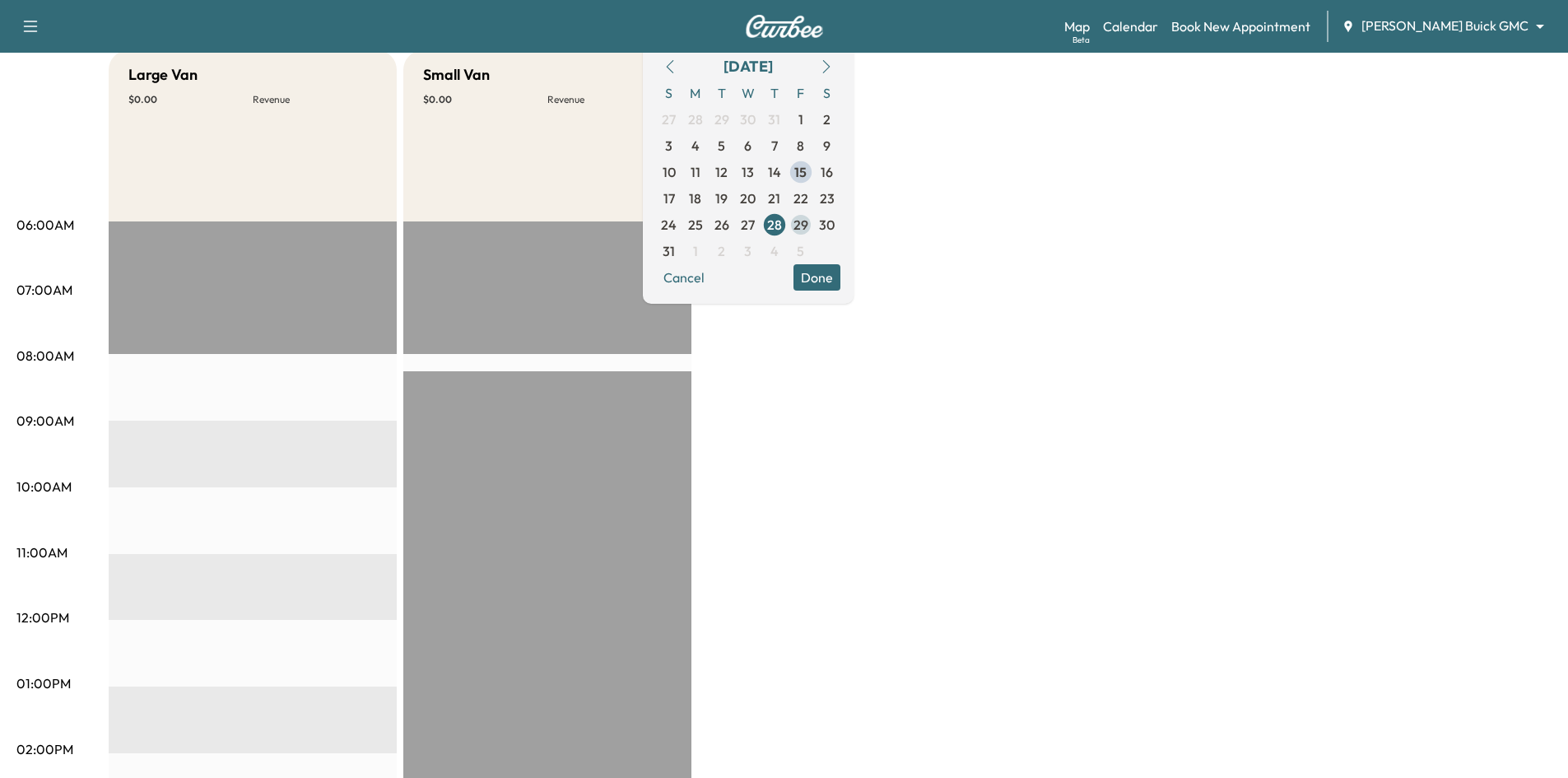
click at [808, 224] on span "29" at bounding box center [801, 225] width 15 height 20
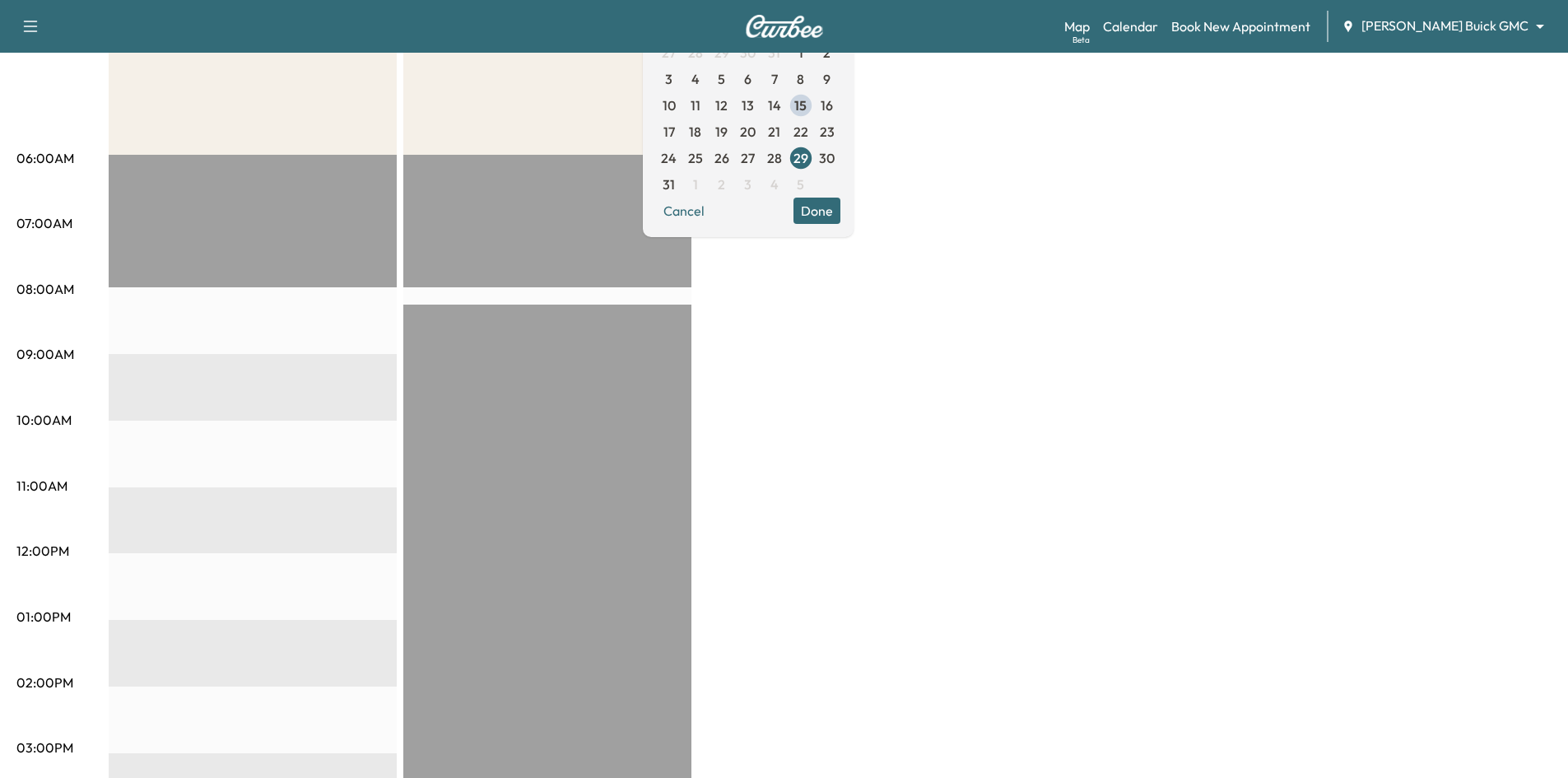
scroll to position [82, 0]
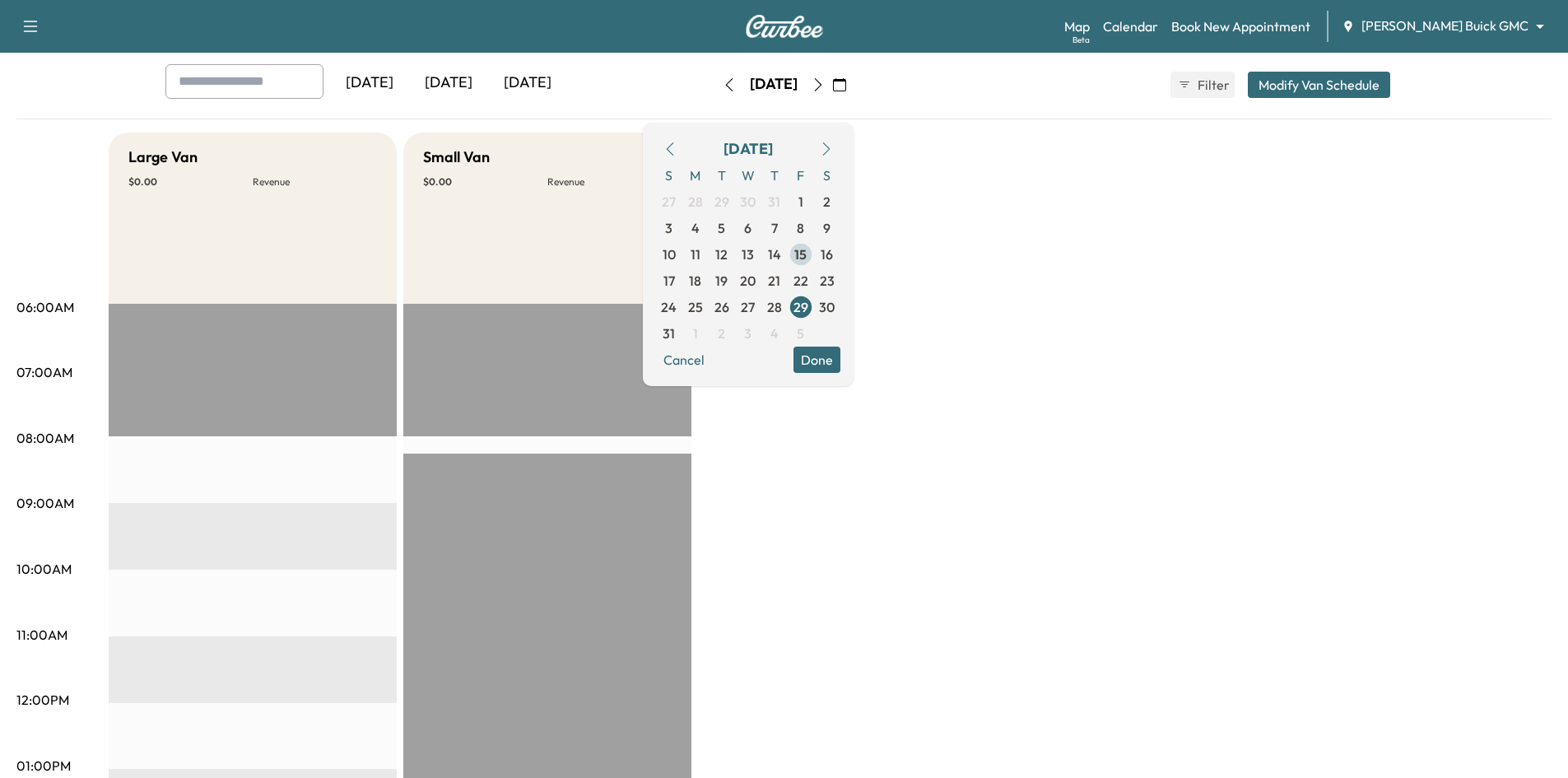
click at [807, 256] on span "15" at bounding box center [800, 255] width 13 height 20
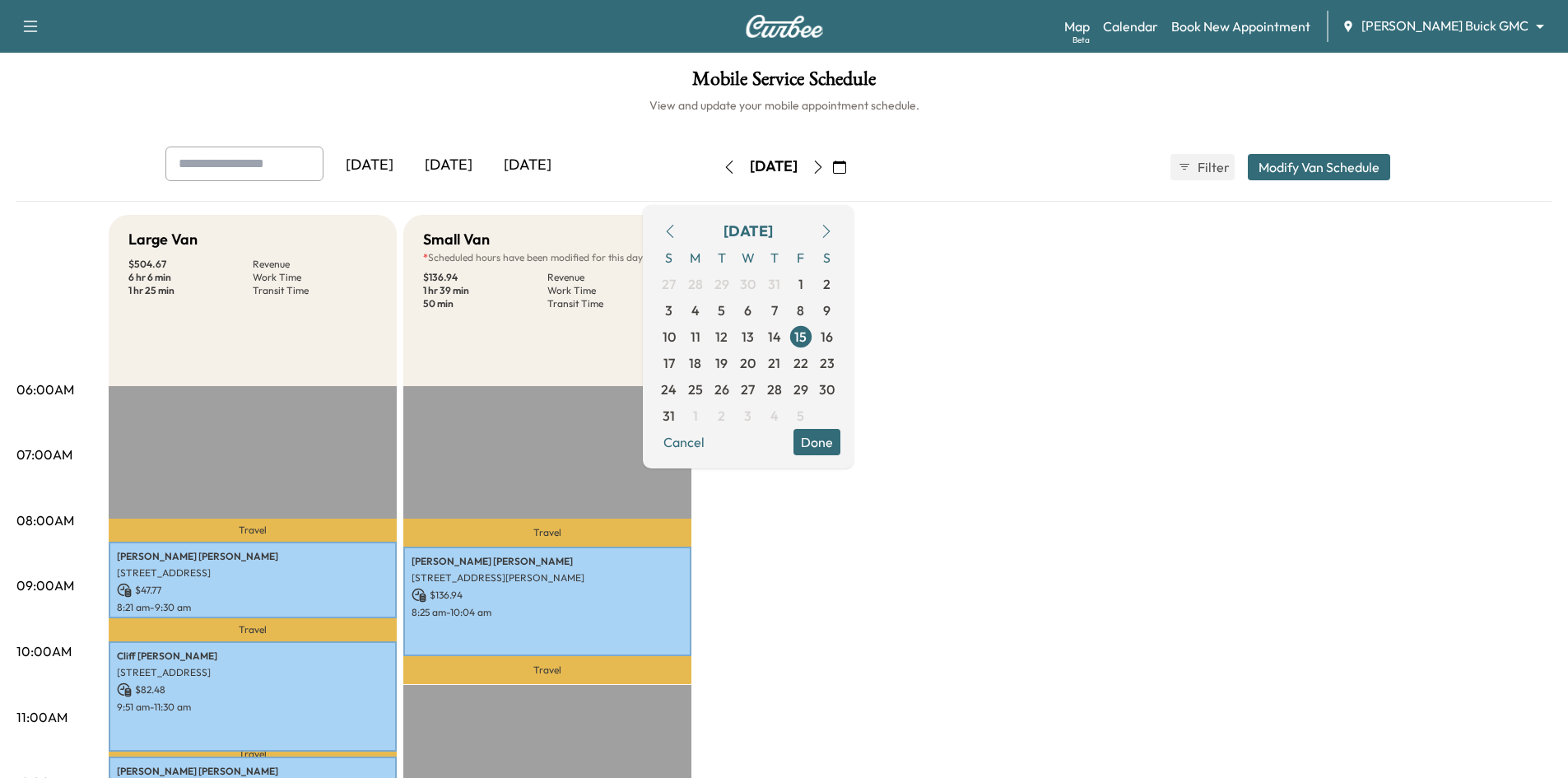
click at [840, 446] on button "Done" at bounding box center [817, 441] width 47 height 26
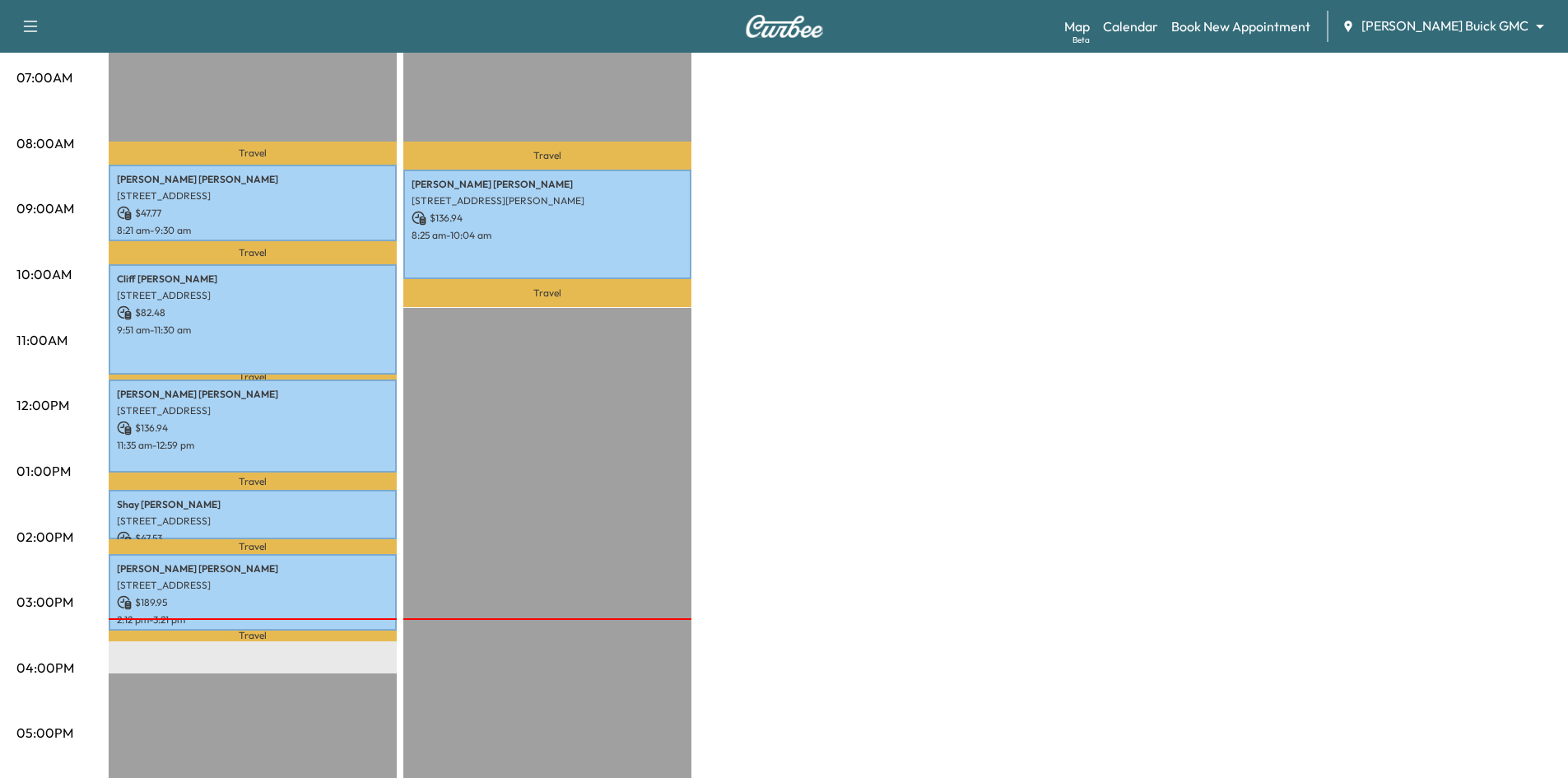
scroll to position [82, 0]
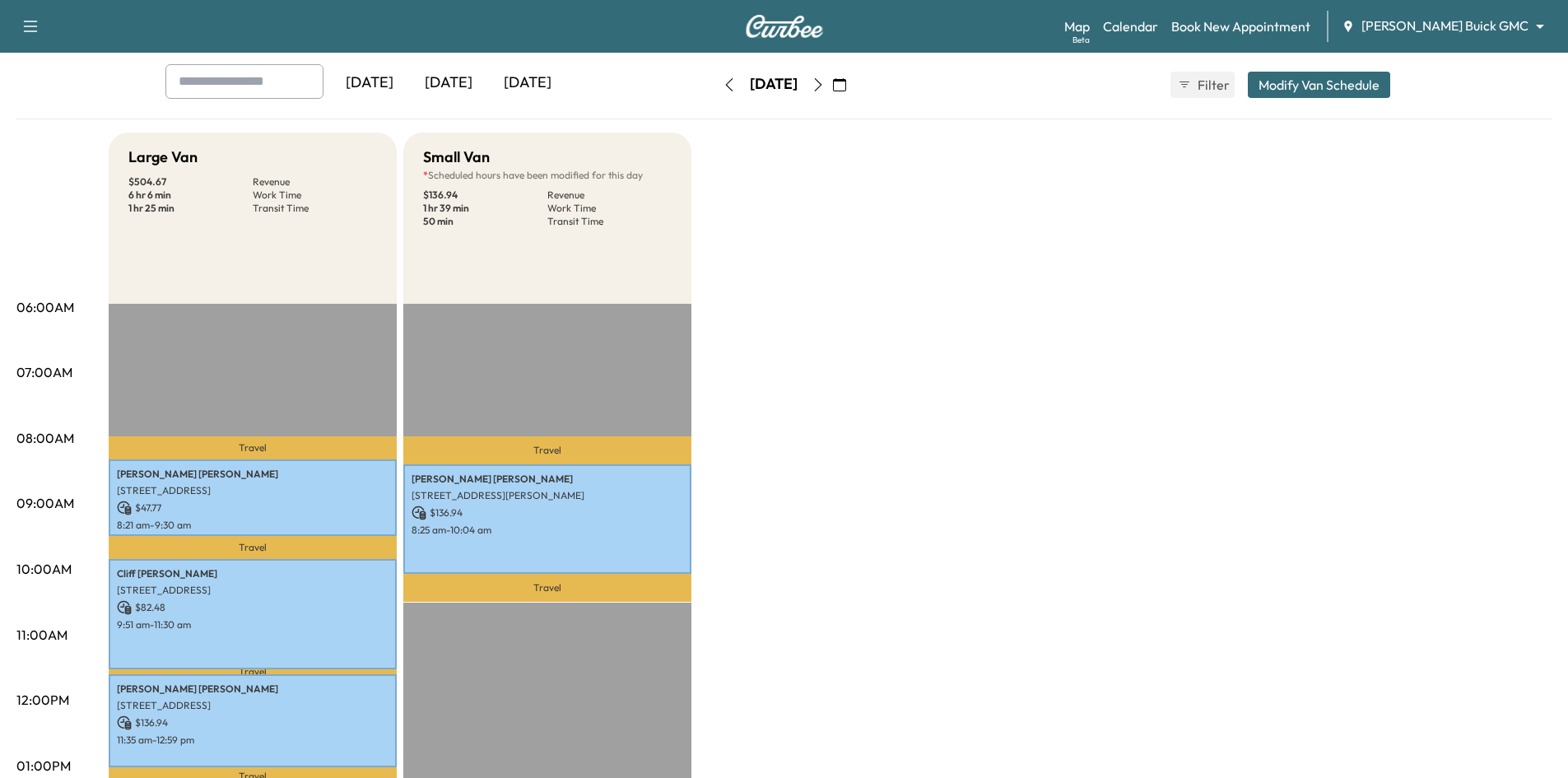
click at [854, 91] on button "button" at bounding box center [839, 84] width 28 height 26
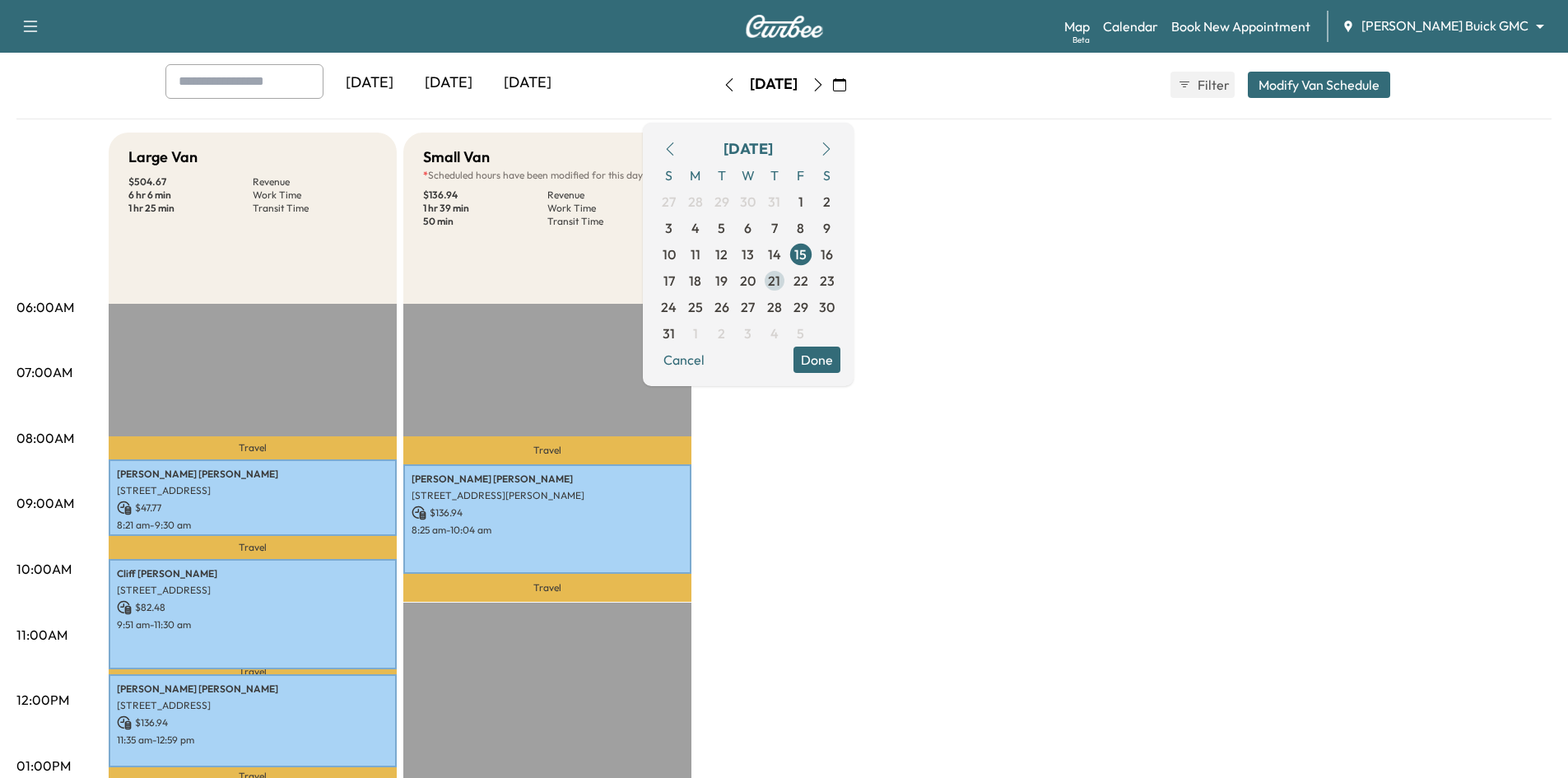
click at [781, 277] on span "21" at bounding box center [774, 281] width 13 height 20
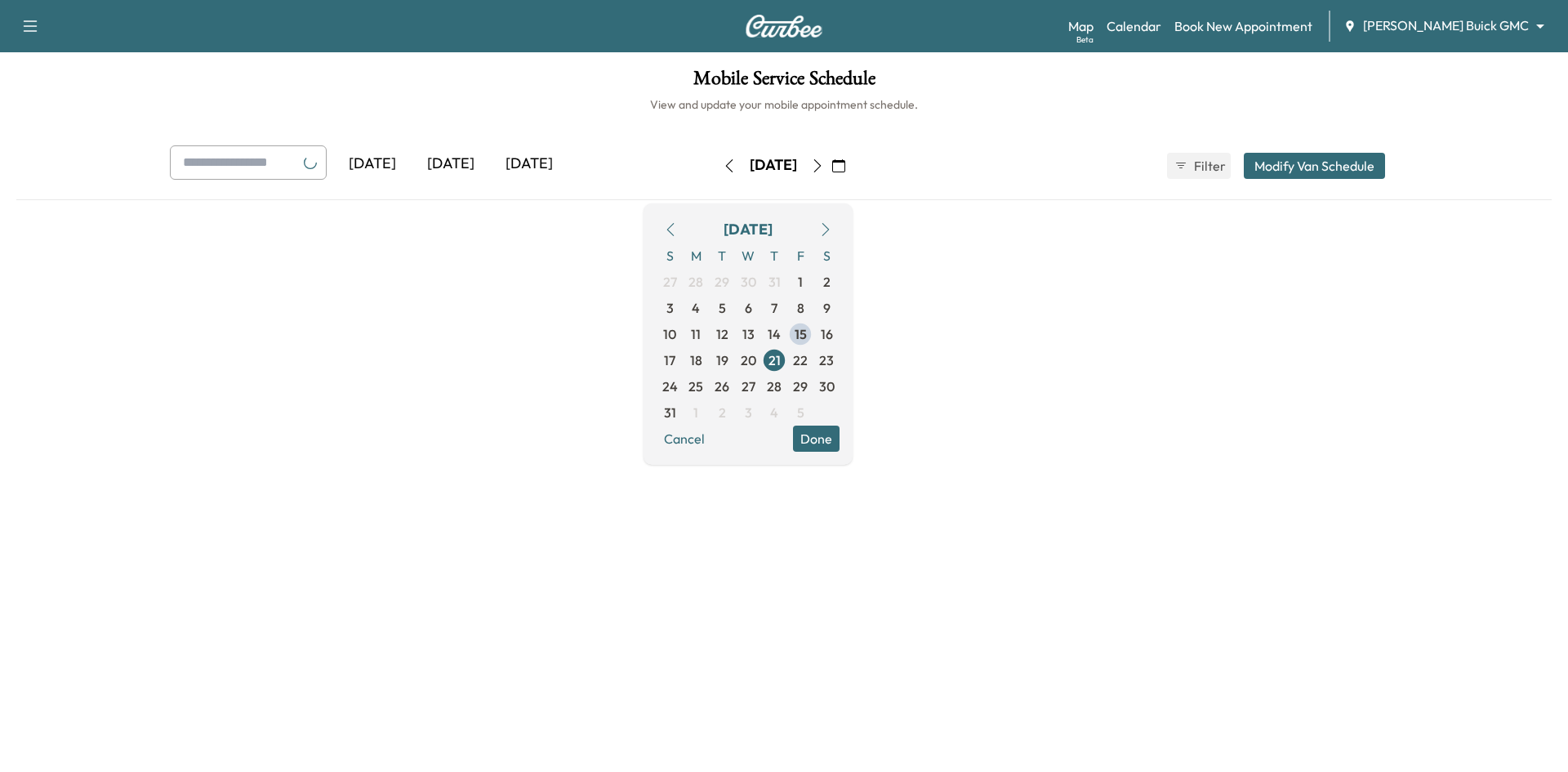
click at [839, 446] on button "Done" at bounding box center [816, 438] width 47 height 26
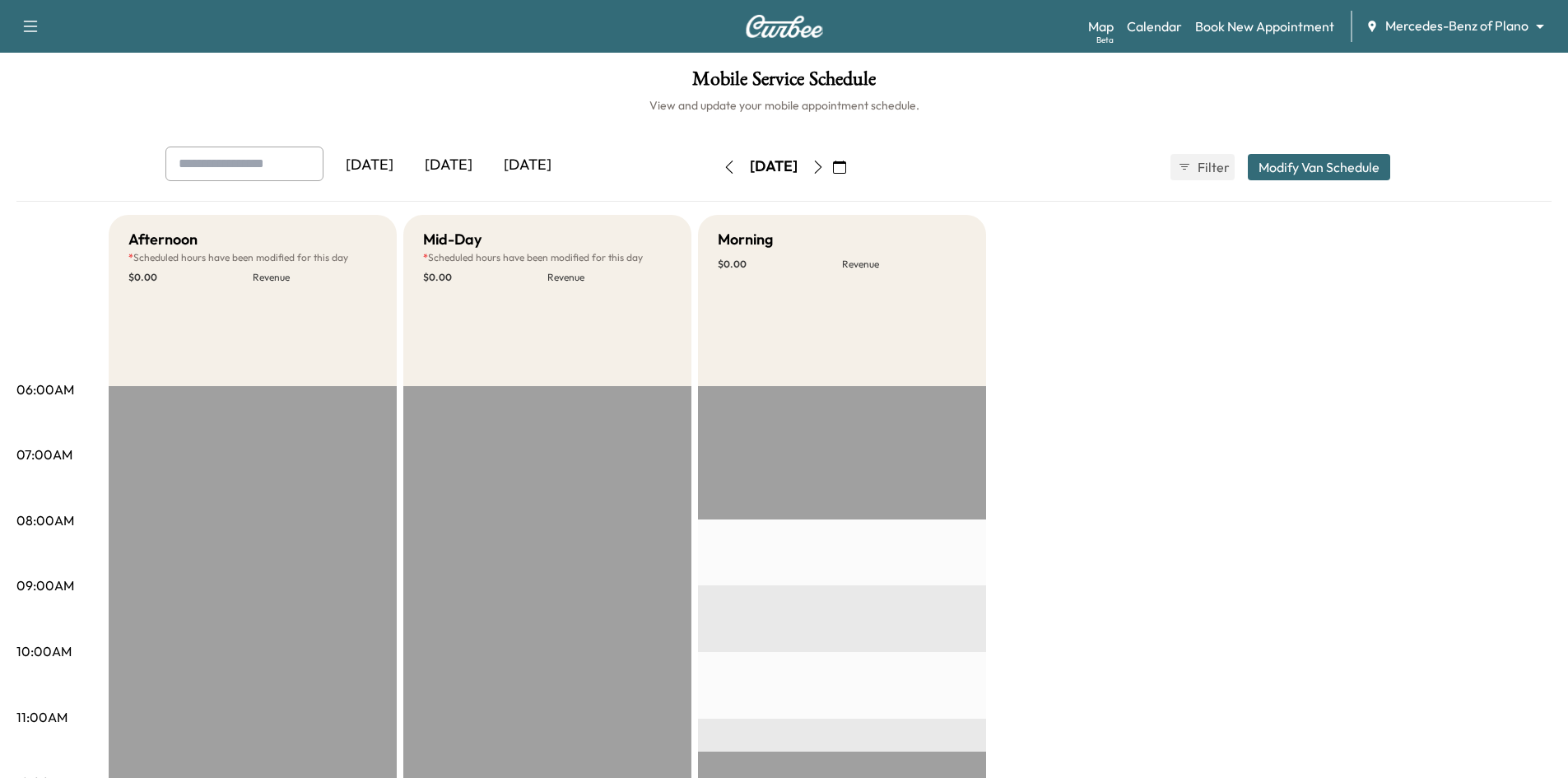
click at [470, 166] on div "[DATE]" at bounding box center [449, 165] width 79 height 38
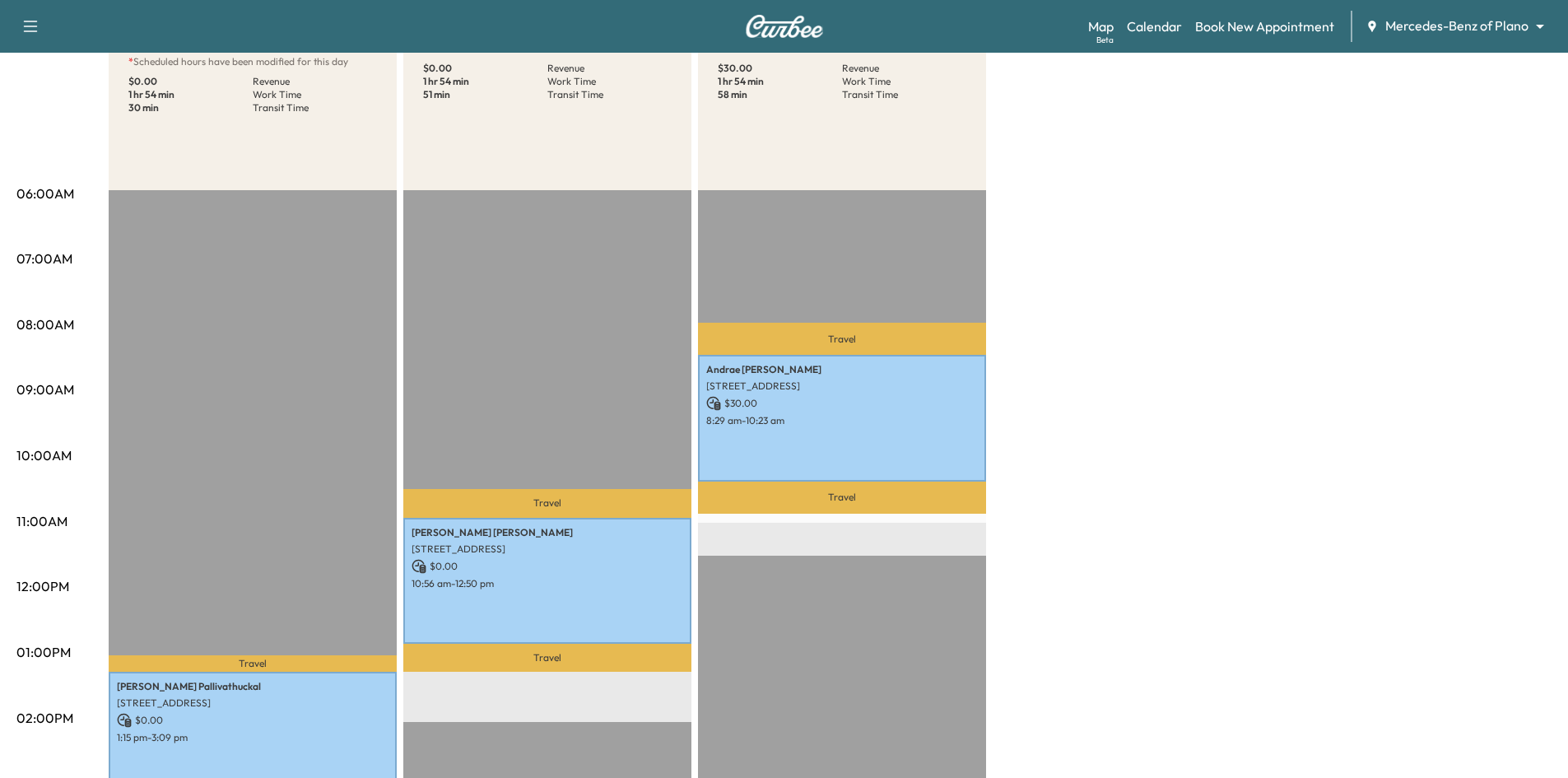
scroll to position [412, 0]
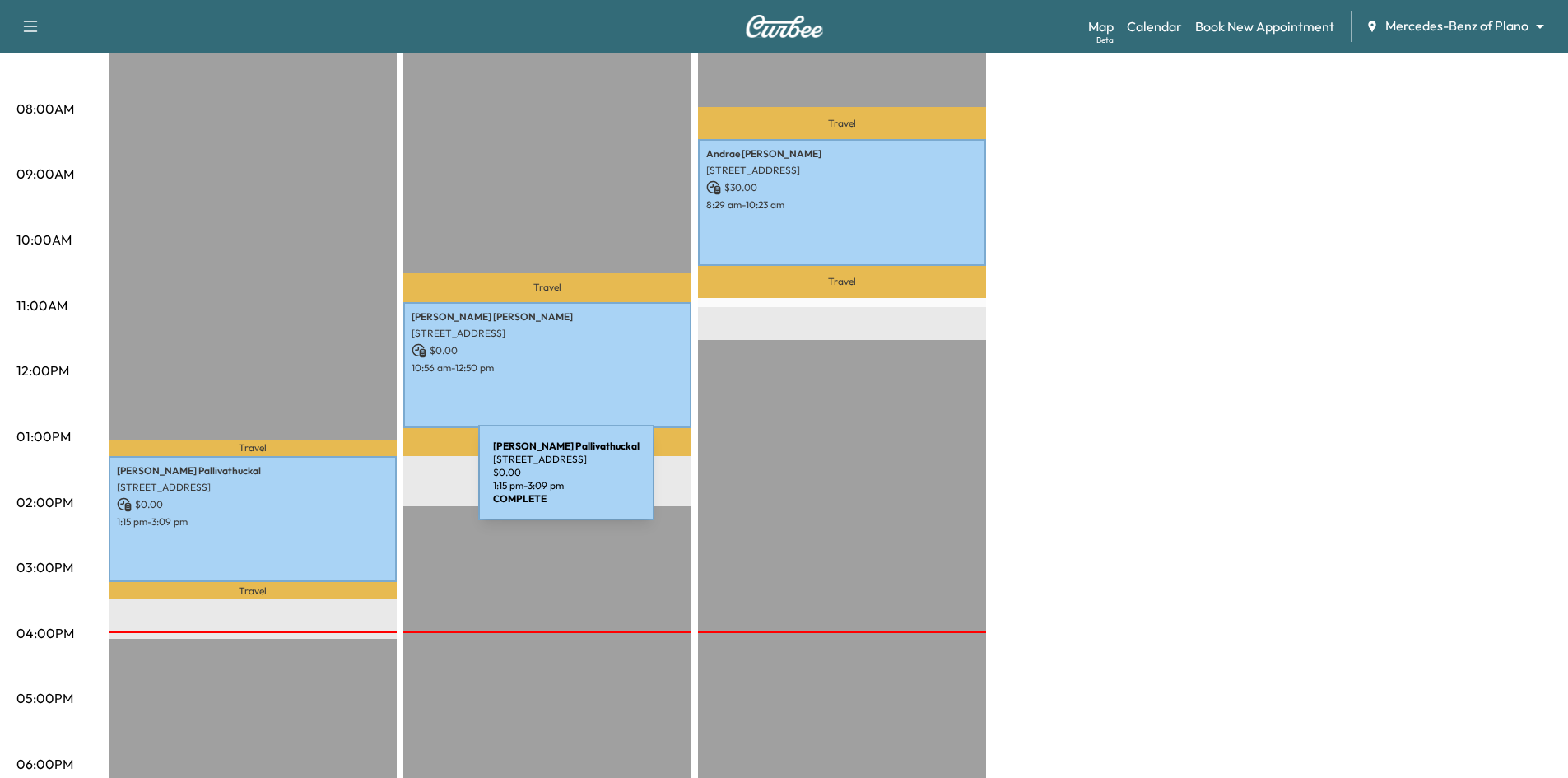
click at [355, 482] on p "[STREET_ADDRESS]" at bounding box center [252, 487] width 272 height 13
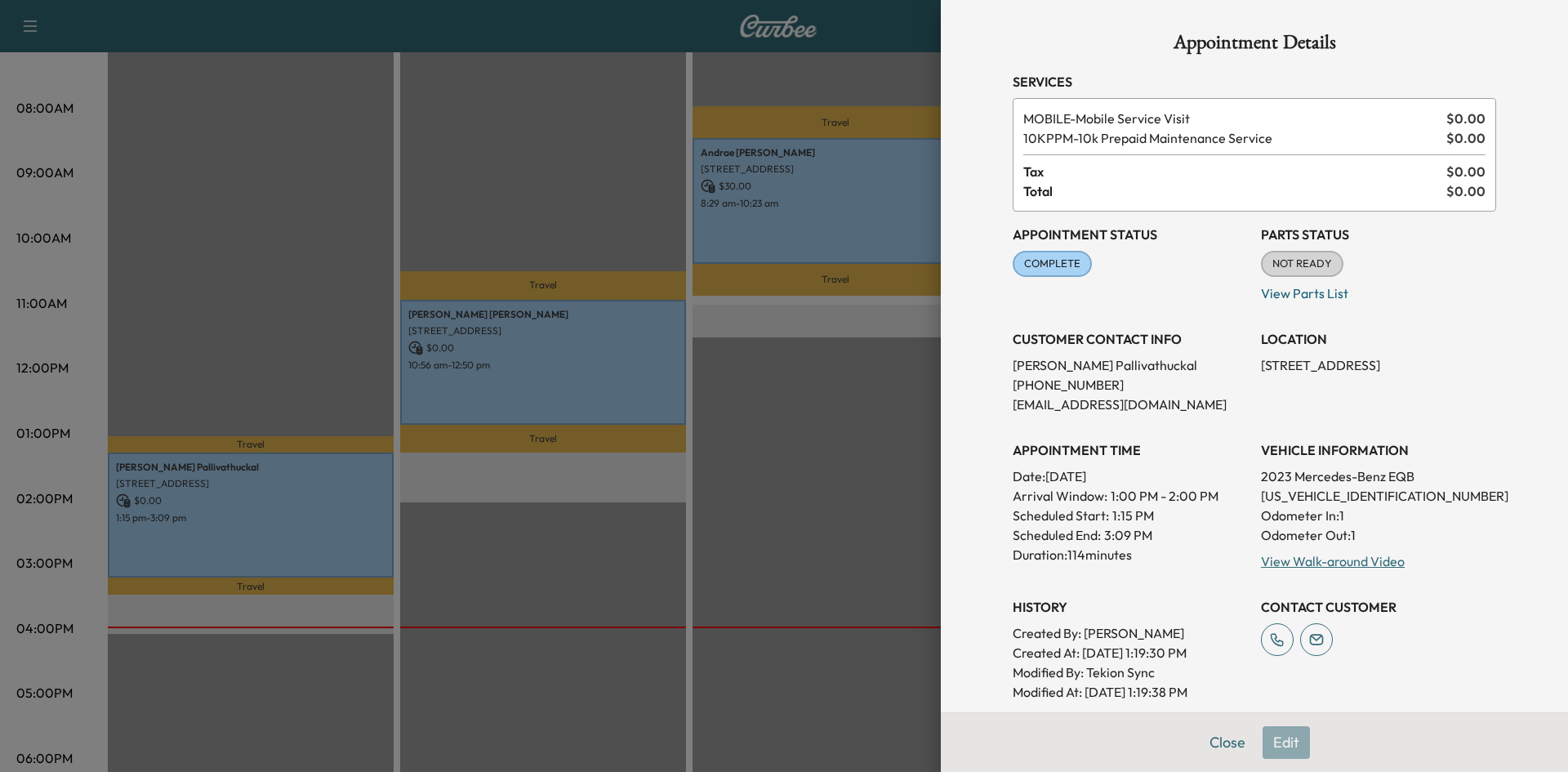
click at [326, 556] on div at bounding box center [784, 386] width 1568 height 772
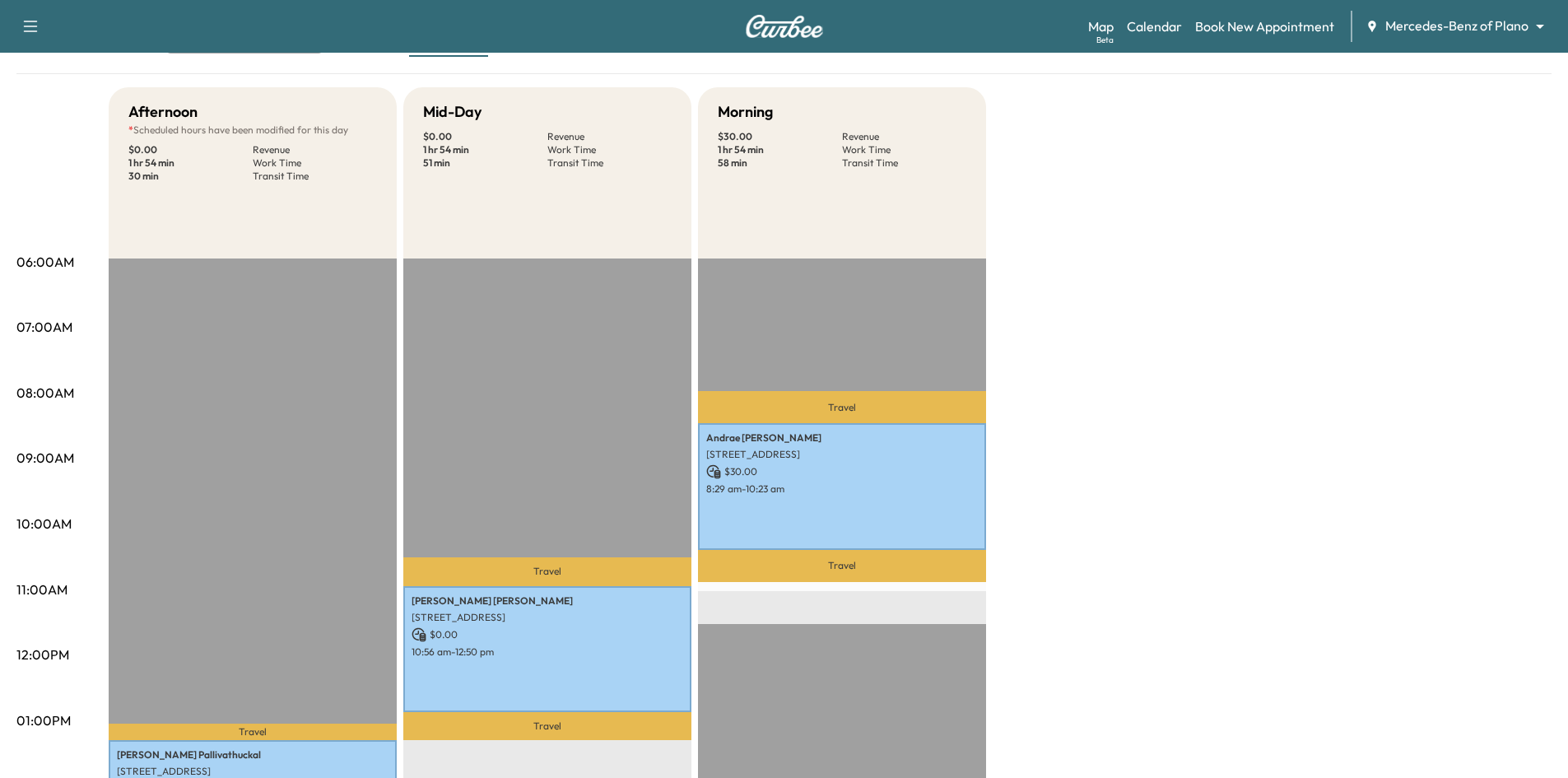
scroll to position [0, 0]
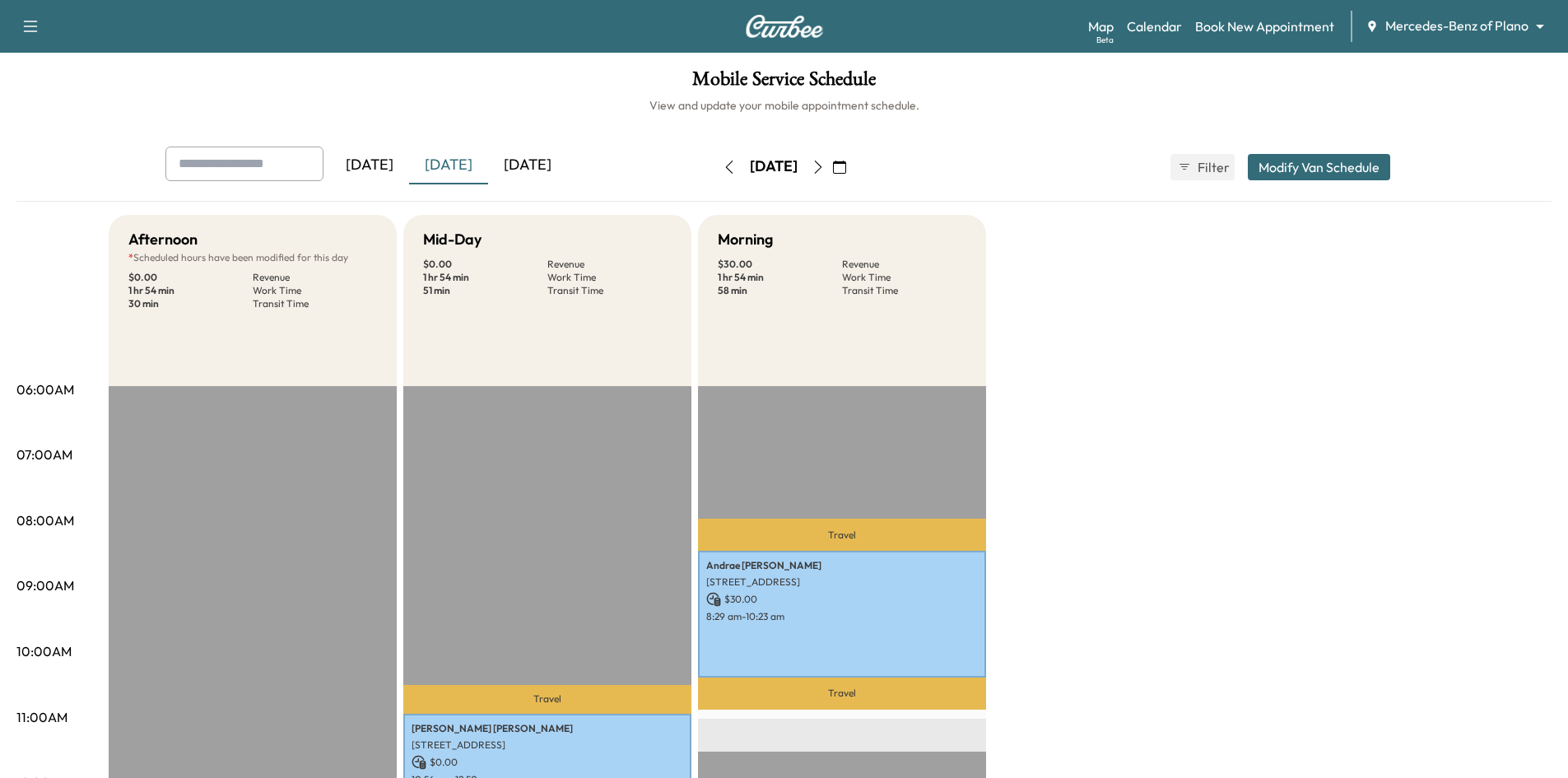
click at [463, 169] on div "[DATE]" at bounding box center [449, 165] width 79 height 38
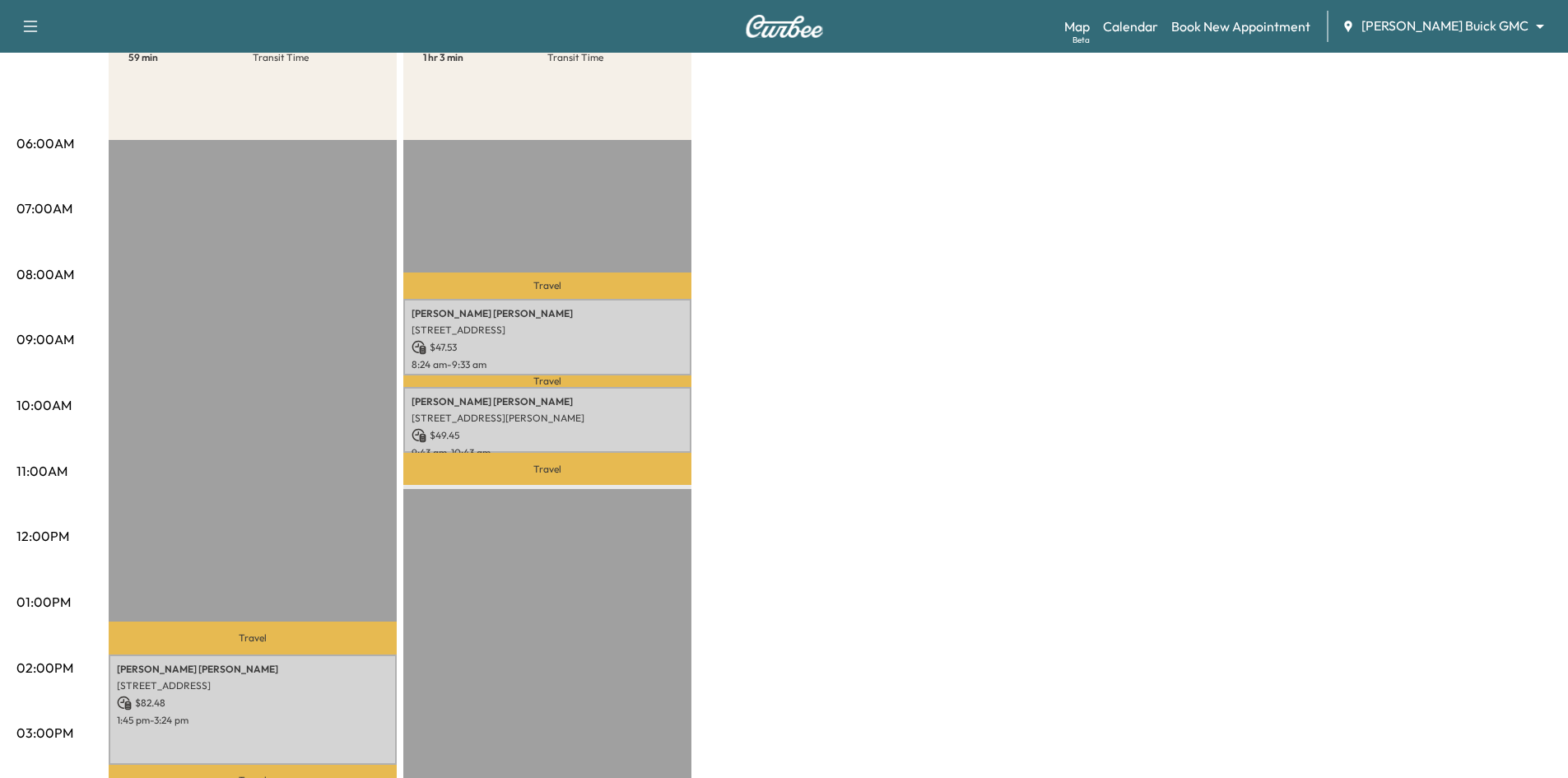
scroll to position [246, 0]
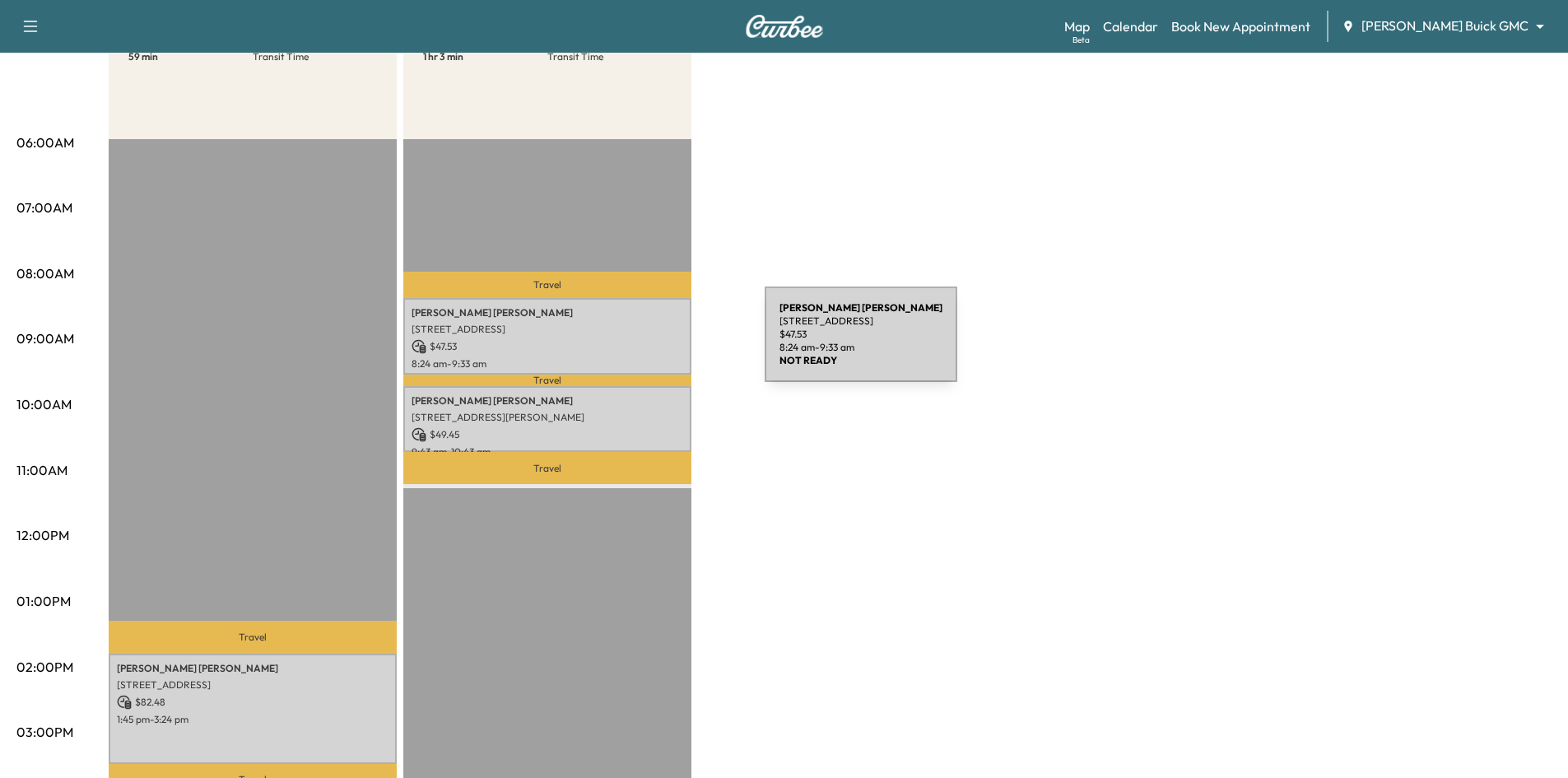
click at [641, 344] on p "$ 47.53" at bounding box center [548, 346] width 272 height 15
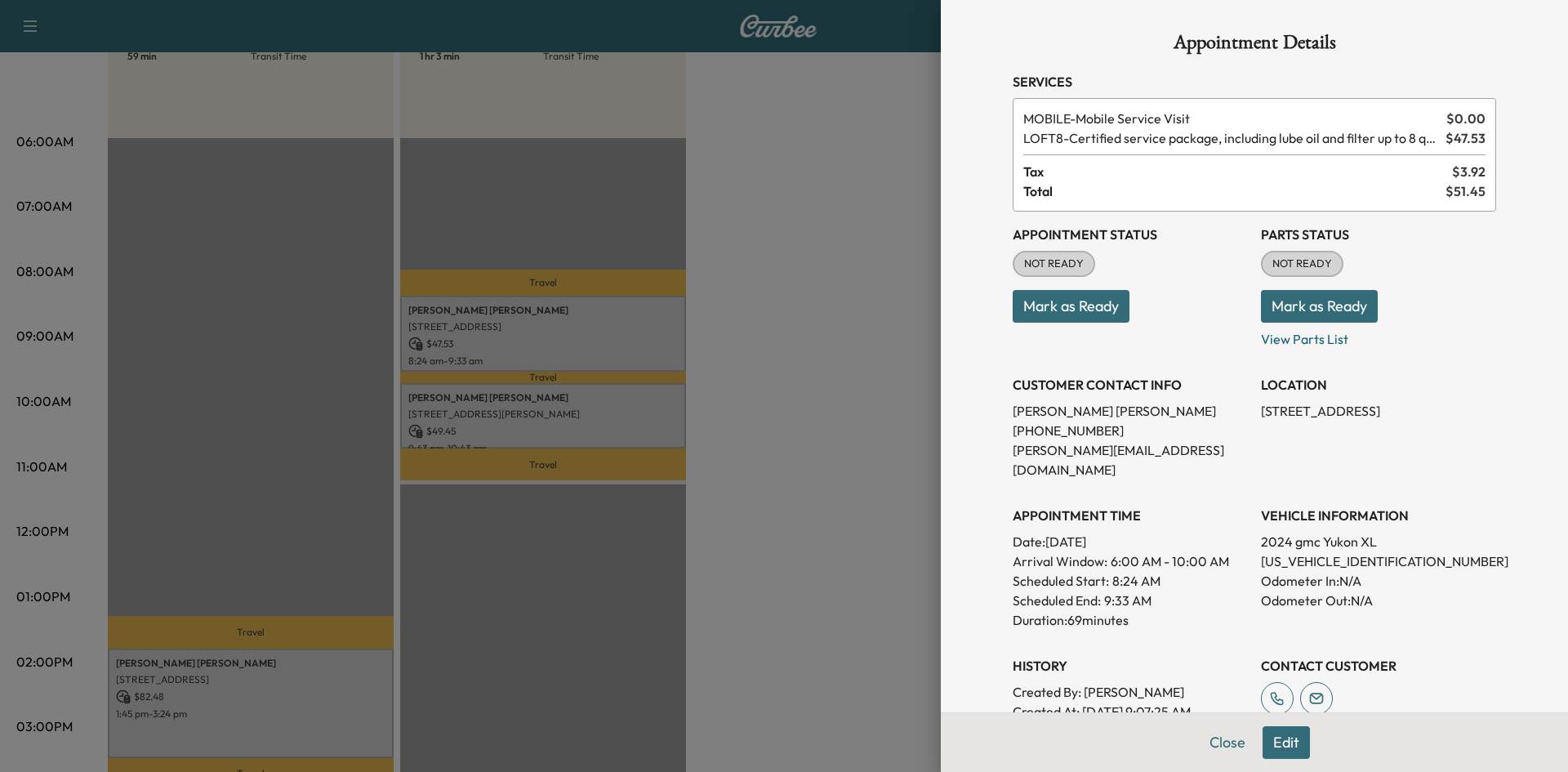
click at [640, 410] on div at bounding box center [784, 386] width 1568 height 772
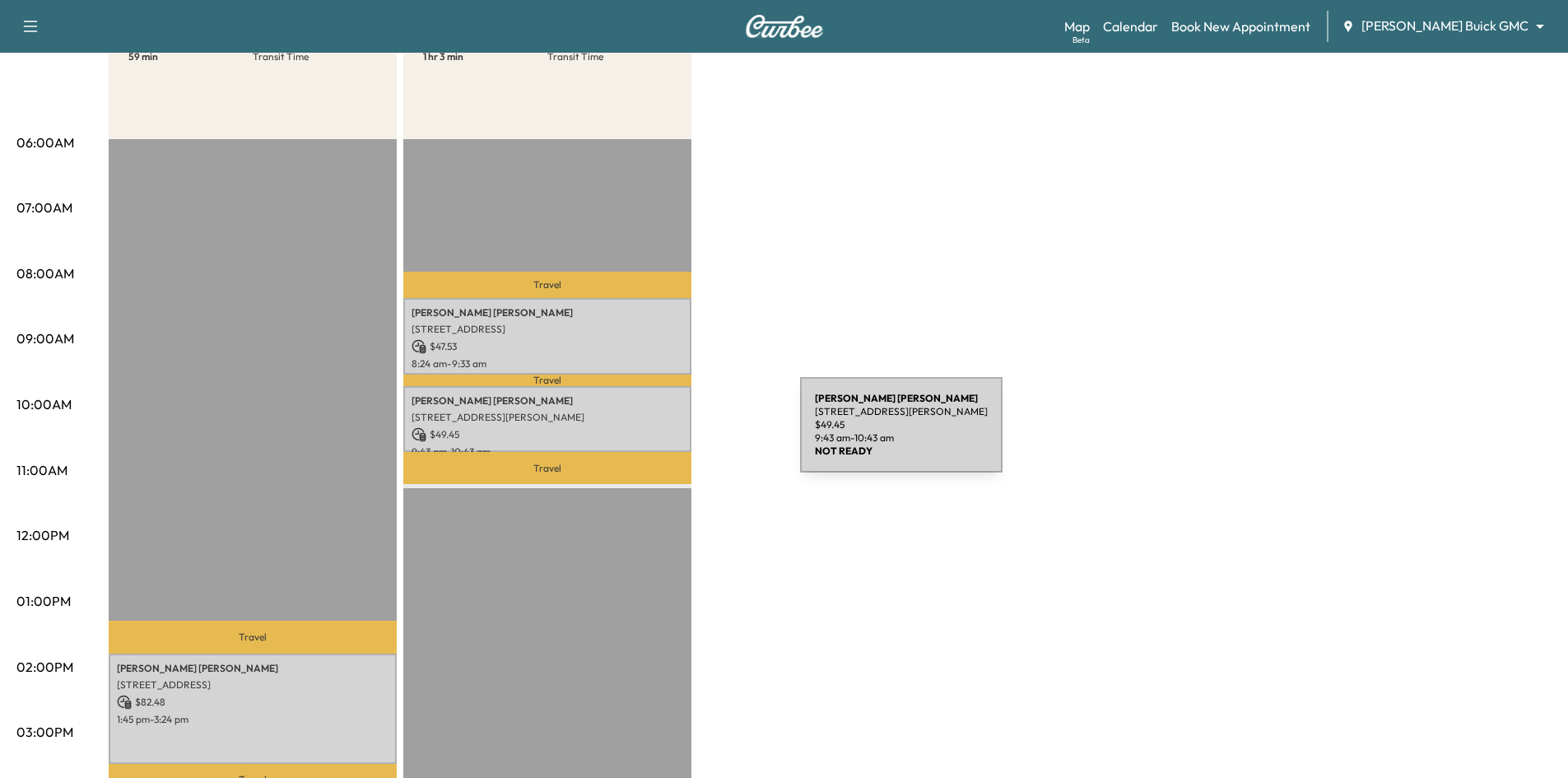
click at [677, 434] on p "$ 49.45" at bounding box center [548, 434] width 272 height 15
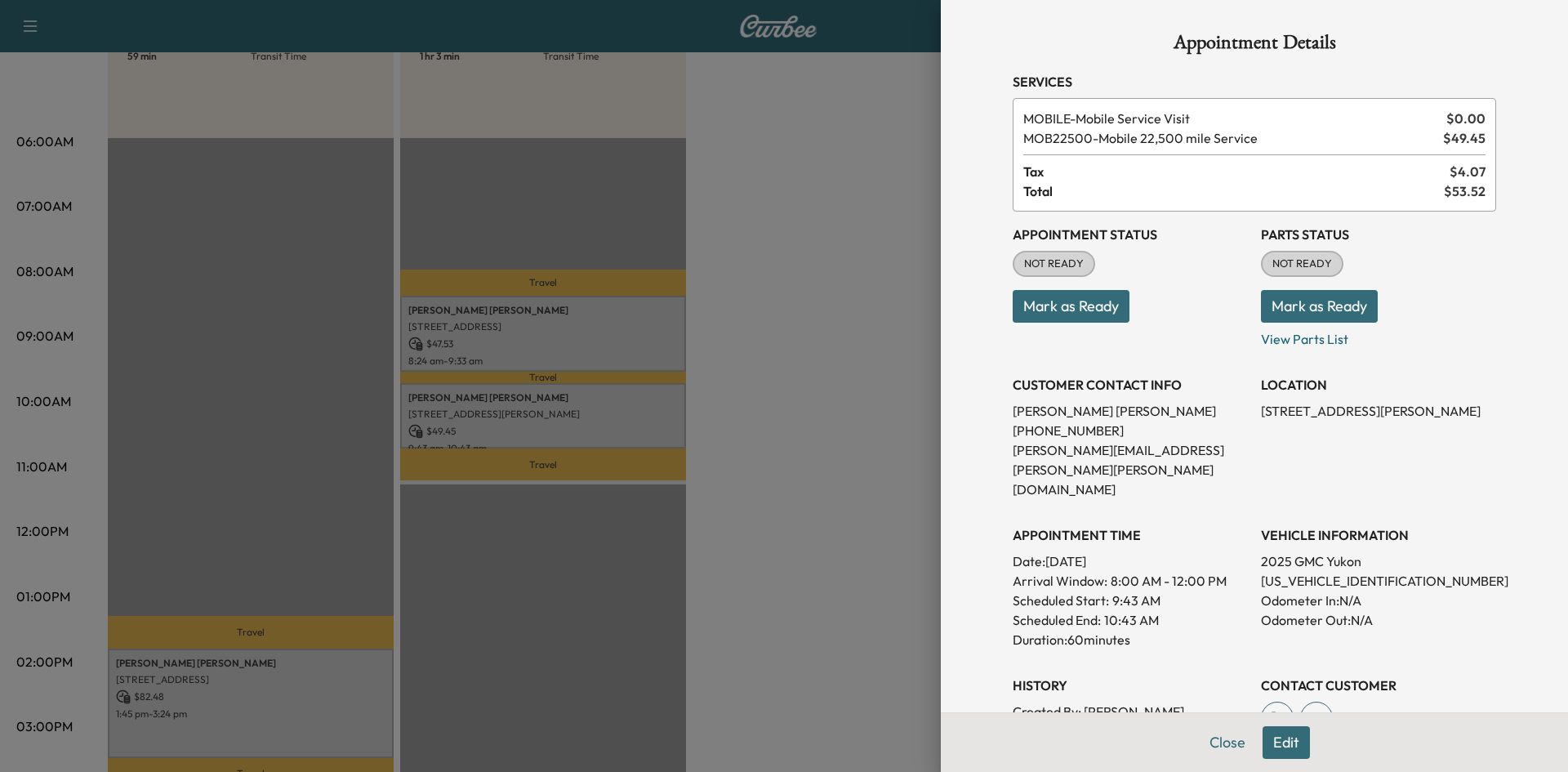
click at [629, 336] on div at bounding box center [784, 386] width 1568 height 772
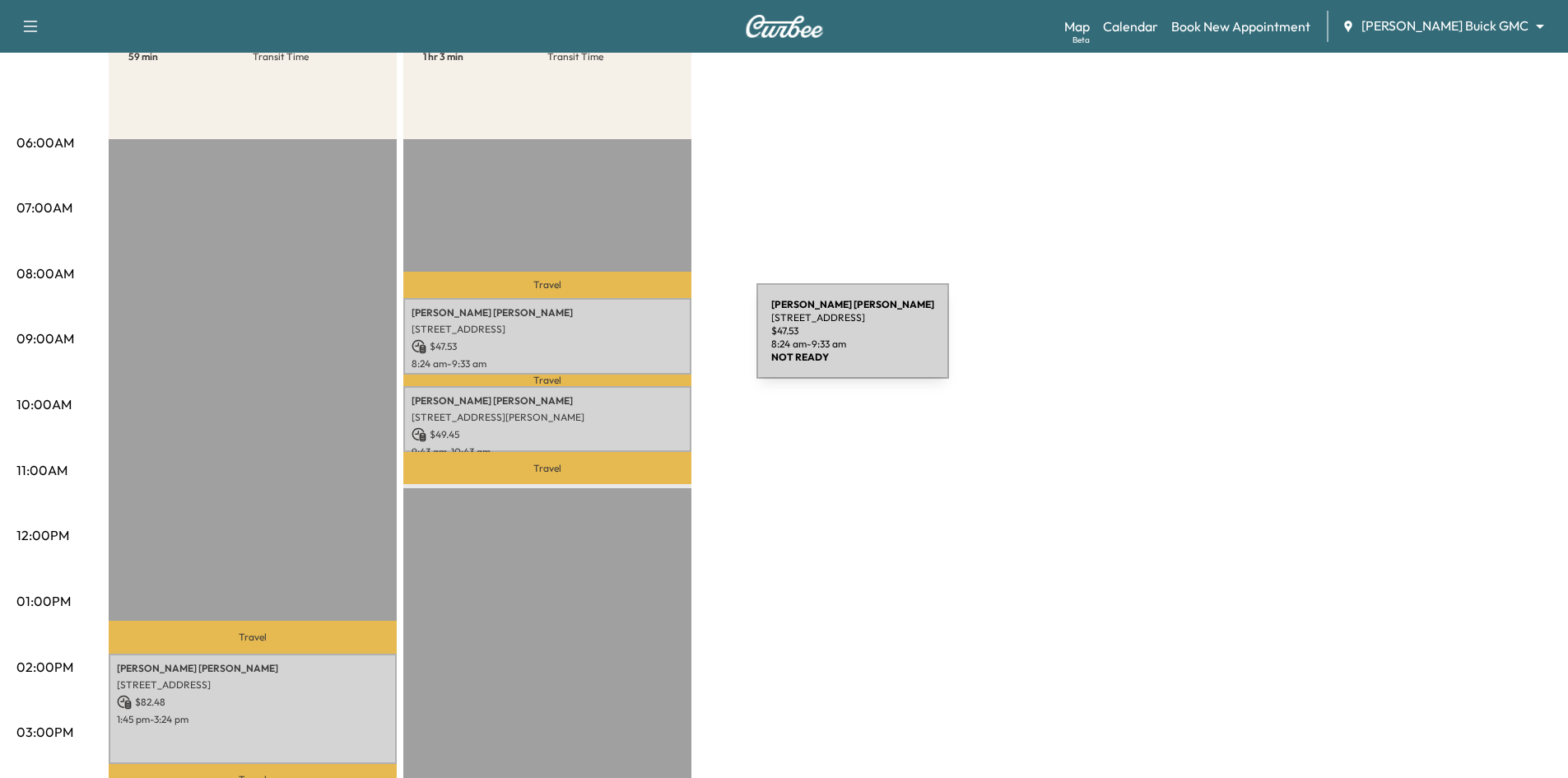
click at [633, 348] on p "$ 47.53" at bounding box center [548, 346] width 272 height 15
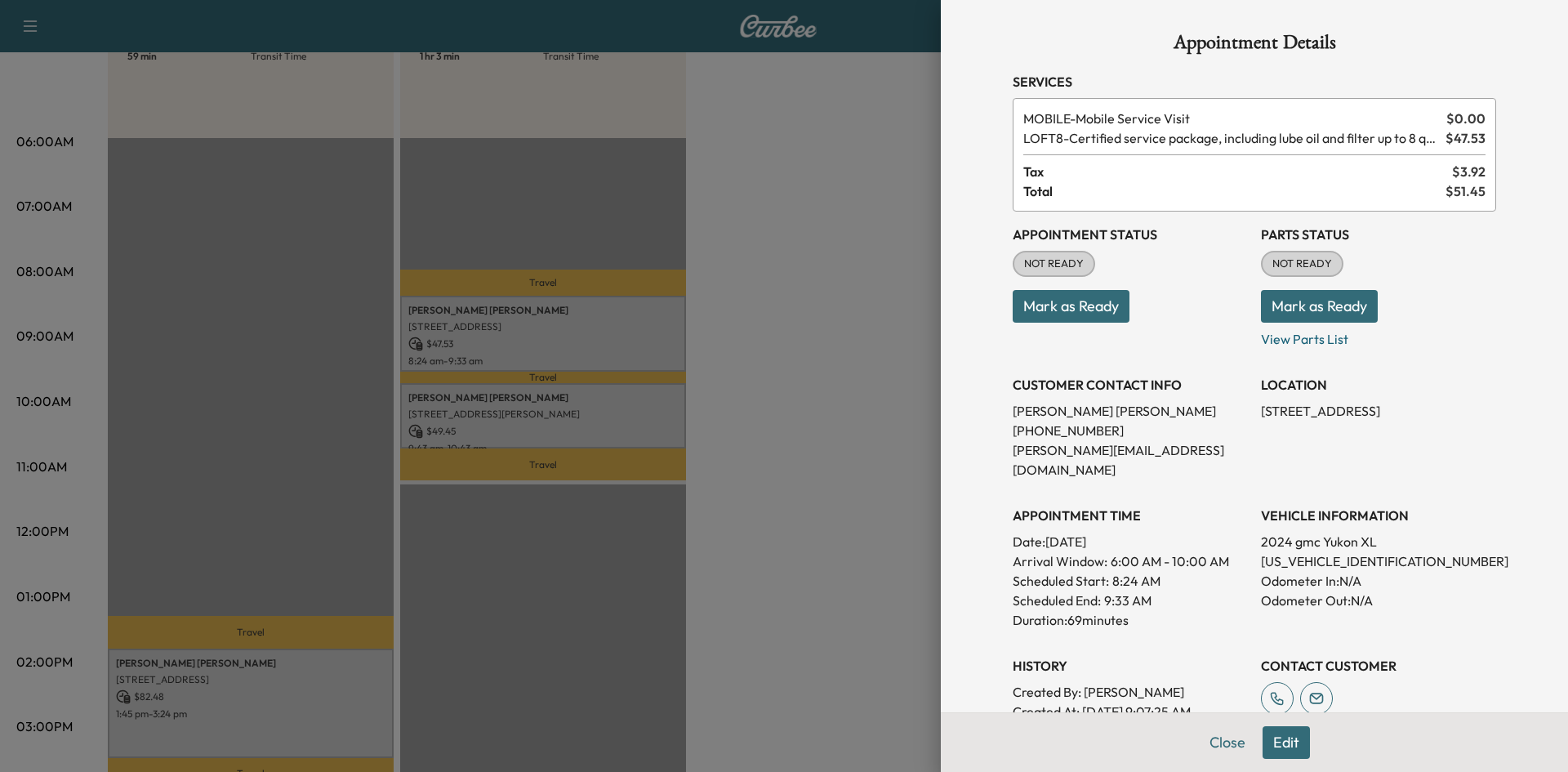
click at [279, 691] on div at bounding box center [784, 386] width 1568 height 772
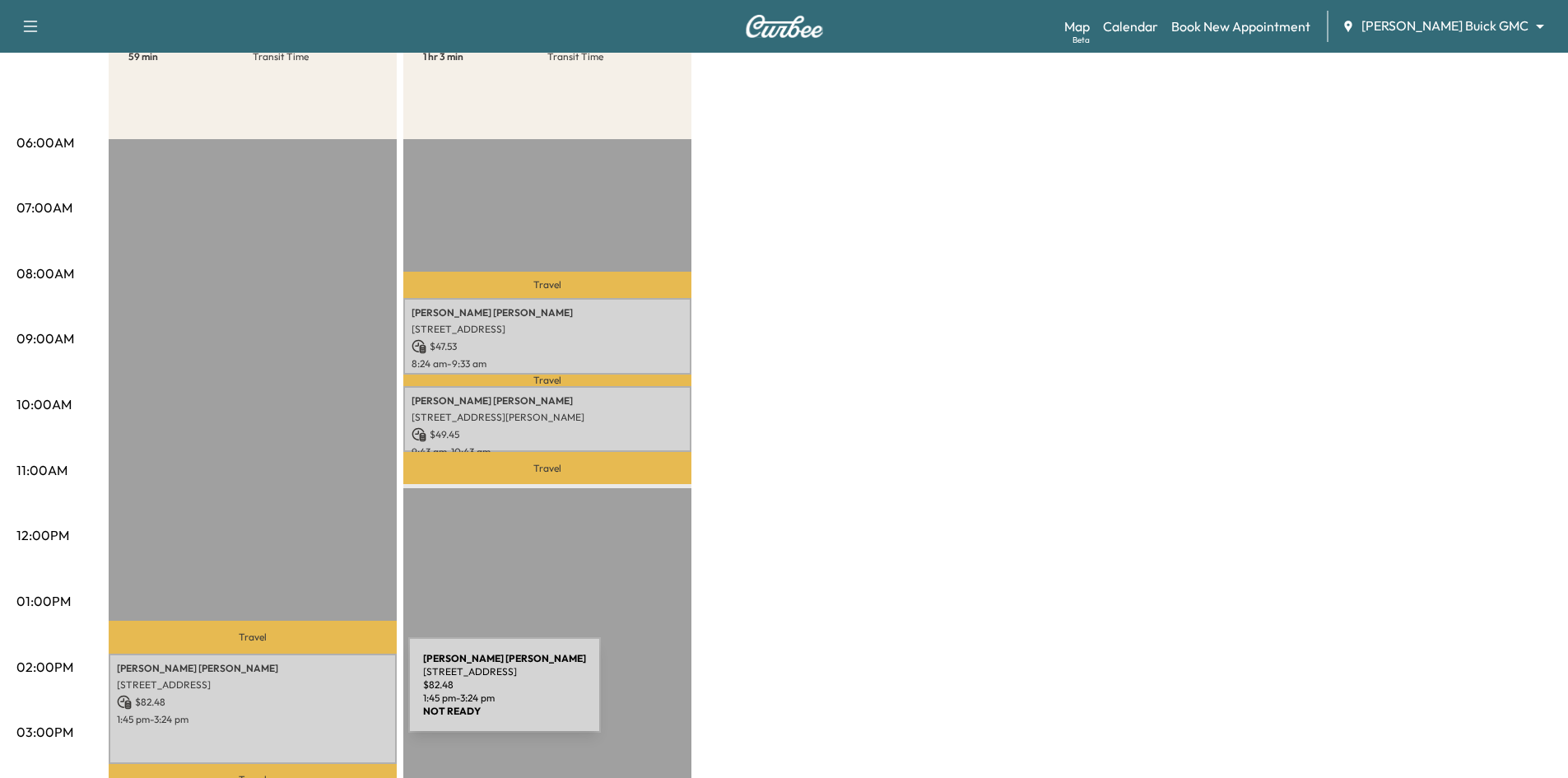
click at [285, 694] on p "$ 82.48" at bounding box center [252, 702] width 272 height 15
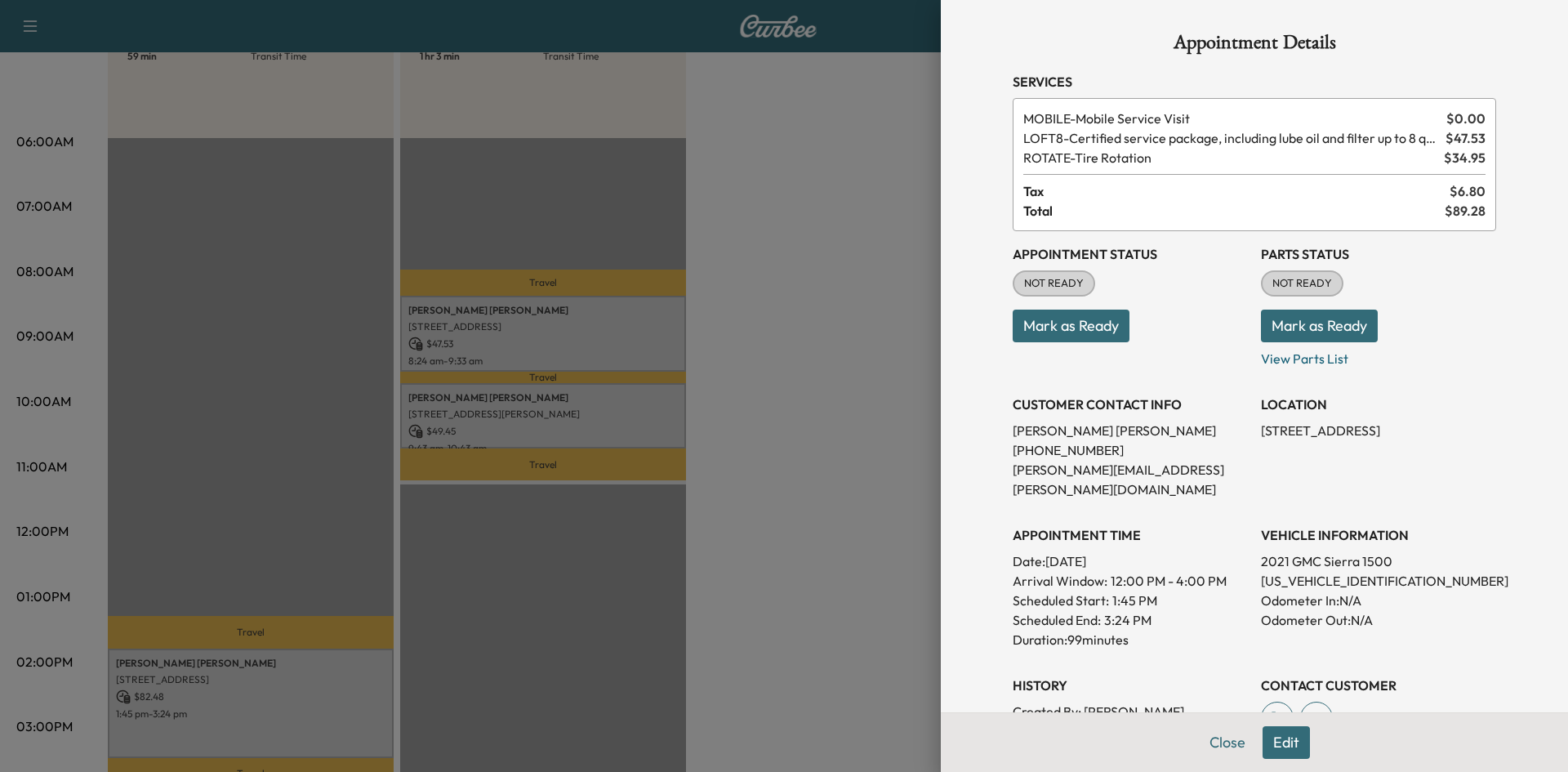
click at [181, 200] on div at bounding box center [784, 386] width 1568 height 772
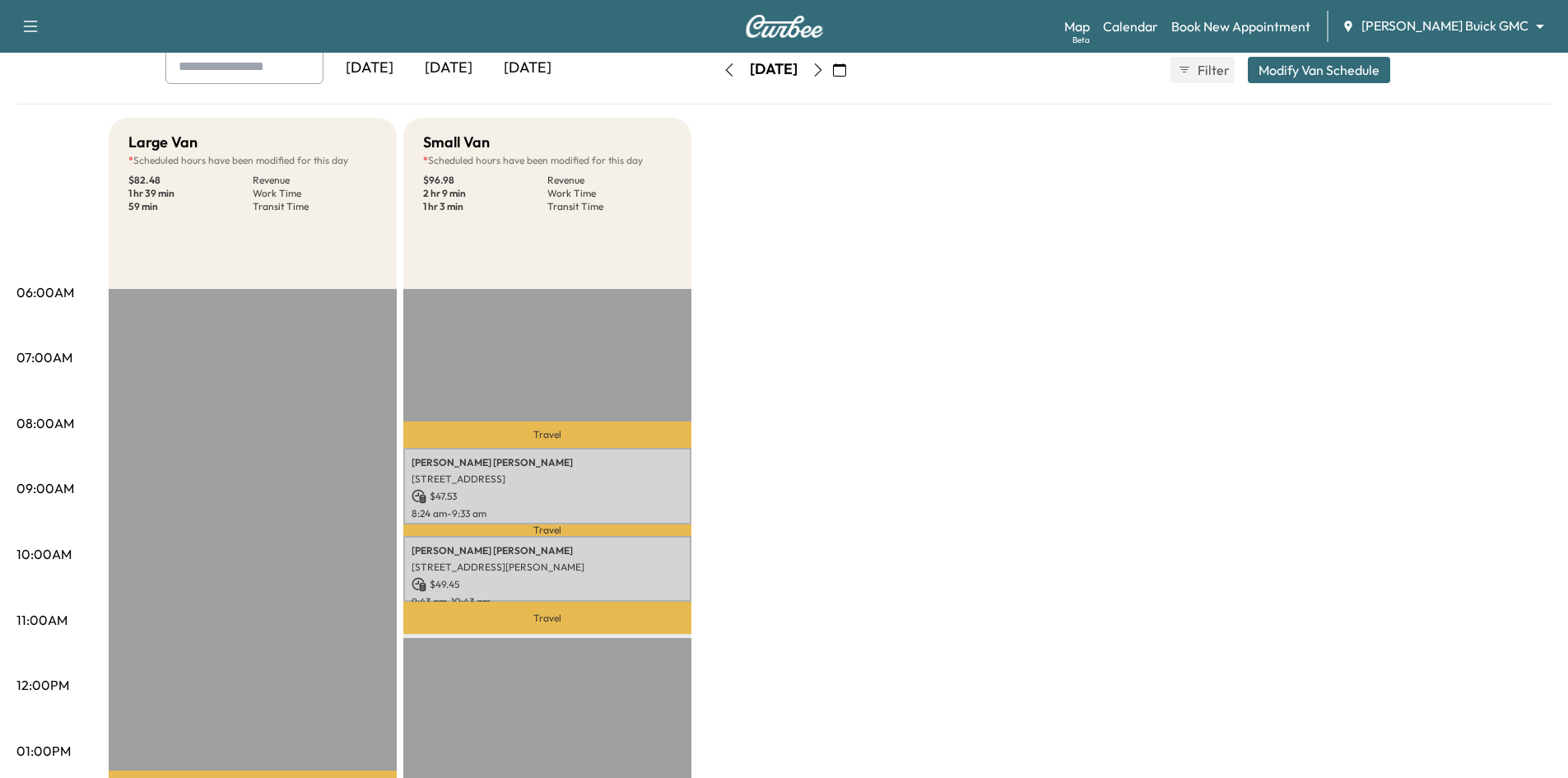
scroll to position [0, 0]
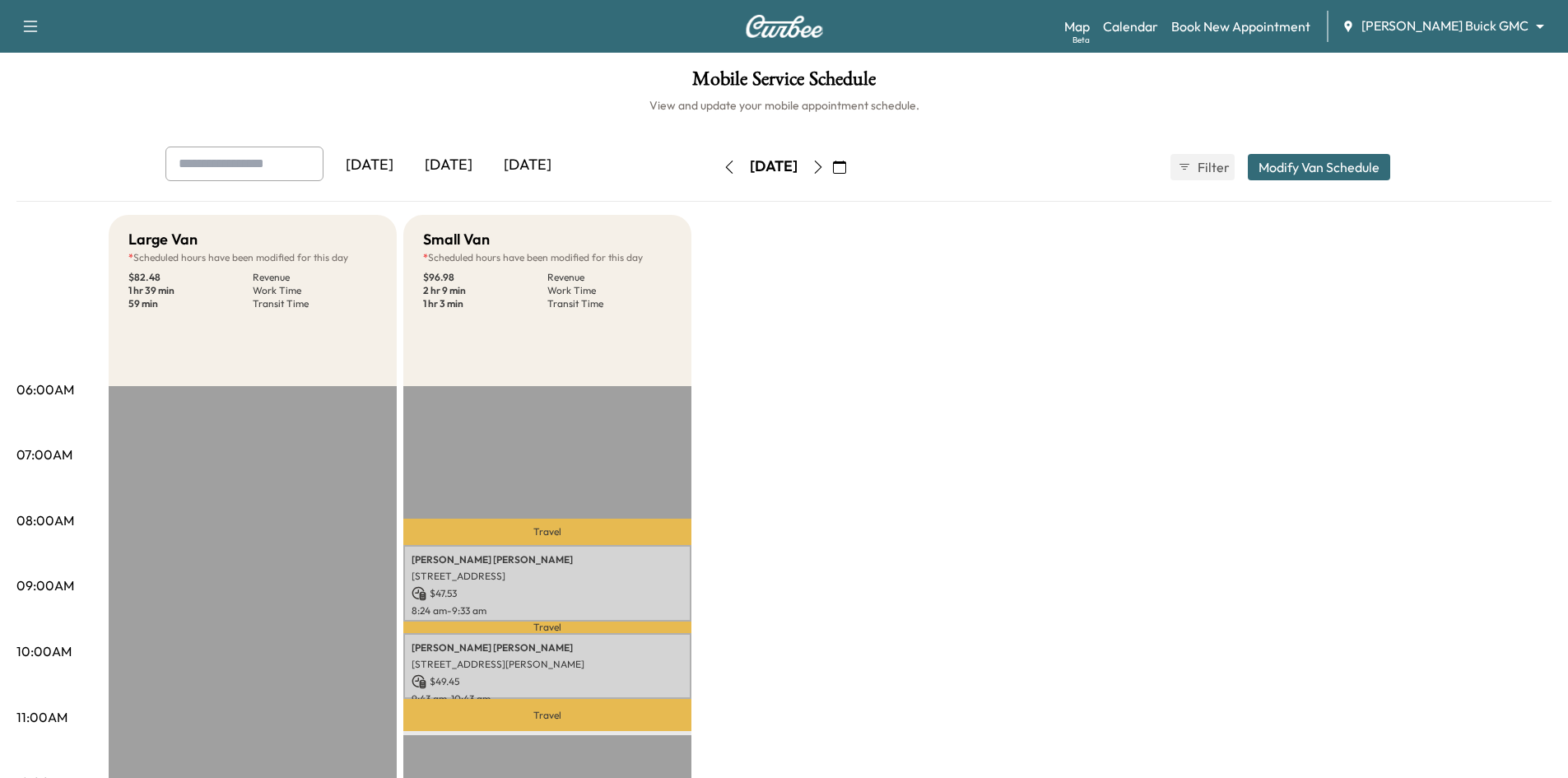
click at [464, 160] on div "[DATE]" at bounding box center [449, 165] width 79 height 38
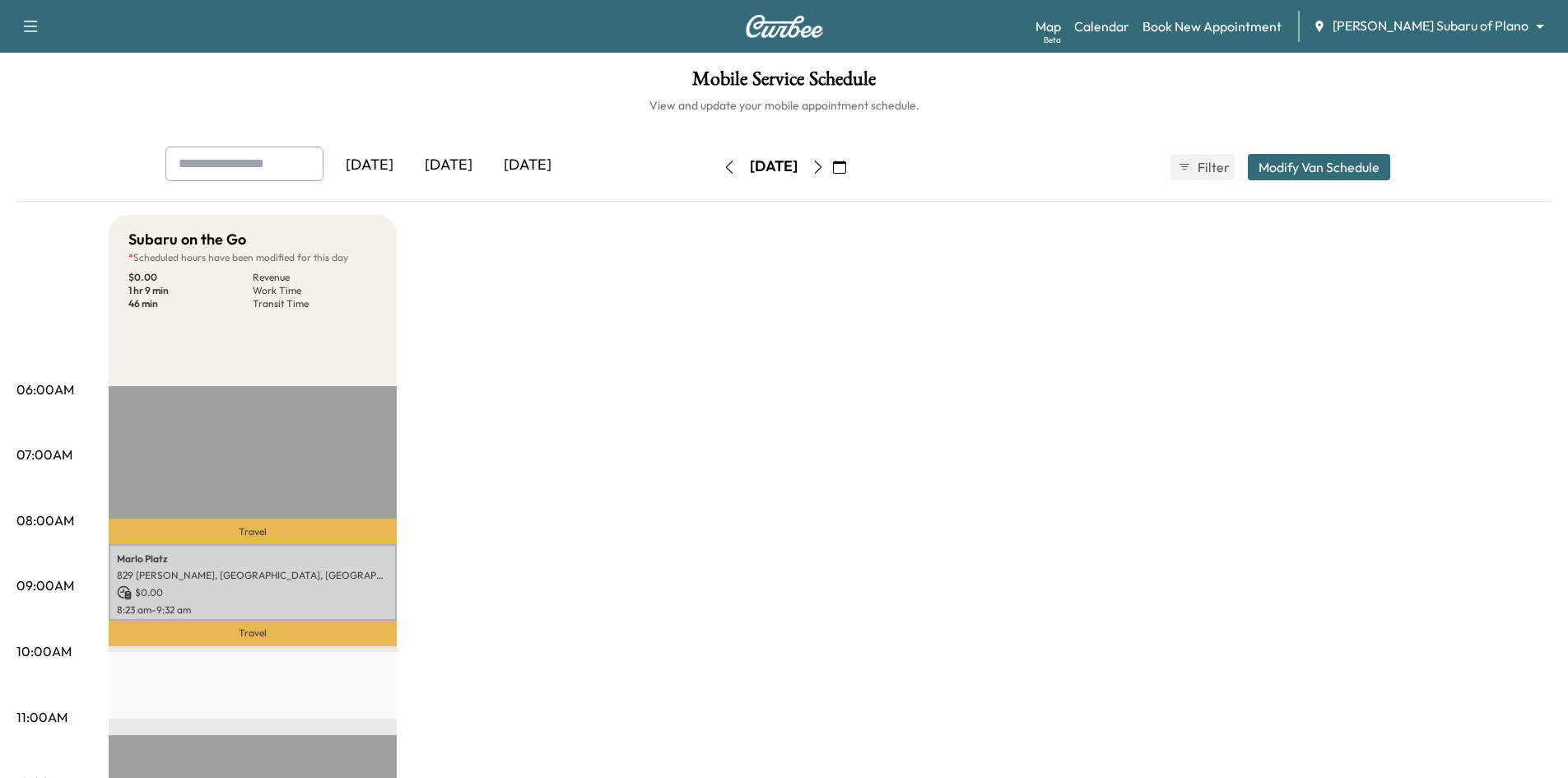
drag, startPoint x: 469, startPoint y: 165, endPoint x: 446, endPoint y: 129, distance: 42.7
click at [468, 163] on div "[DATE]" at bounding box center [449, 165] width 79 height 38
